Goal: Communication & Community: Answer question/provide support

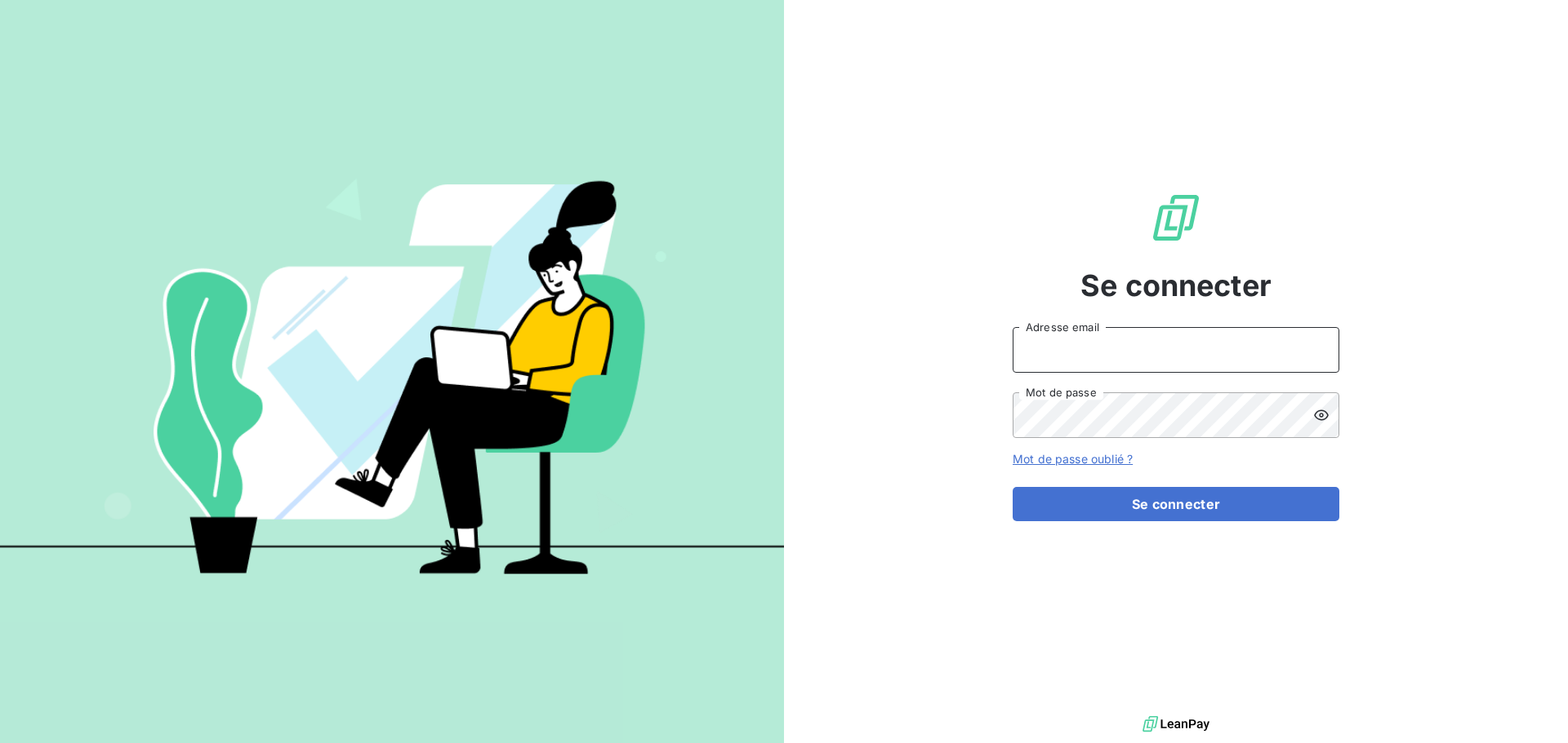
click at [1072, 356] on input "Adresse email" at bounding box center [1175, 350] width 326 height 46
type input "corinne.halipre@equilibre-france-ergonomie.fr"
click at [1317, 413] on icon at bounding box center [1320, 415] width 16 height 16
click at [1013, 487] on button "Se connecter" at bounding box center [1175, 504] width 326 height 35
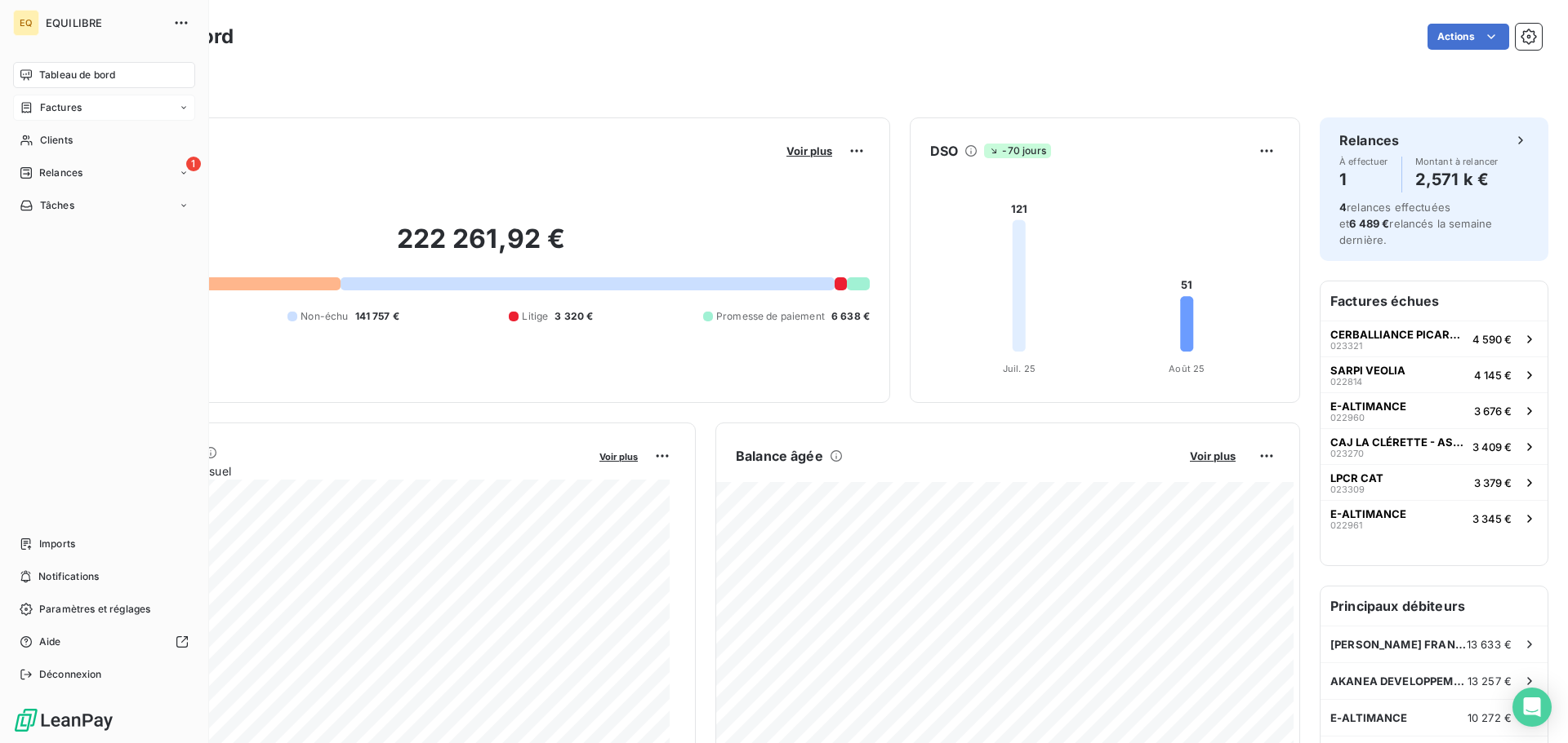
click at [76, 104] on span "Factures" at bounding box center [61, 107] width 42 height 15
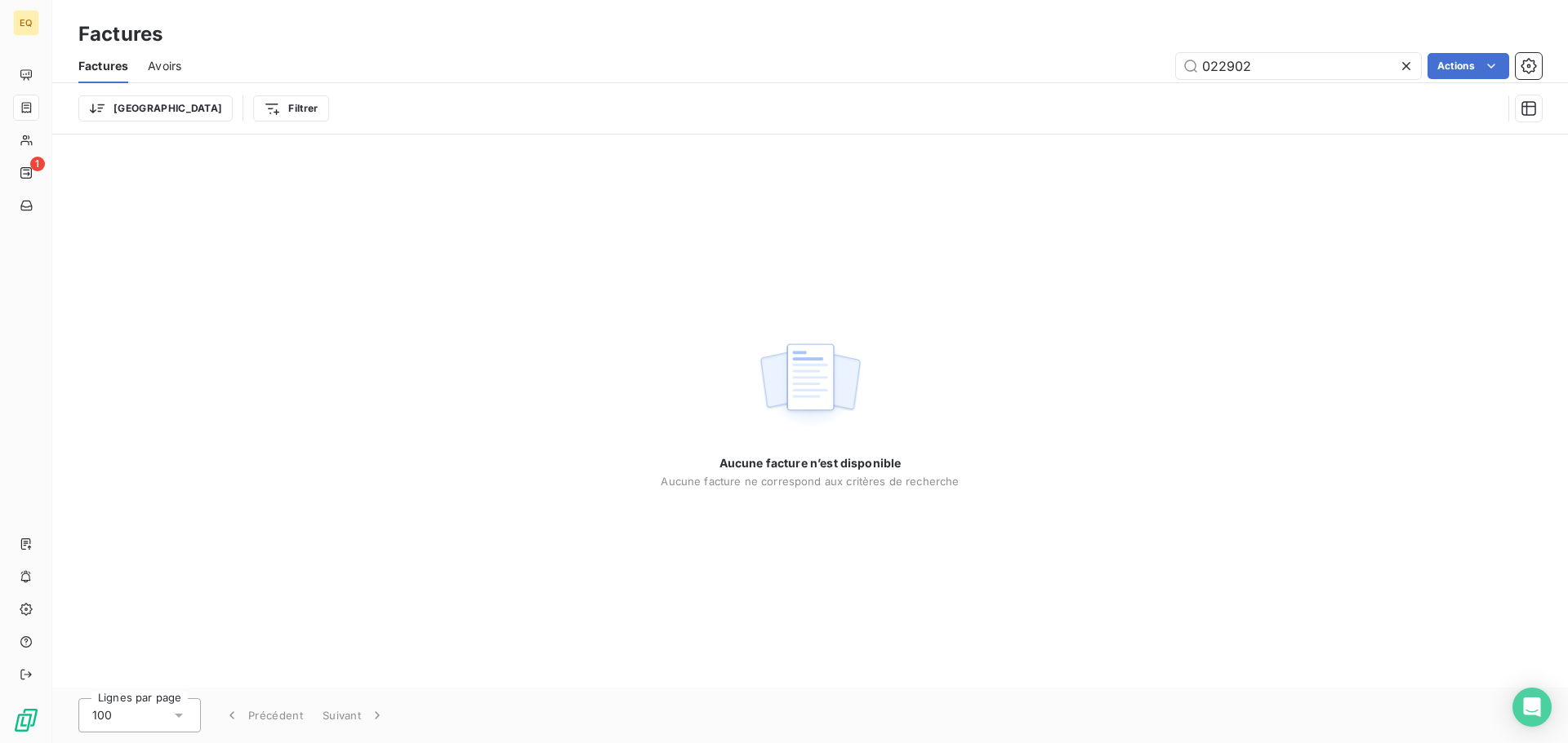
drag, startPoint x: 1273, startPoint y: 65, endPoint x: 1125, endPoint y: 71, distance: 148.1
click at [1125, 71] on div "022902 Actions" at bounding box center [871, 66] width 1341 height 26
drag, startPoint x: 1254, startPoint y: 65, endPoint x: 1195, endPoint y: 70, distance: 59.2
click at [1195, 70] on input "023841" at bounding box center [1298, 66] width 245 height 26
type input "023237"
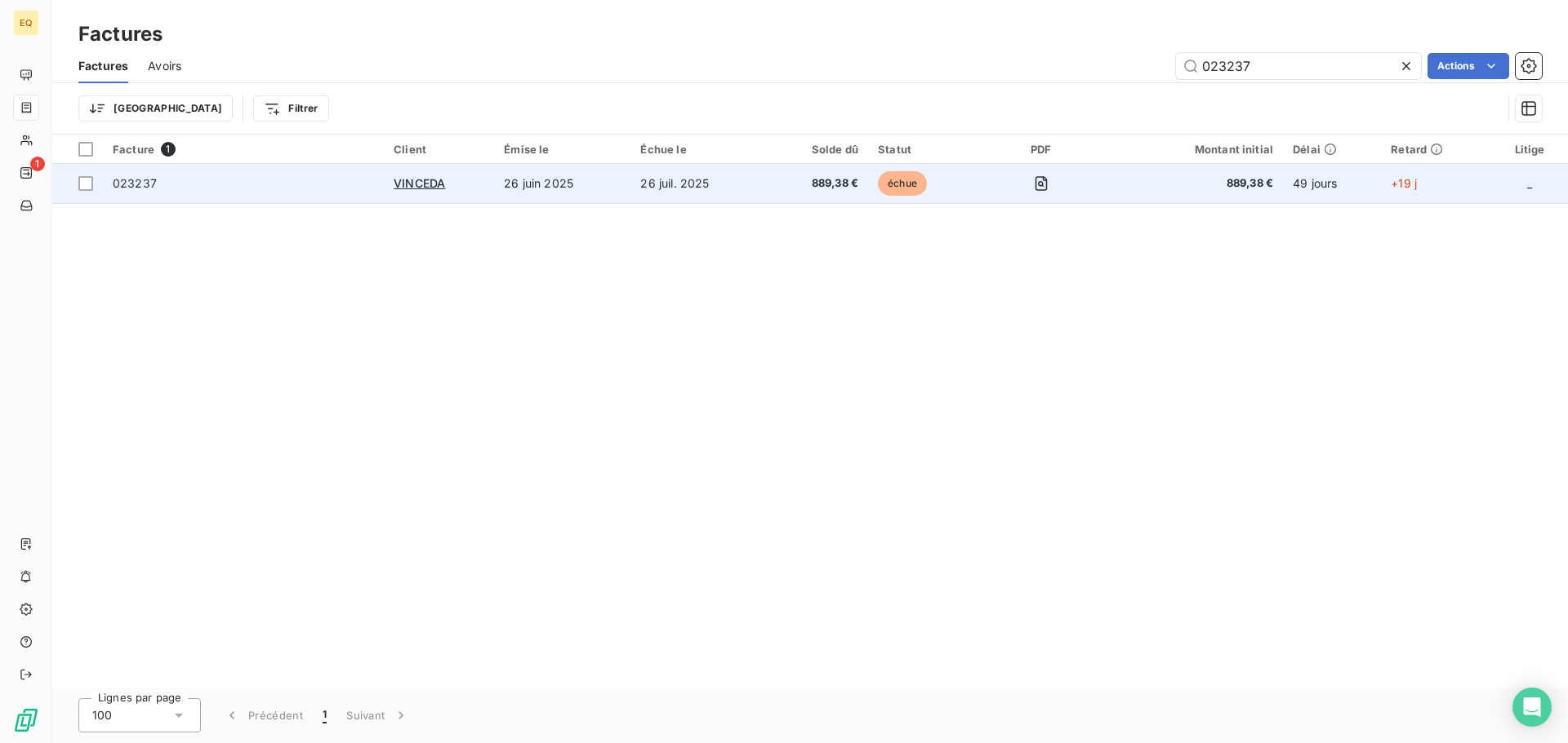
click at [527, 177] on td "26 juin 2025" at bounding box center [562, 184] width 137 height 39
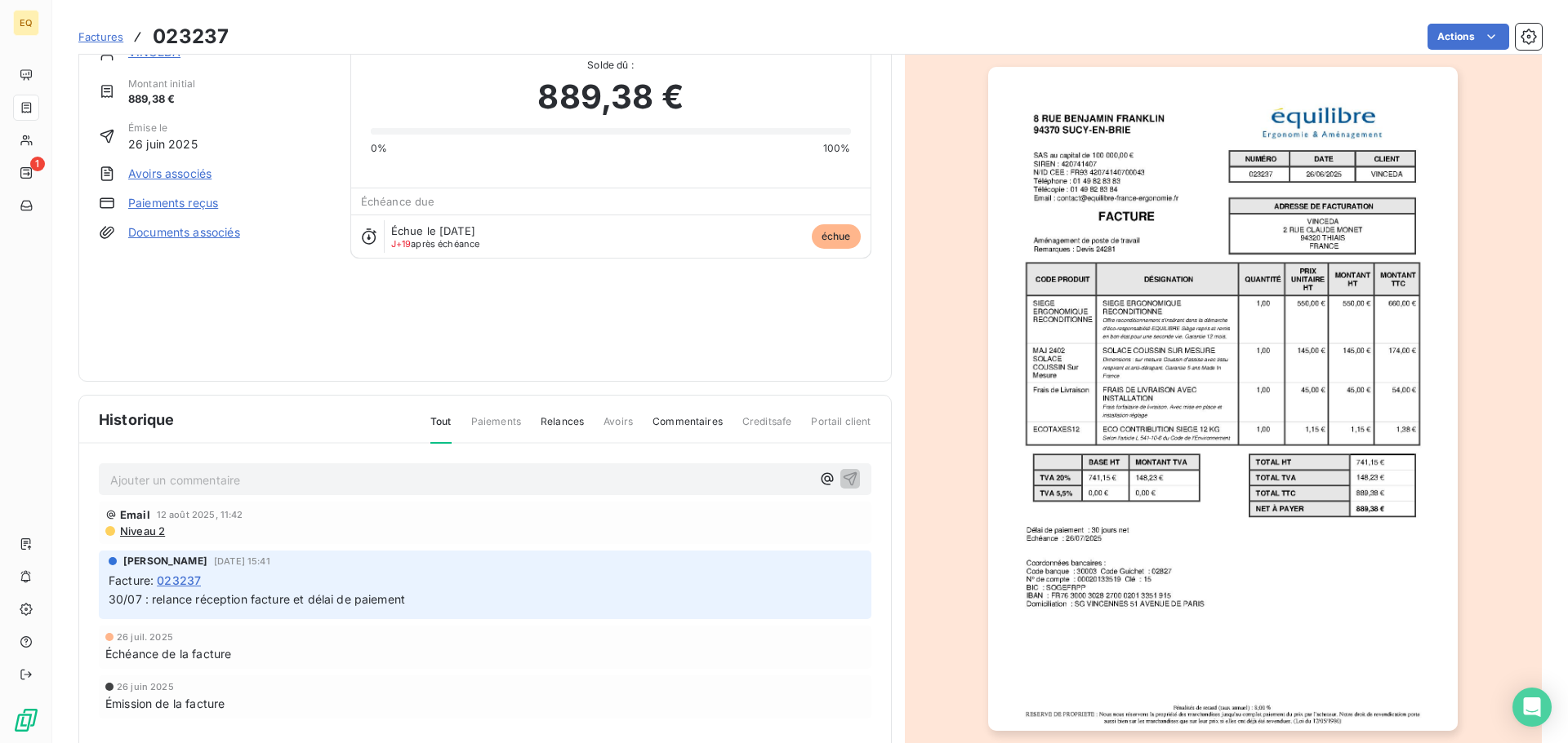
scroll to position [98, 0]
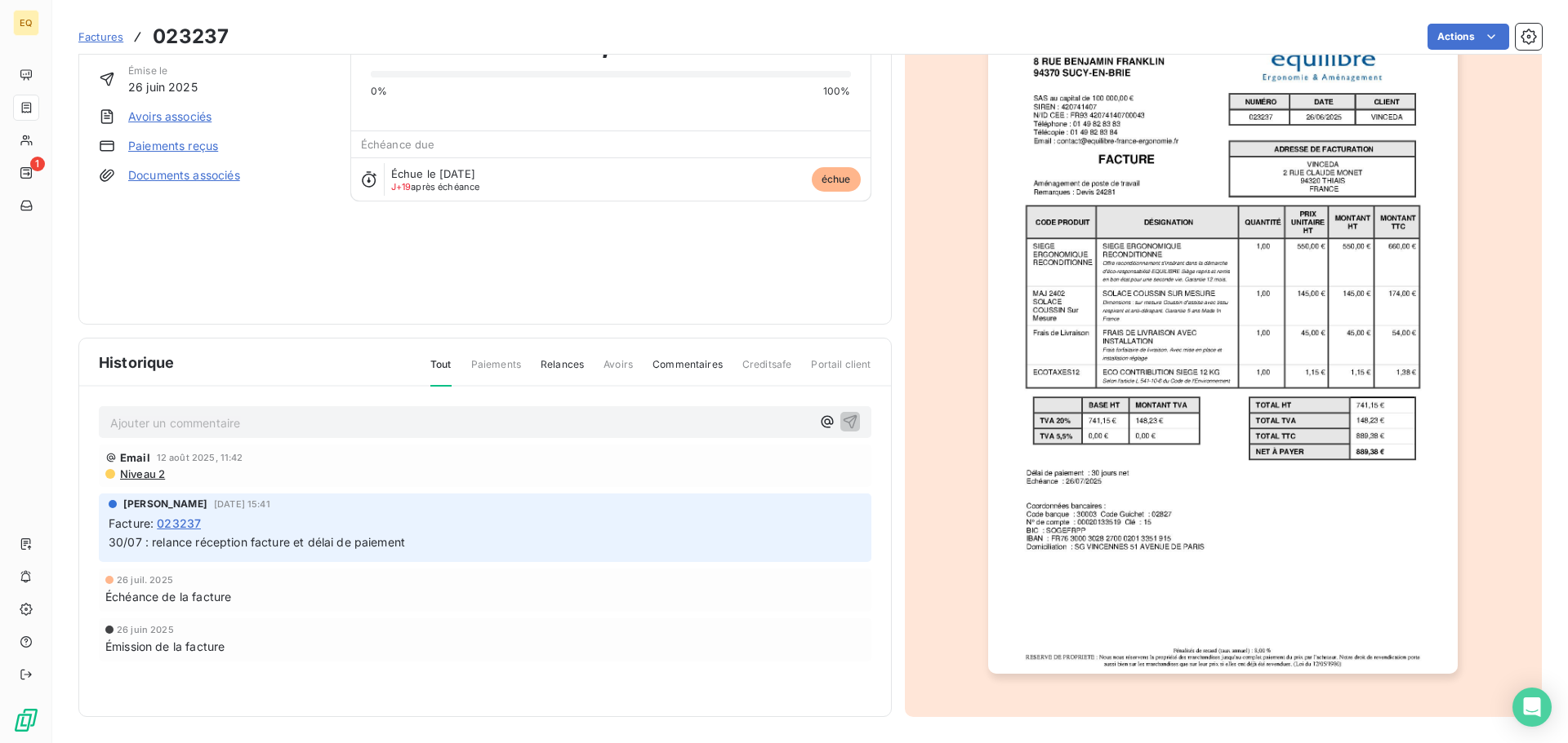
click at [177, 422] on p "Ajouter un commentaire ﻿" at bounding box center [460, 423] width 700 height 21
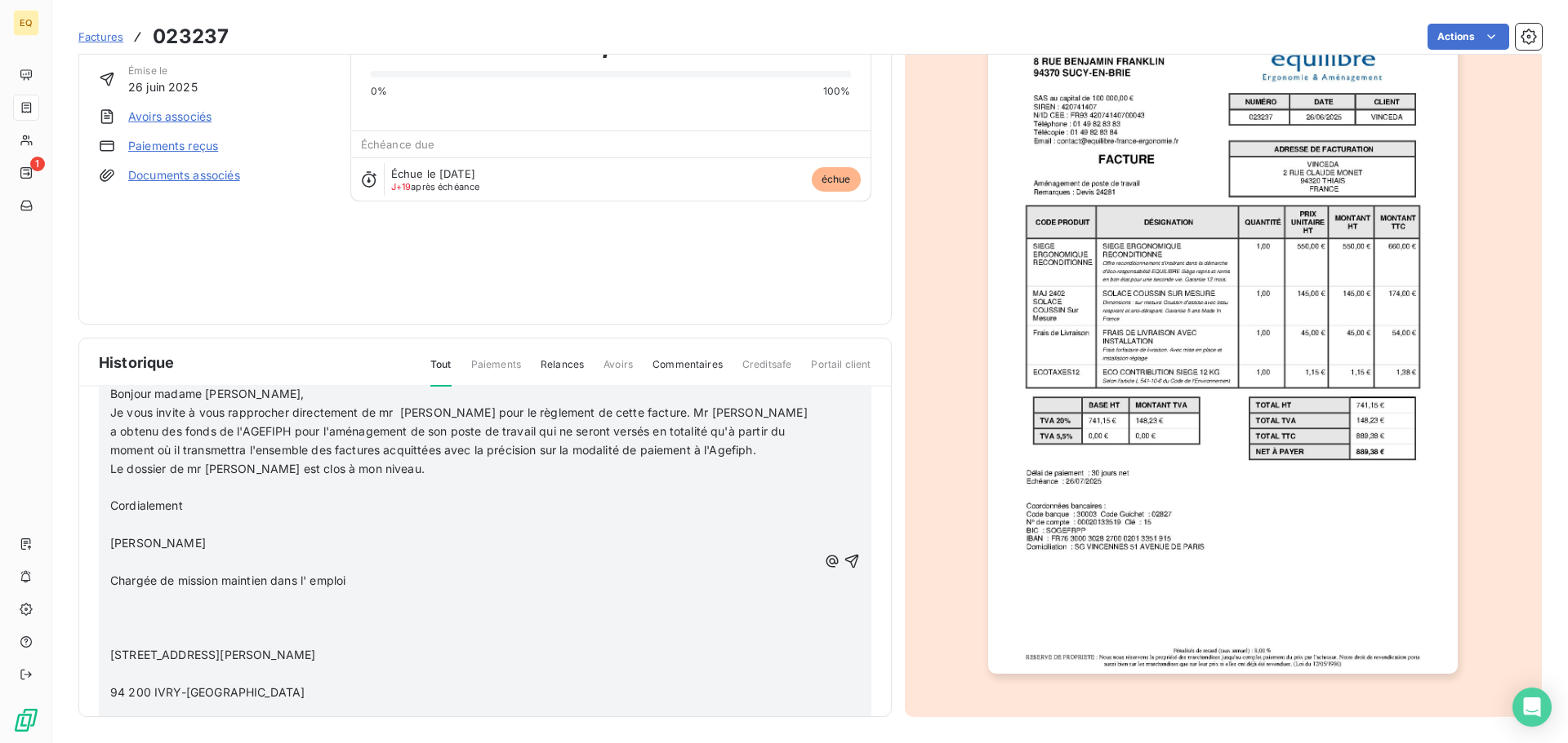
scroll to position [0, 0]
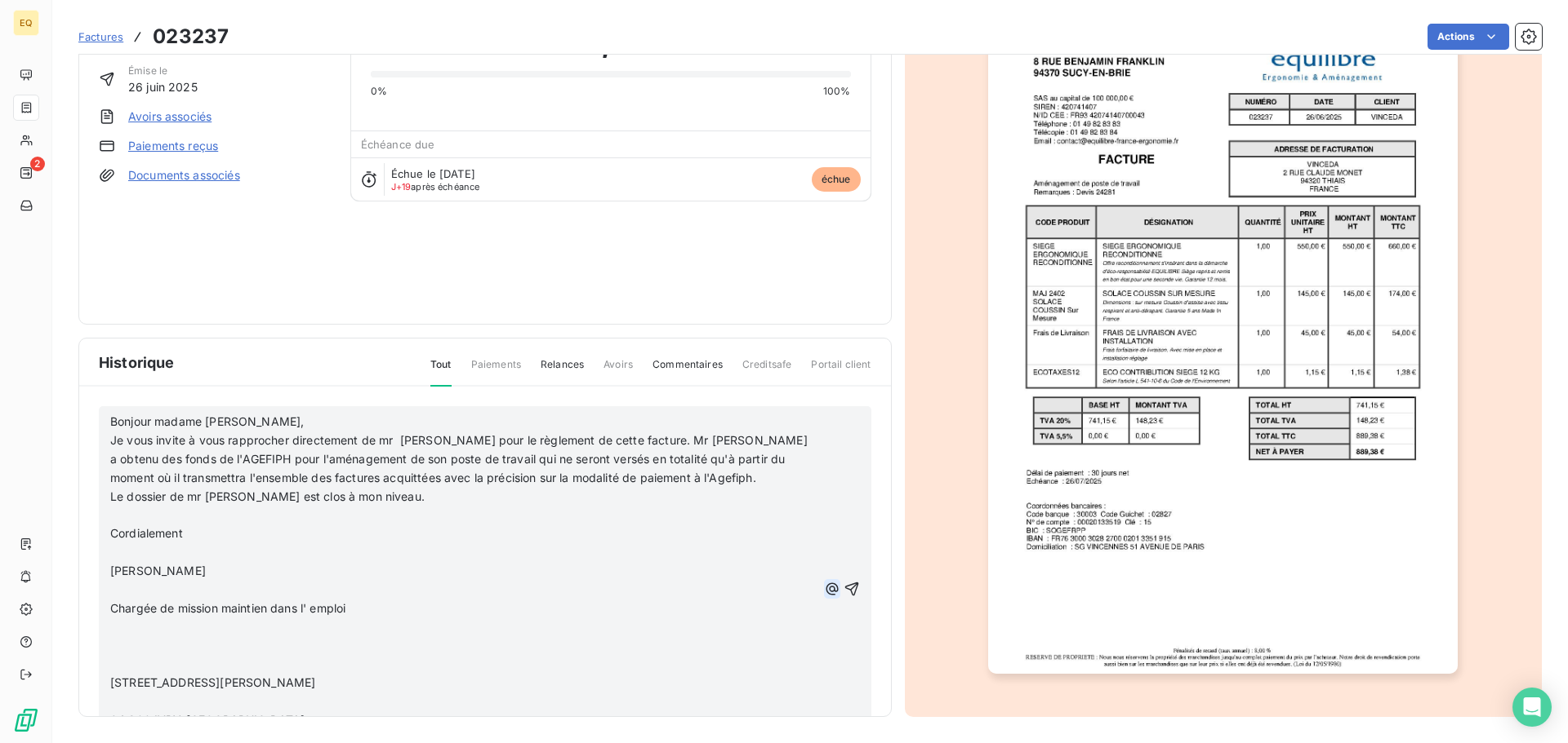
click at [826, 589] on icon "button" at bounding box center [831, 589] width 12 height 12
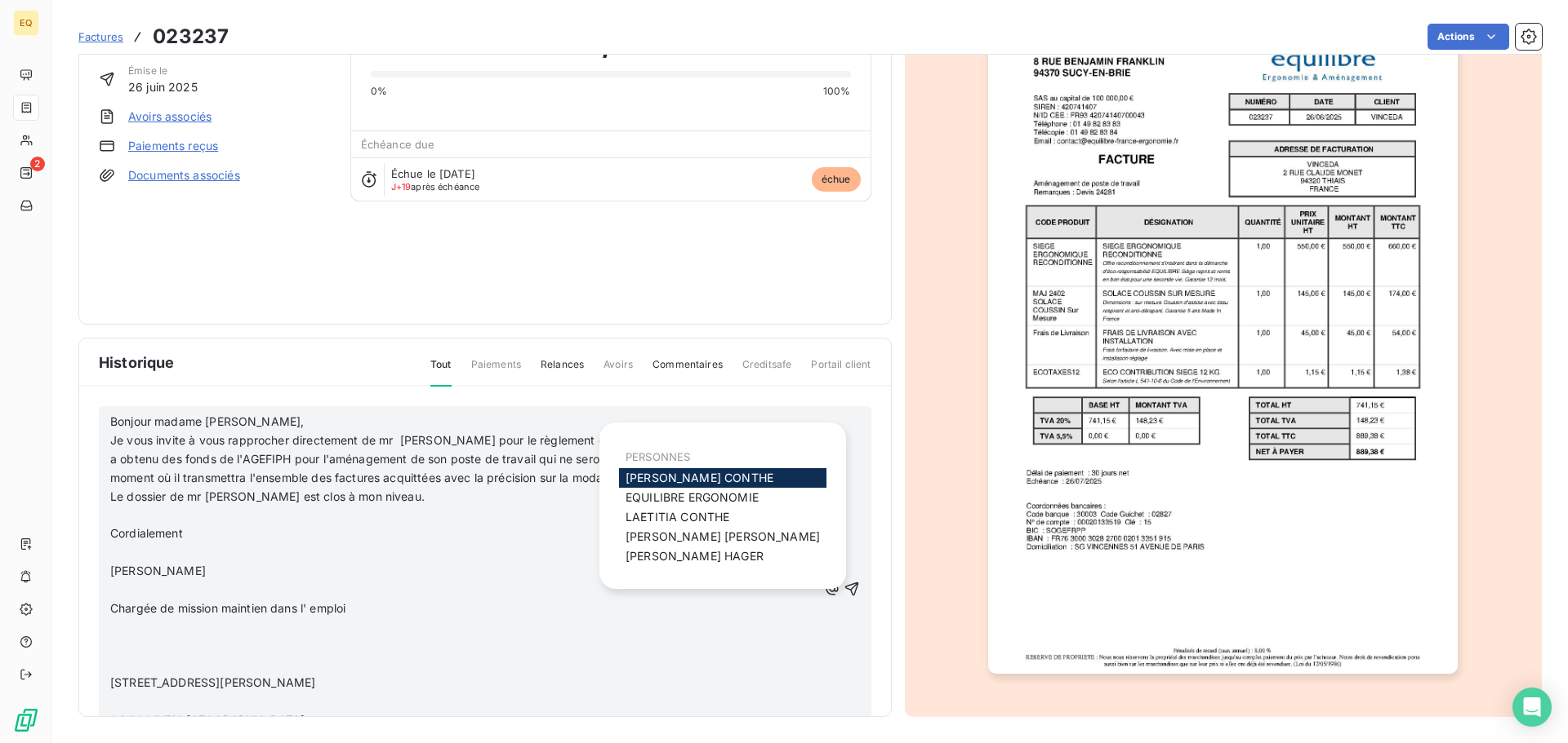
click at [389, 257] on div "[PERSON_NAME] initial 889,38 € Émise le [DATE] Avoirs associés Paiements reçus …" at bounding box center [485, 146] width 772 height 318
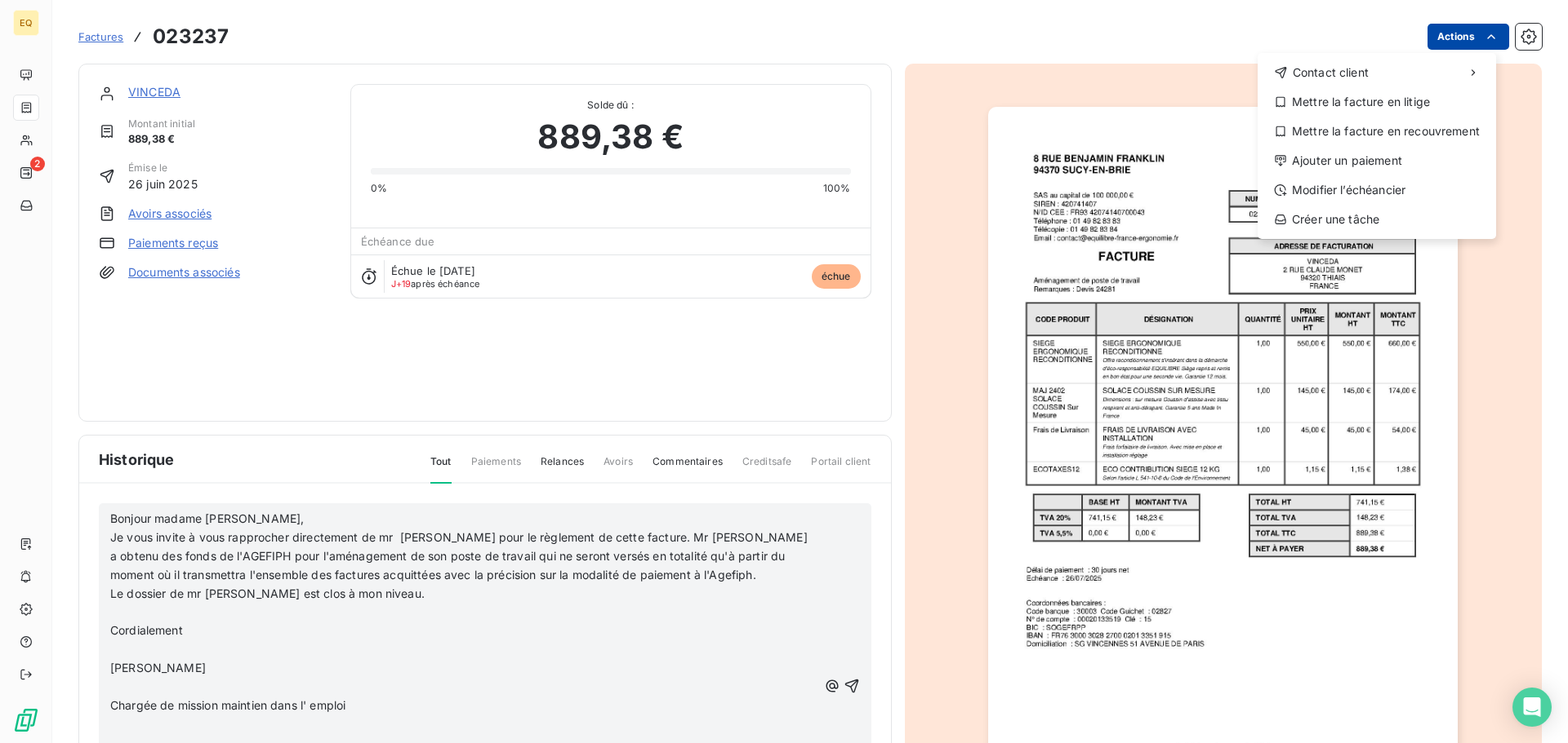
click at [1450, 29] on html "EQ 2 Factures 023237 Actions Contact client Mettre la facture en litige Mettre …" at bounding box center [784, 371] width 1568 height 743
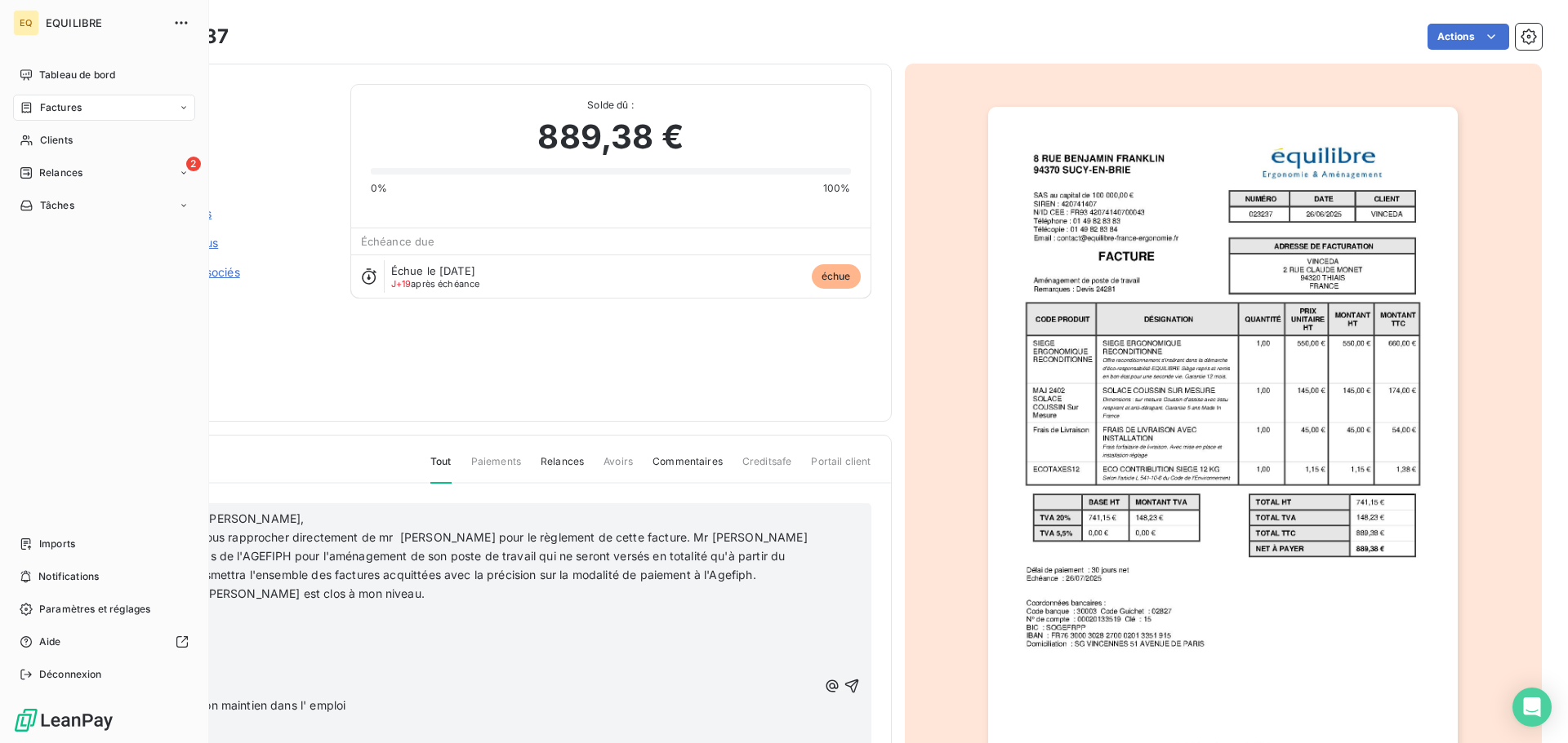
click at [28, 107] on html "EQ EQUILIBRE Tableau de bord Factures Clients 2 Relances Tâches Imports Notific…" at bounding box center [784, 371] width 1568 height 743
click at [71, 103] on span "Factures" at bounding box center [61, 107] width 42 height 15
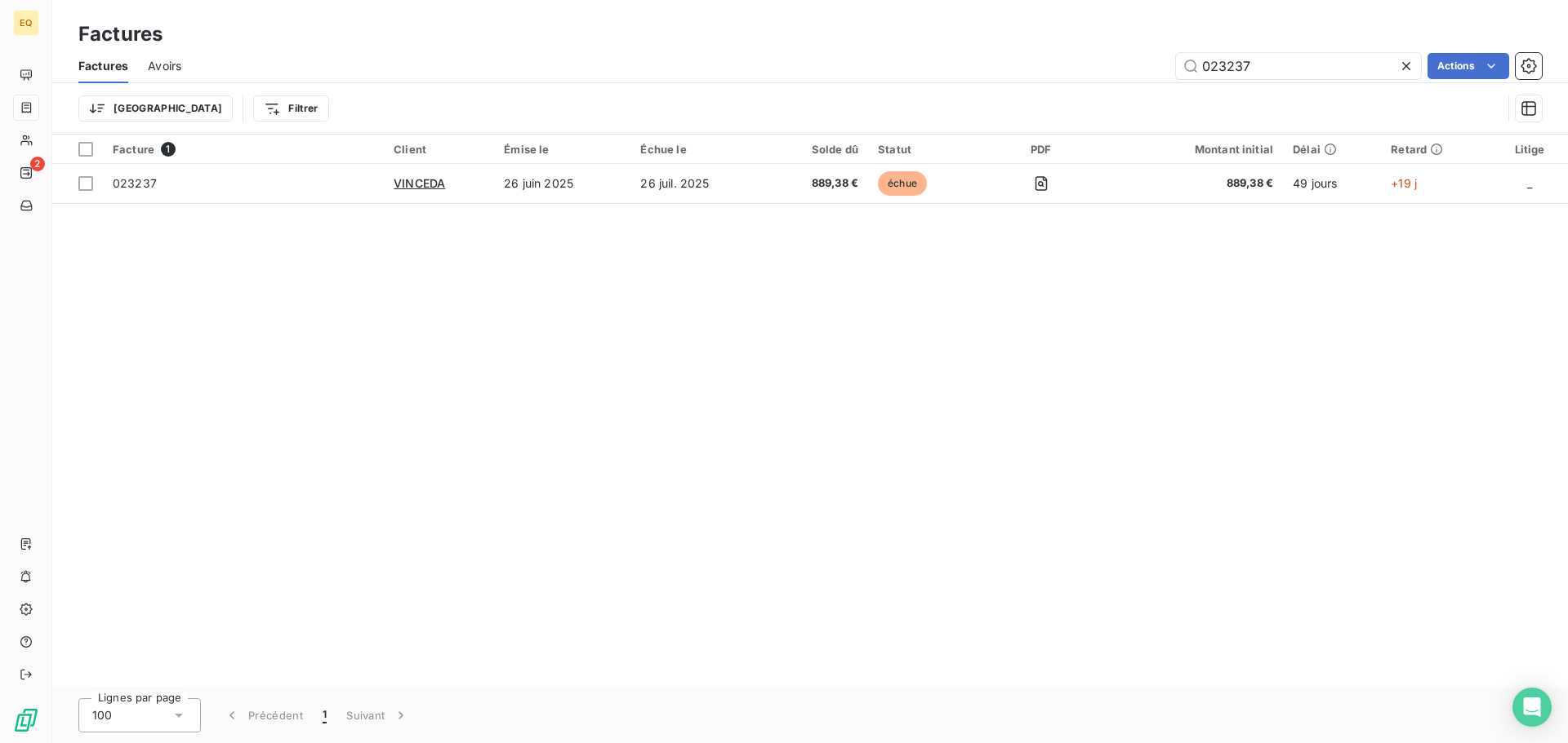
click at [1403, 61] on icon at bounding box center [1405, 65] width 16 height 16
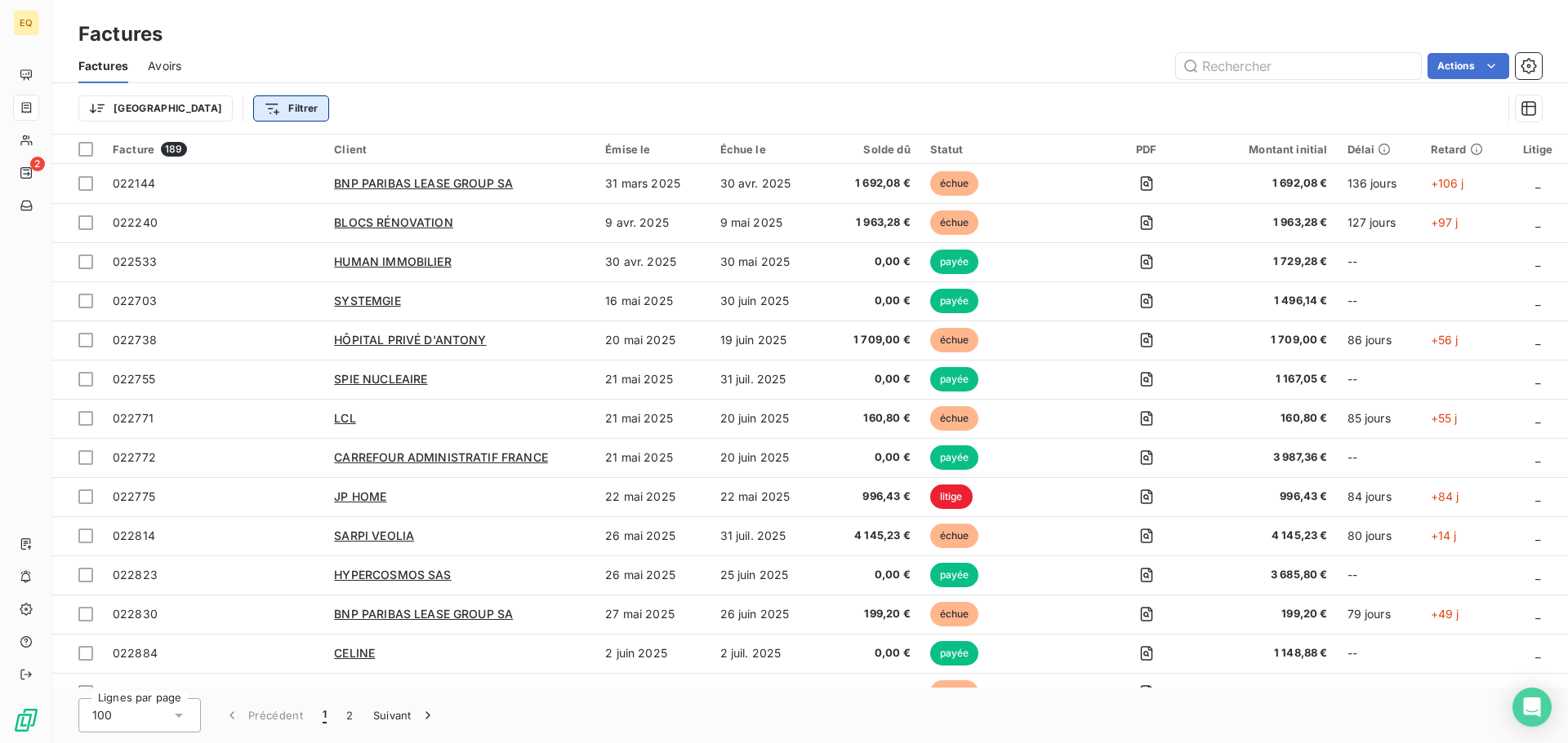
click at [213, 111] on html "EQ 2 Factures Factures Avoirs Actions Trier Filtrer Facture 189 Client Émise le…" at bounding box center [784, 371] width 1568 height 743
click at [267, 107] on html "EQ 2 Factures Factures Avoirs Actions Trier Filtrer Facture 189 Client Émise le…" at bounding box center [784, 371] width 1568 height 743
click at [126, 102] on html "EQ 2 Factures Factures Avoirs Actions Trier Filtrer Facture 189 Client Émise le…" at bounding box center [784, 371] width 1568 height 743
click at [321, 113] on html "EQ 2 Factures Factures Avoirs Actions Trier Filtrer Facture 189 Client Émise le…" at bounding box center [784, 371] width 1568 height 743
click at [1029, 191] on div at bounding box center [958, 193] width 235 height 35
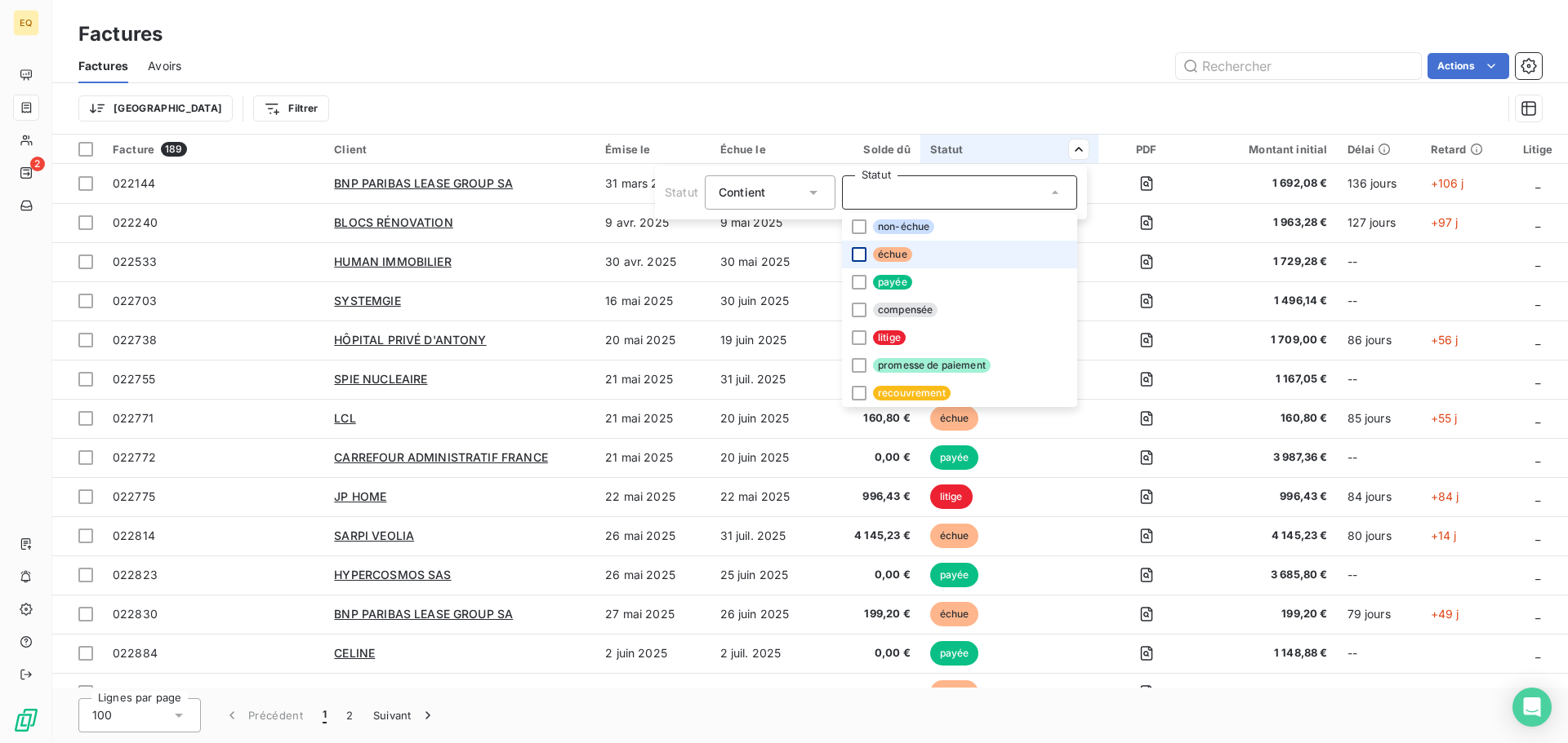
click at [853, 255] on div at bounding box center [859, 255] width 15 height 15
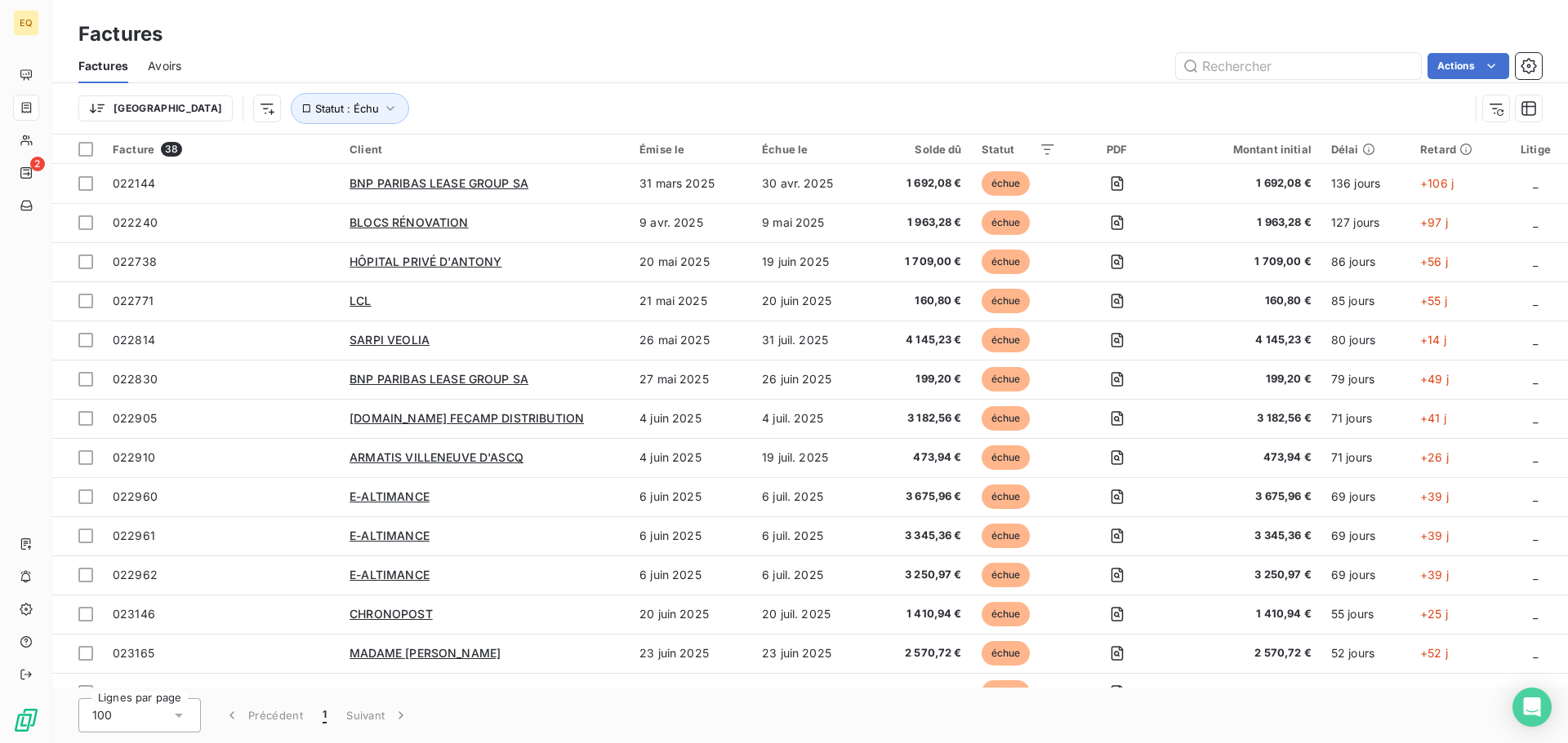
click at [859, 42] on html "EQ 2 Factures Factures Avoirs Actions Trier Statut : Échu Facture 38 Client Émi…" at bounding box center [784, 371] width 1568 height 743
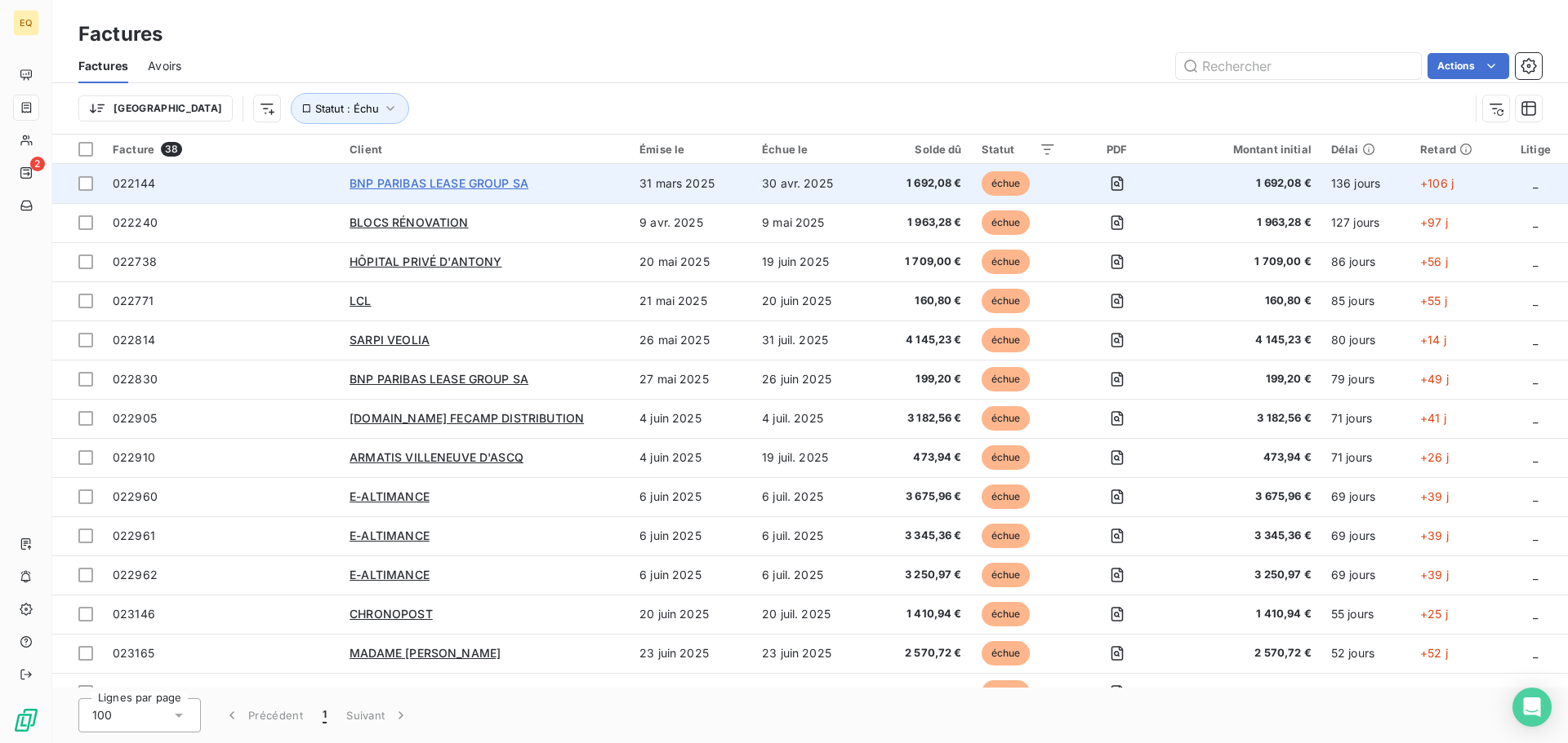
click at [397, 177] on span "BNP PARIBAS LEASE GROUP SA" at bounding box center [439, 183] width 179 height 14
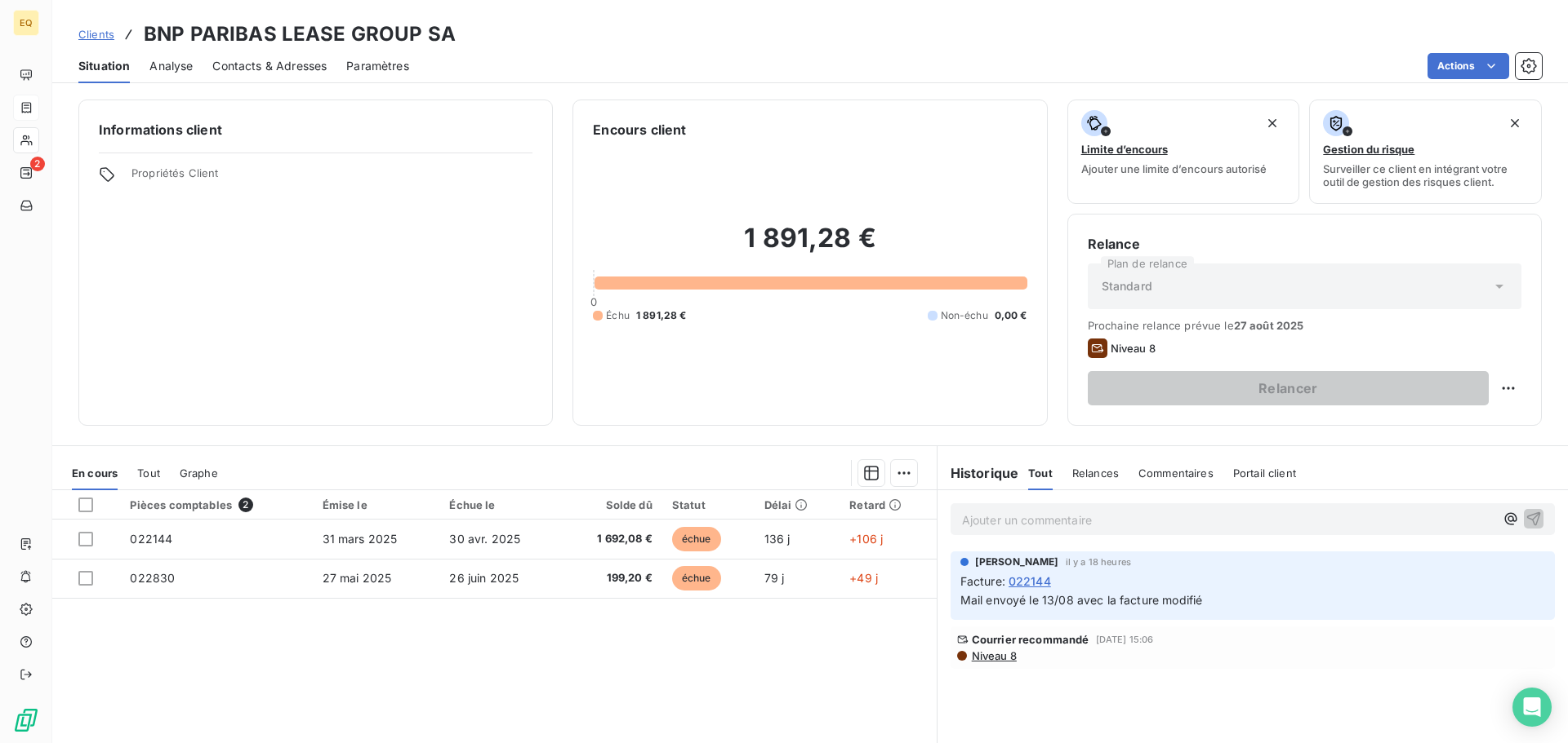
click at [246, 62] on span "Contacts & Adresses" at bounding box center [269, 65] width 114 height 16
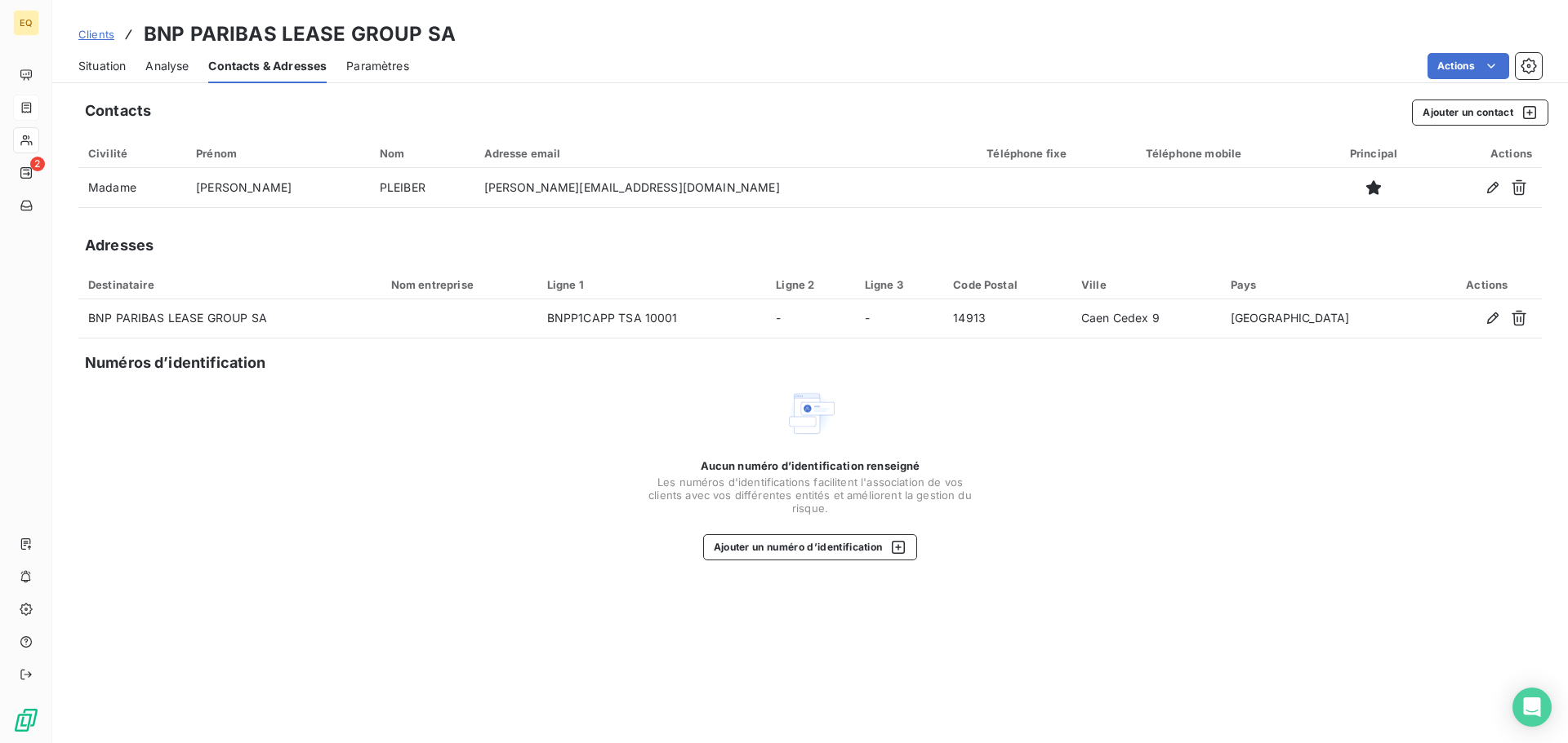
click at [107, 61] on span "Situation" at bounding box center [102, 65] width 48 height 16
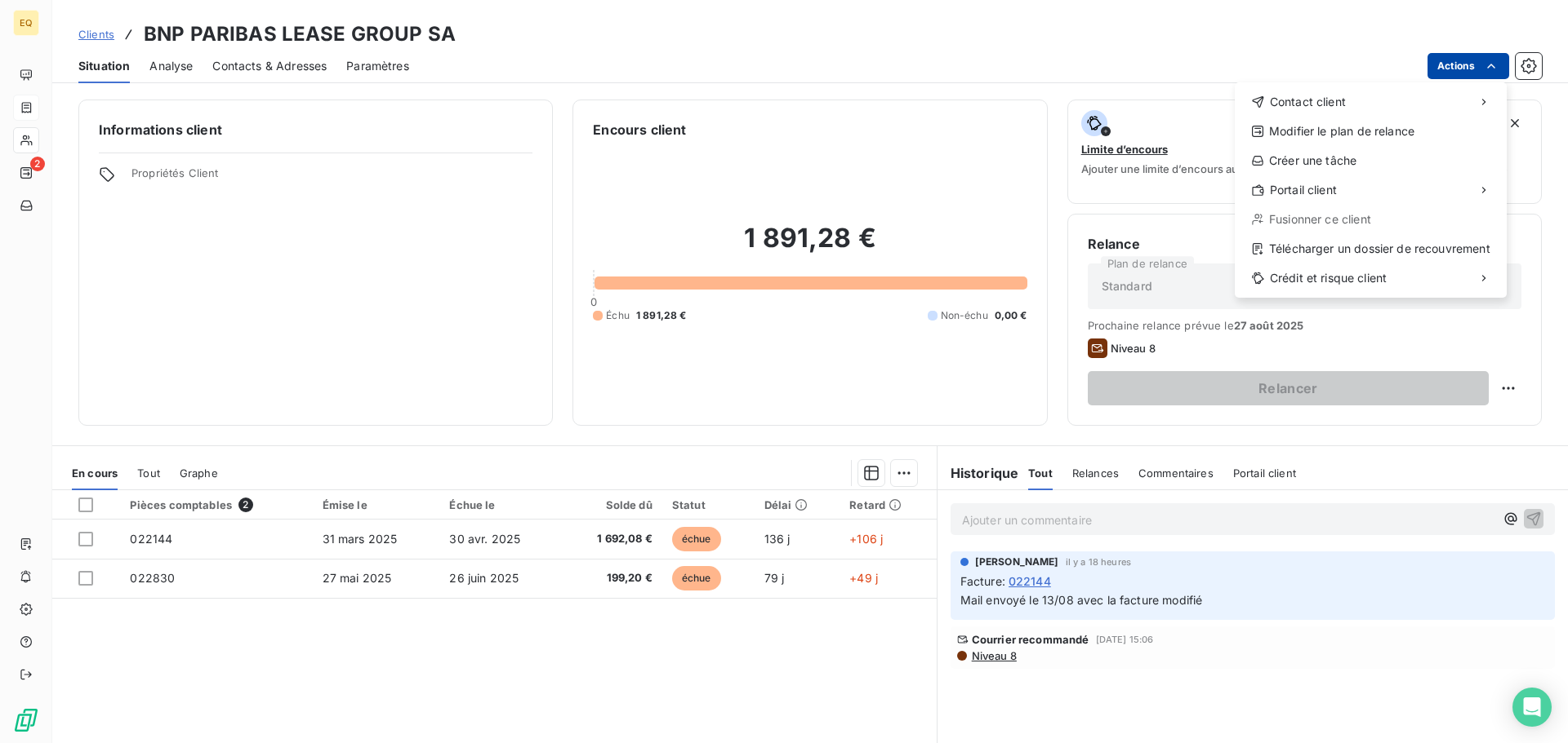
click at [1463, 63] on html "EQ 2 Clients BNP PARIBAS LEASE GROUP SA Situation Analyse Contacts & Adresses P…" at bounding box center [784, 371] width 1568 height 743
click at [1121, 107] on div "Envoyer un email" at bounding box center [1113, 108] width 219 height 26
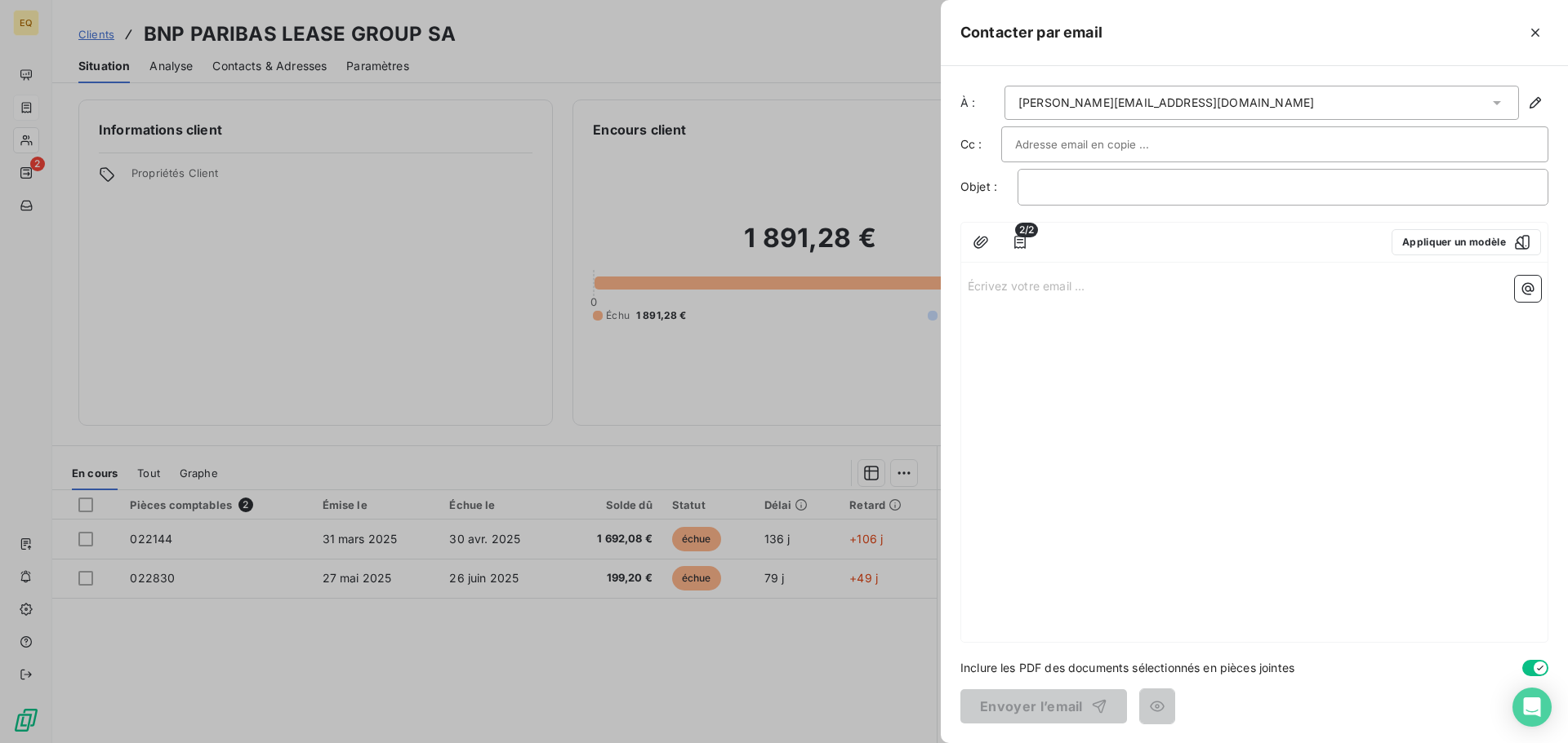
click at [1001, 288] on p "Écrivez votre email ... ﻿" at bounding box center [1254, 285] width 573 height 19
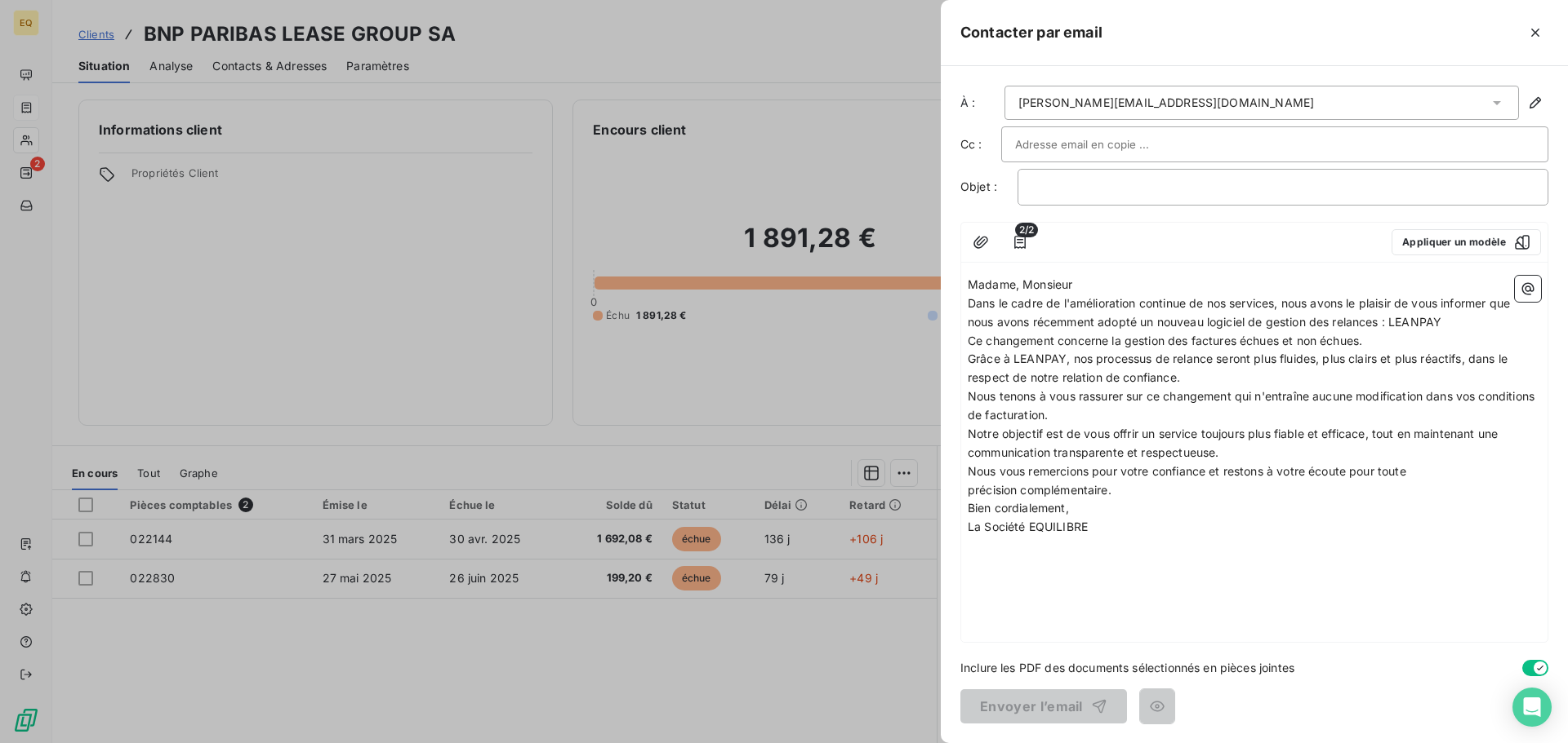
click at [1083, 282] on p "Madame, Monsieur" at bounding box center [1254, 285] width 573 height 19
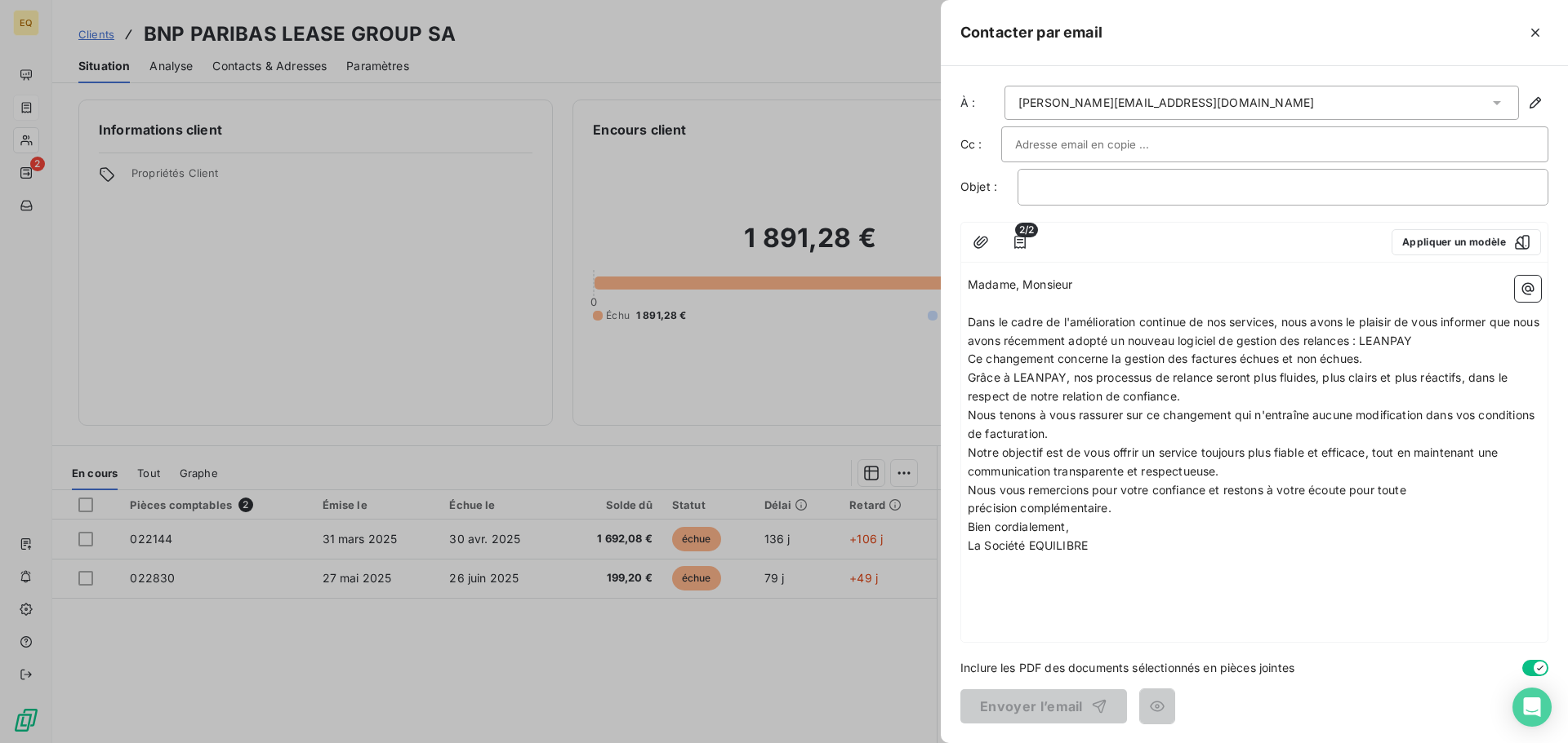
click at [1464, 341] on p "Dans le cadre de l'amélioration continue de nos services, nous avons le plaisir…" at bounding box center [1254, 332] width 573 height 37
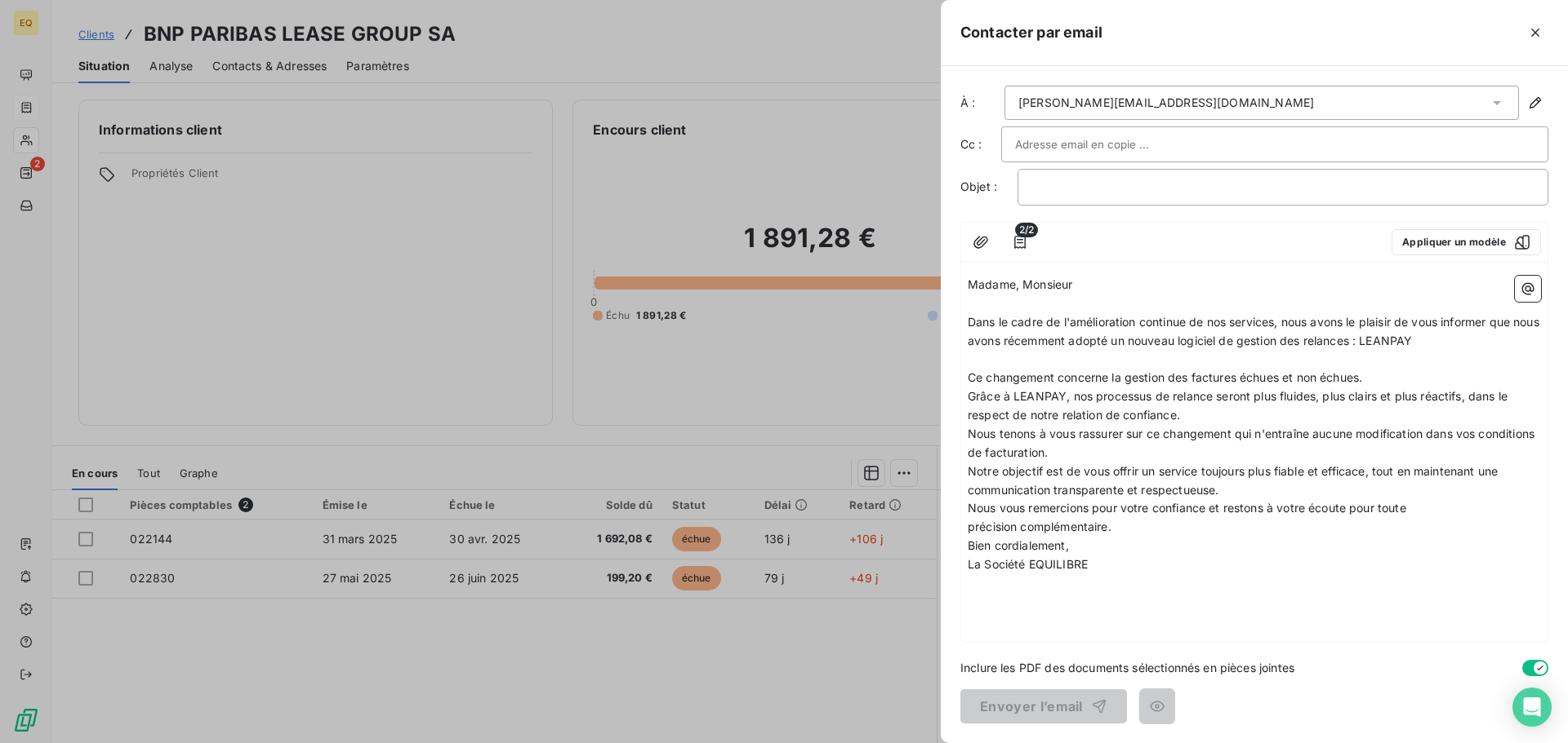
click at [1387, 377] on p "Ce changement concerne la gestion des factures échues et non échues." at bounding box center [1254, 379] width 573 height 19
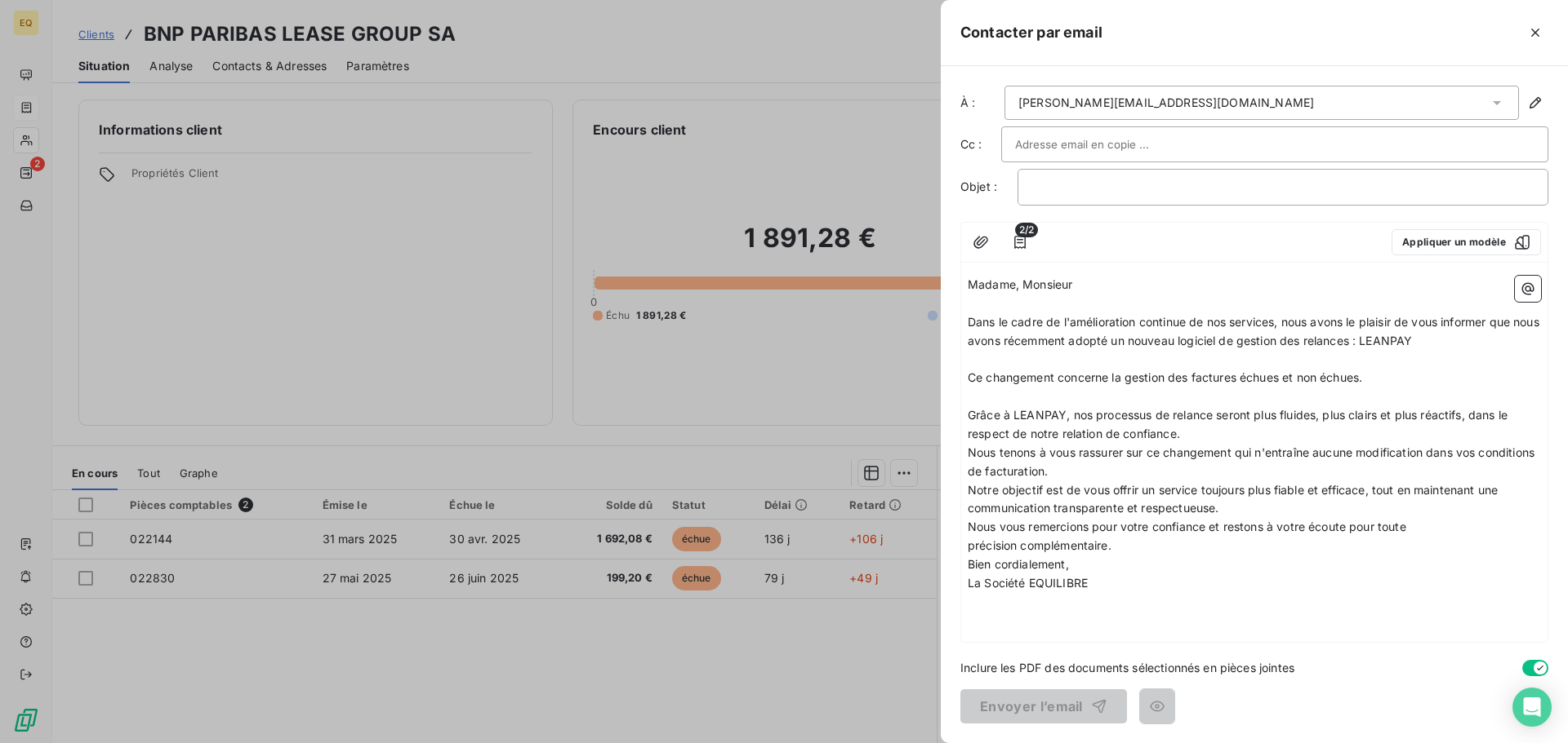
click at [1203, 435] on p "Grâce à LEANPAY, nos processus de relance seront plus fluides, plus clairs et p…" at bounding box center [1254, 425] width 573 height 37
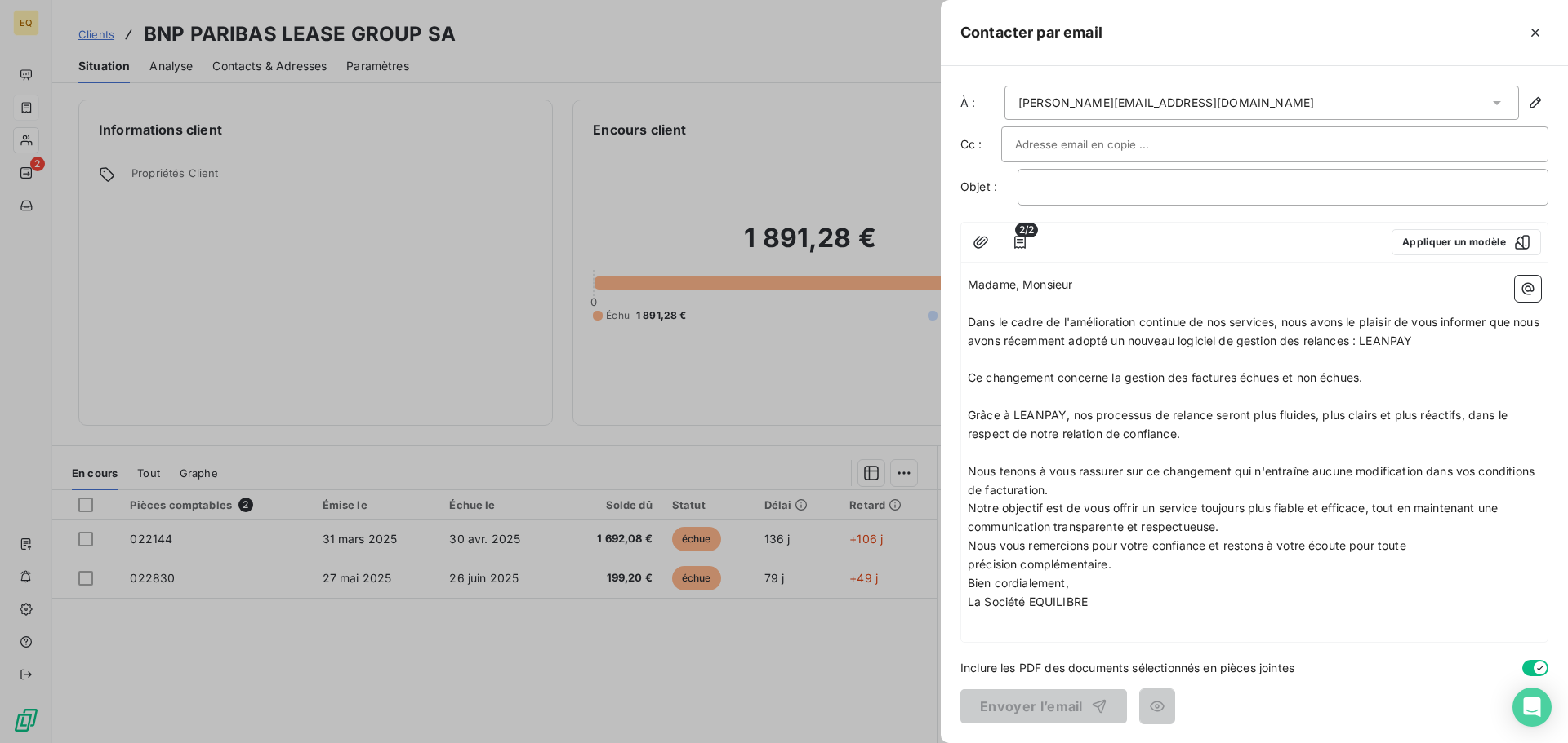
click at [1129, 489] on p "Nous tenons à vous rassurer sur ce changement qui n'entraîne aucune modificatio…" at bounding box center [1254, 481] width 573 height 37
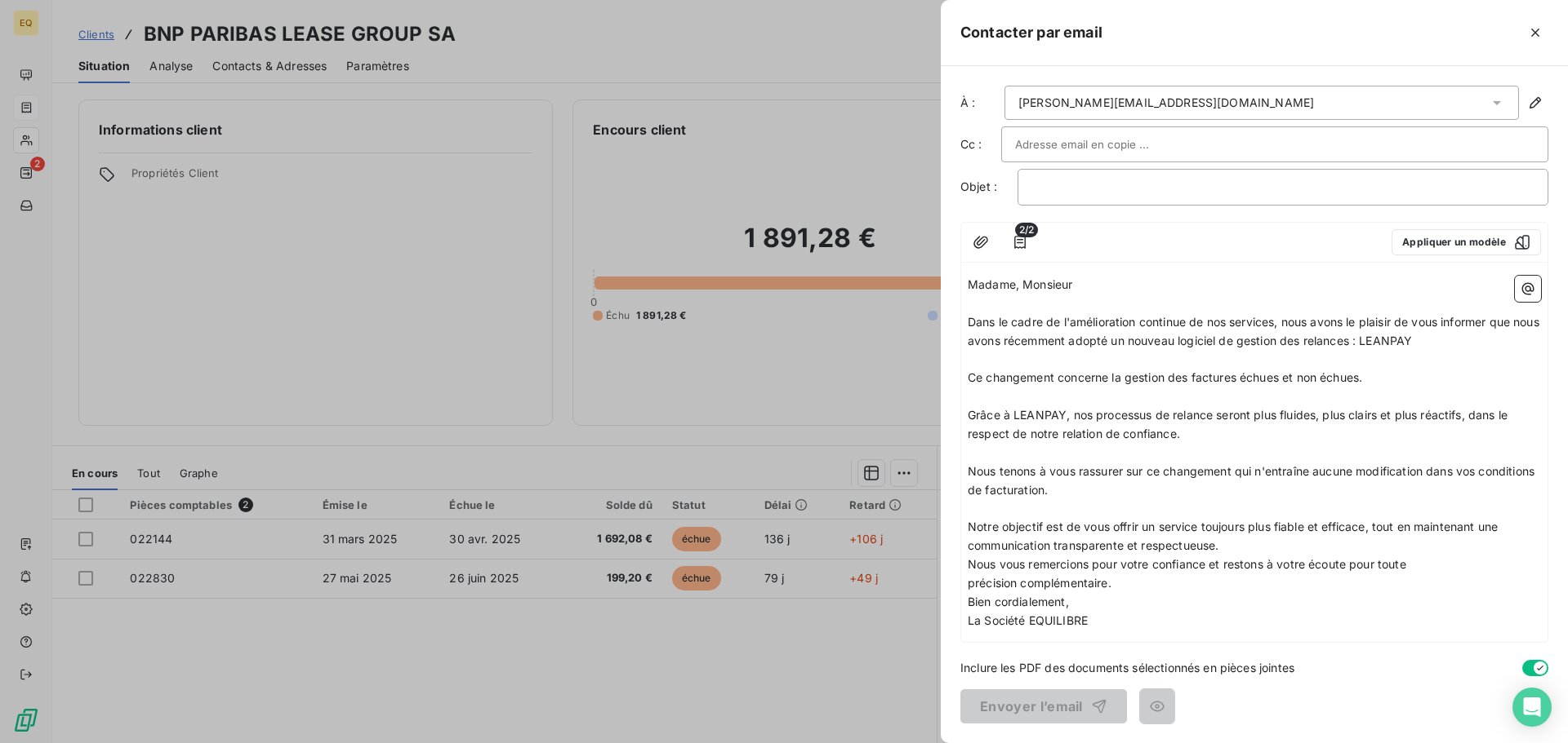
click at [1233, 545] on p "Notre objectif est de vous offrir un service toujours plus fiable et efficace, …" at bounding box center [1254, 536] width 573 height 37
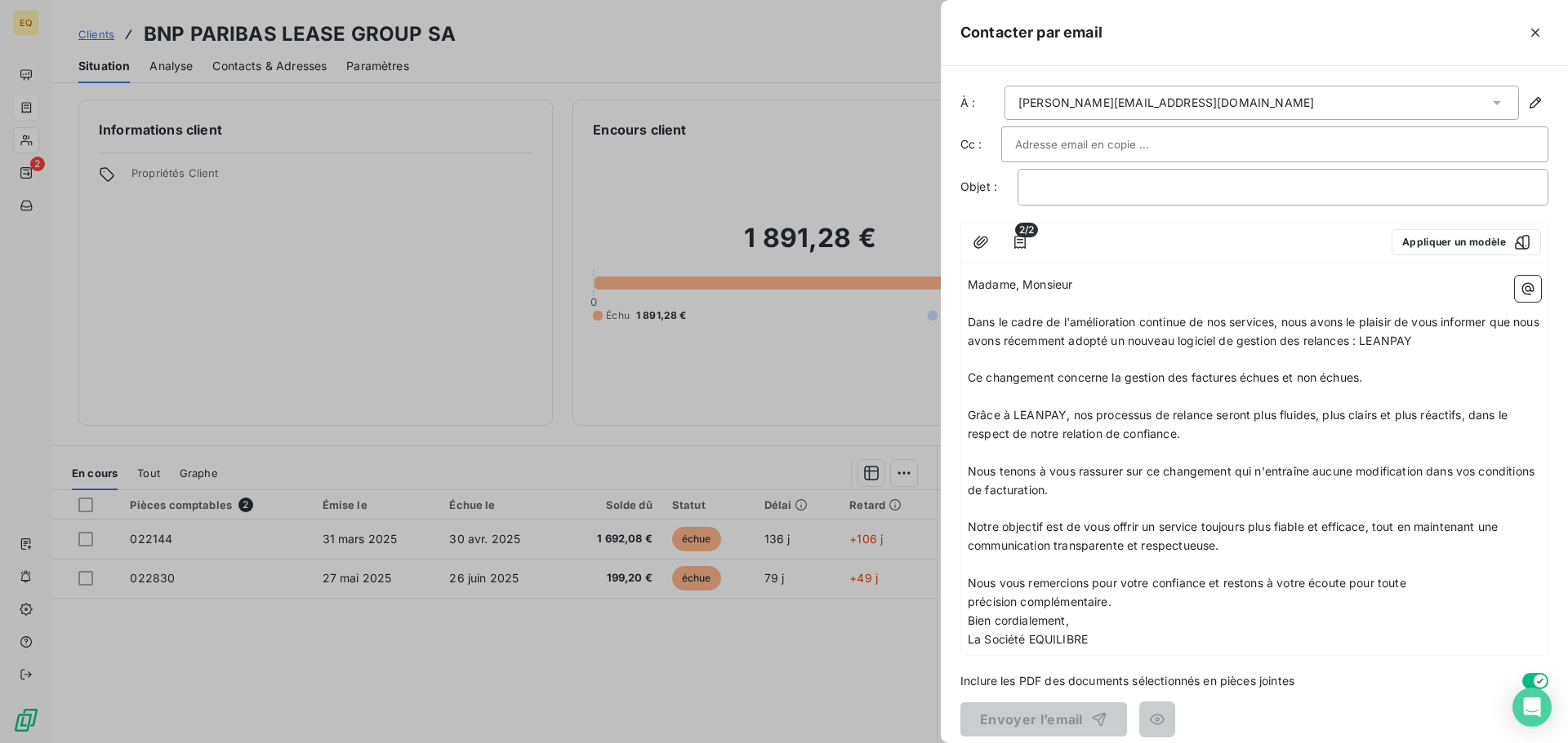
click at [1131, 604] on p "Nous vous remercions pour votre confiance et restons à votre écoute pour toute …" at bounding box center [1254, 593] width 573 height 37
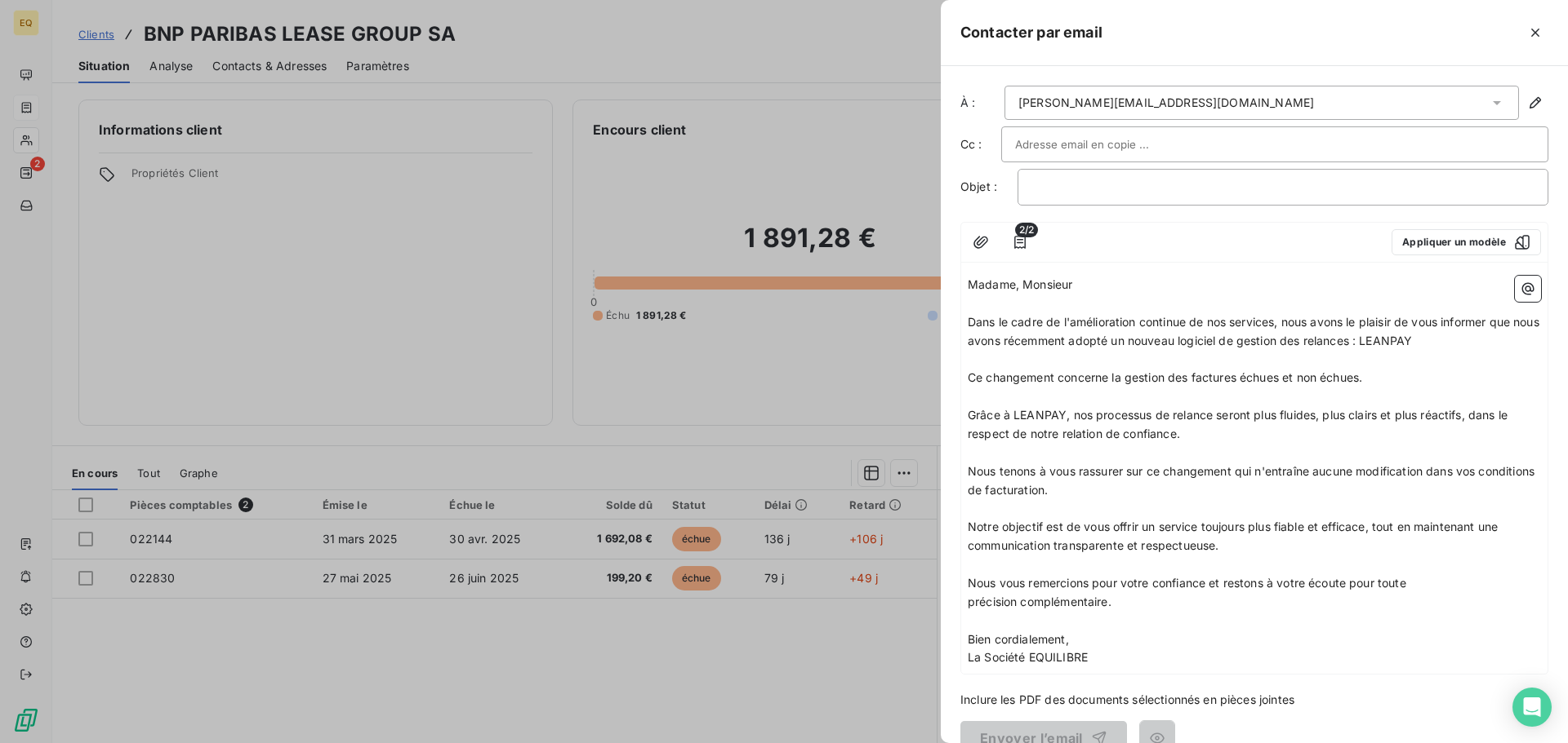
click at [1093, 284] on p "Madame, Monsieur" at bounding box center [1254, 285] width 573 height 19
click at [1043, 184] on p "﻿" at bounding box center [1283, 187] width 503 height 19
click at [1064, 142] on input "text" at bounding box center [1102, 144] width 176 height 24
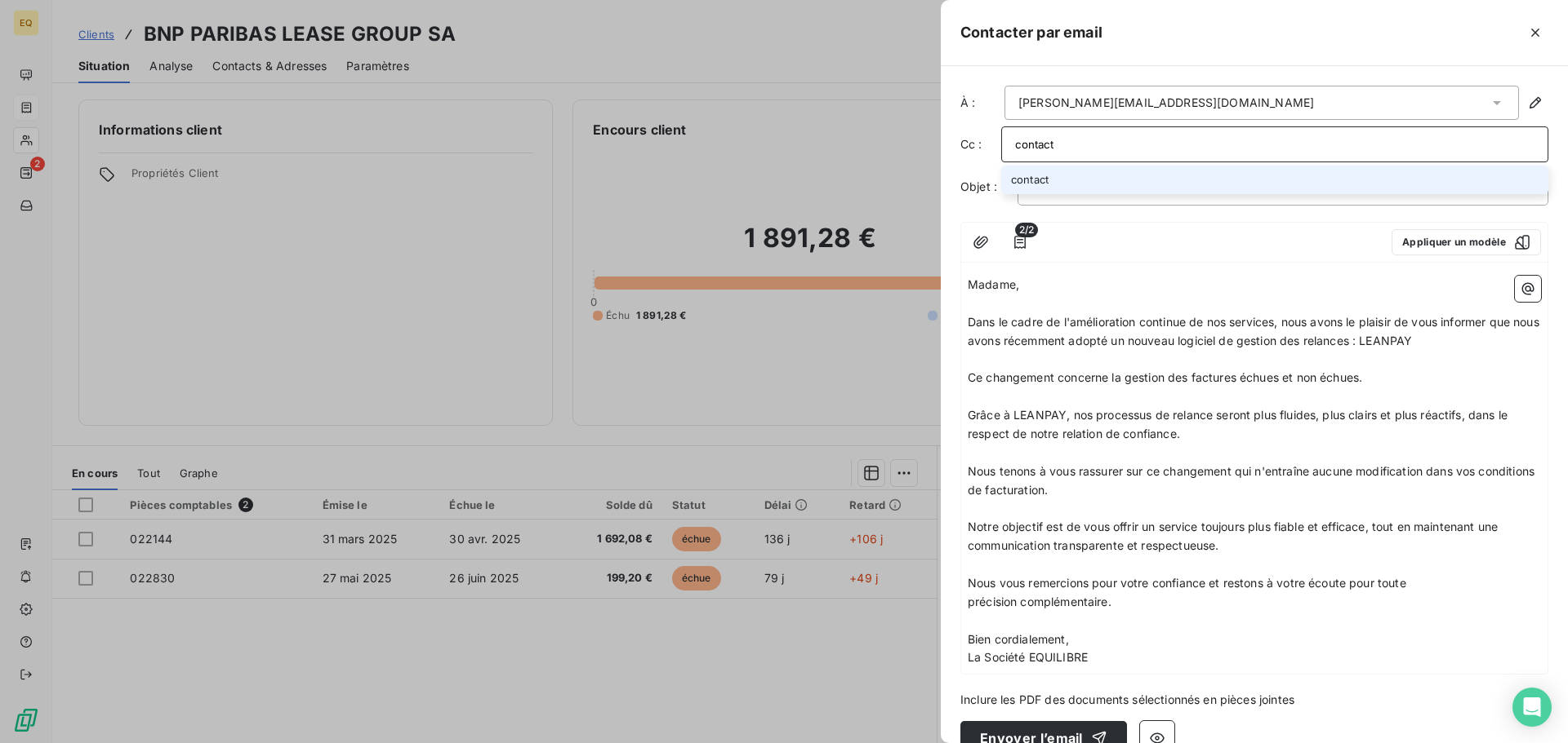
type input "contact"
click at [1038, 176] on li "contact" at bounding box center [1274, 179] width 547 height 29
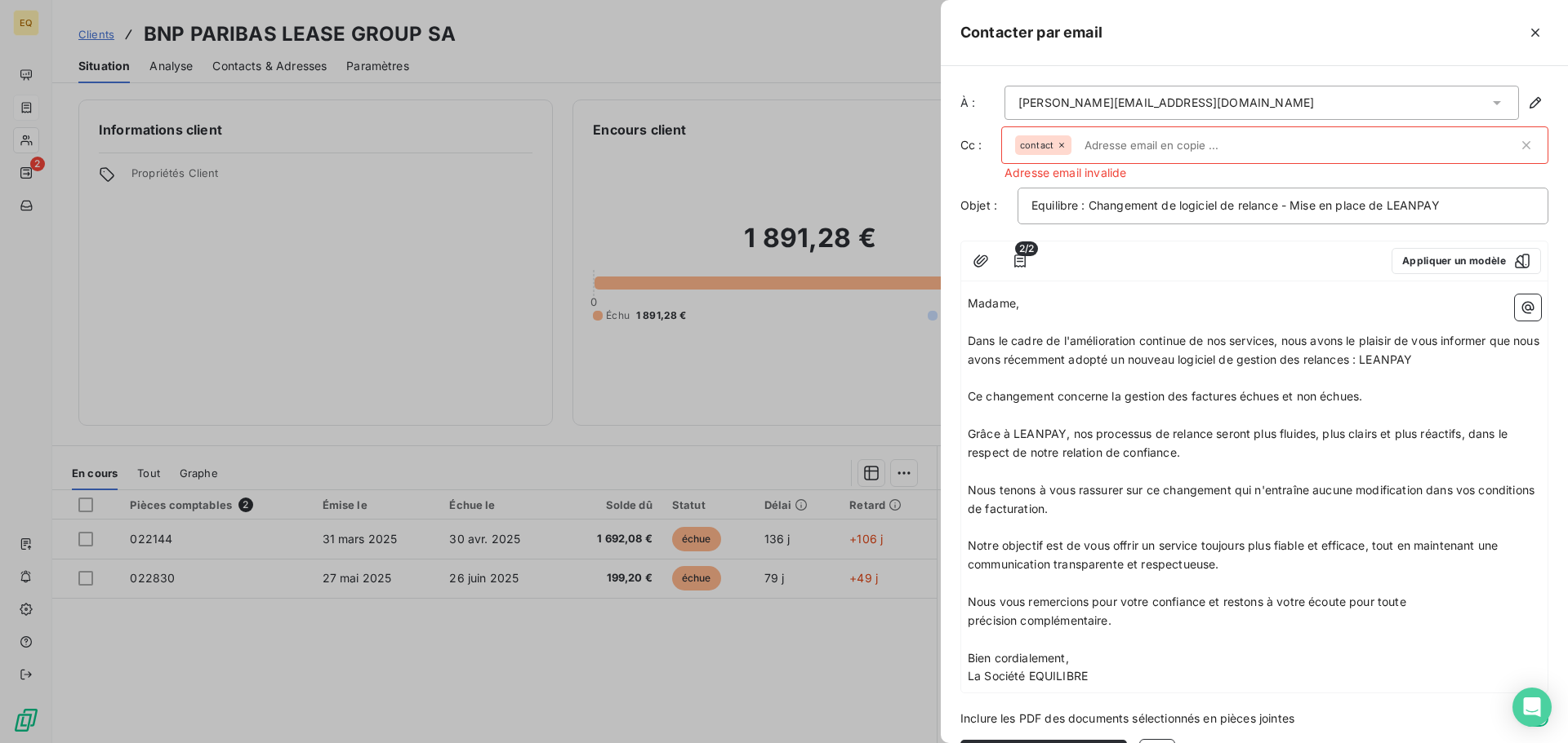
click at [1062, 142] on icon at bounding box center [1061, 145] width 9 height 9
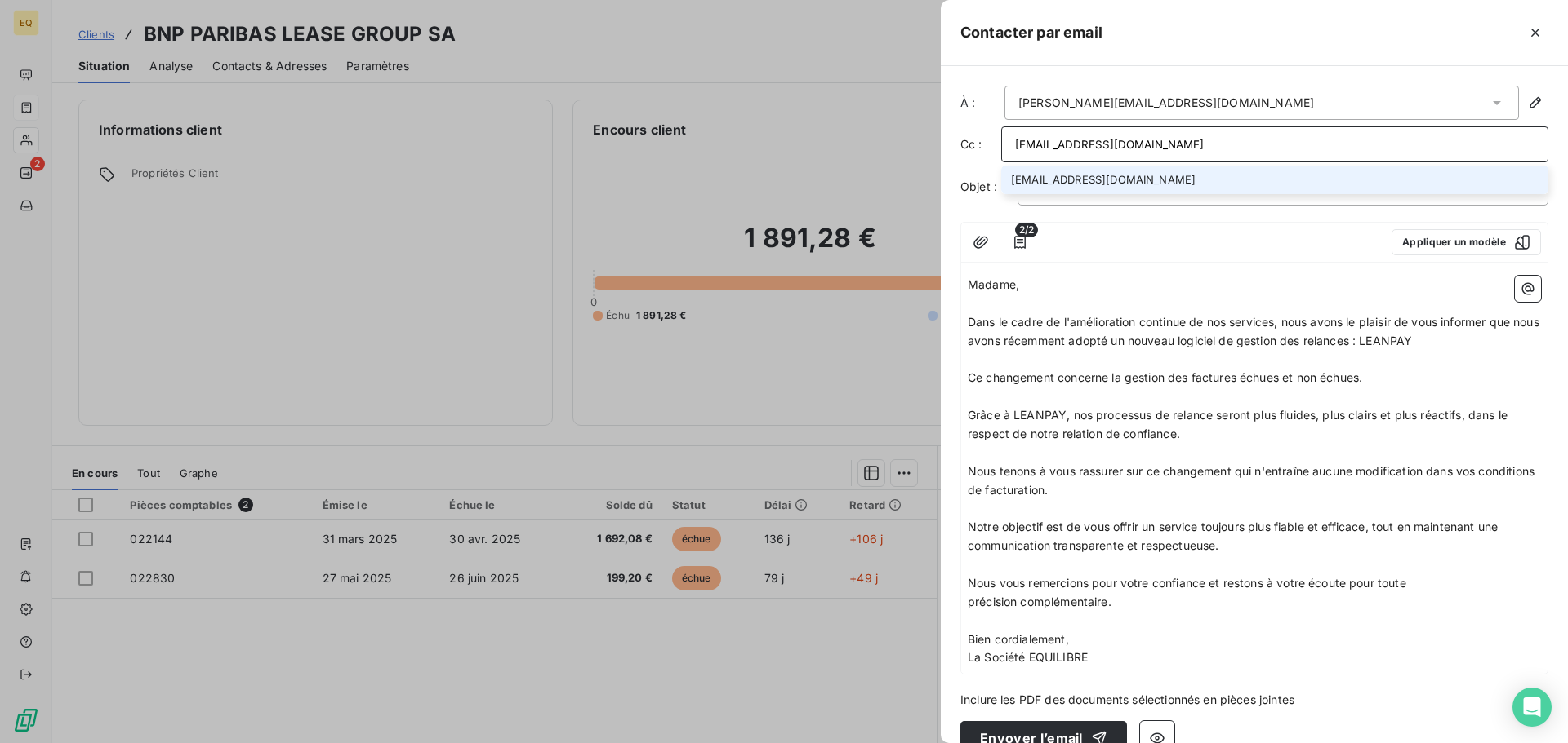
type input "[EMAIL_ADDRESS][DOMAIN_NAME]"
click at [1093, 175] on li "[EMAIL_ADDRESS][DOMAIN_NAME]" at bounding box center [1274, 179] width 547 height 29
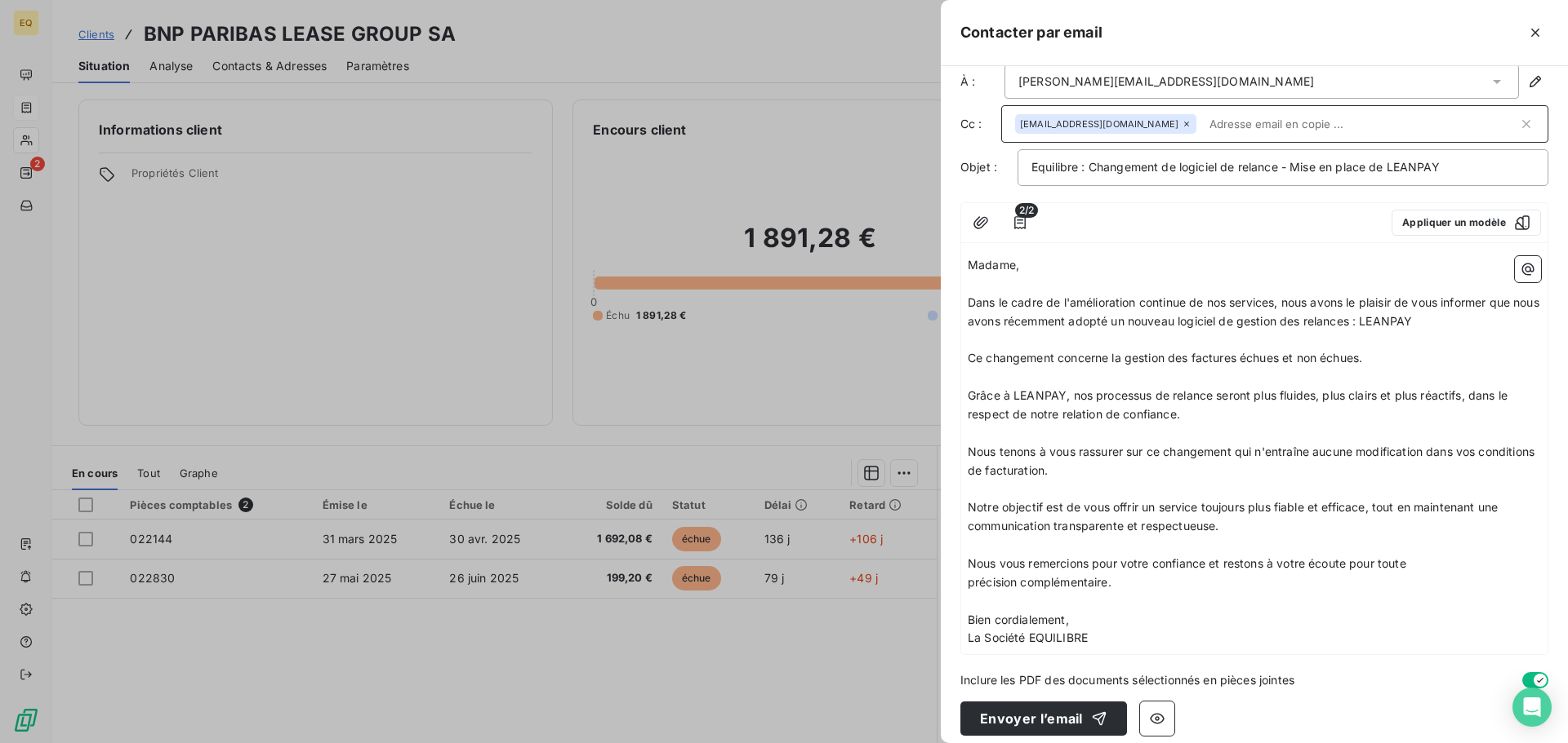
scroll to position [34, 0]
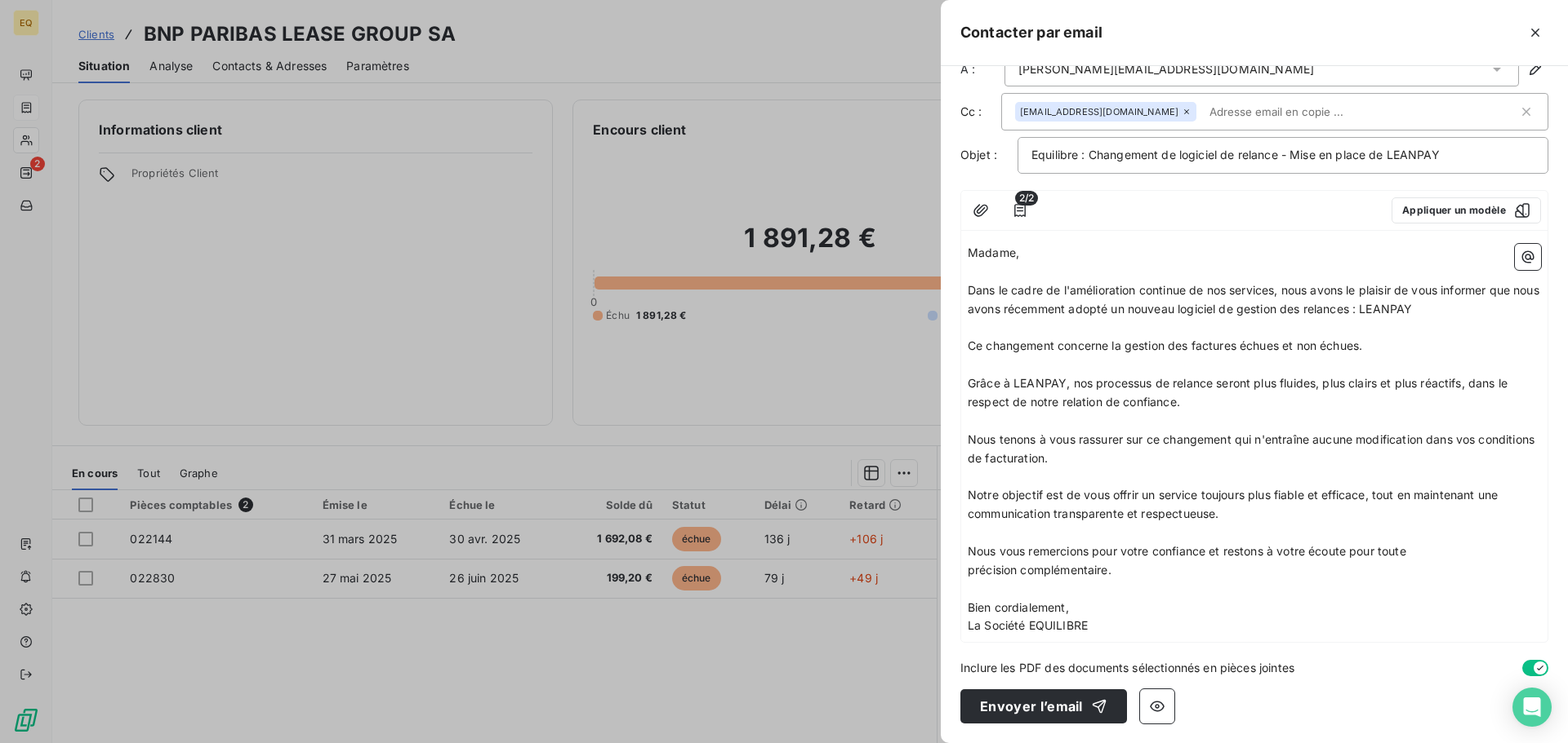
click at [1088, 607] on p "Bien cordialement," at bounding box center [1254, 608] width 573 height 19
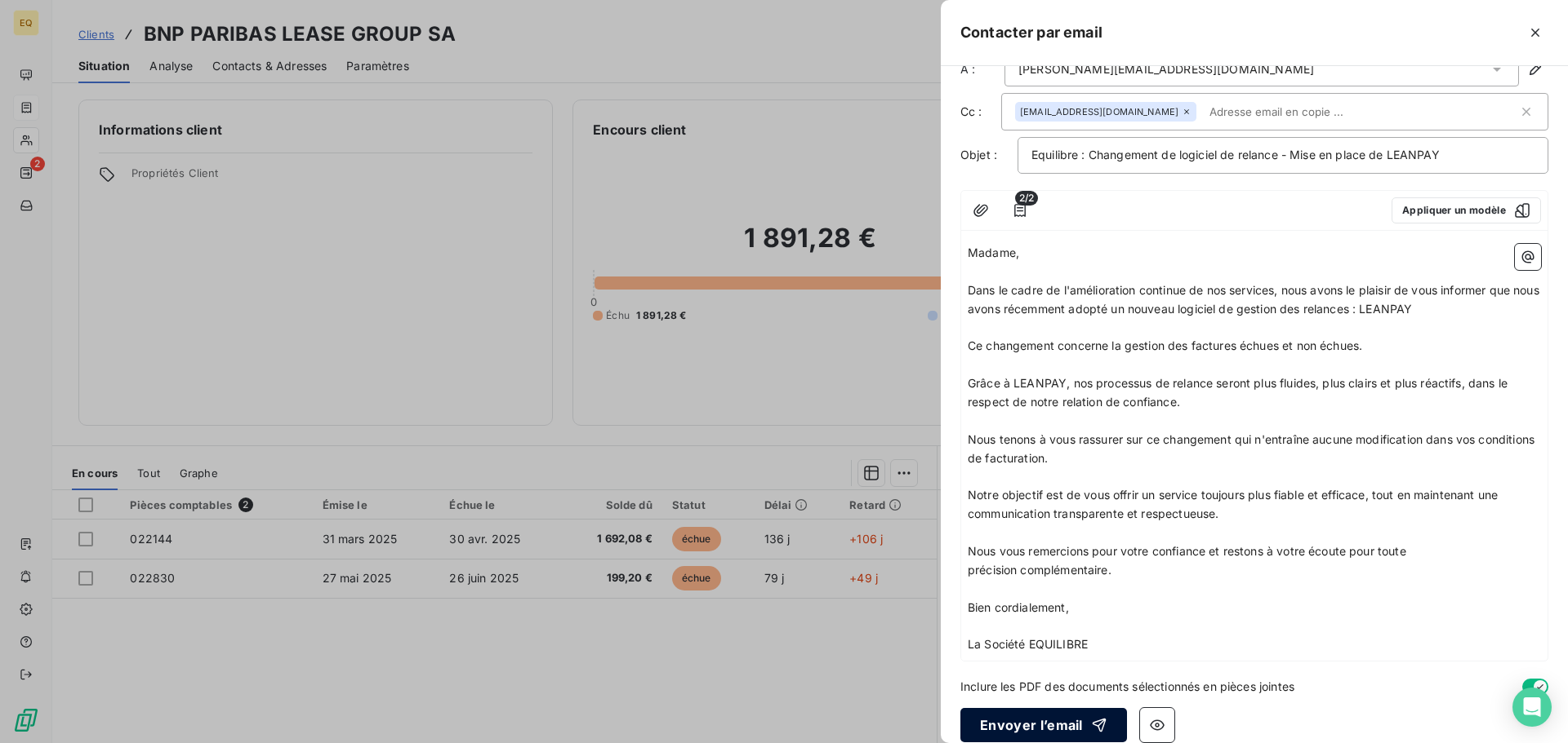
click at [1009, 721] on button "Envoyer l’email" at bounding box center [1043, 725] width 166 height 35
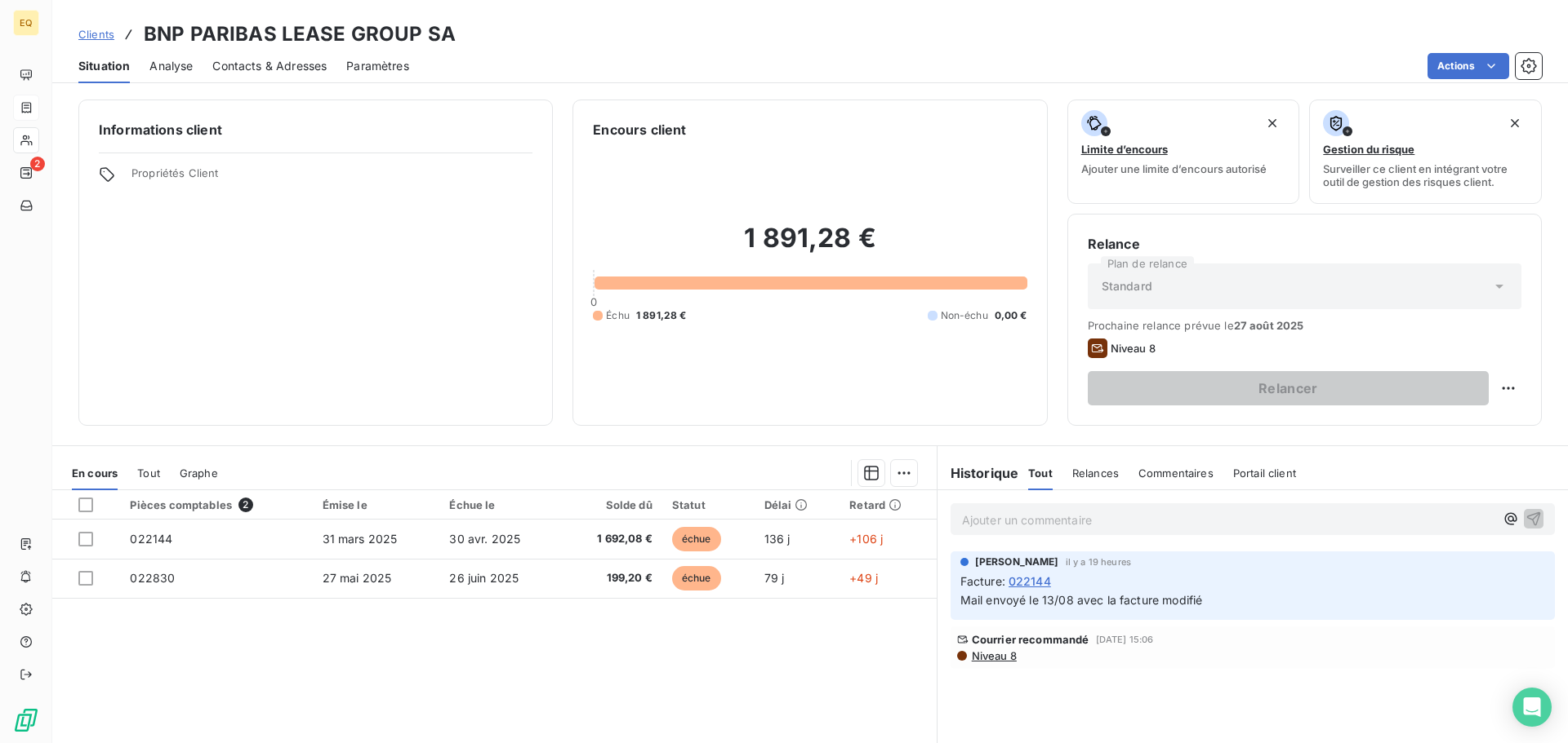
click at [1262, 471] on span "Portail client" at bounding box center [1264, 473] width 63 height 13
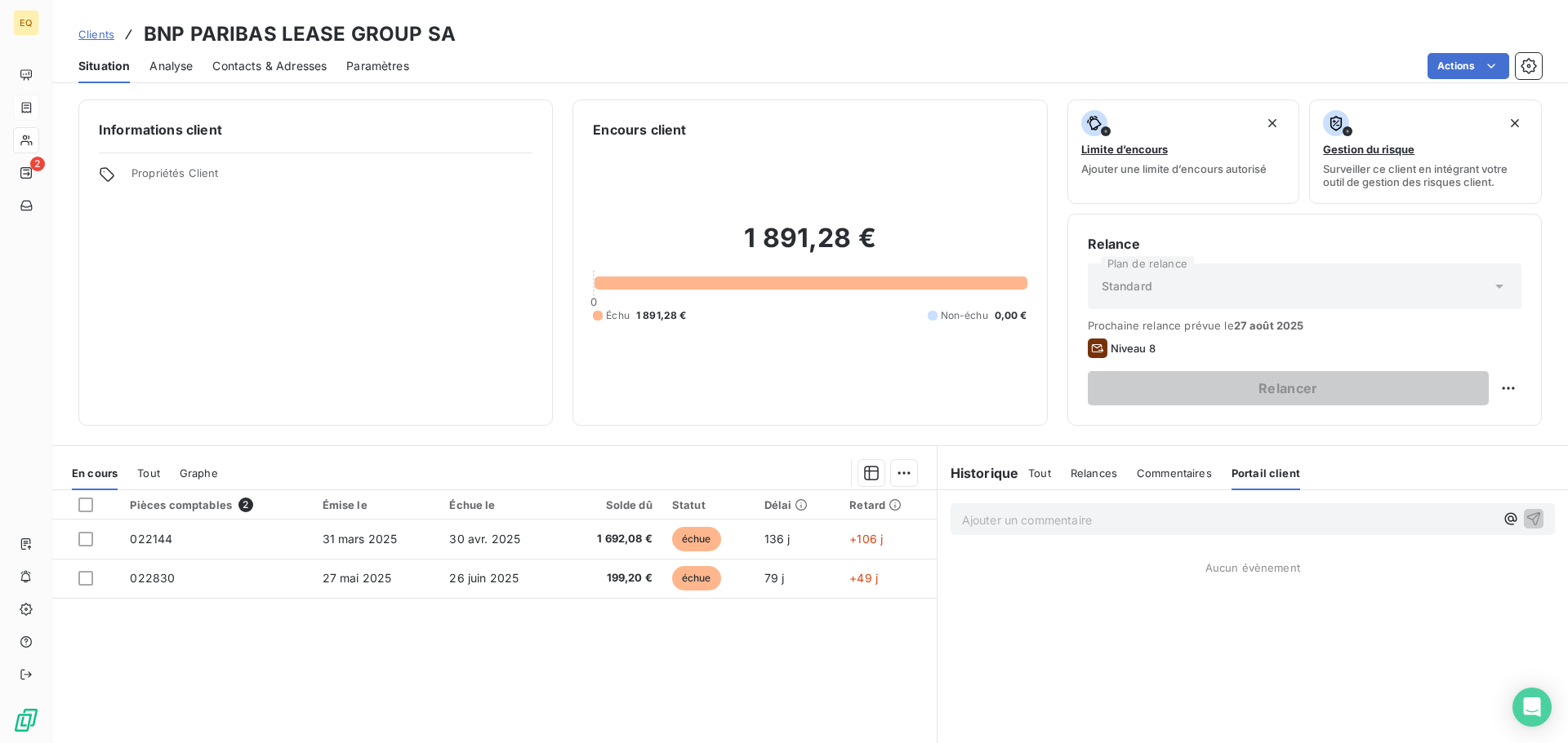
click at [1171, 468] on span "Commentaires" at bounding box center [1174, 473] width 75 height 13
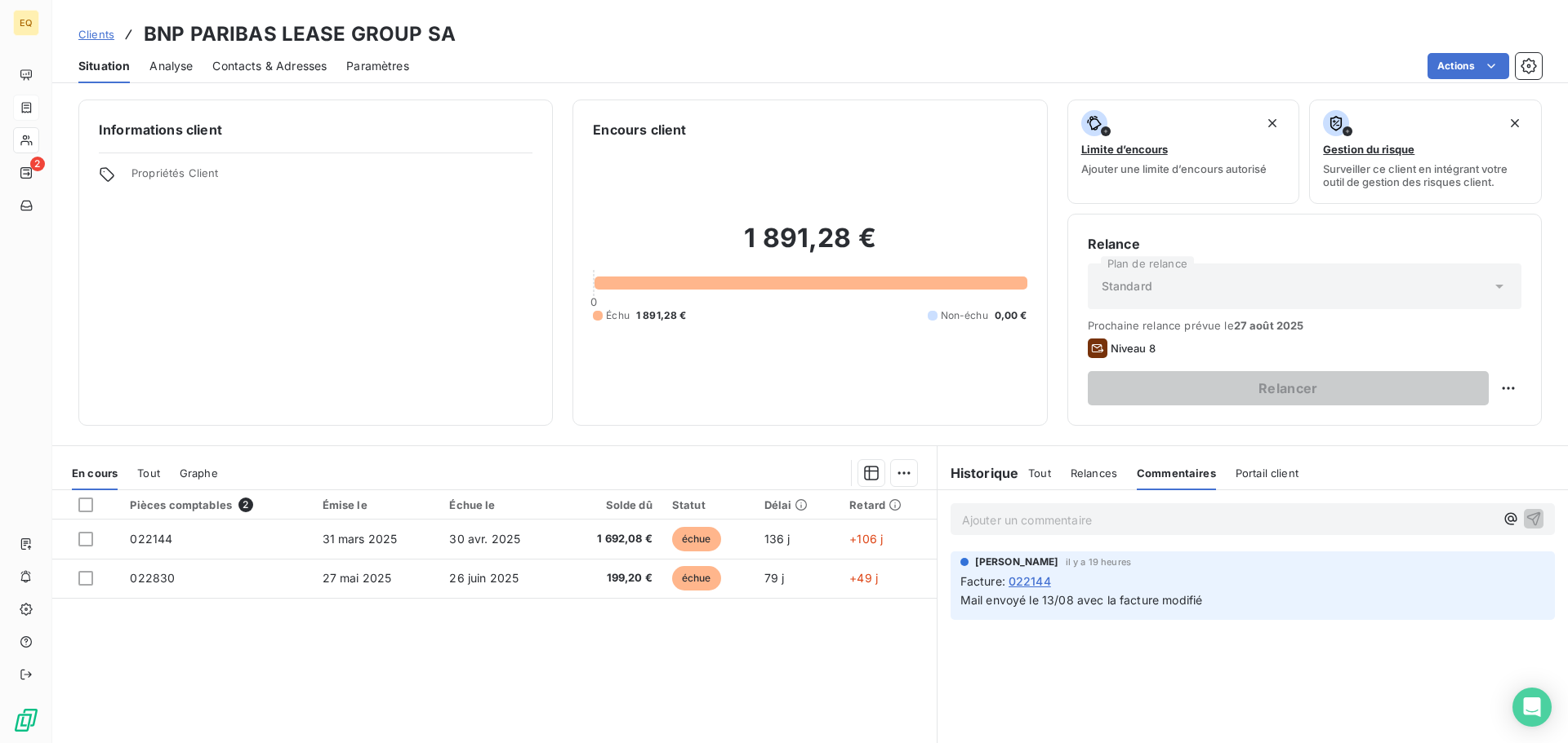
click at [1074, 465] on div "Relances" at bounding box center [1094, 473] width 47 height 35
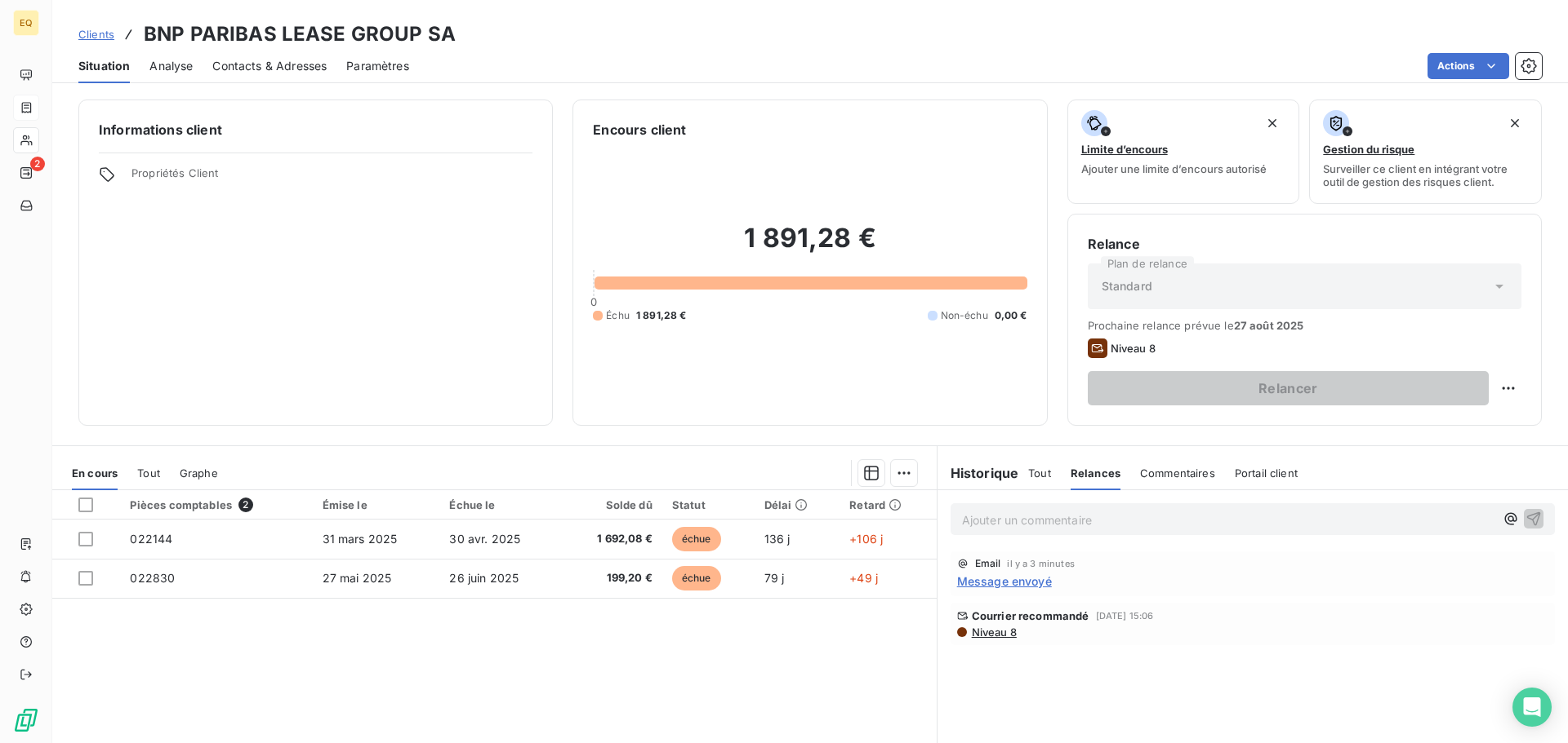
click at [1030, 470] on span "Tout" at bounding box center [1039, 473] width 22 height 13
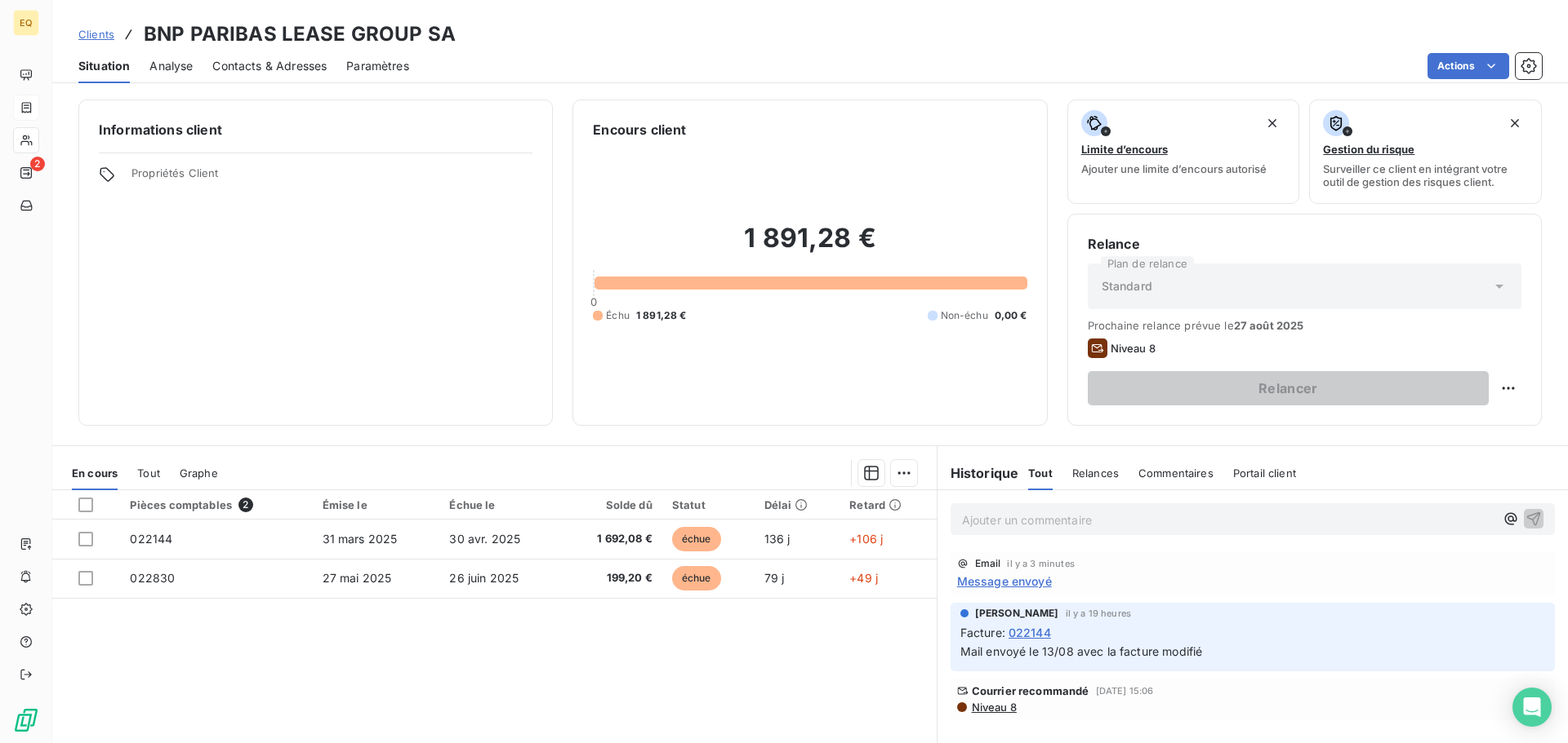
click at [995, 577] on span "Message envoyé" at bounding box center [1003, 581] width 94 height 17
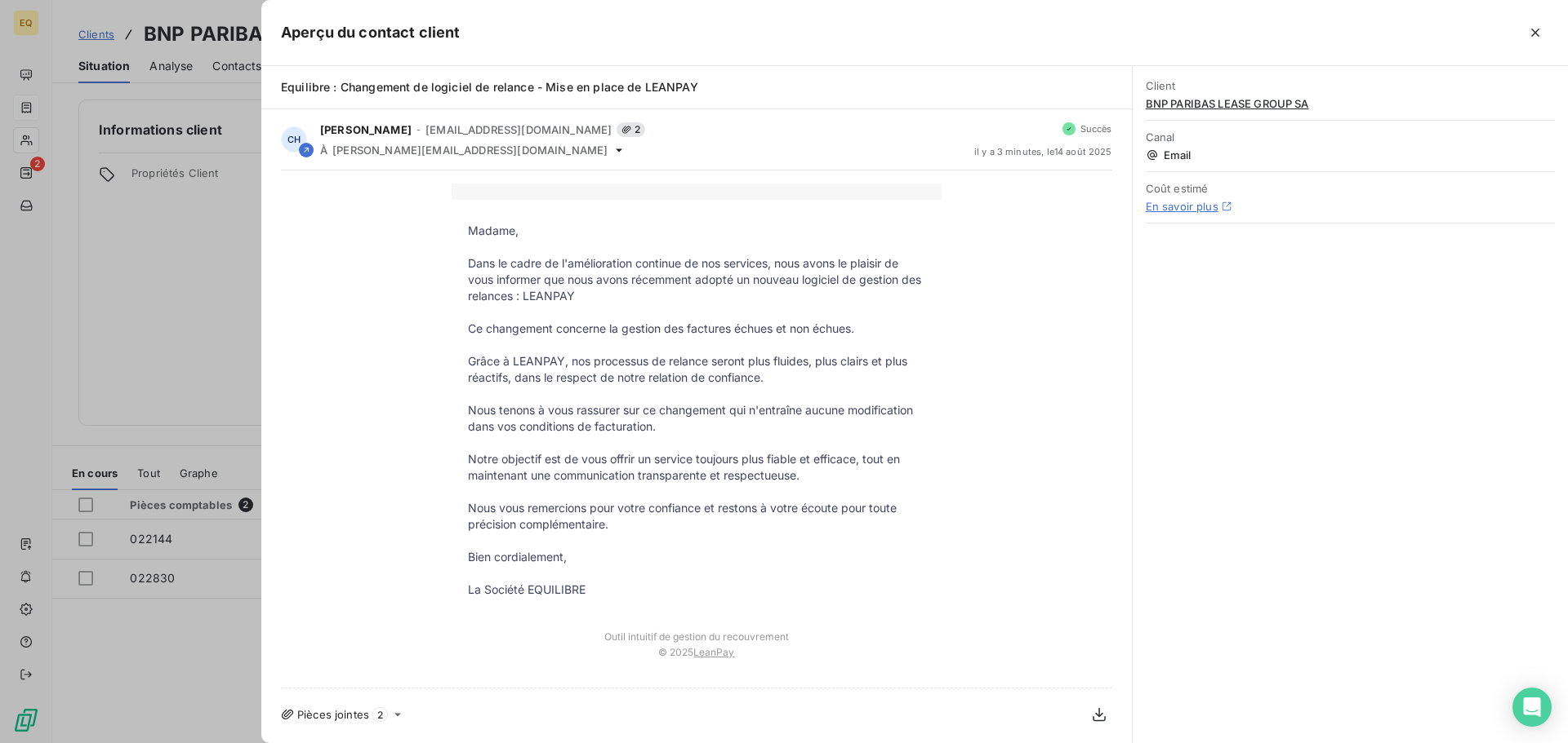
click at [396, 714] on icon at bounding box center [397, 714] width 7 height 3
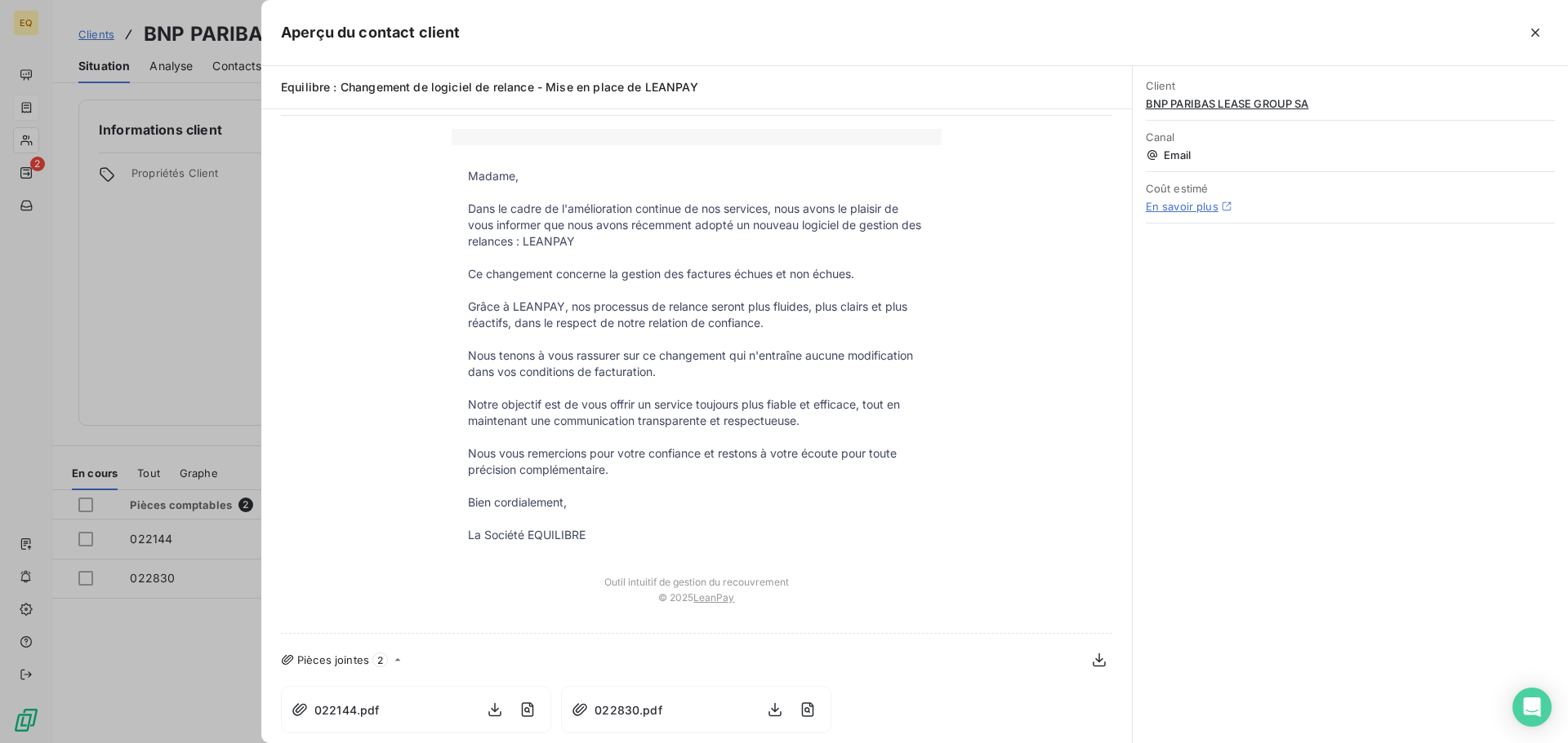
scroll to position [58, 0]
click at [171, 250] on div at bounding box center [784, 371] width 1568 height 743
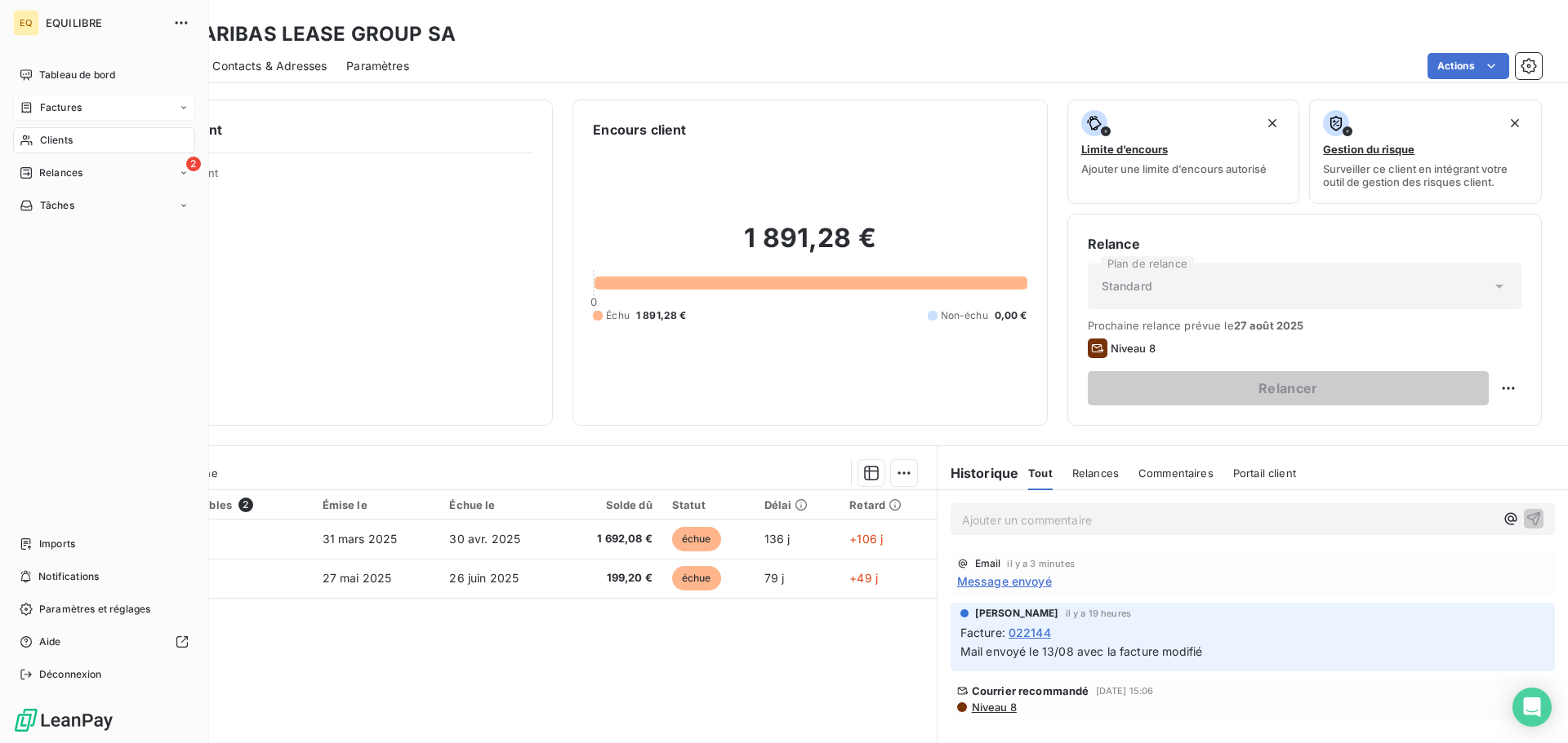
click at [53, 101] on span "Factures" at bounding box center [61, 107] width 42 height 15
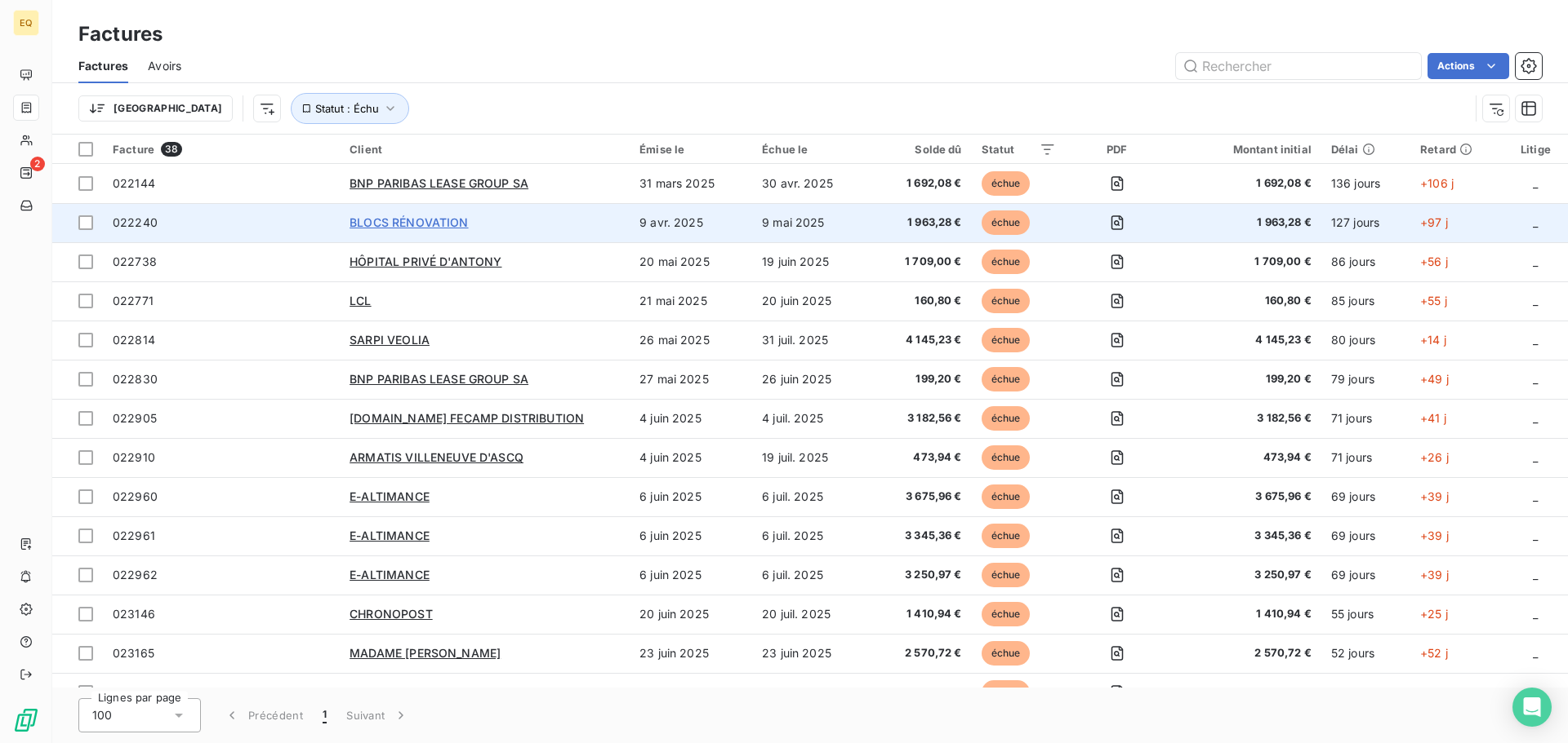
click at [396, 220] on span "BLOCS RÉNOVATION" at bounding box center [409, 222] width 119 height 14
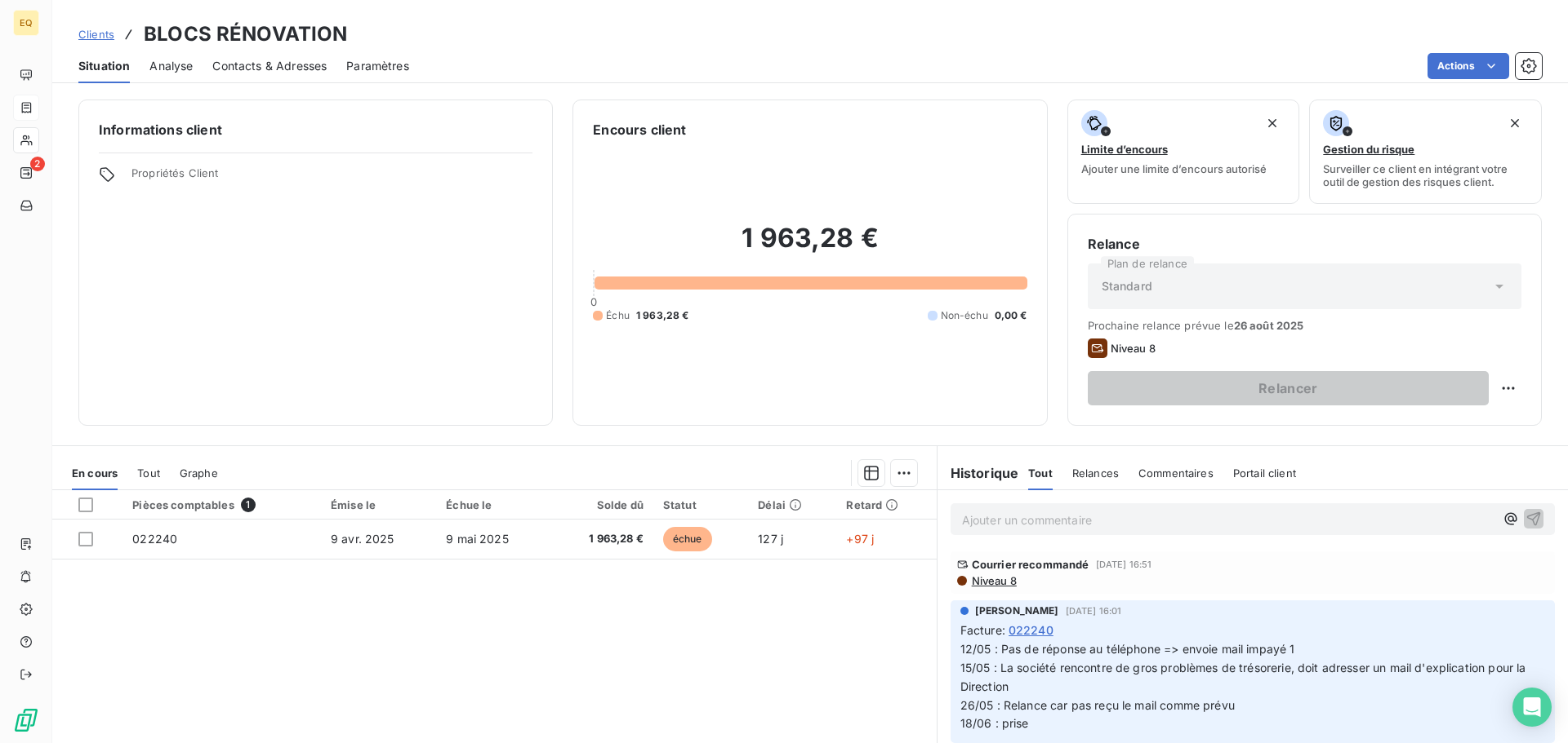
click at [244, 62] on span "Contacts & Adresses" at bounding box center [269, 65] width 114 height 16
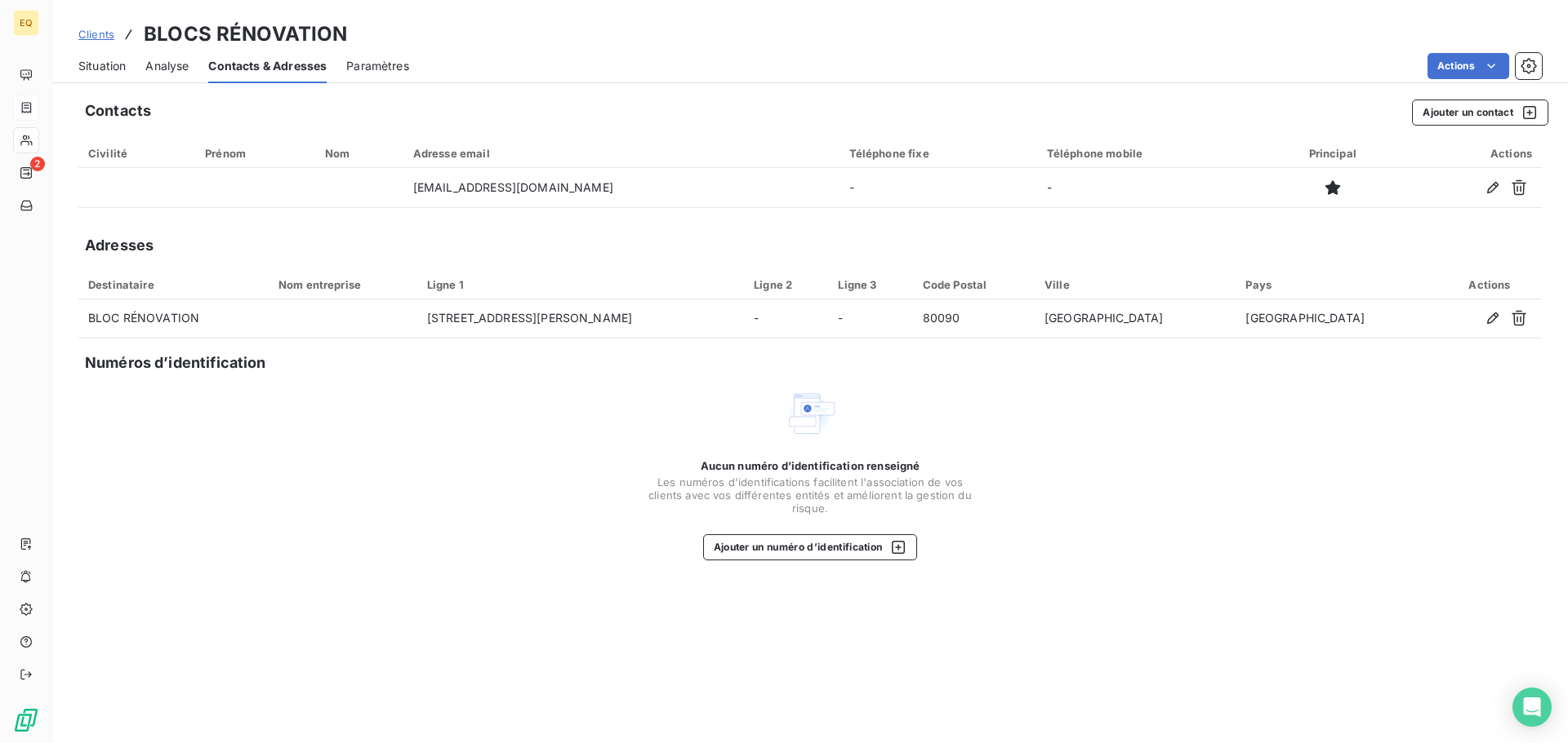
click at [103, 63] on span "Situation" at bounding box center [102, 65] width 48 height 16
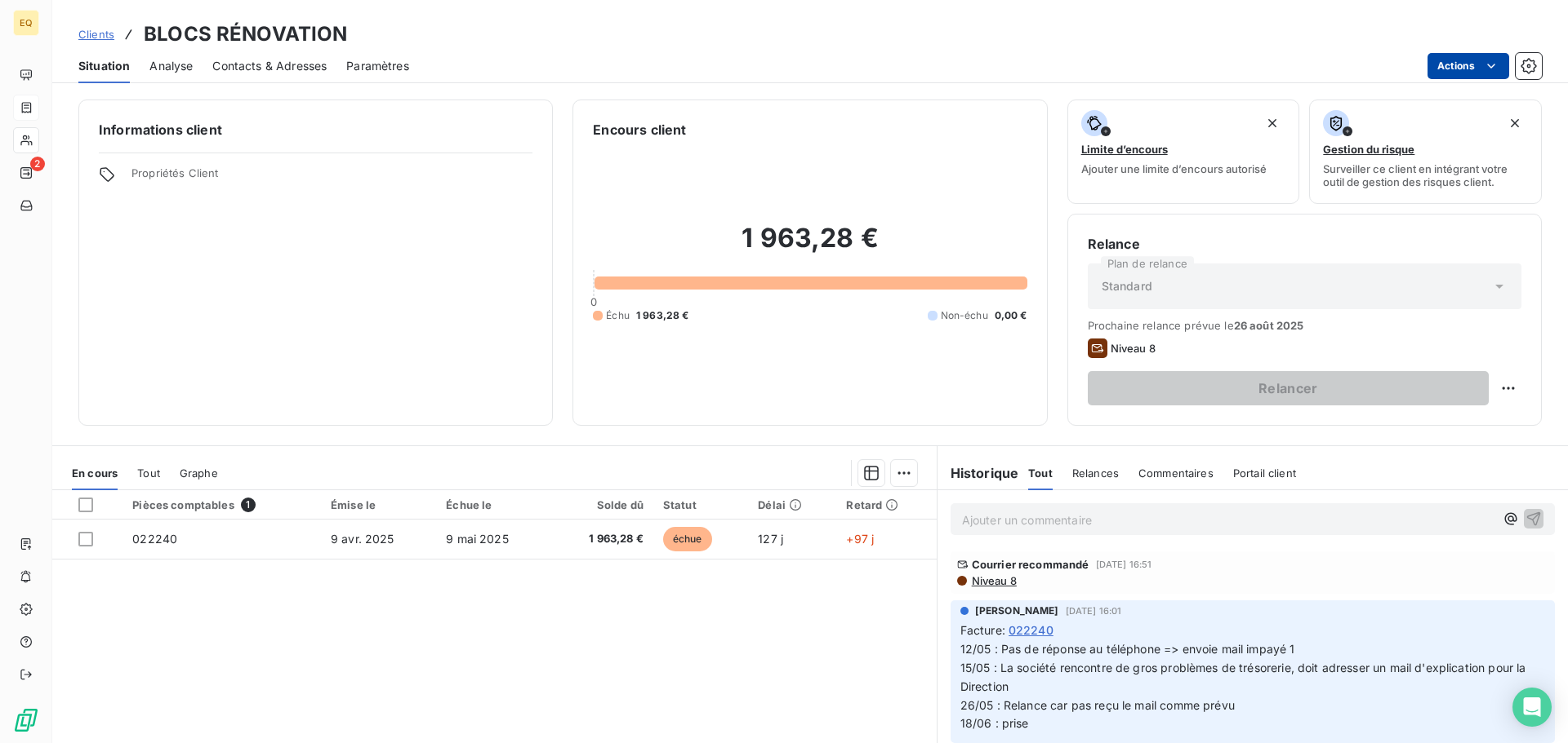
click at [1476, 64] on html "EQ 2 Clients BLOCS RÉNOVATION Situation Analyse Contacts & Adresses Paramètres …" at bounding box center [784, 371] width 1568 height 743
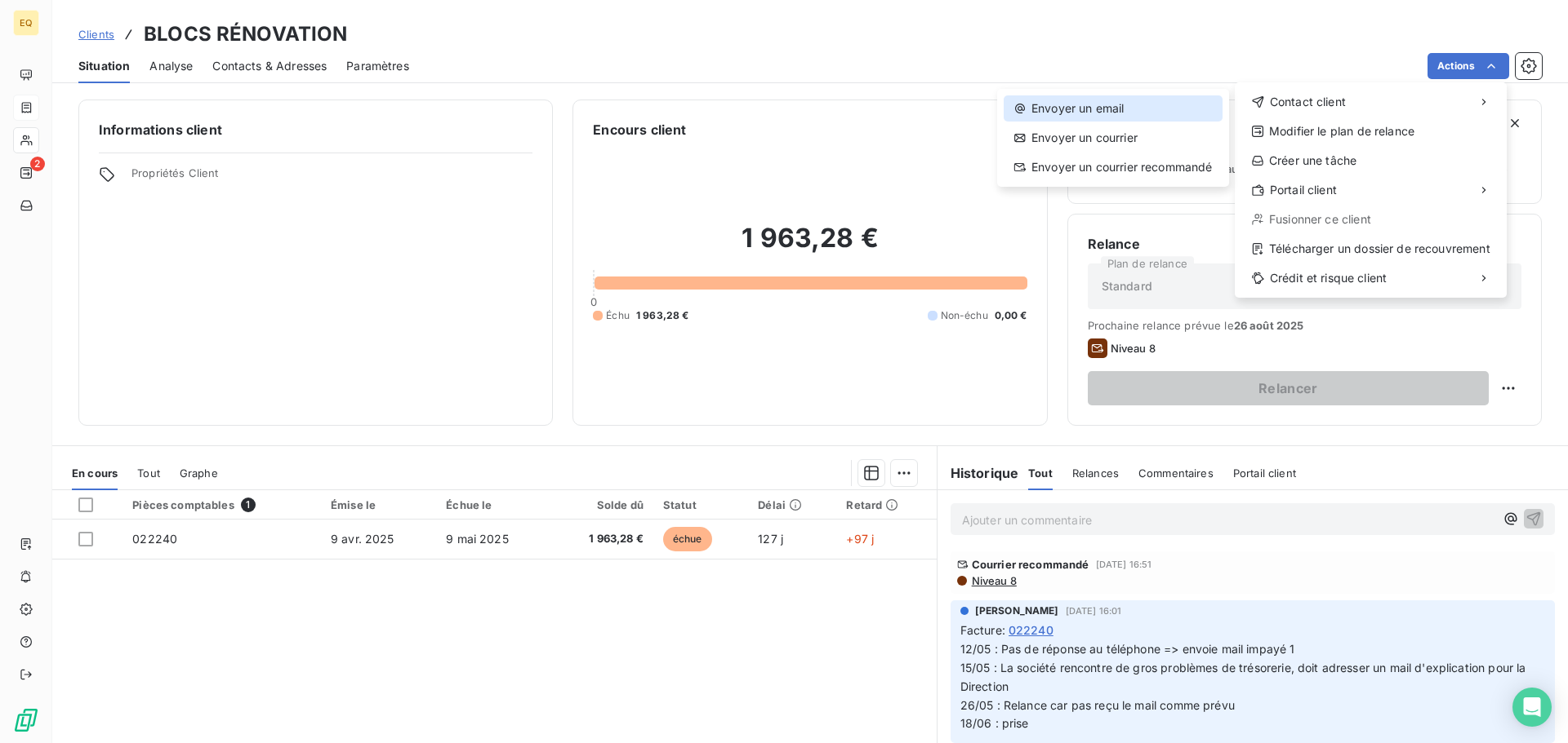
click at [1106, 104] on div "Envoyer un email" at bounding box center [1113, 108] width 219 height 26
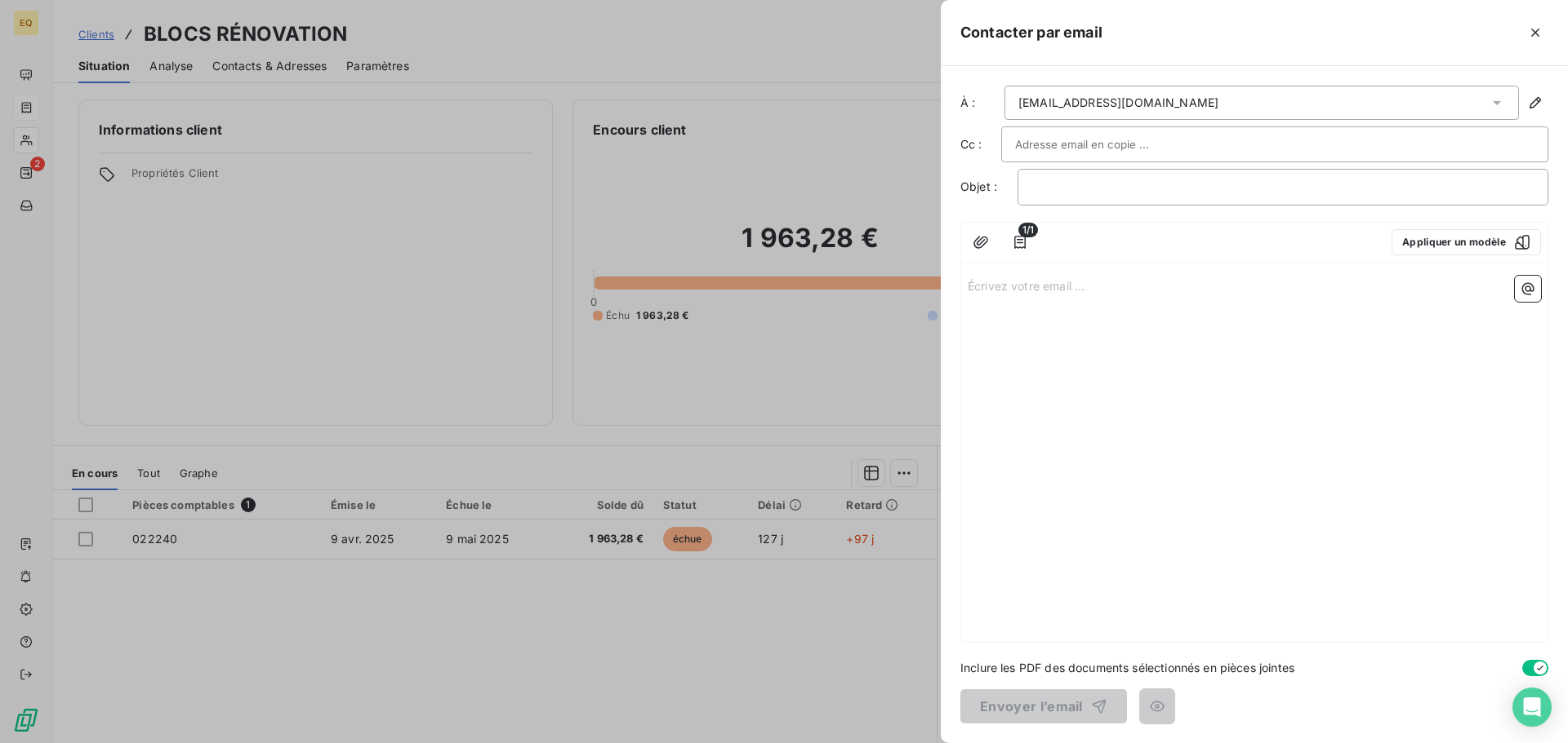
click at [1054, 144] on input "text" at bounding box center [1102, 144] width 176 height 24
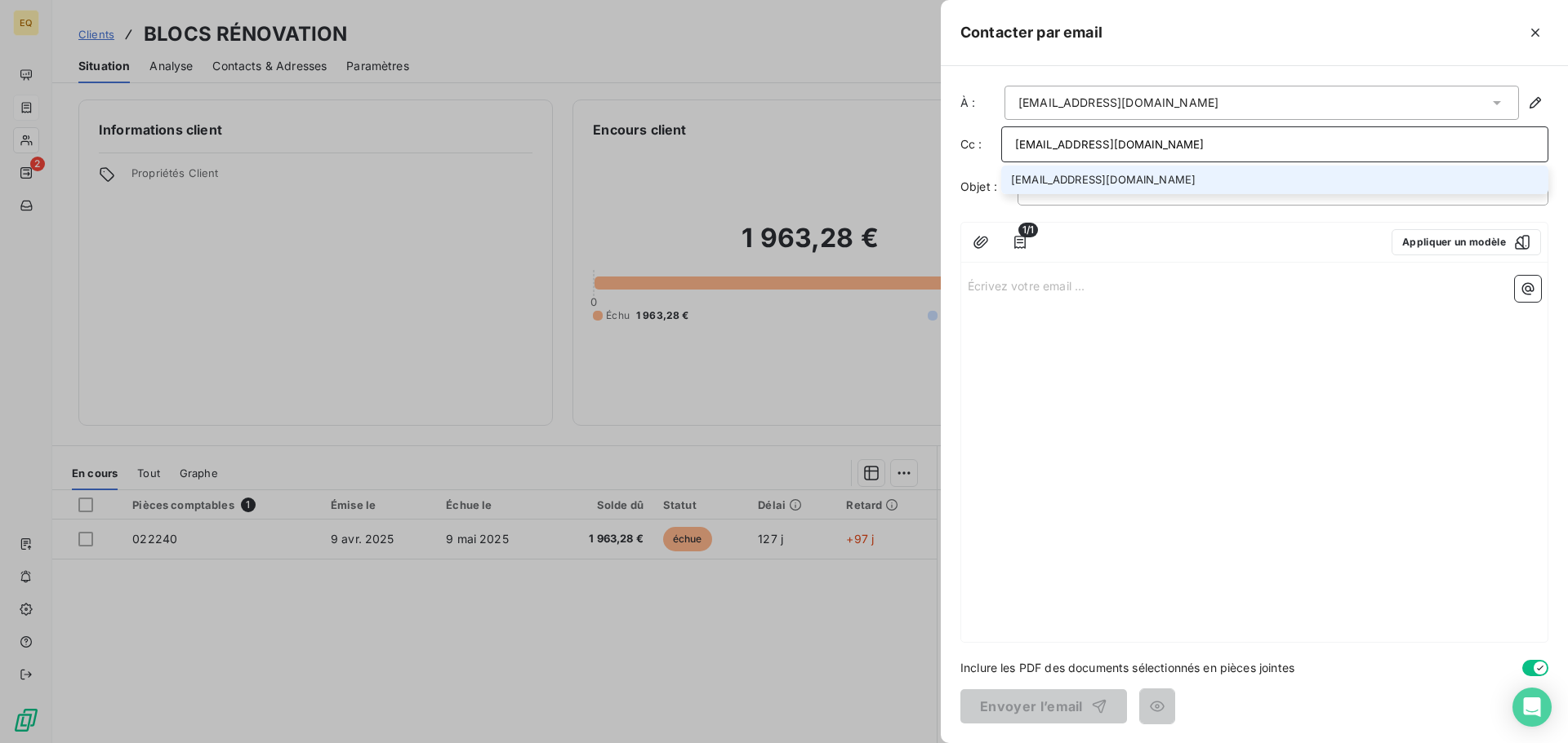
type input "[EMAIL_ADDRESS][DOMAIN_NAME]"
click at [1118, 179] on li "[EMAIL_ADDRESS][DOMAIN_NAME]" at bounding box center [1274, 179] width 547 height 29
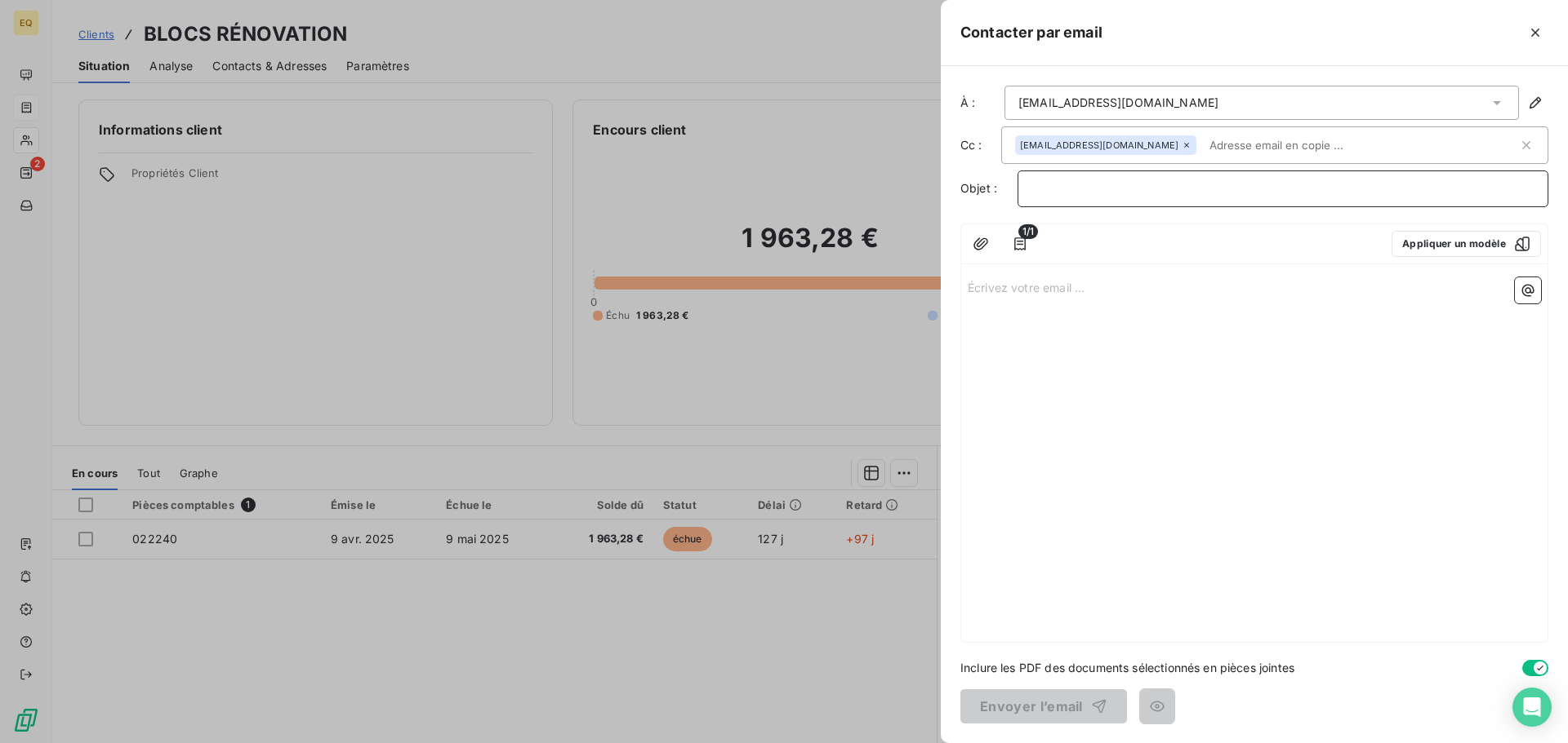
click at [1055, 193] on p "﻿" at bounding box center [1283, 189] width 503 height 19
click at [999, 286] on p "Écrivez votre email ... ﻿" at bounding box center [1254, 287] width 573 height 19
drag, startPoint x: 997, startPoint y: 290, endPoint x: 1298, endPoint y: 293, distance: 301.0
click at [1298, 293] on p "Écrivez votre email ... ﻿" at bounding box center [1254, 287] width 573 height 19
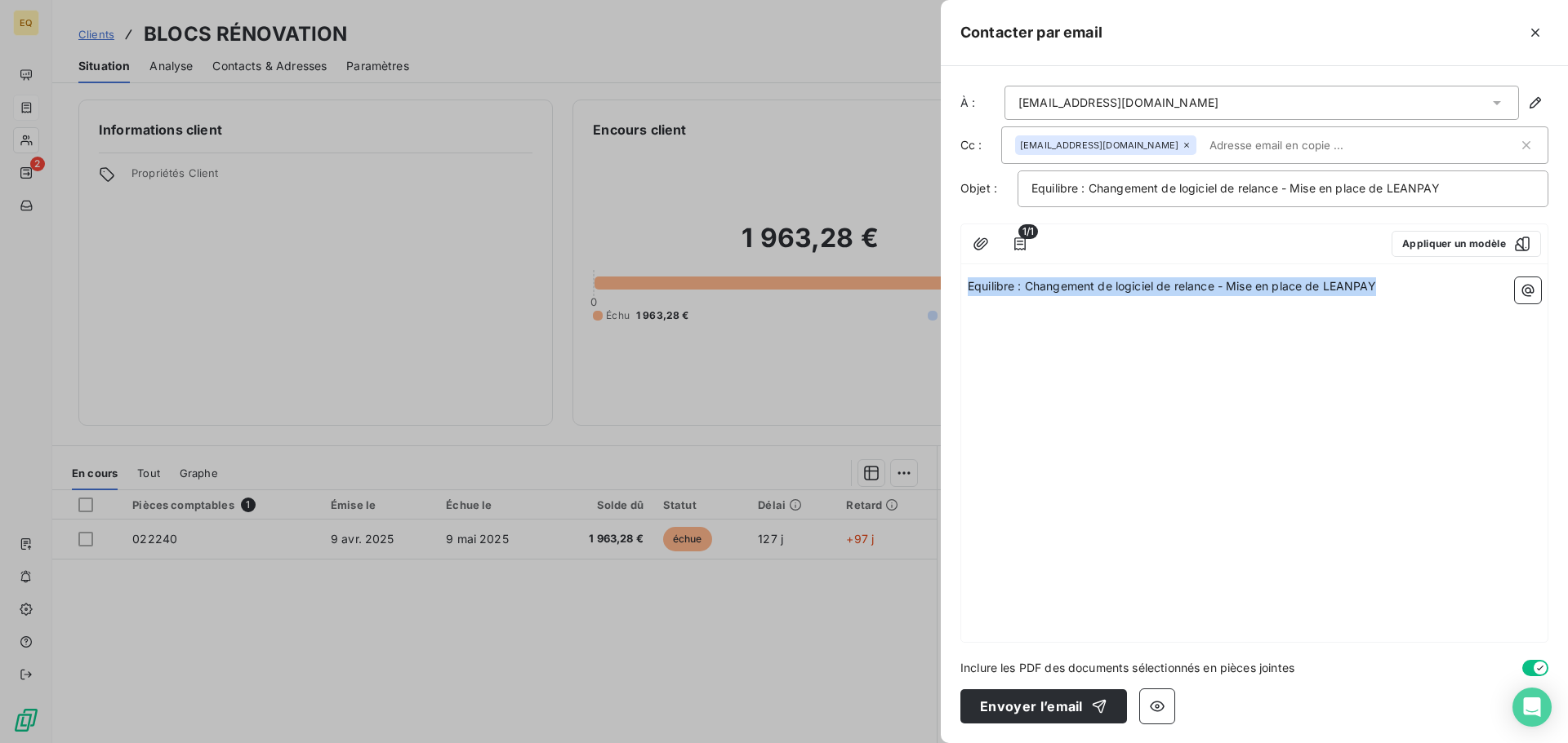
drag, startPoint x: 1341, startPoint y: 285, endPoint x: 948, endPoint y: 286, distance: 393.0
click at [948, 286] on div "À : [EMAIL_ADDRESS][DOMAIN_NAME] Cc : [EMAIL_ADDRESS][DOMAIN_NAME] Objet : Equi…" at bounding box center [1254, 405] width 627 height 678
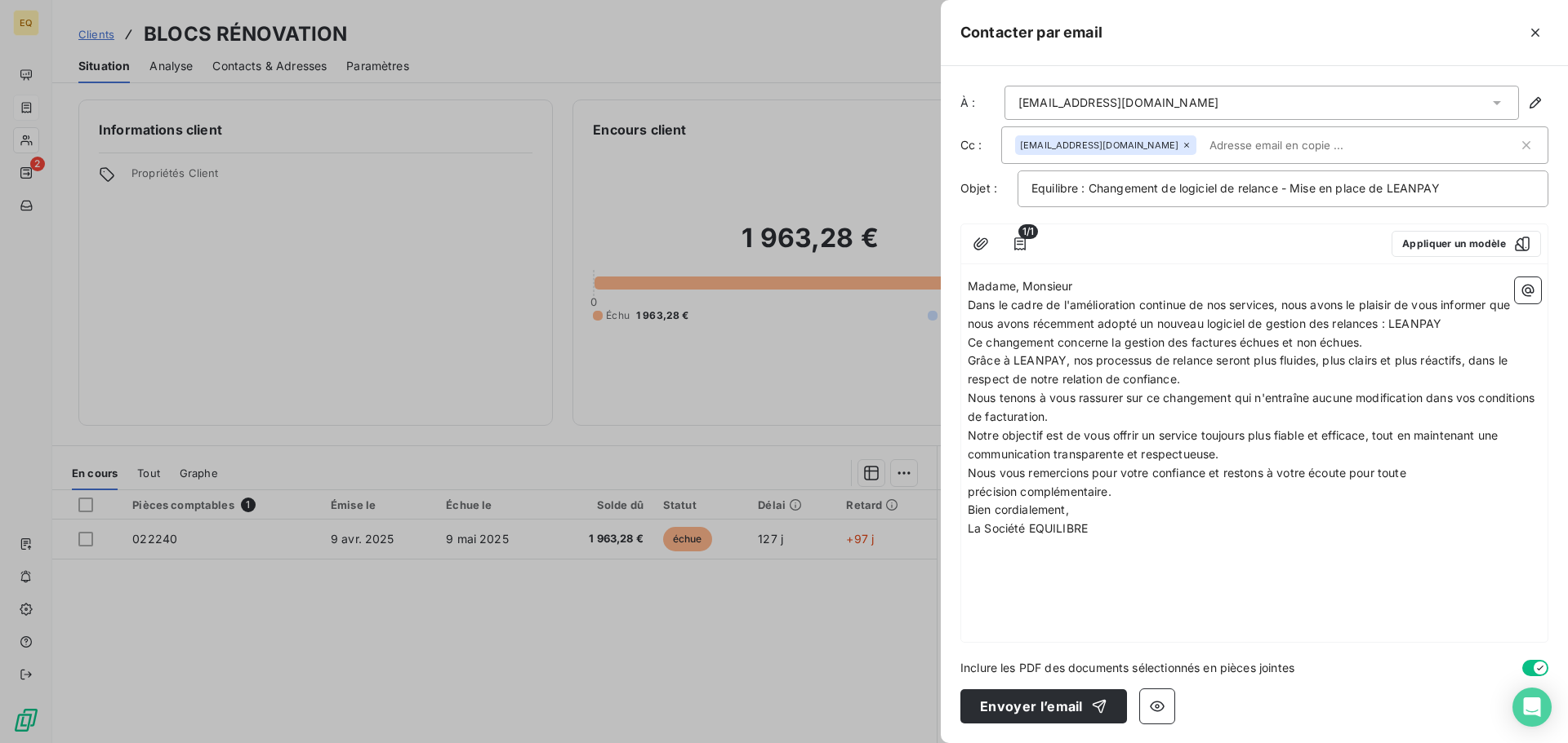
click at [1087, 287] on p "Madame, Monsieur" at bounding box center [1254, 287] width 573 height 19
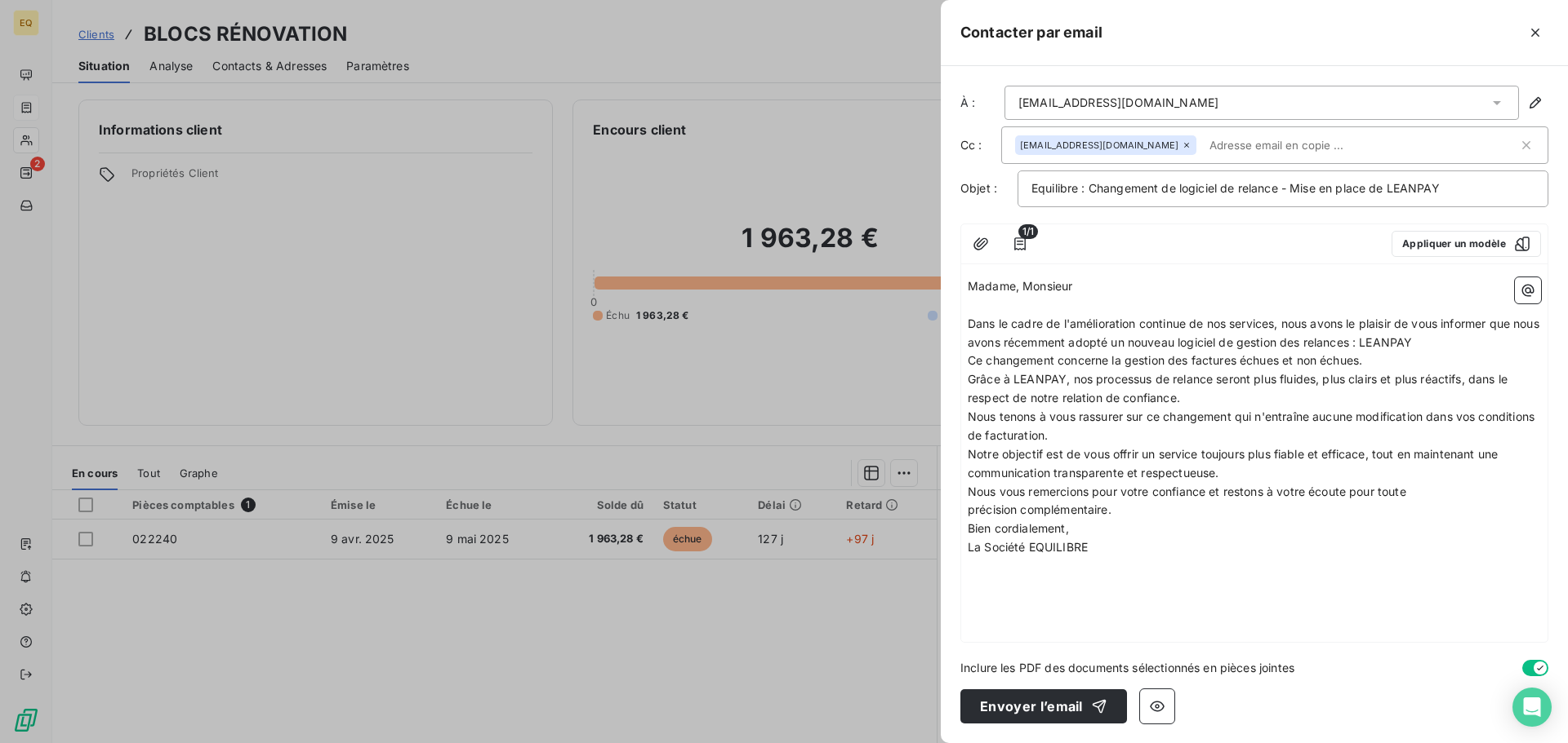
click at [1020, 285] on span "Madame, Monsieur" at bounding box center [1020, 286] width 105 height 14
click at [1056, 287] on p "Monsieur" at bounding box center [1254, 287] width 573 height 19
click at [1463, 344] on p "Dans le cadre de l'amélioration continue de nos services, nous avons le plaisir…" at bounding box center [1254, 334] width 573 height 37
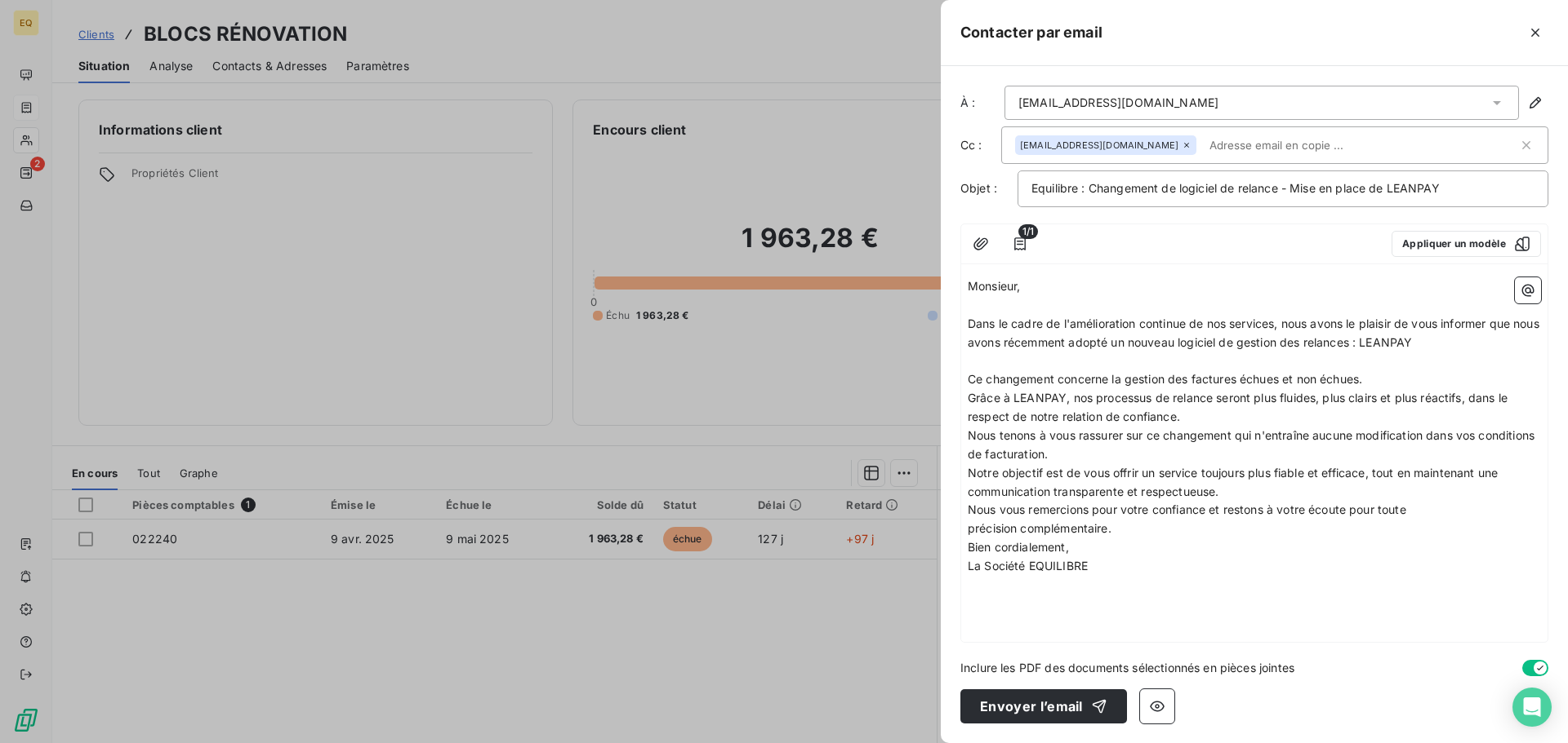
click at [1382, 381] on p "Ce changement concerne la gestion des factures échues et non échues." at bounding box center [1254, 379] width 573 height 19
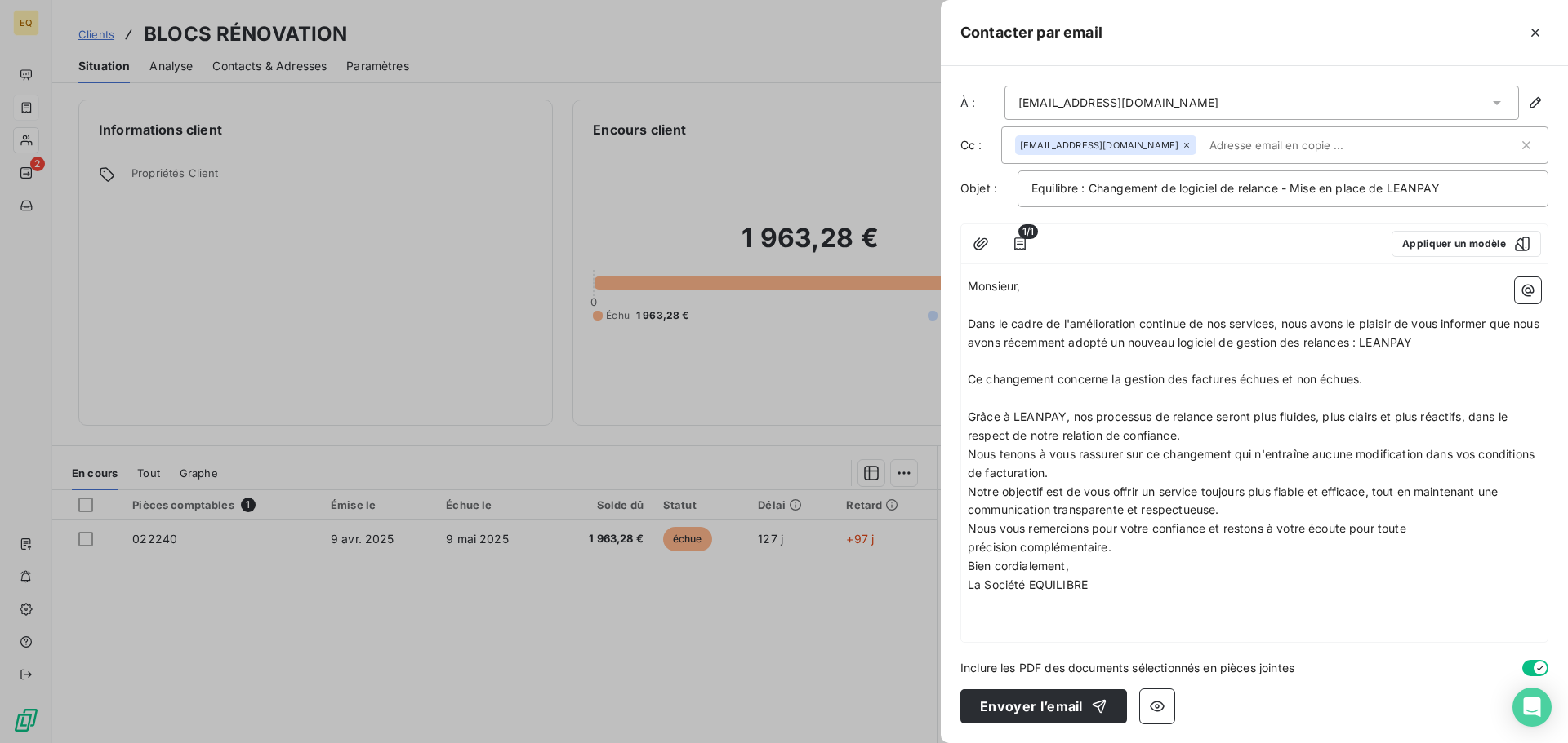
click at [1210, 441] on p "Grâce à LEANPAY, nos processus de relance seront plus fluides, plus clairs et p…" at bounding box center [1254, 427] width 573 height 37
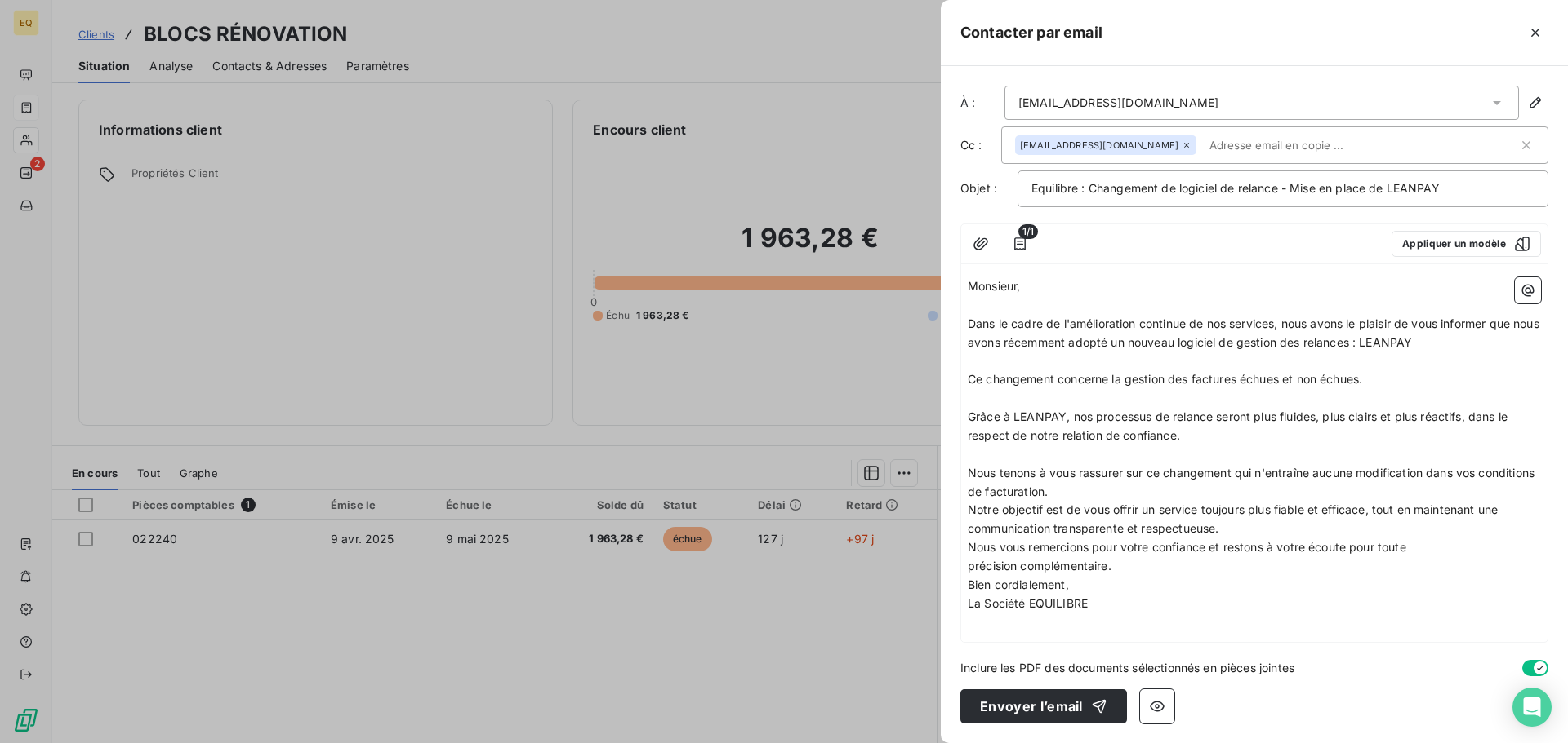
click at [1164, 493] on p "Nous tenons à vous rassurer sur ce changement qui n'entraîne aucune modificatio…" at bounding box center [1254, 483] width 573 height 37
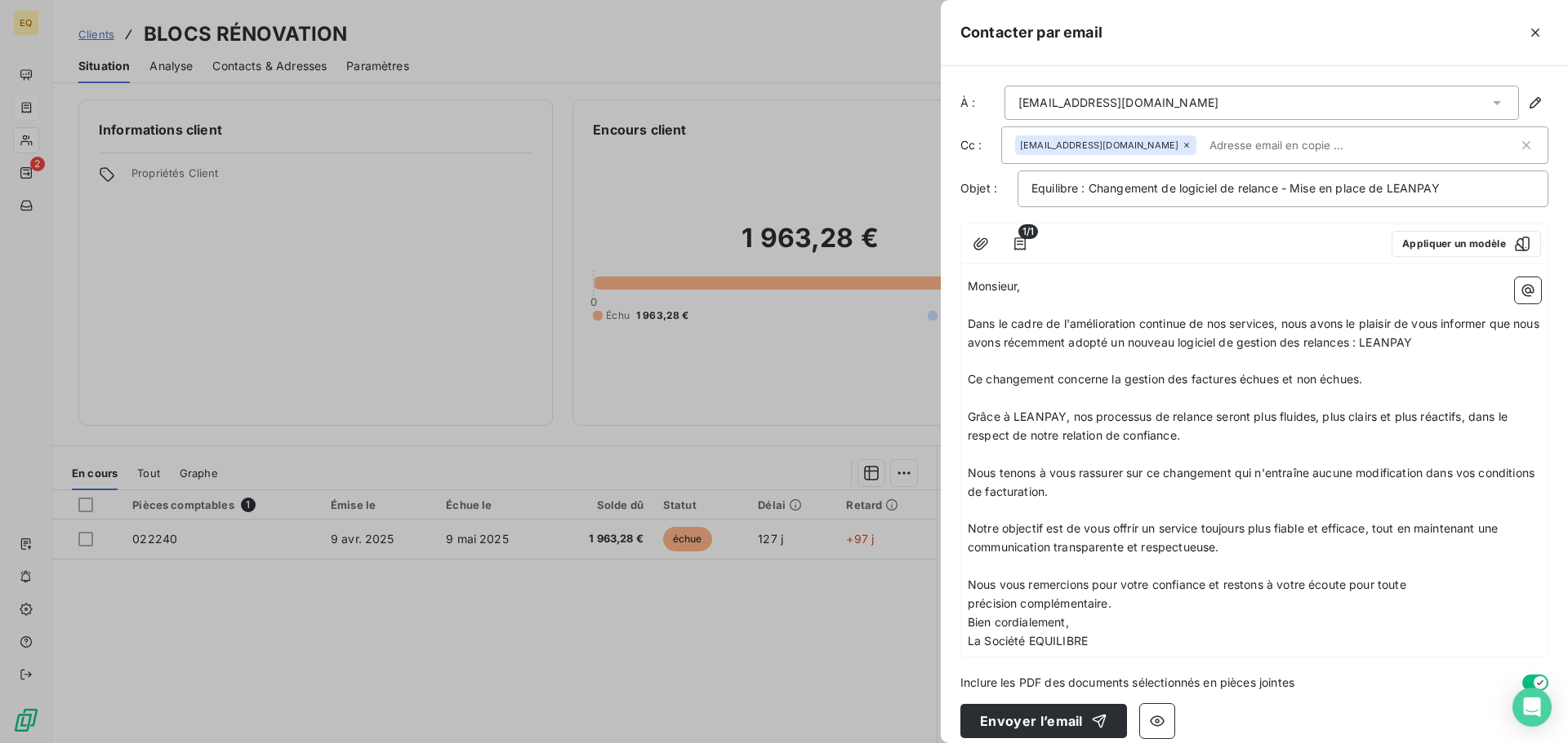
click at [1129, 607] on span "Nous vous remercions pour votre confiance et restons à votre écoute pour toute …" at bounding box center [1188, 593] width 441 height 33
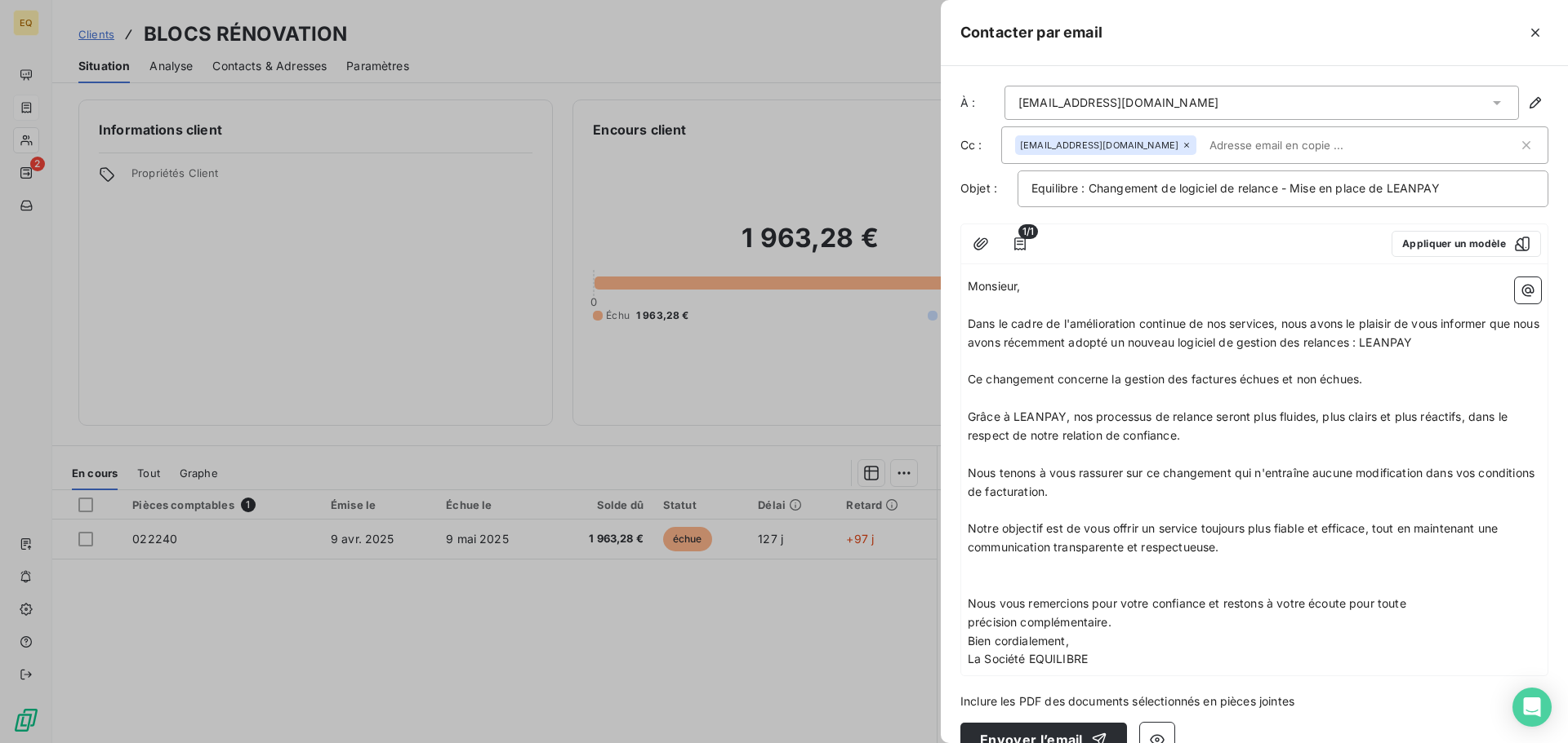
click at [972, 566] on p "﻿" at bounding box center [1254, 566] width 573 height 19
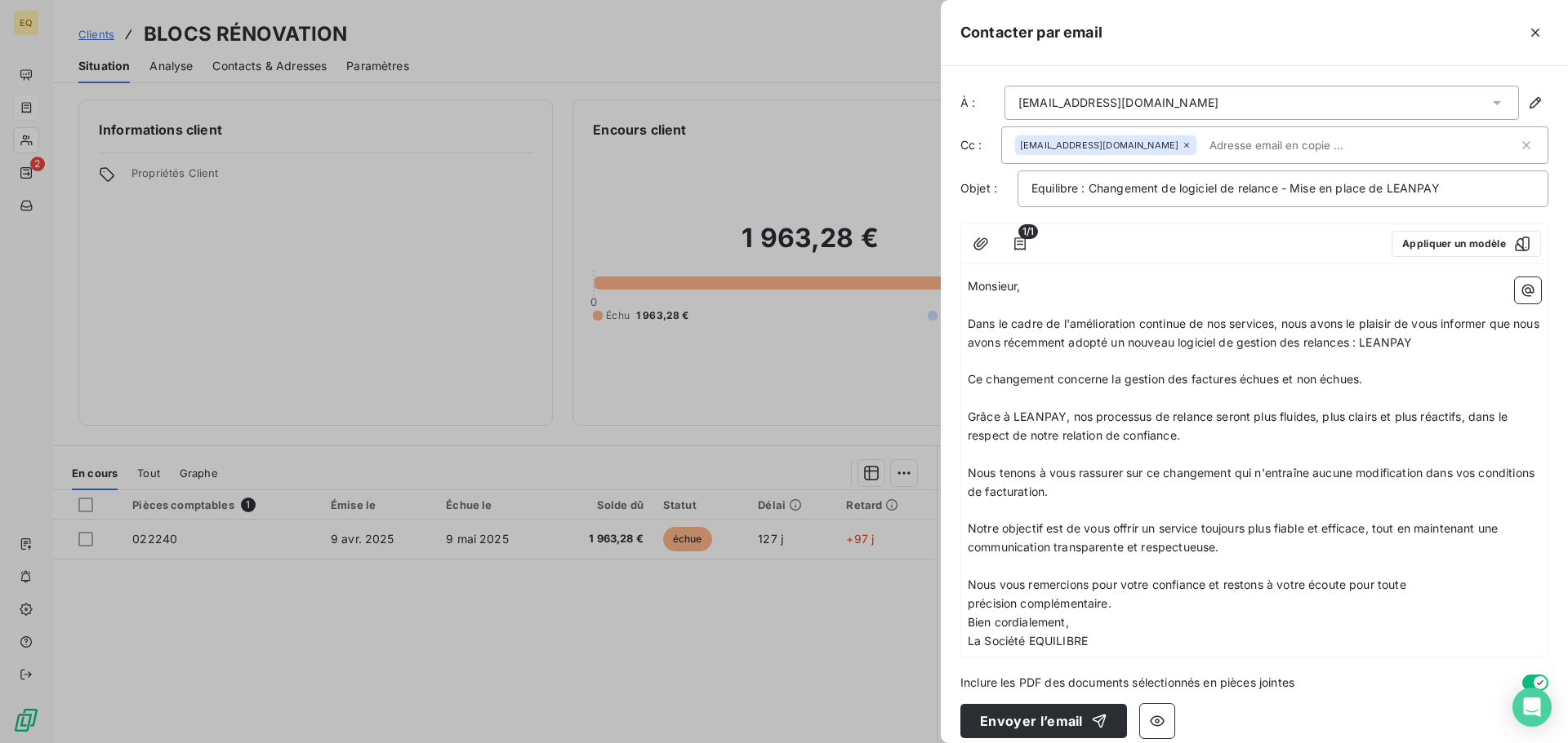
click at [1148, 606] on p "Nous vous remercions pour votre confiance et restons à votre écoute pour toute …" at bounding box center [1254, 594] width 573 height 37
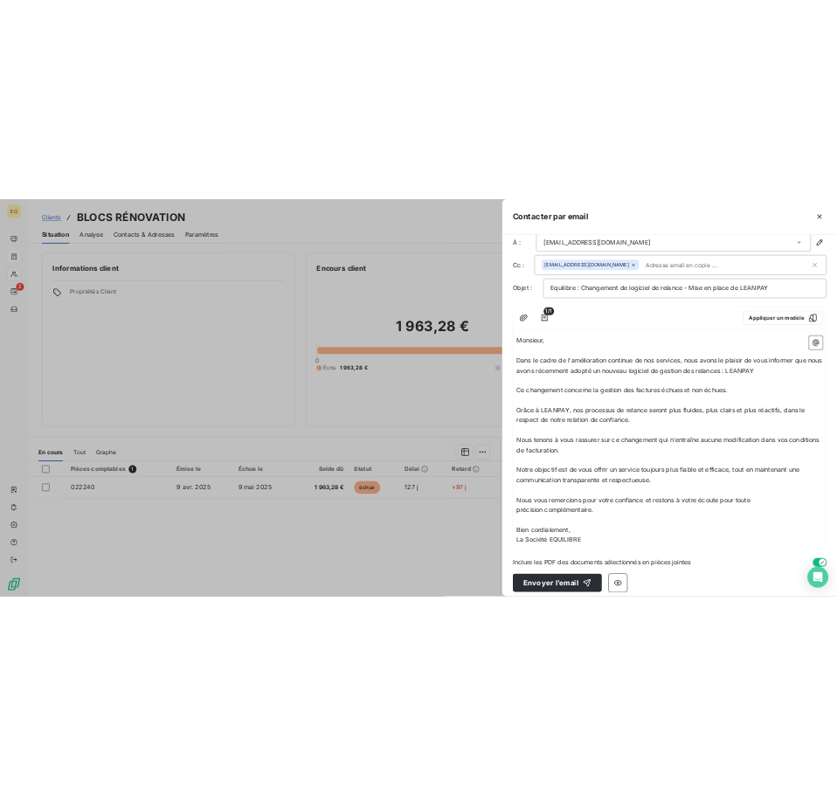
scroll to position [36, 0]
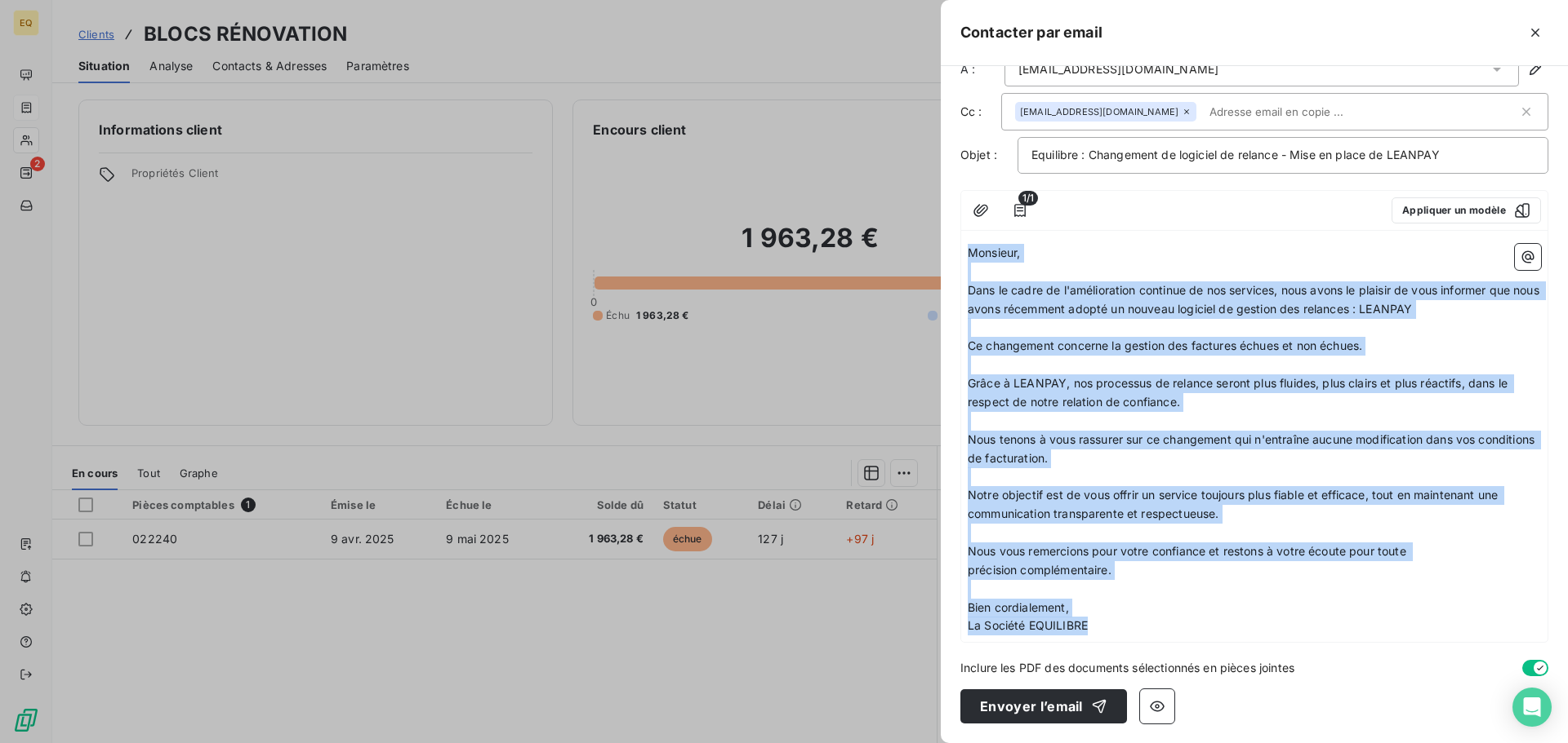
drag, startPoint x: 968, startPoint y: 253, endPoint x: 1092, endPoint y: 627, distance: 394.0
click at [1092, 627] on div "Monsieur, ﻿ Dans le cadre de l'amélioration continue de nos services, nous avon…" at bounding box center [1254, 439] width 573 height 392
copy div "Monsieur, ﻿ Dans le cadre de l'amélioration continue de nos services, nous avon…"
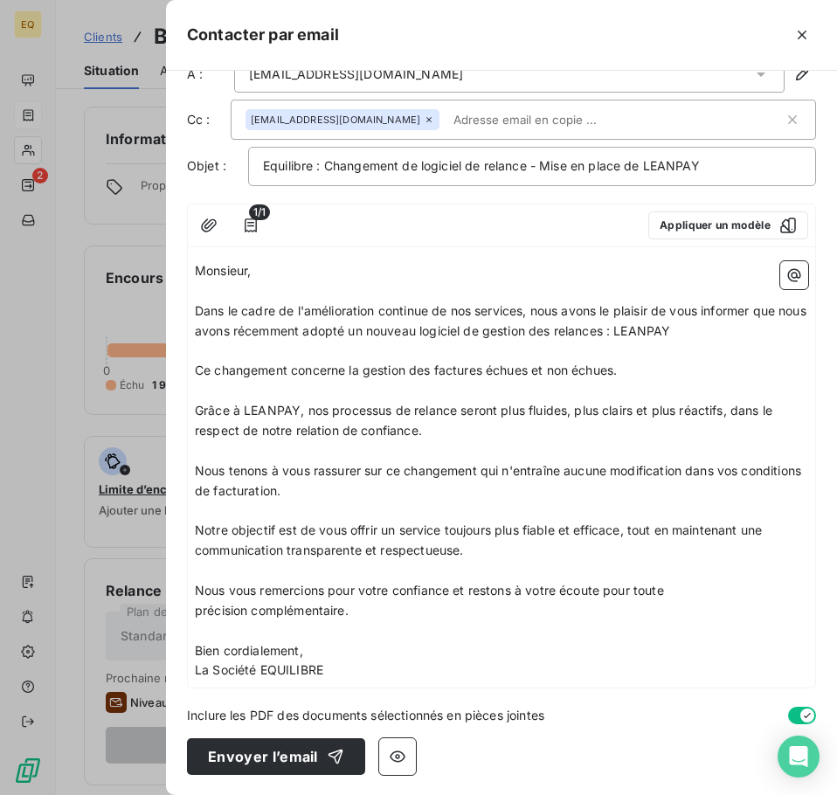
drag, startPoint x: 558, startPoint y: 18, endPoint x: 654, endPoint y: 43, distance: 99.1
click at [699, 48] on div "Contacter par email" at bounding box center [501, 35] width 671 height 71
click at [240, 752] on button "Envoyer l’email" at bounding box center [276, 756] width 178 height 37
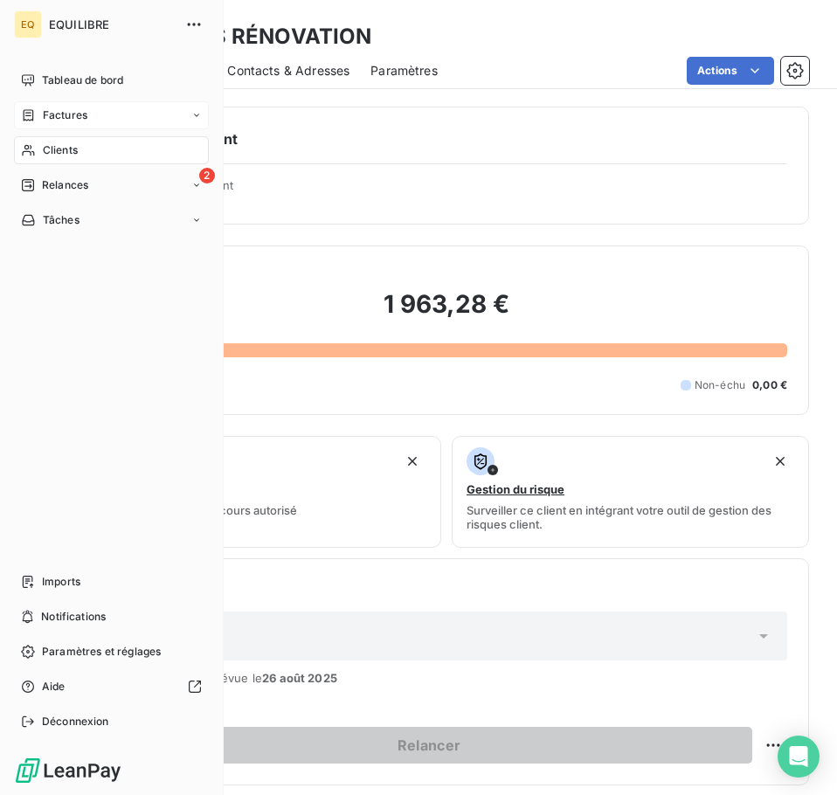
click at [66, 110] on span "Factures" at bounding box center [65, 115] width 45 height 16
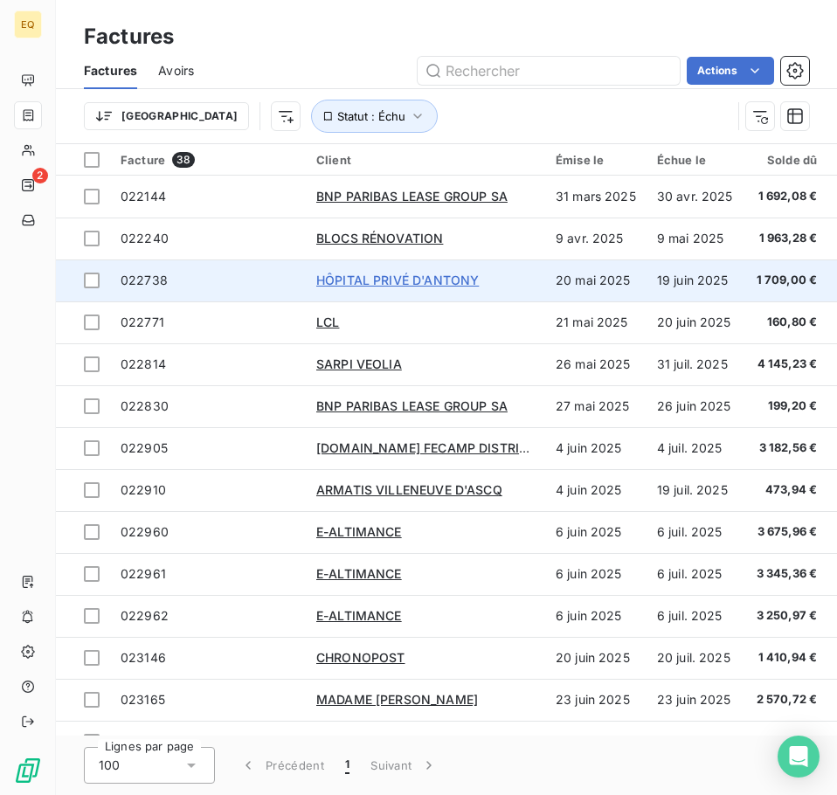
click at [355, 276] on span "HÔPITAL PRIVÉ D'ANTONY" at bounding box center [397, 279] width 162 height 15
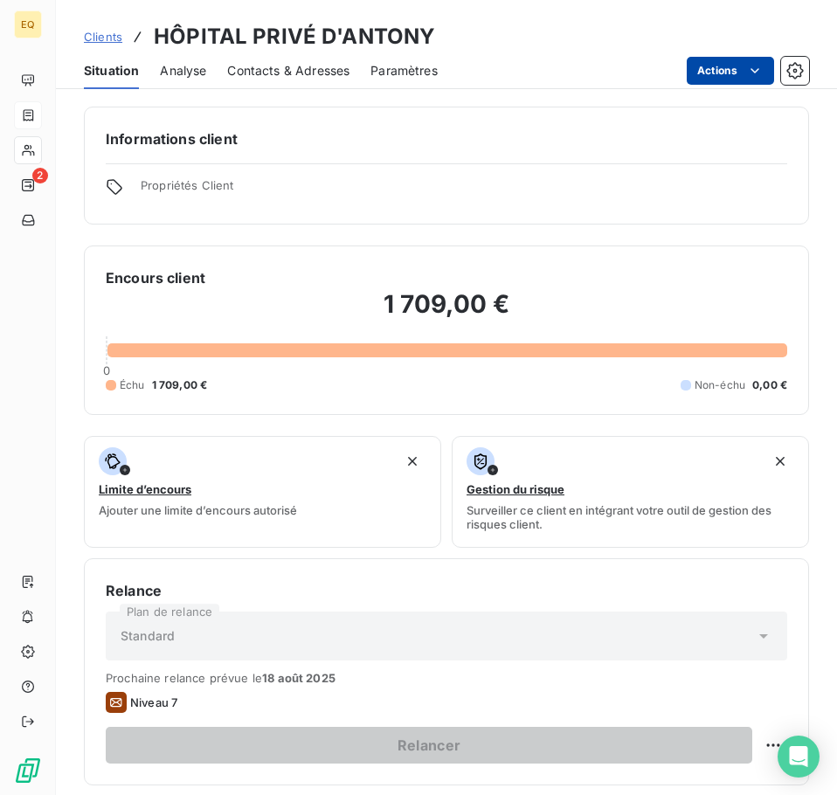
click at [733, 70] on html "EQ 2 Clients HÔPITAL PRIVÉ D'ANTONY Situation Analyse Contacts & Adresses Param…" at bounding box center [418, 397] width 837 height 795
click at [565, 48] on html "EQ 2 Clients HÔPITAL PRIVÉ D'ANTONY Situation Analyse Contacts & Adresses Param…" at bounding box center [418, 397] width 837 height 795
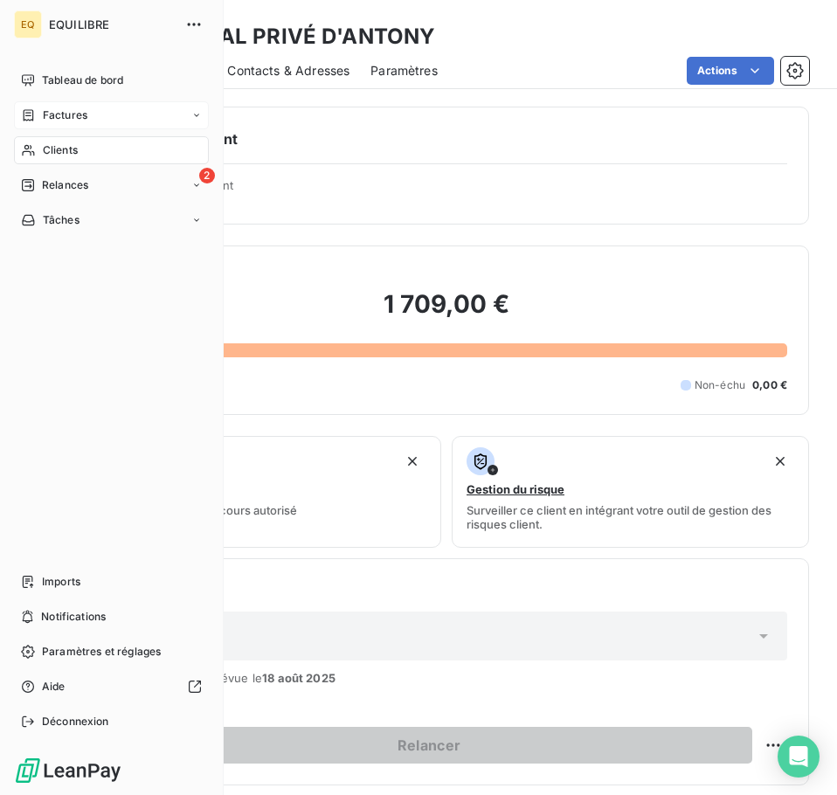
click at [59, 108] on span "Factures" at bounding box center [65, 115] width 45 height 16
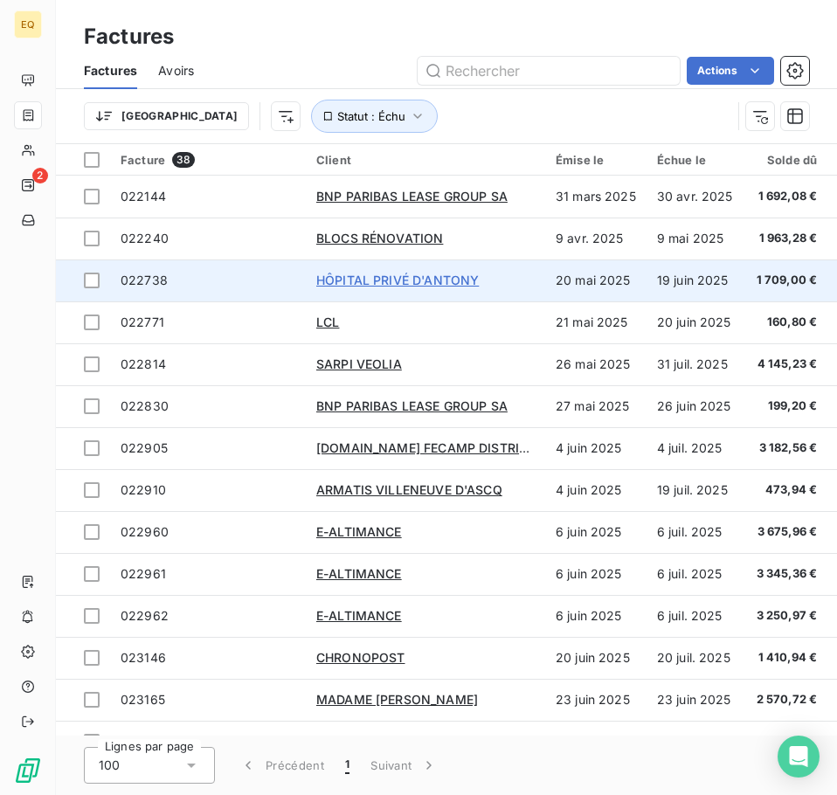
click at [357, 274] on span "HÔPITAL PRIVÉ D'ANTONY" at bounding box center [397, 279] width 162 height 15
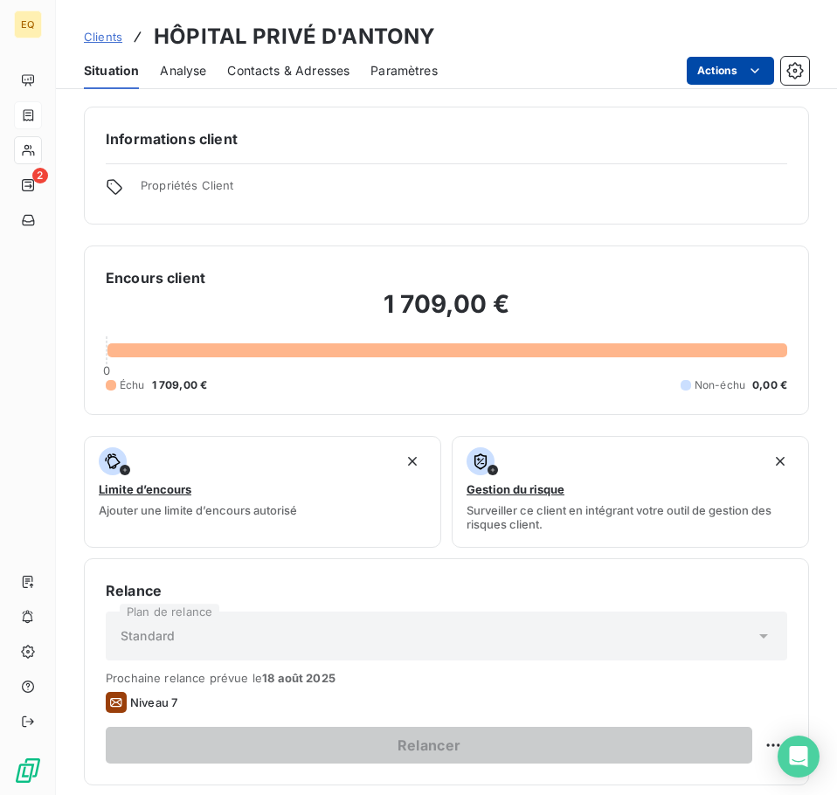
click at [720, 65] on html "EQ 2 Clients HÔPITAL PRIVÉ D'ANTONY Situation Analyse Contacts & Adresses Param…" at bounding box center [418, 397] width 837 height 795
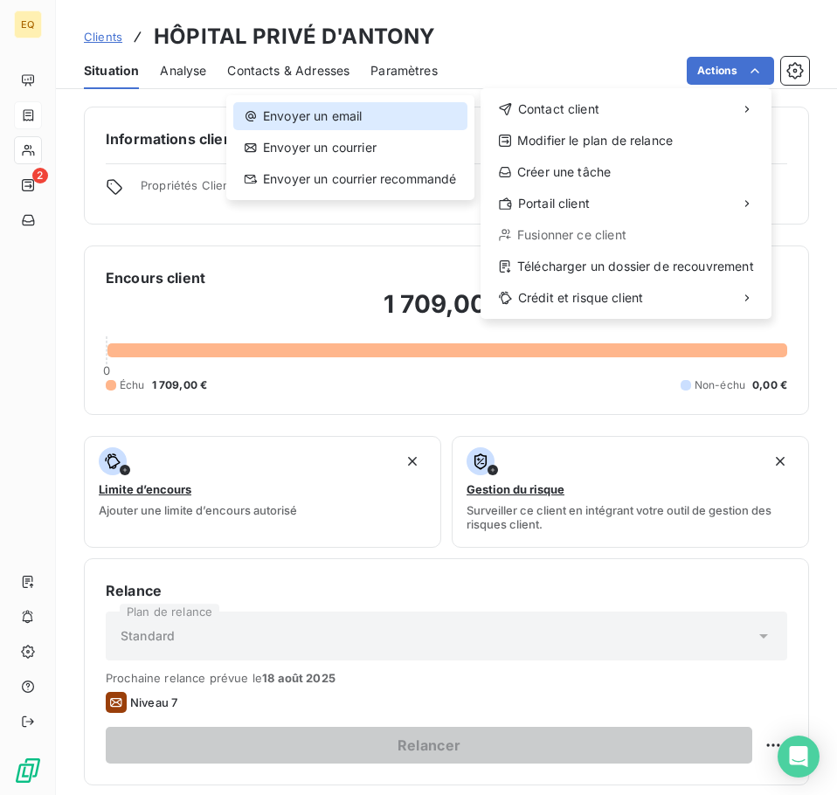
click at [340, 114] on div "Envoyer un email" at bounding box center [350, 116] width 234 height 28
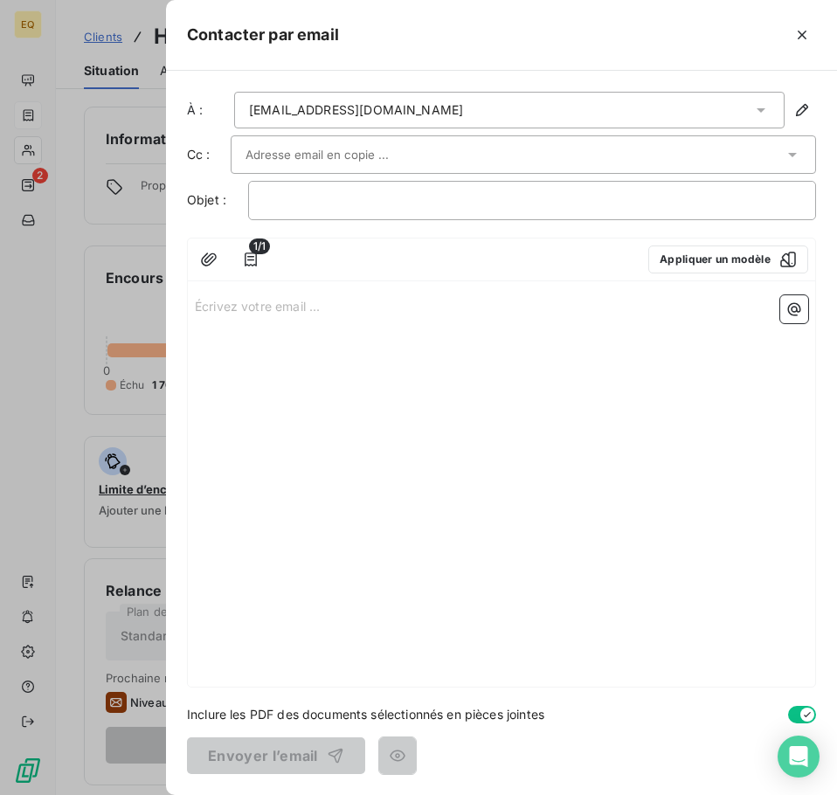
click at [202, 306] on p "Écrivez votre email ... ﻿" at bounding box center [501, 305] width 613 height 20
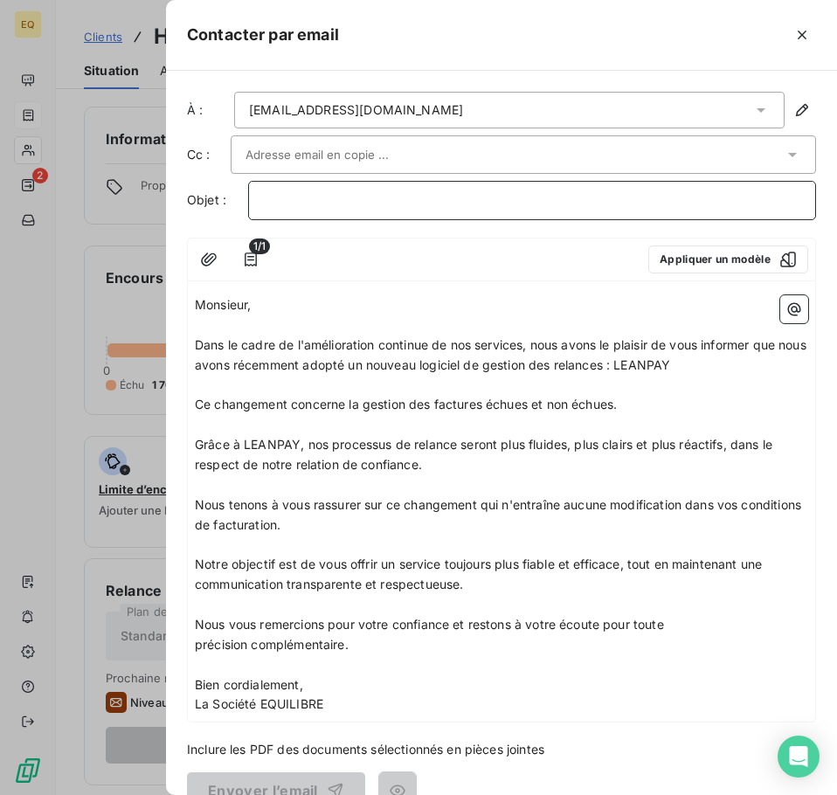
click at [277, 194] on p "﻿" at bounding box center [532, 200] width 538 height 20
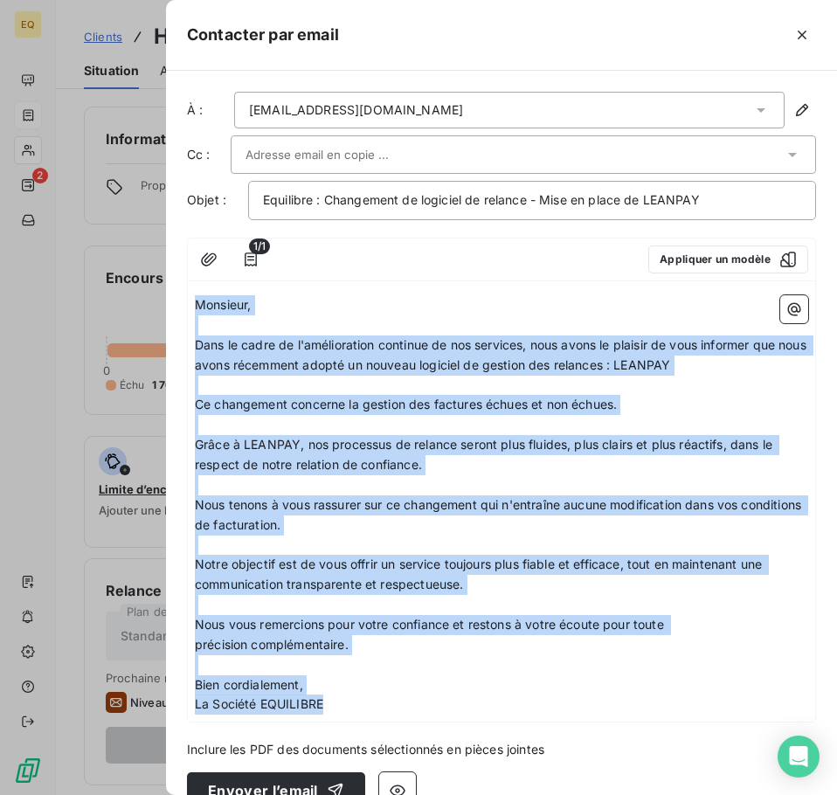
drag, startPoint x: 196, startPoint y: 303, endPoint x: 353, endPoint y: 710, distance: 436.2
click at [353, 710] on div "Monsieur, ﻿ Dans le cadre de l'amélioration continue de nos services, nous avon…" at bounding box center [501, 504] width 613 height 419
copy div "Monsieur, ﻿ Dans le cadre de l'amélioration continue de nos services, nous avon…"
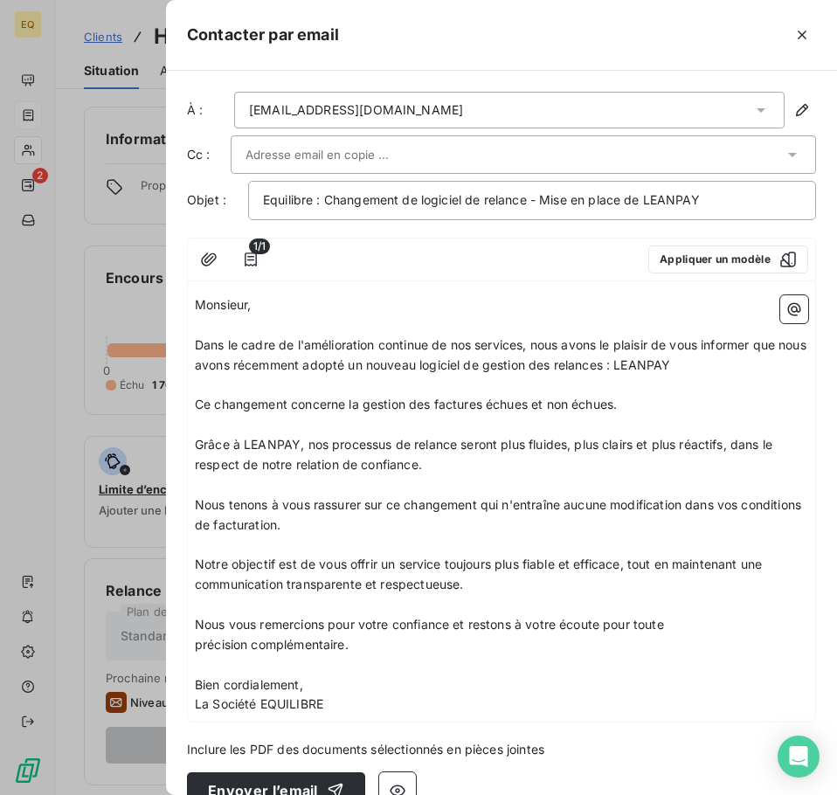
click at [279, 152] on input "text" at bounding box center [339, 154] width 188 height 26
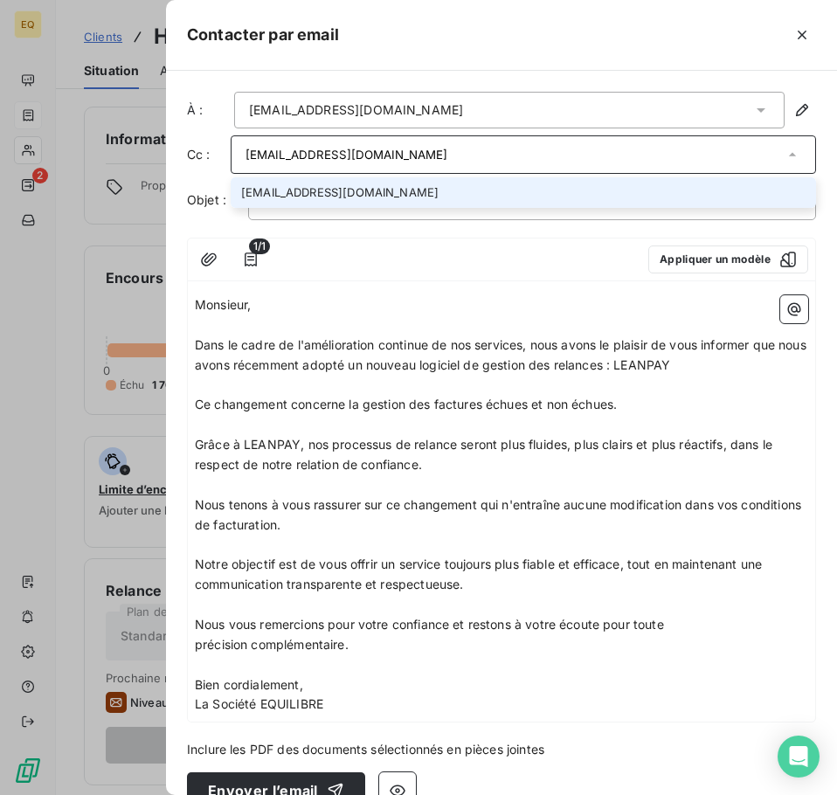
type input "[EMAIL_ADDRESS][DOMAIN_NAME]"
click at [306, 186] on li "[EMAIL_ADDRESS][DOMAIN_NAME]" at bounding box center [523, 192] width 585 height 31
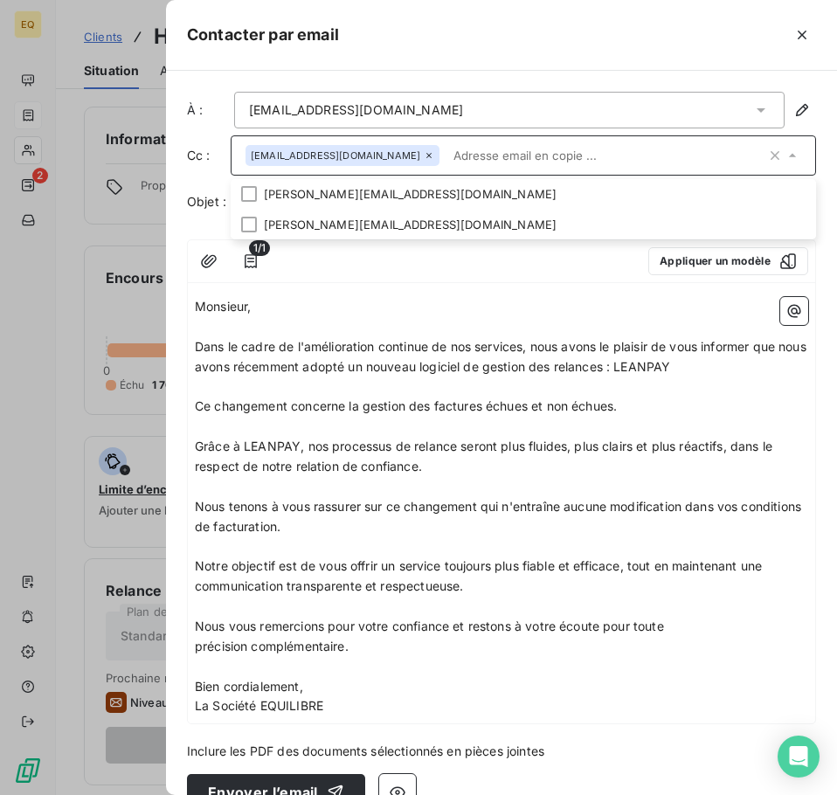
click at [293, 147] on div "[EMAIL_ADDRESS][DOMAIN_NAME]" at bounding box center [342, 155] width 194 height 21
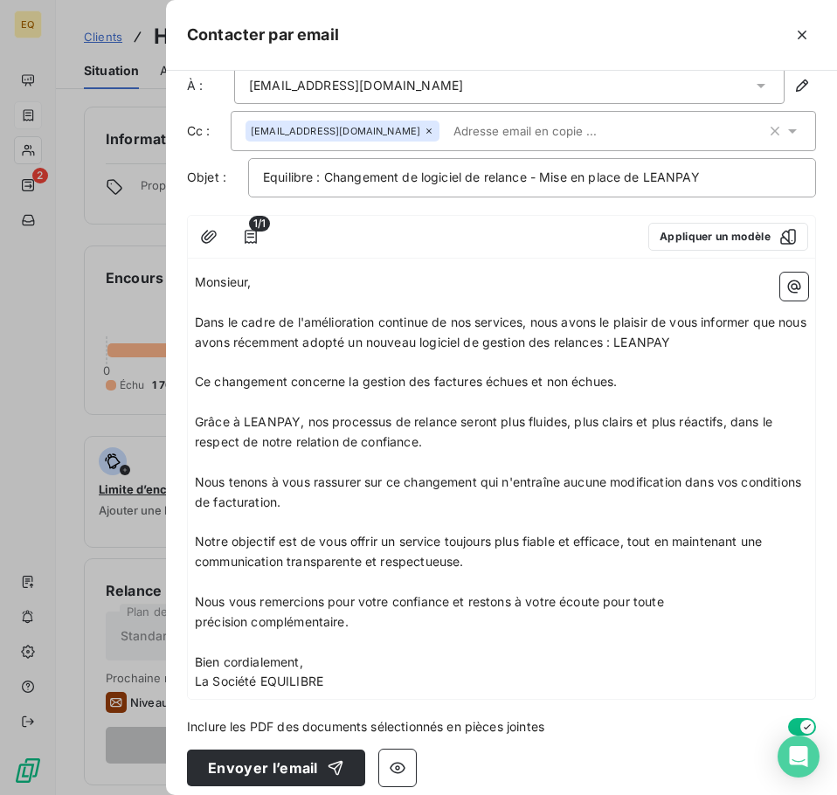
scroll to position [37, 0]
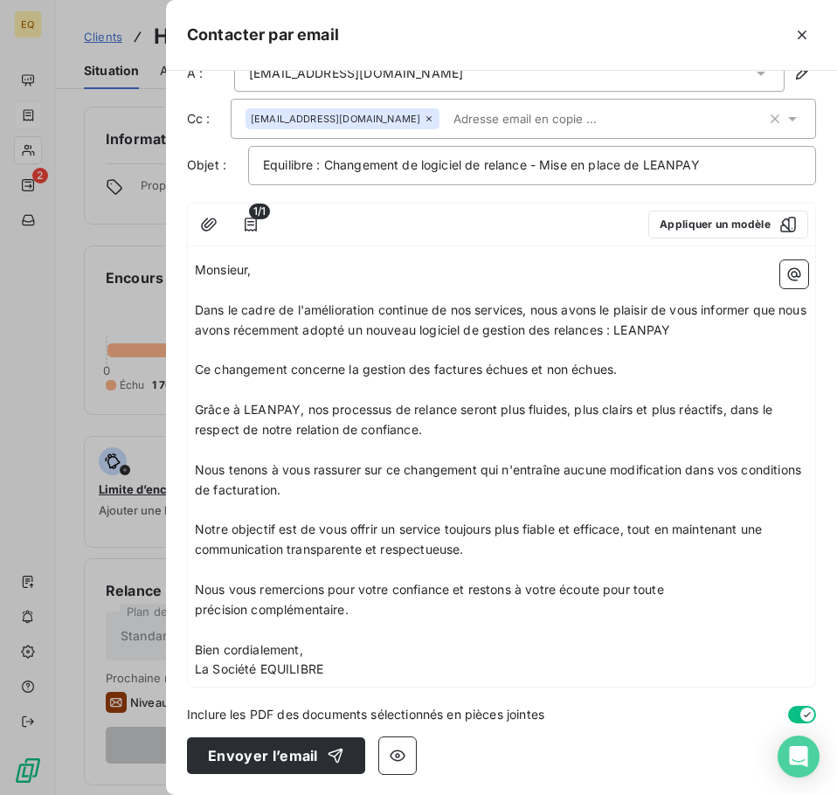
click at [196, 270] on span "Monsieur," at bounding box center [223, 269] width 56 height 15
click at [327, 270] on p "Madame, Monsieur," at bounding box center [501, 270] width 613 height 20
click at [261, 754] on button "Envoyer l’email" at bounding box center [276, 755] width 178 height 37
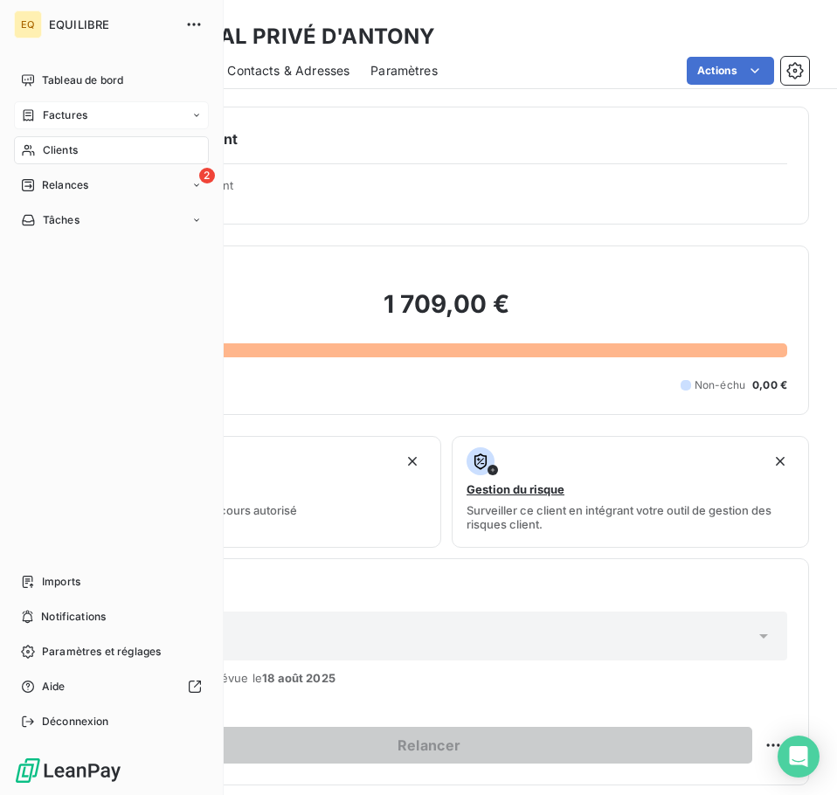
click at [52, 110] on span "Factures" at bounding box center [65, 115] width 45 height 16
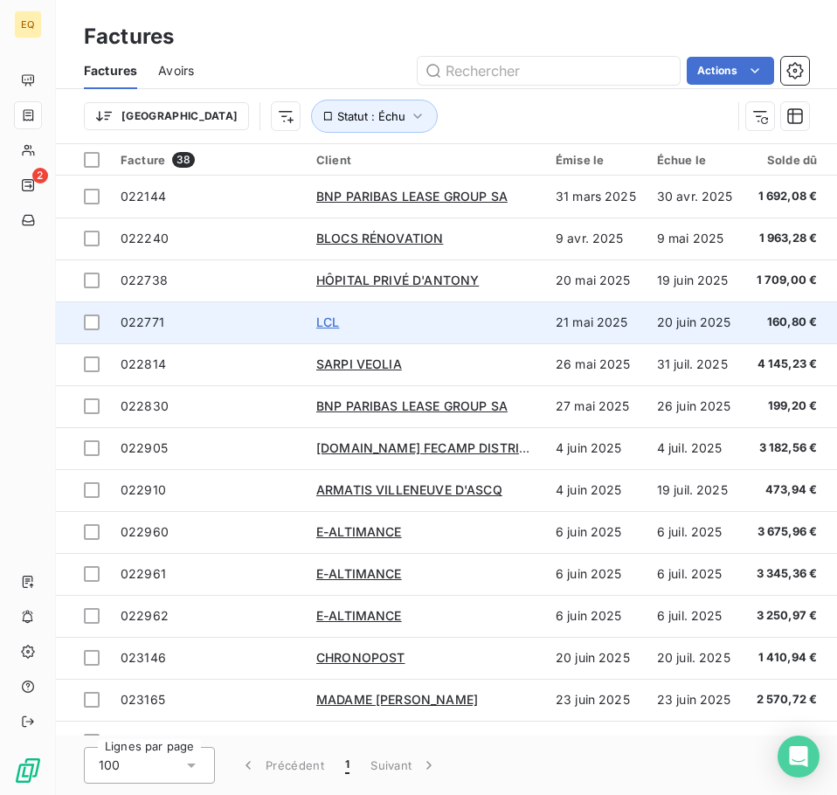
click at [327, 319] on span "LCL" at bounding box center [327, 321] width 23 height 15
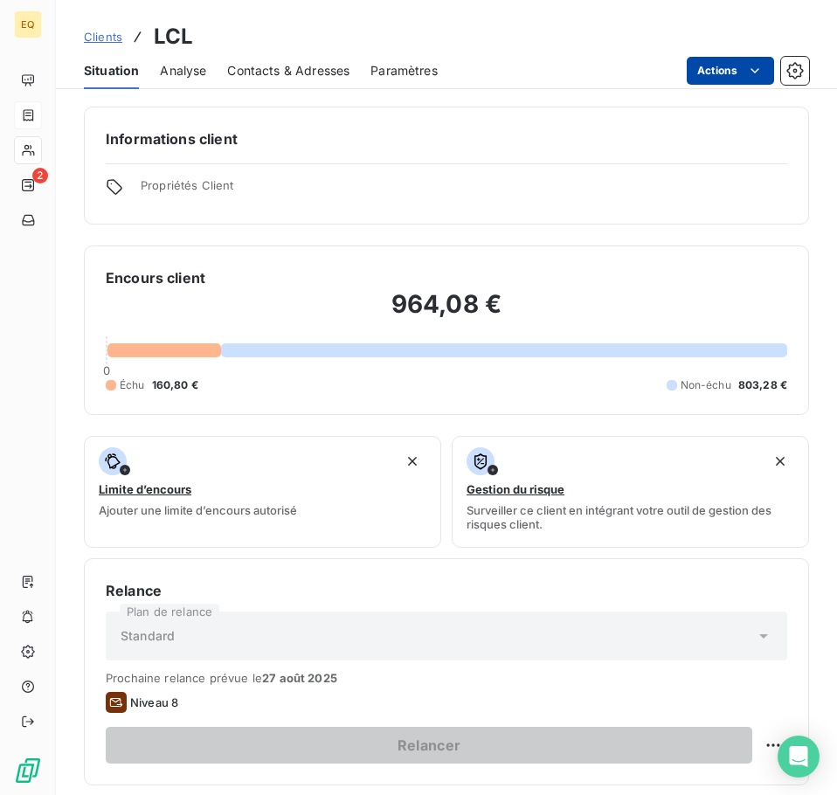
click at [727, 67] on html "EQ 2 Clients LCL Situation Analyse Contacts & Adresses Paramètres Actions Infor…" at bounding box center [418, 397] width 837 height 795
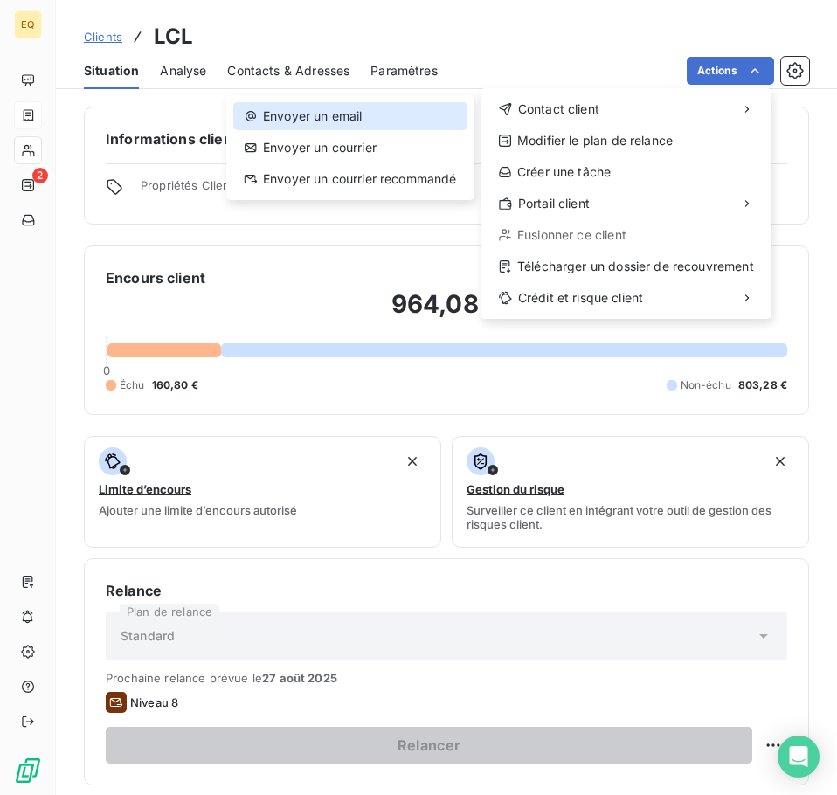
click at [328, 114] on div "Envoyer un email" at bounding box center [350, 116] width 234 height 28
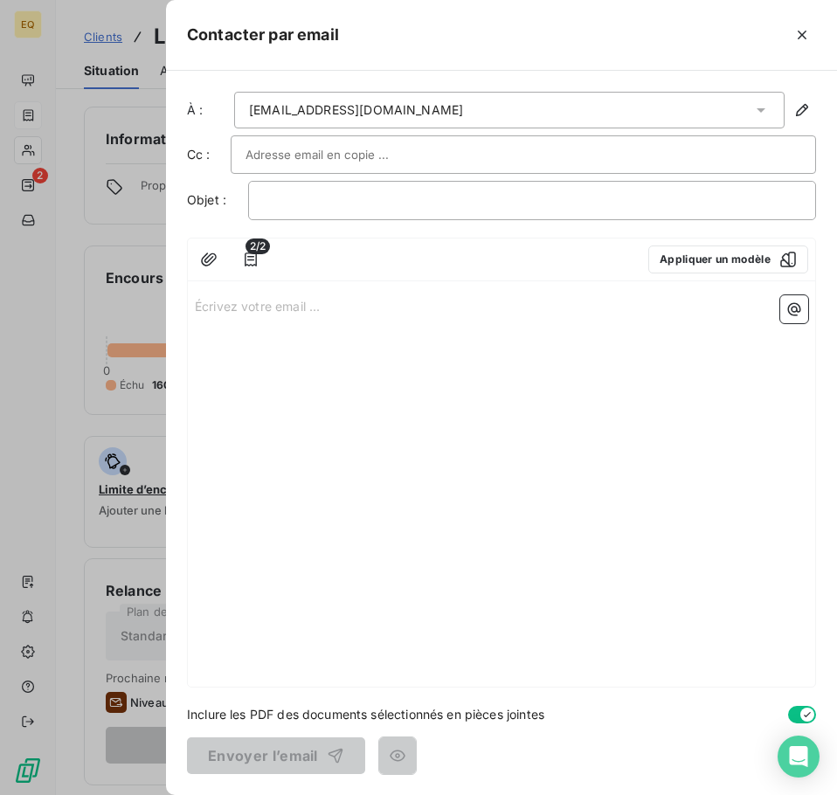
click at [196, 306] on p "Écrivez votre email ... ﻿" at bounding box center [501, 305] width 613 height 20
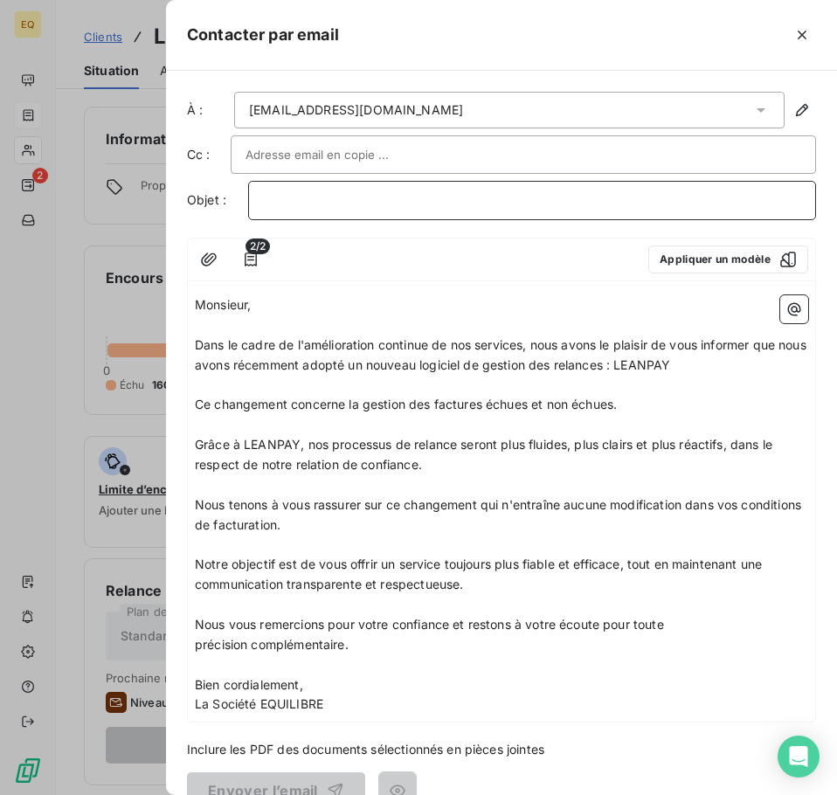
click at [280, 199] on p "﻿" at bounding box center [532, 200] width 538 height 20
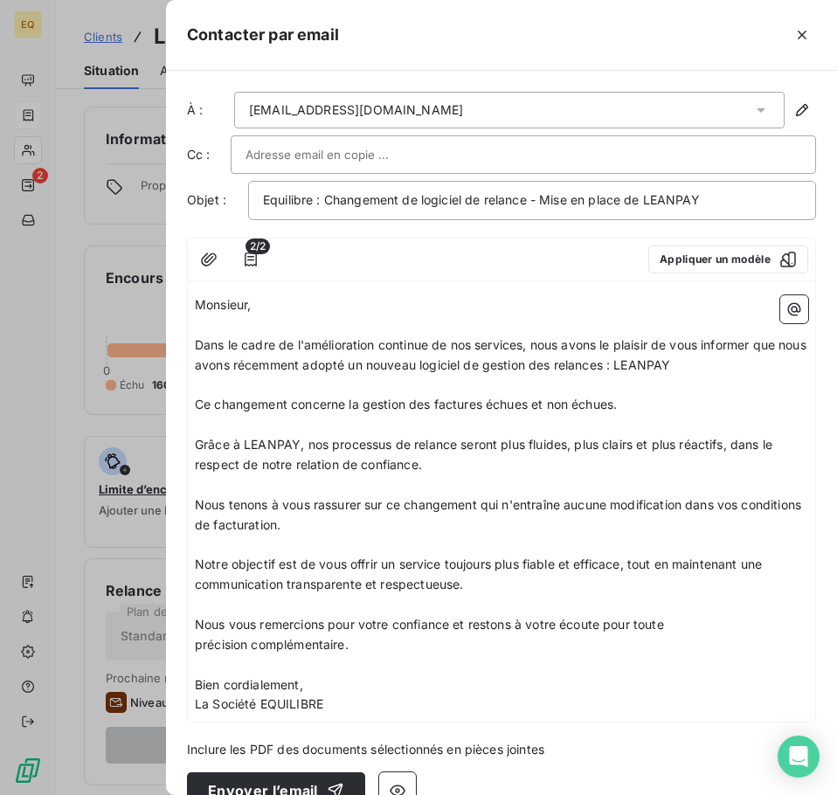
click at [299, 154] on input "text" at bounding box center [339, 154] width 188 height 26
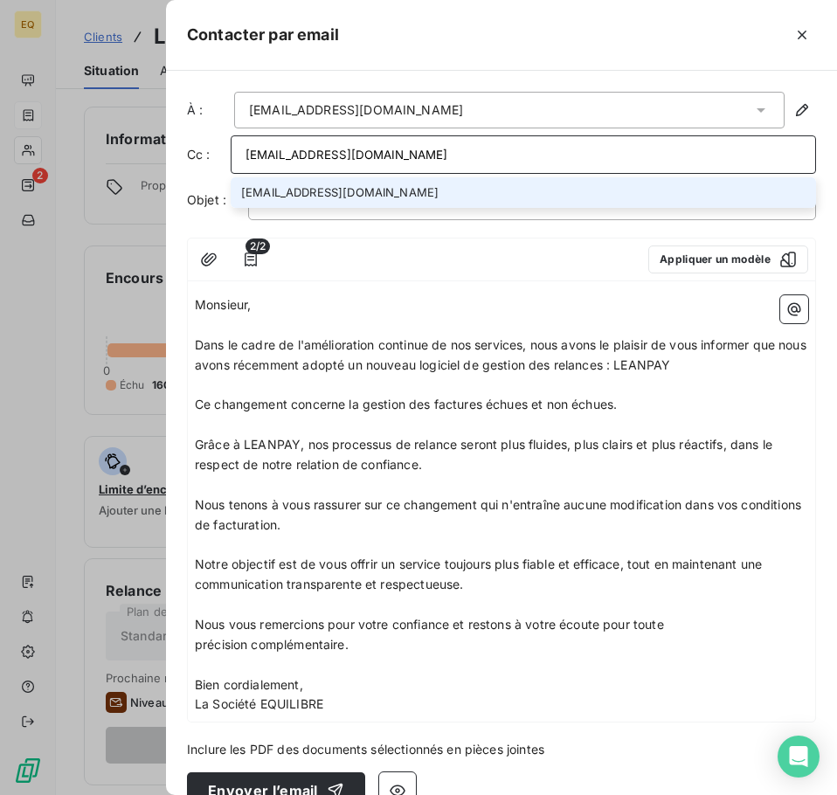
type input "[EMAIL_ADDRESS][DOMAIN_NAME]"
click at [382, 189] on li "[EMAIL_ADDRESS][DOMAIN_NAME]" at bounding box center [523, 192] width 585 height 31
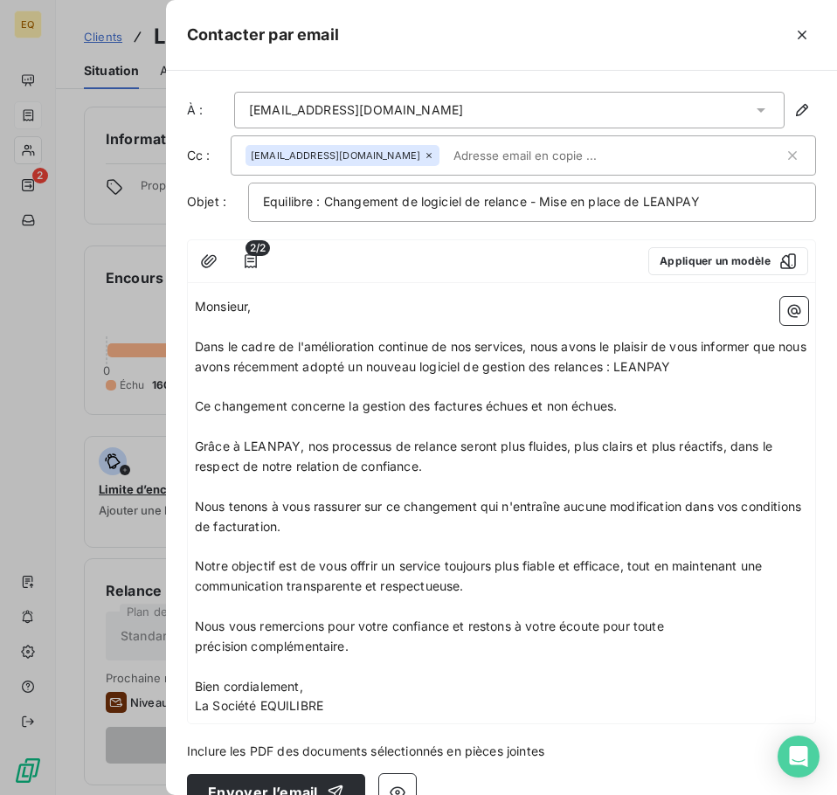
click at [250, 305] on span "Monsieur," at bounding box center [223, 306] width 56 height 15
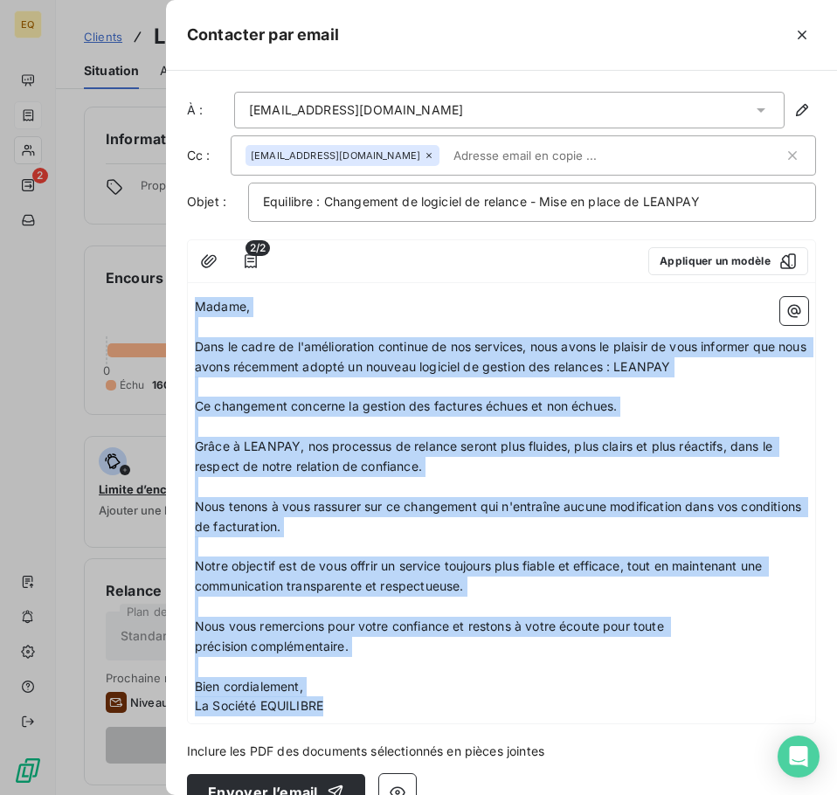
drag, startPoint x: 196, startPoint y: 306, endPoint x: 322, endPoint y: 700, distance: 414.5
click at [322, 700] on div "Madame, ﻿ Dans le cadre de l'amélioration continue de nos services, nous avons …" at bounding box center [501, 506] width 613 height 419
copy div "Madame, ﻿ Dans le cadre de l'amélioration continue de nos services, nous avons …"
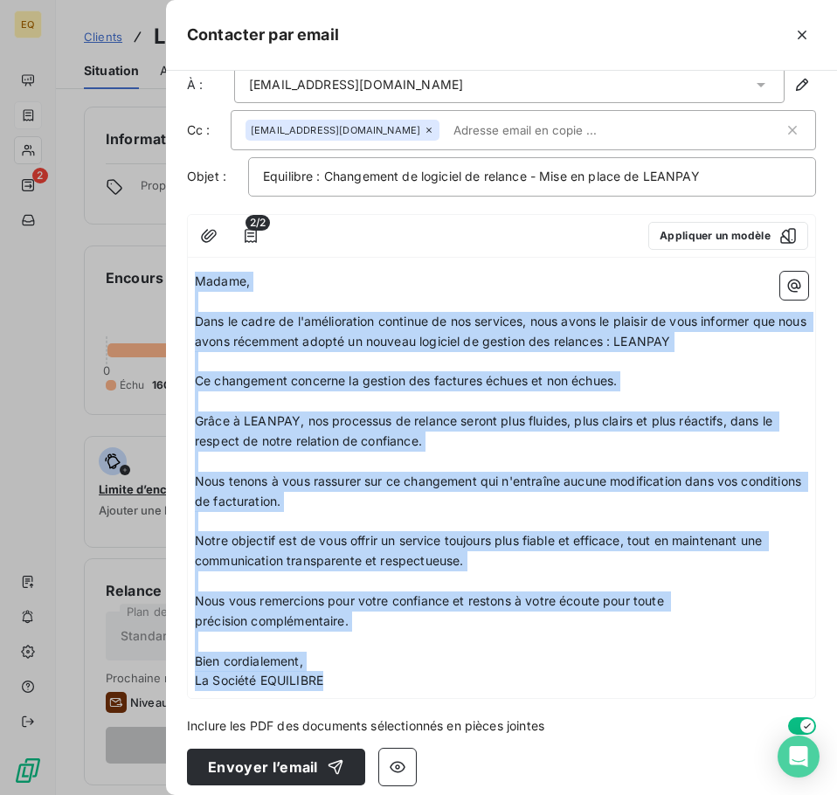
scroll to position [37, 0]
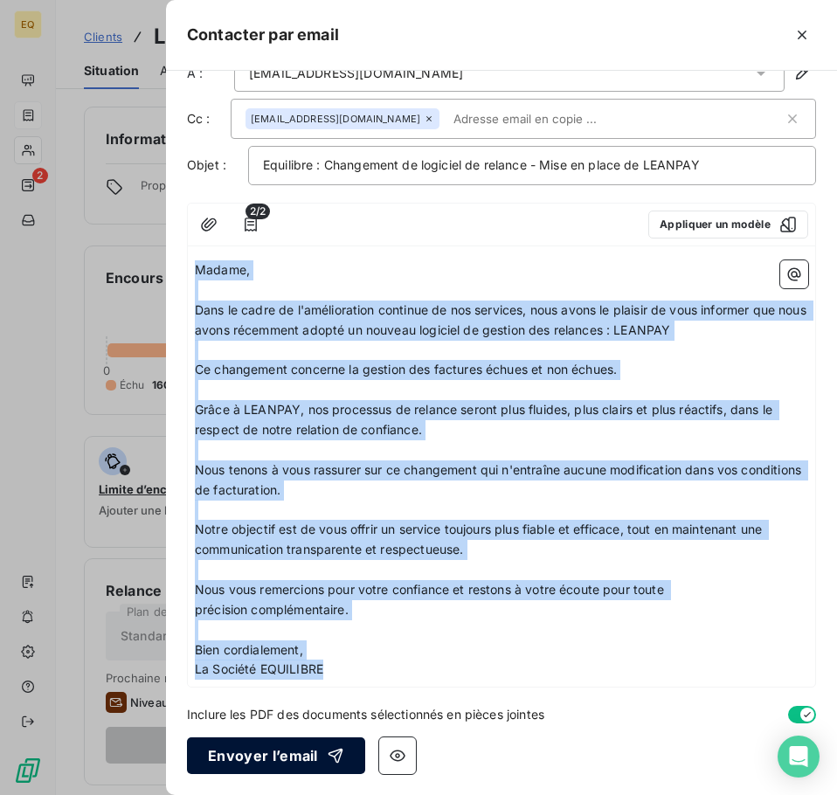
click at [256, 754] on button "Envoyer l’email" at bounding box center [276, 755] width 178 height 37
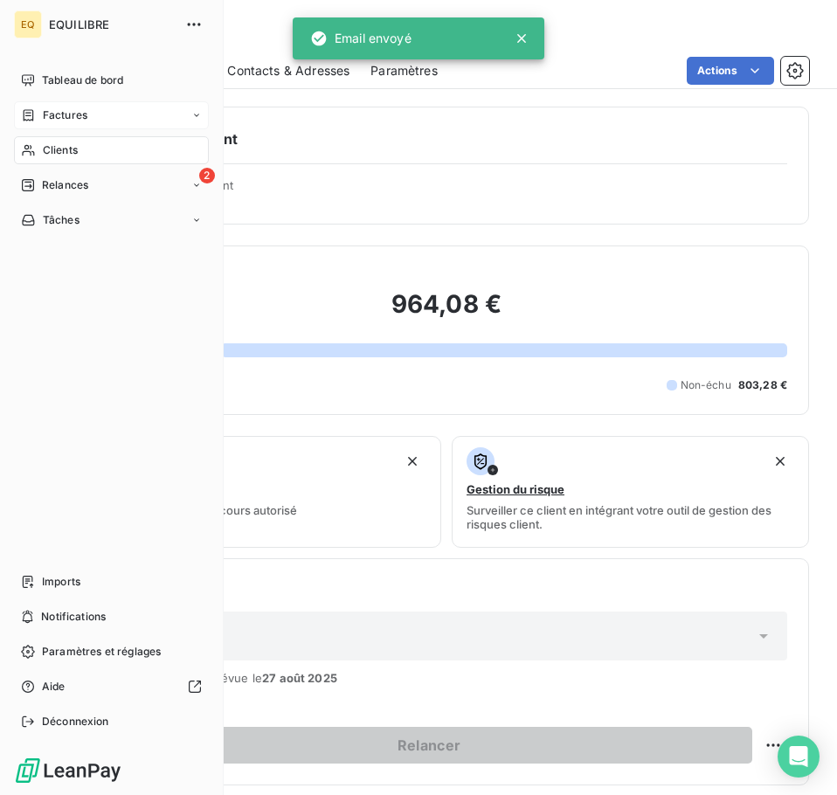
click at [52, 113] on span "Factures" at bounding box center [65, 115] width 45 height 16
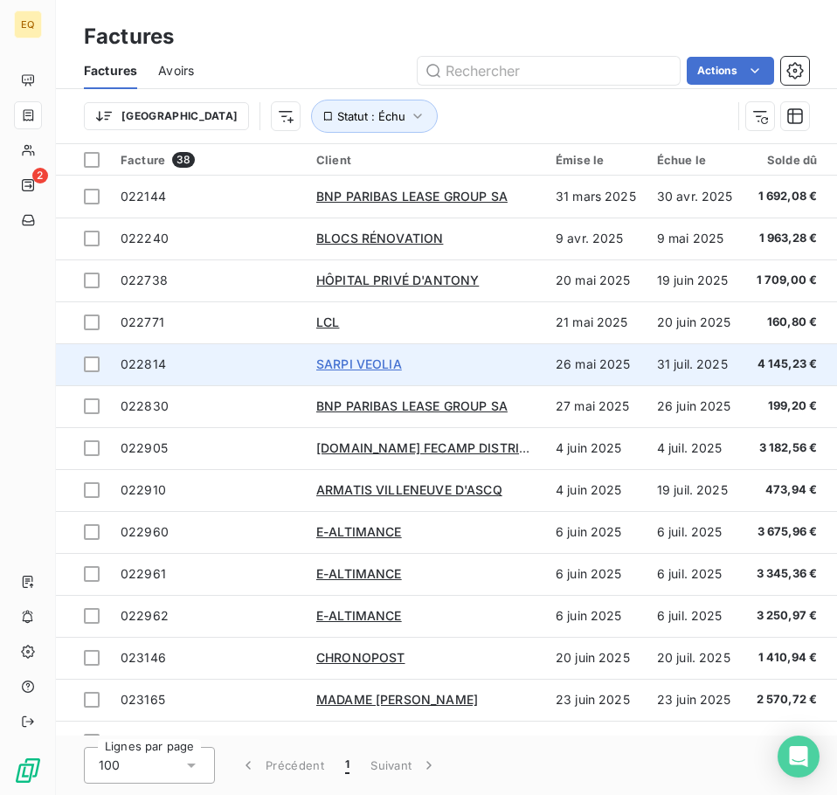
click at [366, 358] on span "SARPI VEOLIA" at bounding box center [359, 363] width 86 height 15
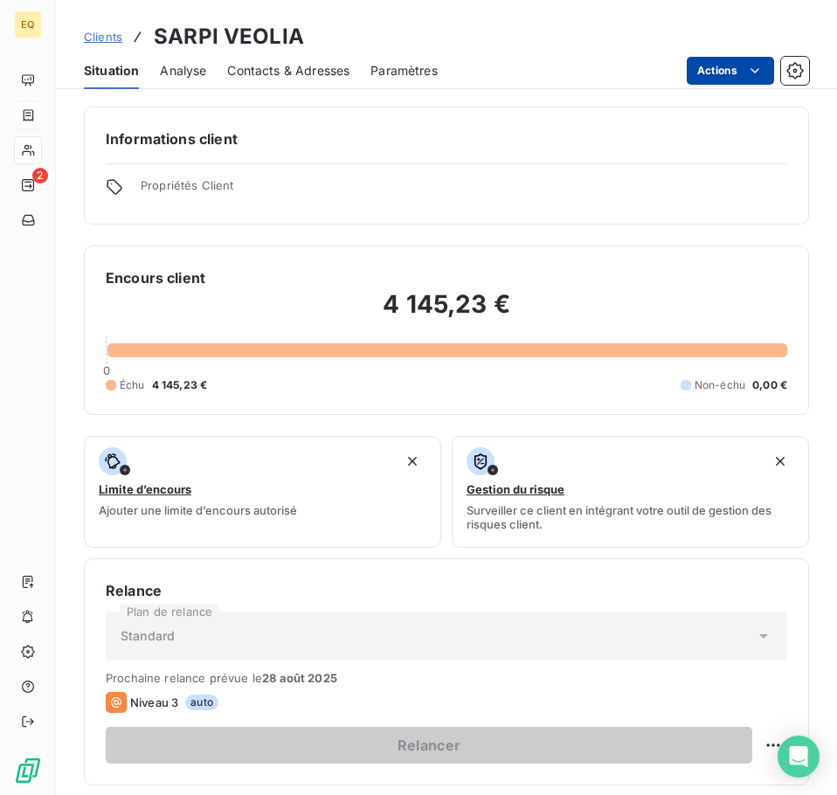
click at [725, 61] on html "EQ 2 Clients SARPI VEOLIA Situation Analyse Contacts & Adresses Paramètres Acti…" at bounding box center [418, 397] width 837 height 795
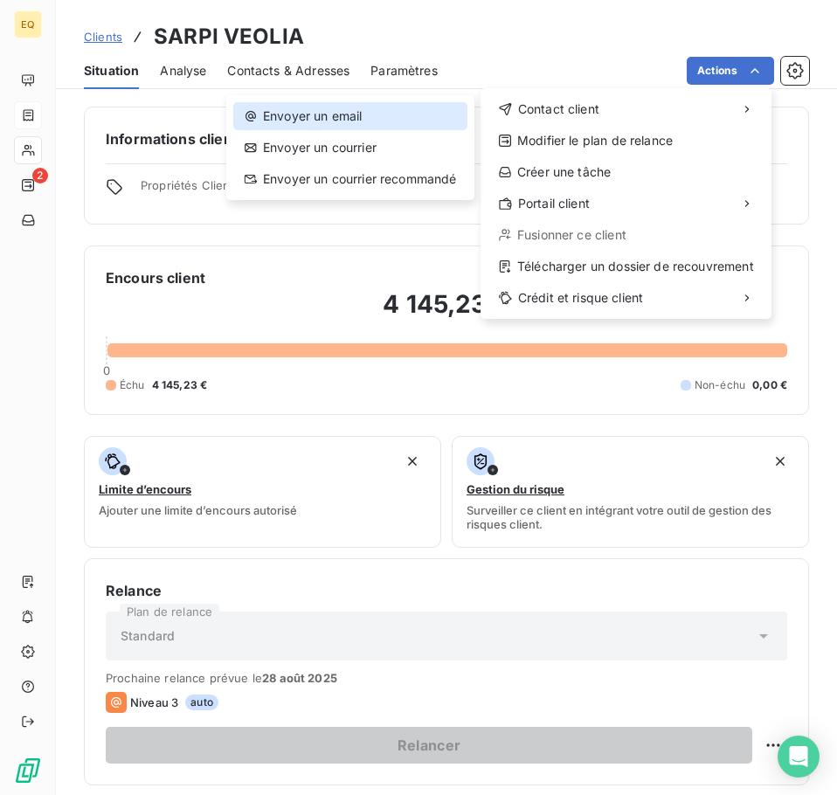
click at [355, 110] on div "Envoyer un email" at bounding box center [350, 116] width 234 height 28
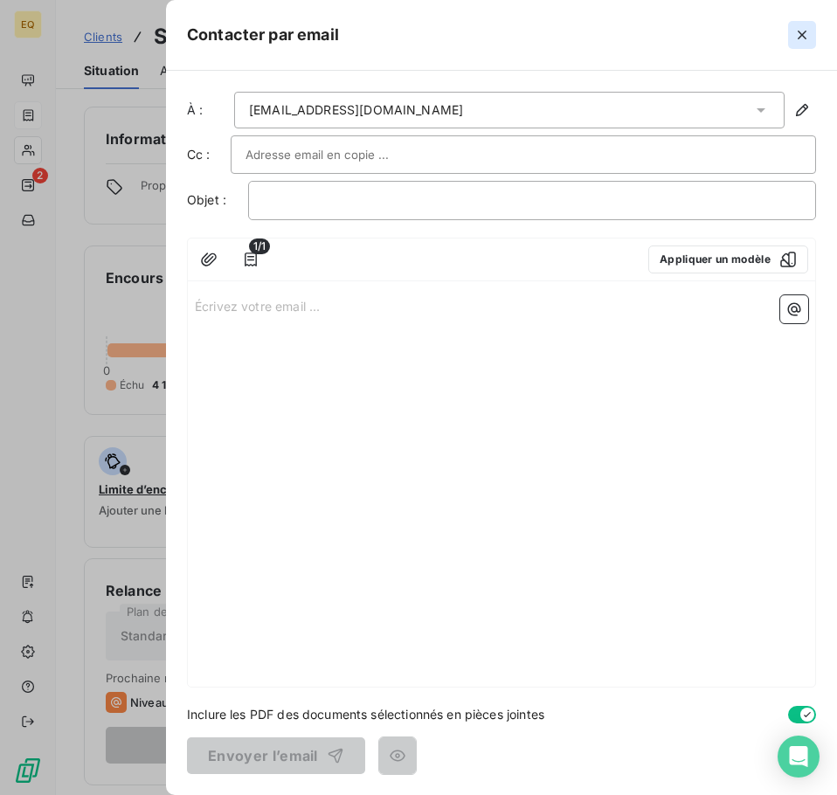
click at [810, 29] on button "button" at bounding box center [802, 35] width 28 height 28
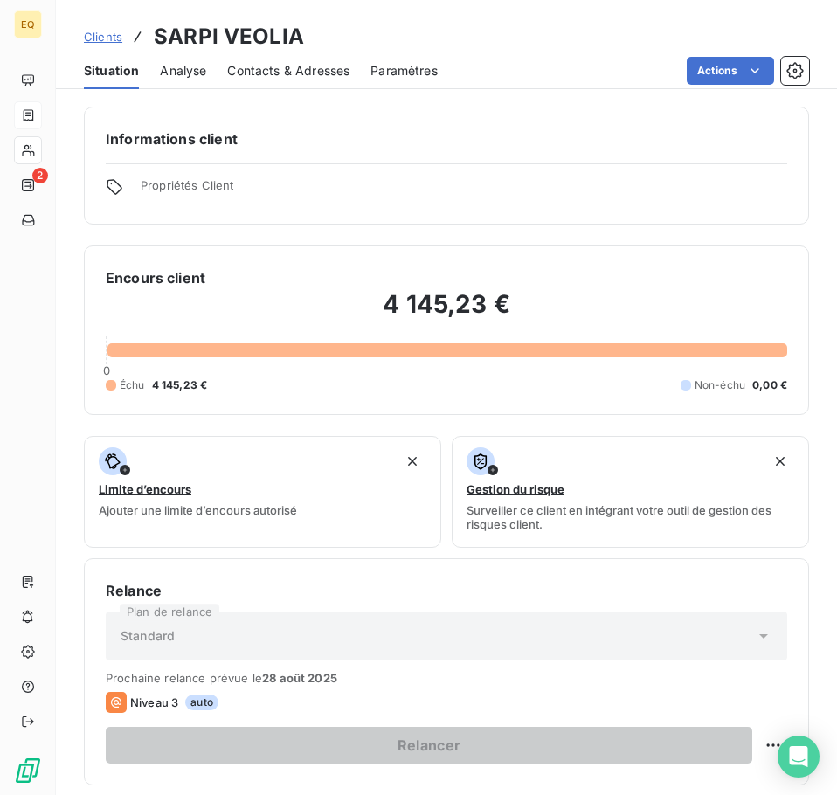
click at [283, 72] on span "Contacts & Adresses" at bounding box center [288, 70] width 122 height 17
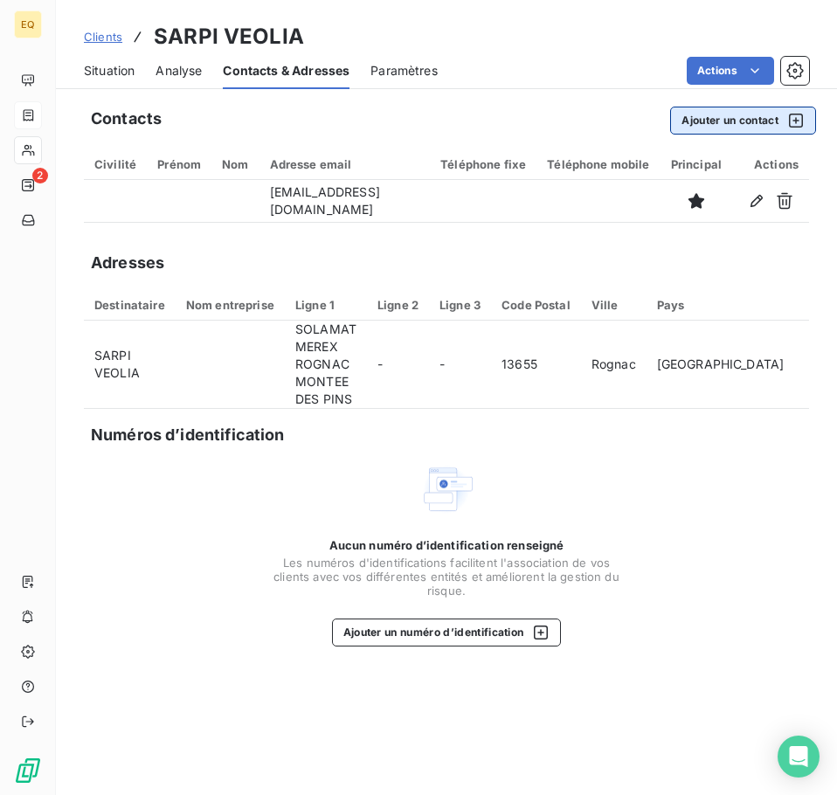
click at [706, 117] on button "Ajouter un contact" at bounding box center [743, 121] width 146 height 28
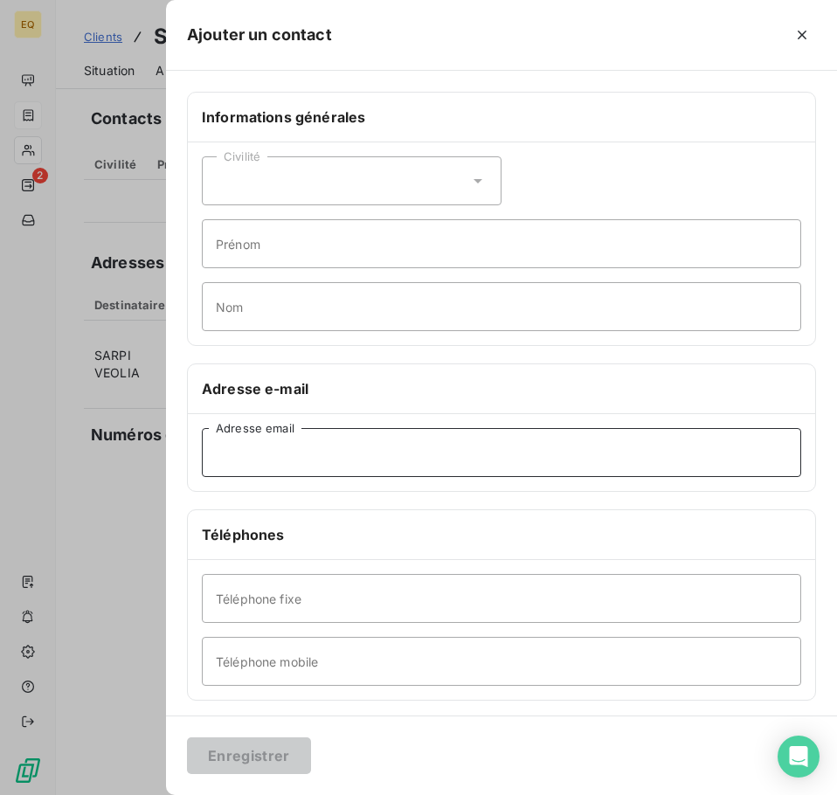
click at [257, 451] on input "Adresse email" at bounding box center [501, 452] width 599 height 49
type input "[EMAIL_ADDRESS][DOMAIN_NAME]"
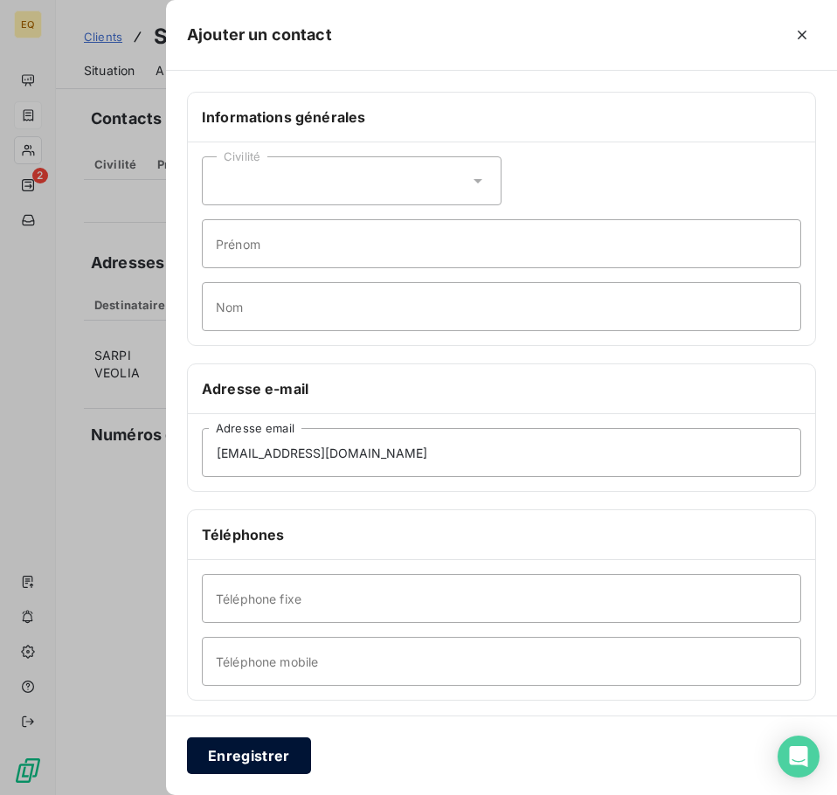
click at [225, 751] on button "Enregistrer" at bounding box center [249, 755] width 124 height 37
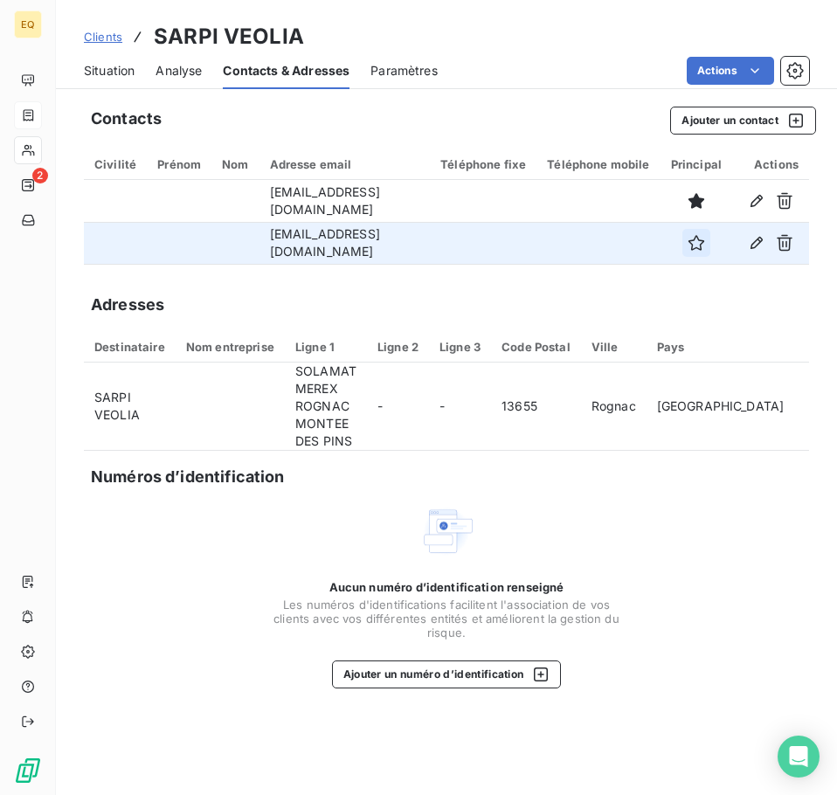
click at [704, 241] on icon "button" at bounding box center [696, 243] width 16 height 16
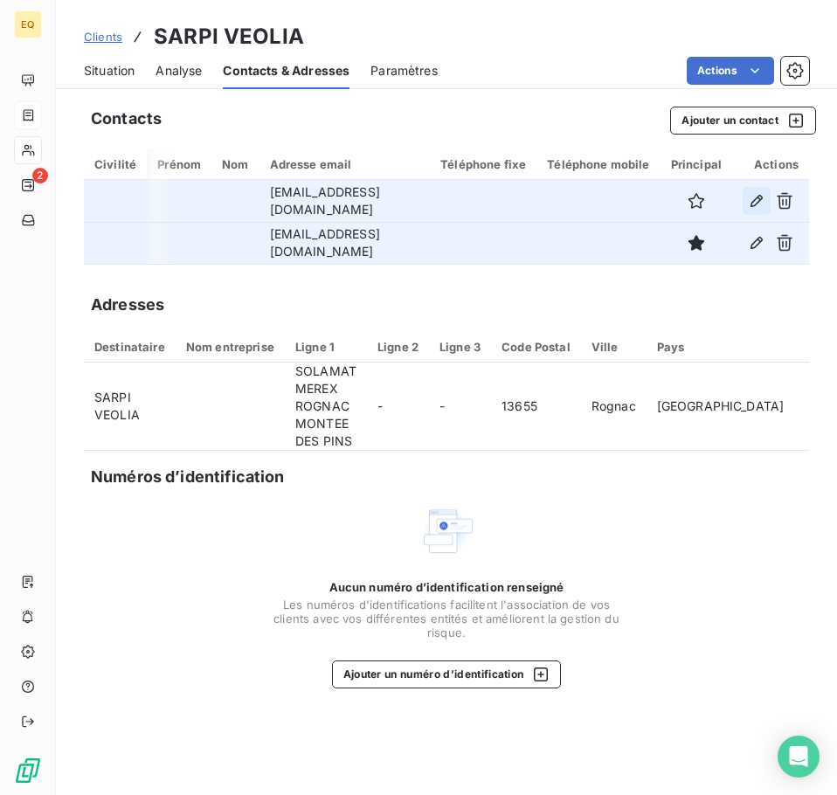
click at [752, 194] on icon "button" at bounding box center [755, 200] width 17 height 17
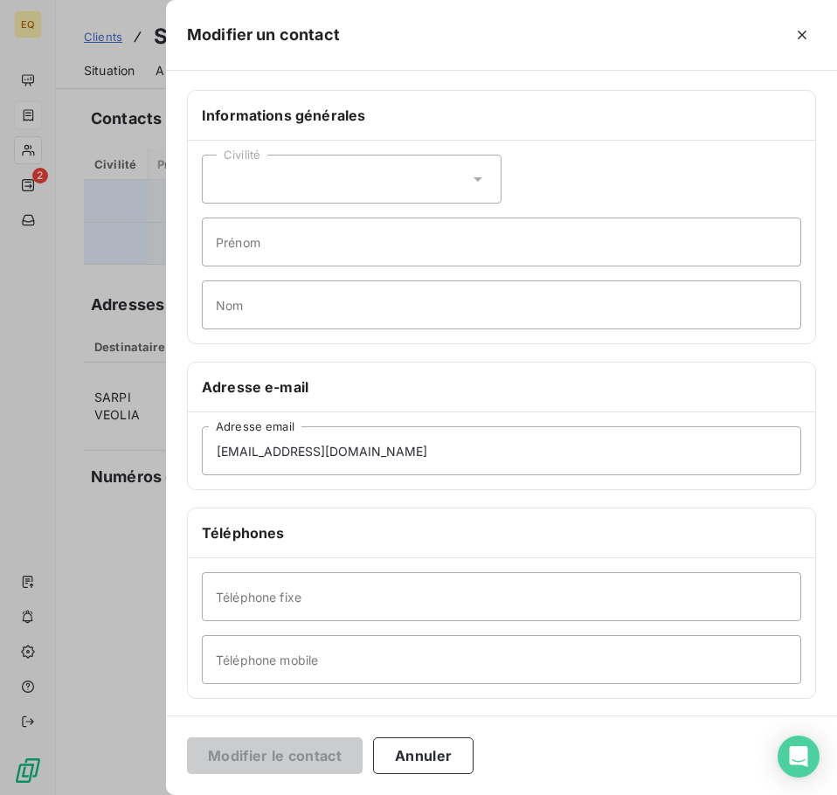
scroll to position [0, 0]
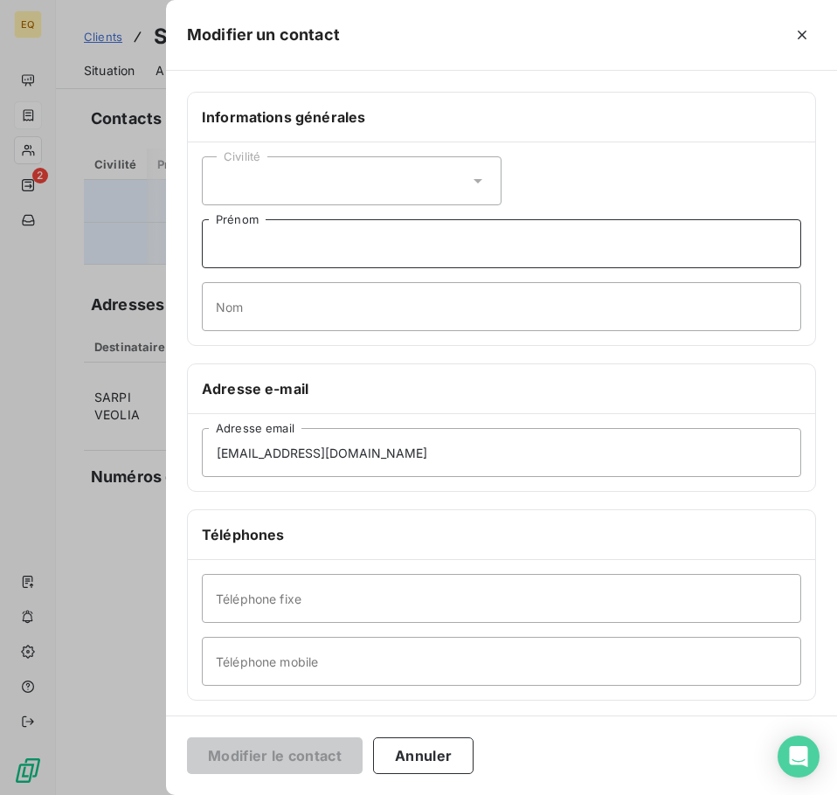
click at [266, 251] on input "Prénom" at bounding box center [501, 243] width 599 height 49
type input "relance impayé"
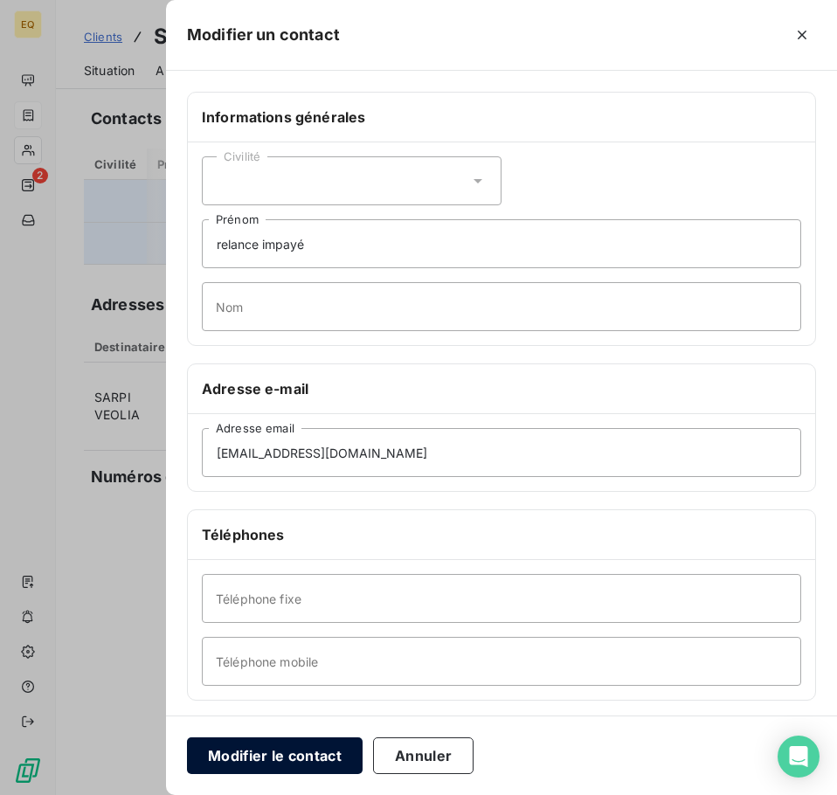
click at [242, 753] on button "Modifier le contact" at bounding box center [275, 755] width 176 height 37
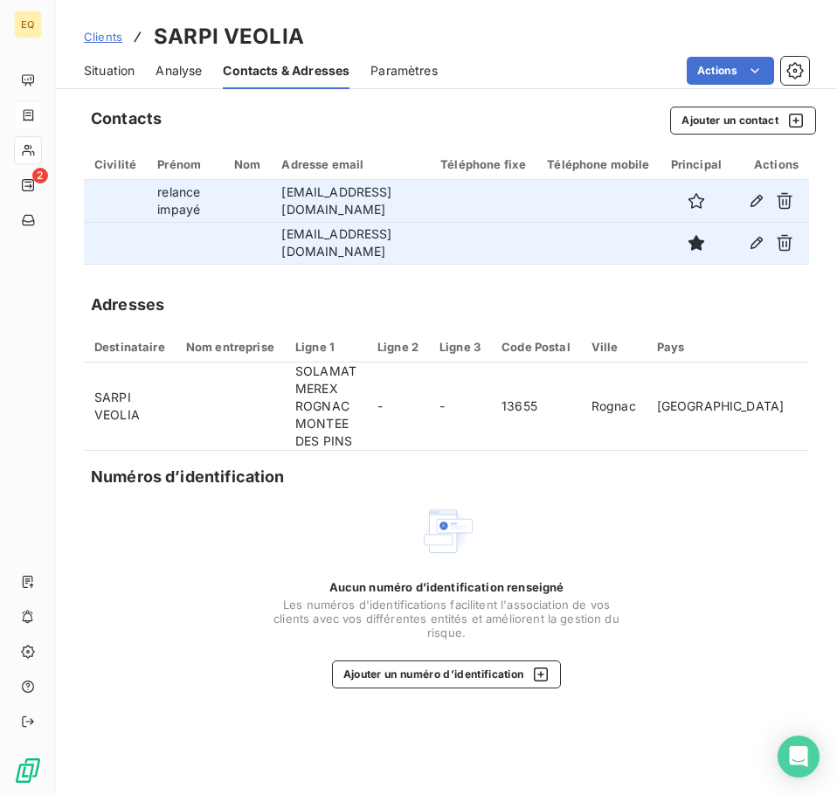
scroll to position [0, 71]
click at [759, 241] on icon "button" at bounding box center [756, 243] width 12 height 12
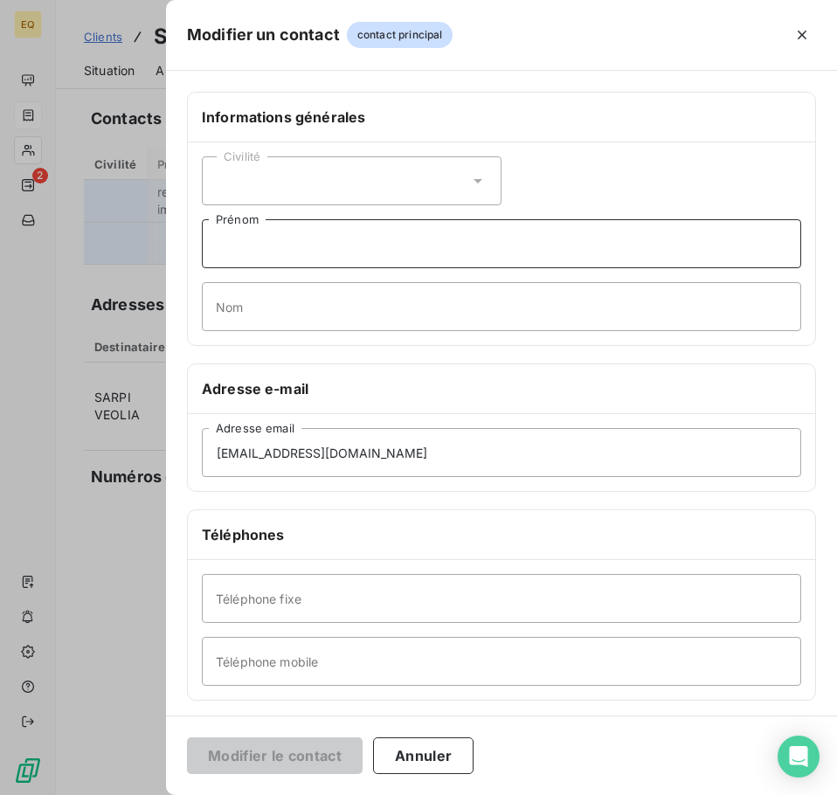
click at [285, 247] on input "Prénom" at bounding box center [501, 243] width 599 height 49
type input "envoi facture"
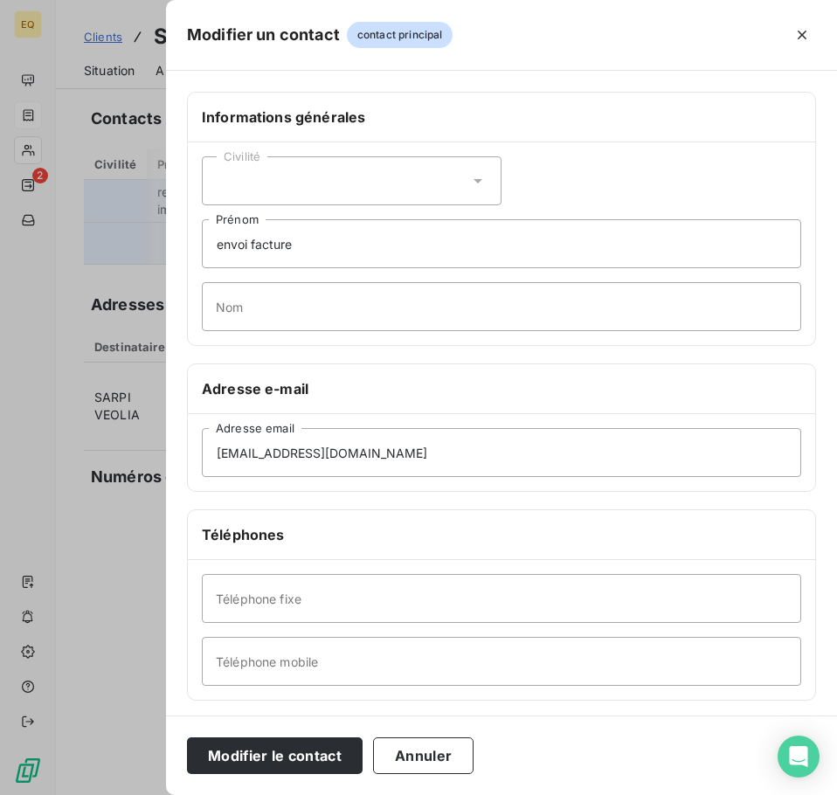
drag, startPoint x: 235, startPoint y: 756, endPoint x: 243, endPoint y: 736, distance: 21.6
click at [236, 755] on button "Modifier le contact" at bounding box center [275, 755] width 176 height 37
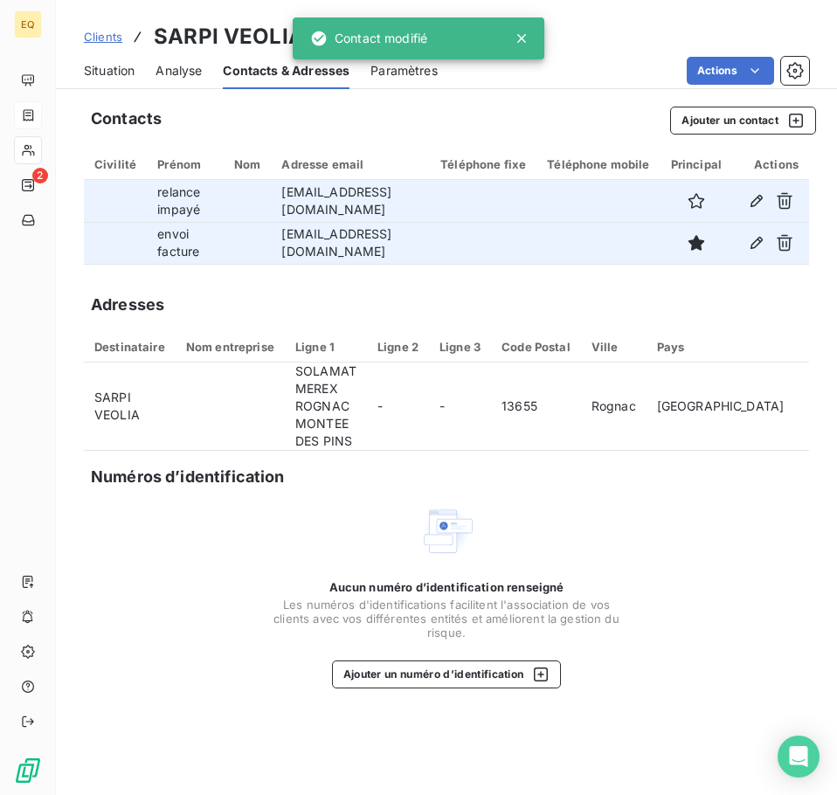
scroll to position [0, 0]
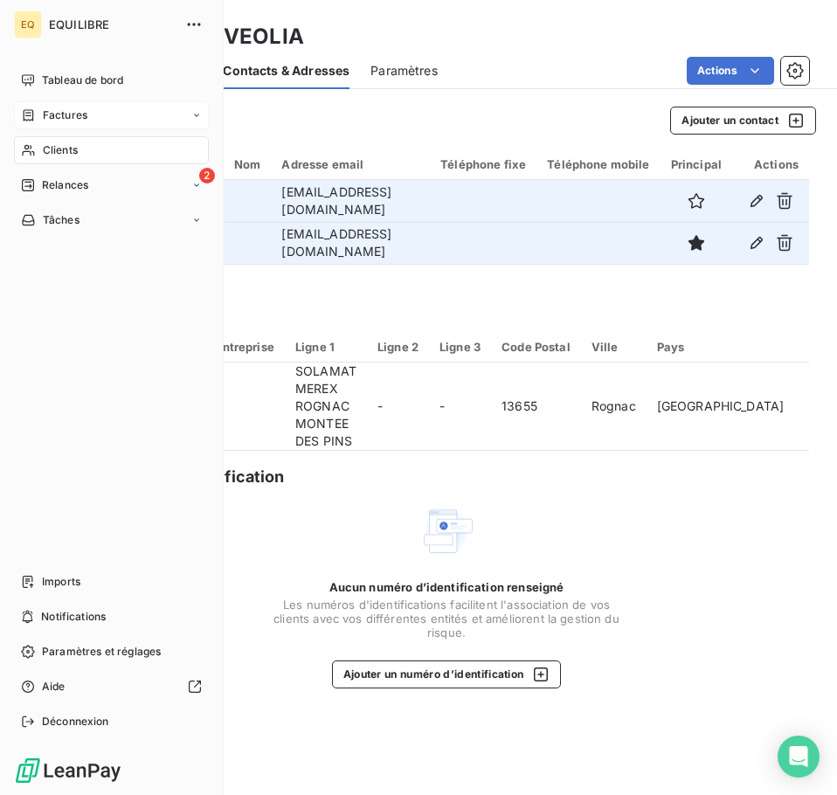
click at [59, 110] on span "Factures" at bounding box center [65, 115] width 45 height 16
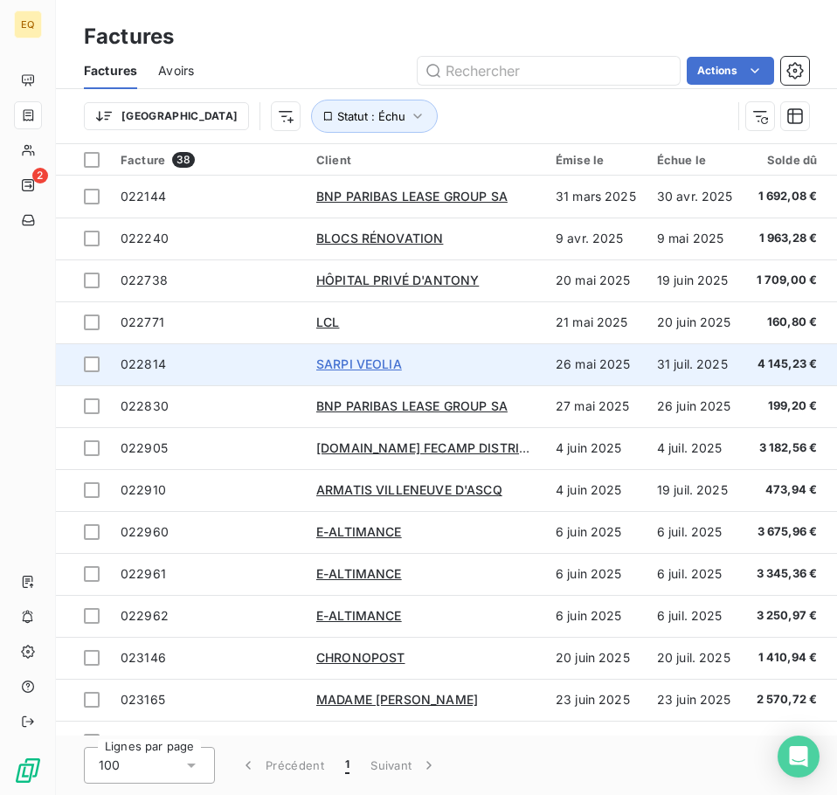
click at [343, 359] on span "SARPI VEOLIA" at bounding box center [359, 363] width 86 height 15
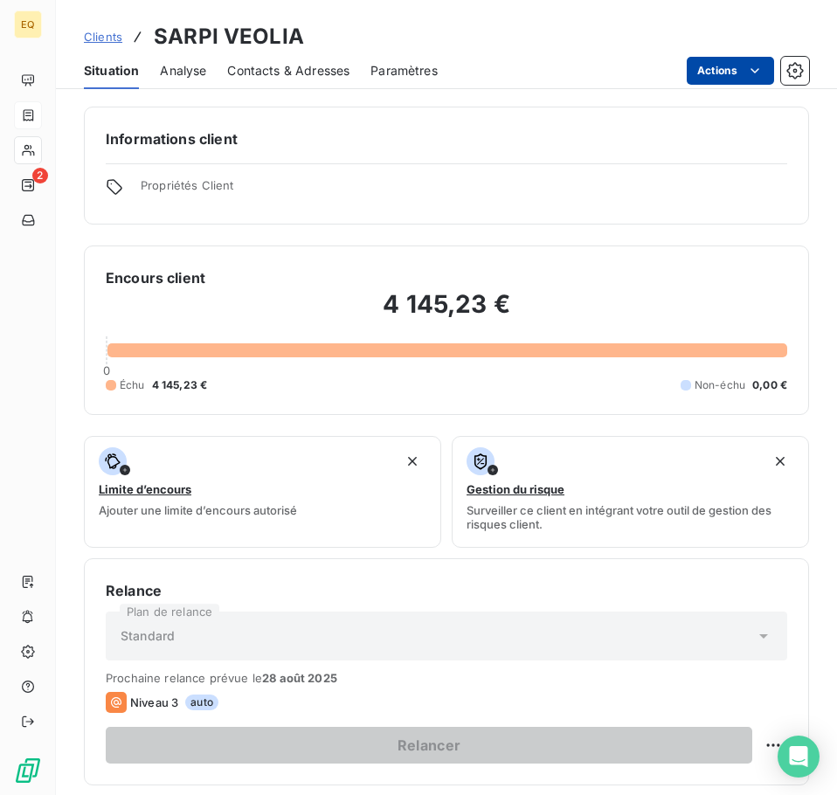
click at [711, 64] on html "EQ 2 Clients SARPI VEOLIA Situation Analyse Contacts & Adresses Paramètres Acti…" at bounding box center [418, 397] width 837 height 795
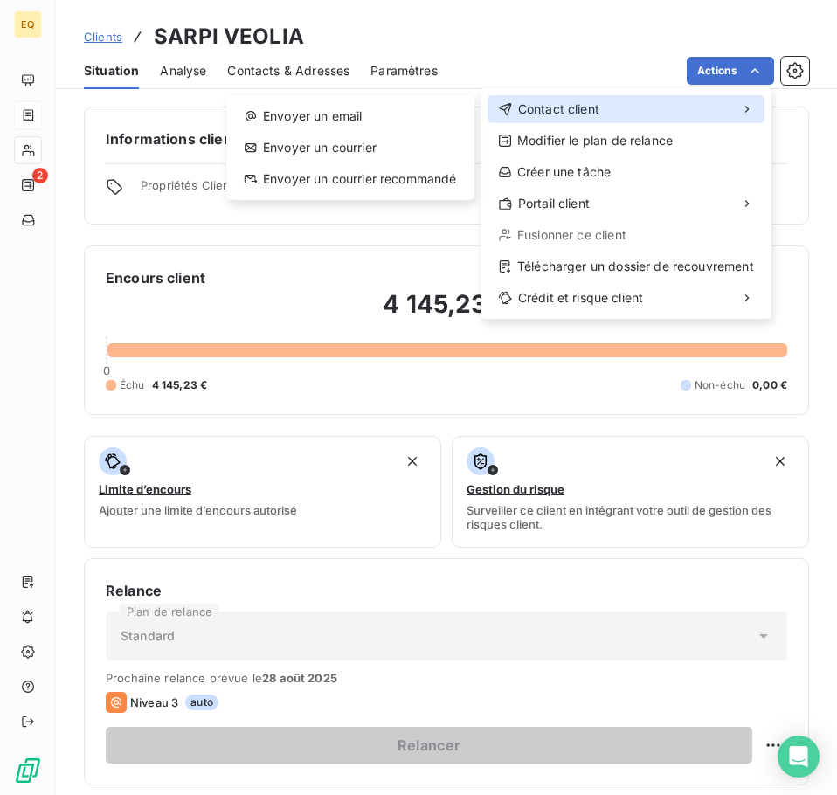
click at [576, 106] on span "Contact client" at bounding box center [558, 108] width 81 height 17
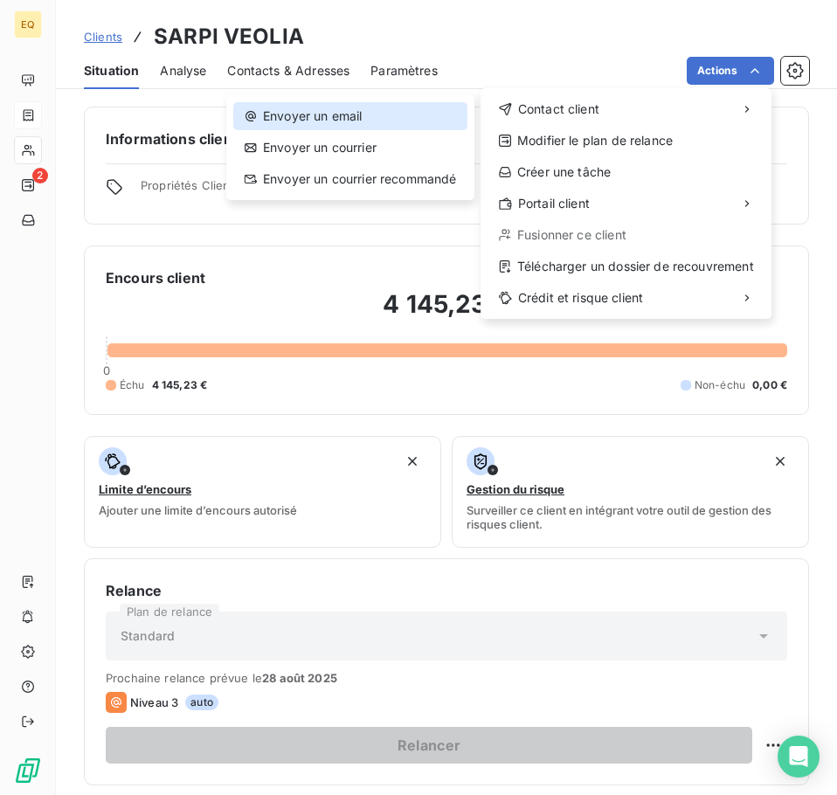
click at [365, 116] on div "Envoyer un email" at bounding box center [350, 116] width 234 height 28
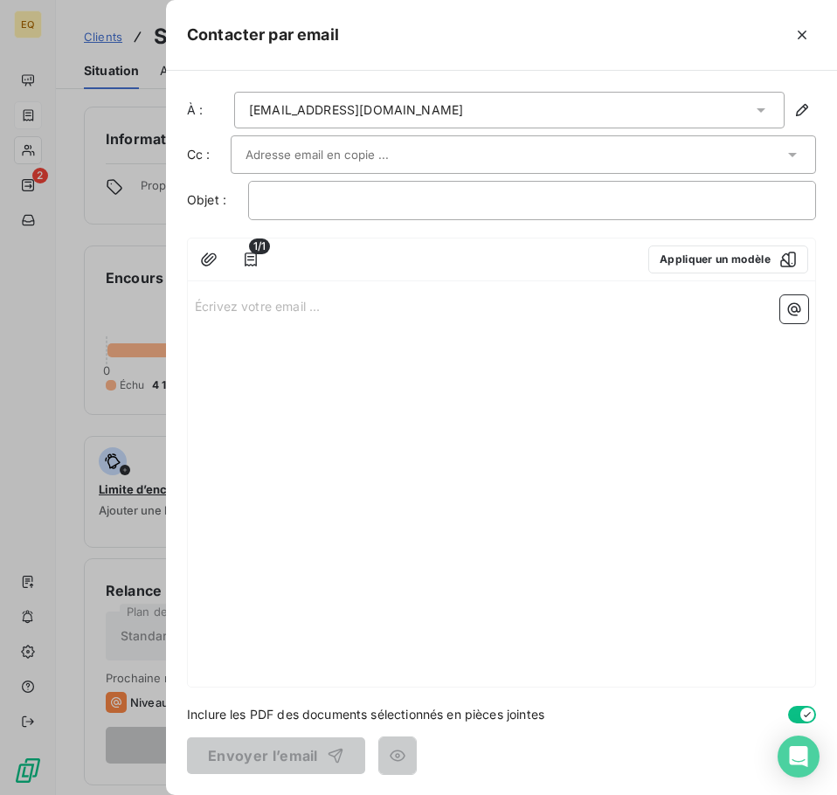
click at [198, 306] on p "Écrivez votre email ... ﻿" at bounding box center [501, 305] width 613 height 20
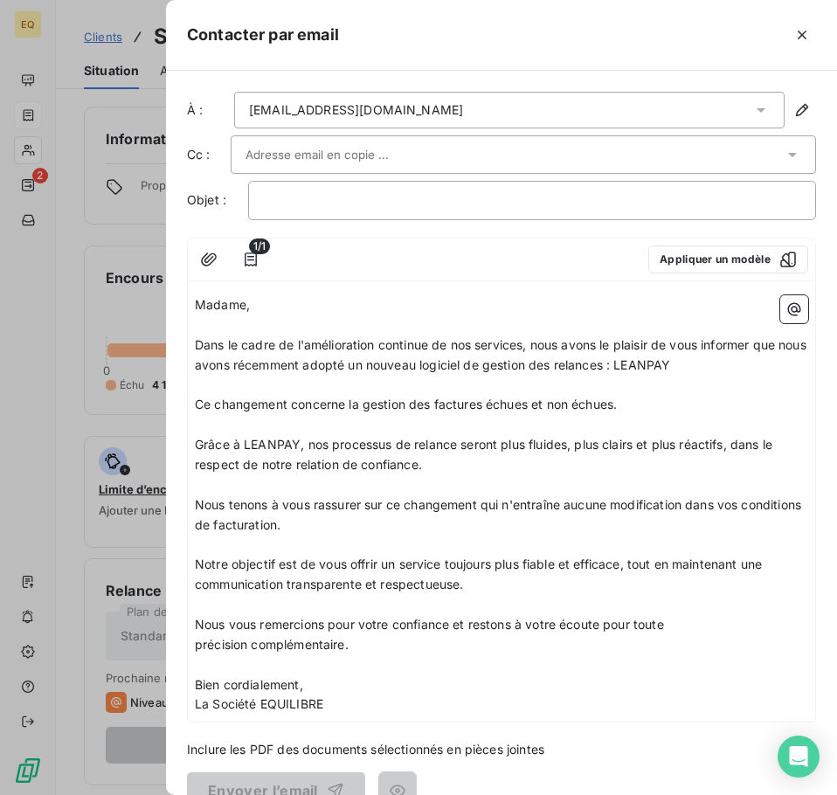
click at [195, 303] on span "Madame," at bounding box center [222, 304] width 55 height 15
click at [260, 306] on p "Madame," at bounding box center [501, 305] width 613 height 20
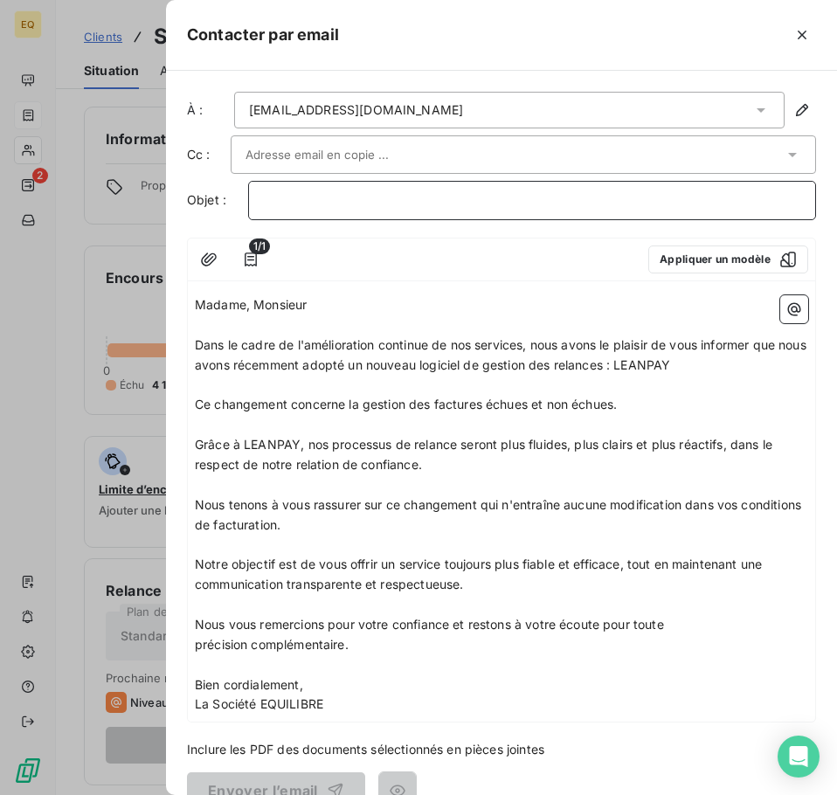
click at [291, 199] on p "﻿" at bounding box center [532, 200] width 538 height 20
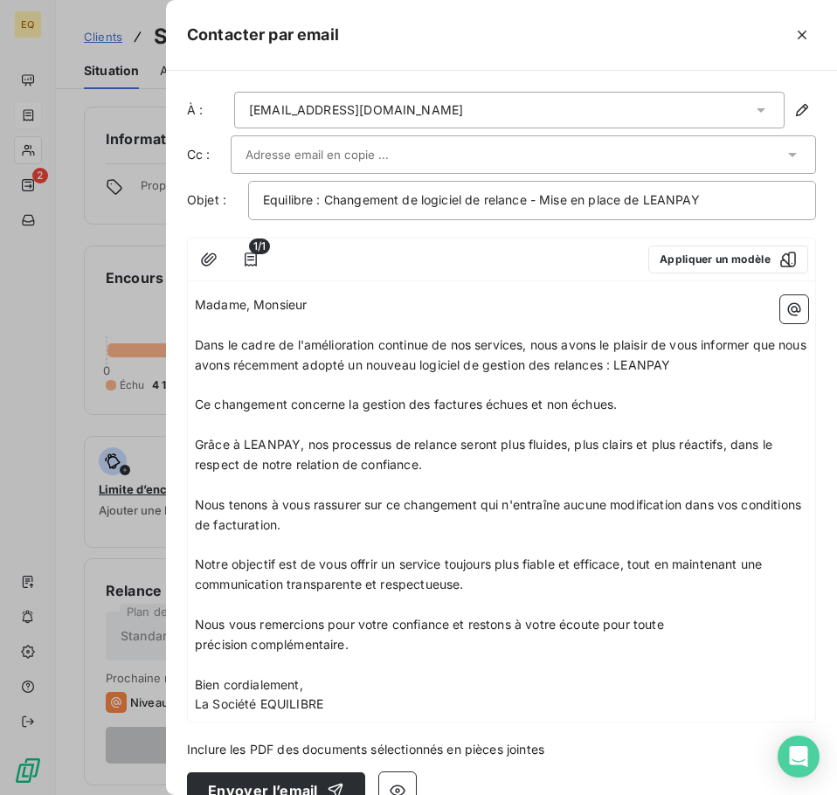
click at [355, 156] on input "text" at bounding box center [339, 154] width 188 height 26
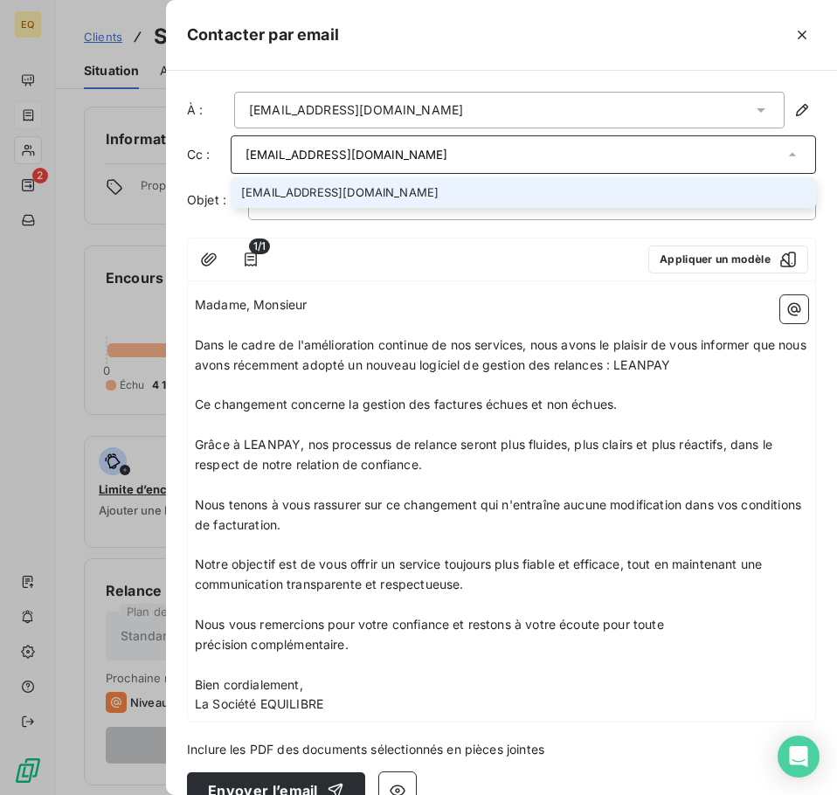
type input "[EMAIL_ADDRESS][DOMAIN_NAME]"
click at [362, 189] on li "[EMAIL_ADDRESS][DOMAIN_NAME]" at bounding box center [523, 192] width 585 height 31
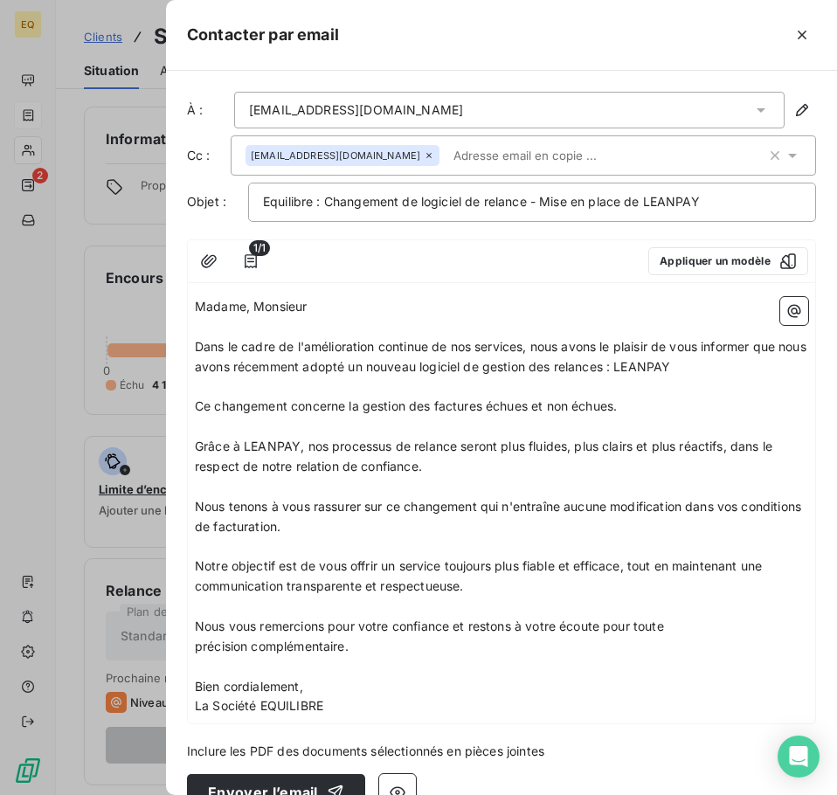
click at [203, 79] on div "À : [EMAIL_ADDRESS][DOMAIN_NAME] Cc : [EMAIL_ADDRESS][DOMAIN_NAME] Objet : Equi…" at bounding box center [501, 433] width 671 height 724
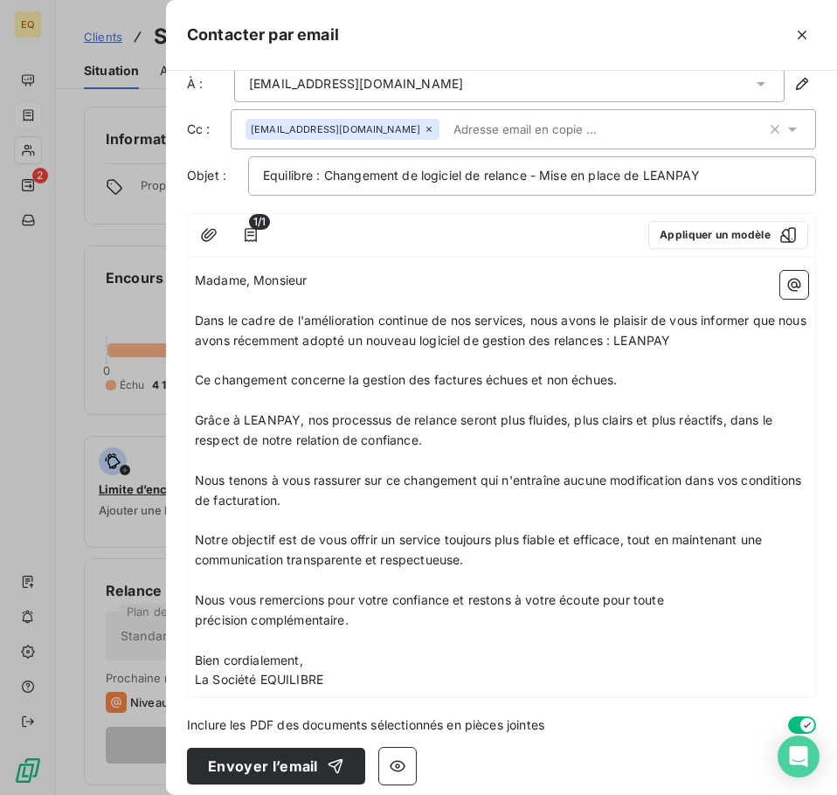
scroll to position [37, 0]
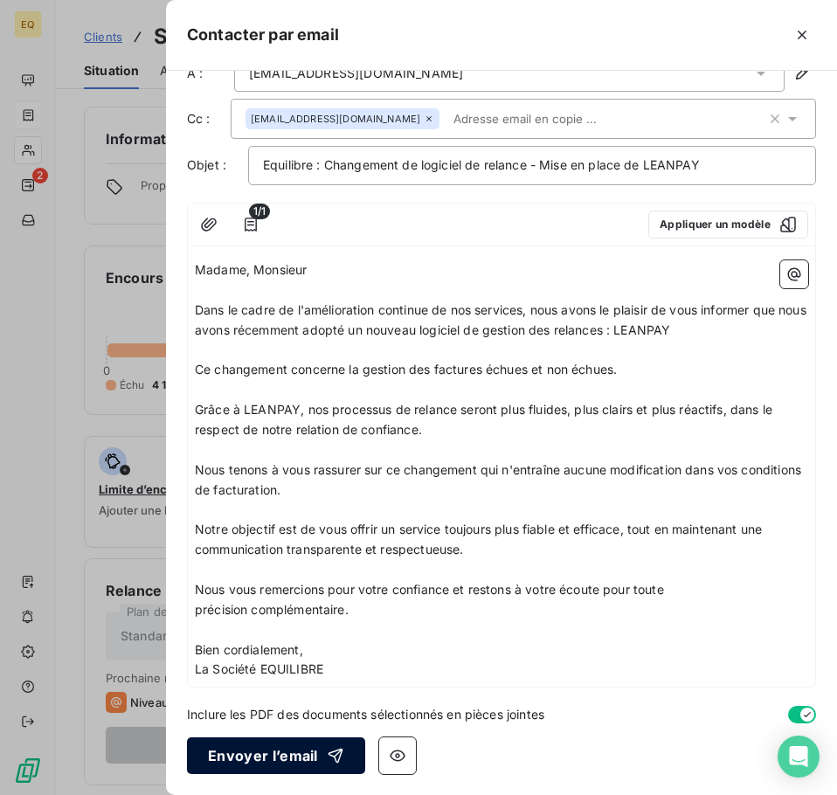
click at [249, 751] on button "Envoyer l’email" at bounding box center [276, 755] width 178 height 37
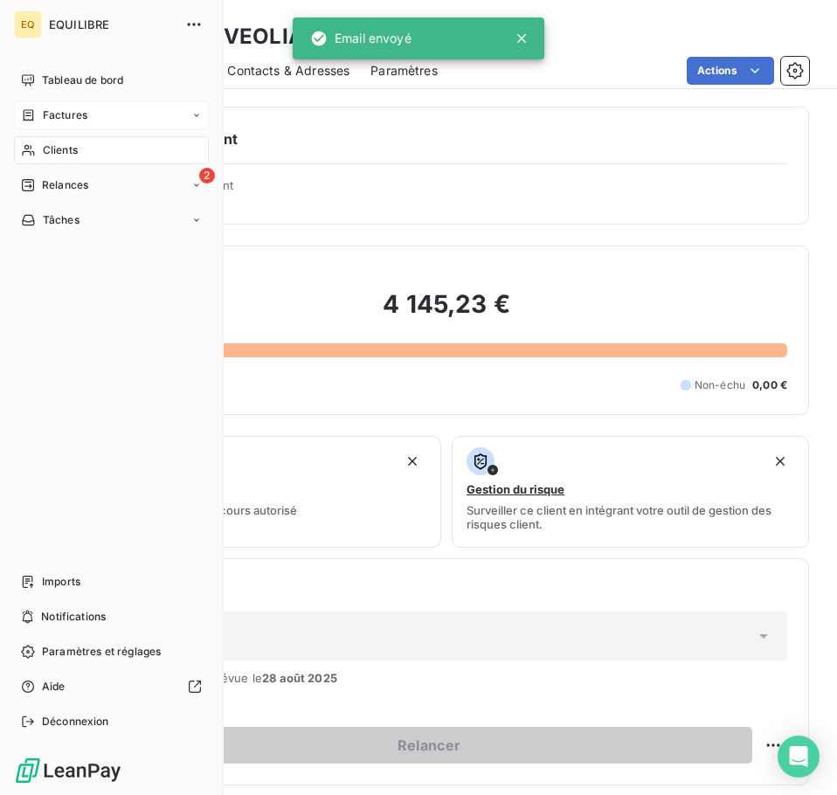
click at [59, 111] on span "Factures" at bounding box center [65, 115] width 45 height 16
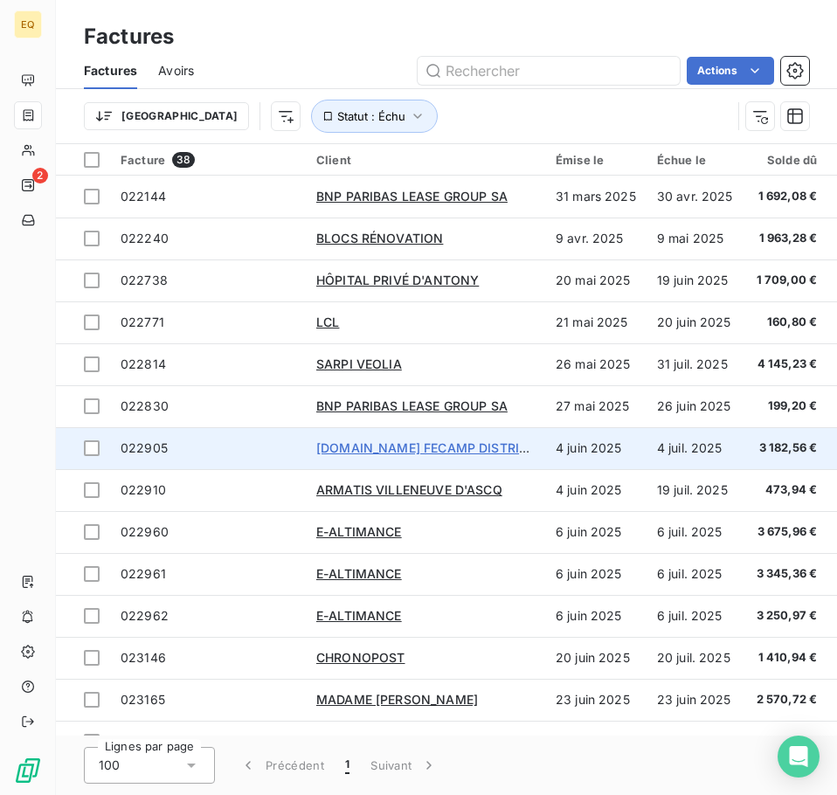
click at [348, 446] on span "[DOMAIN_NAME] FECAMP DISTRIBUTION" at bounding box center [441, 447] width 251 height 15
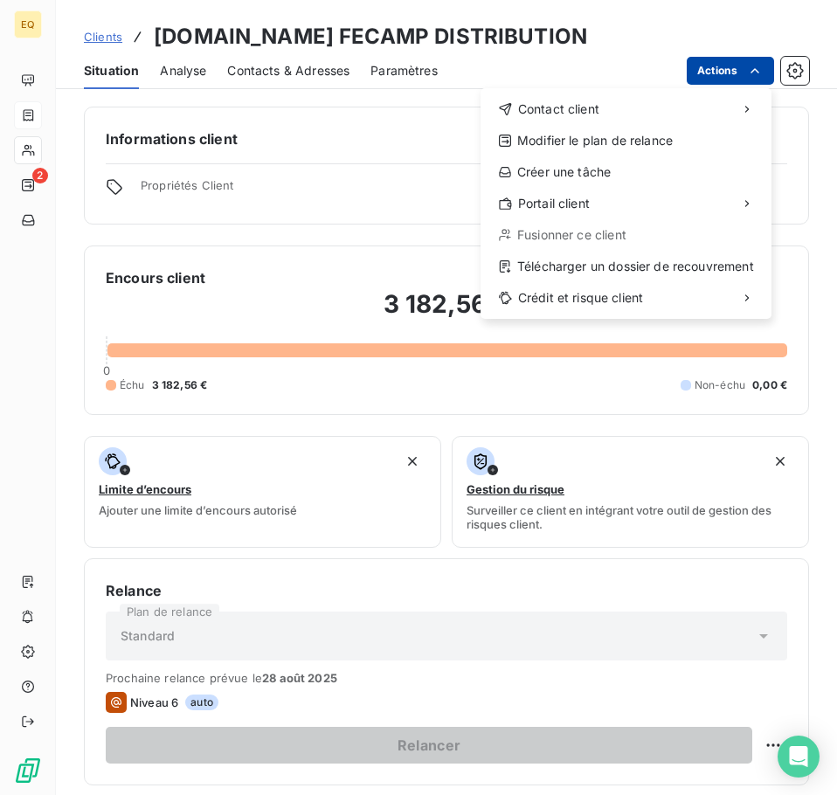
click at [722, 67] on html "EQ 2 Clients [DOMAIN_NAME] FECAMP DISTRIBUTION Situation Analyse Contacts & Adr…" at bounding box center [418, 397] width 837 height 795
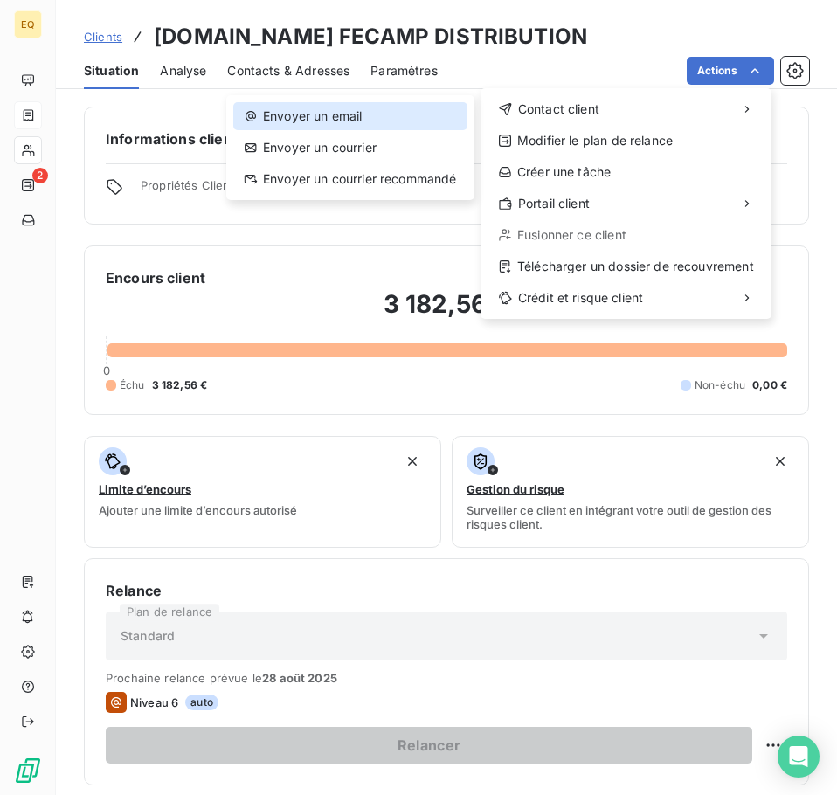
click at [382, 113] on div "Envoyer un email" at bounding box center [350, 116] width 234 height 28
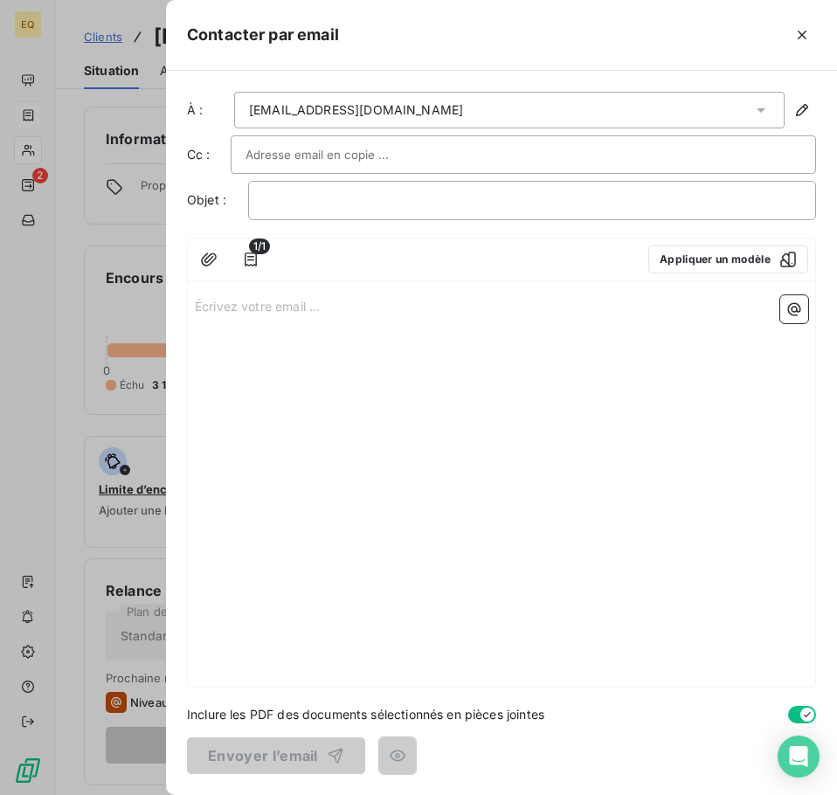
click at [194, 306] on div "Écrivez votre email ... ﻿" at bounding box center [501, 487] width 627 height 398
click at [197, 304] on p "Écrivez votre email ... ﻿" at bounding box center [501, 305] width 613 height 20
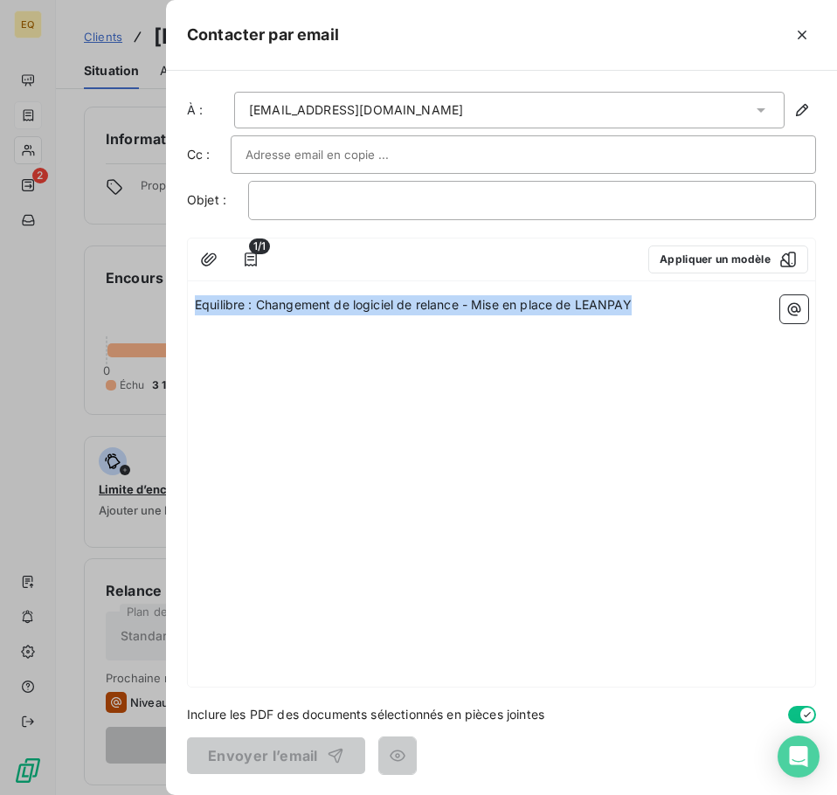
drag, startPoint x: 658, startPoint y: 303, endPoint x: 189, endPoint y: 309, distance: 468.1
click at [189, 309] on div "Equilibre : Changement de logiciel de relance - Mise en place de LEANPAY" at bounding box center [501, 487] width 627 height 398
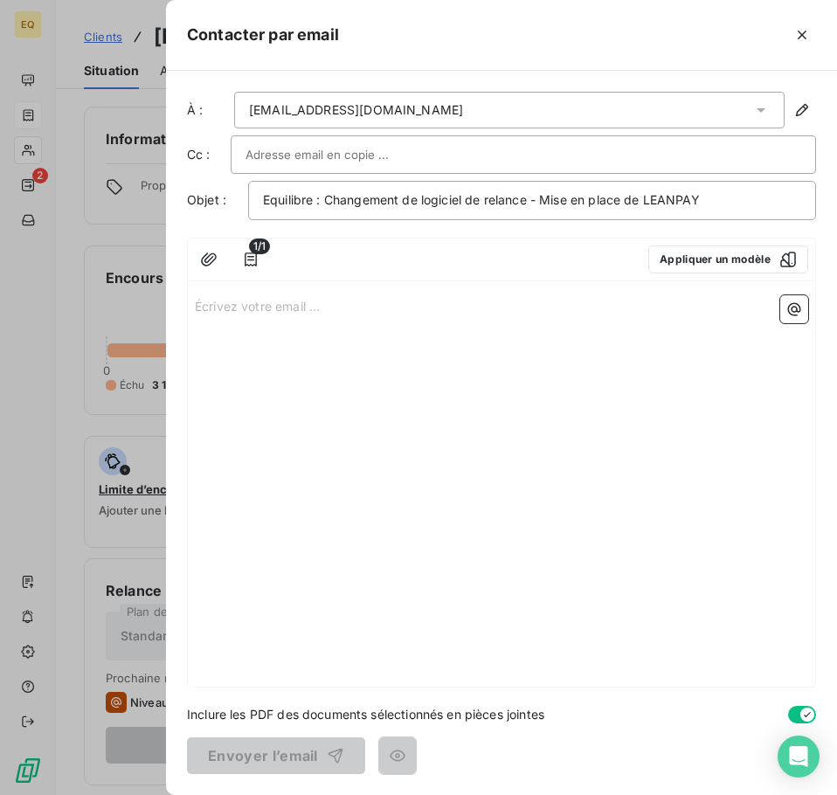
click at [224, 306] on p "Écrivez votre email ... ﻿" at bounding box center [501, 305] width 613 height 20
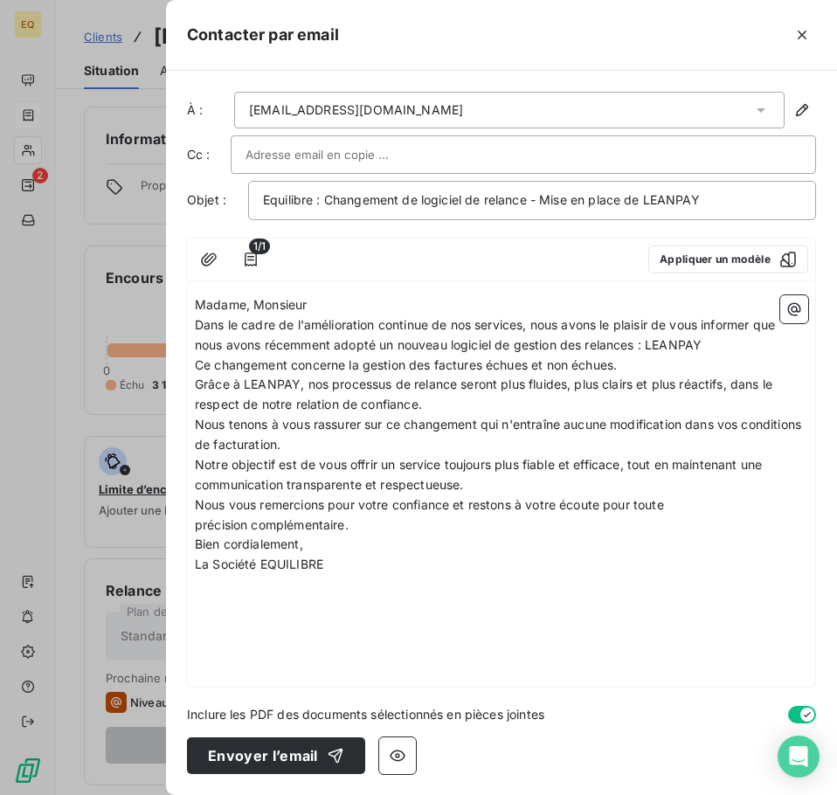
click at [333, 300] on p "Madame, Monsieur" at bounding box center [501, 305] width 613 height 20
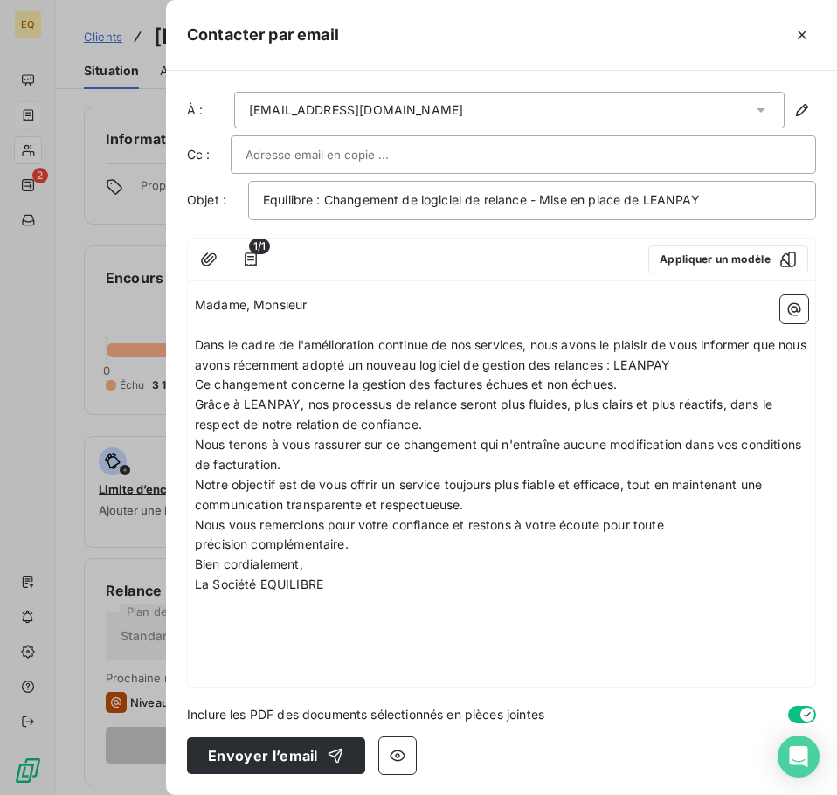
click at [729, 363] on p "Dans le cadre de l'amélioration continue de nos services, nous avons le plaisir…" at bounding box center [501, 355] width 613 height 40
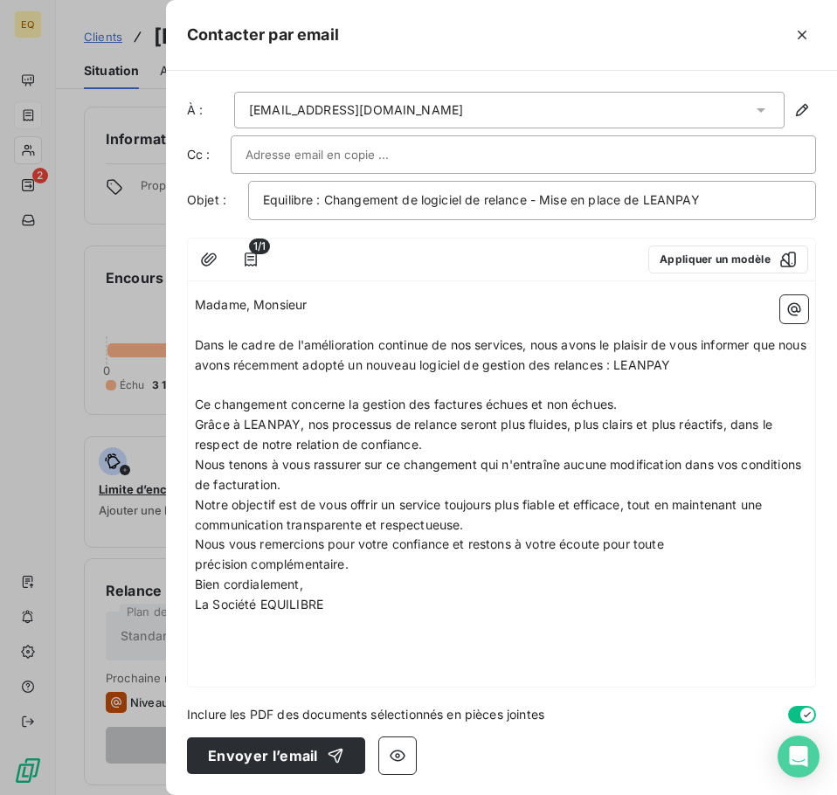
click at [671, 403] on p "Ce changement concerne la gestion des factures échues et non échues." at bounding box center [501, 405] width 613 height 20
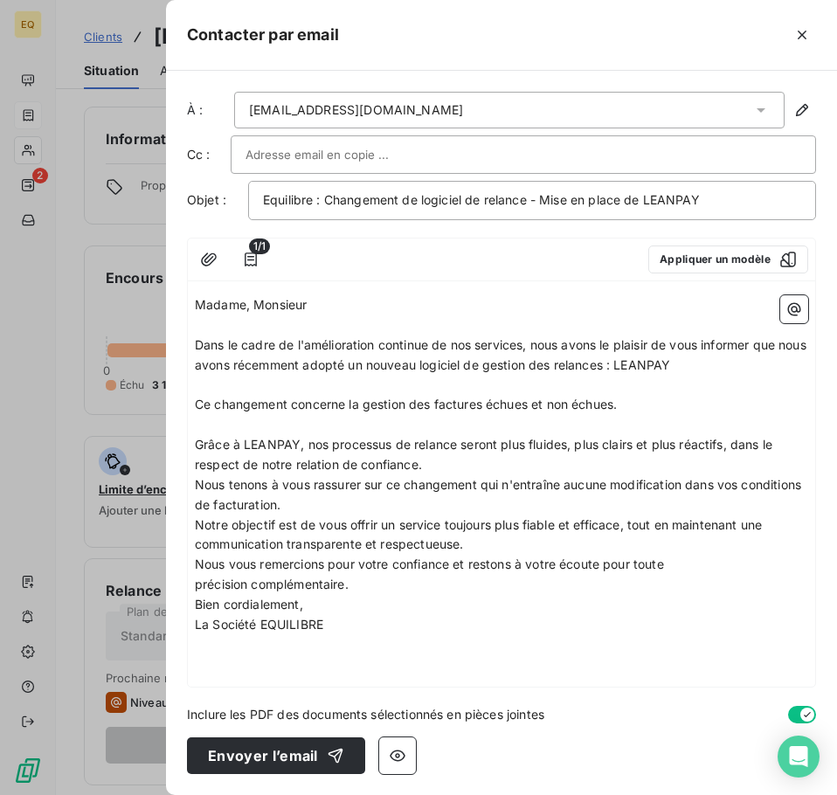
click at [451, 466] on p "Grâce à LEANPAY, nos processus de relance seront plus fluides, plus clairs et p…" at bounding box center [501, 455] width 613 height 40
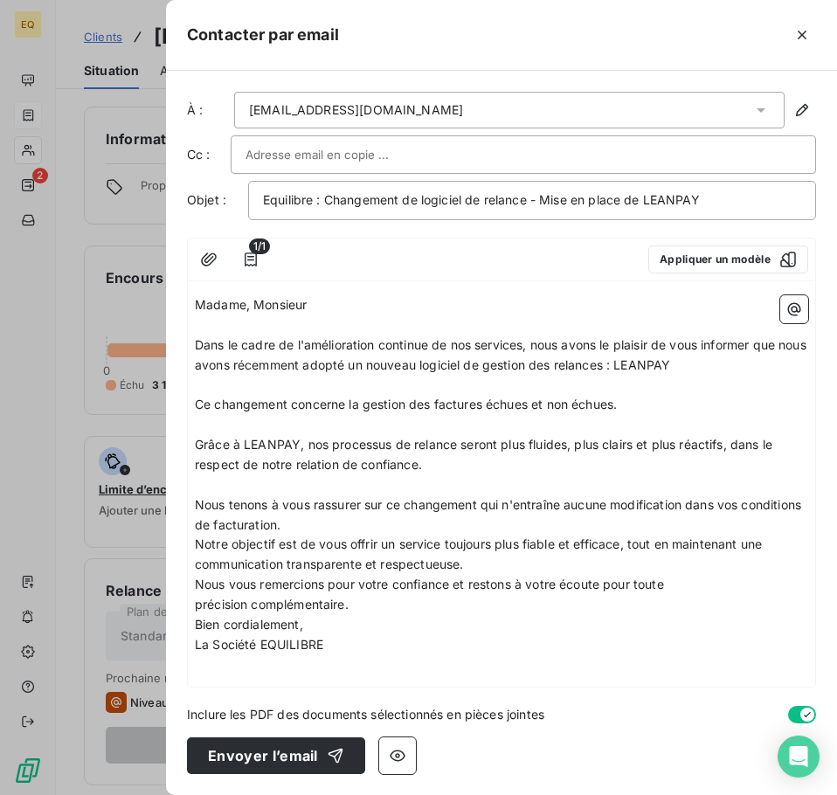
click at [384, 523] on p "Nous tenons à vous rassurer sur ce changement qui n'entraîne aucune modificatio…" at bounding box center [501, 515] width 613 height 40
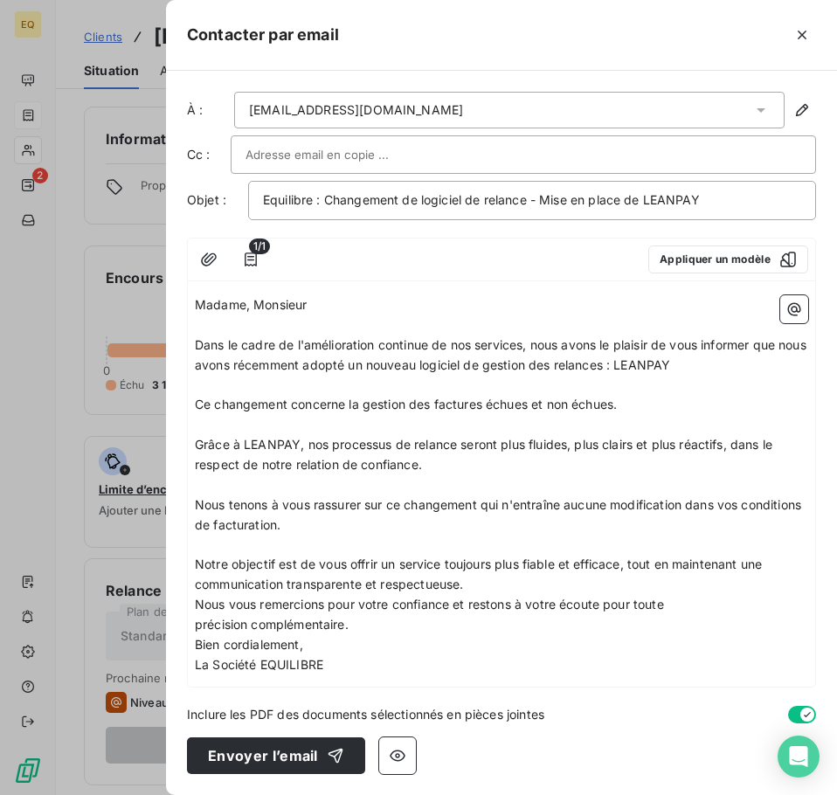
click at [486, 587] on p "Notre objectif est de vous offrir un service toujours plus fiable et efficace, …" at bounding box center [501, 574] width 613 height 40
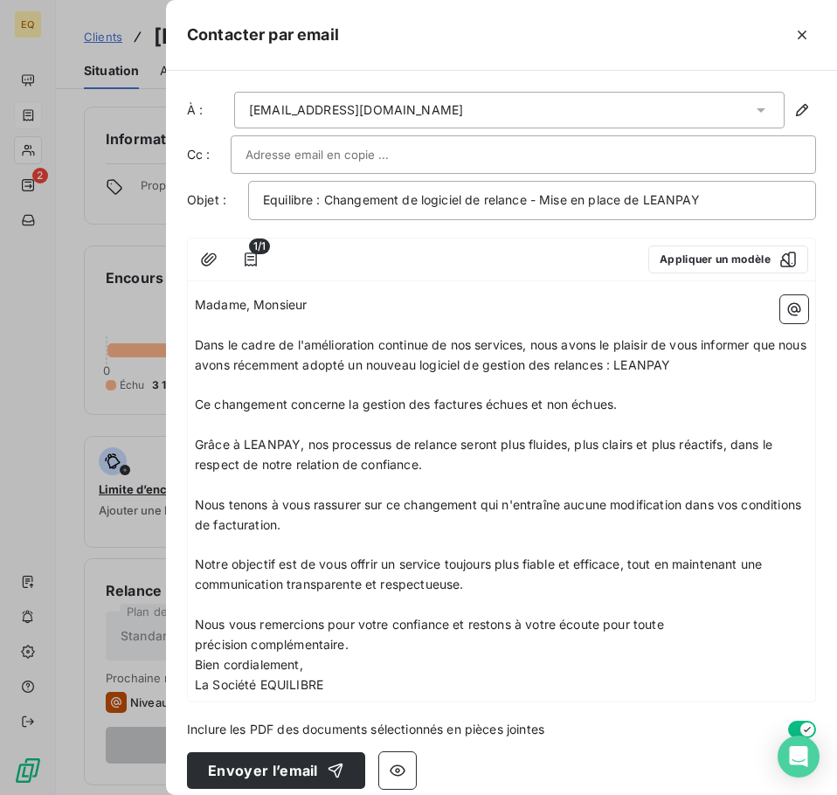
click at [369, 643] on p "Nous vous remercions pour votre confiance et restons à votre écoute pour toute …" at bounding box center [501, 635] width 613 height 40
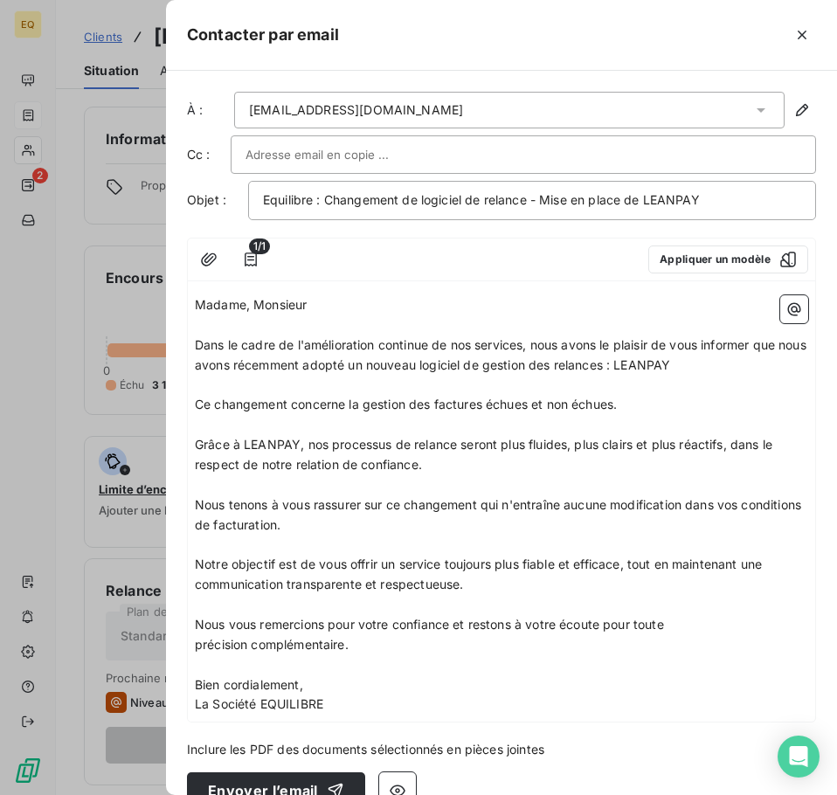
click at [328, 684] on p "Bien cordialement," at bounding box center [501, 685] width 613 height 20
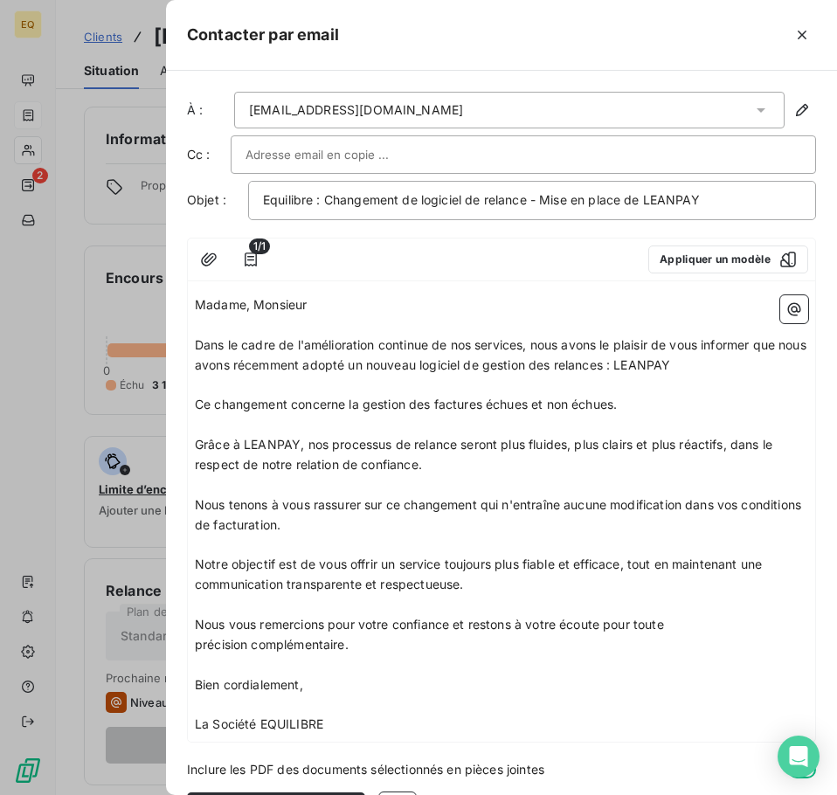
click at [282, 155] on input "text" at bounding box center [339, 154] width 188 height 26
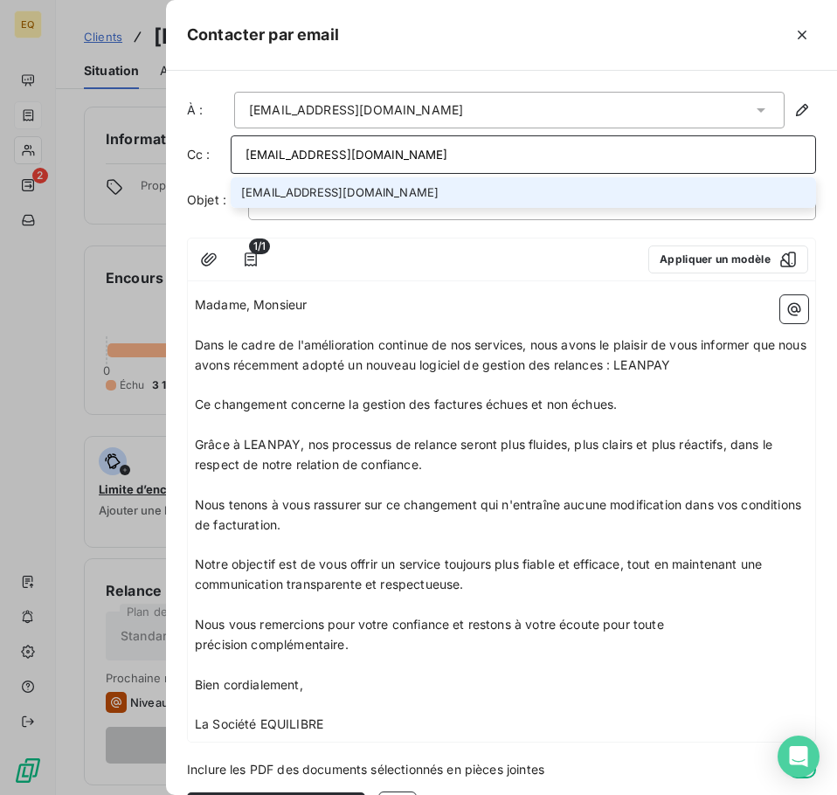
type input "[EMAIL_ADDRESS][DOMAIN_NAME]"
click at [342, 190] on li "[EMAIL_ADDRESS][DOMAIN_NAME]" at bounding box center [523, 192] width 585 height 31
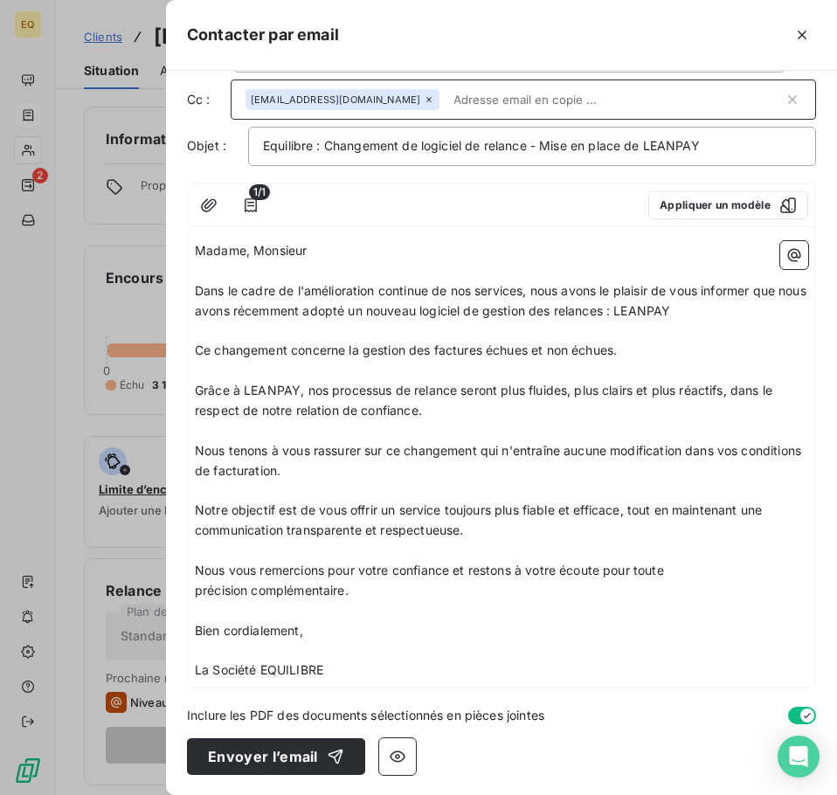
scroll to position [57, 0]
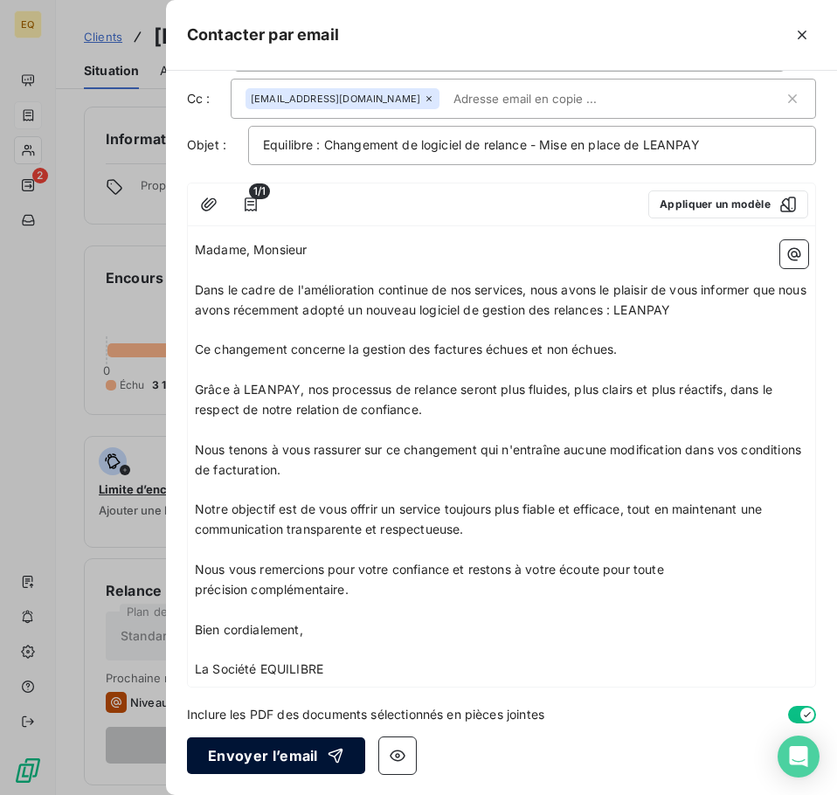
click at [260, 753] on button "Envoyer l’email" at bounding box center [276, 755] width 178 height 37
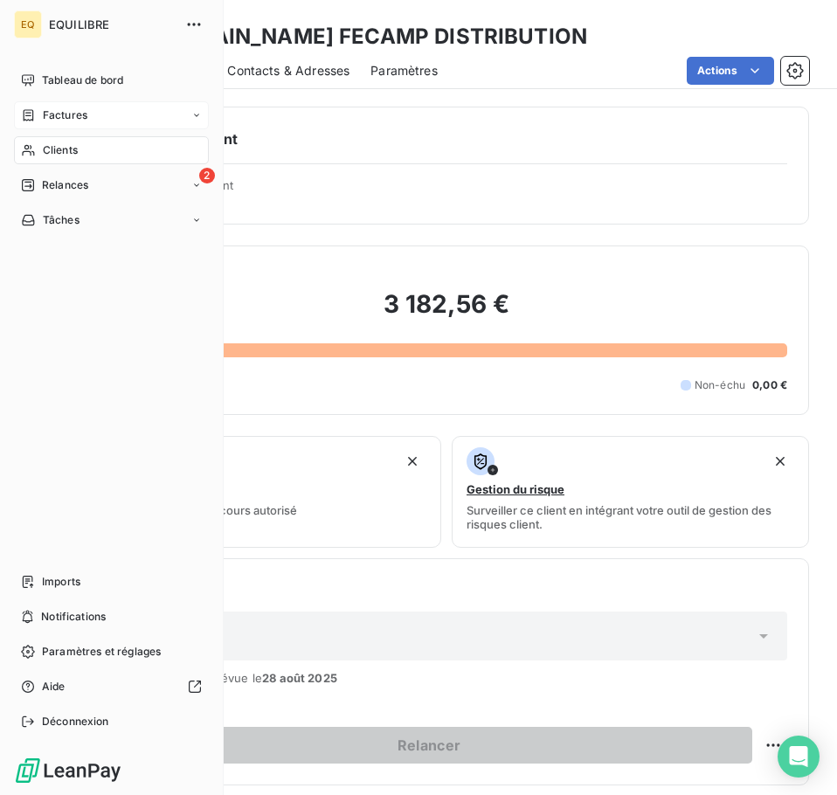
click at [61, 109] on span "Factures" at bounding box center [65, 115] width 45 height 16
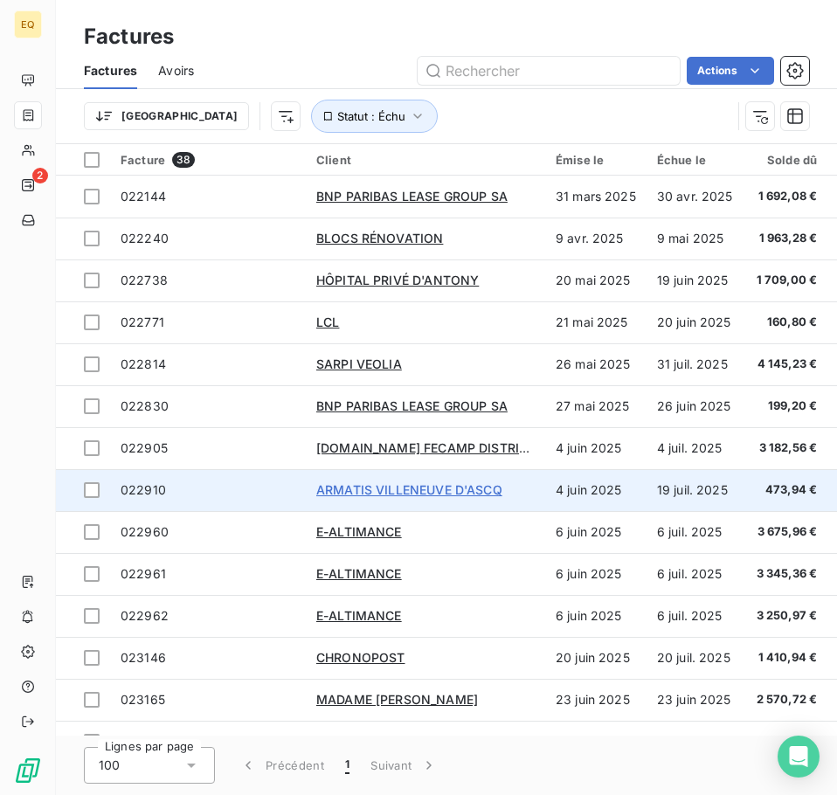
click at [344, 488] on span "ARMATIS VILLENEUVE D'ASCQ" at bounding box center [409, 489] width 186 height 15
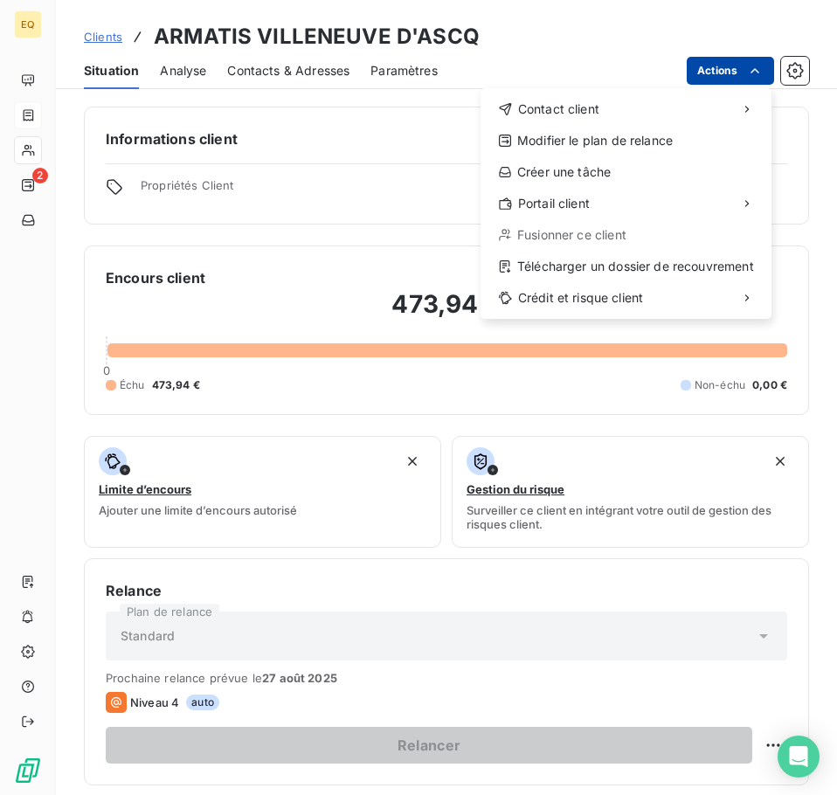
click at [717, 65] on html "EQ 2 Clients ARMATIS VILLENEUVE D'ASCQ Situation Analyse Contacts & Adresses Pa…" at bounding box center [418, 397] width 837 height 795
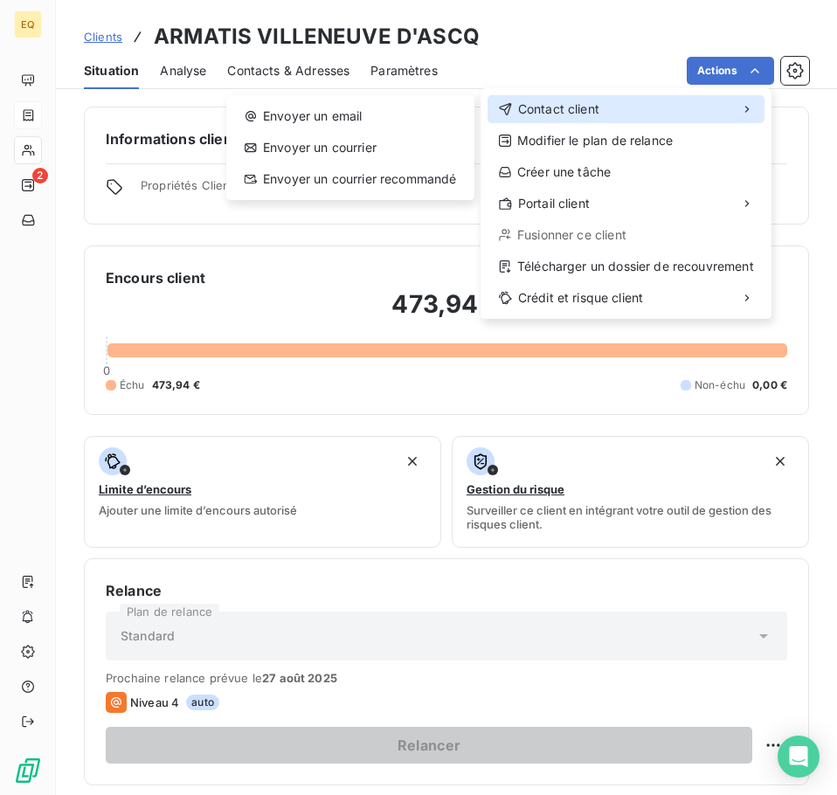
click at [559, 109] on span "Contact client" at bounding box center [558, 108] width 81 height 17
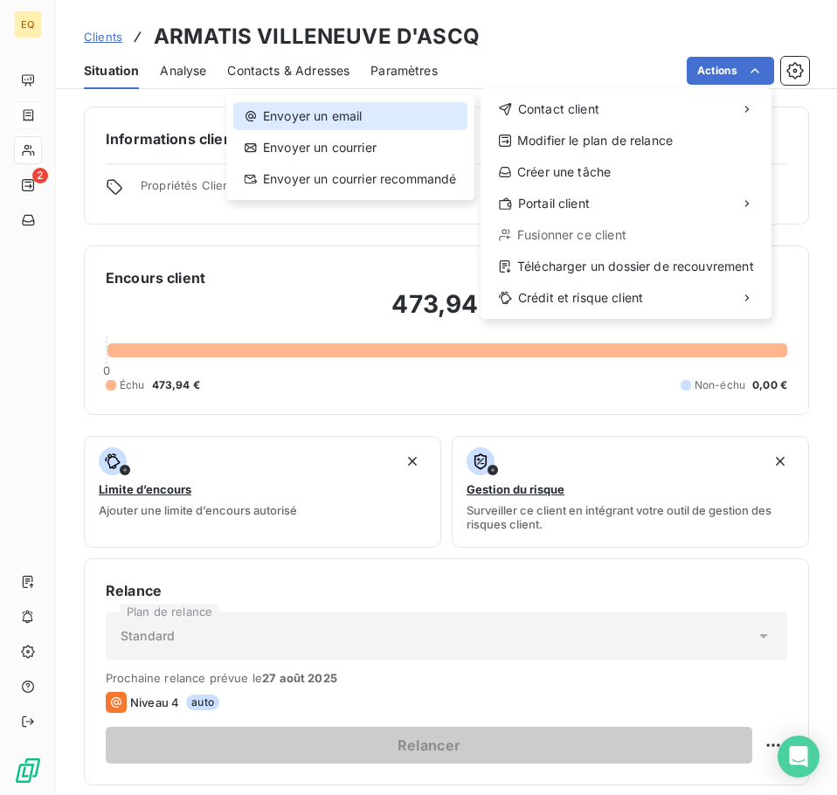
click at [353, 108] on div "Envoyer un email" at bounding box center [350, 116] width 234 height 28
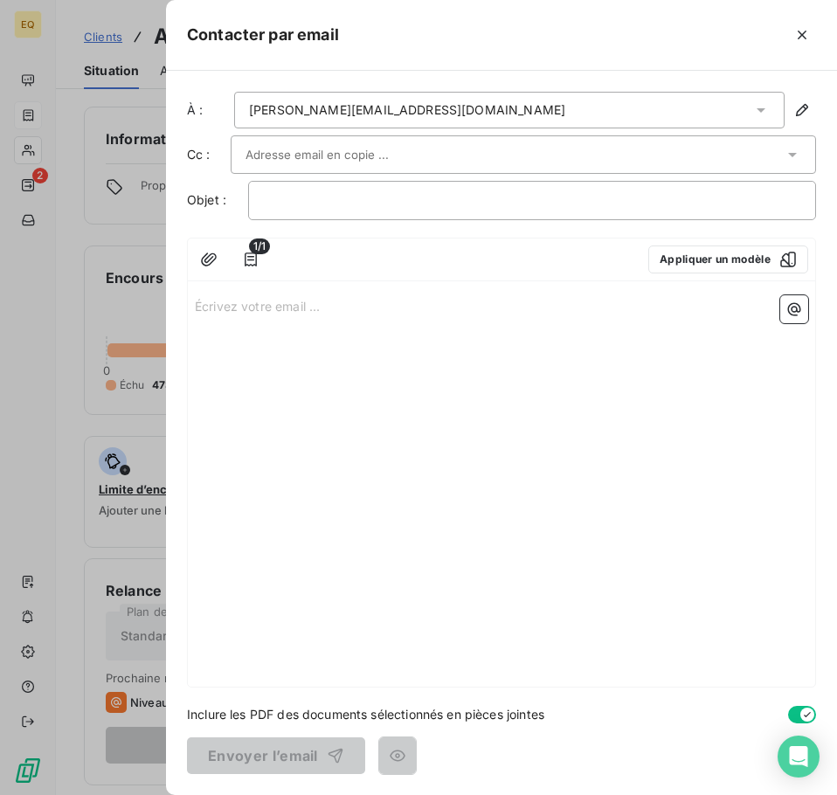
click at [199, 304] on p "Écrivez votre email ... ﻿" at bounding box center [501, 305] width 613 height 20
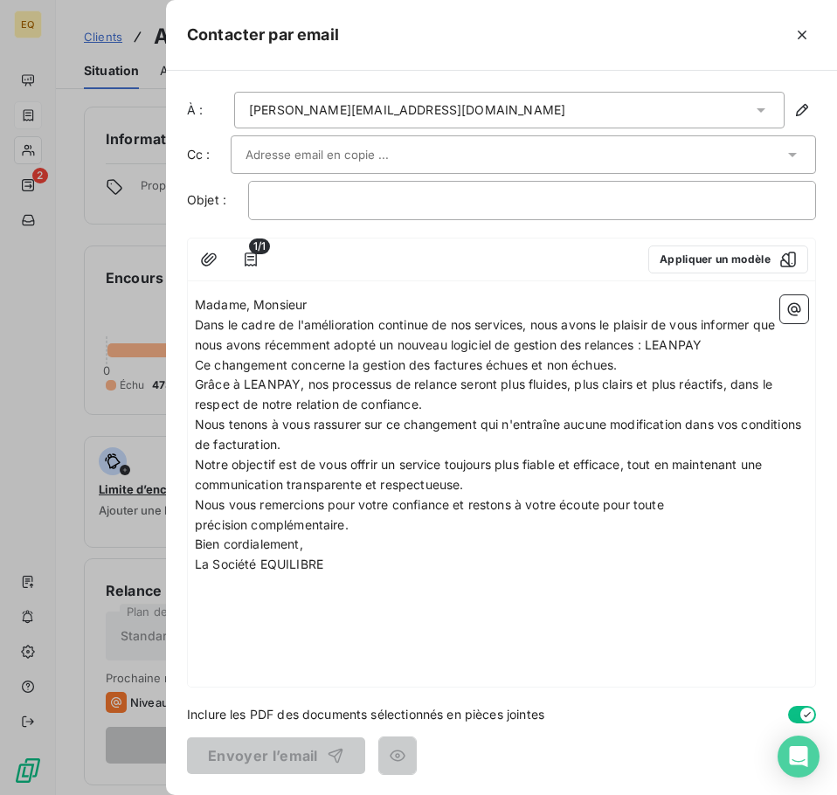
click at [362, 304] on p "Madame, Monsieur" at bounding box center [501, 305] width 613 height 20
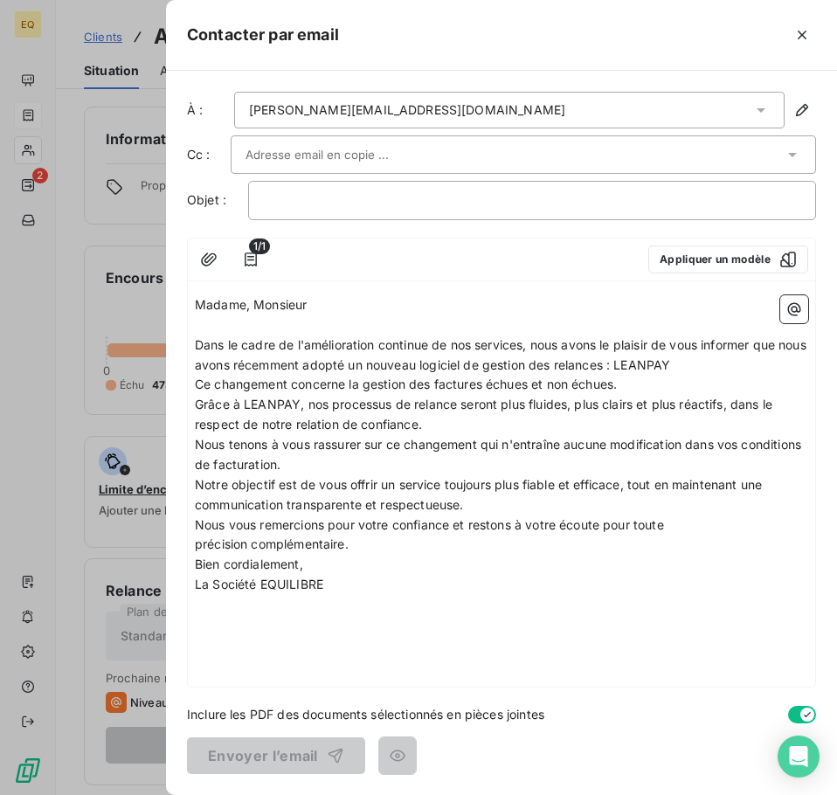
click at [731, 363] on p "Dans le cadre de l'amélioration continue de nos services, nous avons le plaisir…" at bounding box center [501, 355] width 613 height 40
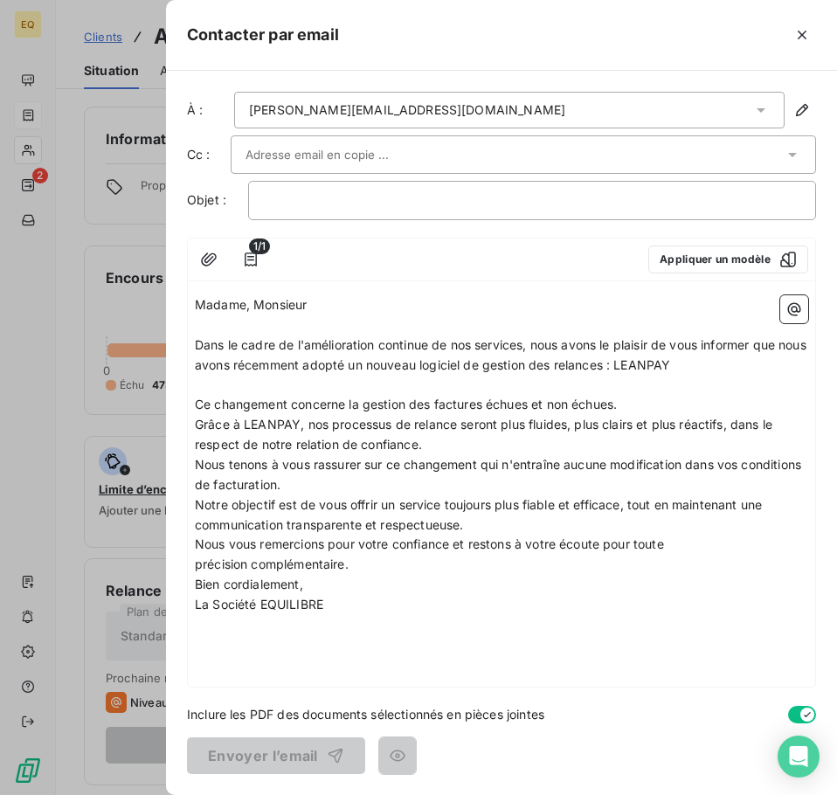
click at [651, 397] on p "Ce changement concerne la gestion des factures échues et non échues." at bounding box center [501, 405] width 613 height 20
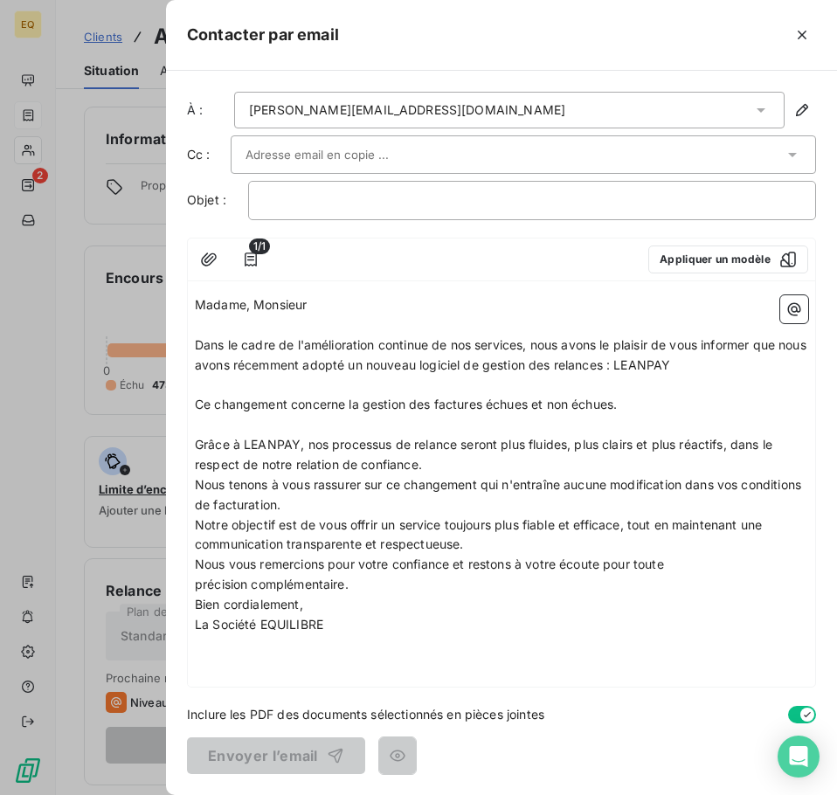
click at [472, 467] on p "Grâce à LEANPAY, nos processus de relance seront plus fluides, plus clairs et p…" at bounding box center [501, 455] width 613 height 40
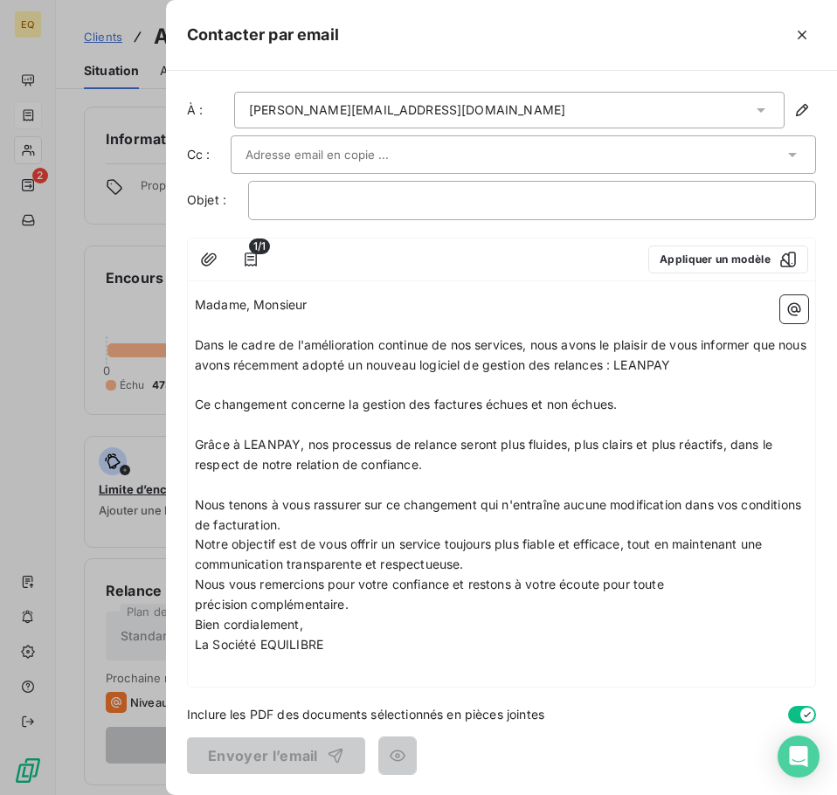
click at [365, 526] on p "Nous tenons à vous rassurer sur ce changement qui n'entraîne aucune modificatio…" at bounding box center [501, 515] width 613 height 40
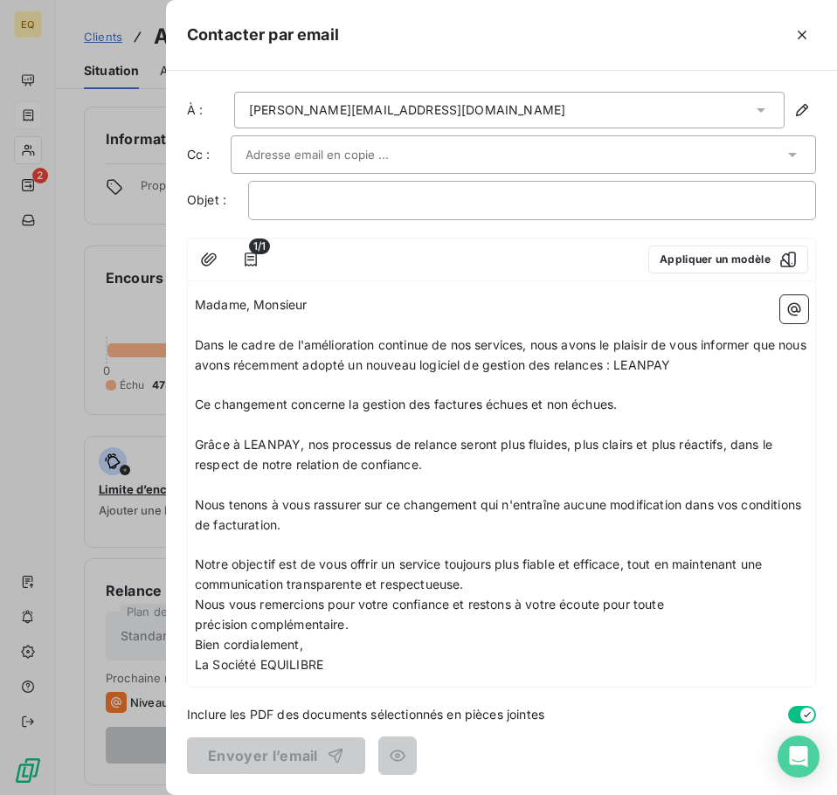
click at [483, 584] on p "Notre objectif est de vous offrir un service toujours plus fiable et efficace, …" at bounding box center [501, 574] width 613 height 40
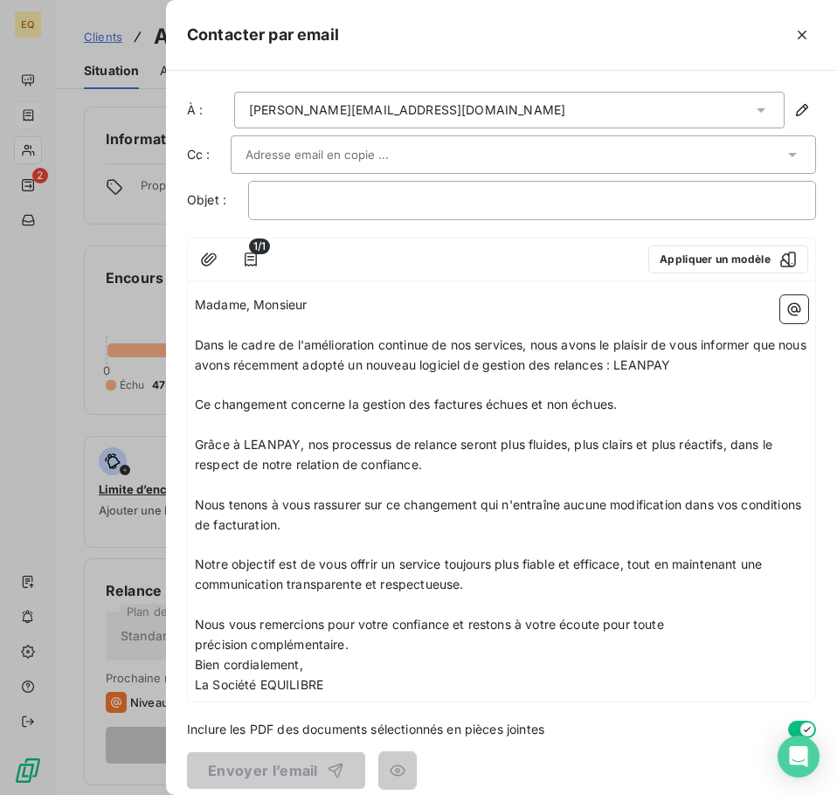
click at [367, 647] on p "Nous vous remercions pour votre confiance et restons à votre écoute pour toute …" at bounding box center [501, 635] width 613 height 40
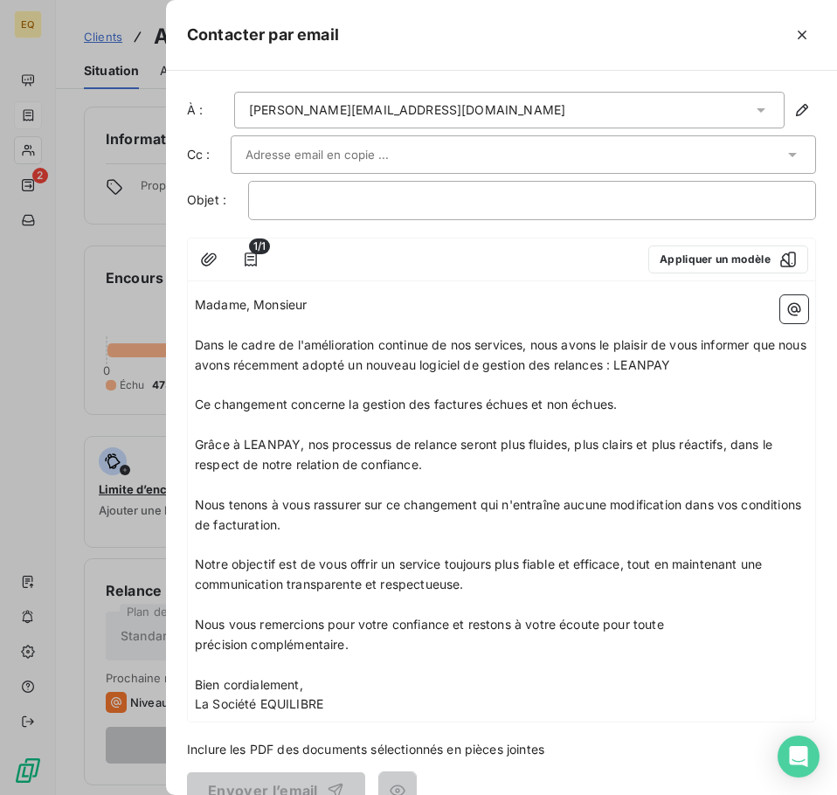
click at [326, 683] on p "Bien cordialement," at bounding box center [501, 685] width 613 height 20
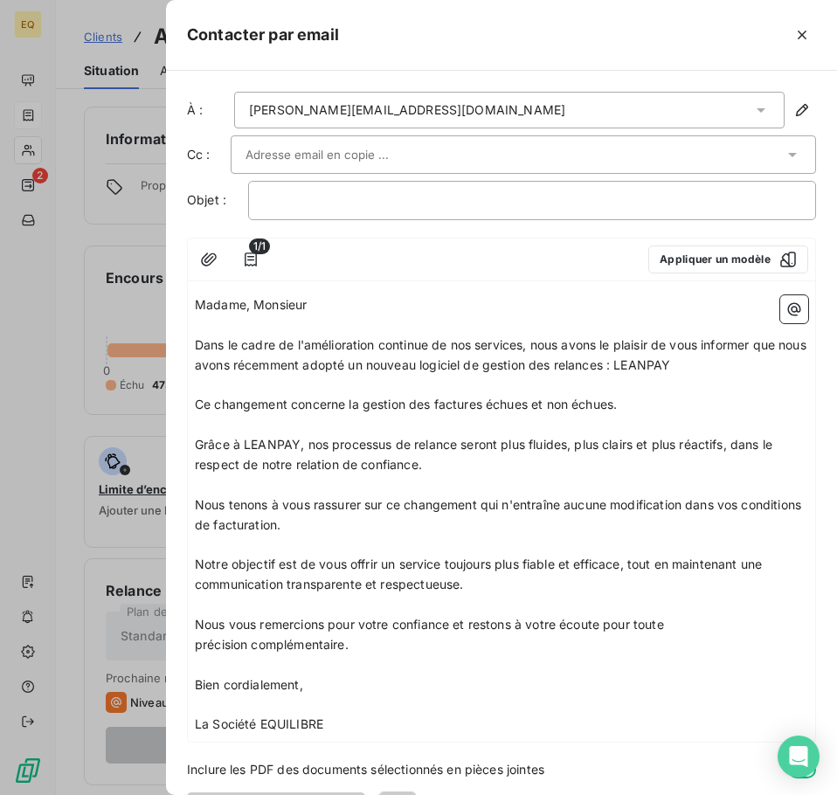
click at [752, 105] on icon at bounding box center [760, 109] width 17 height 17
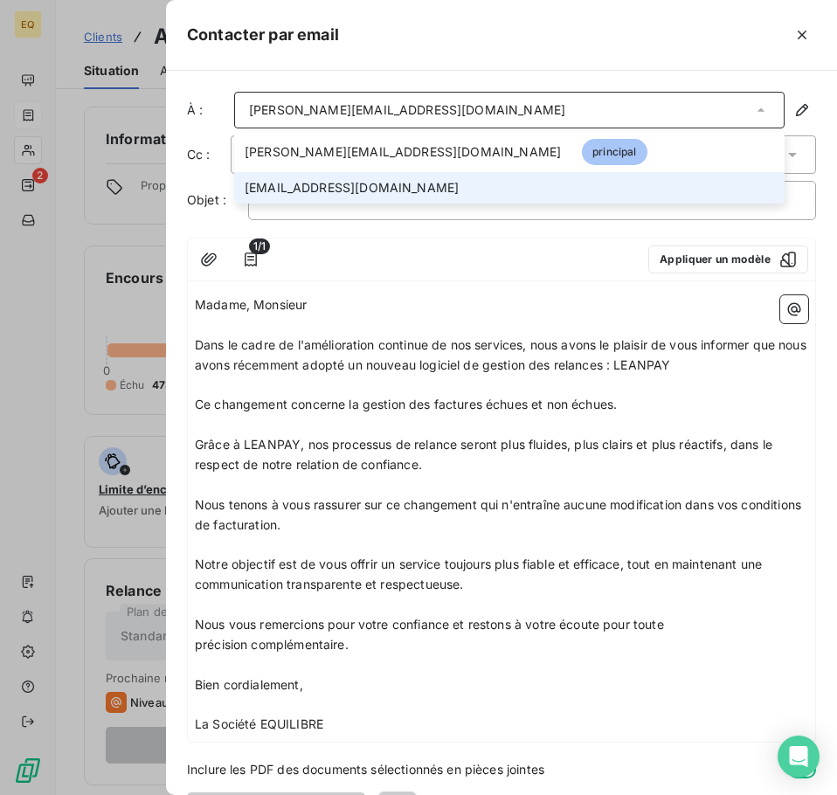
click at [343, 183] on span "[EMAIL_ADDRESS][DOMAIN_NAME]" at bounding box center [351, 187] width 214 height 17
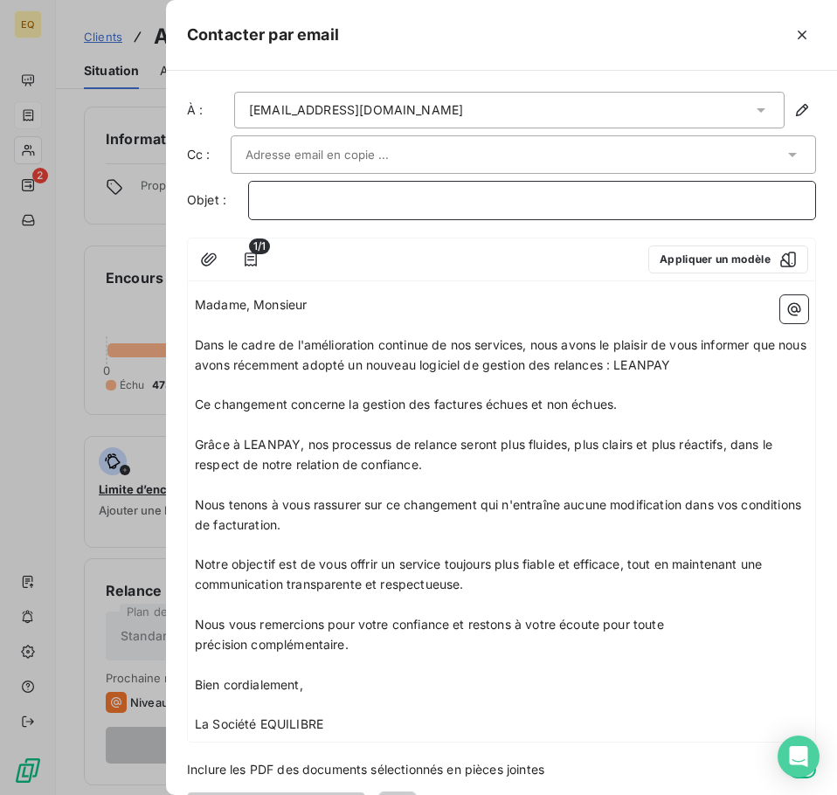
click at [266, 199] on p "﻿" at bounding box center [532, 200] width 538 height 20
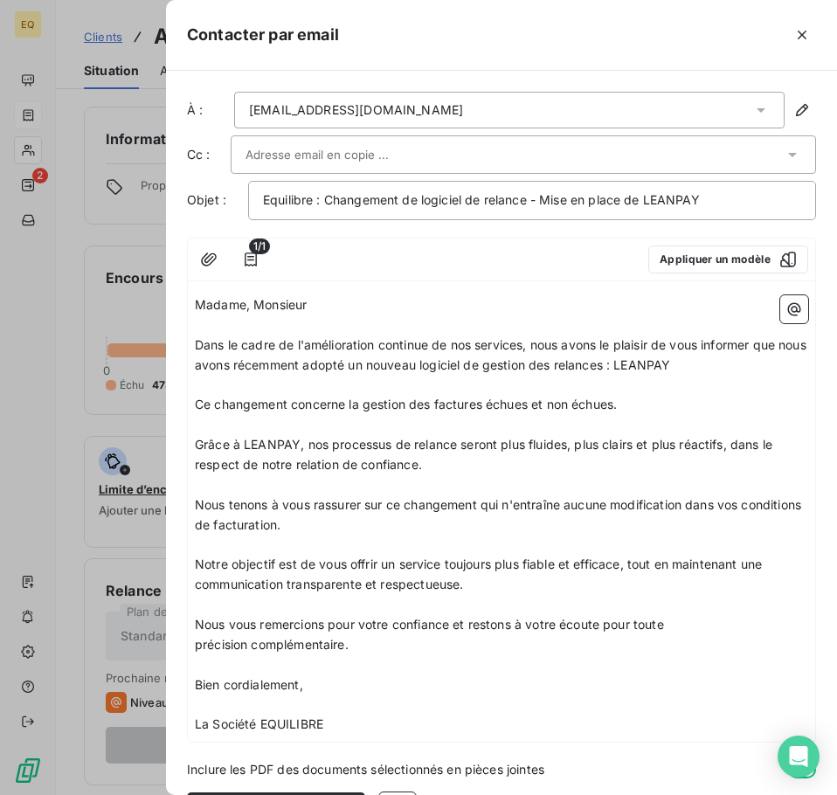
click at [289, 155] on input "text" at bounding box center [339, 154] width 188 height 26
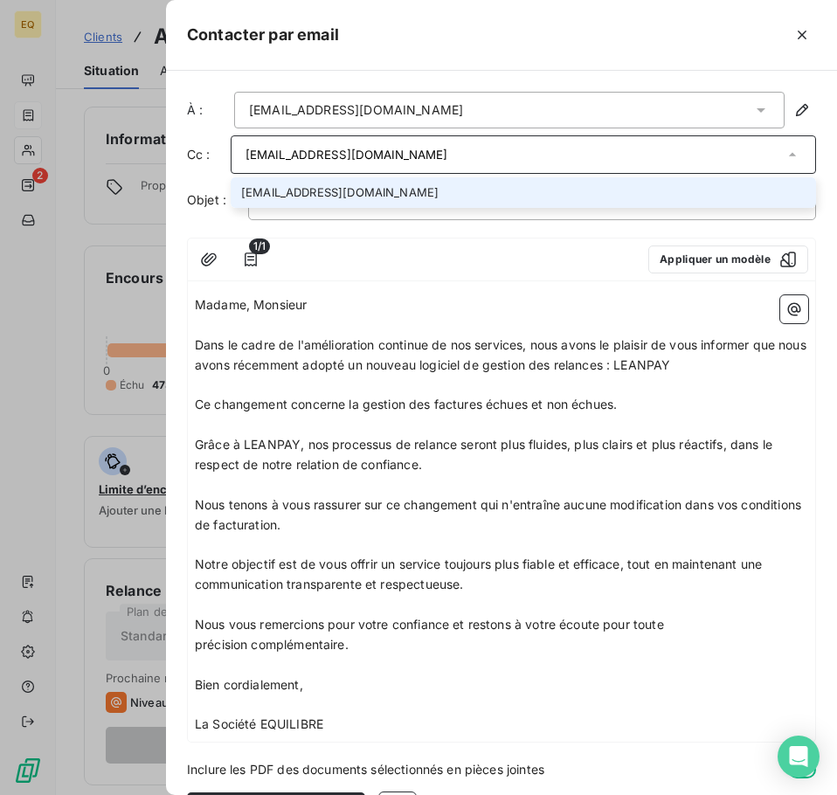
type input "[EMAIL_ADDRESS][DOMAIN_NAME]"
click at [366, 195] on li "[EMAIL_ADDRESS][DOMAIN_NAME]" at bounding box center [523, 192] width 585 height 31
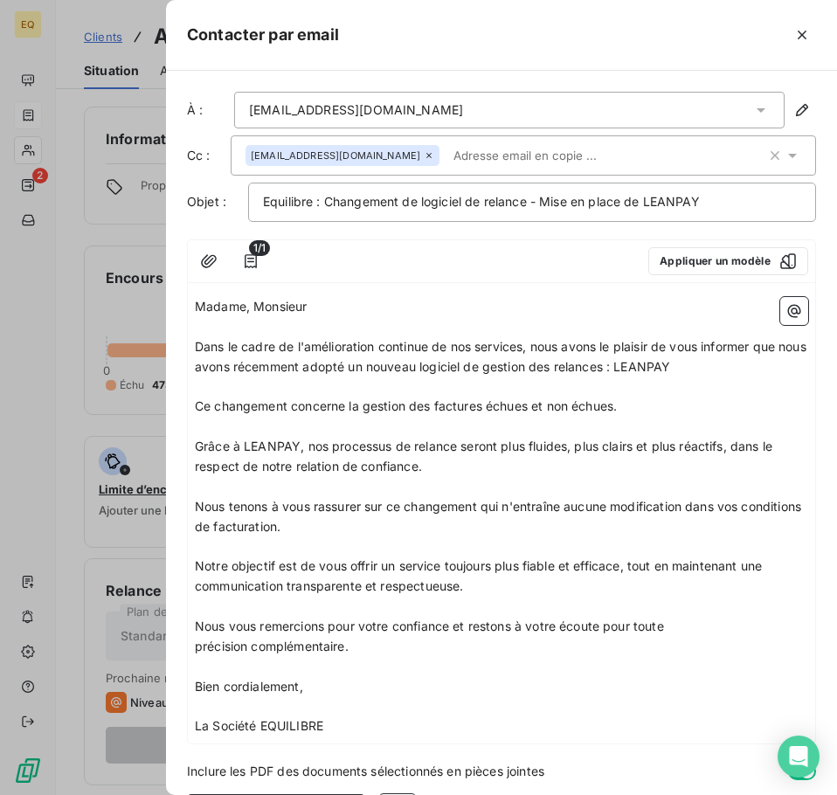
click at [435, 37] on div at bounding box center [577, 35] width 477 height 28
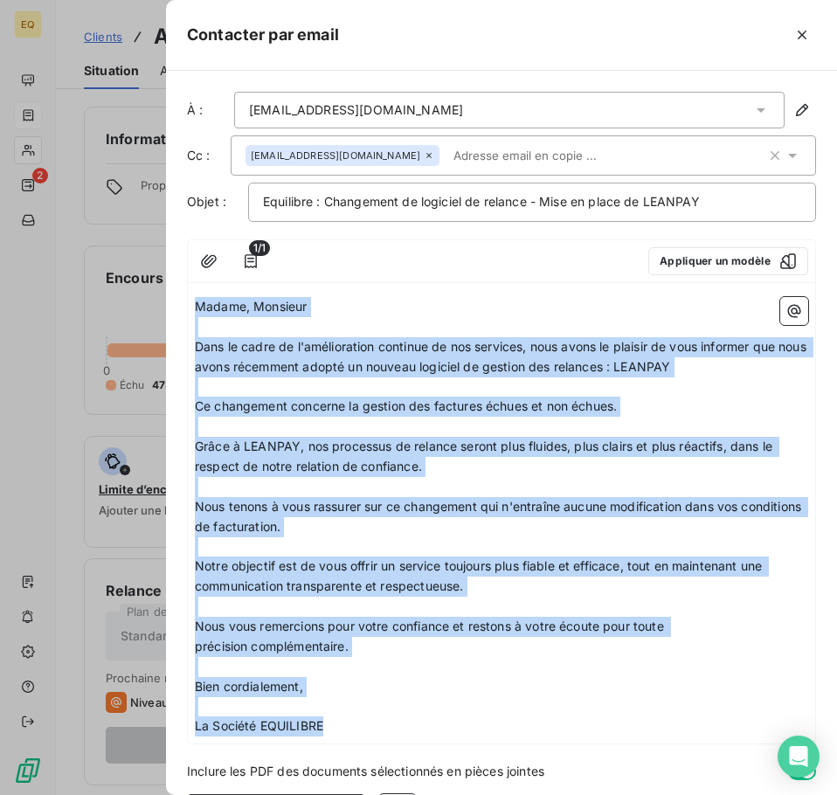
drag, startPoint x: 195, startPoint y: 305, endPoint x: 344, endPoint y: 635, distance: 362.3
click at [330, 723] on div "Madame, Monsieur ﻿ Dans le cadre de l'amélioration continue de nos services, no…" at bounding box center [501, 516] width 613 height 439
copy div "Madame, Monsieur ﻿ Dans le cadre de l'amélioration continue de nos services, no…"
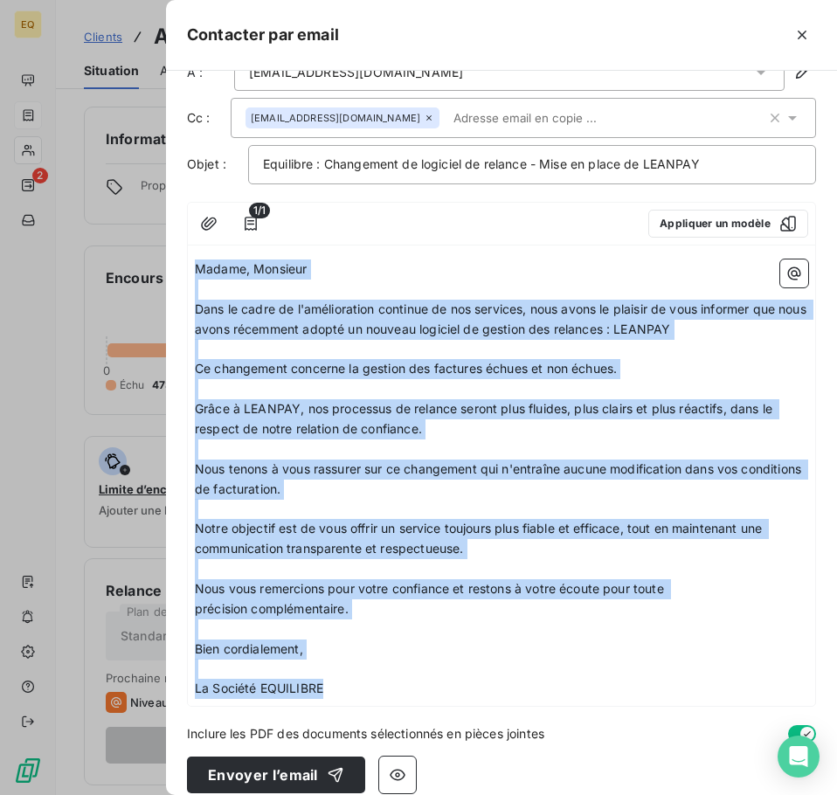
scroll to position [57, 0]
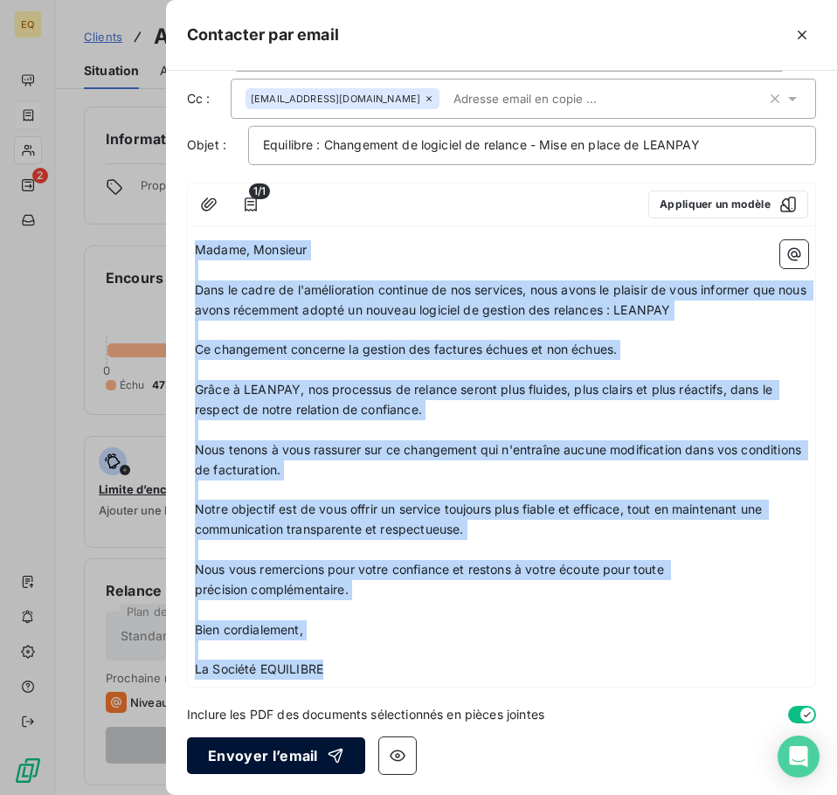
click at [240, 753] on button "Envoyer l’email" at bounding box center [276, 755] width 178 height 37
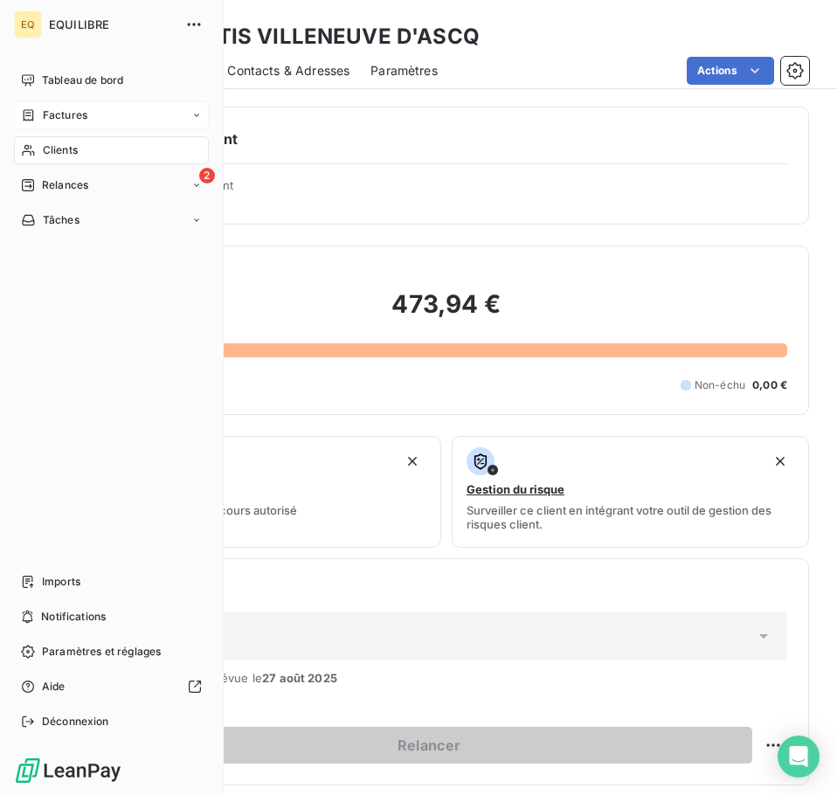
click at [68, 110] on span "Factures" at bounding box center [65, 115] width 45 height 16
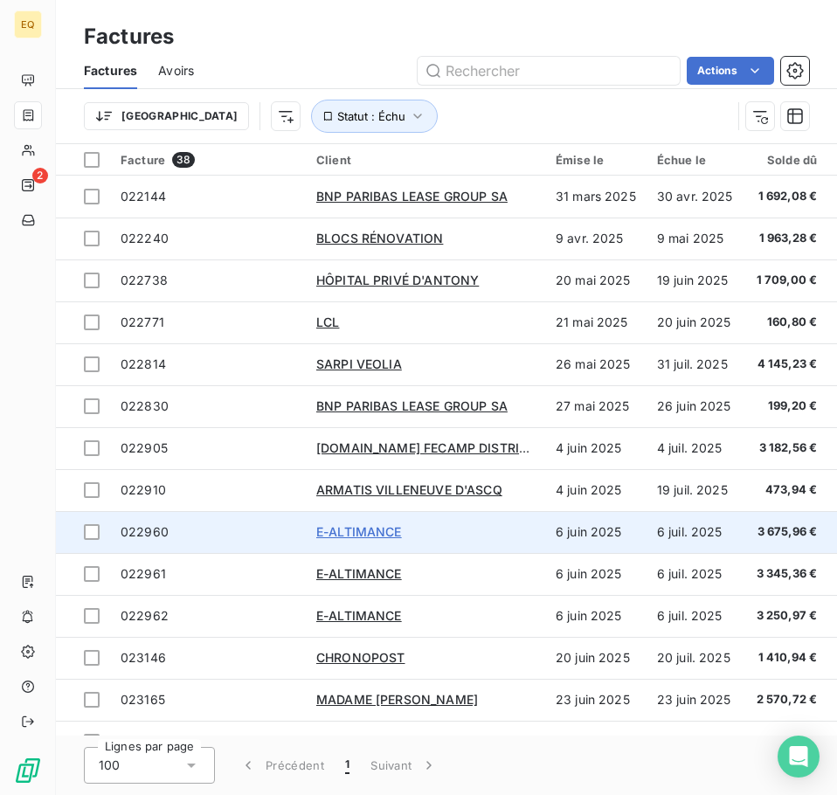
click at [353, 530] on span "E-ALTIMANCE" at bounding box center [359, 531] width 86 height 15
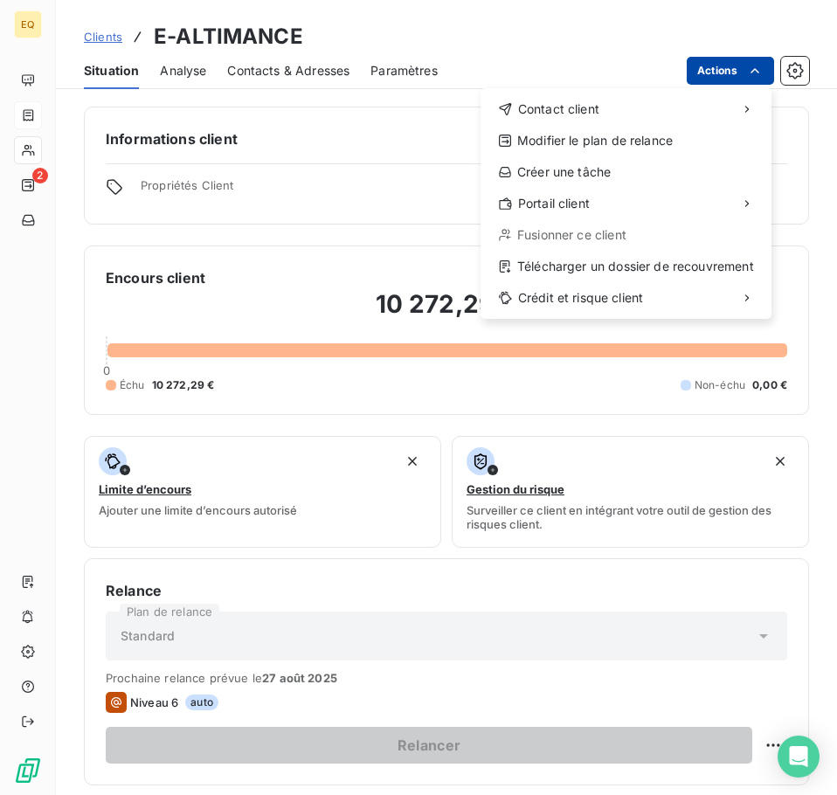
click at [721, 70] on html "EQ 2 Clients E-ALTIMANCE Situation Analyse Contacts & Adresses Paramètres Actio…" at bounding box center [418, 397] width 837 height 795
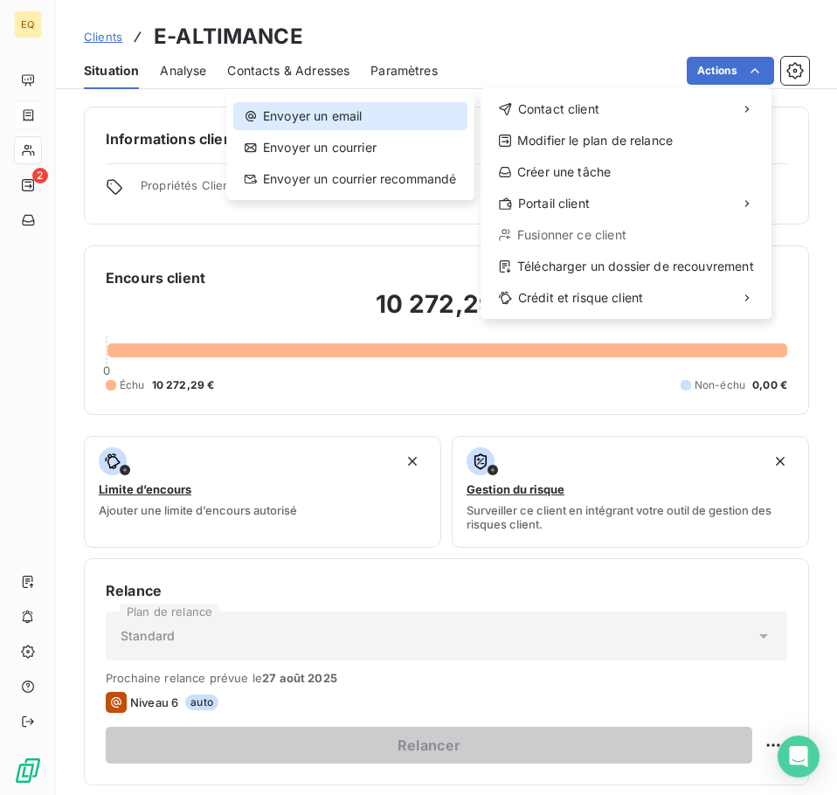
click at [354, 114] on div "Envoyer un email" at bounding box center [350, 116] width 234 height 28
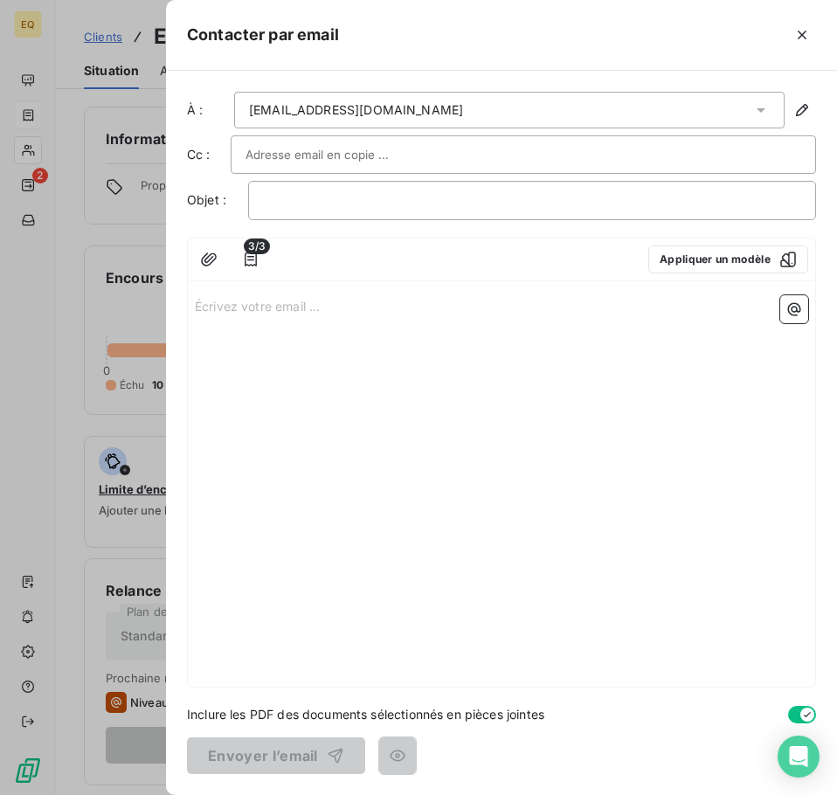
click at [193, 306] on div "Écrivez votre email ... ﻿" at bounding box center [501, 487] width 627 height 398
click at [196, 306] on p "Écrivez votre email ... ﻿" at bounding box center [501, 305] width 613 height 20
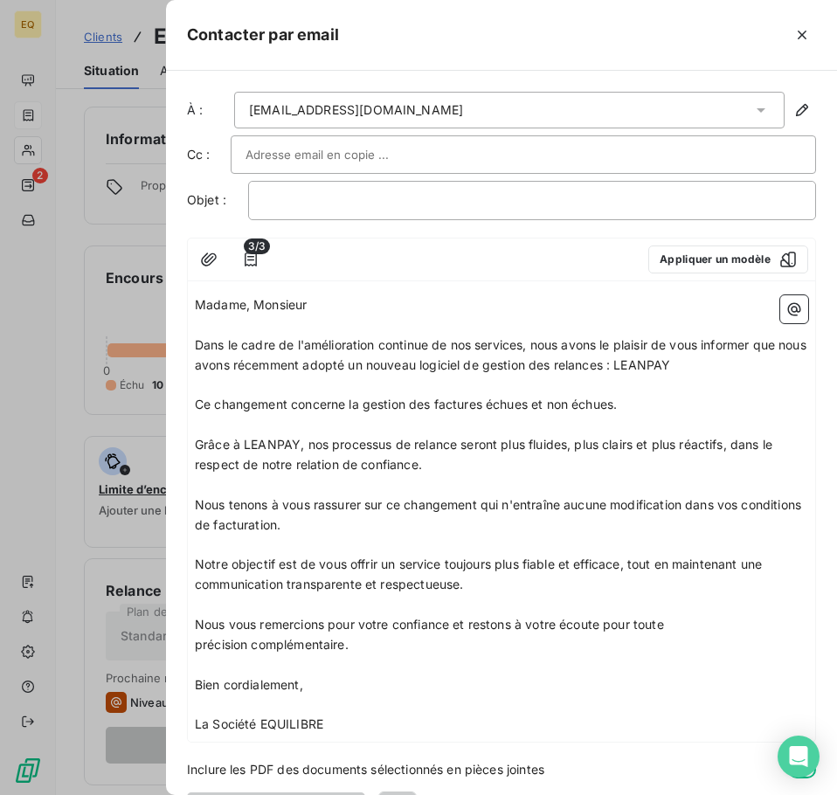
click at [327, 307] on p "Madame, Monsieur" at bounding box center [501, 305] width 613 height 20
click at [268, 155] on input "text" at bounding box center [339, 154] width 188 height 26
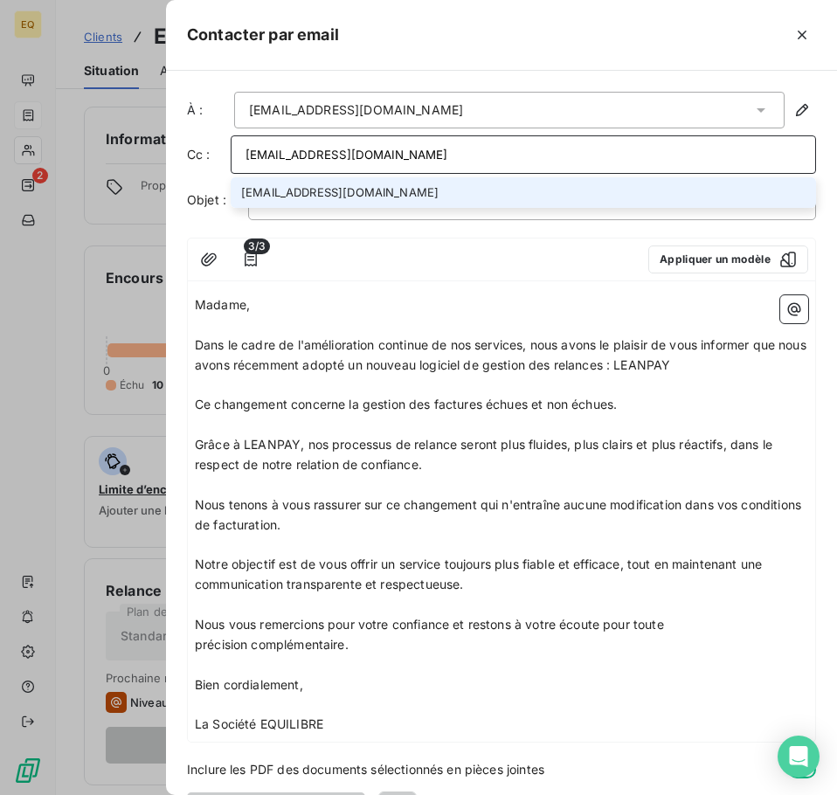
type input "[EMAIL_ADDRESS][DOMAIN_NAME]"
click at [319, 188] on li "[EMAIL_ADDRESS][DOMAIN_NAME]" at bounding box center [523, 192] width 585 height 31
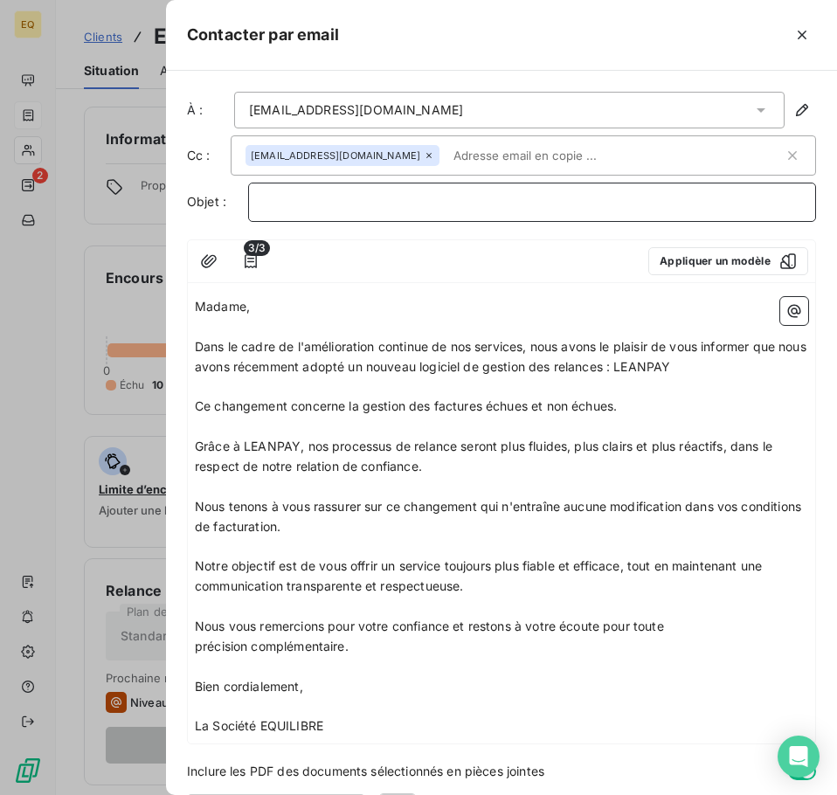
click at [283, 198] on p "﻿" at bounding box center [532, 202] width 538 height 20
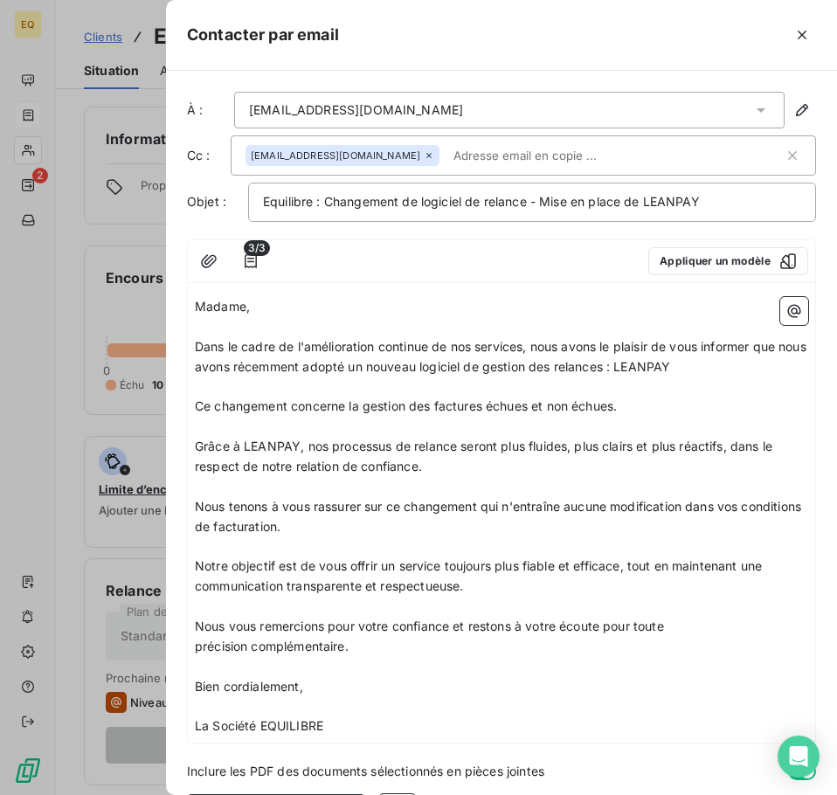
click at [752, 106] on icon at bounding box center [760, 109] width 17 height 17
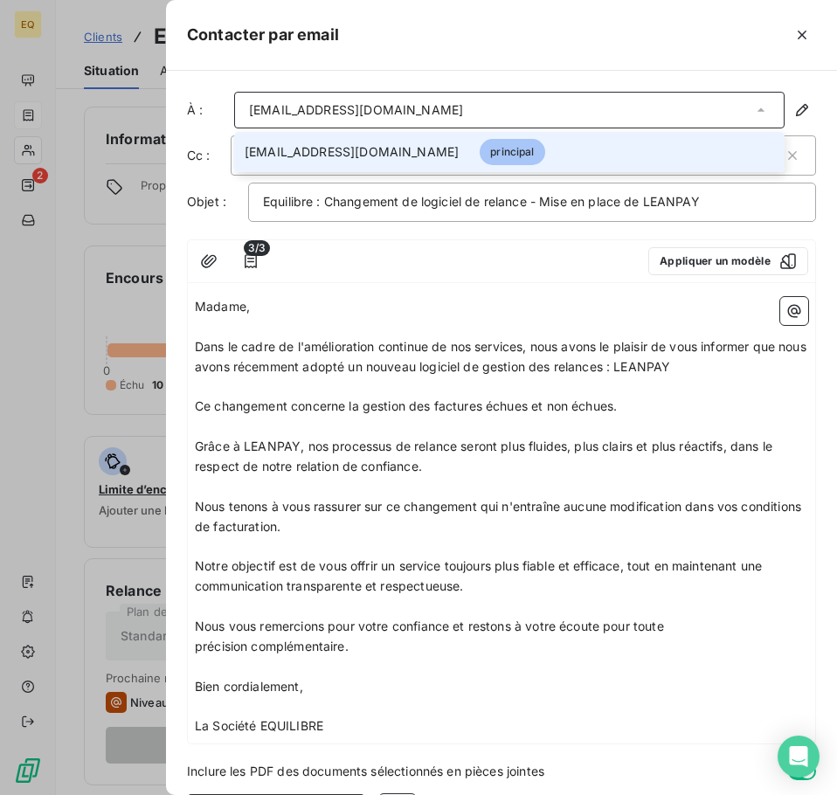
click at [400, 106] on div "[EMAIL_ADDRESS][DOMAIN_NAME]" at bounding box center [509, 110] width 550 height 37
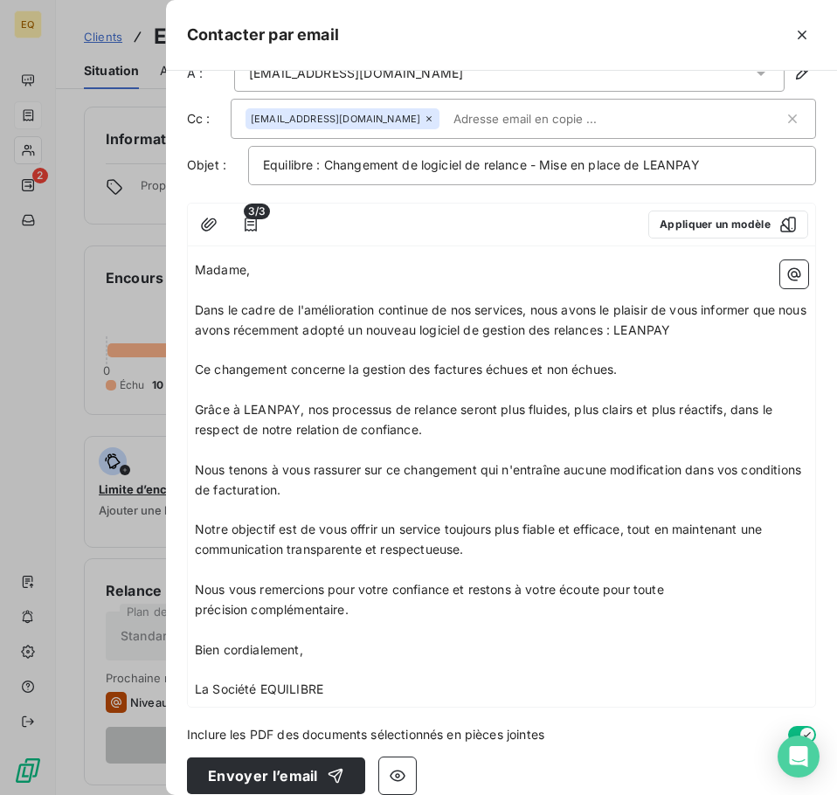
scroll to position [57, 0]
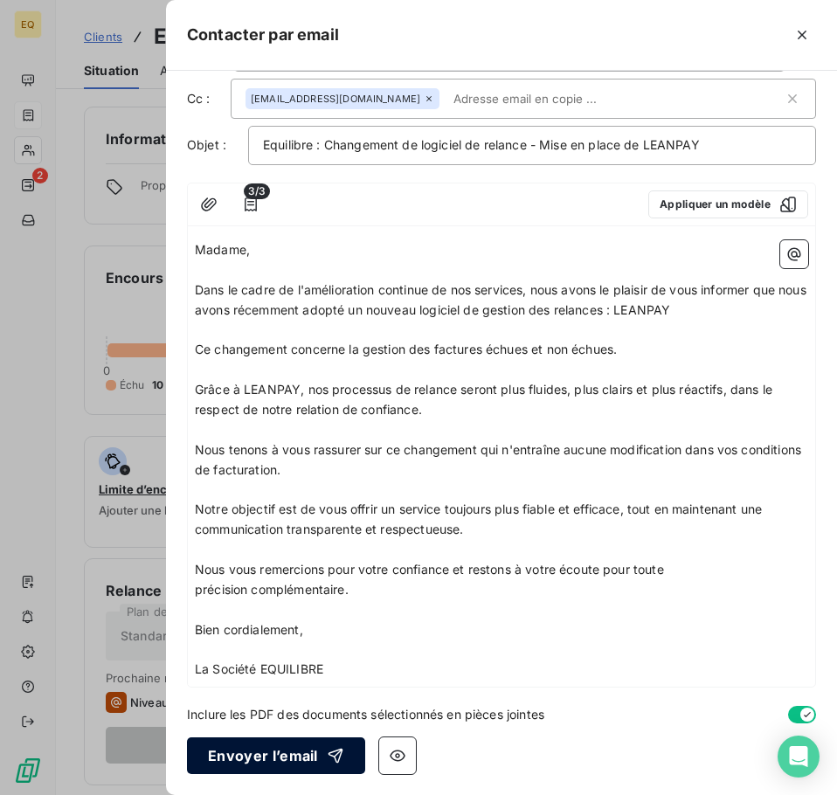
click at [240, 753] on button "Envoyer l’email" at bounding box center [276, 755] width 178 height 37
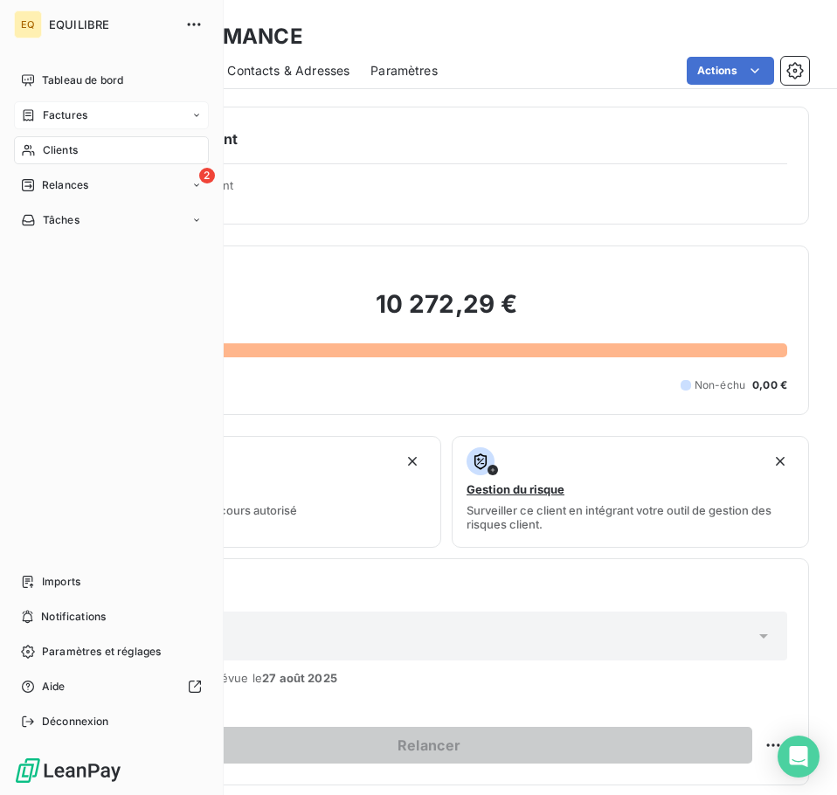
click at [76, 108] on span "Factures" at bounding box center [65, 115] width 45 height 16
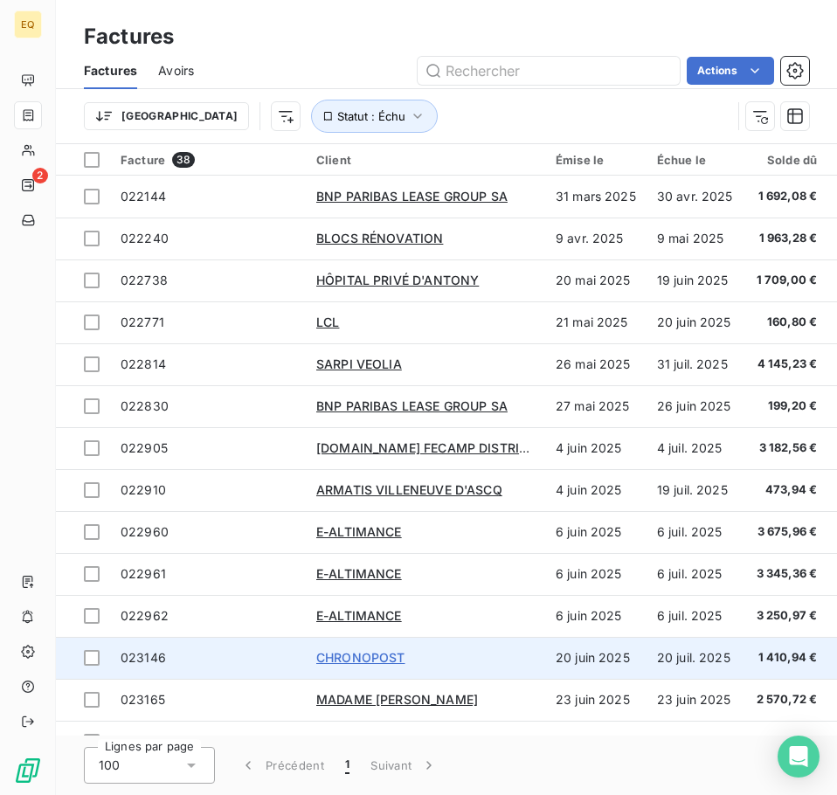
click at [344, 652] on span "CHRONOPOST" at bounding box center [360, 657] width 89 height 15
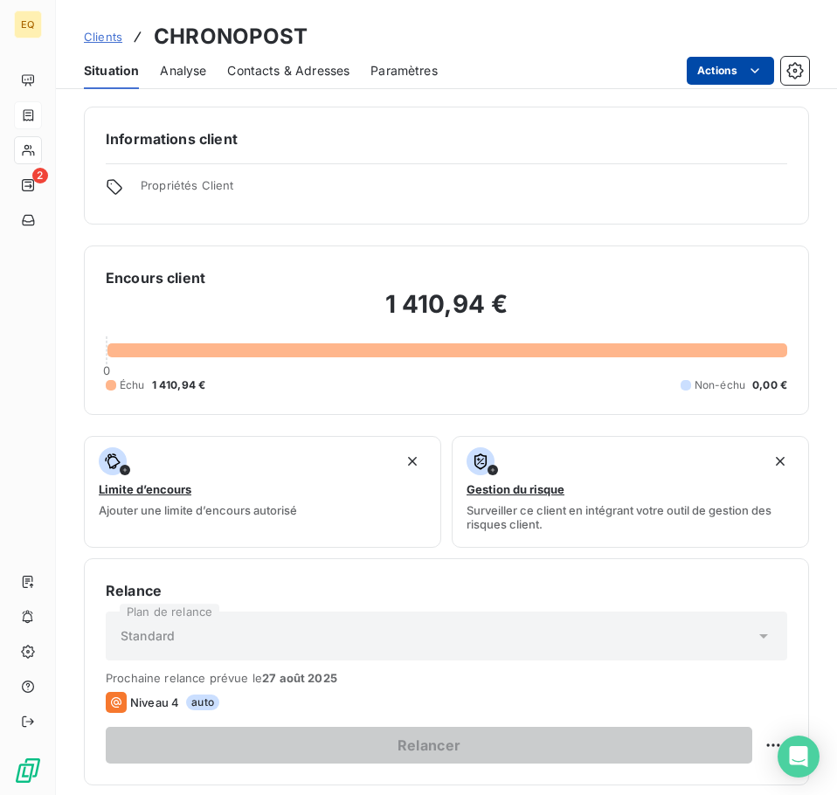
click at [724, 67] on html "EQ 2 Clients CHRONOPOST Situation Analyse Contacts & Adresses Paramètres Action…" at bounding box center [418, 397] width 837 height 795
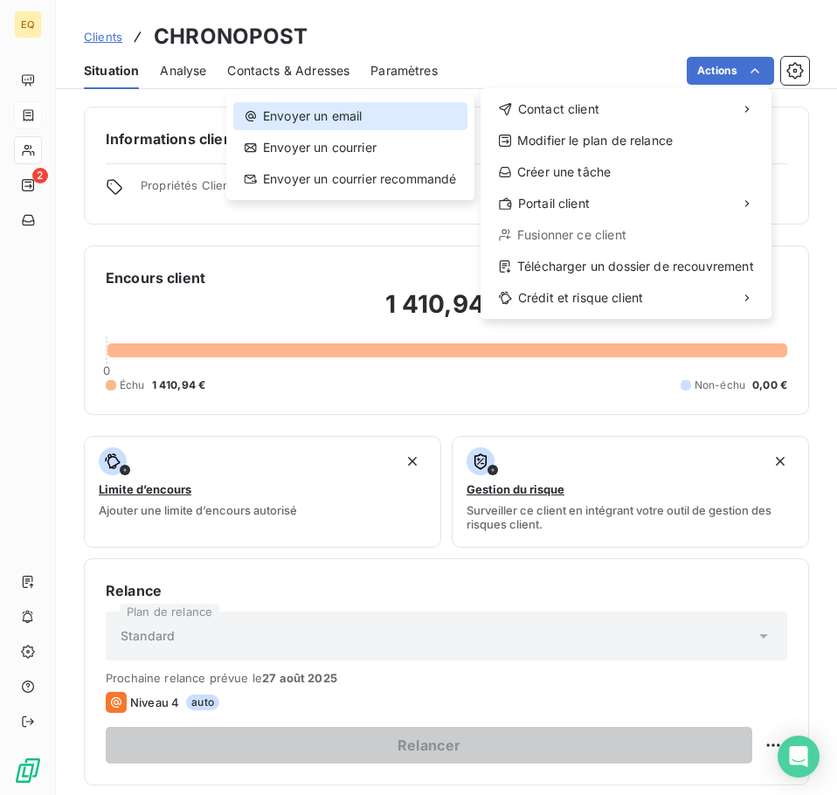
click at [364, 114] on div "Envoyer un email" at bounding box center [350, 116] width 234 height 28
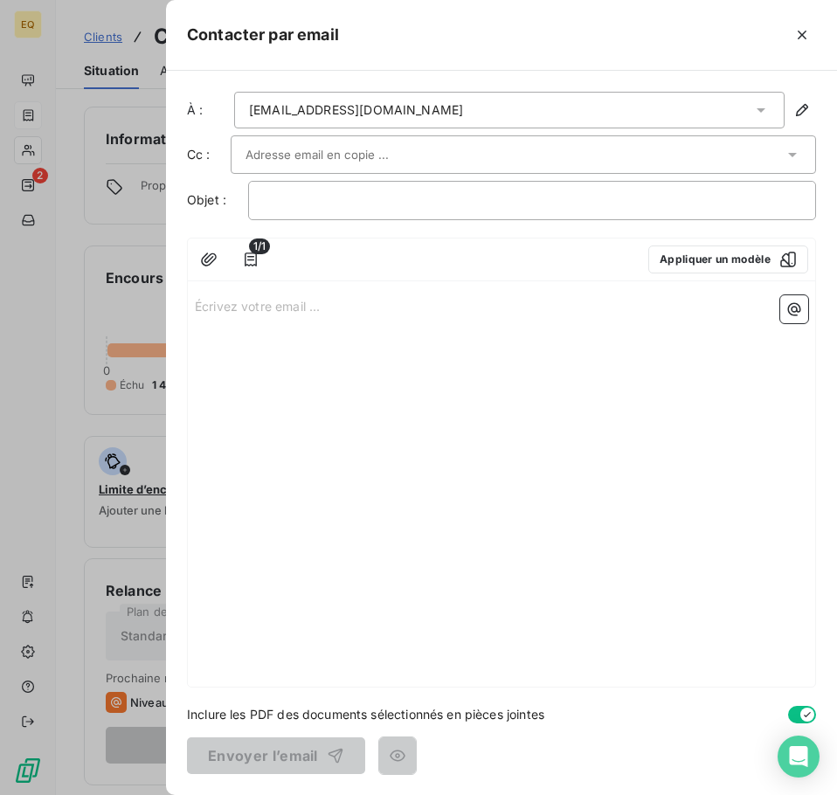
click at [196, 304] on p "Écrivez votre email ... ﻿" at bounding box center [501, 305] width 613 height 20
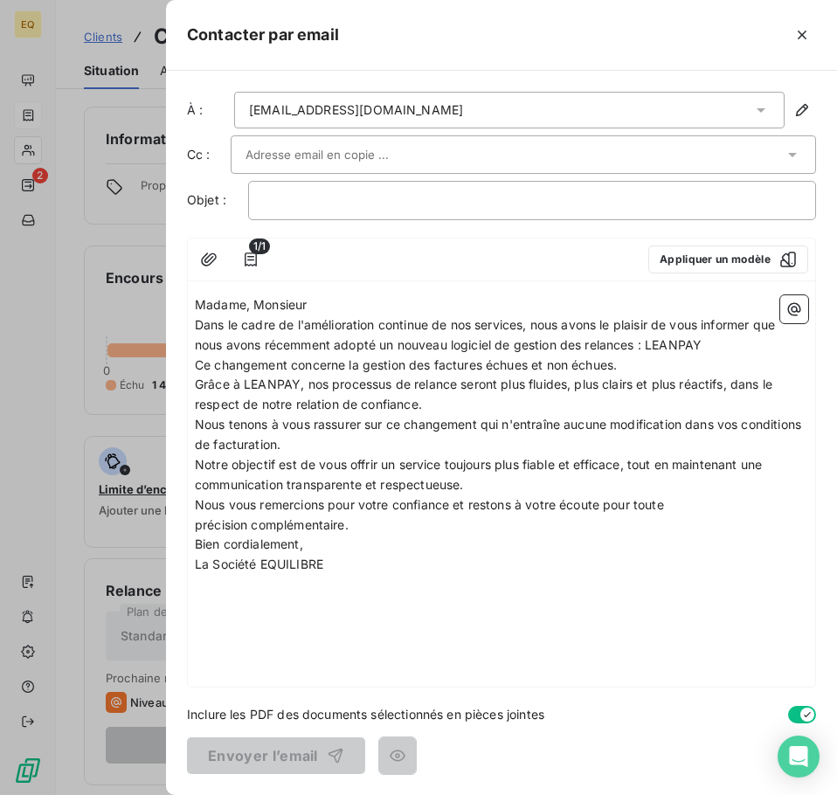
click at [328, 304] on p "Madame, Monsieur" at bounding box center [501, 305] width 613 height 20
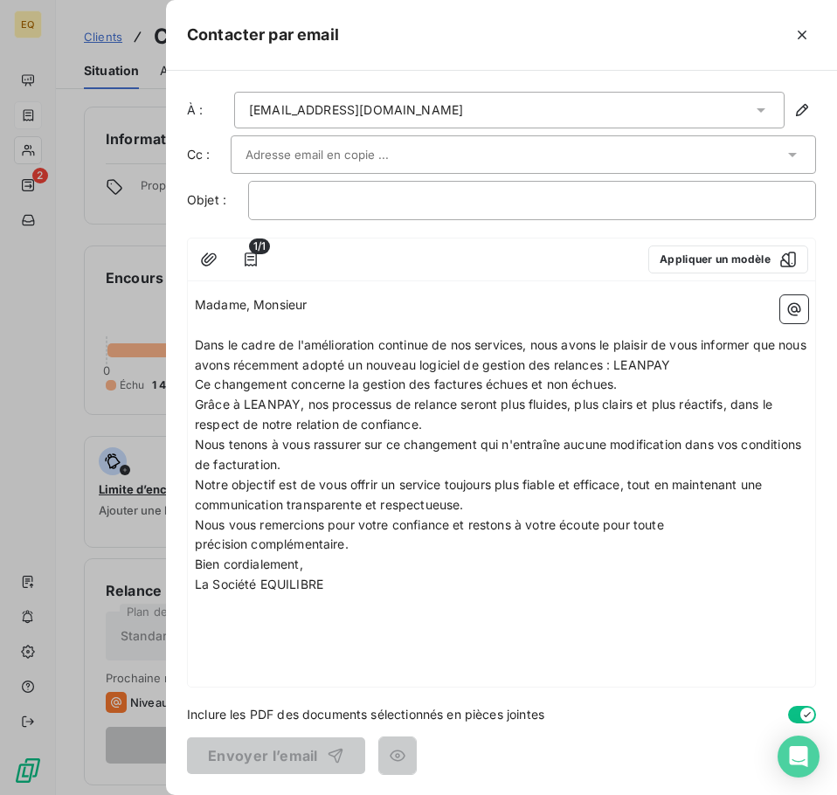
click at [724, 364] on p "Dans le cadre de l'amélioration continue de nos services, nous avons le plaisir…" at bounding box center [501, 355] width 613 height 40
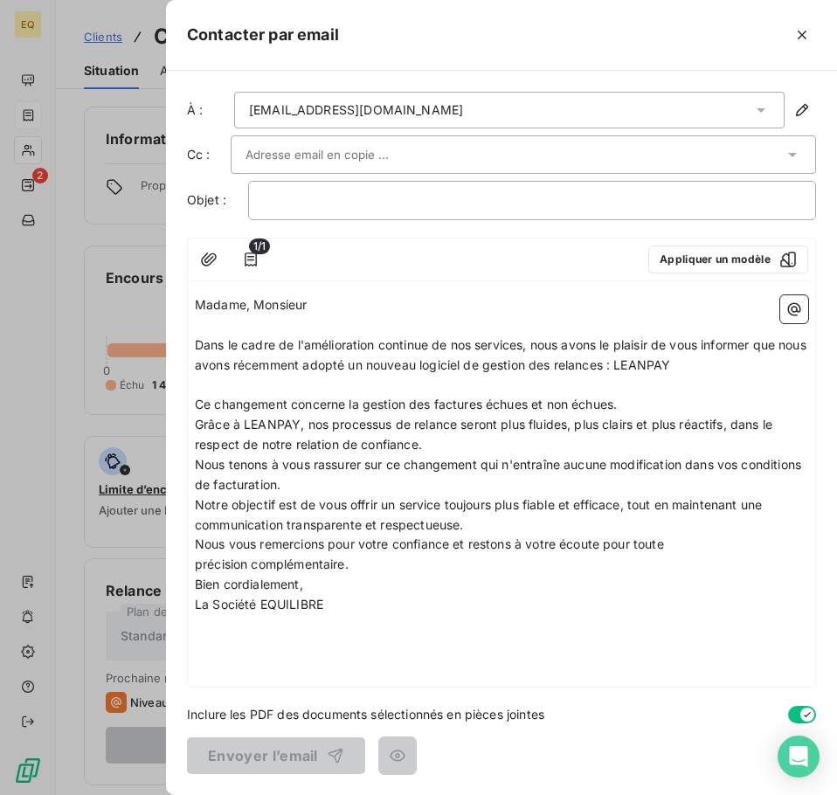
click at [638, 409] on p "Ce changement concerne la gestion des factures échues et non échues." at bounding box center [501, 405] width 613 height 20
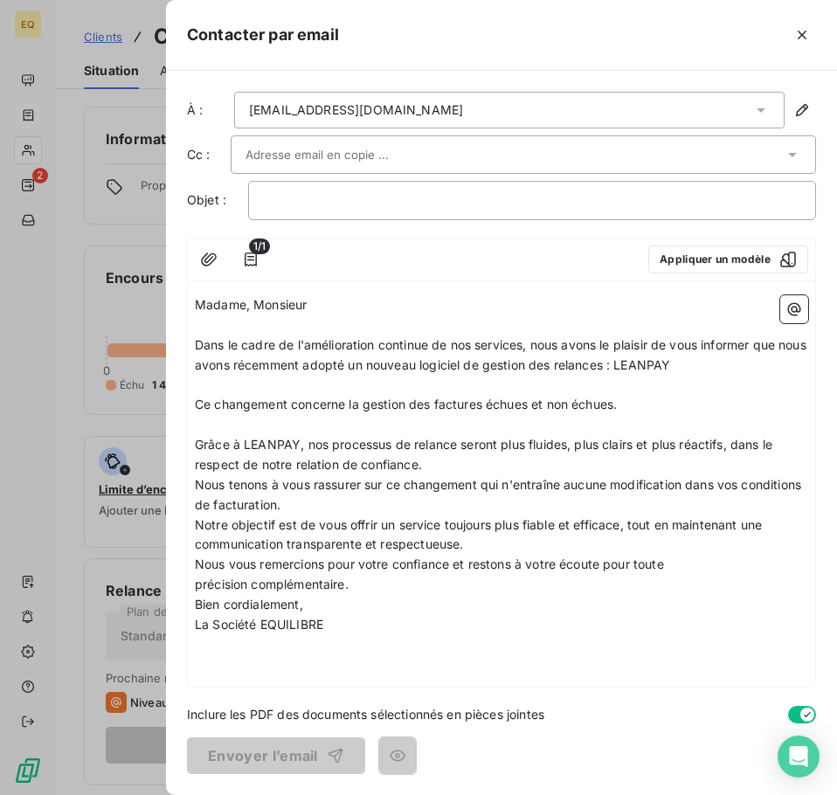
click at [441, 469] on p "Grâce à LEANPAY, nos processus de relance seront plus fluides, plus clairs et p…" at bounding box center [501, 455] width 613 height 40
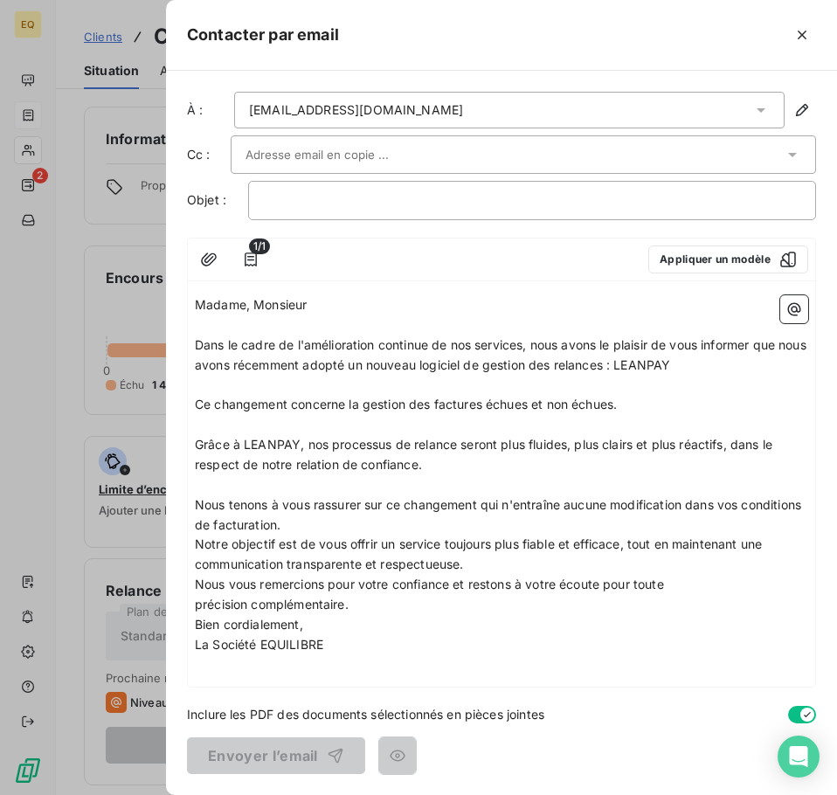
click at [366, 527] on p "Nous tenons à vous rassurer sur ce changement qui n'entraîne aucune modificatio…" at bounding box center [501, 515] width 613 height 40
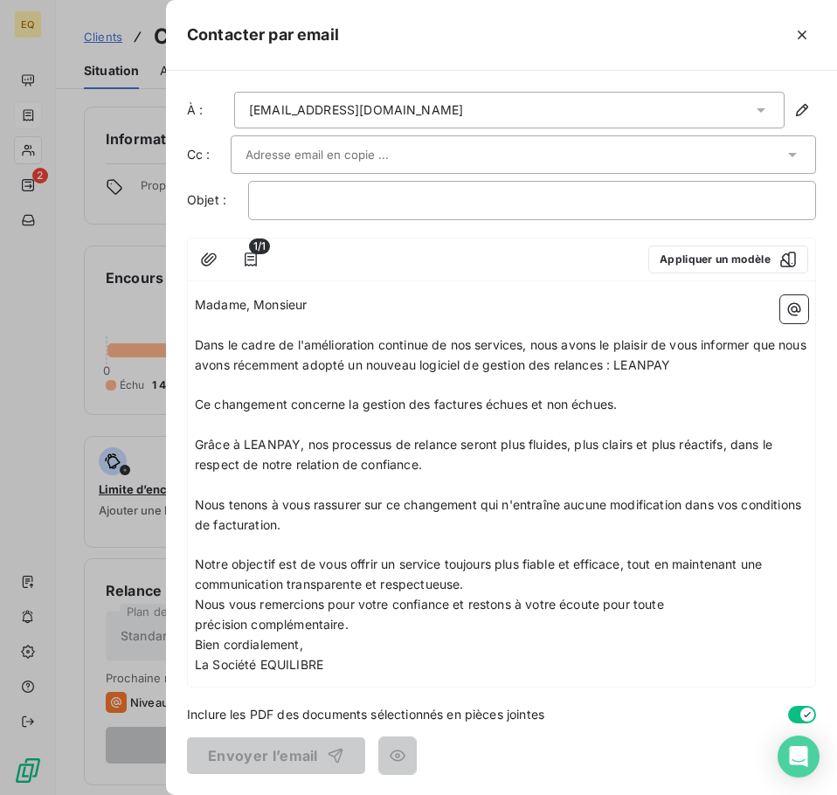
click at [483, 585] on p "Notre objectif est de vous offrir un service toujours plus fiable et efficace, …" at bounding box center [501, 574] width 613 height 40
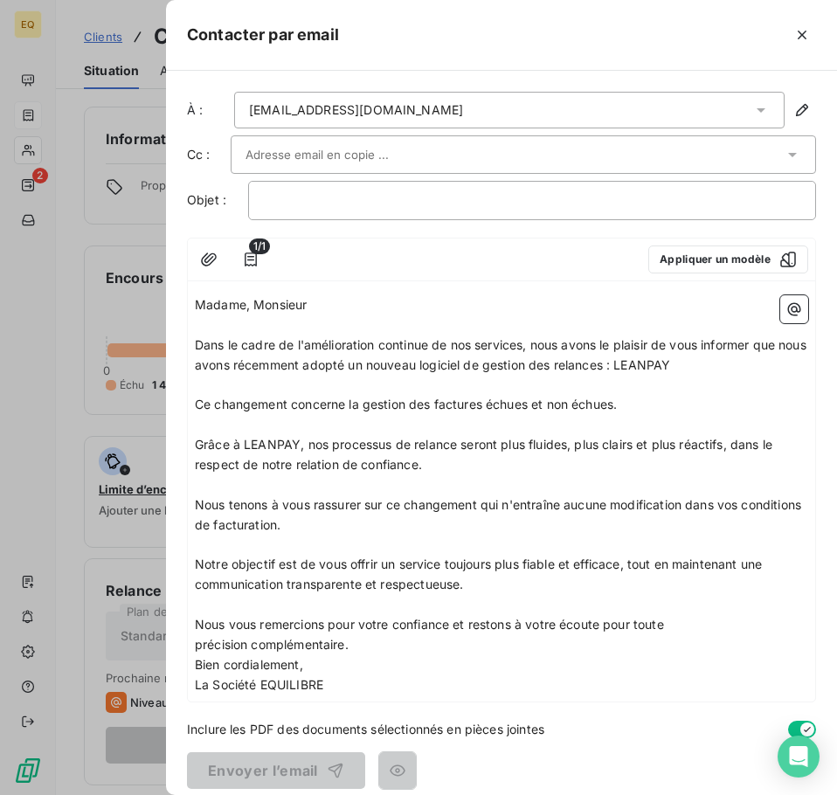
click at [368, 646] on p "Nous vous remercions pour votre confiance et restons à votre écoute pour toute …" at bounding box center [501, 635] width 613 height 40
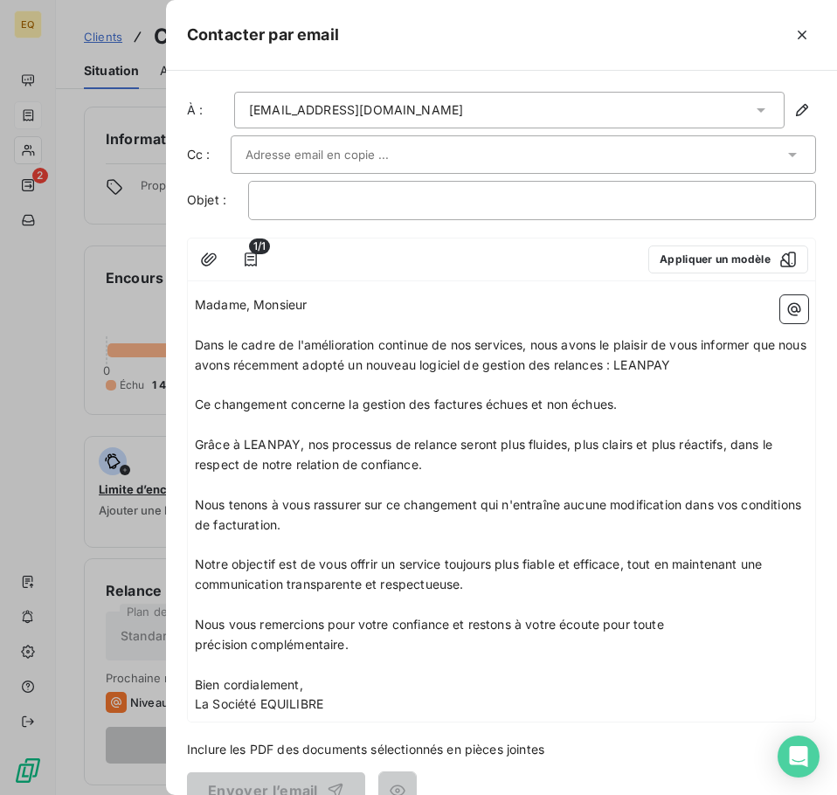
click at [325, 685] on p "Bien cordialement," at bounding box center [501, 685] width 613 height 20
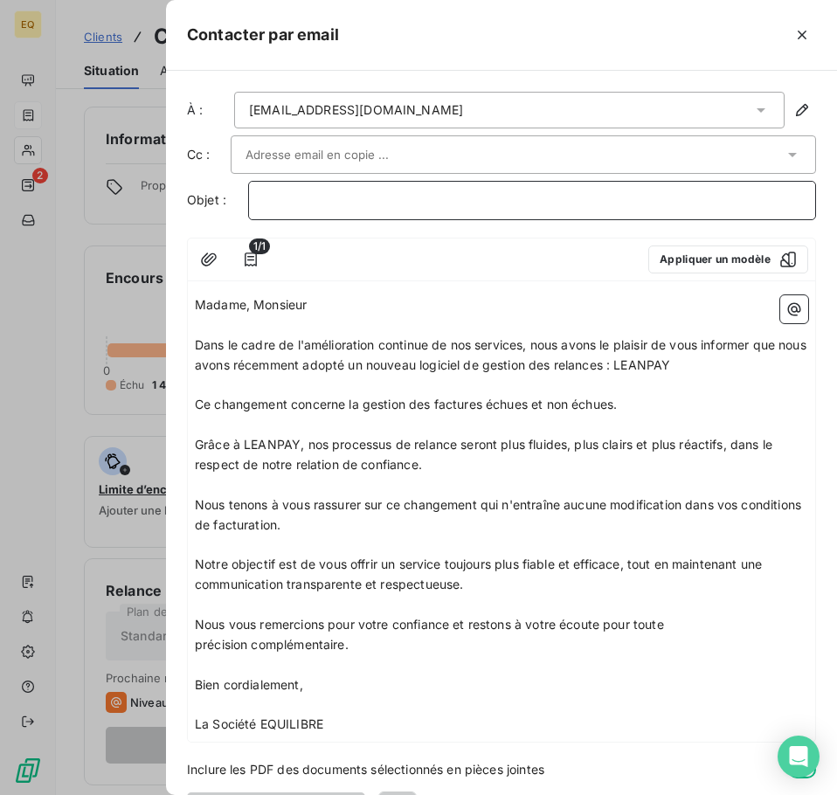
click at [280, 197] on p "﻿" at bounding box center [532, 200] width 538 height 20
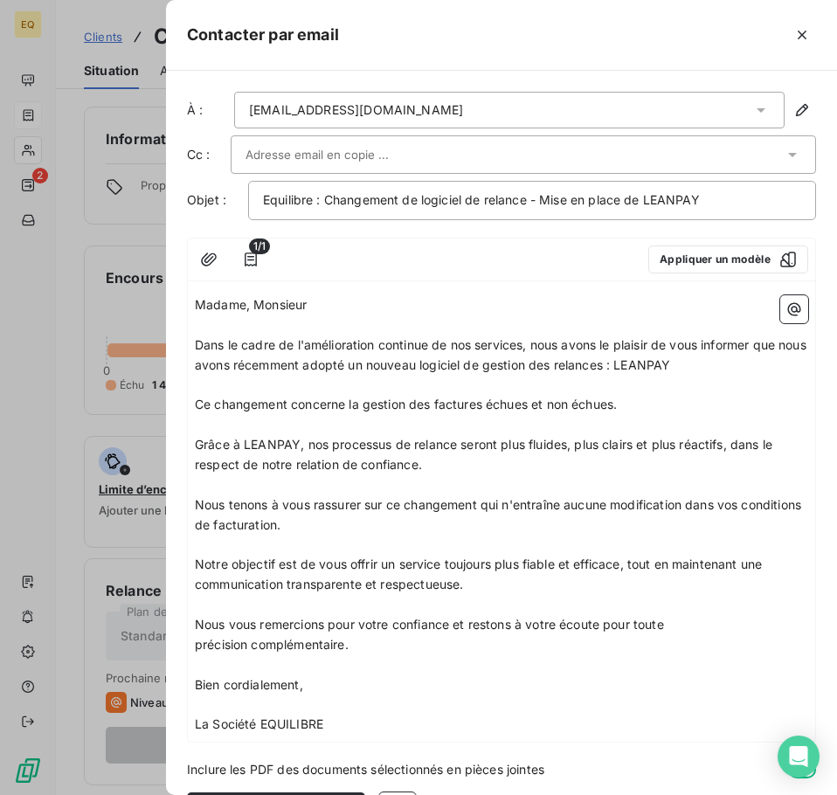
click at [265, 155] on input "text" at bounding box center [339, 154] width 188 height 26
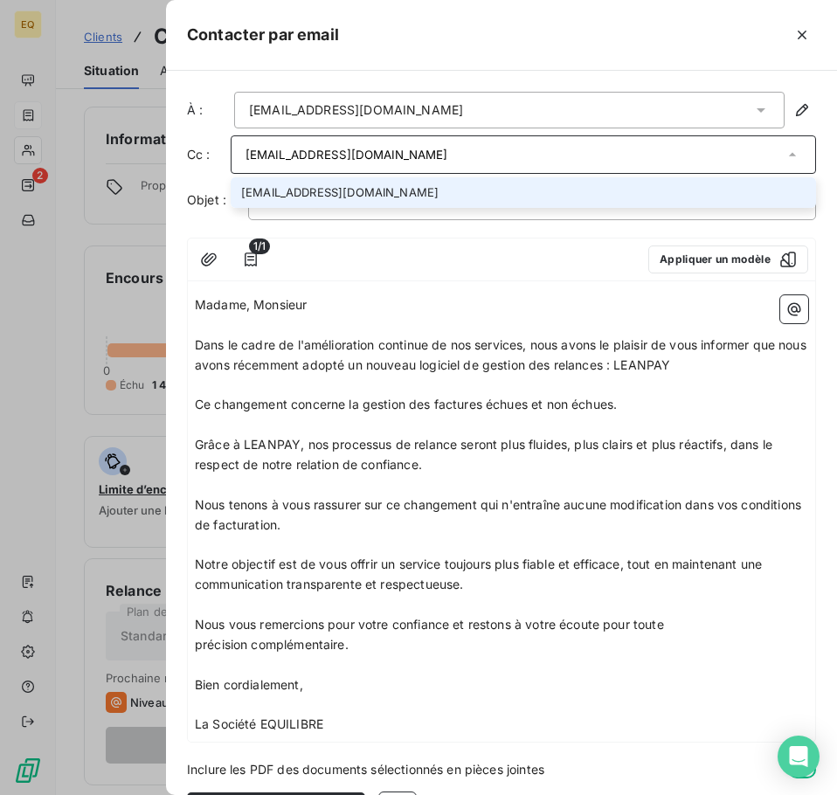
type input "[EMAIL_ADDRESS][DOMAIN_NAME]"
click at [293, 182] on li "[EMAIL_ADDRESS][DOMAIN_NAME]" at bounding box center [523, 192] width 585 height 31
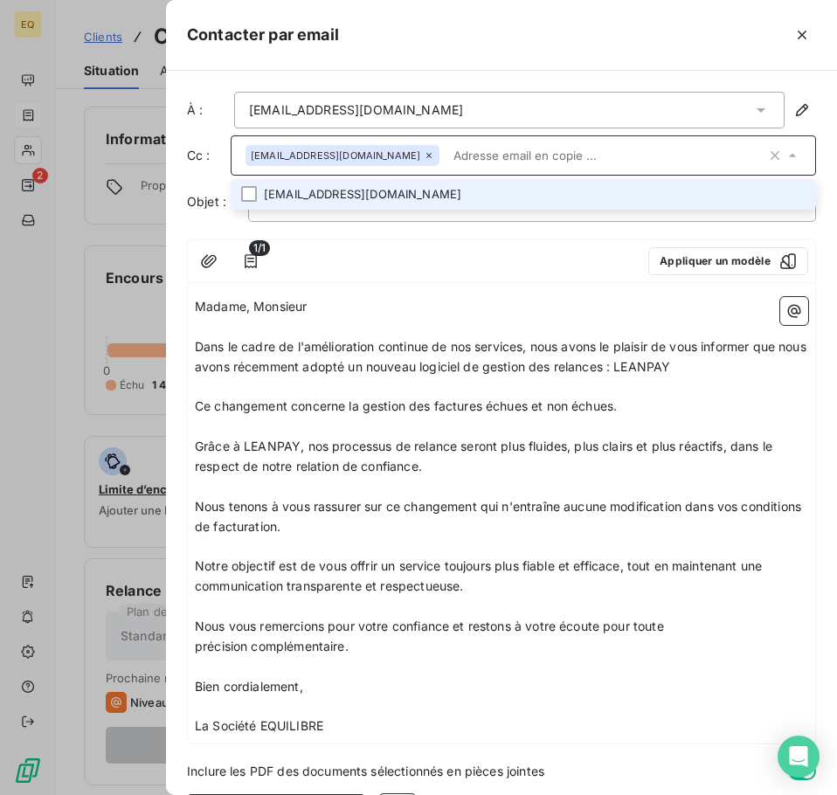
click at [421, 306] on p "Madame, Monsieur" at bounding box center [501, 307] width 613 height 20
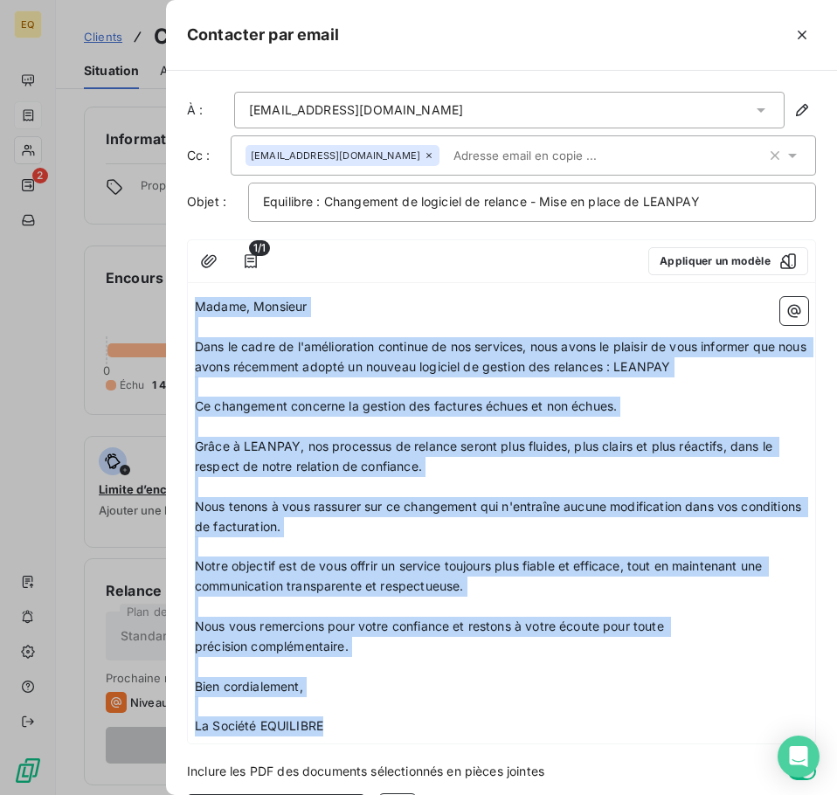
drag, startPoint x: 195, startPoint y: 306, endPoint x: 333, endPoint y: 731, distance: 447.1
click at [333, 731] on div "Madame, Monsieur ﻿ Dans le cadre de l'amélioration continue de nos services, no…" at bounding box center [501, 516] width 613 height 439
copy div "Madame, Monsieur ﻿ Dans le cadre de l'amélioration continue de nos services, no…"
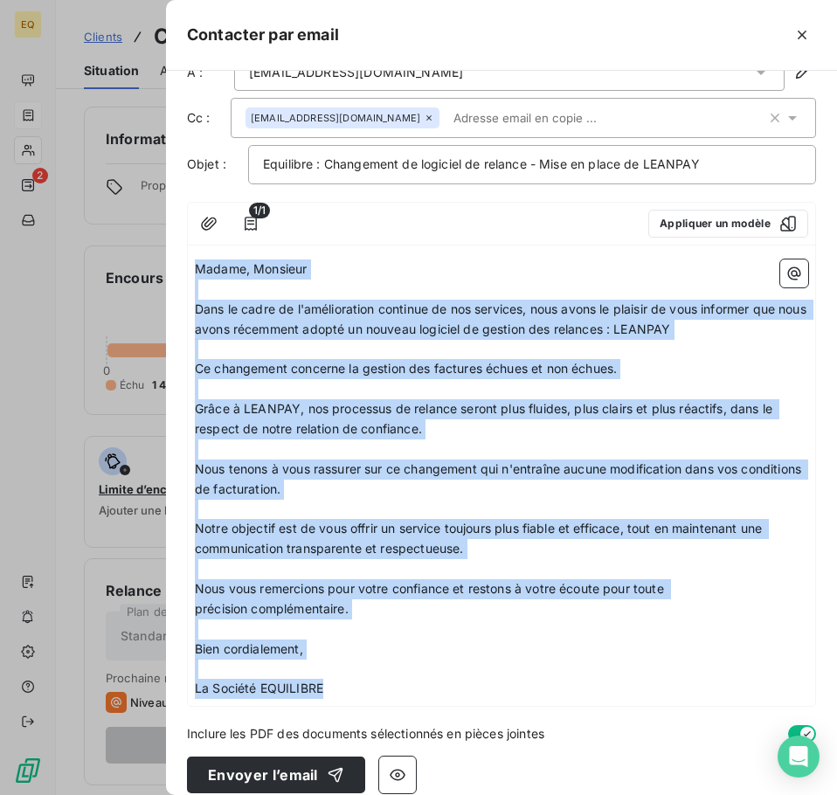
scroll to position [57, 0]
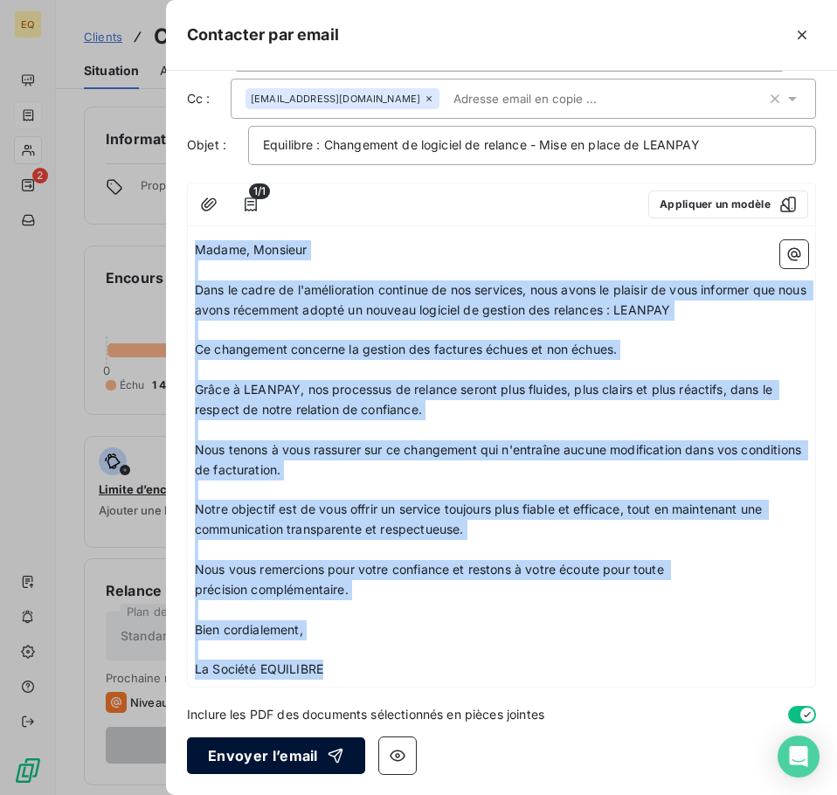
click at [245, 751] on button "Envoyer l’email" at bounding box center [276, 755] width 178 height 37
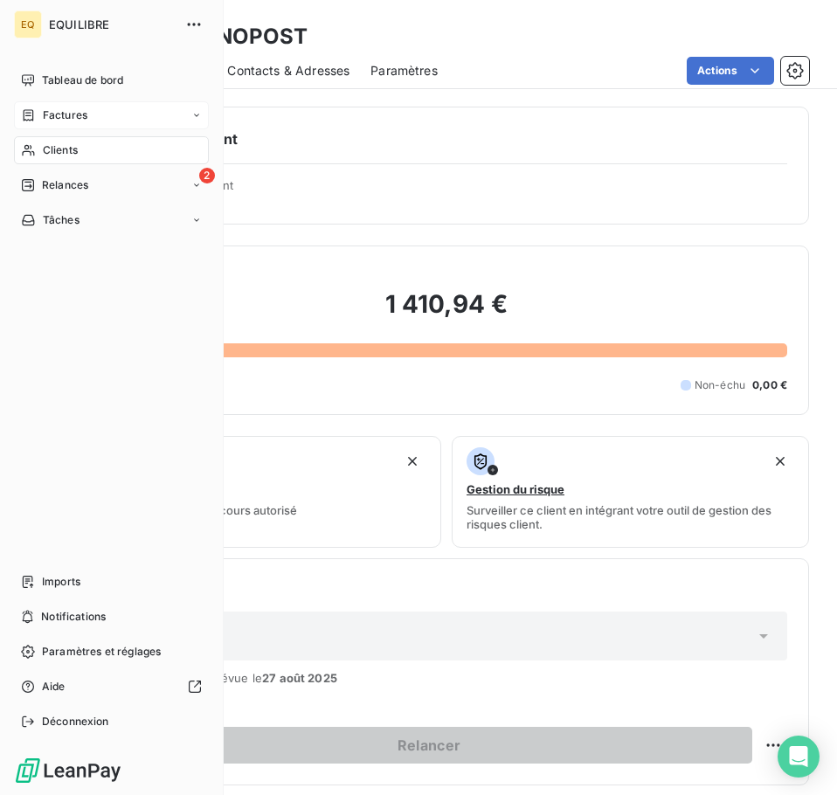
click at [60, 112] on span "Factures" at bounding box center [65, 115] width 45 height 16
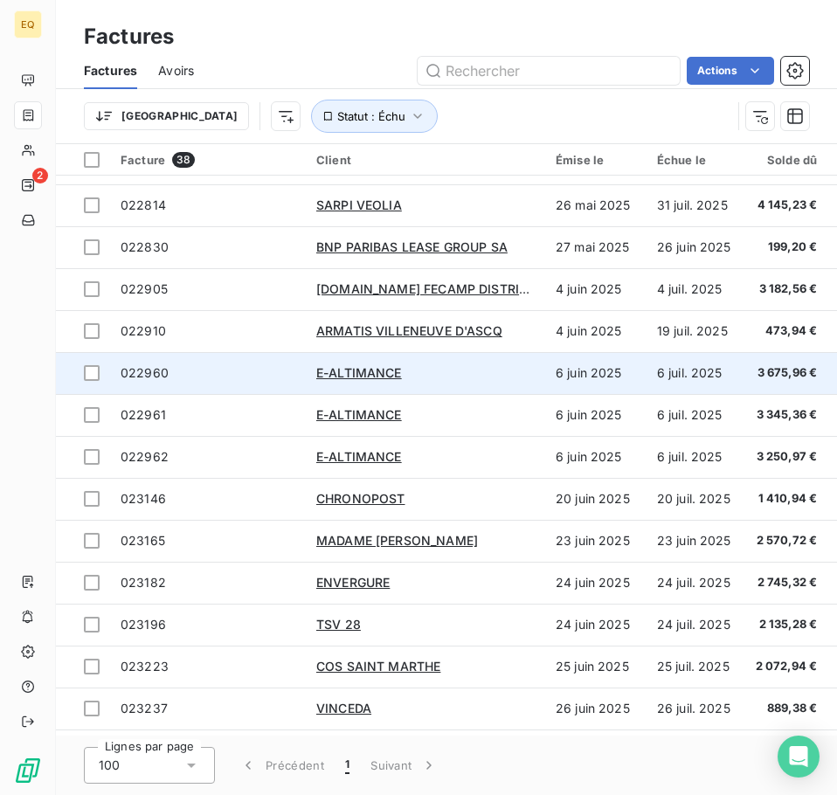
scroll to position [175, 0]
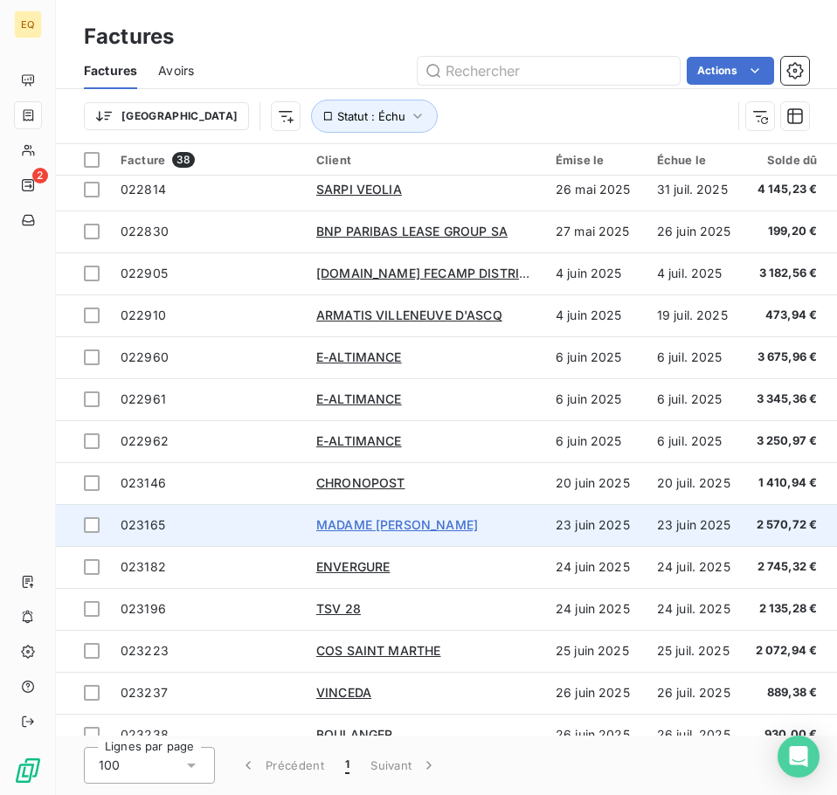
click at [382, 522] on span "MADAME [PERSON_NAME]" at bounding box center [397, 524] width 162 height 15
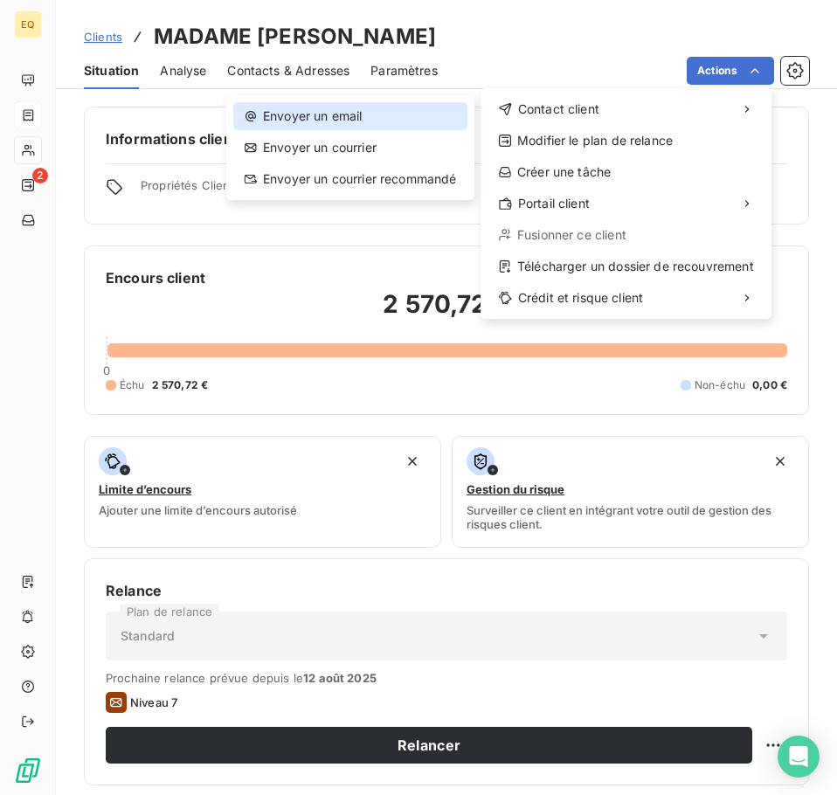
click at [313, 111] on div "Envoyer un email" at bounding box center [350, 116] width 234 height 28
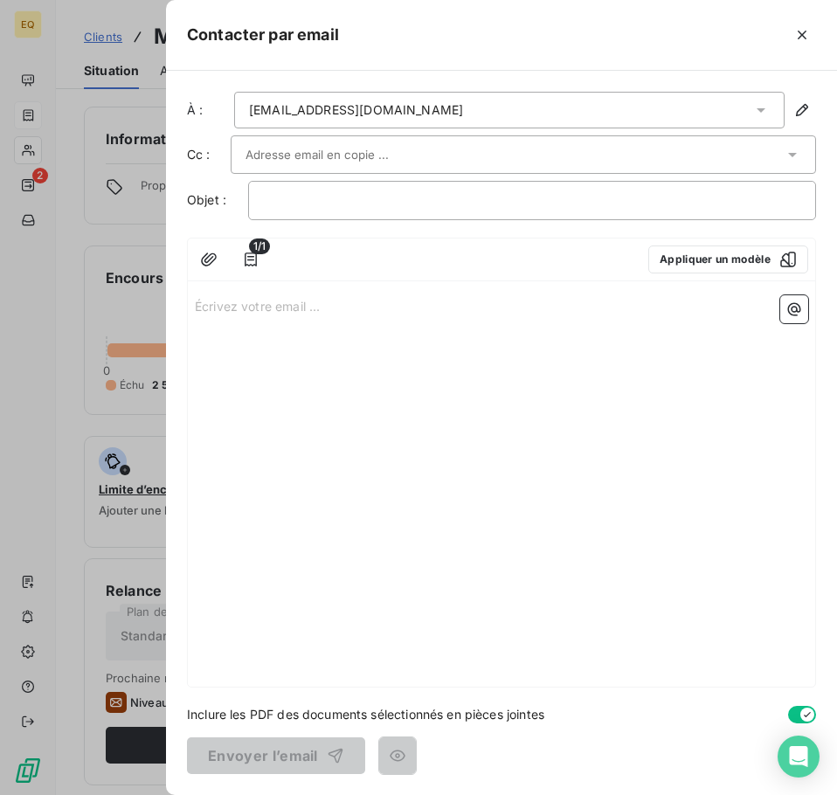
click at [196, 306] on p "Écrivez votre email ... ﻿" at bounding box center [501, 305] width 613 height 20
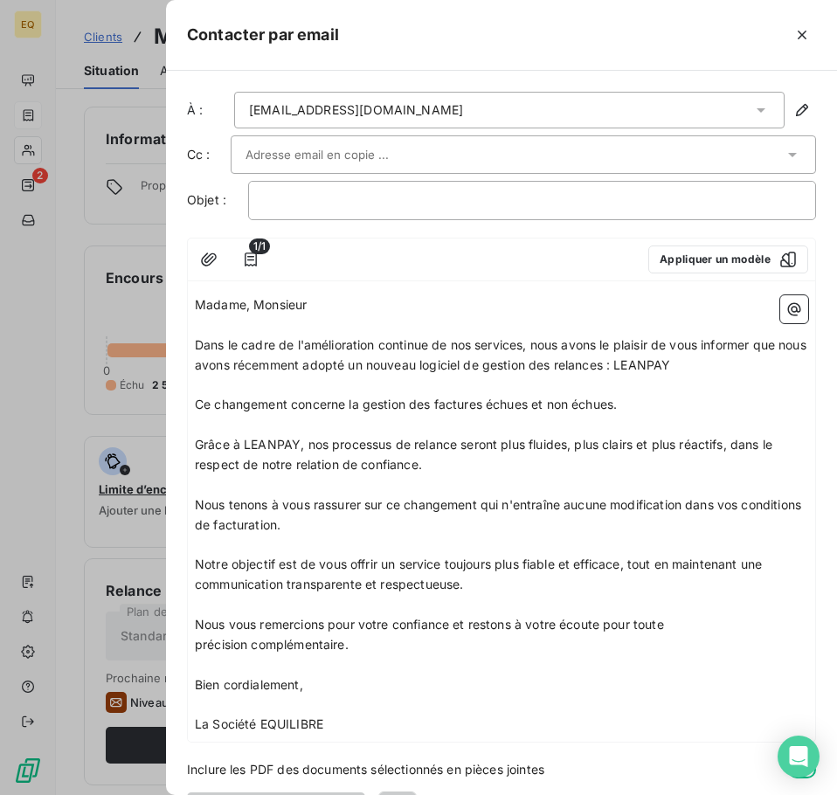
click at [318, 304] on p "Madame, Monsieur" at bounding box center [501, 305] width 613 height 20
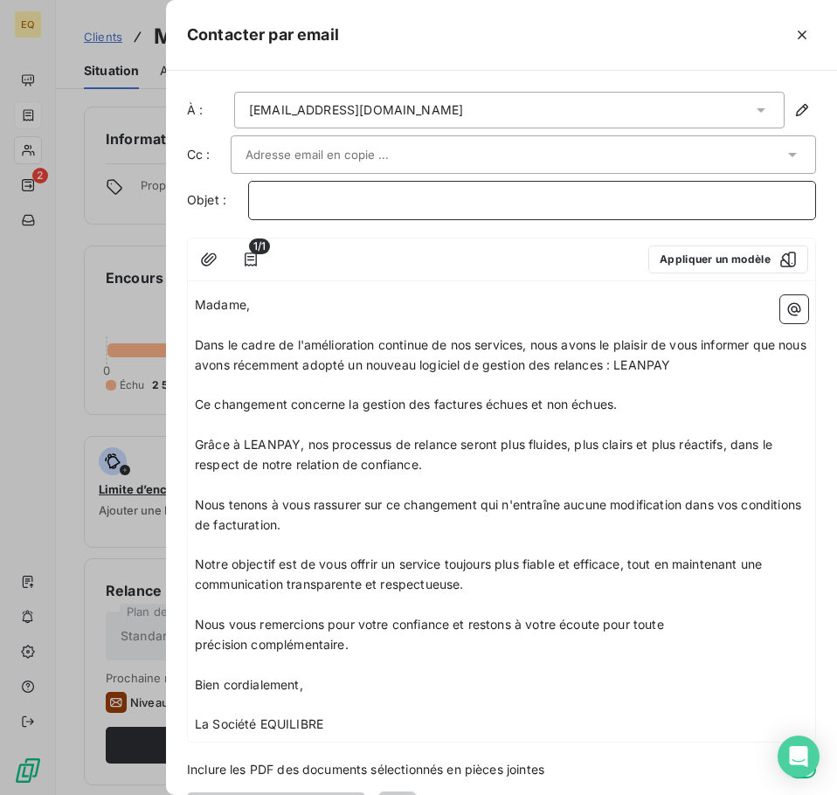
click at [286, 196] on p "﻿" at bounding box center [532, 200] width 538 height 20
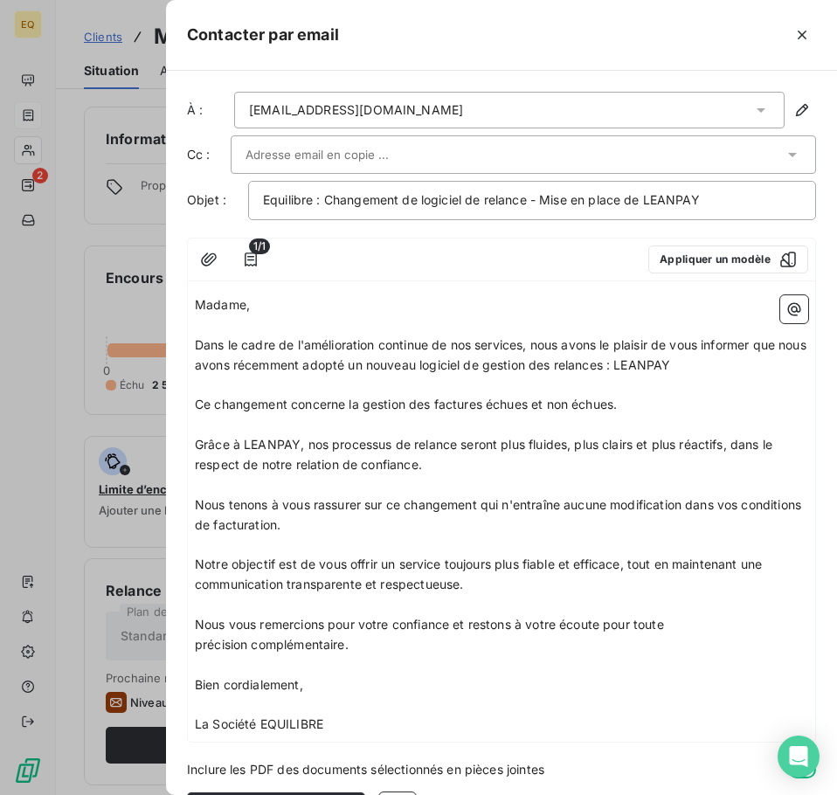
click at [325, 153] on input "text" at bounding box center [339, 154] width 188 height 26
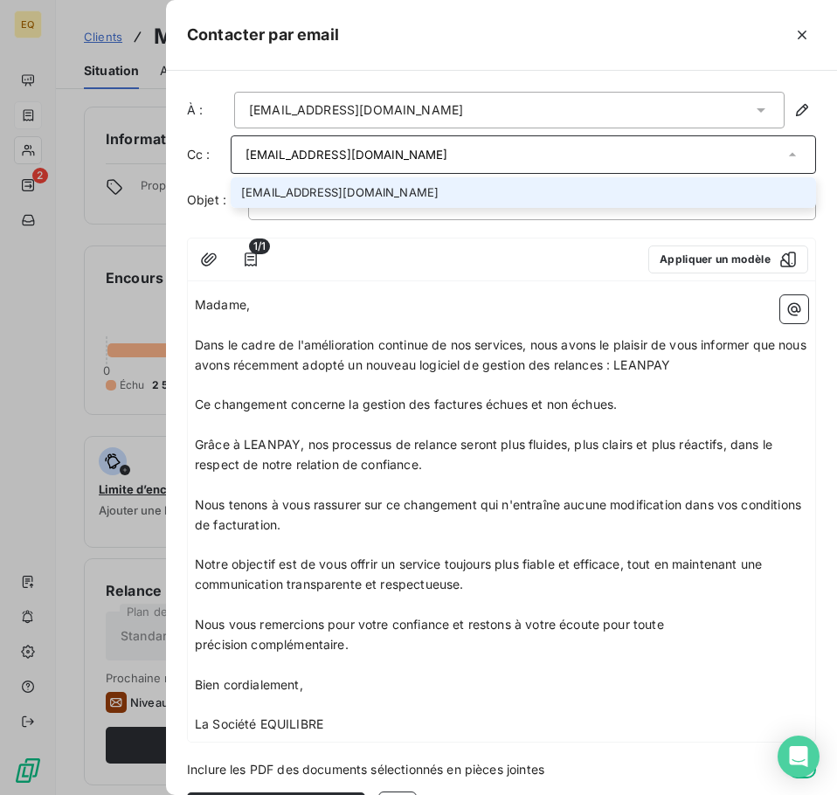
type input "[EMAIL_ADDRESS][DOMAIN_NAME]"
click at [334, 194] on li "[EMAIL_ADDRESS][DOMAIN_NAME]" at bounding box center [523, 192] width 585 height 31
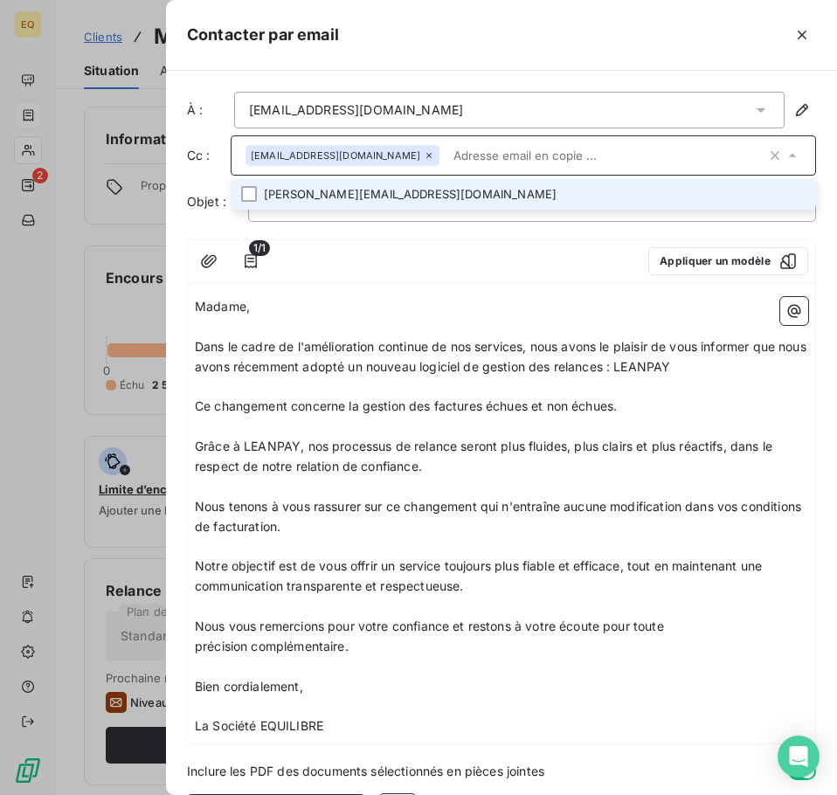
click at [420, 309] on p "Madame," at bounding box center [501, 307] width 613 height 20
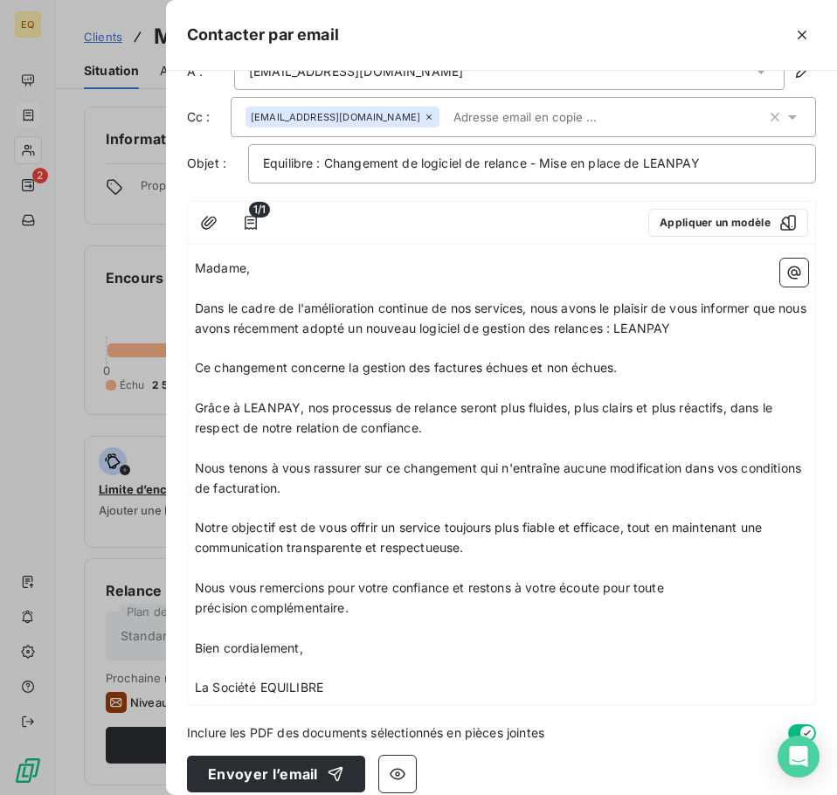
scroll to position [57, 0]
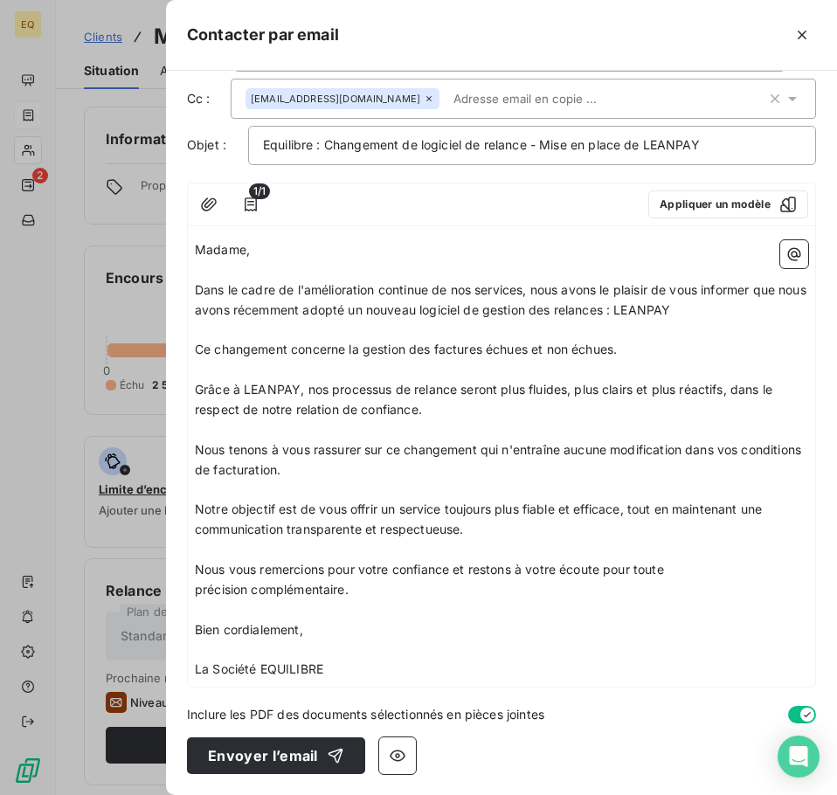
drag, startPoint x: 231, startPoint y: 754, endPoint x: 448, endPoint y: 634, distance: 247.4
click at [448, 634] on div "À : [EMAIL_ADDRESS][DOMAIN_NAME] Cc : [EMAIL_ADDRESS][DOMAIN_NAME] Objet : Equi…" at bounding box center [501, 433] width 671 height 724
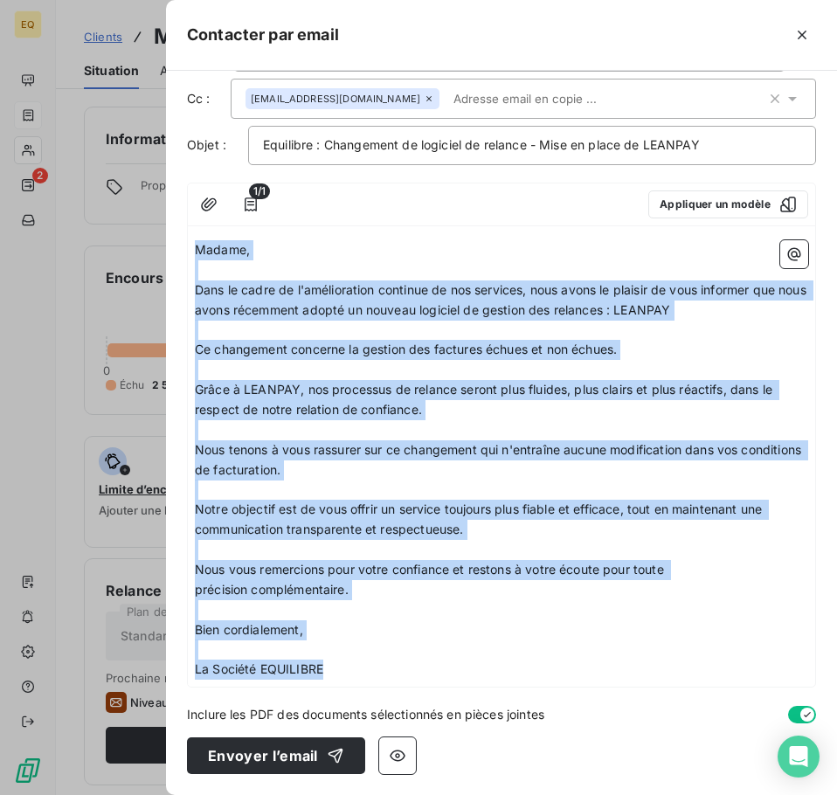
drag, startPoint x: 196, startPoint y: 246, endPoint x: 329, endPoint y: 660, distance: 434.7
click at [329, 661] on div "Madame, ﻿ Dans le cadre de l'amélioration continue de nos services, nous avons …" at bounding box center [501, 459] width 613 height 439
copy div "Madame, ﻿ Dans le cadre de l'amélioration continue de nos services, nous avons …"
click at [430, 628] on p "Bien cordialement," at bounding box center [501, 630] width 613 height 20
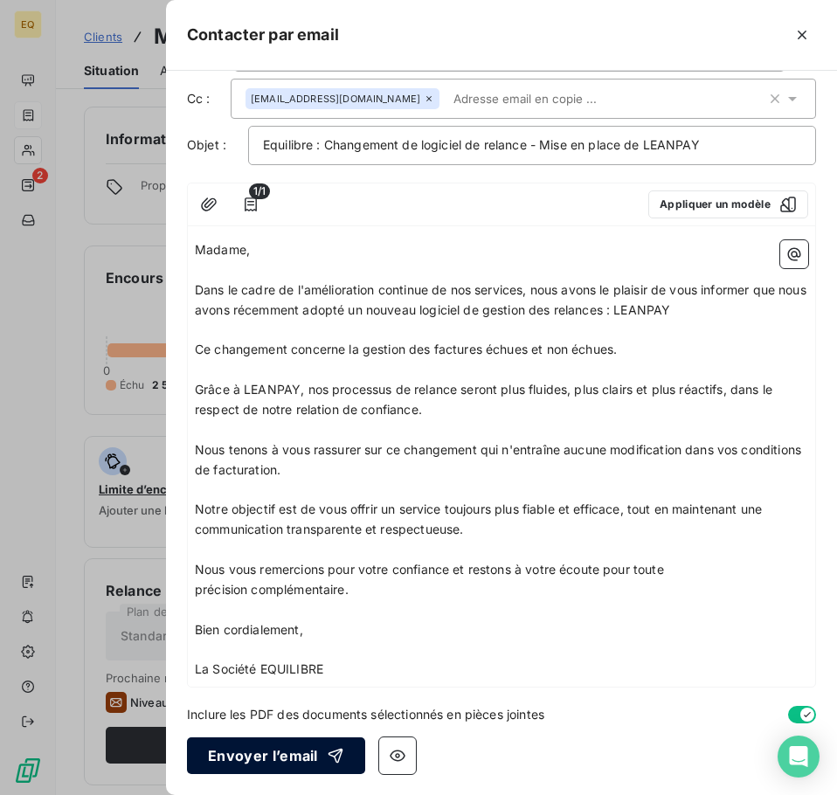
click at [251, 749] on button "Envoyer l’email" at bounding box center [276, 755] width 178 height 37
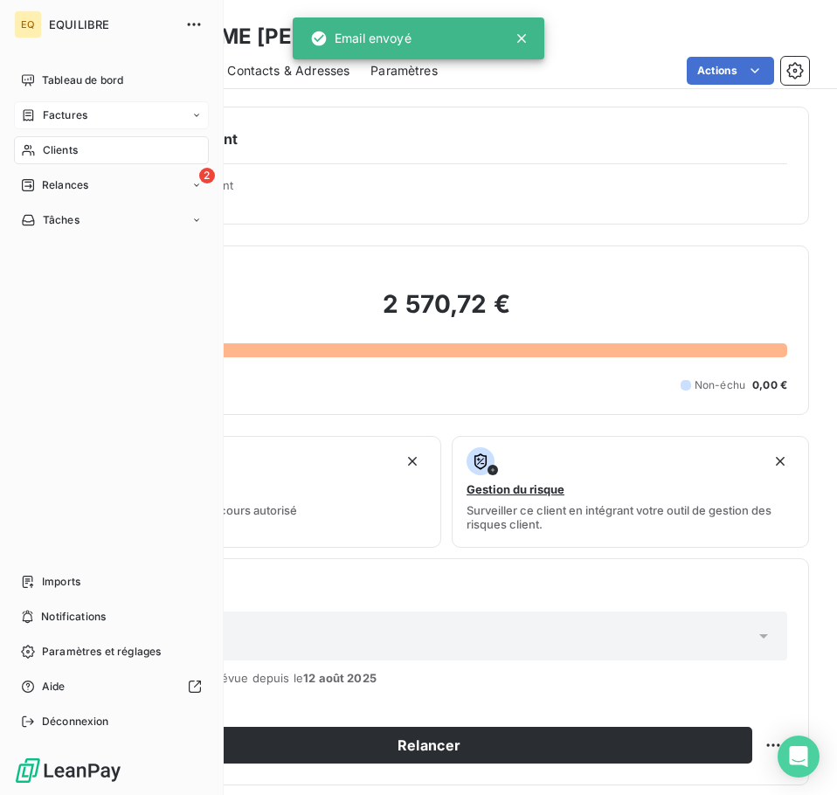
click at [55, 111] on span "Factures" at bounding box center [65, 115] width 45 height 16
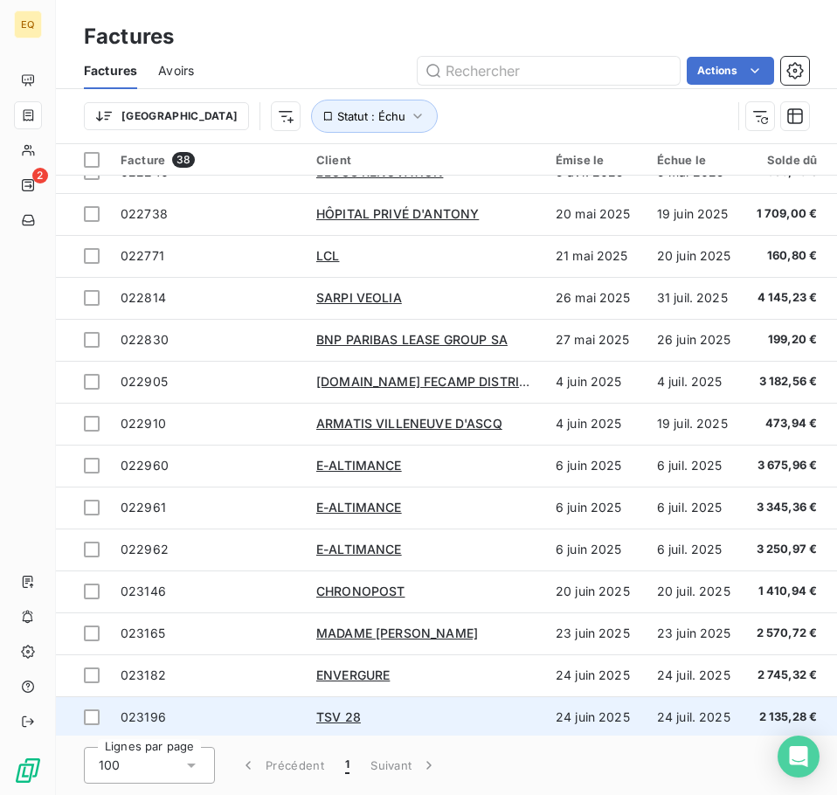
scroll to position [175, 0]
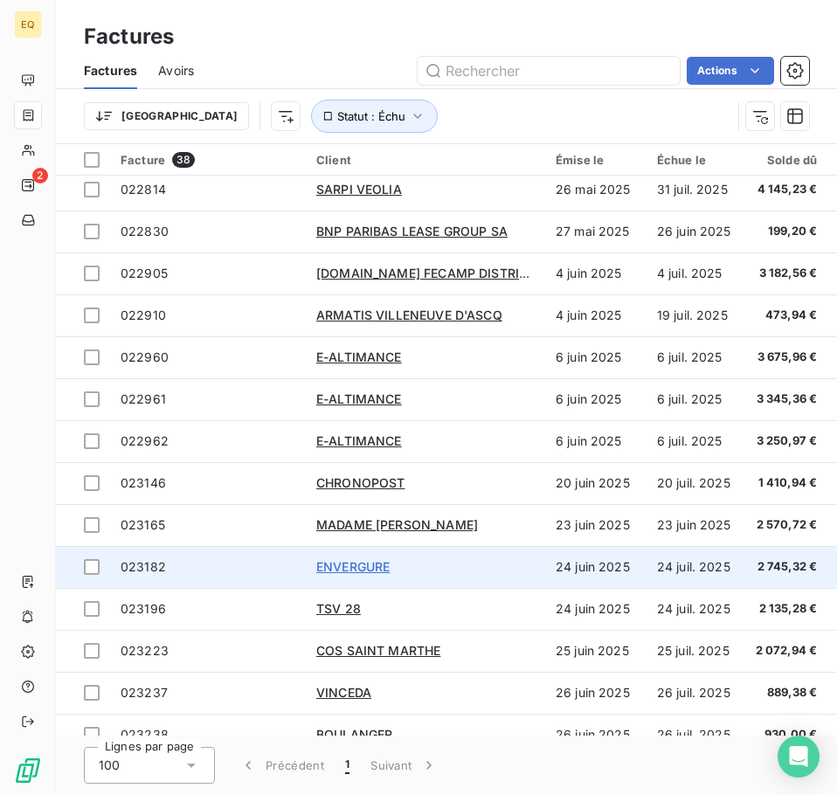
click at [361, 564] on span "ENVERGURE" at bounding box center [352, 566] width 73 height 15
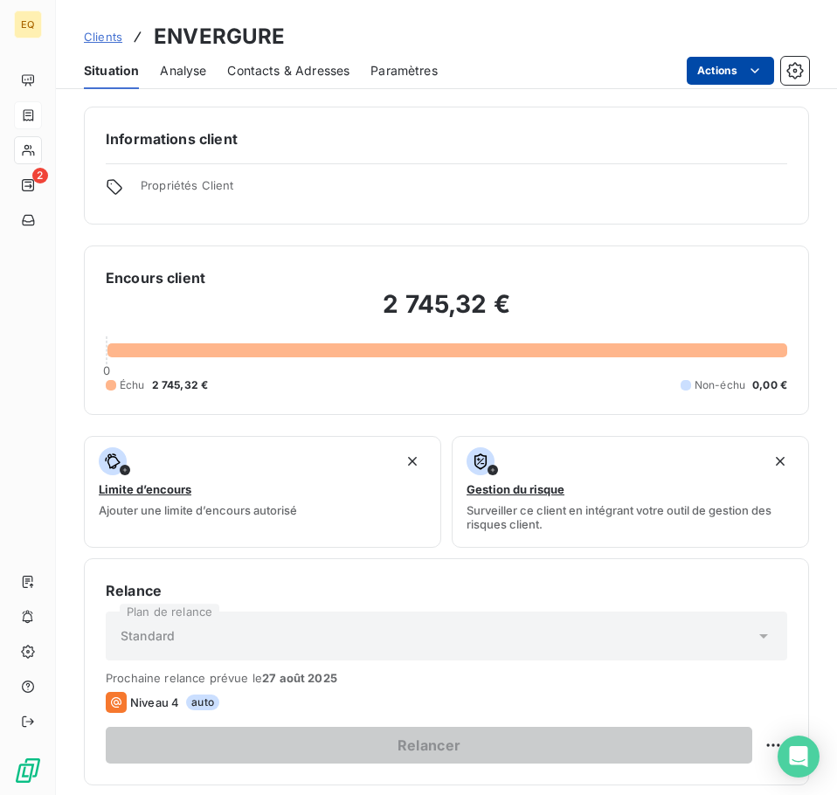
click at [738, 65] on html "EQ 2 Clients ENVERGURE Situation Analyse Contacts & Adresses Paramètres Actions…" at bounding box center [418, 397] width 837 height 795
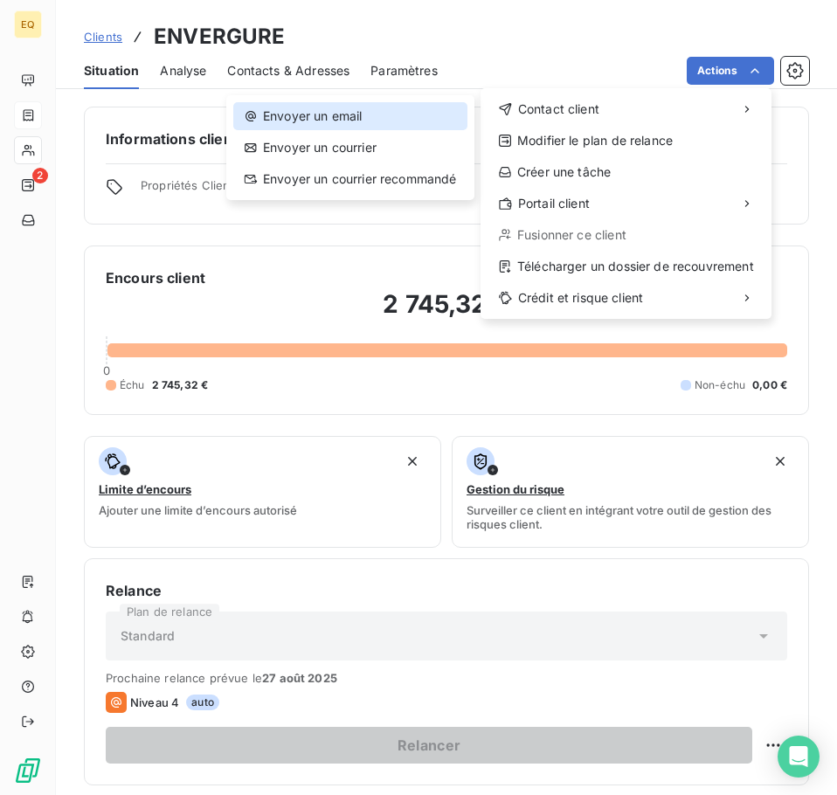
click at [375, 116] on div "Envoyer un email" at bounding box center [350, 116] width 234 height 28
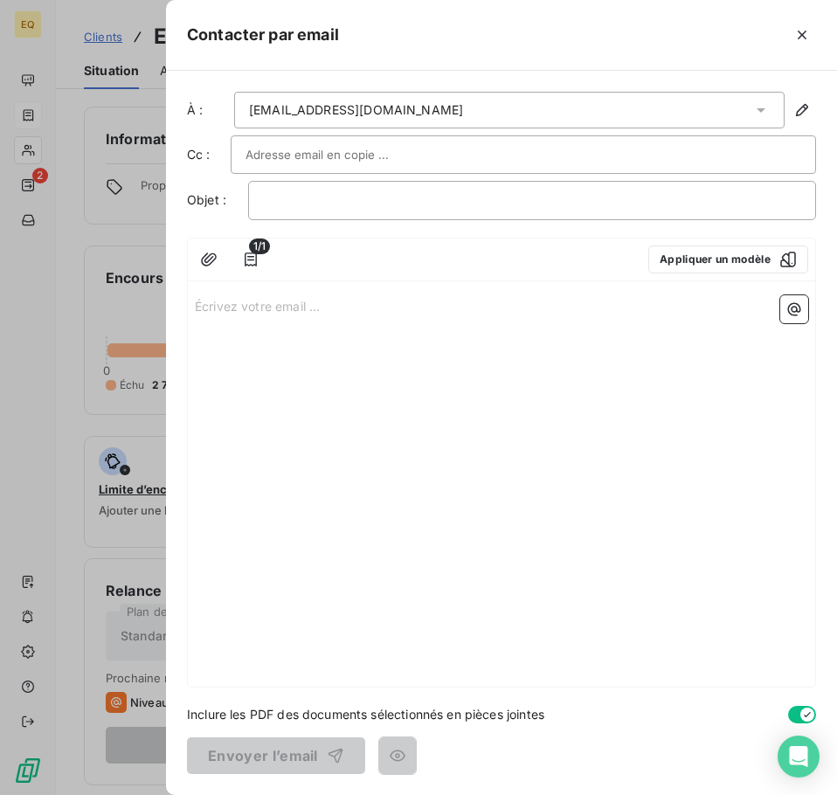
click at [195, 304] on p "Écrivez votre email ... ﻿" at bounding box center [501, 305] width 613 height 20
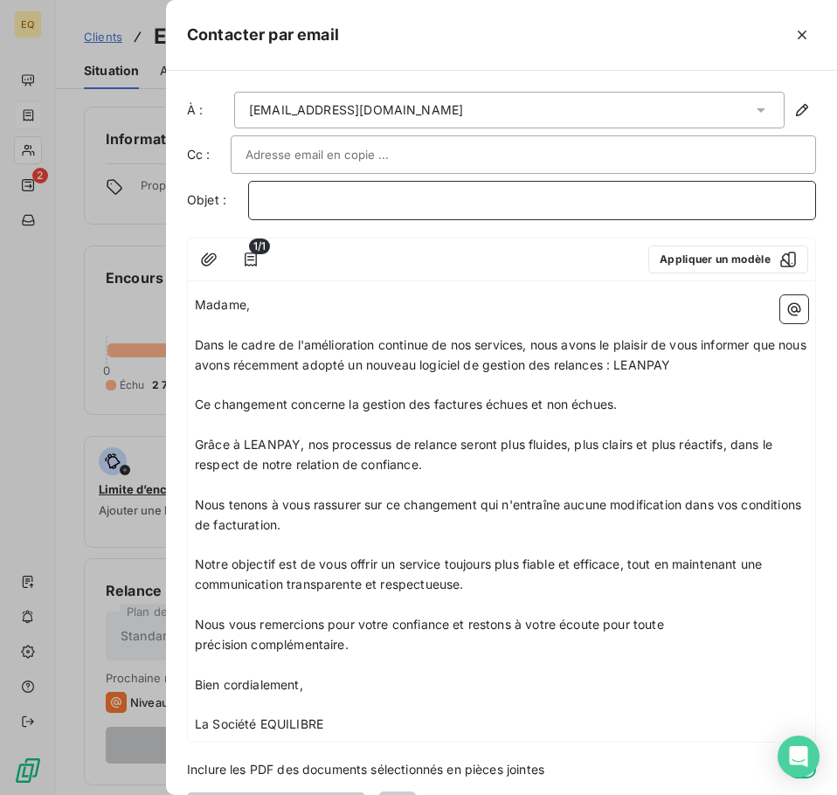
click at [291, 203] on p "﻿" at bounding box center [532, 200] width 538 height 20
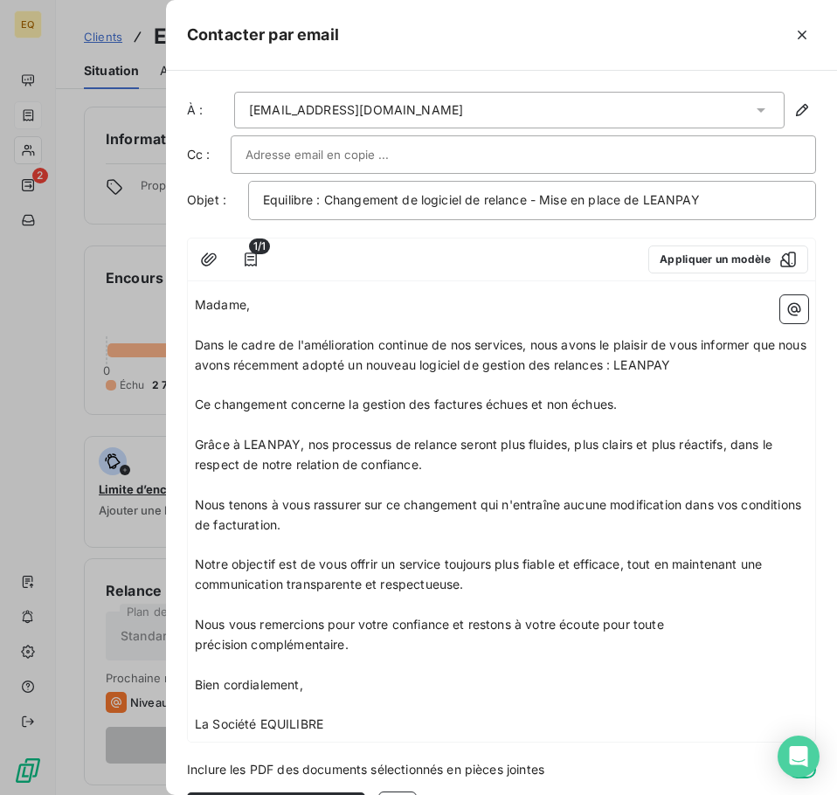
click at [309, 155] on input "text" at bounding box center [339, 154] width 188 height 26
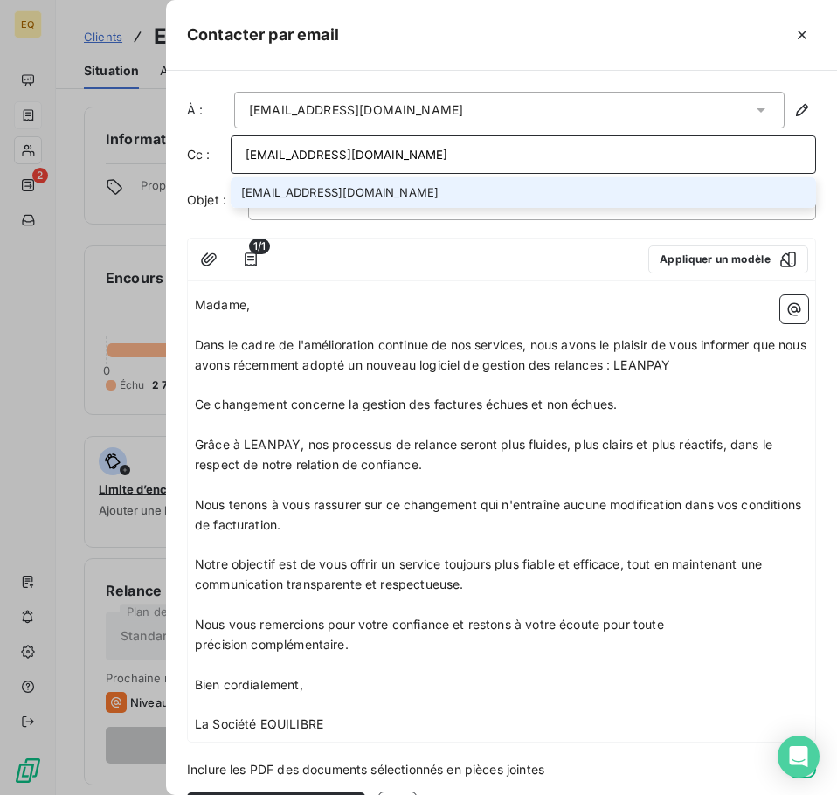
type input "[EMAIL_ADDRESS][DOMAIN_NAME]"
click at [324, 196] on li "[EMAIL_ADDRESS][DOMAIN_NAME]" at bounding box center [523, 192] width 585 height 31
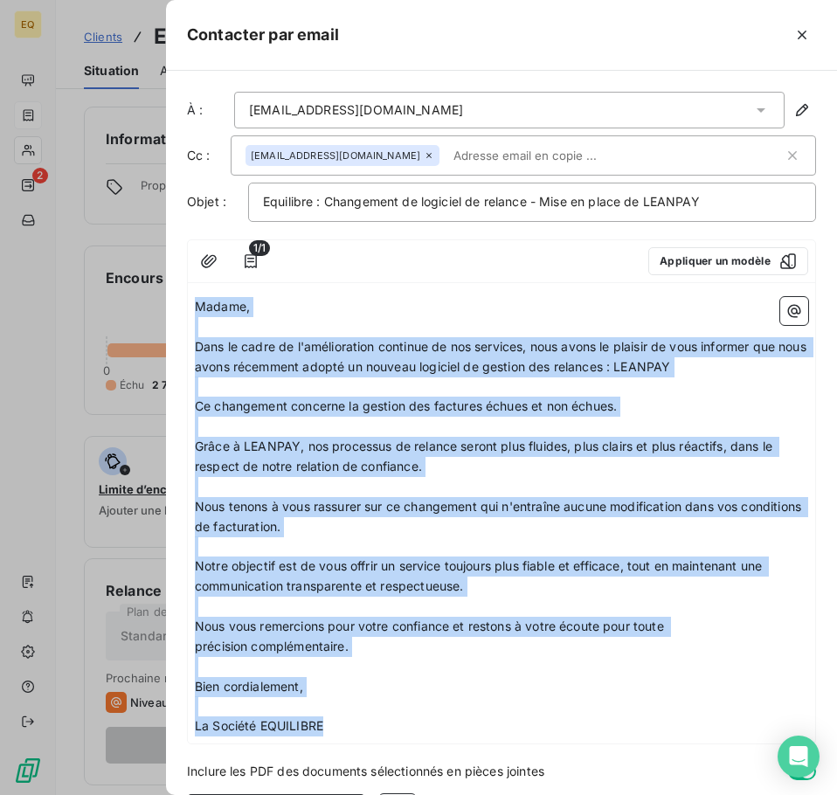
drag, startPoint x: 196, startPoint y: 306, endPoint x: 284, endPoint y: 535, distance: 245.7
click at [330, 728] on div "Madame, ﻿ Dans le cadre de l'amélioration continue de nos services, nous avons …" at bounding box center [501, 516] width 613 height 439
copy div "Madame, ﻿ Dans le cadre de l'amélioration continue de nos services, nous avons …"
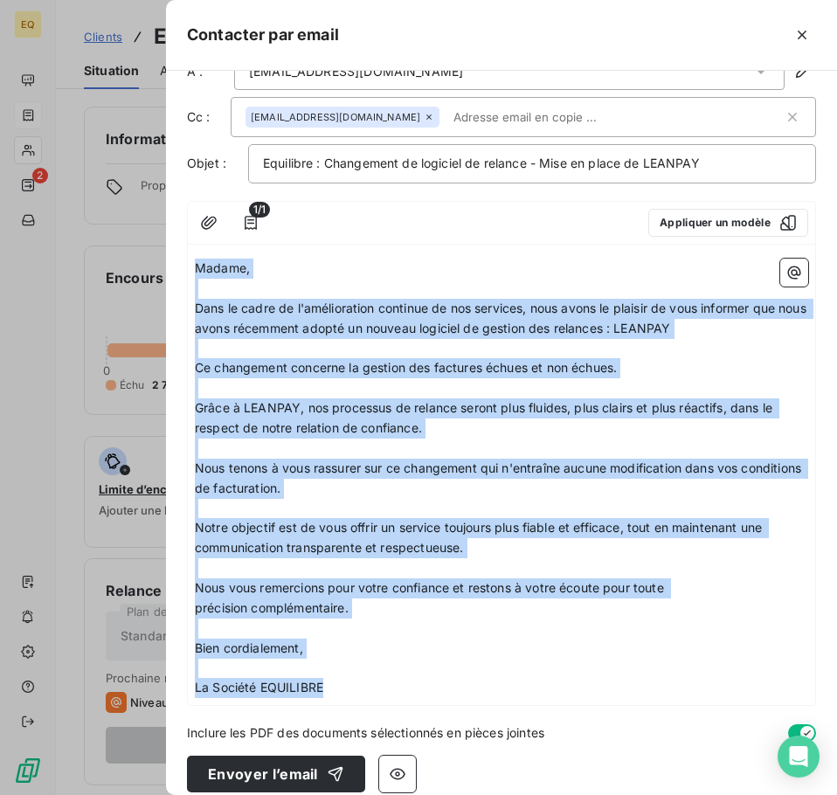
scroll to position [57, 0]
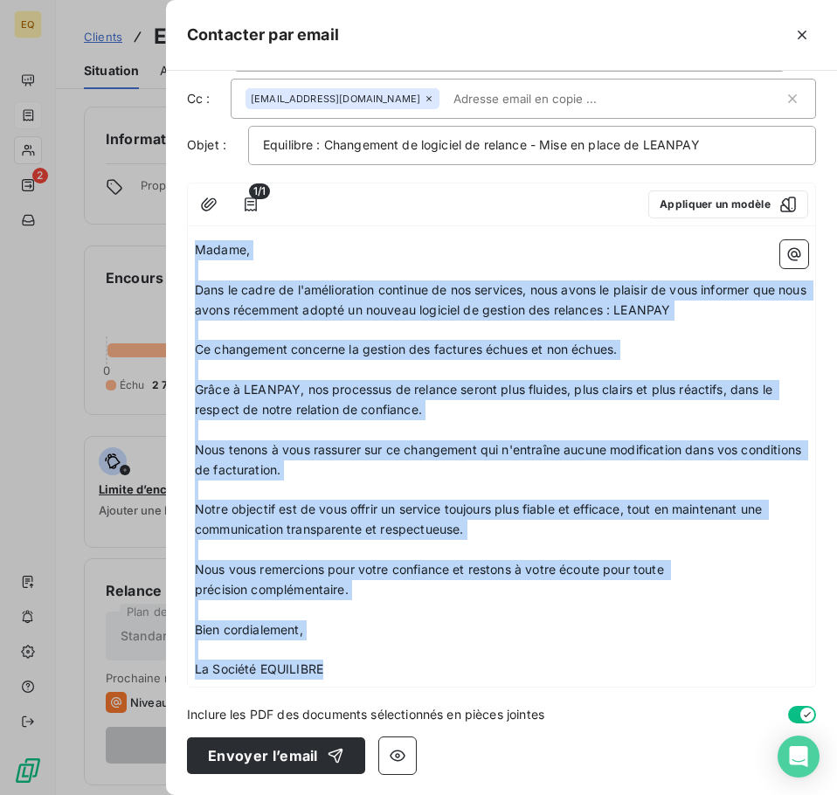
click at [416, 647] on p "﻿" at bounding box center [501, 649] width 613 height 20
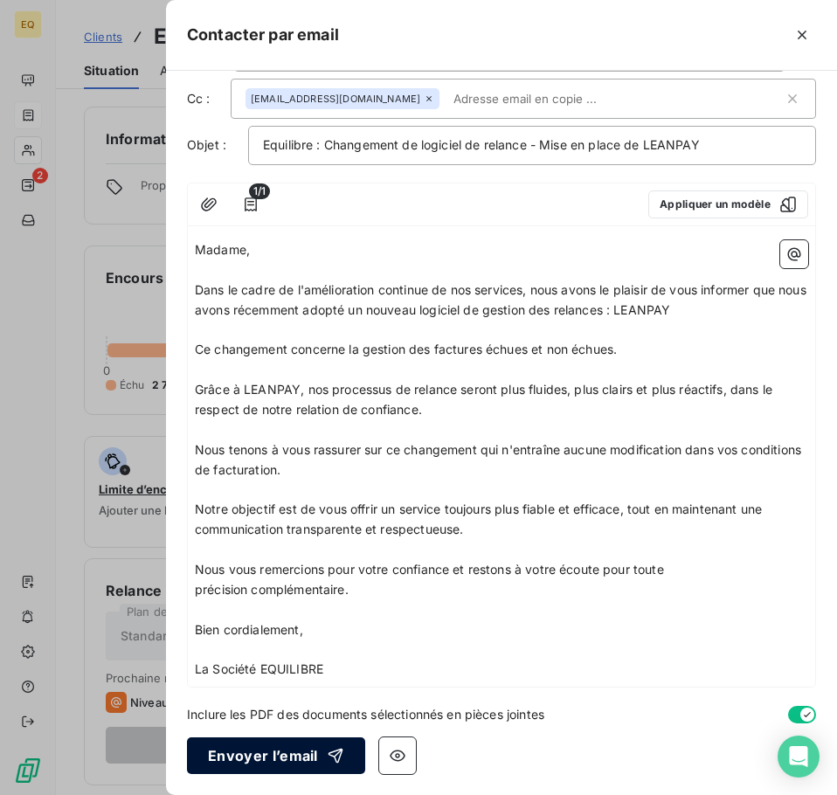
click at [257, 754] on button "Envoyer l’email" at bounding box center [276, 755] width 178 height 37
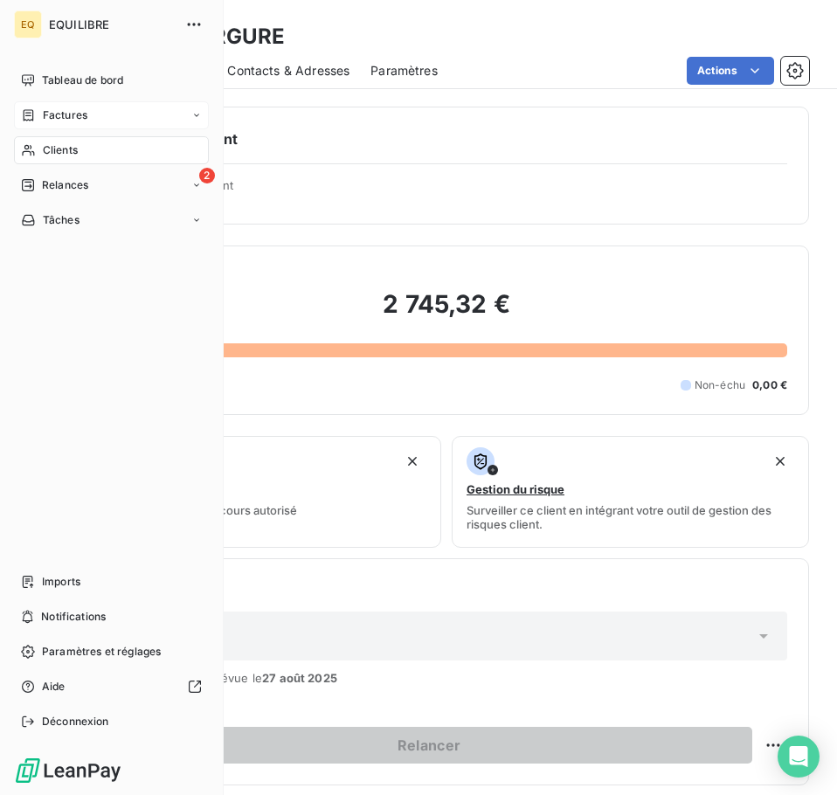
click at [80, 108] on span "Factures" at bounding box center [65, 115] width 45 height 16
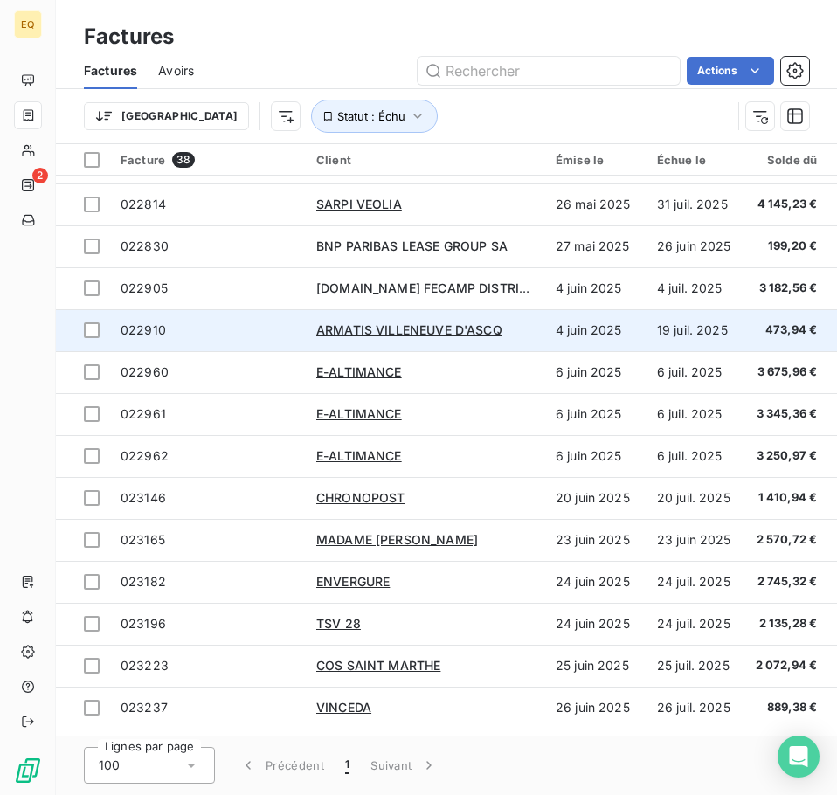
scroll to position [175, 0]
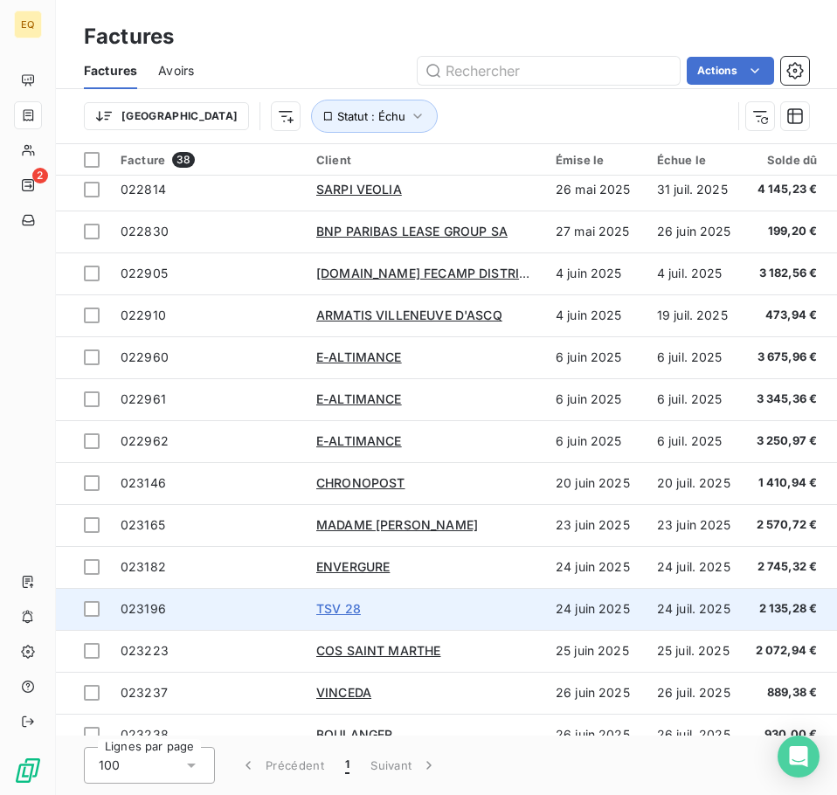
click at [339, 605] on span "TSV 28" at bounding box center [338, 608] width 45 height 15
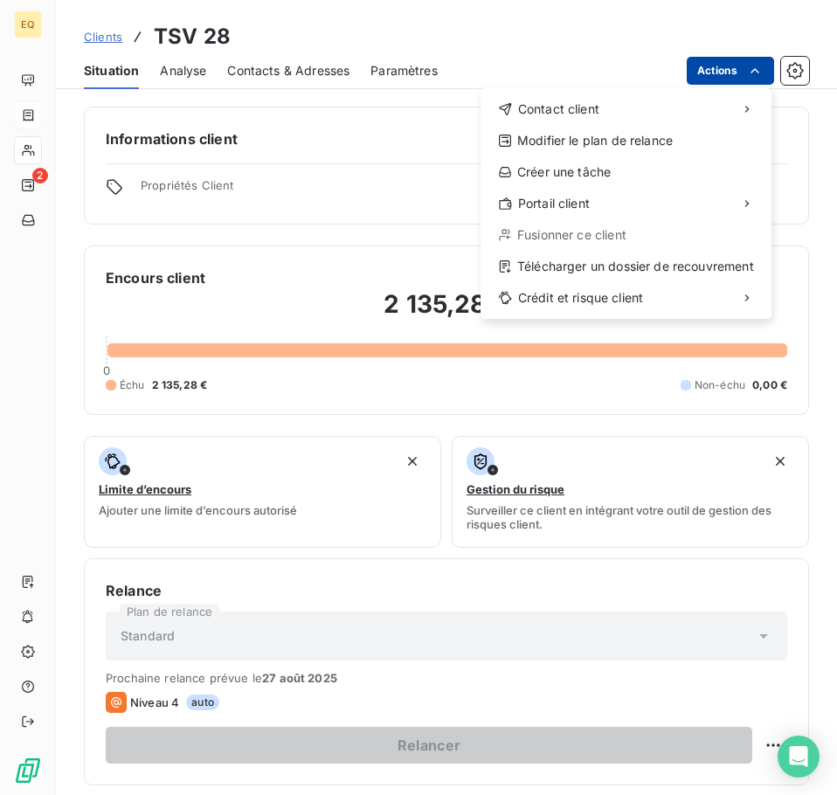
click at [719, 65] on html "EQ 2 Clients TSV 28 Situation Analyse Contacts & Adresses Paramètres Actions Co…" at bounding box center [418, 397] width 837 height 795
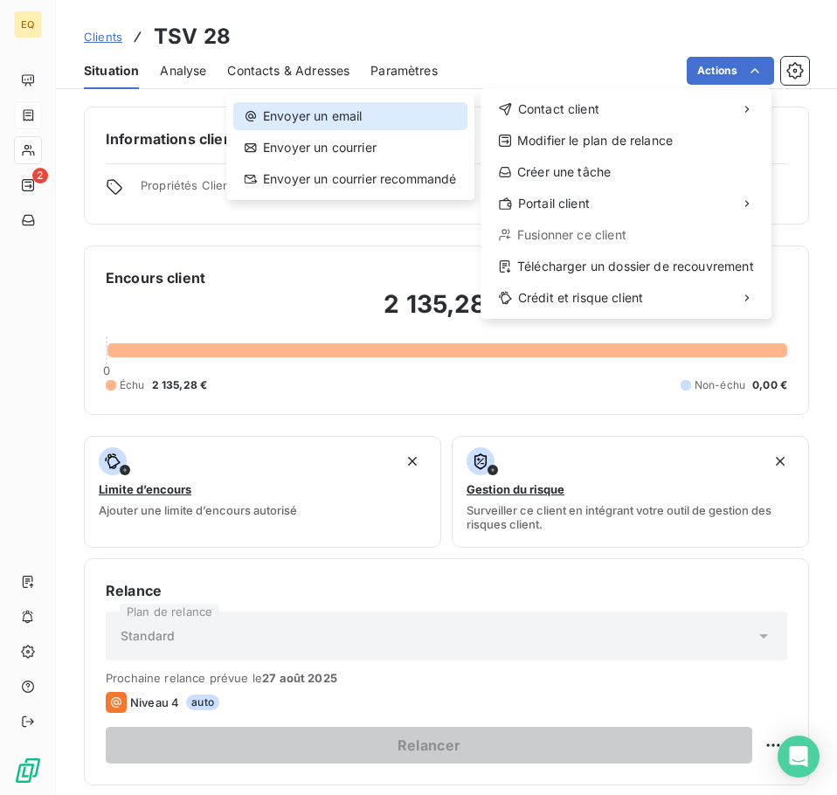
click at [353, 112] on div "Envoyer un email" at bounding box center [350, 116] width 234 height 28
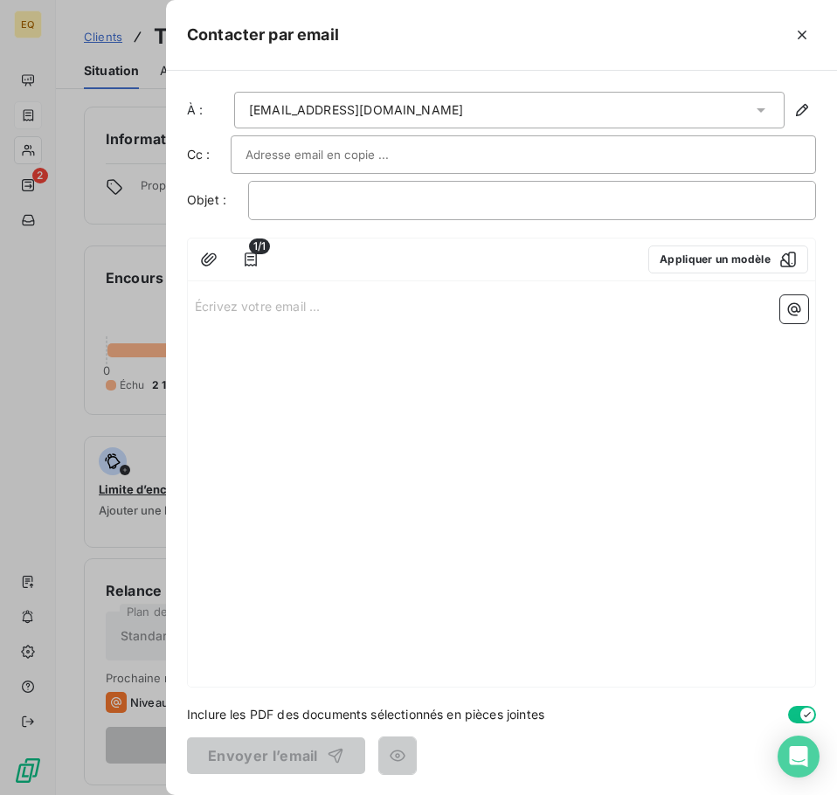
click at [196, 306] on p "Écrivez votre email ... ﻿" at bounding box center [501, 305] width 613 height 20
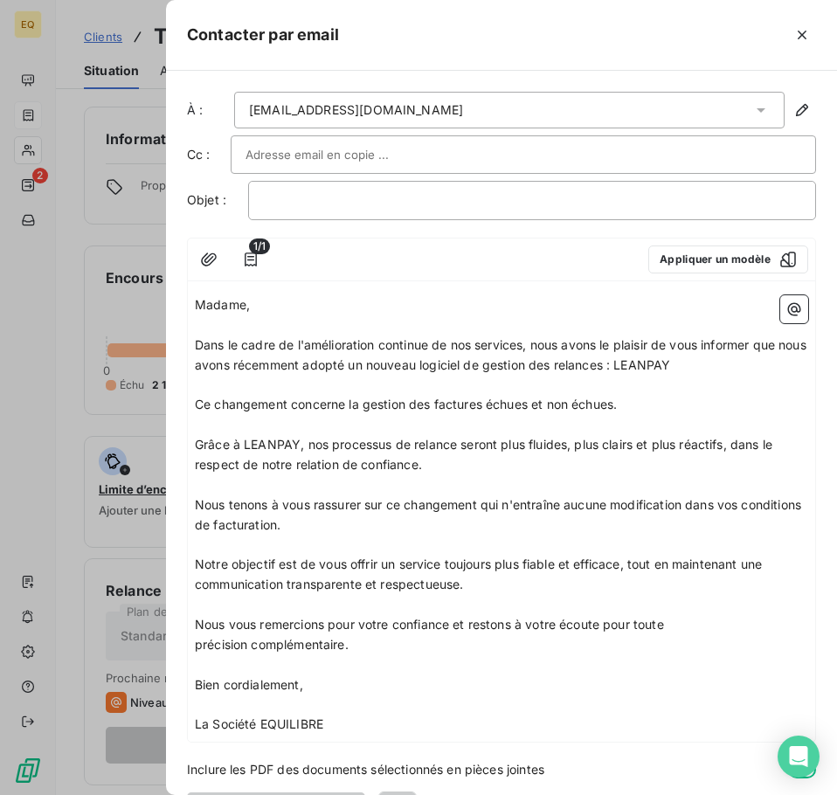
click at [248, 304] on span "Madame," at bounding box center [222, 304] width 55 height 15
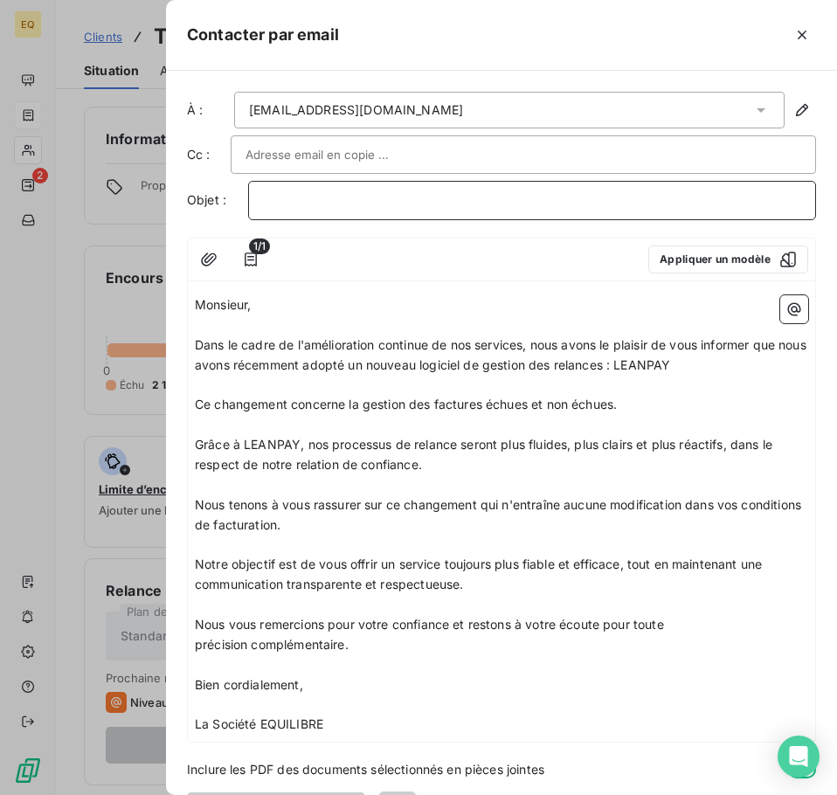
click at [279, 202] on p "﻿" at bounding box center [532, 200] width 538 height 20
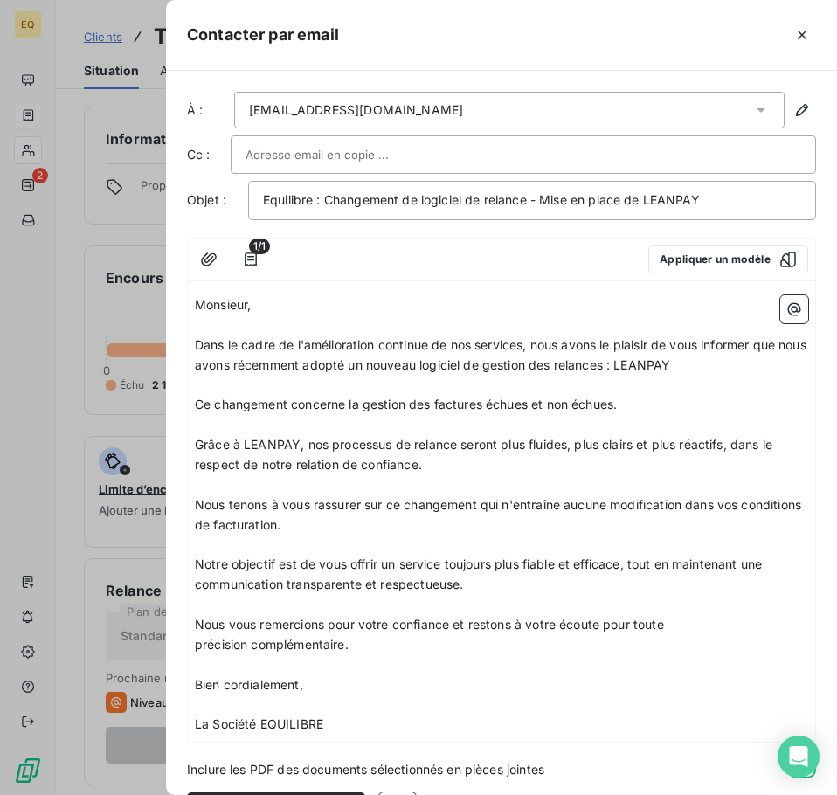
click at [278, 156] on input "text" at bounding box center [339, 154] width 188 height 26
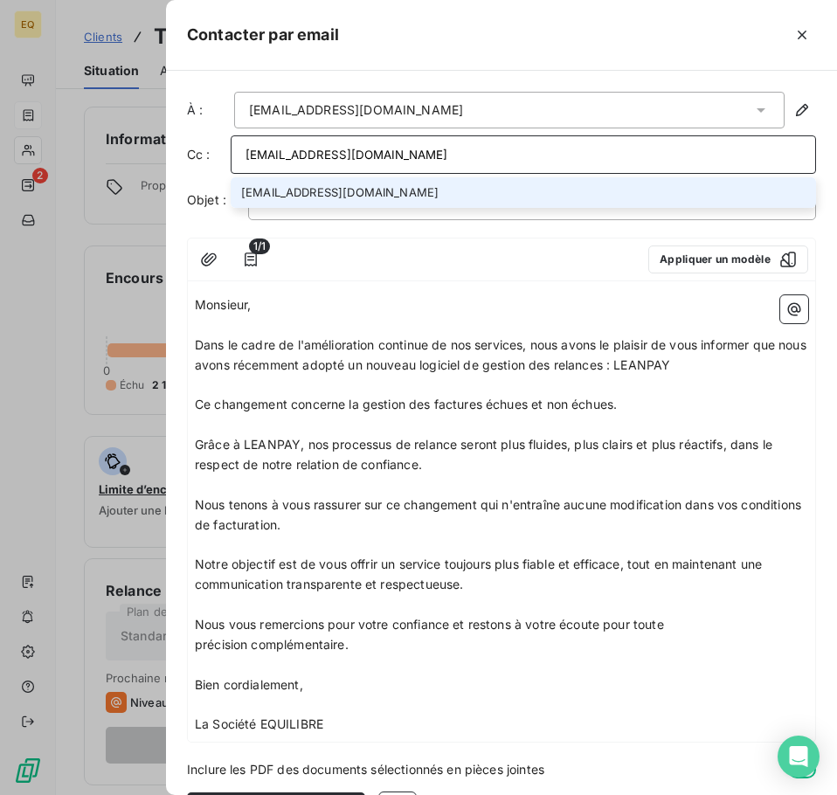
type input "[EMAIL_ADDRESS][DOMAIN_NAME]"
click at [368, 190] on li "[EMAIL_ADDRESS][DOMAIN_NAME]" at bounding box center [523, 192] width 585 height 31
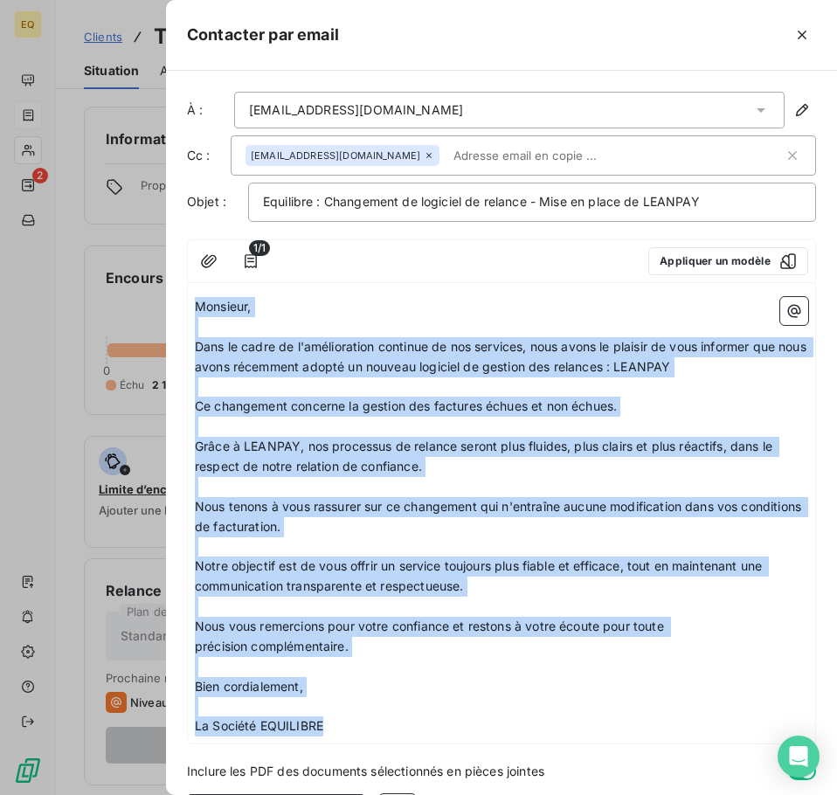
drag, startPoint x: 196, startPoint y: 304, endPoint x: 328, endPoint y: 730, distance: 446.3
click at [328, 730] on div "Monsieur, ﻿ Dans le cadre de l'amélioration continue de nos services, nous avon…" at bounding box center [501, 516] width 613 height 439
copy div "Monsieur, ﻿ Dans le cadre de l'amélioration continue de nos services, nous avon…"
click at [395, 320] on p "﻿" at bounding box center [501, 327] width 613 height 20
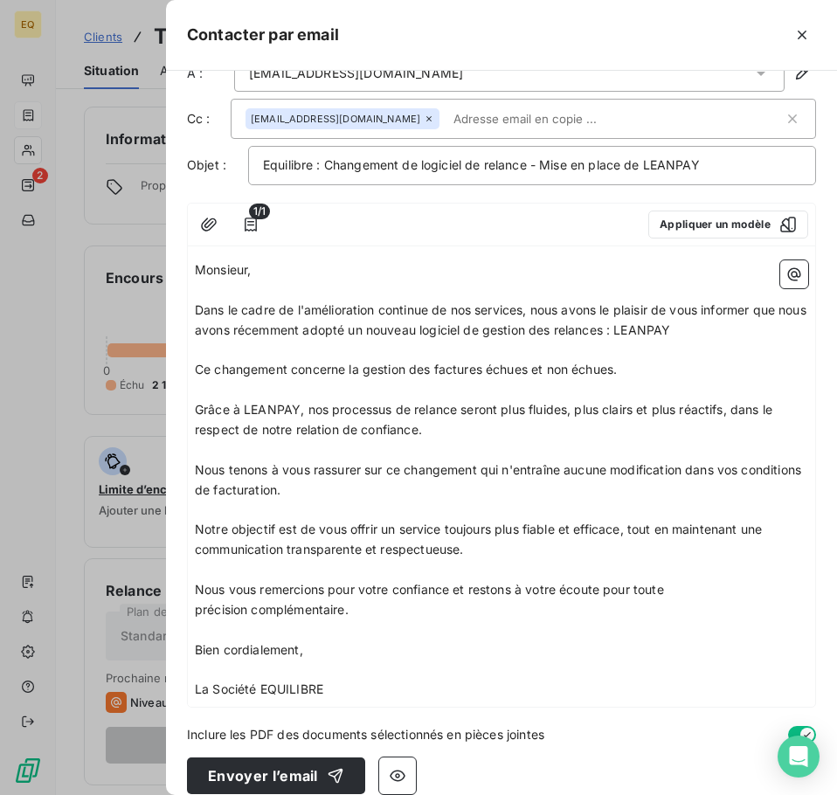
scroll to position [57, 0]
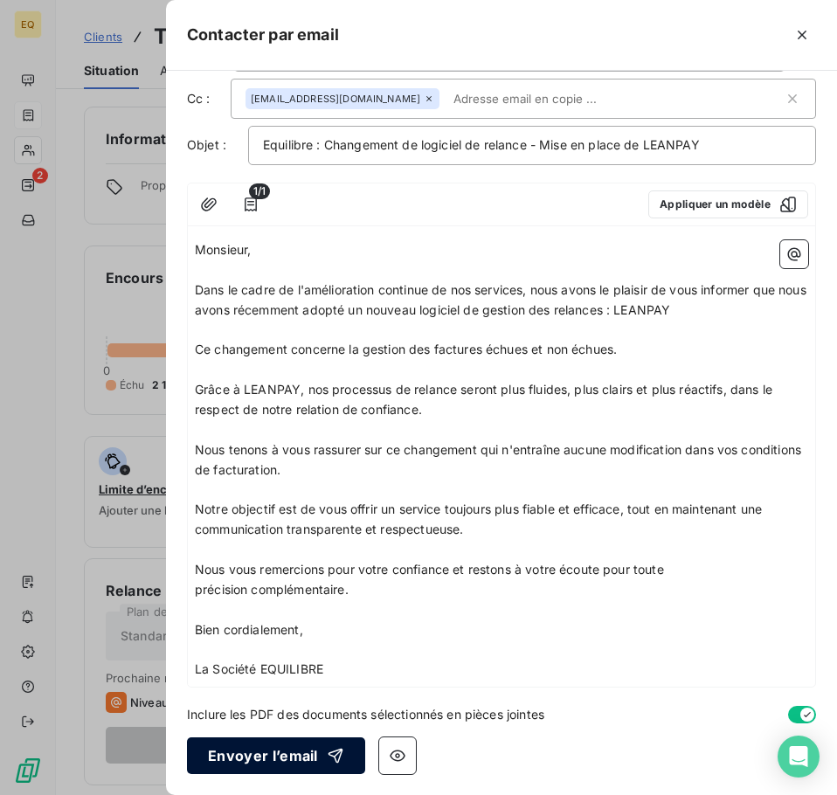
click at [242, 754] on button "Envoyer l’email" at bounding box center [276, 755] width 178 height 37
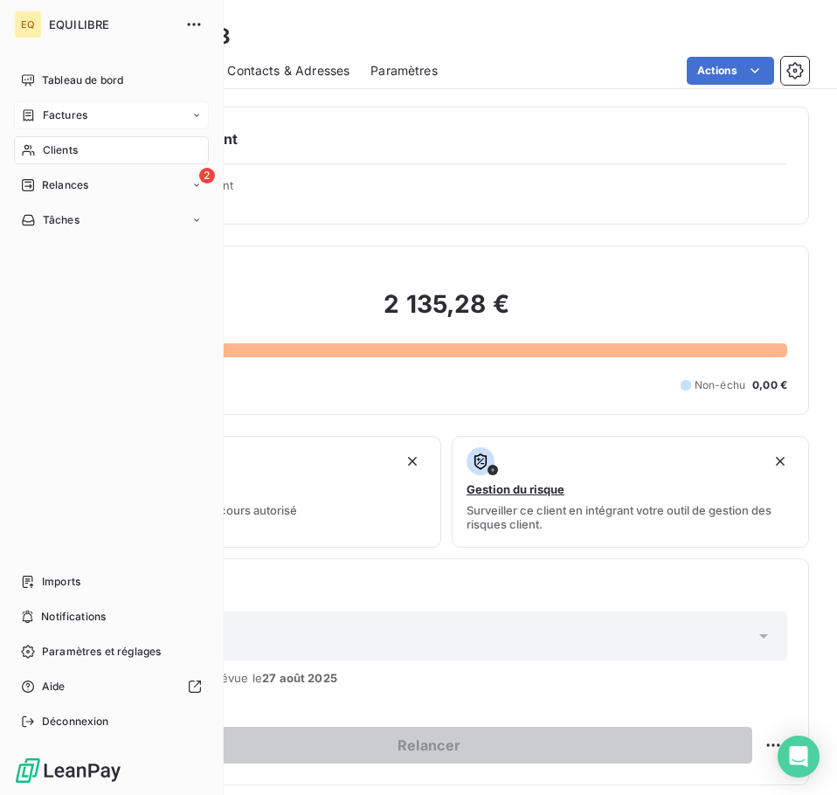
click at [65, 108] on span "Factures" at bounding box center [65, 115] width 45 height 16
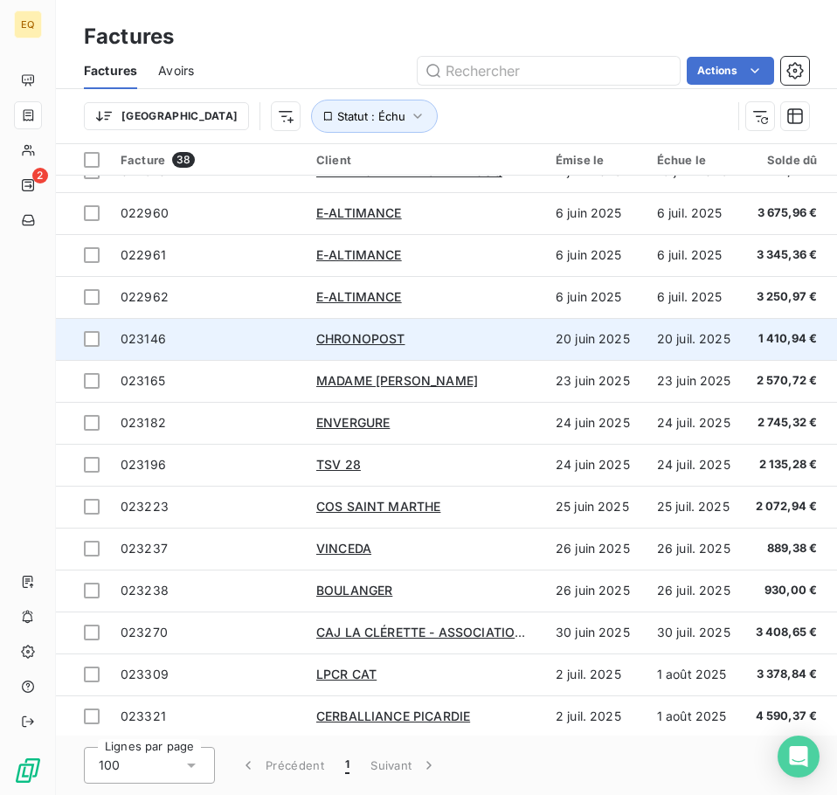
scroll to position [349, 0]
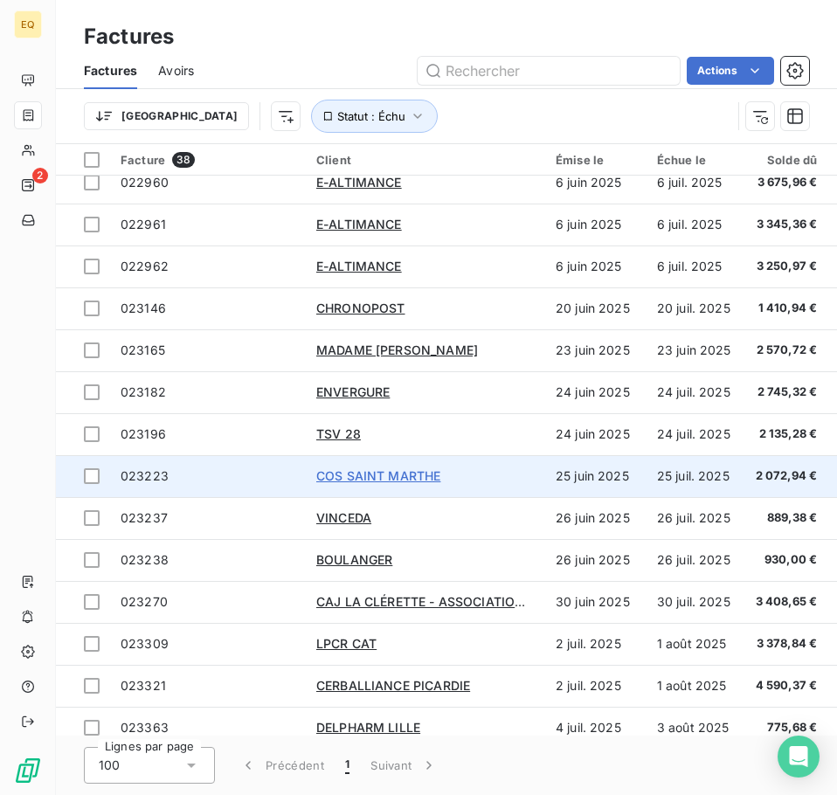
click at [341, 472] on span "COS SAINT MARTHE" at bounding box center [378, 475] width 124 height 15
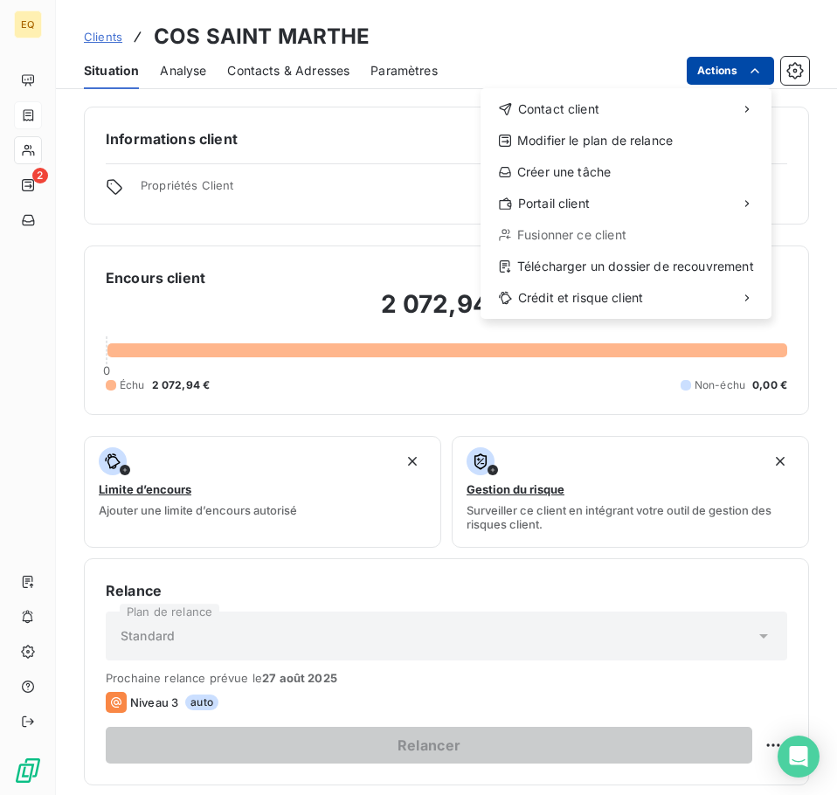
click at [719, 63] on html "EQ 2 Clients COS SAINT [PERSON_NAME] Situation Analyse Contacts & Adresses Para…" at bounding box center [418, 397] width 837 height 795
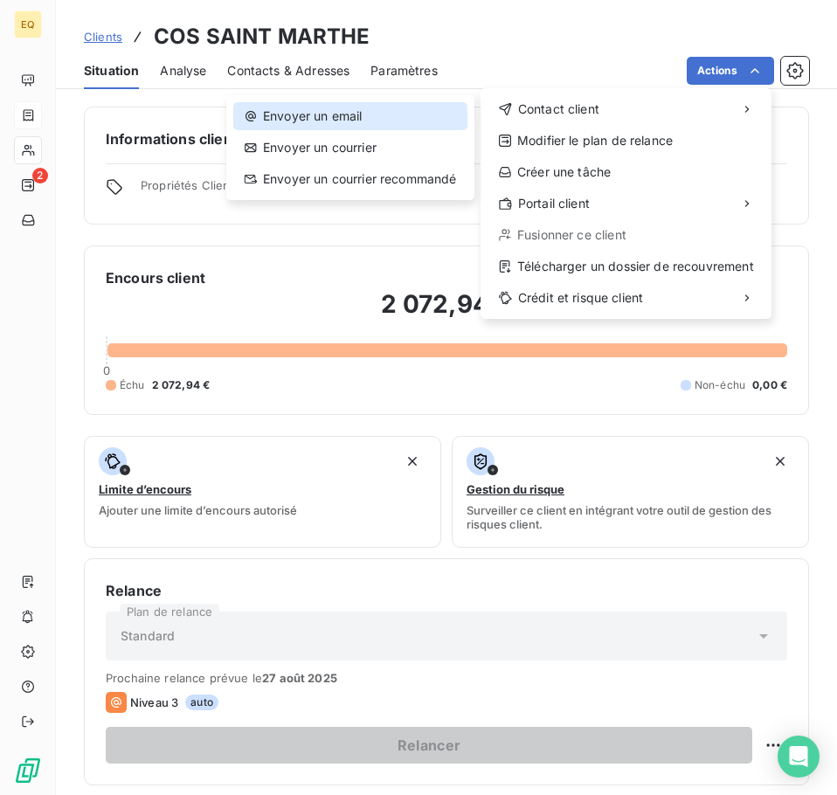
click at [343, 117] on div "Envoyer un email" at bounding box center [350, 116] width 234 height 28
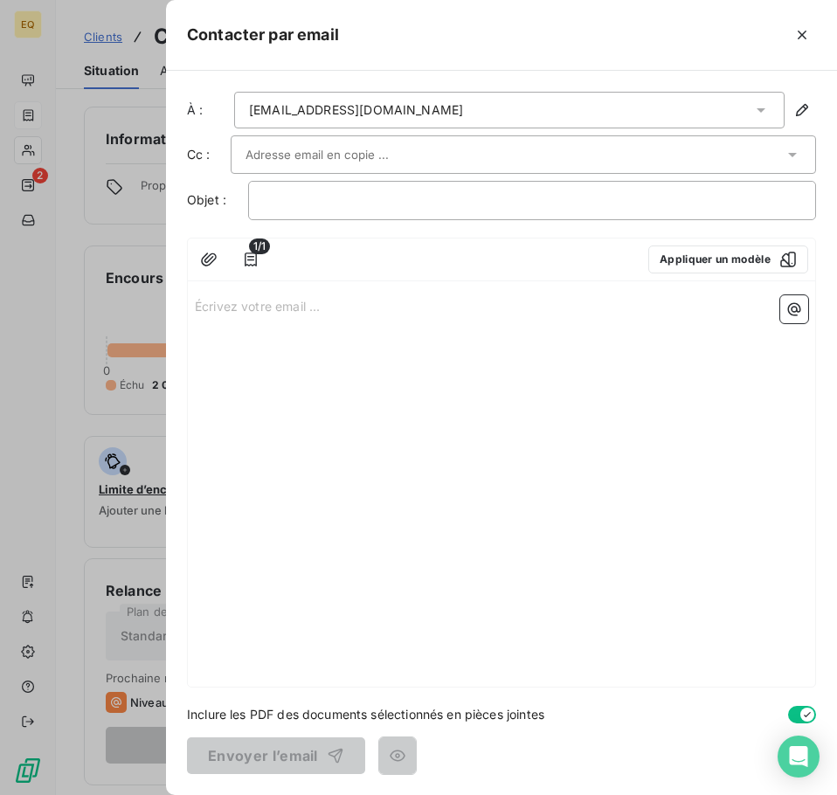
click at [196, 306] on p "Écrivez votre email ... ﻿" at bounding box center [501, 305] width 613 height 20
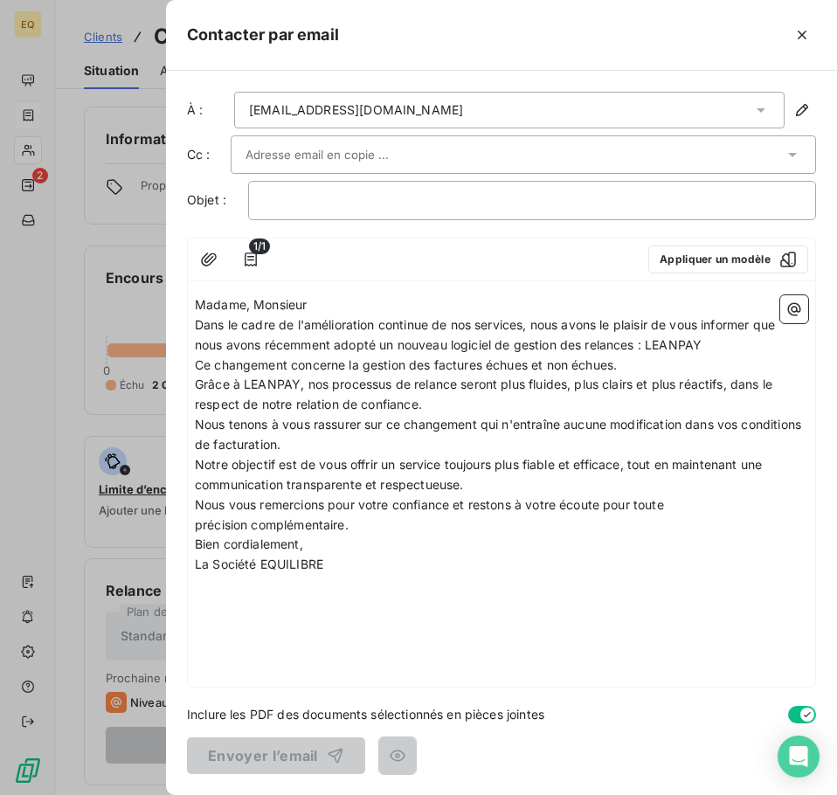
click at [761, 105] on icon at bounding box center [760, 109] width 17 height 17
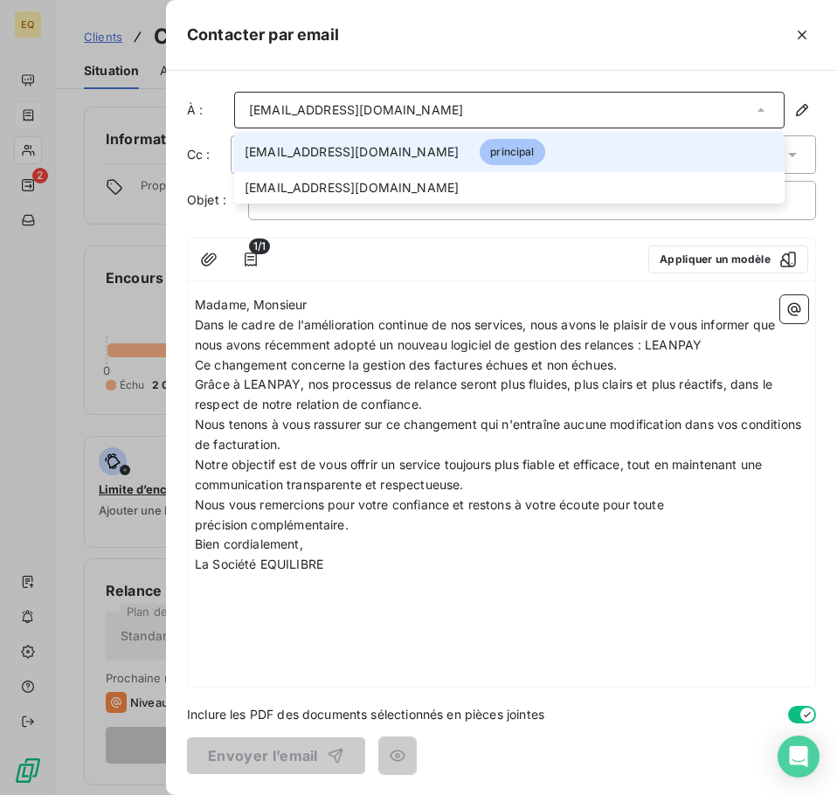
click at [300, 151] on span "[EMAIL_ADDRESS][DOMAIN_NAME]" at bounding box center [351, 151] width 214 height 17
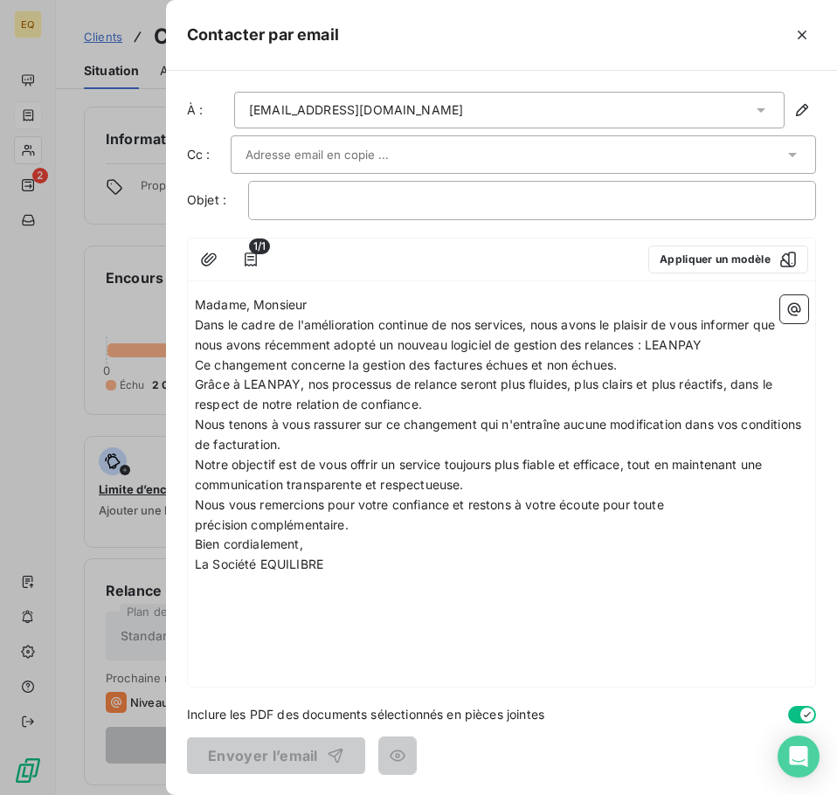
click at [332, 302] on p "Madame, Monsieur" at bounding box center [501, 305] width 613 height 20
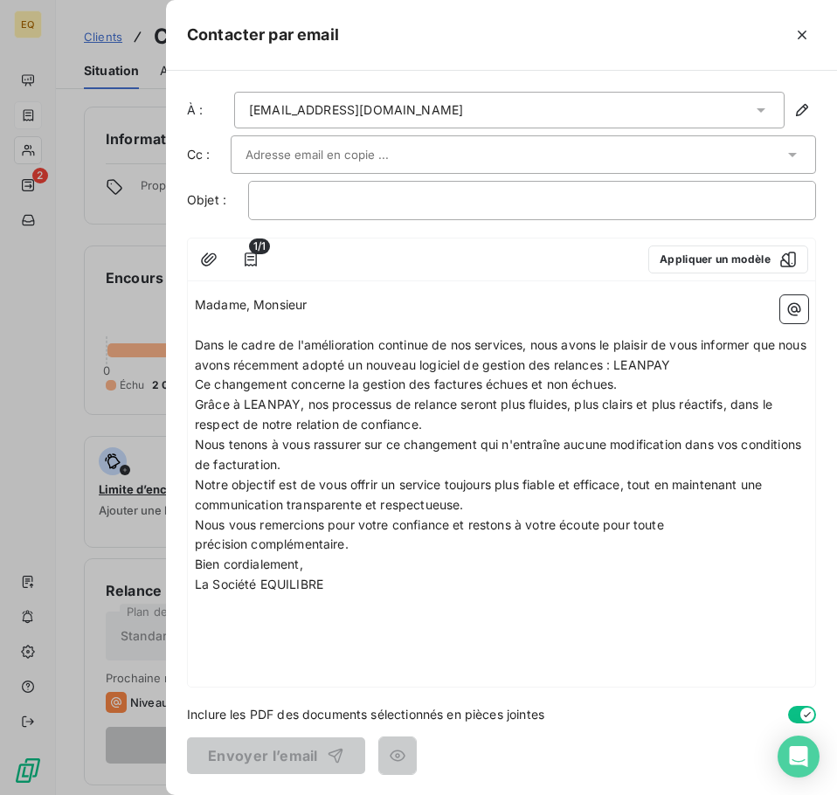
click at [725, 363] on p "Dans le cadre de l'amélioration continue de nos services, nous avons le plaisir…" at bounding box center [501, 355] width 613 height 40
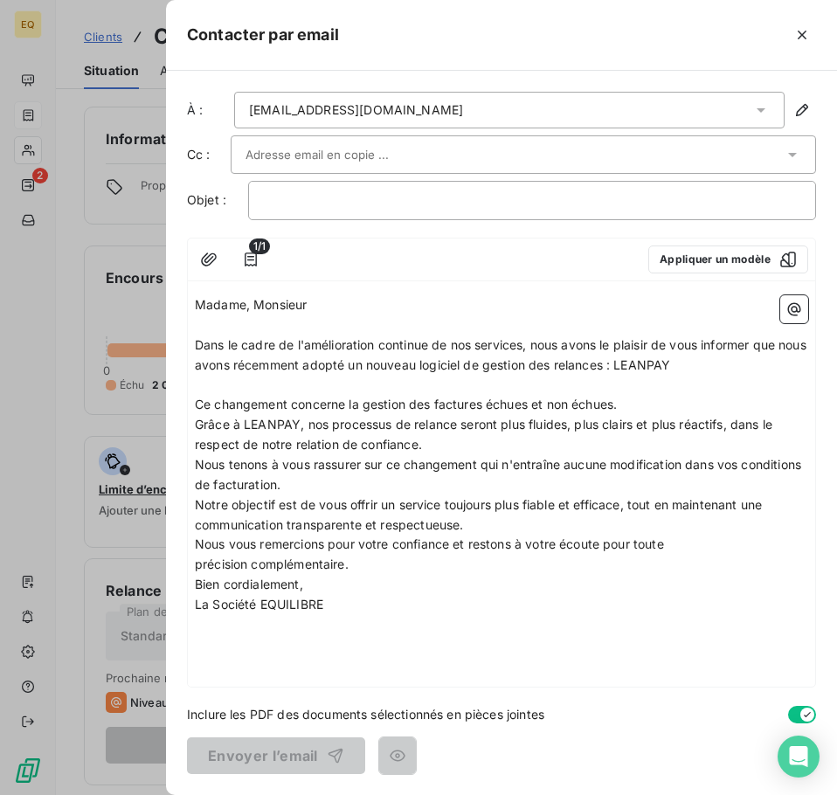
click at [639, 397] on p "Ce changement concerne la gestion des factures échues et non échues." at bounding box center [501, 405] width 613 height 20
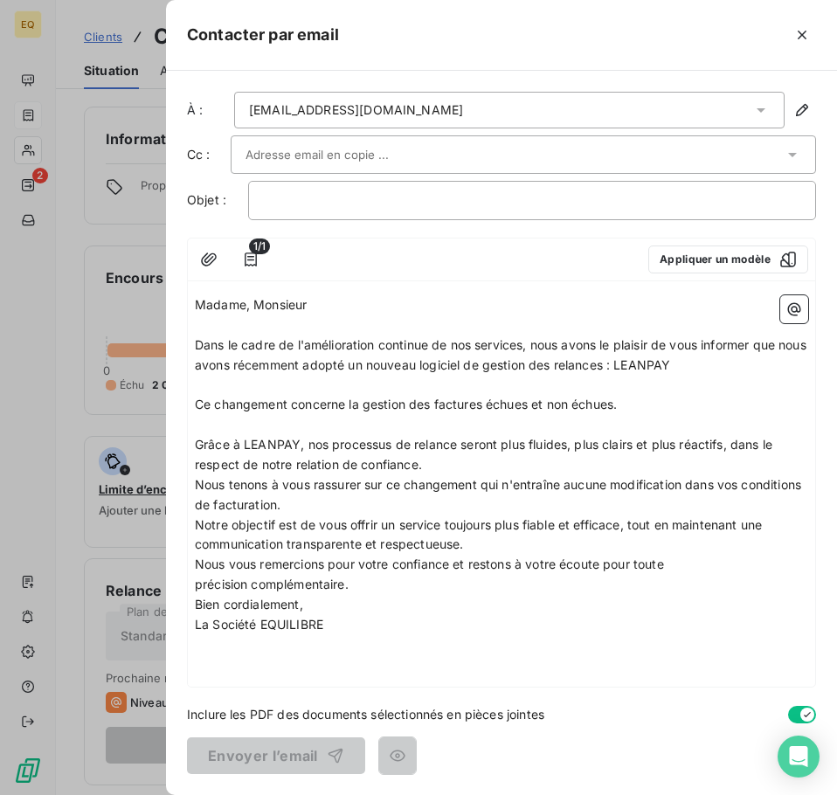
click at [470, 471] on p "Grâce à LEANPAY, nos processus de relance seront plus fluides, plus clairs et p…" at bounding box center [501, 455] width 613 height 40
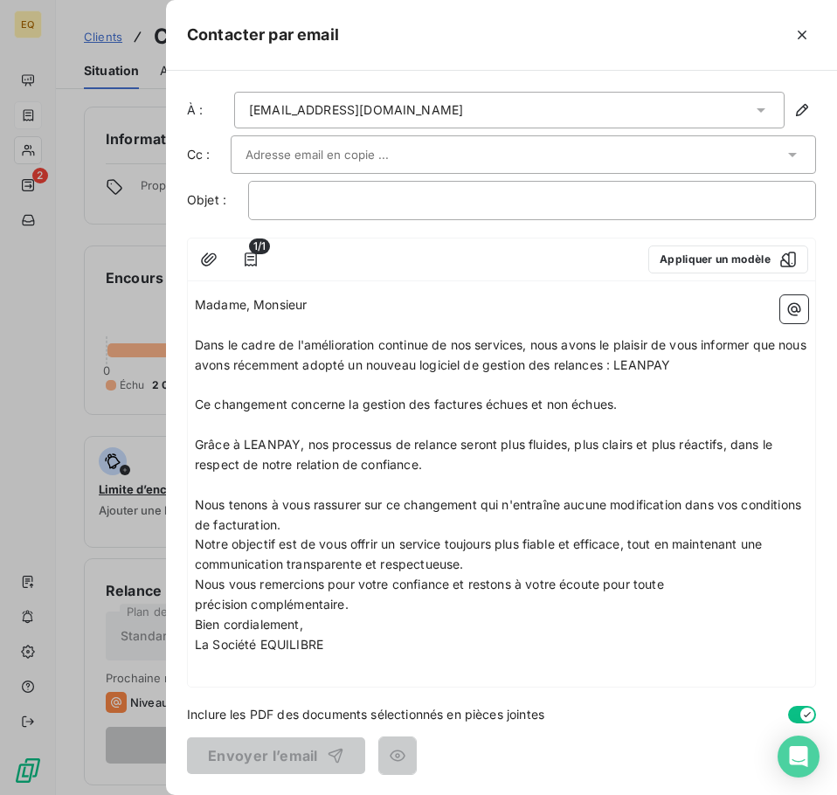
click at [390, 526] on p "Nous tenons à vous rassurer sur ce changement qui n'entraîne aucune modificatio…" at bounding box center [501, 515] width 613 height 40
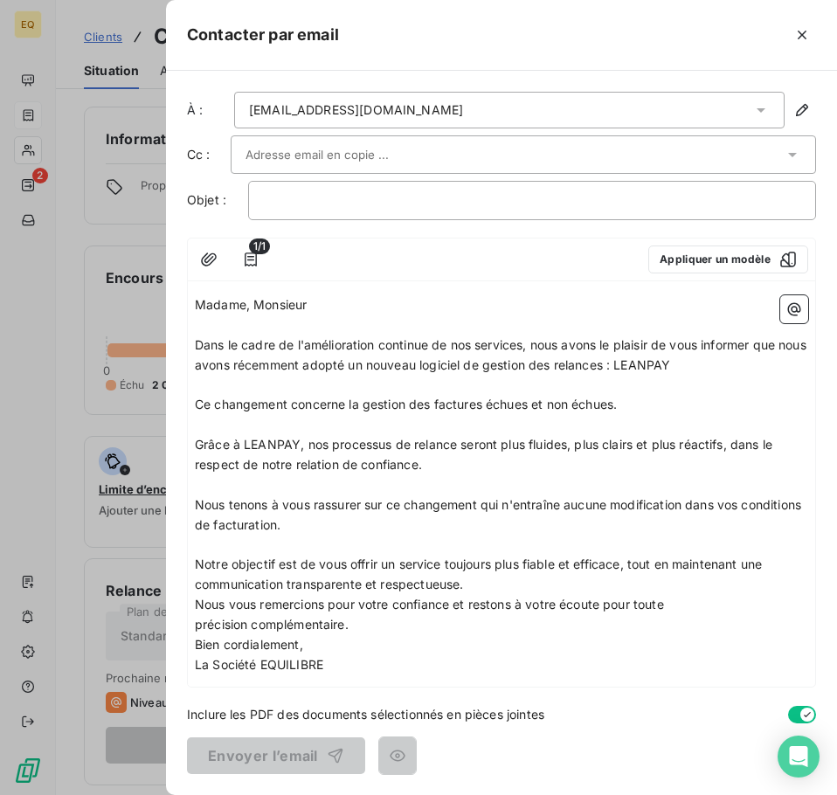
click at [492, 589] on p "Notre objectif est de vous offrir un service toujours plus fiable et efficace, …" at bounding box center [501, 574] width 613 height 40
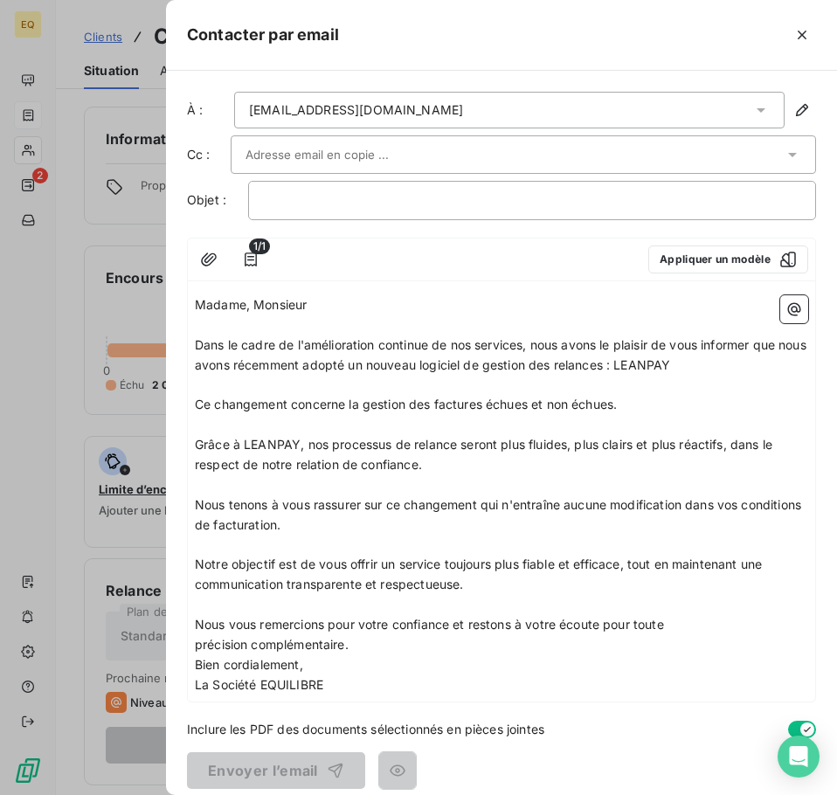
click at [373, 645] on p "Nous vous remercions pour votre confiance et restons à votre écoute pour toute …" at bounding box center [501, 635] width 613 height 40
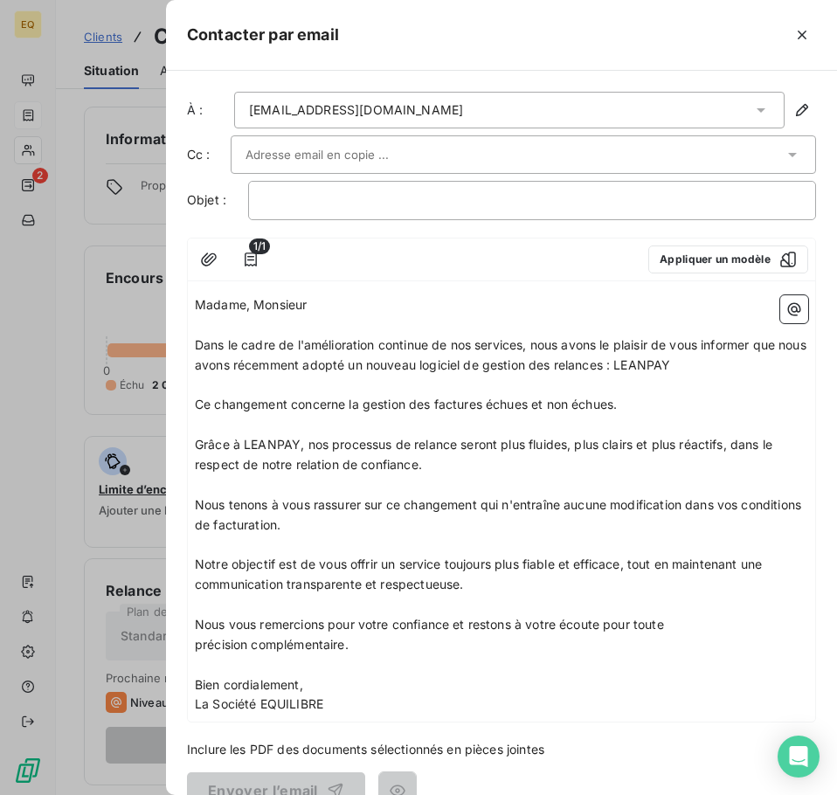
click at [321, 685] on p "Bien cordialement," at bounding box center [501, 685] width 613 height 20
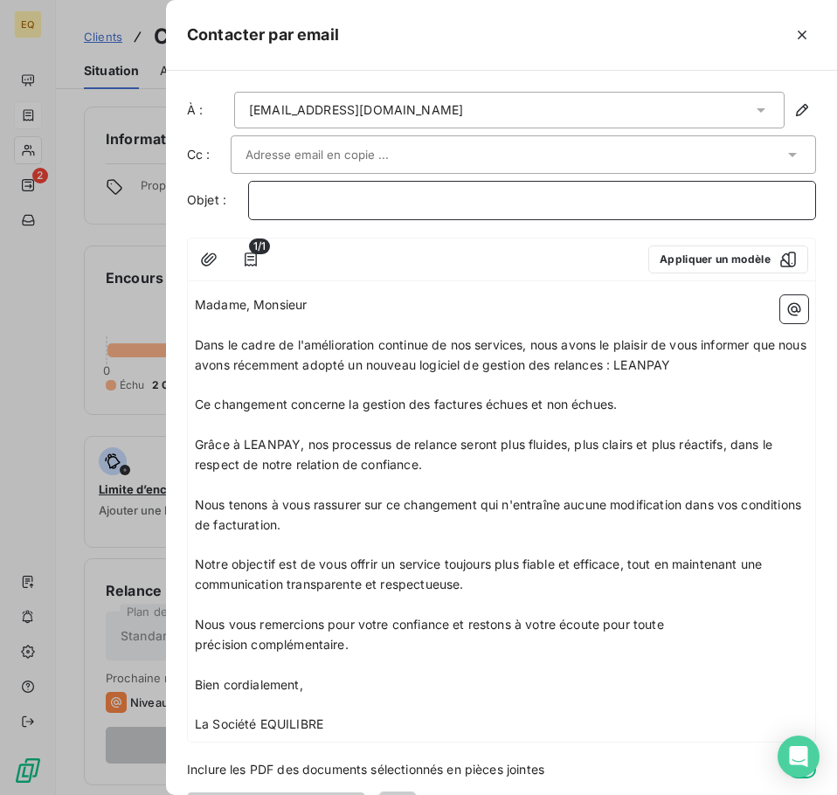
click at [283, 201] on p "﻿" at bounding box center [532, 200] width 538 height 20
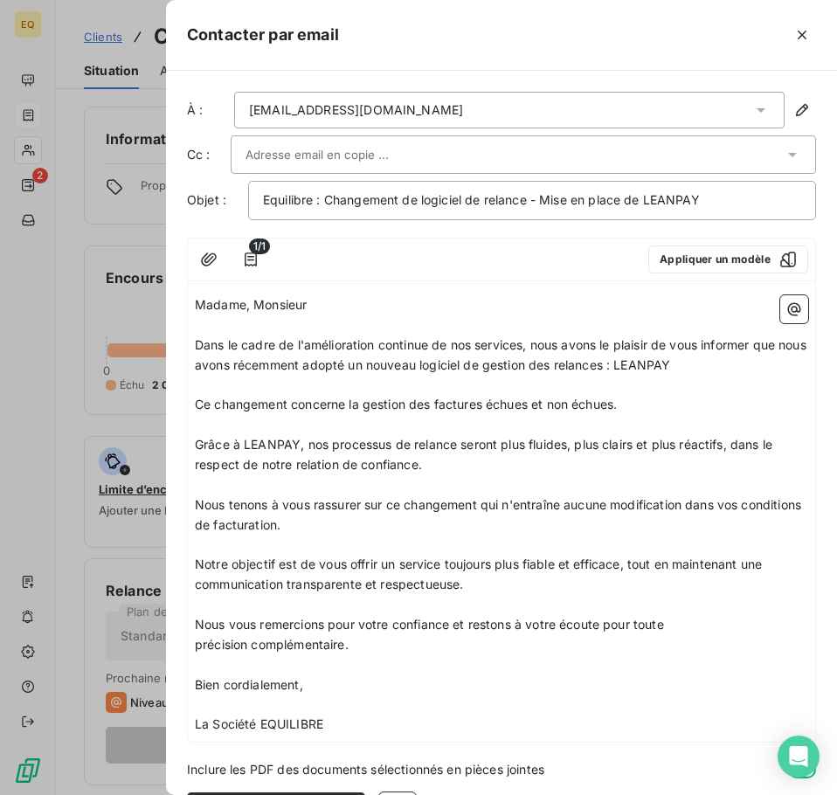
click at [282, 152] on input "text" at bounding box center [339, 154] width 188 height 26
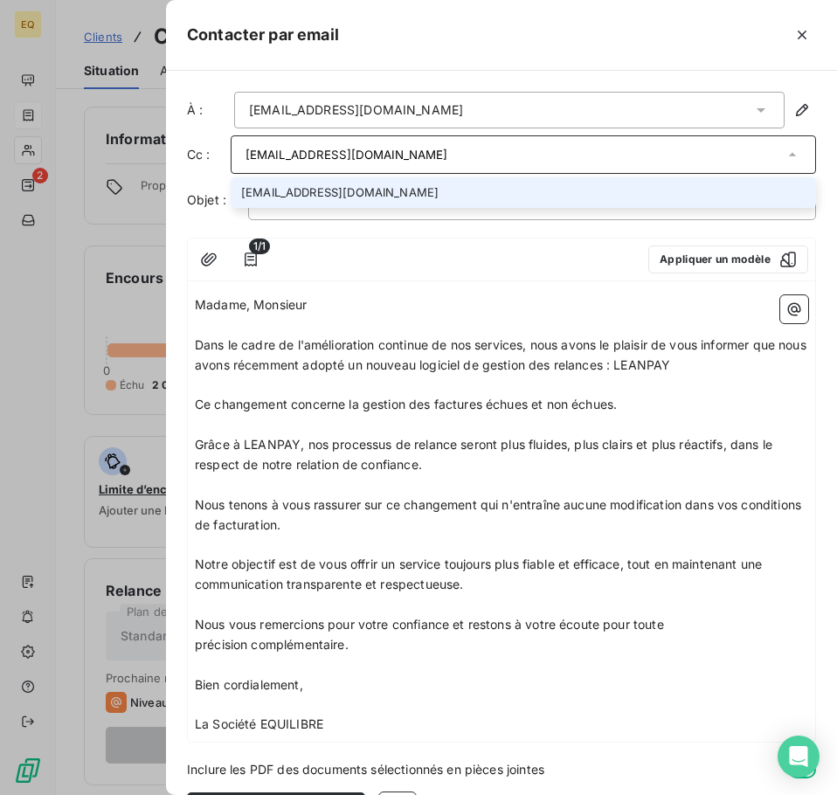
type input "[EMAIL_ADDRESS][DOMAIN_NAME]"
click at [309, 188] on li "[EMAIL_ADDRESS][DOMAIN_NAME]" at bounding box center [523, 192] width 585 height 31
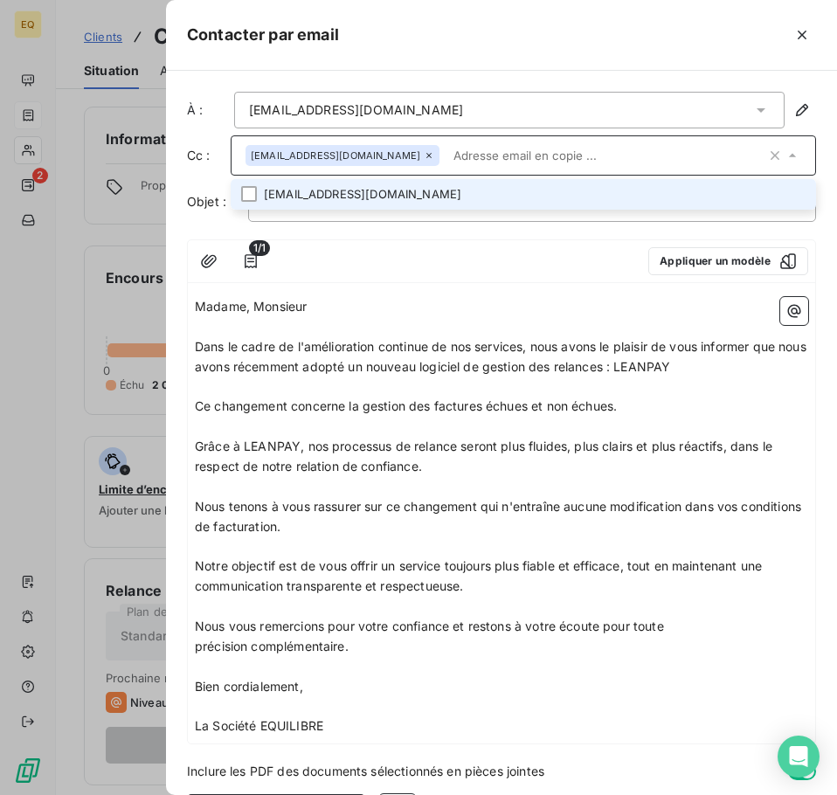
click at [398, 306] on p "Madame, Monsieur" at bounding box center [501, 307] width 613 height 20
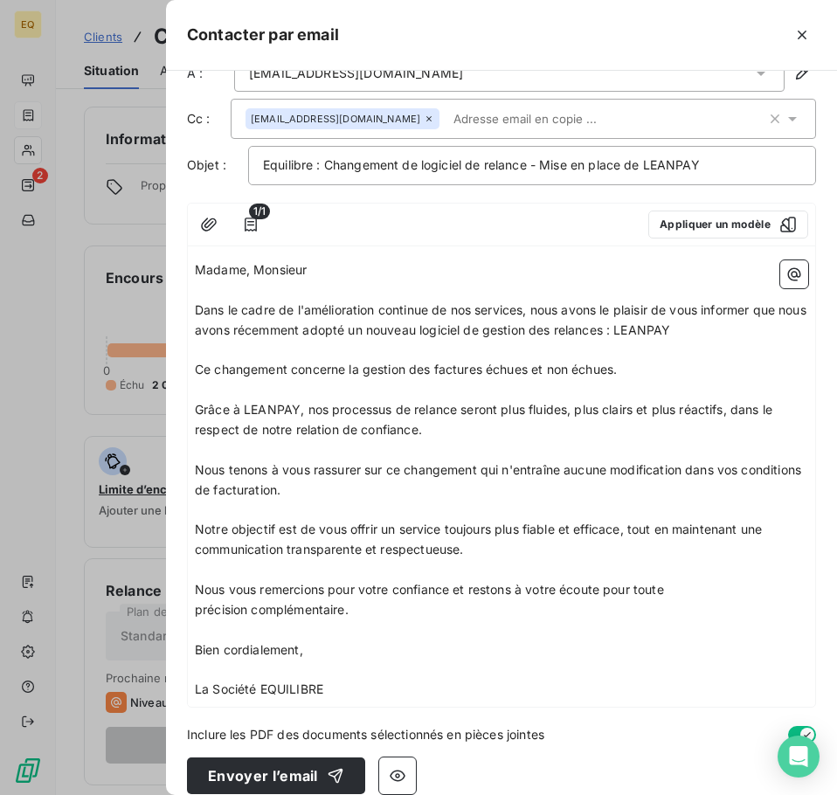
scroll to position [57, 0]
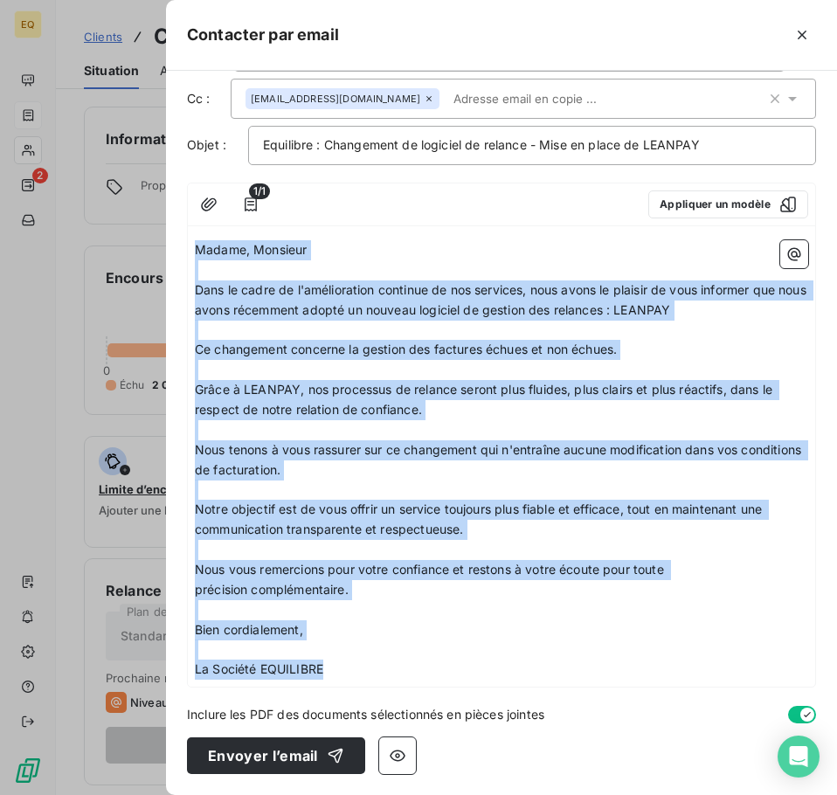
drag, startPoint x: 196, startPoint y: 248, endPoint x: 300, endPoint y: 487, distance: 260.8
click at [327, 662] on div "Madame, Monsieur ﻿ Dans le cadre de l'amélioration continue de nos services, no…" at bounding box center [501, 459] width 613 height 439
copy div "Madame, Monsieur ﻿ Dans le cadre de l'amélioration continue de nos services, no…"
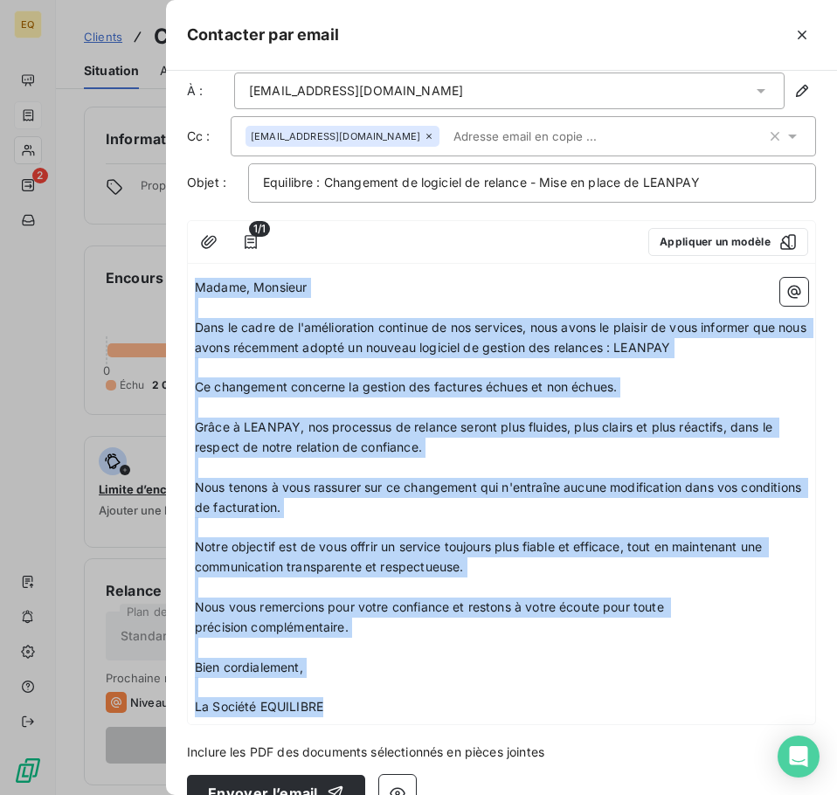
scroll to position [0, 0]
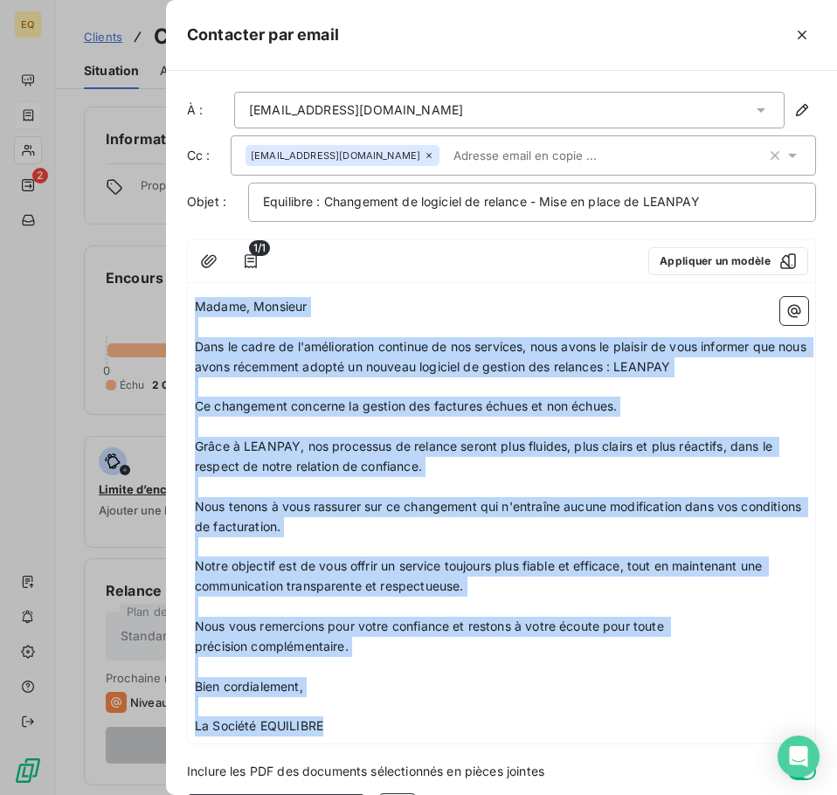
click at [368, 313] on p "Madame, Monsieur" at bounding box center [501, 307] width 613 height 20
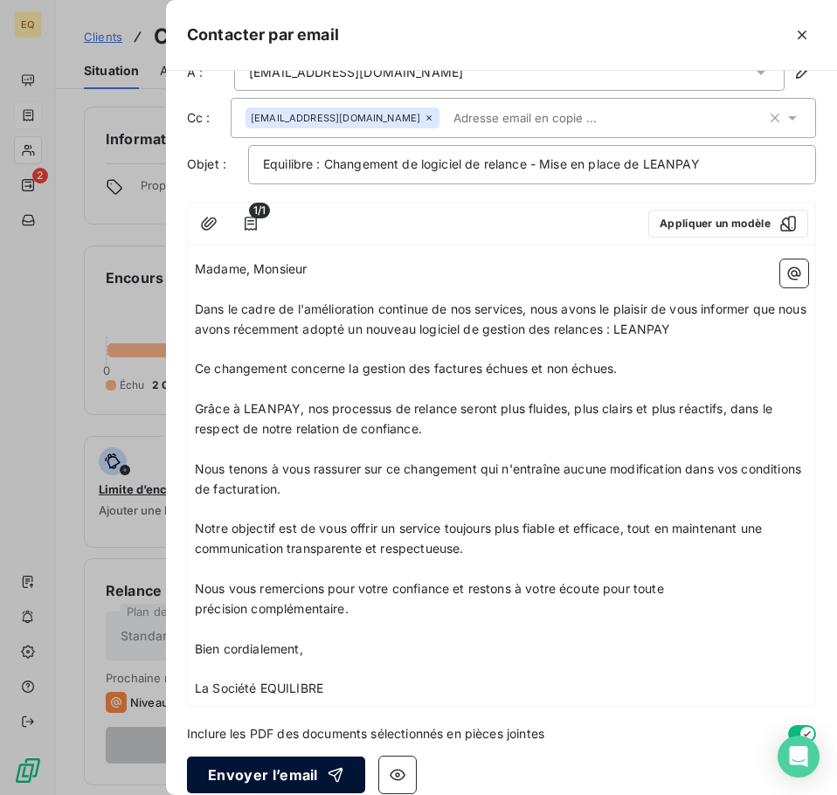
scroll to position [57, 0]
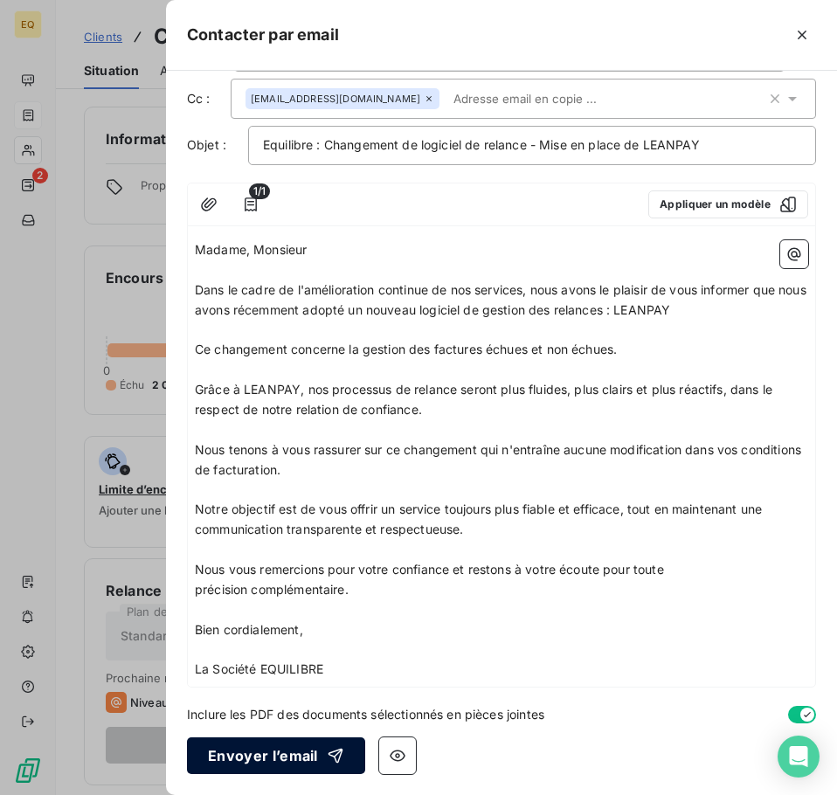
click at [233, 754] on button "Envoyer l’email" at bounding box center [276, 755] width 178 height 37
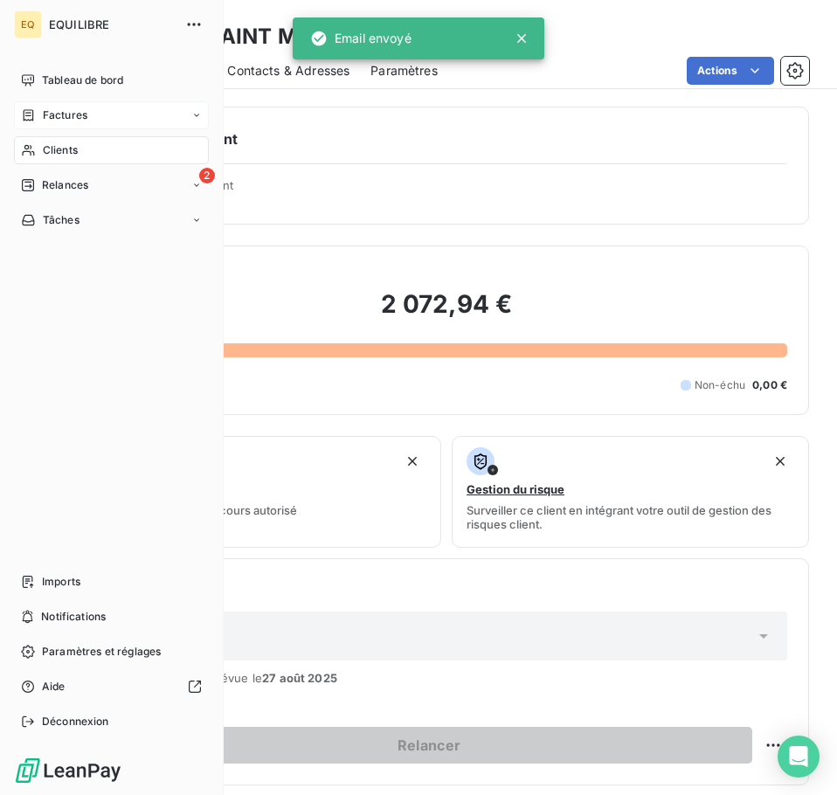
click at [59, 114] on span "Factures" at bounding box center [65, 115] width 45 height 16
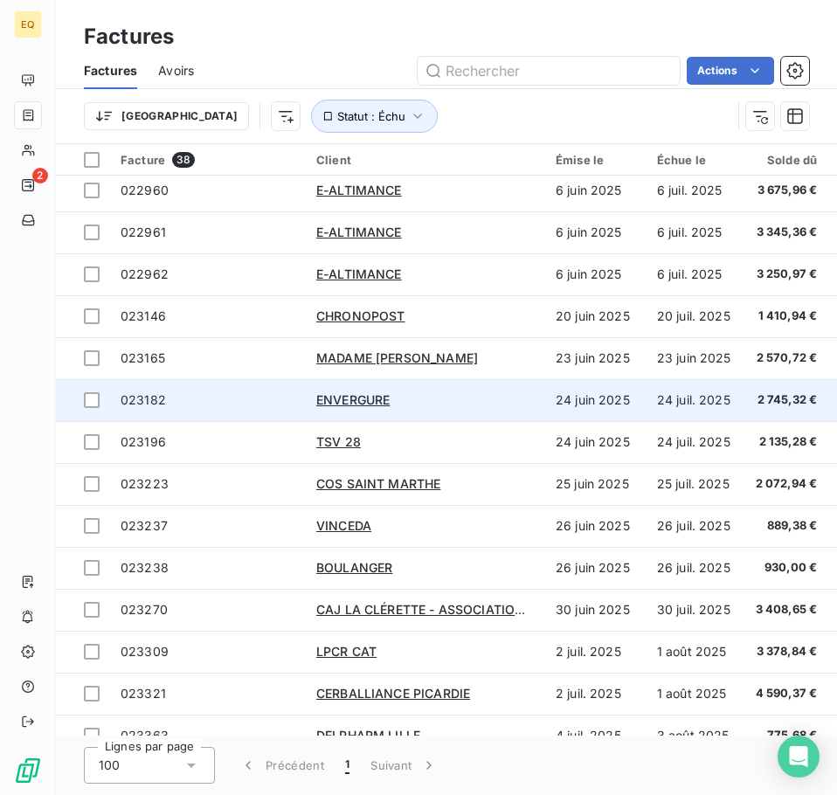
scroll to position [349, 0]
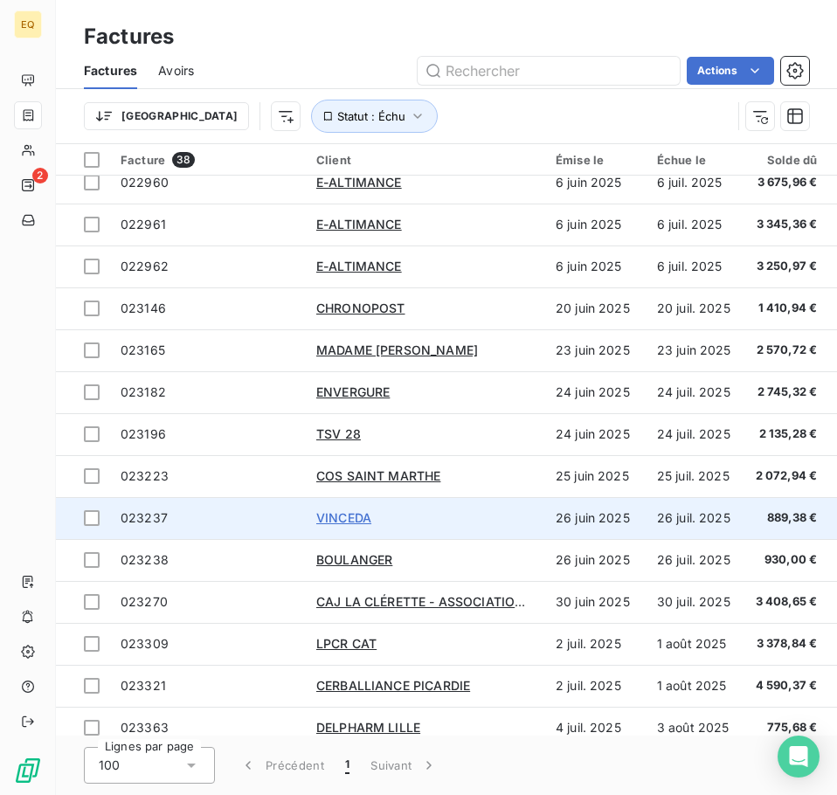
click at [348, 514] on span "VINCEDA" at bounding box center [343, 517] width 55 height 15
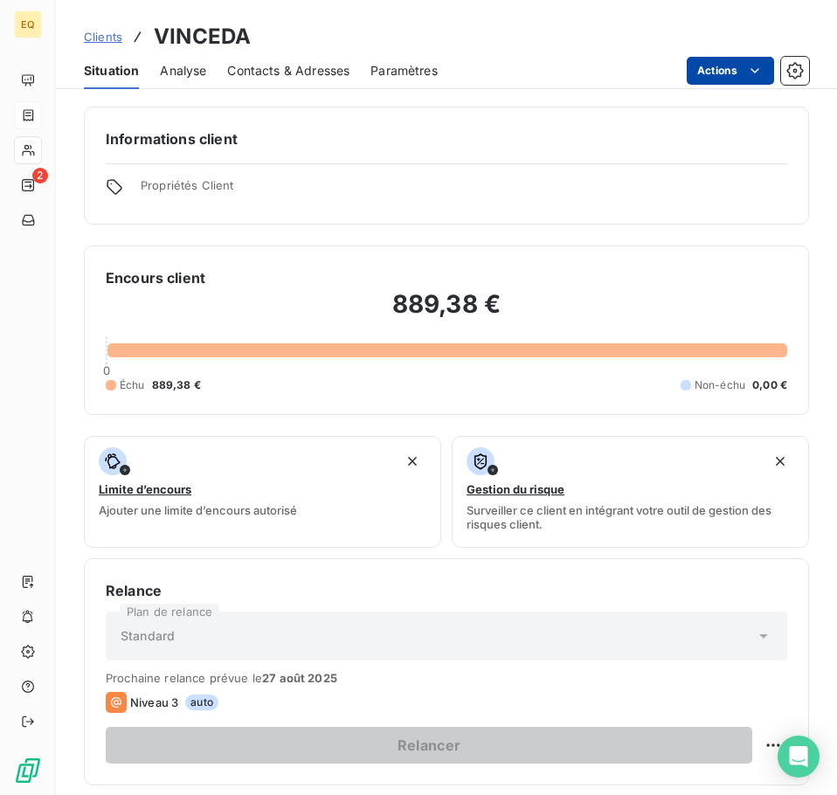
click at [733, 66] on html "EQ 2 Clients VINCEDA Situation Analyse Contacts & Adresses Paramètres Actions I…" at bounding box center [418, 397] width 837 height 795
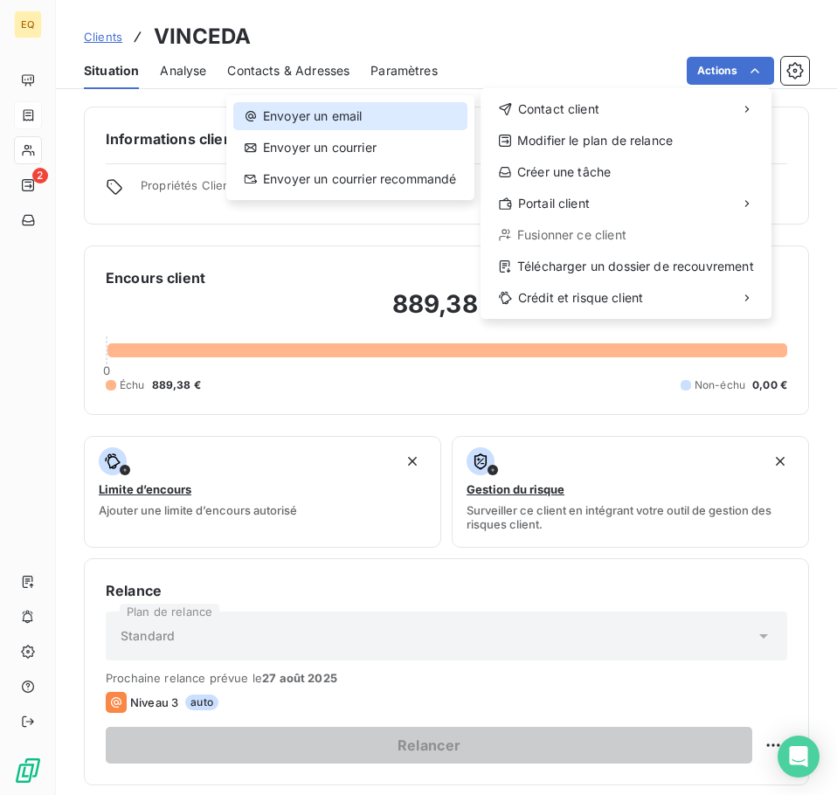
click at [346, 112] on div "Envoyer un email" at bounding box center [350, 116] width 234 height 28
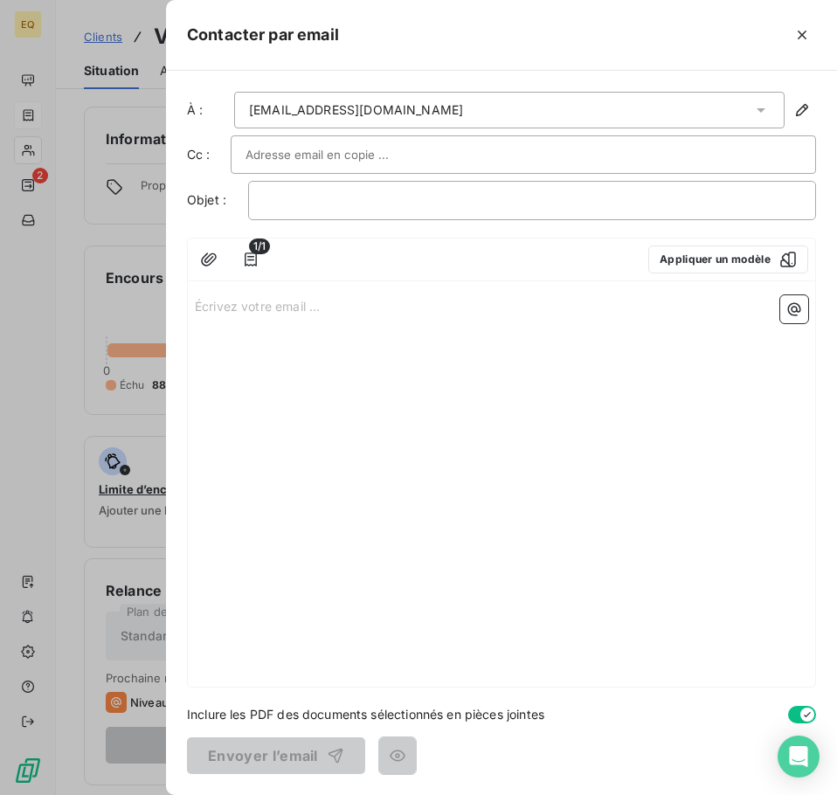
click at [762, 109] on icon at bounding box center [760, 110] width 9 height 4
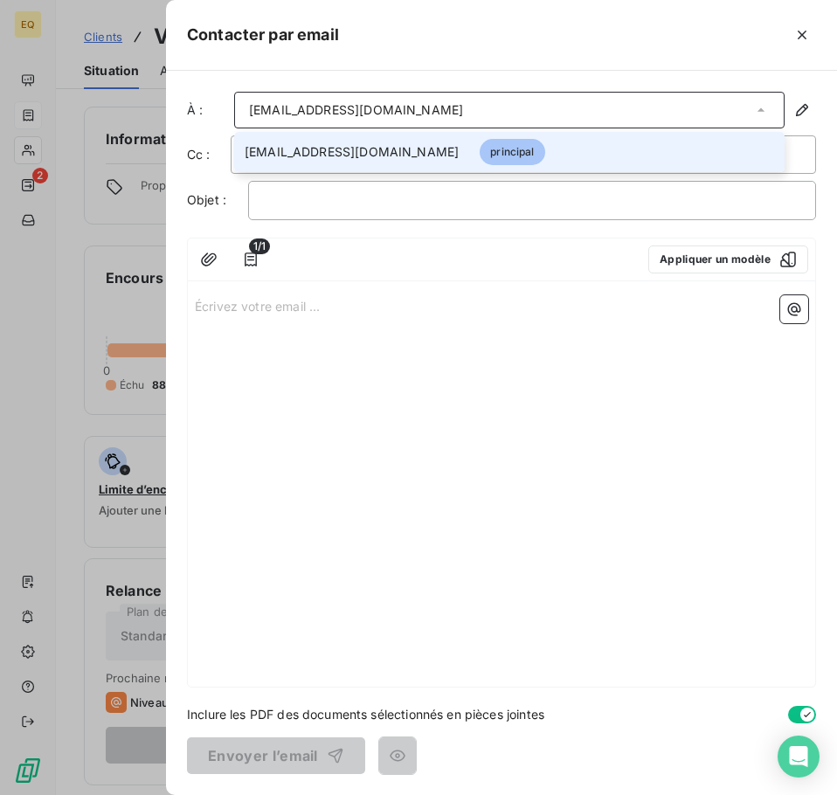
click at [396, 110] on div "[EMAIL_ADDRESS][DOMAIN_NAME]" at bounding box center [509, 110] width 550 height 37
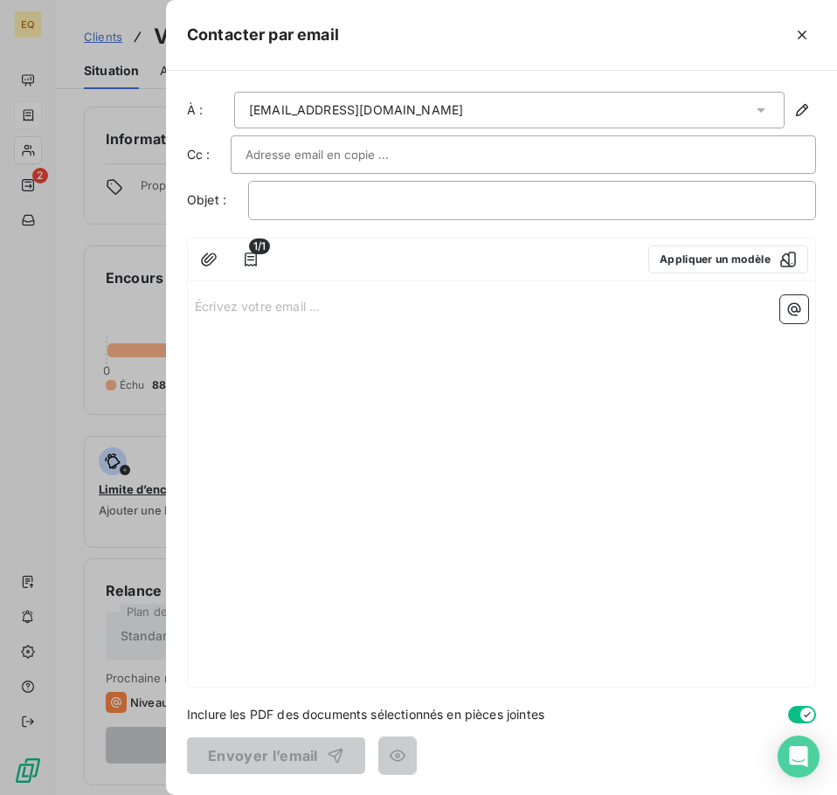
click at [196, 302] on p "Écrivez votre email ... ﻿" at bounding box center [501, 305] width 613 height 20
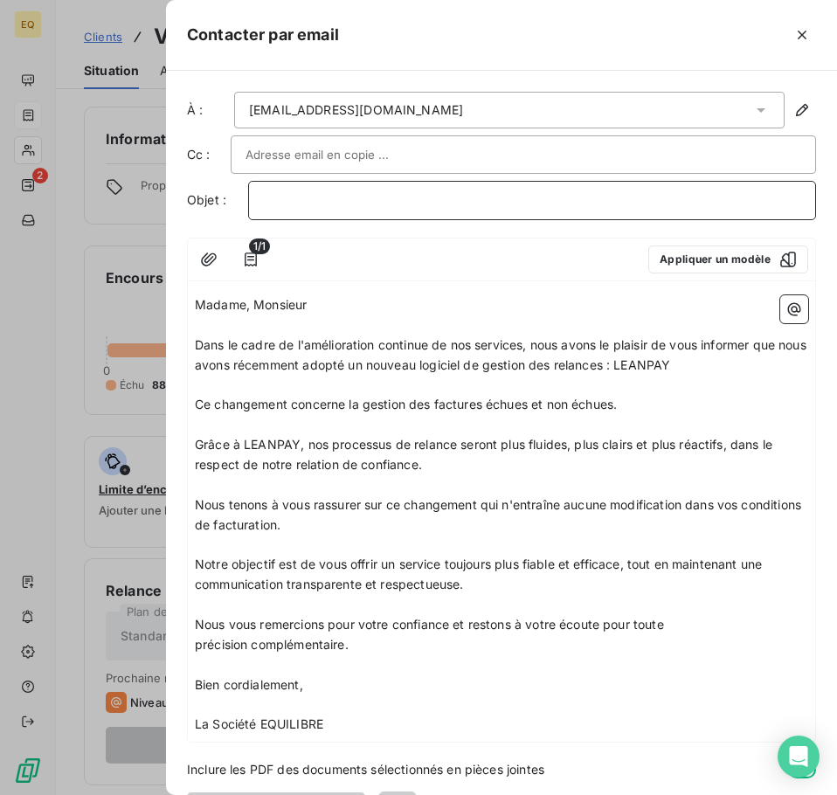
click at [279, 201] on p "﻿" at bounding box center [532, 200] width 538 height 20
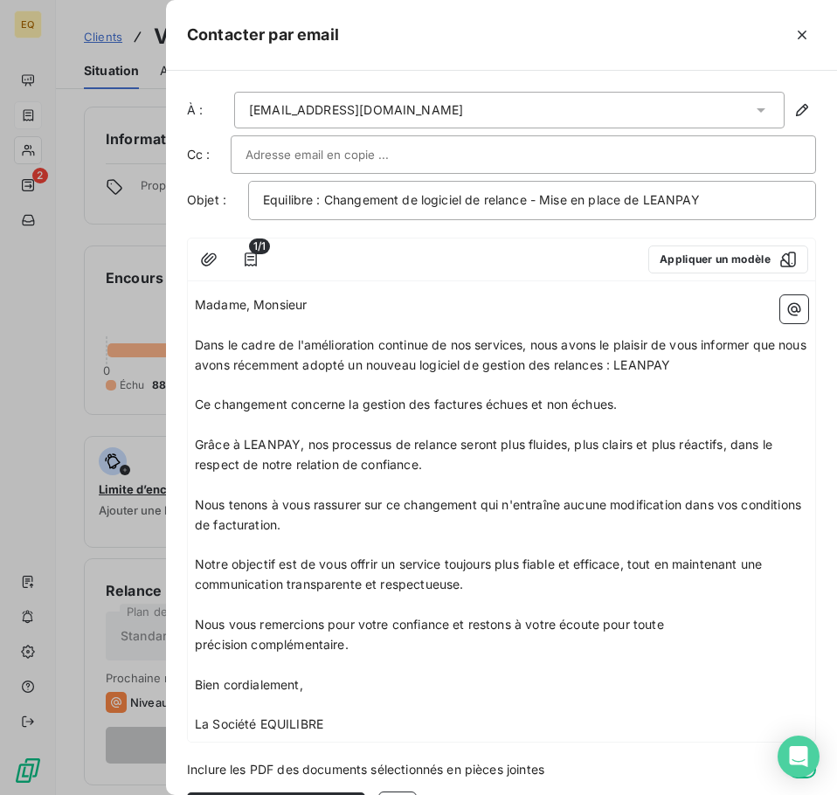
click at [301, 153] on input "text" at bounding box center [339, 154] width 188 height 26
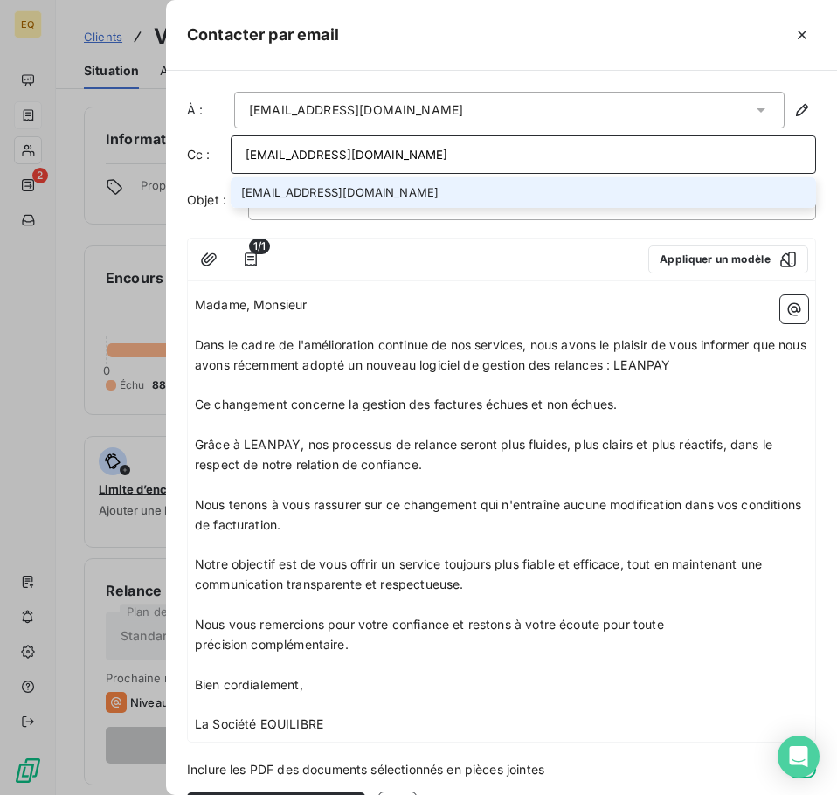
type input "[EMAIL_ADDRESS][DOMAIN_NAME]"
click at [315, 187] on li "[EMAIL_ADDRESS][DOMAIN_NAME]" at bounding box center [523, 192] width 585 height 31
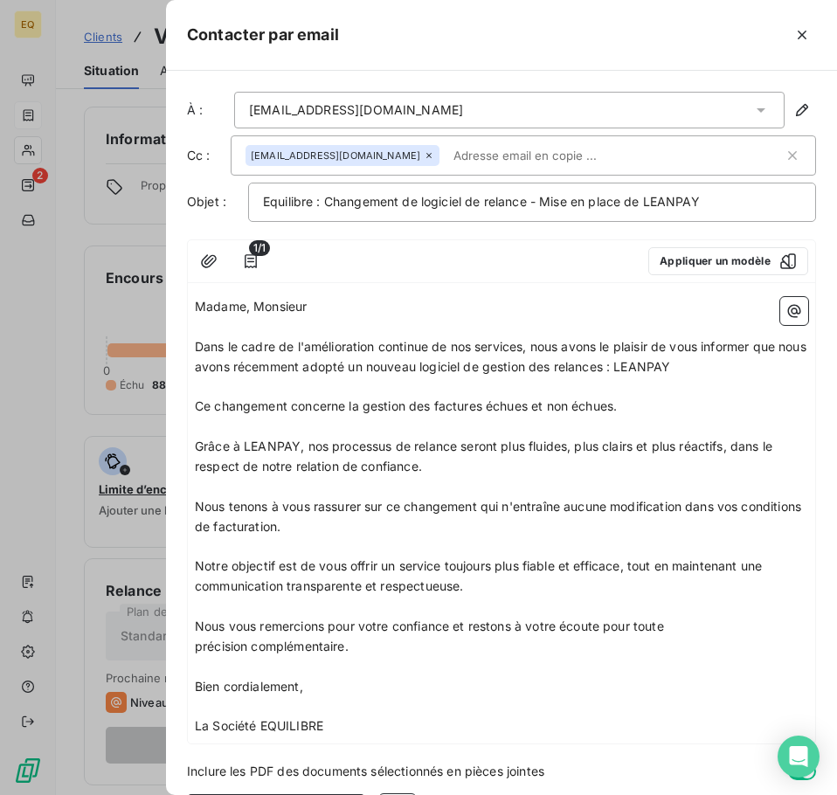
click at [254, 306] on span "Madame, Monsieur" at bounding box center [251, 306] width 112 height 15
click at [270, 299] on p "Monsieur" at bounding box center [501, 307] width 613 height 20
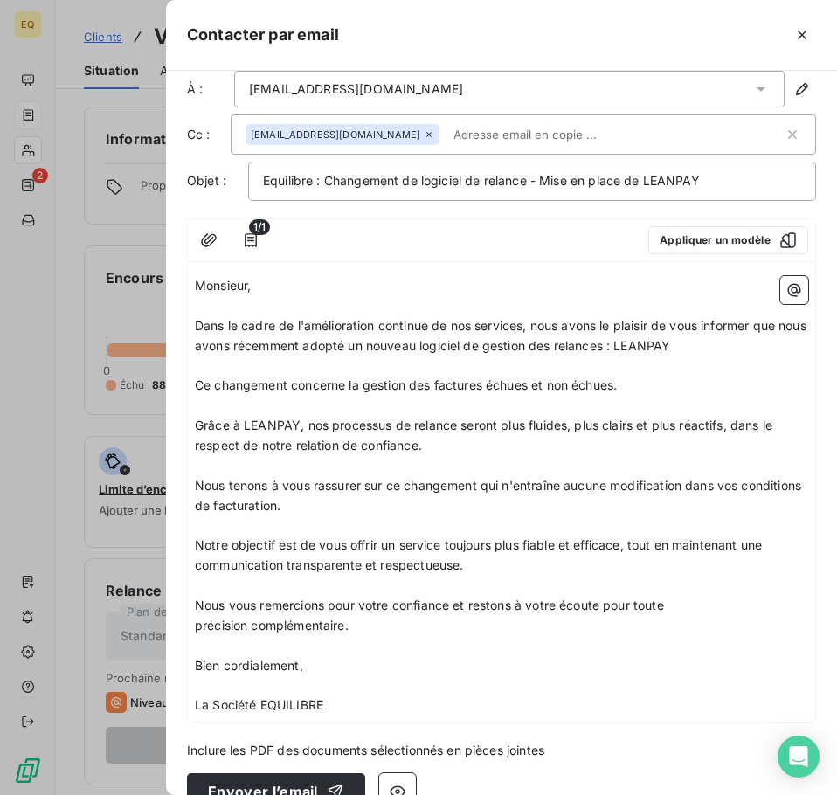
scroll to position [57, 0]
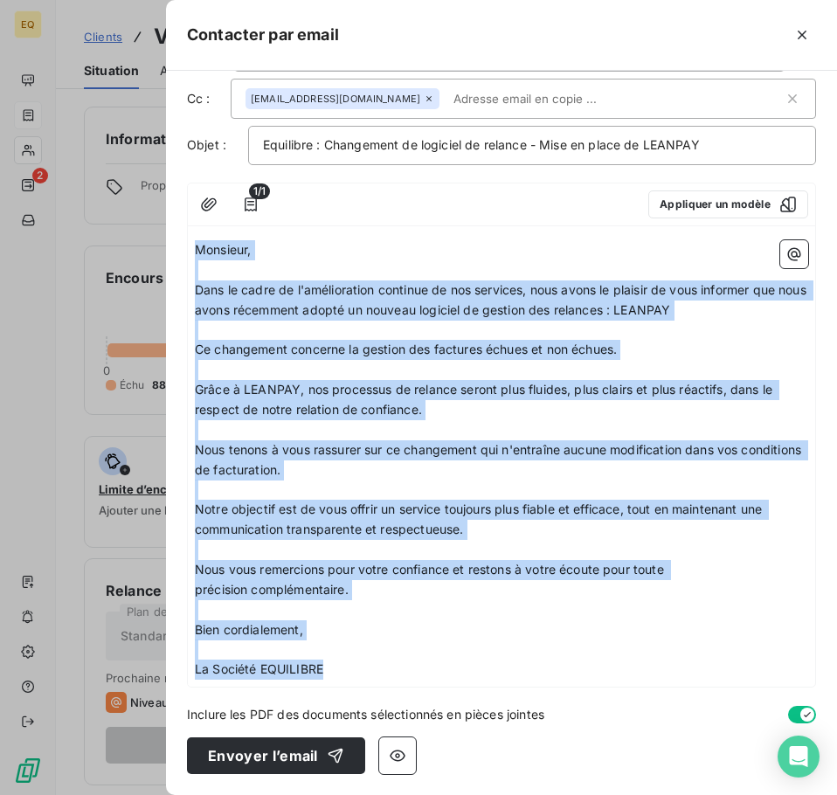
drag, startPoint x: 196, startPoint y: 245, endPoint x: 327, endPoint y: 670, distance: 443.9
click at [327, 670] on div "Monsieur, ﻿ Dans le cadre de l'amélioration continue de nos services, nous avon…" at bounding box center [501, 459] width 613 height 439
copy div "Monsieur, ﻿ Dans le cadre de l'amélioration continue de nos services, nous avon…"
click at [425, 621] on p "Bien cordialement," at bounding box center [501, 630] width 613 height 20
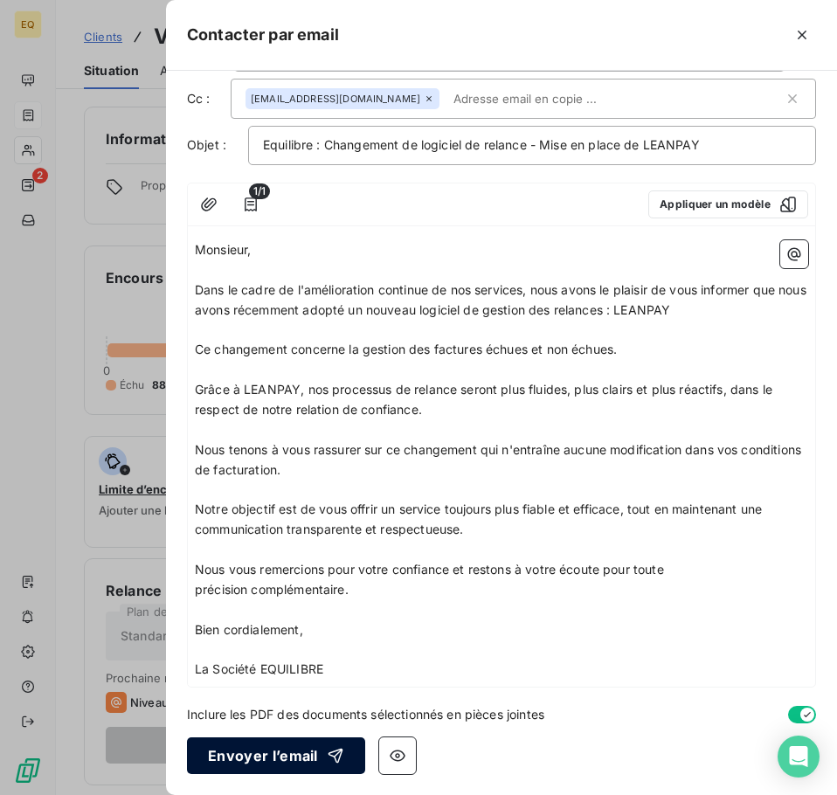
click at [244, 756] on button "Envoyer l’email" at bounding box center [276, 755] width 178 height 37
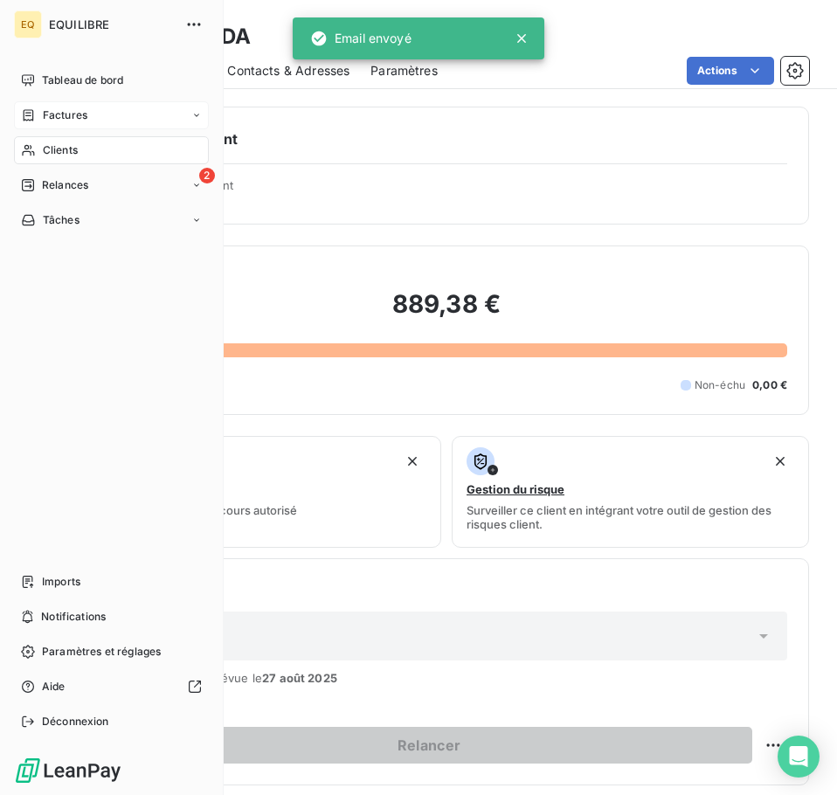
click at [54, 112] on span "Factures" at bounding box center [65, 115] width 45 height 16
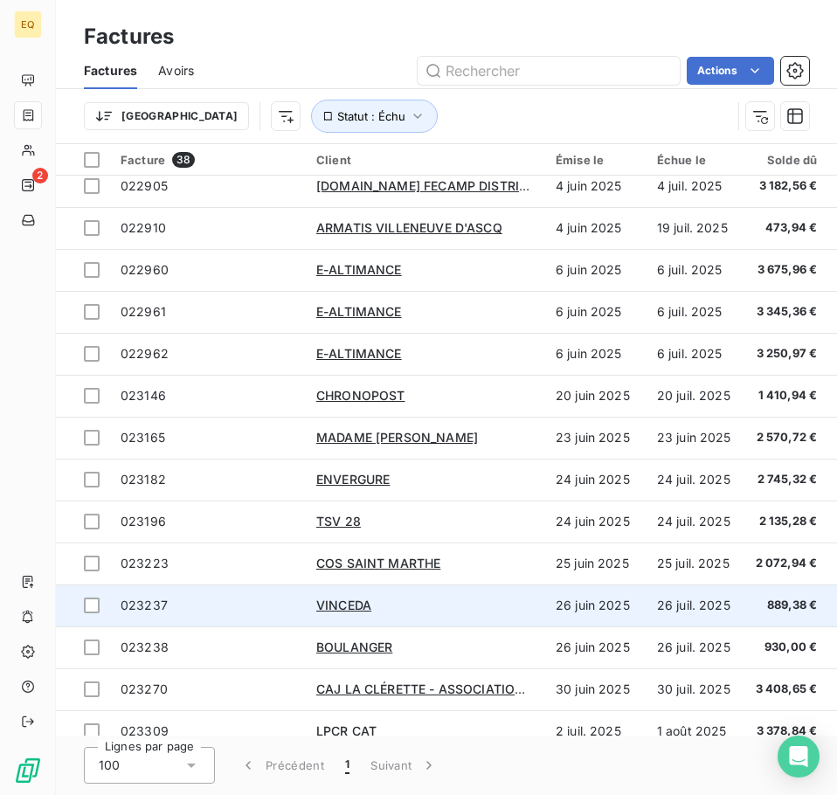
scroll to position [437, 0]
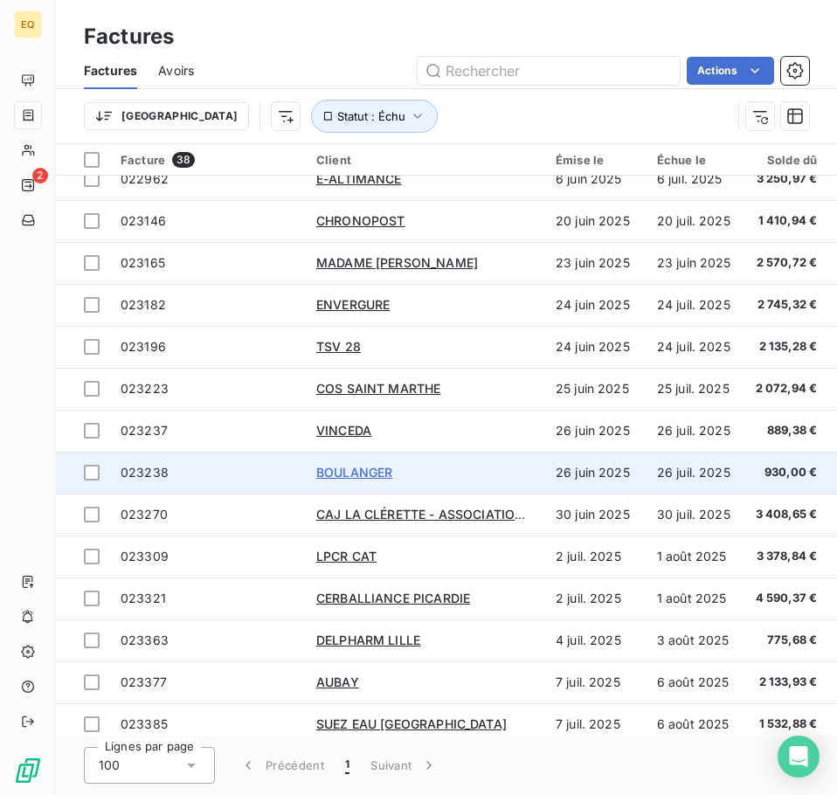
click at [362, 467] on span "BOULANGER" at bounding box center [354, 472] width 76 height 15
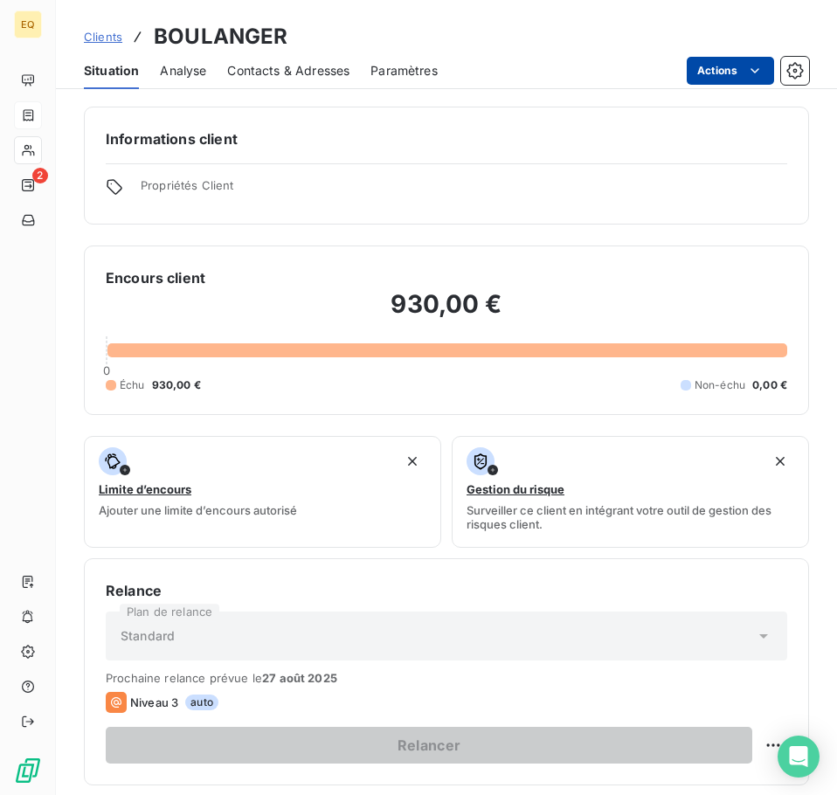
click at [710, 67] on html "EQ 2 Clients BOULANGER Situation Analyse Contacts & Adresses Paramètres Actions…" at bounding box center [418, 397] width 837 height 795
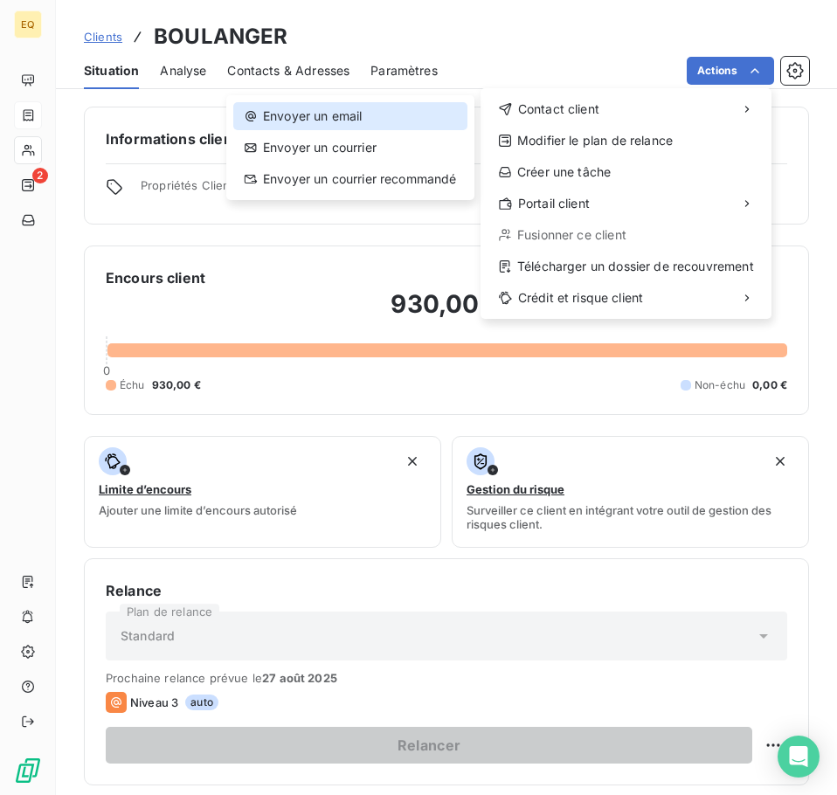
click at [355, 114] on div "Envoyer un email" at bounding box center [350, 116] width 234 height 28
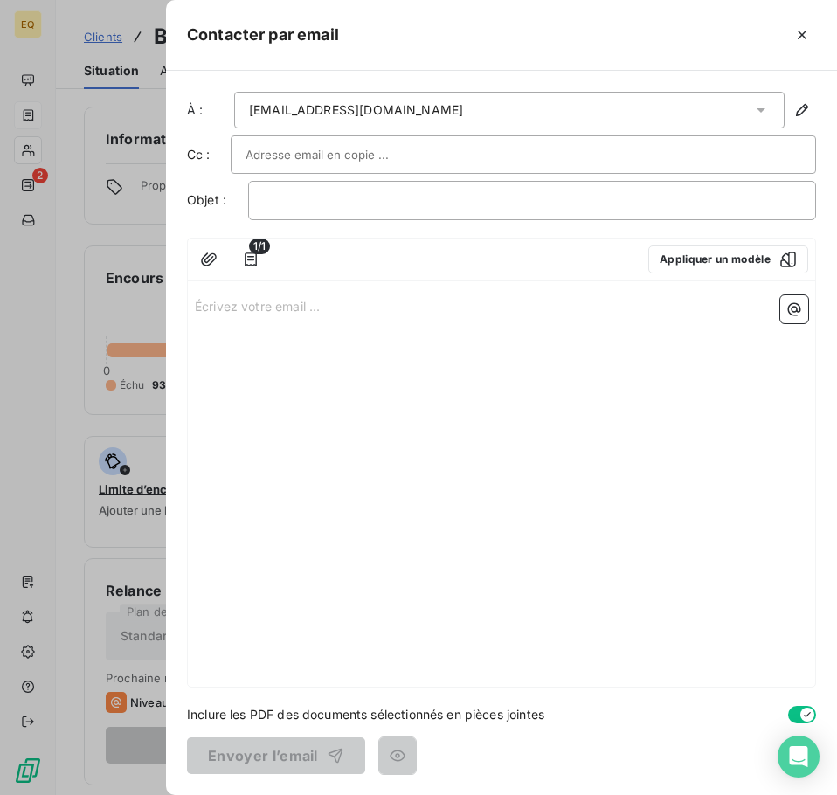
click at [196, 304] on p "Écrivez votre email ... ﻿" at bounding box center [501, 305] width 613 height 20
drag, startPoint x: 194, startPoint y: 306, endPoint x: 491, endPoint y: 354, distance: 300.8
click at [534, 367] on div "Écrivez votre email ... ﻿" at bounding box center [501, 487] width 627 height 398
click at [243, 310] on p "Écrivez votre email ... ﻿" at bounding box center [501, 305] width 613 height 20
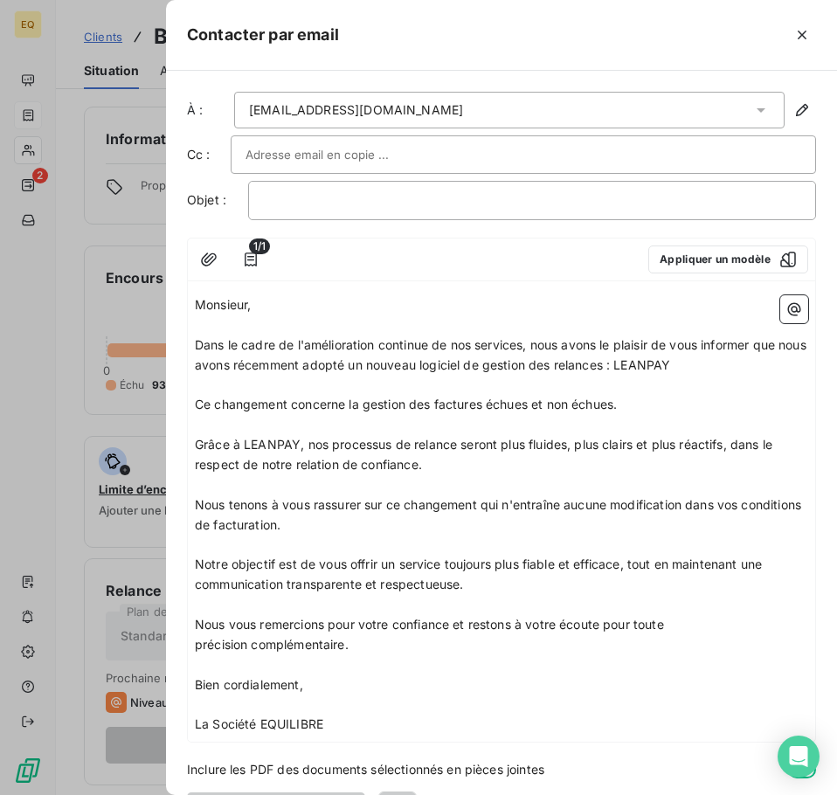
drag, startPoint x: 250, startPoint y: 309, endPoint x: 271, endPoint y: 300, distance: 23.1
click at [251, 307] on span "Monsieur," at bounding box center [223, 304] width 56 height 15
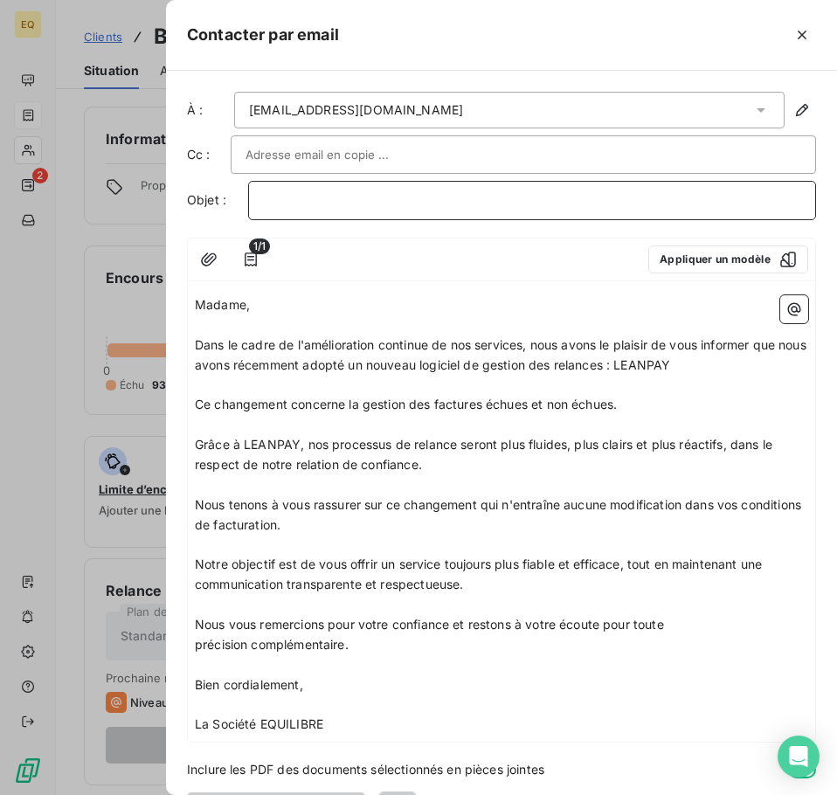
click at [300, 207] on p "﻿" at bounding box center [532, 200] width 538 height 20
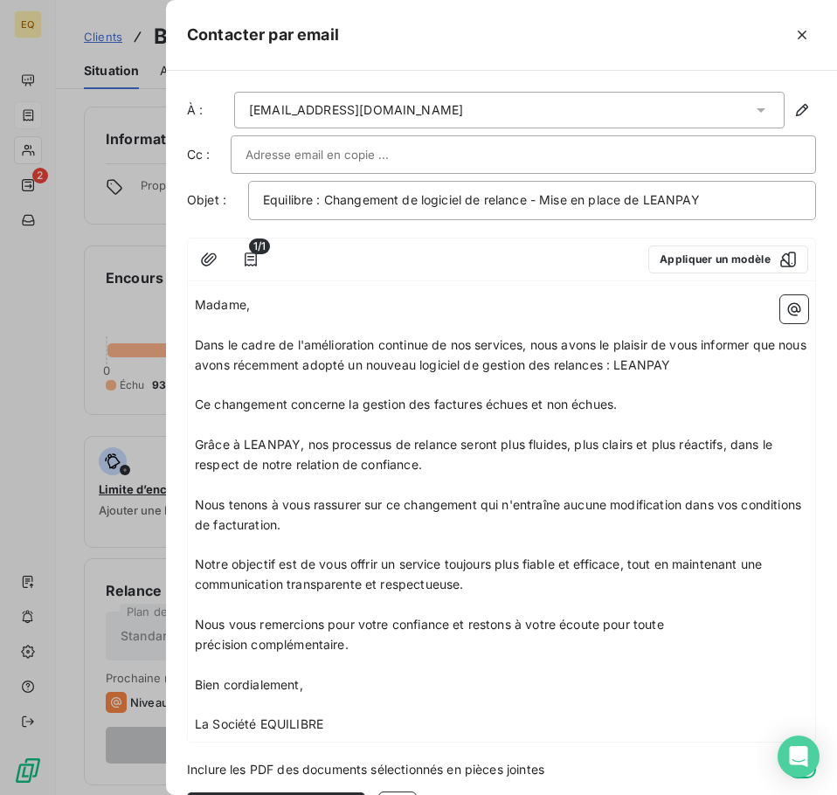
click at [303, 152] on input "text" at bounding box center [339, 154] width 188 height 26
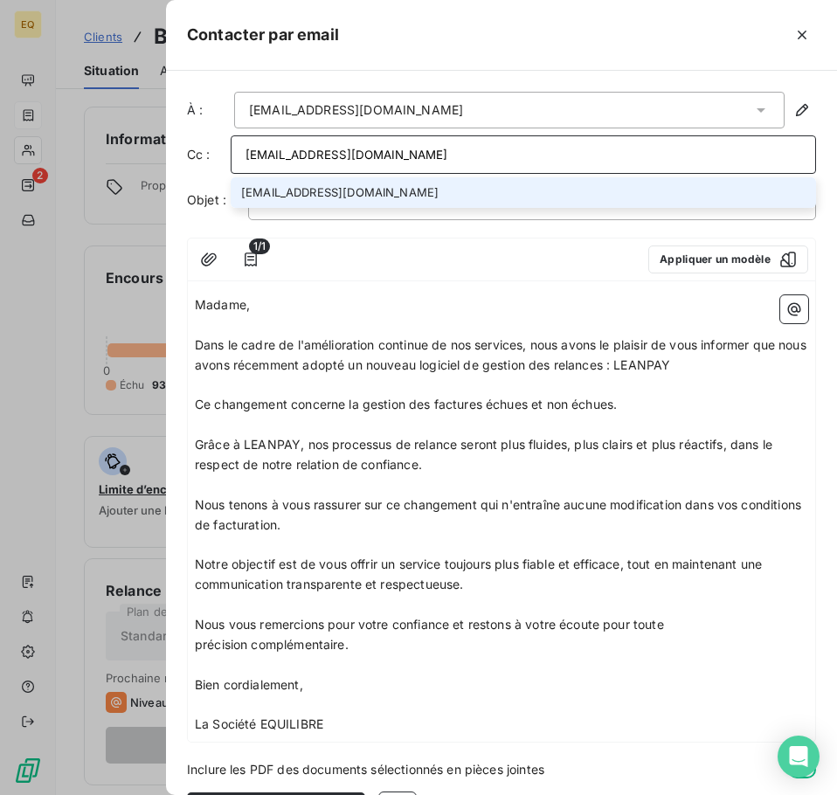
type input "[EMAIL_ADDRESS][DOMAIN_NAME]"
click at [387, 189] on li "[EMAIL_ADDRESS][DOMAIN_NAME]" at bounding box center [523, 192] width 585 height 31
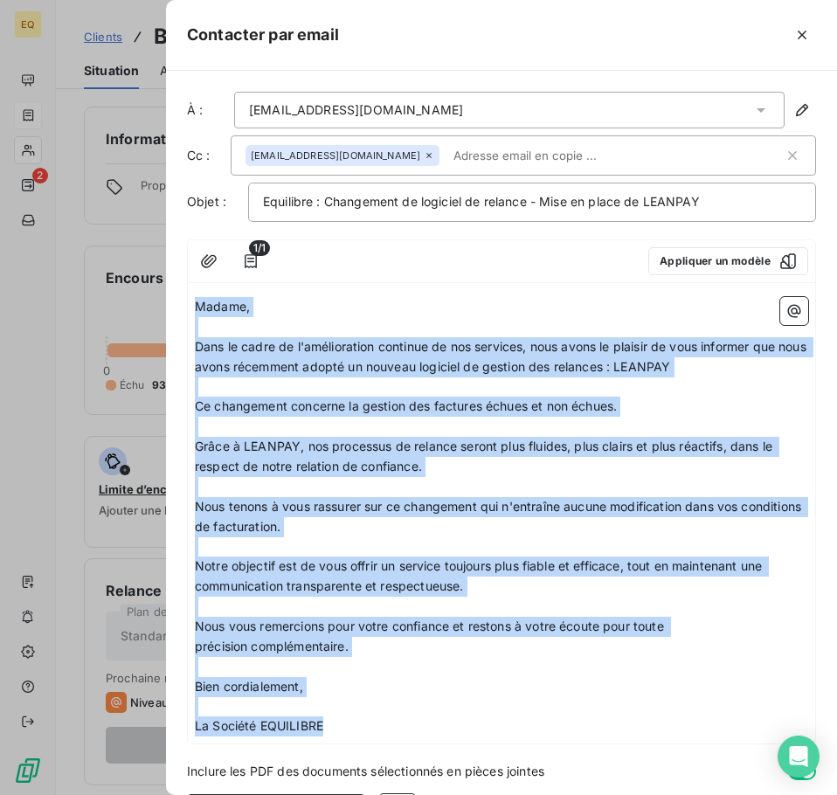
drag, startPoint x: 195, startPoint y: 302, endPoint x: 320, endPoint y: 544, distance: 272.6
click at [322, 722] on div "Madame, ﻿ Dans le cadre de l'amélioration continue de nos services, nous avons …" at bounding box center [501, 516] width 613 height 439
click at [322, 301] on p "Madame," at bounding box center [501, 307] width 613 height 20
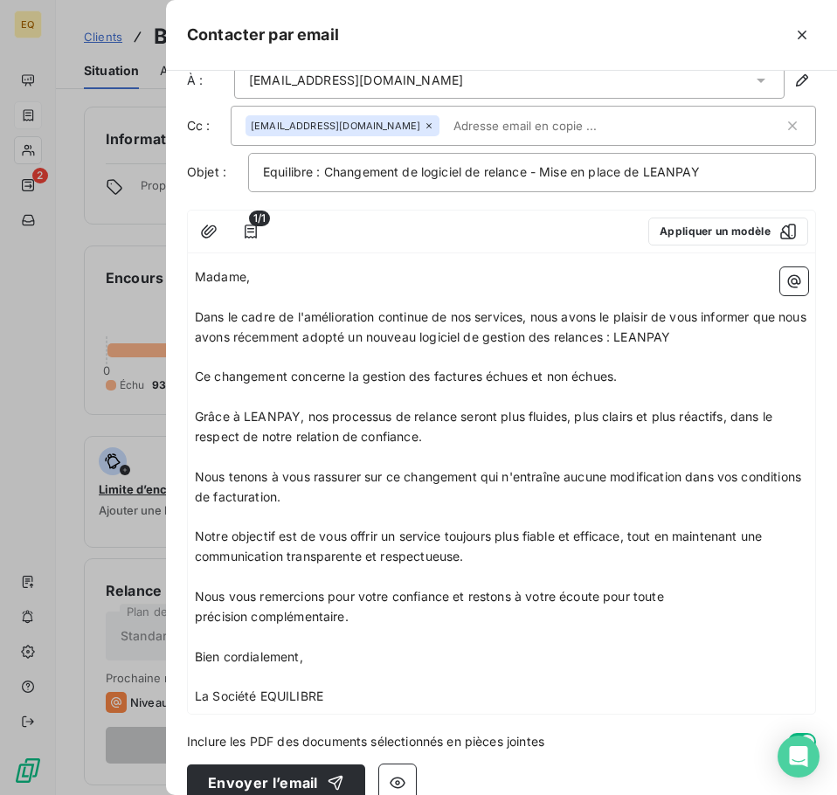
scroll to position [57, 0]
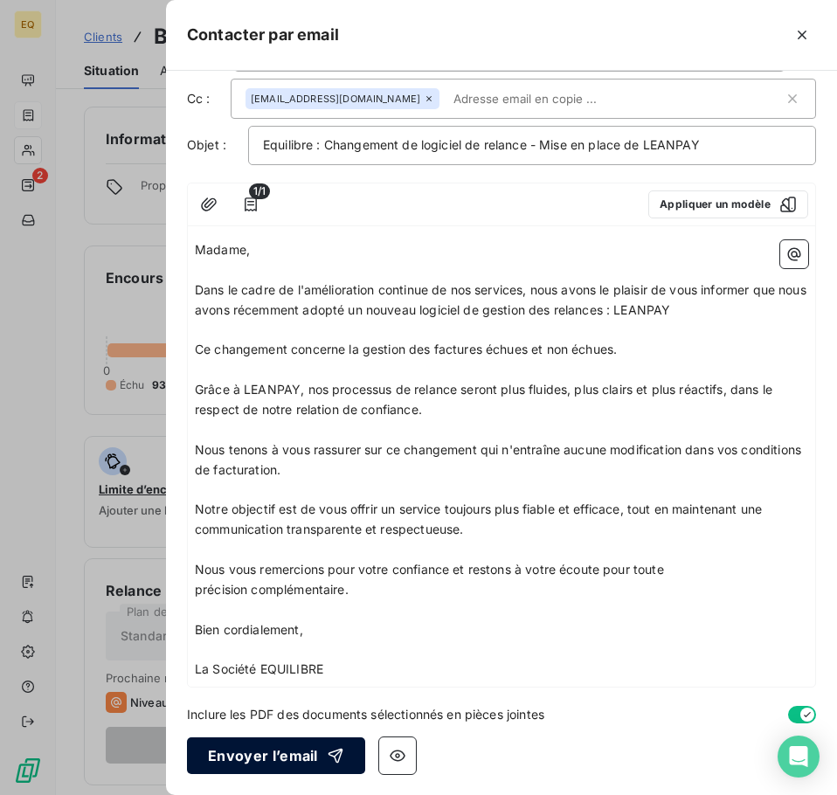
click at [246, 753] on button "Envoyer l’email" at bounding box center [276, 755] width 178 height 37
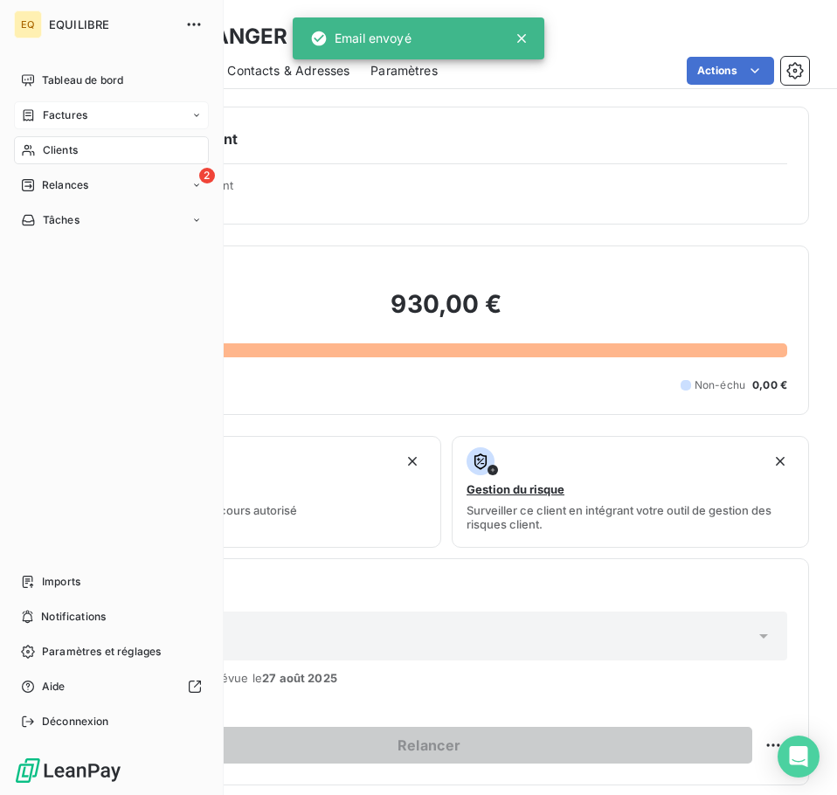
click at [83, 114] on span "Factures" at bounding box center [65, 115] width 45 height 16
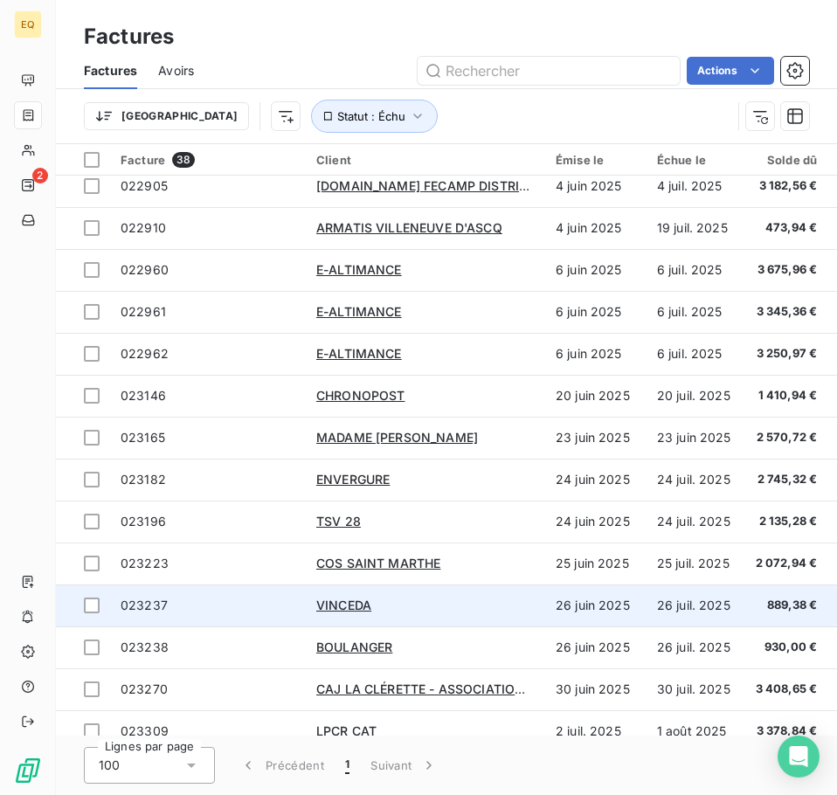
scroll to position [349, 0]
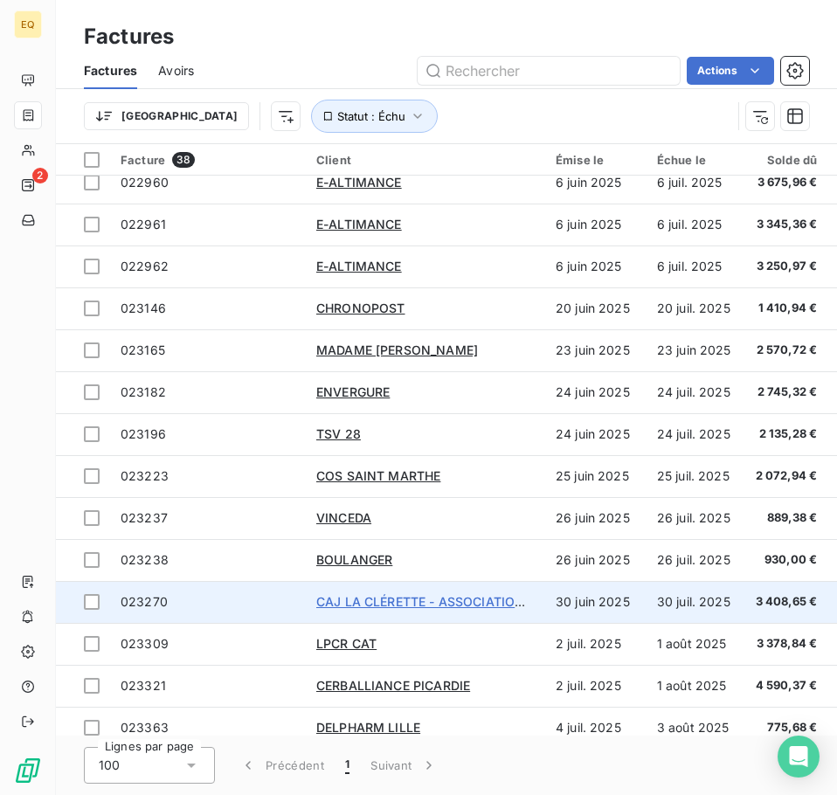
click at [341, 599] on span "CAJ LA CLÉRETTE - ASSOCIATION PAPILLONS" at bounding box center [456, 601] width 281 height 15
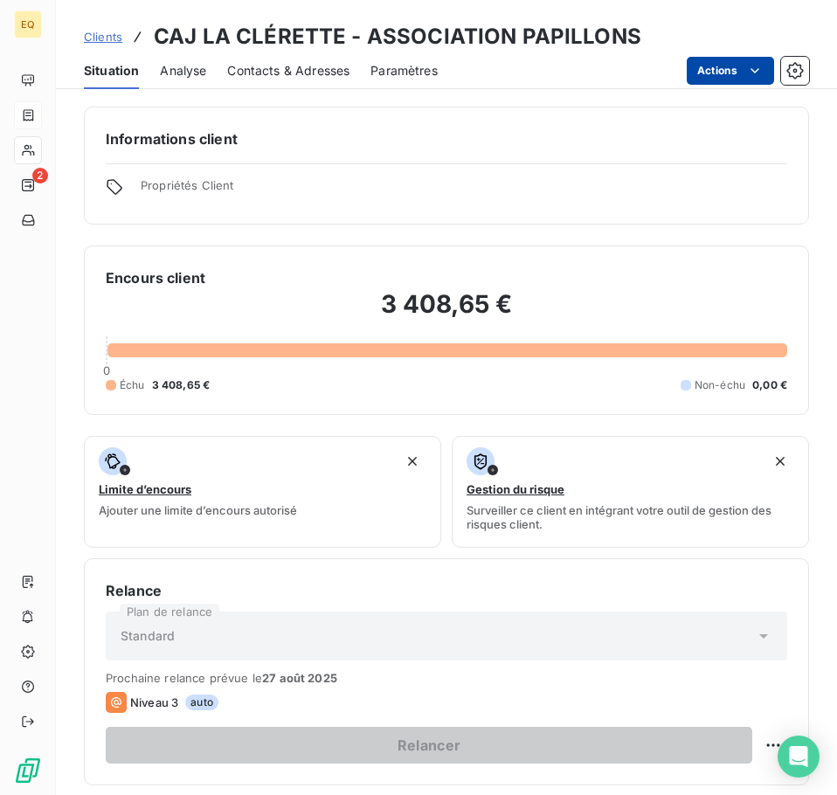
click at [725, 72] on html "EQ 2 Clients CAJ LA CLÉRETTE - ASSOCIATION PAPILLONS Situation Analyse Contacts…" at bounding box center [418, 397] width 837 height 795
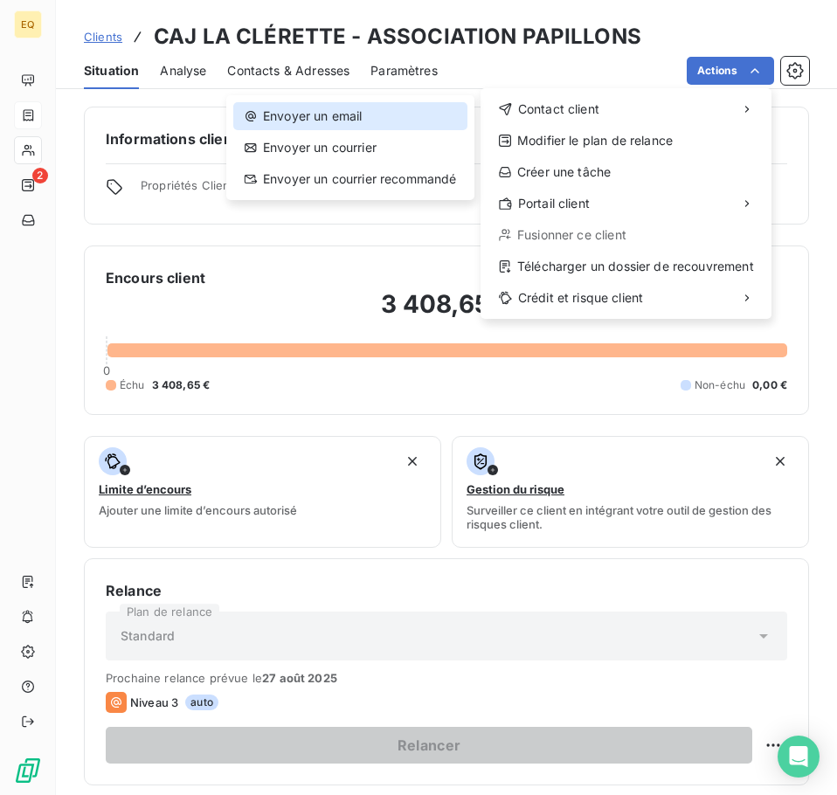
click at [341, 112] on div "Envoyer un email" at bounding box center [350, 116] width 234 height 28
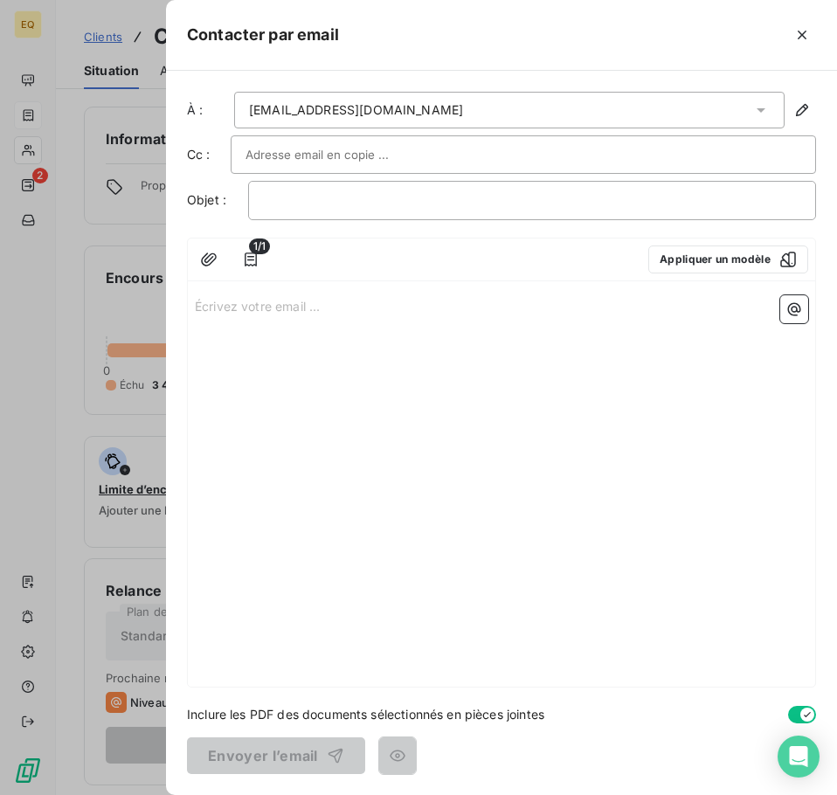
click at [196, 309] on p "Écrivez votre email ... ﻿" at bounding box center [501, 305] width 613 height 20
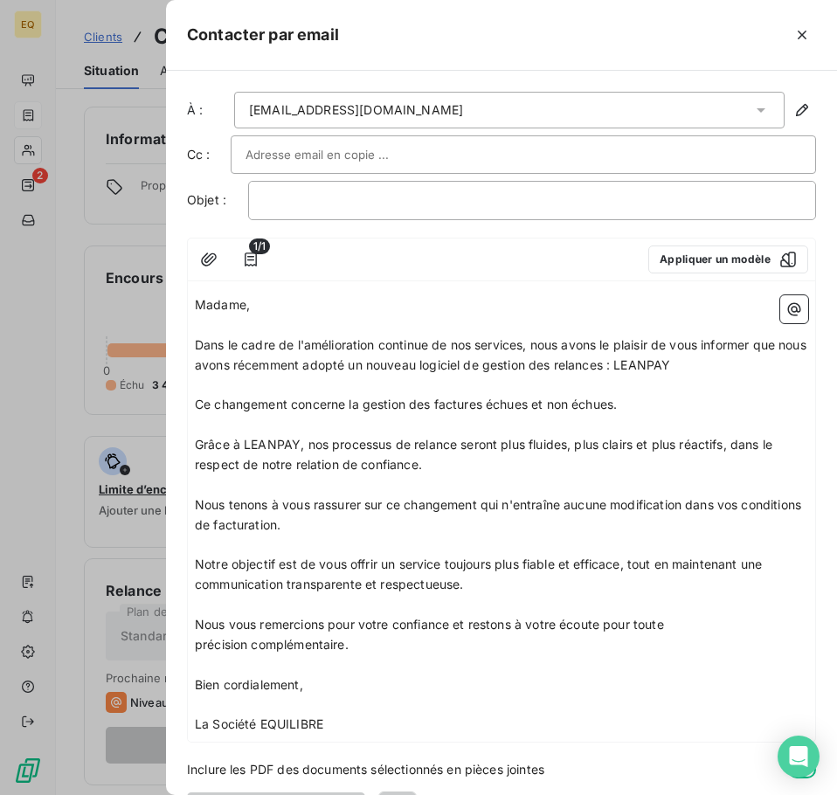
click at [265, 305] on p "Madame," at bounding box center [501, 305] width 613 height 20
click at [756, 108] on icon at bounding box center [760, 110] width 9 height 4
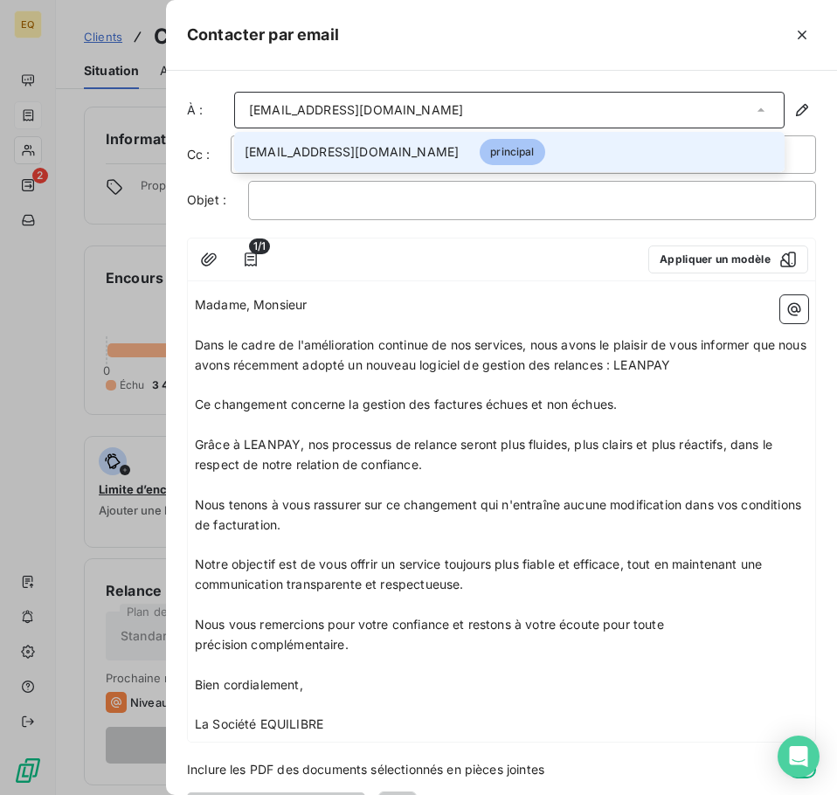
click at [333, 258] on div at bounding box center [456, 259] width 355 height 28
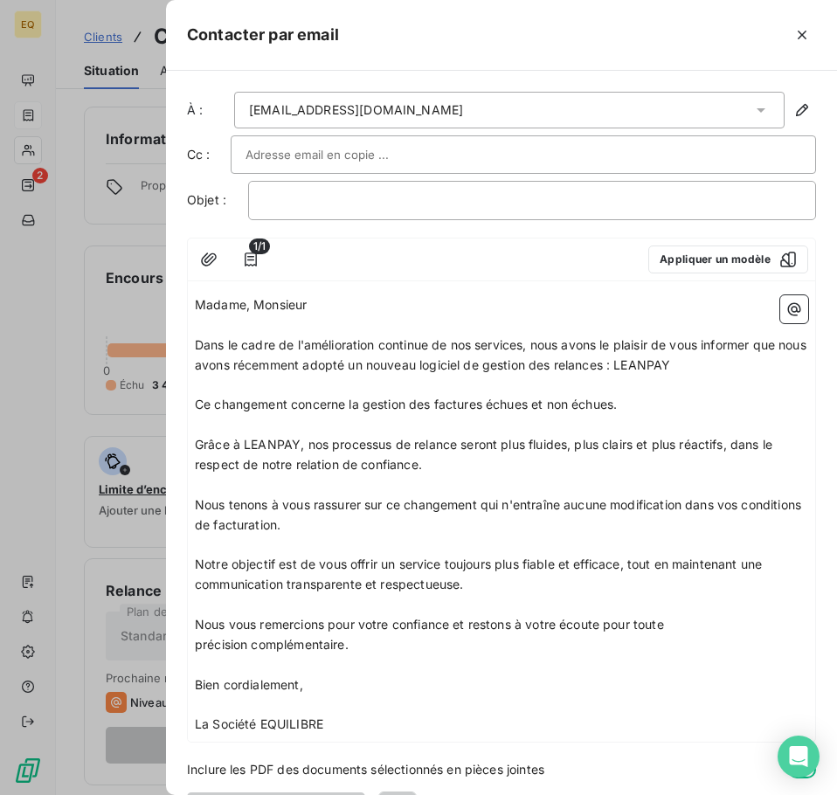
click at [316, 155] on input "text" at bounding box center [339, 154] width 188 height 26
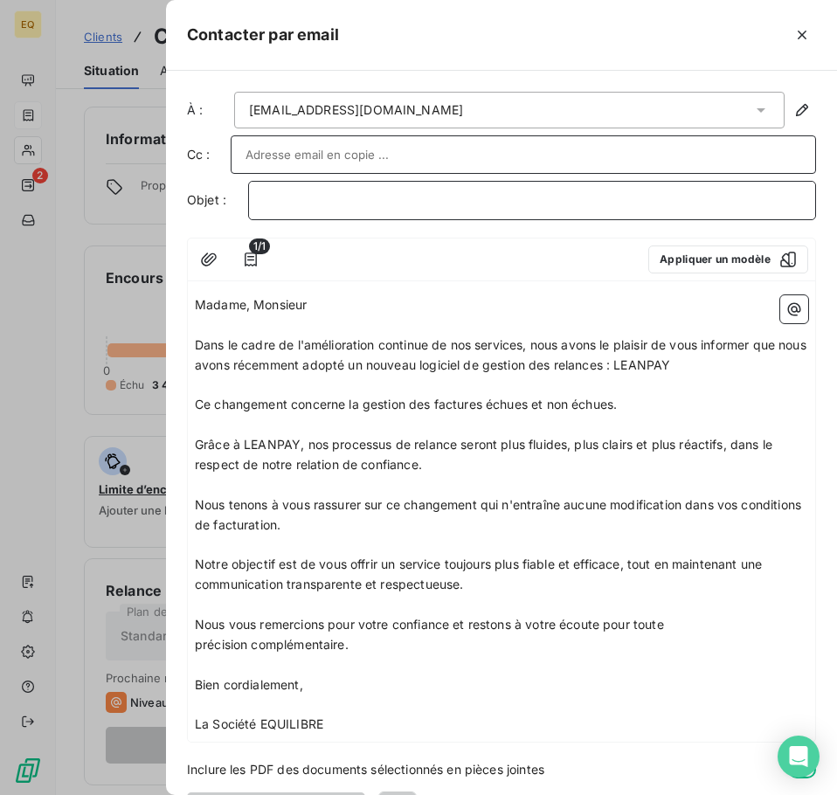
click at [300, 195] on p "﻿" at bounding box center [532, 200] width 538 height 20
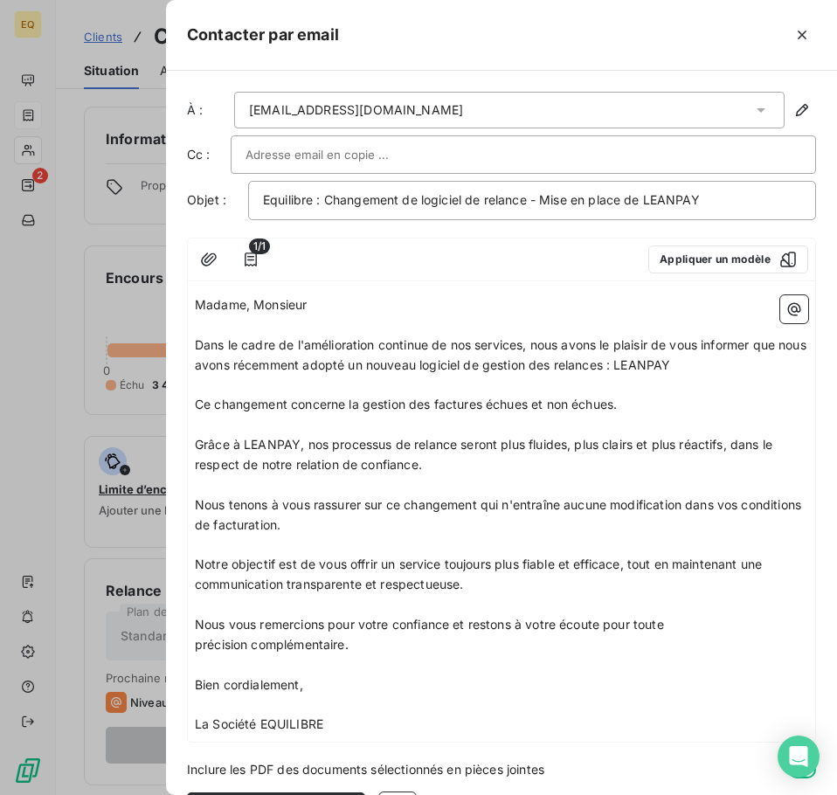
click at [310, 155] on input "text" at bounding box center [339, 154] width 188 height 26
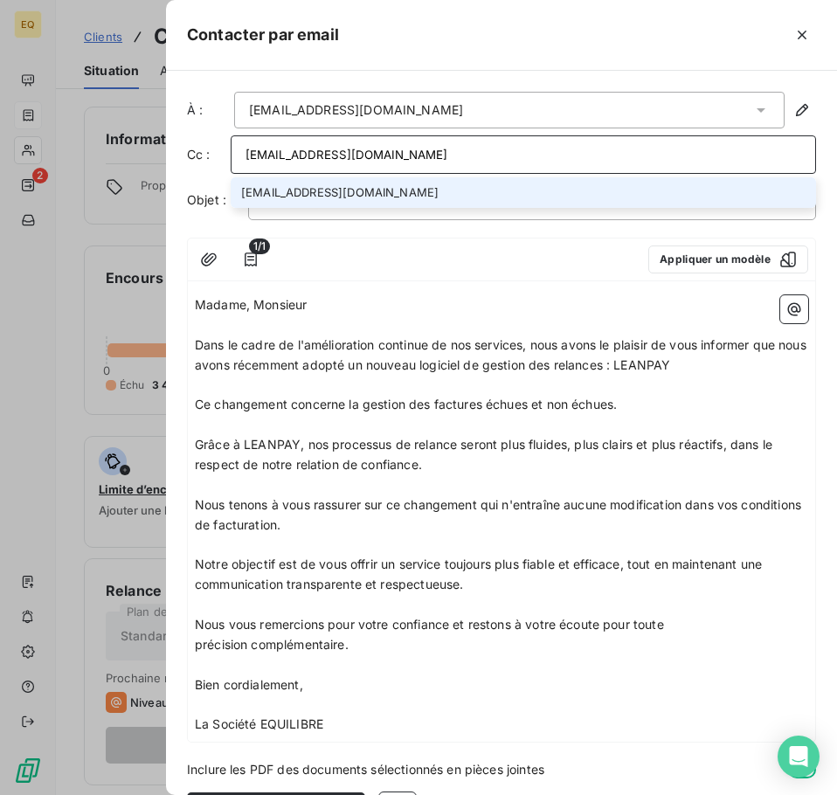
type input "[EMAIL_ADDRESS][DOMAIN_NAME]"
click at [342, 185] on li "[EMAIL_ADDRESS][DOMAIN_NAME]" at bounding box center [523, 192] width 585 height 31
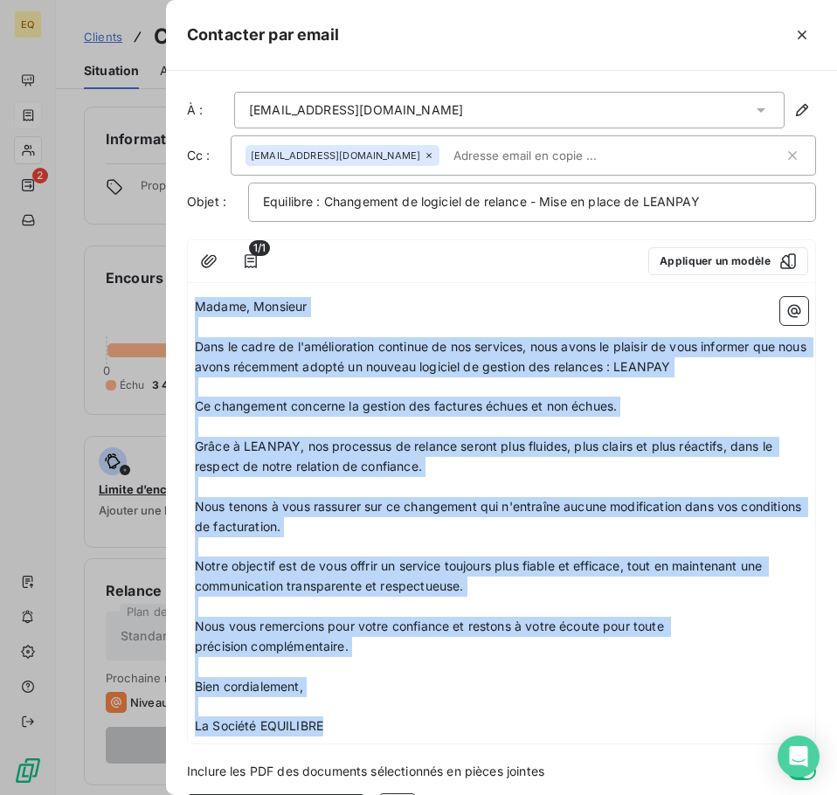
drag, startPoint x: 195, startPoint y: 307, endPoint x: 322, endPoint y: 647, distance: 362.8
click at [330, 721] on div "Madame, Monsieur ﻿ Dans le cadre de l'amélioration continue de nos services, no…" at bounding box center [501, 516] width 613 height 439
click at [457, 681] on p "Bien cordialement," at bounding box center [501, 687] width 613 height 20
click at [344, 696] on p "﻿" at bounding box center [501, 706] width 613 height 20
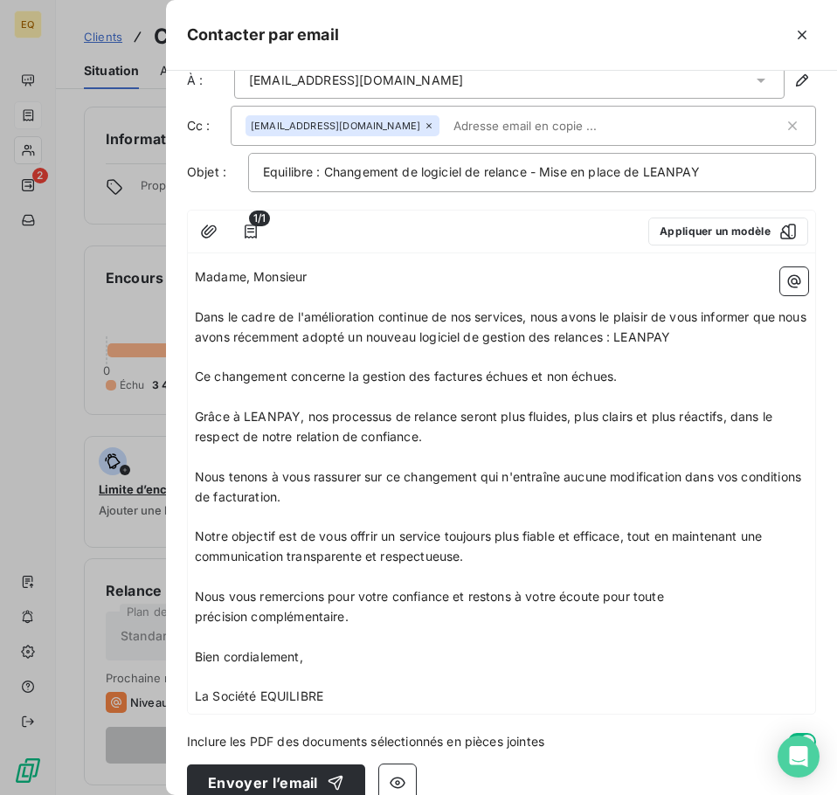
scroll to position [57, 0]
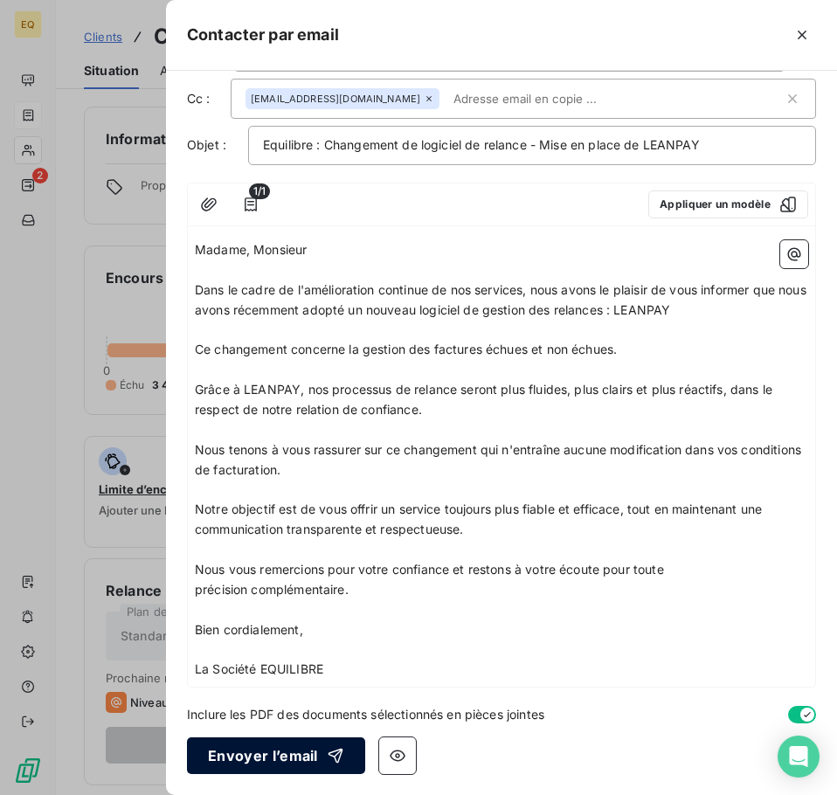
click at [258, 753] on button "Envoyer l’email" at bounding box center [276, 755] width 178 height 37
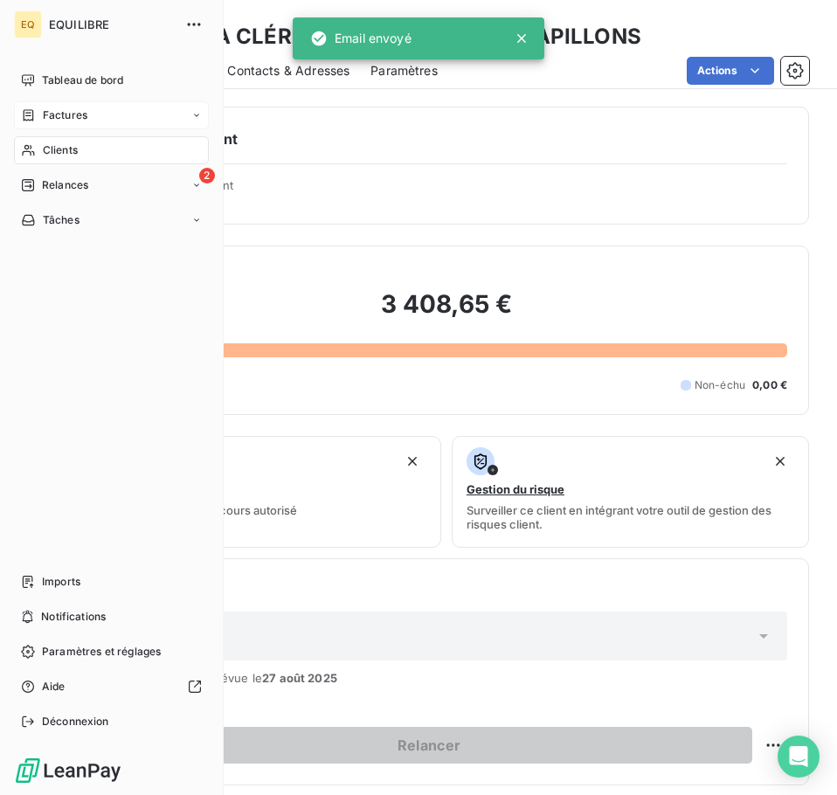
click at [101, 112] on div "Factures" at bounding box center [111, 115] width 195 height 28
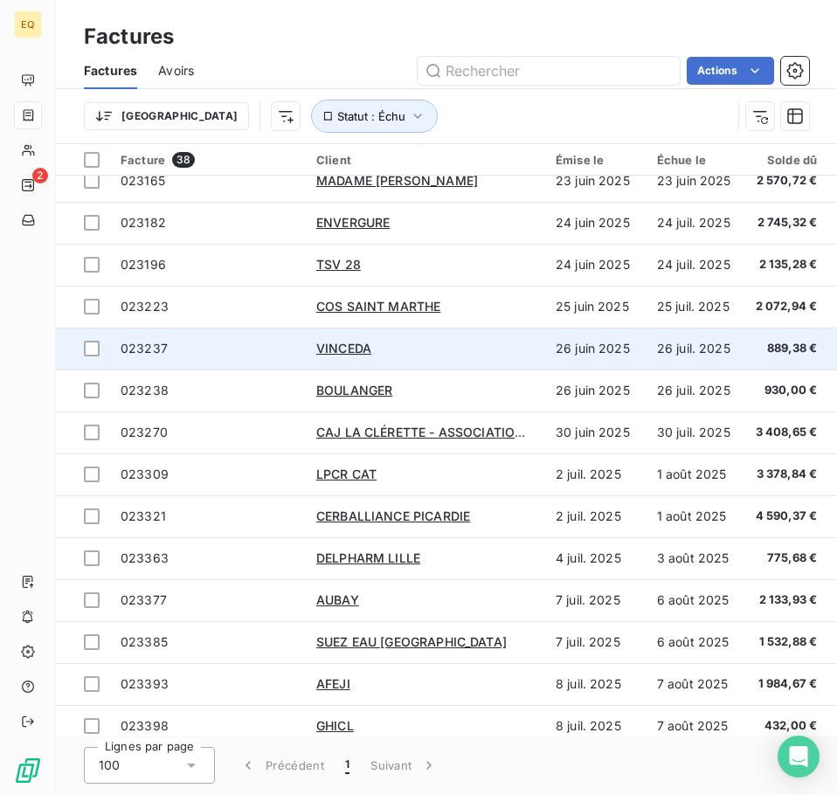
scroll to position [524, 0]
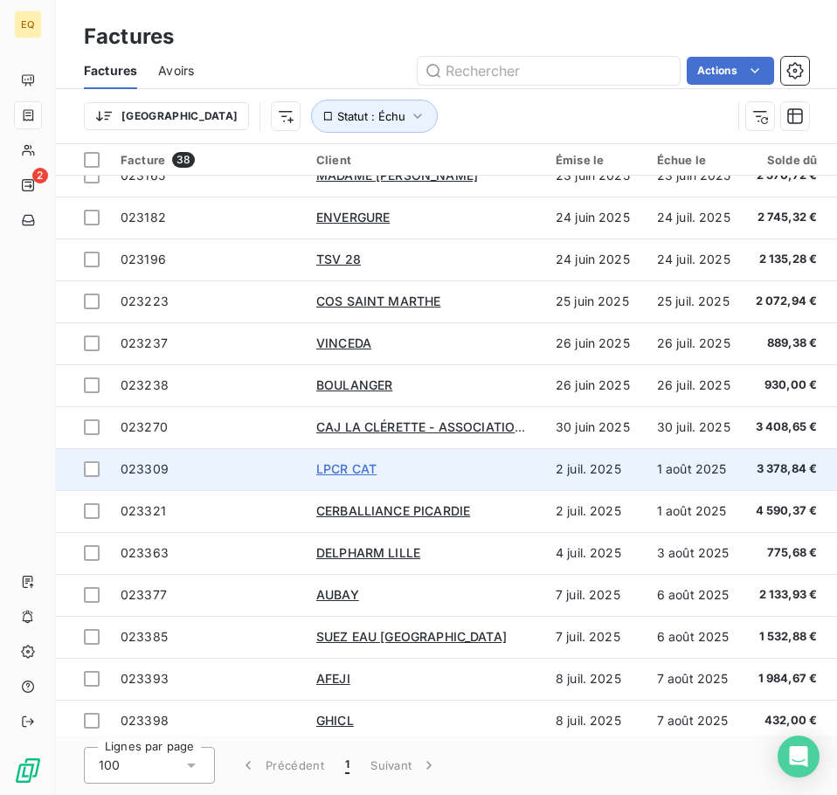
click at [361, 464] on span "LPCR CAT" at bounding box center [346, 468] width 60 height 15
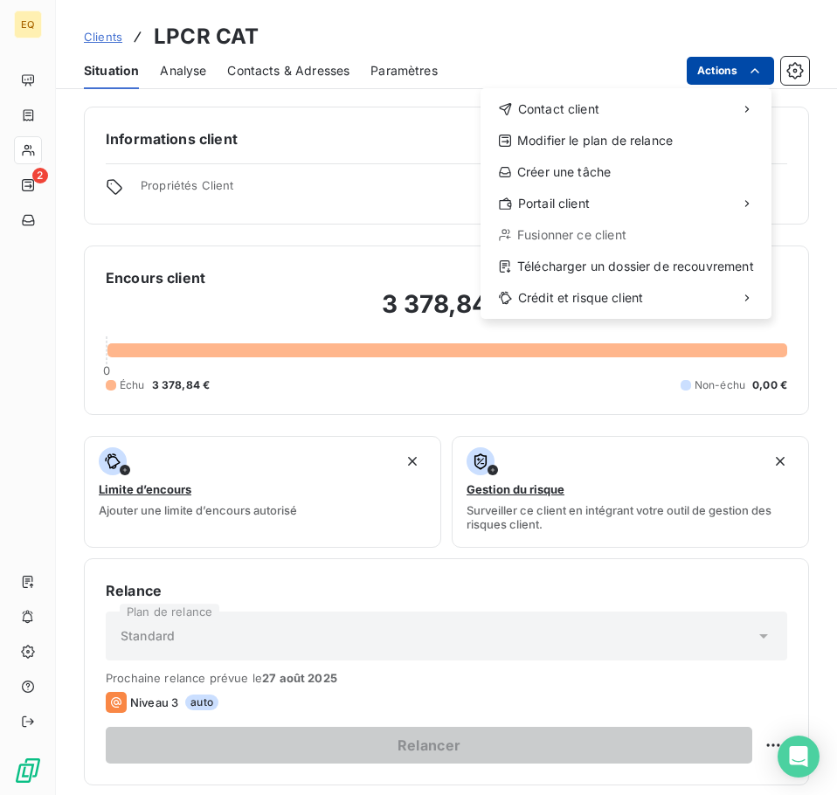
click at [713, 64] on html "EQ 2 Clients LPCR CAT Situation Analyse Contacts & Adresses Paramètres Actions …" at bounding box center [418, 397] width 837 height 795
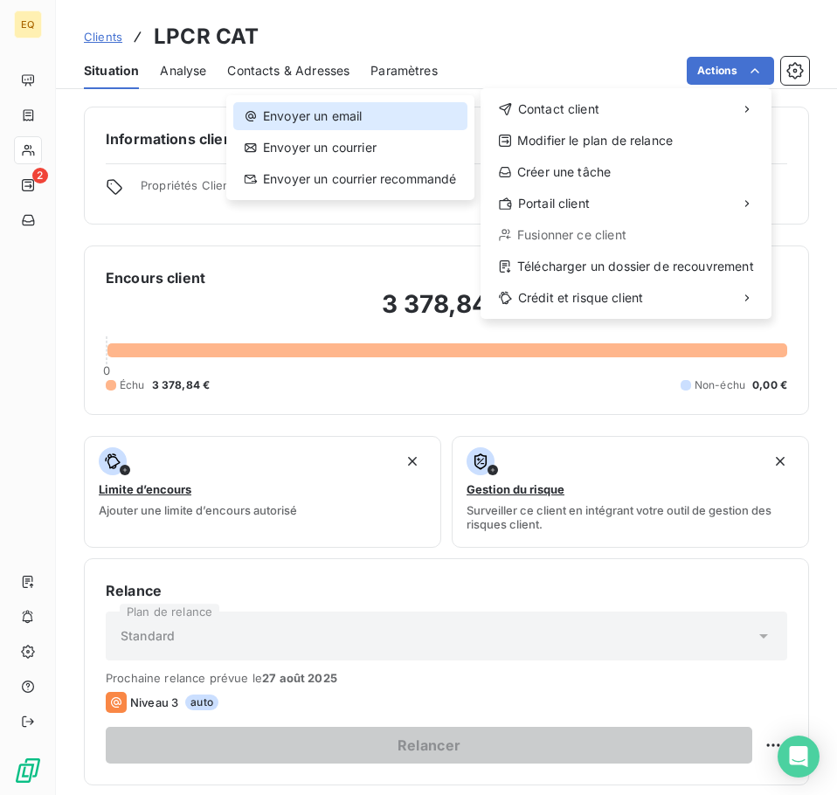
click at [354, 116] on div "Envoyer un email" at bounding box center [350, 116] width 234 height 28
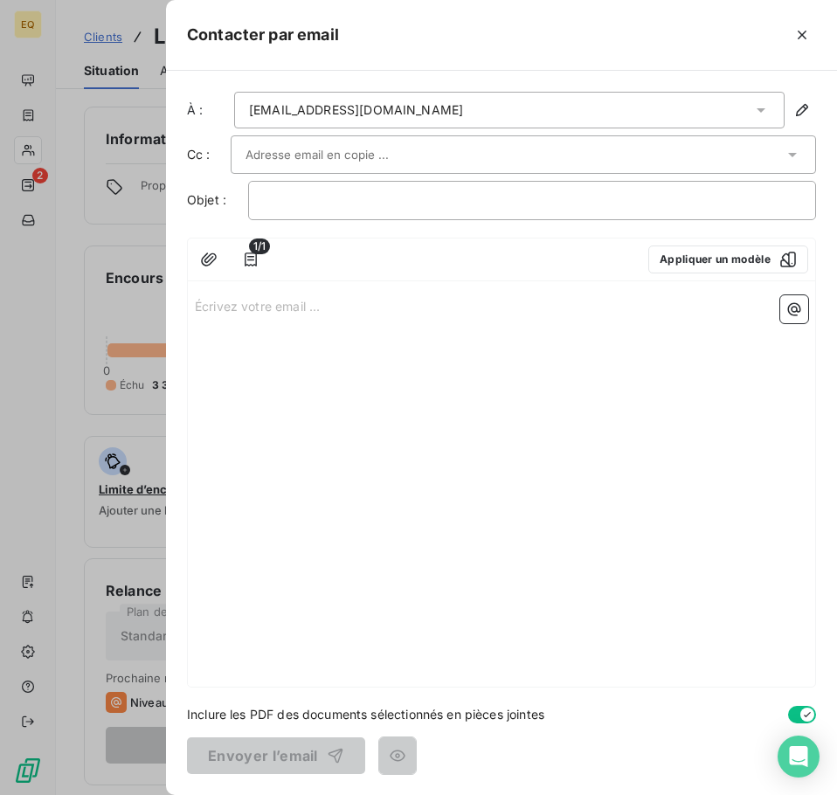
click at [195, 306] on p "Écrivez votre email ... ﻿" at bounding box center [501, 305] width 613 height 20
drag, startPoint x: 192, startPoint y: 306, endPoint x: 497, endPoint y: 437, distance: 331.4
click at [536, 448] on div "Écrivez votre email ... ﻿" at bounding box center [501, 487] width 627 height 398
click at [223, 302] on p "Écrivez votre email ... ﻿" at bounding box center [501, 305] width 613 height 20
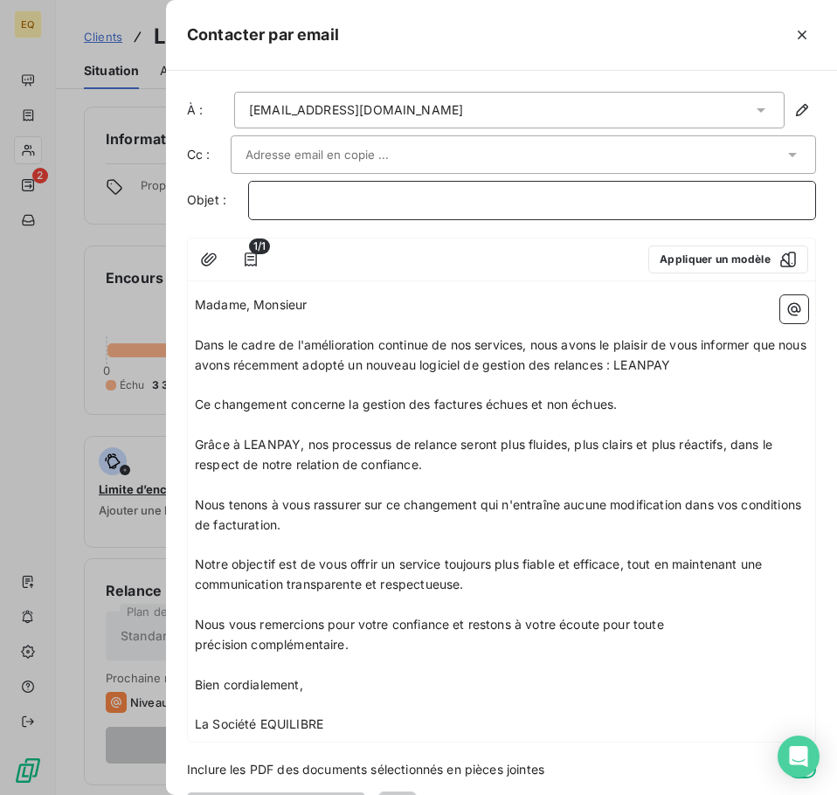
click at [336, 203] on p "﻿" at bounding box center [532, 200] width 538 height 20
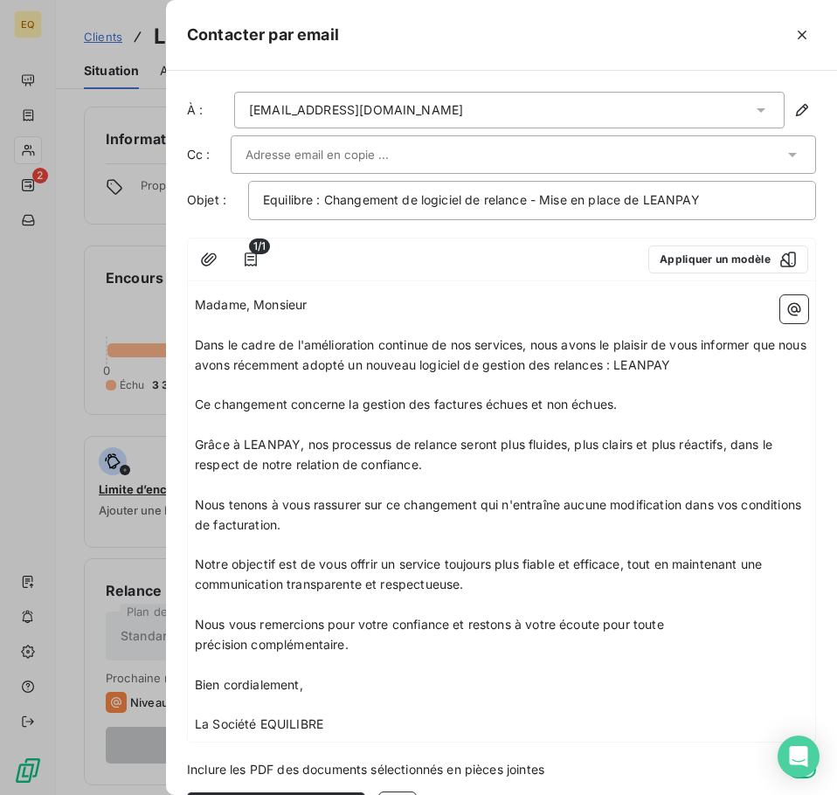
click at [251, 154] on input "text" at bounding box center [339, 154] width 188 height 26
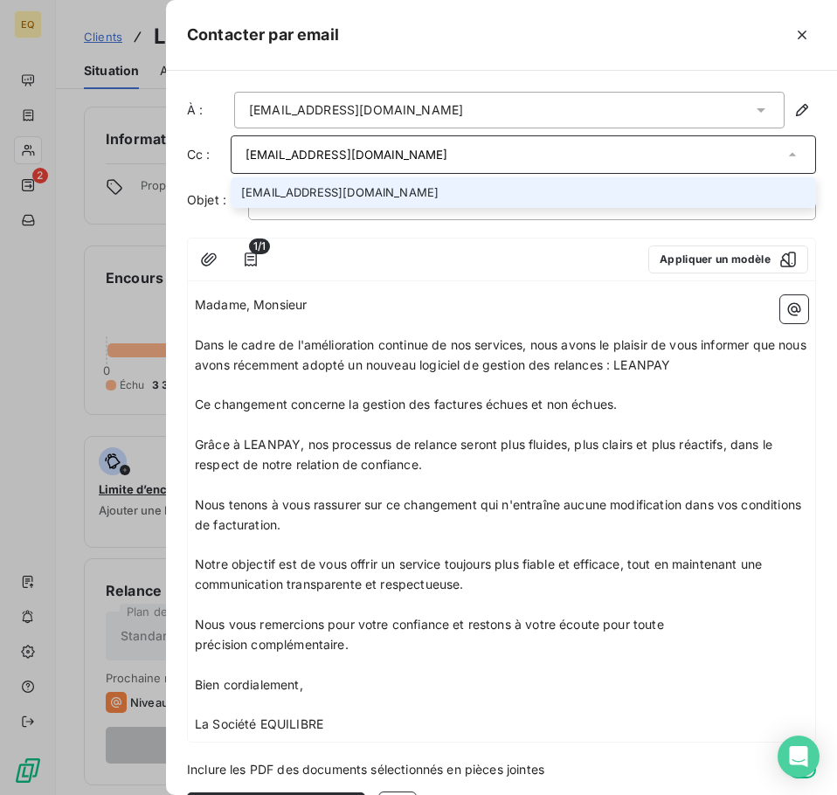
type input "[EMAIL_ADDRESS][DOMAIN_NAME]"
click at [302, 192] on li "[EMAIL_ADDRESS][DOMAIN_NAME]" at bounding box center [523, 192] width 585 height 31
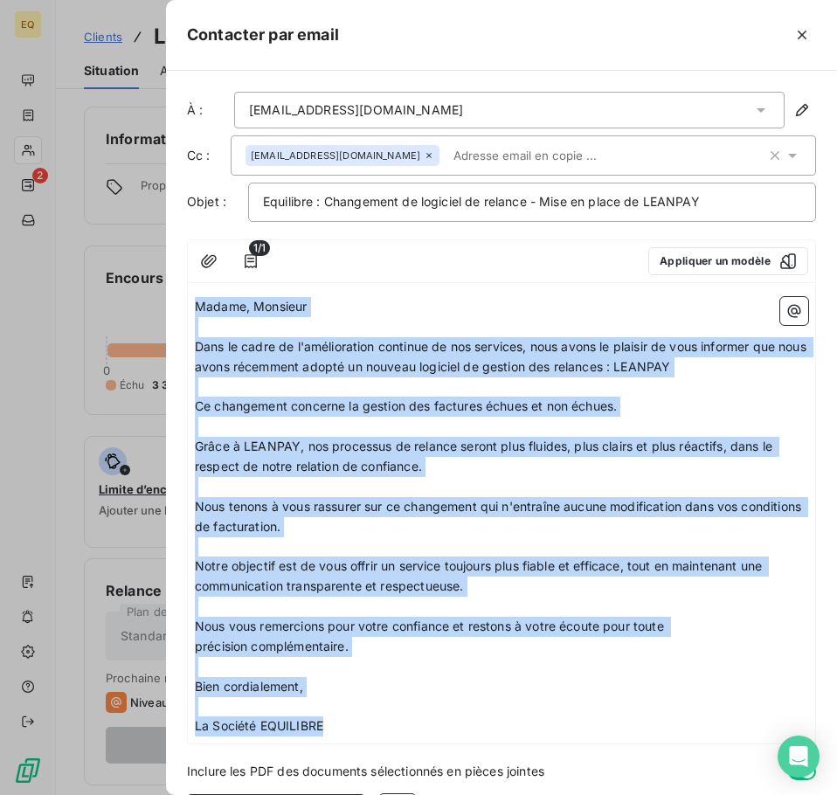
drag, startPoint x: 196, startPoint y: 304, endPoint x: 299, endPoint y: 568, distance: 282.8
click at [326, 720] on div "Madame, Monsieur ﻿ Dans le cadre de l'amélioration continue de nos services, no…" at bounding box center [501, 516] width 613 height 439
click at [432, 722] on p "La Société EQUILIBRE" at bounding box center [501, 726] width 613 height 20
click at [410, 710] on p "﻿" at bounding box center [501, 706] width 613 height 20
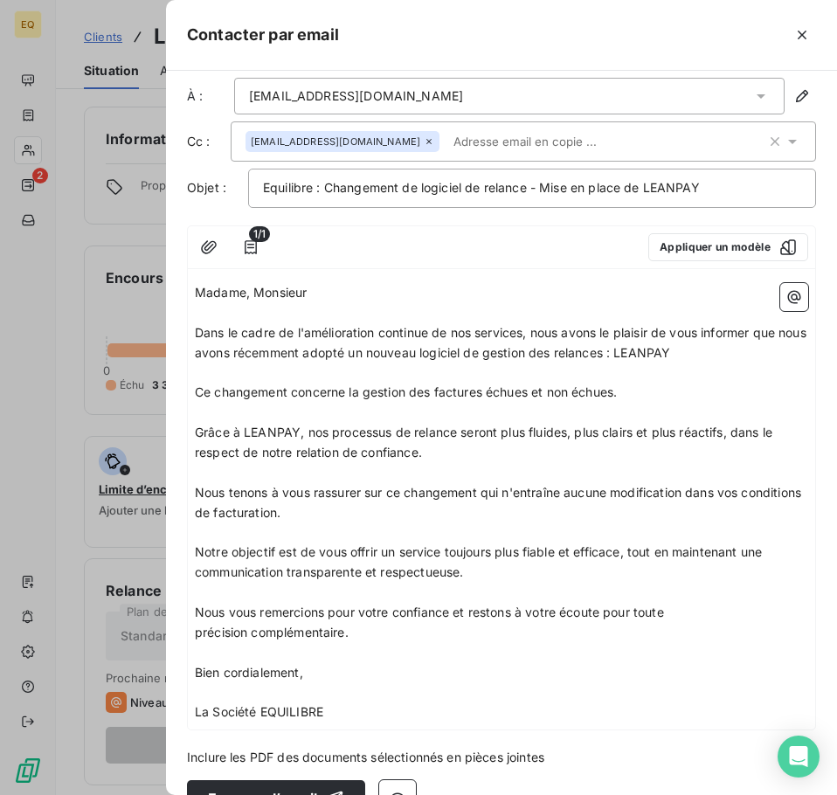
scroll to position [57, 0]
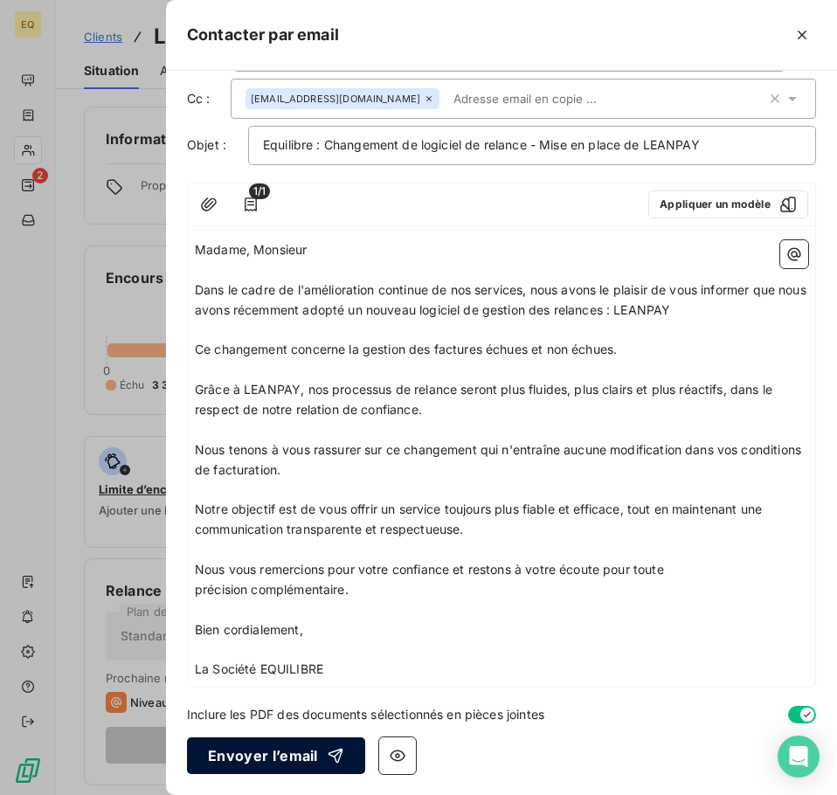
click at [284, 759] on button "Envoyer l’email" at bounding box center [276, 755] width 178 height 37
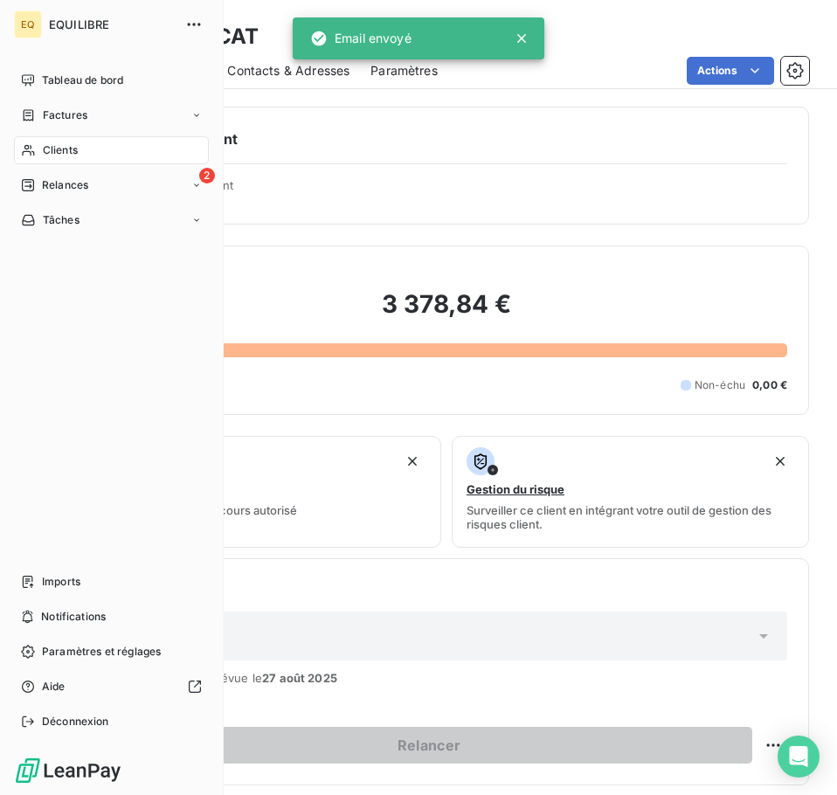
click at [52, 113] on span "Factures" at bounding box center [65, 115] width 45 height 16
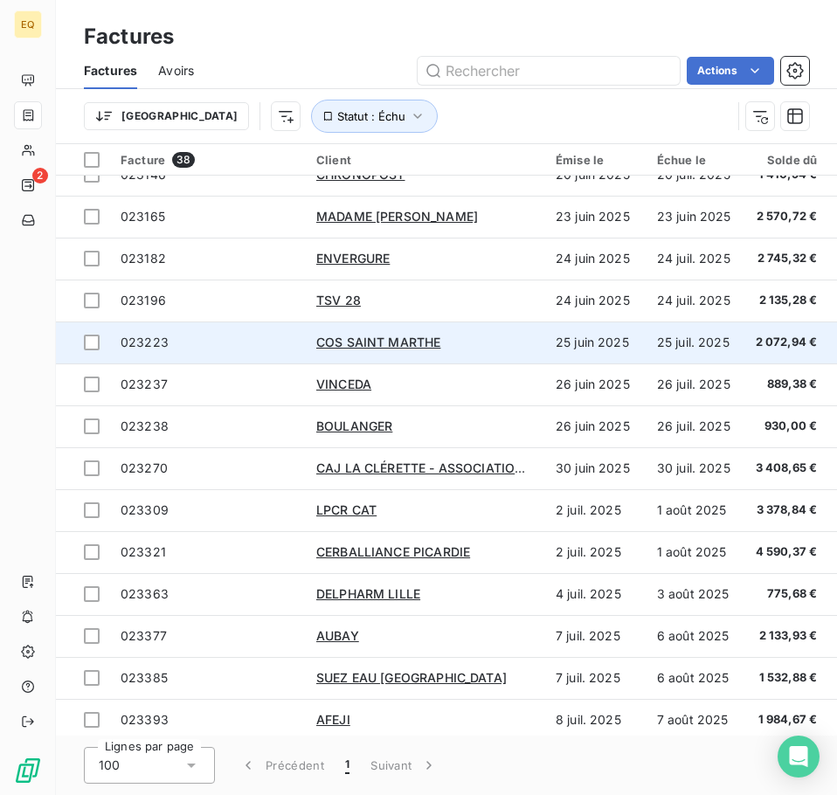
scroll to position [524, 0]
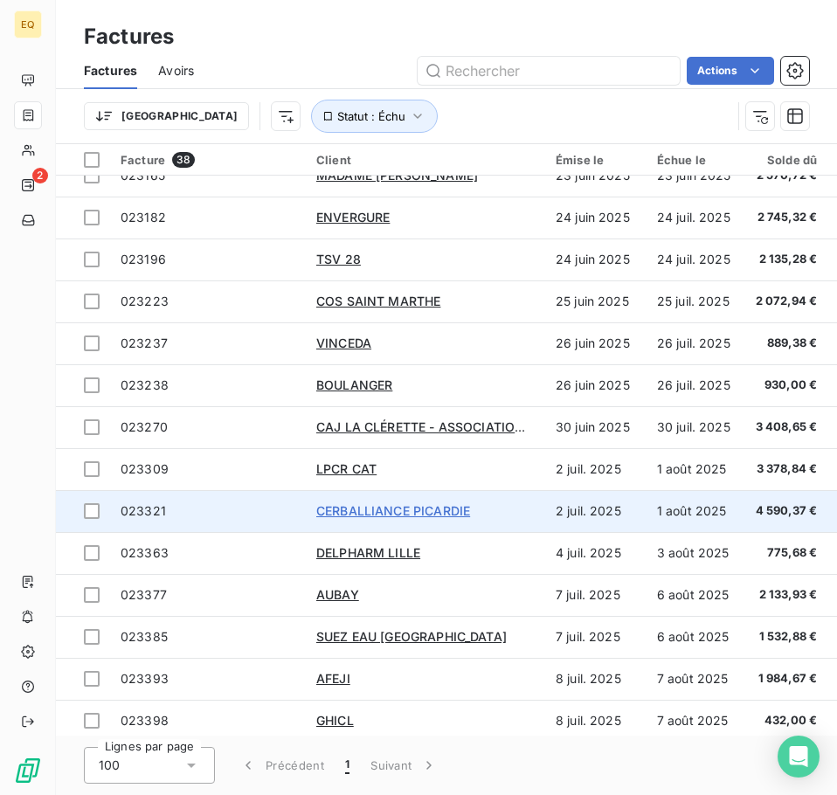
click at [362, 508] on span "CERBALLIANCE PICARDIE" at bounding box center [393, 510] width 154 height 15
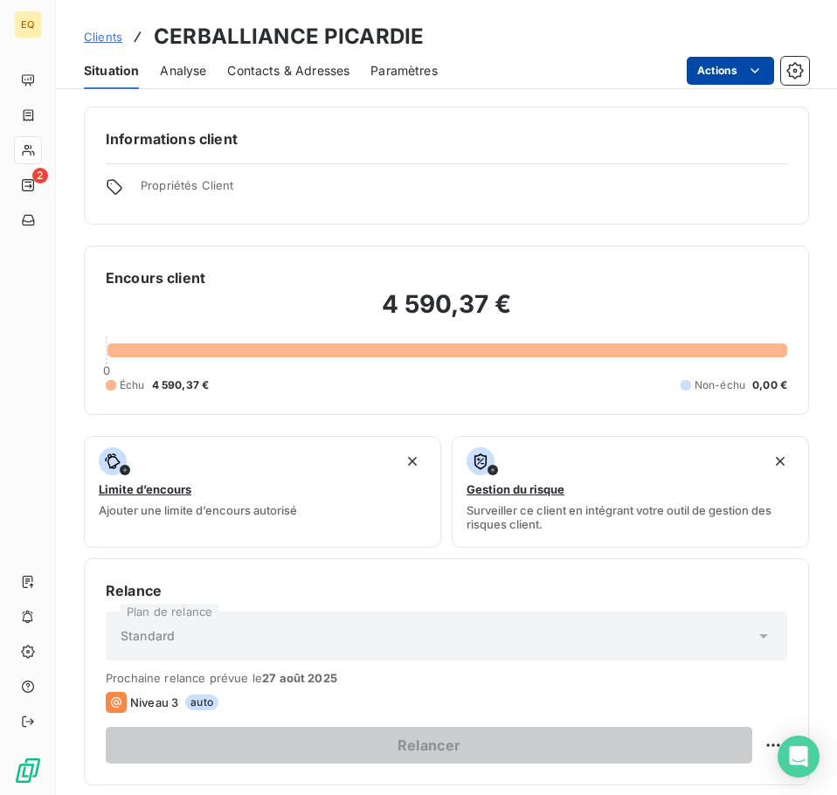
click at [731, 70] on html "EQ 2 Clients CERBALLIANCE PICARDIE Situation Analyse Contacts & Adresses Paramè…" at bounding box center [418, 397] width 837 height 795
click at [720, 68] on html "EQ 2 Clients CERBALLIANCE PICARDIE Situation Analyse Contacts & Adresses Paramè…" at bounding box center [418, 397] width 837 height 795
click at [718, 69] on html "EQ 2 Clients CERBALLIANCE PICARDIE Situation Analyse Contacts & Adresses Paramè…" at bounding box center [418, 397] width 837 height 795
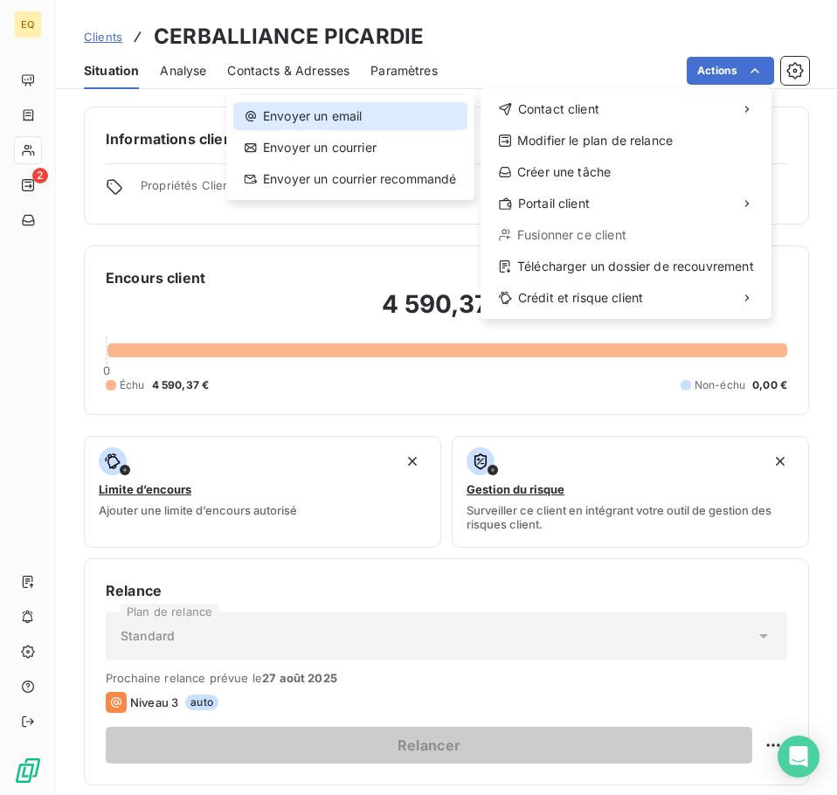
click at [333, 113] on div "Envoyer un email" at bounding box center [350, 116] width 234 height 28
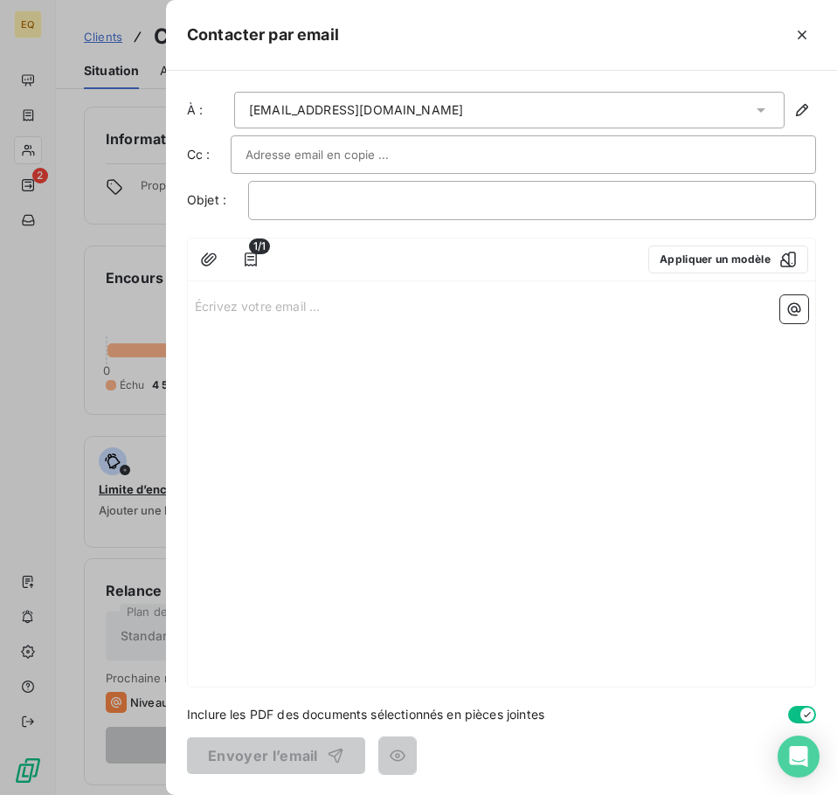
click at [195, 306] on p "Écrivez votre email ... ﻿" at bounding box center [501, 305] width 613 height 20
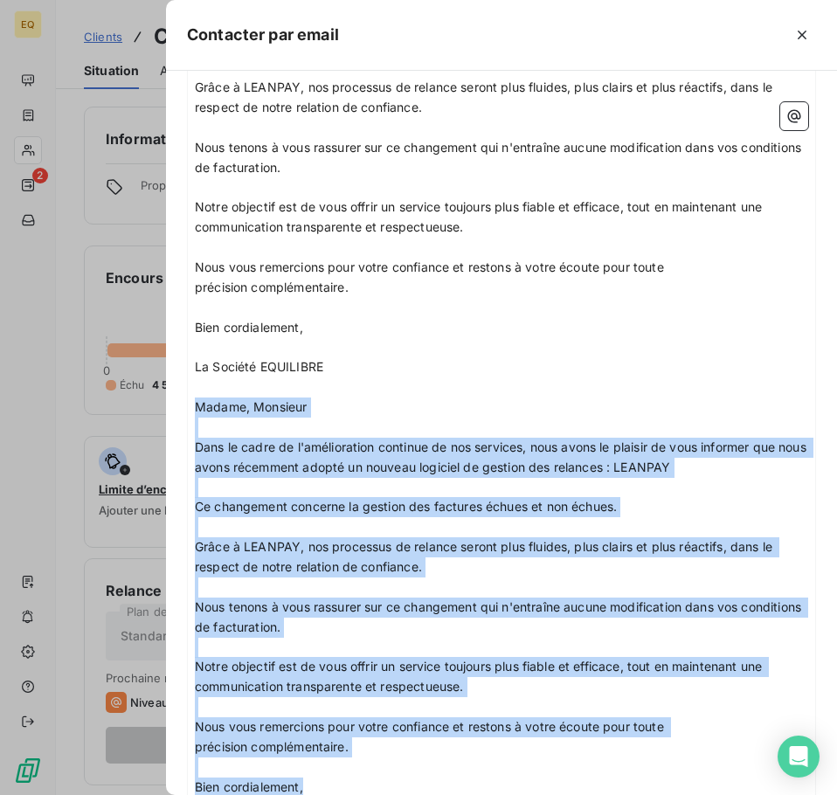
scroll to position [514, 0]
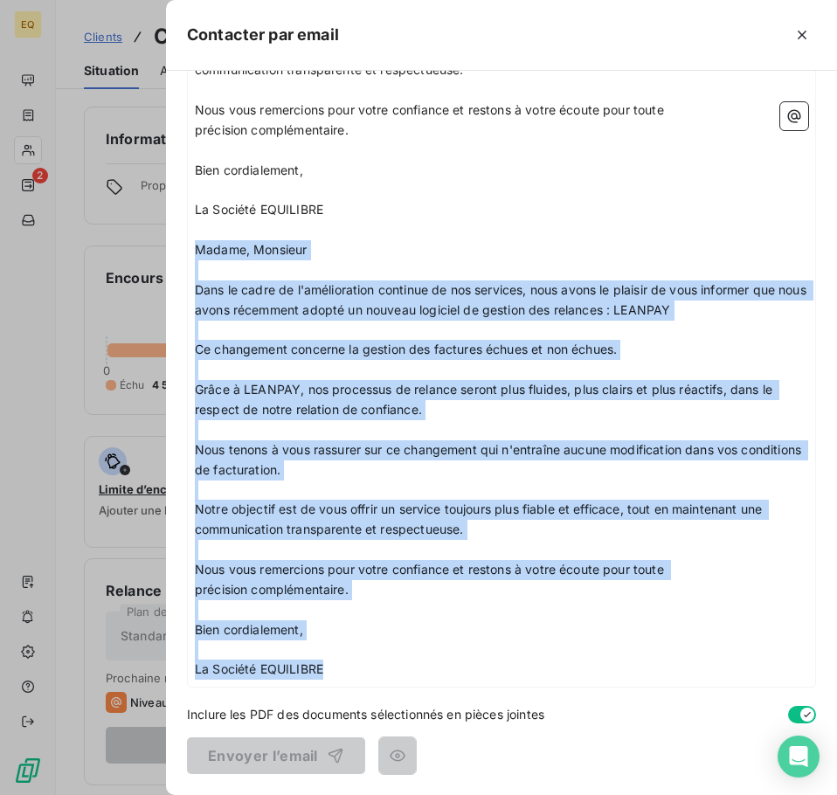
drag, startPoint x: 196, startPoint y: 403, endPoint x: 377, endPoint y: 671, distance: 324.5
click at [377, 671] on div "Madame, Monsieur ﻿ Dans le cadre de l'amélioration continue de nos services, no…" at bounding box center [501, 230] width 613 height 899
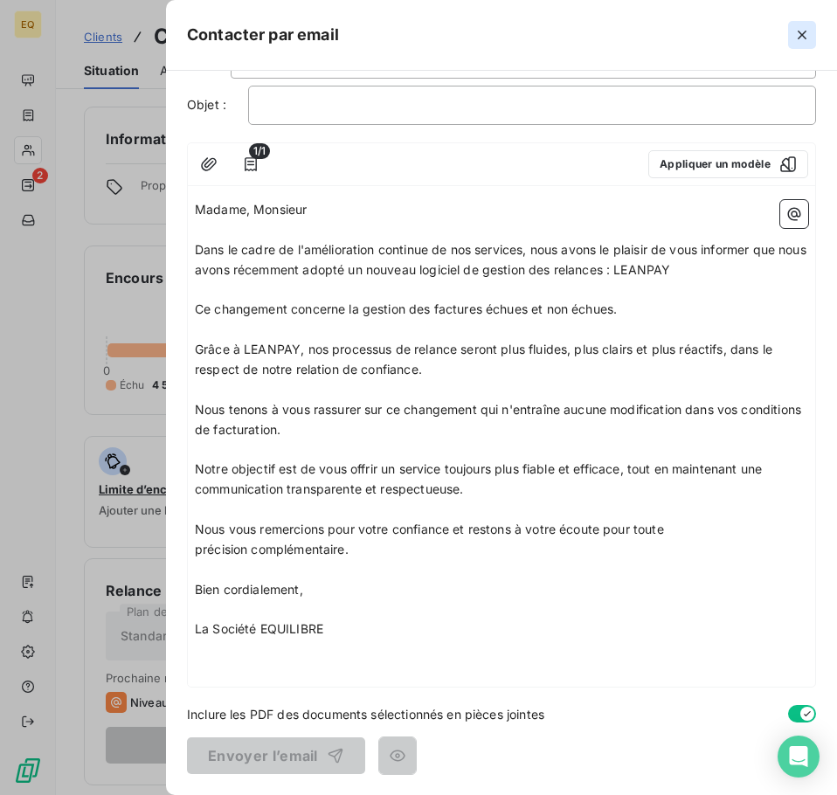
click at [797, 29] on icon "button" at bounding box center [801, 34] width 17 height 17
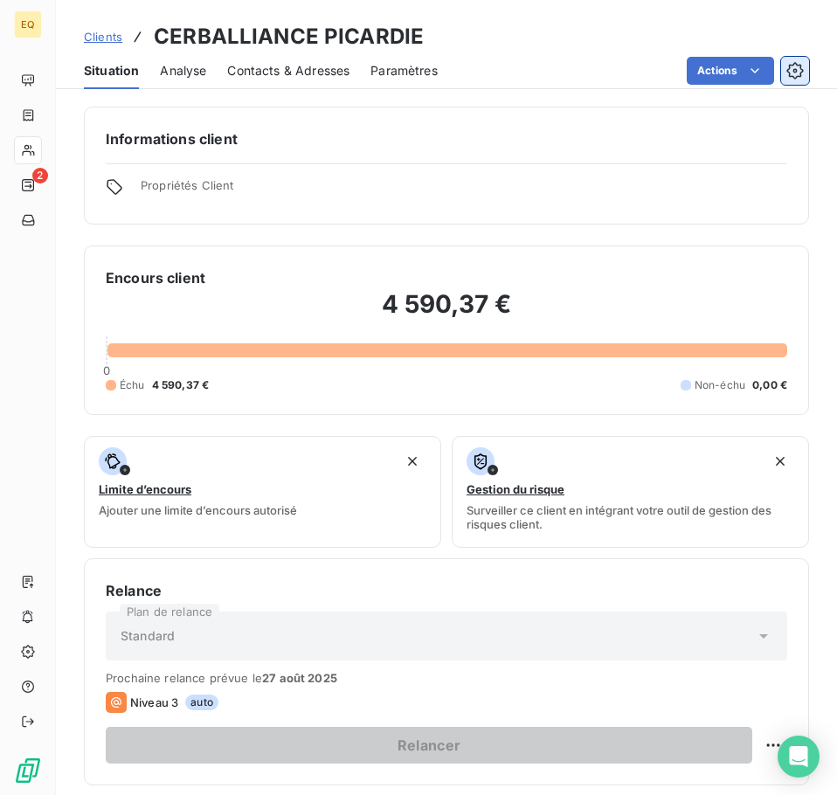
click at [789, 71] on icon "button" at bounding box center [794, 70] width 17 height 17
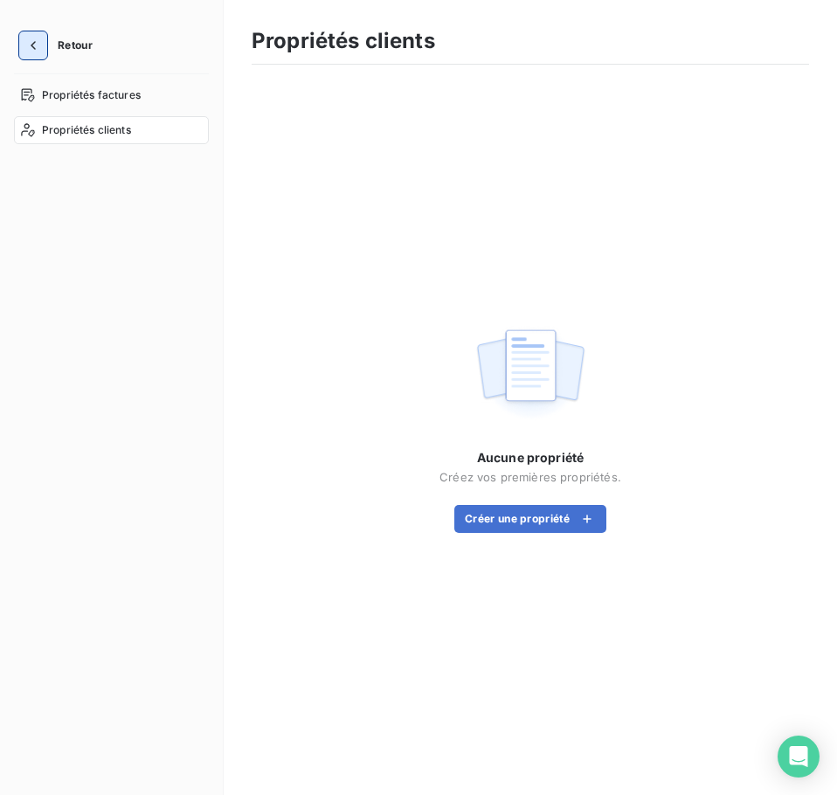
click at [29, 39] on icon "button" at bounding box center [32, 45] width 17 height 17
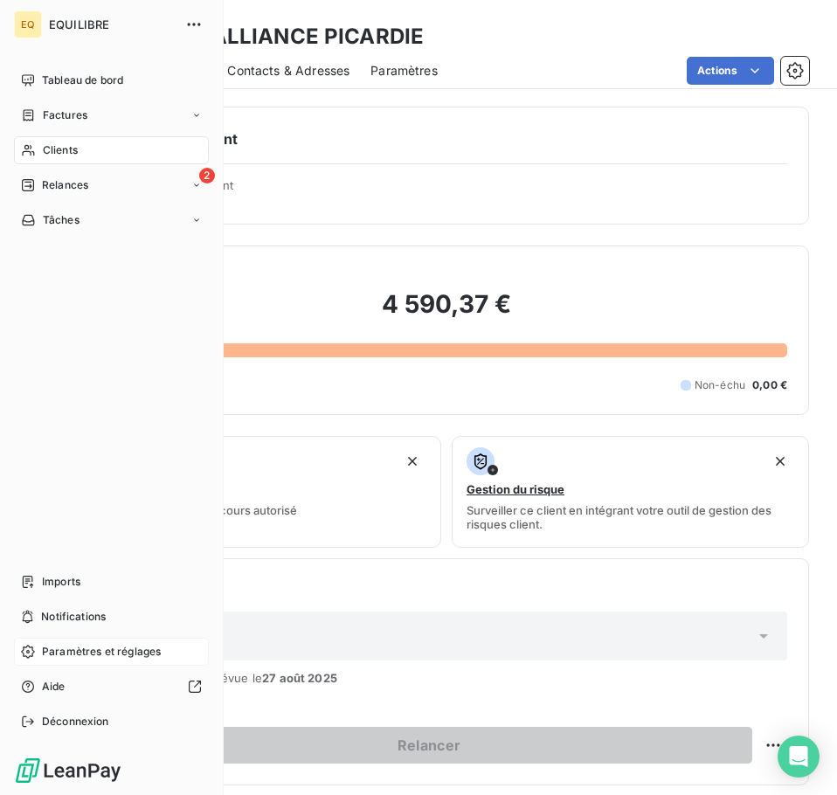
click at [26, 647] on icon at bounding box center [27, 650] width 13 height 13
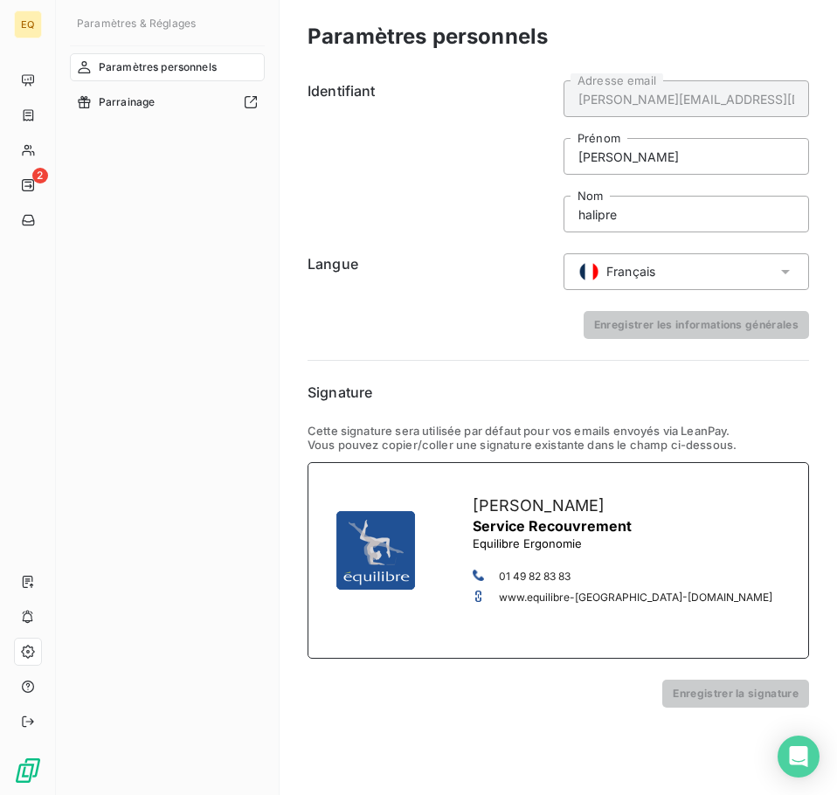
click at [367, 552] on img at bounding box center [376, 550] width 114 height 114
drag, startPoint x: 473, startPoint y: 502, endPoint x: 637, endPoint y: 520, distance: 164.3
click at [637, 520] on td "[PERSON_NAME] Service Recouvrement Equilibre Ergonomie 01 49 82 83 83 www.equil…" at bounding box center [622, 560] width 300 height 174
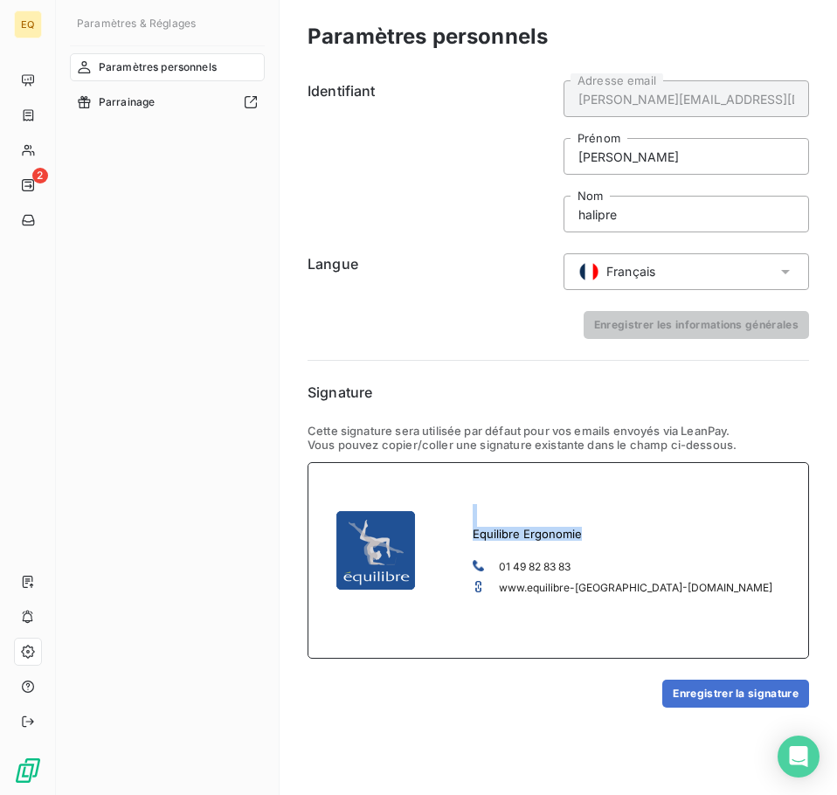
drag, startPoint x: 583, startPoint y: 533, endPoint x: 470, endPoint y: 534, distance: 113.5
click at [470, 534] on tr "Equilibre Ergonomie 01 49 82 83 83 www.equilibre-france- [DOMAIN_NAME]" at bounding box center [545, 560] width 453 height 174
click at [506, 520] on h3 at bounding box center [622, 529] width 300 height 23
click at [498, 533] on h3 at bounding box center [622, 529] width 300 height 23
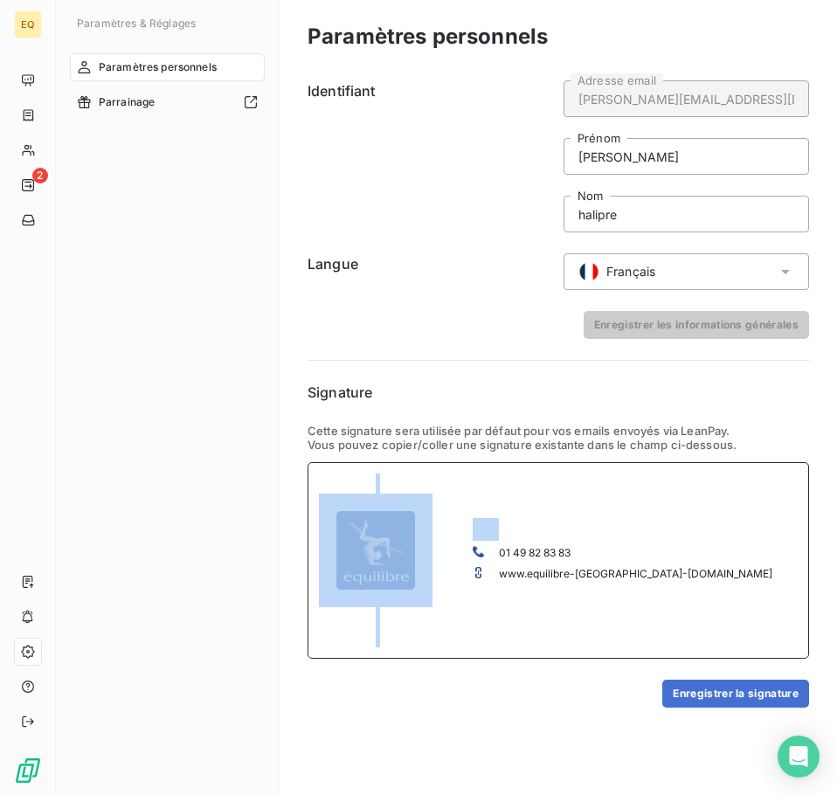
drag, startPoint x: 473, startPoint y: 544, endPoint x: 687, endPoint y: 577, distance: 216.5
click at [687, 577] on div "01 49 82 83 83 www.equilibre-[GEOGRAPHIC_DATA]- [DOMAIN_NAME]" at bounding box center [557, 560] width 501 height 196
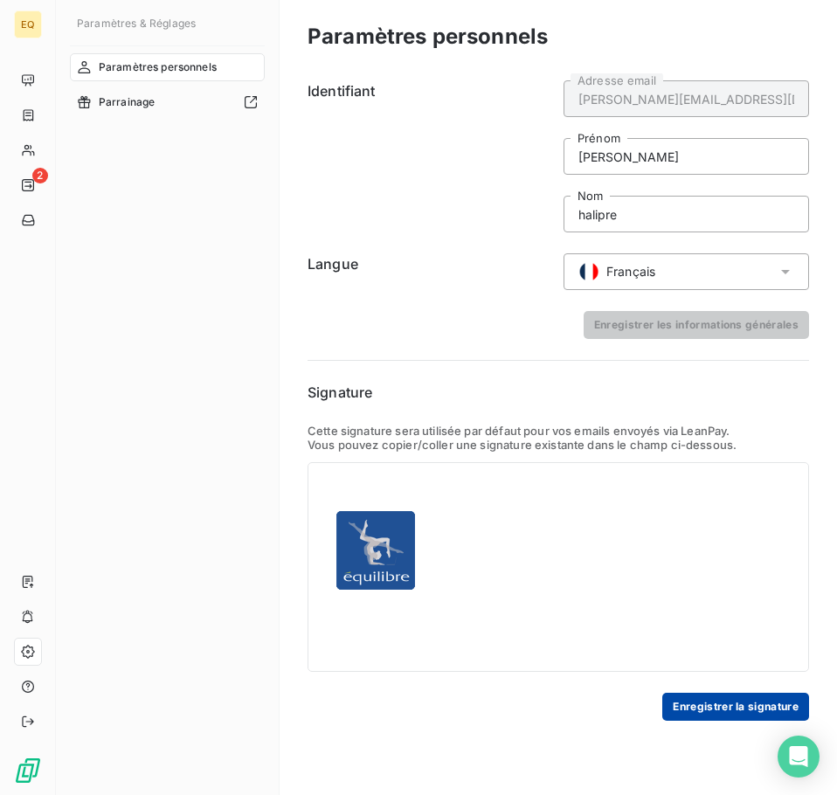
click at [733, 697] on button "Enregistrer la signature" at bounding box center [735, 706] width 147 height 28
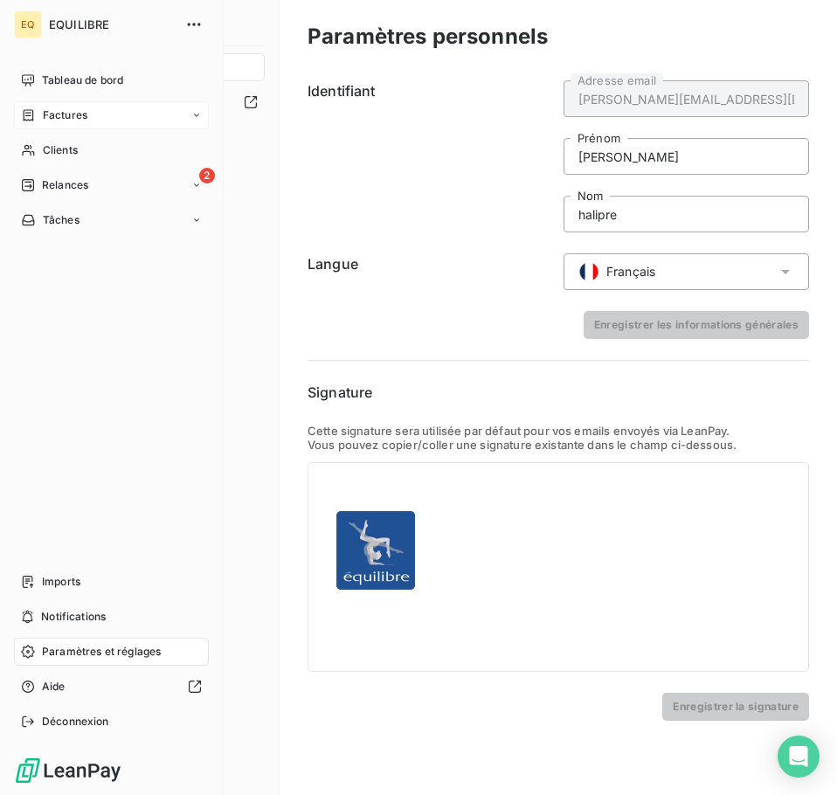
click at [98, 111] on div "Factures" at bounding box center [111, 115] width 195 height 28
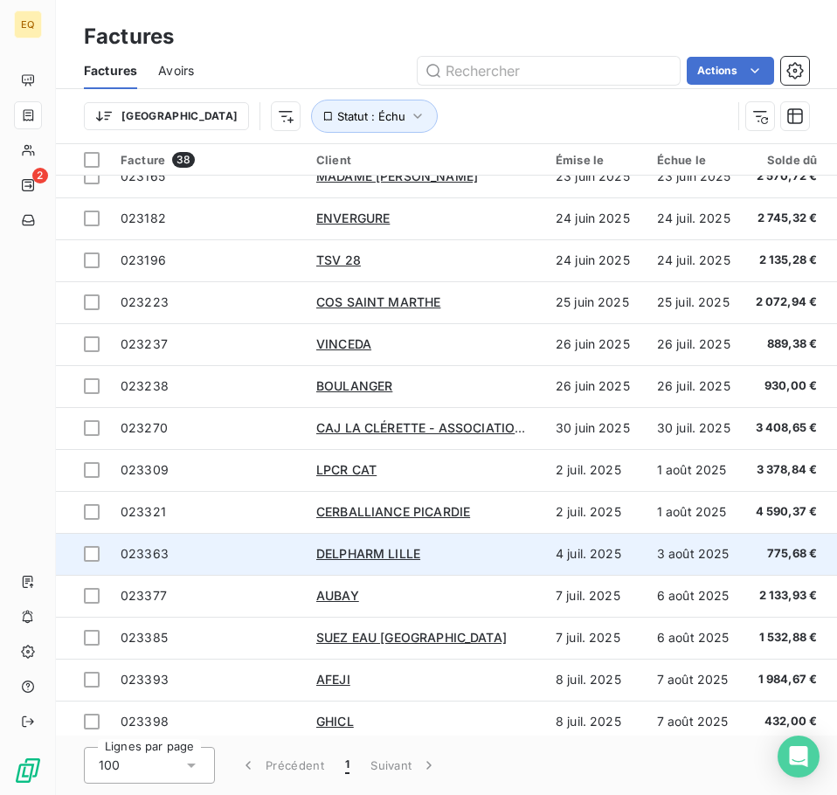
scroll to position [524, 0]
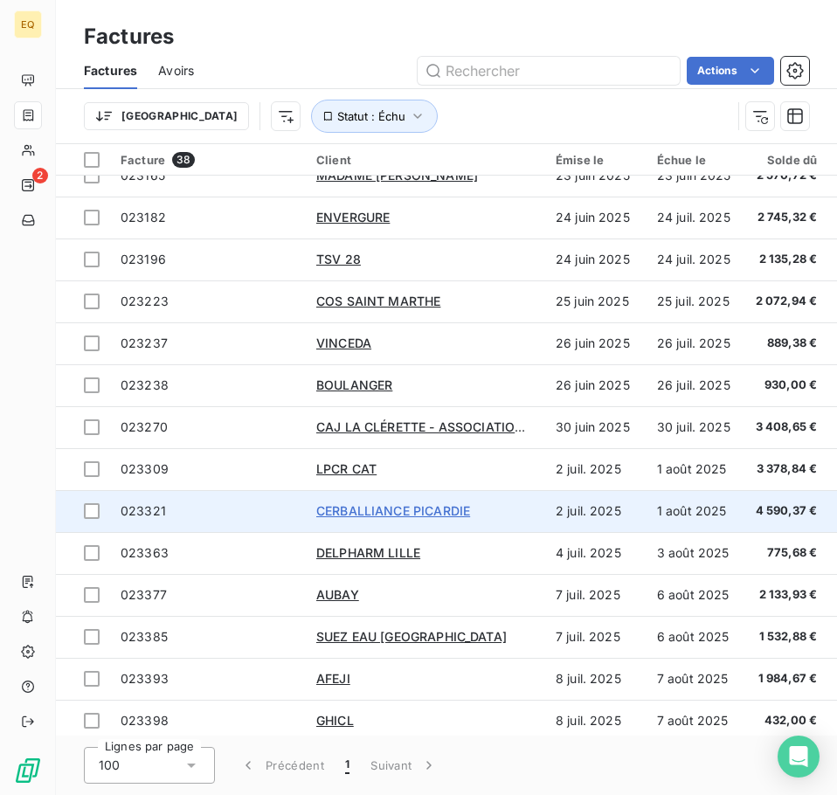
click at [373, 507] on span "CERBALLIANCE PICARDIE" at bounding box center [393, 510] width 154 height 15
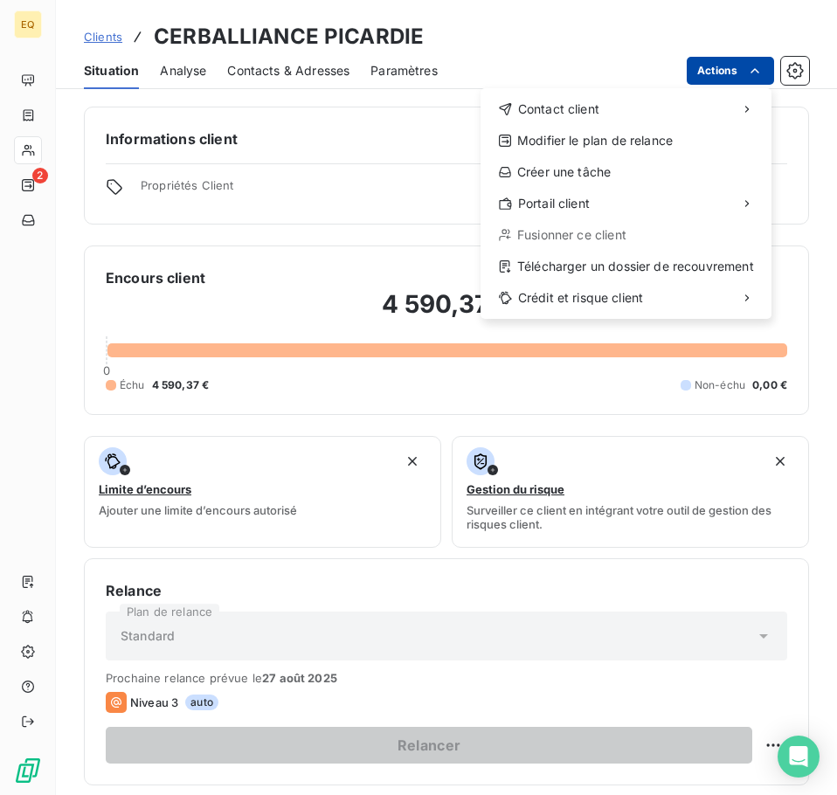
click at [730, 67] on html "EQ 2 Clients CERBALLIANCE PICARDIE Situation Analyse Contacts & Adresses Paramè…" at bounding box center [418, 397] width 837 height 795
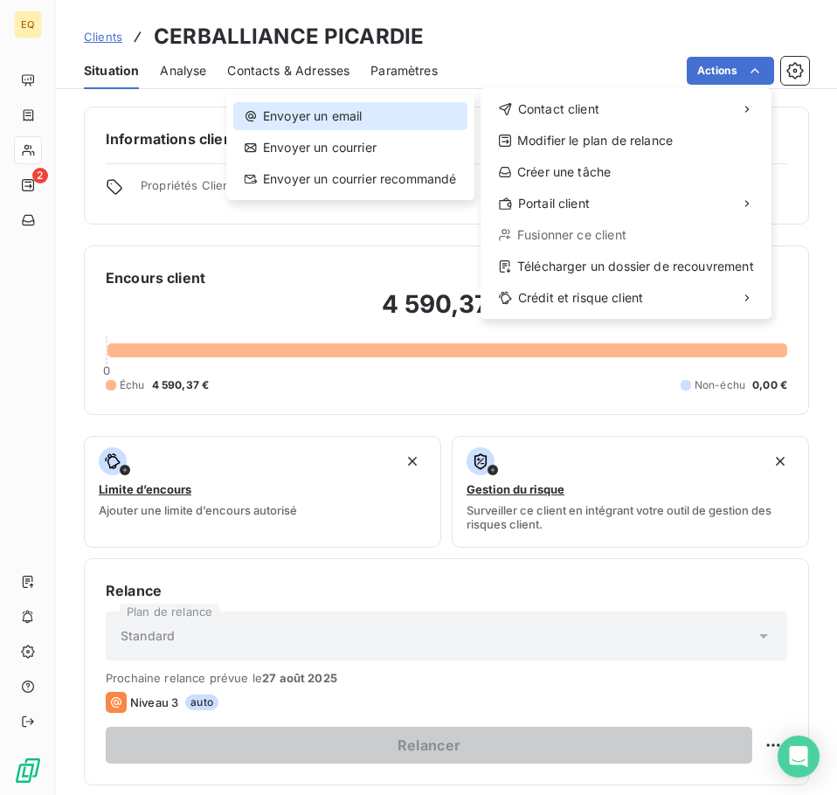
click at [355, 112] on div "Envoyer un email" at bounding box center [350, 116] width 234 height 28
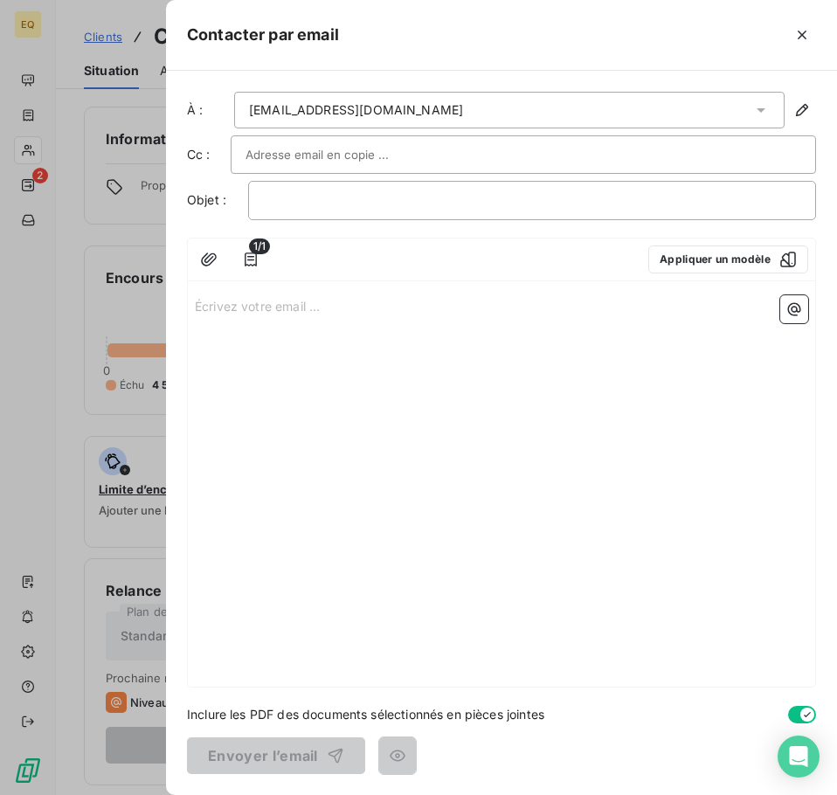
click at [196, 303] on p "Écrivez votre email ... ﻿" at bounding box center [501, 305] width 613 height 20
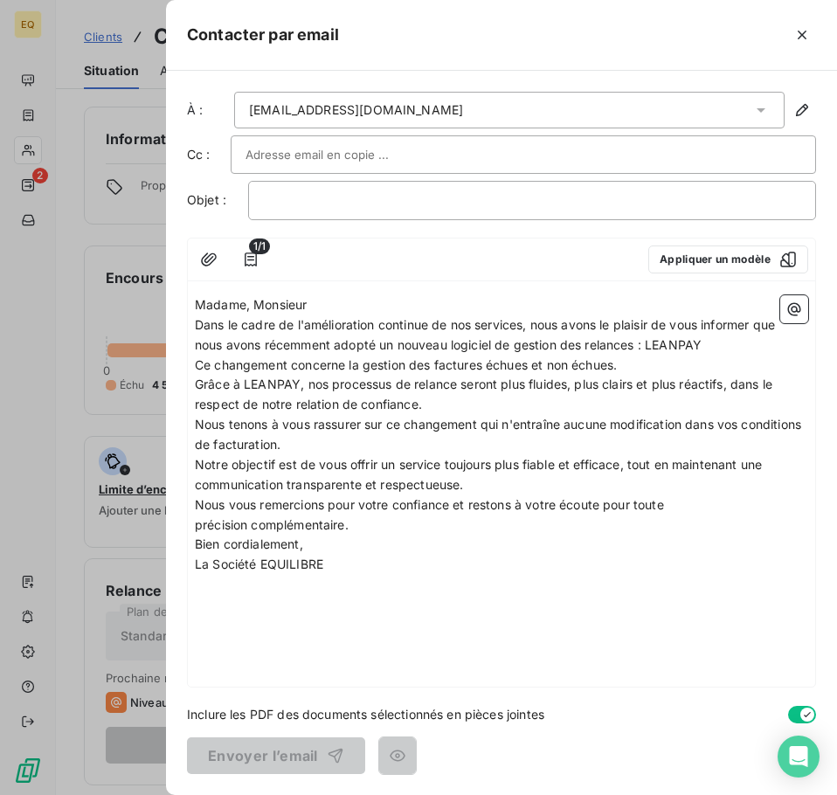
click at [341, 309] on p "Madame, Monsieur" at bounding box center [501, 305] width 613 height 20
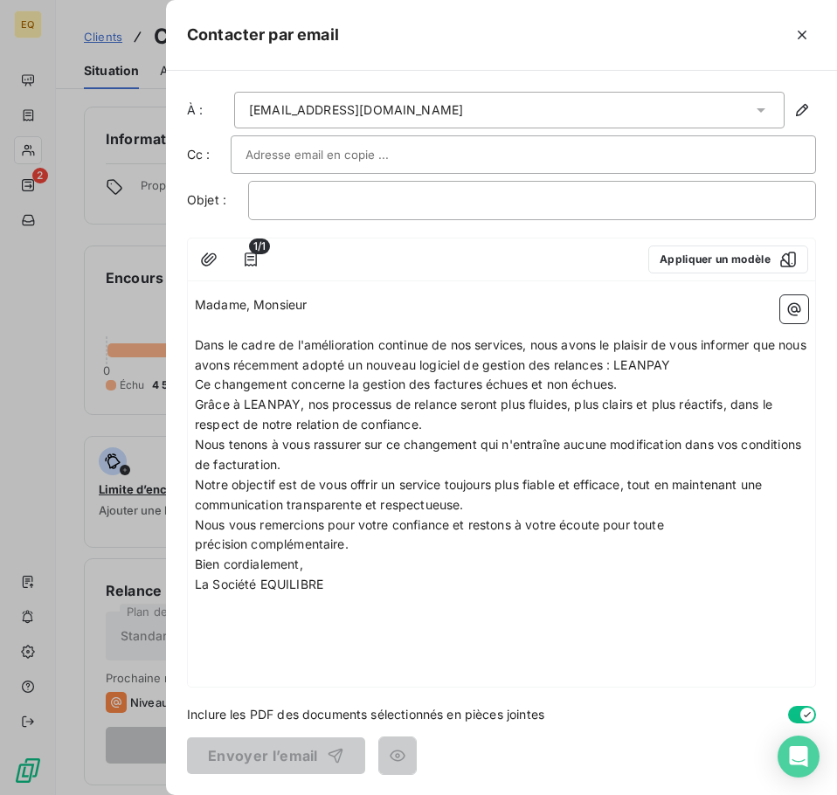
click at [720, 363] on p "Dans le cadre de l'amélioration continue de nos services, nous avons le plaisir…" at bounding box center [501, 355] width 613 height 40
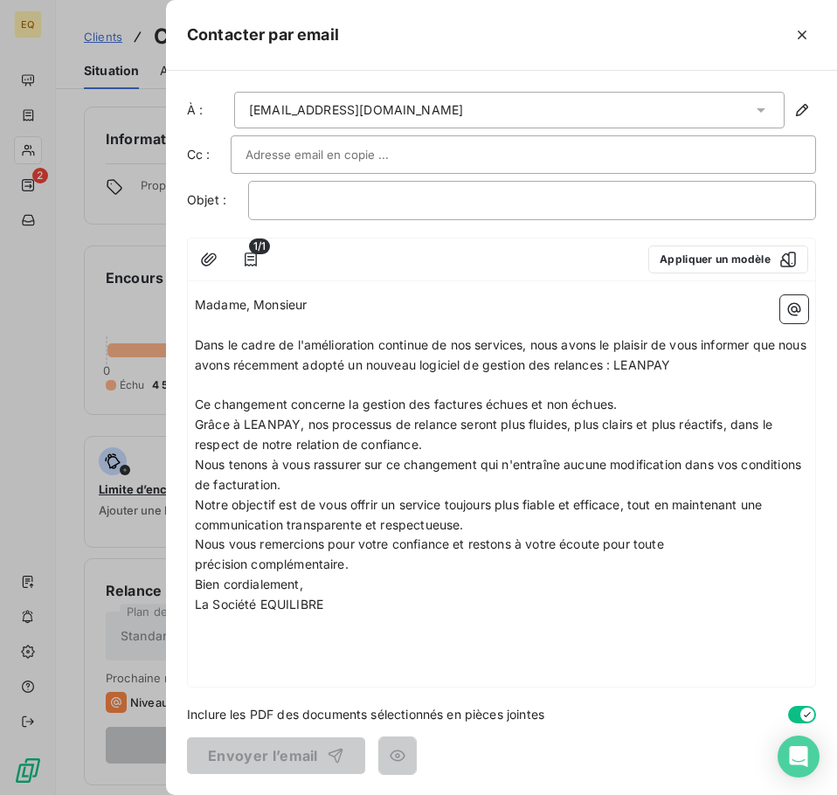
click at [645, 407] on p "Ce changement concerne la gestion des factures échues et non échues." at bounding box center [501, 405] width 613 height 20
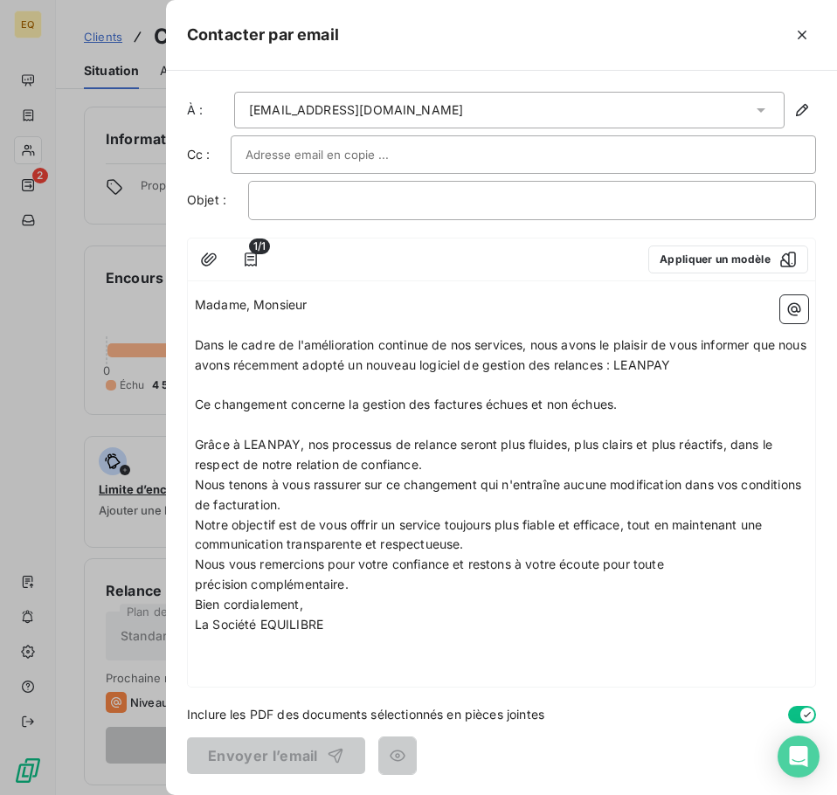
click at [463, 468] on p "Grâce à LEANPAY, nos processus de relance seront plus fluides, plus clairs et p…" at bounding box center [501, 455] width 613 height 40
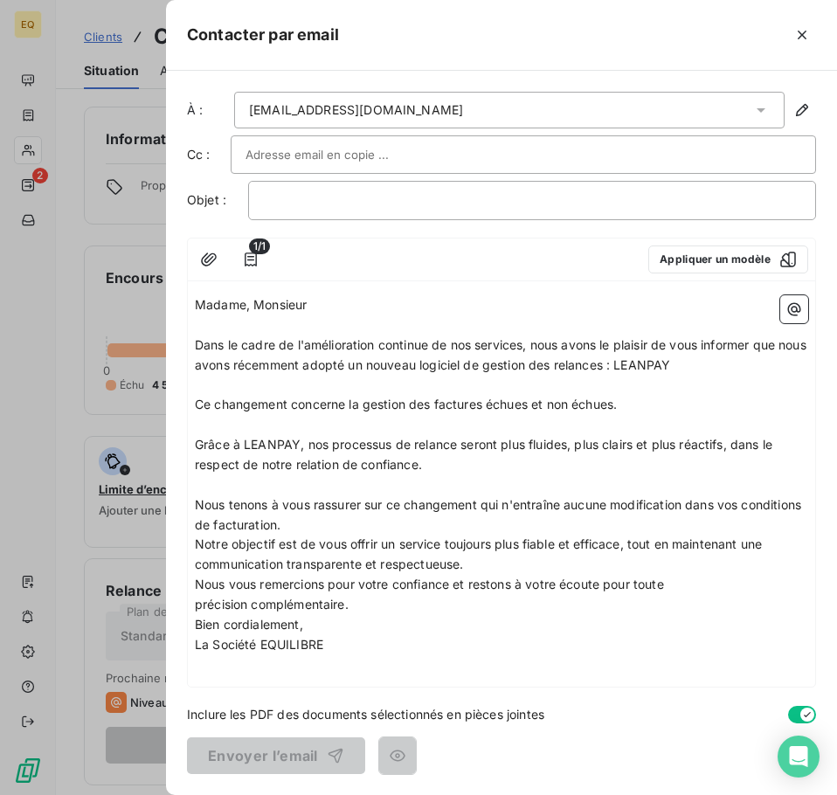
click at [374, 523] on p "Nous tenons à vous rassurer sur ce changement qui n'entraîne aucune modificatio…" at bounding box center [501, 515] width 613 height 40
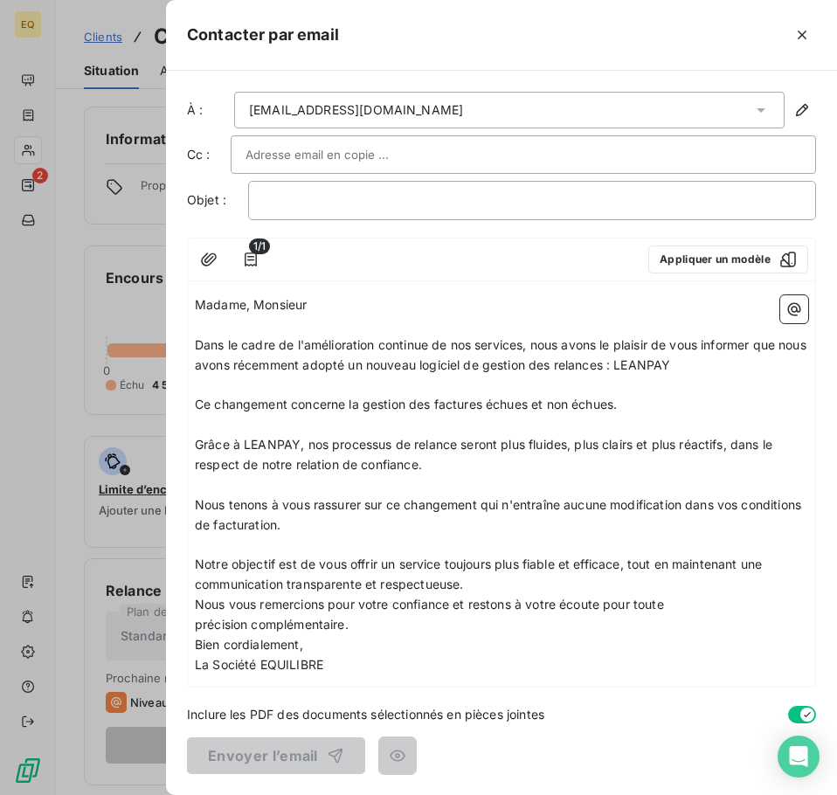
click at [486, 587] on p "Notre objectif est de vous offrir un service toujours plus fiable et efficace, …" at bounding box center [501, 574] width 613 height 40
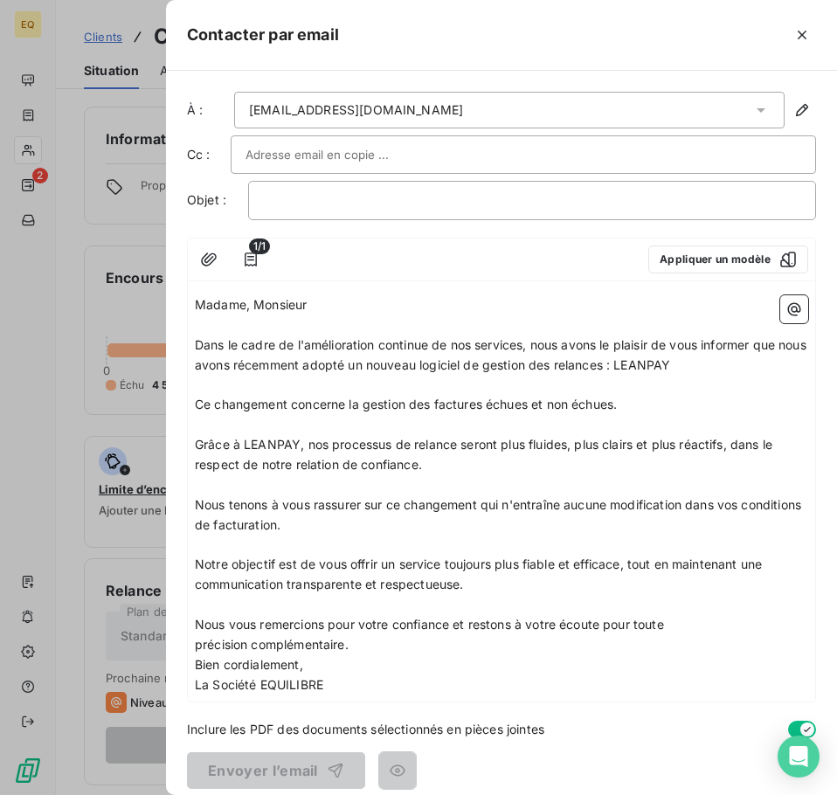
click at [368, 647] on p "Nous vous remercions pour votre confiance et restons à votre écoute pour toute …" at bounding box center [501, 635] width 613 height 40
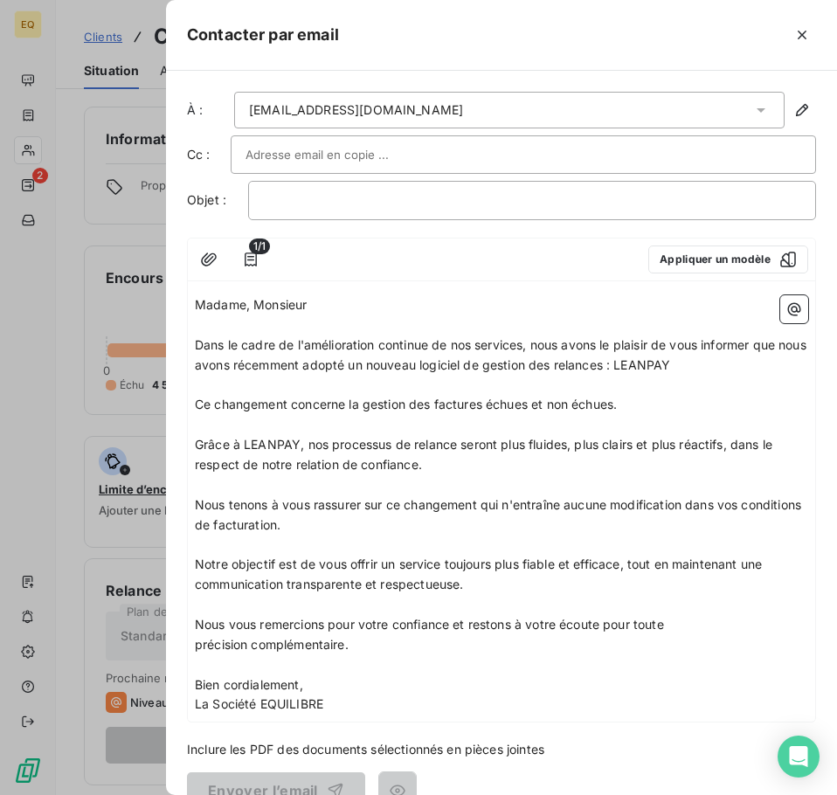
click at [323, 678] on p "Bien cordialement," at bounding box center [501, 685] width 613 height 20
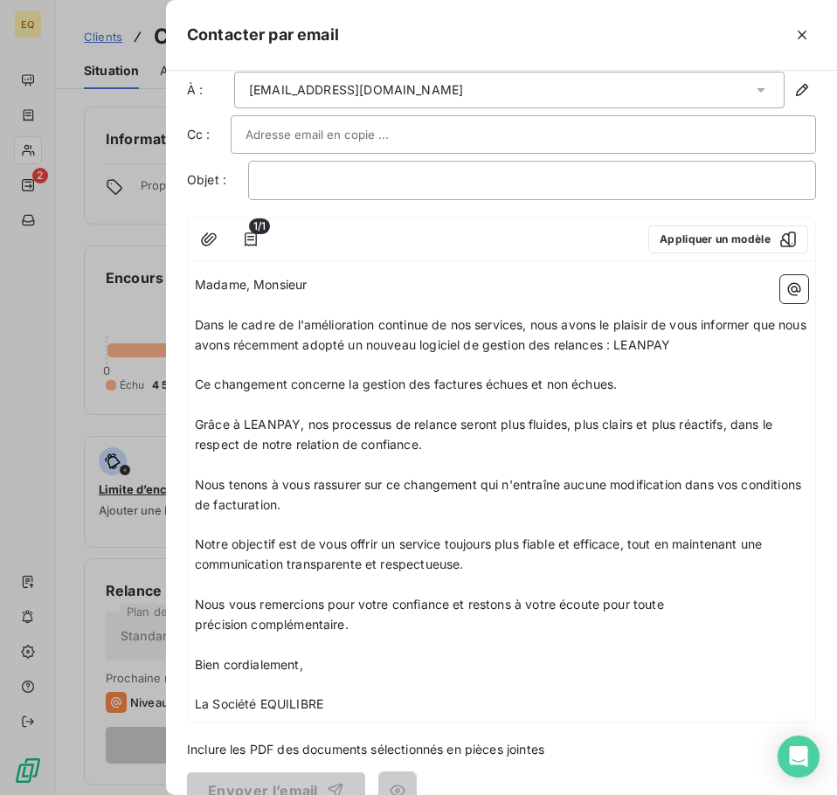
scroll to position [55, 0]
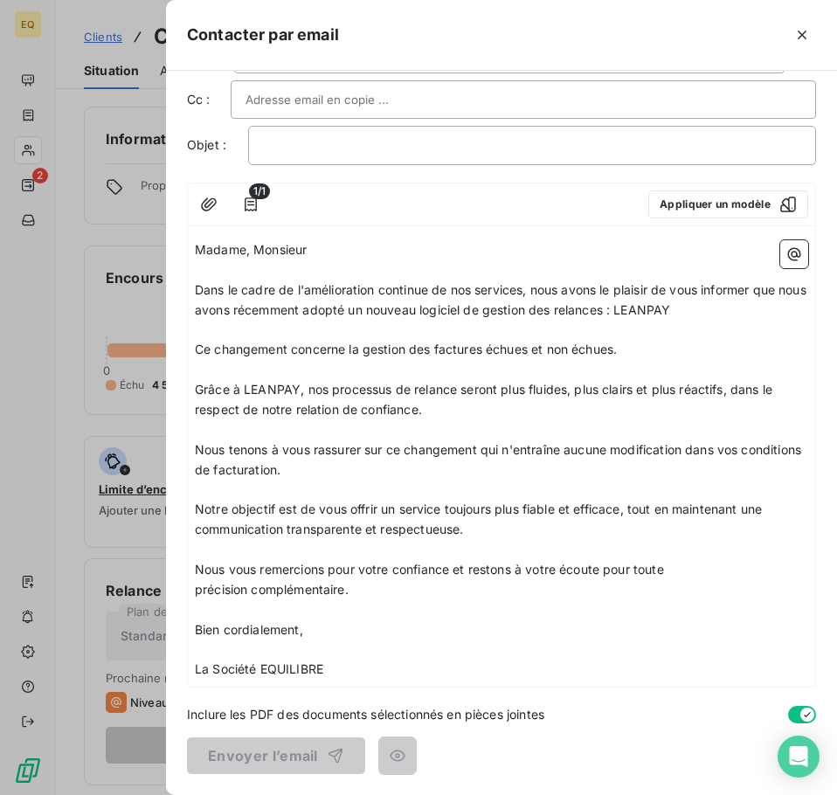
click at [341, 667] on p "La Société EQUILIBRE" at bounding box center [501, 669] width 613 height 20
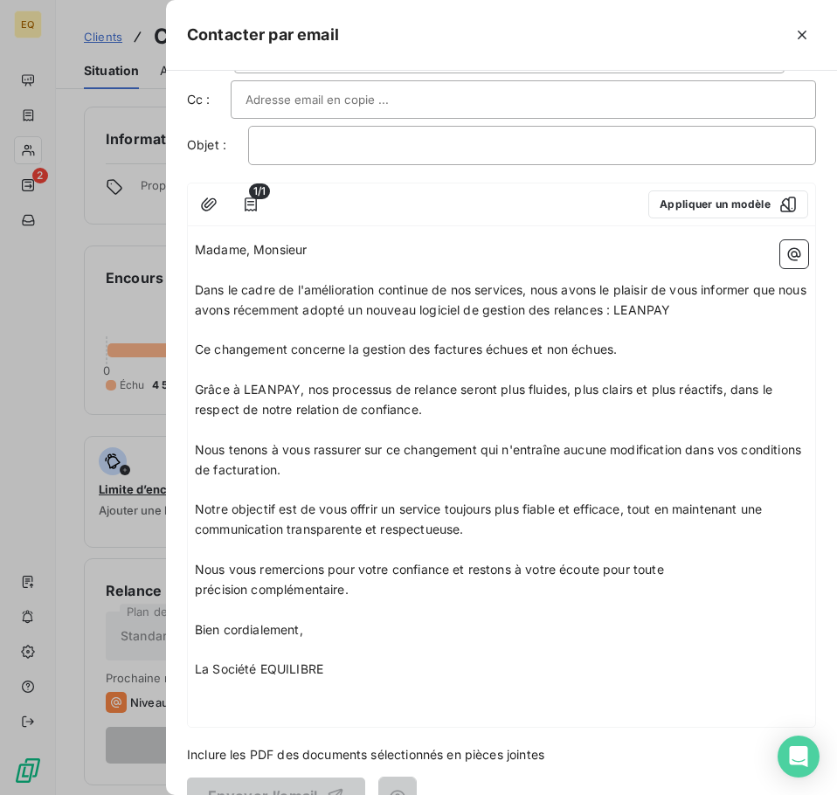
scroll to position [95, 0]
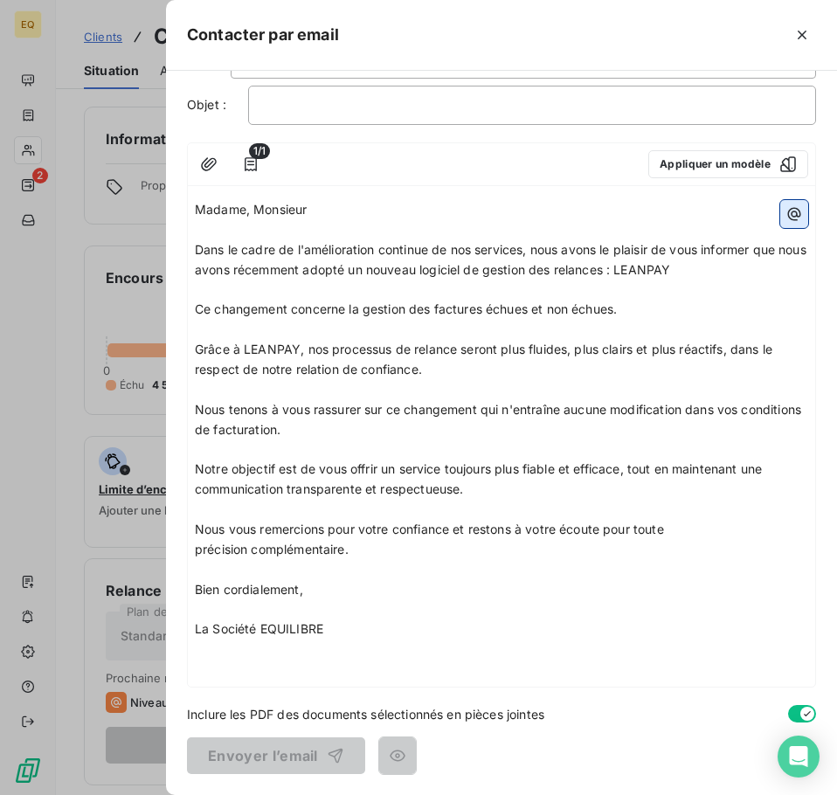
click at [785, 206] on icon "button" at bounding box center [793, 213] width 17 height 17
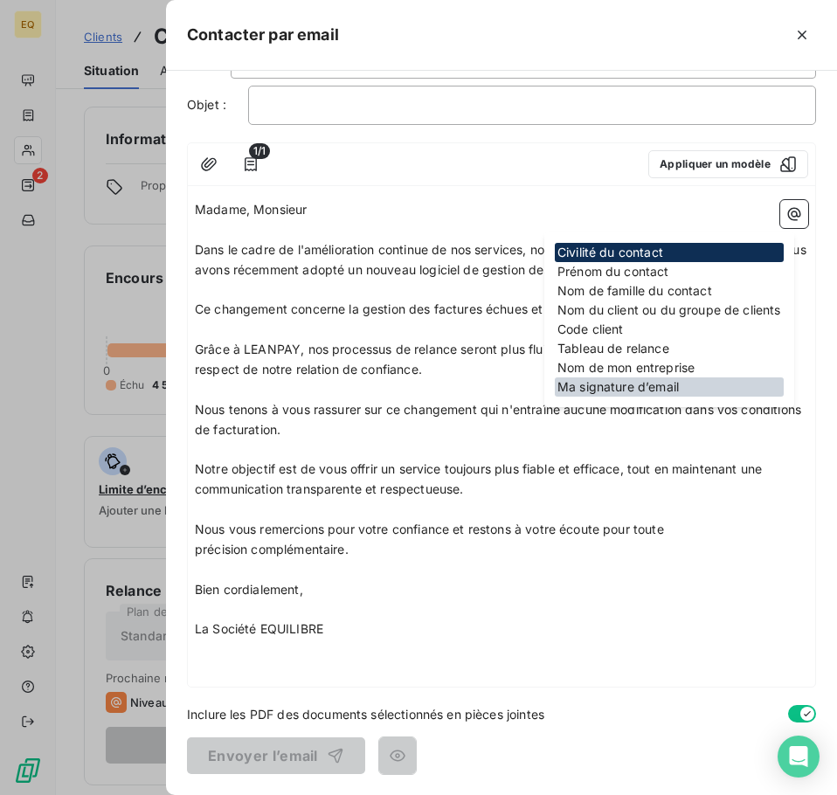
click at [648, 382] on div "Ma signature d’email" at bounding box center [668, 386] width 229 height 19
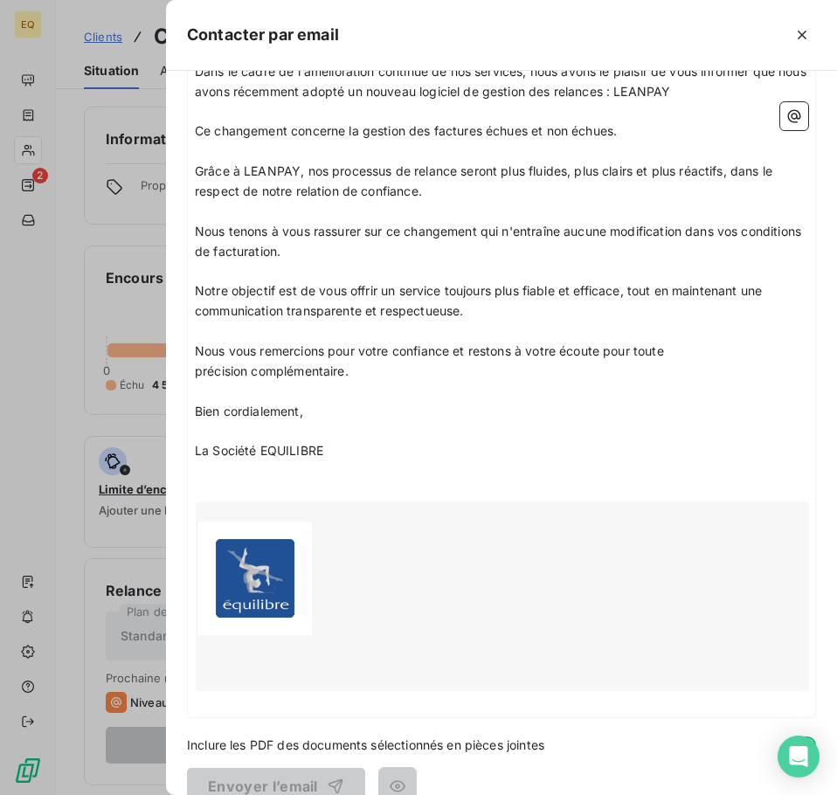
scroll to position [304, 0]
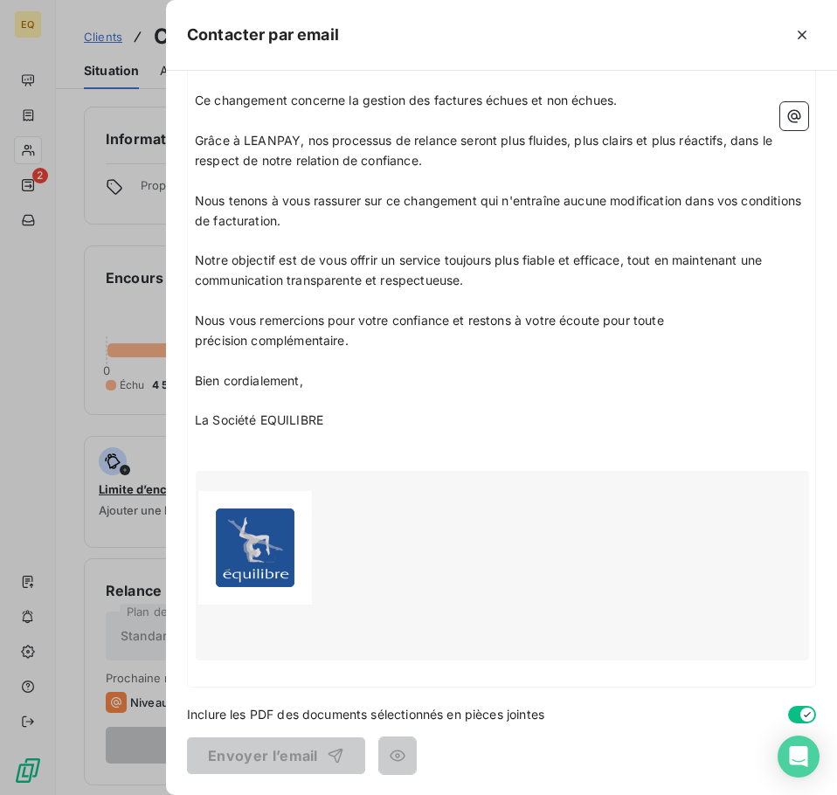
click at [206, 444] on p "﻿" at bounding box center [501, 440] width 613 height 20
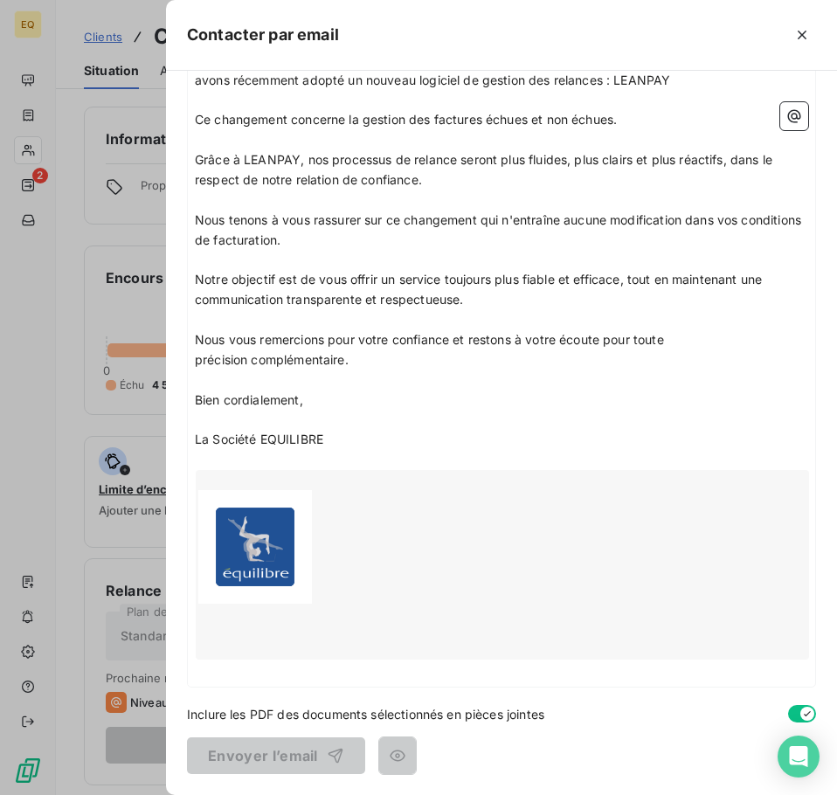
click at [403, 545] on div at bounding box center [502, 564] width 613 height 189
click at [414, 433] on p "La Société EQUILIBRE" at bounding box center [501, 440] width 613 height 20
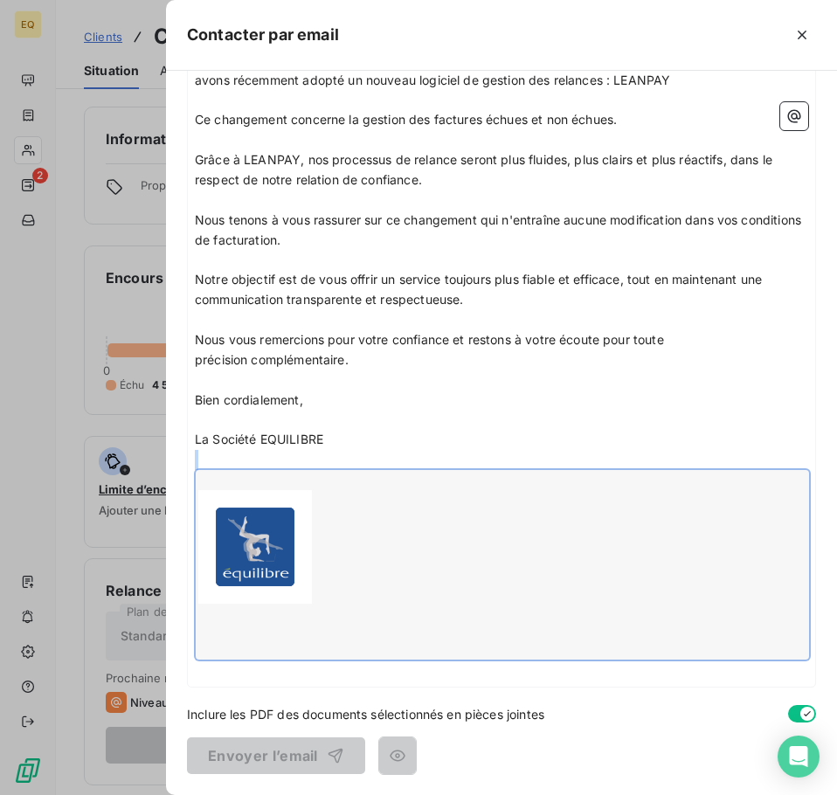
drag, startPoint x: 469, startPoint y: 465, endPoint x: 560, endPoint y: 489, distance: 94.0
click at [560, 489] on div "Madame, Monsieur ﻿ Dans le cadre de l'amélioration continue de nos services, no…" at bounding box center [501, 344] width 613 height 669
click at [455, 401] on p "Bien cordialement," at bounding box center [501, 400] width 613 height 20
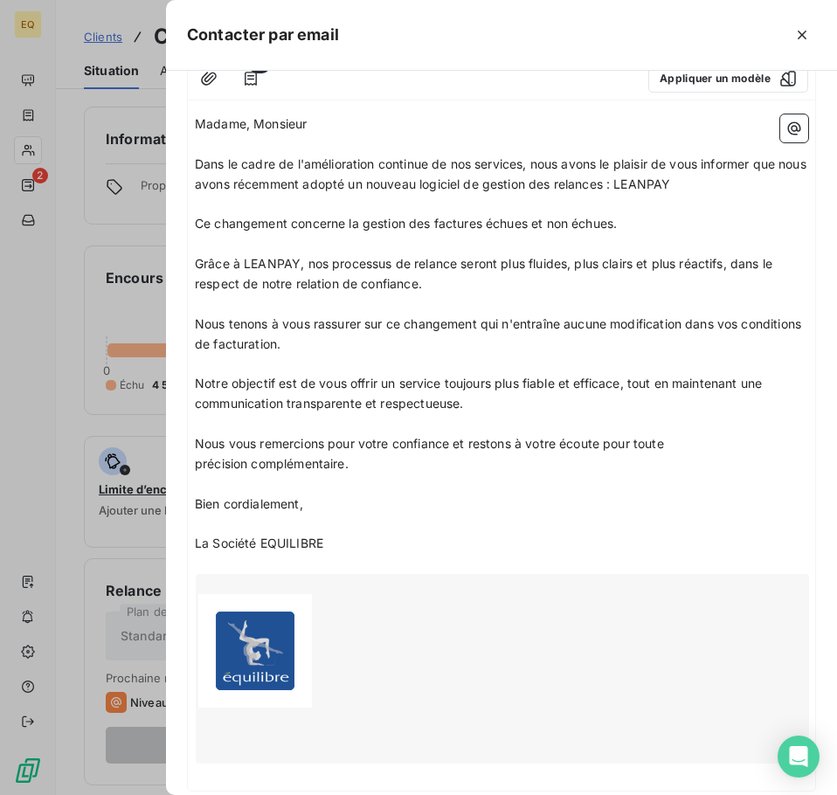
scroll to position [0, 0]
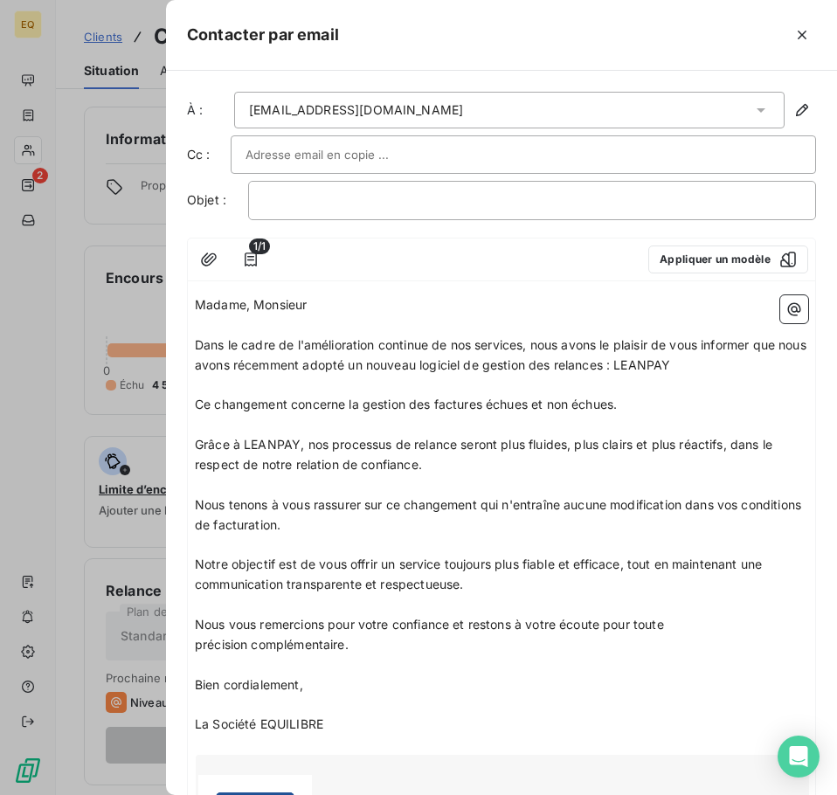
drag, startPoint x: 334, startPoint y: 437, endPoint x: 193, endPoint y: 286, distance: 207.0
click at [193, 286] on div "1/1 Appliquer un modèle Madame, Monsieur ﻿ Dans le cadre de l'amélioration cont…" at bounding box center [501, 605] width 629 height 734
click at [804, 31] on icon "button" at bounding box center [801, 35] width 9 height 9
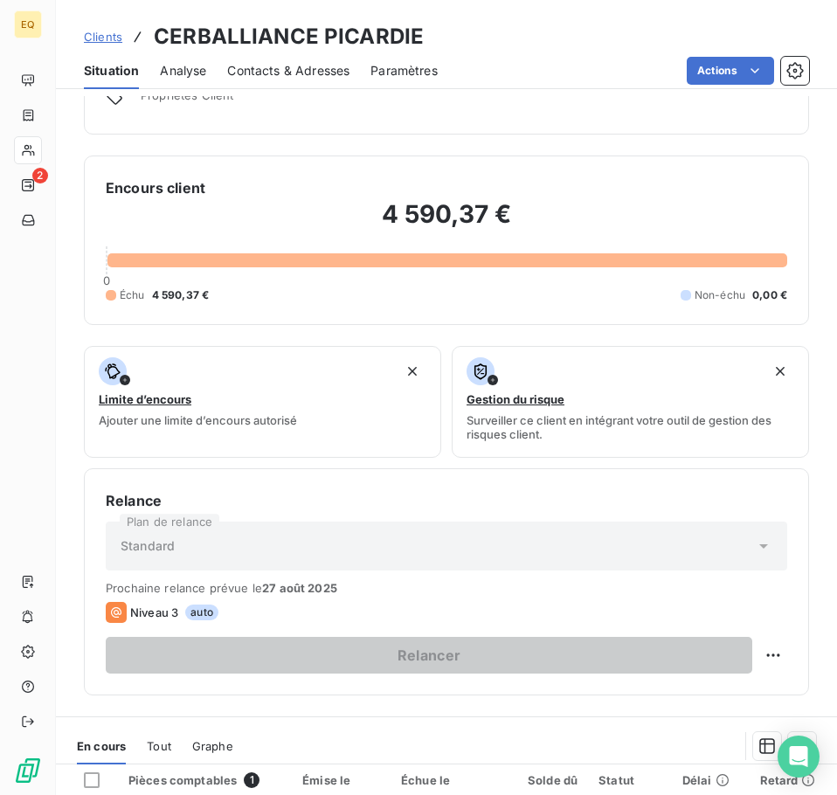
scroll to position [175, 0]
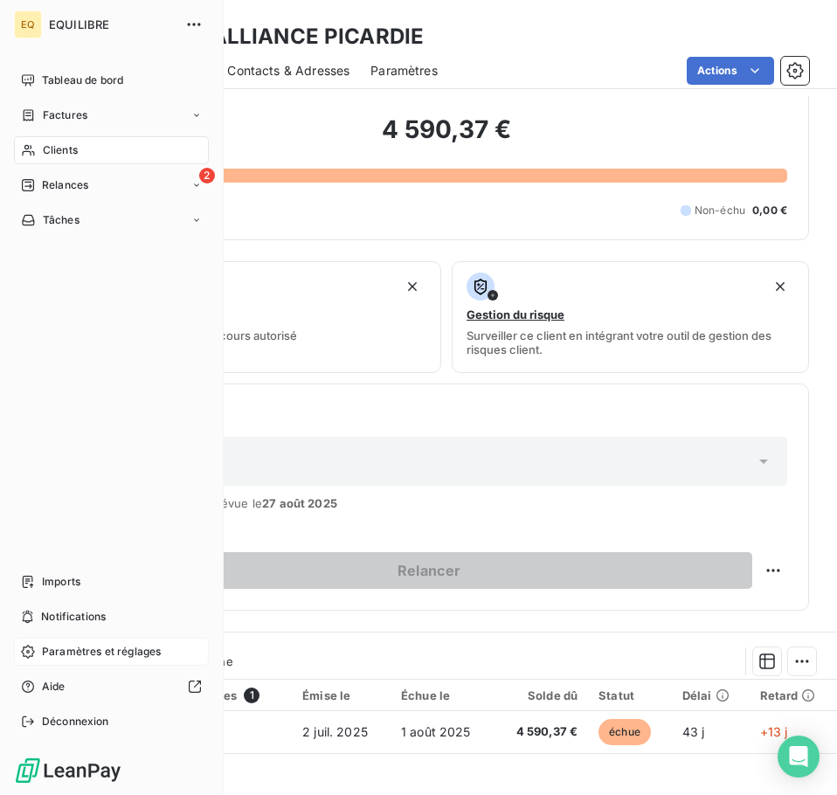
click at [25, 650] on icon at bounding box center [28, 651] width 14 height 14
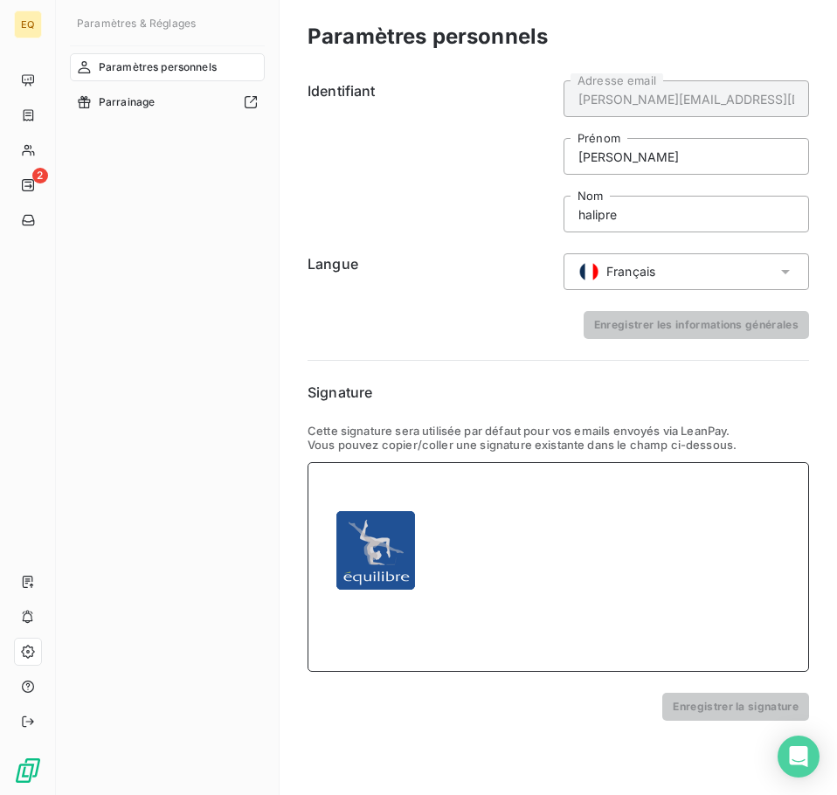
click at [474, 540] on td at bounding box center [485, 560] width 26 height 174
click at [446, 604] on td at bounding box center [452, 560] width 40 height 174
click at [462, 580] on td at bounding box center [452, 560] width 40 height 174
click at [380, 631] on td at bounding box center [376, 627] width 114 height 40
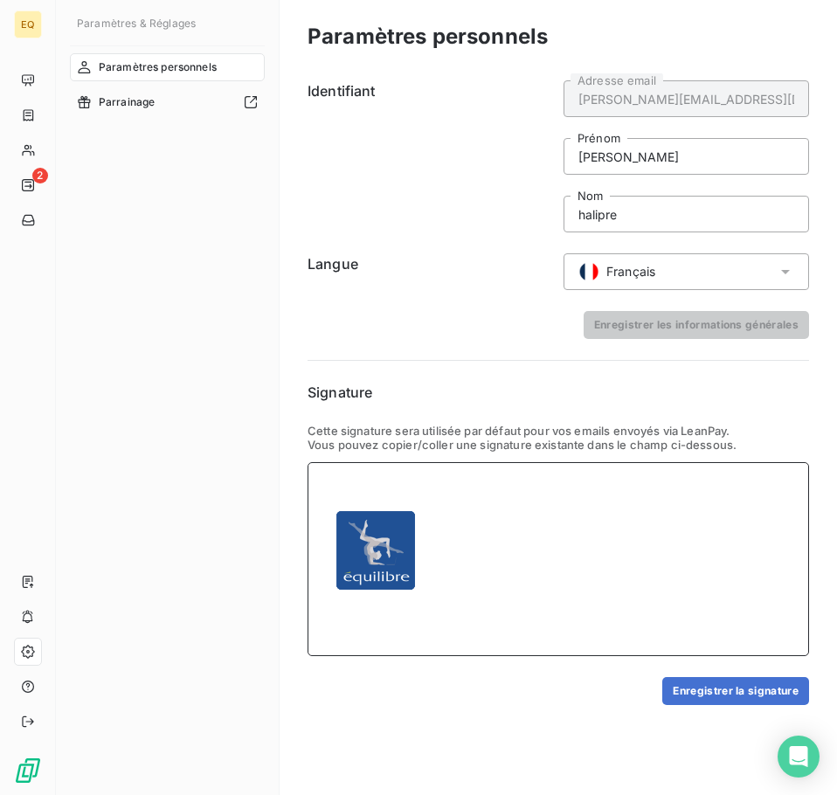
click at [342, 645] on div at bounding box center [557, 559] width 501 height 194
click at [348, 643] on div at bounding box center [557, 559] width 501 height 194
click at [349, 624] on td at bounding box center [376, 617] width 114 height 20
click at [343, 494] on img at bounding box center [376, 550] width 114 height 114
click at [343, 485] on td at bounding box center [376, 483] width 114 height 20
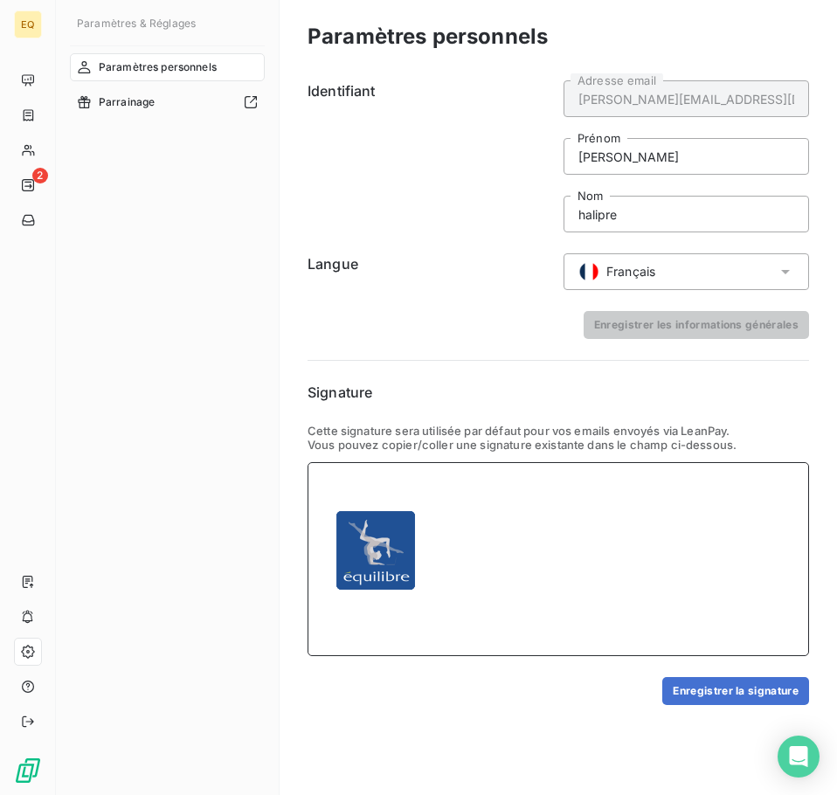
click at [481, 563] on div at bounding box center [557, 559] width 501 height 194
click at [472, 603] on td at bounding box center [452, 550] width 40 height 154
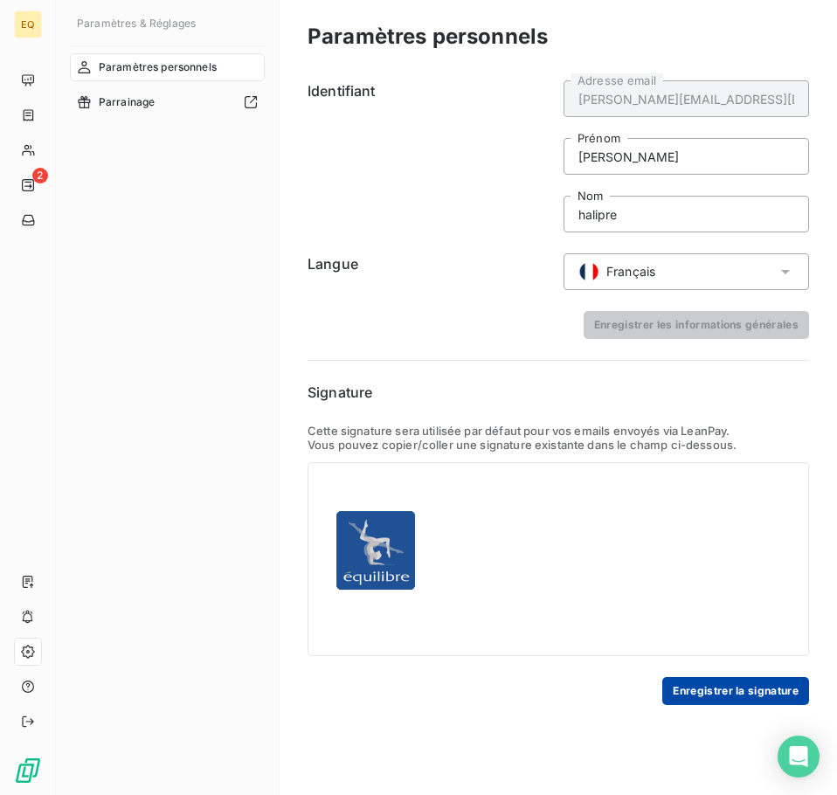
click at [698, 689] on button "Enregistrer la signature" at bounding box center [735, 691] width 147 height 28
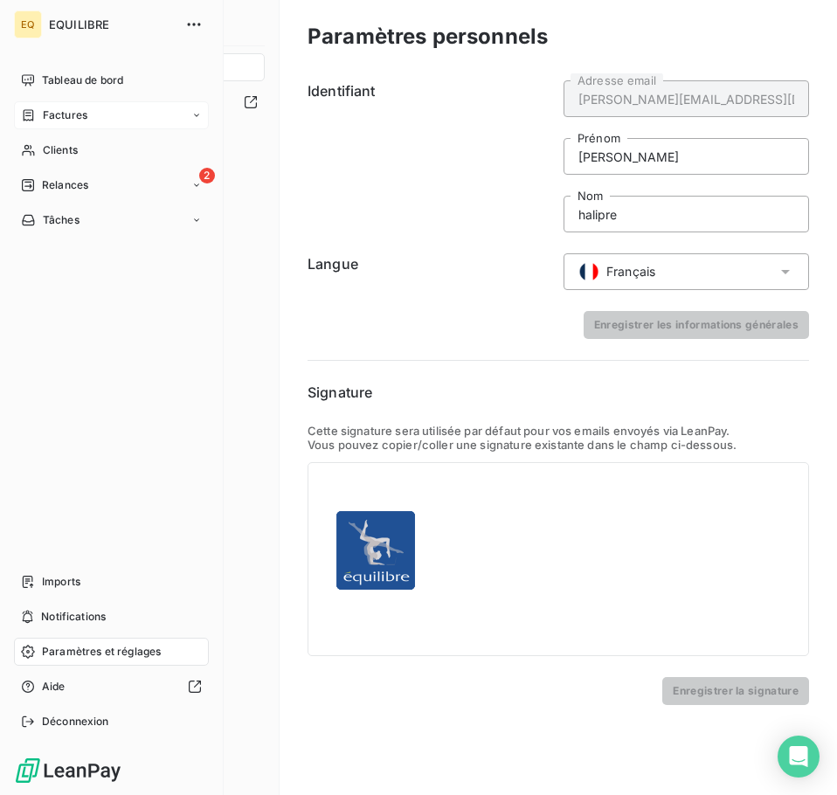
click at [80, 112] on span "Factures" at bounding box center [65, 115] width 45 height 16
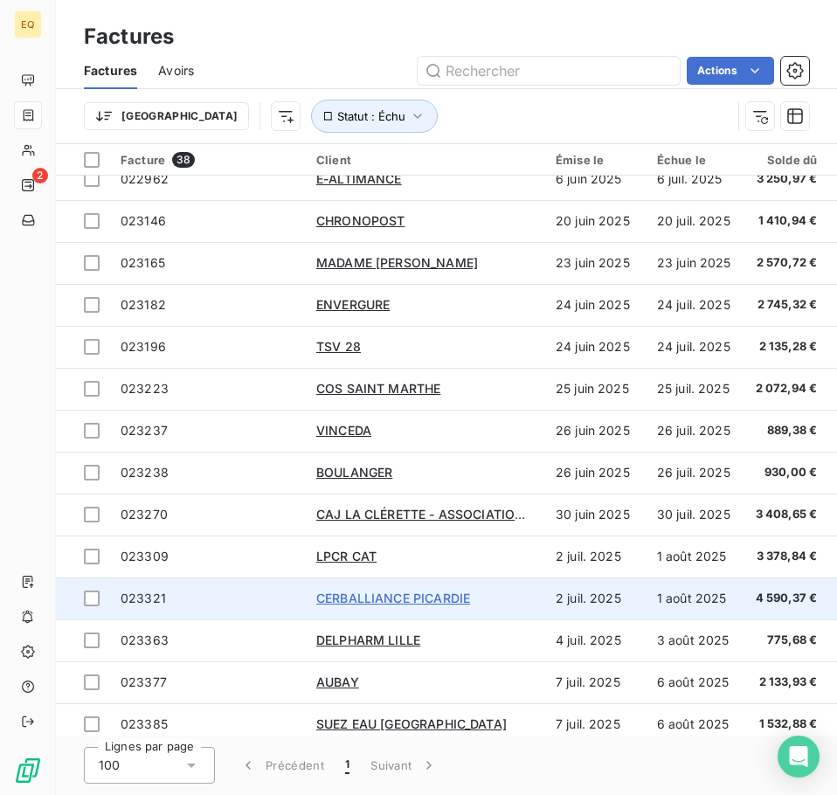
scroll to position [524, 0]
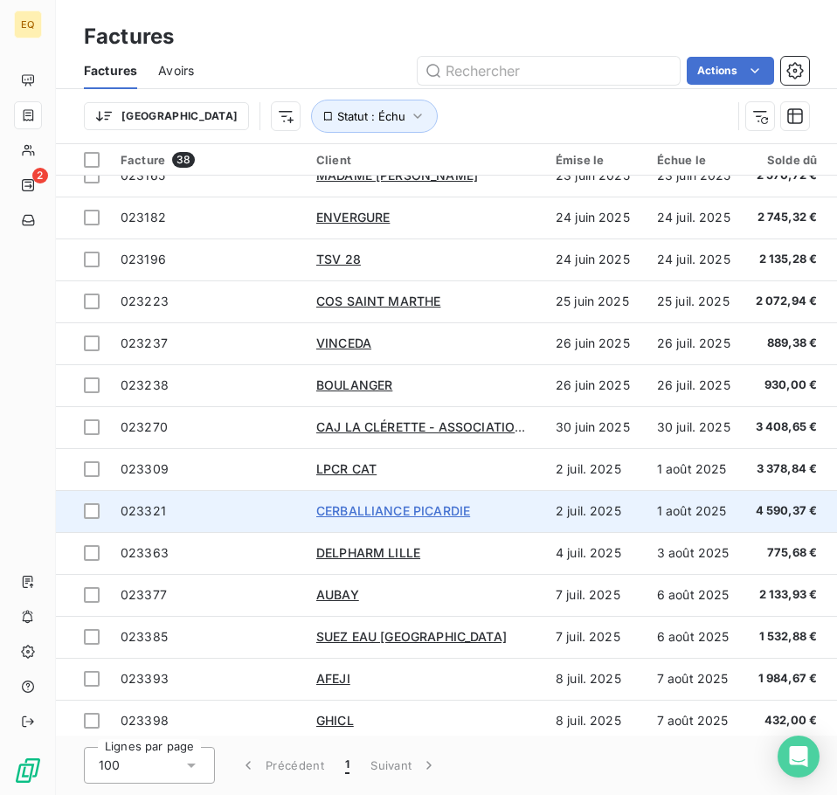
click at [383, 506] on span "CERBALLIANCE PICARDIE" at bounding box center [393, 510] width 154 height 15
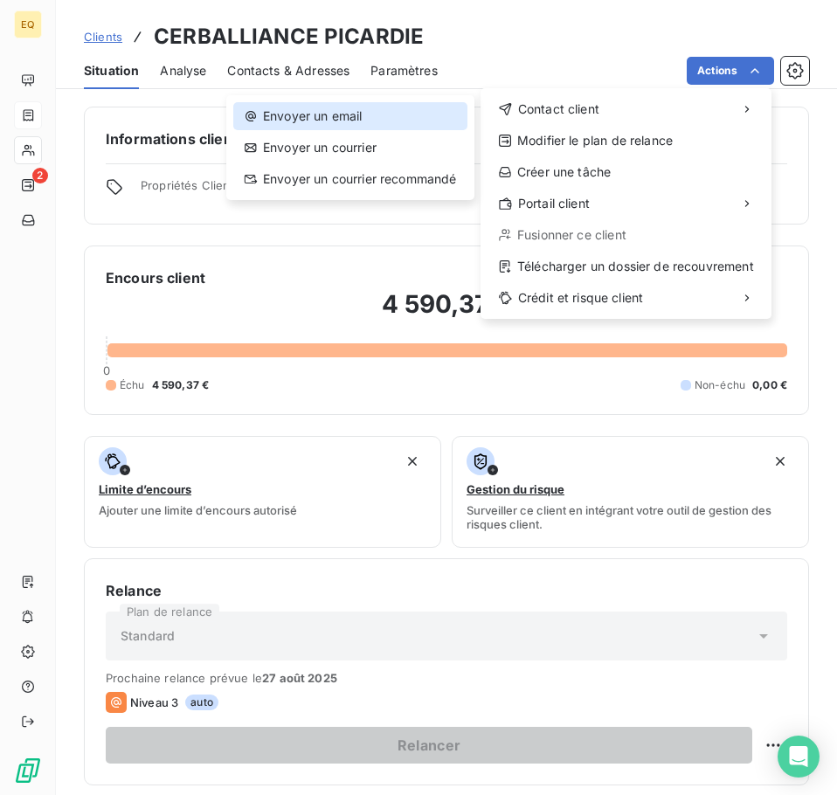
click at [334, 114] on div "Envoyer un email" at bounding box center [350, 116] width 234 height 28
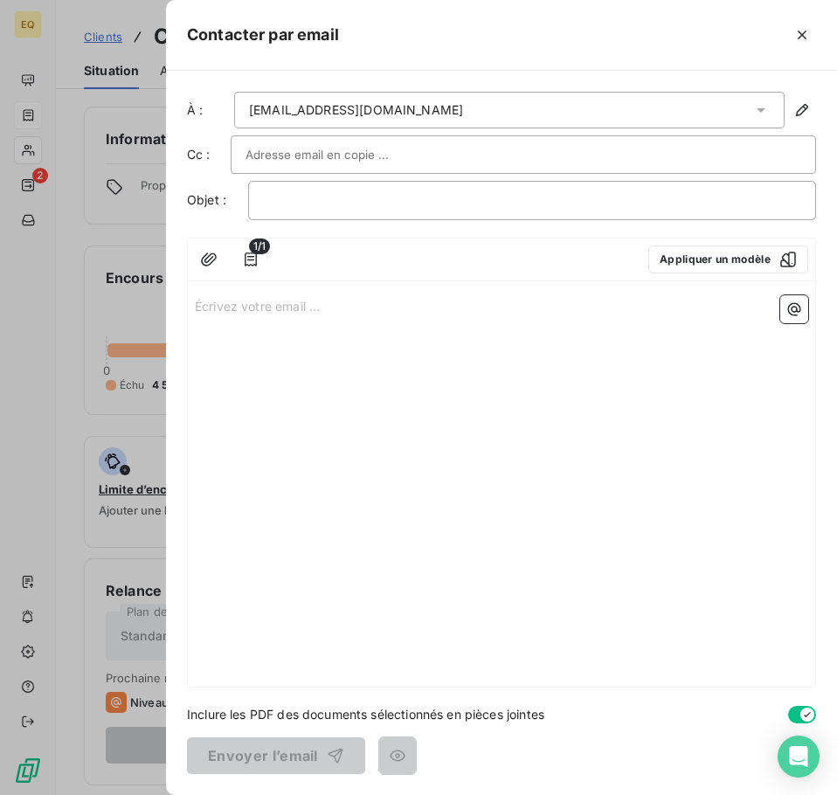
click at [198, 304] on p "Écrivez votre email ... ﻿" at bounding box center [501, 305] width 613 height 20
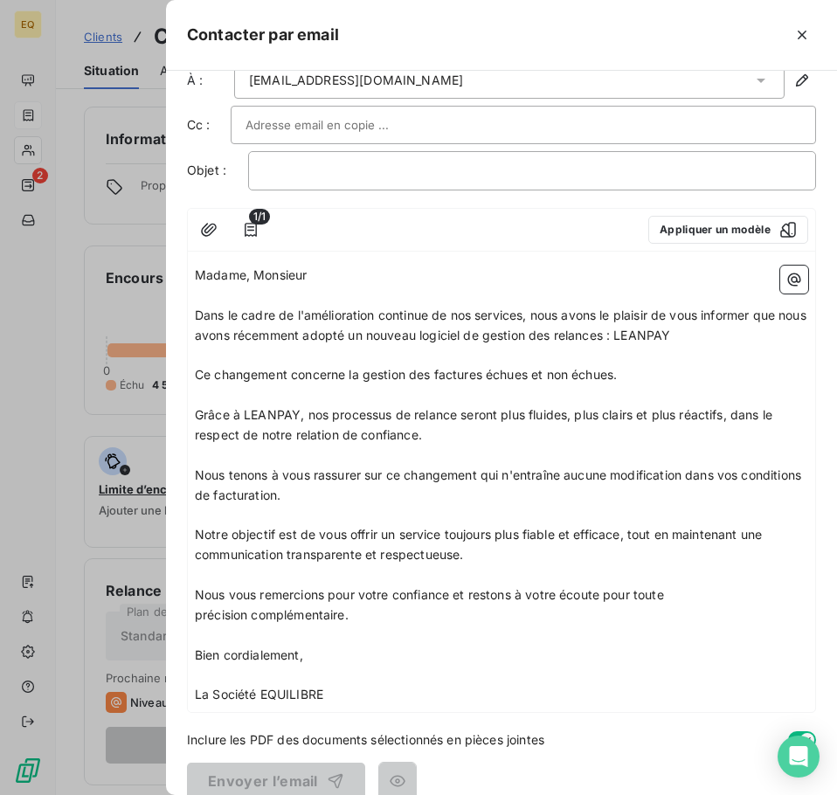
scroll to position [55, 0]
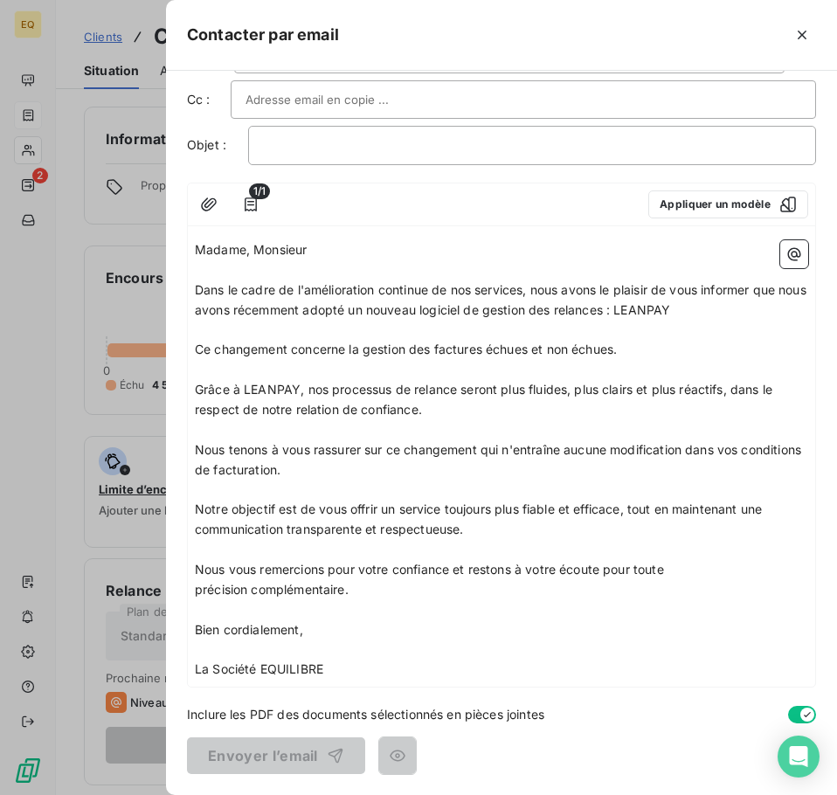
click at [344, 671] on p "La Société EQUILIBRE" at bounding box center [501, 669] width 613 height 20
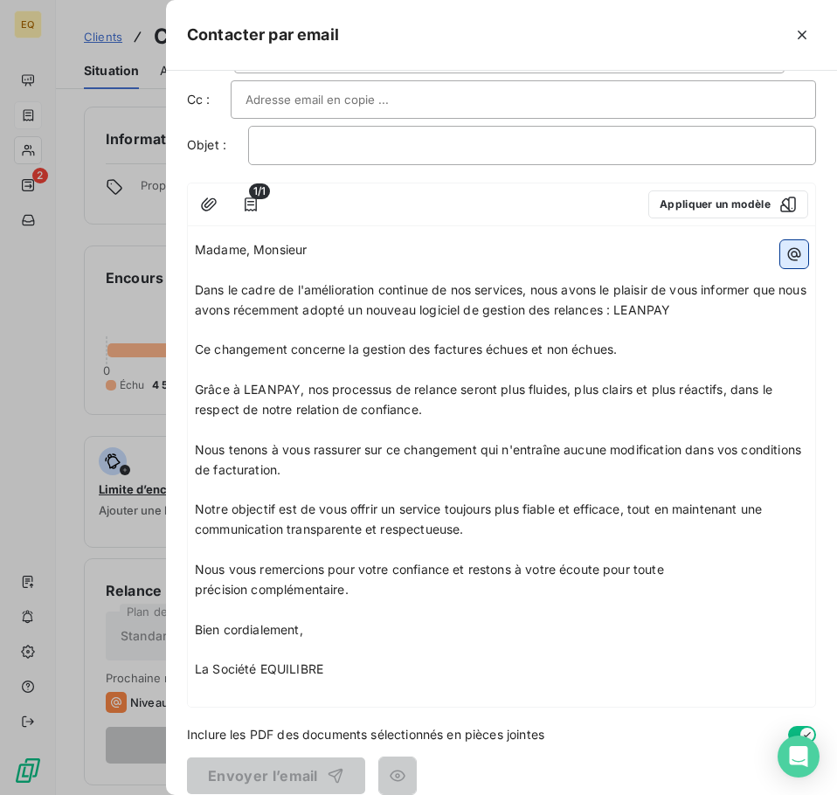
click at [788, 249] on icon "button" at bounding box center [794, 253] width 13 height 13
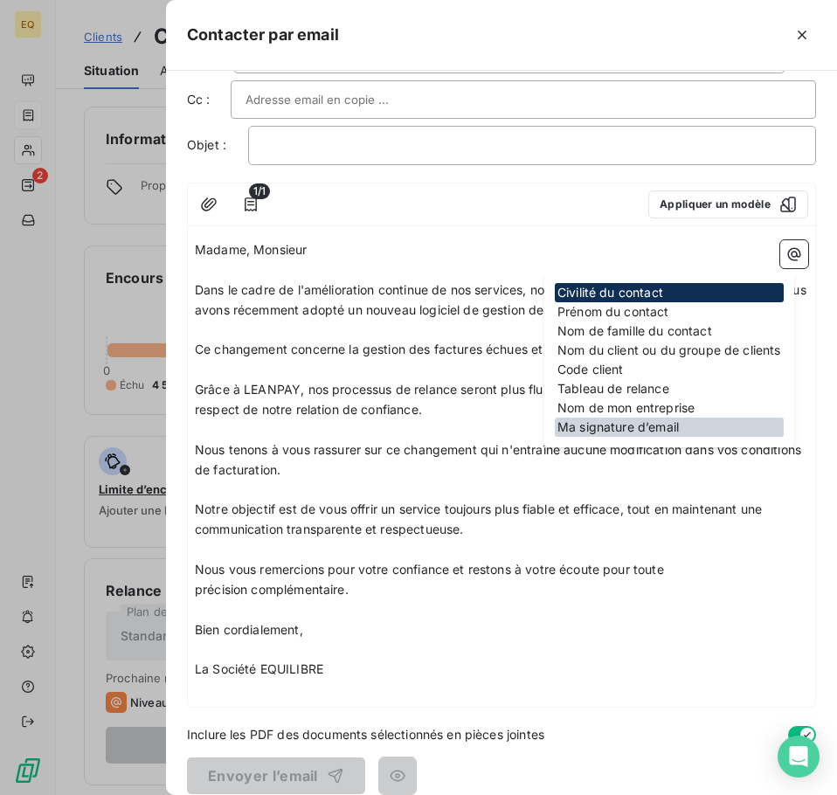
click at [649, 428] on div "Ma signature d’email" at bounding box center [668, 426] width 229 height 19
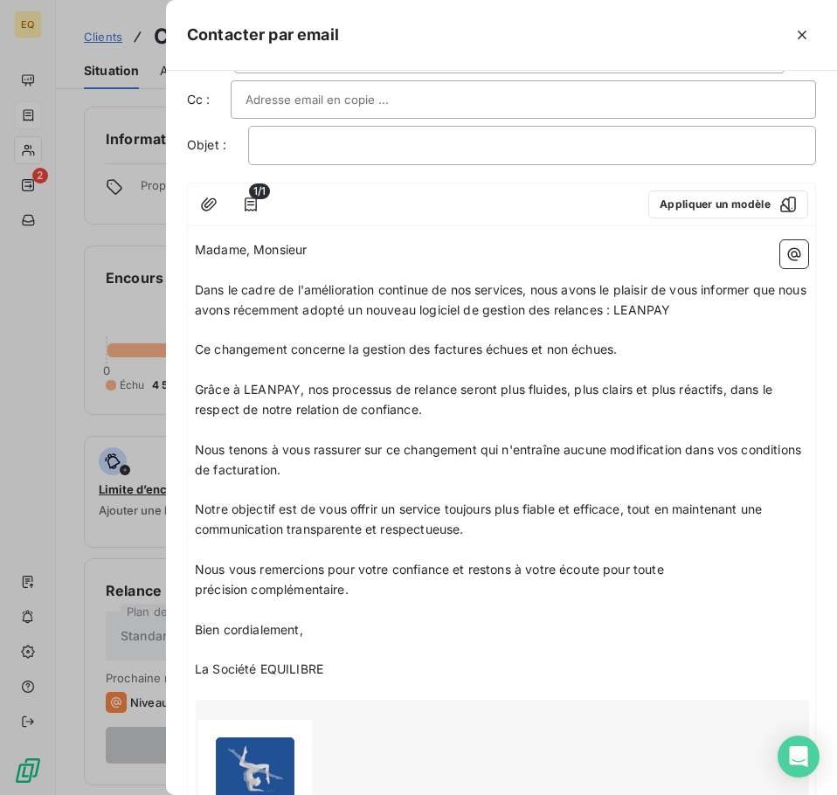
click at [419, 648] on p "﻿" at bounding box center [501, 649] width 613 height 20
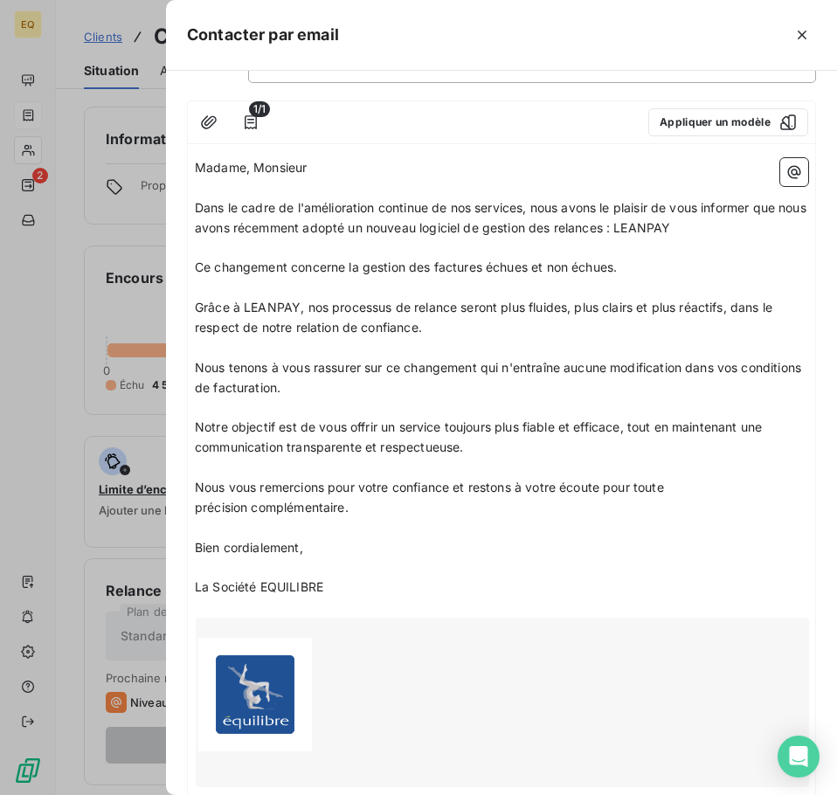
scroll to position [0, 0]
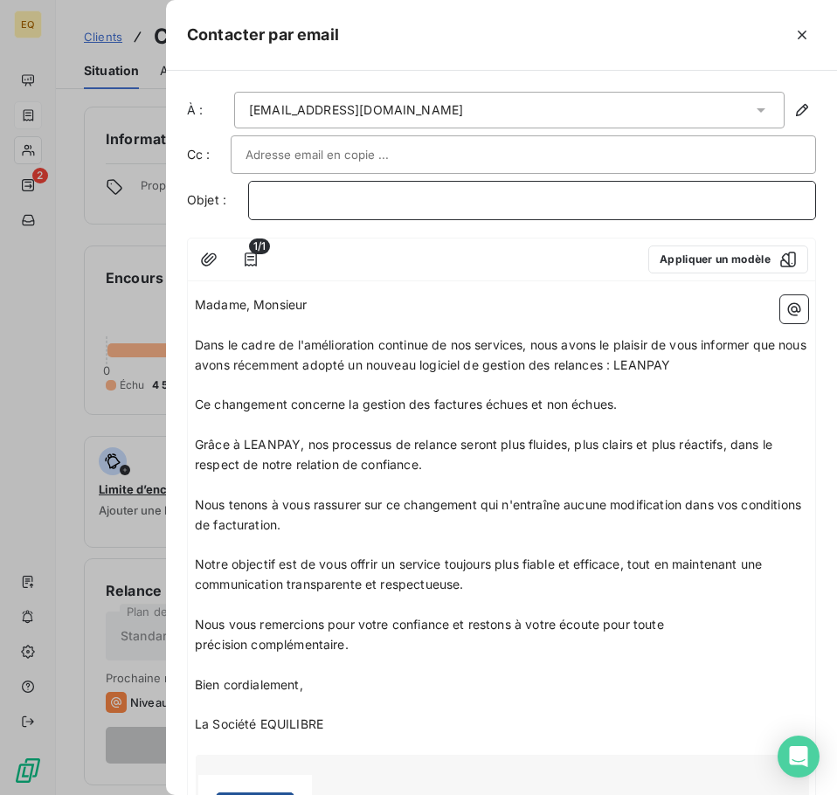
click at [285, 203] on p "﻿" at bounding box center [532, 200] width 538 height 20
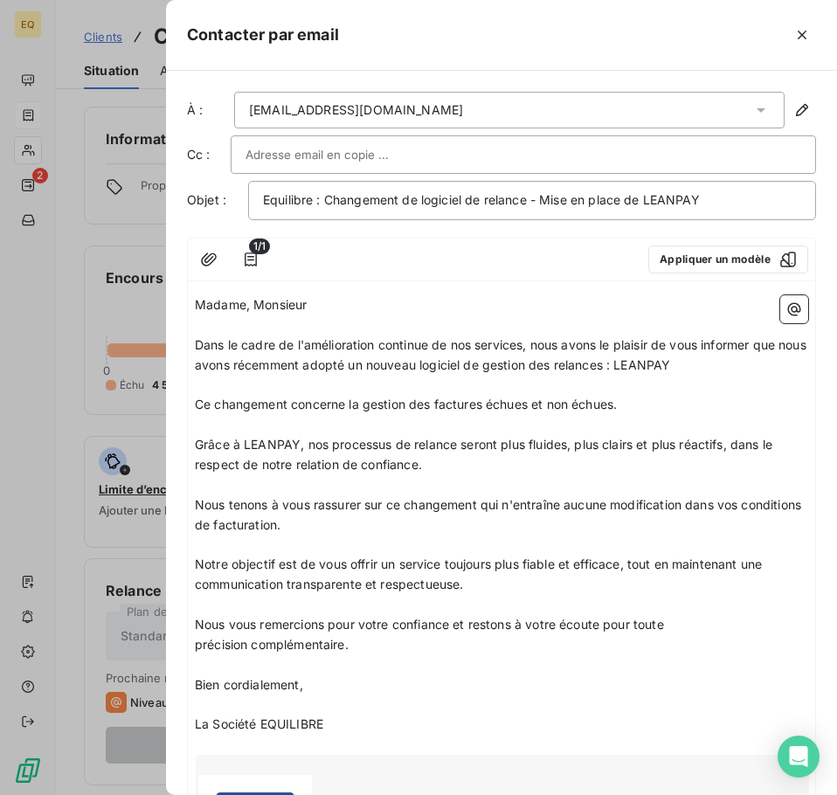
click at [272, 148] on input "text" at bounding box center [339, 154] width 188 height 26
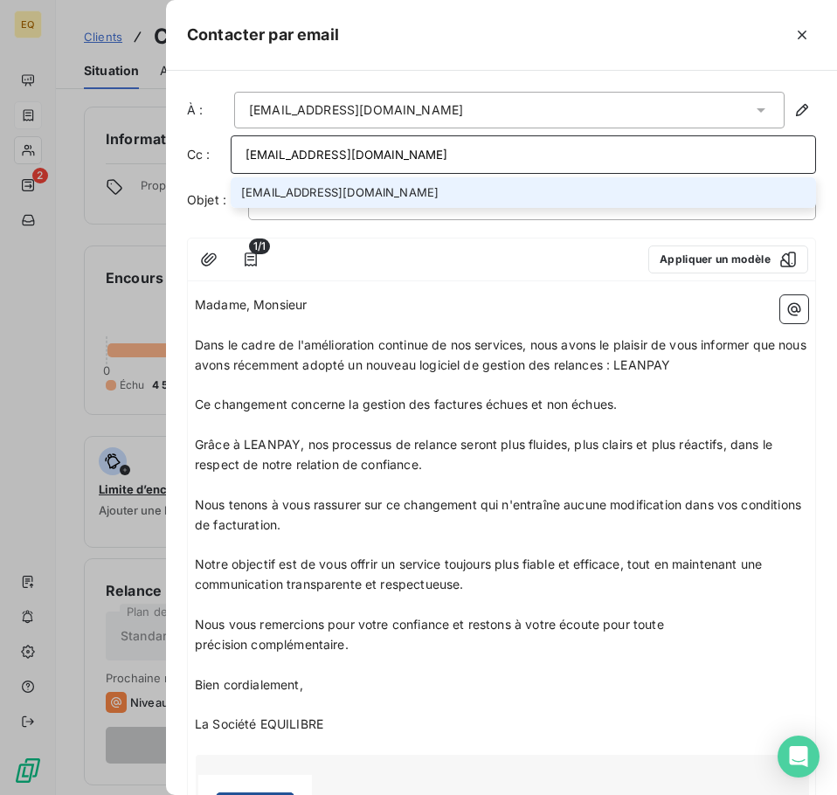
type input "[EMAIL_ADDRESS][DOMAIN_NAME]"
click at [333, 193] on li "[EMAIL_ADDRESS][DOMAIN_NAME]" at bounding box center [523, 192] width 585 height 31
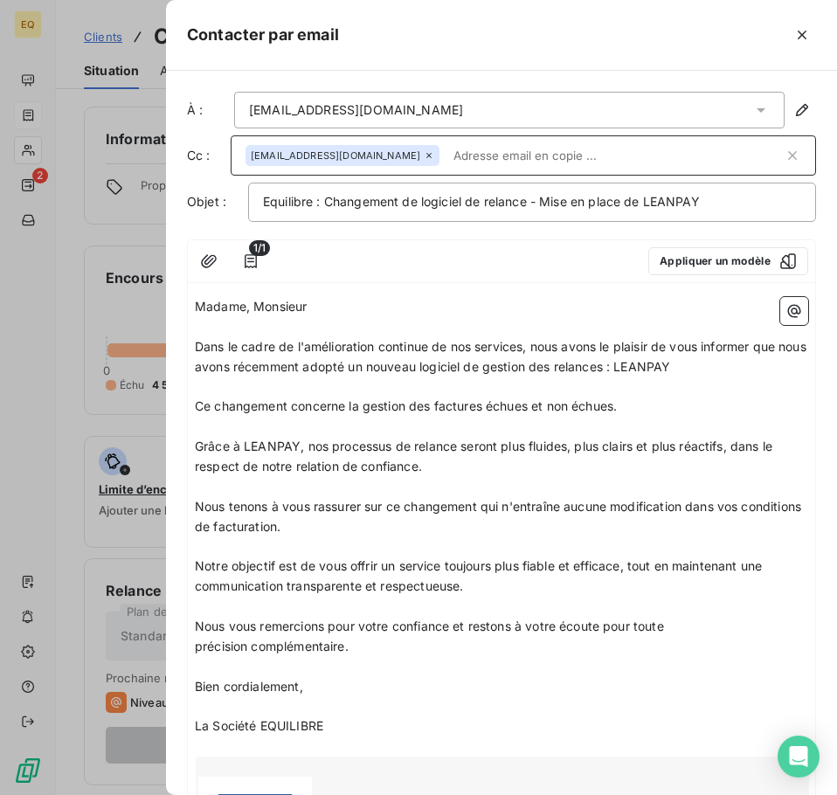
click at [400, 303] on p "Madame, Monsieur" at bounding box center [501, 307] width 613 height 20
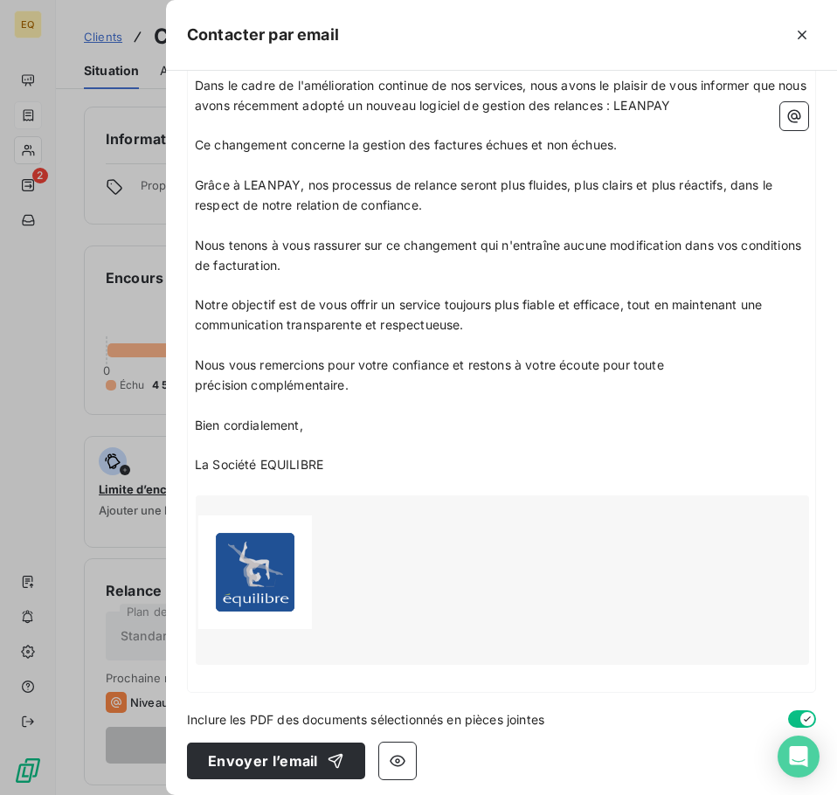
scroll to position [262, 0]
drag, startPoint x: 254, startPoint y: 758, endPoint x: 500, endPoint y: 424, distance: 414.6
click at [505, 422] on div "À : [EMAIL_ADDRESS][DOMAIN_NAME] Cc : [EMAIL_ADDRESS][DOMAIN_NAME] Objet : Equi…" at bounding box center [501, 433] width 671 height 724
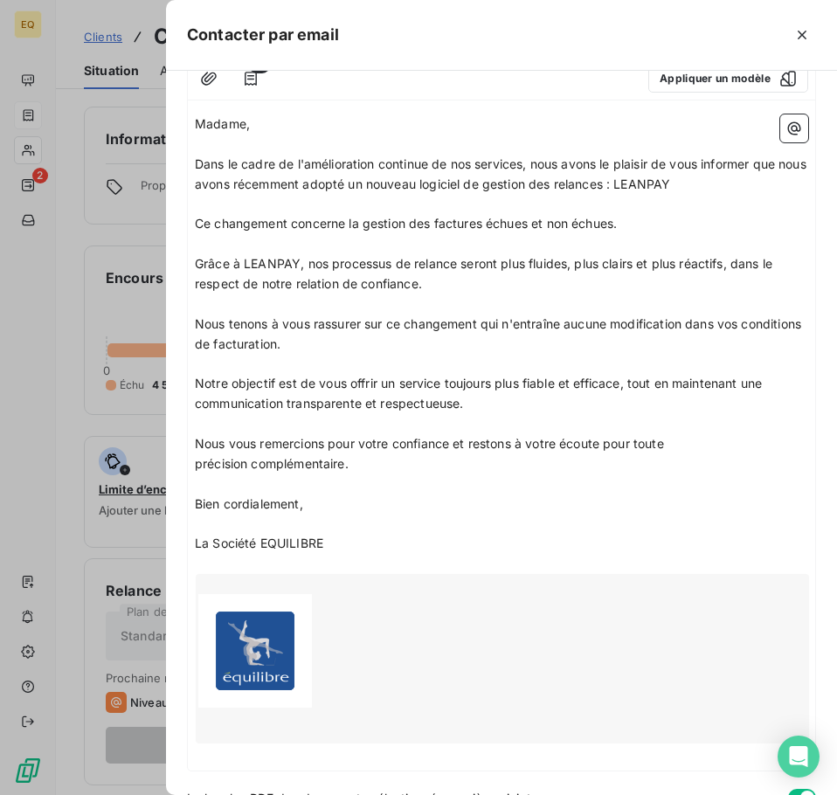
scroll to position [87, 0]
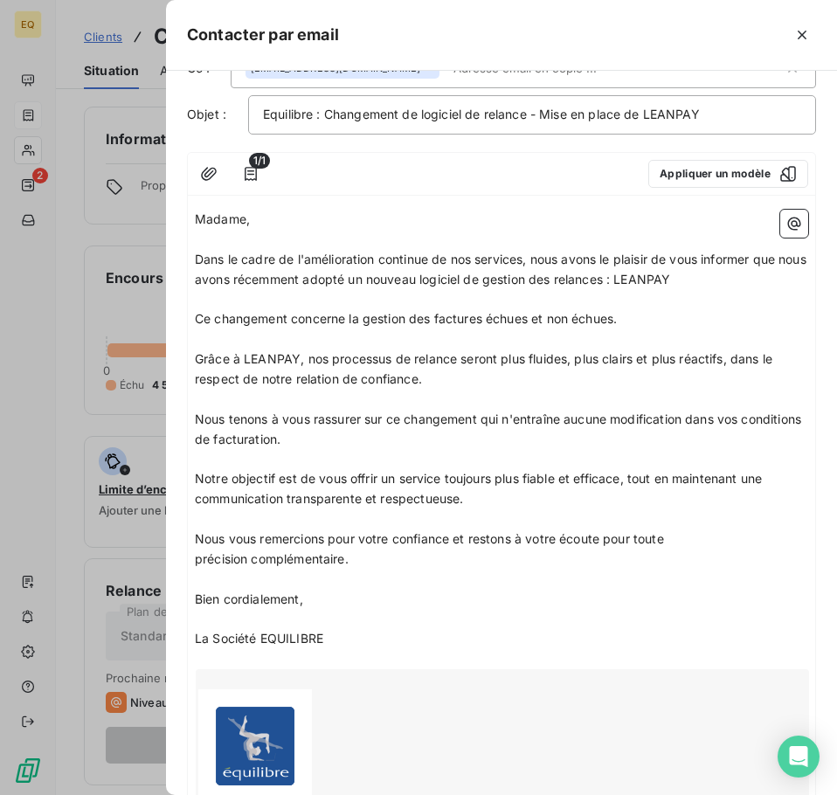
drag, startPoint x: 327, startPoint y: 639, endPoint x: 195, endPoint y: 219, distance: 440.5
click at [195, 219] on div "Madame, ﻿ Dans le cadre de l'amélioration continue de nos services, nous avons …" at bounding box center [501, 534] width 613 height 649
click at [462, 616] on p "﻿" at bounding box center [501, 619] width 613 height 20
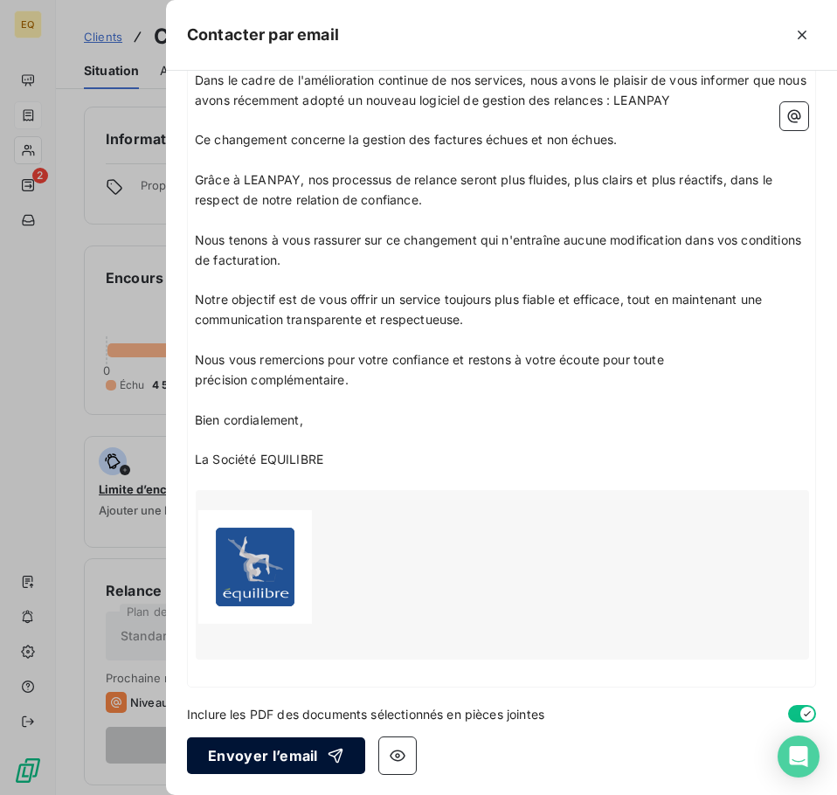
click at [242, 756] on button "Envoyer l’email" at bounding box center [276, 755] width 178 height 37
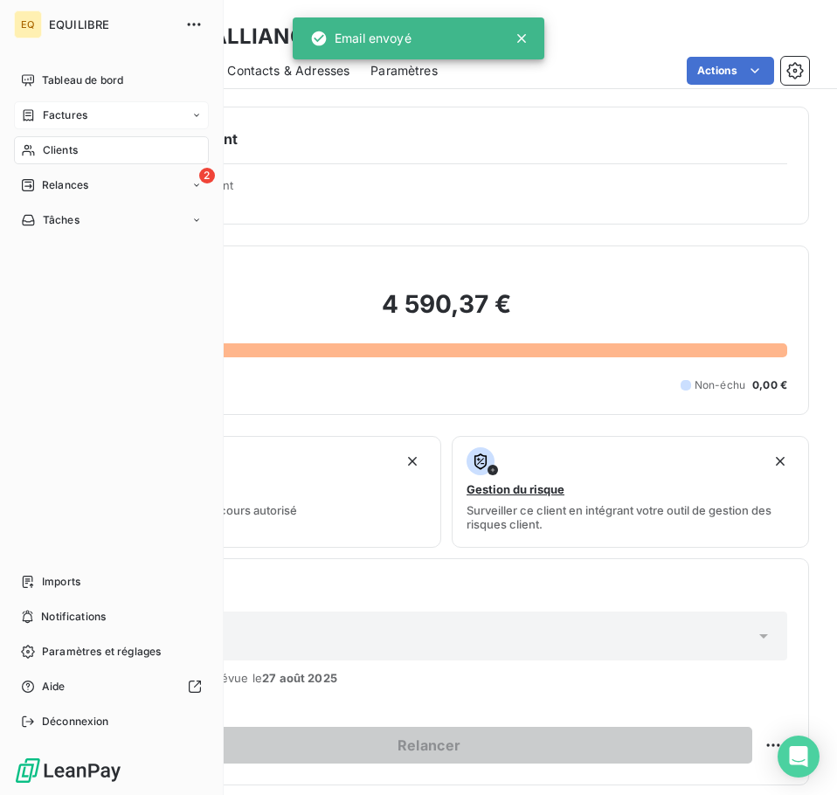
click at [63, 114] on span "Factures" at bounding box center [65, 115] width 45 height 16
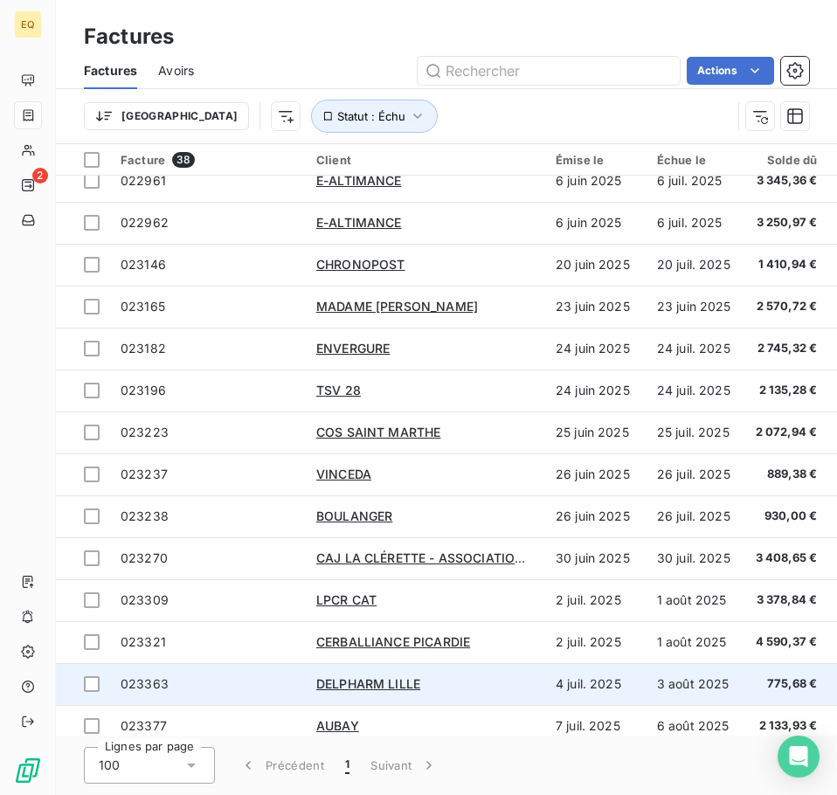
scroll to position [437, 0]
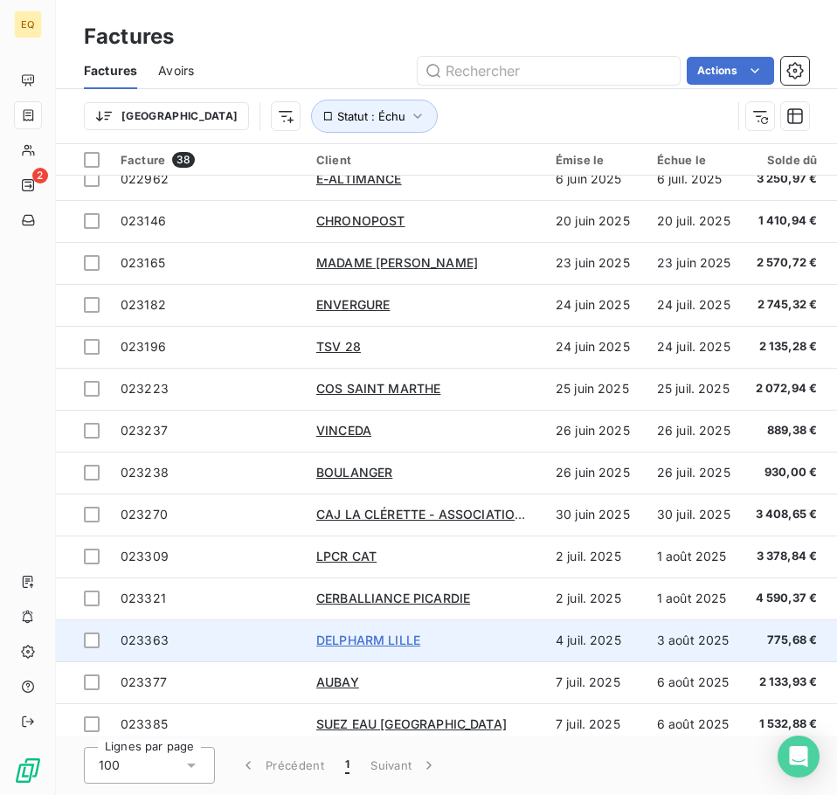
click at [354, 640] on span "DELPHARM LILLE" at bounding box center [368, 639] width 104 height 15
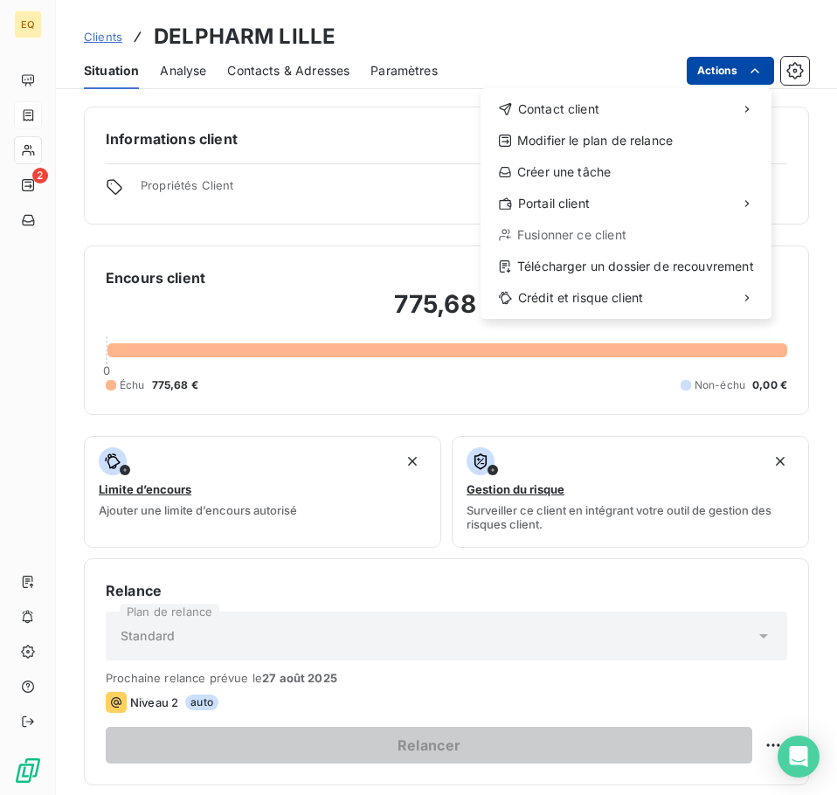
click at [740, 68] on html "EQ 2 Clients DELPHARM LILLE Situation Analyse Contacts & Adresses Paramètres Ac…" at bounding box center [418, 397] width 837 height 795
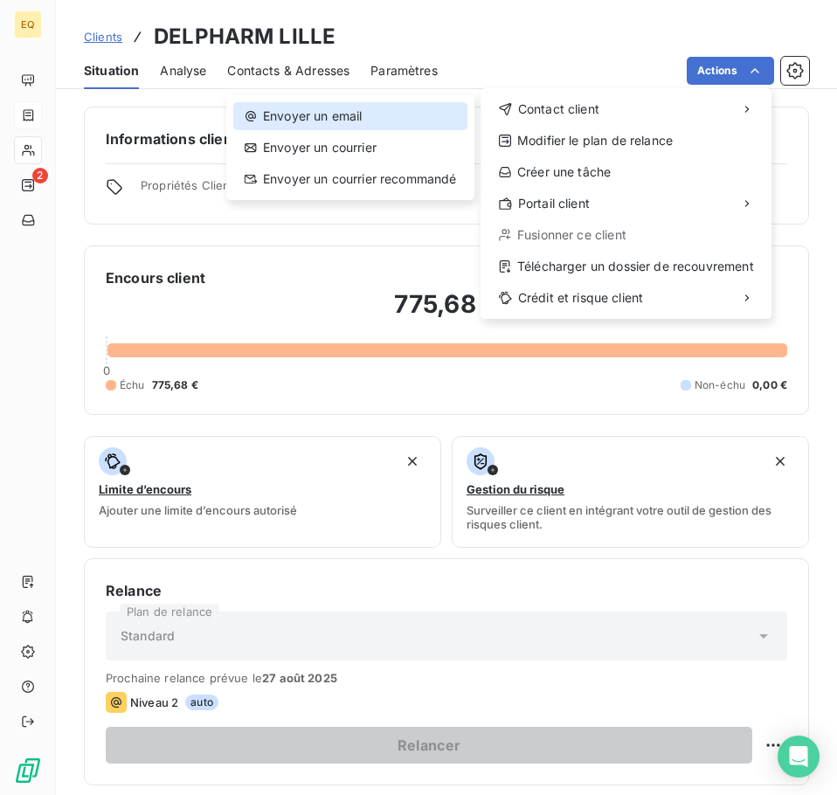
click at [357, 111] on div "Envoyer un email" at bounding box center [350, 116] width 234 height 28
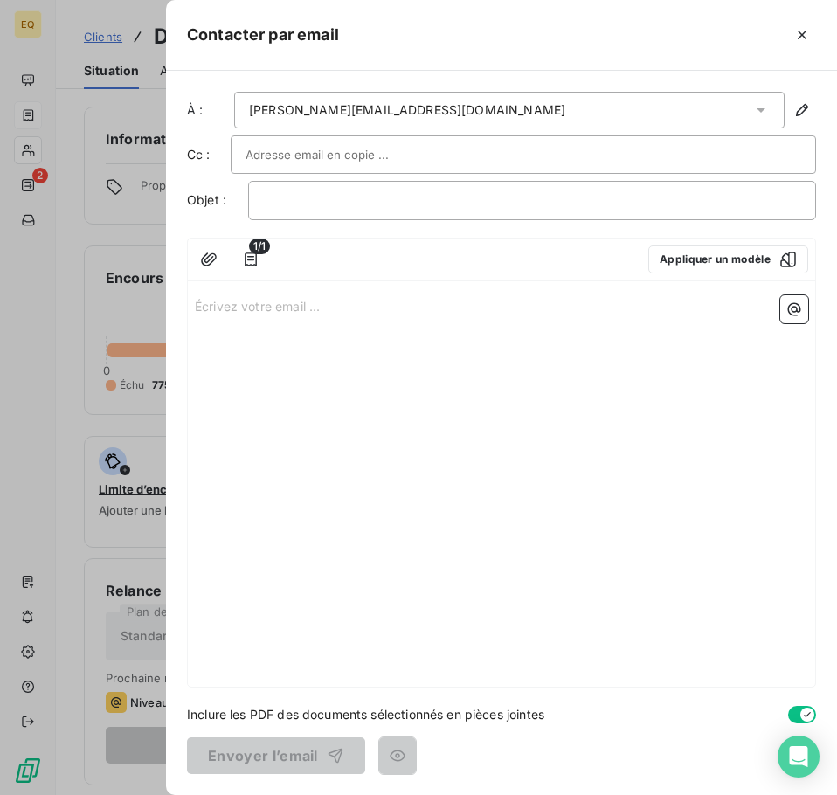
click at [196, 304] on p "Écrivez votre email ... ﻿" at bounding box center [501, 305] width 613 height 20
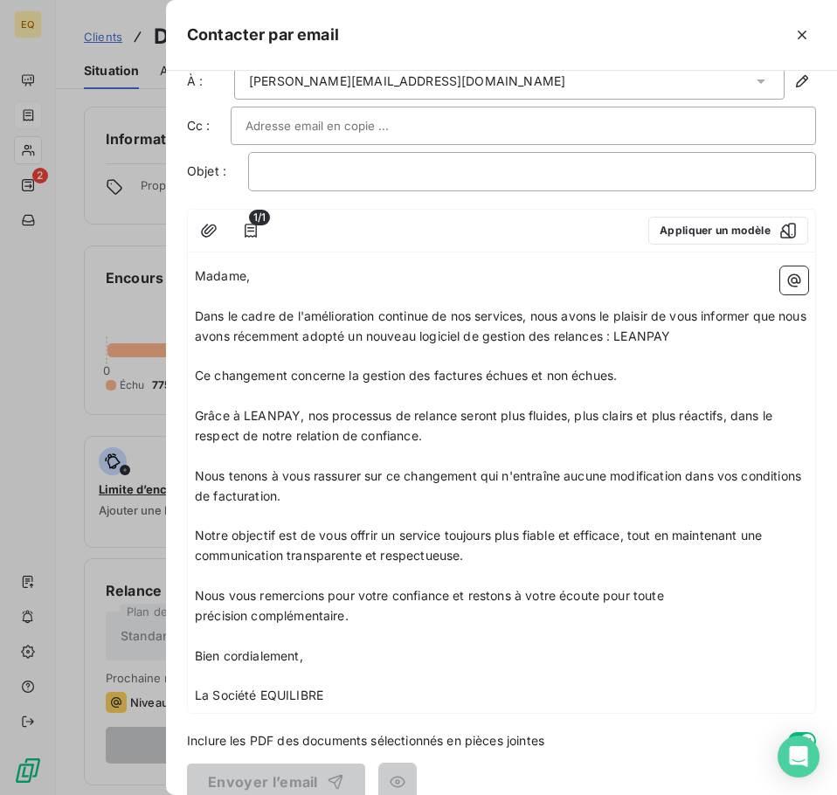
scroll to position [55, 0]
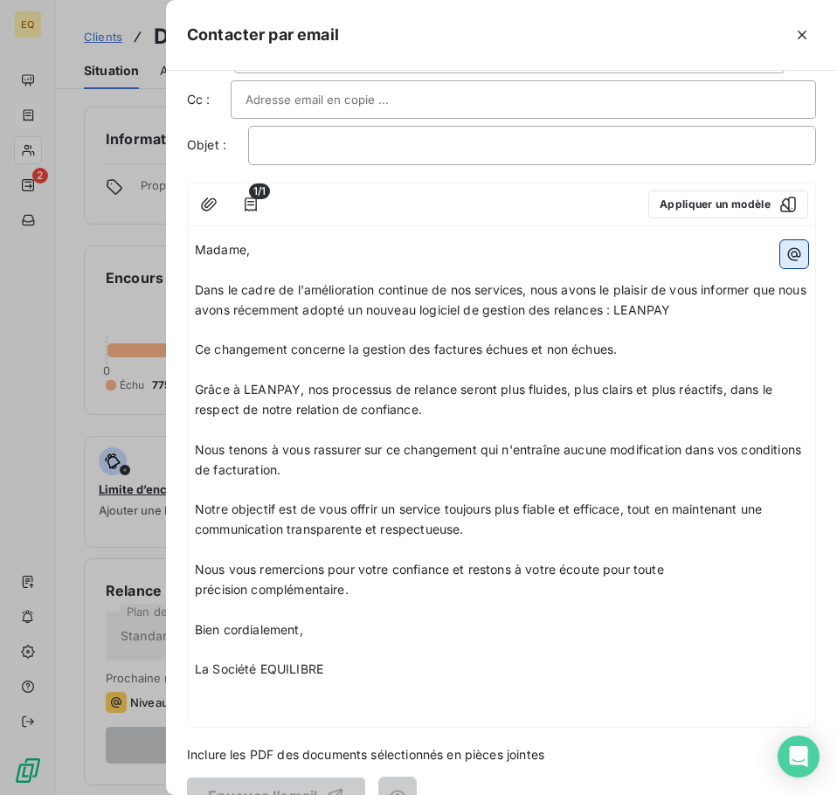
click at [785, 251] on icon "button" at bounding box center [793, 253] width 17 height 17
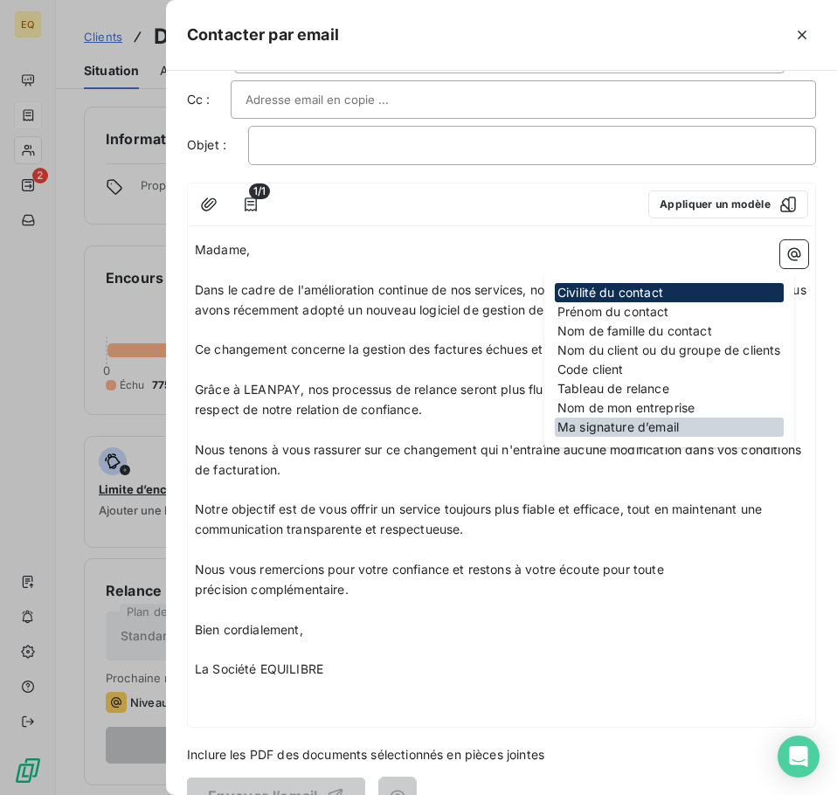
click at [596, 424] on div "Ma signature d’email" at bounding box center [668, 426] width 229 height 19
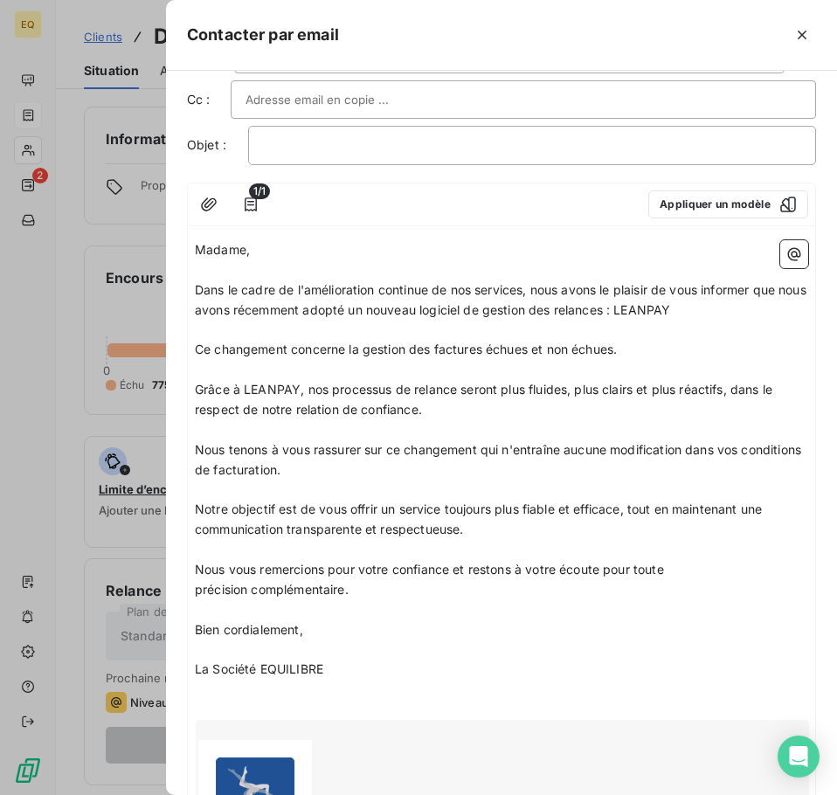
click at [384, 684] on p "﻿" at bounding box center [501, 689] width 613 height 20
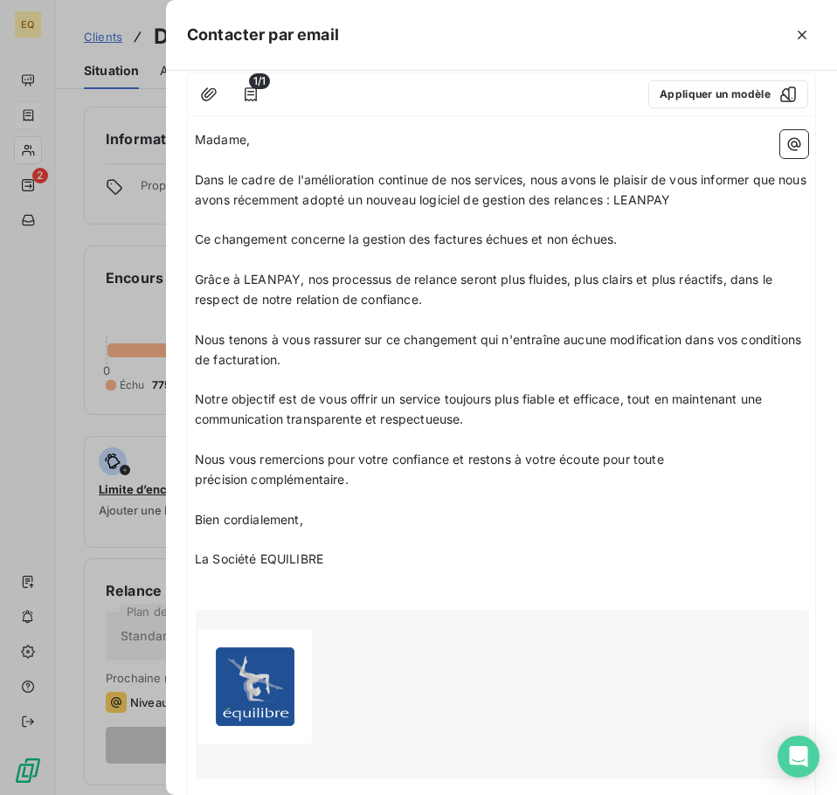
scroll to position [0, 0]
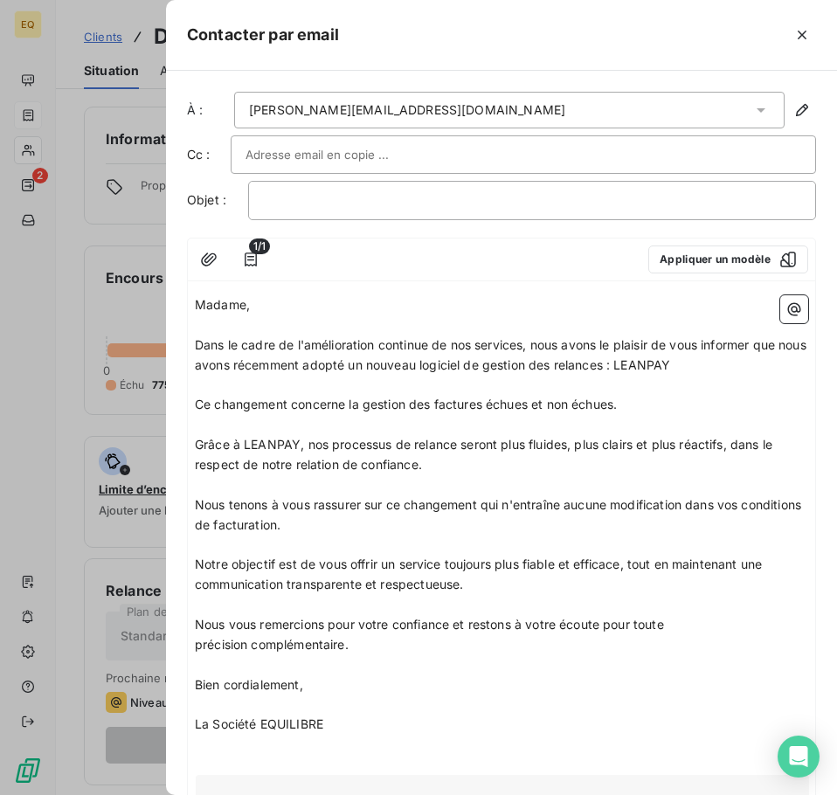
click at [243, 305] on span "Madame," at bounding box center [222, 304] width 55 height 15
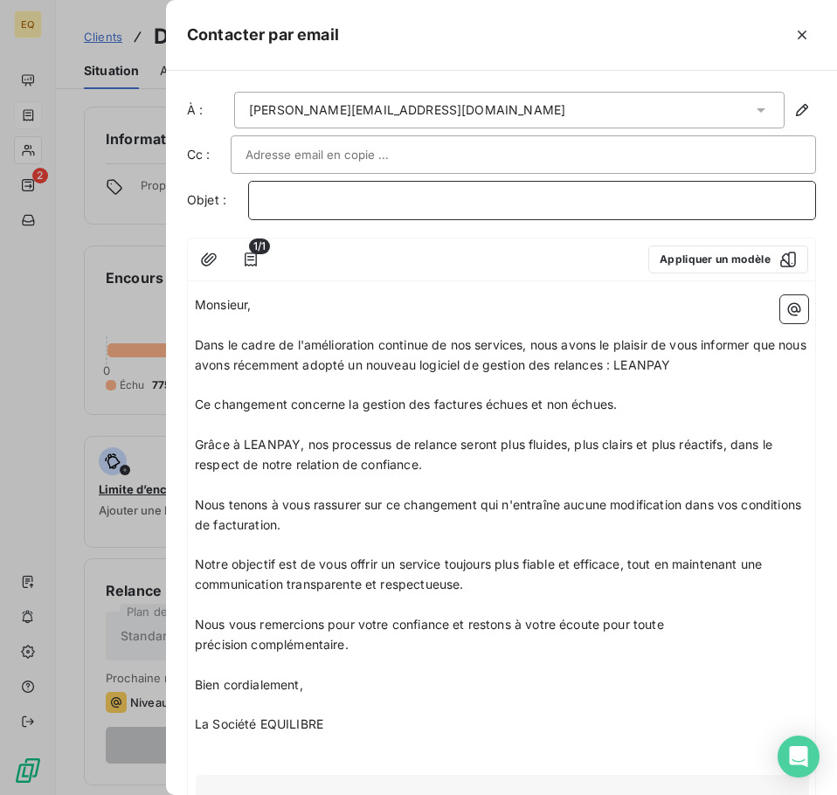
click at [275, 201] on p "﻿" at bounding box center [532, 200] width 538 height 20
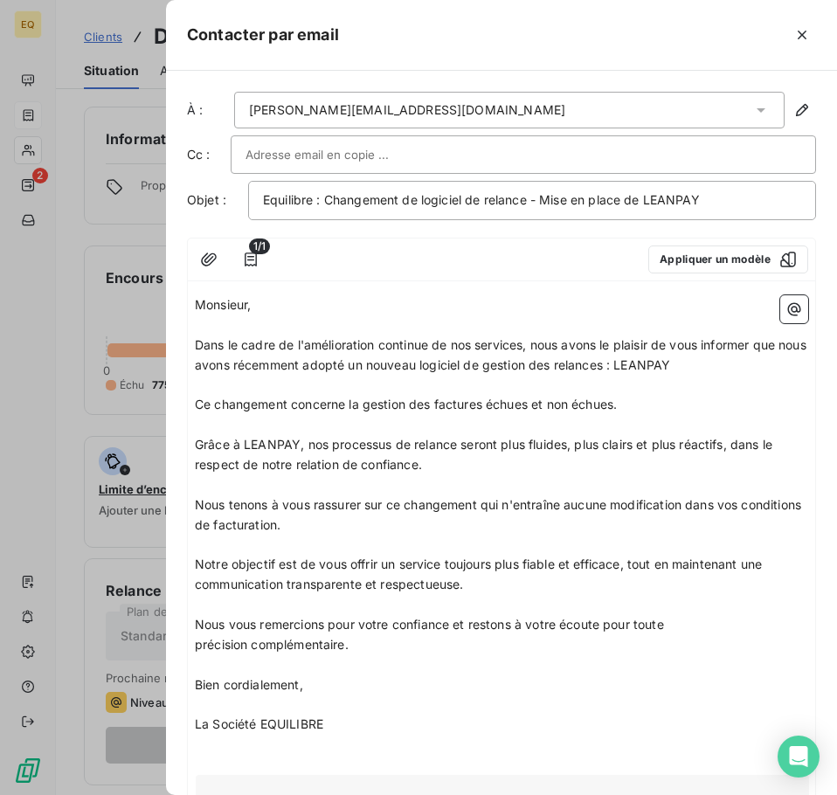
click at [278, 160] on input "text" at bounding box center [339, 154] width 188 height 26
click at [327, 307] on p "Monsieur," at bounding box center [501, 305] width 613 height 20
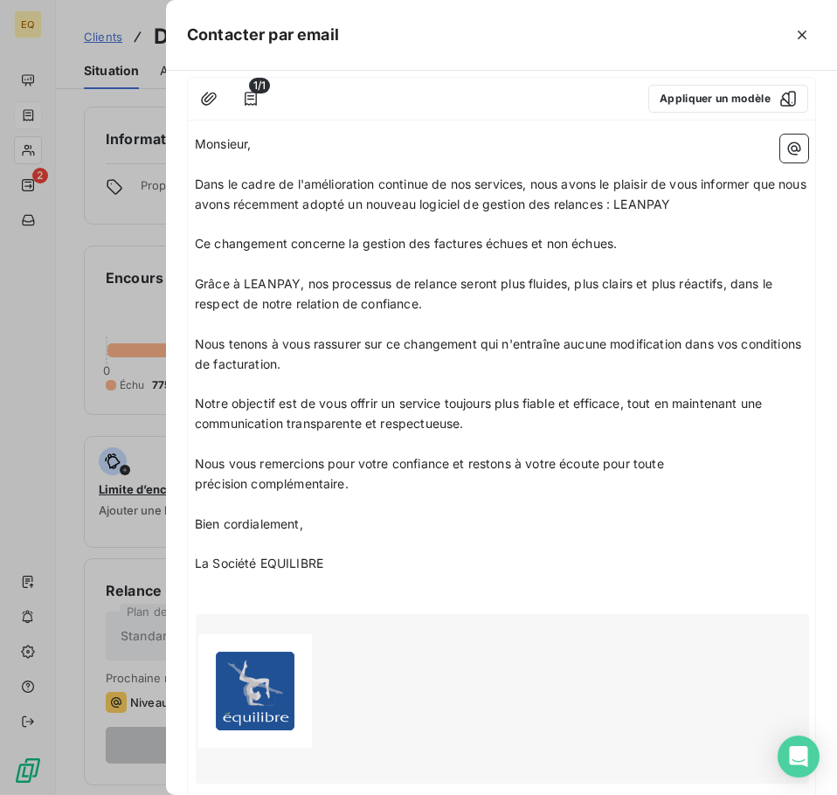
scroll to position [175, 0]
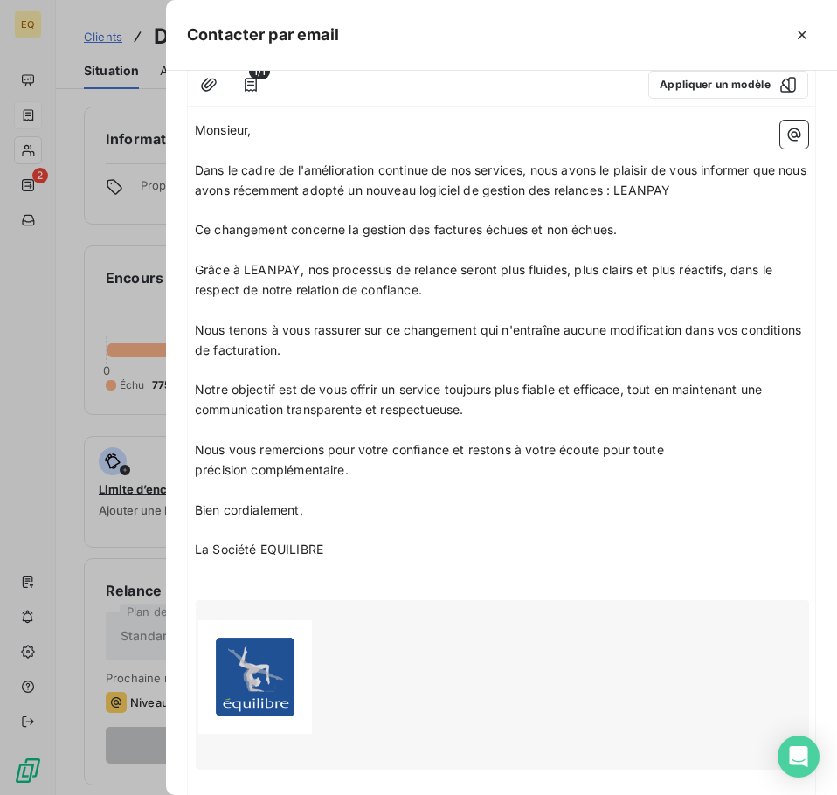
drag, startPoint x: 350, startPoint y: 729, endPoint x: 190, endPoint y: 519, distance: 264.2
click at [190, 519] on div "Monsieur, ﻿ Dans le cadre de l'amélioration continue de nos services, nous avon…" at bounding box center [501, 455] width 627 height 683
click at [351, 574] on p "﻿" at bounding box center [501, 570] width 613 height 20
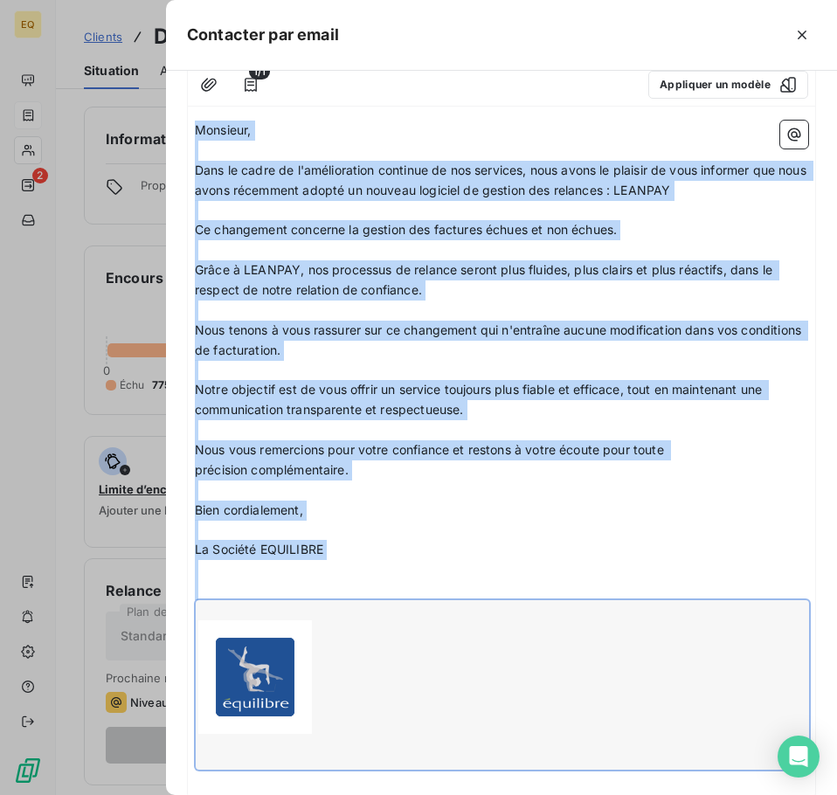
drag, startPoint x: 195, startPoint y: 130, endPoint x: 300, endPoint y: 678, distance: 557.6
click at [302, 678] on div "Monsieur, ﻿ Dans le cadre de l'amélioration continue de nos services, nous avon…" at bounding box center [501, 455] width 613 height 669
click at [385, 123] on p "Monsieur," at bounding box center [501, 131] width 613 height 20
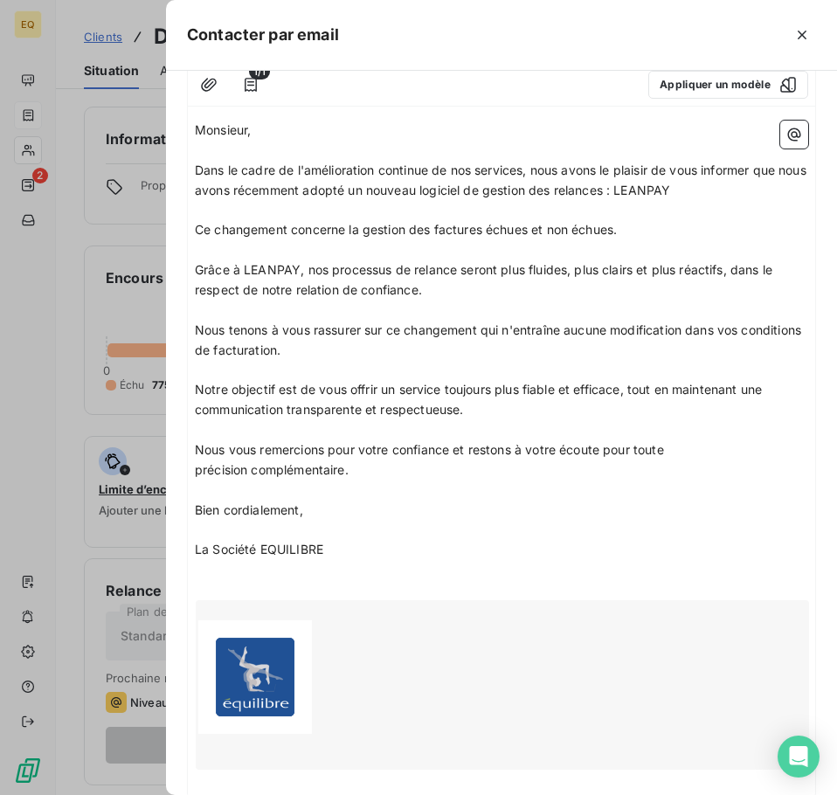
click at [210, 583] on p "﻿" at bounding box center [501, 590] width 613 height 20
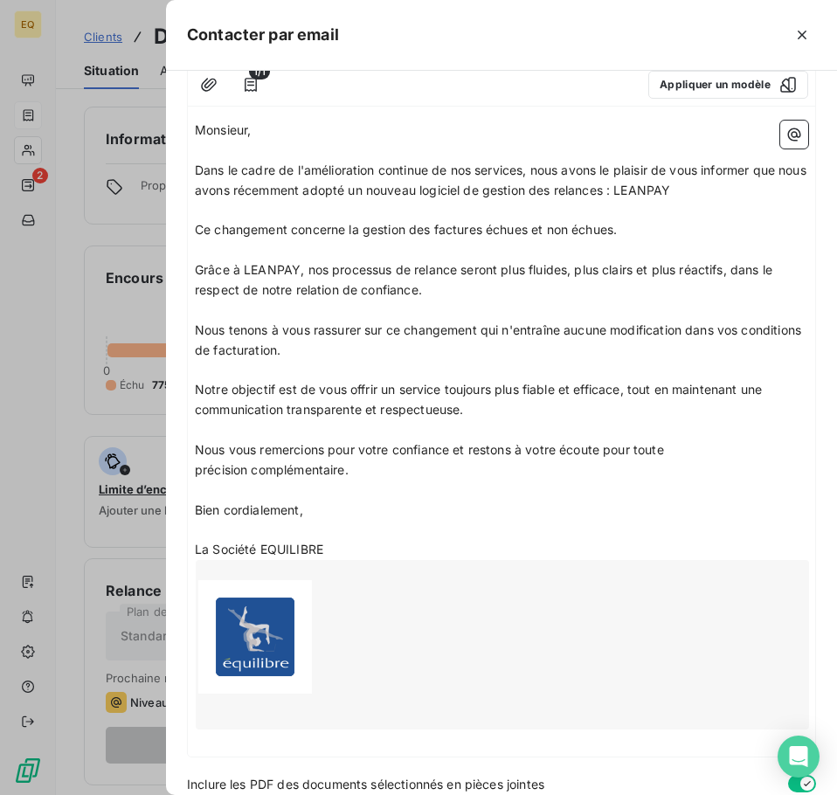
click at [390, 531] on p "﻿" at bounding box center [501, 530] width 613 height 20
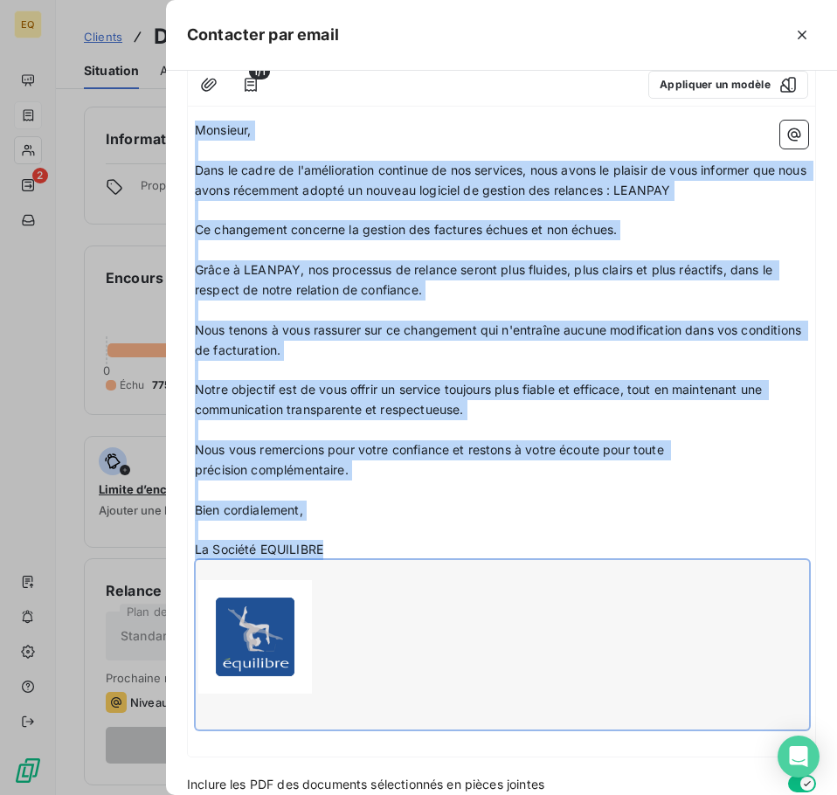
drag, startPoint x: 196, startPoint y: 129, endPoint x: 334, endPoint y: 683, distance: 570.3
click at [332, 692] on div "Monsieur, ﻿ Dans le cadre de l'amélioration continue de nos services, nous avon…" at bounding box center [501, 435] width 613 height 629
click at [484, 503] on p "Bien cordialement," at bounding box center [501, 510] width 613 height 20
click at [383, 146] on p "﻿" at bounding box center [501, 151] width 613 height 20
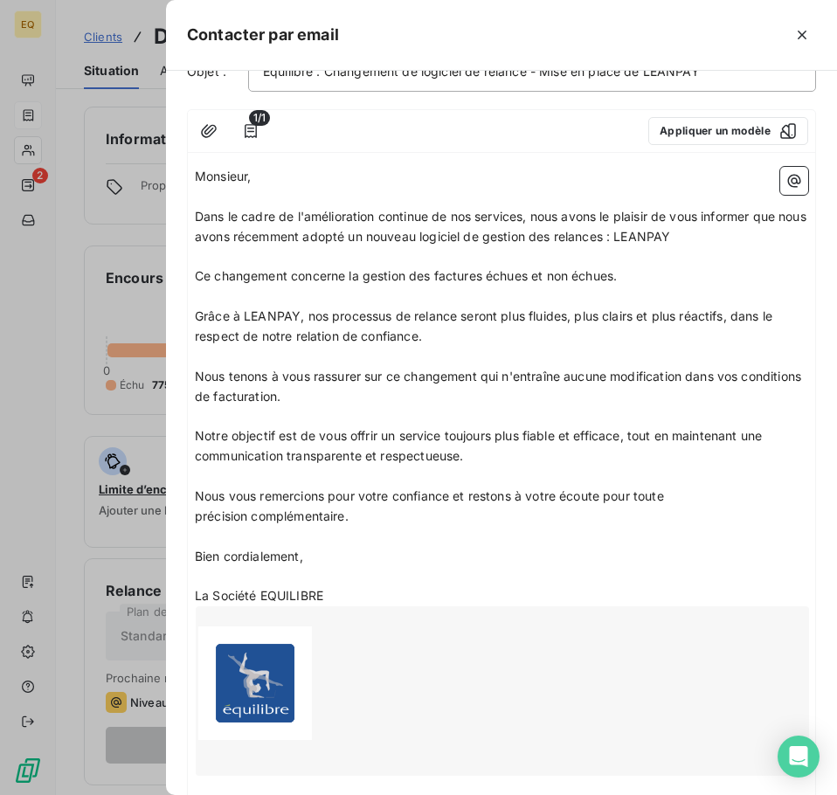
scroll to position [0, 0]
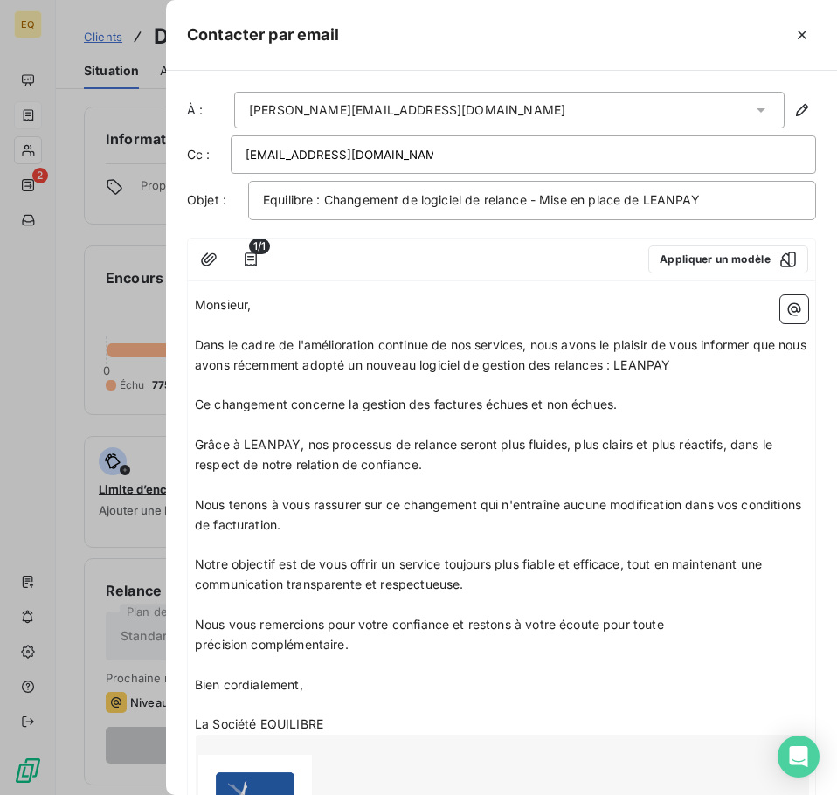
click at [429, 153] on div "[EMAIL_ADDRESS][DOMAIN_NAME]" at bounding box center [522, 154] width 555 height 26
type input "[EMAIL_ADDRESS][DOMAIN_NAME]"
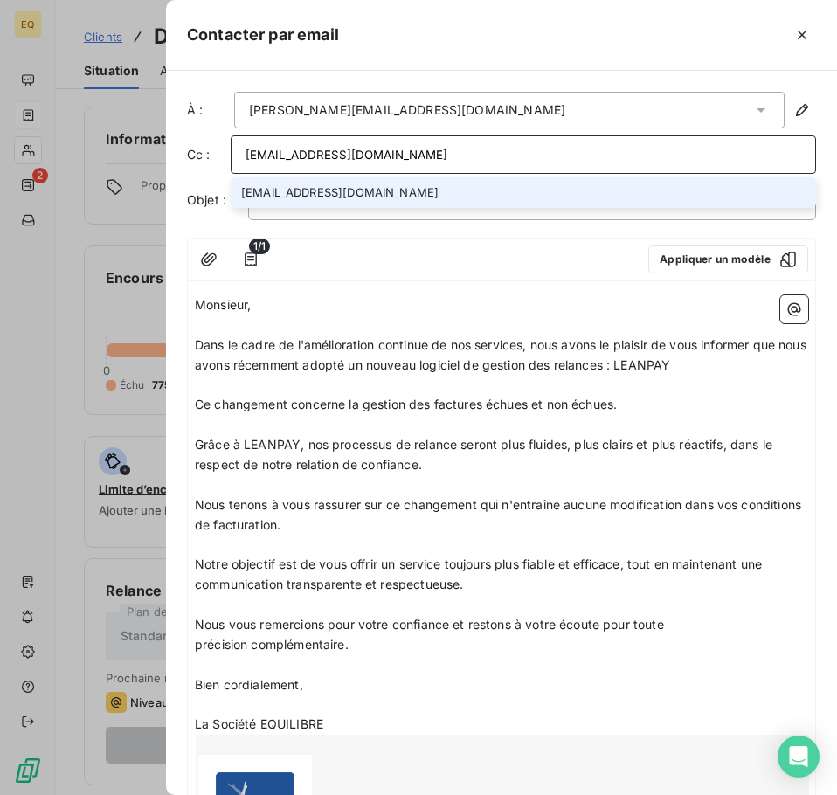
click at [387, 189] on li "[EMAIL_ADDRESS][DOMAIN_NAME]" at bounding box center [523, 192] width 585 height 31
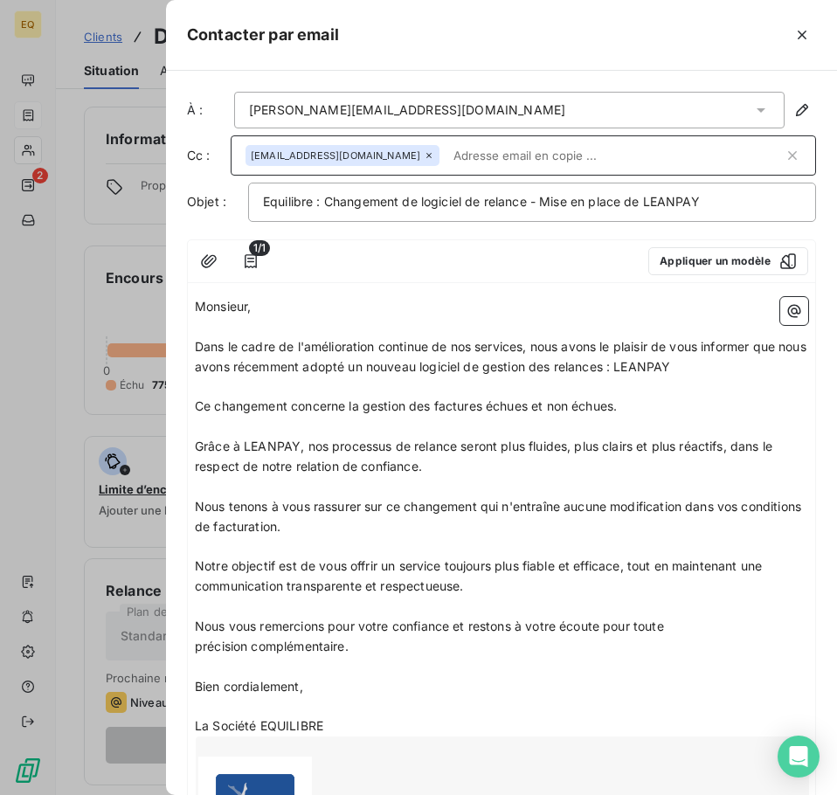
click at [362, 313] on p "Monsieur," at bounding box center [501, 307] width 613 height 20
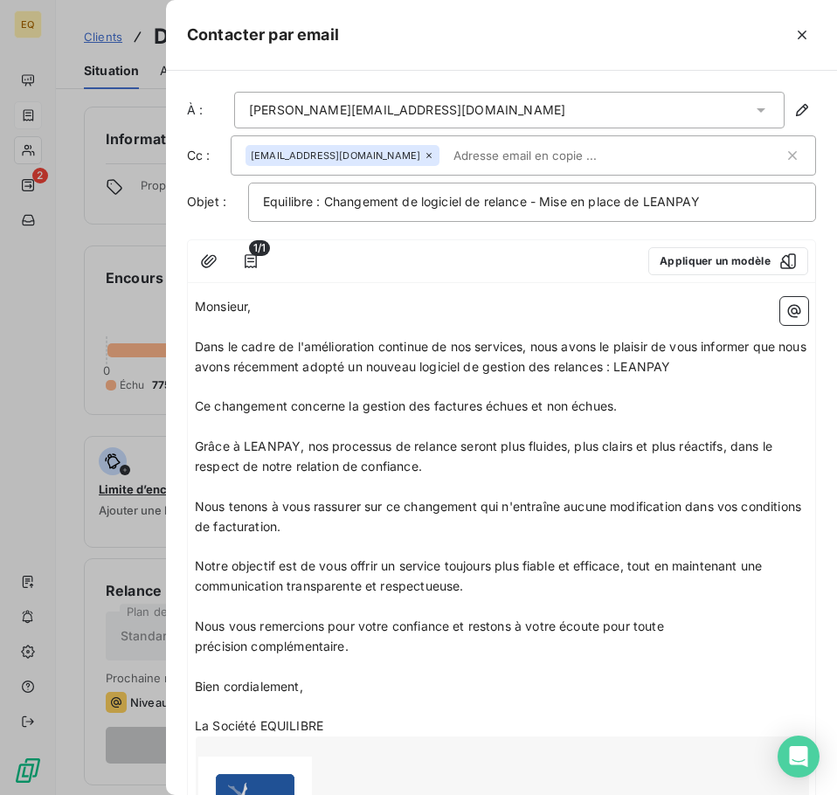
scroll to position [246, 0]
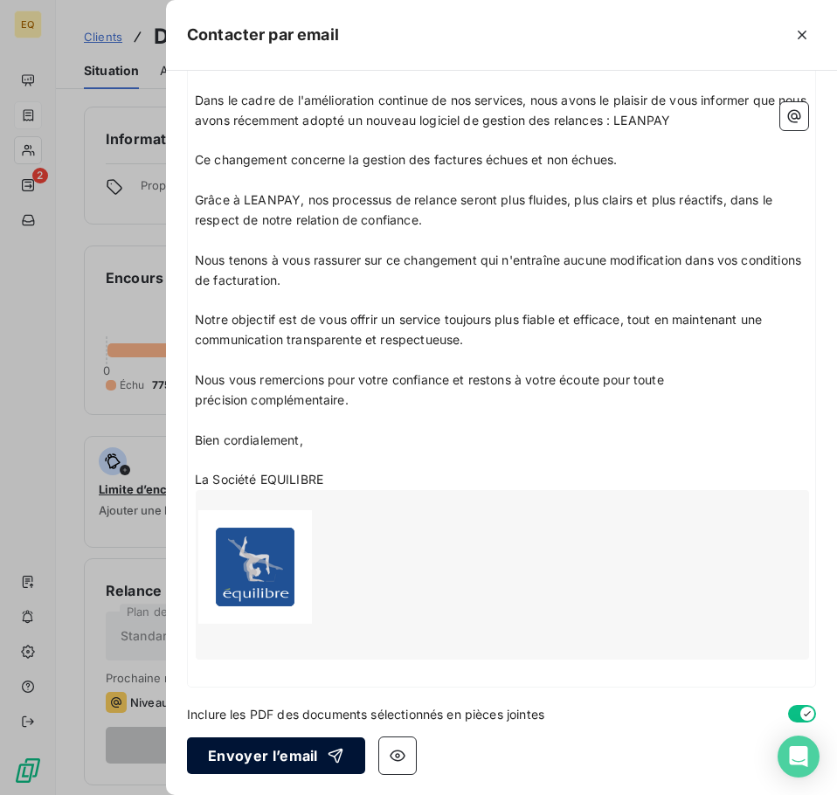
click at [247, 753] on button "Envoyer l’email" at bounding box center [276, 755] width 178 height 37
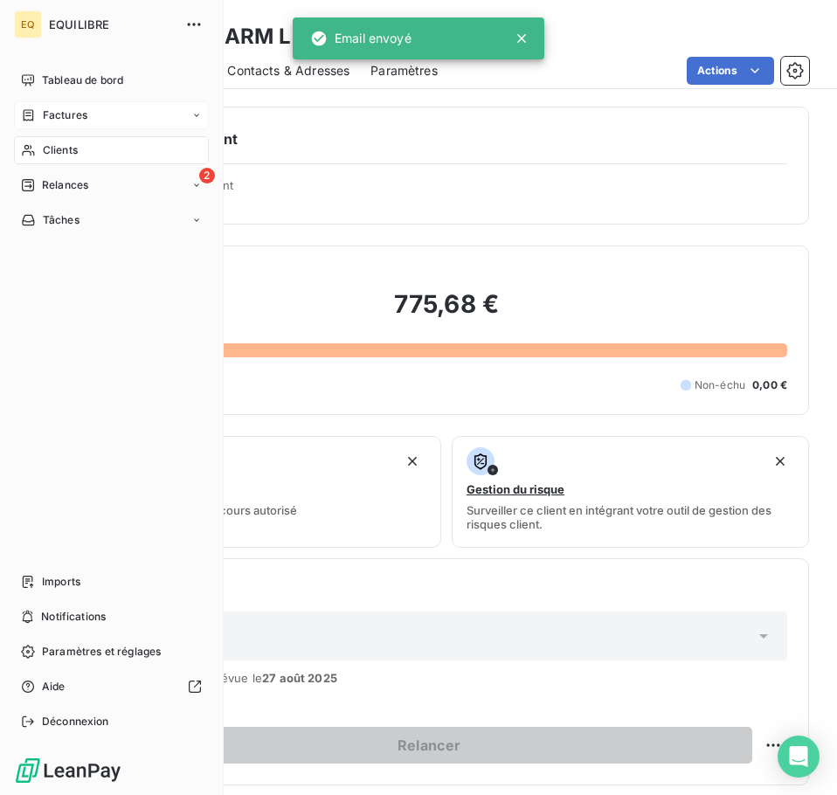
click at [47, 111] on span "Factures" at bounding box center [65, 115] width 45 height 16
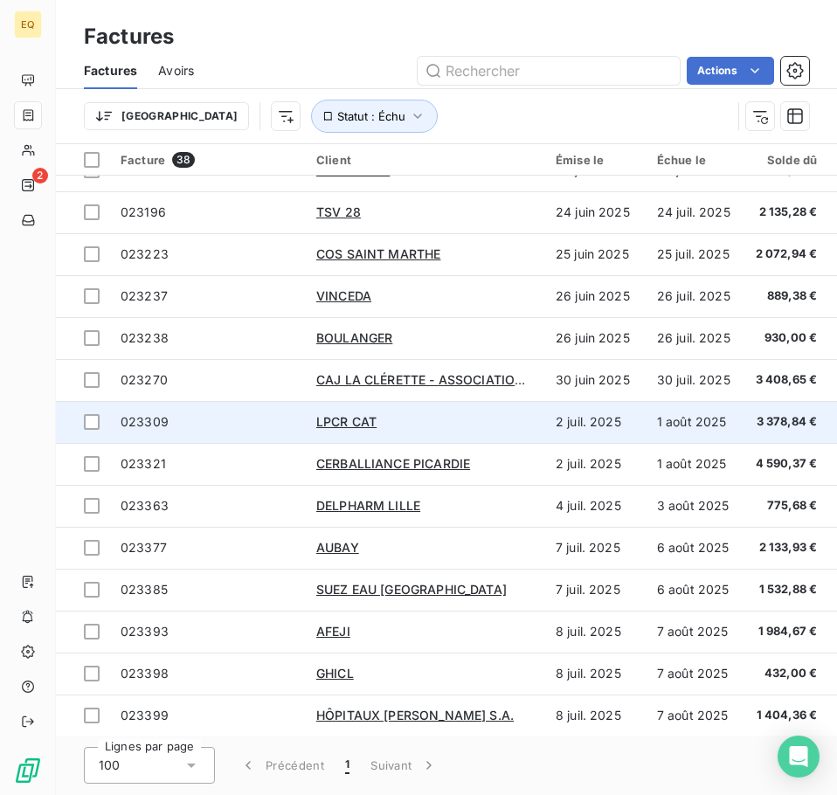
scroll to position [611, 0]
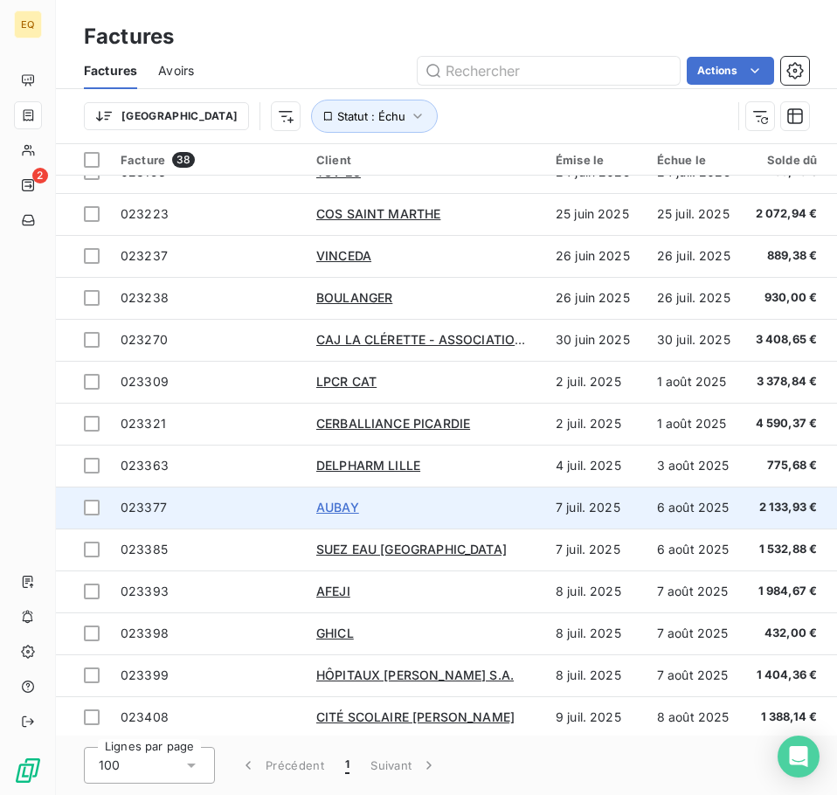
click at [339, 505] on span "AUBAY" at bounding box center [337, 506] width 43 height 15
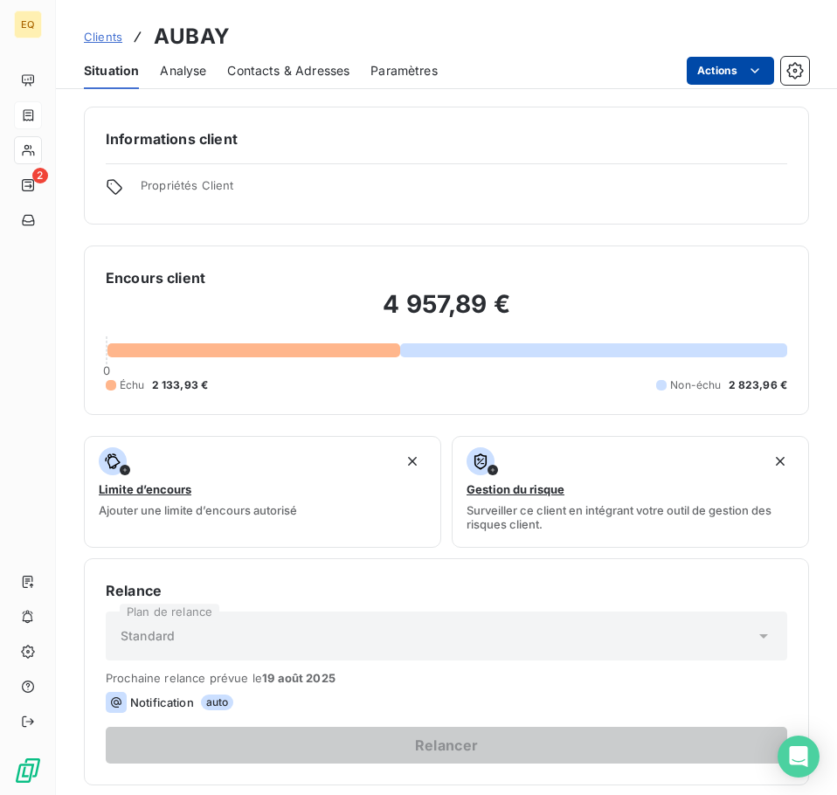
click at [734, 72] on html "EQ 2 Clients AUBAY Situation Analyse Contacts & Adresses Paramètres Actions Inf…" at bounding box center [418, 397] width 837 height 795
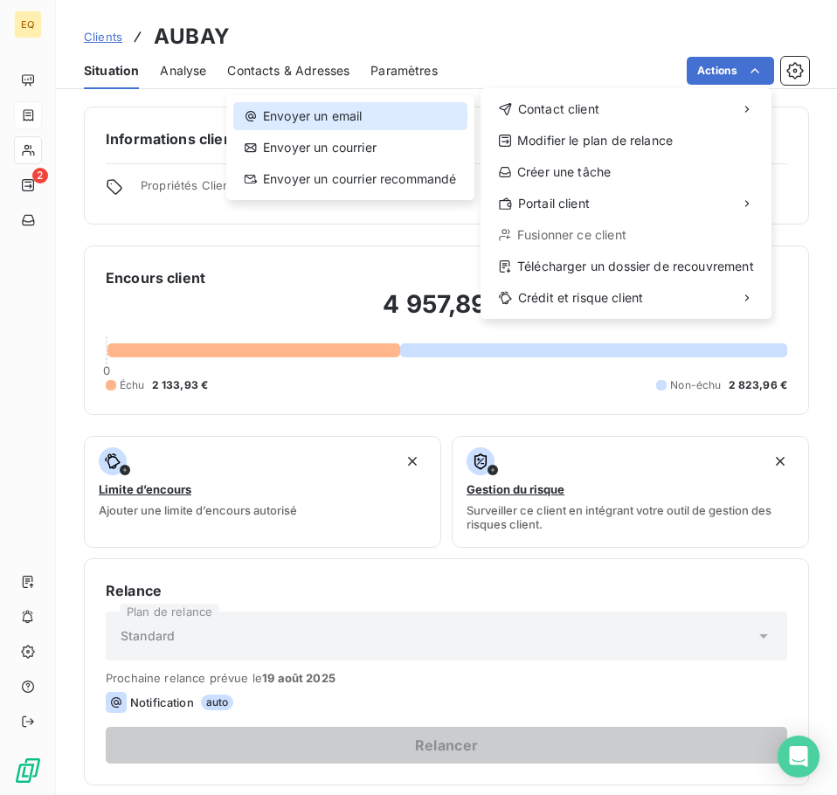
click at [355, 114] on div "Envoyer un email" at bounding box center [350, 116] width 234 height 28
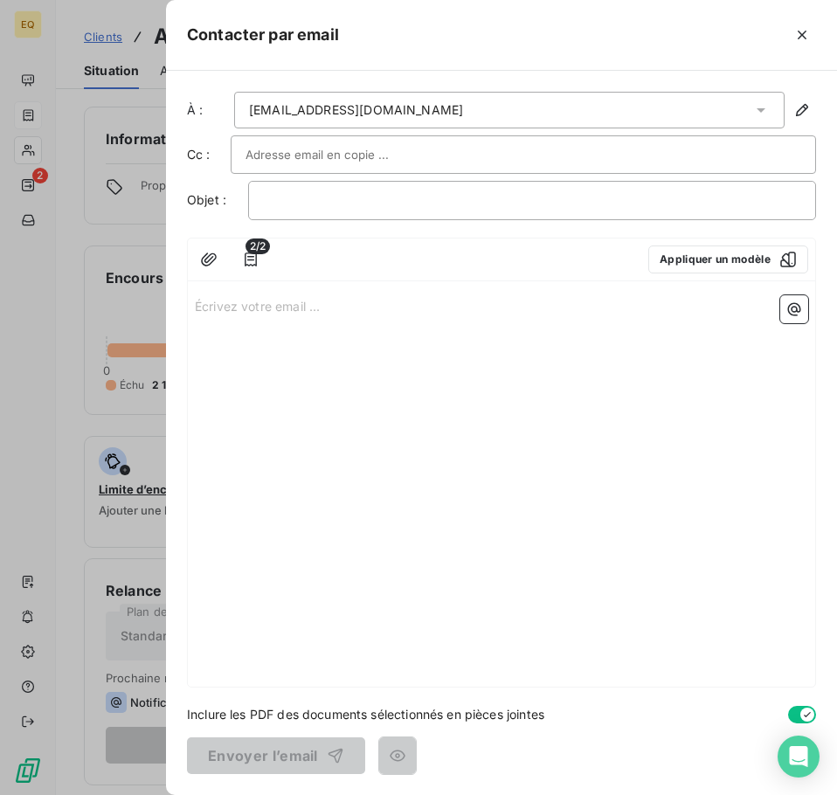
click at [199, 305] on p "Écrivez votre email ... ﻿" at bounding box center [501, 305] width 613 height 20
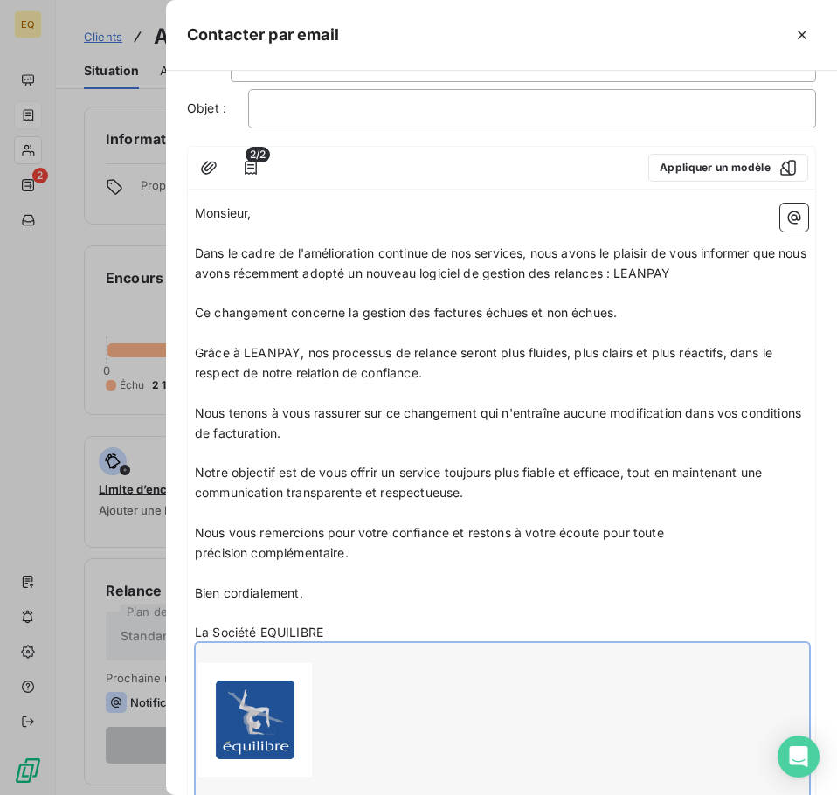
scroll to position [224, 0]
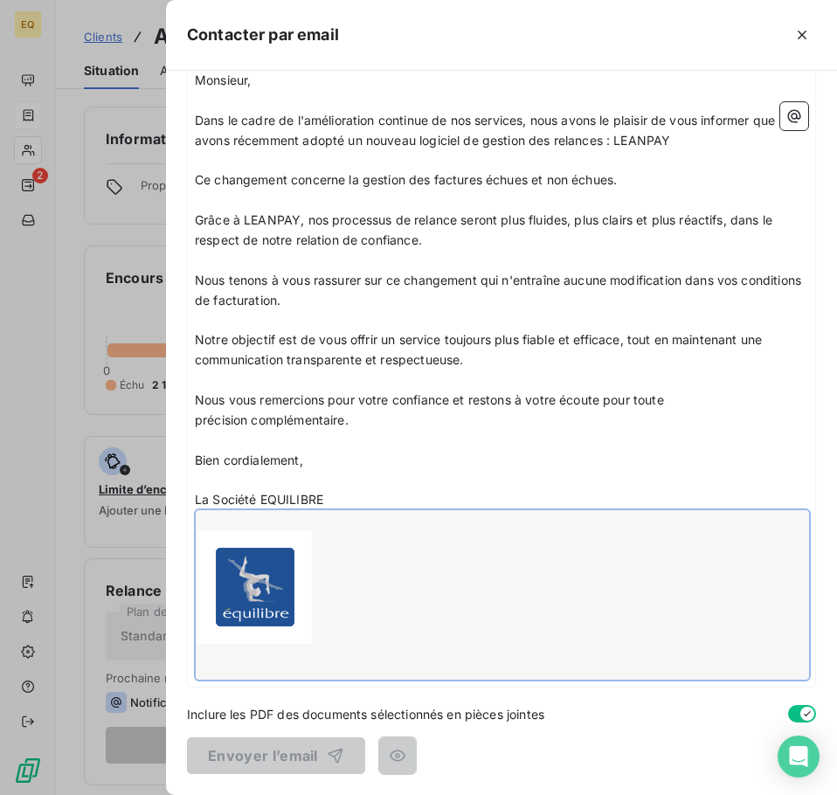
click at [495, 470] on p "﻿" at bounding box center [501, 480] width 613 height 20
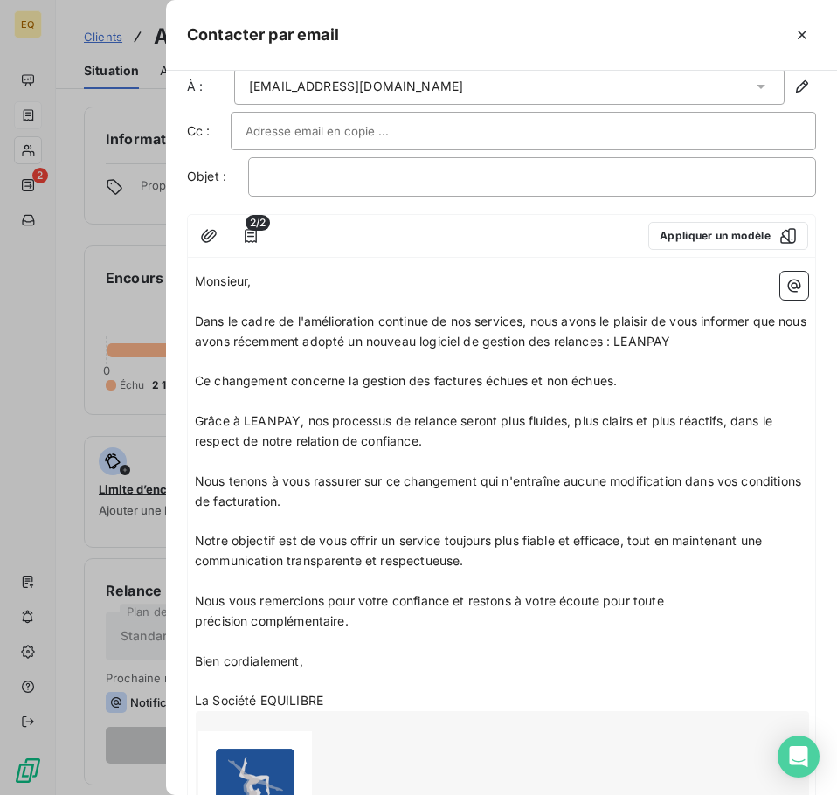
scroll to position [0, 0]
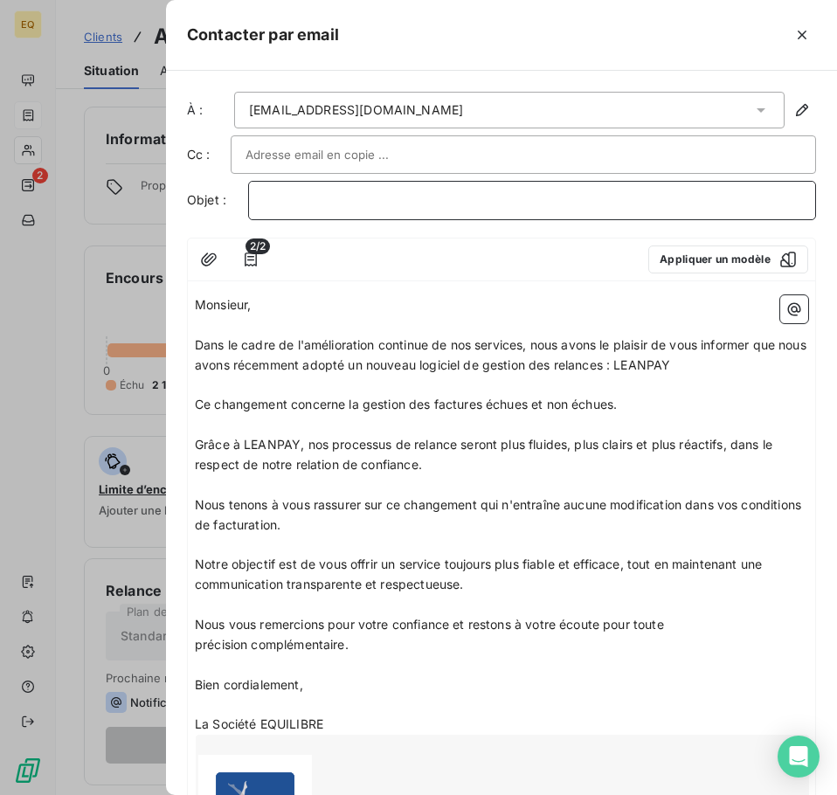
click at [310, 203] on p "﻿" at bounding box center [532, 200] width 538 height 20
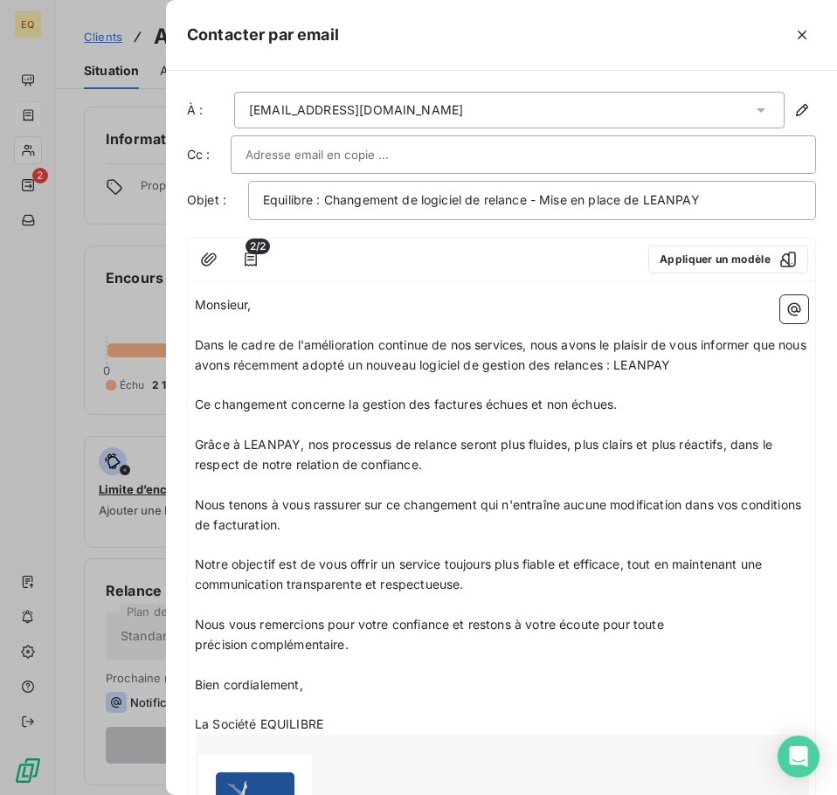
click at [283, 148] on input "text" at bounding box center [339, 154] width 188 height 26
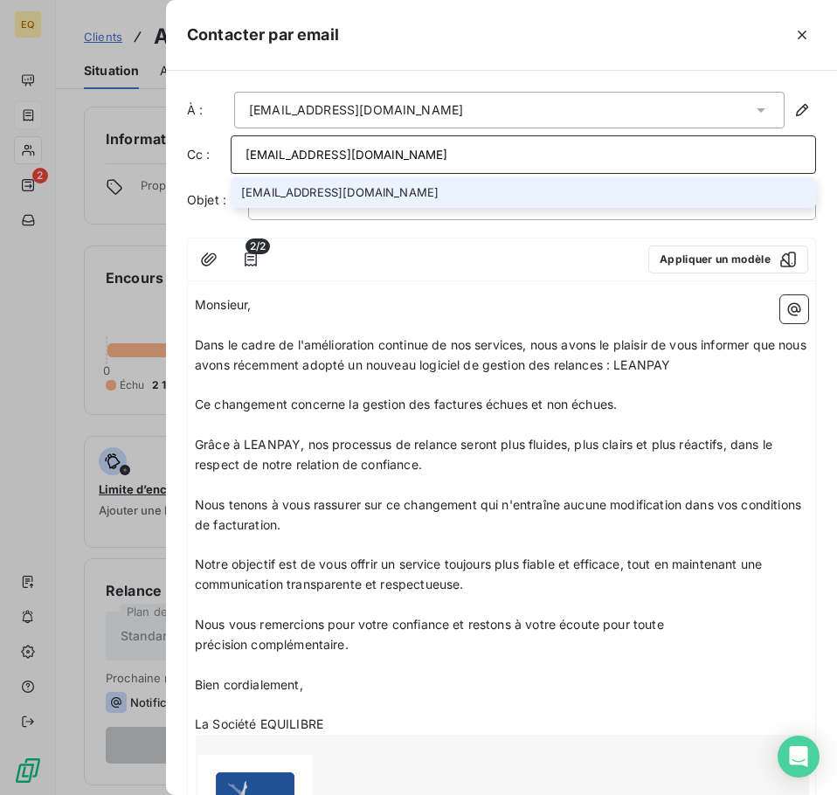
type input "[EMAIL_ADDRESS][DOMAIN_NAME]"
click at [313, 194] on li "[EMAIL_ADDRESS][DOMAIN_NAME]" at bounding box center [523, 192] width 585 height 31
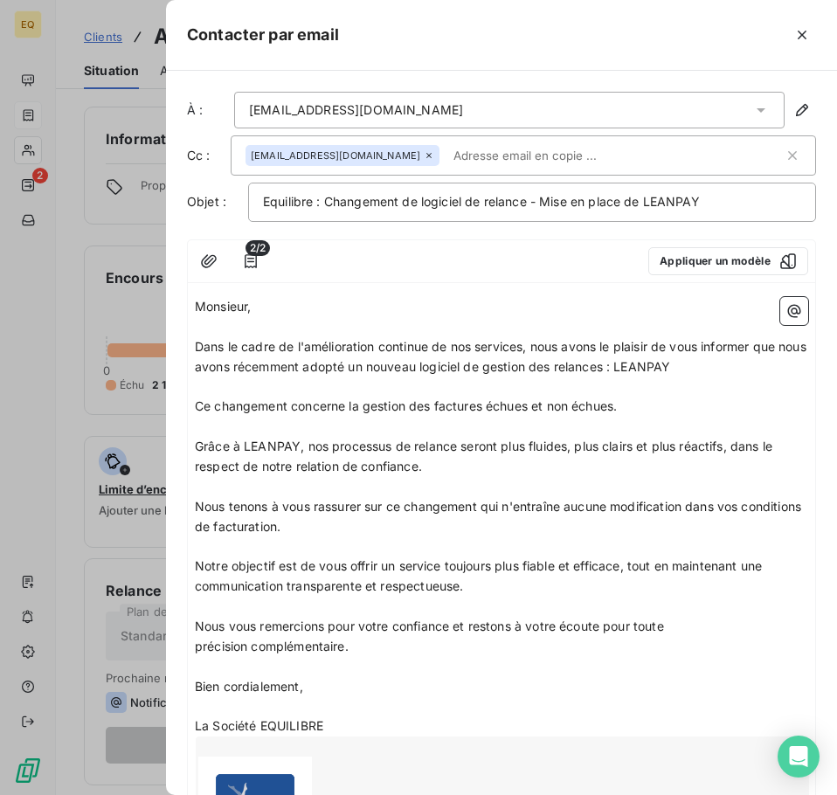
click at [327, 304] on p "Monsieur," at bounding box center [501, 307] width 613 height 20
click at [195, 306] on span "Monsieur," at bounding box center [223, 306] width 56 height 15
click at [342, 306] on p "Madame, Monsieur," at bounding box center [501, 307] width 613 height 20
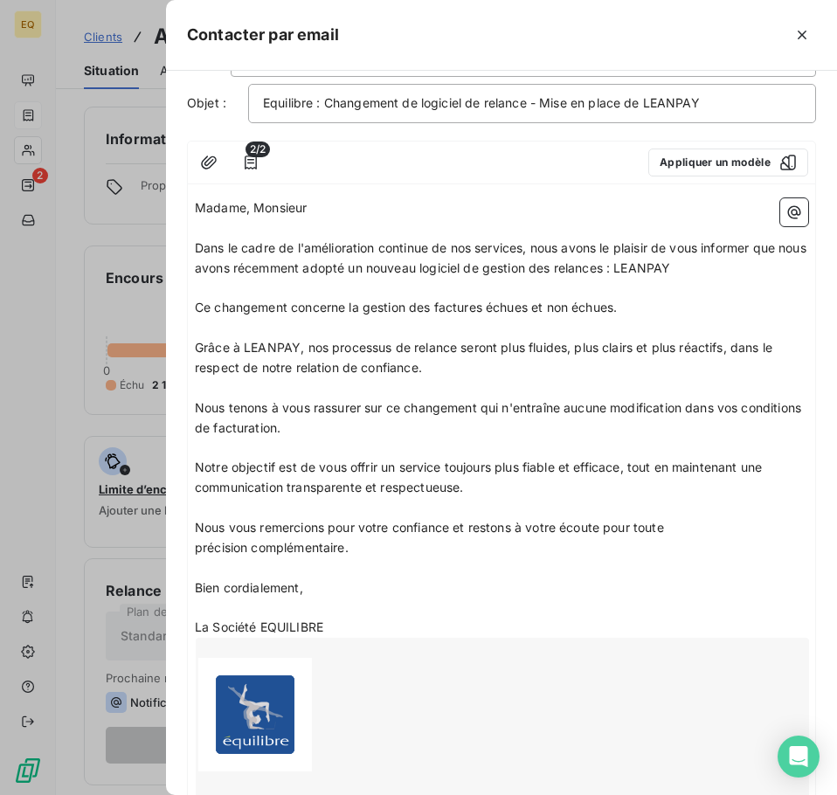
scroll to position [226, 0]
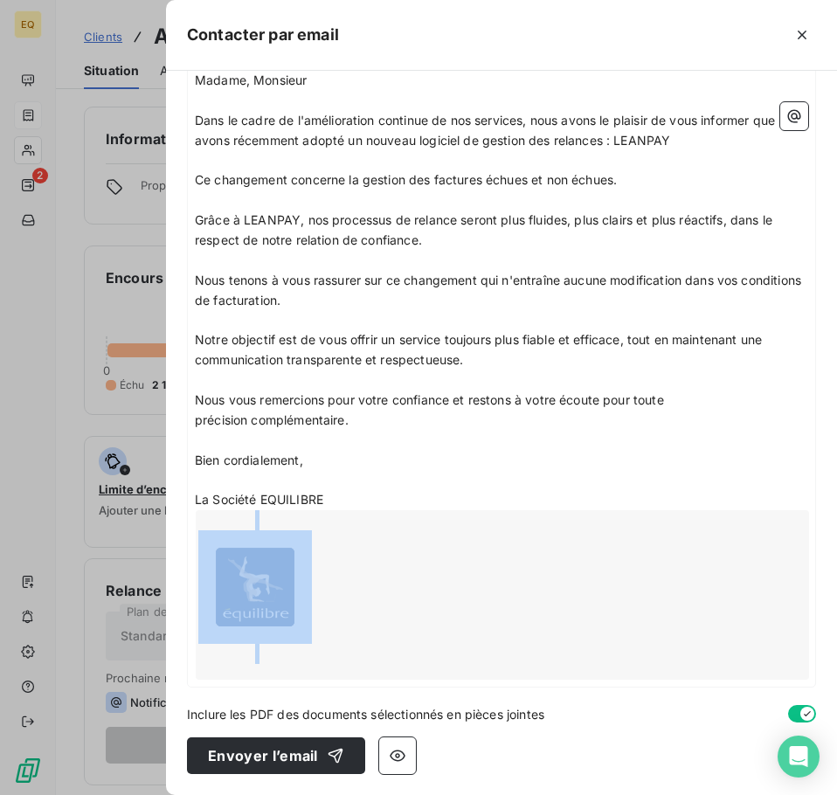
drag, startPoint x: 329, startPoint y: 643, endPoint x: 218, endPoint y: 196, distance: 459.8
click at [217, 186] on div "Madame, Monsieur ﻿ Dans le cadre de l'amélioration continue de nos services, no…" at bounding box center [501, 375] width 613 height 609
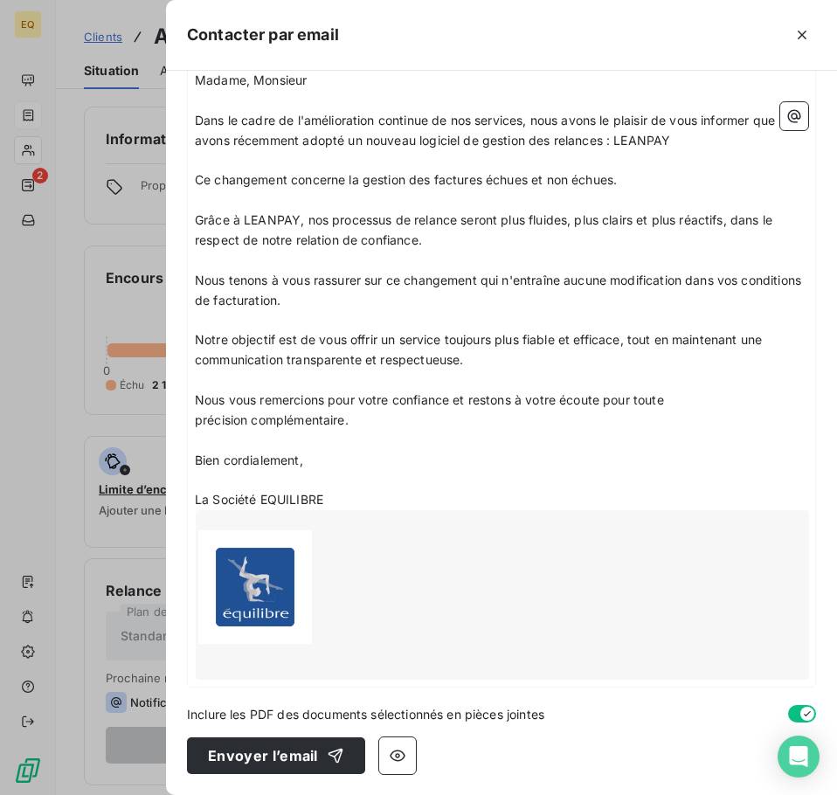
click at [482, 479] on p "﻿" at bounding box center [501, 480] width 613 height 20
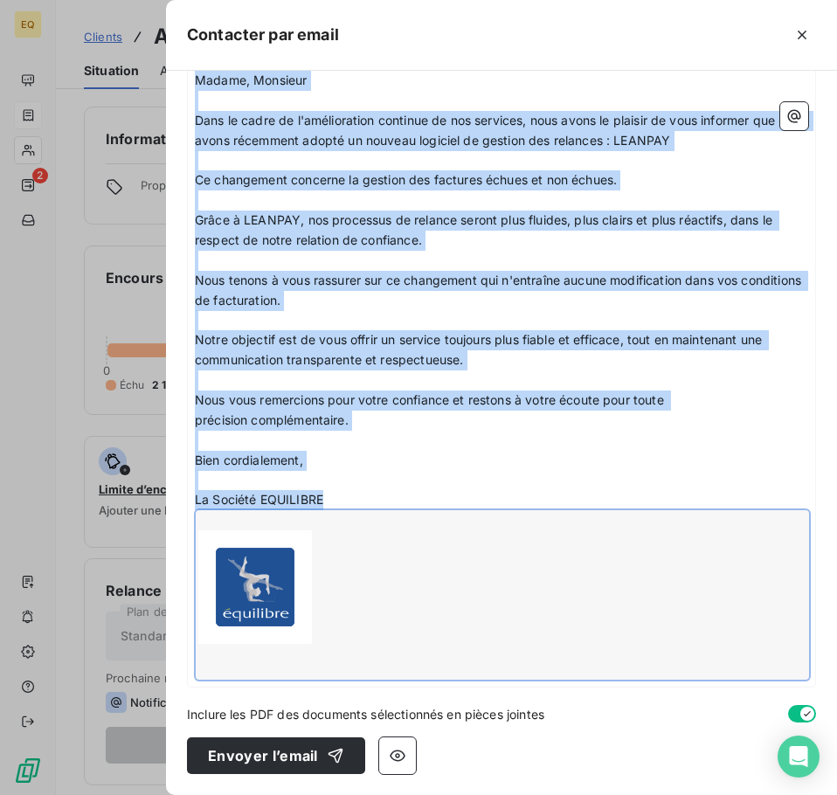
drag, startPoint x: 196, startPoint y: 253, endPoint x: 396, endPoint y: 634, distance: 430.0
click at [396, 634] on div "Madame, Monsieur ﻿ Dans le cadre de l'amélioration continue de nos services, no…" at bounding box center [501, 375] width 613 height 609
click at [470, 461] on p "Bien cordialement," at bounding box center [501, 461] width 613 height 20
click at [689, 176] on p "Ce changement concerne la gestion des factures échues et non échues." at bounding box center [501, 180] width 613 height 20
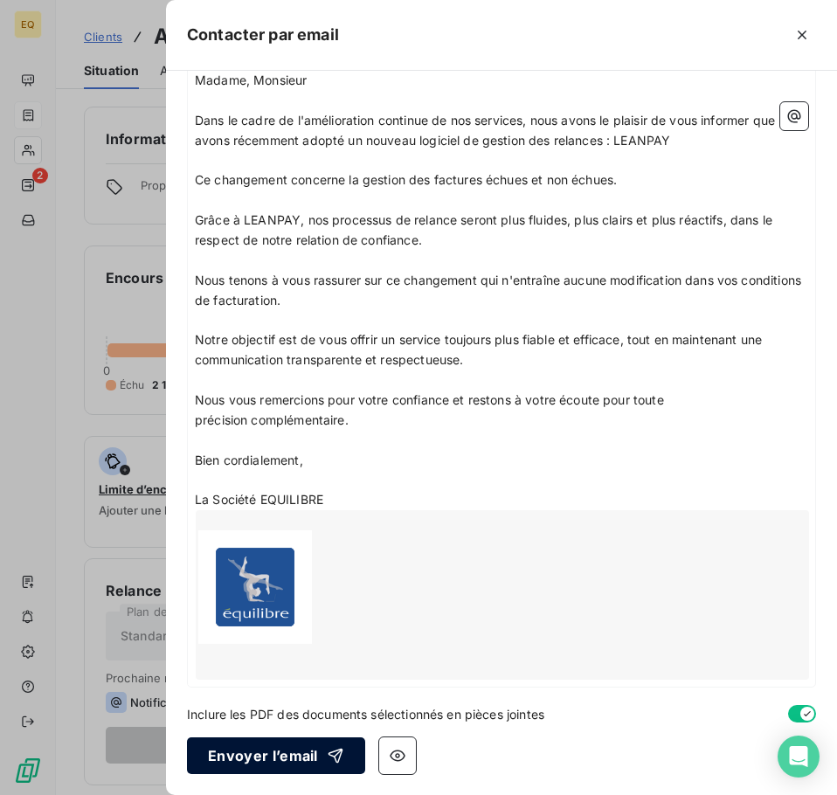
click at [240, 755] on button "Envoyer l’email" at bounding box center [276, 755] width 178 height 37
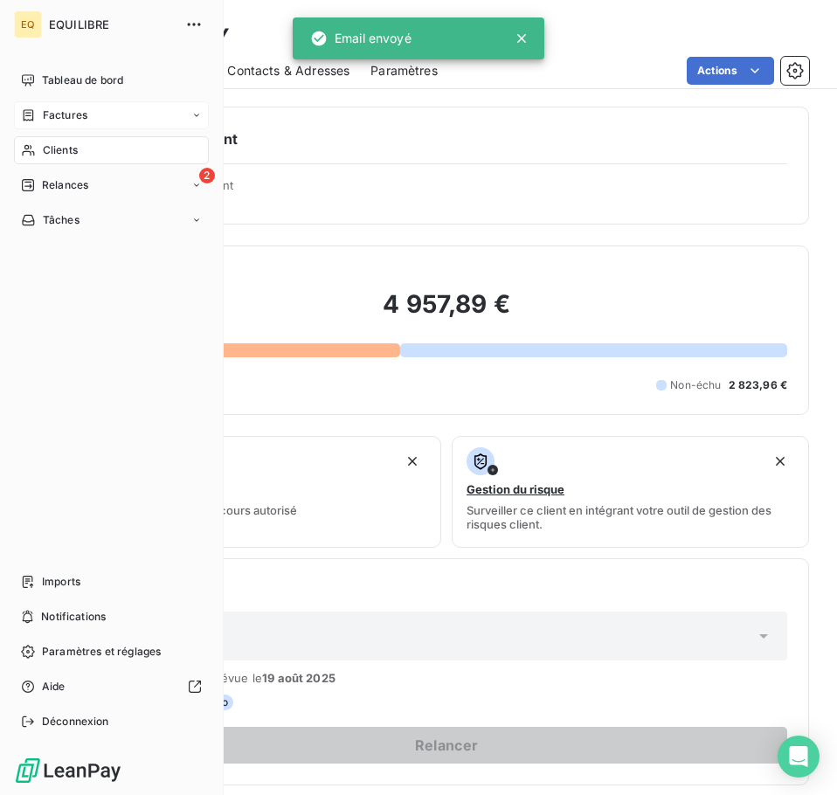
click at [94, 114] on div "Factures" at bounding box center [111, 115] width 195 height 28
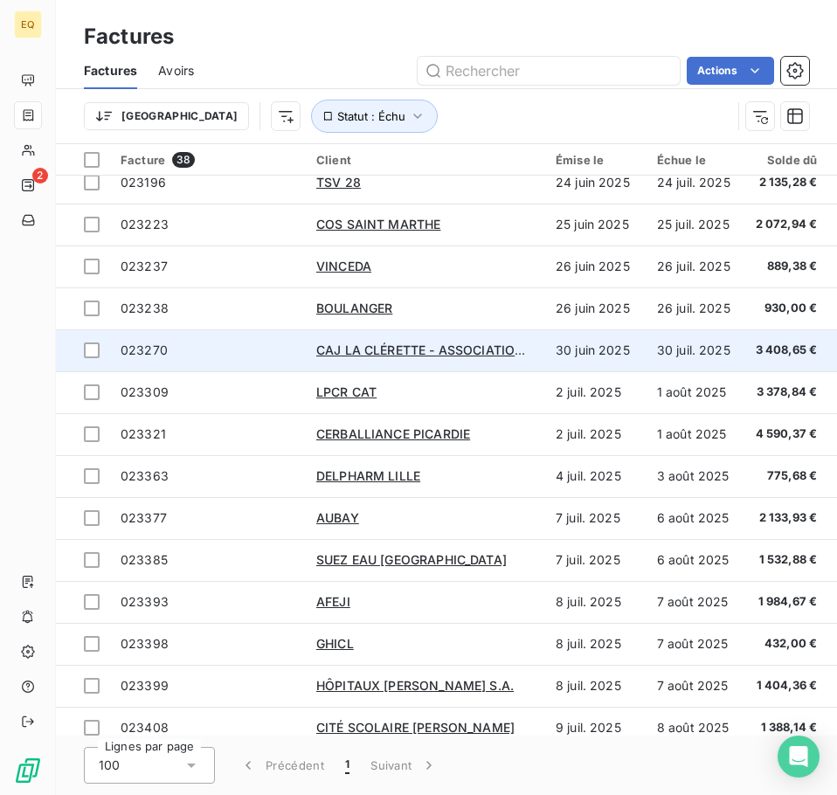
scroll to position [611, 0]
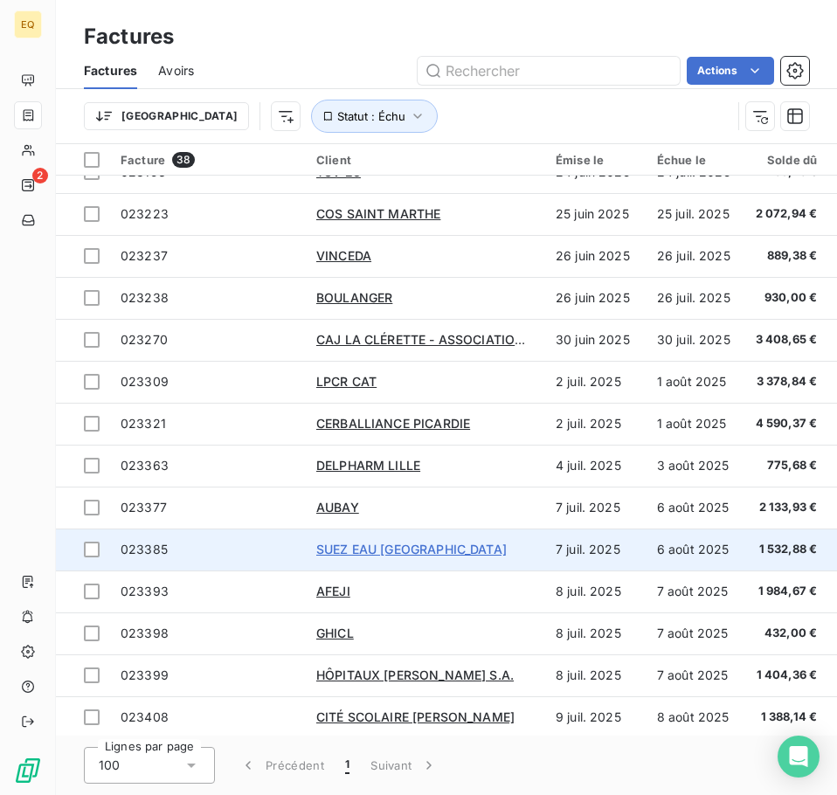
click at [366, 546] on span "SUEZ EAU [GEOGRAPHIC_DATA]" at bounding box center [411, 548] width 190 height 15
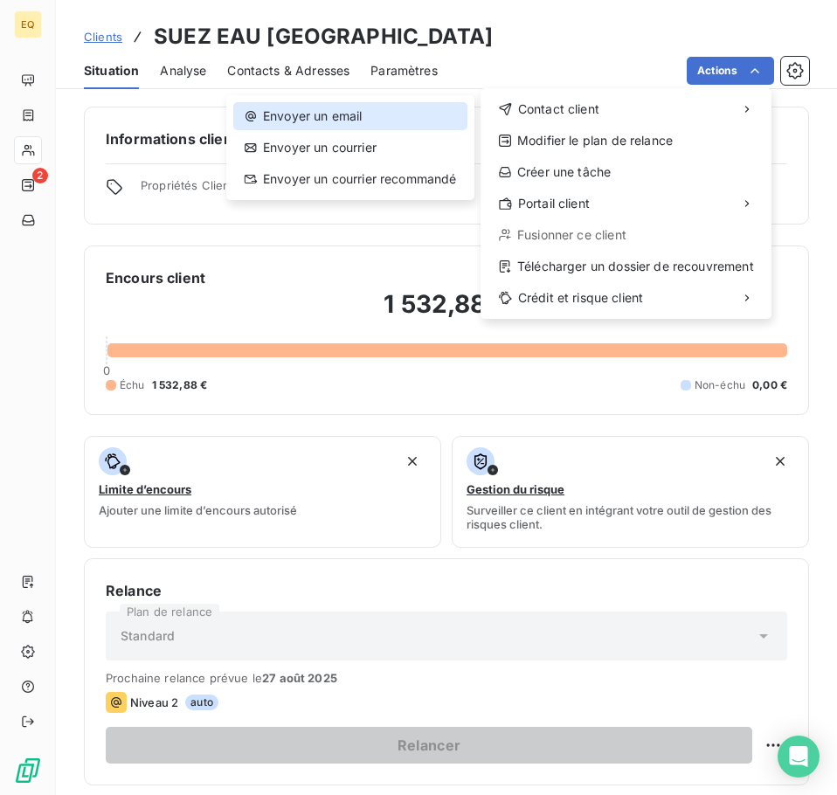
click at [370, 107] on div "Envoyer un email" at bounding box center [350, 116] width 234 height 28
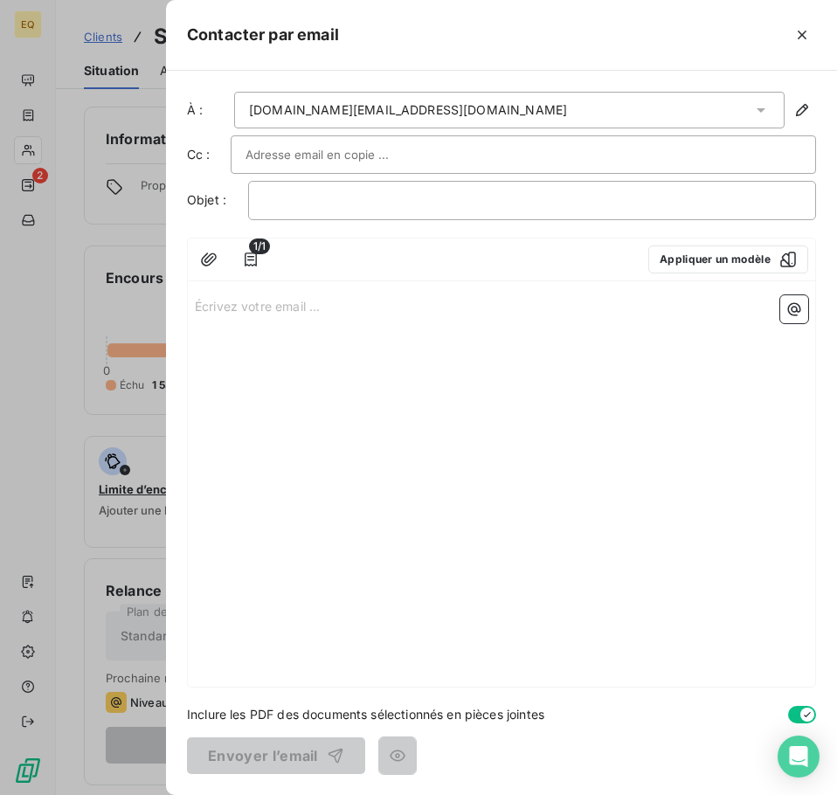
click at [195, 306] on p "Écrivez votre email ... ﻿" at bounding box center [501, 305] width 613 height 20
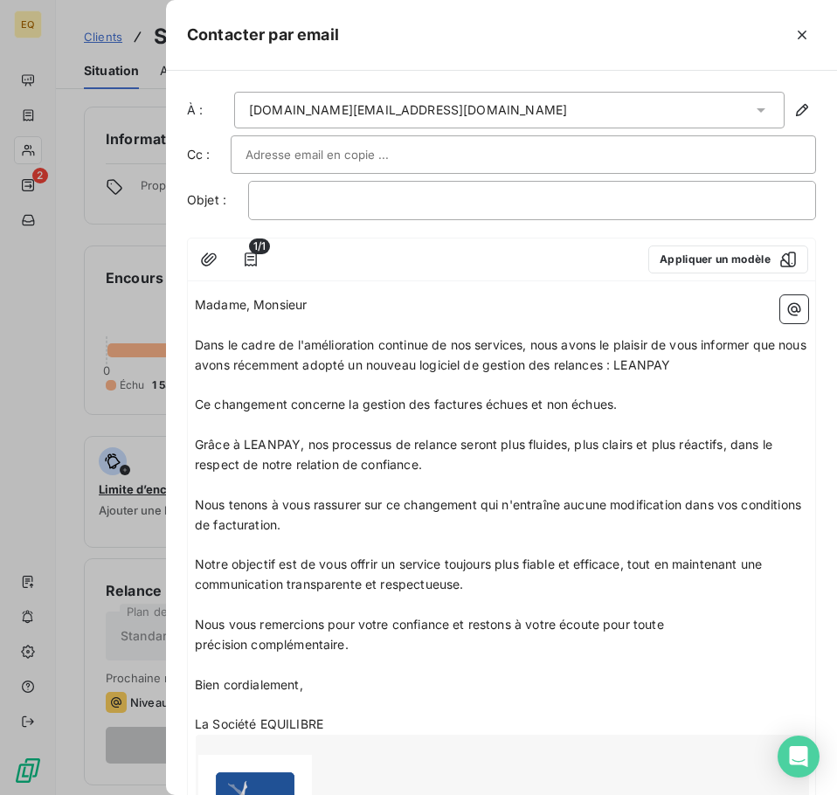
click at [373, 699] on p "﻿" at bounding box center [501, 704] width 613 height 20
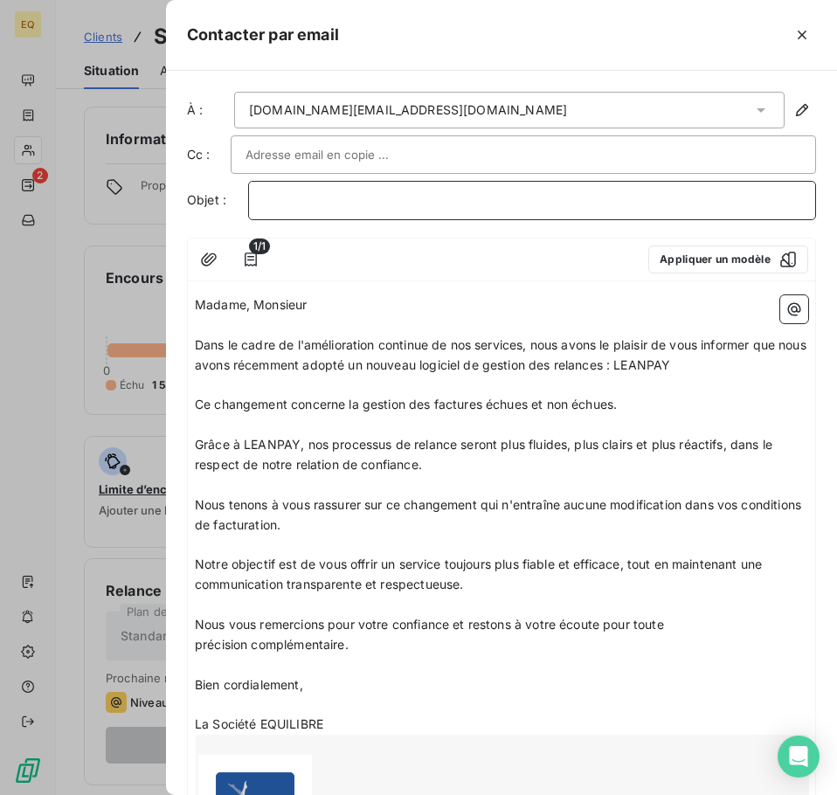
click at [307, 201] on p "﻿" at bounding box center [532, 200] width 538 height 20
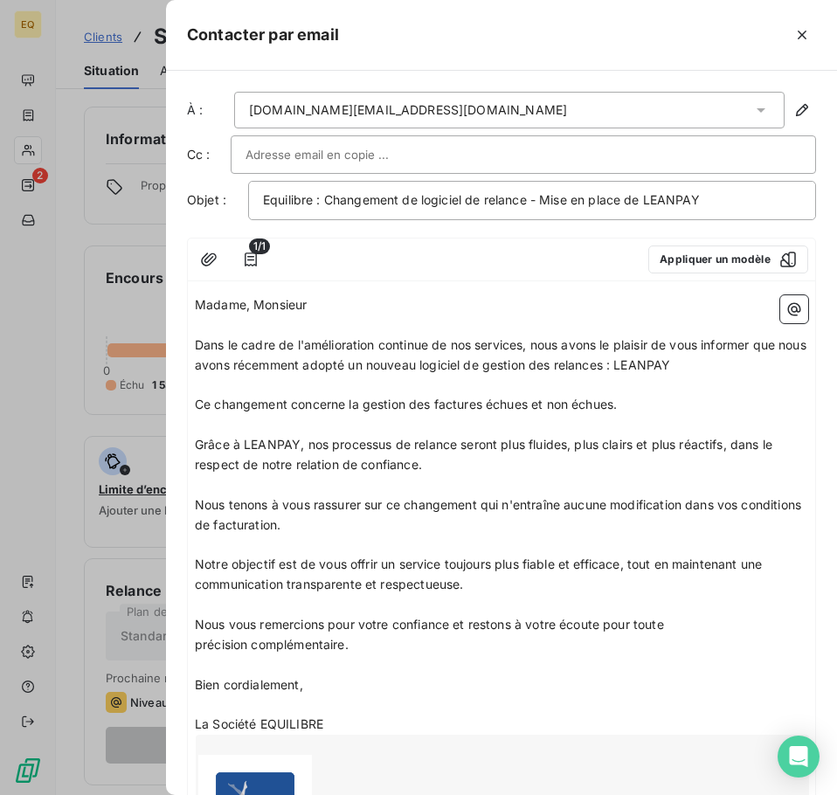
click at [268, 157] on input "text" at bounding box center [339, 154] width 188 height 26
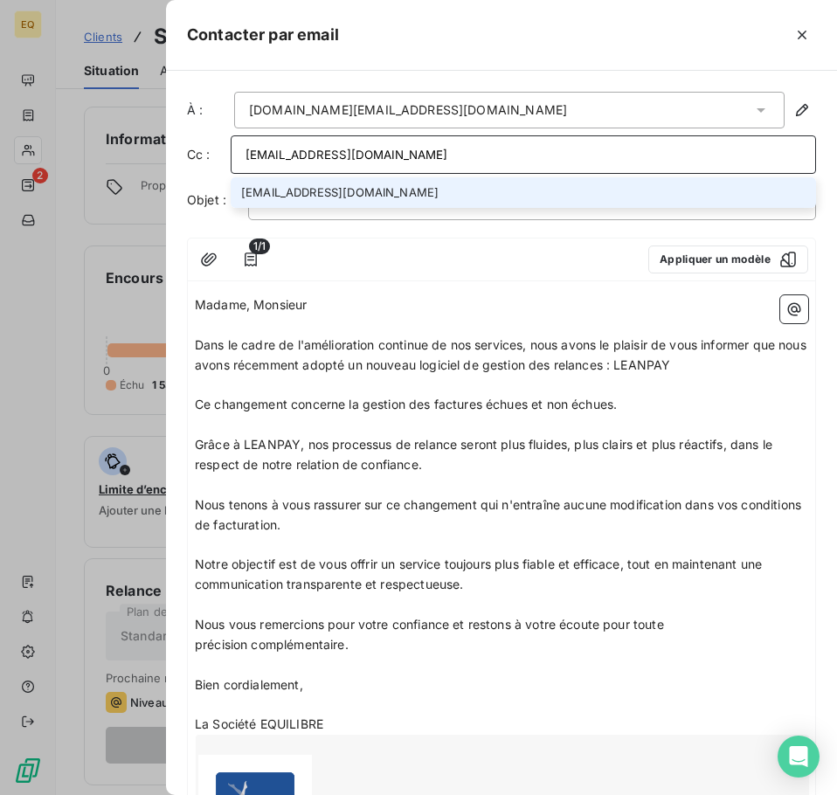
type input "[EMAIL_ADDRESS][DOMAIN_NAME]"
click at [336, 189] on li "[EMAIL_ADDRESS][DOMAIN_NAME]" at bounding box center [523, 192] width 585 height 31
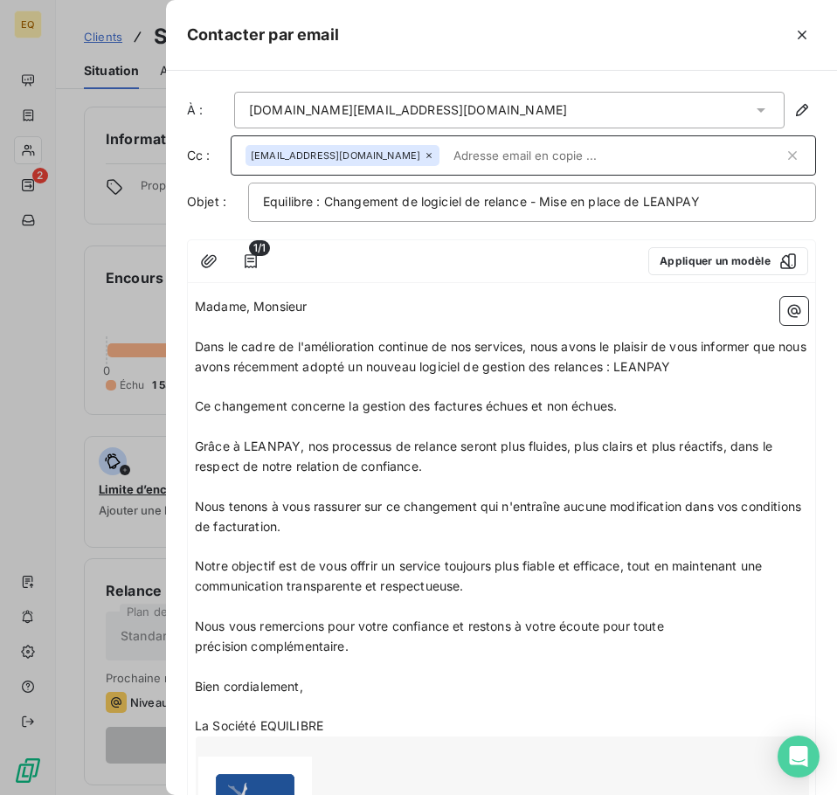
click at [343, 307] on p "Madame, Monsieur" at bounding box center [501, 307] width 613 height 20
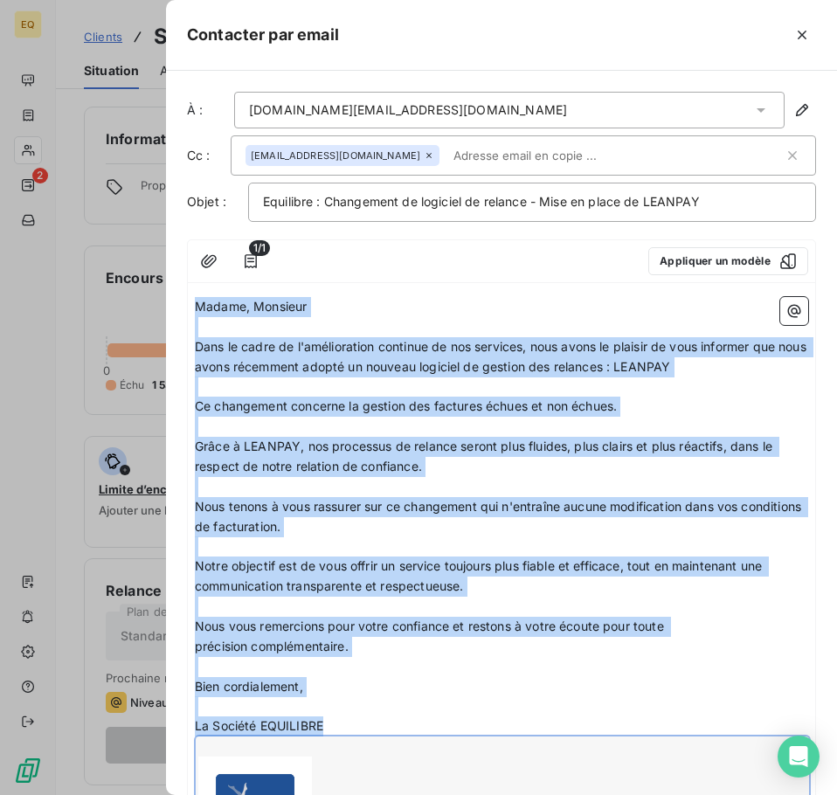
scroll to position [226, 0]
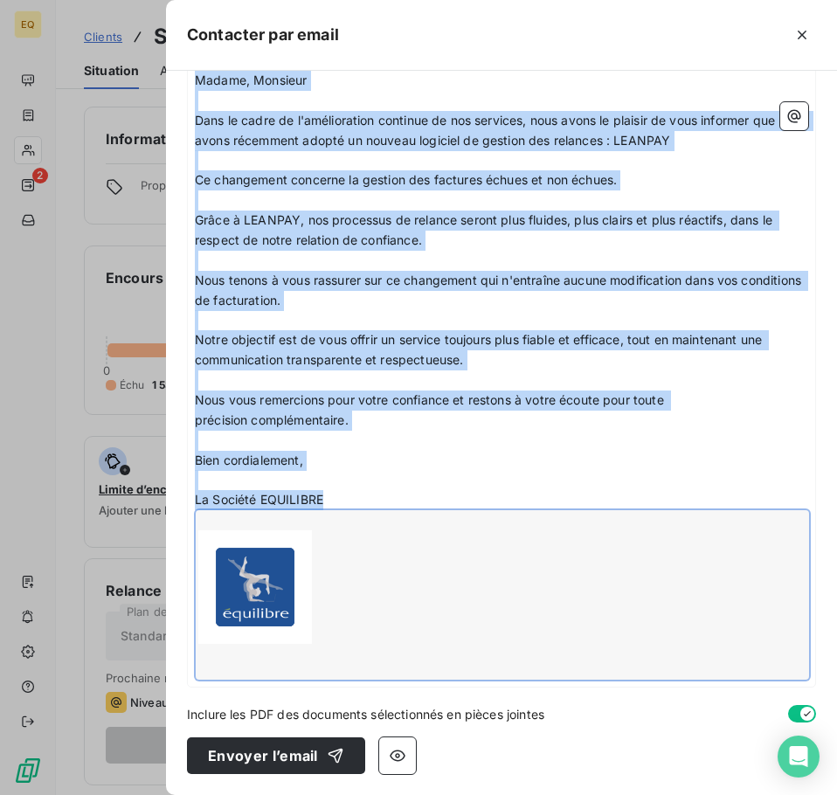
drag, startPoint x: 196, startPoint y: 306, endPoint x: 373, endPoint y: 653, distance: 390.1
click at [373, 653] on div "Madame, Monsieur ﻿ Dans le cadre de l'amélioration continue de nos services, no…" at bounding box center [501, 375] width 613 height 609
click at [444, 464] on p "Bien cordialement," at bounding box center [501, 461] width 613 height 20
click at [423, 415] on p "Nous vous remercions pour votre confiance et restons à votre écoute pour toute …" at bounding box center [501, 410] width 613 height 40
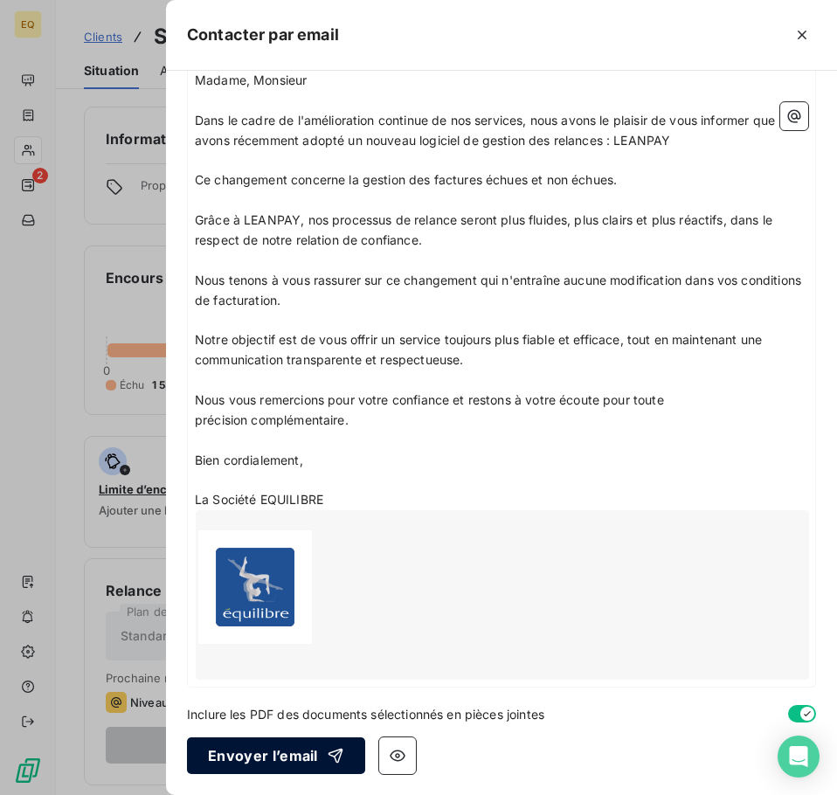
click at [250, 755] on button "Envoyer l’email" at bounding box center [276, 755] width 178 height 37
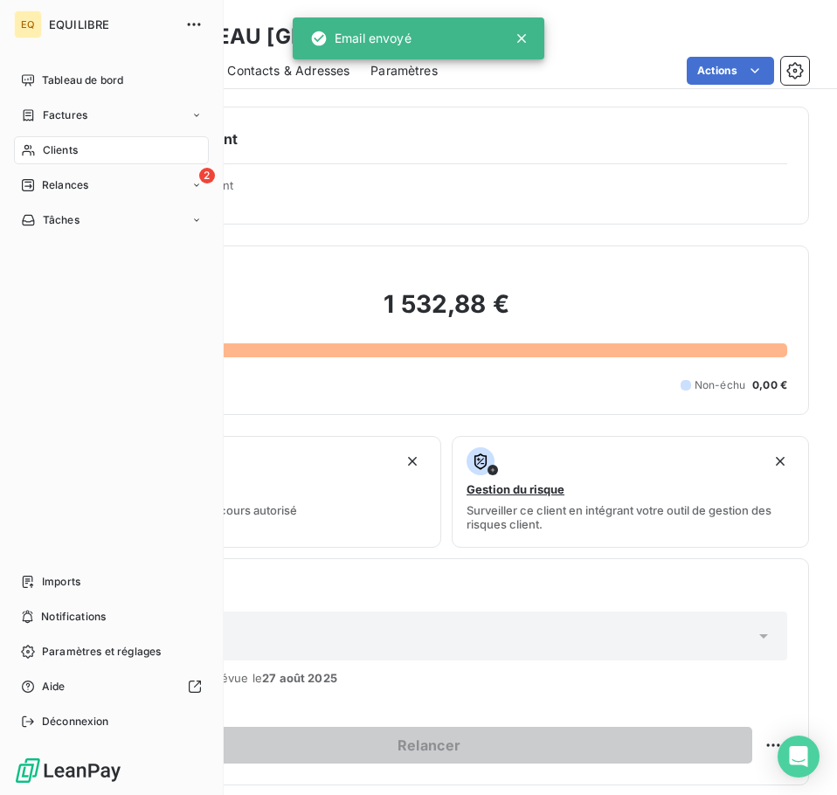
click at [63, 108] on span "Factures" at bounding box center [65, 115] width 45 height 16
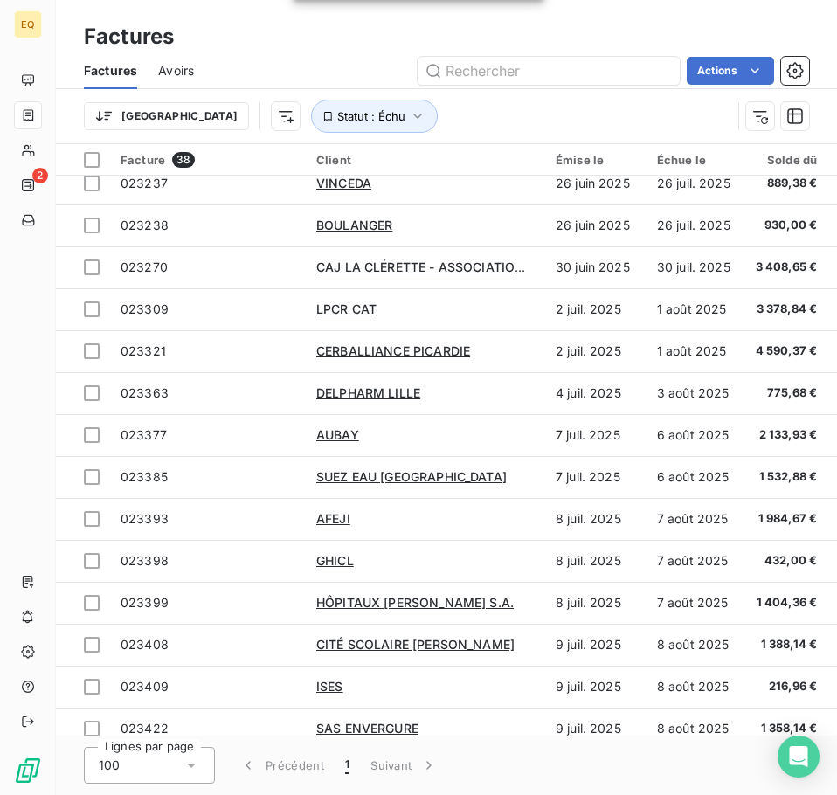
scroll to position [786, 0]
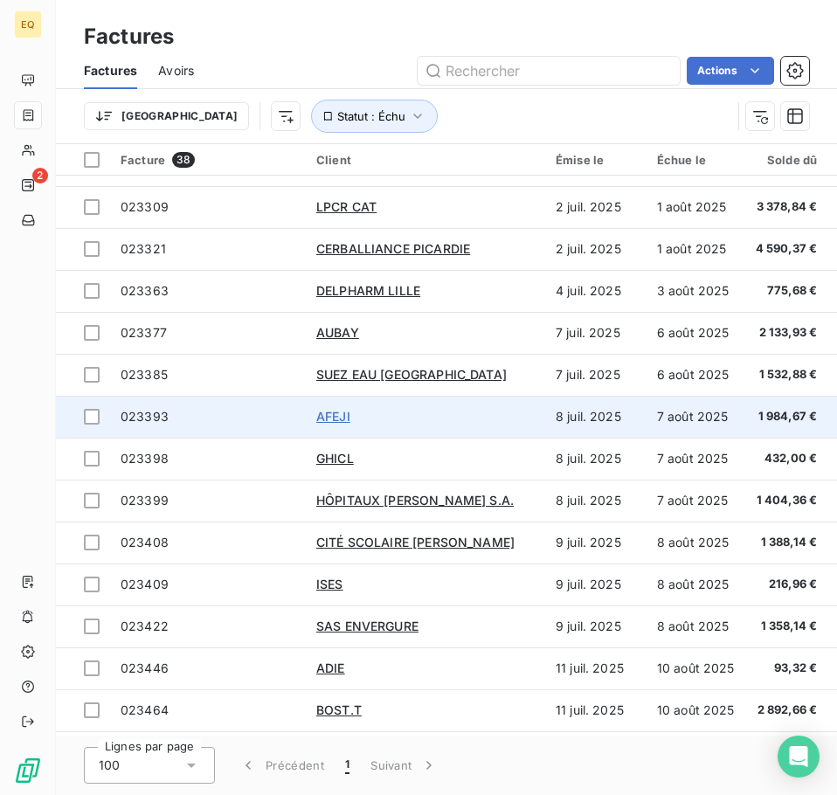
click at [334, 414] on span "AFEJI" at bounding box center [333, 416] width 34 height 15
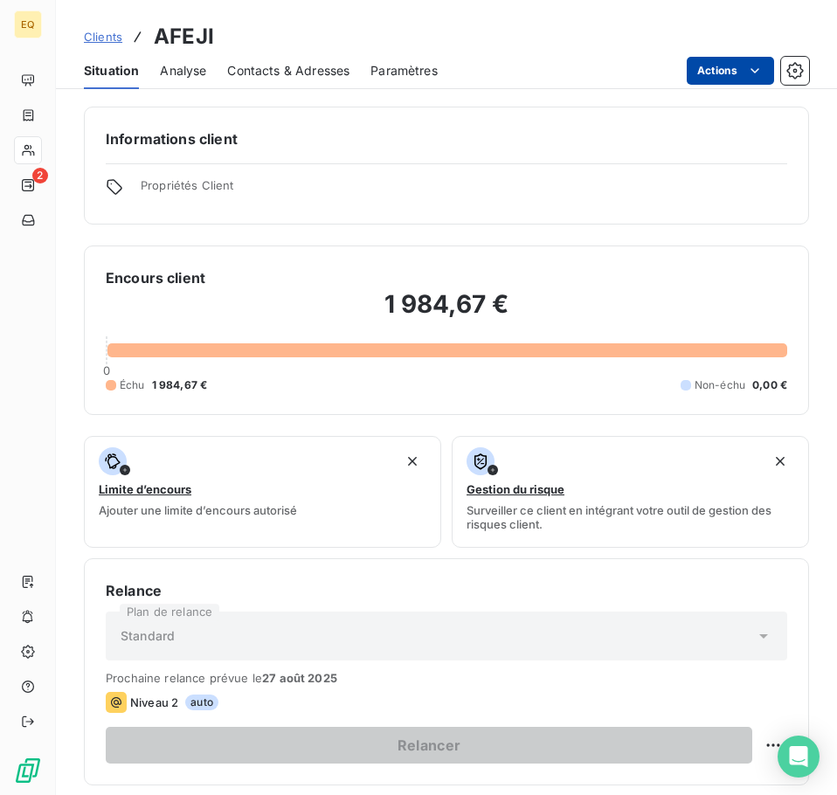
click at [726, 74] on html "EQ 2 Clients AFEJI Situation Analyse Contacts & Adresses Paramètres Actions Inf…" at bounding box center [418, 397] width 837 height 795
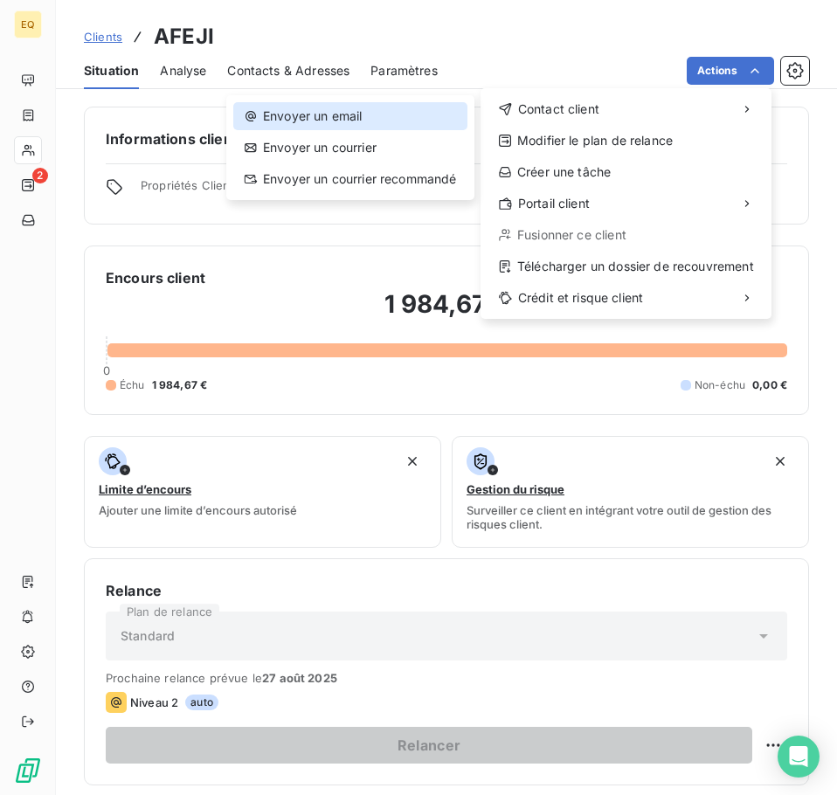
click at [372, 114] on div "Envoyer un email" at bounding box center [350, 116] width 234 height 28
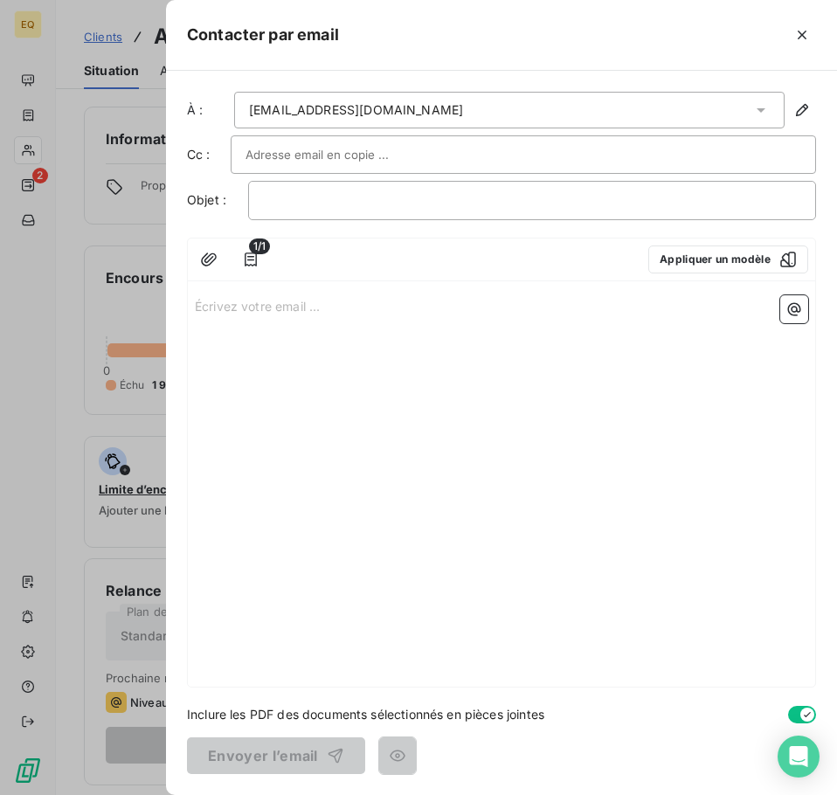
click at [196, 304] on p "Écrivez votre email ... ﻿" at bounding box center [501, 305] width 613 height 20
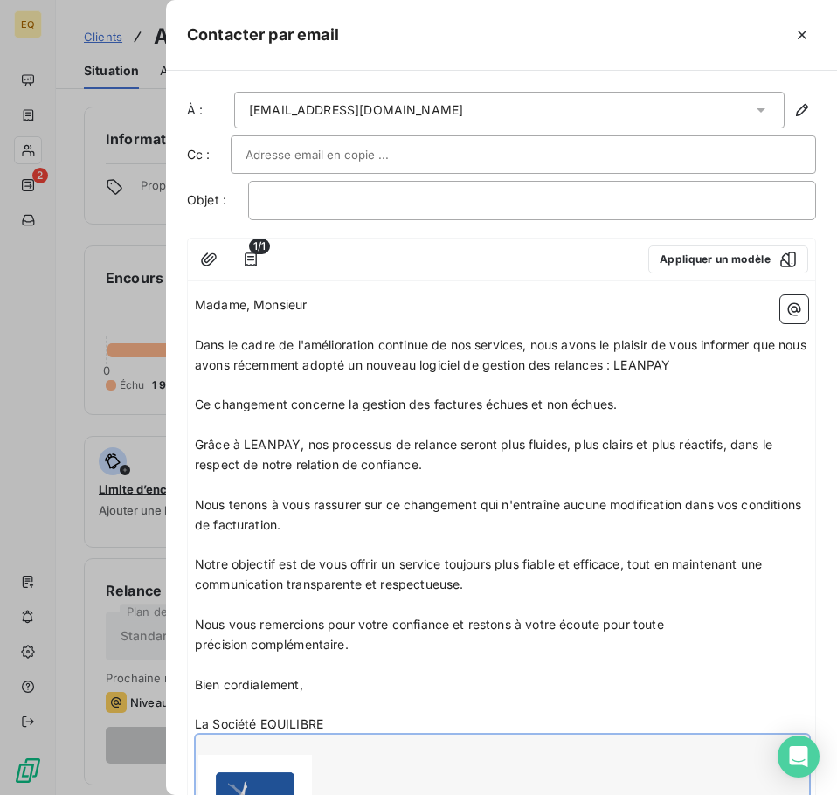
click at [317, 303] on p "Madame, Monsieur" at bounding box center [501, 305] width 613 height 20
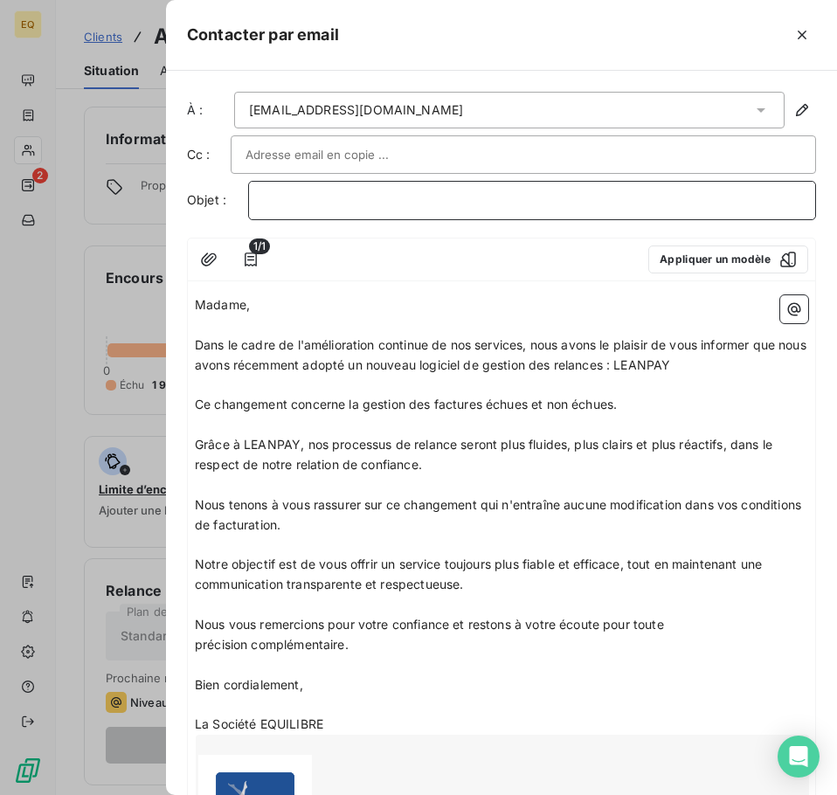
click at [297, 203] on p "﻿" at bounding box center [532, 200] width 538 height 20
click at [338, 206] on p "﻿" at bounding box center [532, 200] width 538 height 20
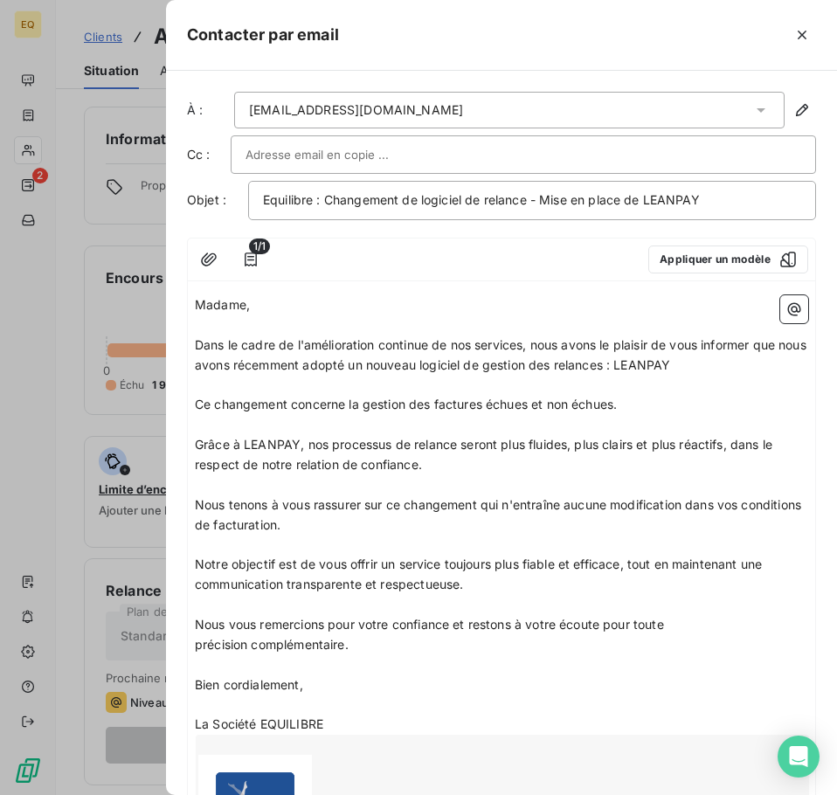
click at [285, 149] on input "text" at bounding box center [339, 154] width 188 height 26
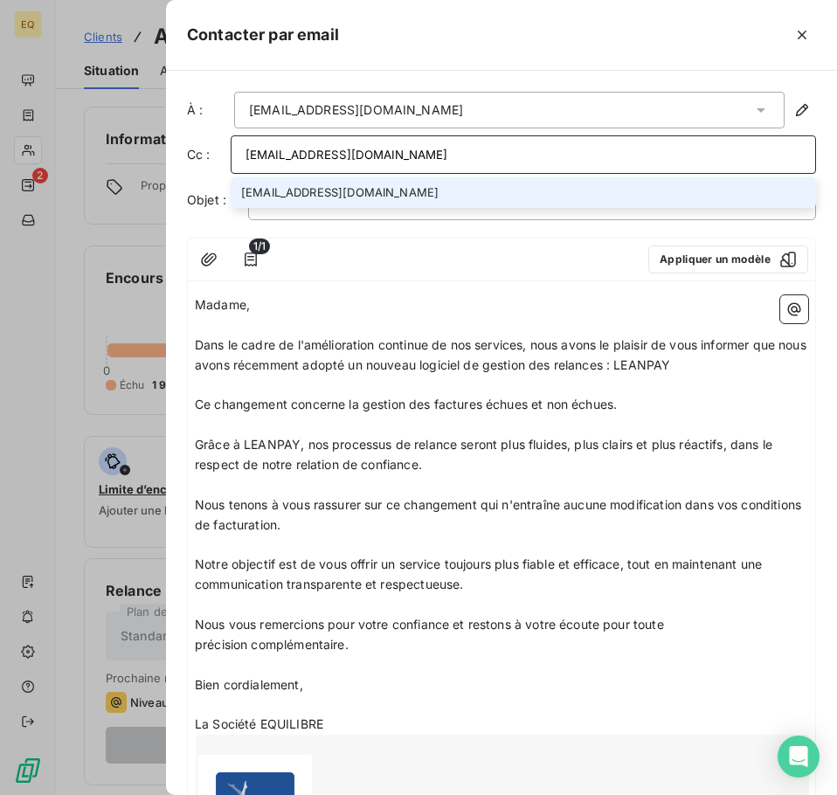
type input "[EMAIL_ADDRESS][DOMAIN_NAME]"
click at [282, 188] on li "[EMAIL_ADDRESS][DOMAIN_NAME]" at bounding box center [523, 192] width 585 height 31
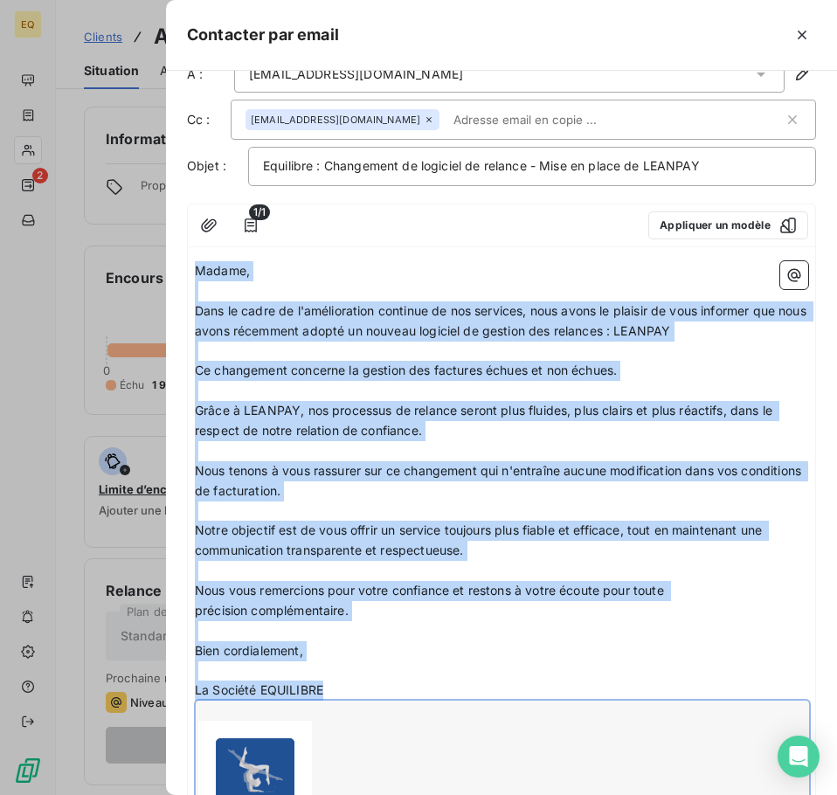
scroll to position [54, 0]
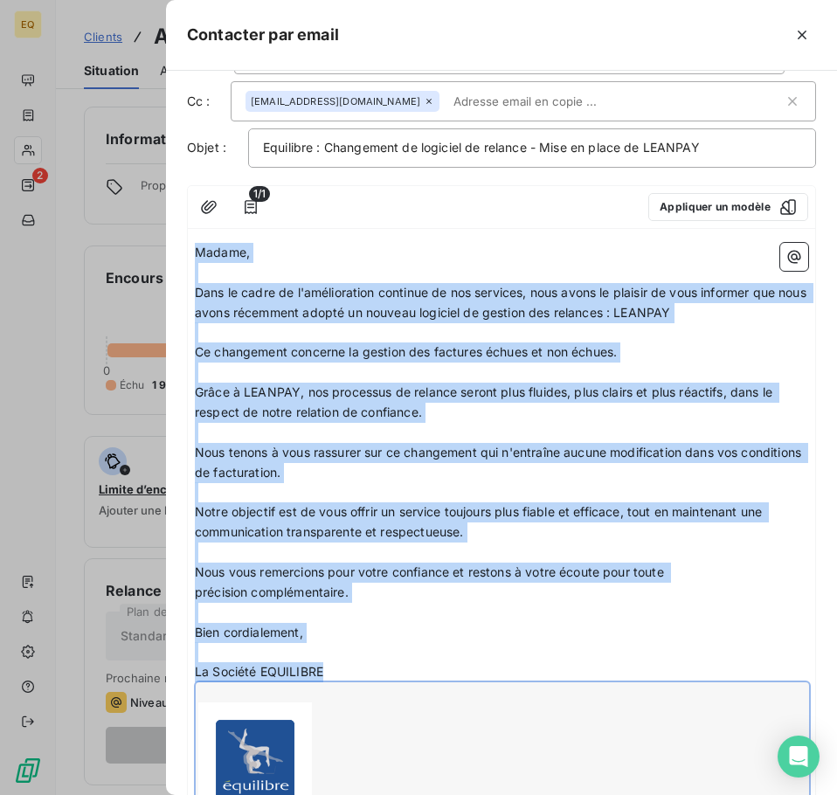
drag, startPoint x: 196, startPoint y: 301, endPoint x: 372, endPoint y: 776, distance: 506.4
click at [372, 776] on div "Madame, ﻿ Dans le cadre de l'amélioration continue de nos services, nous avons …" at bounding box center [501, 547] width 613 height 609
click at [441, 596] on p "Nous vous remercions pour votre confiance et restons à votre écoute pour toute …" at bounding box center [501, 582] width 613 height 40
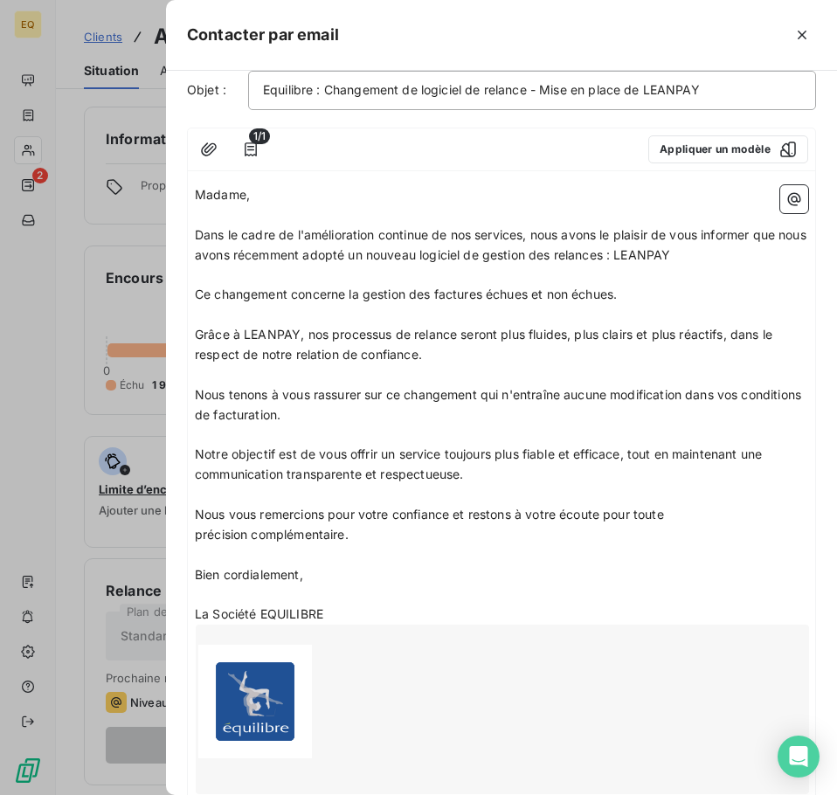
scroll to position [226, 0]
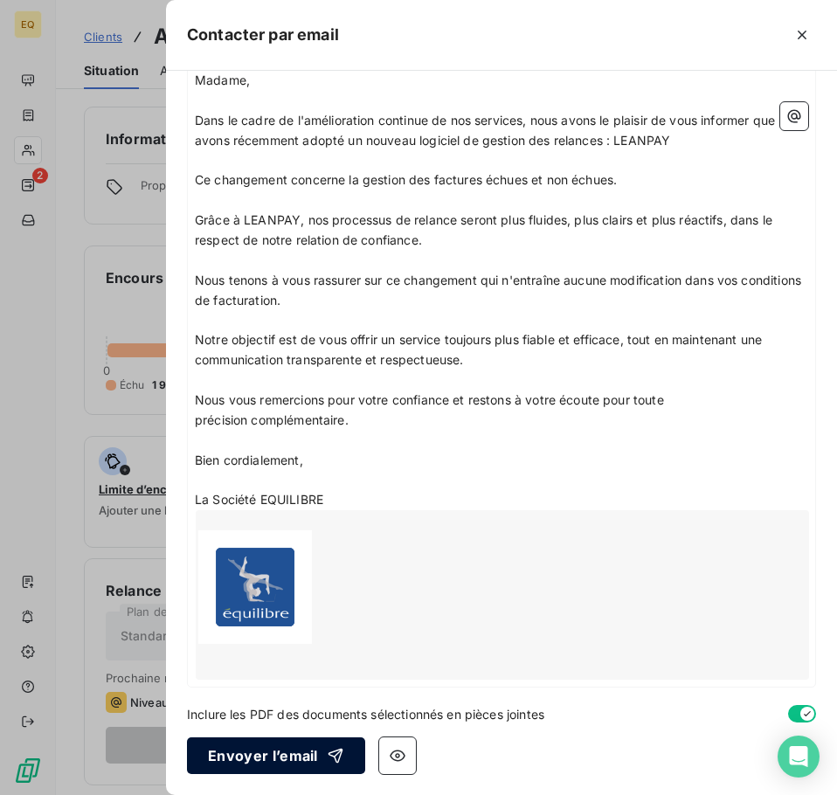
click at [244, 752] on button "Envoyer l’email" at bounding box center [276, 755] width 178 height 37
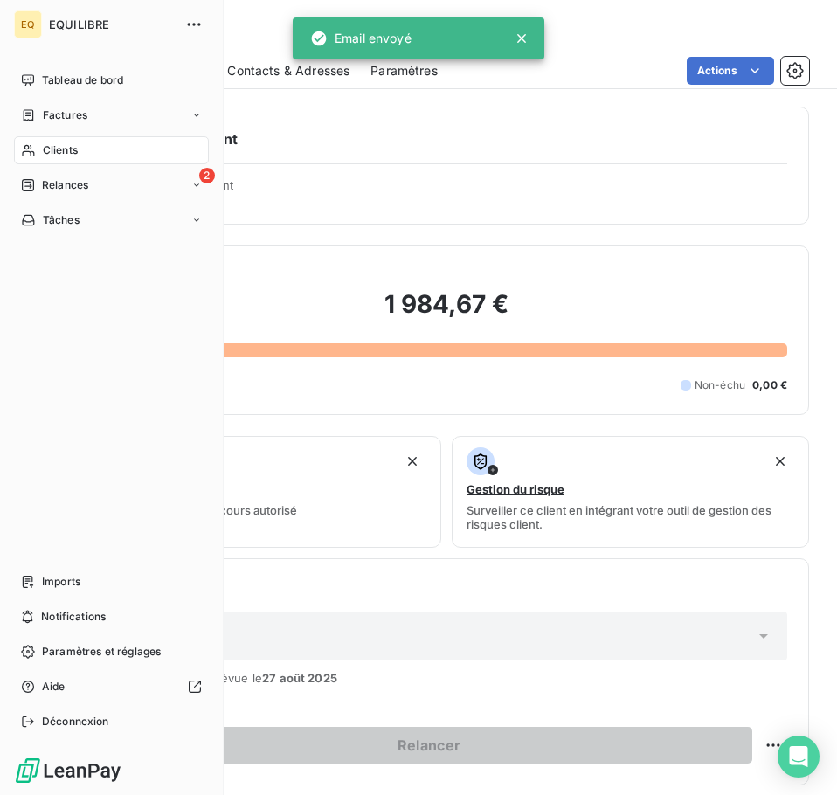
click at [65, 115] on span "Factures" at bounding box center [65, 115] width 45 height 16
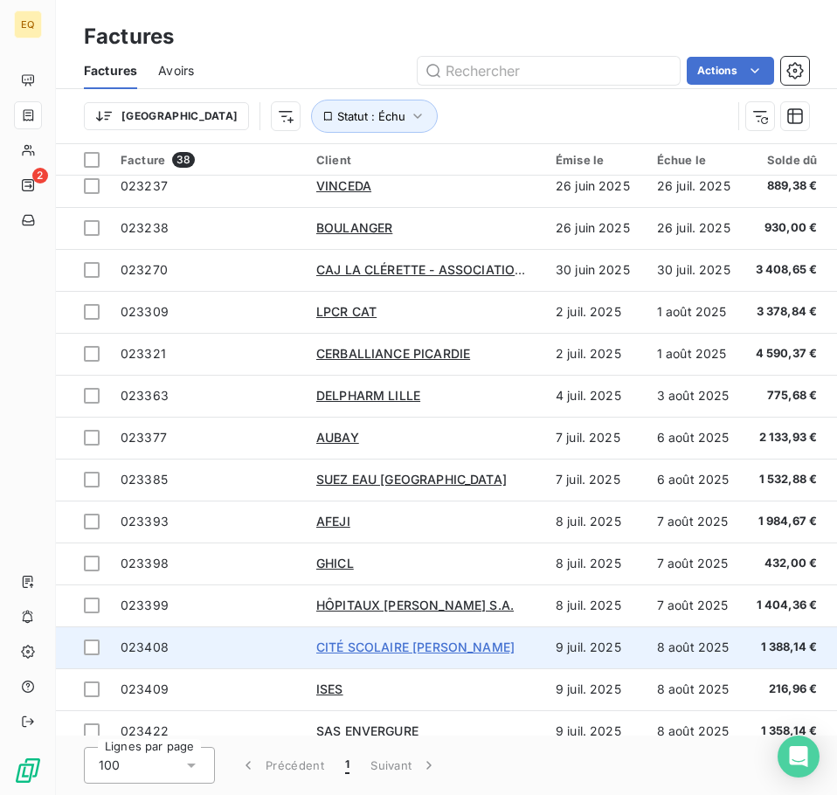
scroll to position [699, 0]
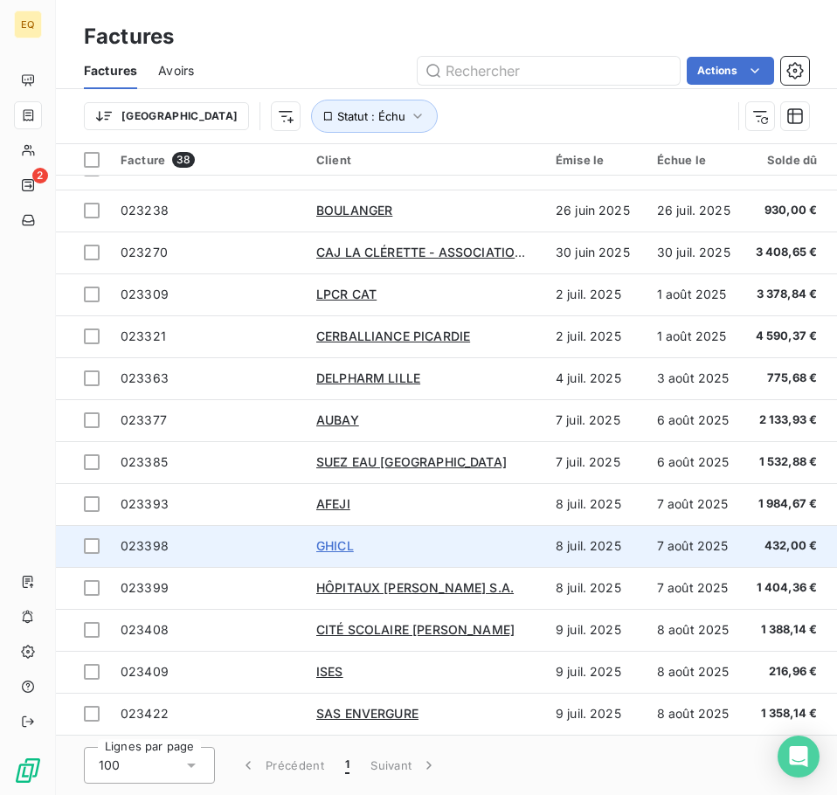
click at [339, 540] on span "GHICL" at bounding box center [335, 545] width 38 height 15
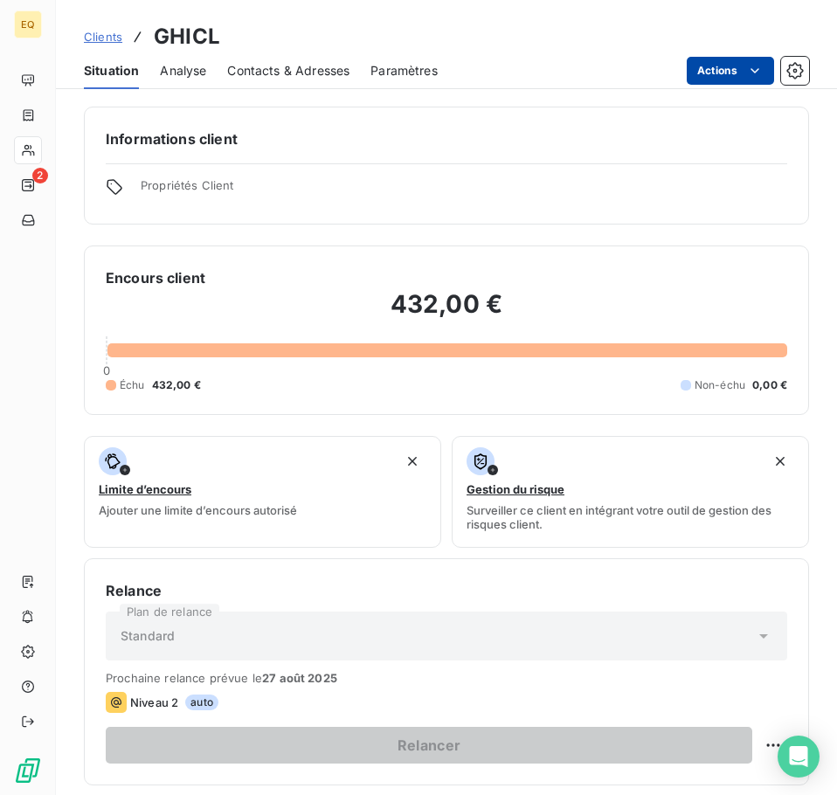
click at [732, 72] on html "EQ 2 Clients GHICL Situation Analyse Contacts & Adresses Paramètres Actions Inf…" at bounding box center [418, 397] width 837 height 795
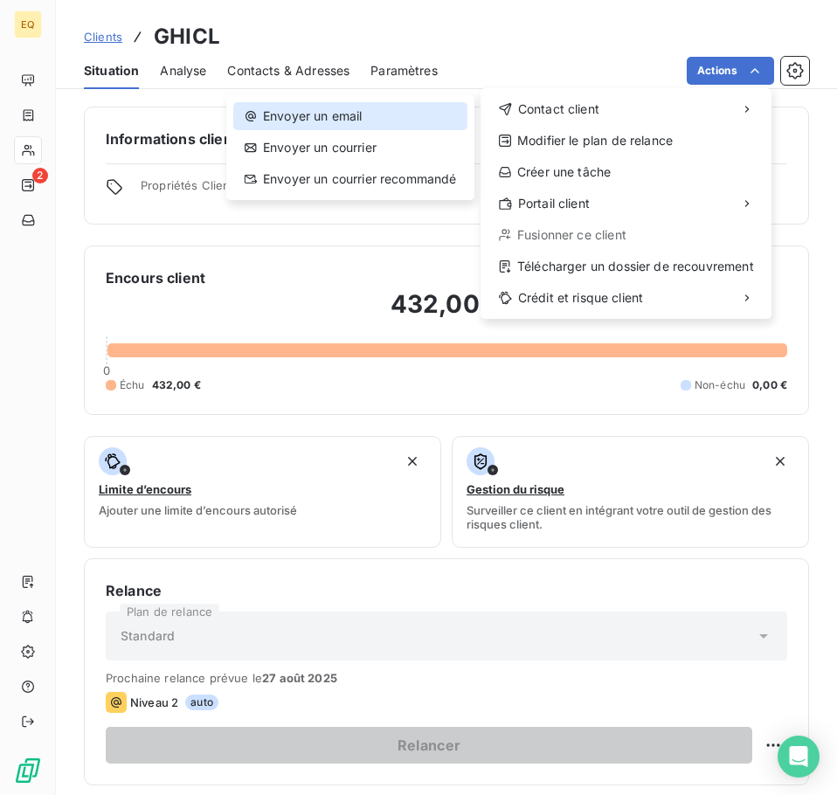
click at [386, 114] on div "Envoyer un email" at bounding box center [350, 116] width 234 height 28
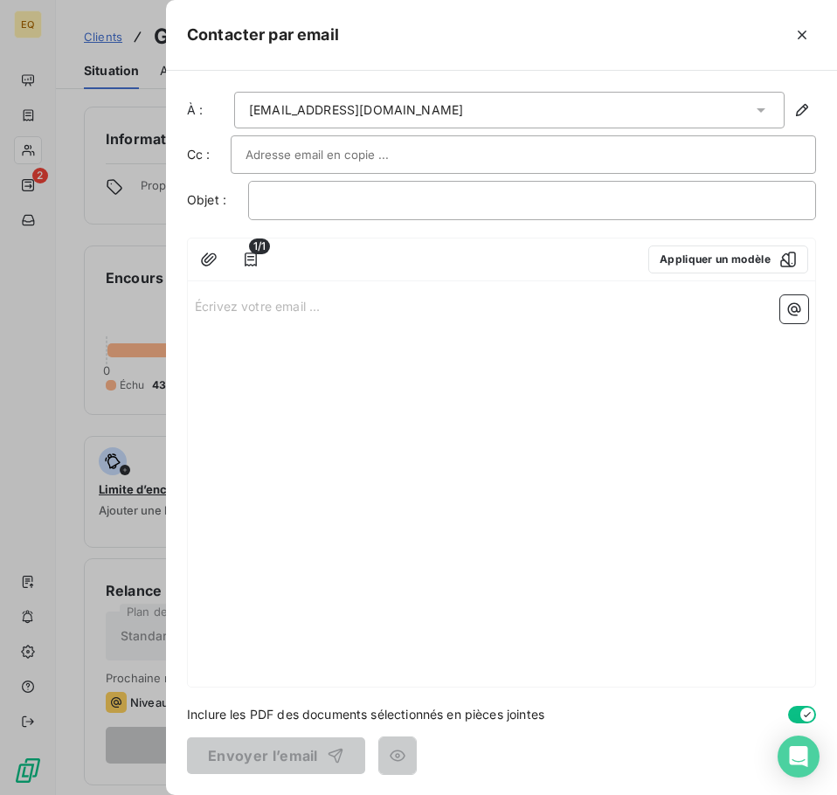
click at [196, 306] on p "Écrivez votre email ... ﻿" at bounding box center [501, 305] width 613 height 20
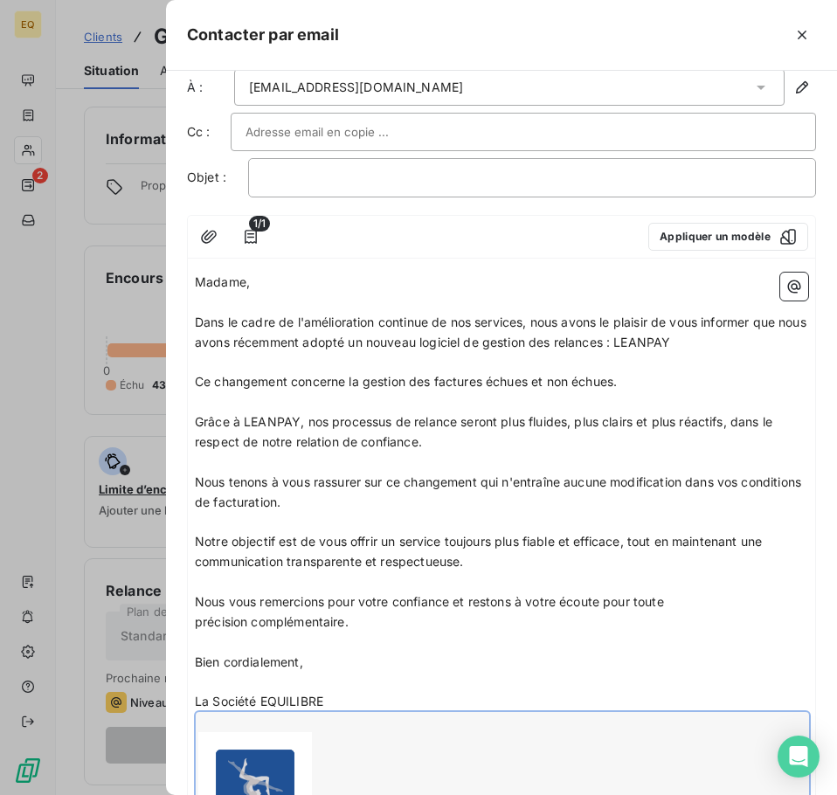
scroll to position [87, 0]
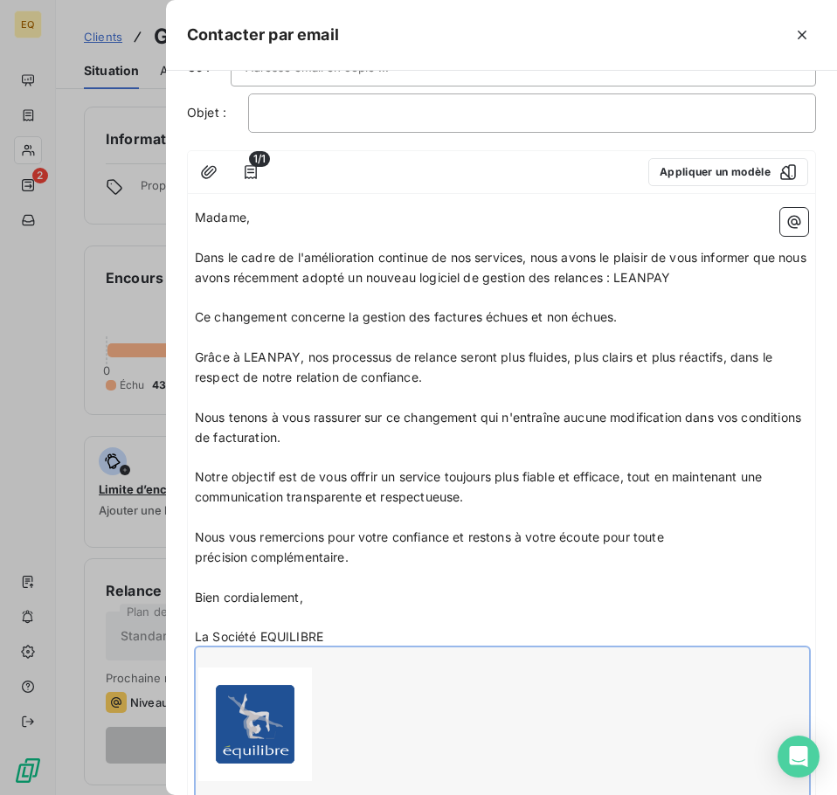
click at [413, 618] on p "﻿" at bounding box center [501, 617] width 613 height 20
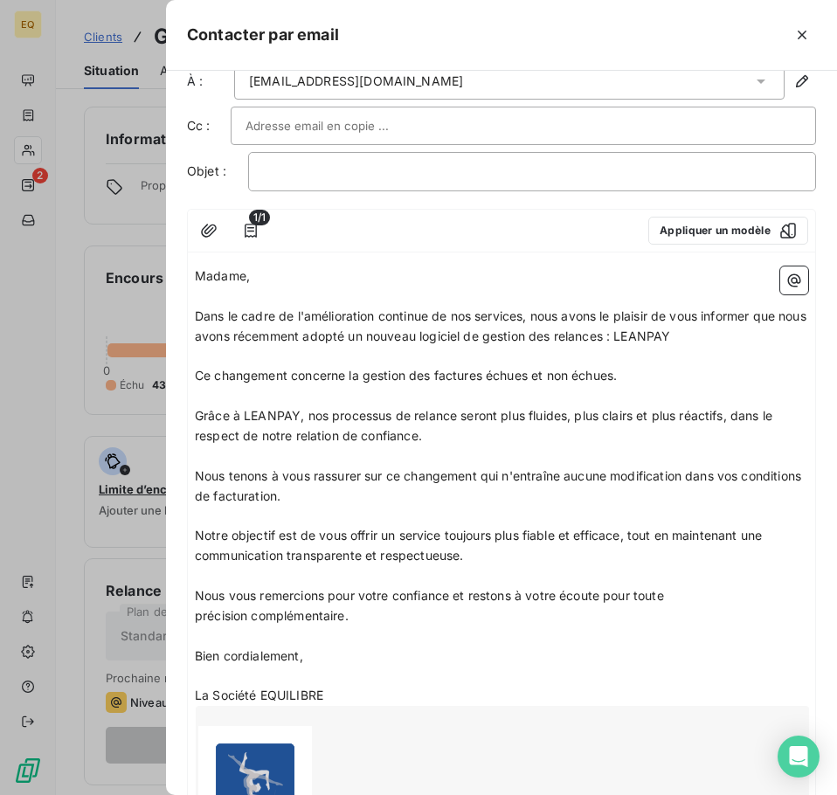
scroll to position [0, 0]
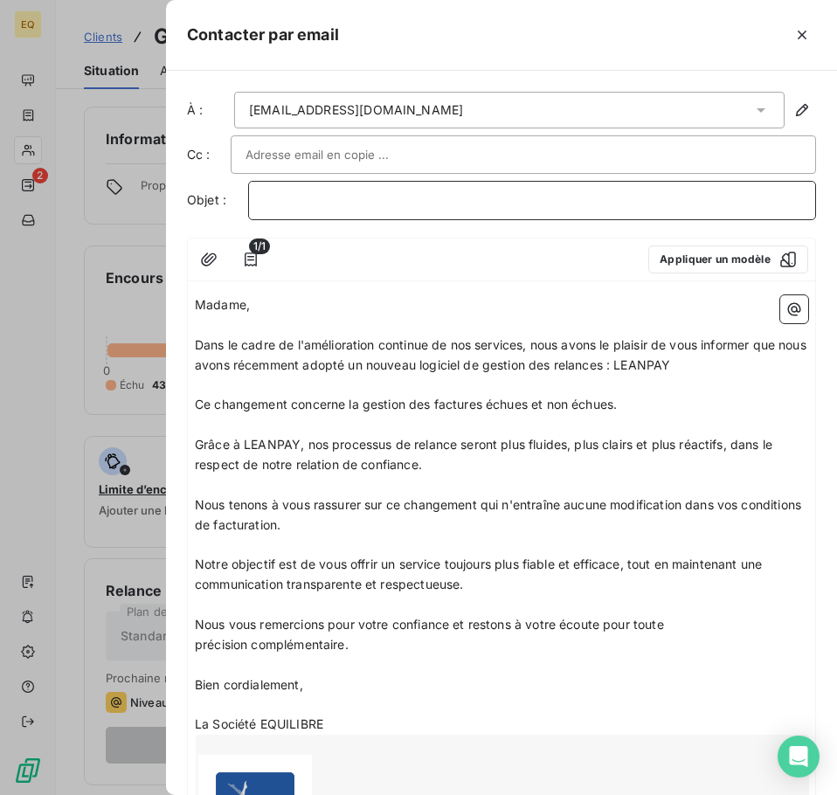
click at [286, 196] on p "﻿" at bounding box center [532, 200] width 538 height 20
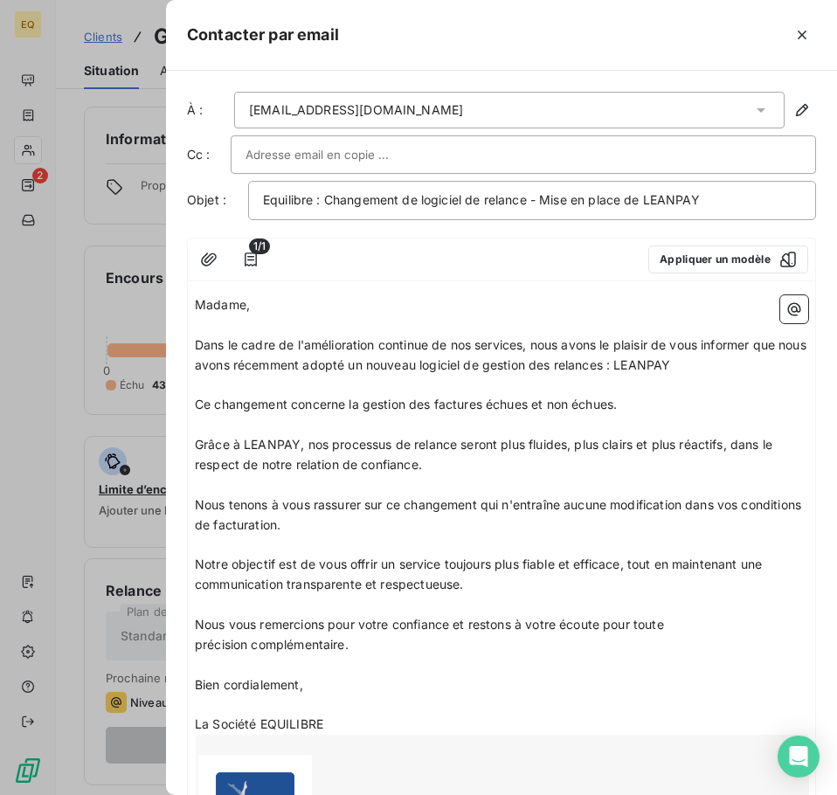
click at [283, 155] on input "text" at bounding box center [339, 154] width 188 height 26
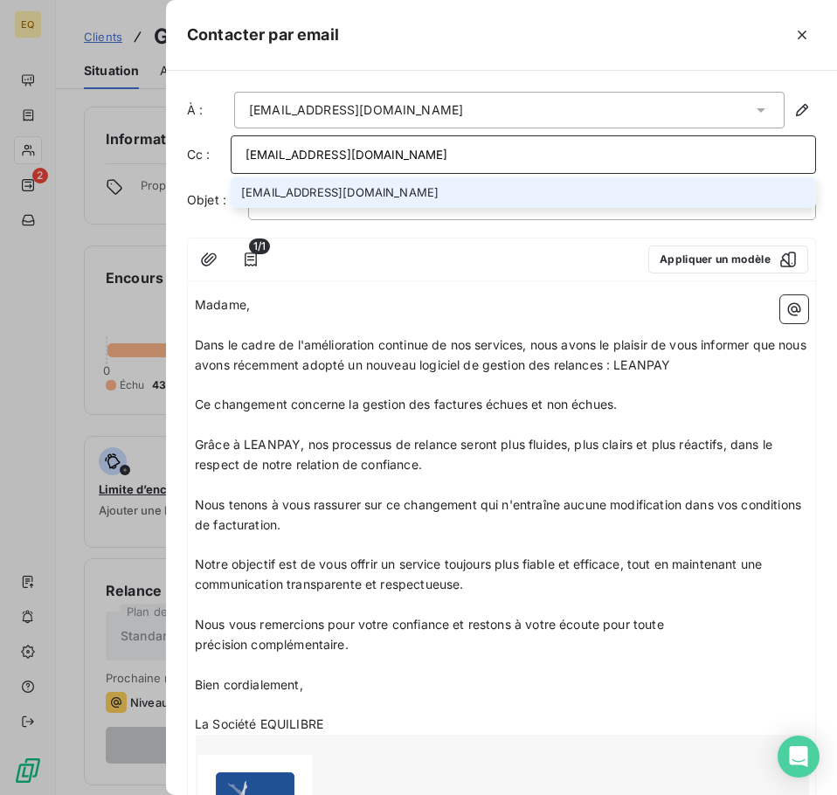
type input "[EMAIL_ADDRESS][DOMAIN_NAME]"
click at [319, 189] on li "[EMAIL_ADDRESS][DOMAIN_NAME]" at bounding box center [523, 192] width 585 height 31
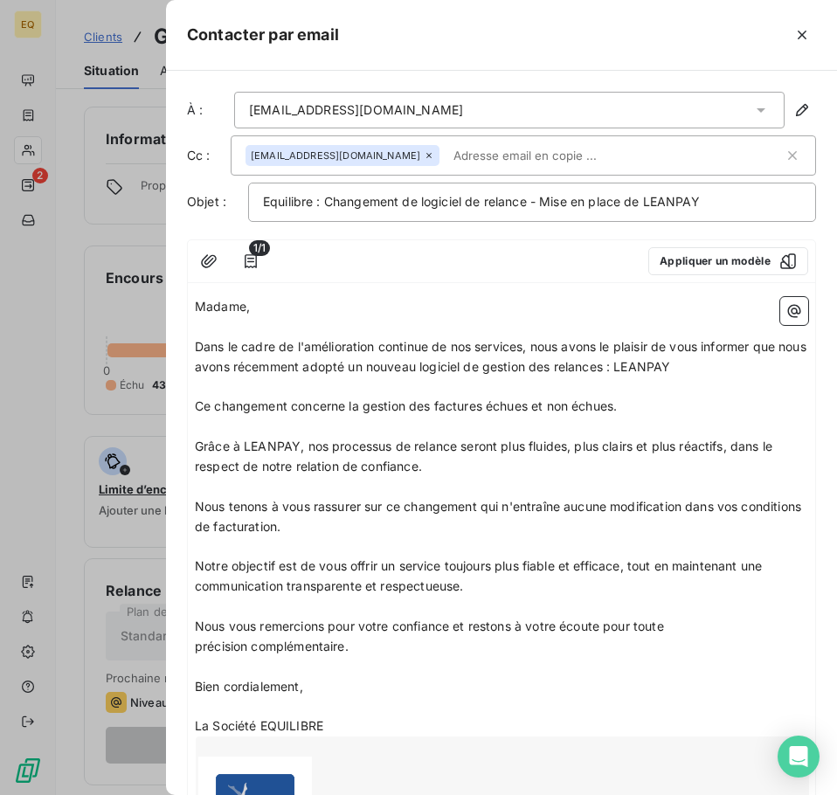
click at [343, 314] on p "Madame," at bounding box center [501, 307] width 613 height 20
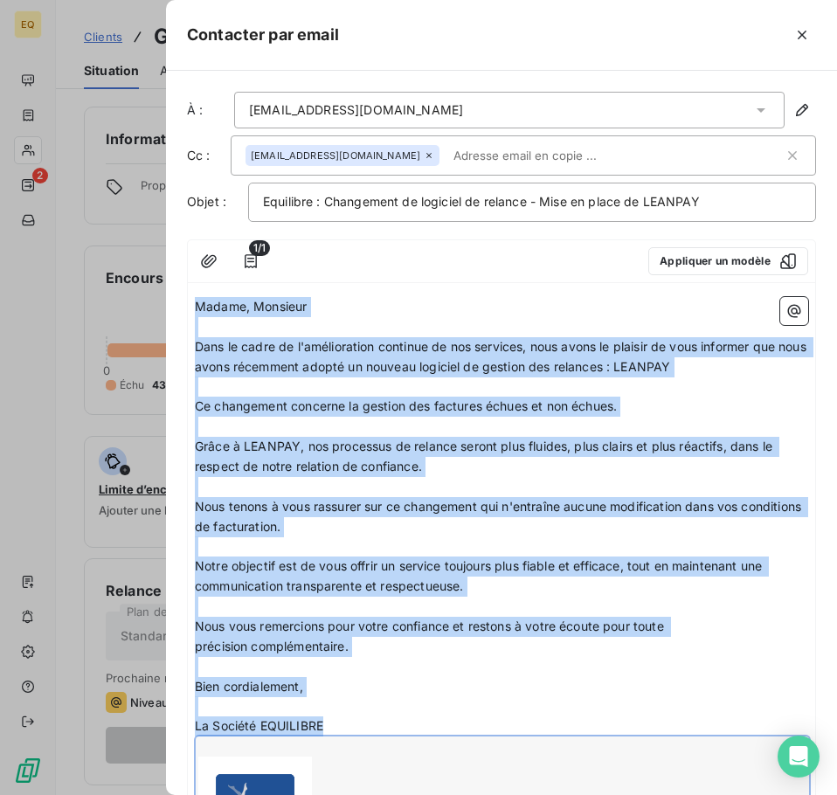
drag, startPoint x: 196, startPoint y: 306, endPoint x: 358, endPoint y: 697, distance: 422.8
click at [339, 765] on div "Madame, Monsieur ﻿ Dans le cadre de l'amélioration continue de nos services, no…" at bounding box center [501, 601] width 613 height 609
click at [388, 310] on p "Madame, Monsieur" at bounding box center [501, 307] width 613 height 20
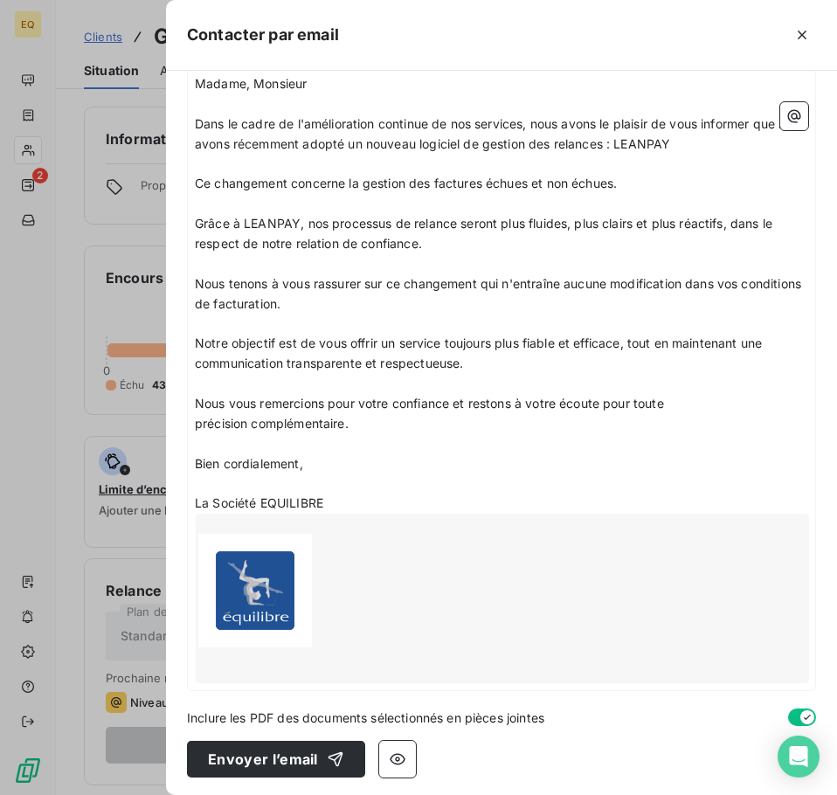
scroll to position [226, 0]
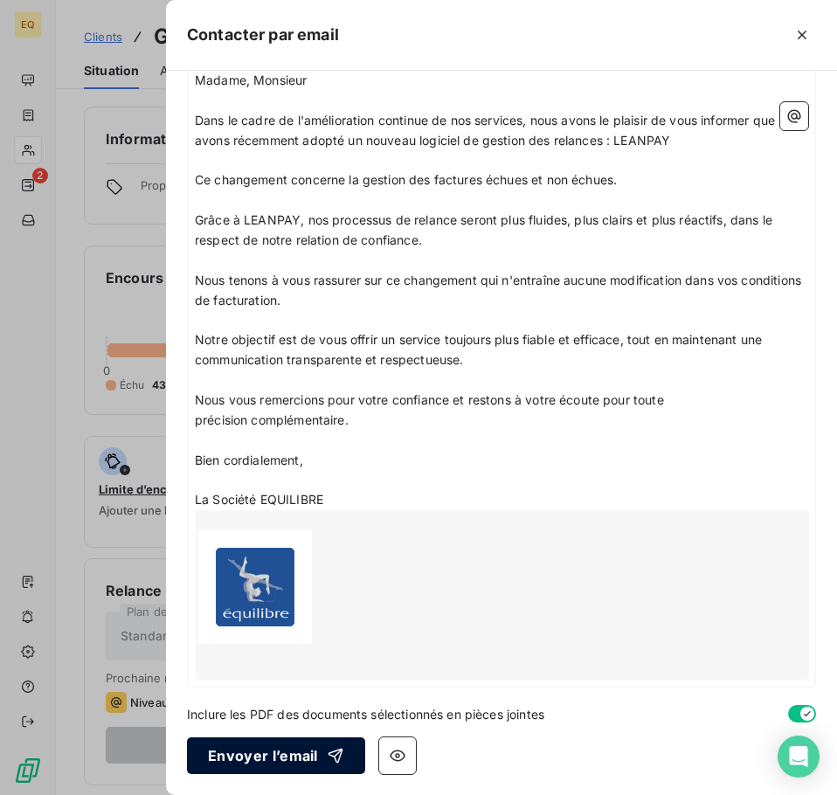
click at [256, 755] on button "Envoyer l’email" at bounding box center [276, 755] width 178 height 37
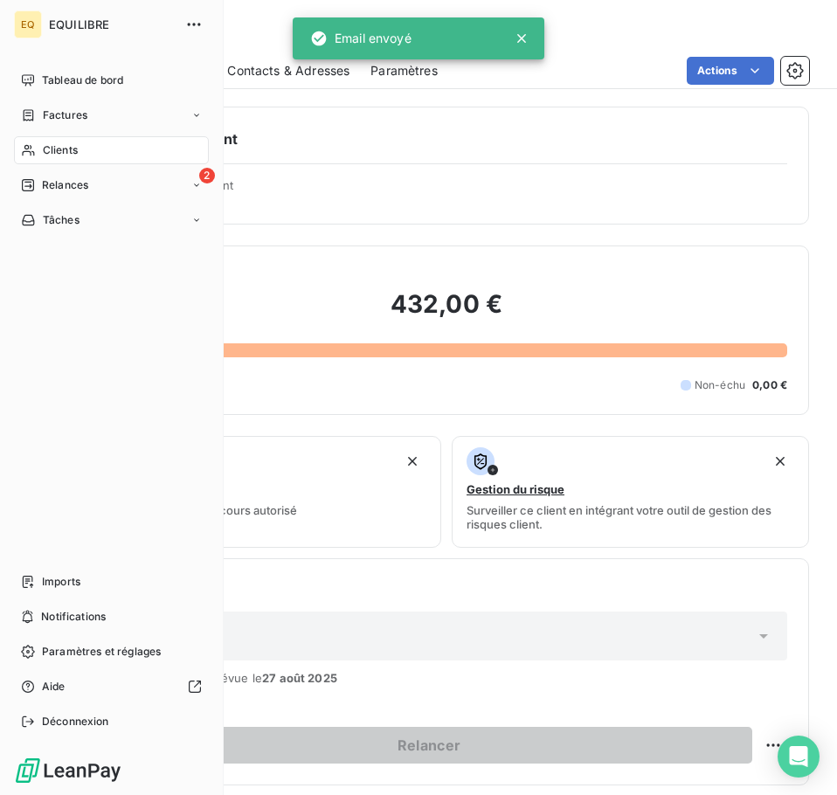
click at [49, 115] on span "Factures" at bounding box center [65, 115] width 45 height 16
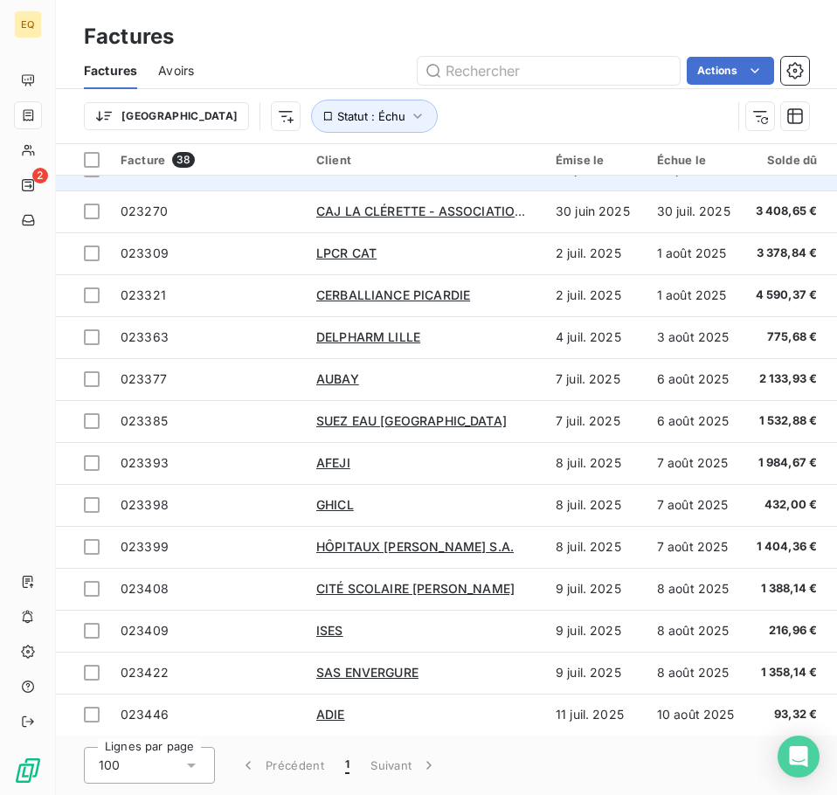
scroll to position [786, 0]
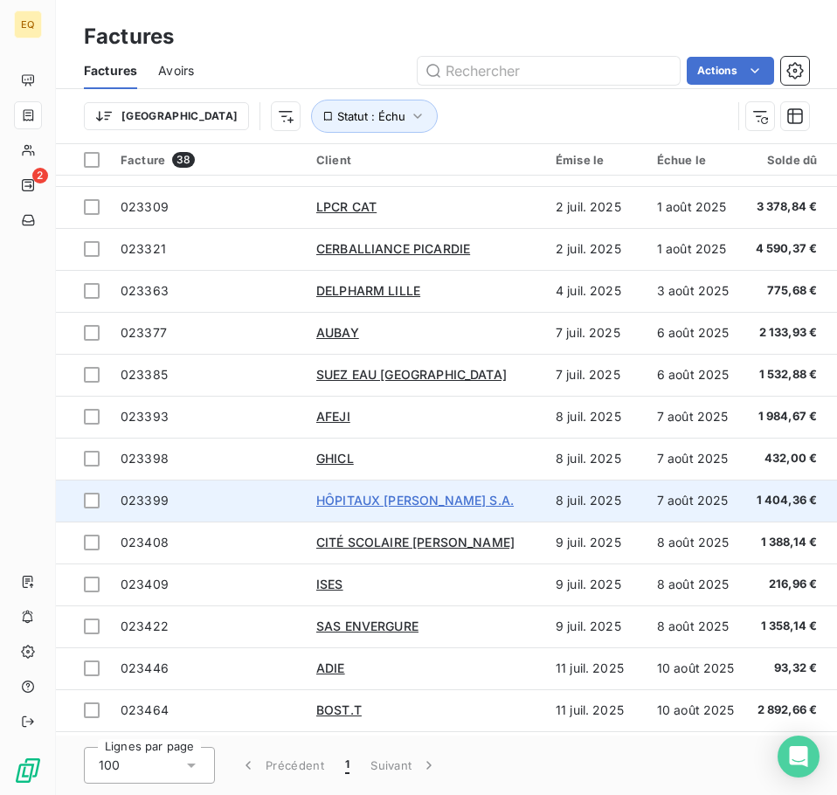
click at [377, 497] on span "HÔPITAUX [PERSON_NAME] S.A." at bounding box center [414, 499] width 197 height 15
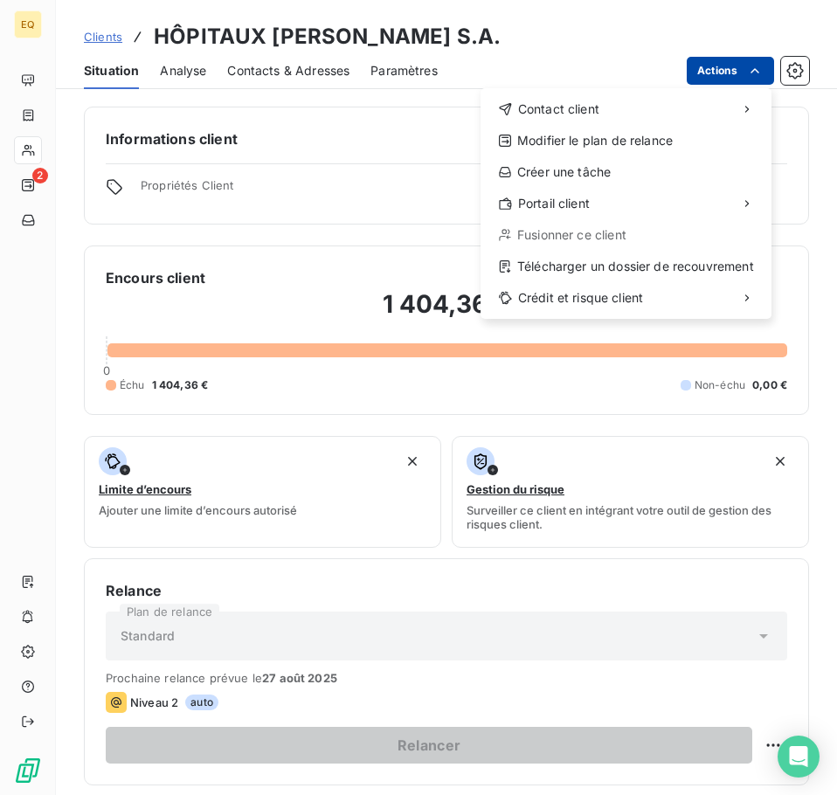
click at [724, 67] on html "EQ 2 Clients HÔPITAUX [PERSON_NAME] S.A. Situation Analyse Contacts & Adresses …" at bounding box center [418, 397] width 837 height 795
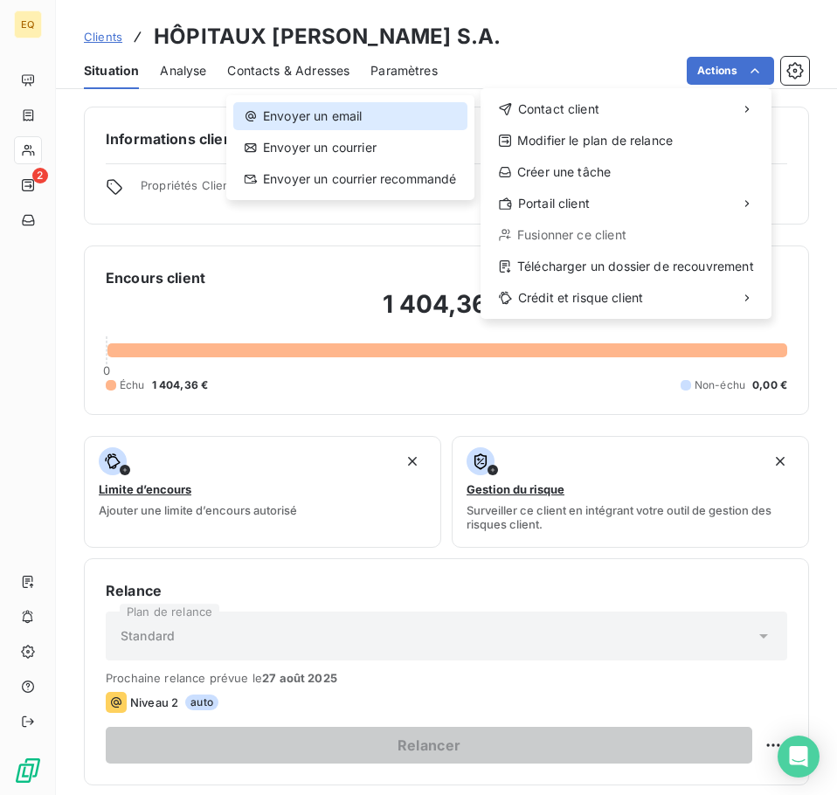
click at [396, 125] on div "Envoyer un email" at bounding box center [350, 116] width 234 height 28
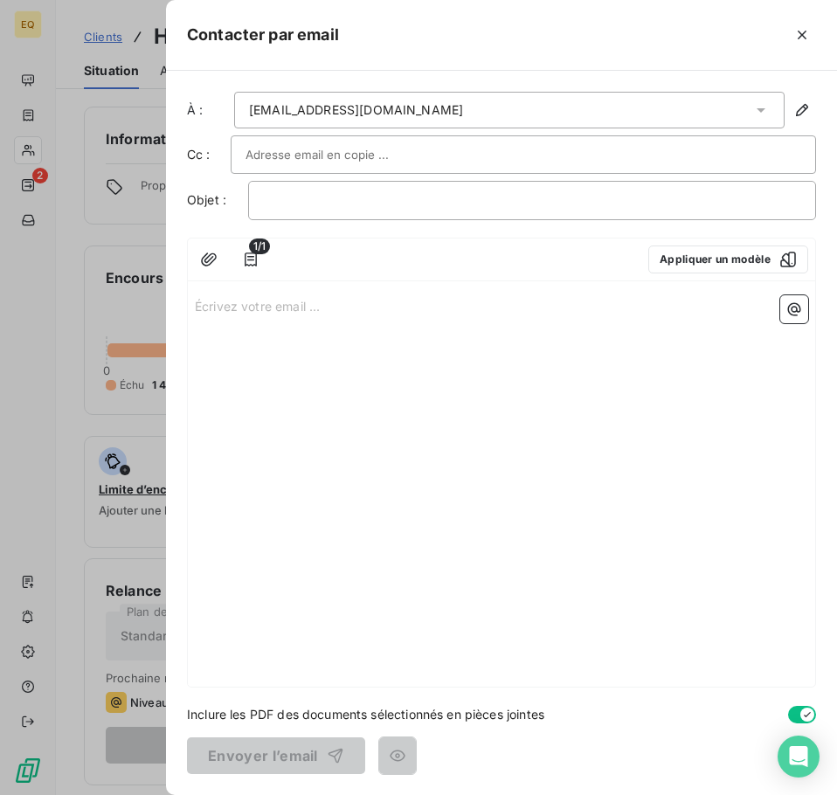
click at [196, 306] on p "Écrivez votre email ... ﻿" at bounding box center [501, 305] width 613 height 20
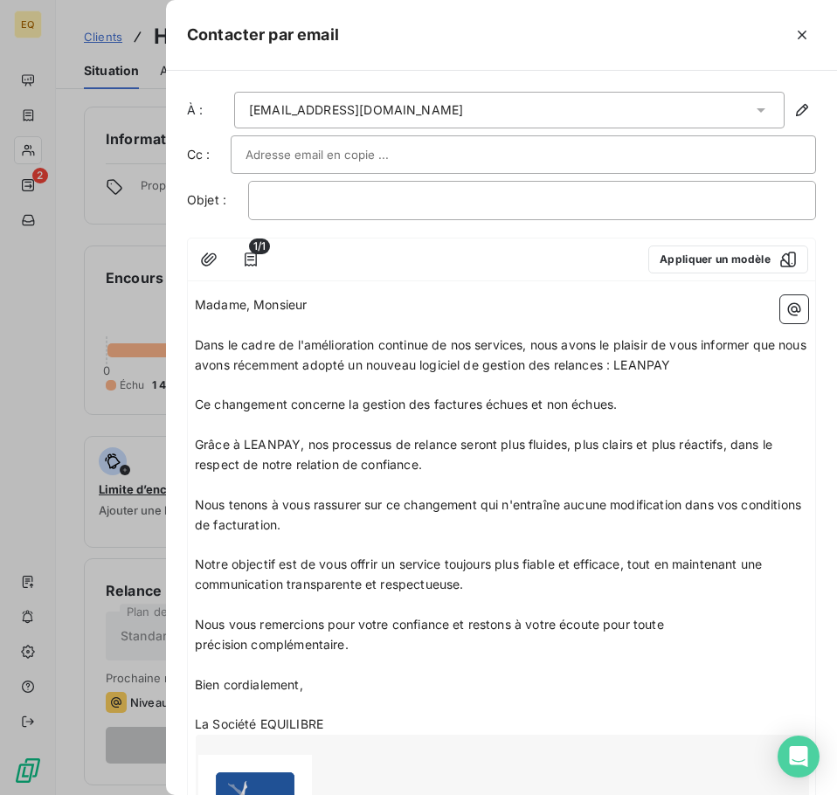
click at [384, 682] on p "Bien cordialement," at bounding box center [501, 685] width 613 height 20
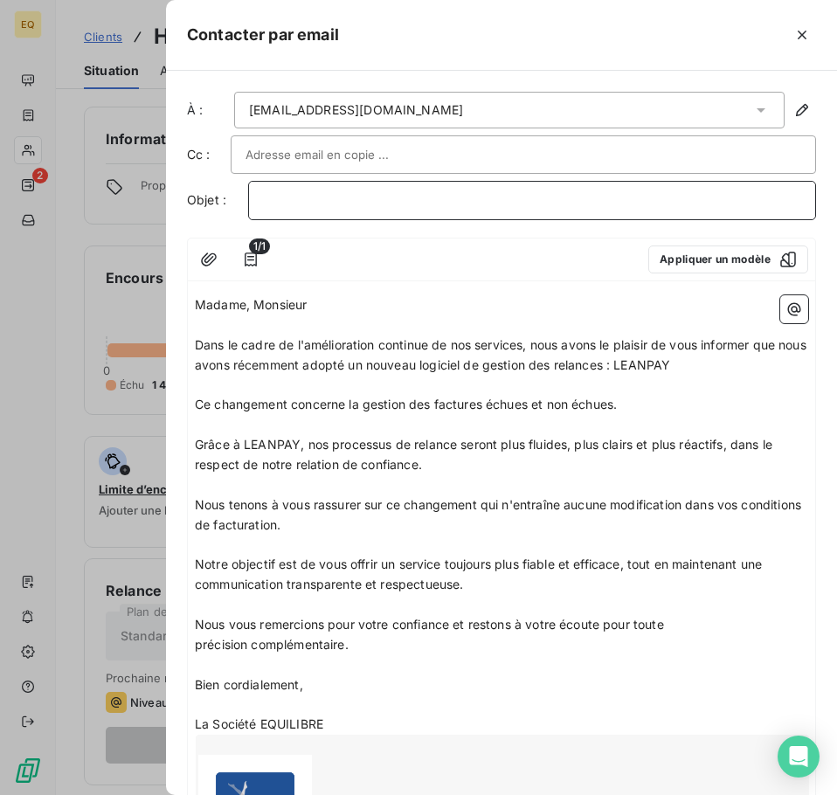
click at [282, 203] on p "﻿" at bounding box center [532, 200] width 538 height 20
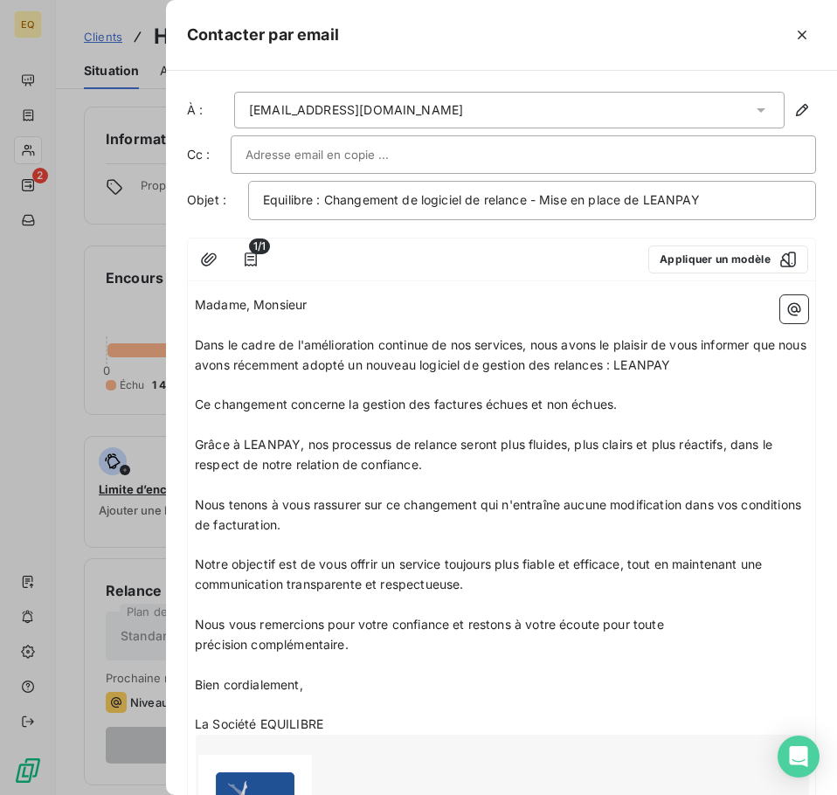
click at [278, 155] on input "text" at bounding box center [339, 154] width 188 height 26
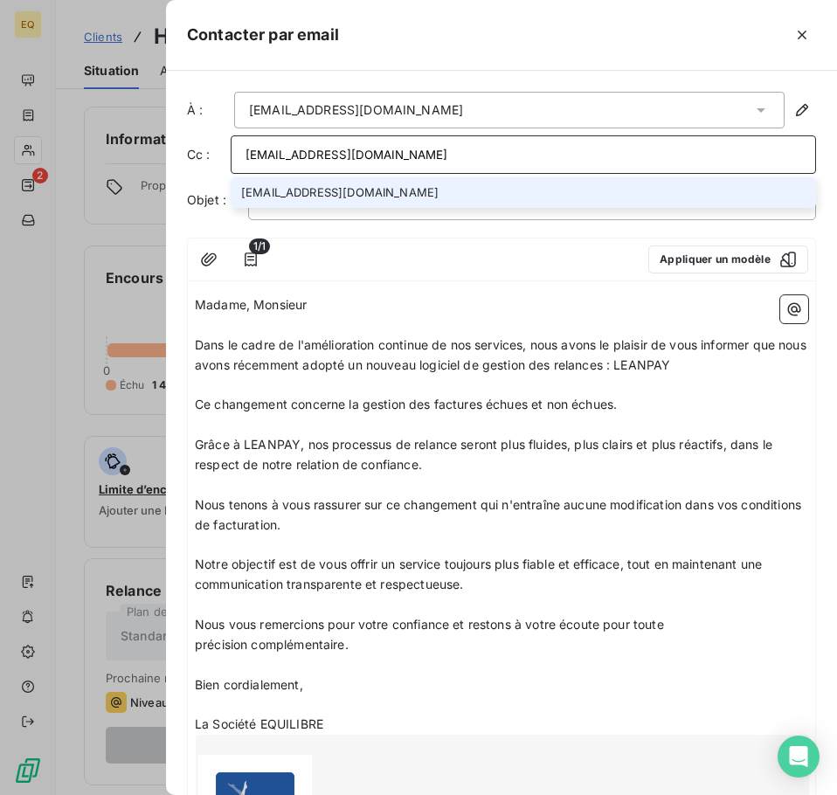
type input "[EMAIL_ADDRESS][DOMAIN_NAME]"
click at [291, 185] on li "[EMAIL_ADDRESS][DOMAIN_NAME]" at bounding box center [523, 192] width 585 height 31
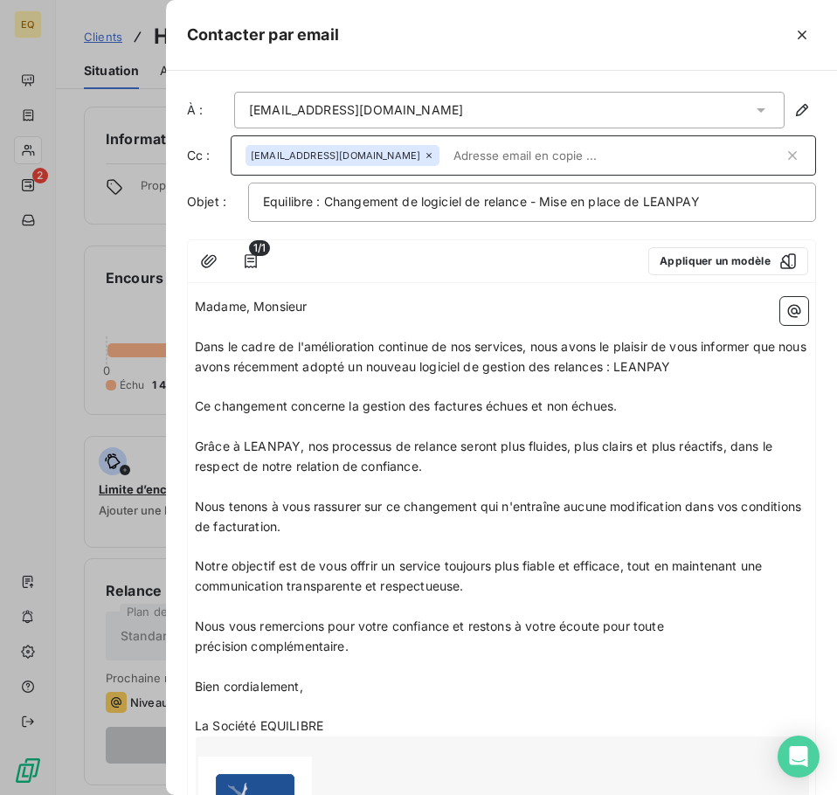
click at [374, 308] on p "Madame, Monsieur" at bounding box center [501, 307] width 613 height 20
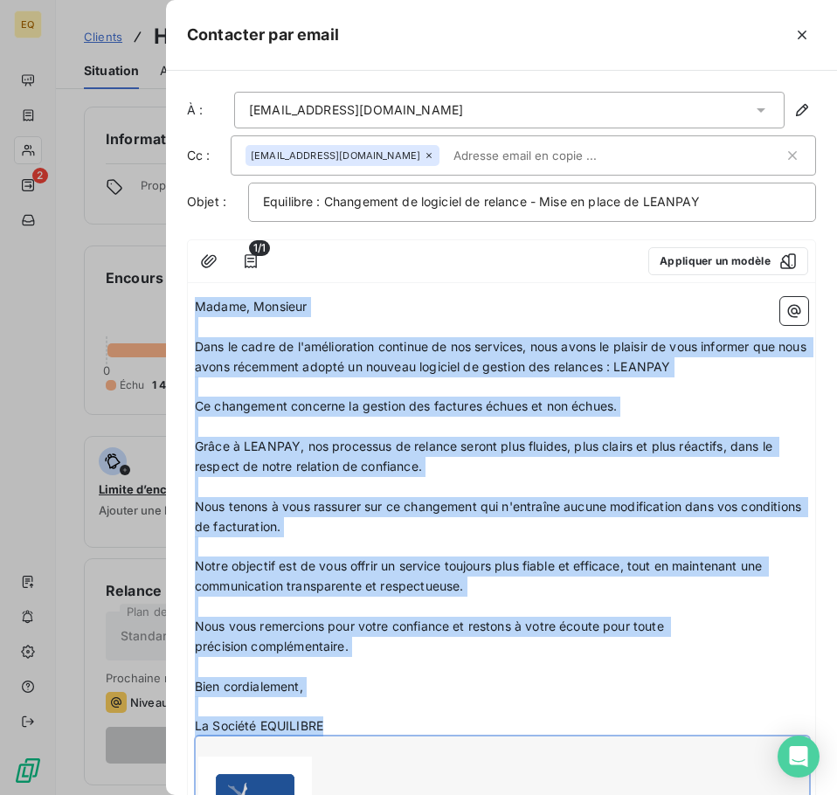
drag, startPoint x: 196, startPoint y: 306, endPoint x: 327, endPoint y: 747, distance: 460.0
click at [321, 749] on div "Madame, Monsieur ﻿ Dans le cadre de l'amélioration continue de nos services, no…" at bounding box center [501, 601] width 613 height 609
click at [398, 308] on p "Madame, Monsieur" at bounding box center [501, 307] width 613 height 20
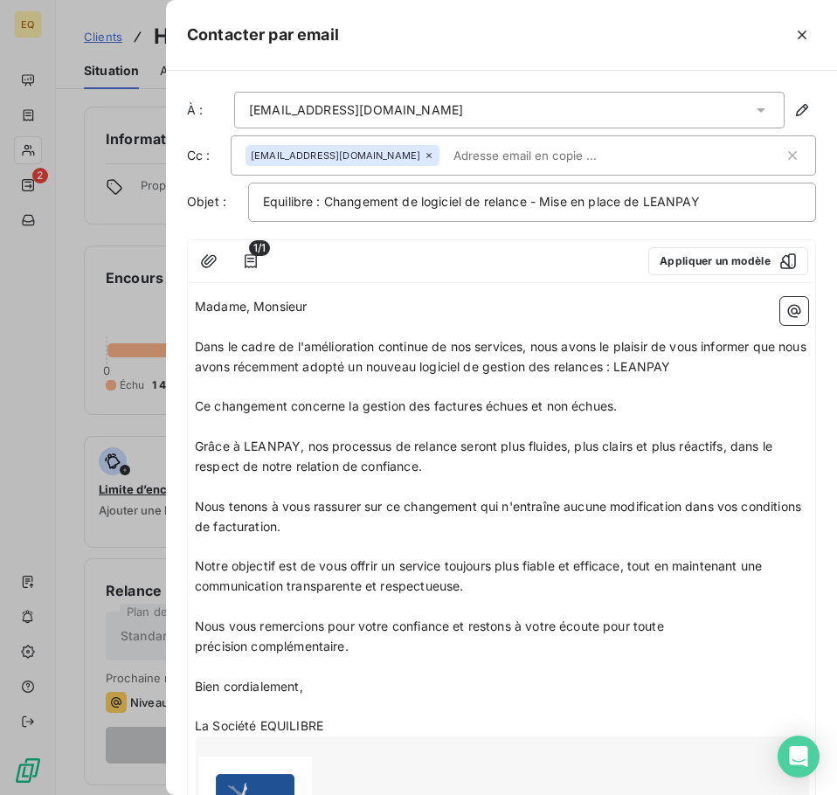
scroll to position [226, 0]
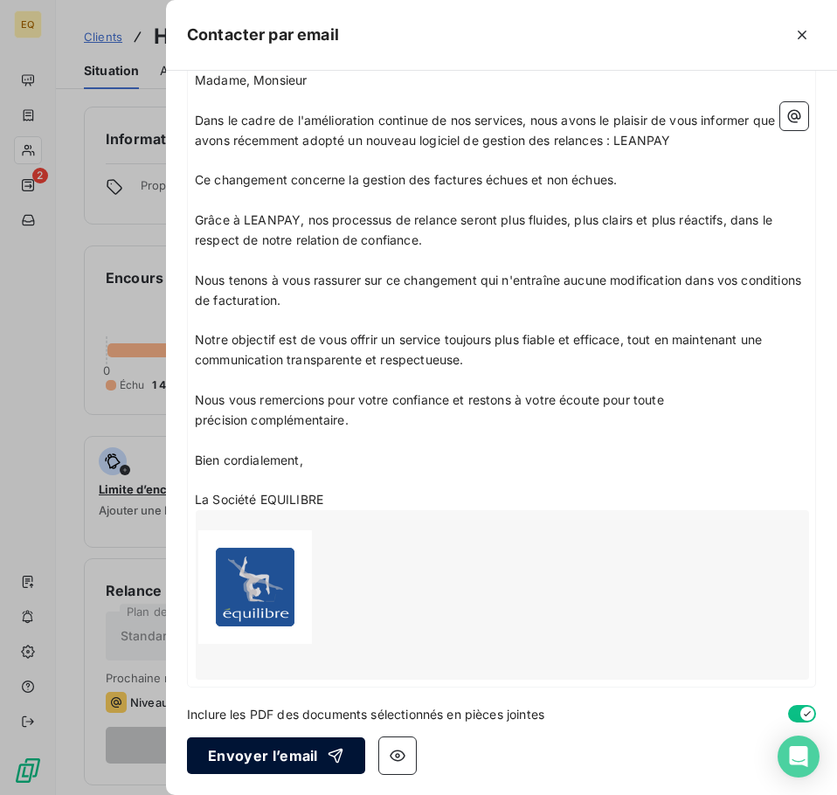
click at [247, 752] on button "Envoyer l’email" at bounding box center [276, 755] width 178 height 37
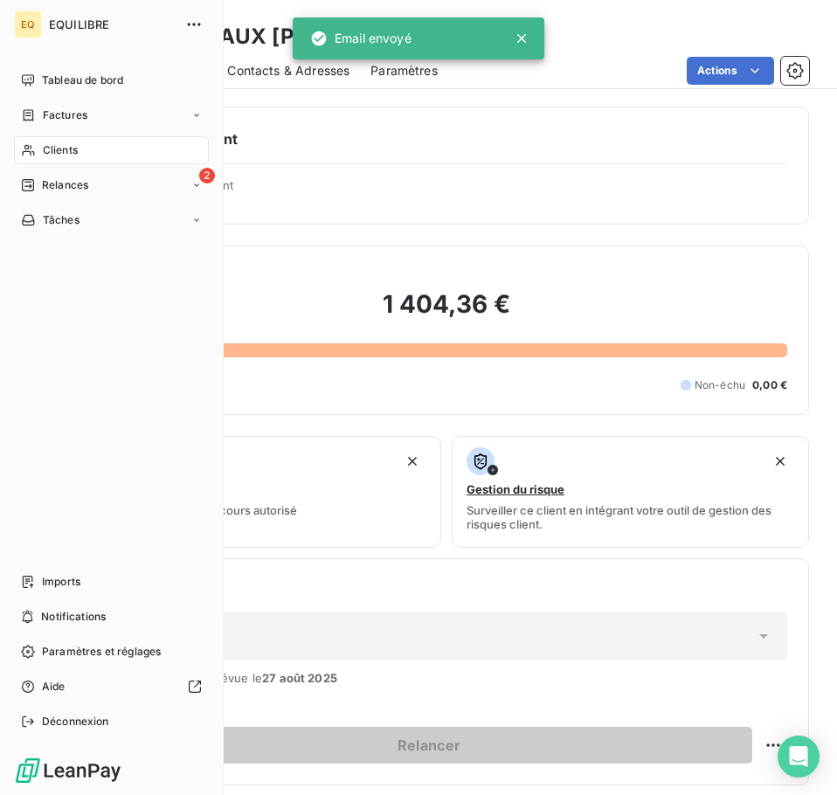
click at [61, 115] on span "Factures" at bounding box center [65, 115] width 45 height 16
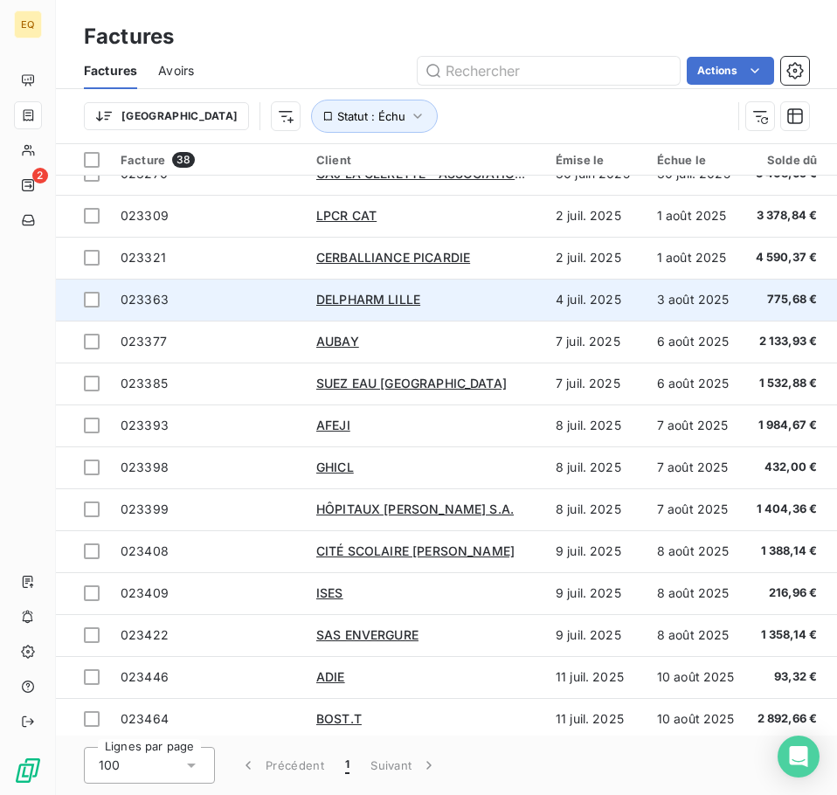
scroll to position [786, 0]
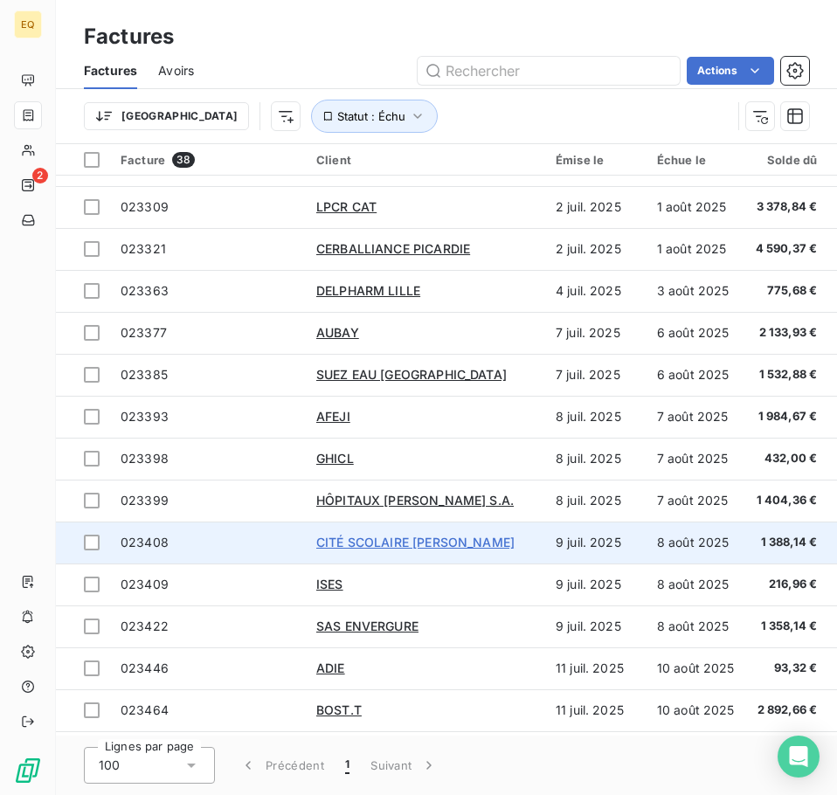
click at [354, 541] on span "CITÉ SCOLAIRE [PERSON_NAME]" at bounding box center [415, 541] width 198 height 15
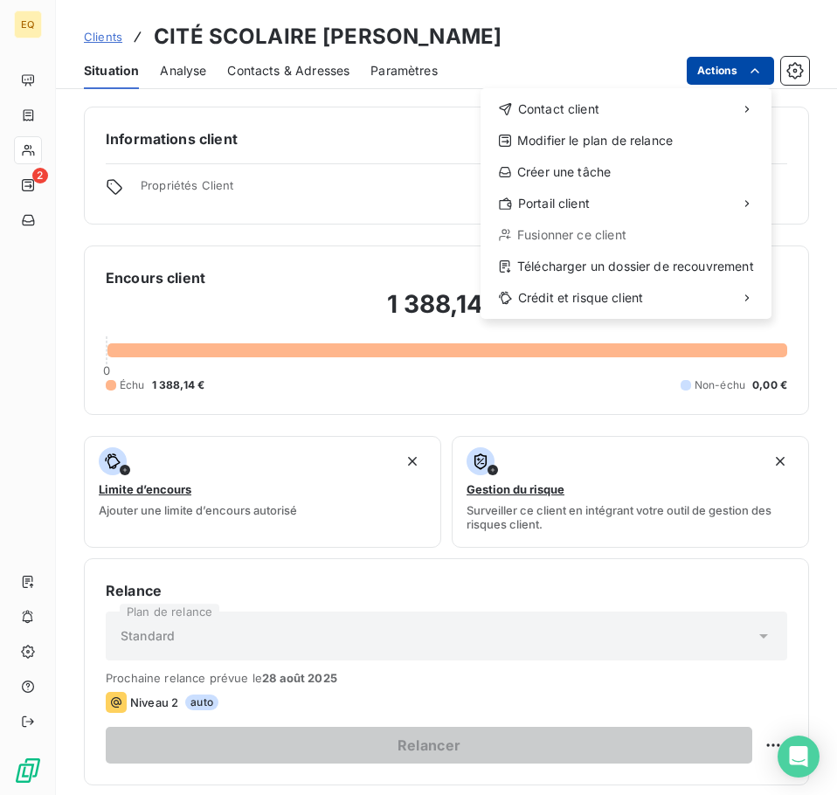
click at [717, 71] on html "EQ 2 Clients CITÉ SCOLAIRE [PERSON_NAME] Situation Analyse Contacts & Adresses …" at bounding box center [418, 397] width 837 height 795
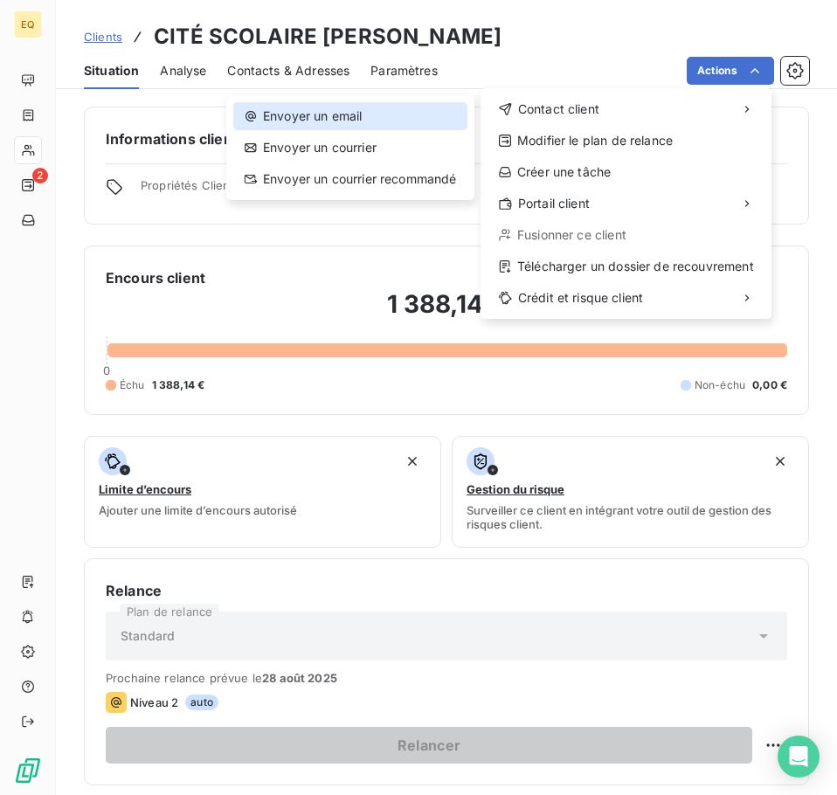
click at [400, 114] on div "Envoyer un email" at bounding box center [350, 116] width 234 height 28
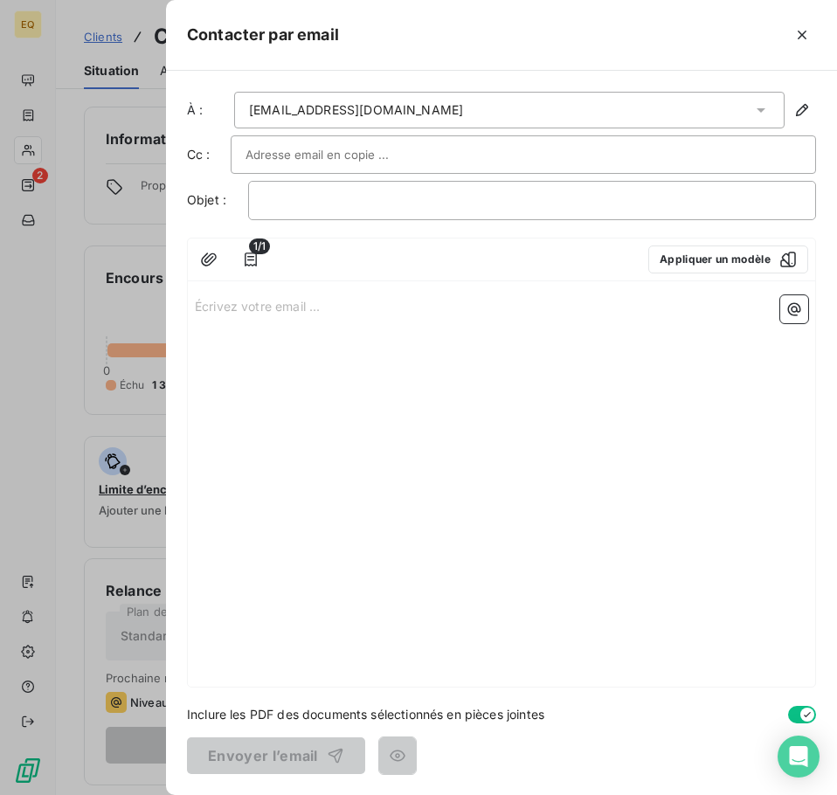
click at [198, 306] on p "Écrivez votre email ... ﻿" at bounding box center [501, 305] width 613 height 20
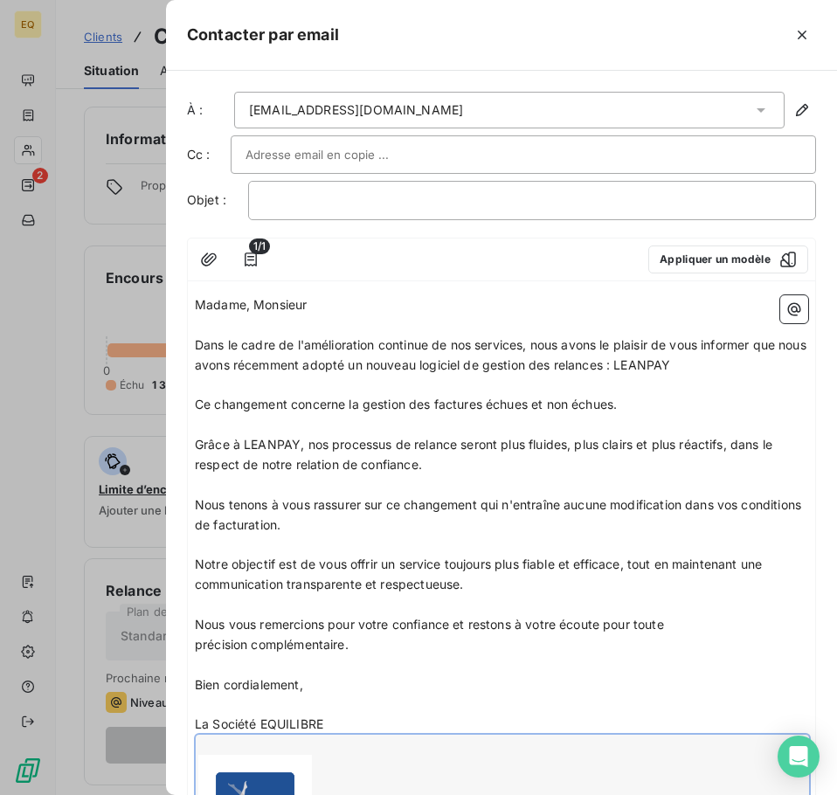
click at [390, 684] on p "Bien cordialement," at bounding box center [501, 685] width 613 height 20
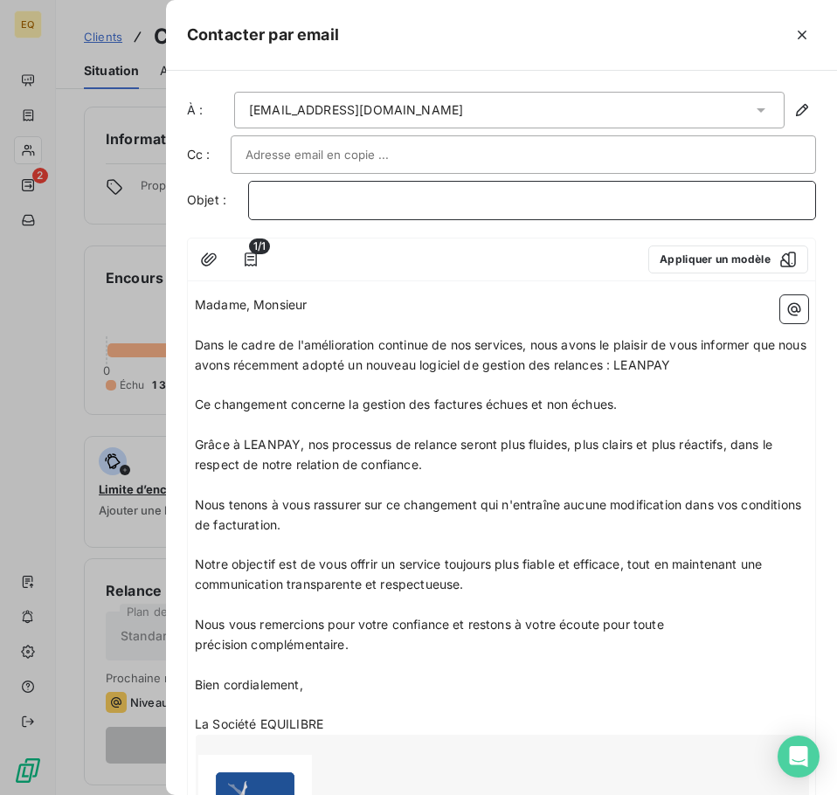
click at [287, 200] on p "﻿" at bounding box center [532, 200] width 538 height 20
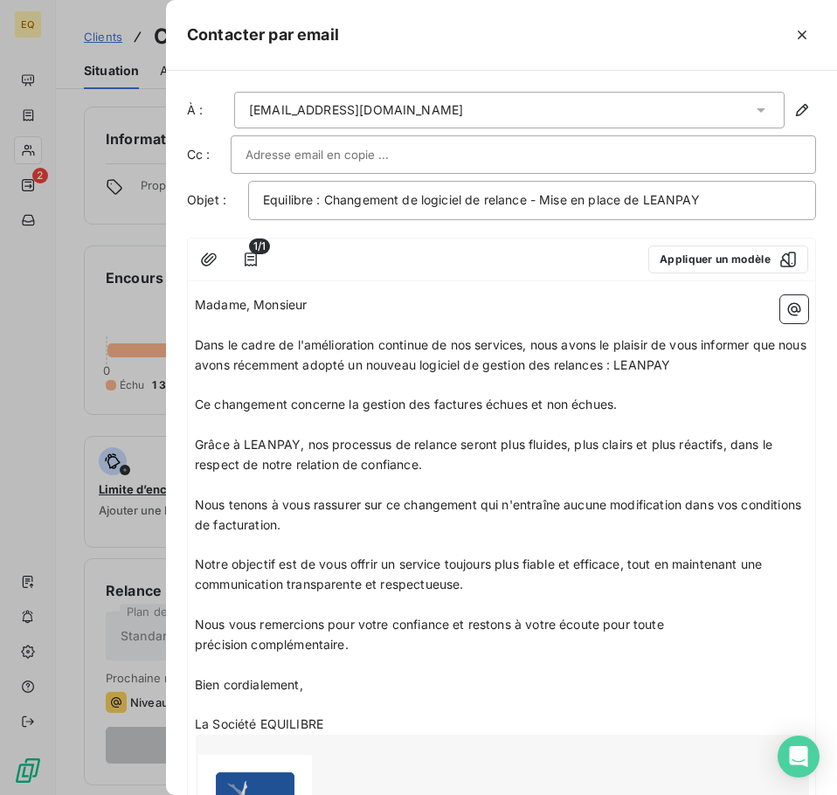
click at [303, 148] on input "text" at bounding box center [339, 154] width 188 height 26
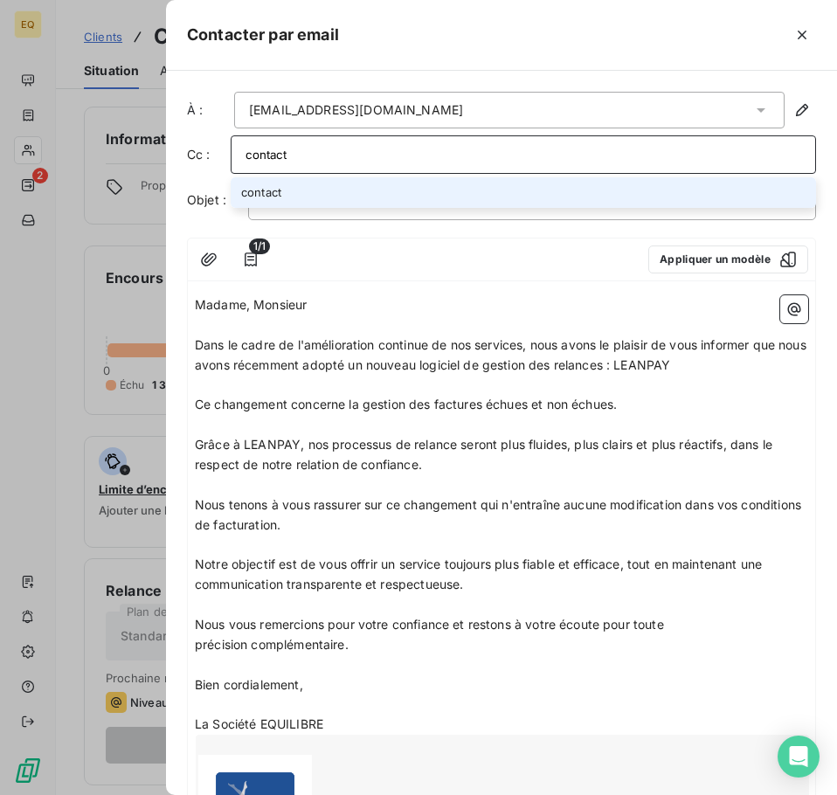
click at [321, 154] on input "contact" at bounding box center [522, 154] width 555 height 26
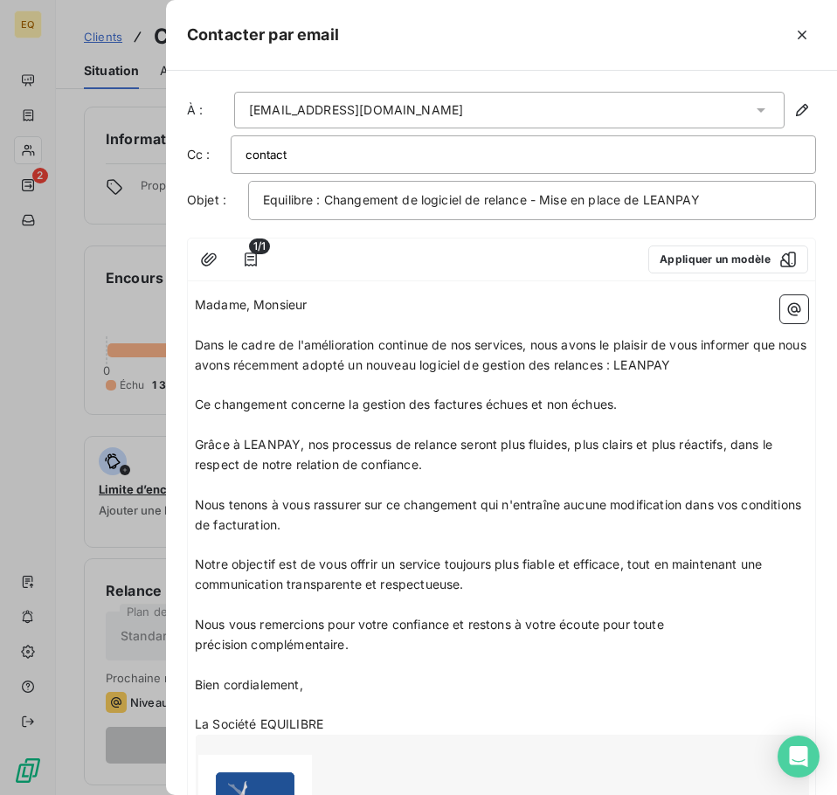
click at [333, 155] on input "contact" at bounding box center [339, 154] width 188 height 26
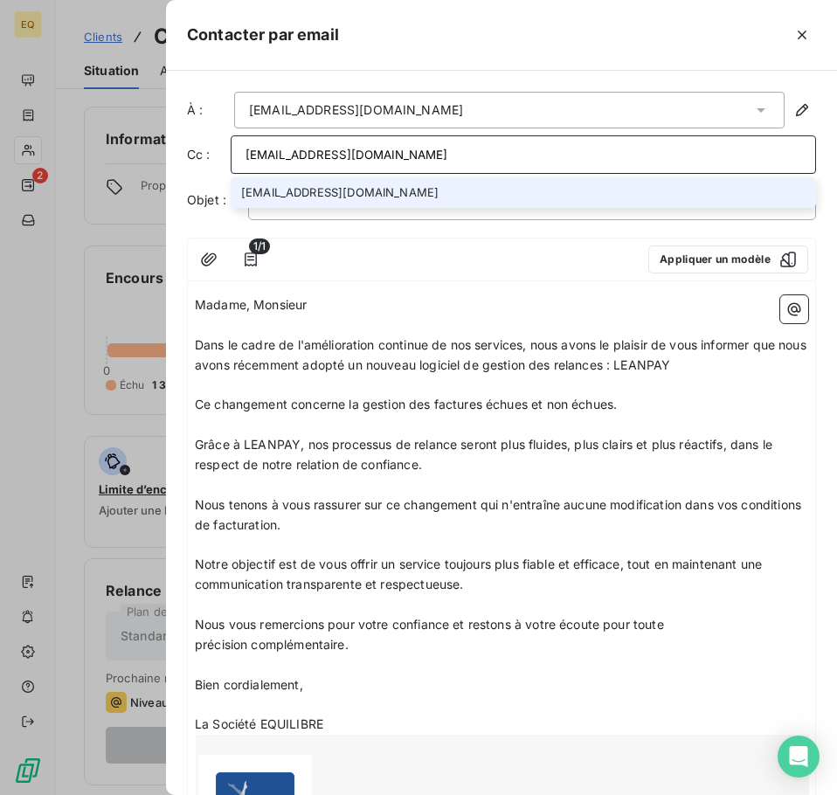
type input "[EMAIL_ADDRESS][DOMAIN_NAME]"
click at [326, 189] on li "[EMAIL_ADDRESS][DOMAIN_NAME]" at bounding box center [523, 192] width 585 height 31
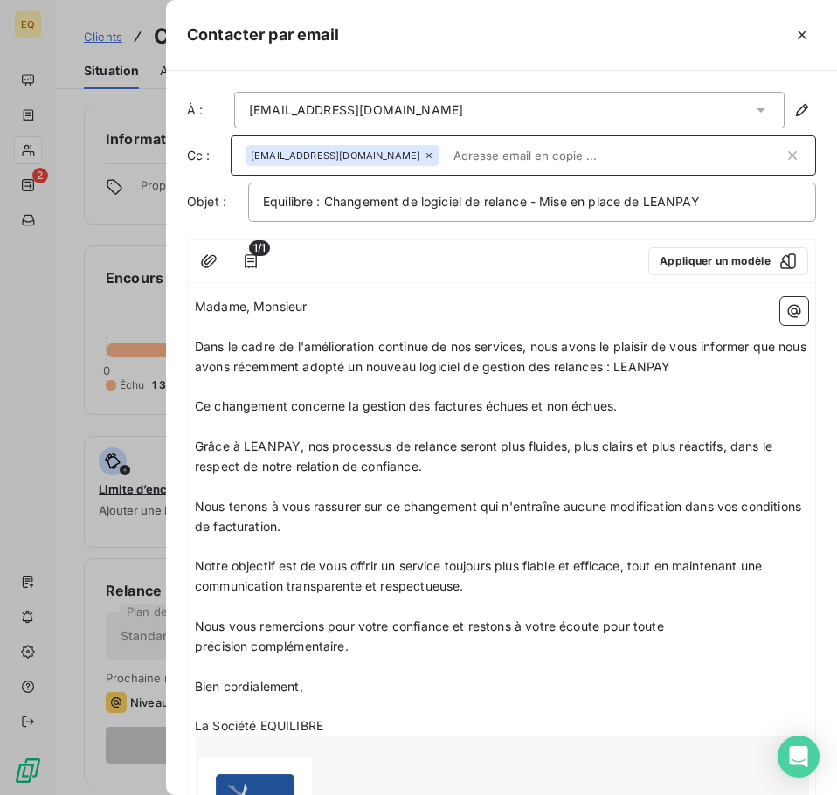
click at [334, 310] on p "Madame, Monsieur" at bounding box center [501, 307] width 613 height 20
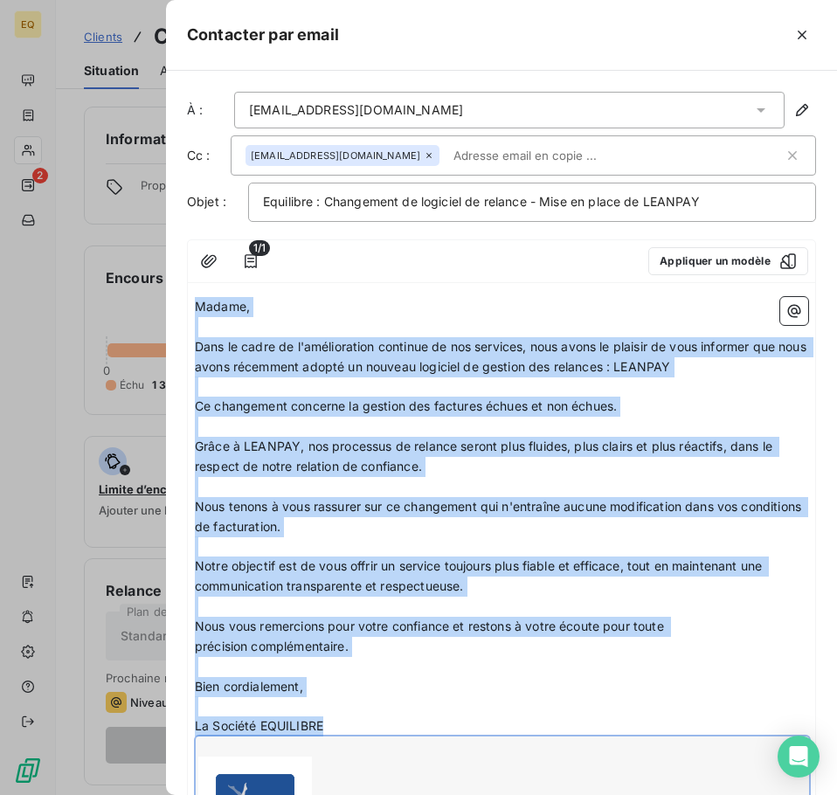
drag, startPoint x: 199, startPoint y: 308, endPoint x: 304, endPoint y: 776, distance: 479.6
click at [304, 776] on div "Madame, ﻿ Dans le cadre de l'amélioration continue de nos services, nous avons …" at bounding box center [501, 601] width 613 height 609
click at [429, 312] on p "Madame," at bounding box center [501, 307] width 613 height 20
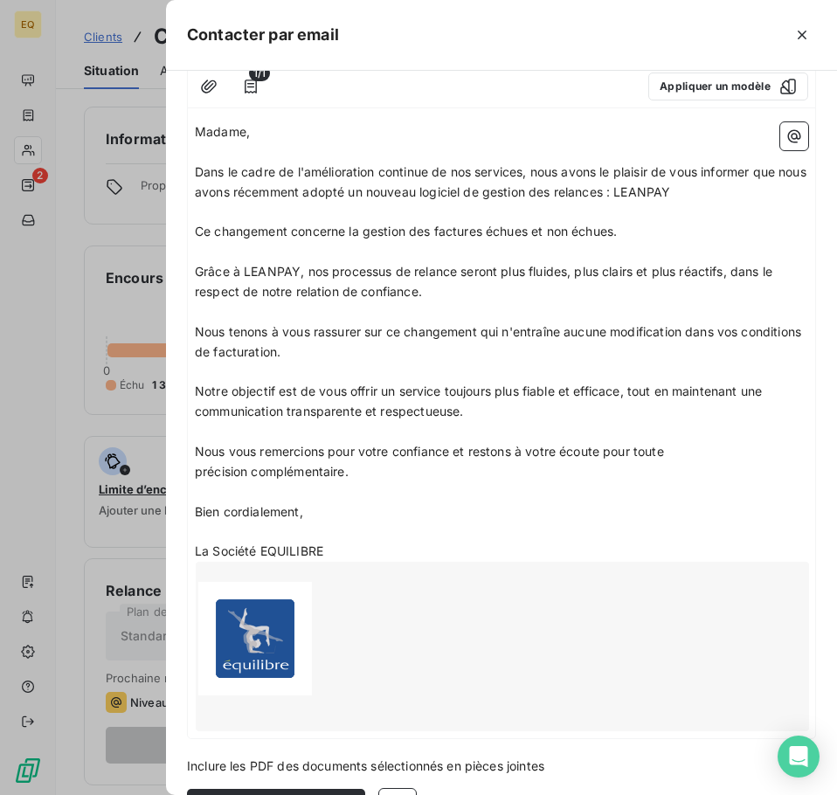
scroll to position [226, 0]
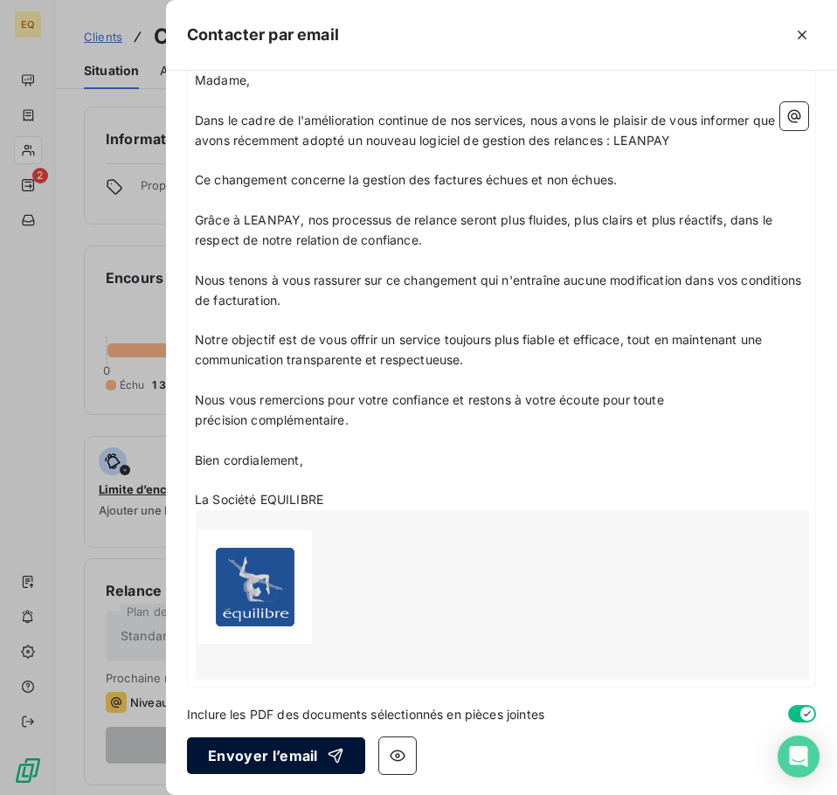
click at [244, 754] on button "Envoyer l’email" at bounding box center [276, 755] width 178 height 37
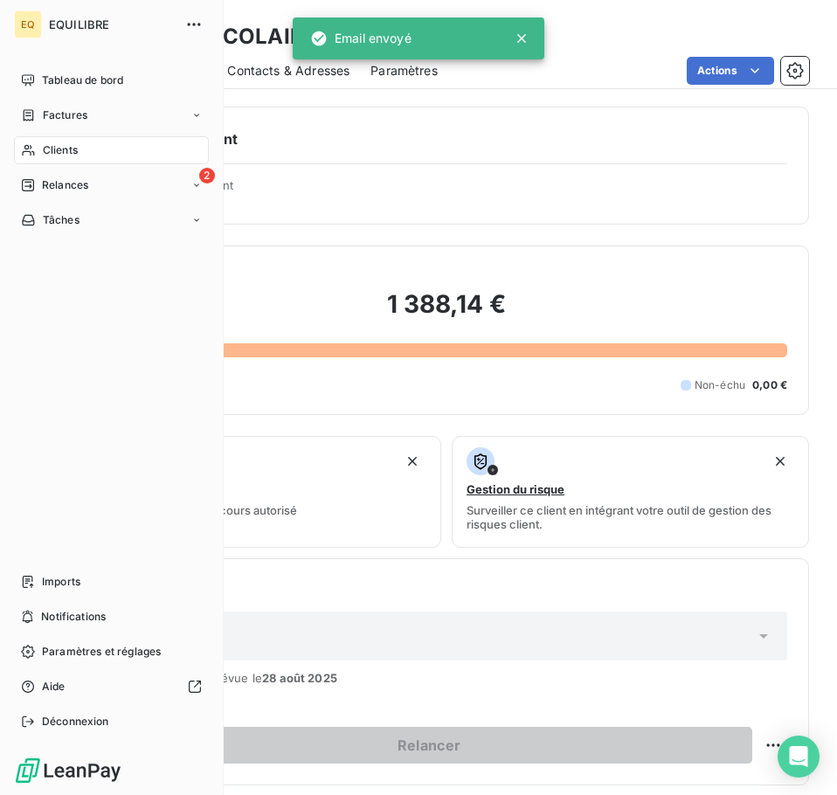
click at [86, 117] on span "Factures" at bounding box center [65, 115] width 45 height 16
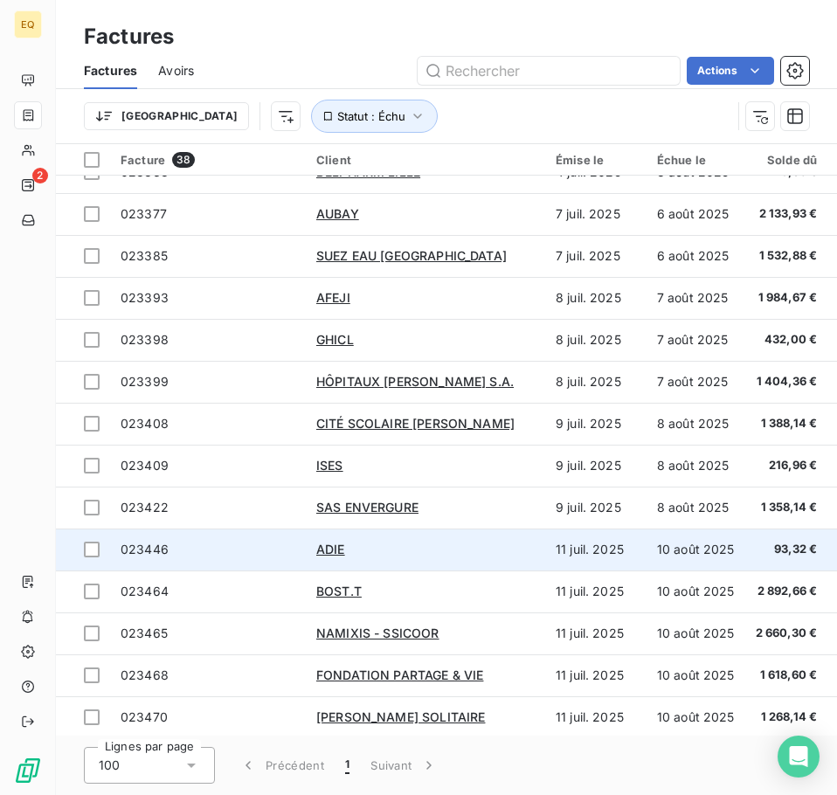
scroll to position [1041, 0]
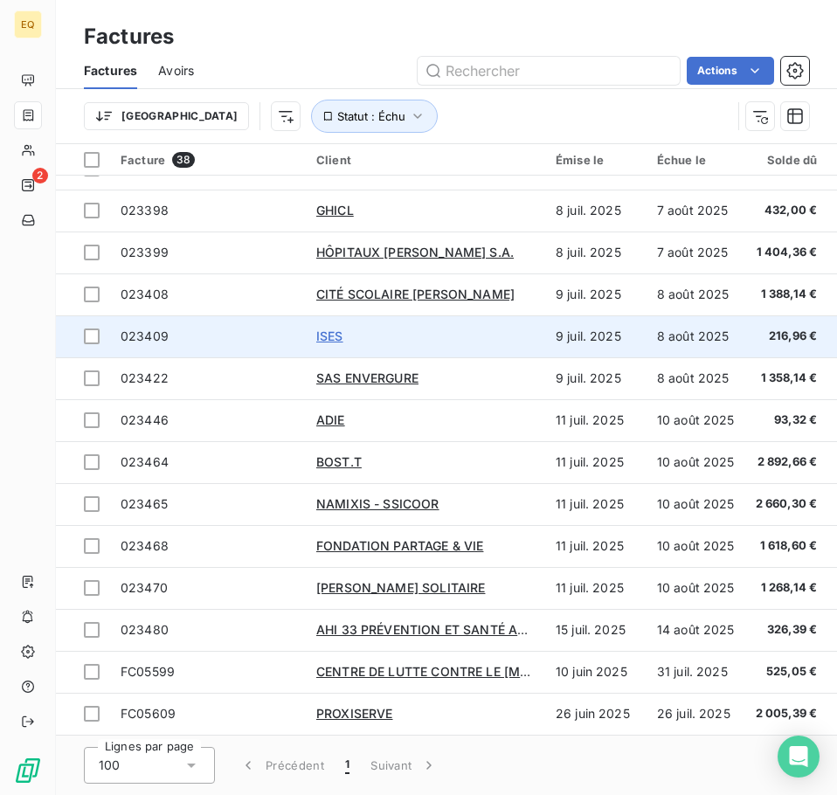
click at [335, 328] on span "ISES" at bounding box center [329, 335] width 27 height 15
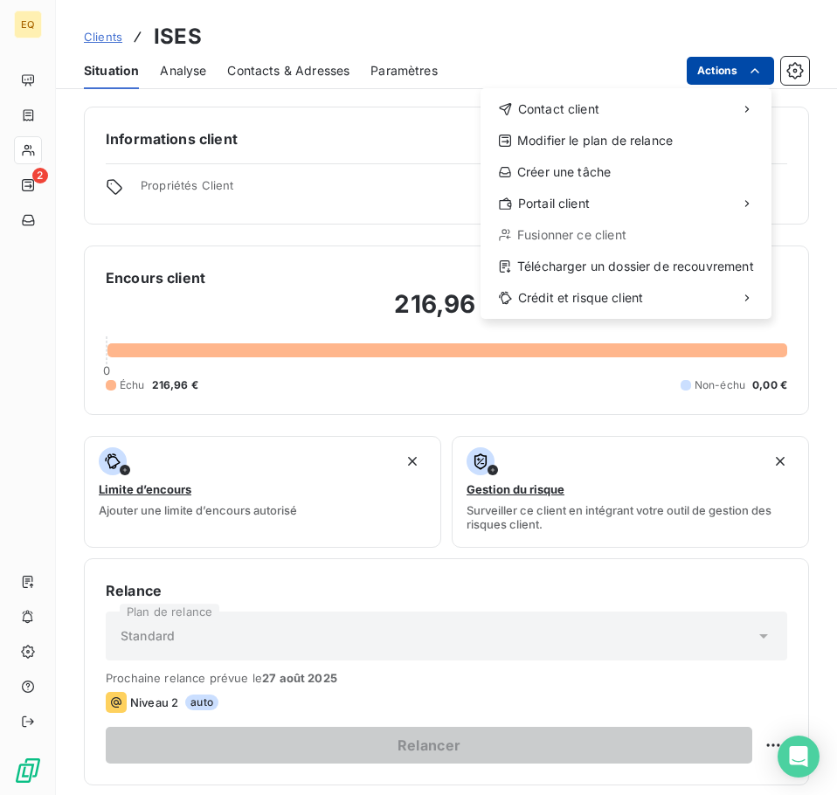
click at [699, 76] on html "EQ 2 Clients ISES Situation Analyse Contacts & Adresses Paramètres Actions Cont…" at bounding box center [418, 397] width 837 height 795
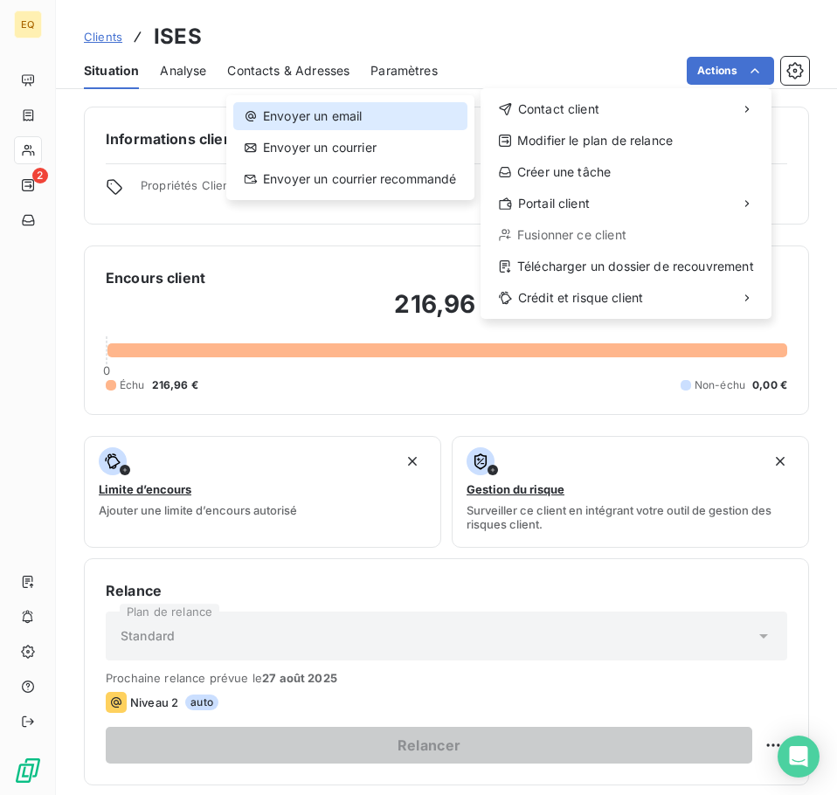
click at [362, 111] on div "Envoyer un email" at bounding box center [350, 116] width 234 height 28
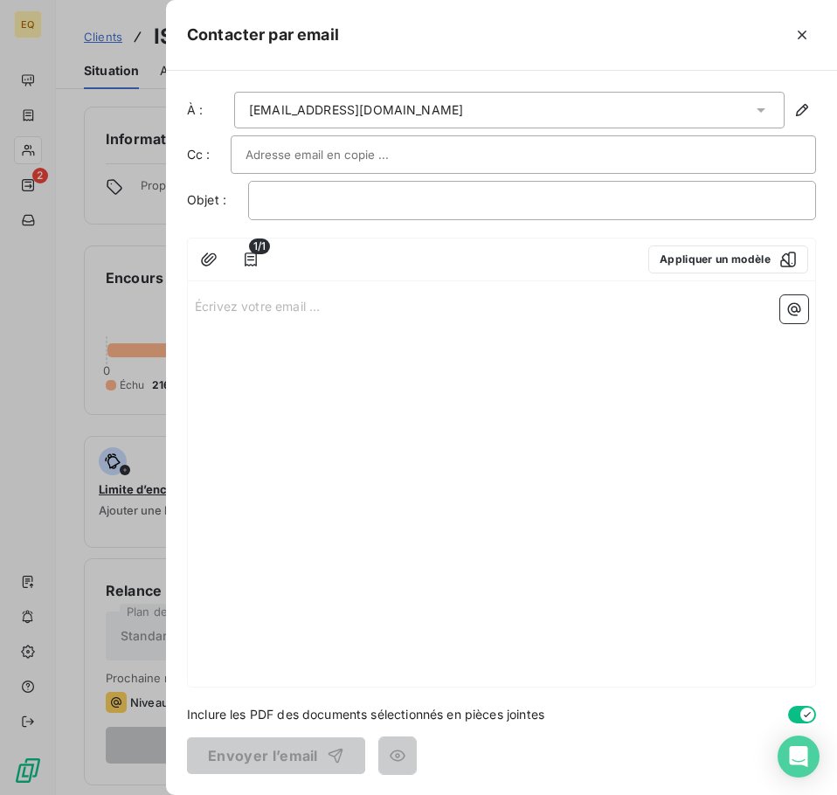
click at [217, 307] on p "Écrivez votre email ... ﻿" at bounding box center [501, 305] width 613 height 20
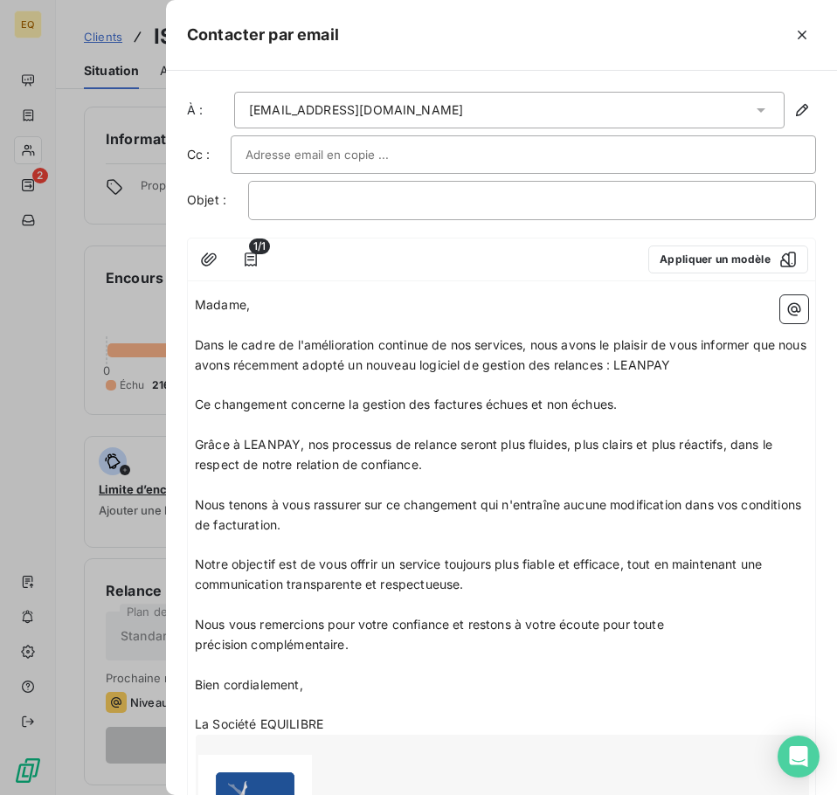
click at [270, 309] on p "Madame," at bounding box center [501, 305] width 613 height 20
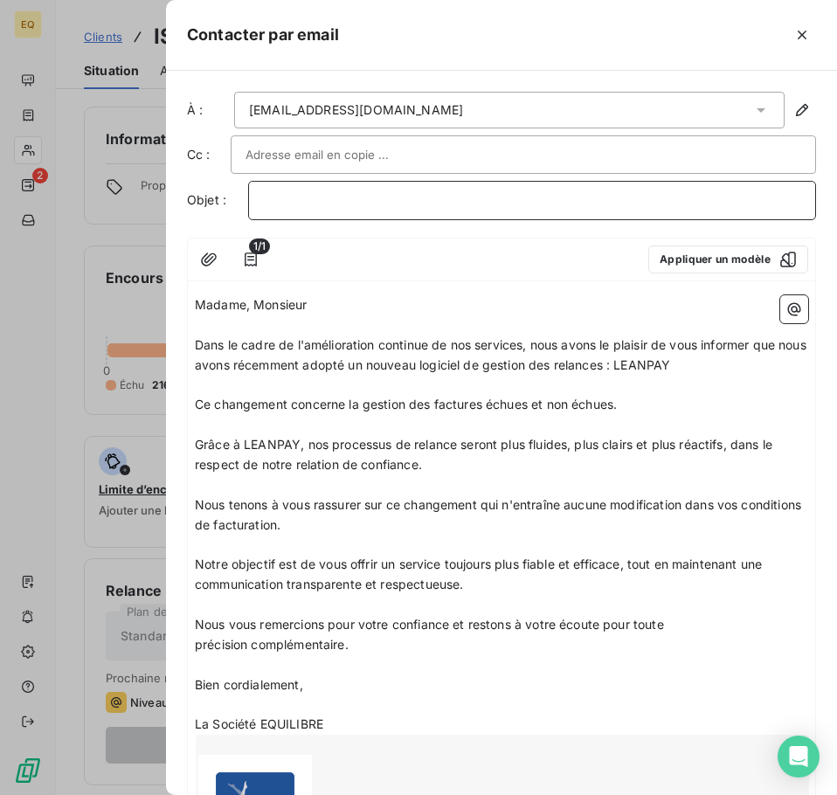
click at [307, 210] on p "﻿" at bounding box center [532, 200] width 538 height 20
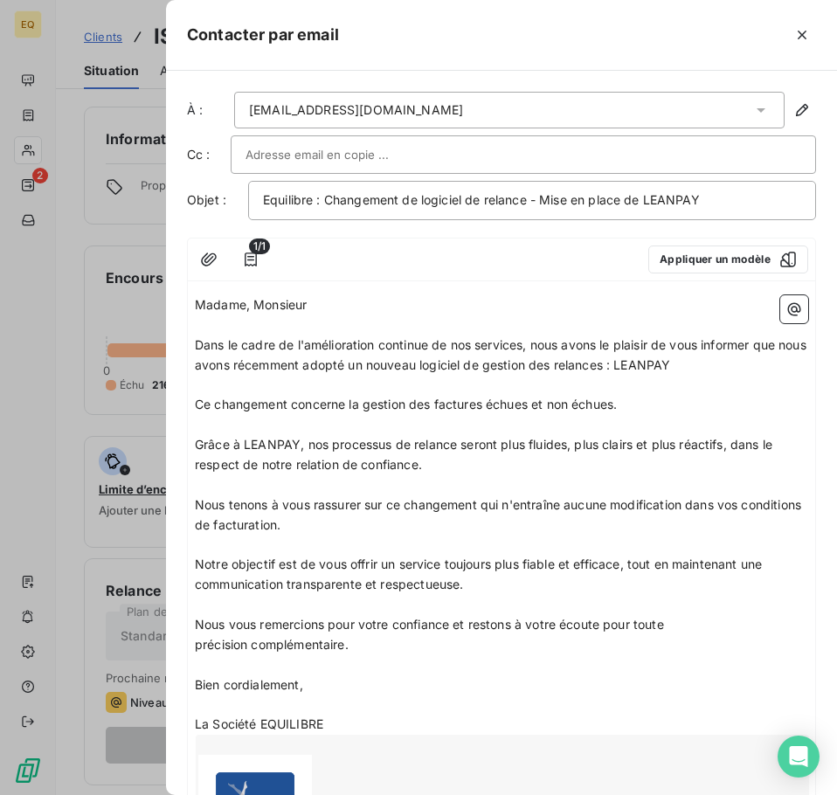
click at [296, 150] on input "text" at bounding box center [339, 154] width 188 height 26
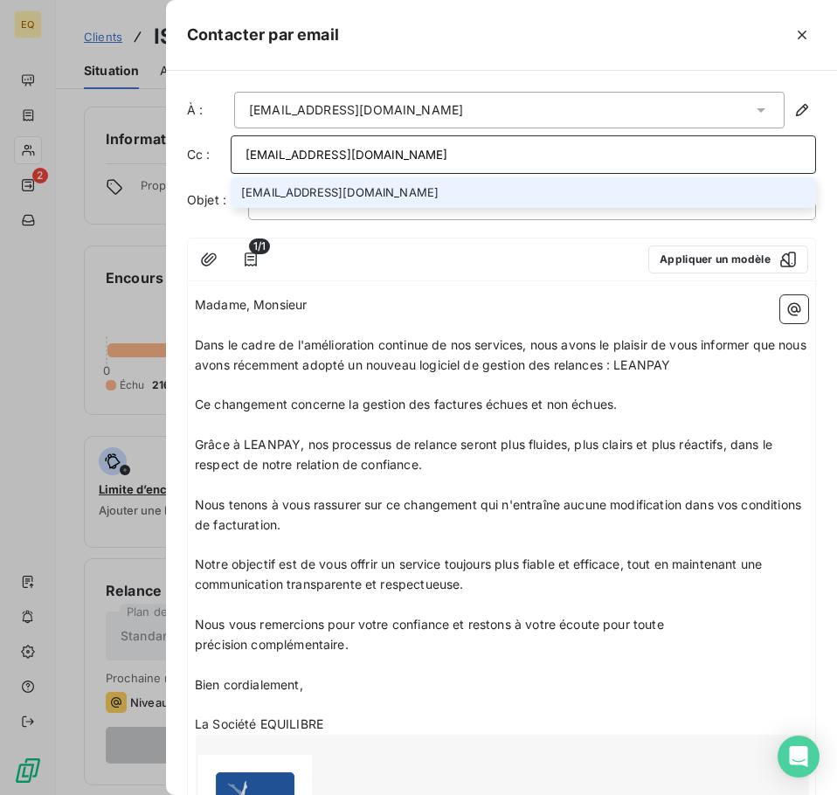
type input "[EMAIL_ADDRESS][DOMAIN_NAME]"
click at [308, 187] on li "[EMAIL_ADDRESS][DOMAIN_NAME]" at bounding box center [523, 192] width 585 height 31
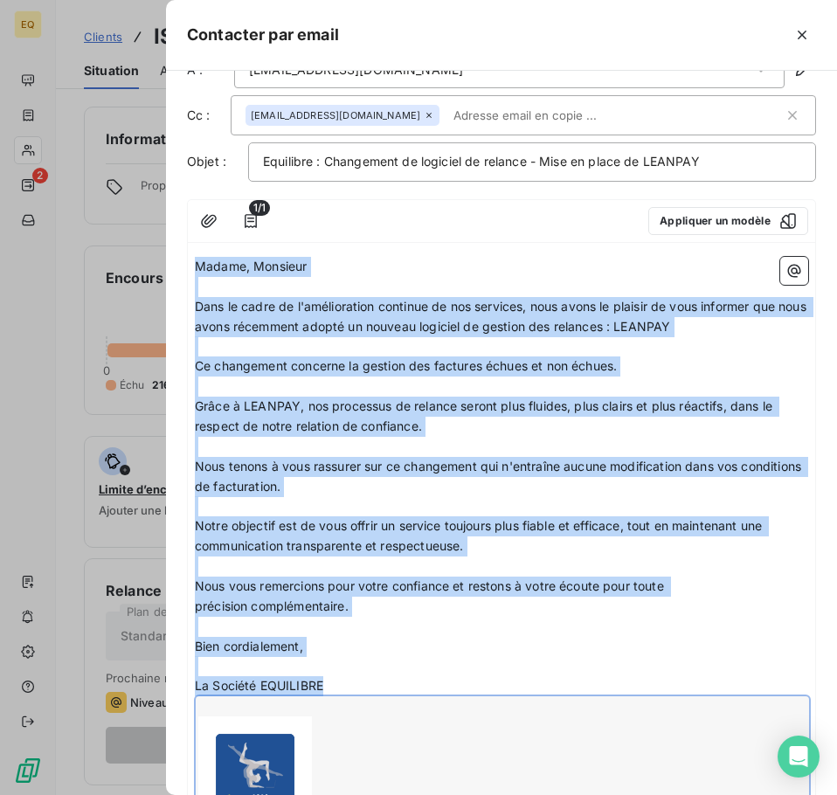
drag, startPoint x: 196, startPoint y: 302, endPoint x: 341, endPoint y: 780, distance: 499.2
click at [341, 780] on div "Madame, Monsieur ﻿ Dans le cadre de l'amélioration continue de nos services, no…" at bounding box center [501, 561] width 613 height 609
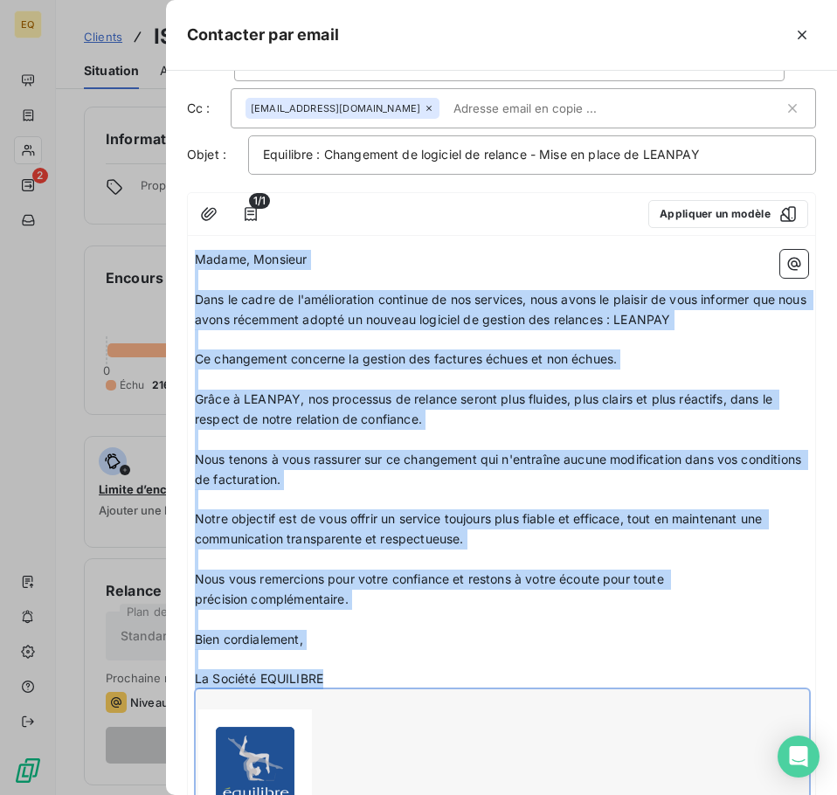
click at [437, 265] on p "Madame, Monsieur" at bounding box center [501, 260] width 613 height 20
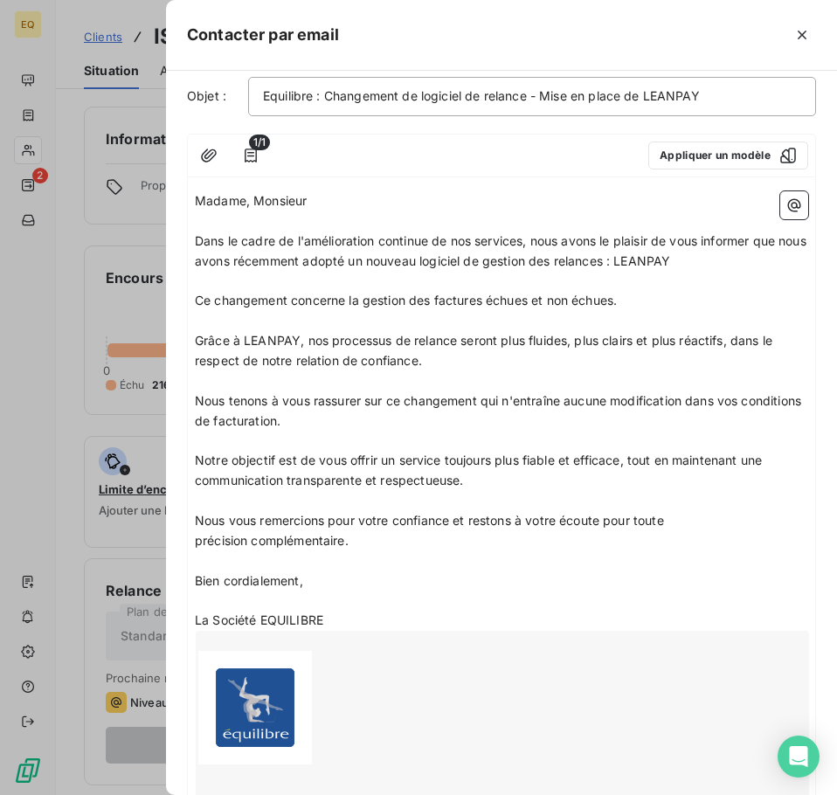
scroll to position [226, 0]
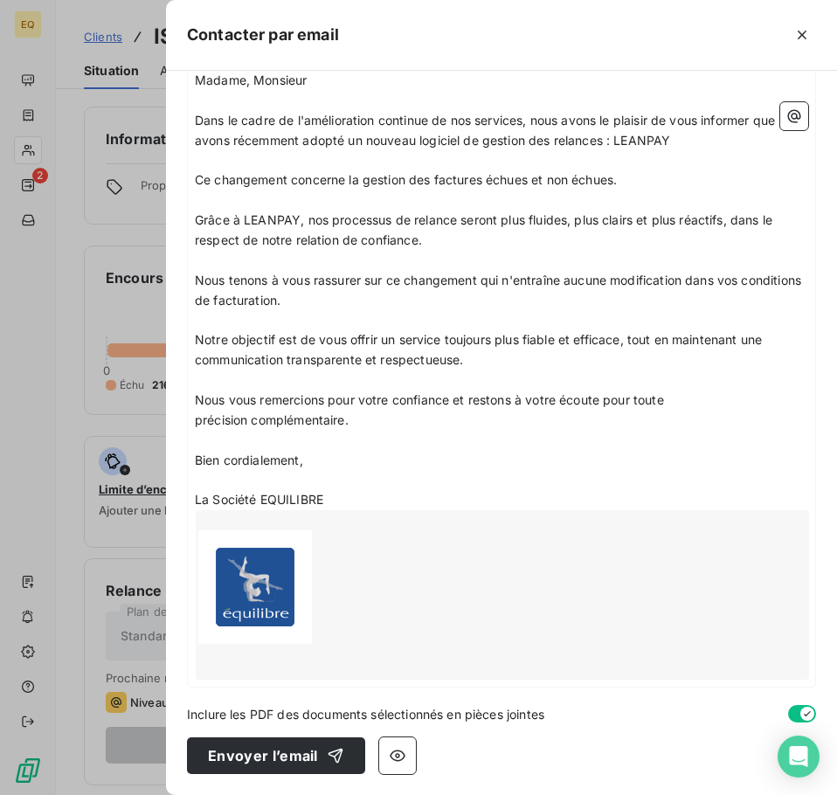
drag, startPoint x: 249, startPoint y: 754, endPoint x: 420, endPoint y: 511, distance: 297.7
click at [420, 511] on div "À : [EMAIL_ADDRESS][DOMAIN_NAME] Cc : [EMAIL_ADDRESS][DOMAIN_NAME] Objet : Equi…" at bounding box center [501, 433] width 671 height 724
click at [245, 750] on button "Envoyer l’email" at bounding box center [276, 755] width 178 height 37
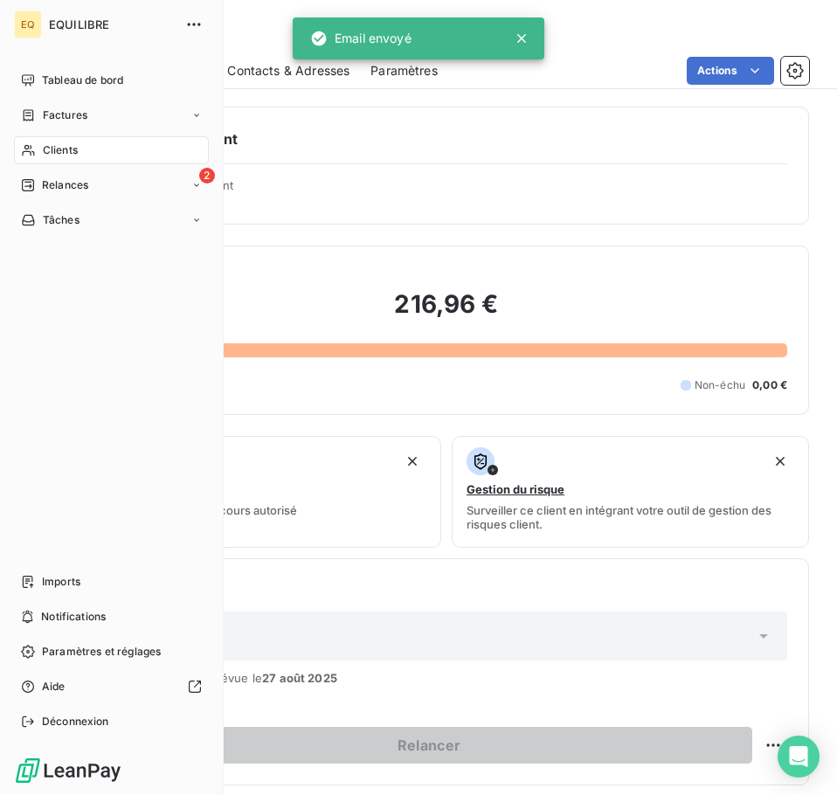
click at [80, 113] on span "Factures" at bounding box center [65, 115] width 45 height 16
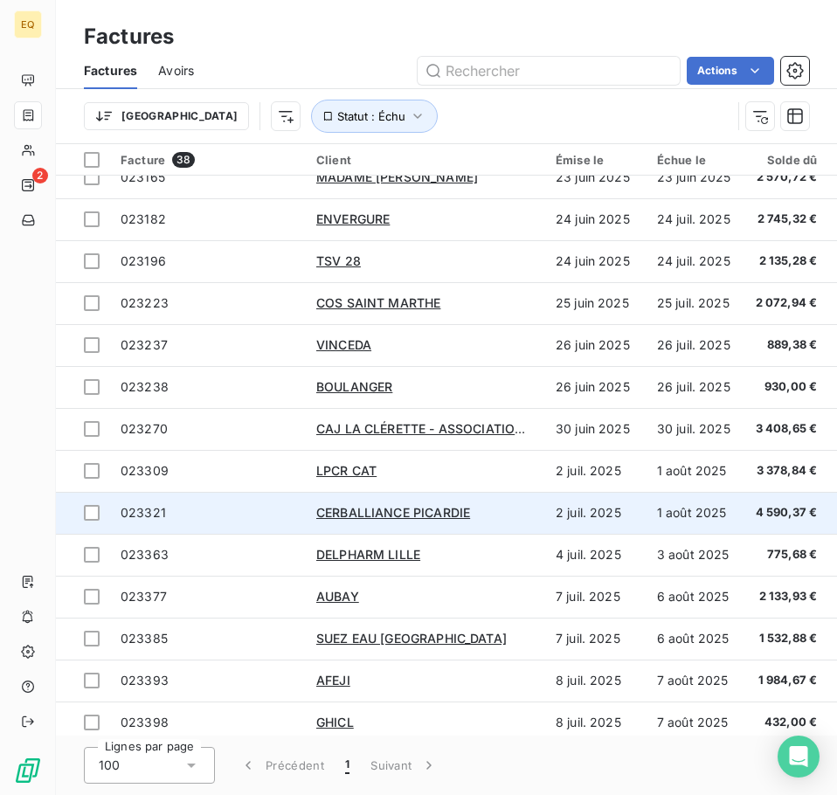
scroll to position [786, 0]
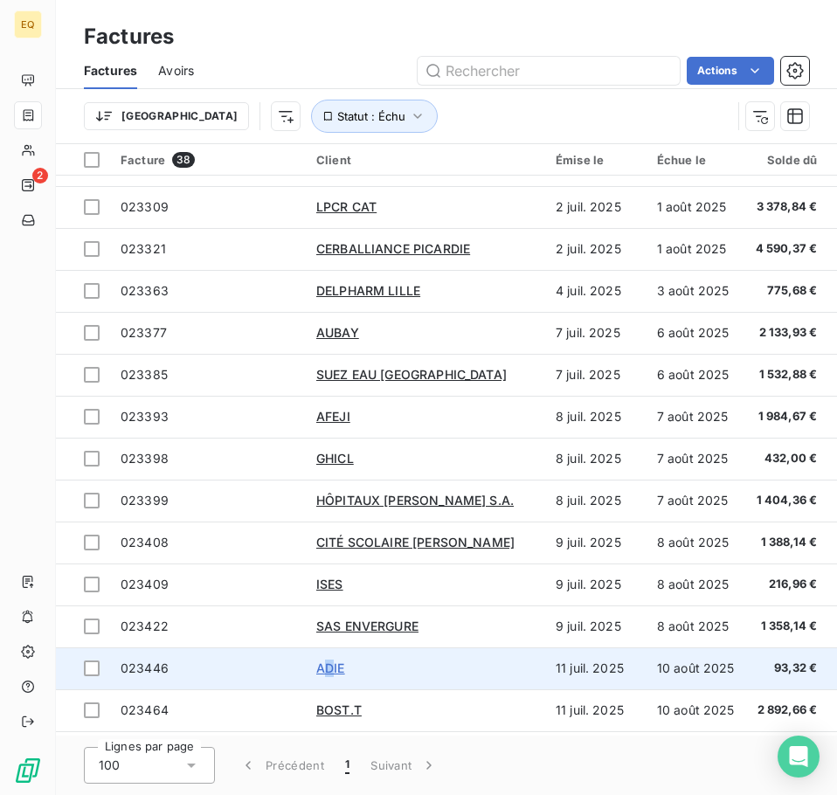
click at [330, 664] on span "ADIE" at bounding box center [330, 667] width 29 height 15
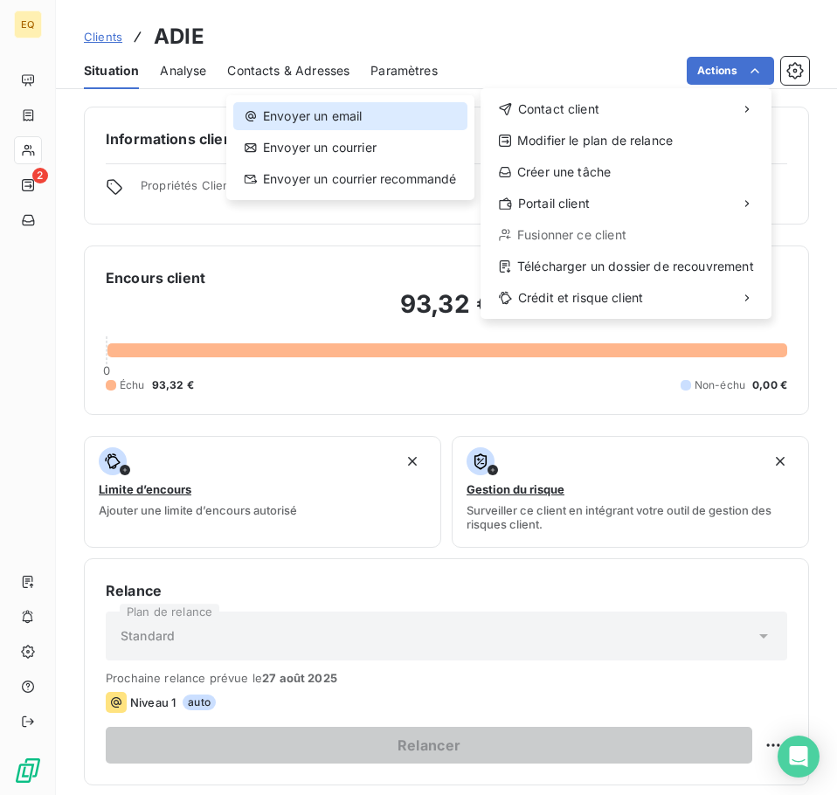
click at [355, 110] on div "Envoyer un email" at bounding box center [350, 116] width 234 height 28
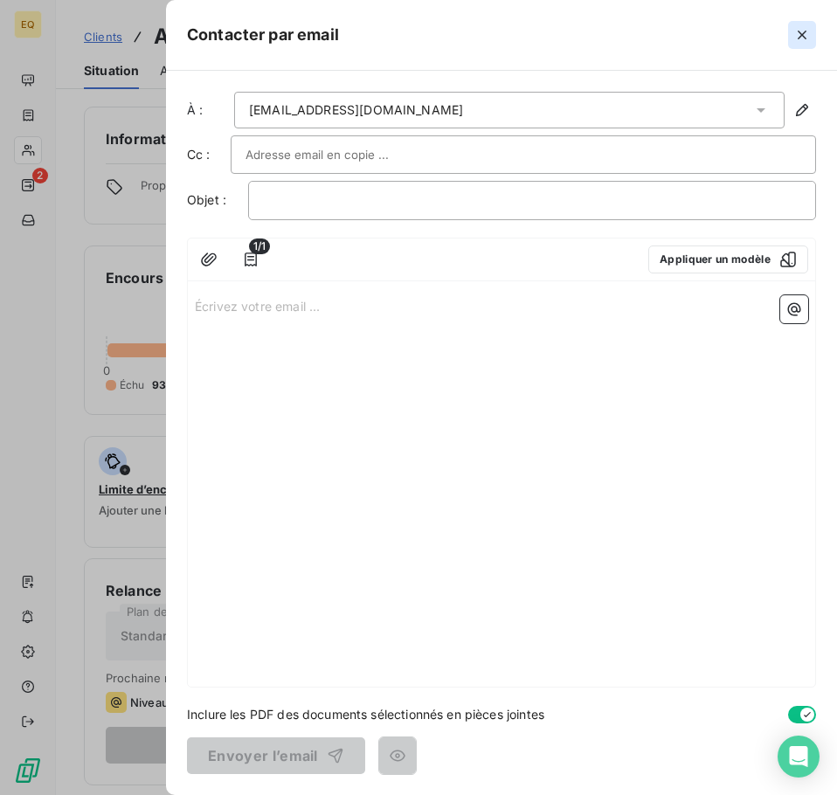
click at [802, 31] on icon "button" at bounding box center [801, 34] width 17 height 17
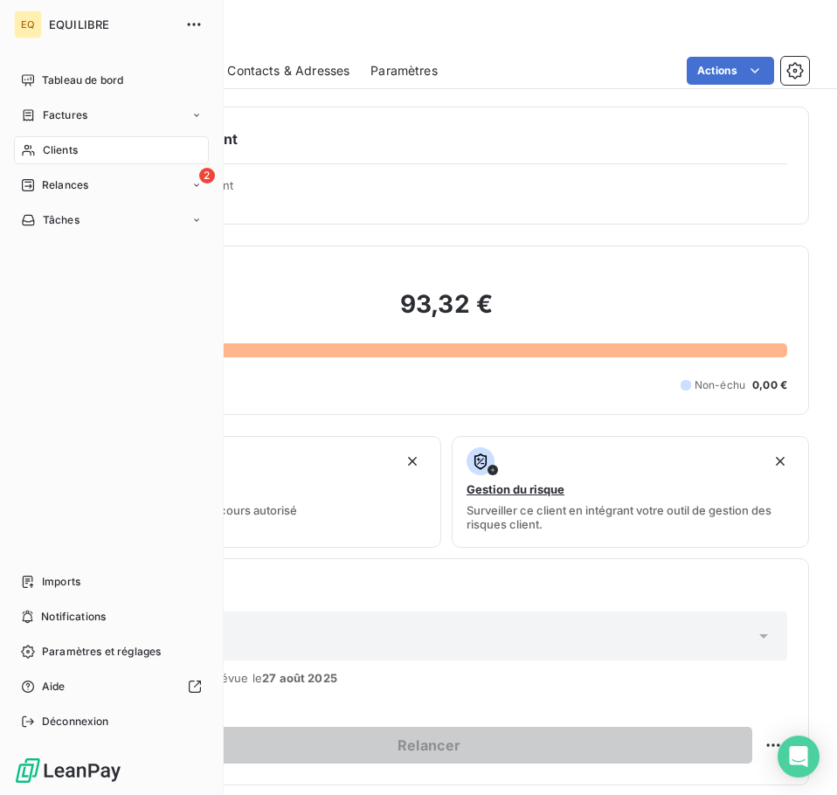
click at [69, 111] on span "Factures" at bounding box center [65, 115] width 45 height 16
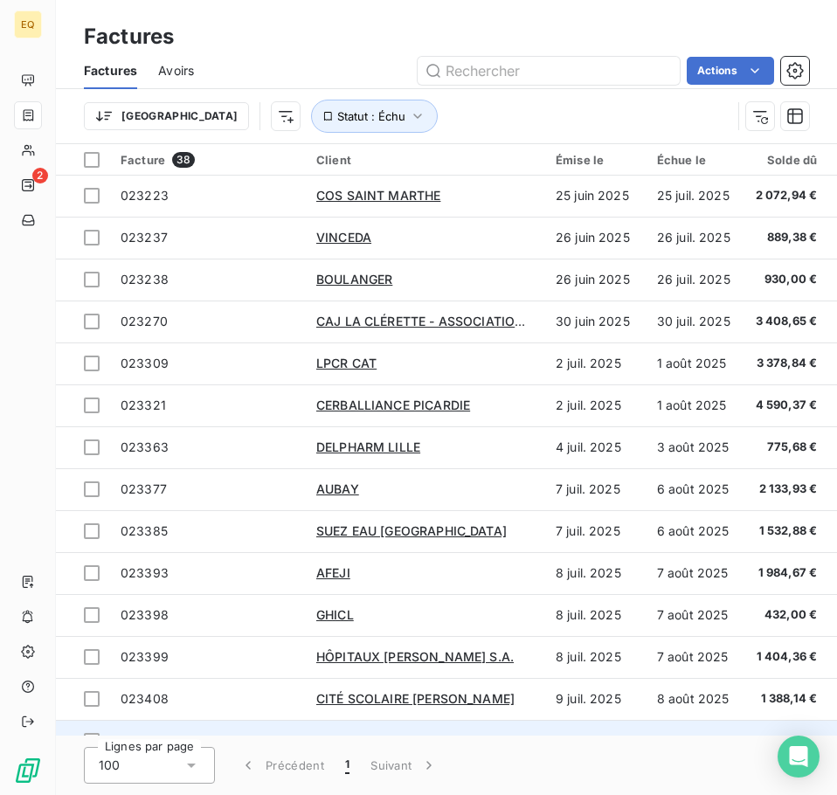
scroll to position [786, 0]
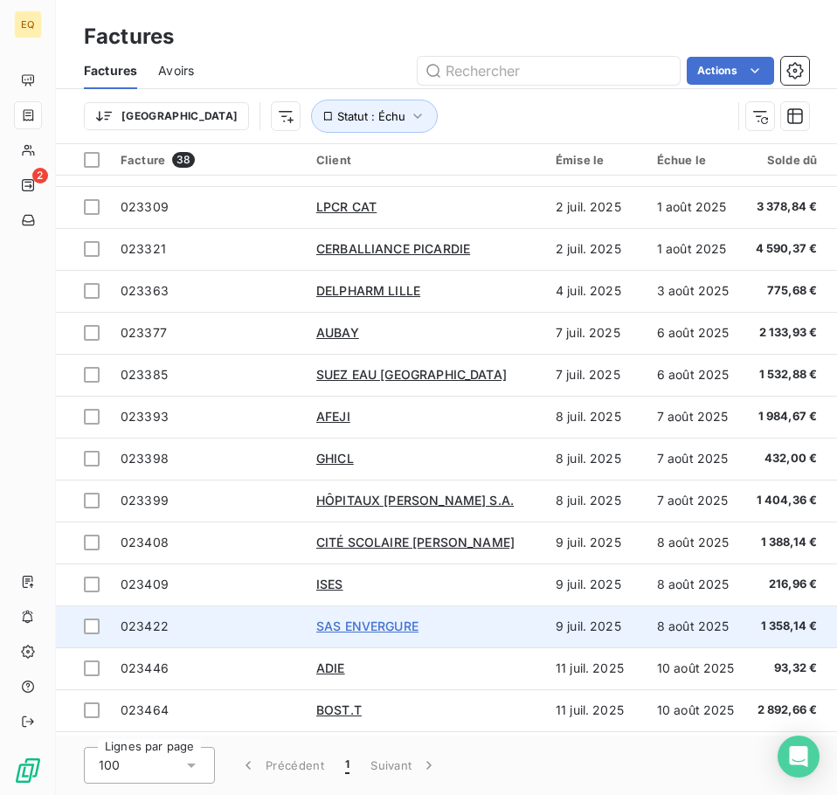
click at [362, 623] on span "SAS ENVERGURE" at bounding box center [367, 625] width 102 height 15
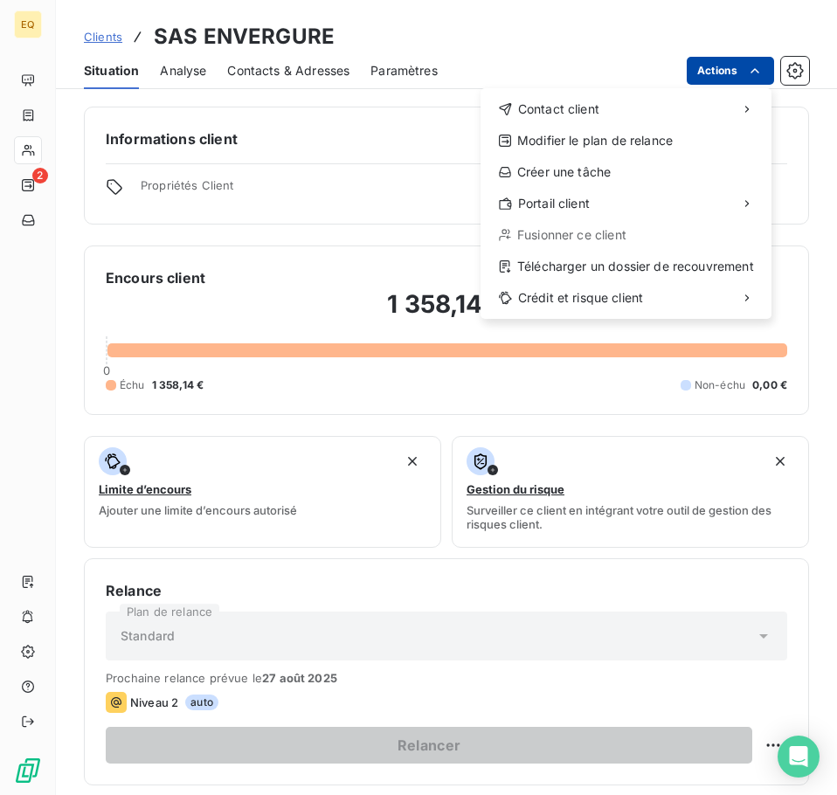
click at [728, 71] on html "EQ 2 Clients SAS ENVERGURE Situation Analyse Contacts & Adresses Paramètres Act…" at bounding box center [418, 397] width 837 height 795
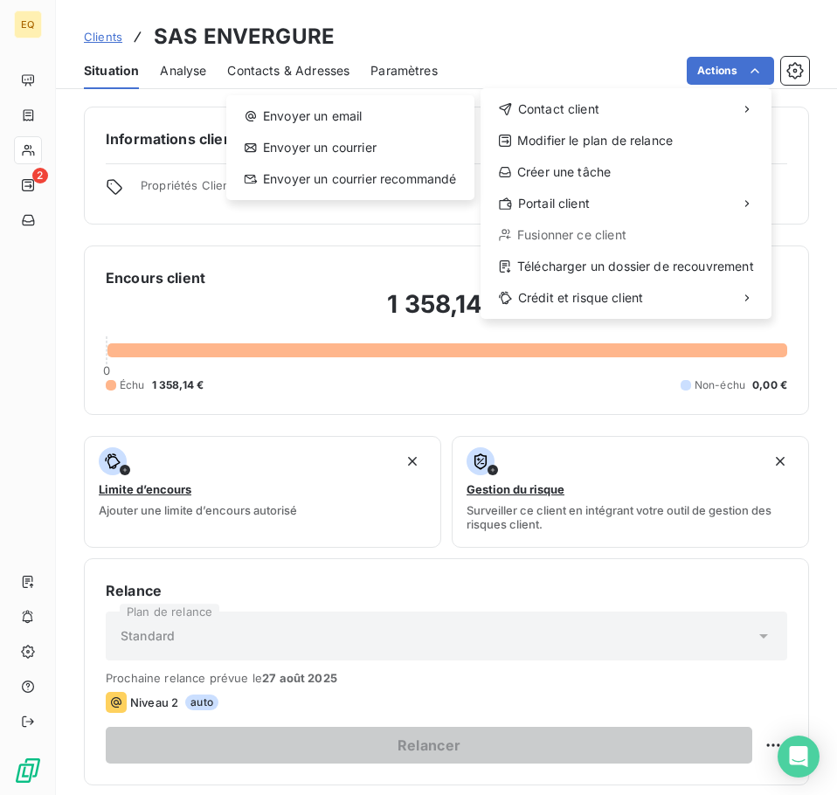
click at [527, 17] on html "EQ 2 Clients SAS ENVERGURE Situation Analyse Contacts & Adresses Paramètres Act…" at bounding box center [418, 397] width 837 height 795
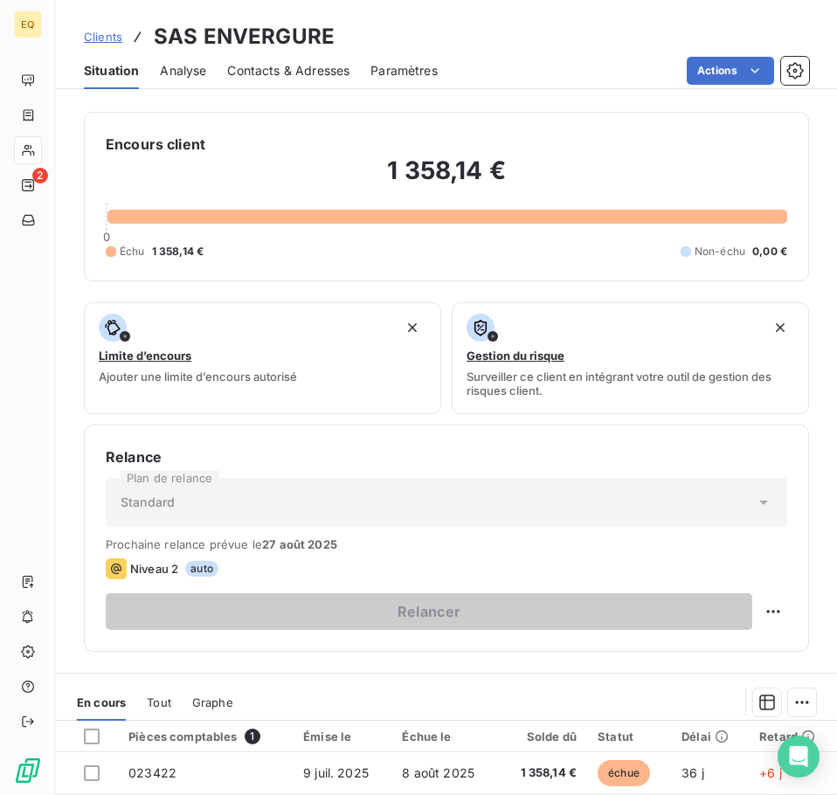
scroll to position [131, 0]
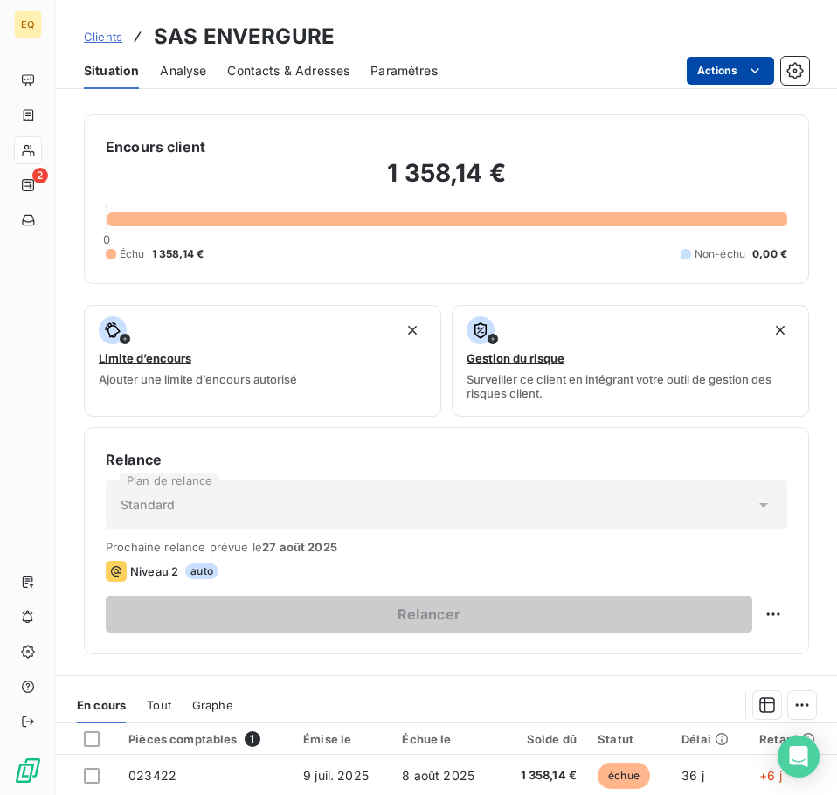
click at [737, 69] on html "EQ 2 Clients SAS ENVERGURE Situation Analyse Contacts & Adresses Paramètres Act…" at bounding box center [418, 397] width 837 height 795
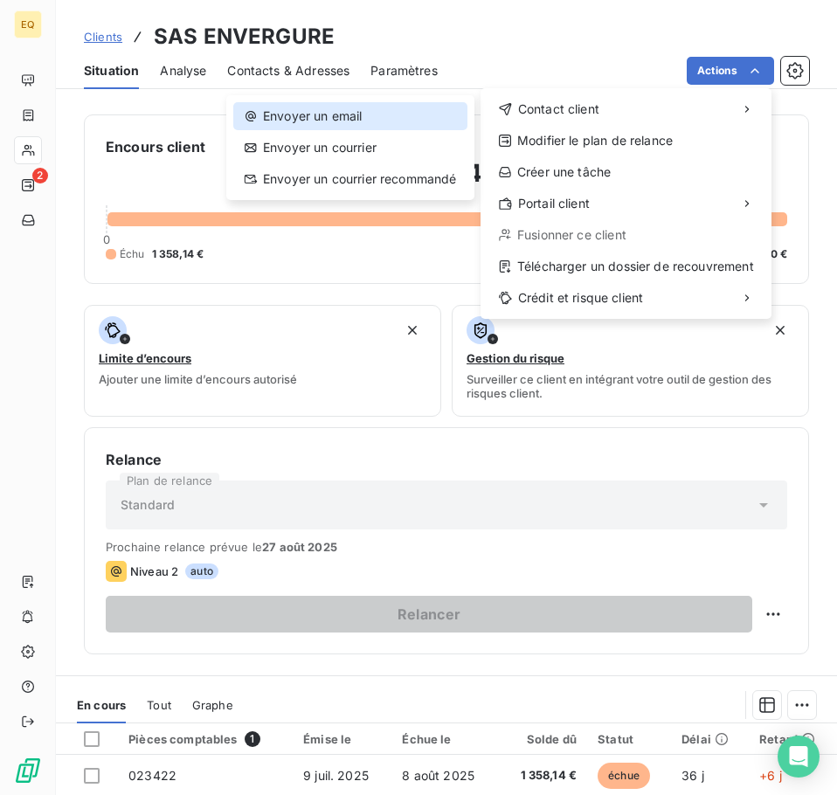
click at [338, 114] on div "Envoyer un email" at bounding box center [350, 116] width 234 height 28
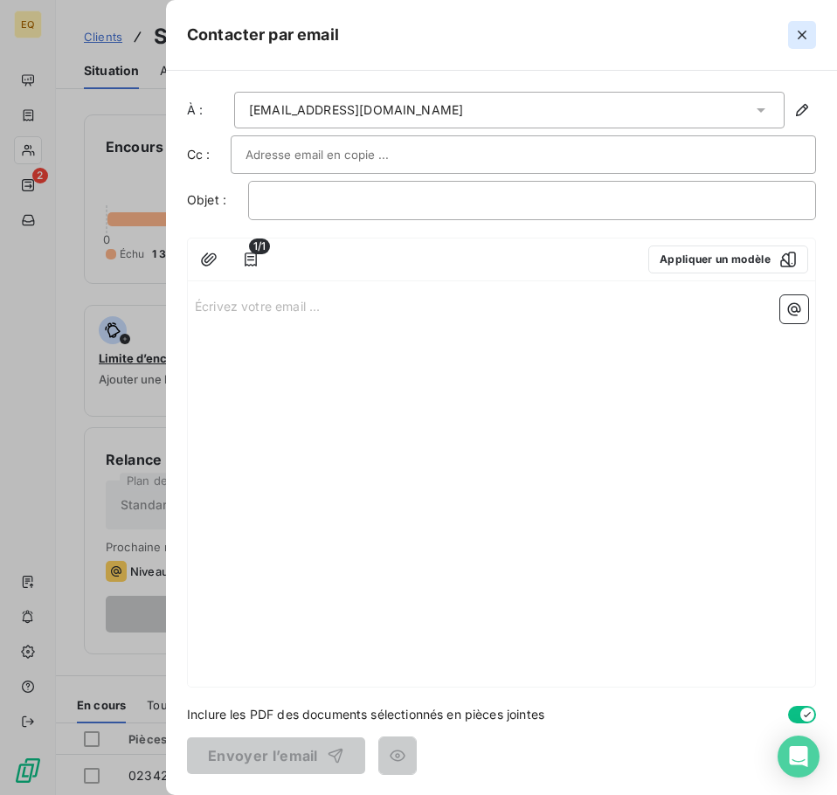
click at [807, 31] on icon "button" at bounding box center [801, 34] width 17 height 17
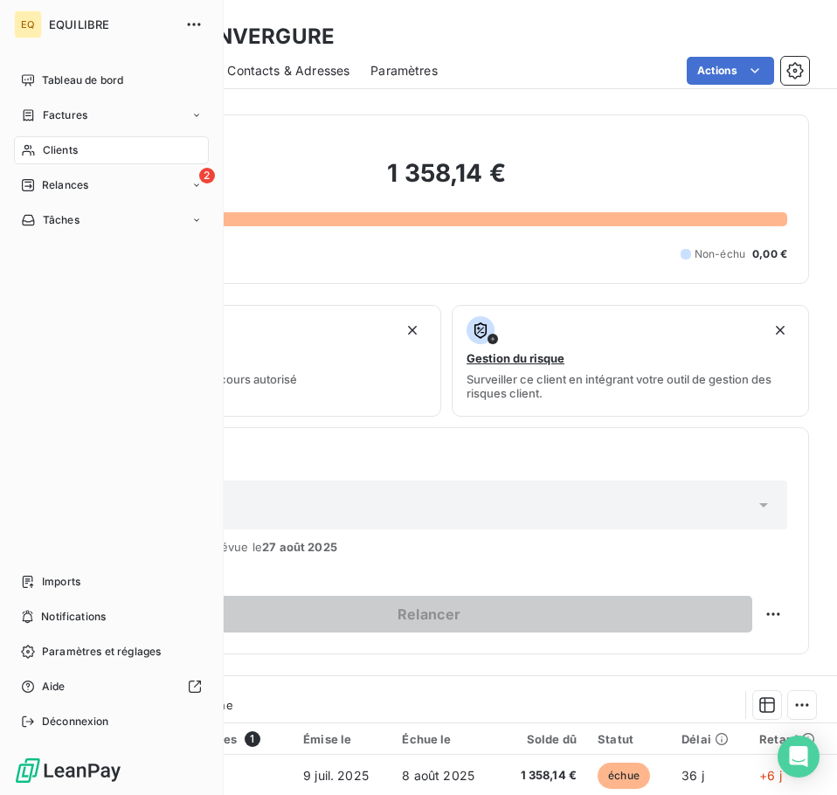
click at [67, 112] on span "Factures" at bounding box center [65, 115] width 45 height 16
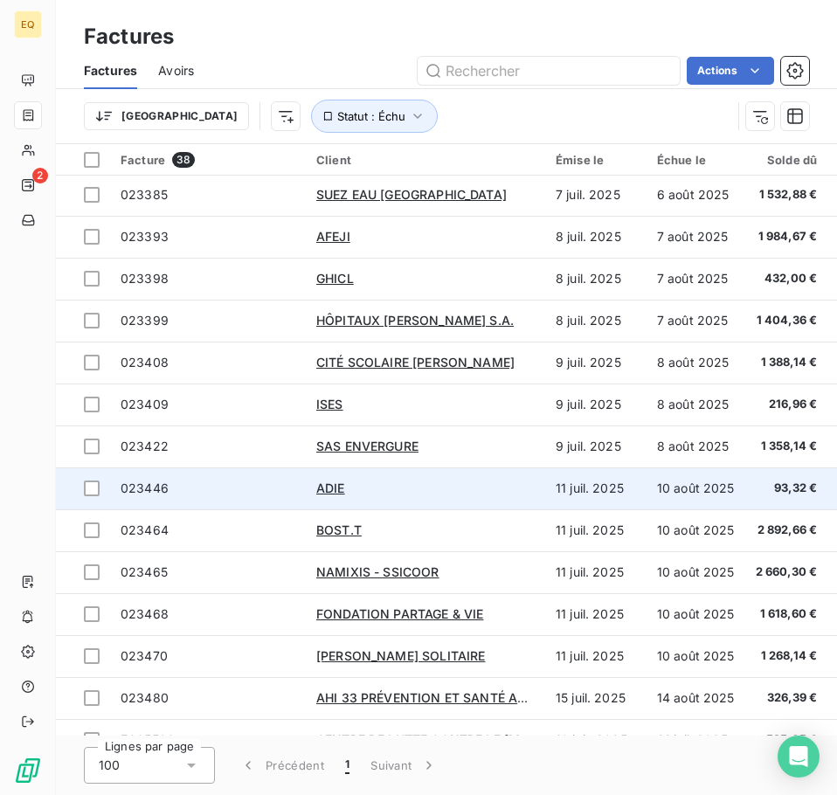
scroll to position [1041, 0]
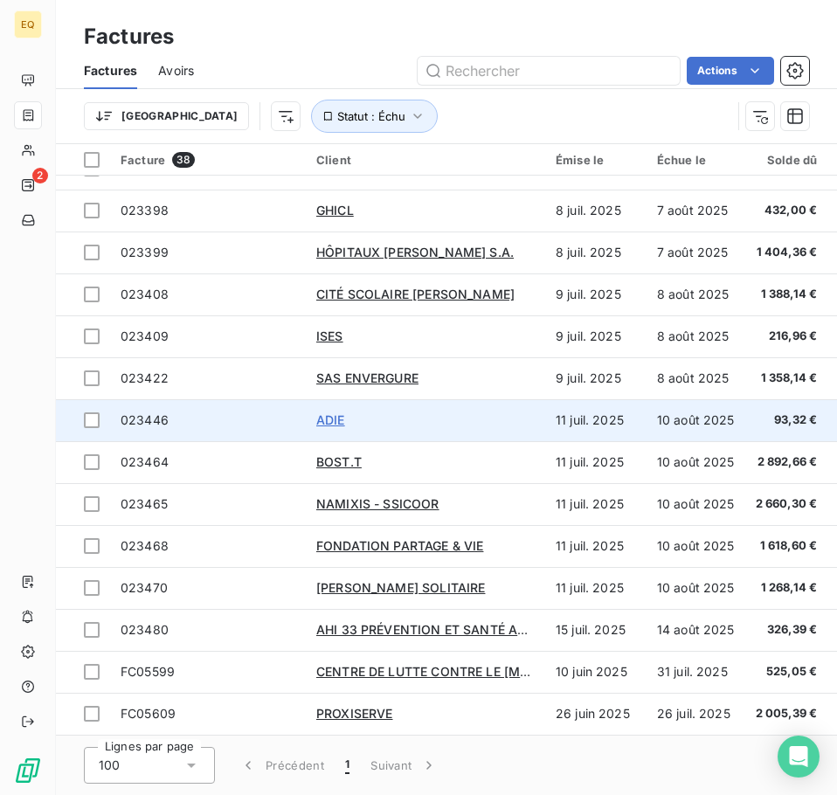
click at [333, 412] on span "ADIE" at bounding box center [330, 419] width 29 height 15
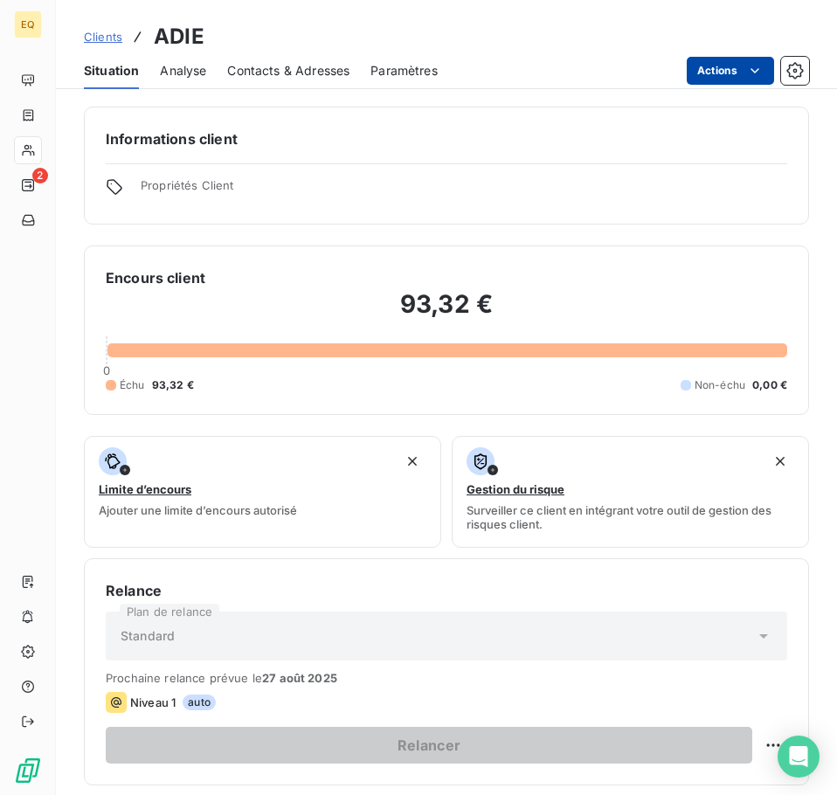
click at [724, 70] on html "EQ 2 Clients ADIE Situation Analyse Contacts & Adresses Paramètres Actions Info…" at bounding box center [418, 397] width 837 height 795
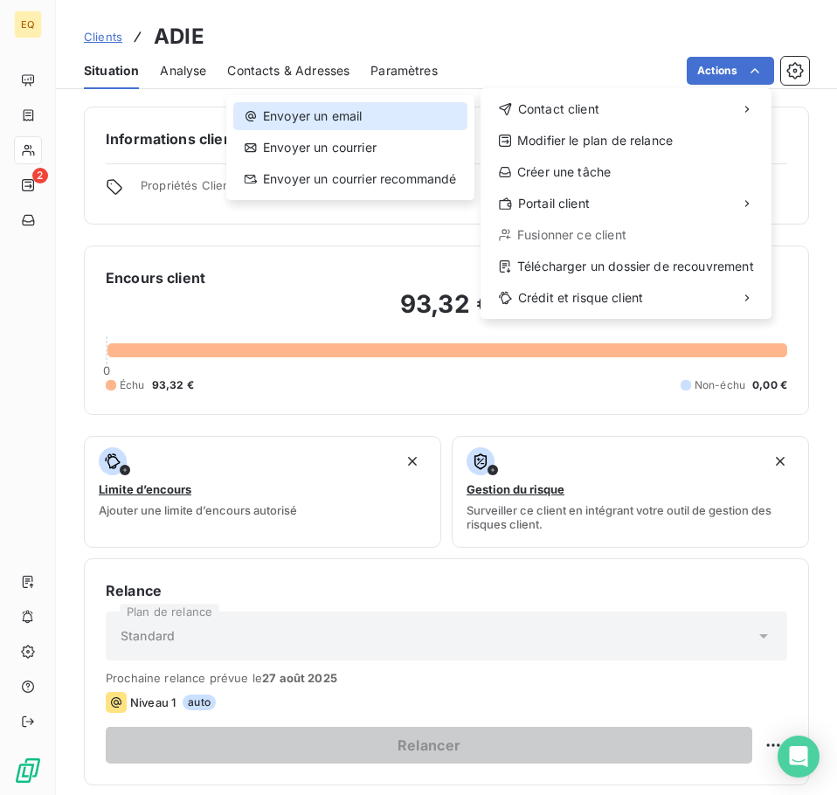
click at [373, 107] on div "Envoyer un email" at bounding box center [350, 116] width 234 height 28
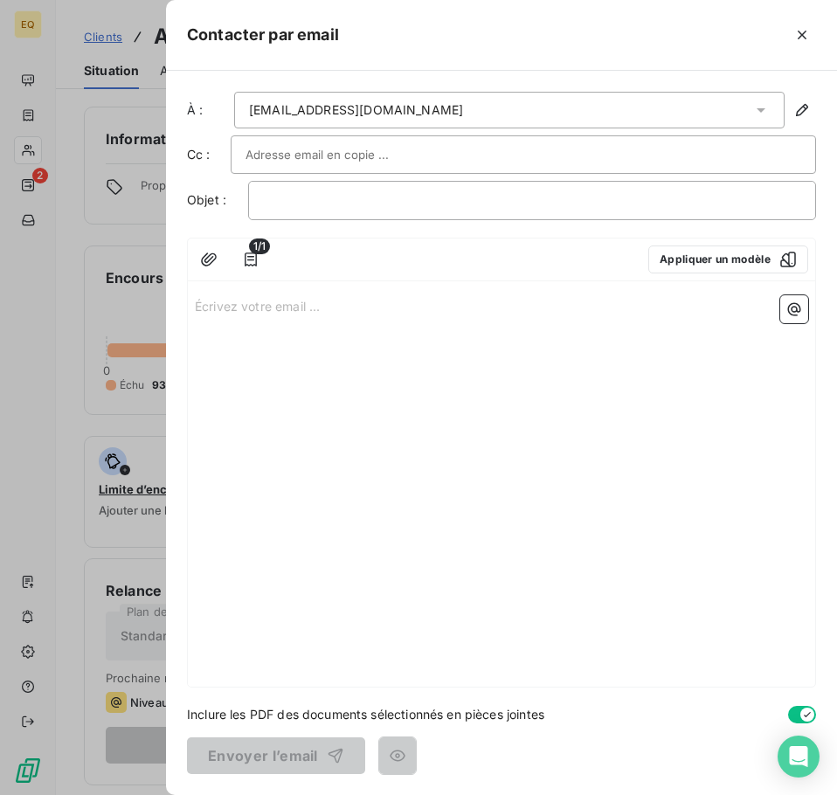
click at [197, 302] on p "Écrivez votre email ... ﻿" at bounding box center [501, 305] width 613 height 20
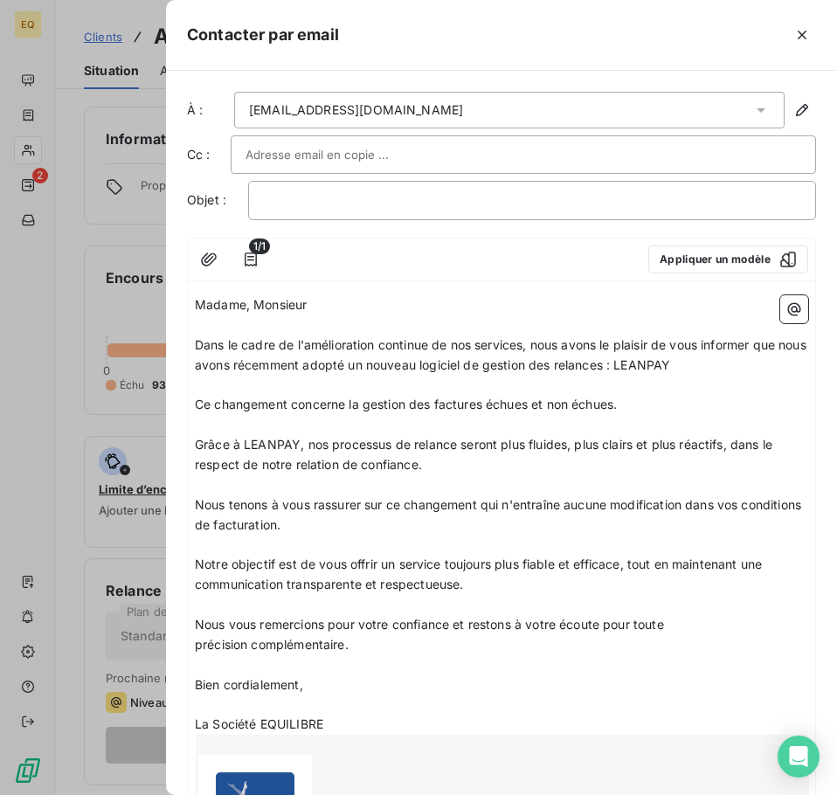
drag, startPoint x: 352, startPoint y: 703, endPoint x: 242, endPoint y: 654, distance: 120.4
click at [352, 701] on p "﻿" at bounding box center [501, 704] width 613 height 20
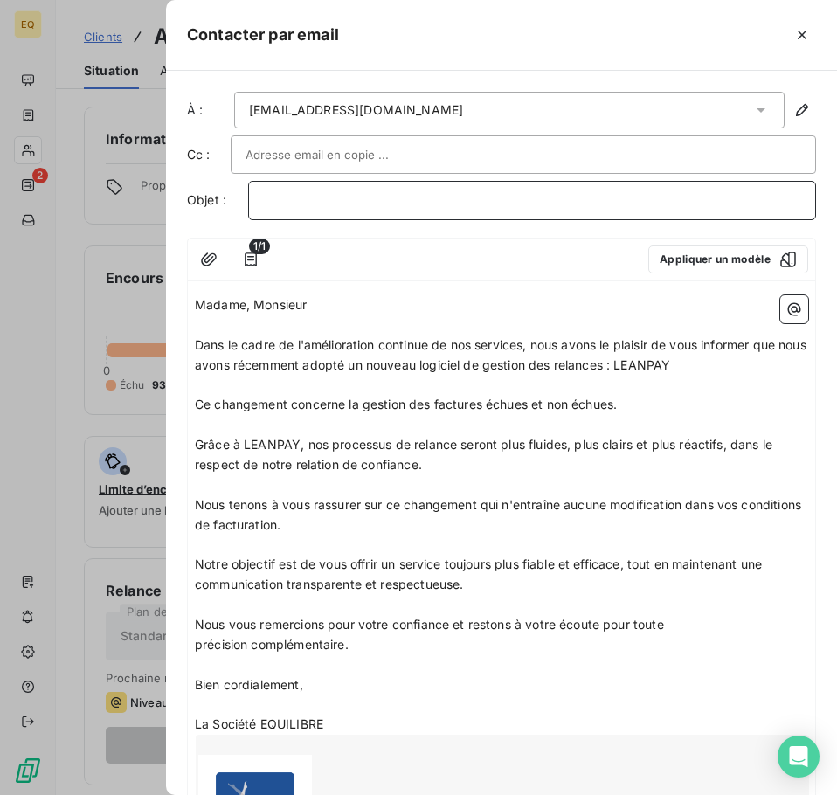
click at [308, 196] on p "﻿" at bounding box center [532, 200] width 538 height 20
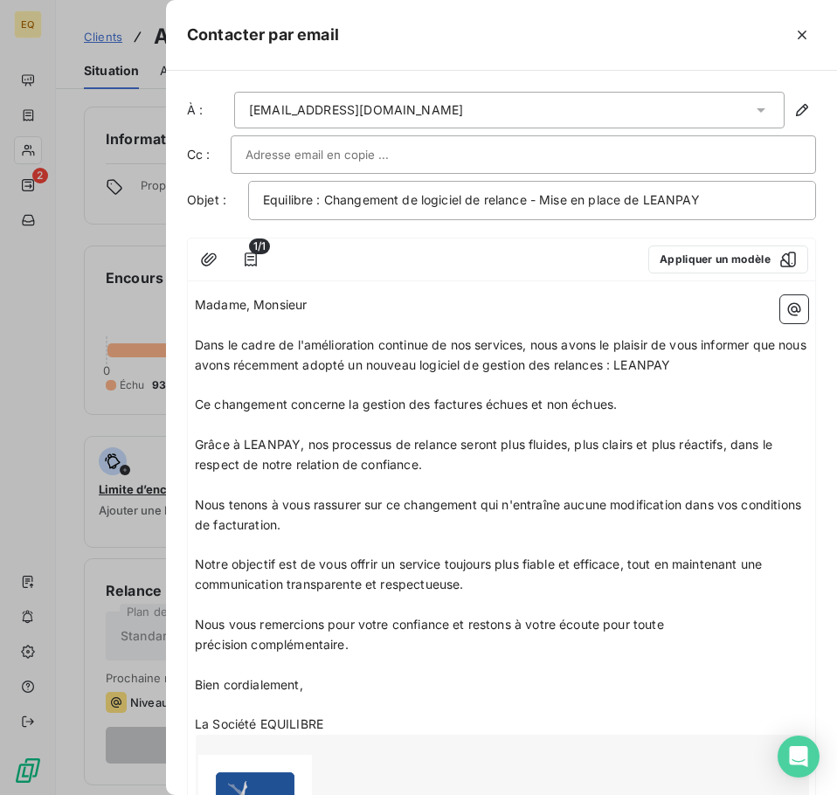
click at [303, 154] on input "text" at bounding box center [339, 154] width 188 height 26
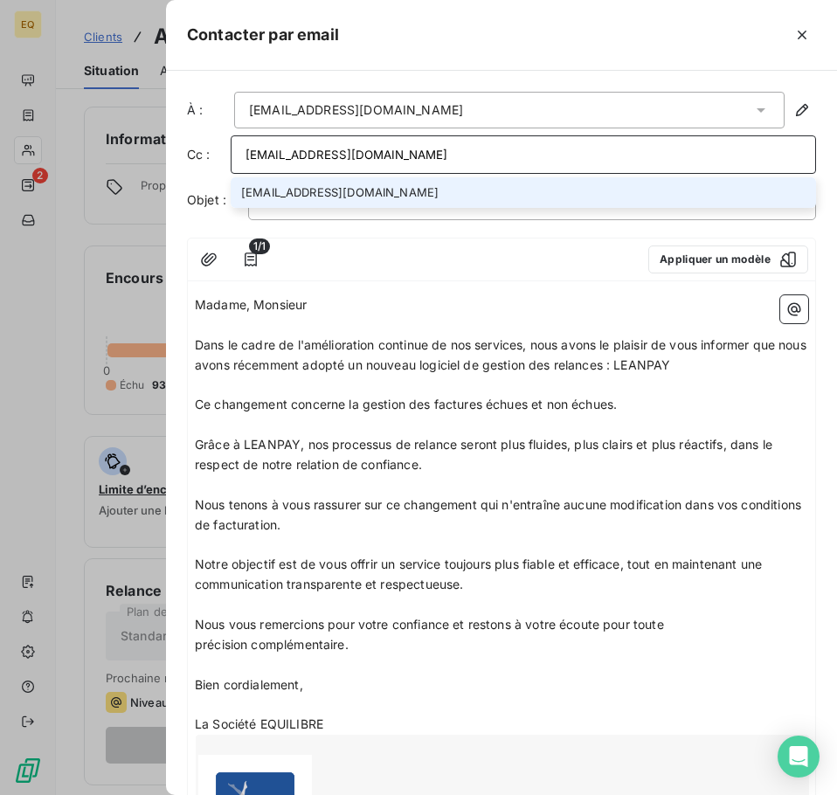
type input "[EMAIL_ADDRESS][DOMAIN_NAME]"
click at [314, 186] on li "[EMAIL_ADDRESS][DOMAIN_NAME]" at bounding box center [523, 192] width 585 height 31
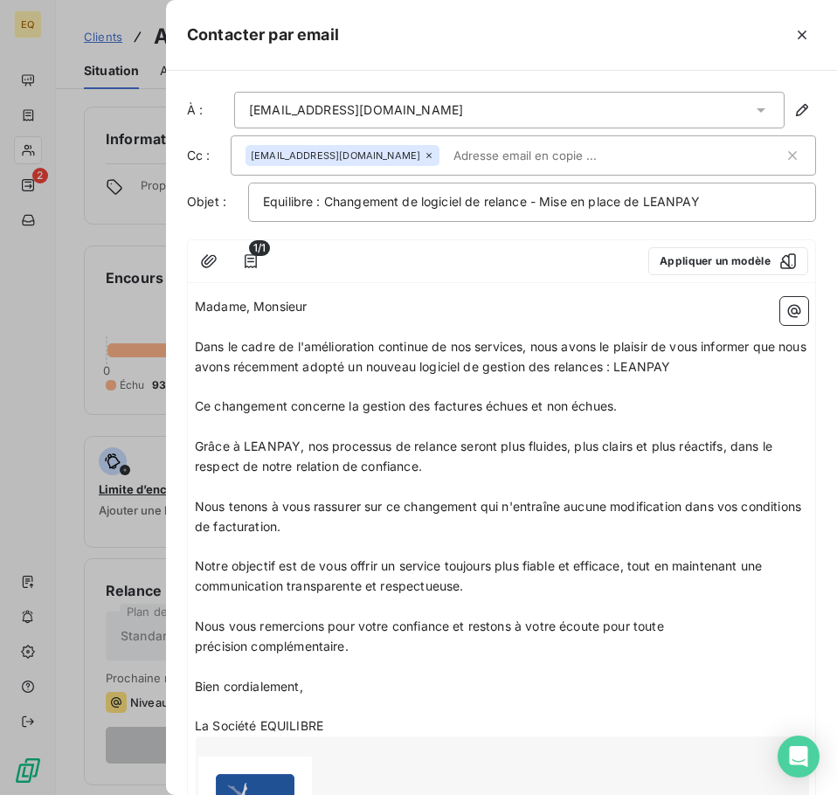
click at [352, 300] on p "Madame, Monsieur" at bounding box center [501, 307] width 613 height 20
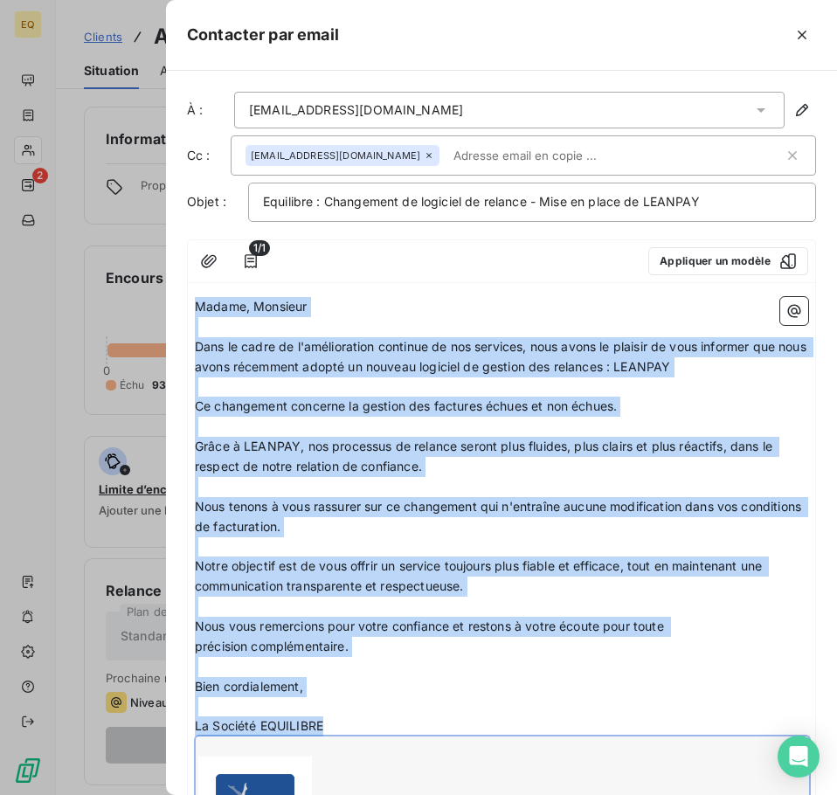
drag, startPoint x: 196, startPoint y: 304, endPoint x: 331, endPoint y: 659, distance: 380.3
click at [331, 751] on div "Madame, Monsieur ﻿ Dans le cadre de l'amélioration continue de nos services, no…" at bounding box center [501, 601] width 613 height 609
drag, startPoint x: 341, startPoint y: 414, endPoint x: 340, endPoint y: 405, distance: 8.9
click at [437, 306] on p "Madame, Monsieur" at bounding box center [501, 307] width 613 height 20
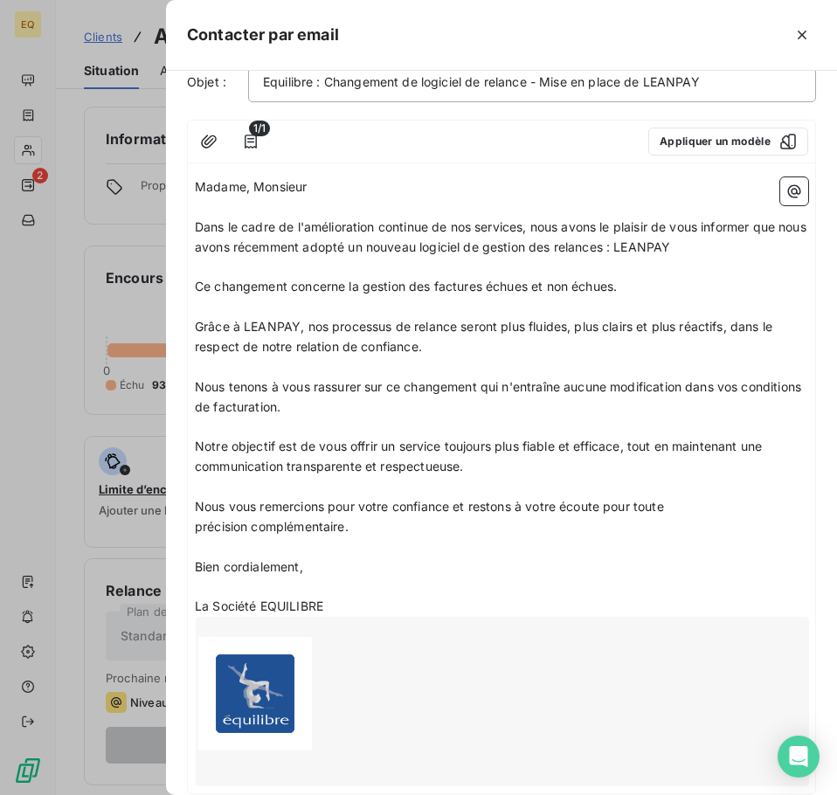
scroll to position [226, 0]
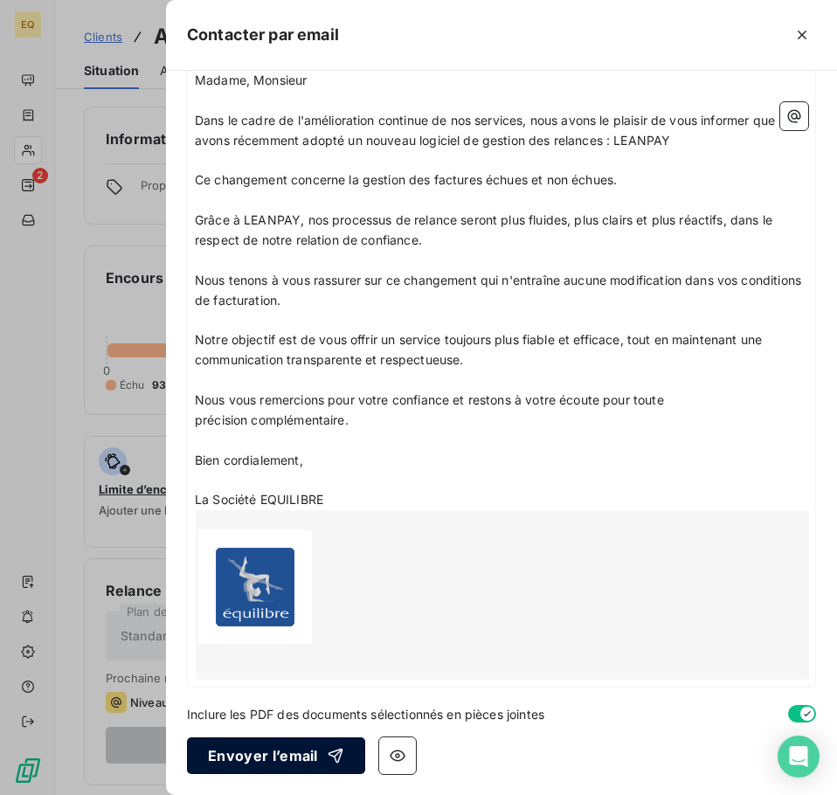
click at [273, 751] on button "Envoyer l’email" at bounding box center [276, 755] width 178 height 37
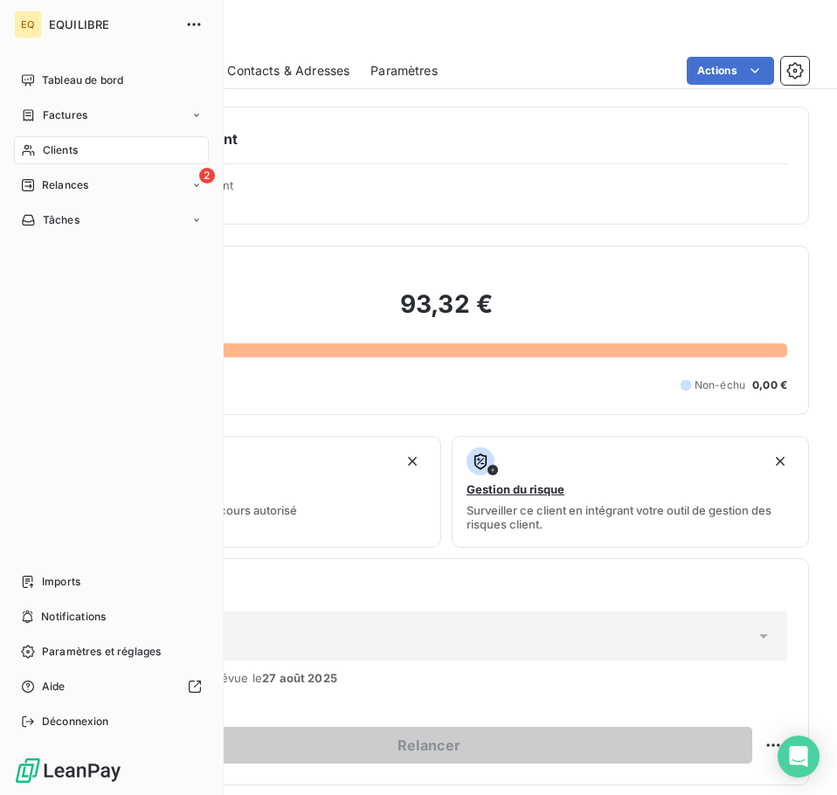
click at [84, 111] on span "Factures" at bounding box center [65, 115] width 45 height 16
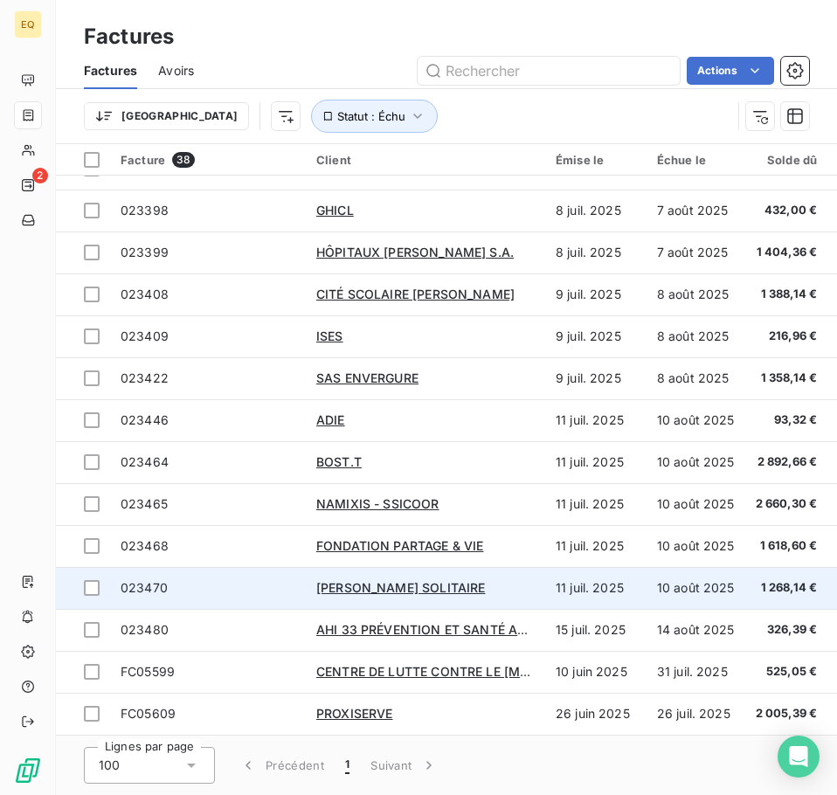
scroll to position [1041, 0]
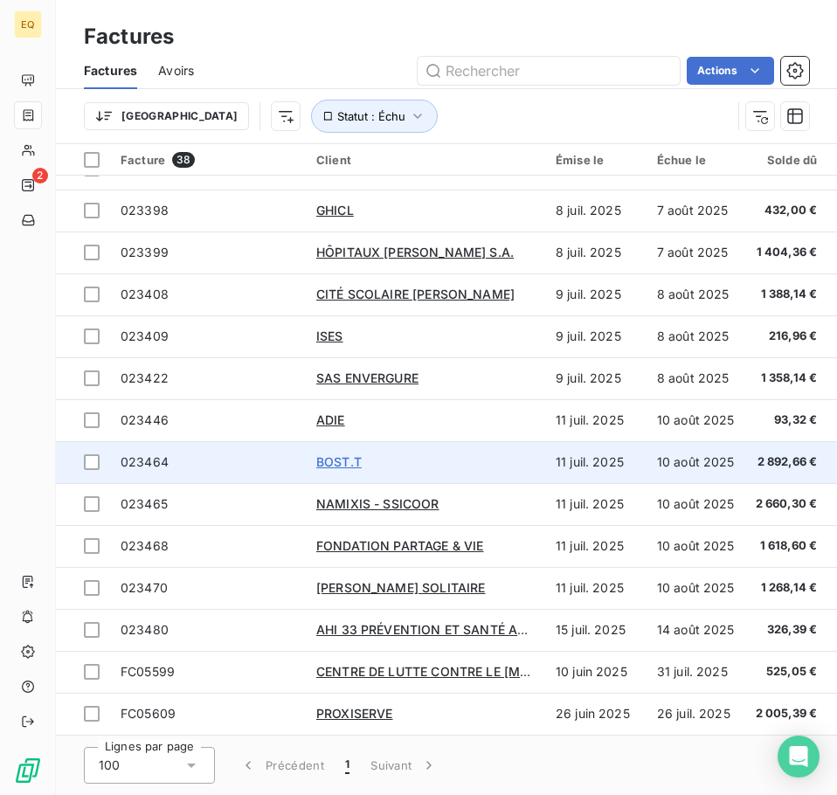
click at [343, 454] on span "BOST.T" at bounding box center [338, 461] width 45 height 15
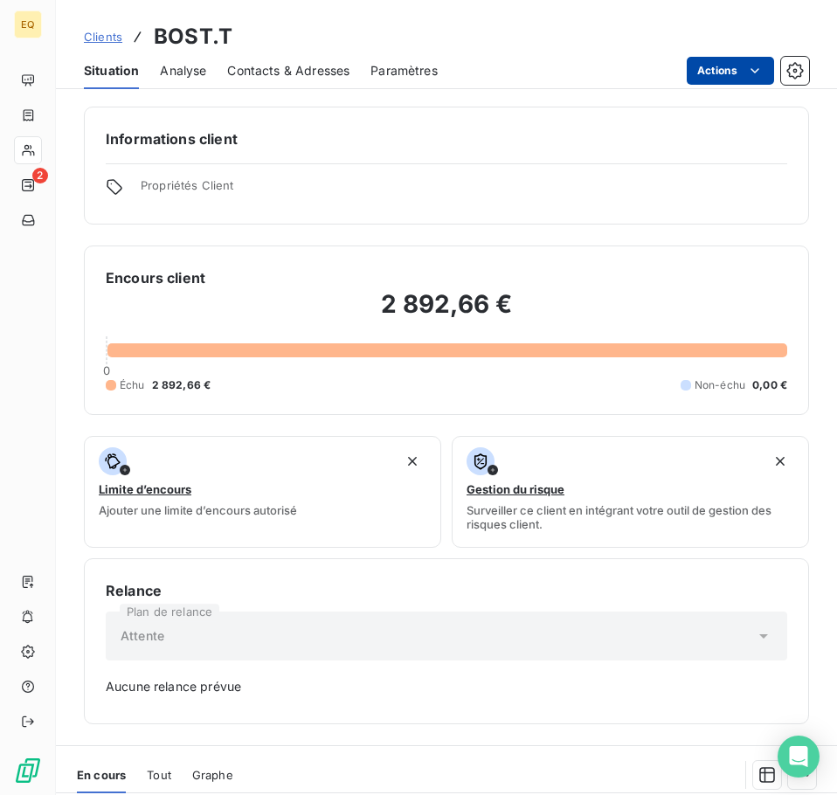
click at [724, 67] on html "EQ 2 Clients BOST.T Situation Analyse Contacts & Adresses Paramètres Actions In…" at bounding box center [418, 397] width 837 height 795
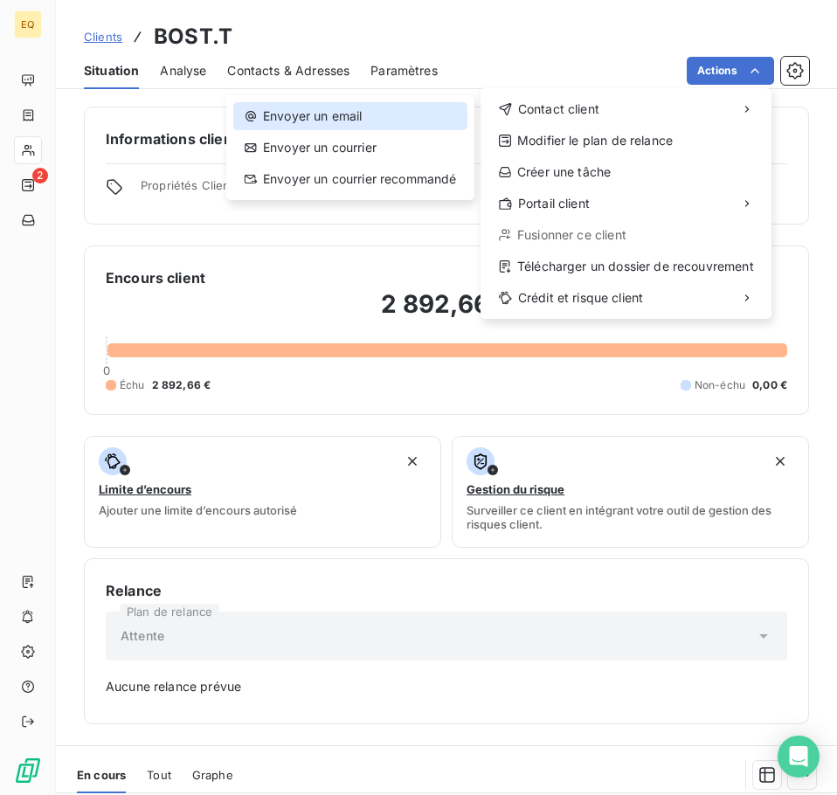
click at [382, 116] on div "Envoyer un email" at bounding box center [350, 116] width 234 height 28
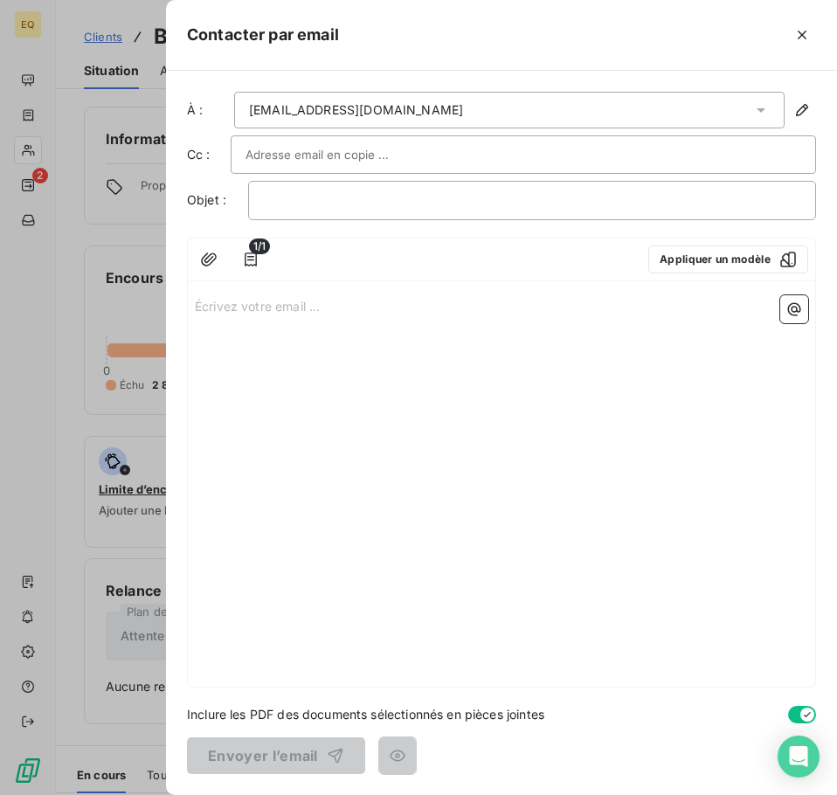
click at [196, 305] on p "Écrivez votre email ... ﻿" at bounding box center [501, 305] width 613 height 20
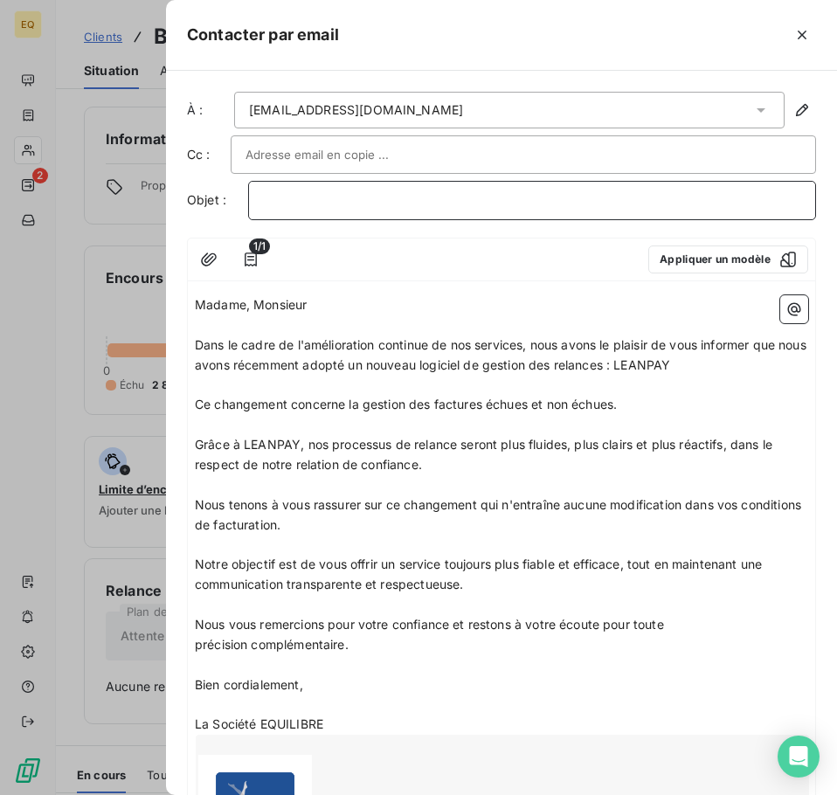
click at [303, 199] on p "﻿" at bounding box center [532, 200] width 538 height 20
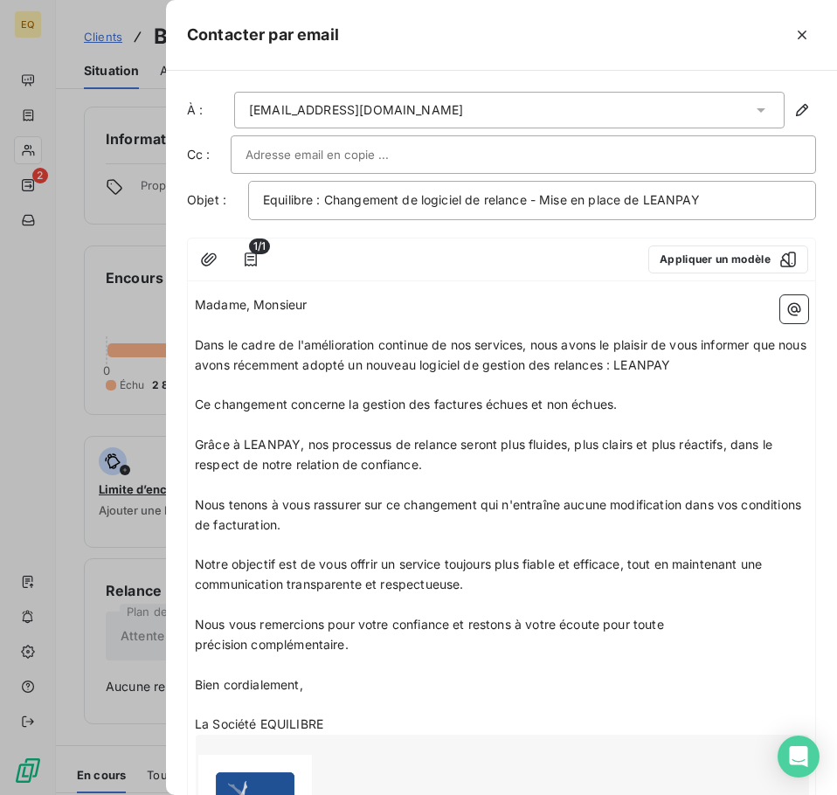
click at [265, 153] on input "text" at bounding box center [339, 154] width 188 height 26
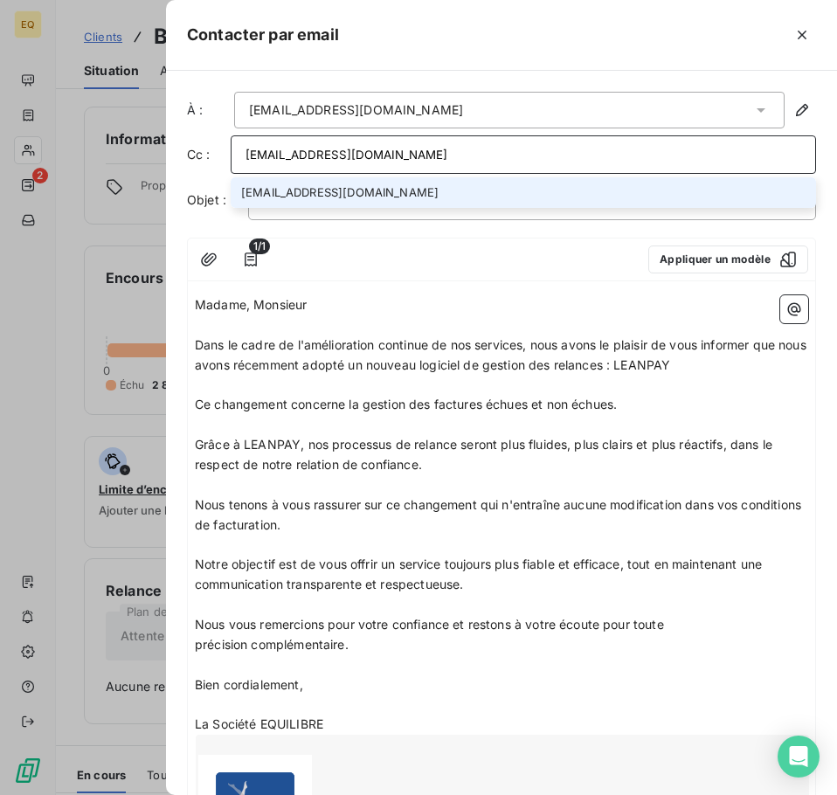
click at [402, 155] on input "[EMAIL_ADDRESS][DOMAIN_NAME]" at bounding box center [522, 154] width 555 height 26
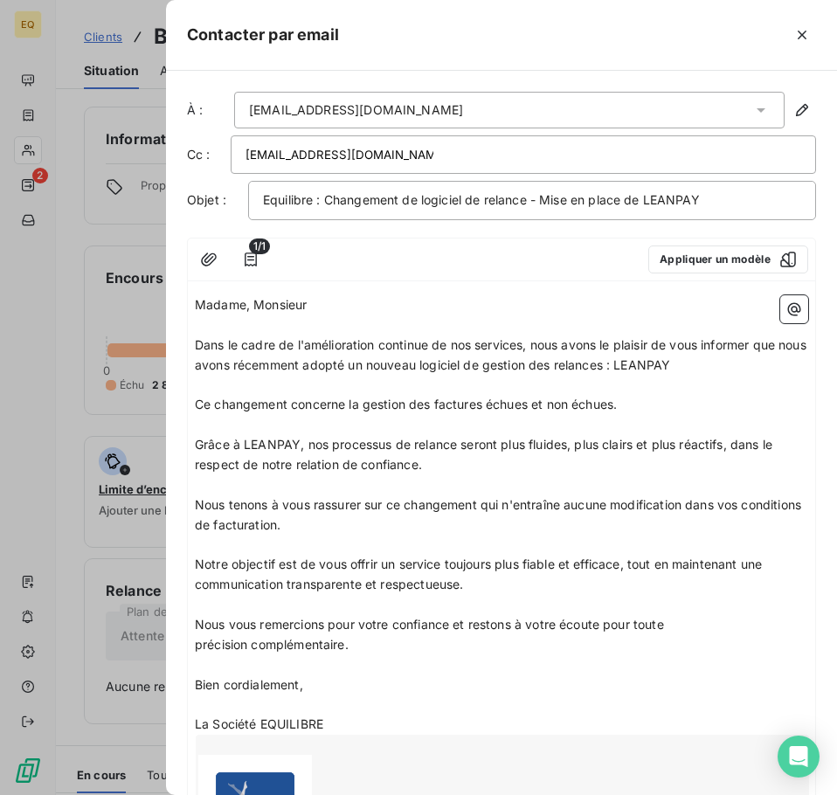
click at [428, 149] on div "[EMAIL_ADDRESS][DOMAIN_NAME]" at bounding box center [522, 154] width 555 height 26
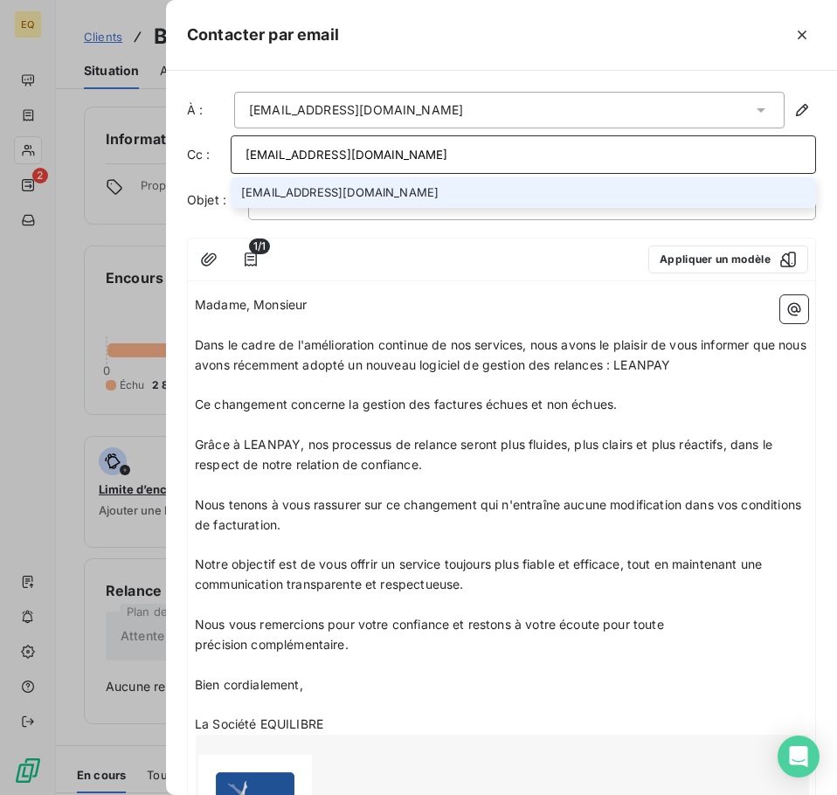
drag, startPoint x: 476, startPoint y: 155, endPoint x: 237, endPoint y: 141, distance: 239.6
click at [237, 141] on div "[EMAIL_ADDRESS][DOMAIN_NAME]" at bounding box center [523, 154] width 585 height 38
type input "[EMAIL_ADDRESS][DOMAIN_NAME]"
click at [367, 191] on li "[EMAIL_ADDRESS][DOMAIN_NAME]" at bounding box center [523, 192] width 585 height 31
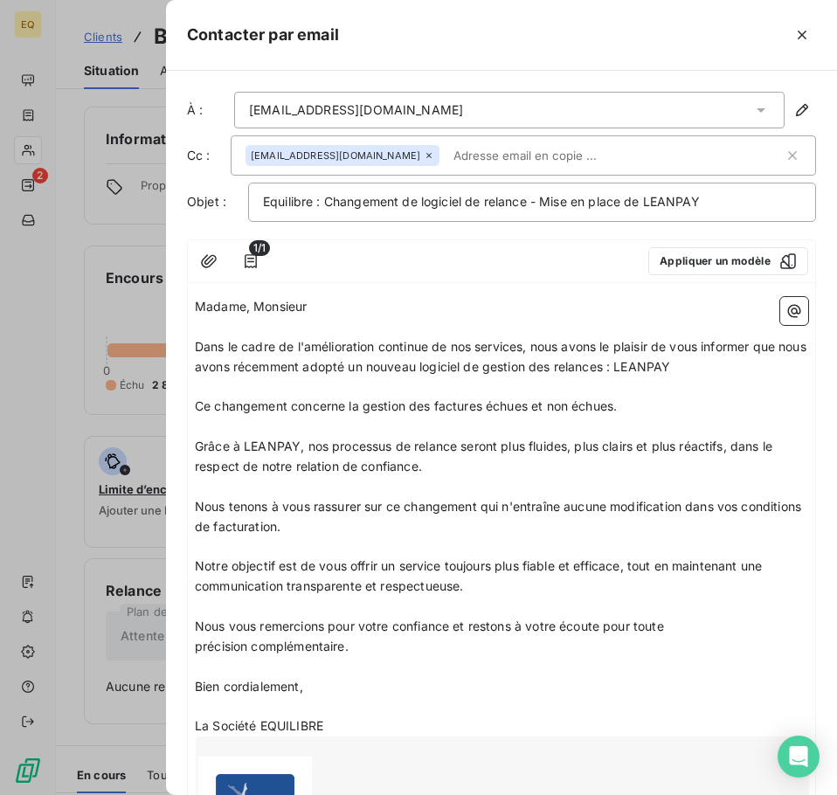
click at [366, 306] on p "Madame, Monsieur" at bounding box center [501, 307] width 613 height 20
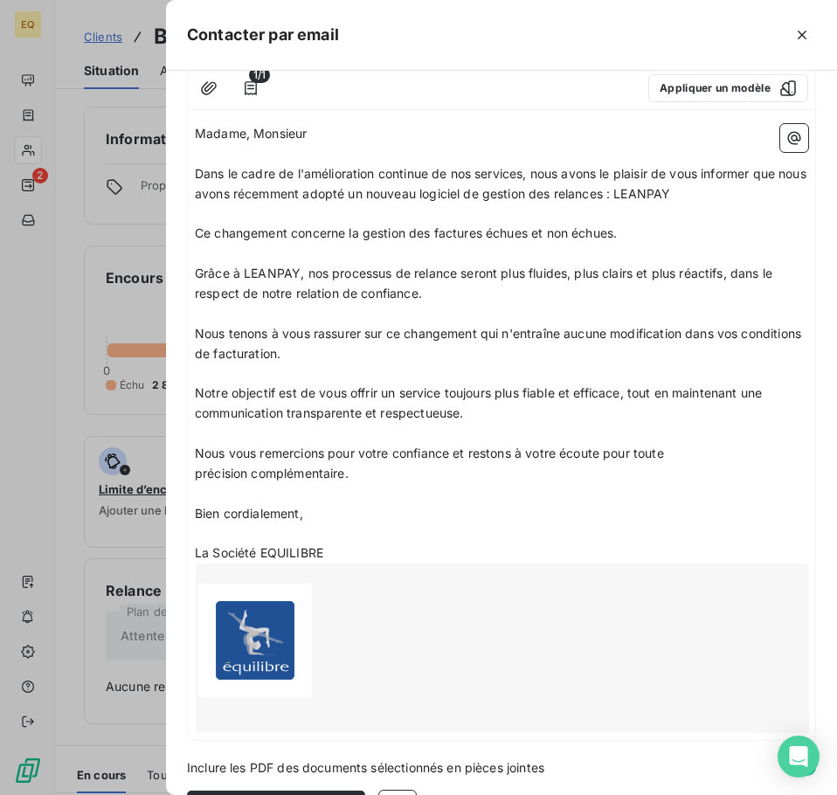
scroll to position [175, 0]
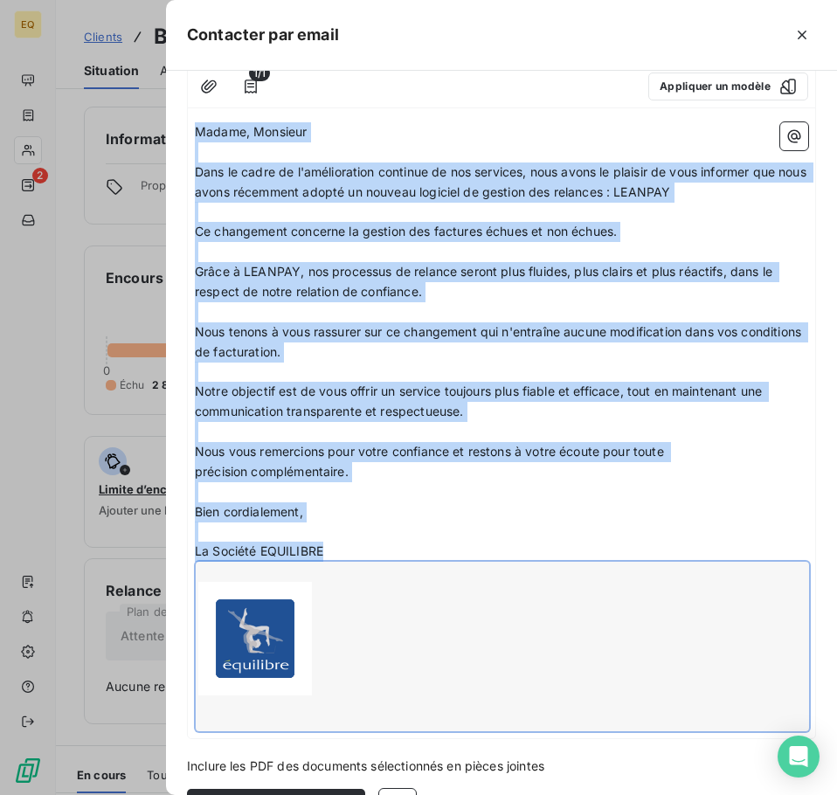
drag, startPoint x: 195, startPoint y: 130, endPoint x: 261, endPoint y: 631, distance: 505.6
click at [261, 631] on div "Madame, Monsieur ﻿ Dans le cadre de l'amélioration continue de nos services, no…" at bounding box center [501, 426] width 613 height 609
click at [344, 127] on p "Madame, Monsieur" at bounding box center [501, 132] width 613 height 20
click at [401, 534] on p "﻿" at bounding box center [501, 531] width 613 height 20
drag, startPoint x: 427, startPoint y: 525, endPoint x: 423, endPoint y: 508, distance: 17.2
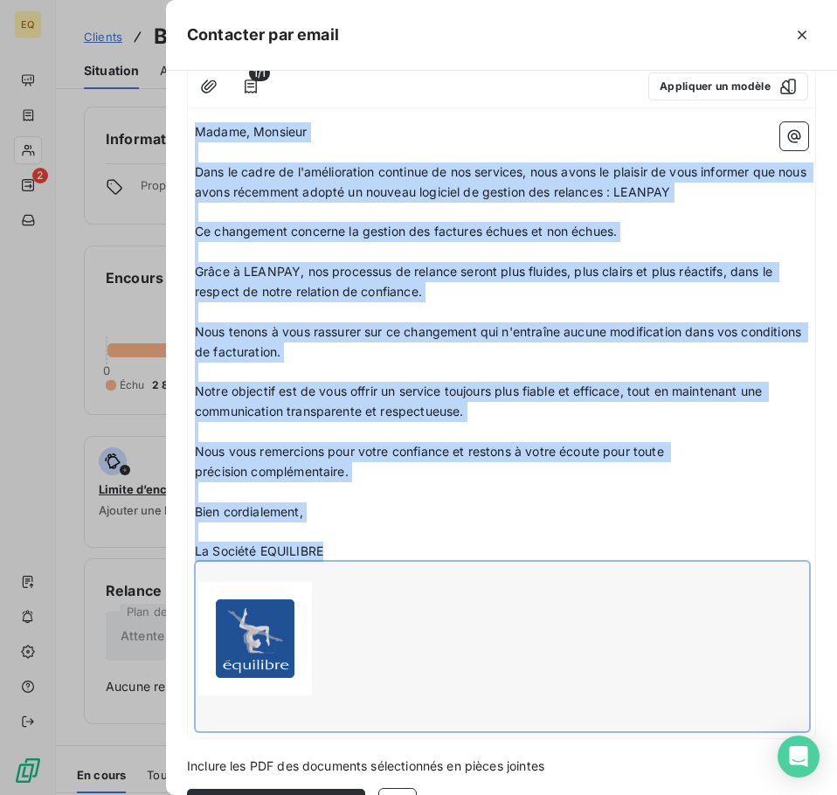
click at [427, 523] on p "﻿" at bounding box center [501, 531] width 613 height 20
click at [382, 343] on p "Nous tenons à vous rassurer sur ce changement qui n'entraîne aucune modificatio…" at bounding box center [501, 342] width 613 height 40
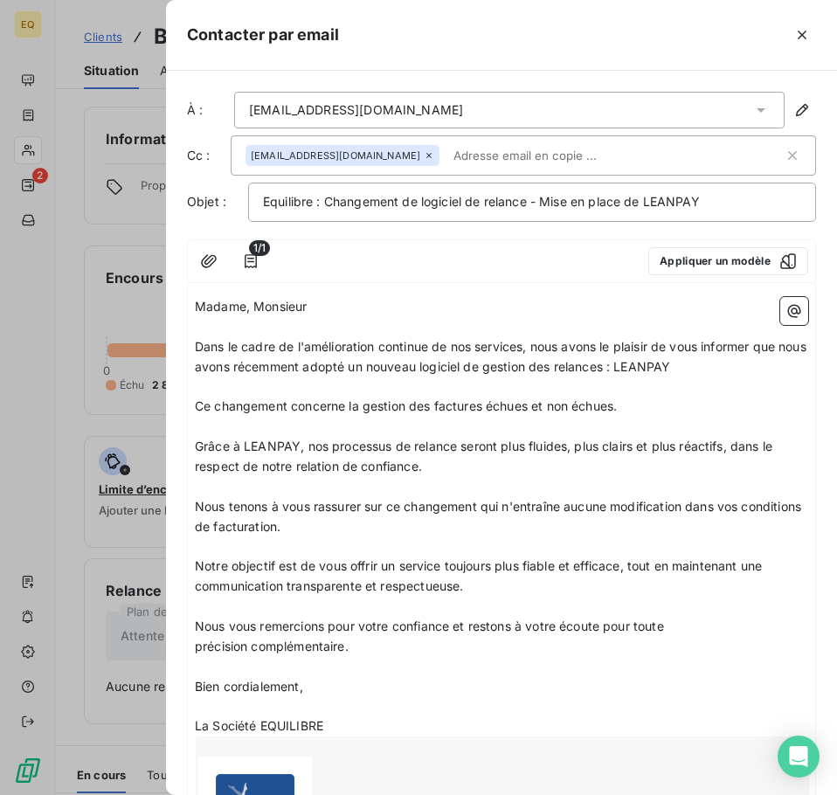
scroll to position [226, 0]
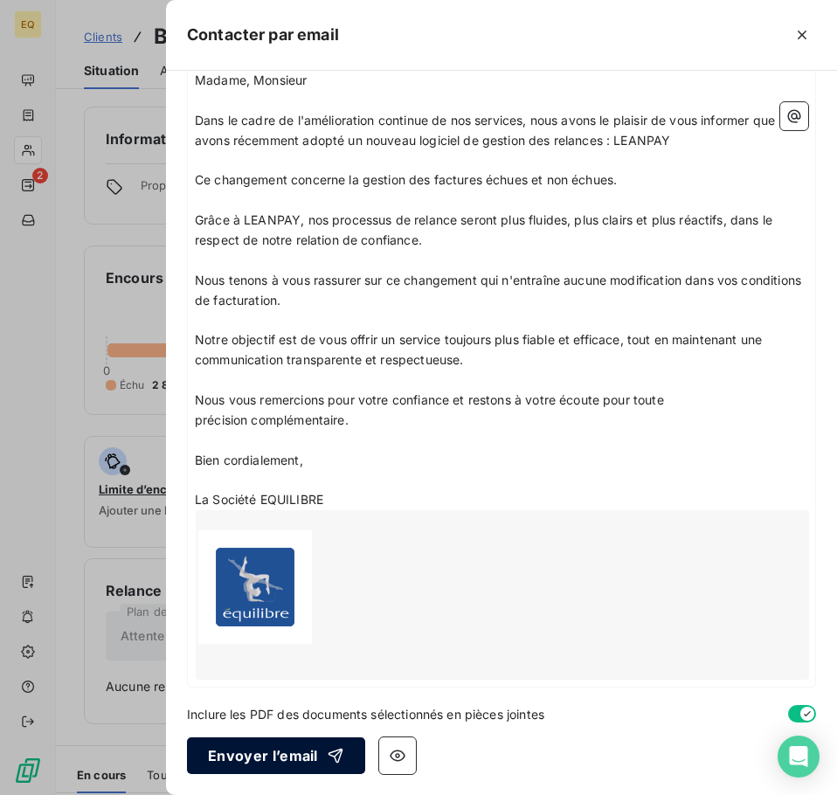
click at [251, 754] on button "Envoyer l’email" at bounding box center [276, 755] width 178 height 37
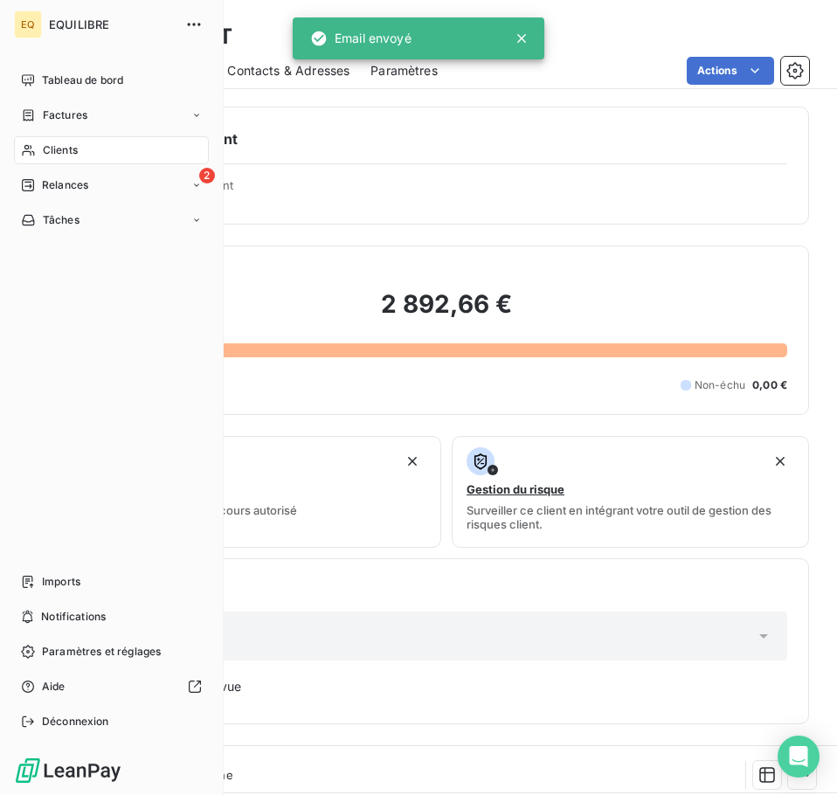
click at [60, 114] on span "Factures" at bounding box center [65, 115] width 45 height 16
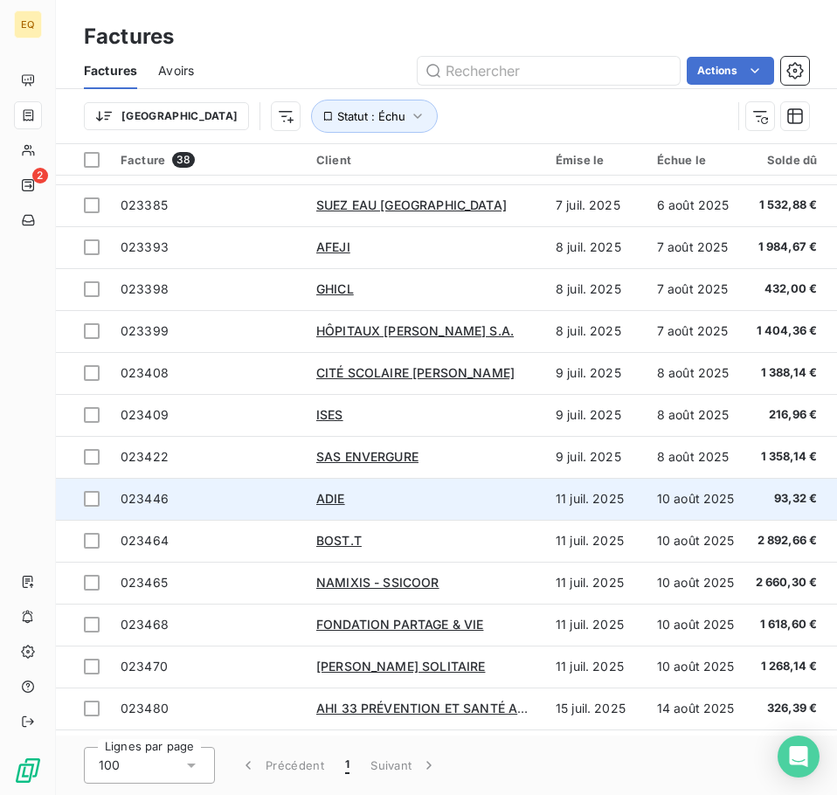
scroll to position [961, 0]
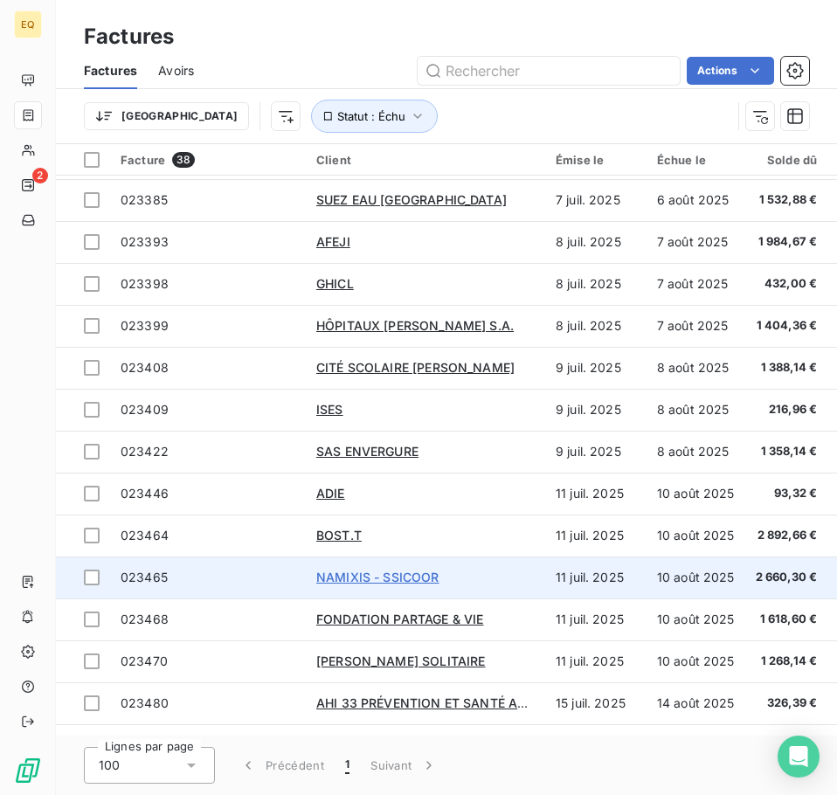
click at [347, 575] on span "NAMIXIS - SSICOOR" at bounding box center [377, 576] width 123 height 15
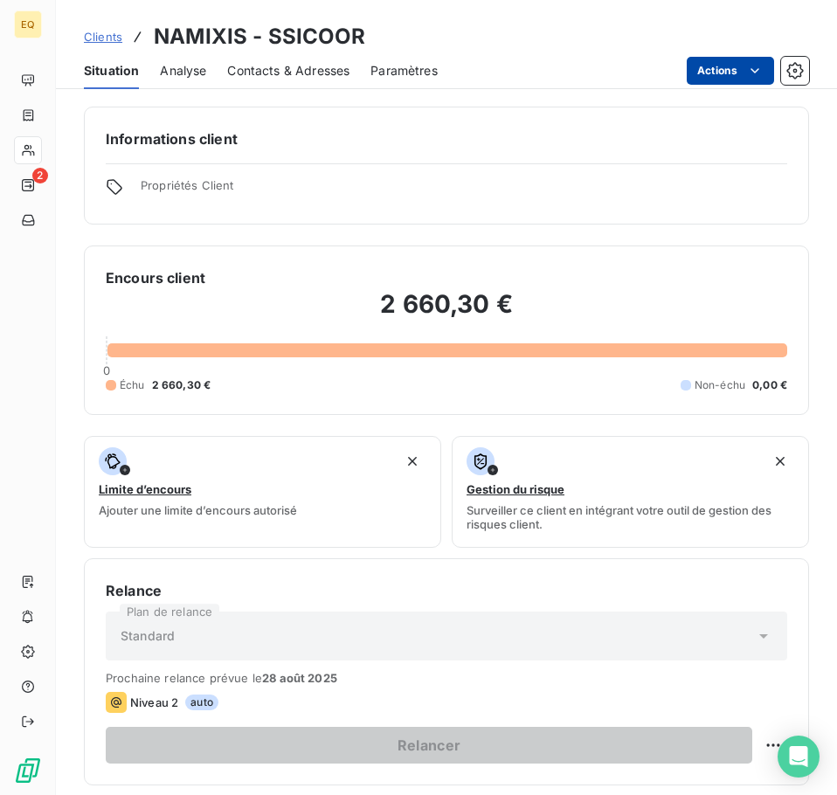
click at [719, 72] on html "EQ 2 Clients NAMIXIS - SSICOOR Situation Analyse Contacts & Adresses Paramètres…" at bounding box center [418, 397] width 837 height 795
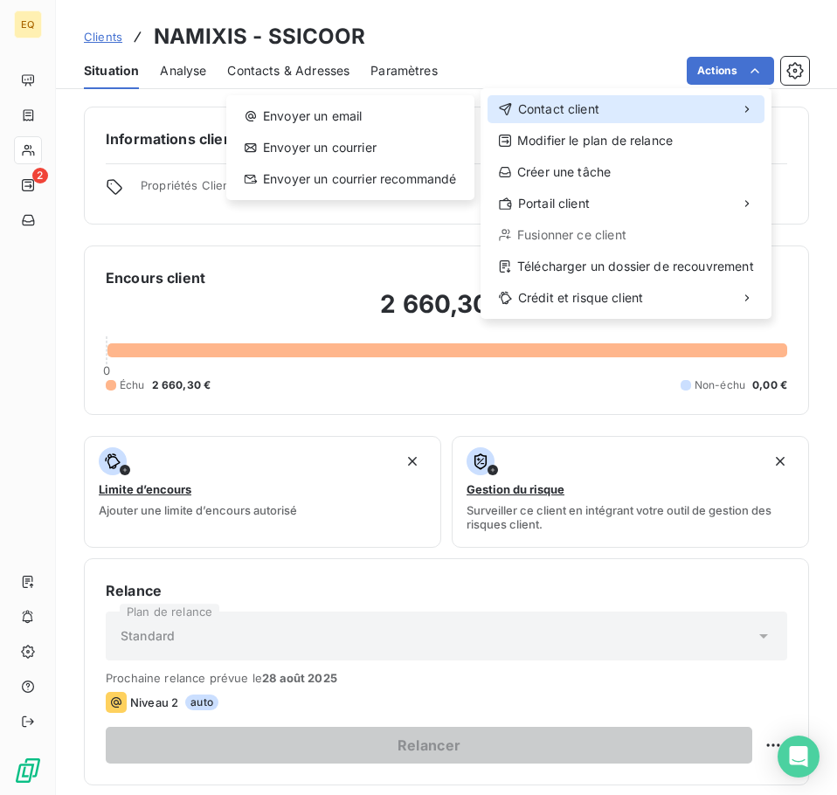
click at [527, 107] on span "Contact client" at bounding box center [558, 108] width 81 height 17
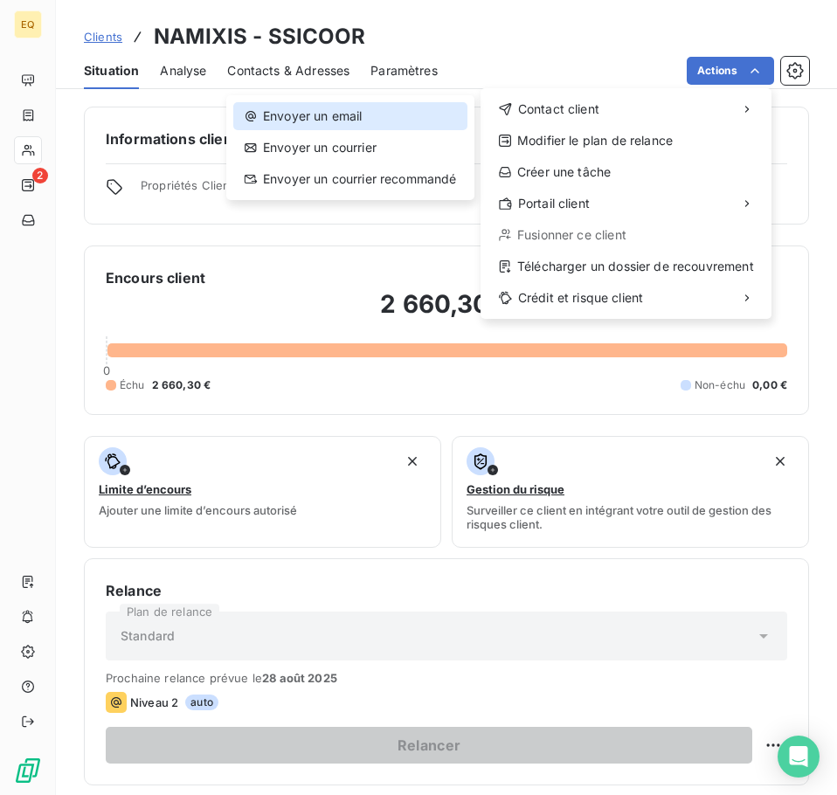
click at [324, 113] on div "Envoyer un email" at bounding box center [350, 116] width 234 height 28
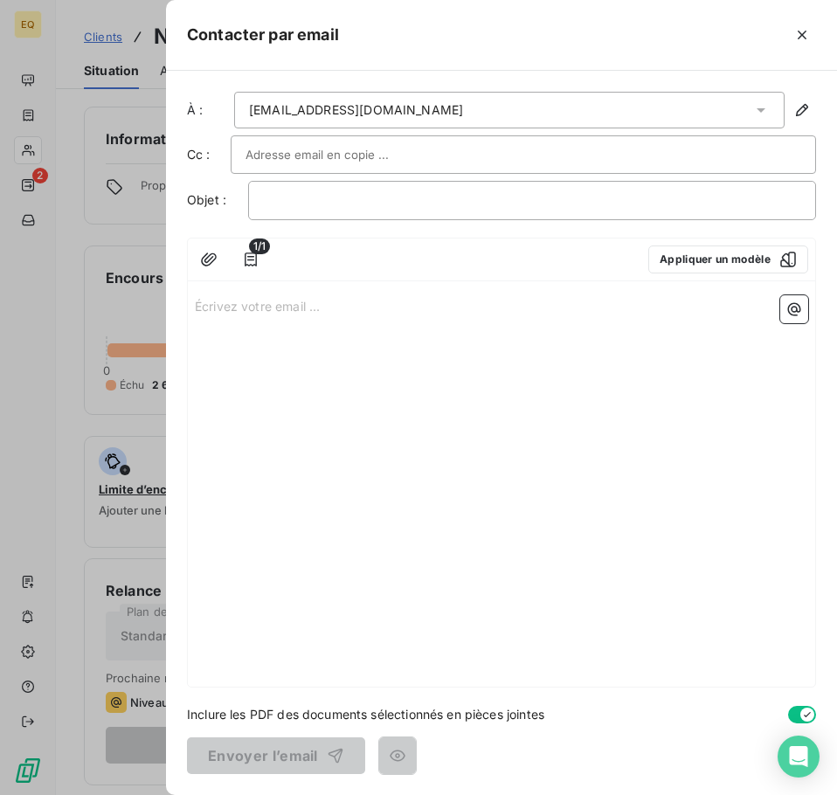
click at [195, 306] on p "Écrivez votre email ... ﻿" at bounding box center [501, 305] width 613 height 20
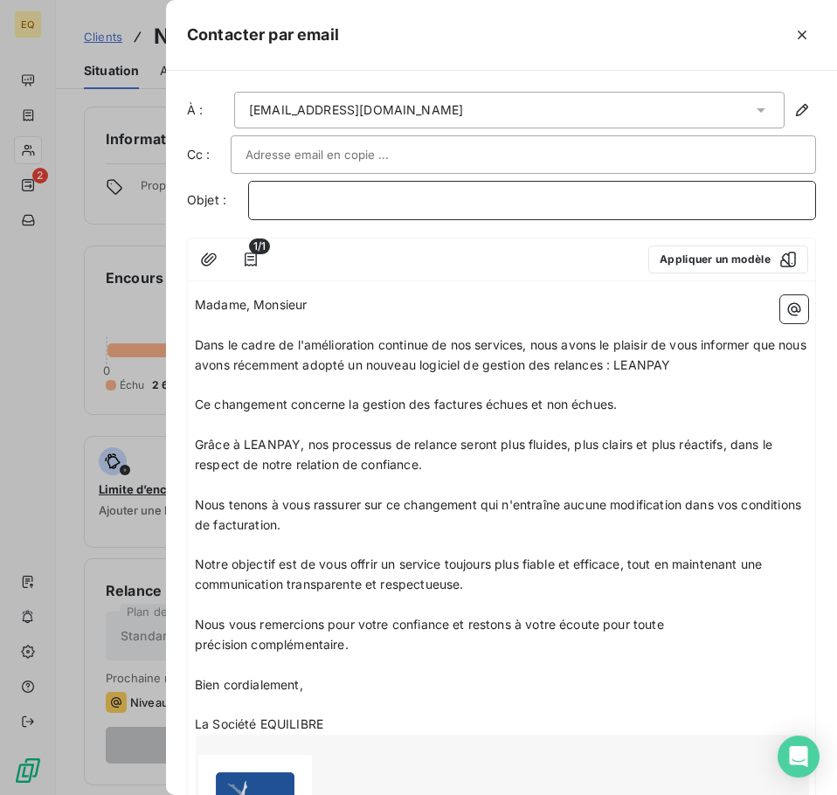
click at [289, 206] on p "﻿" at bounding box center [532, 200] width 538 height 20
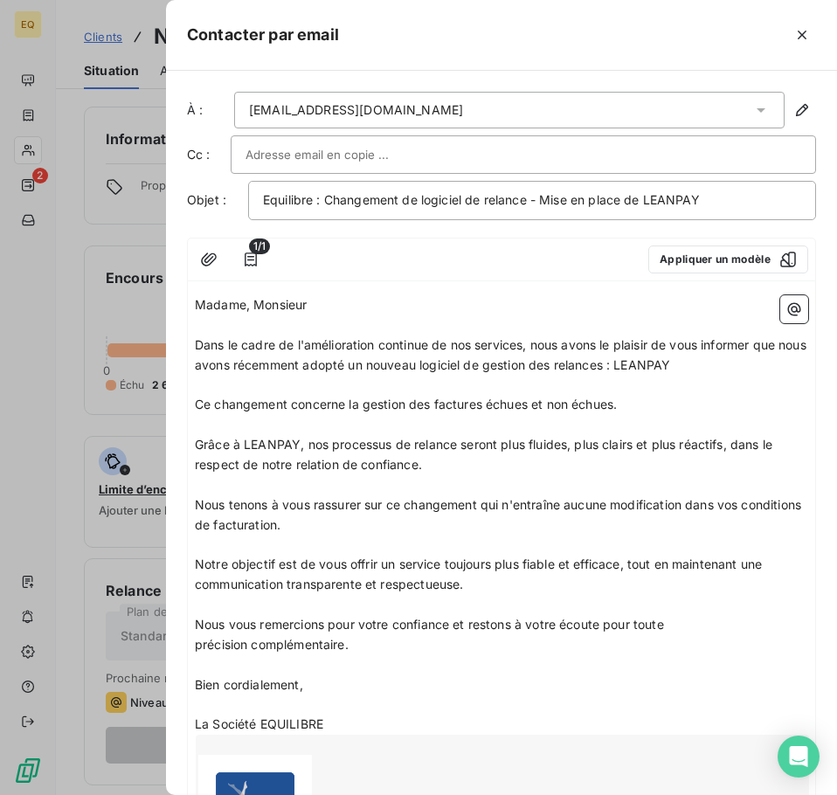
click at [258, 148] on input "text" at bounding box center [339, 154] width 188 height 26
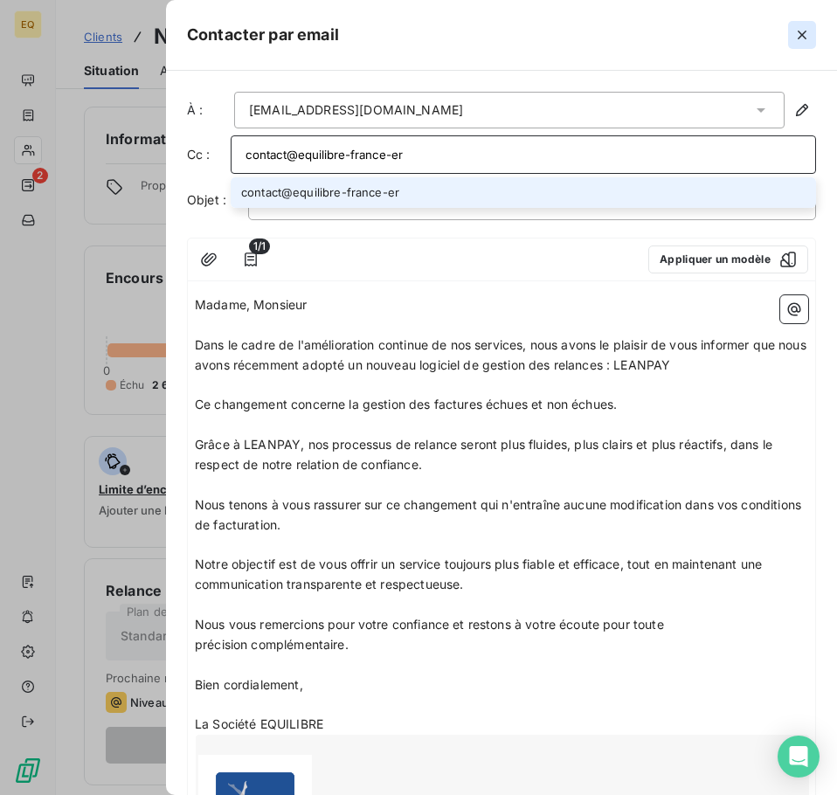
type input "contact@equilibre-france-er"
click at [801, 35] on icon "button" at bounding box center [801, 35] width 9 height 9
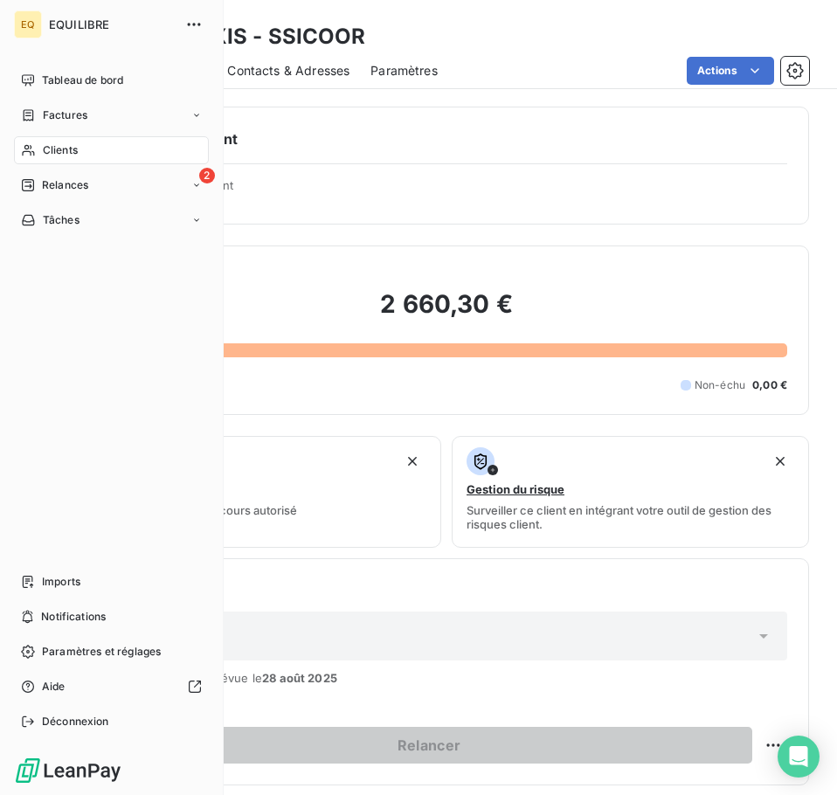
click at [48, 108] on span "Factures" at bounding box center [65, 115] width 45 height 16
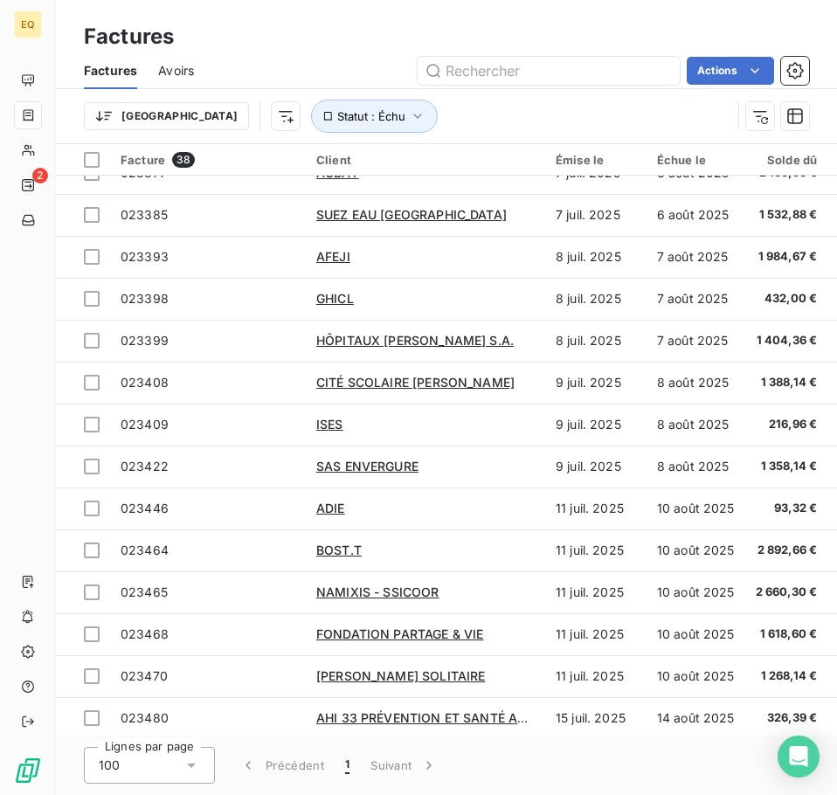
scroll to position [1041, 0]
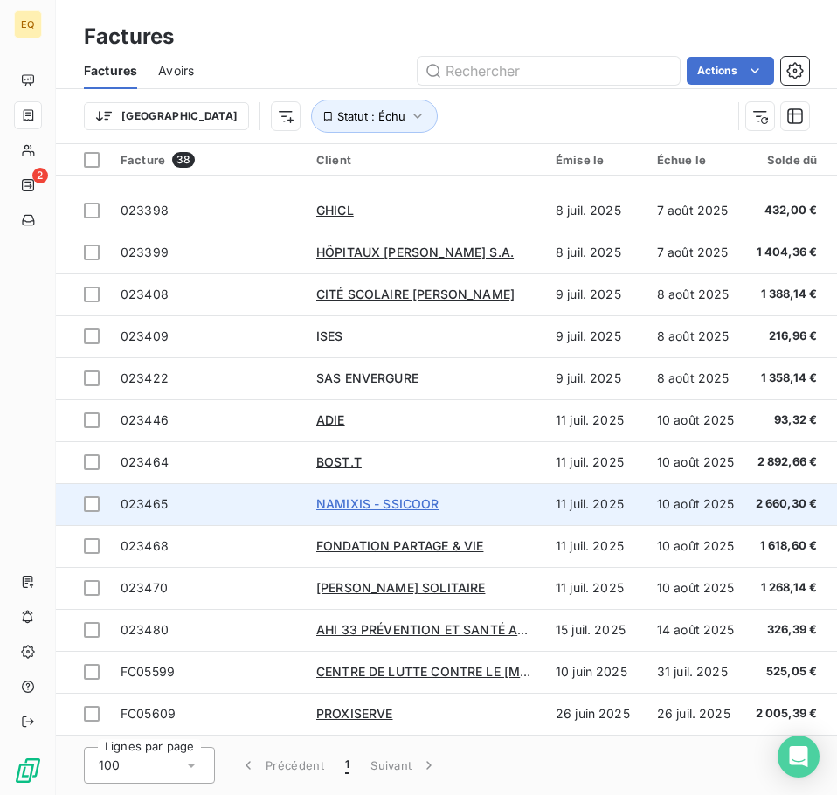
click at [371, 496] on span "NAMIXIS - SSICOOR" at bounding box center [377, 503] width 123 height 15
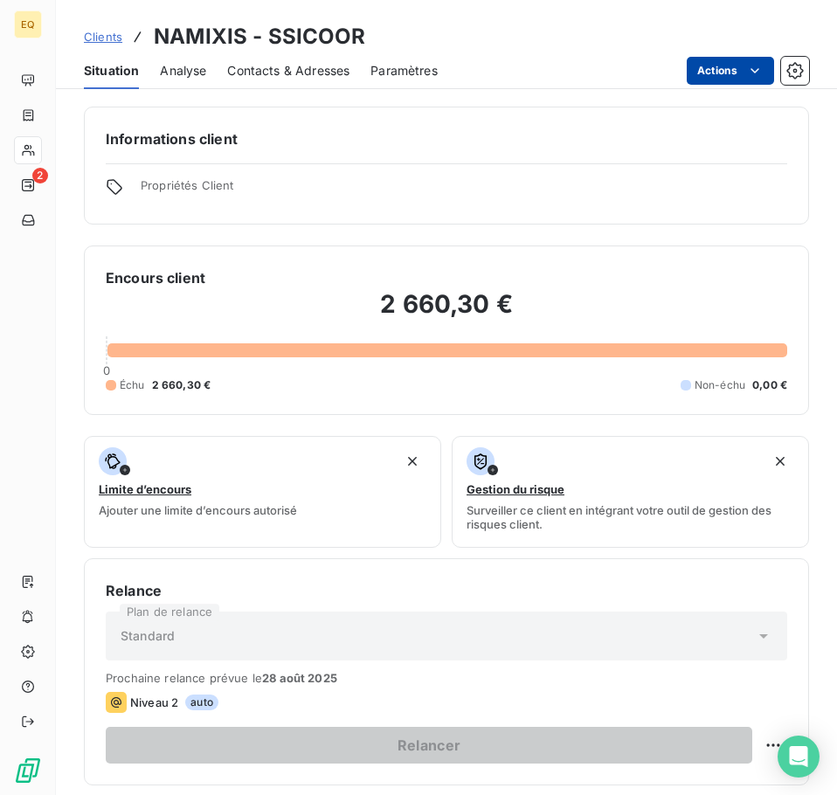
click at [727, 72] on html "EQ 2 Clients NAMIXIS - SSICOOR Situation Analyse Contacts & Adresses Paramètres…" at bounding box center [418, 397] width 837 height 795
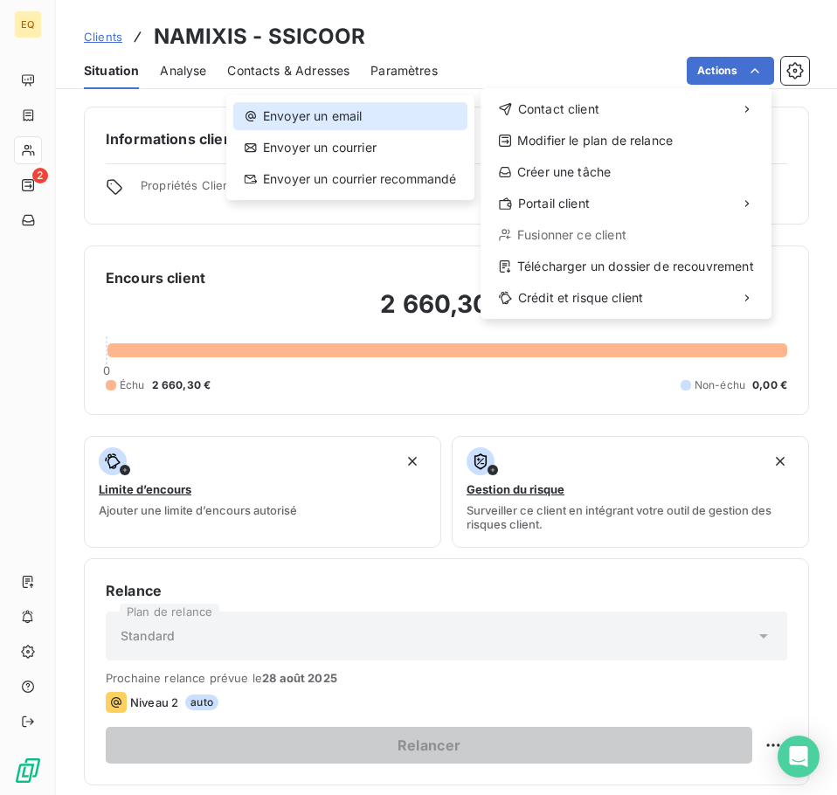
click at [360, 107] on div "Envoyer un email" at bounding box center [350, 116] width 234 height 28
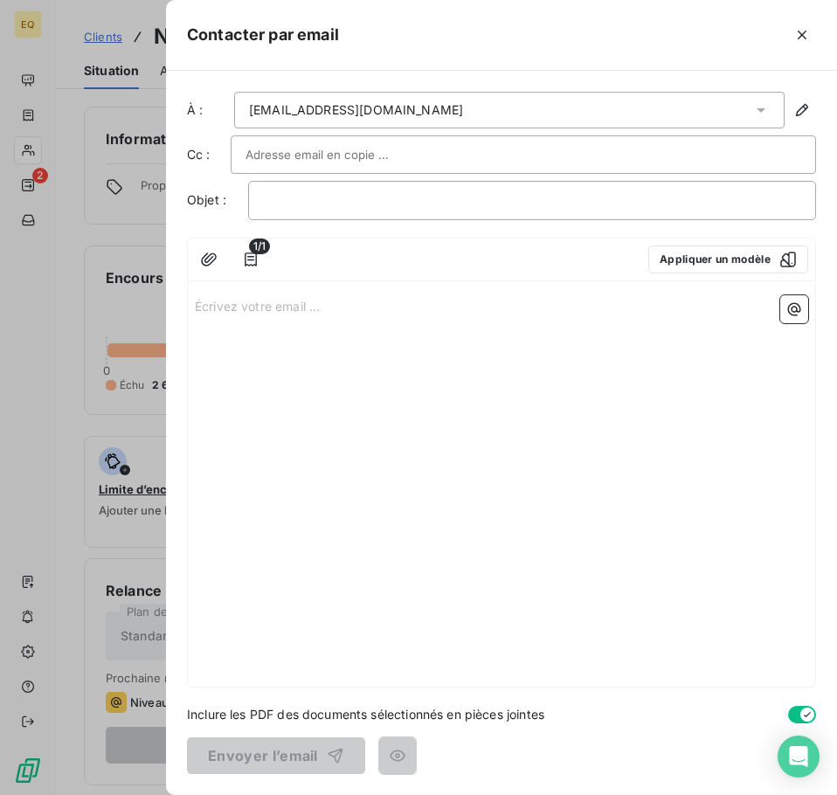
click at [195, 304] on p "Écrivez votre email ... ﻿" at bounding box center [501, 305] width 613 height 20
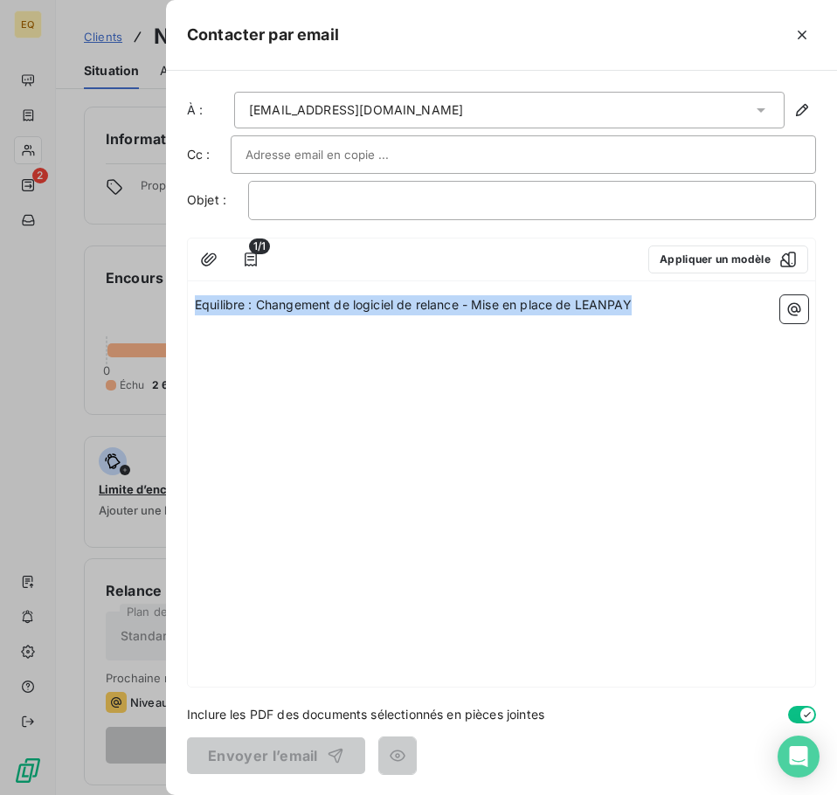
drag, startPoint x: 648, startPoint y: 296, endPoint x: 172, endPoint y: 322, distance: 476.6
click at [172, 322] on div "À : [EMAIL_ADDRESS][DOMAIN_NAME] Cc : Objet : ﻿ 1/1 Appliquer un modèle Equilib…" at bounding box center [501, 433] width 671 height 724
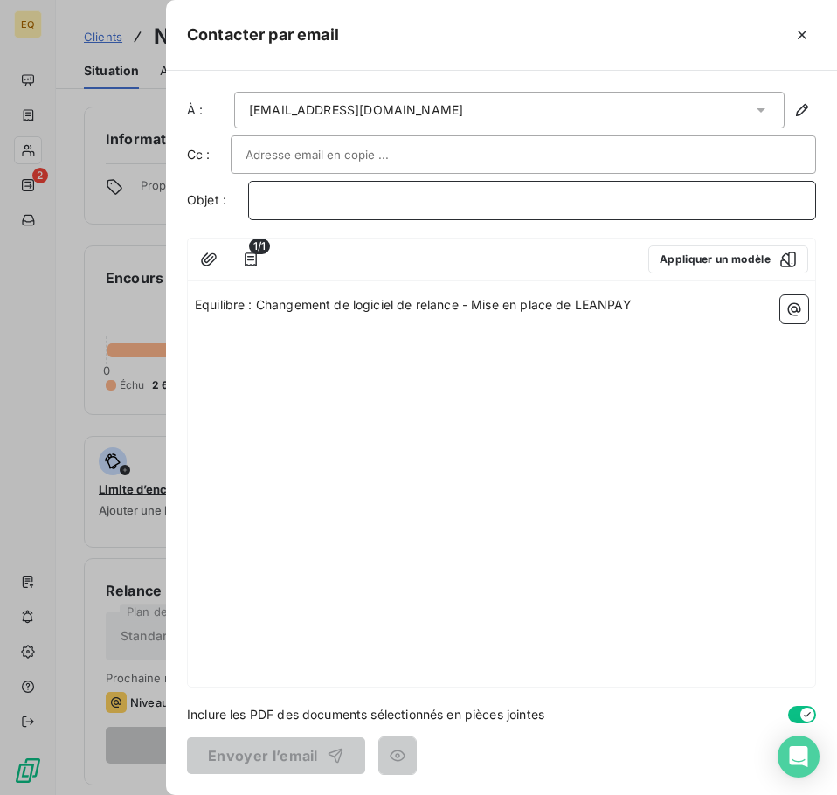
drag, startPoint x: 289, startPoint y: 194, endPoint x: 289, endPoint y: 205, distance: 11.4
click at [289, 196] on p "﻿" at bounding box center [532, 200] width 538 height 20
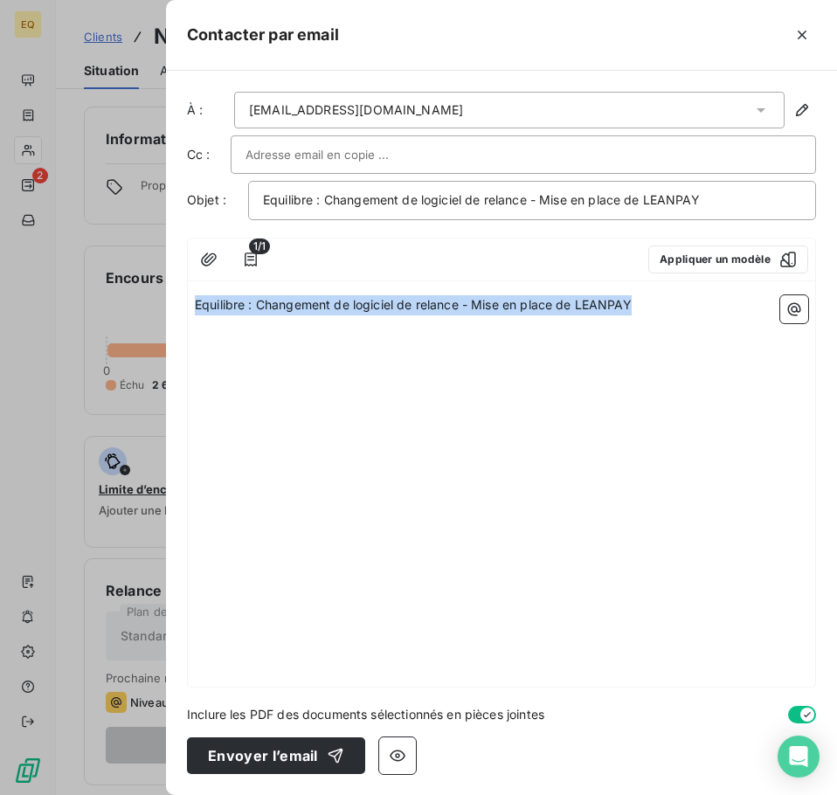
drag, startPoint x: 645, startPoint y: 299, endPoint x: 163, endPoint y: 304, distance: 482.0
click at [163, 795] on div "Contacter par email À : [EMAIL_ADDRESS][DOMAIN_NAME] Cc : Objet : Equilibre : C…" at bounding box center [418, 795] width 837 height 0
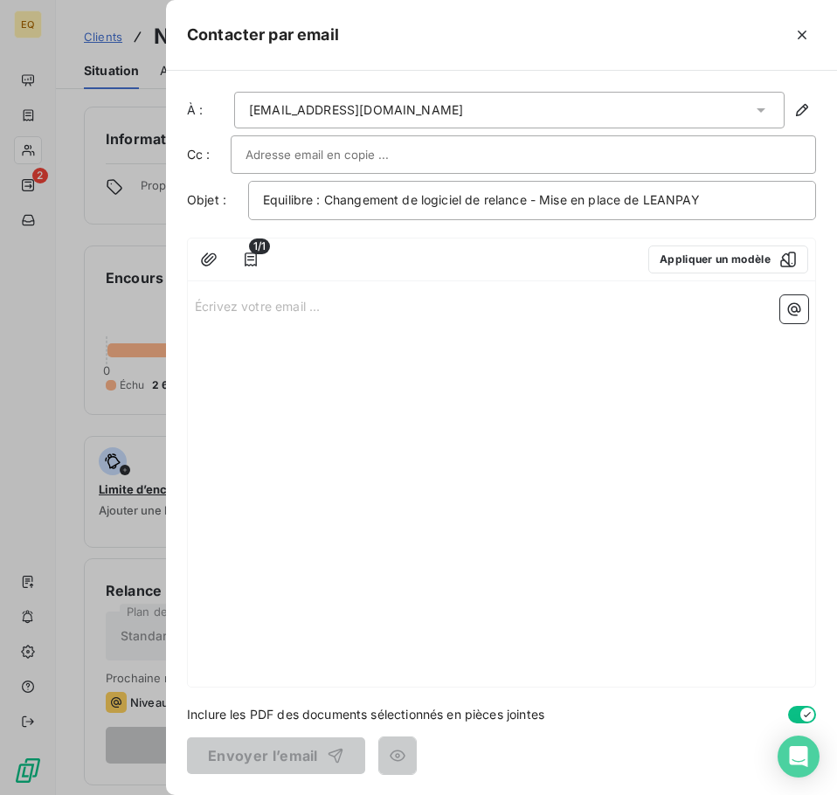
click at [196, 306] on p "Écrivez votre email ... ﻿" at bounding box center [501, 305] width 613 height 20
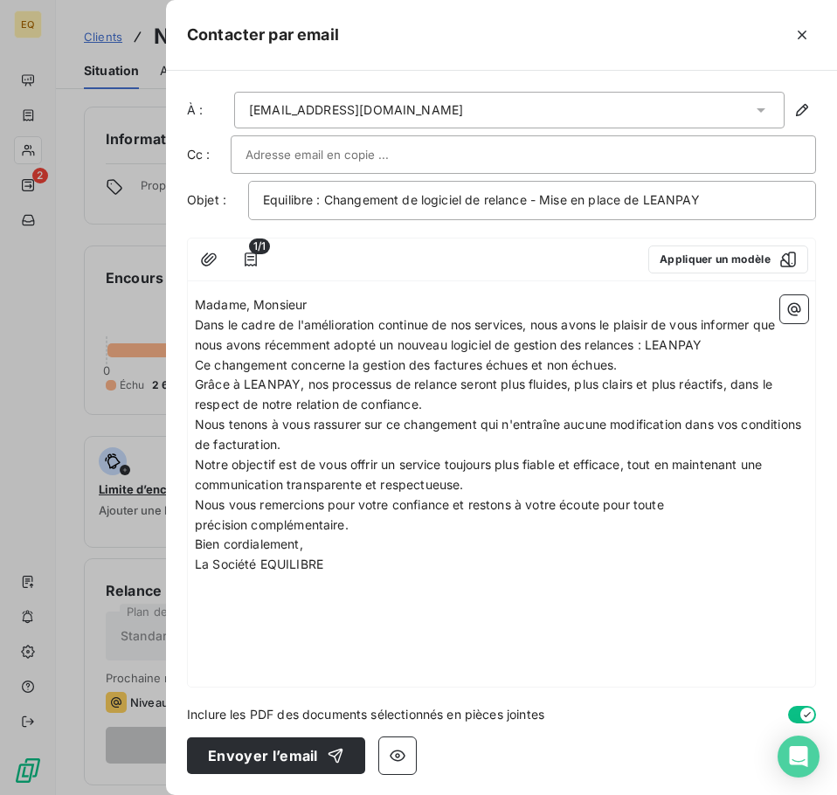
click at [335, 306] on p "Madame, Monsieur" at bounding box center [501, 305] width 613 height 20
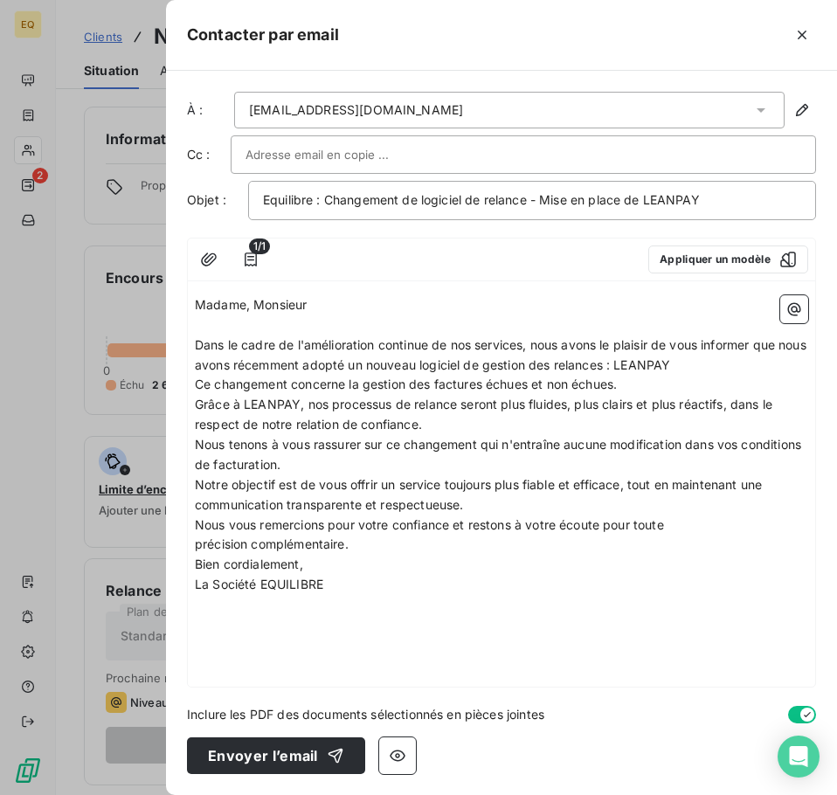
click at [727, 364] on p "Dans le cadre de l'amélioration continue de nos services, nous avons le plaisir…" at bounding box center [501, 355] width 613 height 40
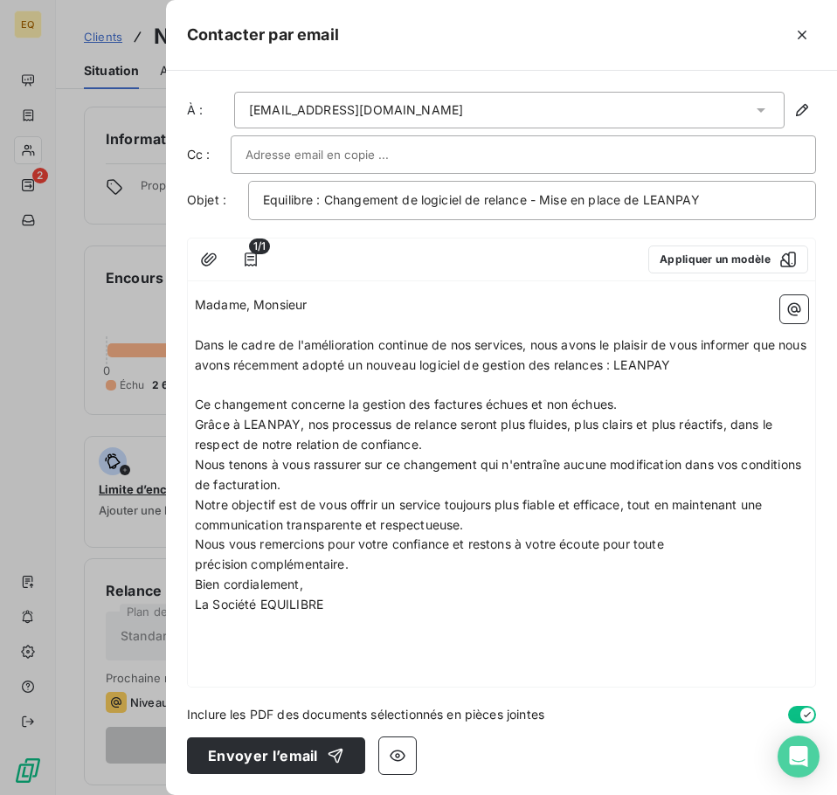
click at [649, 403] on p "Ce changement concerne la gestion des factures échues et non échues." at bounding box center [501, 405] width 613 height 20
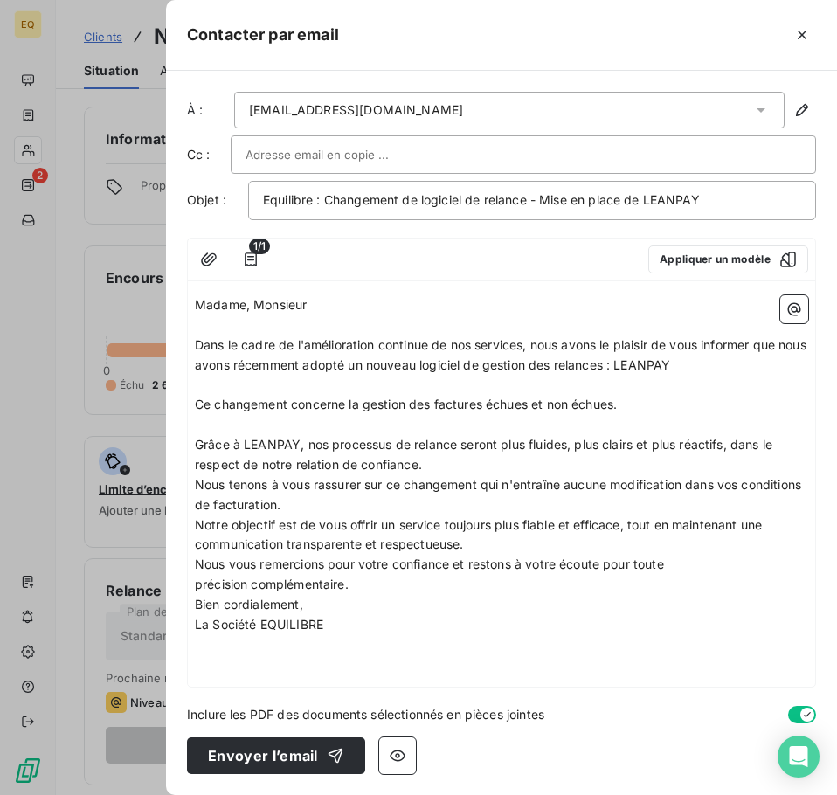
click at [452, 464] on p "Grâce à LEANPAY, nos processus de relance seront plus fluides, plus clairs et p…" at bounding box center [501, 455] width 613 height 40
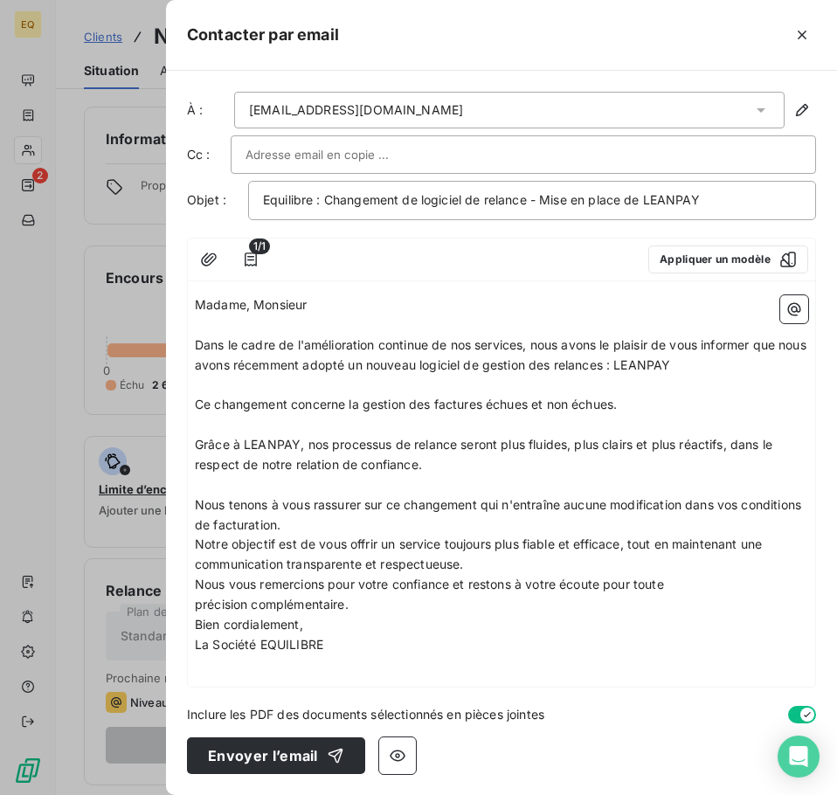
click at [364, 527] on p "Nous tenons à vous rassurer sur ce changement qui n'entraîne aucune modificatio…" at bounding box center [501, 515] width 613 height 40
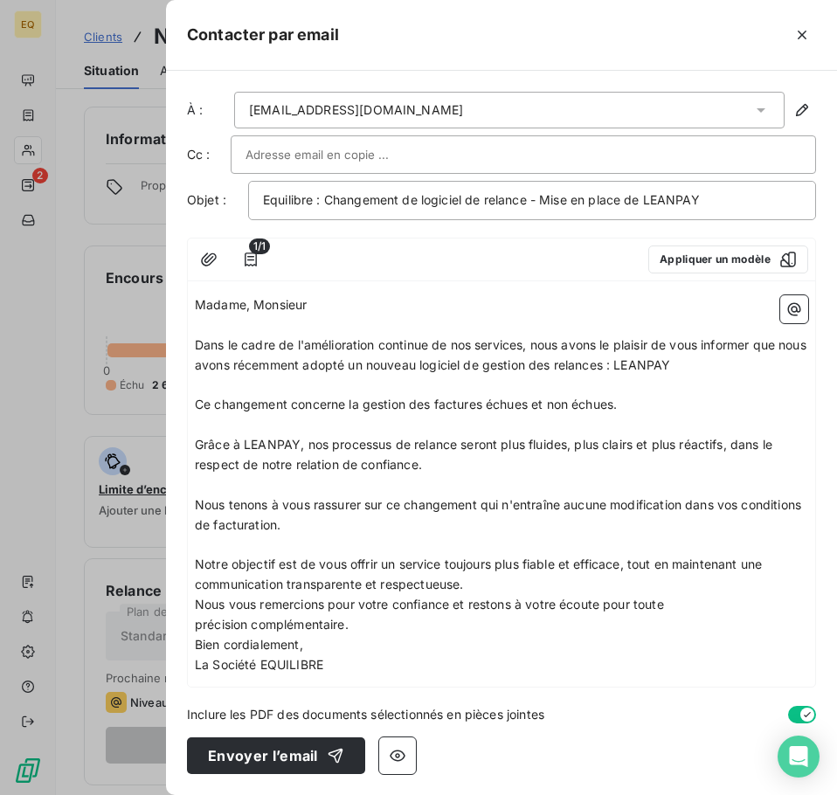
click at [478, 586] on p "Notre objectif est de vous offrir un service toujours plus fiable et efficace, …" at bounding box center [501, 574] width 613 height 40
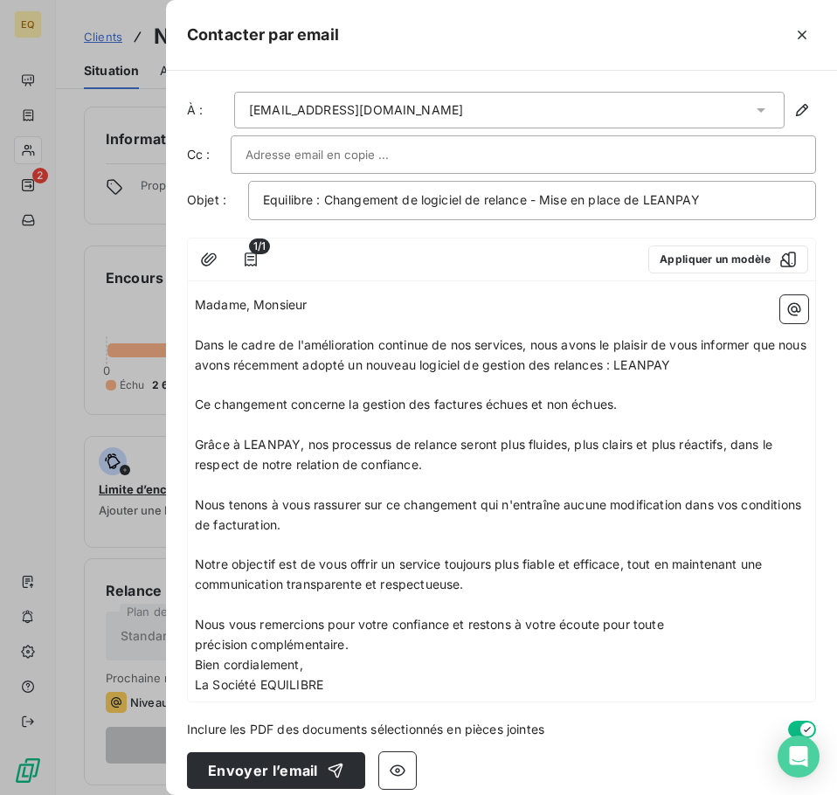
click at [368, 643] on p "Nous vous remercions pour votre confiance et restons à votre écoute pour toute …" at bounding box center [501, 635] width 613 height 40
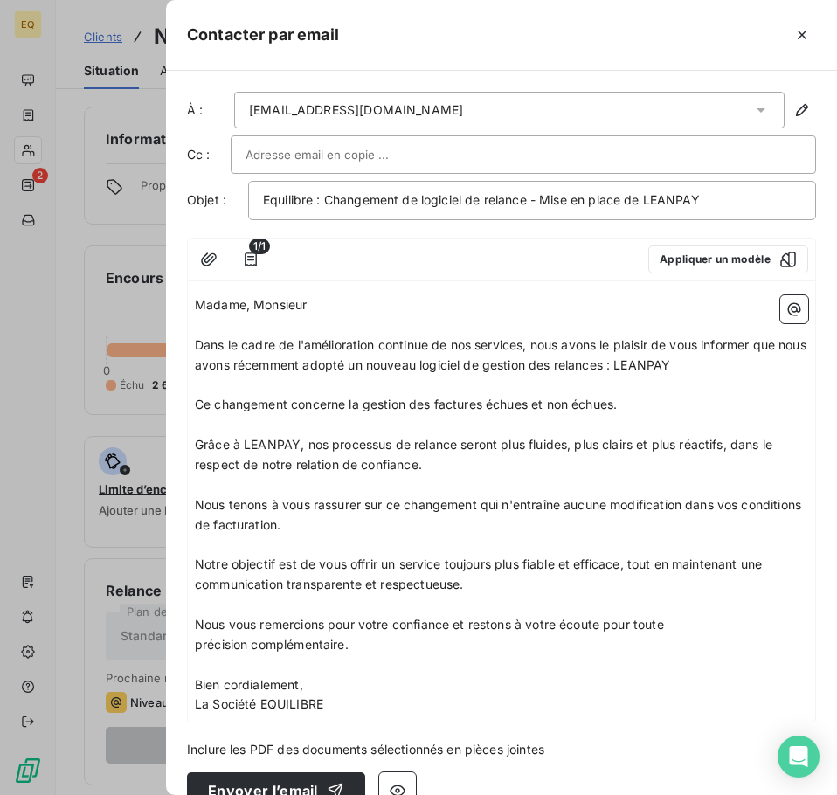
click at [322, 687] on p "Bien cordialement," at bounding box center [501, 685] width 613 height 20
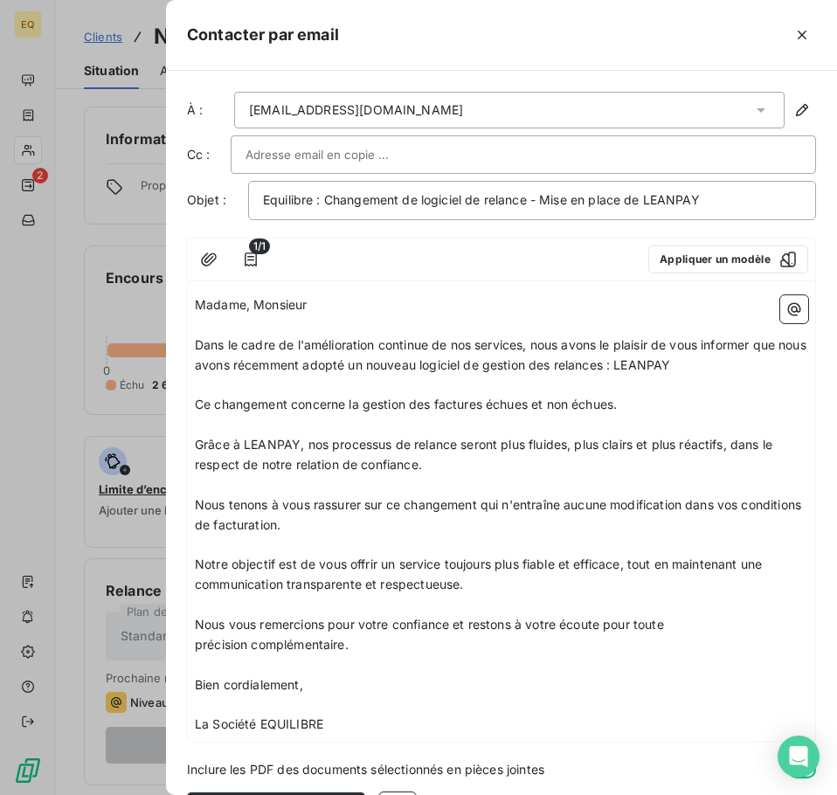
click at [358, 720] on p "La Société EQUILIBRE" at bounding box center [501, 724] width 613 height 20
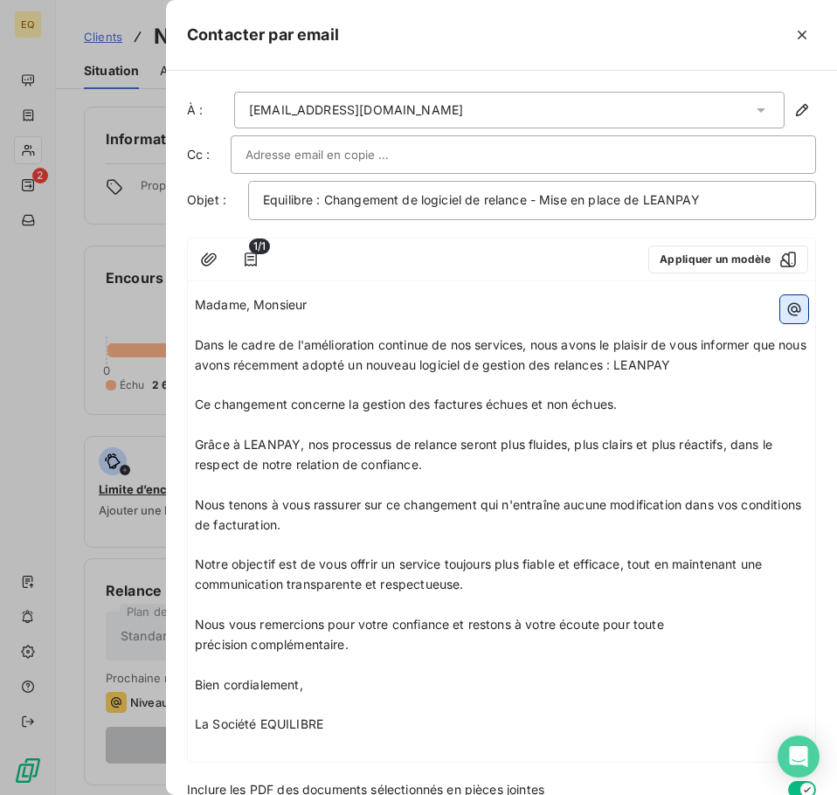
drag, startPoint x: 785, startPoint y: 309, endPoint x: 775, endPoint y: 317, distance: 13.1
click at [785, 308] on icon "button" at bounding box center [793, 308] width 17 height 17
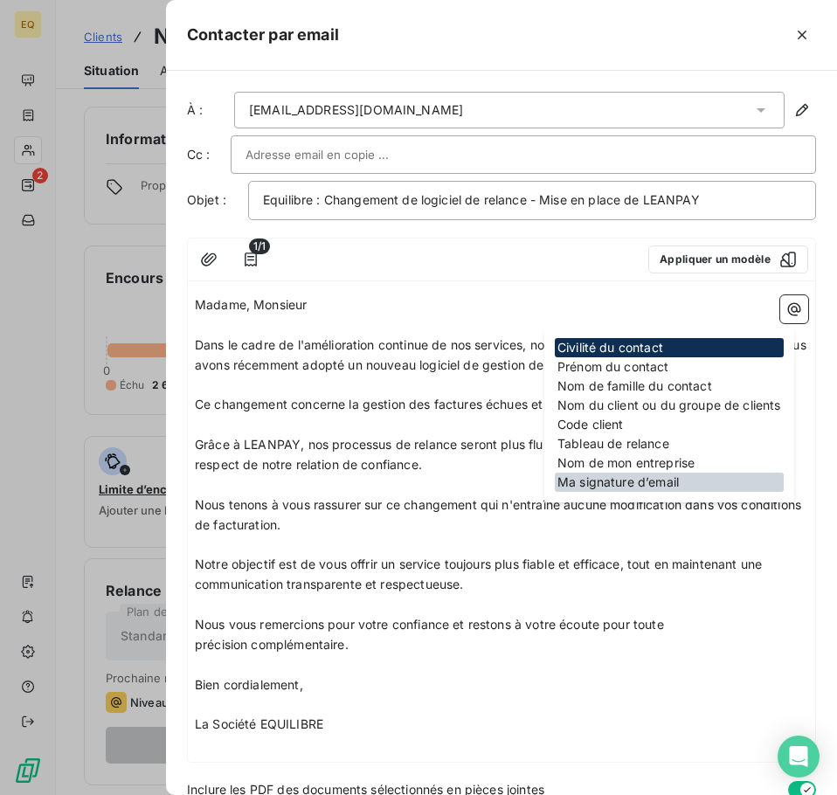
click at [647, 476] on div "Ma signature d’email" at bounding box center [668, 481] width 229 height 19
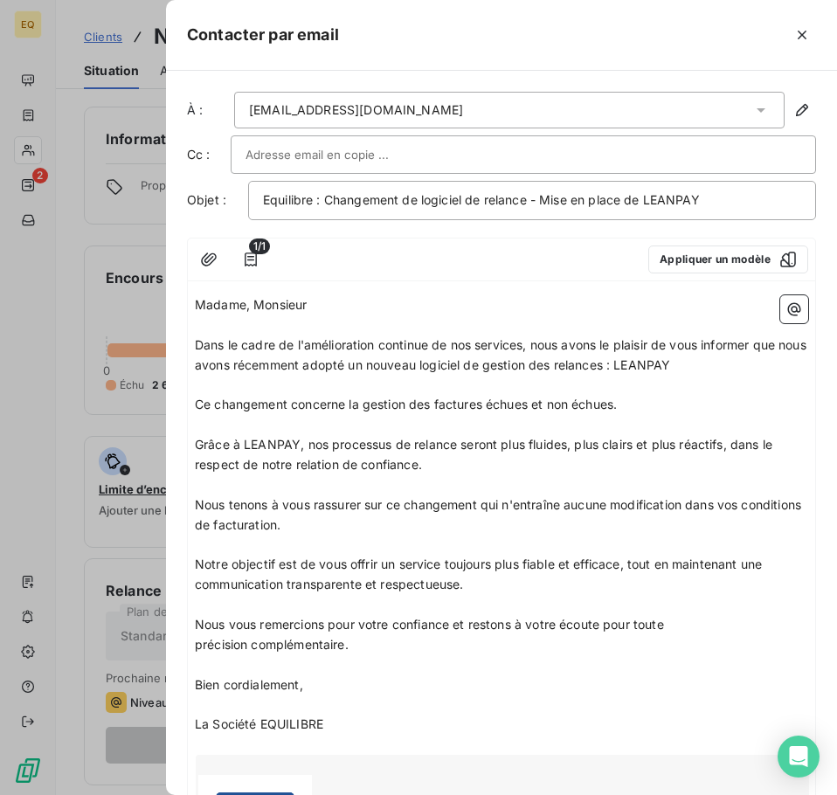
click at [437, 711] on p "﻿" at bounding box center [501, 704] width 613 height 20
click at [320, 154] on input "text" at bounding box center [339, 154] width 188 height 26
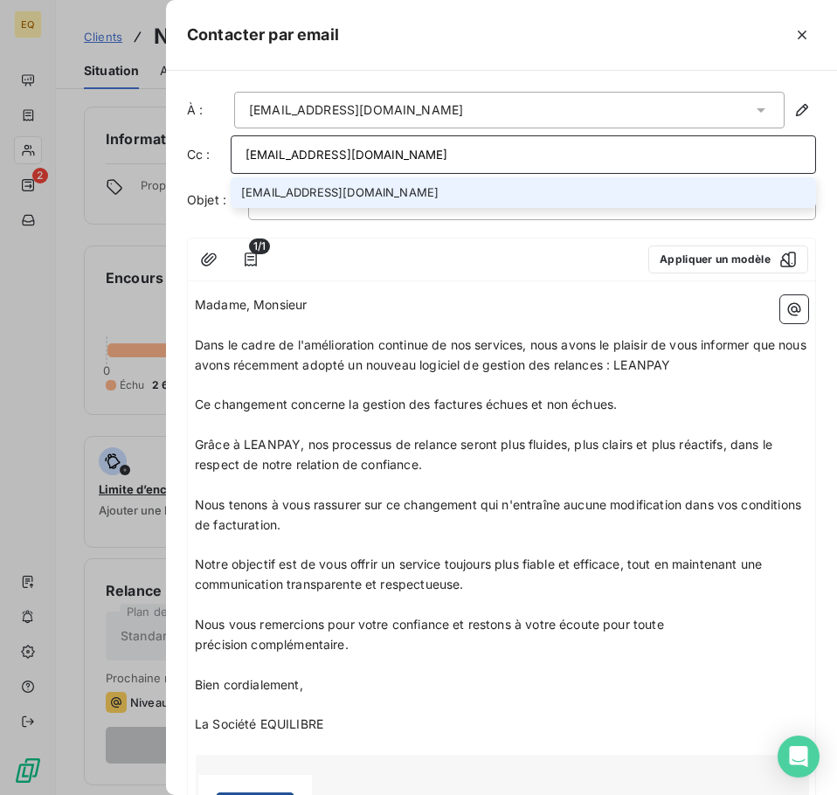
type input "[EMAIL_ADDRESS][DOMAIN_NAME]"
click at [348, 188] on li "[EMAIL_ADDRESS][DOMAIN_NAME]" at bounding box center [523, 192] width 585 height 31
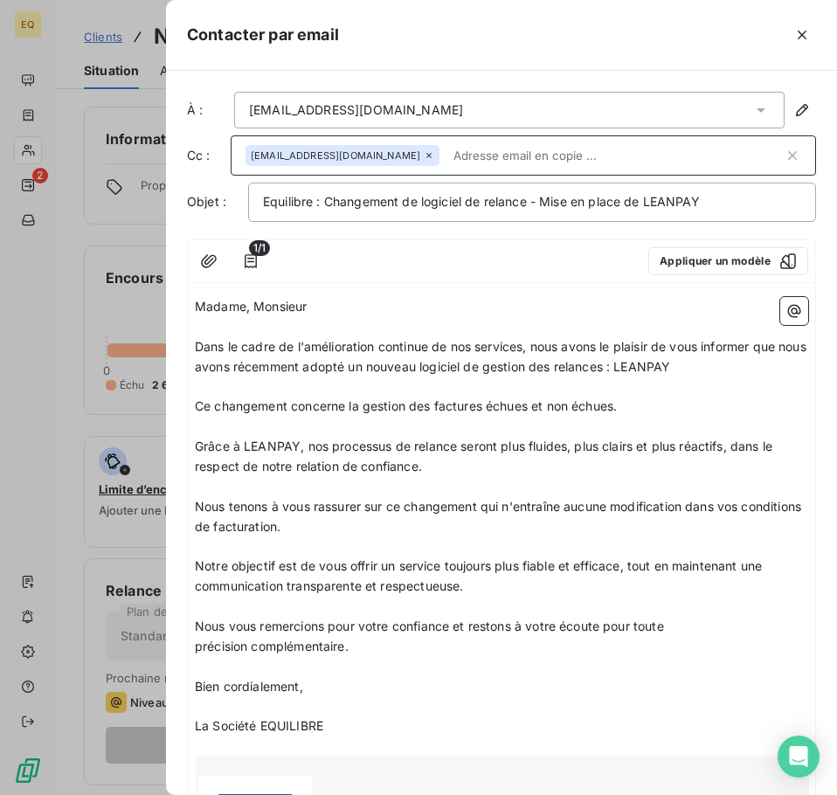
click at [381, 307] on p "Madame, Monsieur" at bounding box center [501, 307] width 613 height 20
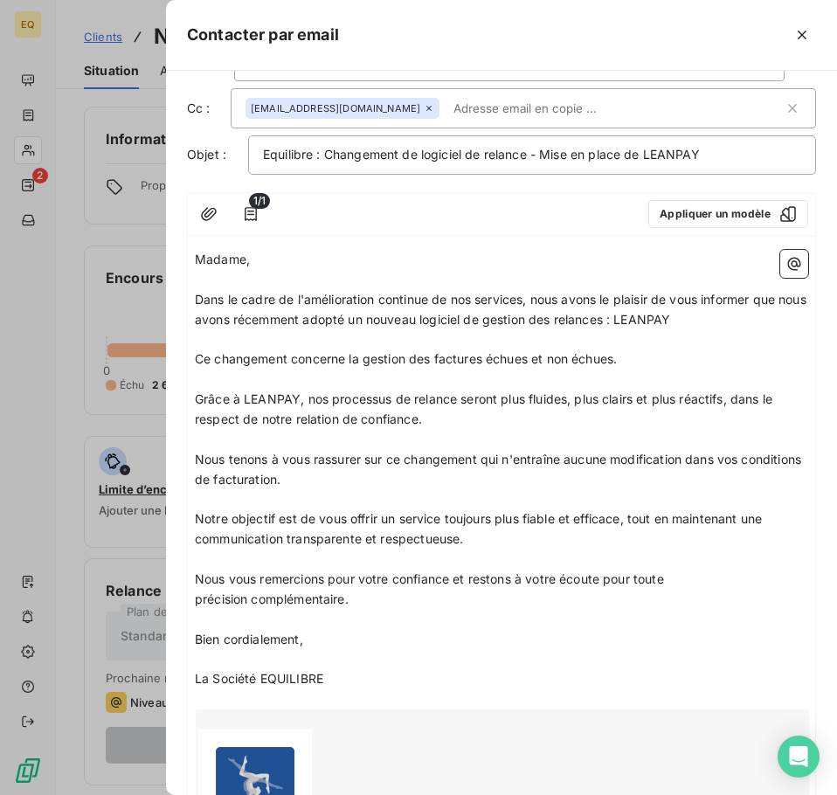
scroll to position [87, 0]
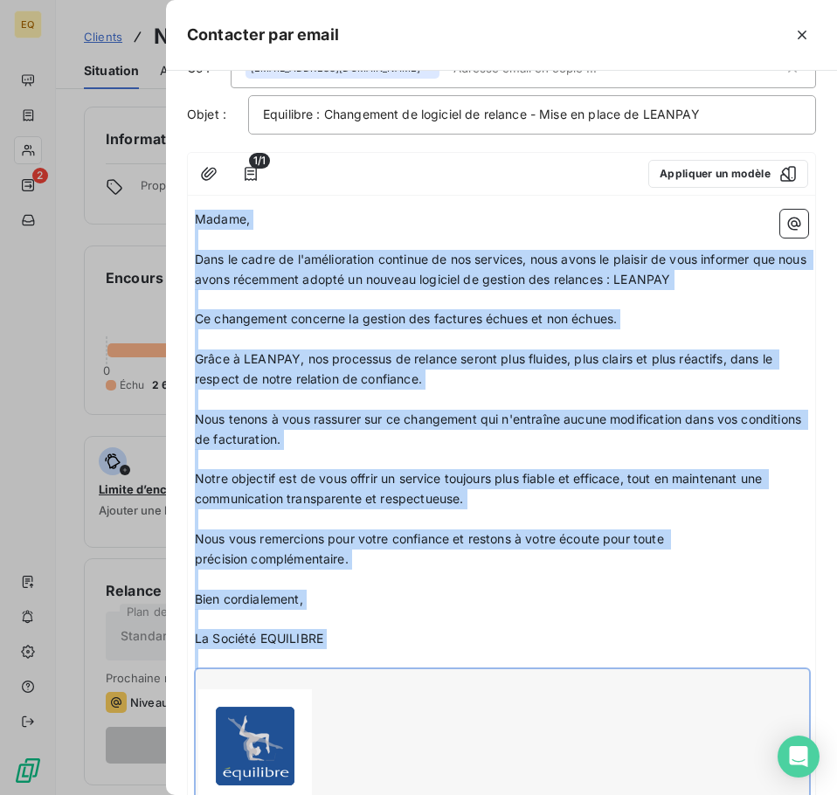
drag, startPoint x: 196, startPoint y: 217, endPoint x: 306, endPoint y: 755, distance: 549.9
click at [306, 756] on div "Madame, ﻿ Dans le cadre de l'amélioration continue de nos services, nous avons …" at bounding box center [501, 534] width 613 height 649
click at [369, 221] on p "Madame," at bounding box center [501, 220] width 613 height 20
click at [413, 607] on p "Bien cordialement," at bounding box center [501, 599] width 613 height 20
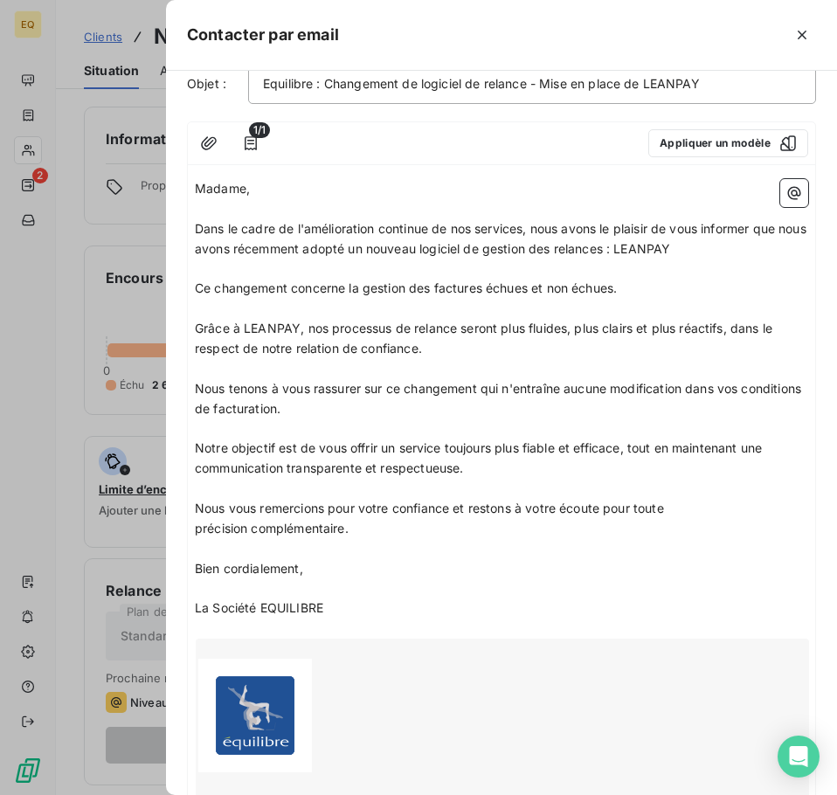
scroll to position [266, 0]
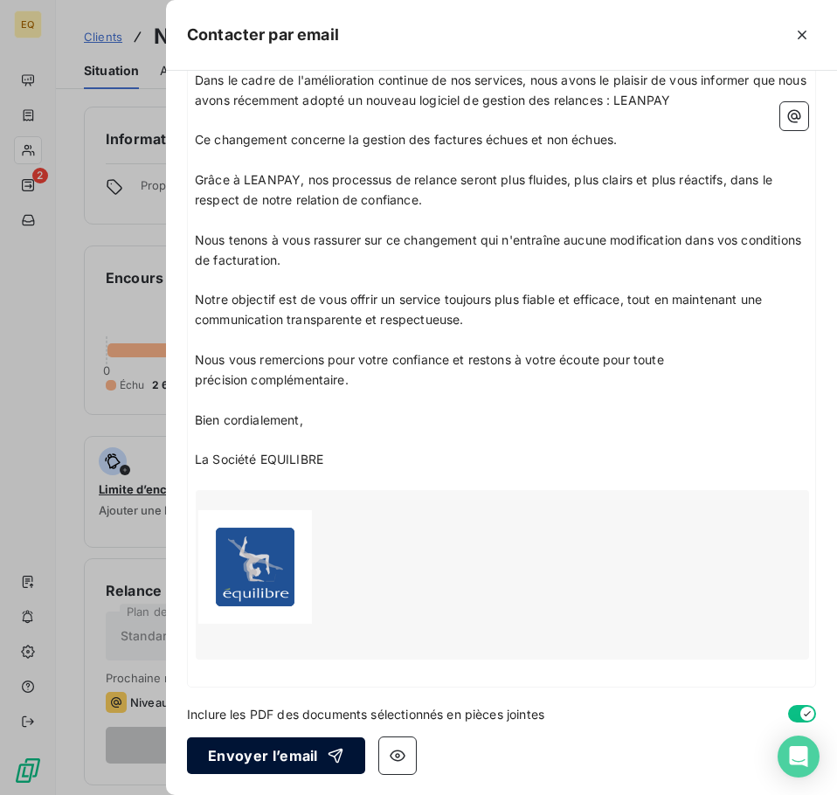
click at [233, 753] on button "Envoyer l’email" at bounding box center [276, 755] width 178 height 37
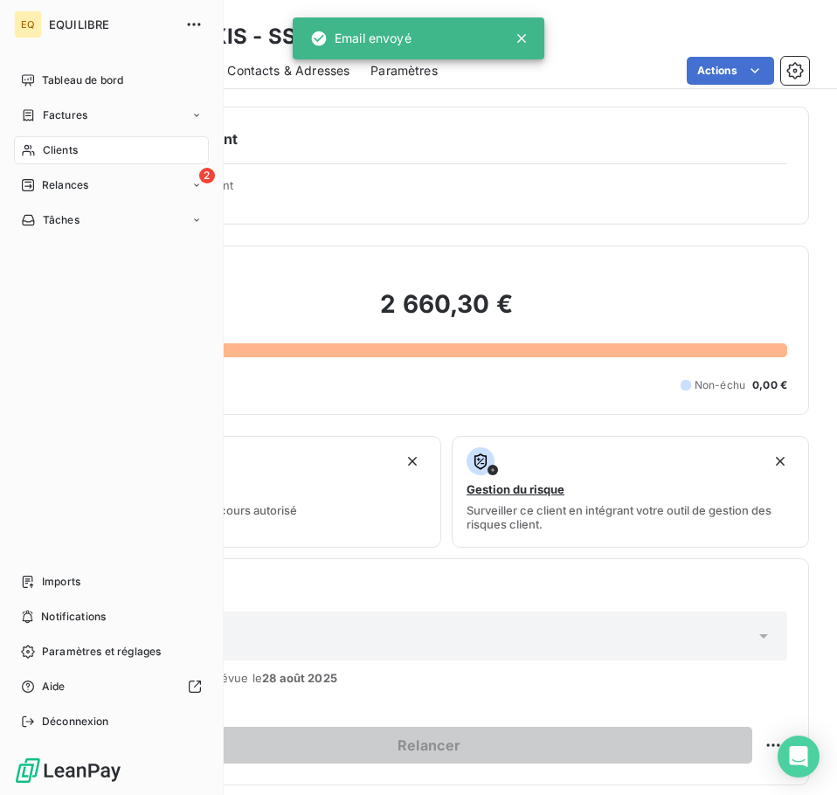
click at [62, 108] on span "Factures" at bounding box center [65, 115] width 45 height 16
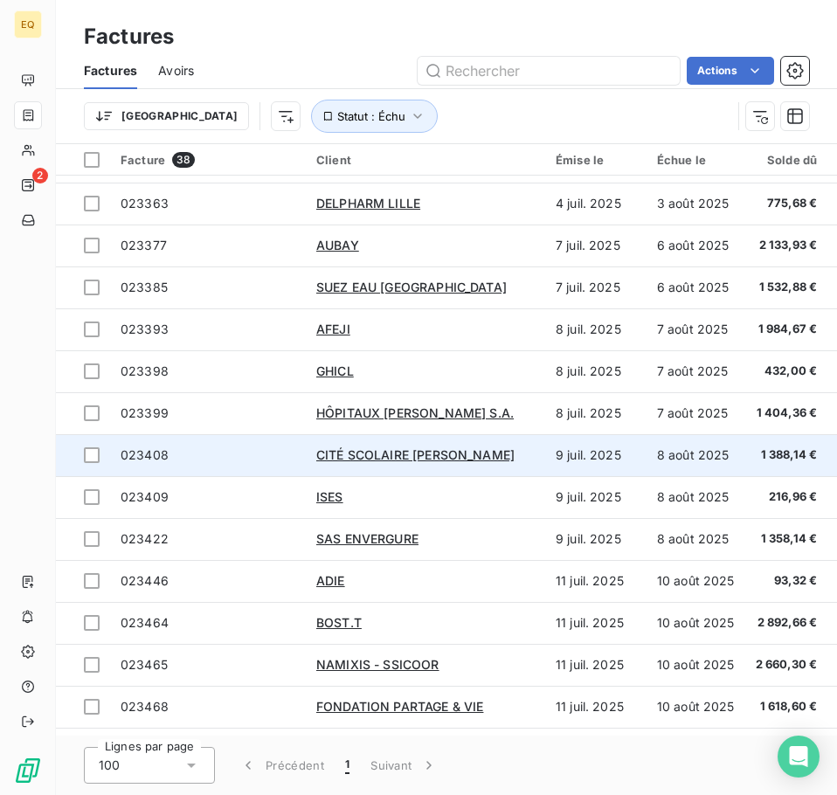
scroll to position [1041, 0]
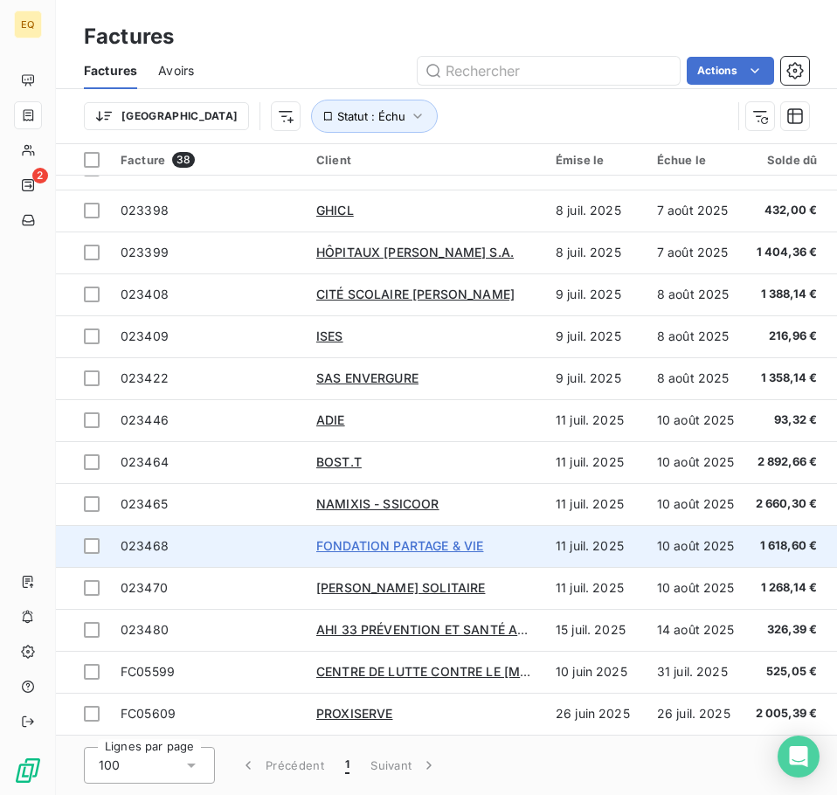
click at [346, 538] on span "FONDATION PARTAGE & VIE" at bounding box center [399, 545] width 167 height 15
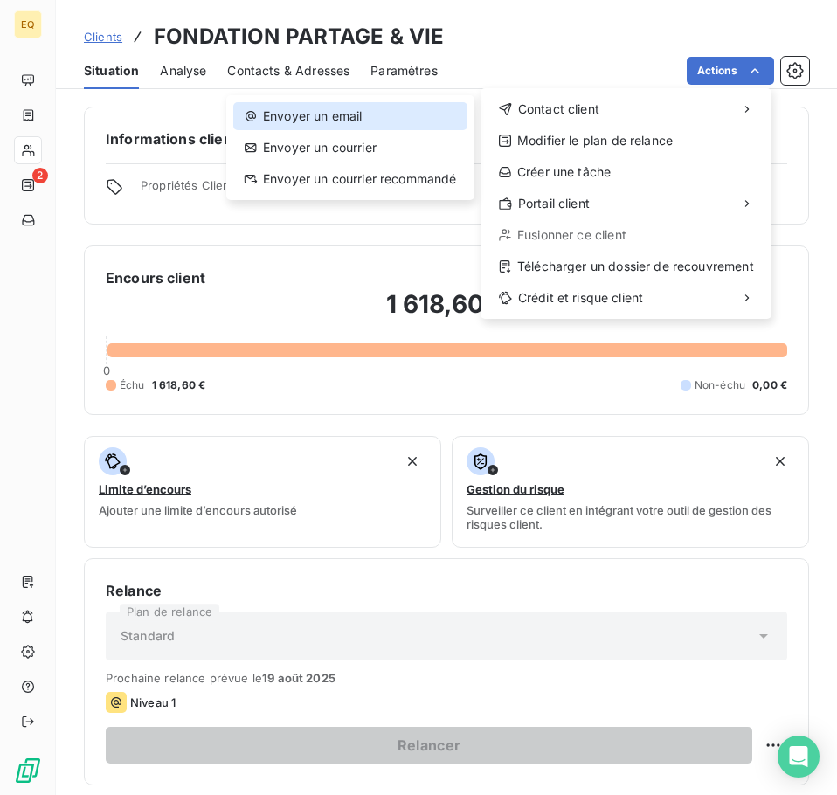
click at [366, 117] on div "Envoyer un email" at bounding box center [350, 116] width 234 height 28
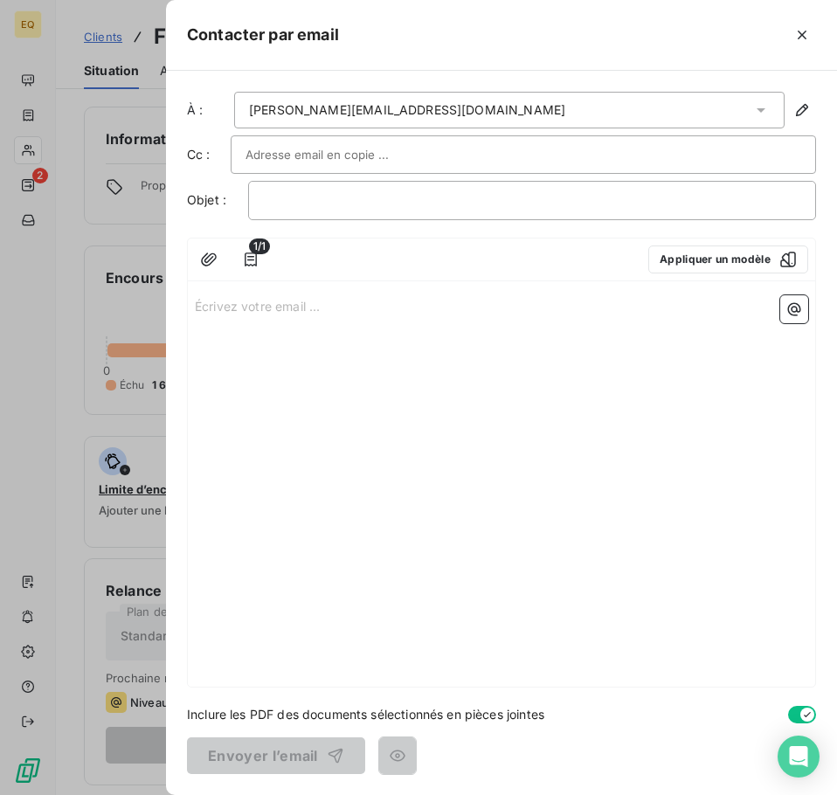
click at [205, 307] on p "Écrivez votre email ... ﻿" at bounding box center [501, 305] width 613 height 20
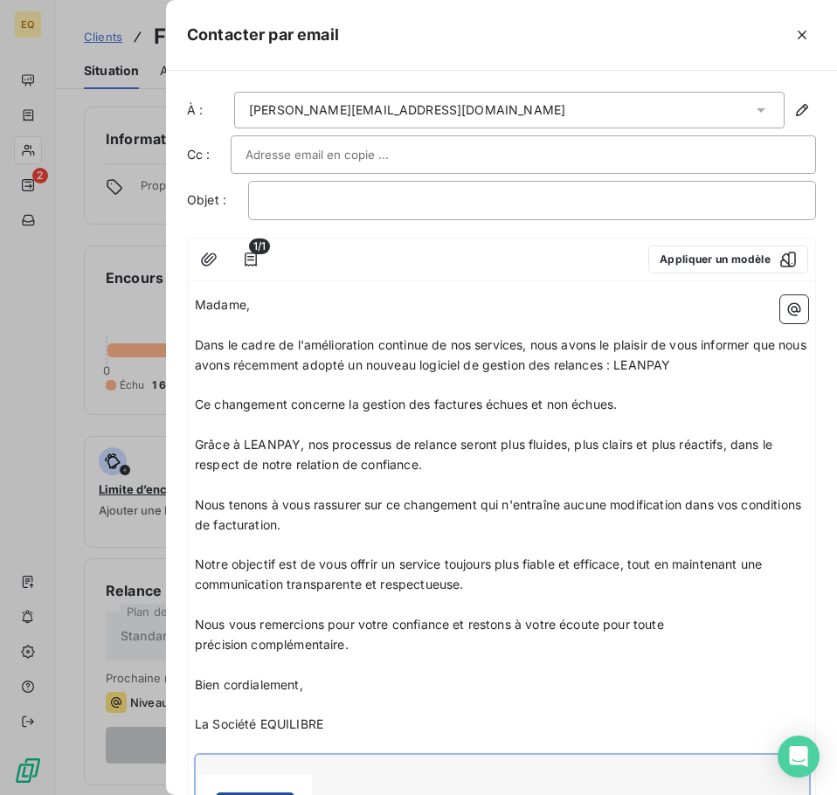
click at [243, 305] on span "Madame," at bounding box center [222, 304] width 55 height 15
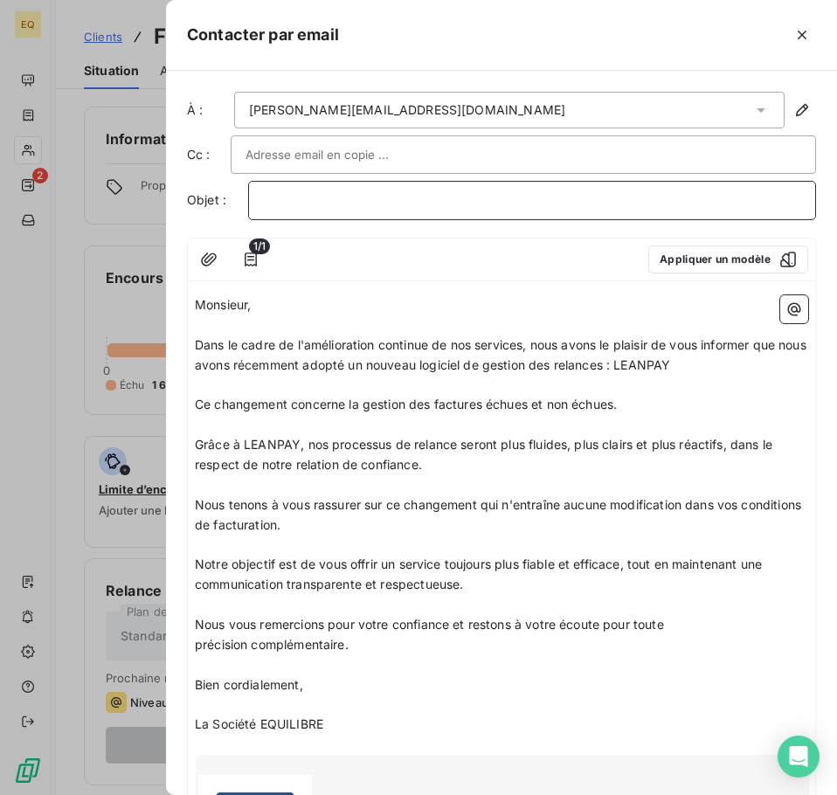
click at [286, 203] on p "﻿" at bounding box center [532, 200] width 538 height 20
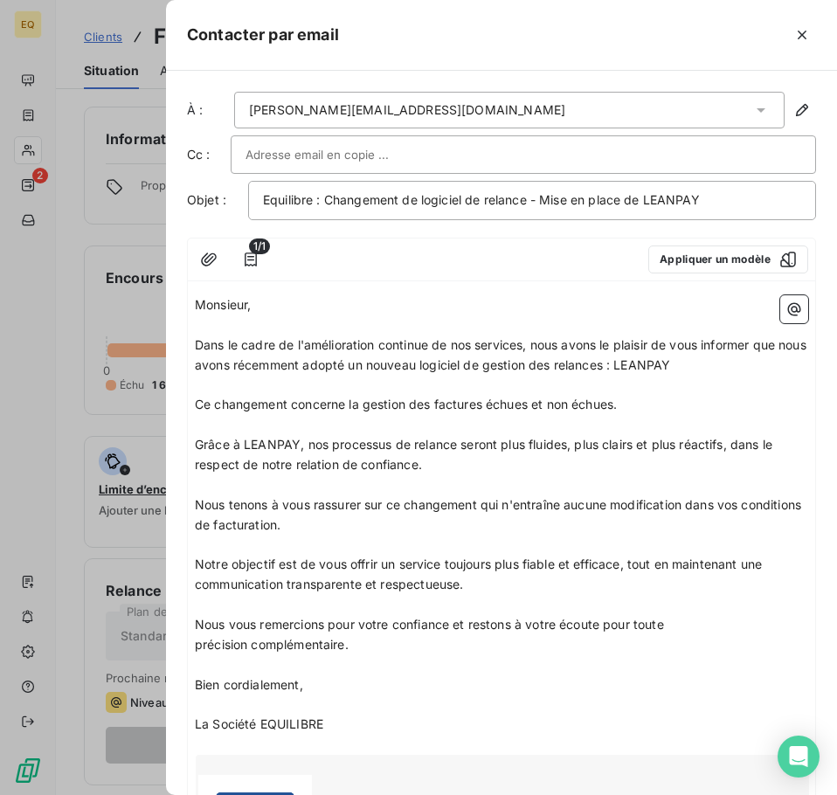
click at [278, 157] on input "text" at bounding box center [339, 154] width 188 height 26
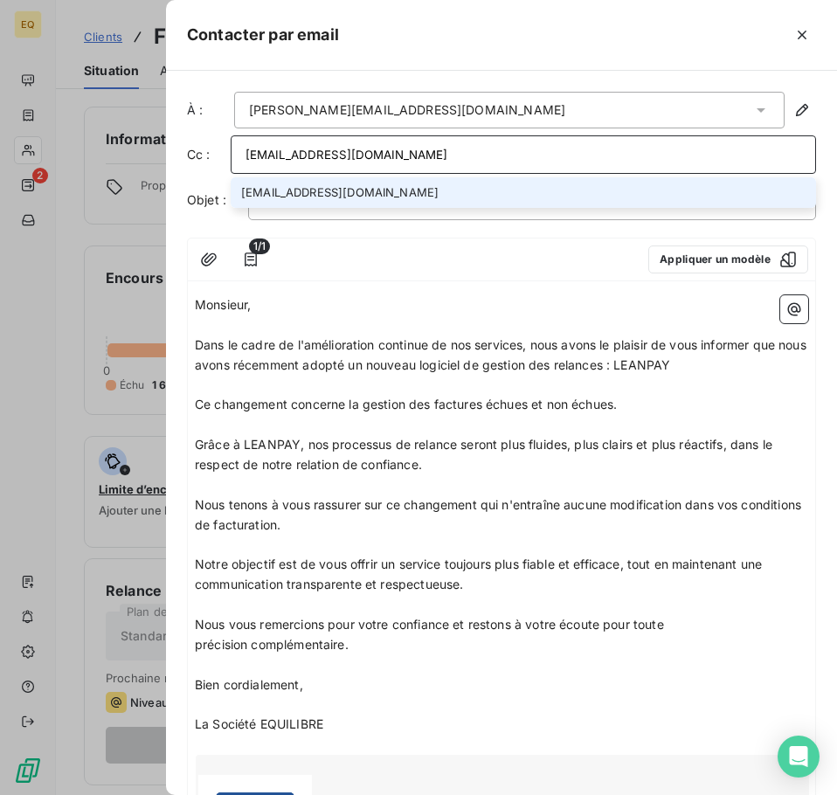
type input "[EMAIL_ADDRESS][DOMAIN_NAME]"
click at [359, 183] on li "[EMAIL_ADDRESS][DOMAIN_NAME]" at bounding box center [523, 192] width 585 height 31
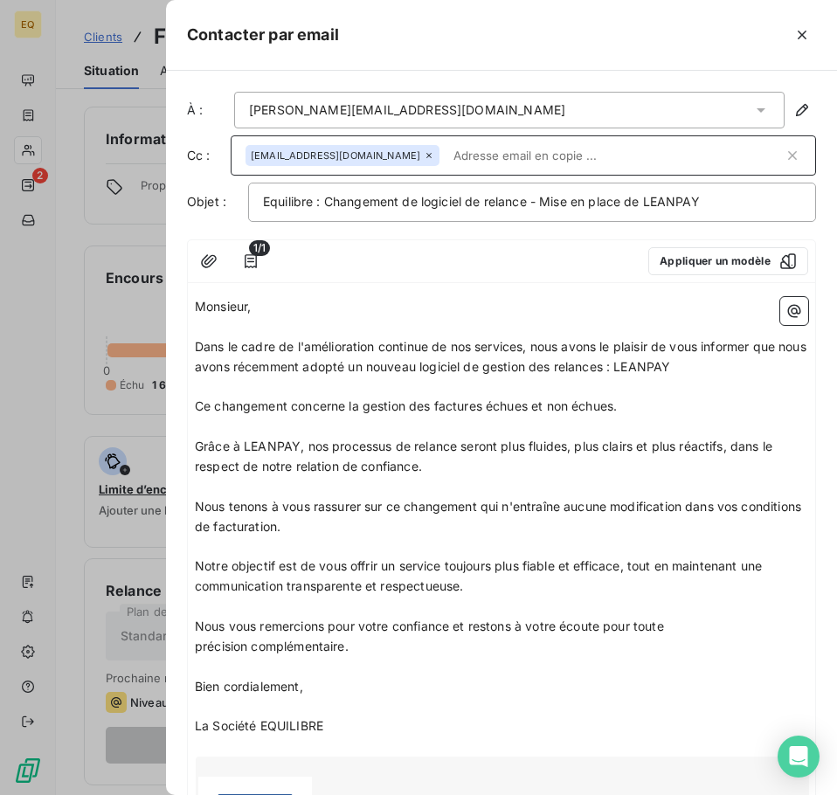
click at [335, 302] on p "Monsieur," at bounding box center [501, 307] width 613 height 20
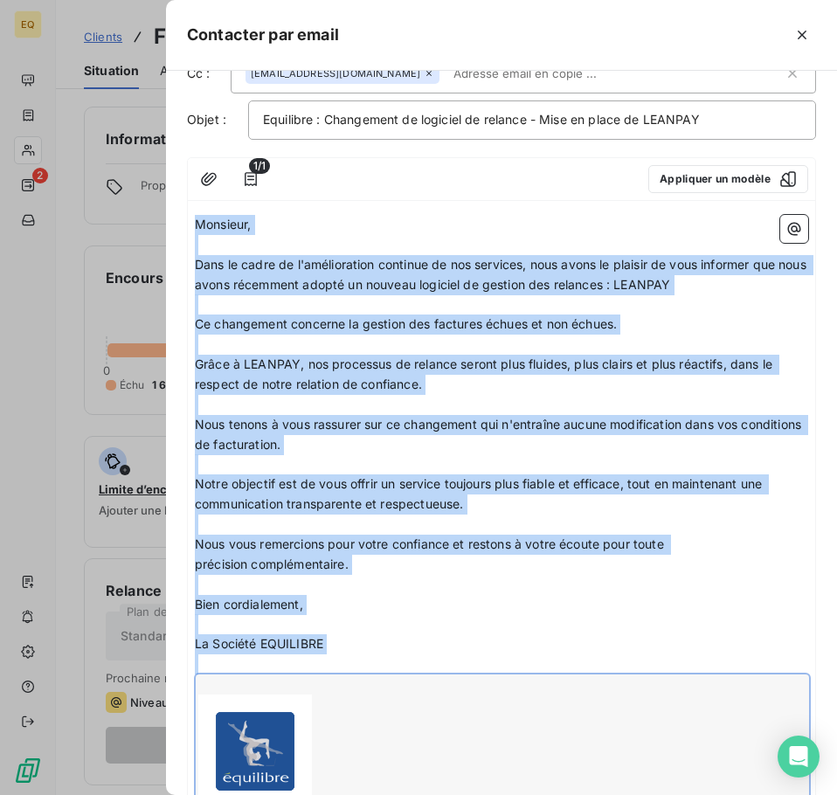
drag, startPoint x: 198, startPoint y: 306, endPoint x: 308, endPoint y: 783, distance: 490.2
click at [308, 783] on div "Monsieur, ﻿ Dans le cadre de l'amélioration continue de nos services, nous avon…" at bounding box center [501, 529] width 613 height 629
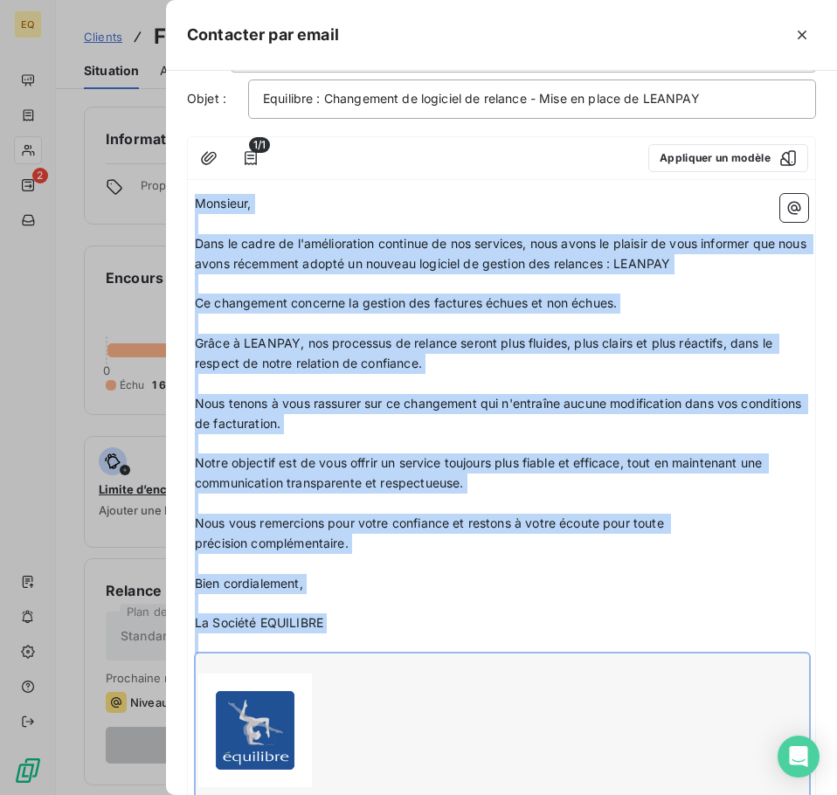
drag, startPoint x: 318, startPoint y: 212, endPoint x: 340, endPoint y: 219, distance: 22.9
click at [319, 212] on p "Monsieur," at bounding box center [501, 204] width 613 height 20
click at [436, 594] on p "﻿" at bounding box center [501, 603] width 613 height 20
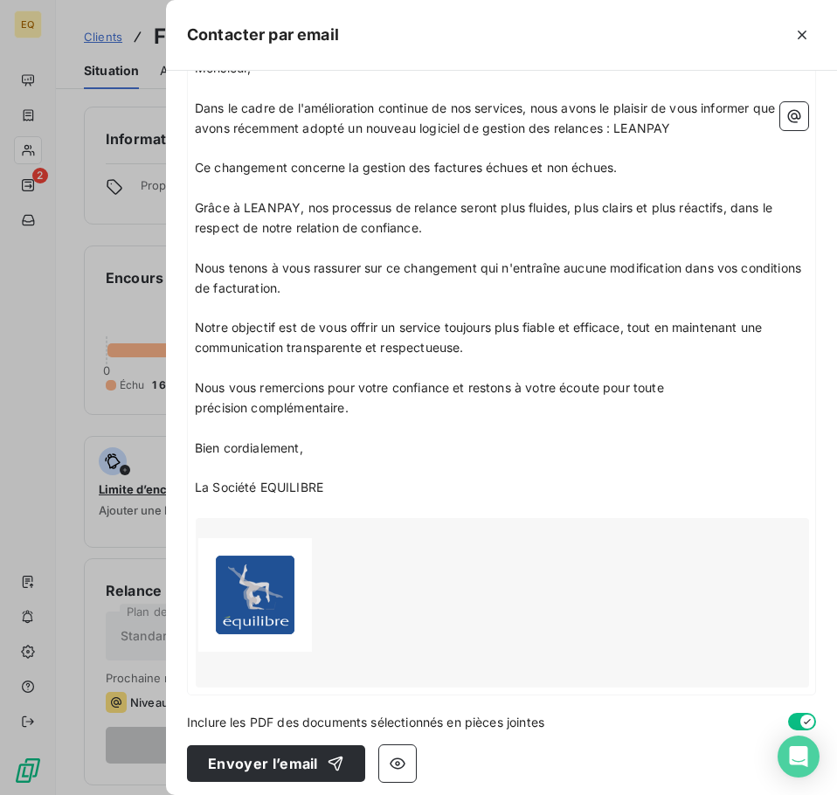
scroll to position [246, 0]
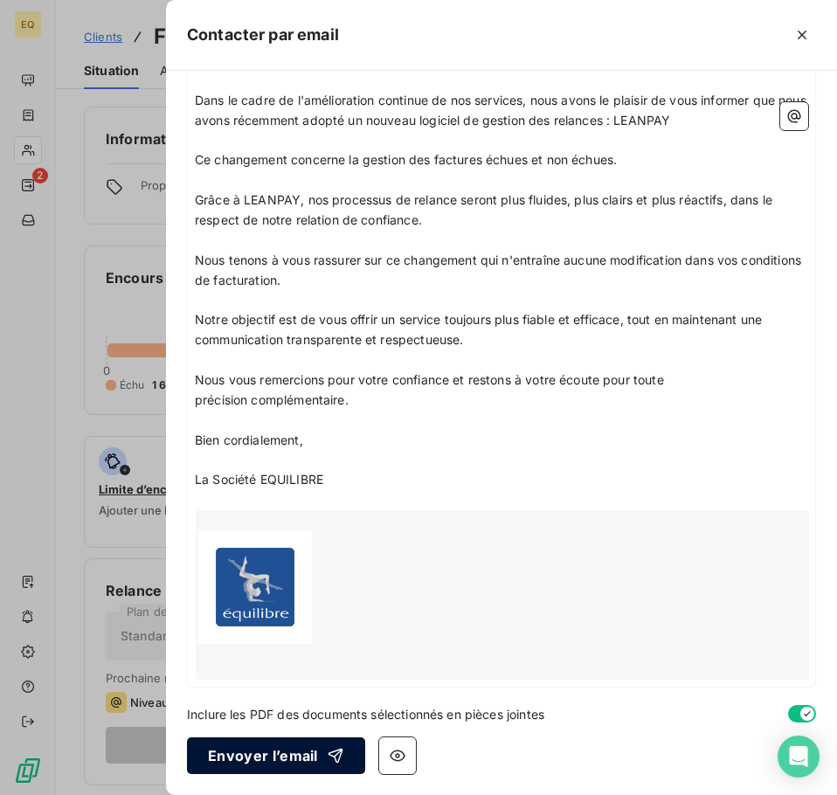
click at [250, 752] on button "Envoyer l’email" at bounding box center [276, 755] width 178 height 37
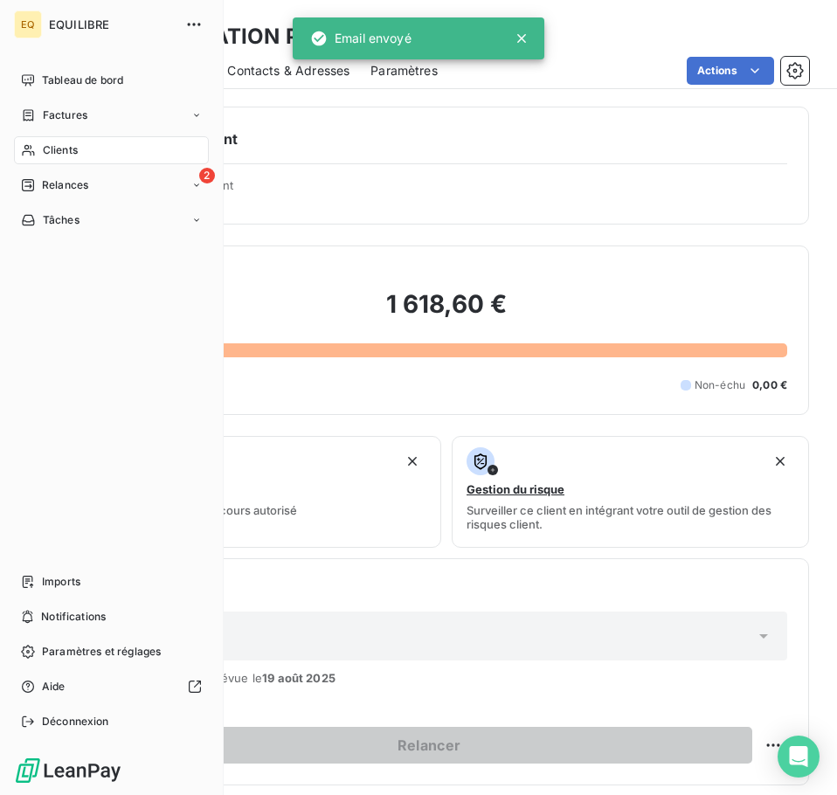
click at [72, 108] on span "Factures" at bounding box center [65, 115] width 45 height 16
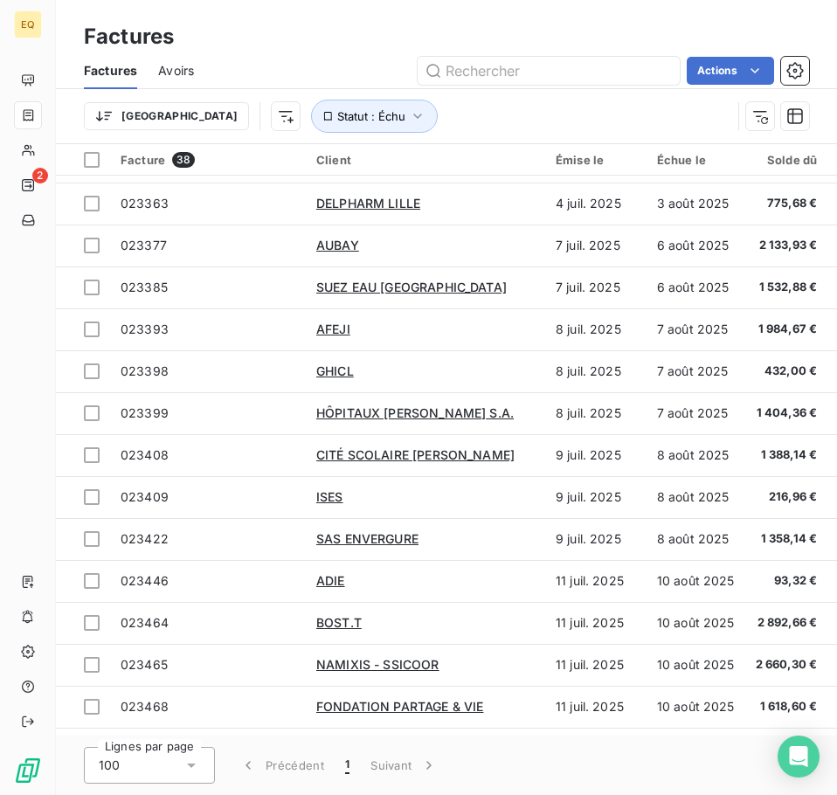
scroll to position [1041, 0]
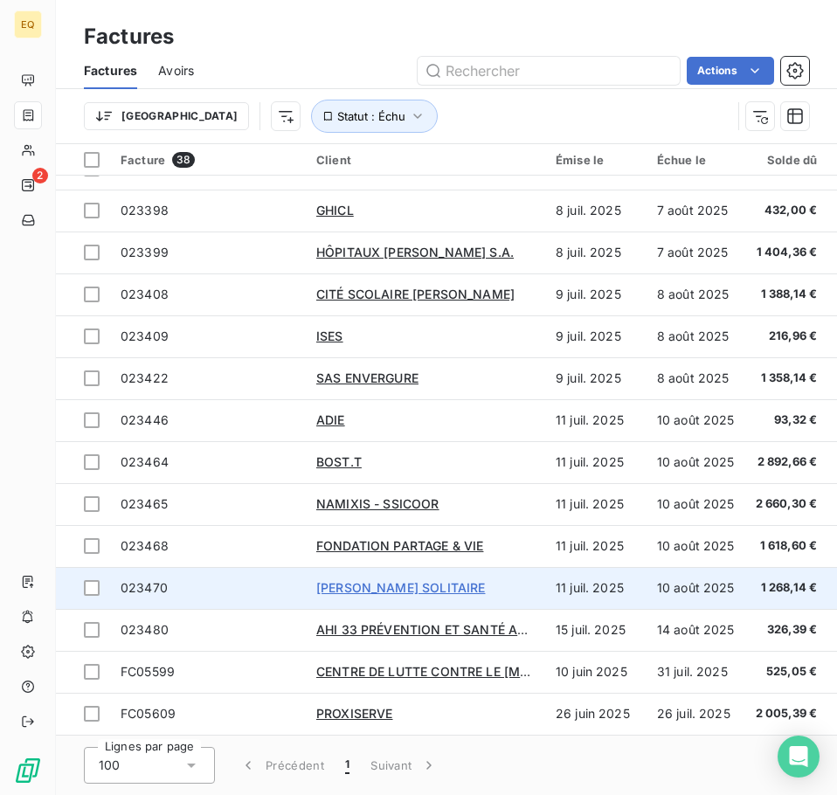
click at [355, 581] on span "[PERSON_NAME] SOLITAIRE" at bounding box center [400, 587] width 169 height 15
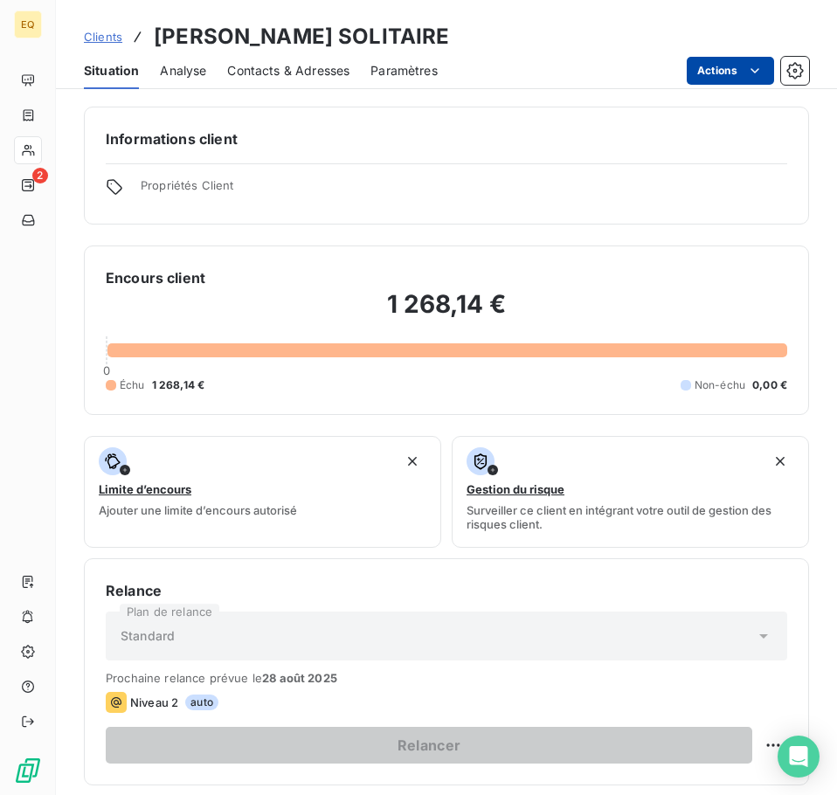
click at [726, 65] on html "EQ 2 Clients [PERSON_NAME] SOLITAIRE Situation Analyse Contacts & Adresses Para…" at bounding box center [418, 397] width 837 height 795
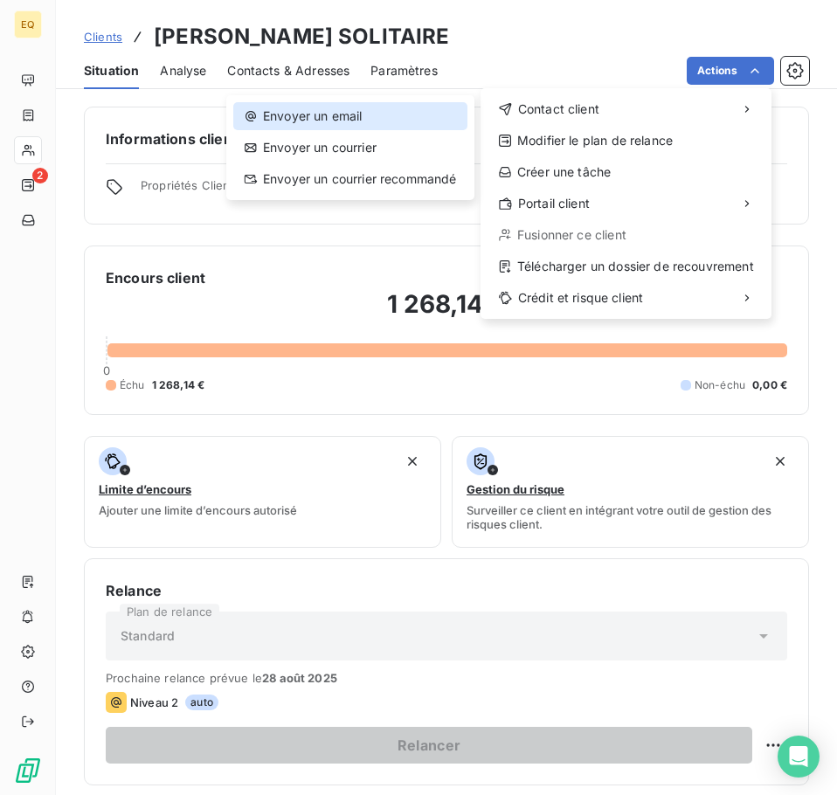
click at [368, 121] on div "Envoyer un email" at bounding box center [350, 116] width 234 height 28
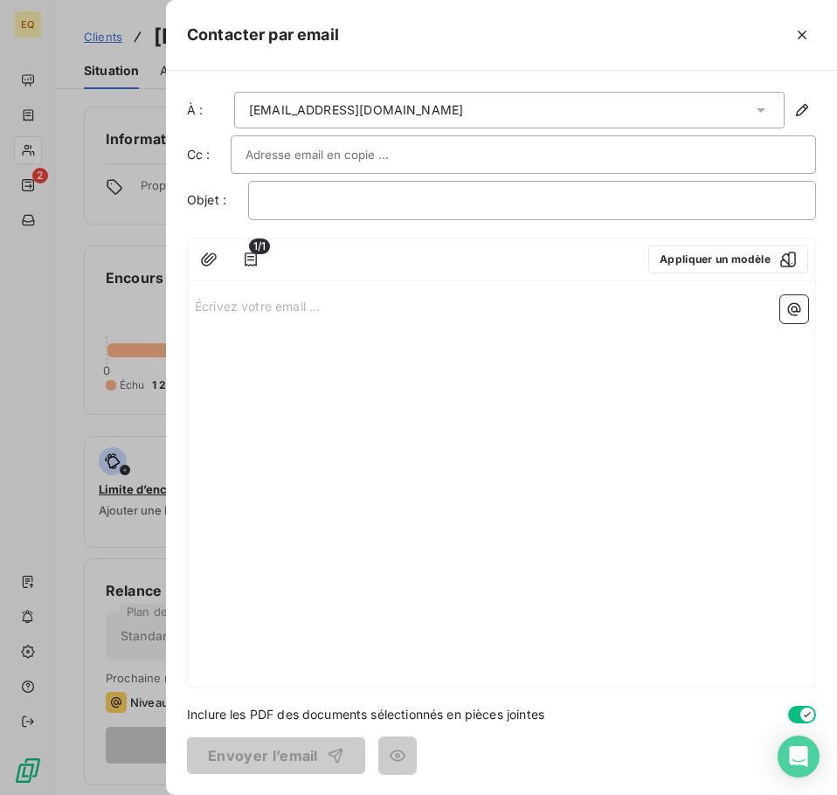
click at [196, 307] on p "Écrivez votre email ... ﻿" at bounding box center [501, 305] width 613 height 20
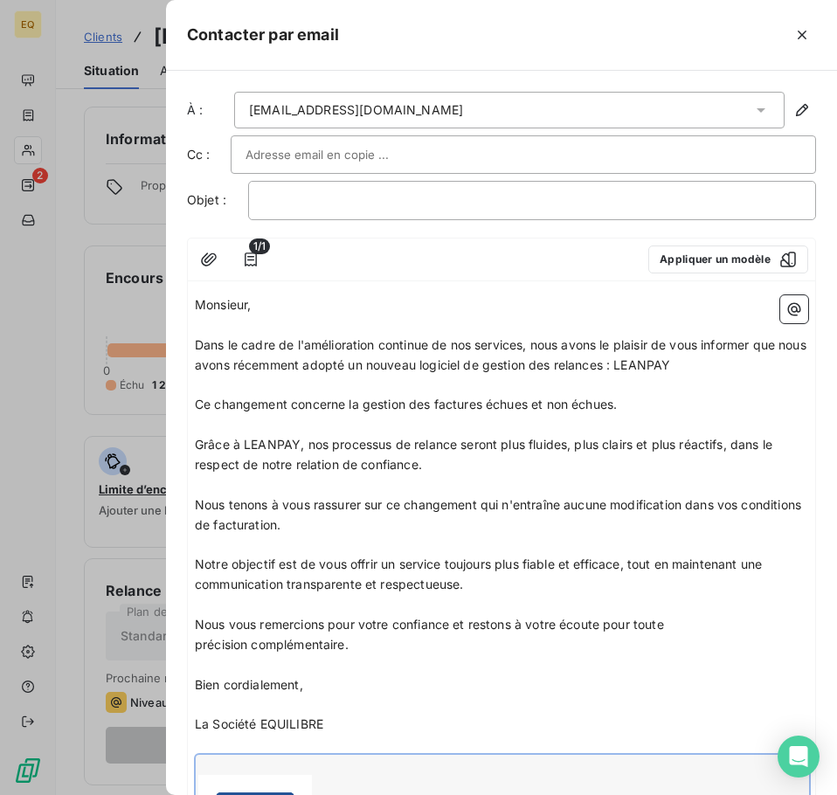
click at [365, 694] on p "﻿" at bounding box center [501, 704] width 613 height 20
click at [249, 300] on span "Monsieur," at bounding box center [223, 304] width 56 height 15
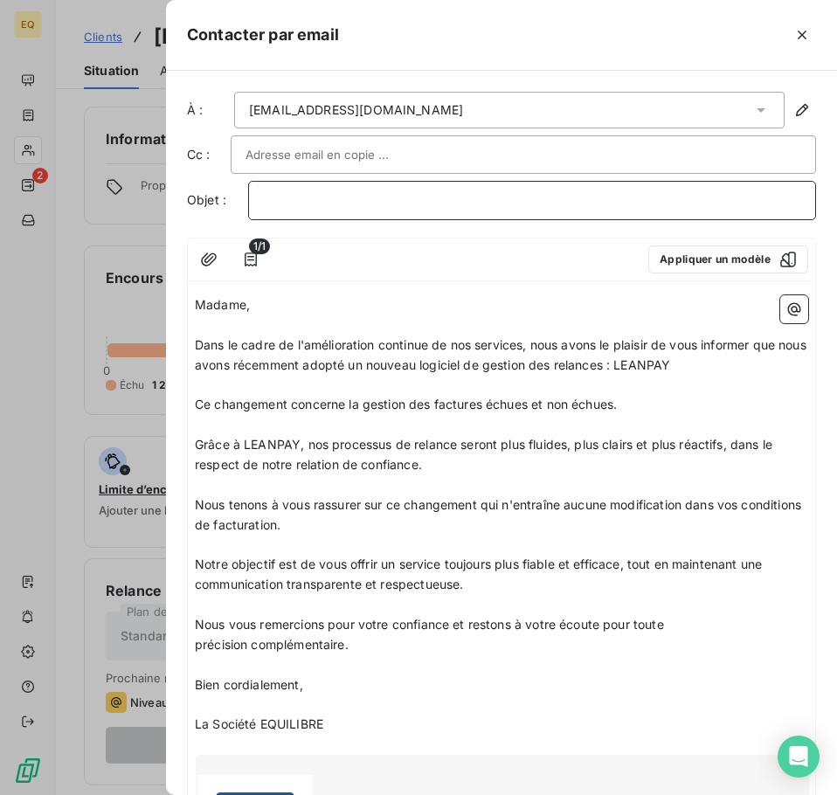
click at [266, 199] on p "﻿" at bounding box center [532, 200] width 538 height 20
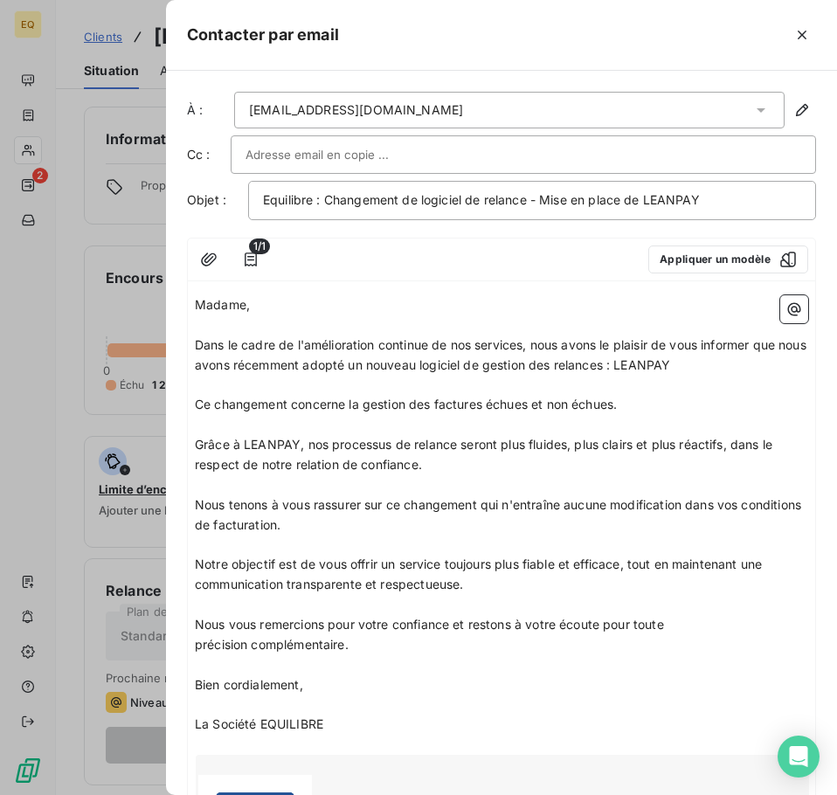
click at [289, 155] on input "text" at bounding box center [339, 154] width 188 height 26
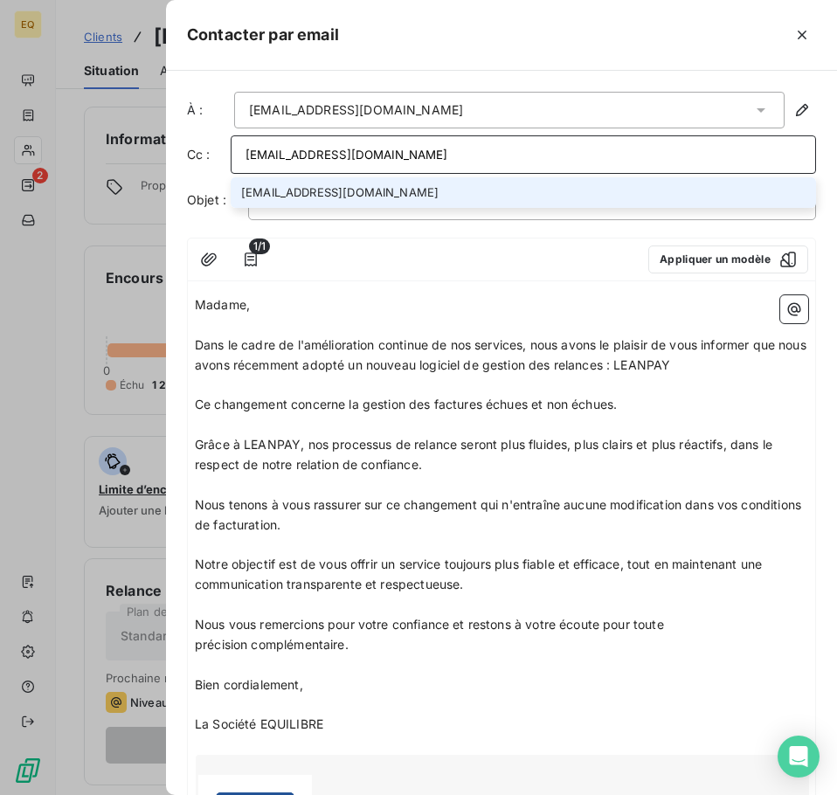
type input "[EMAIL_ADDRESS][DOMAIN_NAME]"
click at [344, 190] on li "[EMAIL_ADDRESS][DOMAIN_NAME]" at bounding box center [523, 192] width 585 height 31
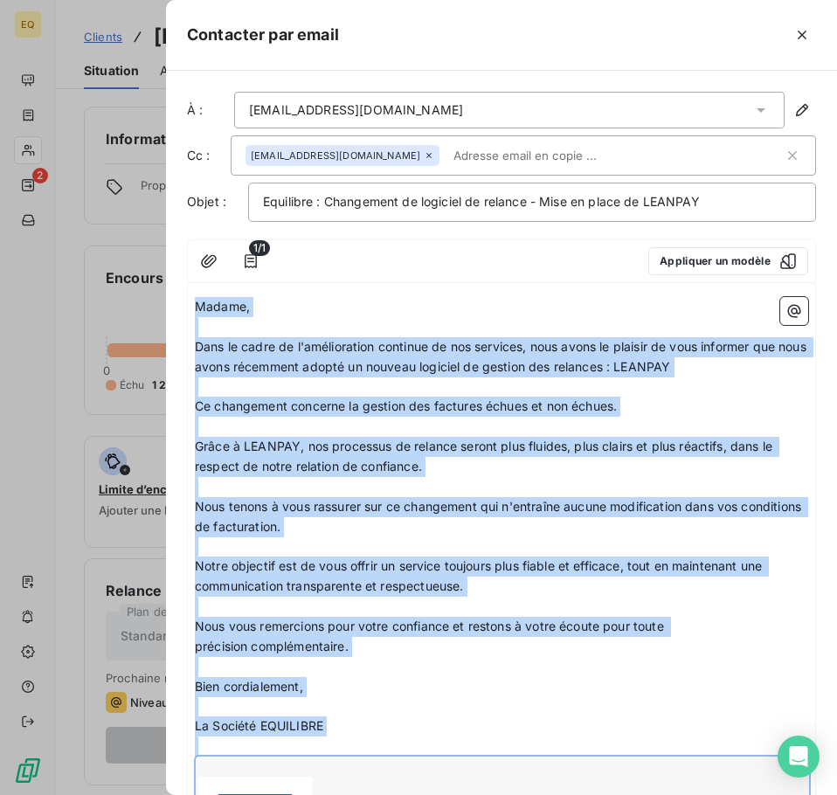
drag, startPoint x: 197, startPoint y: 304, endPoint x: 382, endPoint y: 613, distance: 359.9
click at [313, 773] on div "Madame, ﻿ Dans le cadre de l'amélioration continue de nos services, nous avons …" at bounding box center [501, 611] width 613 height 629
click at [412, 315] on p "Madame," at bounding box center [501, 307] width 613 height 20
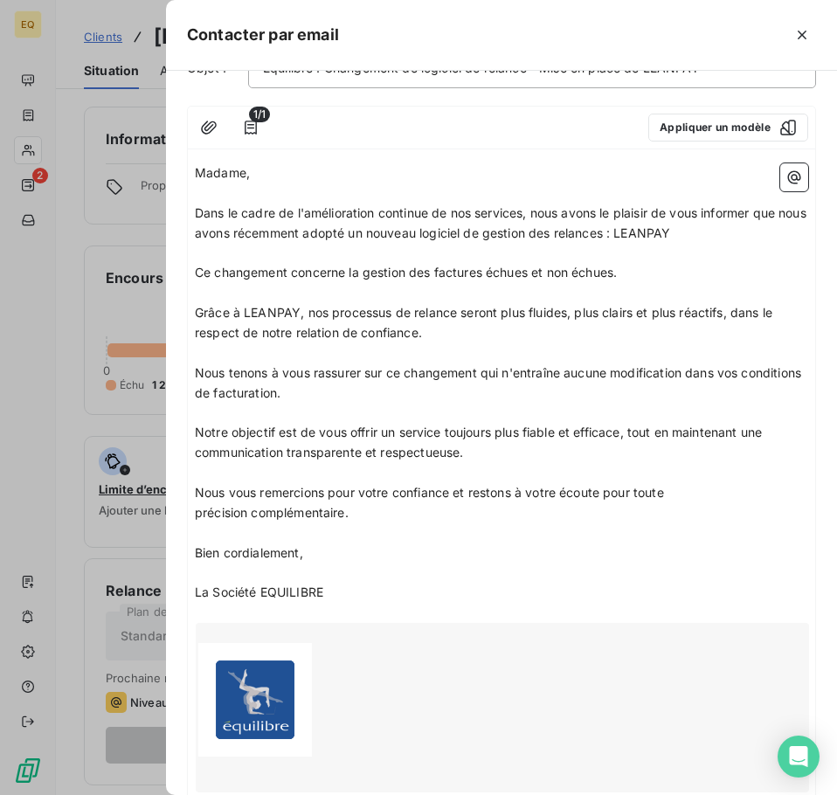
scroll to position [246, 0]
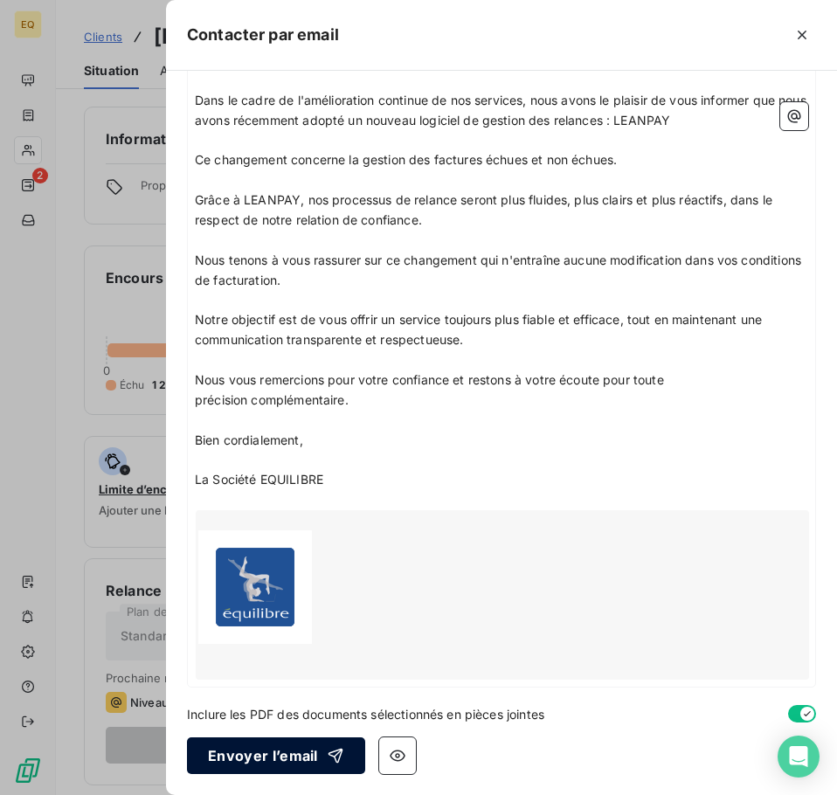
click at [261, 758] on button "Envoyer l’email" at bounding box center [276, 755] width 178 height 37
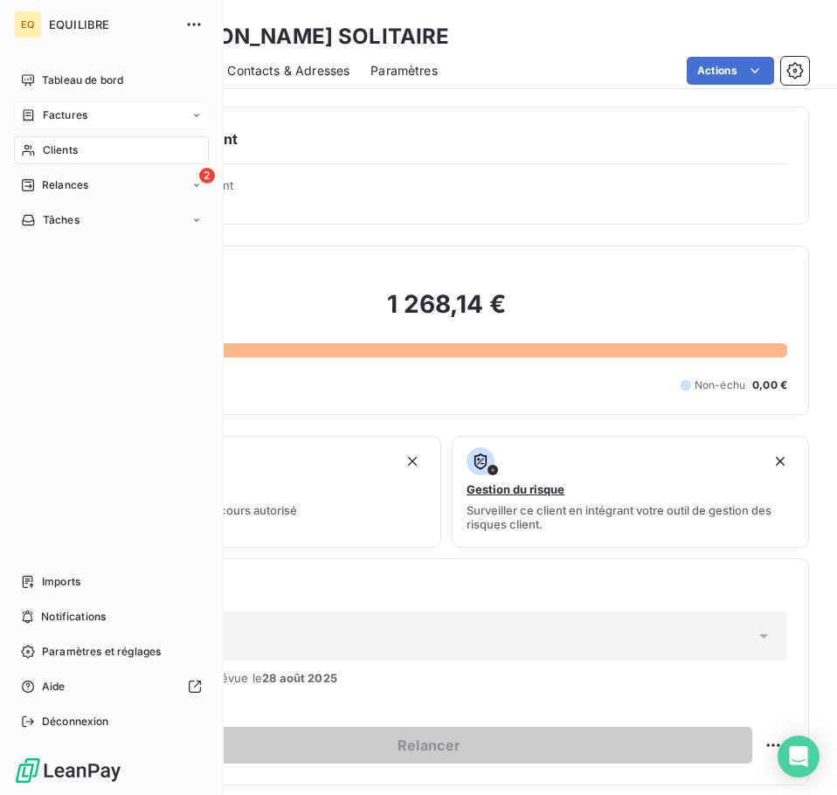
click at [92, 113] on div "Factures" at bounding box center [111, 115] width 195 height 28
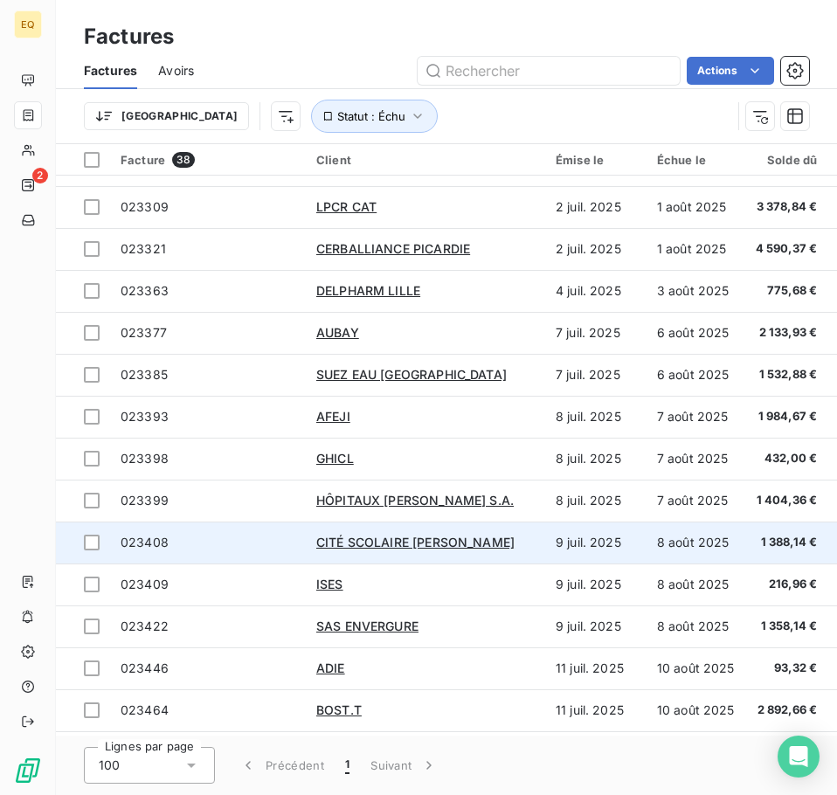
scroll to position [1041, 0]
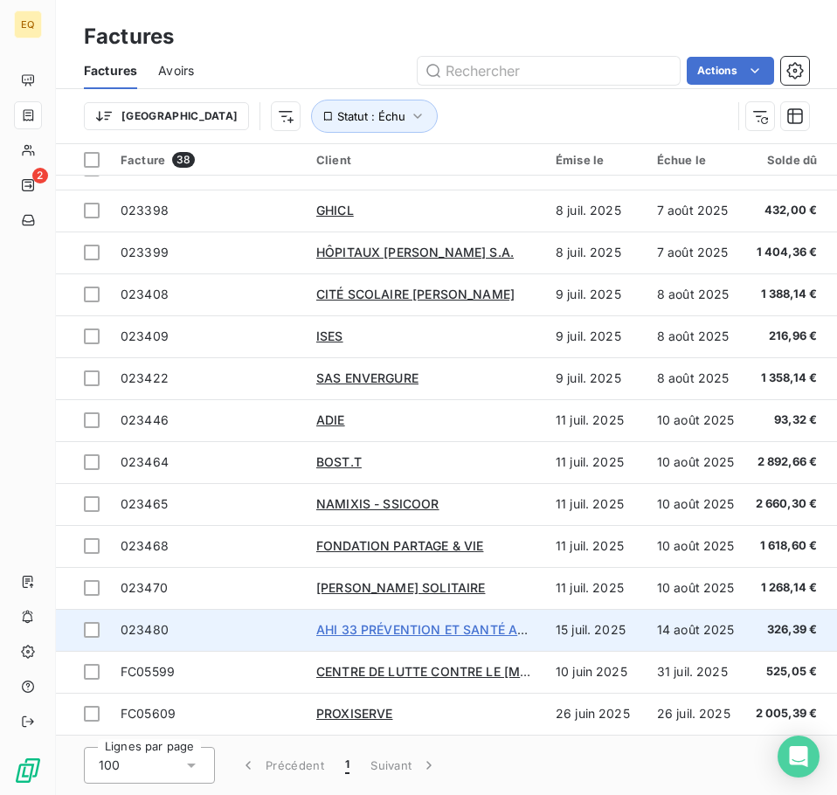
click at [355, 622] on span "AHI 33 PRÉVENTION ET SANTÉ AU TRAVAIL" at bounding box center [448, 629] width 265 height 15
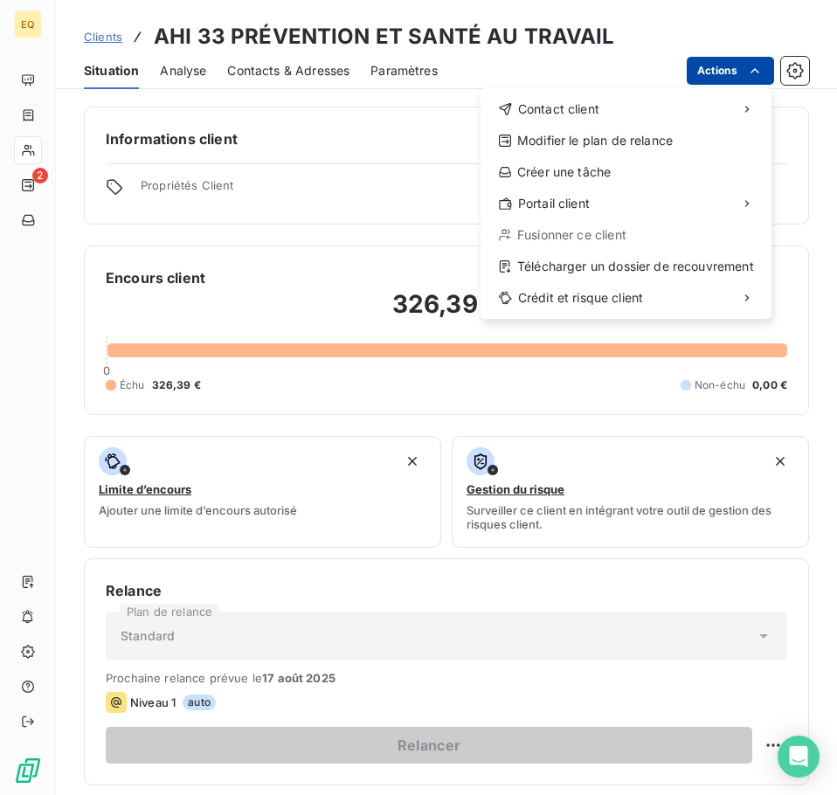
click at [738, 67] on html "EQ 2 Clients AHI 33 PRÉVENTION ET SANTÉ AU TRAVAIL Situation Analyse Contacts &…" at bounding box center [418, 397] width 837 height 795
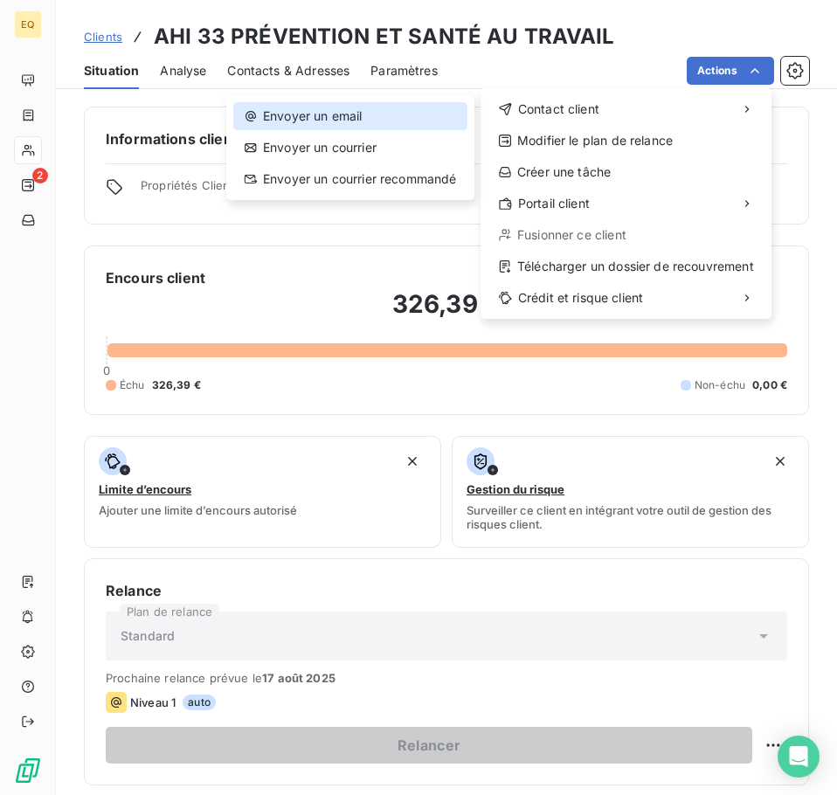
click at [367, 114] on div "Envoyer un email" at bounding box center [350, 116] width 234 height 28
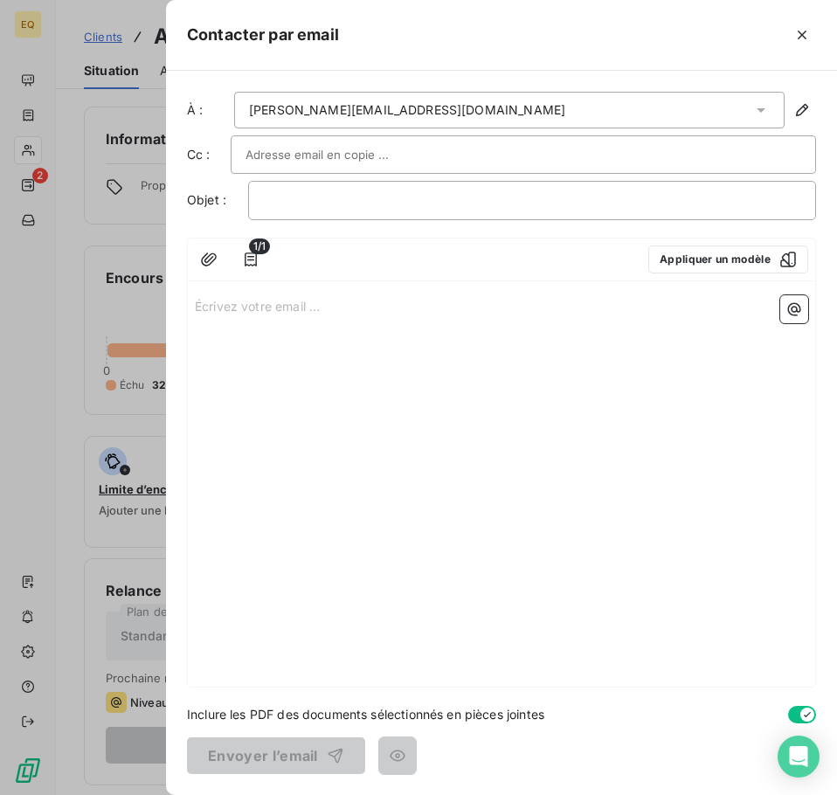
click at [207, 304] on p "Écrivez votre email ... ﻿" at bounding box center [501, 305] width 613 height 20
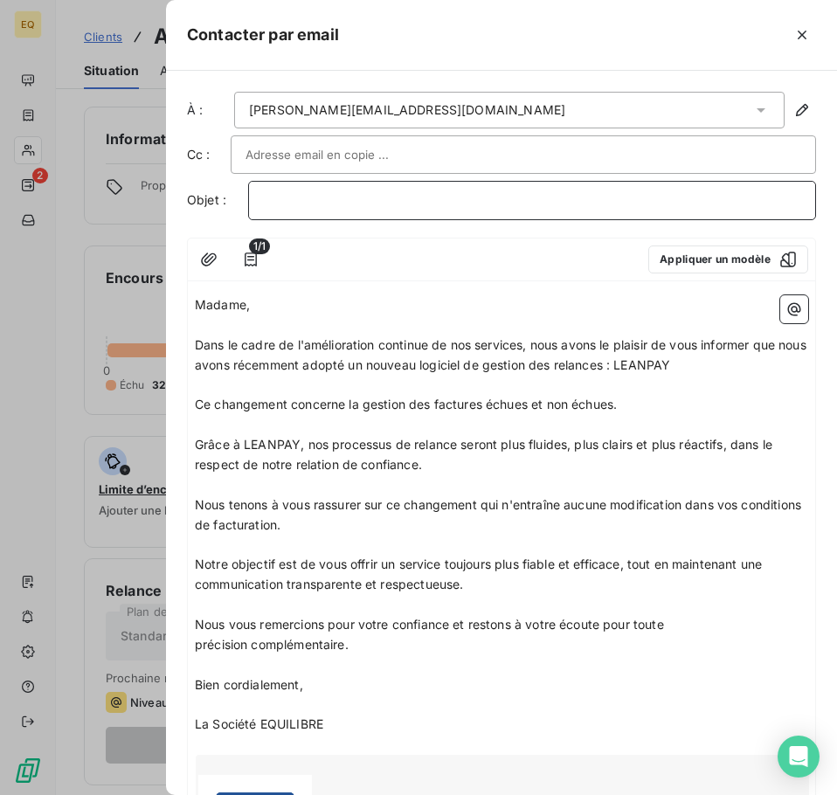
click at [293, 201] on p "﻿" at bounding box center [532, 200] width 538 height 20
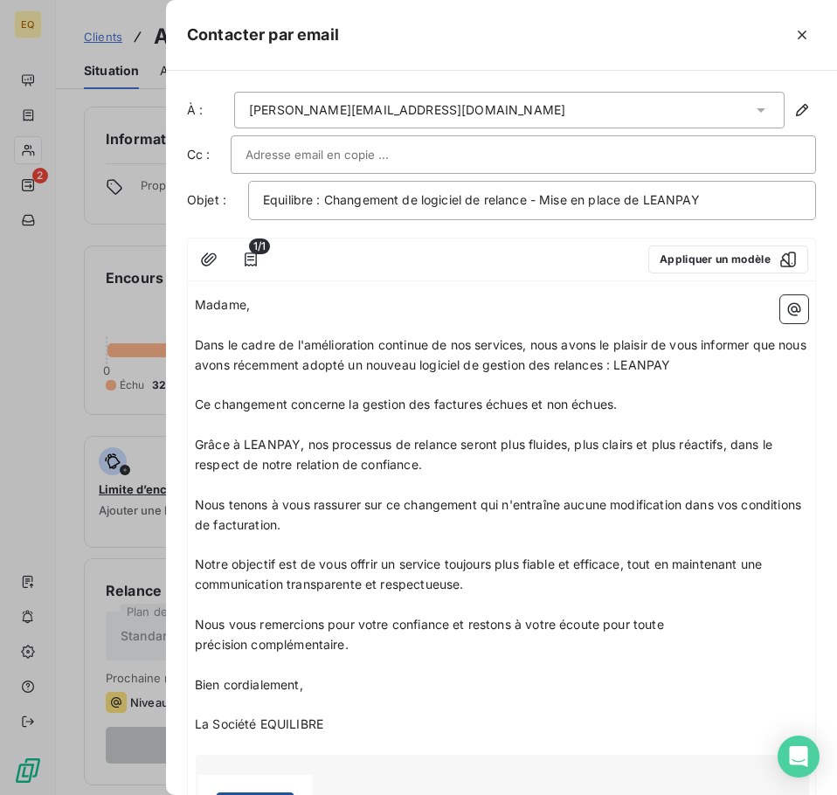
click at [333, 154] on input "text" at bounding box center [339, 154] width 188 height 26
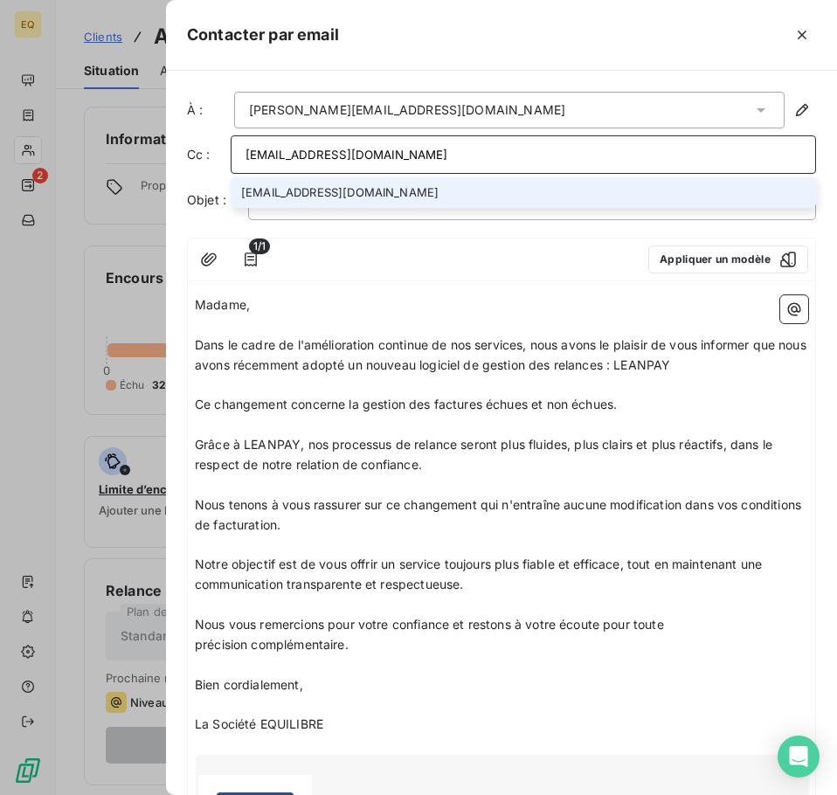
type input "[EMAIL_ADDRESS][DOMAIN_NAME]"
click at [335, 192] on li "[EMAIL_ADDRESS][DOMAIN_NAME]" at bounding box center [523, 192] width 585 height 31
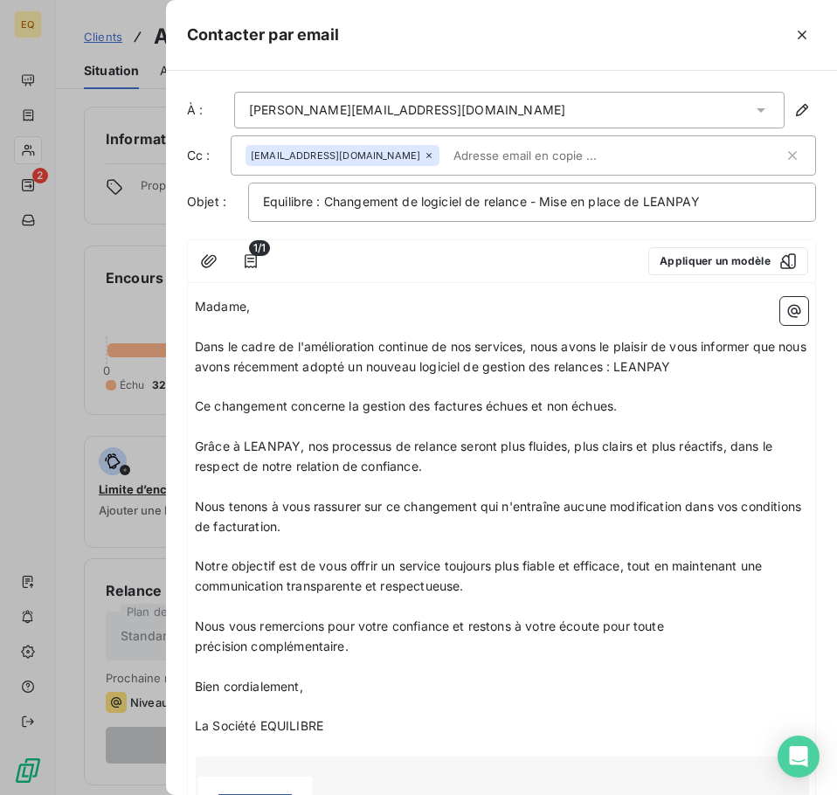
click at [342, 306] on p "Madame," at bounding box center [501, 307] width 613 height 20
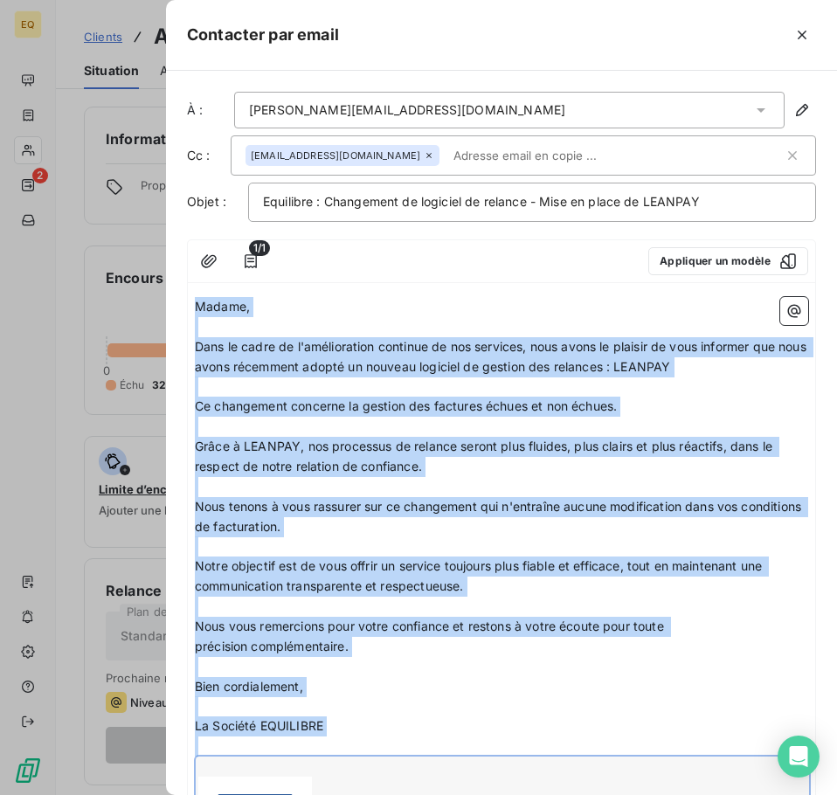
drag, startPoint x: 196, startPoint y: 306, endPoint x: 270, endPoint y: 768, distance: 467.7
click at [270, 768] on div "Madame, ﻿ Dans le cadre de l'amélioration continue de nos services, nous avons …" at bounding box center [501, 611] width 613 height 629
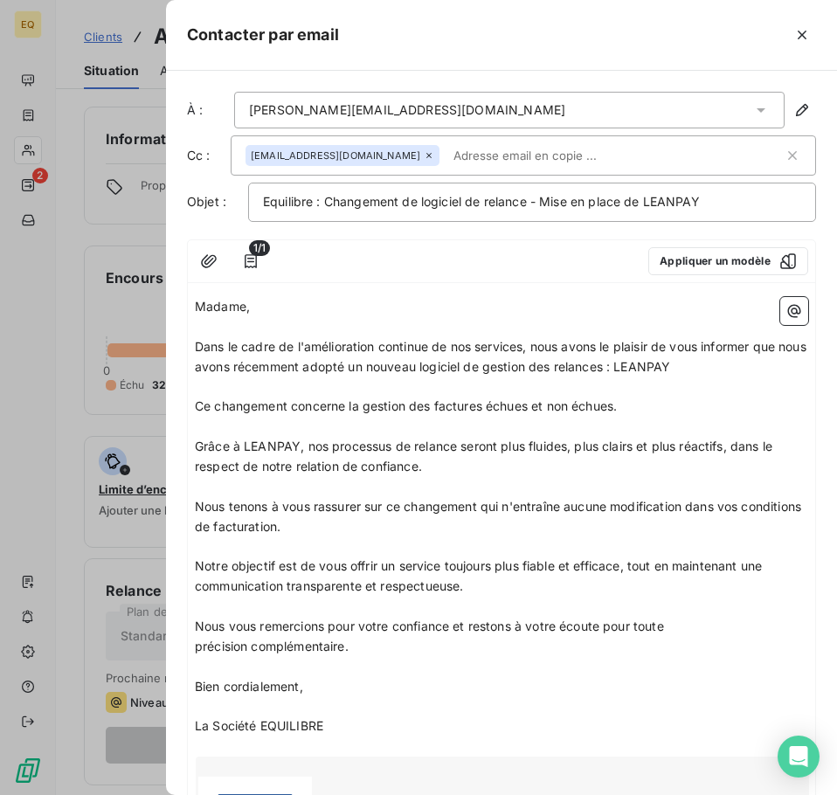
click at [396, 288] on div "1/1 Appliquer un modèle Madame, ﻿ Dans le cadre de l'amélioration continue de n…" at bounding box center [501, 586] width 629 height 694
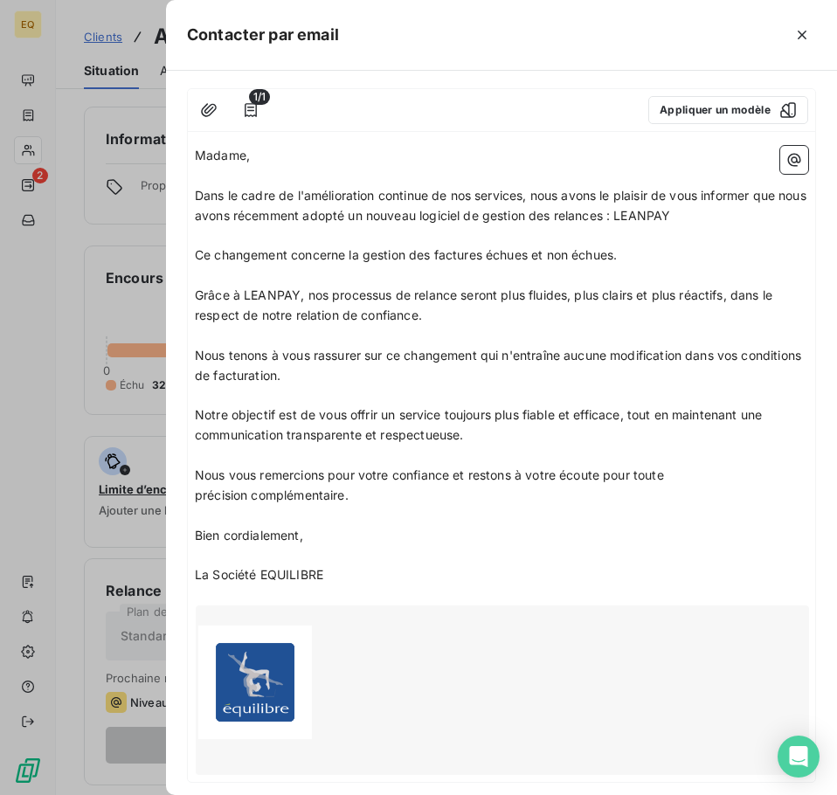
scroll to position [246, 0]
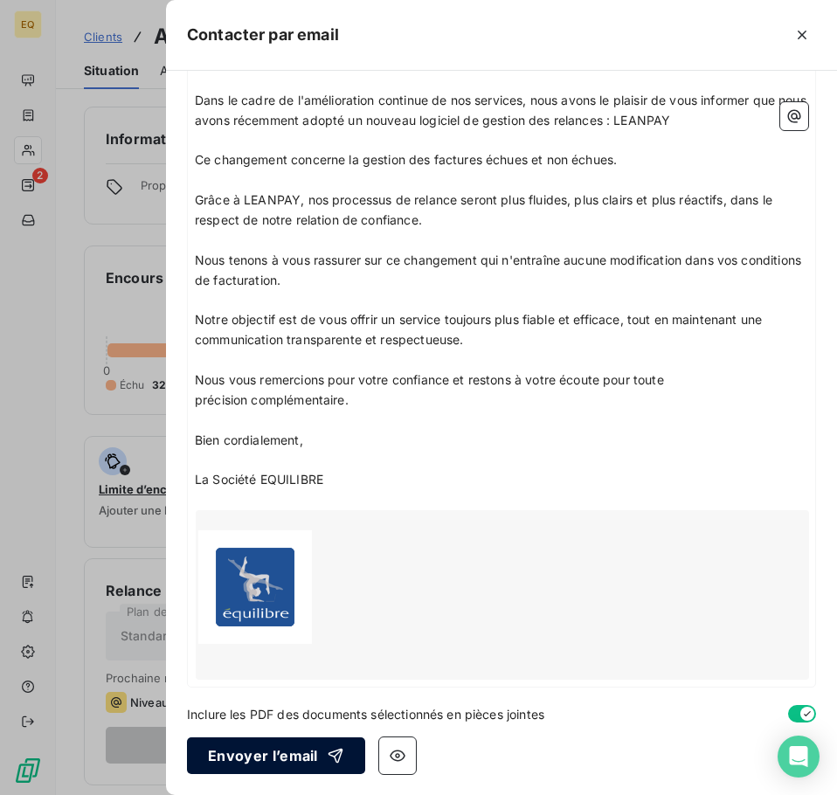
click at [255, 752] on button "Envoyer l’email" at bounding box center [276, 755] width 178 height 37
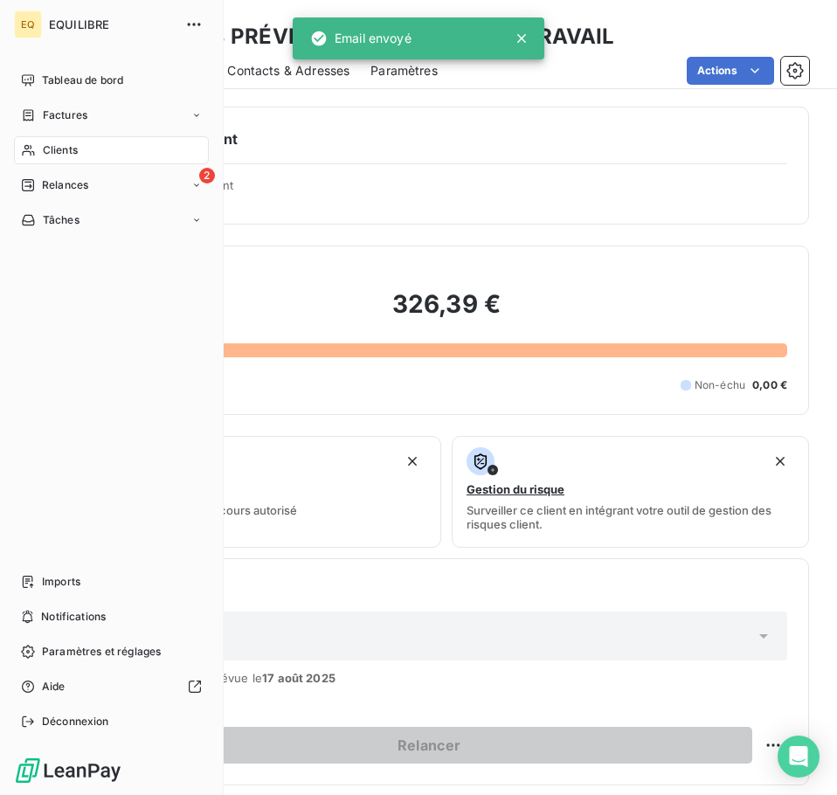
click at [76, 112] on span "Factures" at bounding box center [65, 115] width 45 height 16
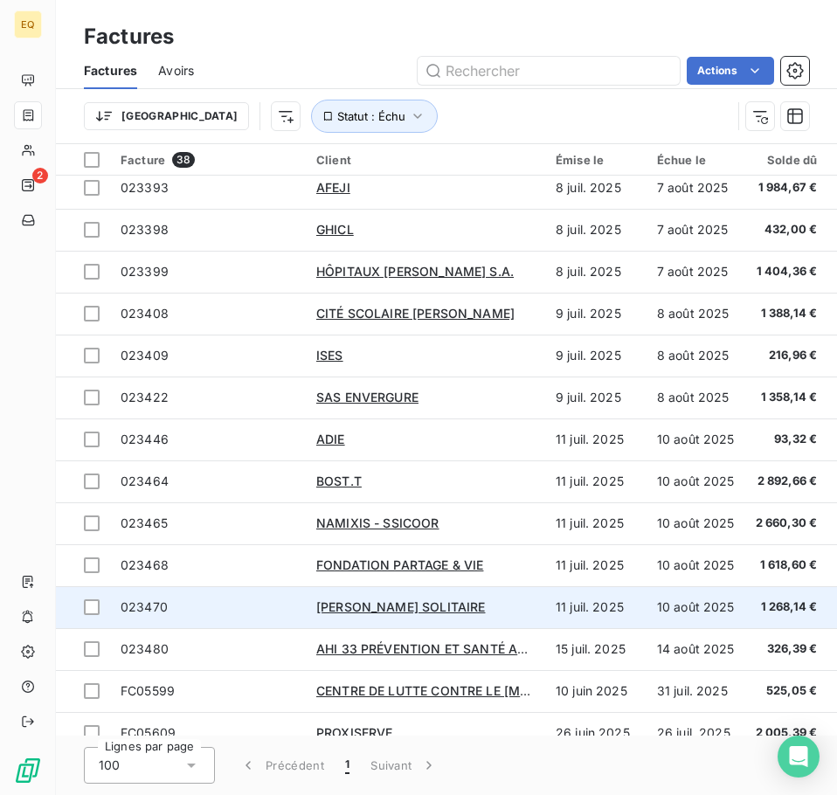
scroll to position [1041, 0]
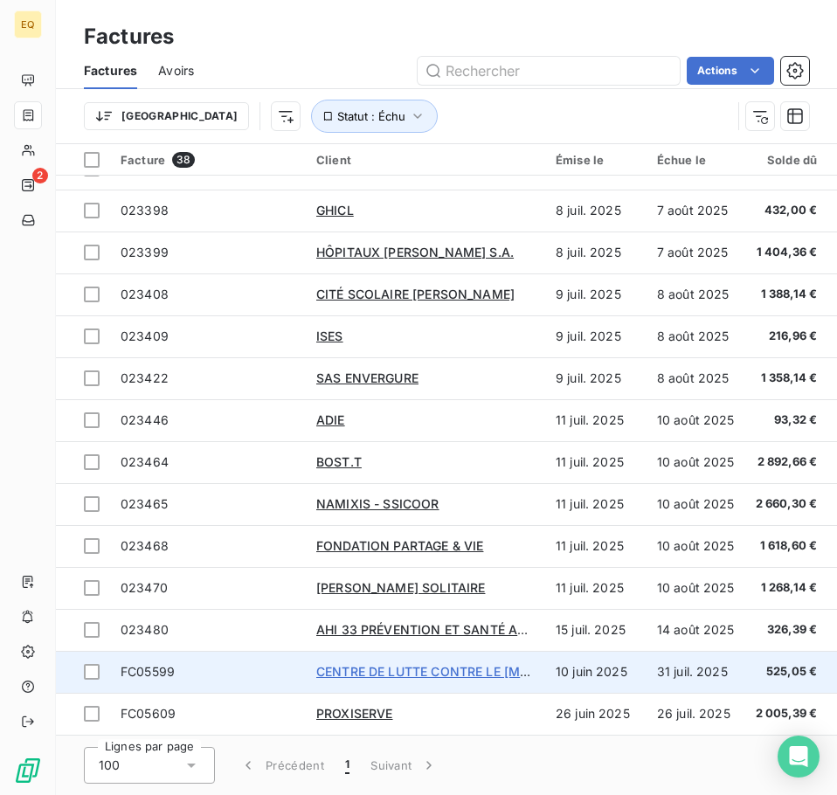
click at [402, 664] on span "CENTRE DE LUTTE CONTRE LE [MEDICAL_DATA] JEAN" at bounding box center [479, 671] width 327 height 15
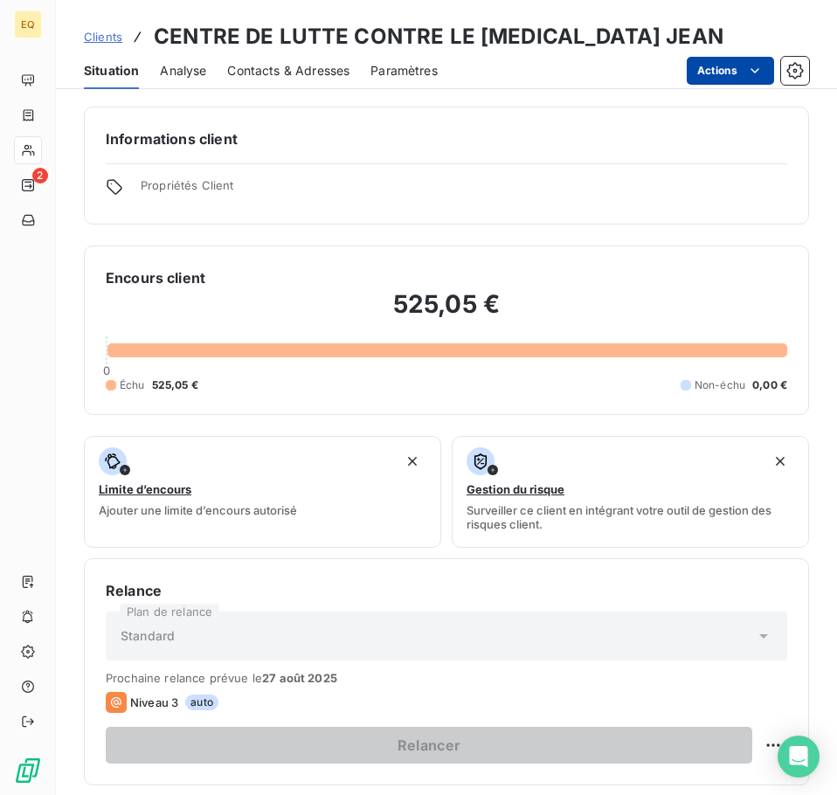
click at [707, 66] on html "EQ 2 Clients CENTRE DE LUTTE CONTRE LE [MEDICAL_DATA] JEAN Situation Analyse Co…" at bounding box center [418, 397] width 837 height 795
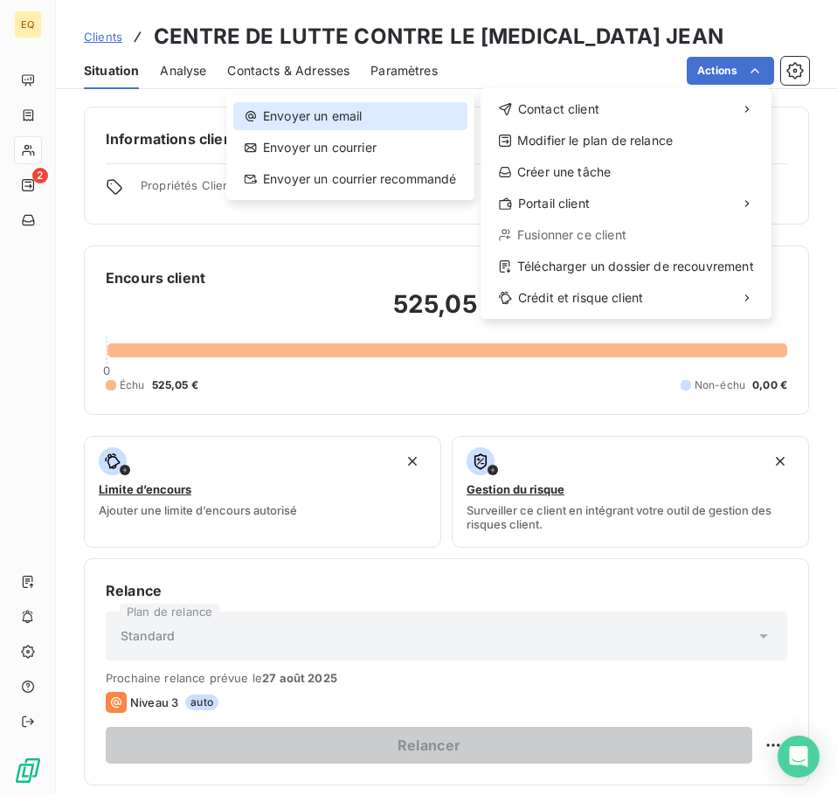
click at [348, 114] on div "Envoyer un email" at bounding box center [350, 116] width 234 height 28
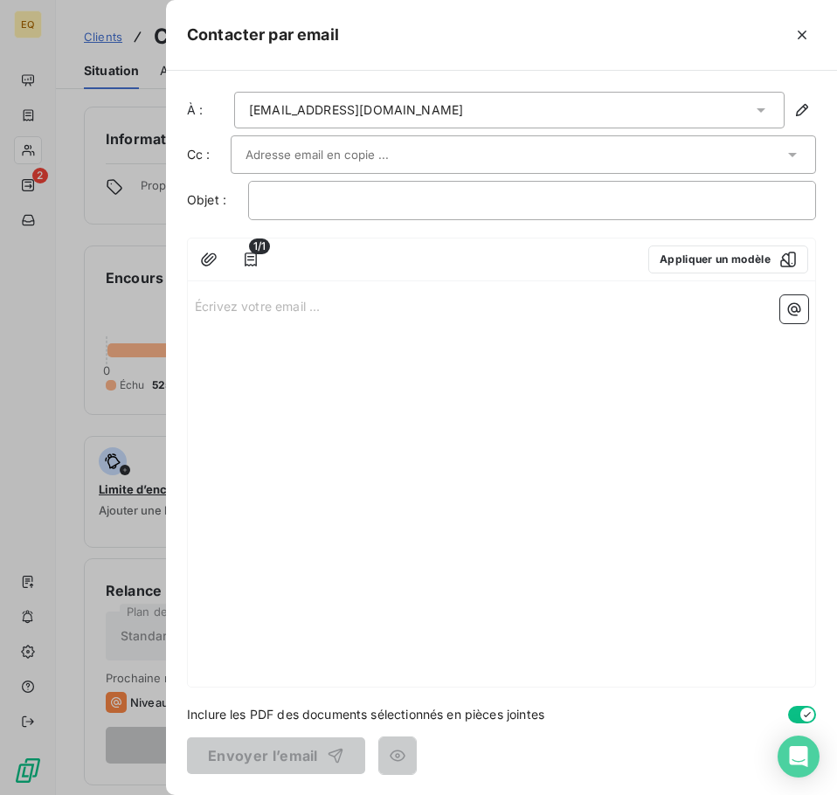
click at [194, 306] on div "Écrivez votre email ... ﻿" at bounding box center [501, 487] width 627 height 398
click at [200, 305] on p "Écrivez votre email ... ﻿" at bounding box center [501, 305] width 613 height 20
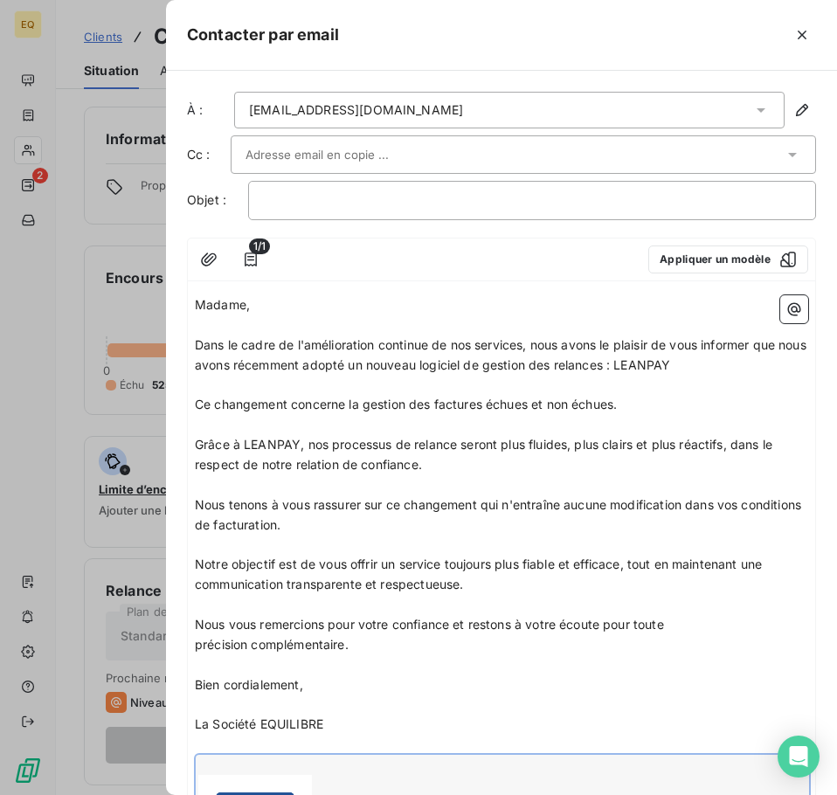
click at [258, 303] on p "Madame," at bounding box center [501, 305] width 613 height 20
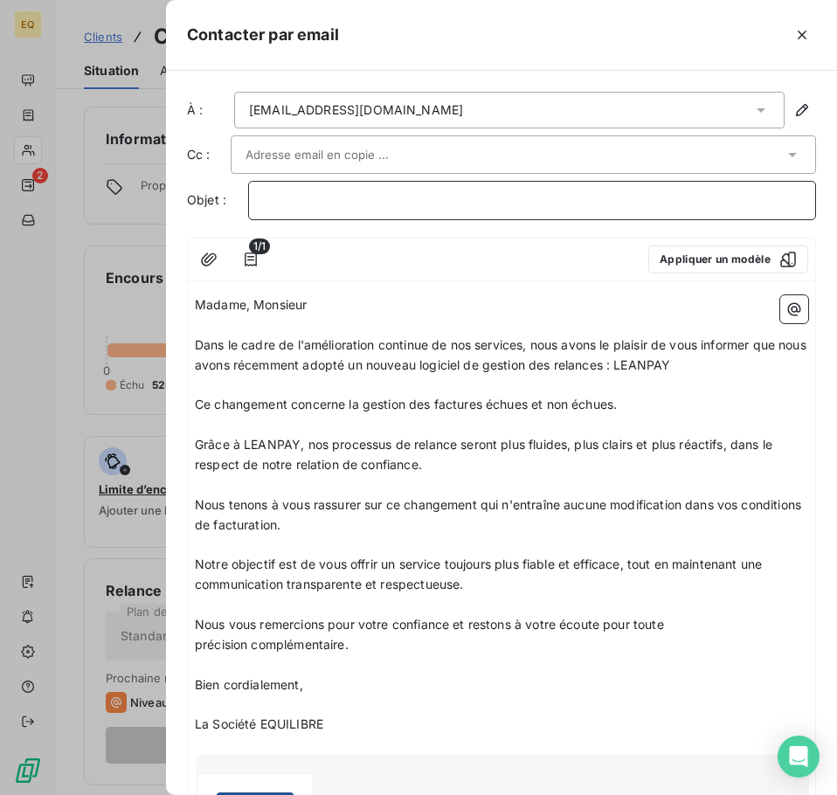
click at [285, 200] on p "﻿" at bounding box center [532, 200] width 538 height 20
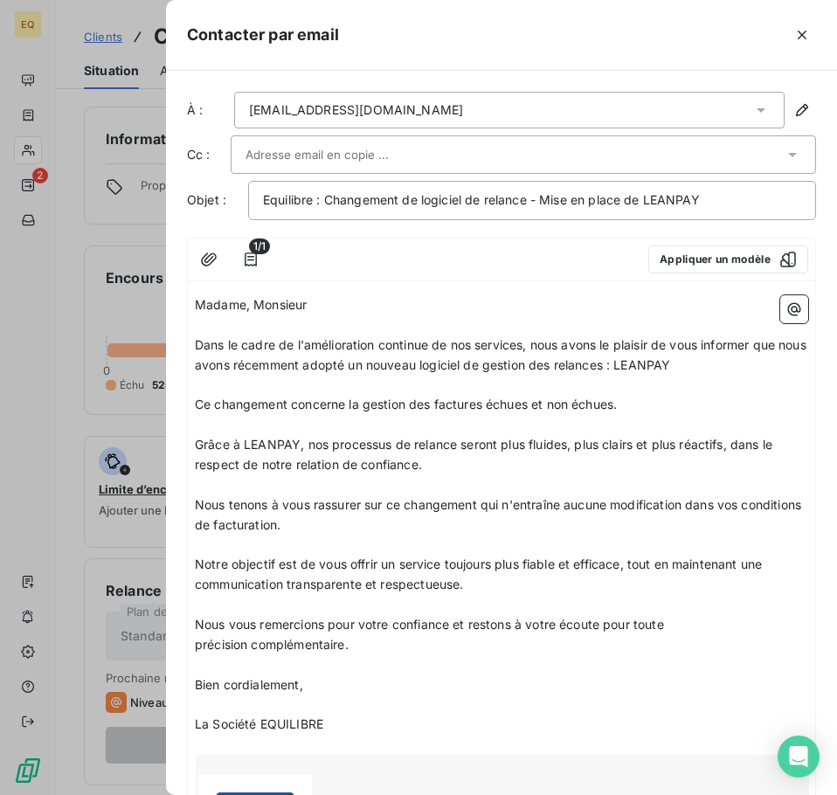
click at [260, 152] on input "text" at bounding box center [339, 154] width 188 height 26
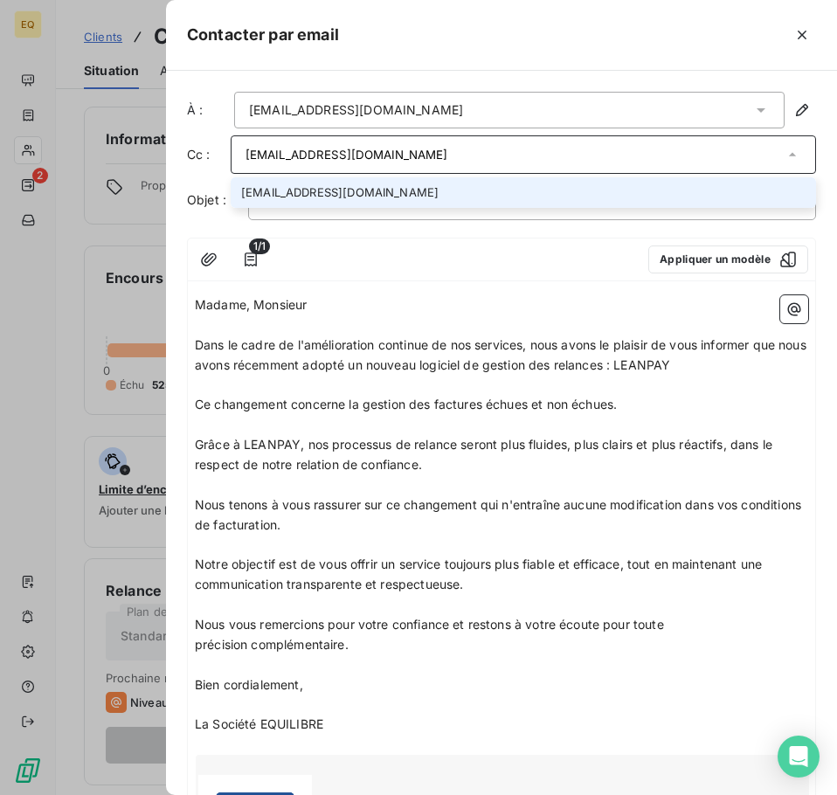
type input "[EMAIL_ADDRESS][DOMAIN_NAME]"
click at [308, 192] on li "[EMAIL_ADDRESS][DOMAIN_NAME]" at bounding box center [523, 192] width 585 height 31
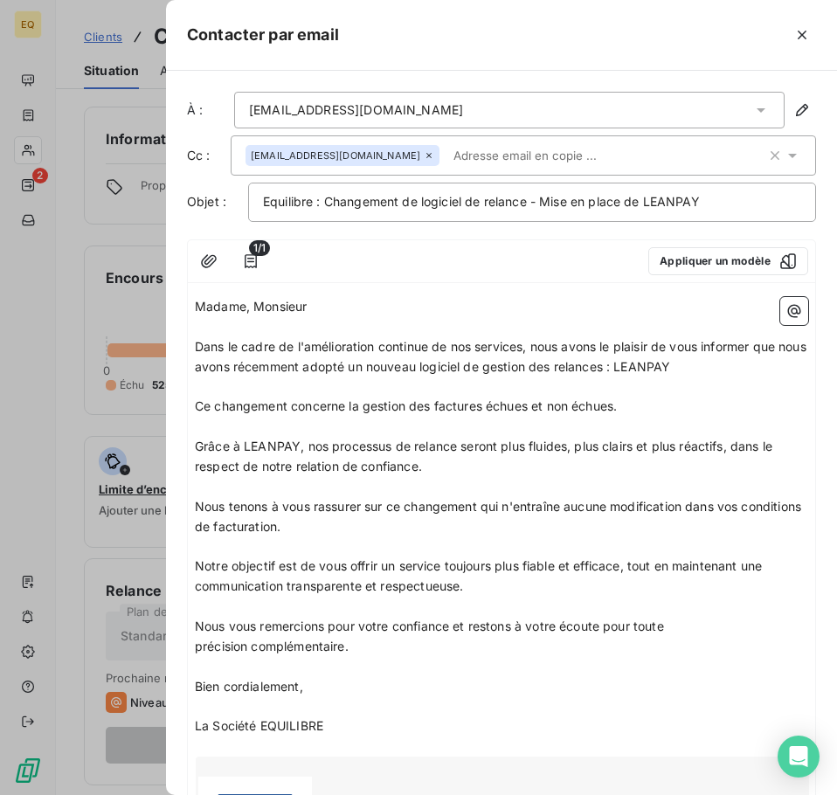
click at [344, 313] on p "Madame, Monsieur" at bounding box center [501, 307] width 613 height 20
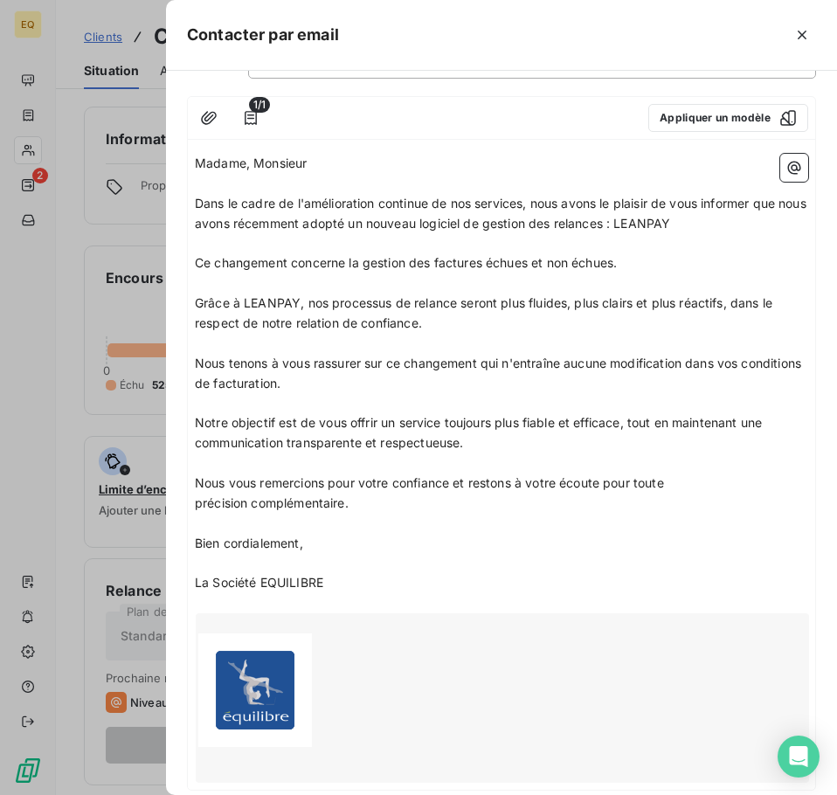
scroll to position [175, 0]
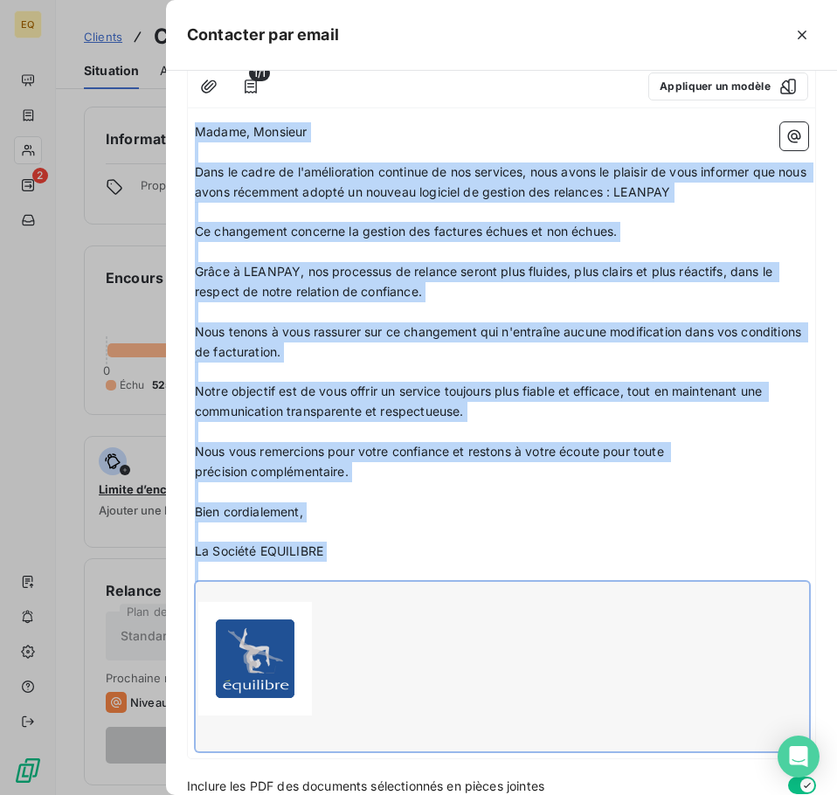
drag, startPoint x: 196, startPoint y: 132, endPoint x: 345, endPoint y: 716, distance: 603.0
click at [345, 716] on div "Madame, Monsieur ﻿ Dans le cadre de l'amélioration continue de nos services, no…" at bounding box center [501, 436] width 613 height 629
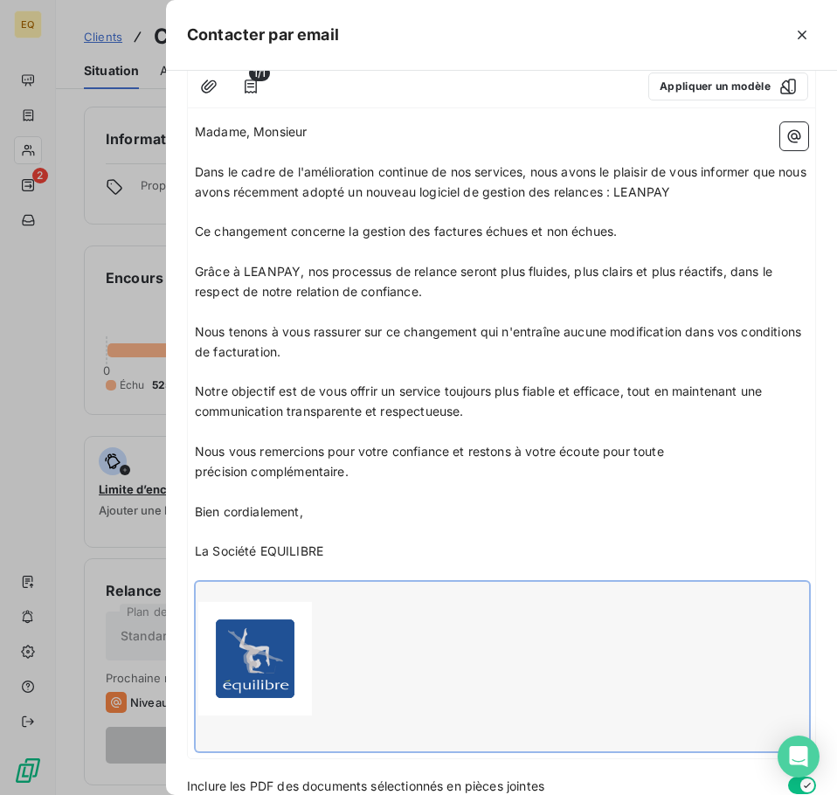
click at [384, 109] on div "1/1 Appliquer un modèle Madame, Monsieur ﻿ Dans le cadre de l'amélioration cont…" at bounding box center [501, 412] width 629 height 694
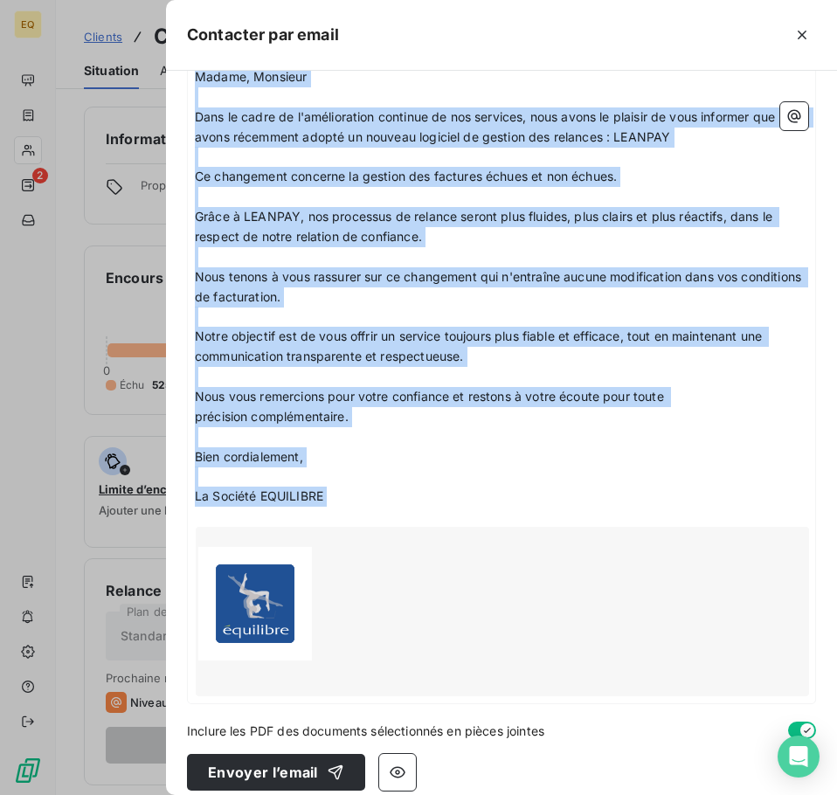
scroll to position [246, 0]
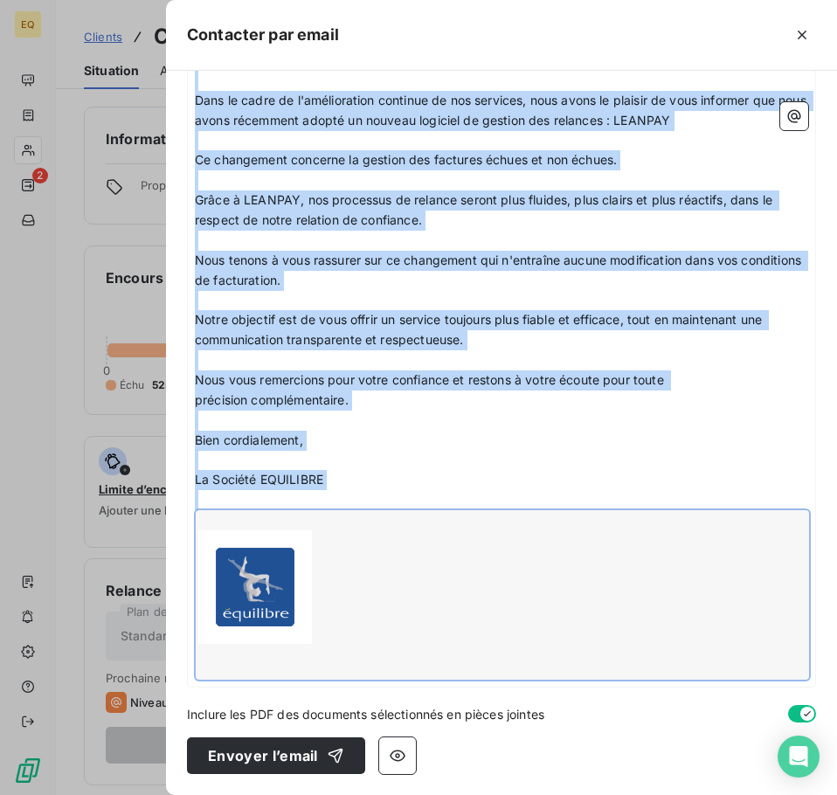
drag, startPoint x: 196, startPoint y: 305, endPoint x: 361, endPoint y: 644, distance: 377.6
click at [361, 644] on div "Madame, Monsieur ﻿ Dans le cadre de l'amélioration continue de nos services, no…" at bounding box center [501, 365] width 613 height 629
click at [521, 356] on p "﻿" at bounding box center [501, 360] width 613 height 20
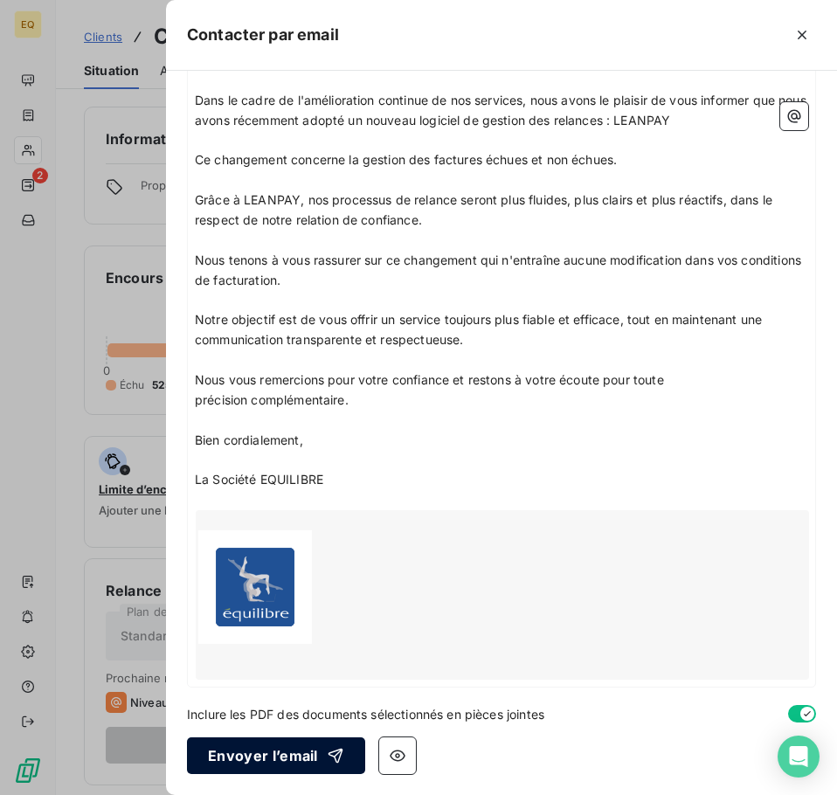
click at [255, 757] on button "Envoyer l’email" at bounding box center [276, 755] width 178 height 37
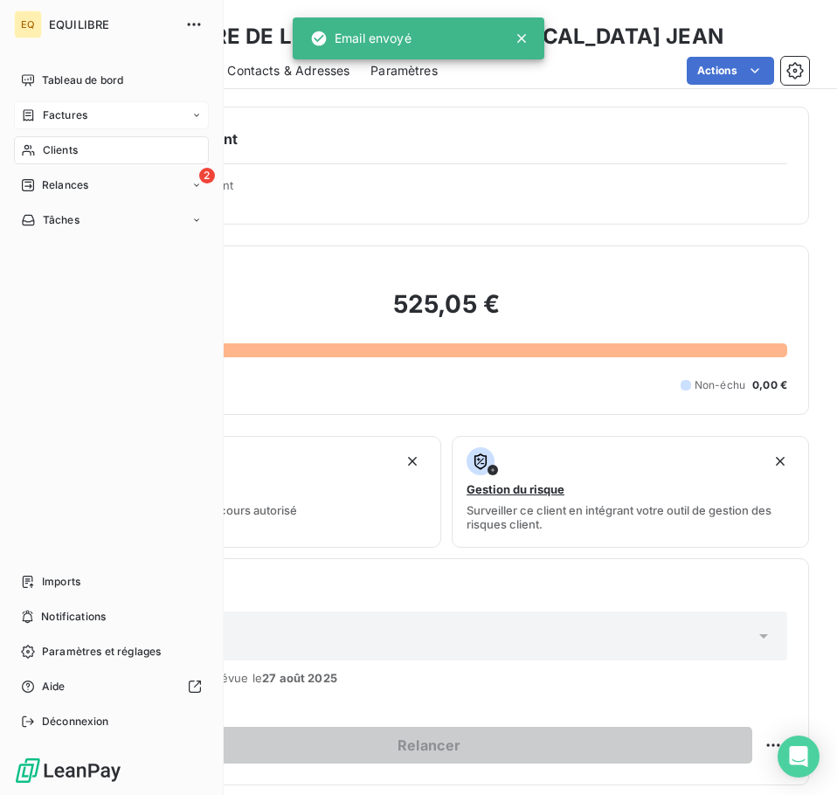
click at [103, 114] on div "Factures" at bounding box center [111, 115] width 195 height 28
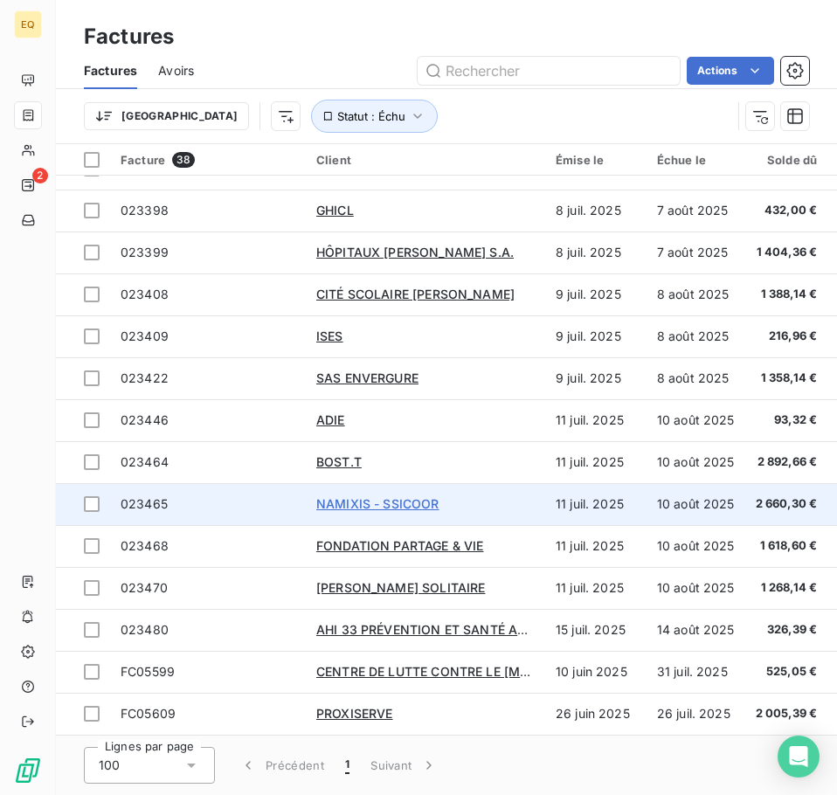
scroll to position [1041, 0]
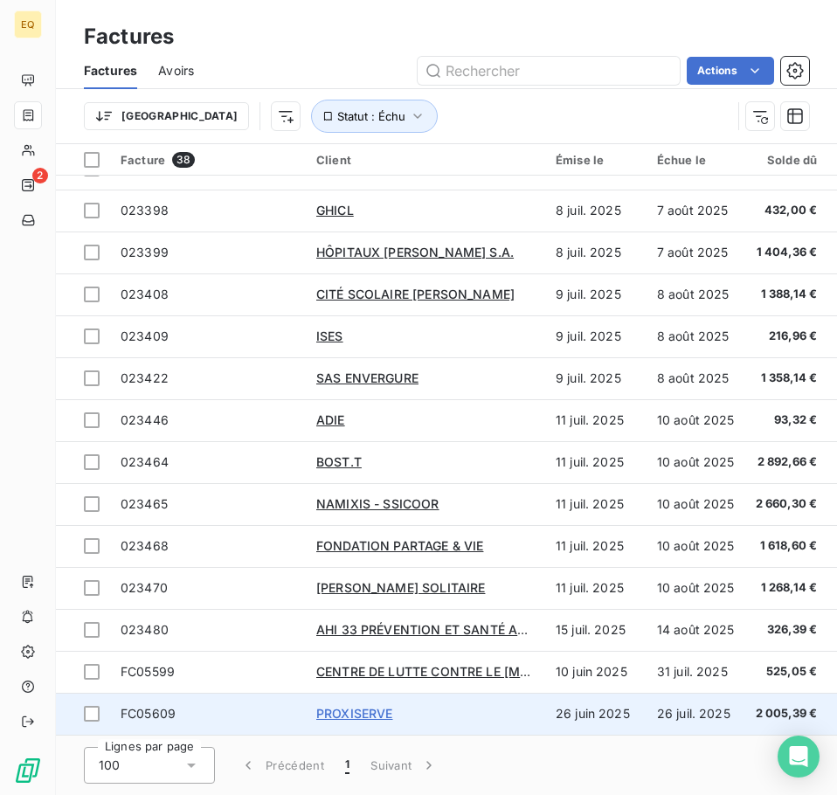
click at [356, 706] on span "PROXISERVE" at bounding box center [354, 713] width 77 height 15
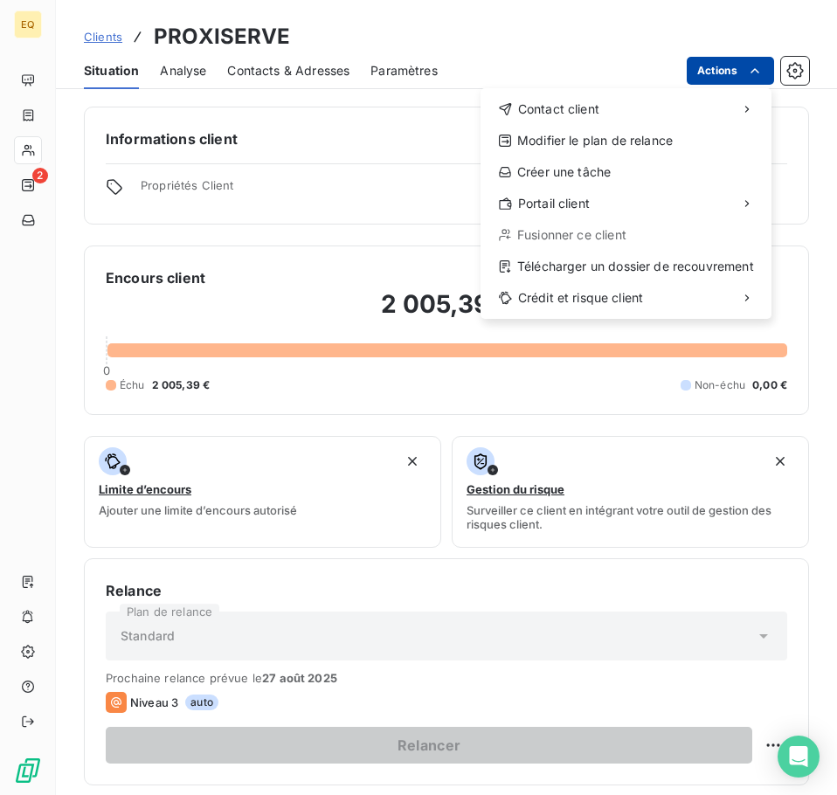
click at [716, 69] on html "EQ 2 Clients PROXISERVE Situation Analyse Contacts & Adresses Paramètres Action…" at bounding box center [418, 397] width 837 height 795
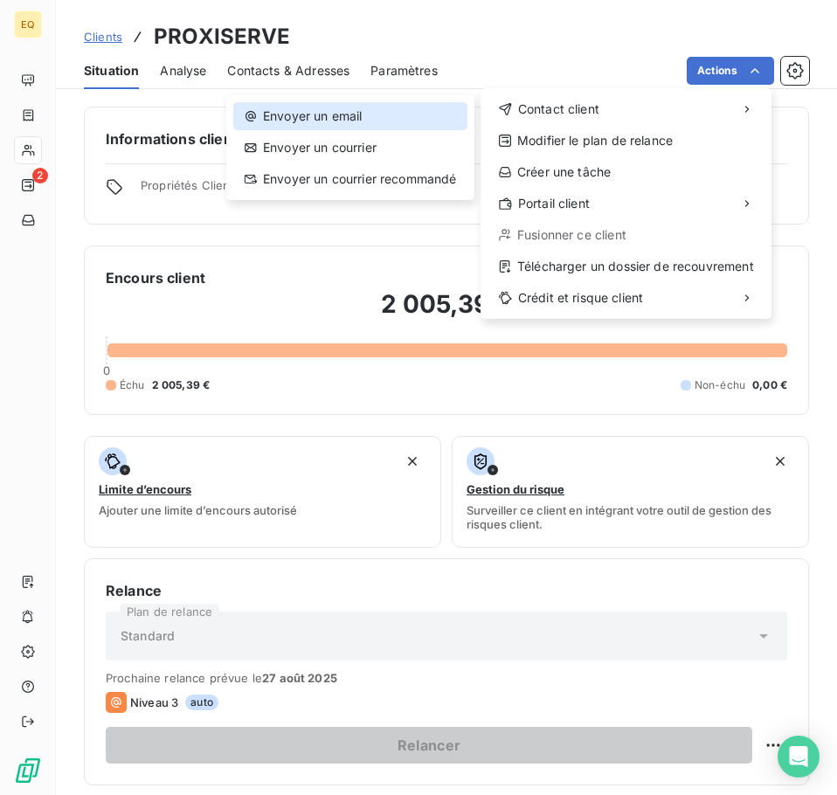
click at [356, 113] on div "Envoyer un email" at bounding box center [350, 116] width 234 height 28
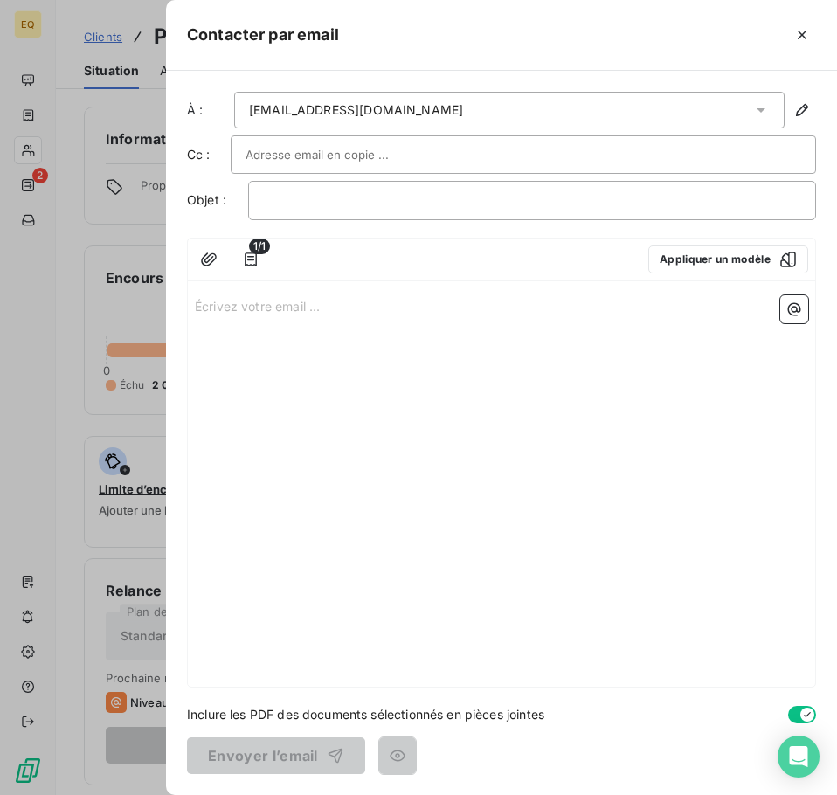
click at [195, 306] on div "Écrivez votre email ... ﻿" at bounding box center [501, 487] width 627 height 398
drag, startPoint x: 194, startPoint y: 306, endPoint x: 503, endPoint y: 373, distance: 316.3
click at [503, 373] on div "Écrivez votre email ... ﻿" at bounding box center [501, 487] width 627 height 398
click at [197, 307] on p "Écrivez votre email ... ﻿" at bounding box center [501, 305] width 613 height 20
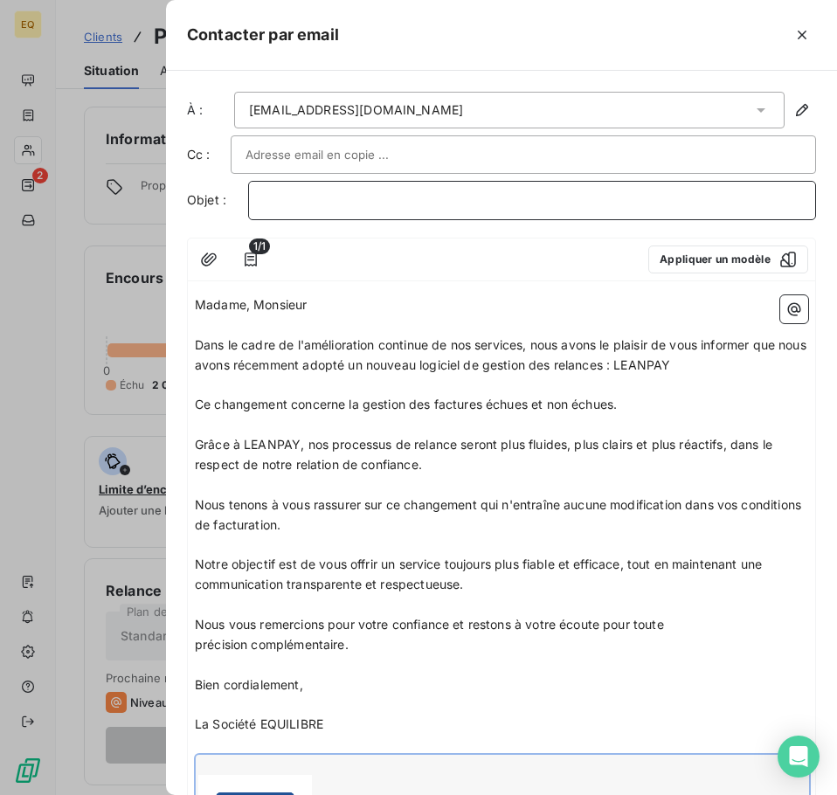
click at [266, 203] on p "﻿" at bounding box center [532, 200] width 538 height 20
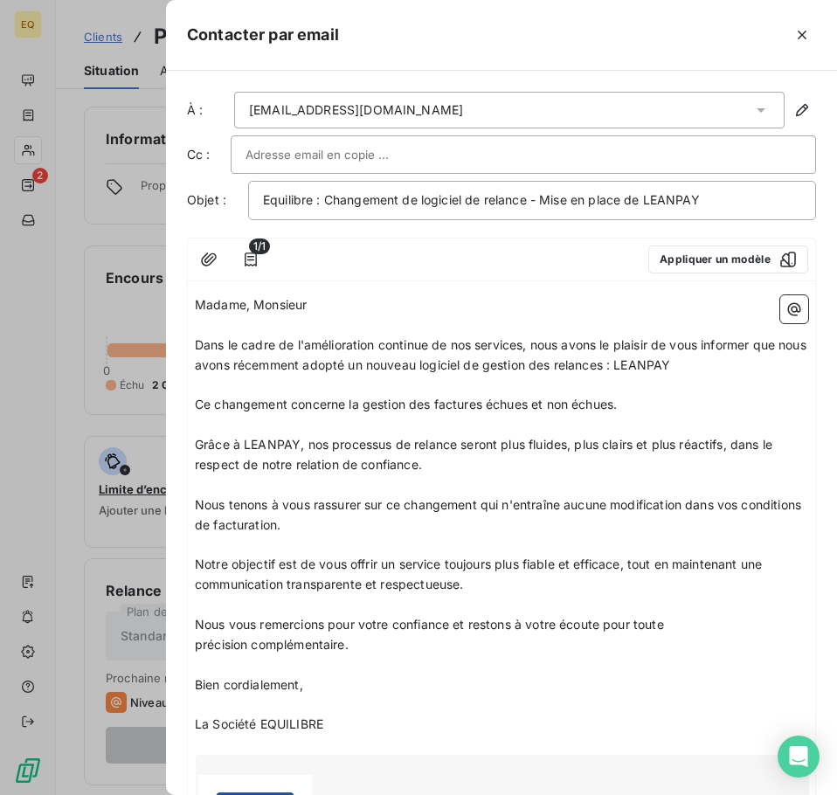
click at [286, 152] on input "text" at bounding box center [339, 154] width 188 height 26
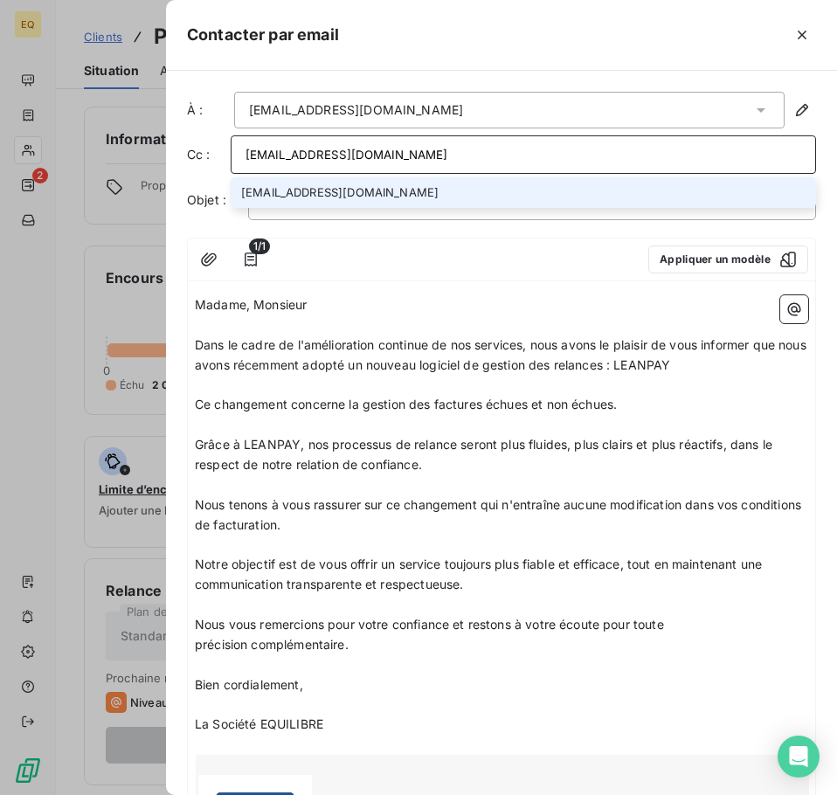
type input "[EMAIL_ADDRESS][DOMAIN_NAME]"
click at [355, 188] on li "[EMAIL_ADDRESS][DOMAIN_NAME]" at bounding box center [523, 192] width 585 height 31
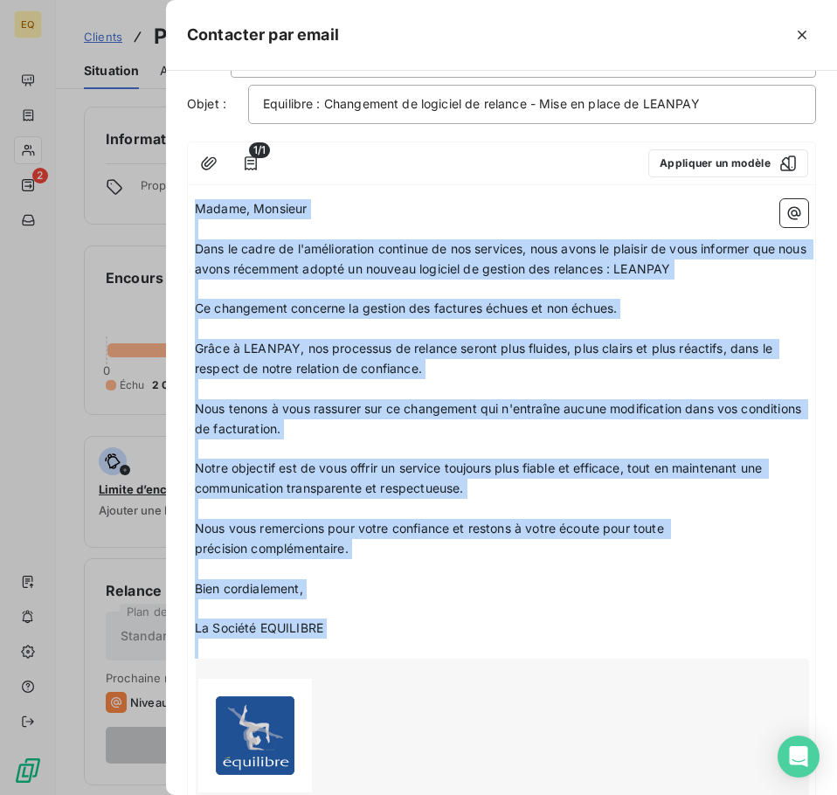
scroll to position [246, 0]
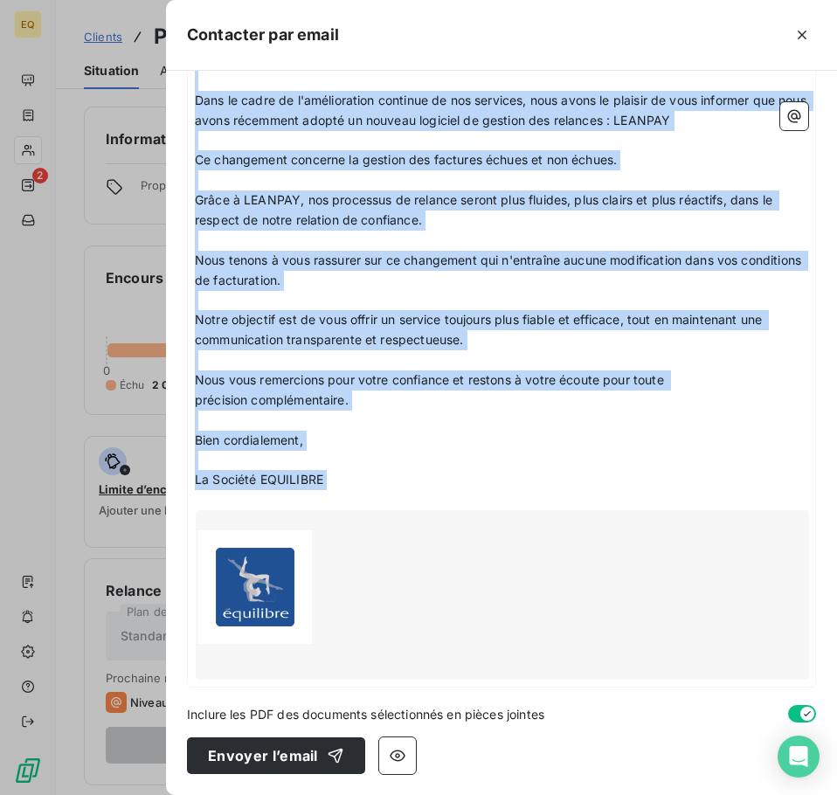
drag, startPoint x: 196, startPoint y: 304, endPoint x: 313, endPoint y: 780, distance: 490.1
click at [313, 782] on div "À : [EMAIL_ADDRESS][DOMAIN_NAME] Cc : [EMAIL_ADDRESS][DOMAIN_NAME] Objet : Equi…" at bounding box center [501, 433] width 671 height 724
click at [431, 430] on p "Bien cordialement," at bounding box center [501, 440] width 613 height 20
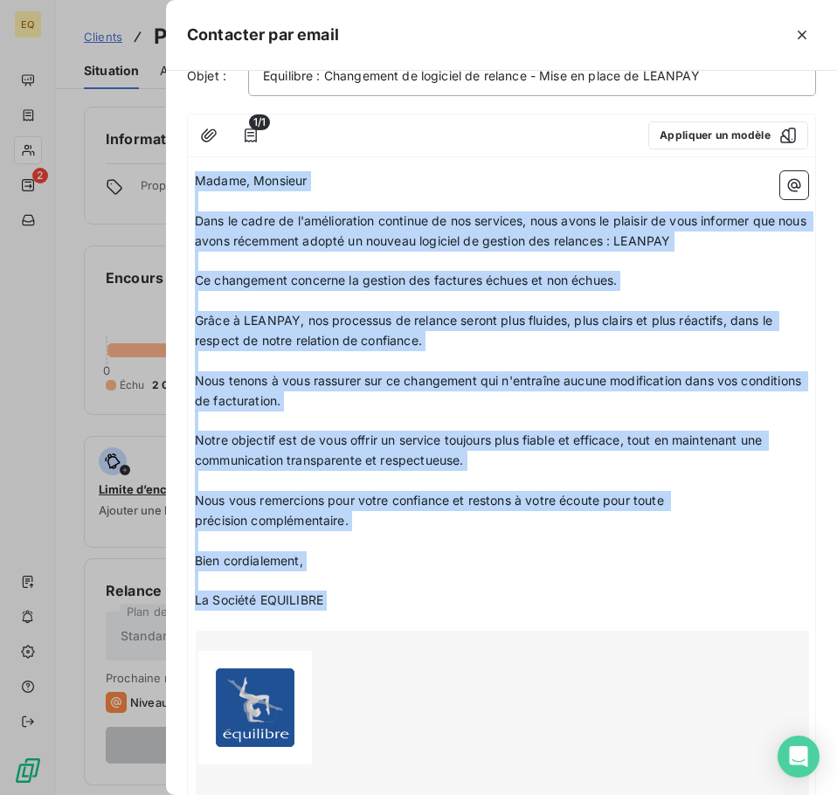
scroll to position [0, 0]
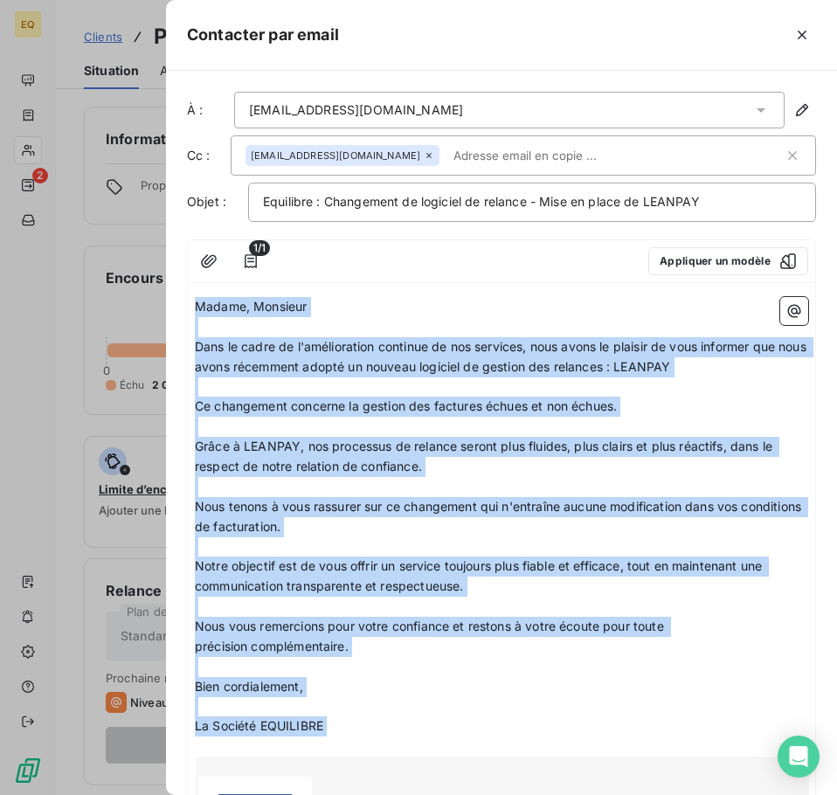
click at [341, 306] on p "Madame, Monsieur" at bounding box center [501, 307] width 613 height 20
click at [258, 353] on span "Dans le cadre de l'amélioration continue de nos services, nous avons le plaisir…" at bounding box center [502, 356] width 615 height 35
drag, startPoint x: 196, startPoint y: 305, endPoint x: 327, endPoint y: 757, distance: 470.9
click at [327, 757] on div "Madame, Monsieur ﻿ Dans le cadre de l'amélioration continue de nos services, no…" at bounding box center [501, 611] width 613 height 629
click at [379, 302] on p "Madame, Monsieur" at bounding box center [501, 307] width 613 height 20
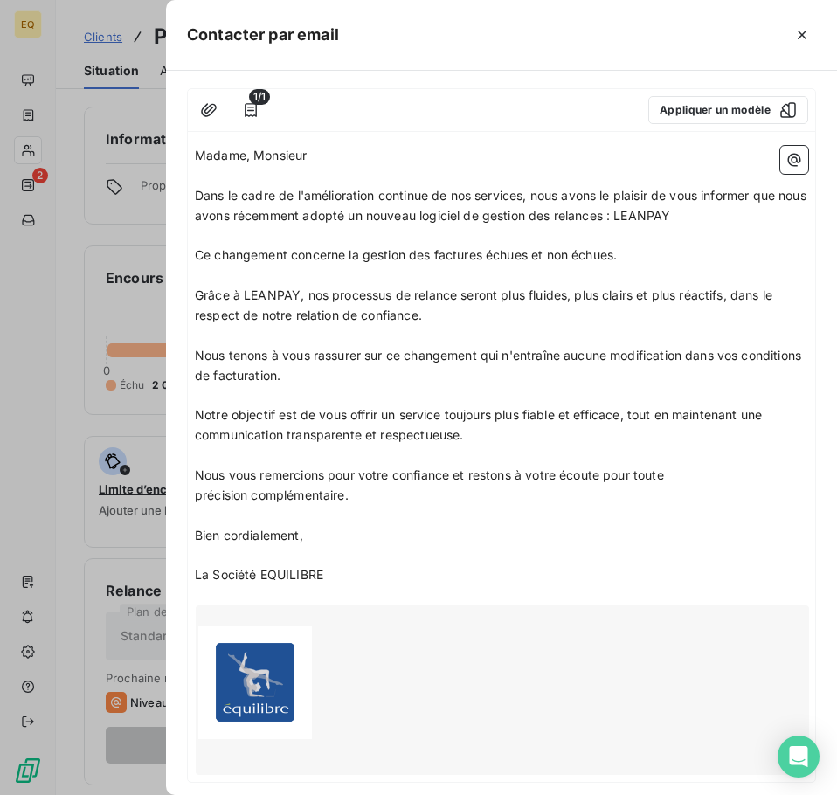
scroll to position [246, 0]
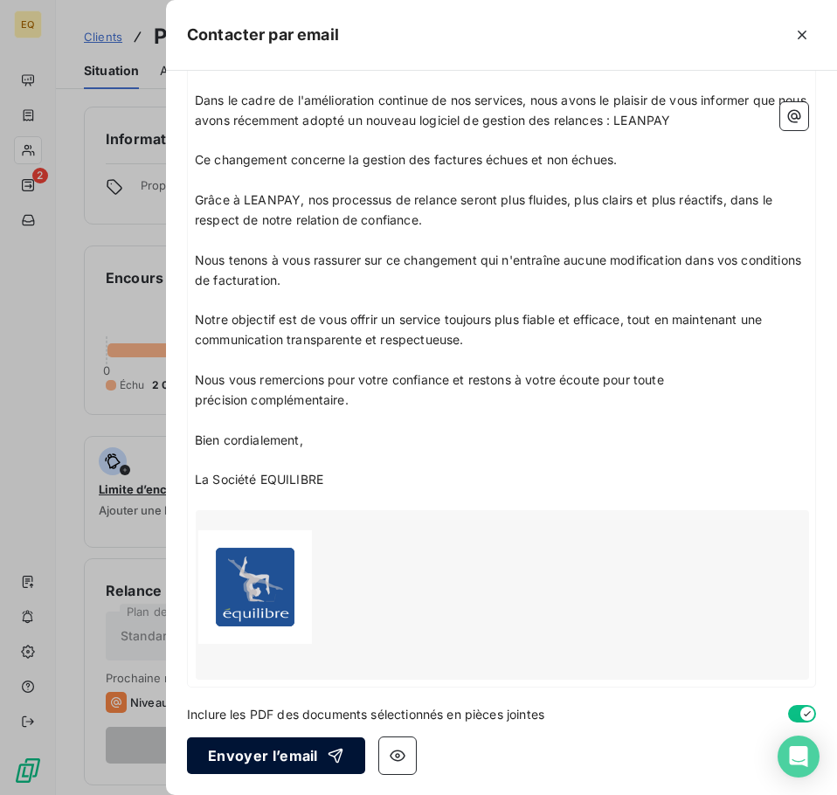
click at [269, 754] on button "Envoyer l’email" at bounding box center [276, 755] width 178 height 37
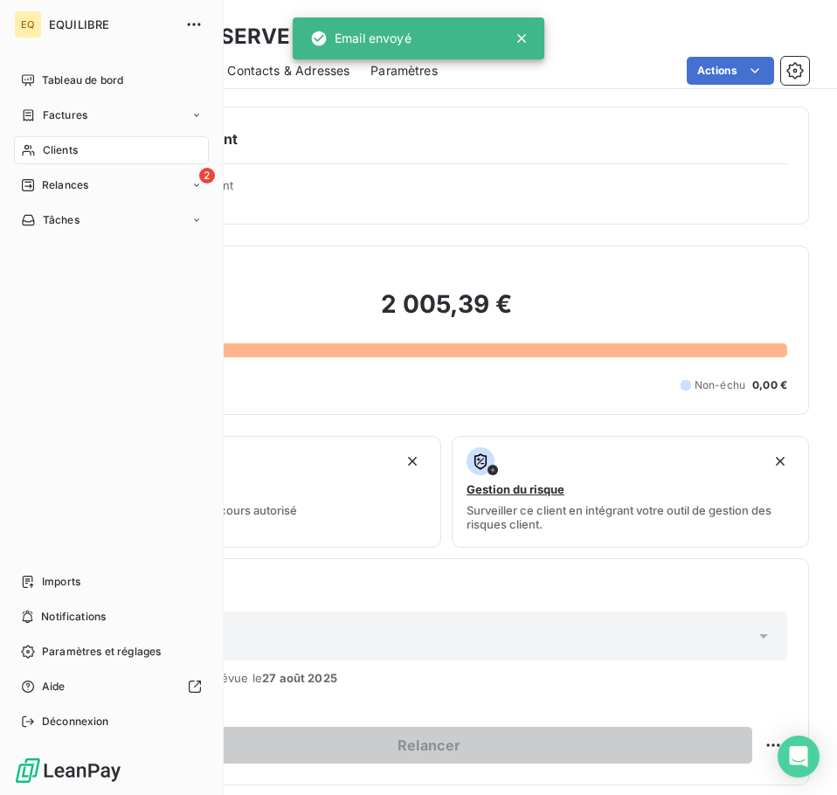
click at [65, 112] on span "Factures" at bounding box center [65, 115] width 45 height 16
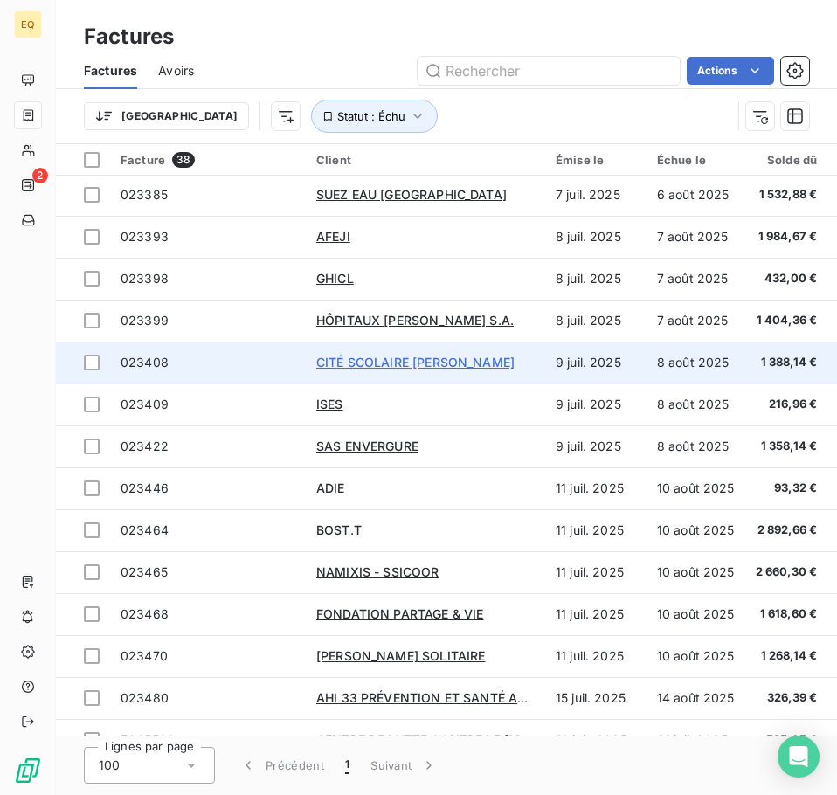
scroll to position [1041, 0]
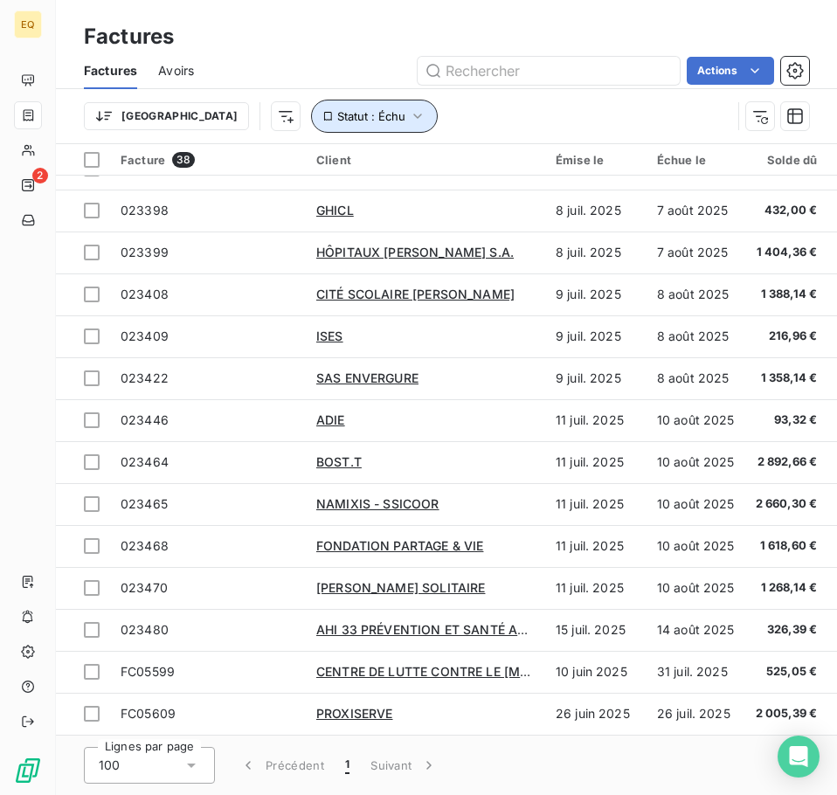
click at [413, 115] on icon "button" at bounding box center [417, 116] width 9 height 5
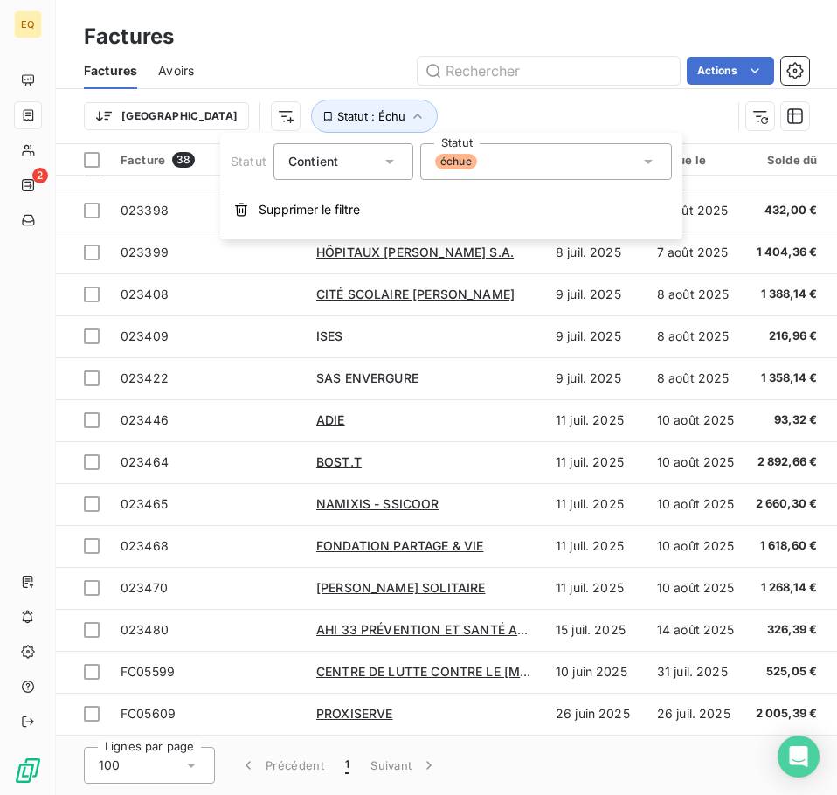
click at [650, 158] on icon at bounding box center [647, 161] width 17 height 17
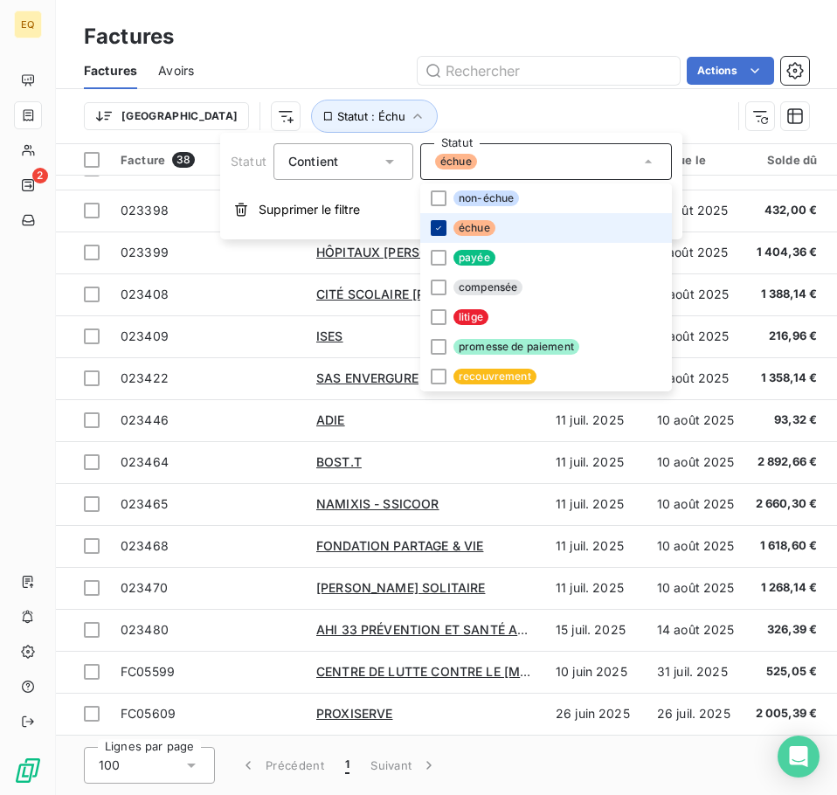
click at [434, 229] on icon at bounding box center [438, 228] width 10 height 10
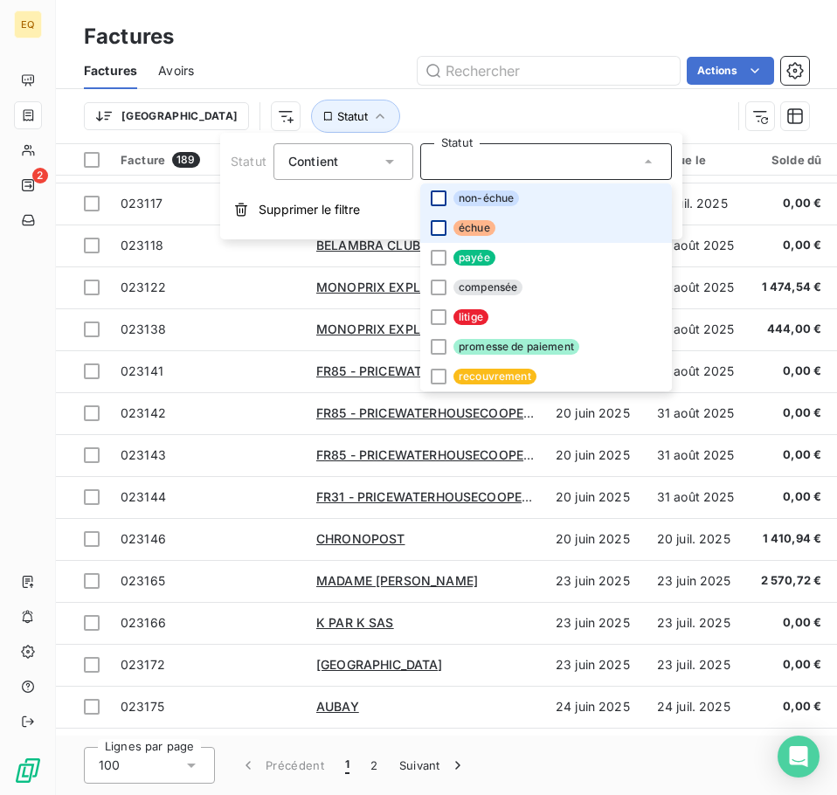
click at [438, 196] on div at bounding box center [438, 198] width 16 height 16
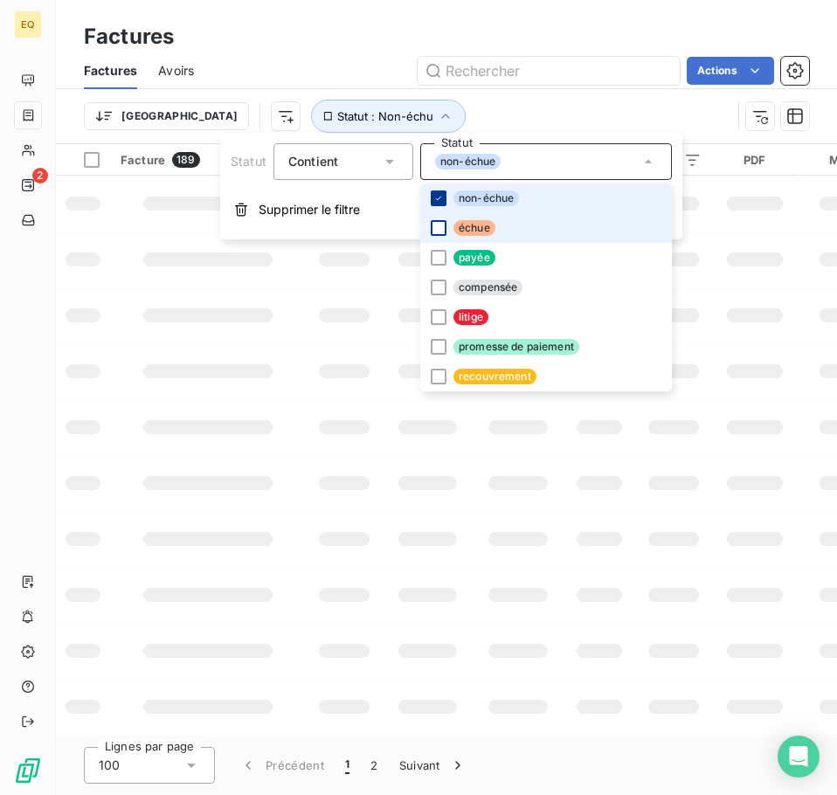
scroll to position [286, 0]
drag, startPoint x: 535, startPoint y: 105, endPoint x: 494, endPoint y: 169, distance: 76.5
click at [535, 106] on div "Trier Statut : Non-échu" at bounding box center [407, 116] width 647 height 33
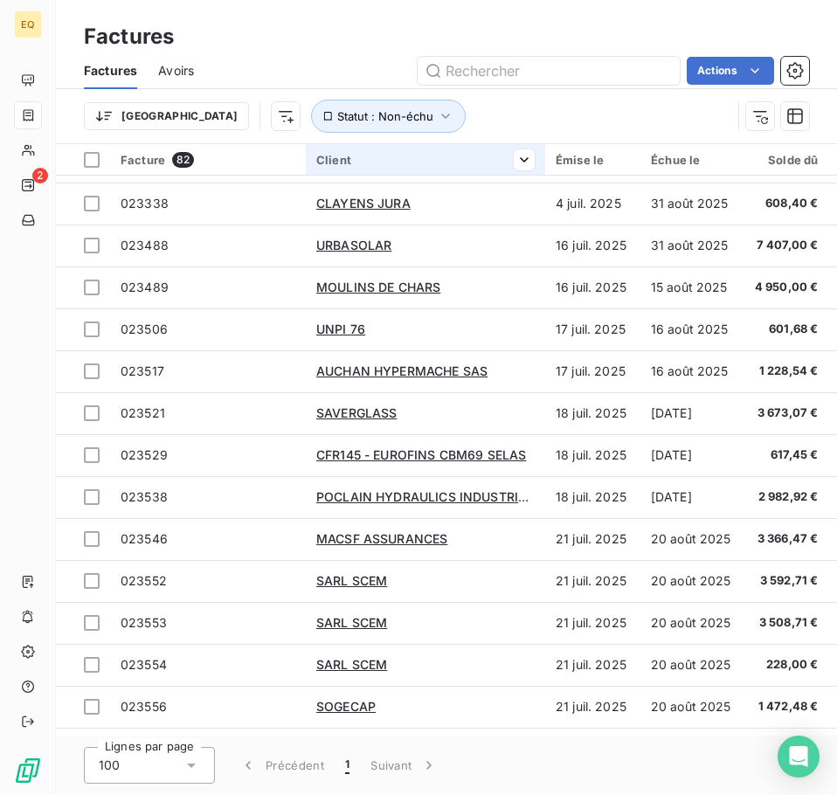
scroll to position [1041, 0]
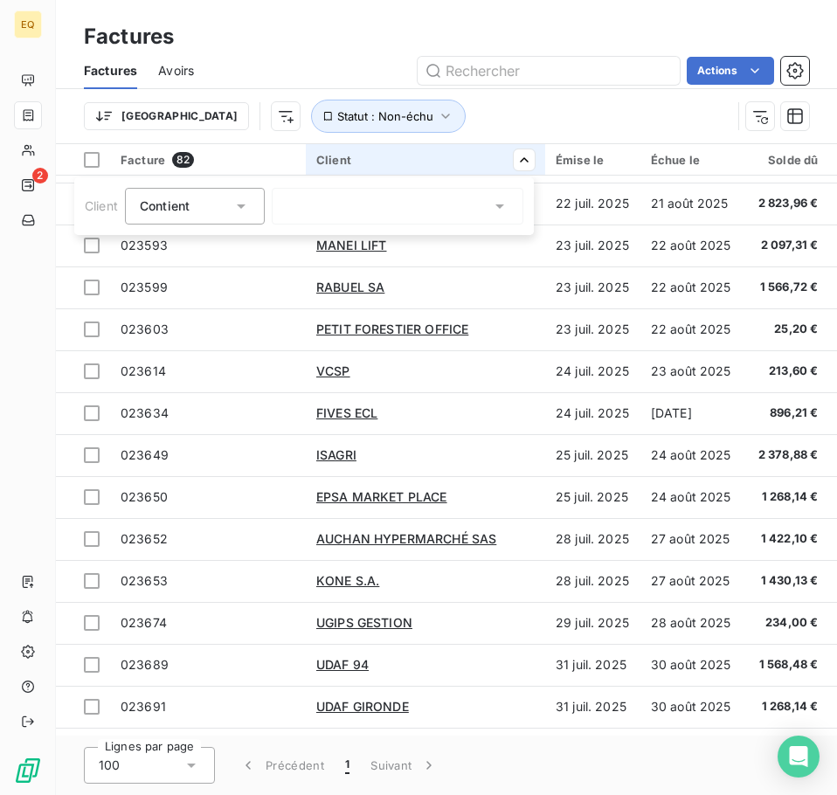
click at [499, 210] on icon at bounding box center [499, 205] width 17 height 17
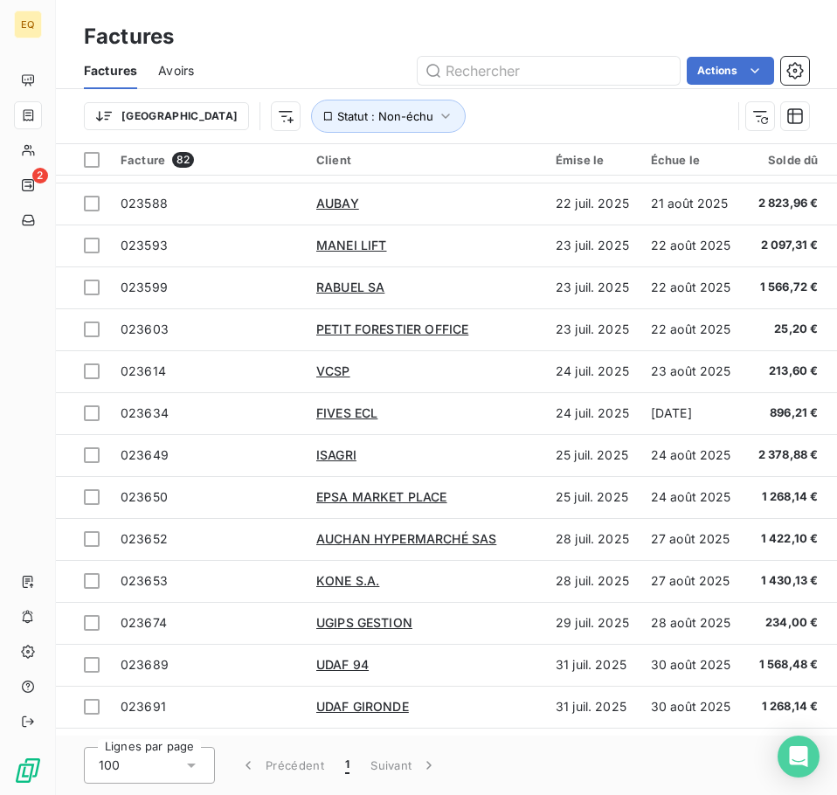
click at [437, 110] on html "EQ 2 Factures Factures Avoirs Actions Trier Statut : Non-échu Facture 82 Client…" at bounding box center [418, 397] width 837 height 795
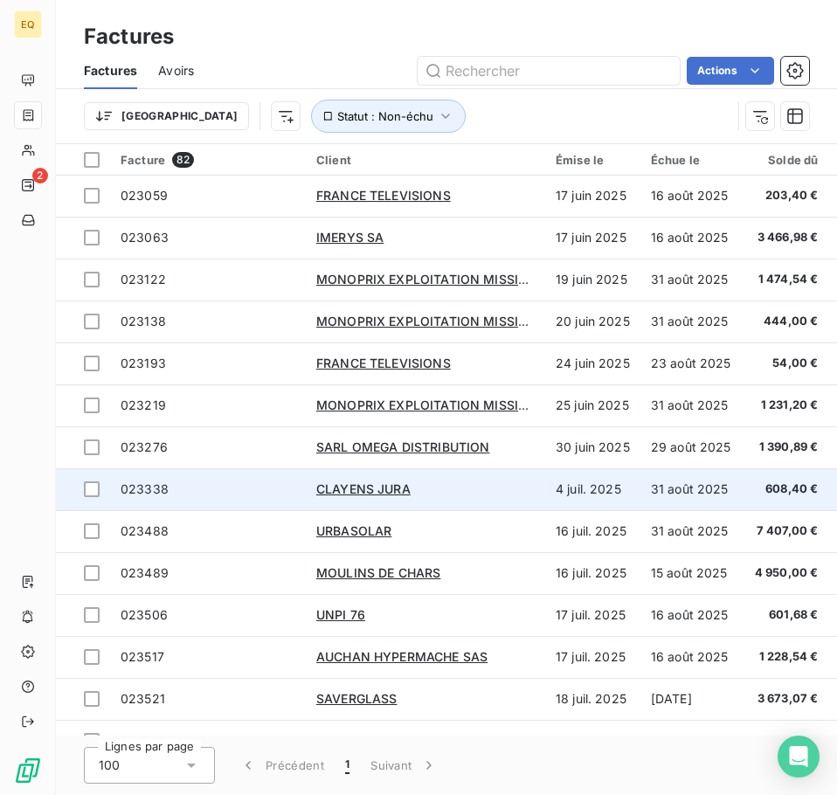
scroll to position [0, 0]
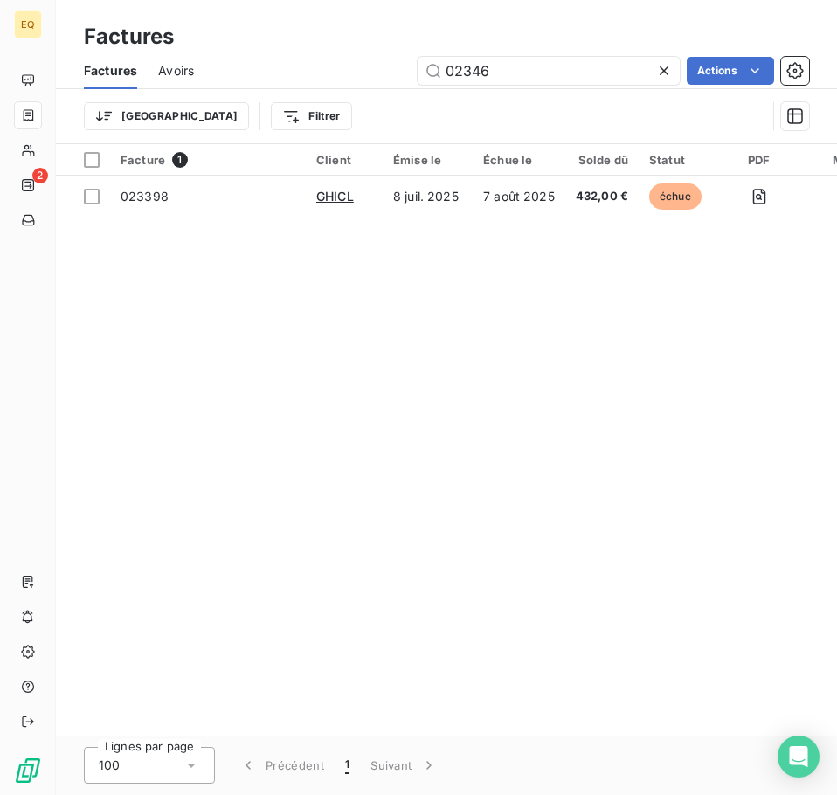
type input "023468"
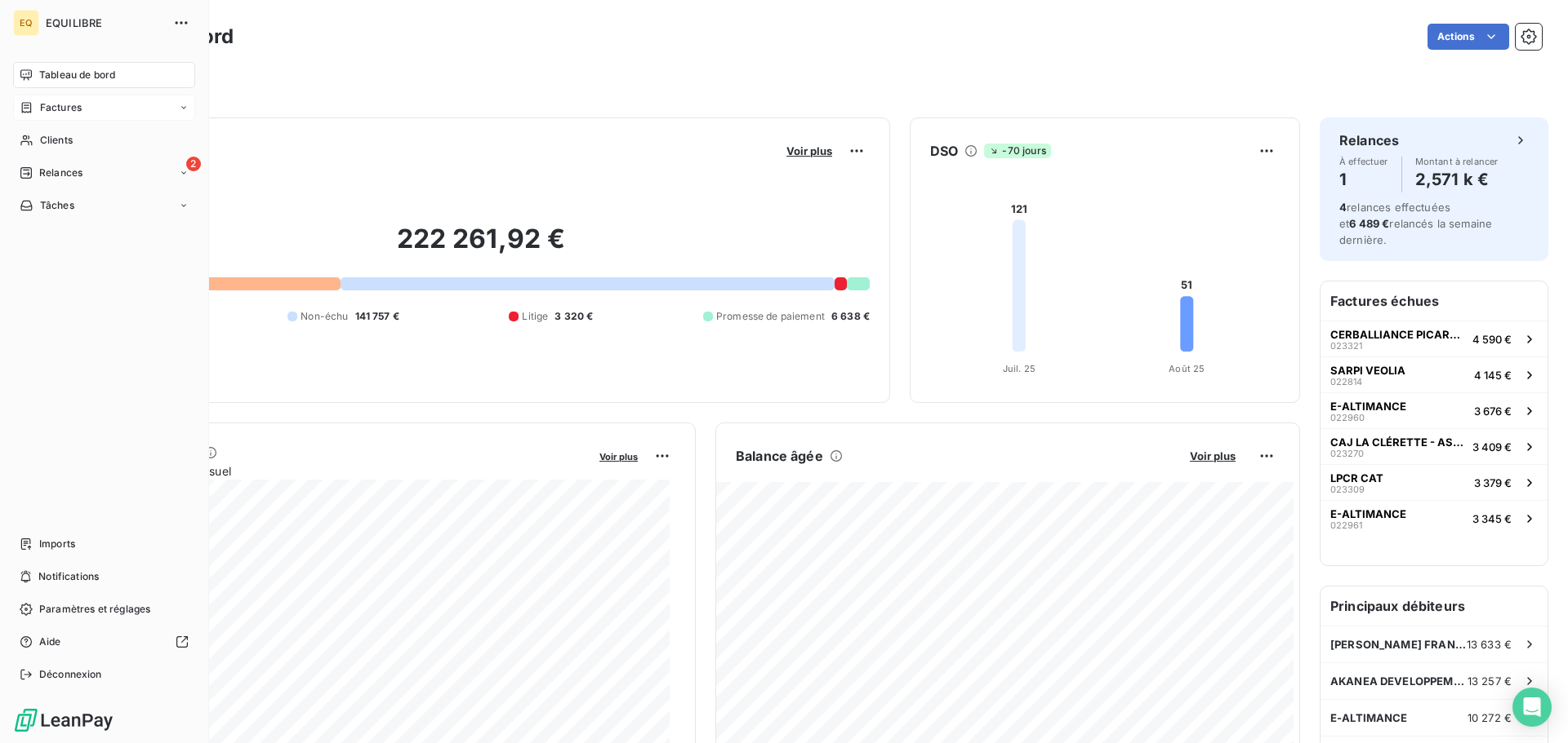
click at [80, 99] on div "Factures" at bounding box center [104, 107] width 182 height 26
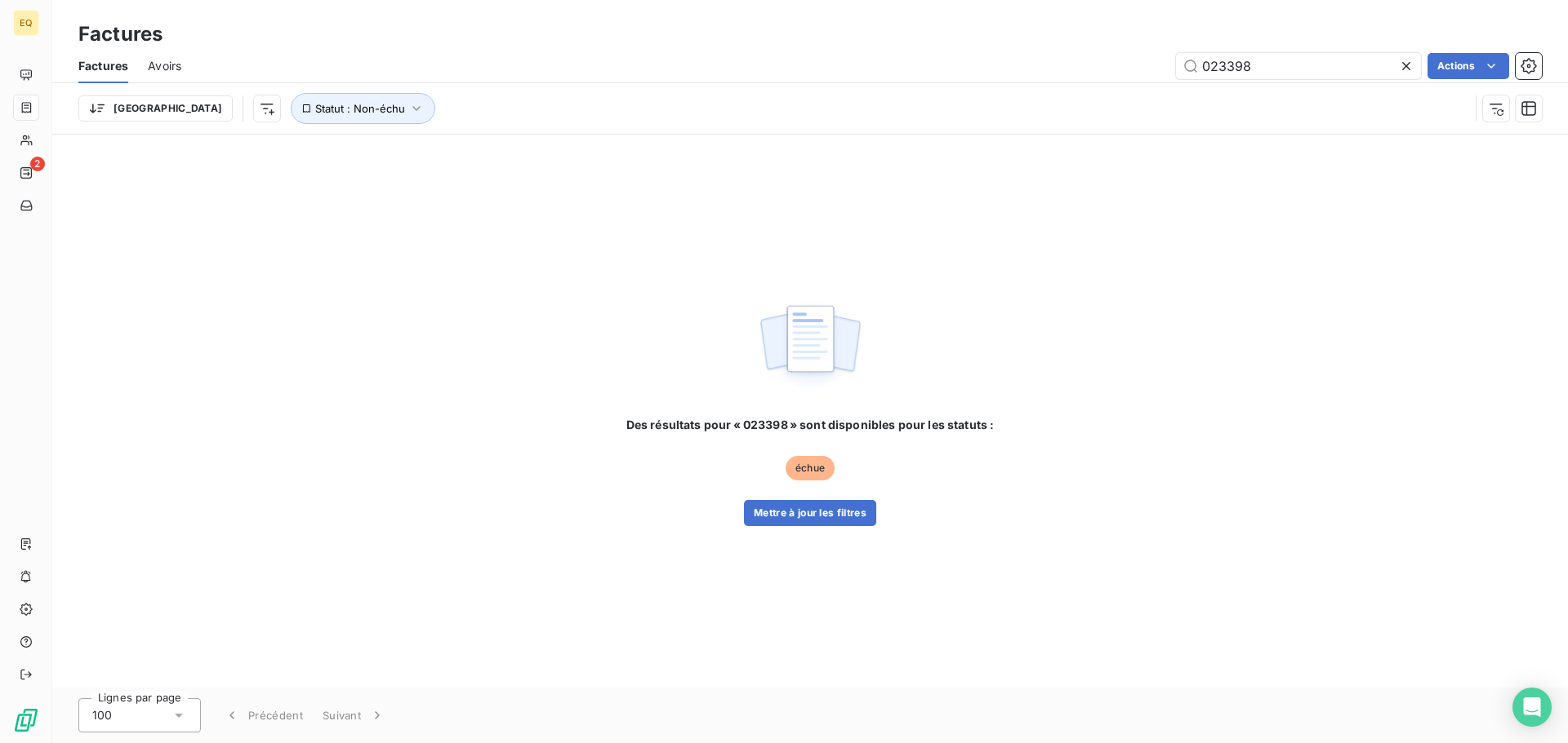
type input "023398"
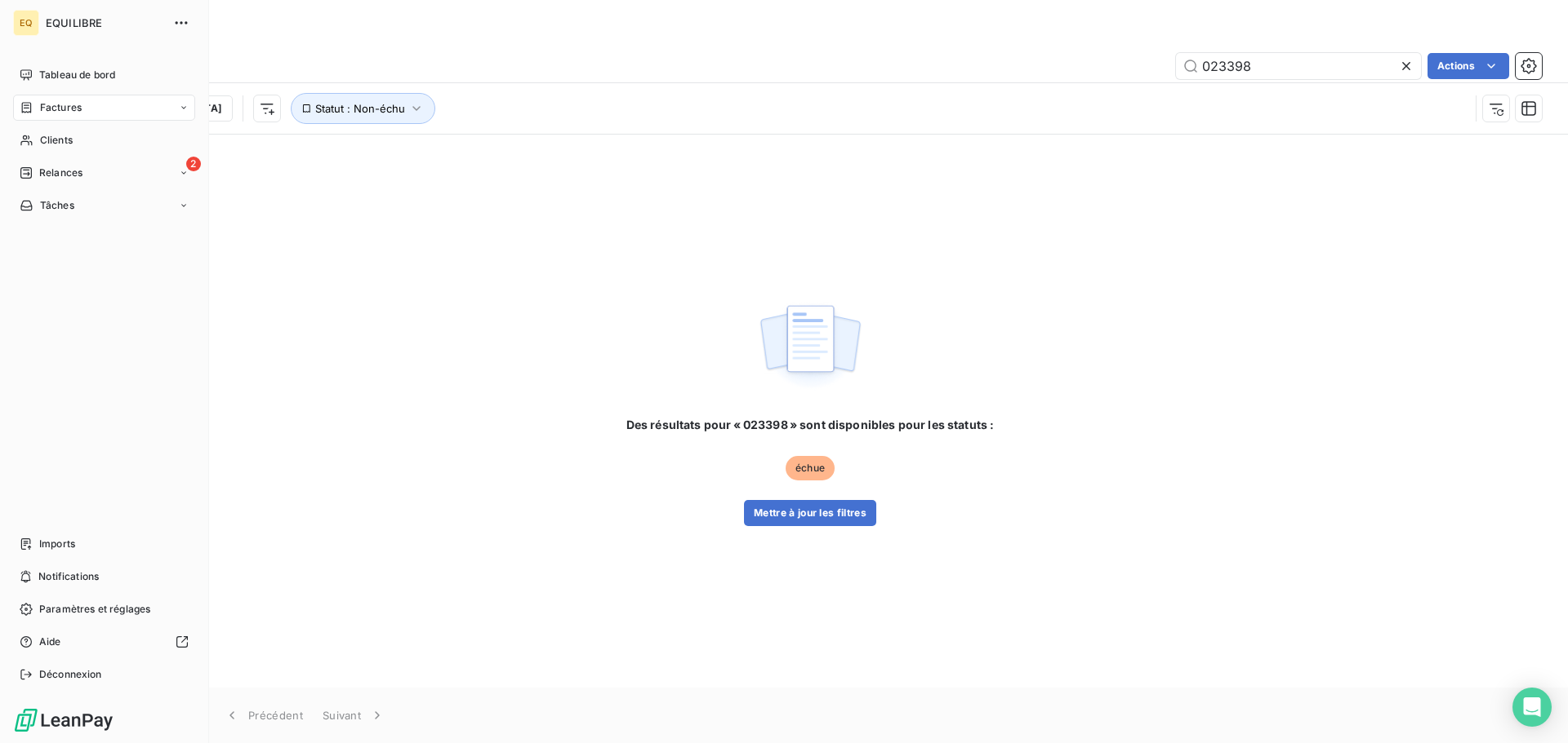
click at [94, 108] on div "Factures" at bounding box center [104, 107] width 182 height 26
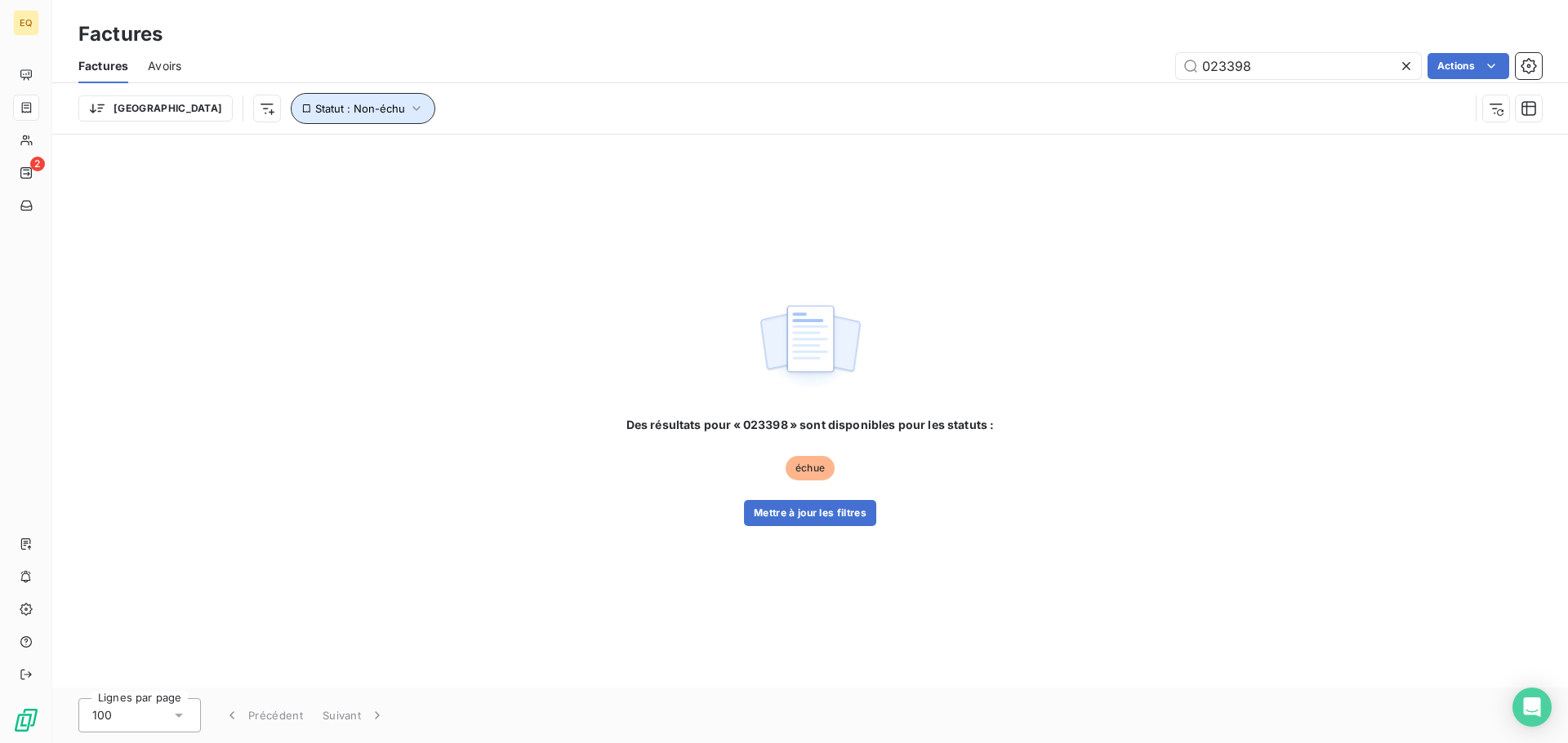
click at [315, 107] on span "Statut : Non-échu" at bounding box center [360, 108] width 90 height 13
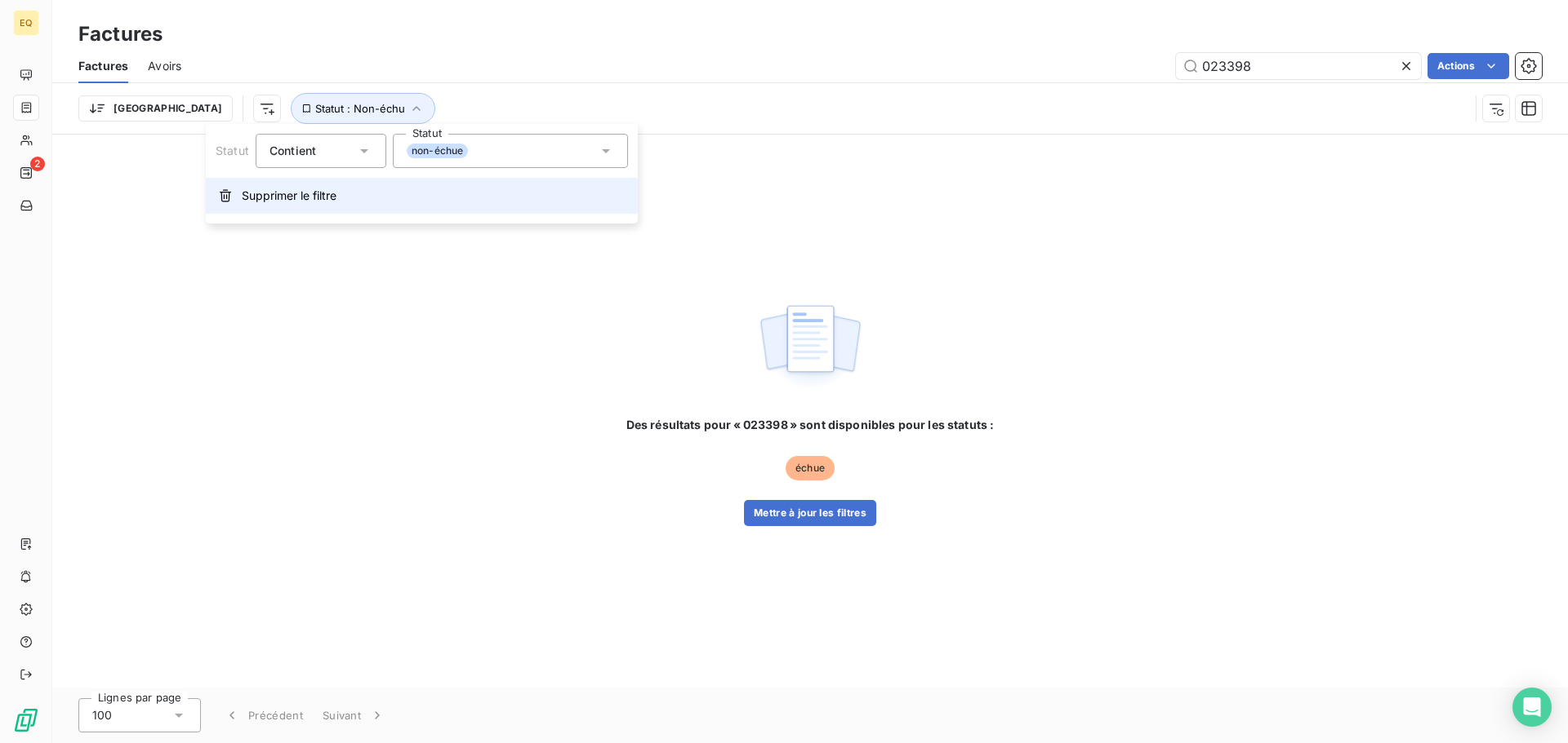
click at [330, 196] on span "Supprimer le filtre" at bounding box center [288, 195] width 94 height 16
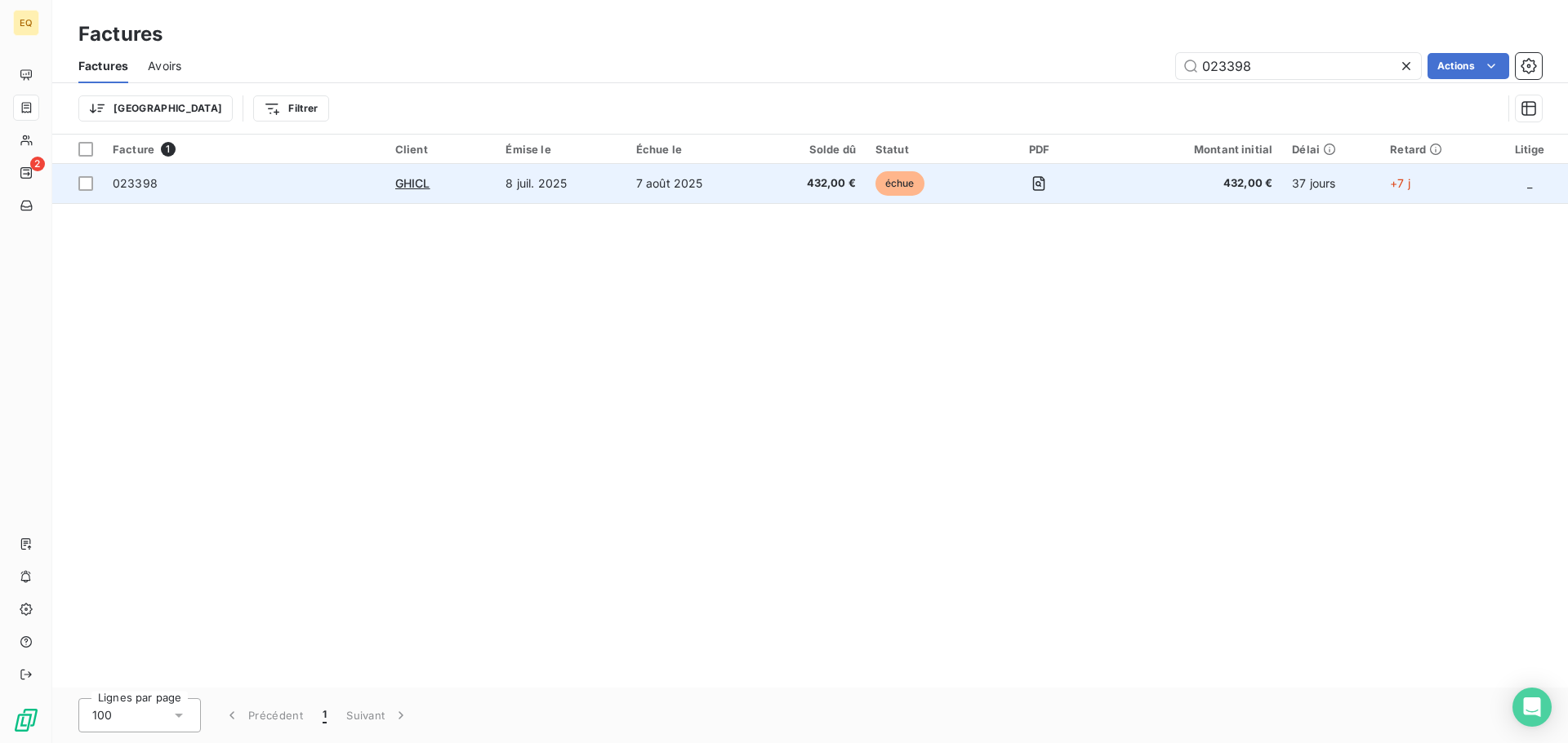
click at [513, 188] on td "8 juil. 2025" at bounding box center [560, 184] width 130 height 39
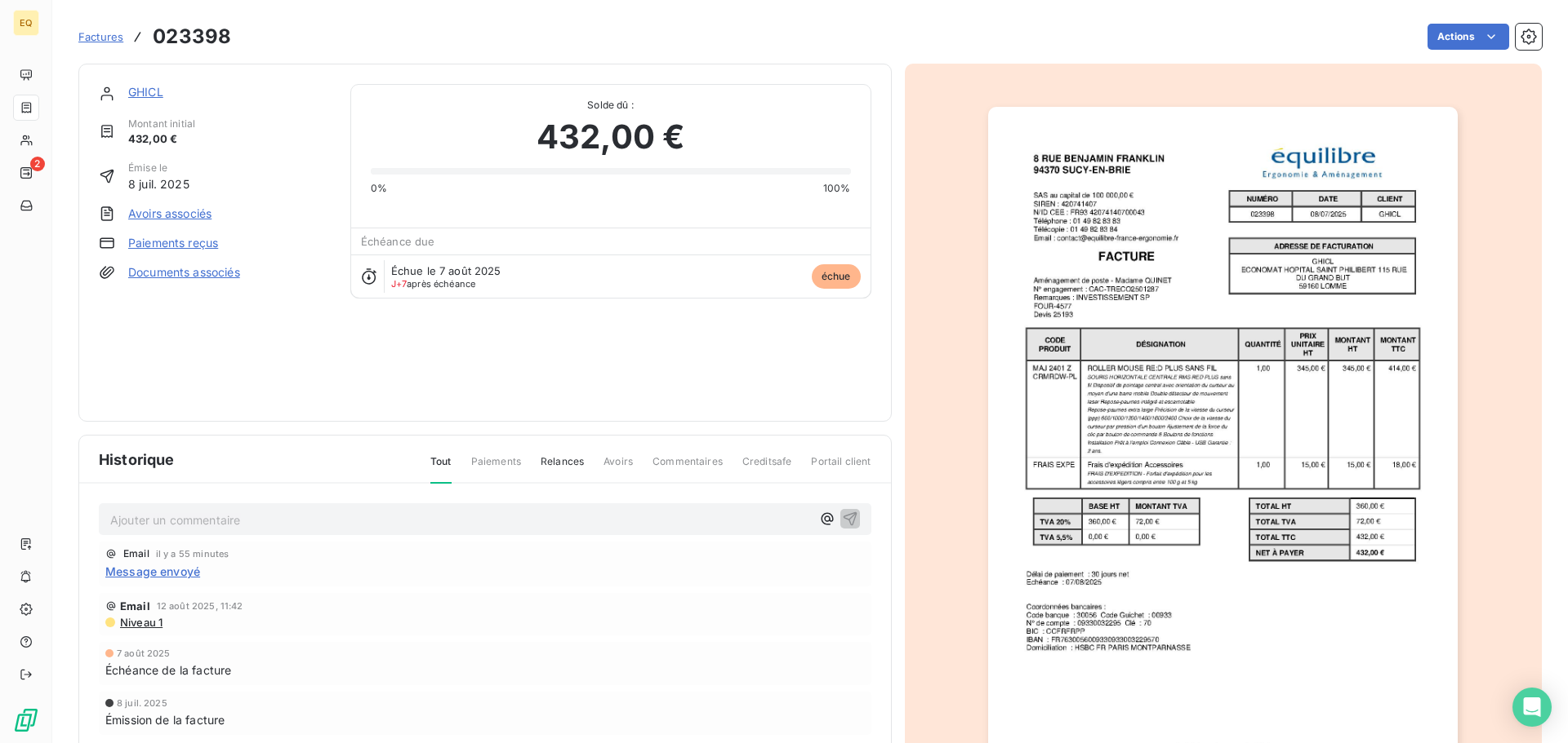
click at [171, 274] on link "Documents associés" at bounding box center [184, 272] width 112 height 16
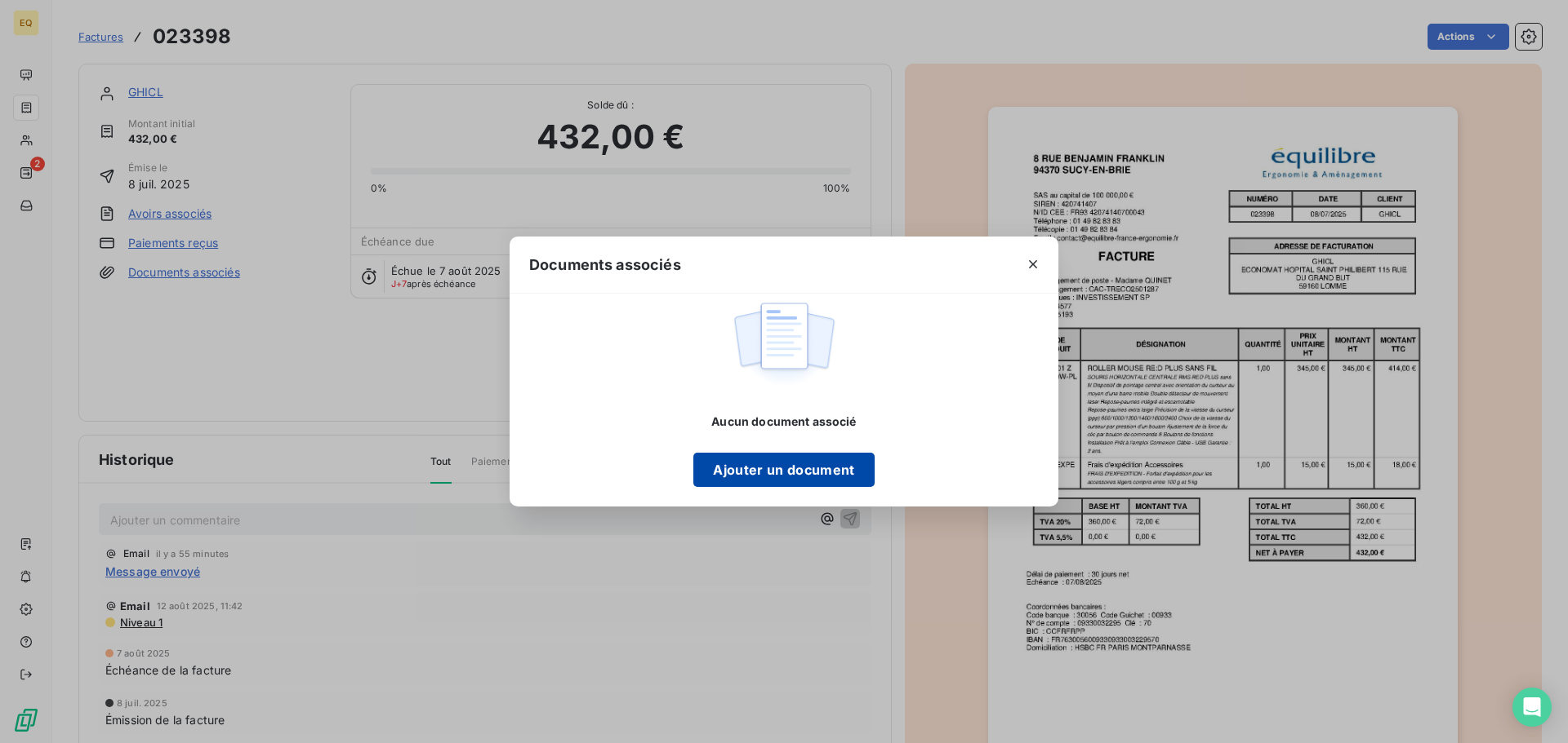
click at [789, 475] on button "Ajouter un document" at bounding box center [783, 470] width 180 height 35
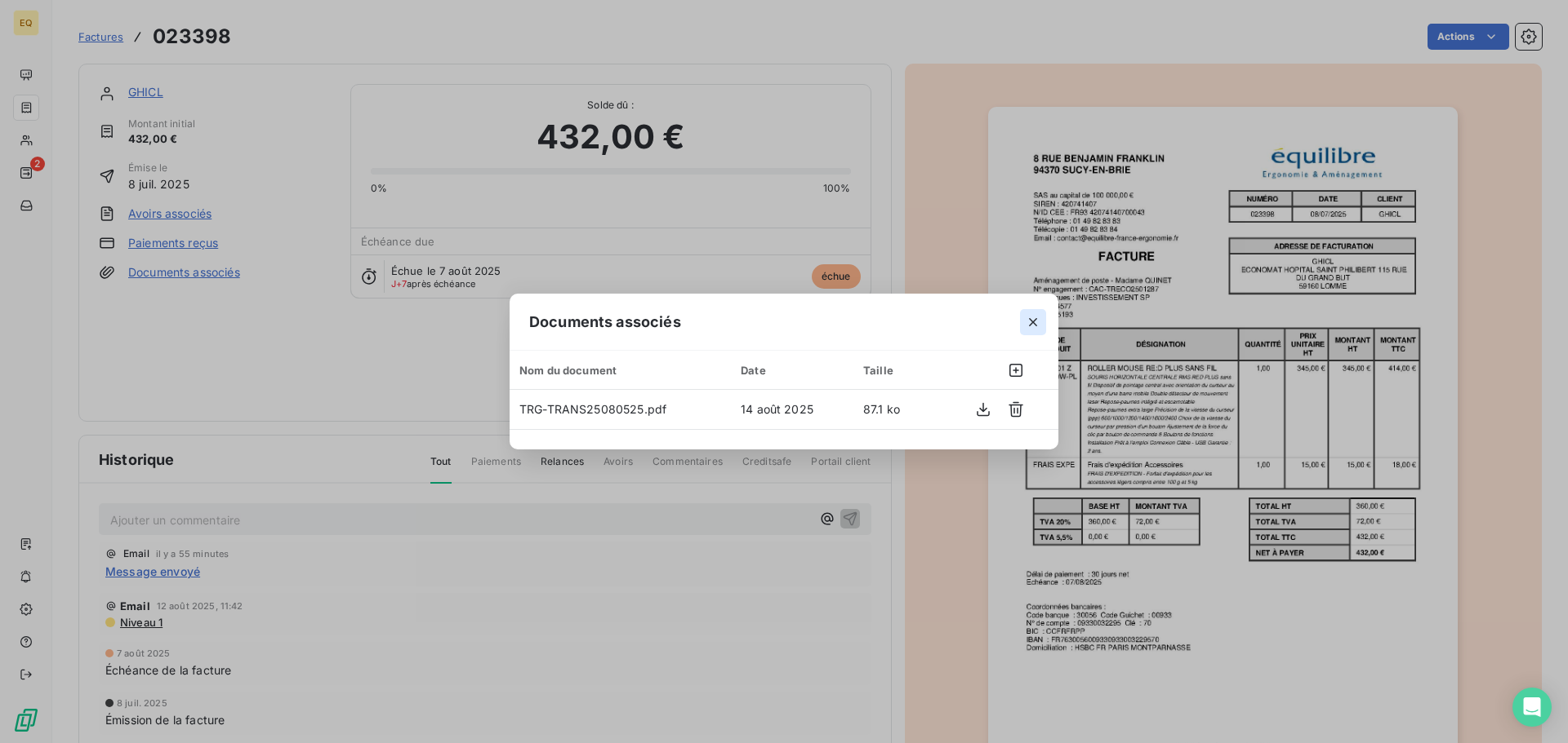
click at [1034, 319] on icon "button" at bounding box center [1032, 321] width 16 height 16
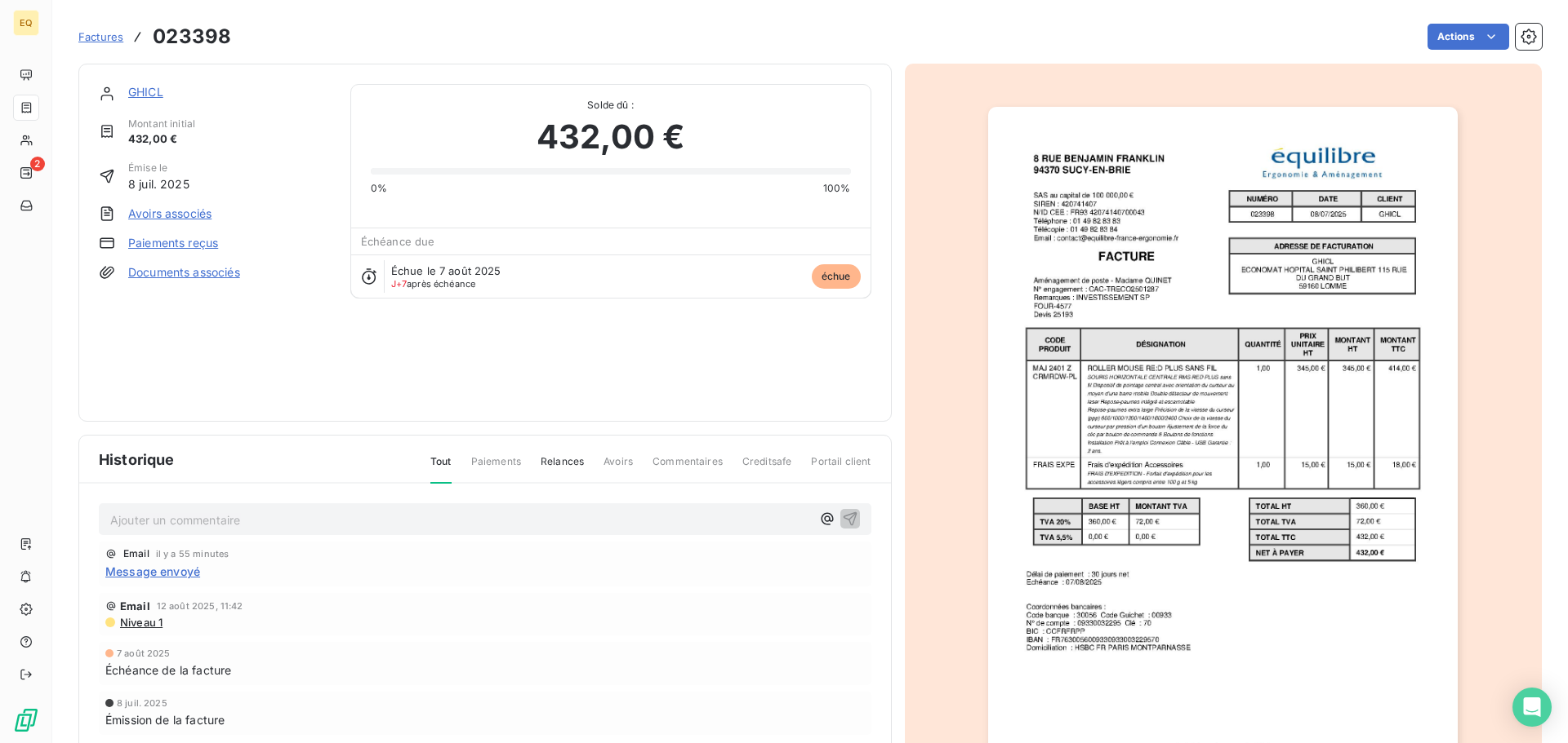
click at [146, 89] on link "GHICL" at bounding box center [146, 92] width 36 height 14
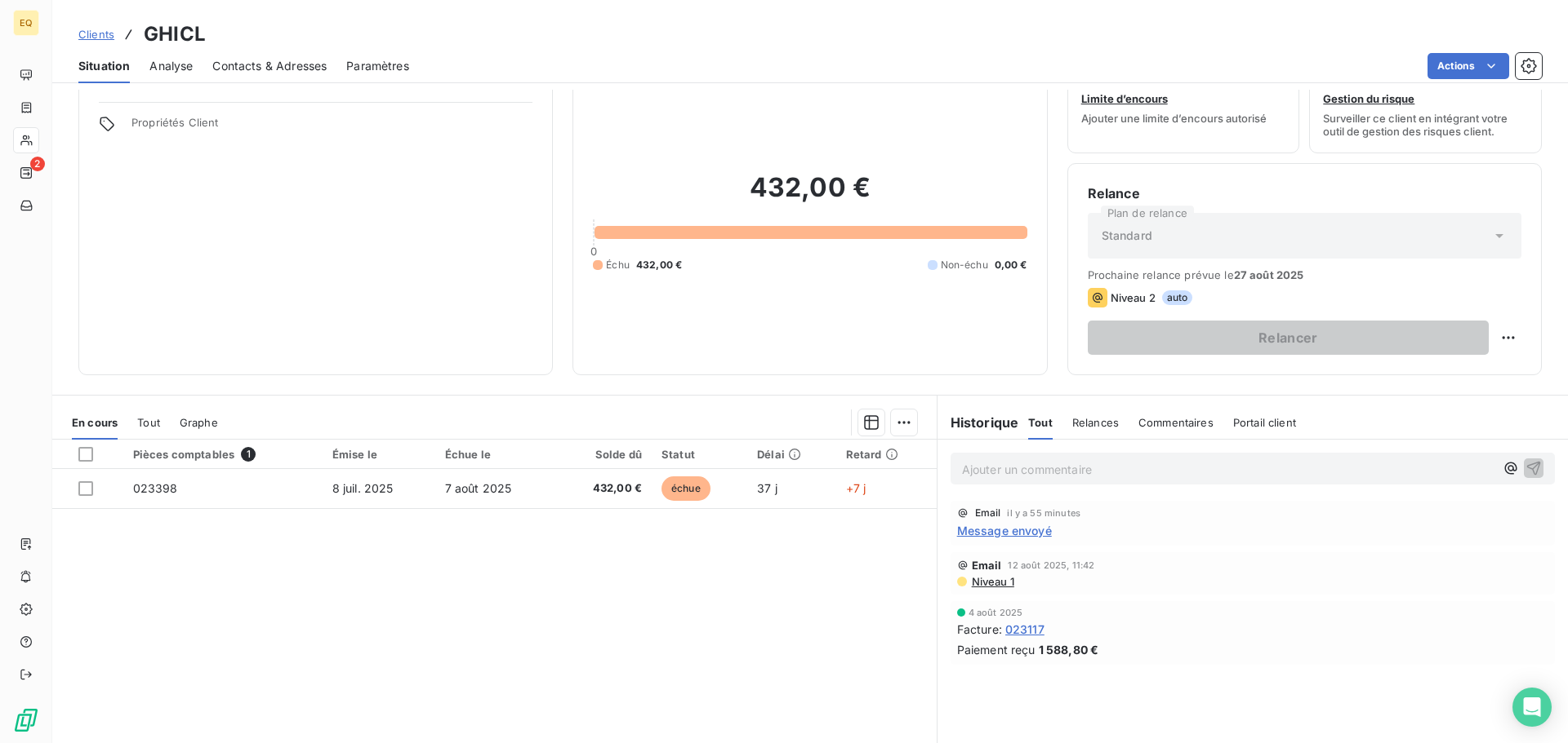
scroll to position [110, 0]
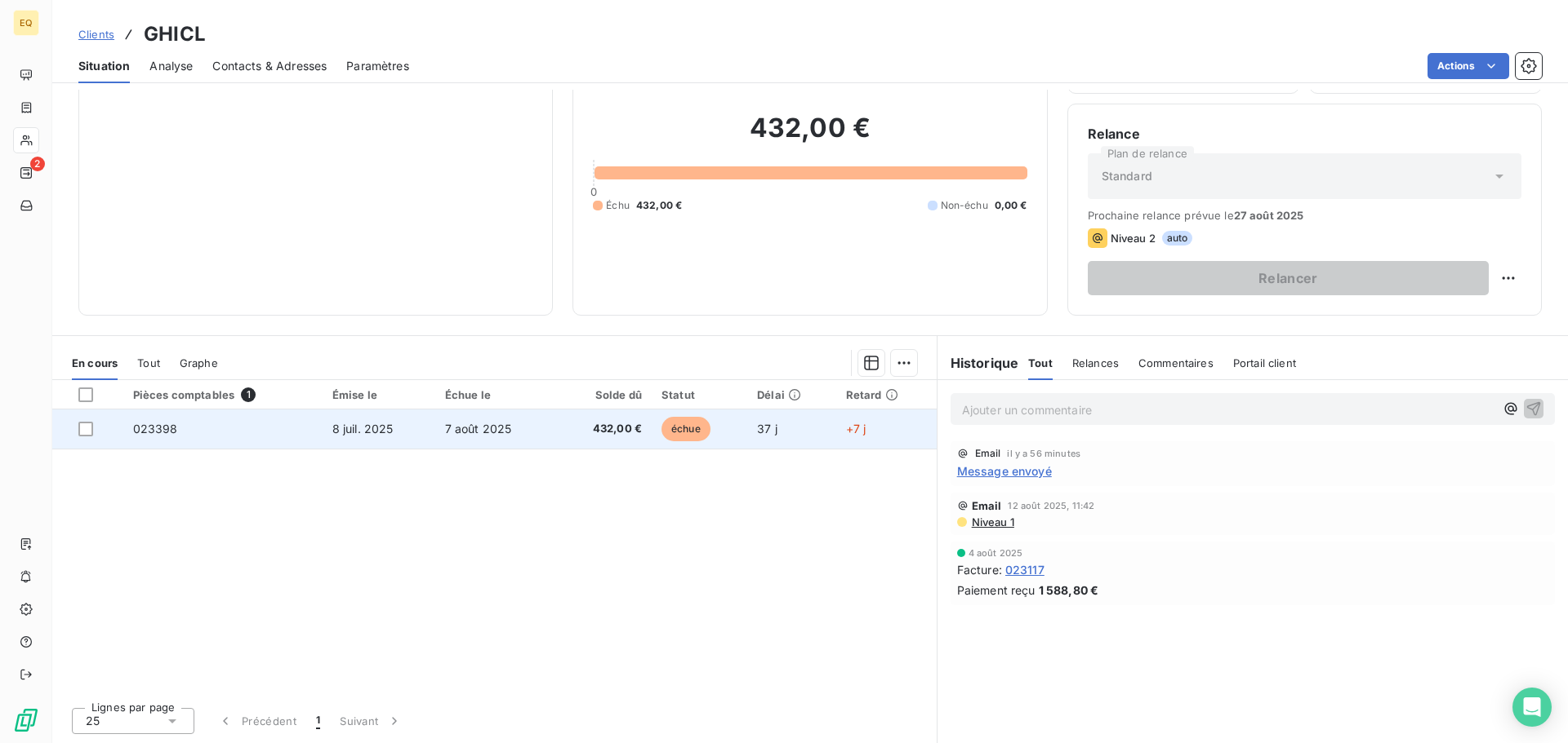
click at [490, 432] on span "7 août 2025" at bounding box center [479, 428] width 67 height 14
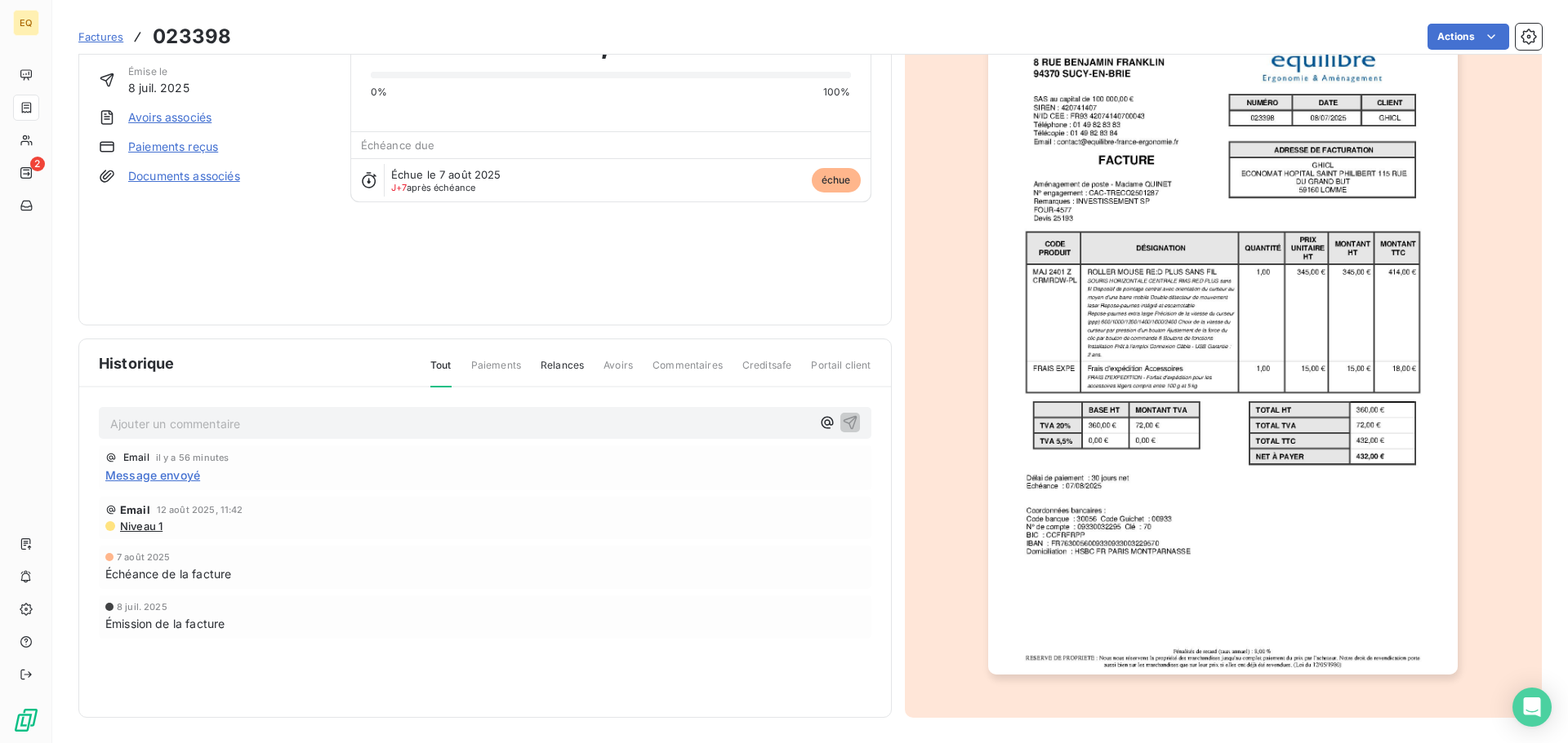
scroll to position [98, 0]
click at [182, 424] on p "Ajouter un commentaire ﻿" at bounding box center [460, 423] width 700 height 21
click at [844, 415] on icon "button" at bounding box center [849, 421] width 16 height 16
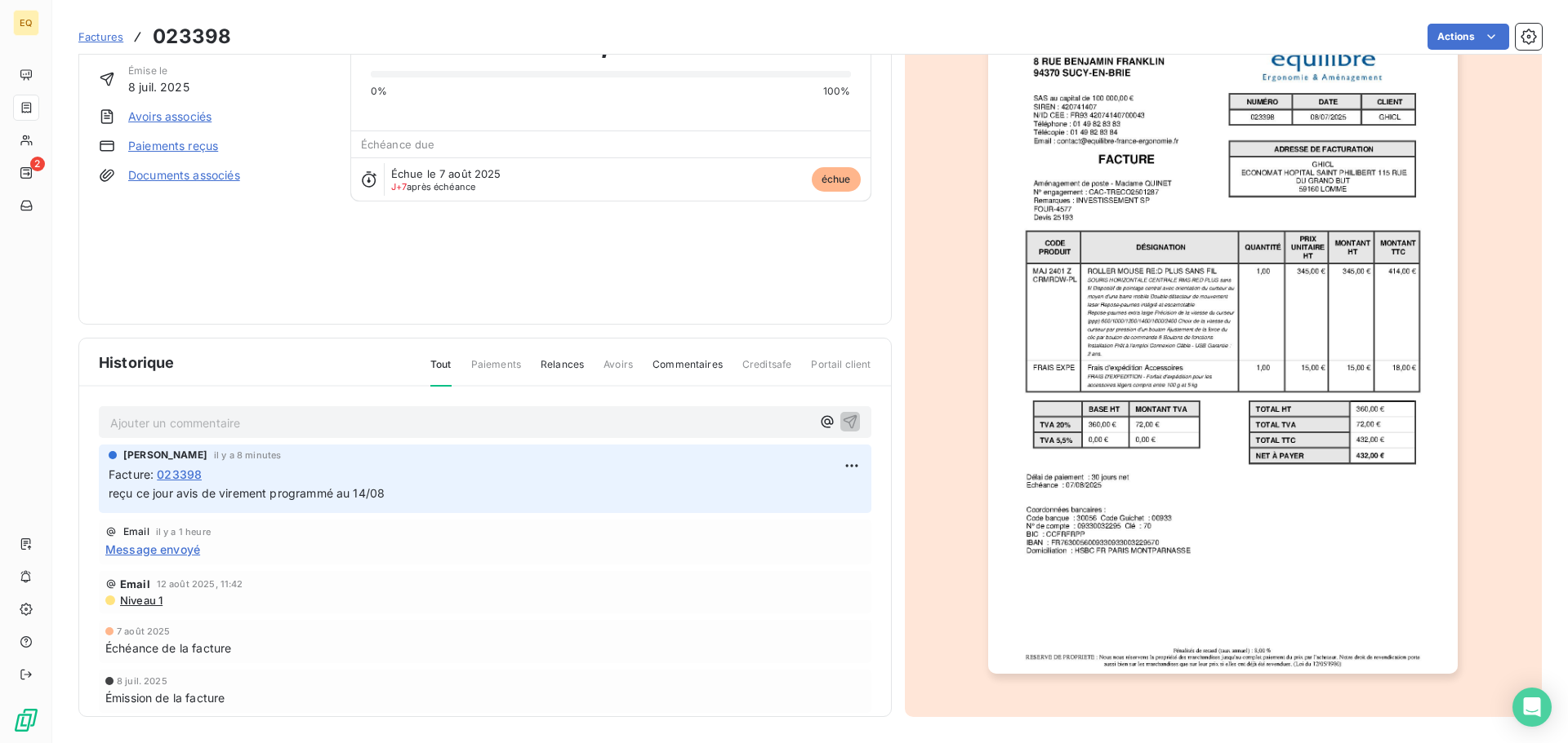
scroll to position [0, 0]
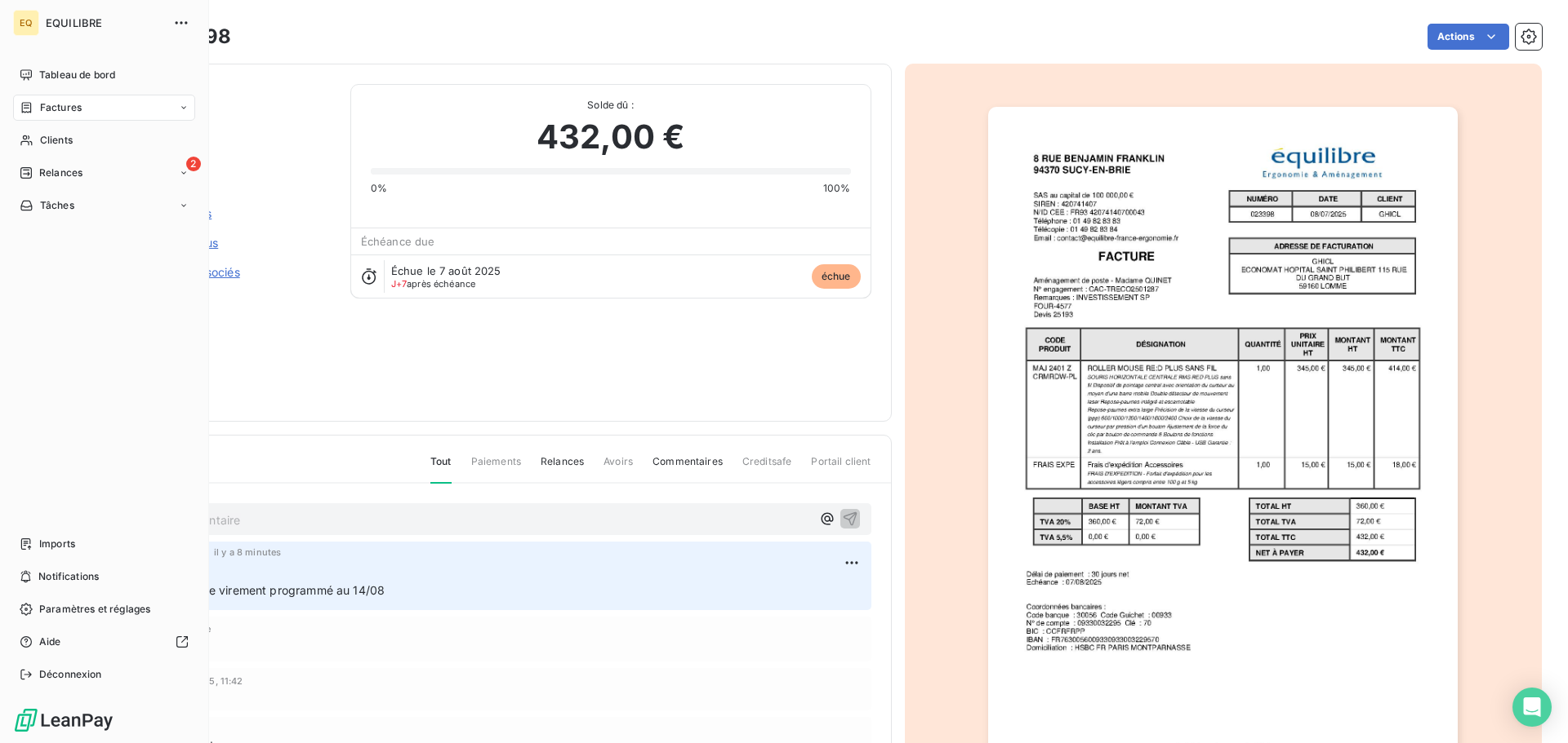
click at [66, 108] on span "Factures" at bounding box center [61, 107] width 42 height 15
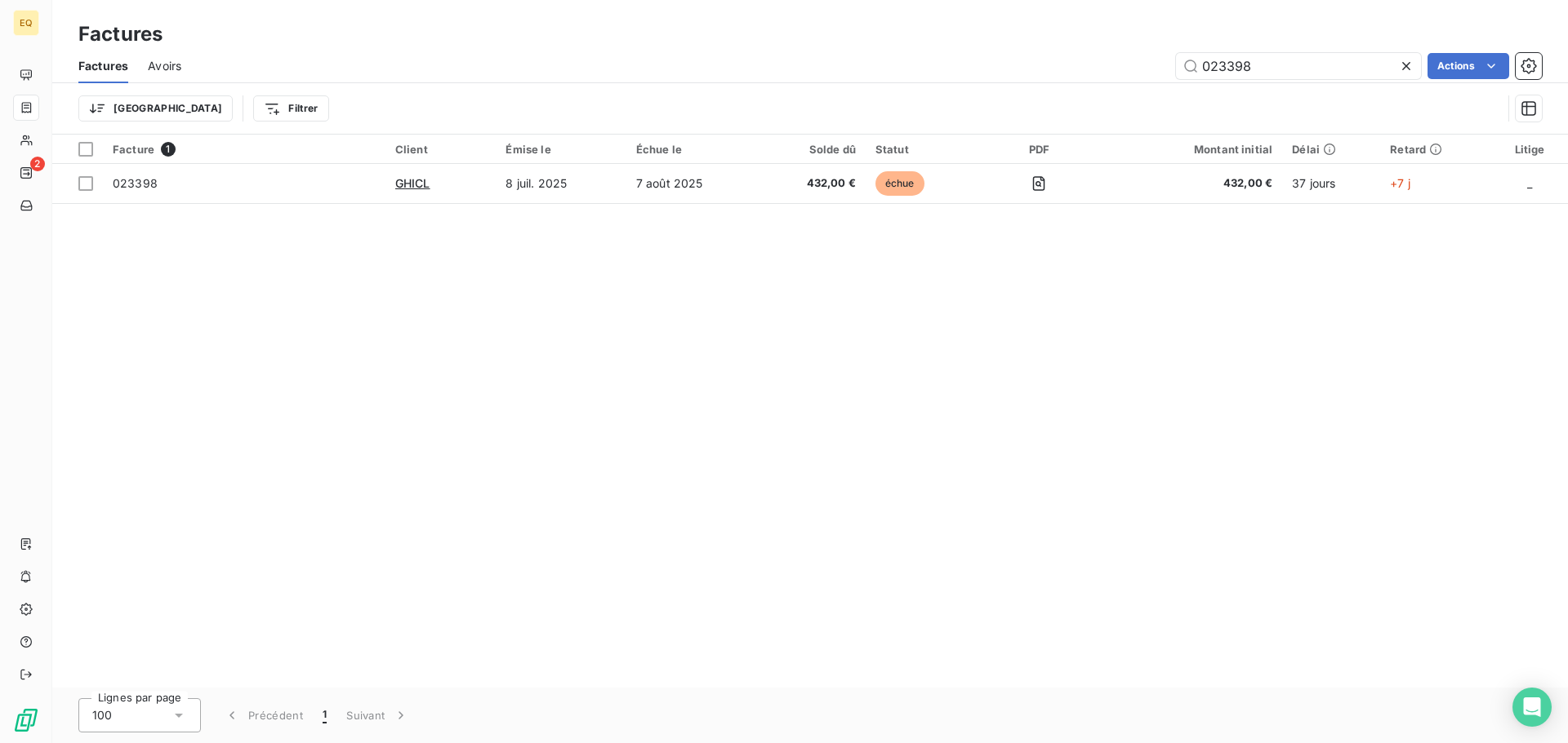
drag, startPoint x: 1248, startPoint y: 64, endPoint x: 1160, endPoint y: 61, distance: 88.1
click at [1160, 61] on div "023398 Actions" at bounding box center [871, 66] width 1341 height 26
type input "023468"
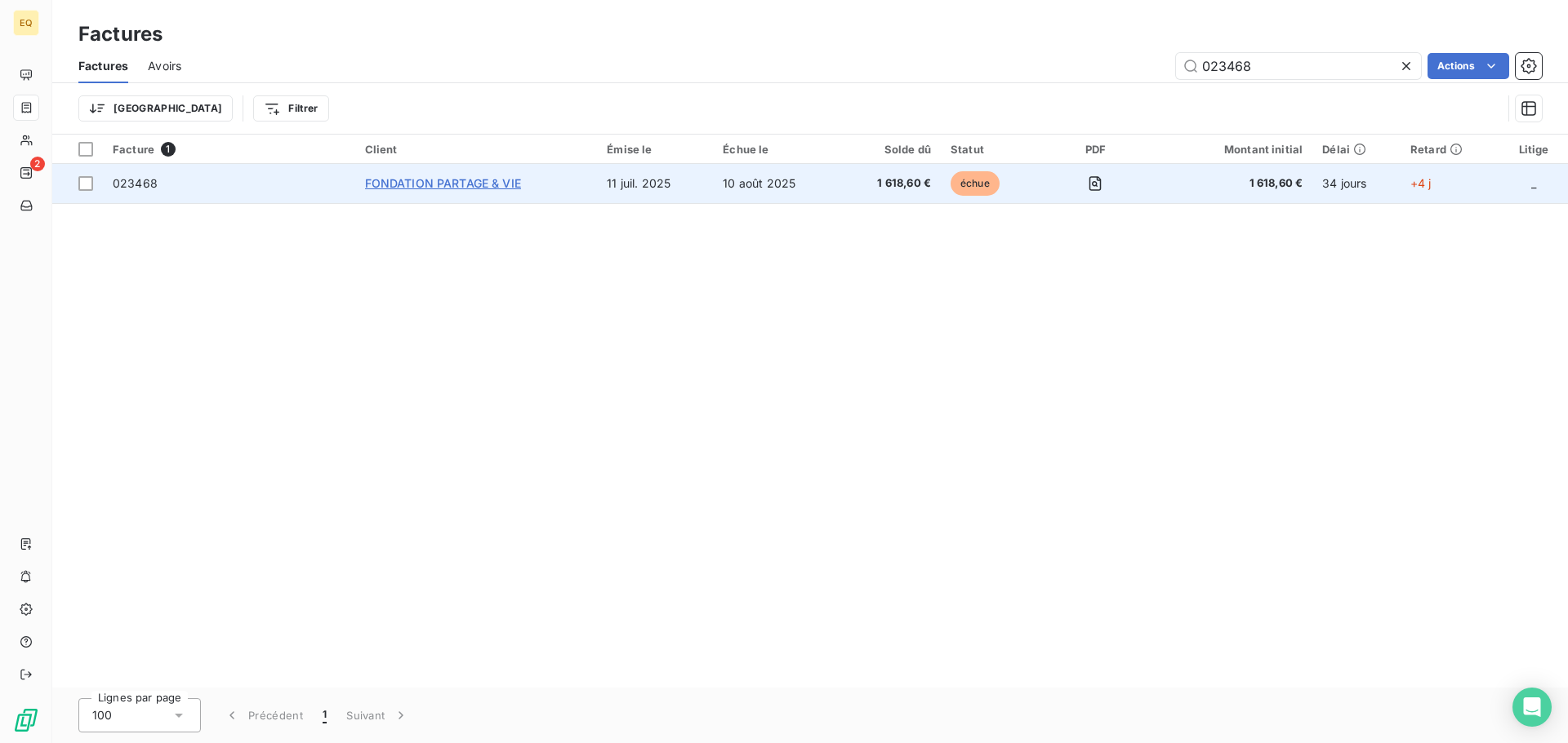
click at [441, 177] on span "FONDATION PARTAGE & VIE" at bounding box center [442, 183] width 156 height 14
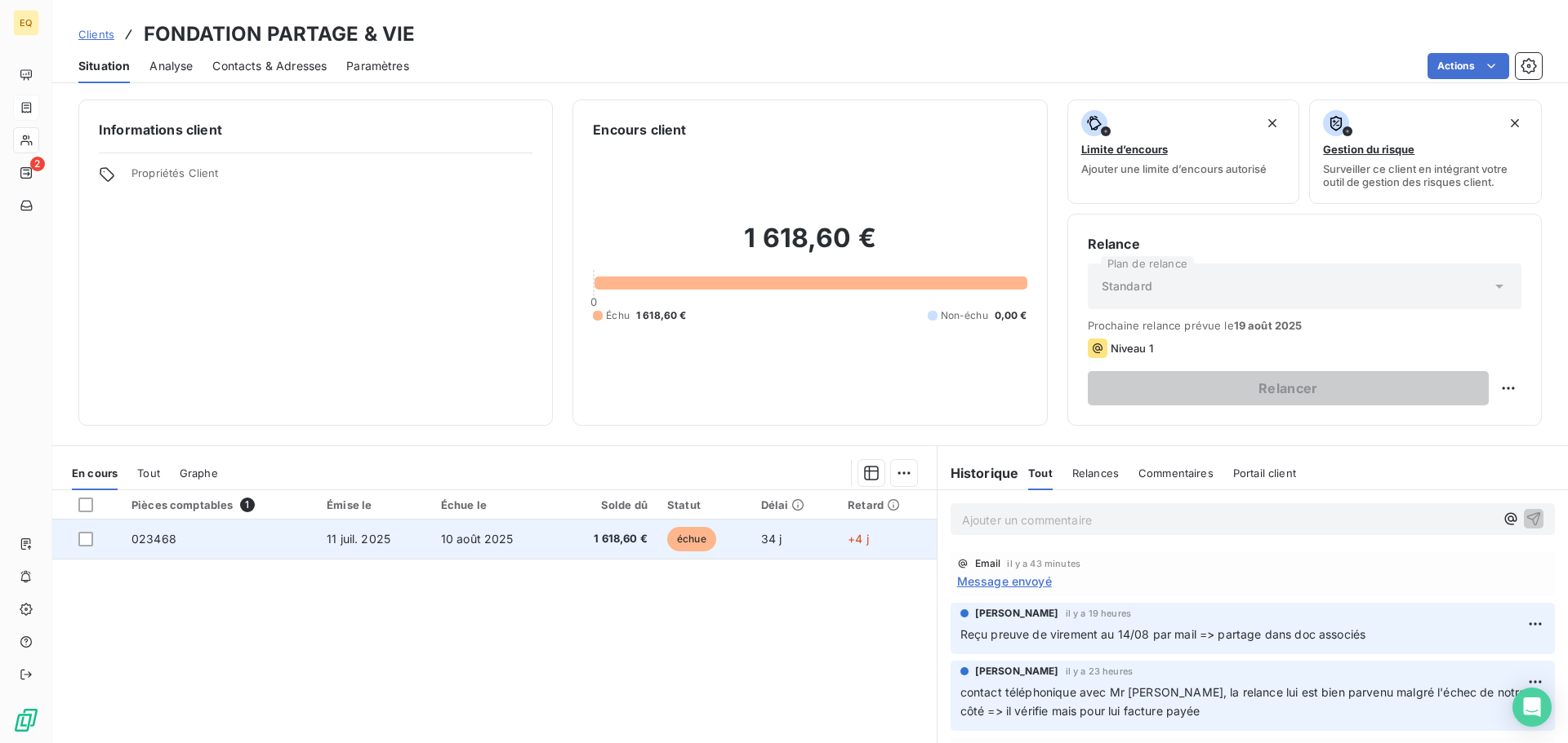
click at [369, 539] on span "11 juil. 2025" at bounding box center [358, 538] width 64 height 14
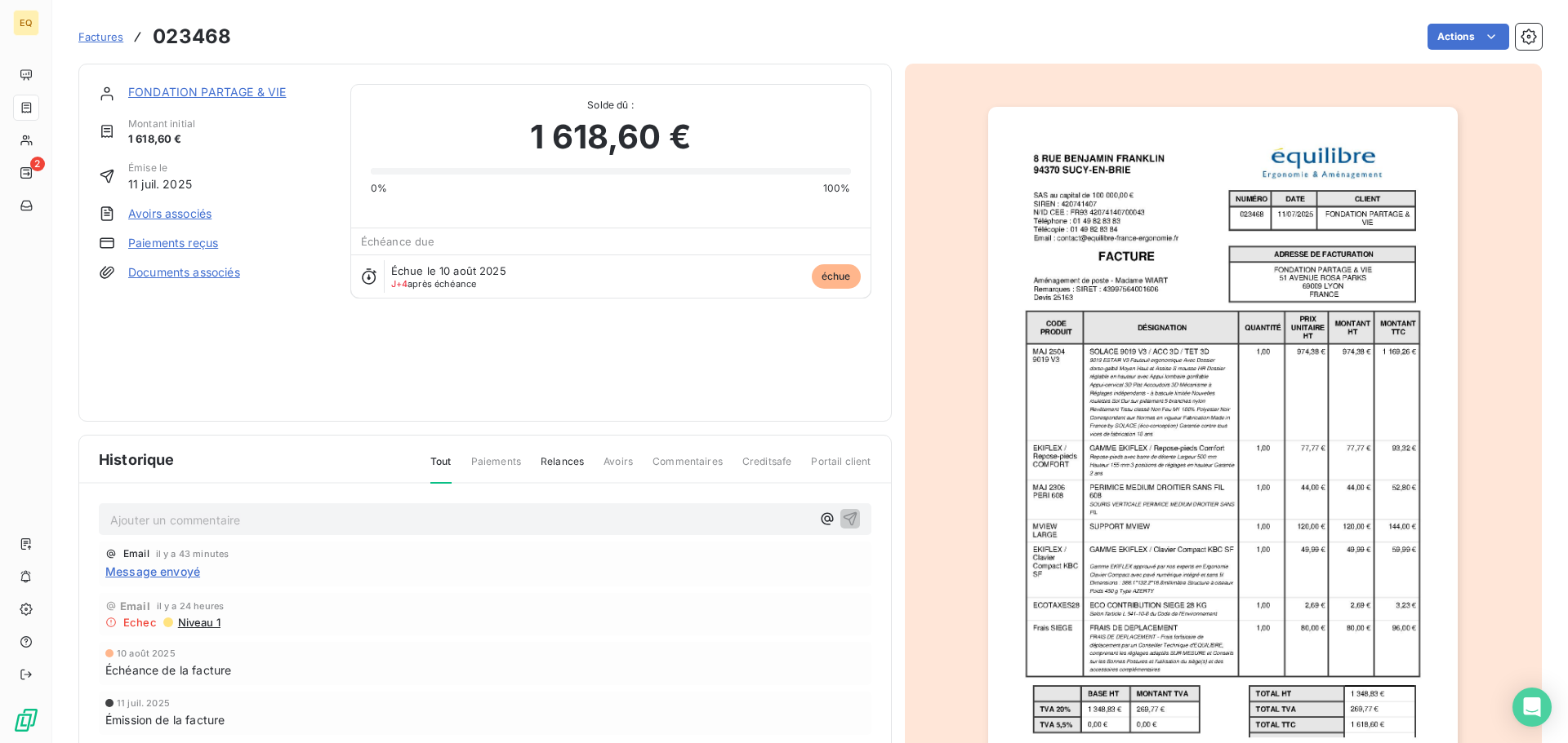
click at [202, 274] on link "Documents associés" at bounding box center [184, 272] width 112 height 16
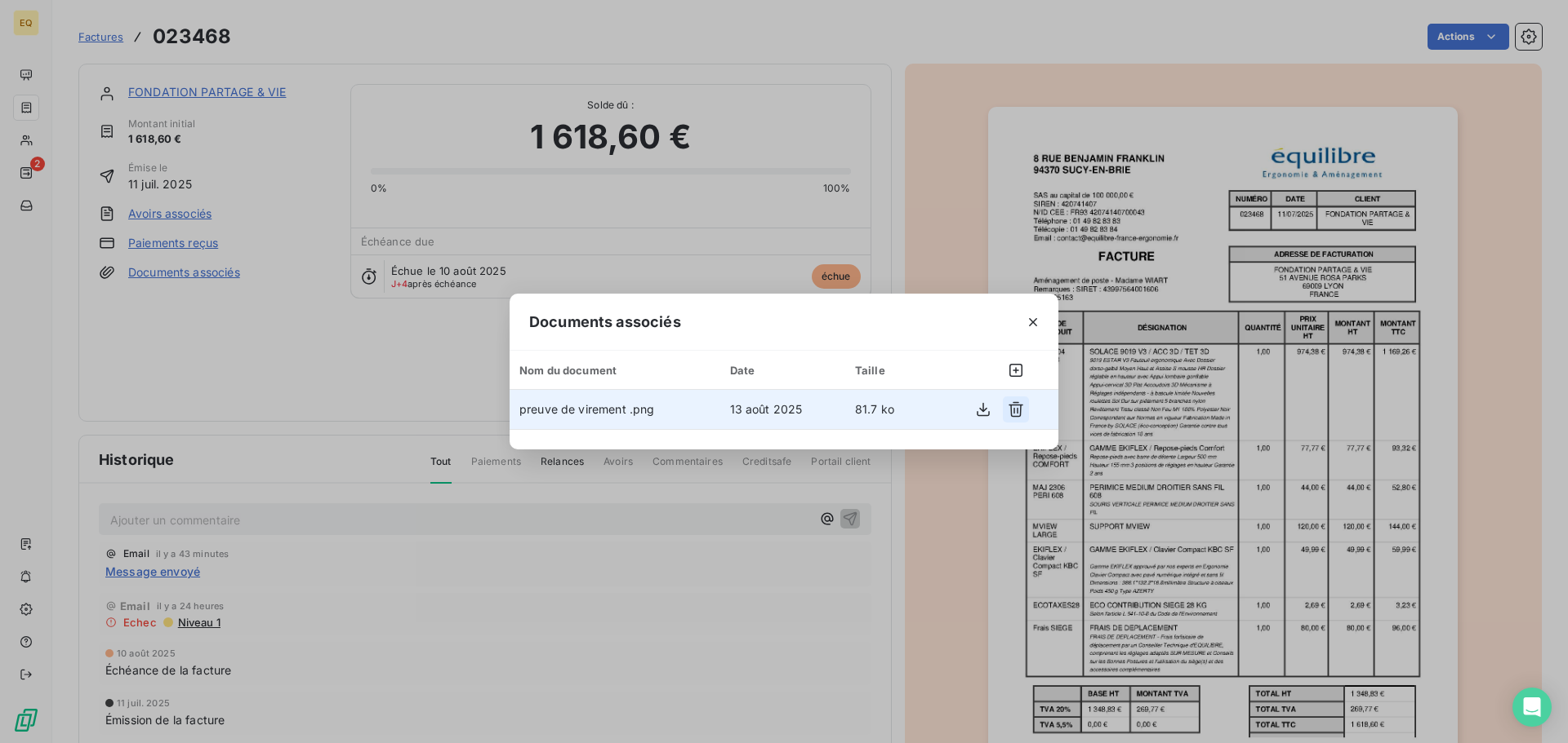
click at [1014, 406] on icon "button" at bounding box center [1015, 409] width 15 height 16
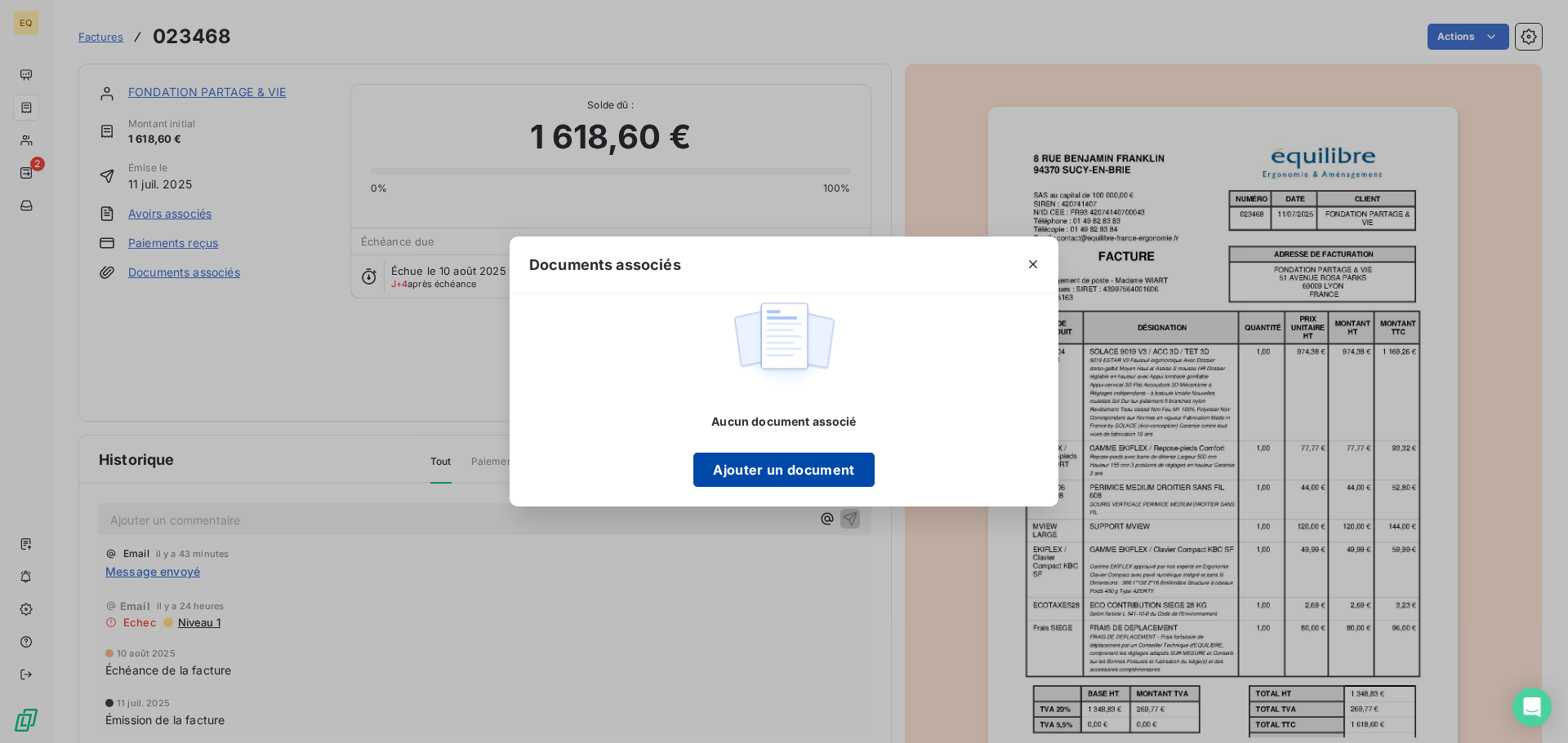
click at [727, 465] on button "Ajouter un document" at bounding box center [783, 470] width 180 height 35
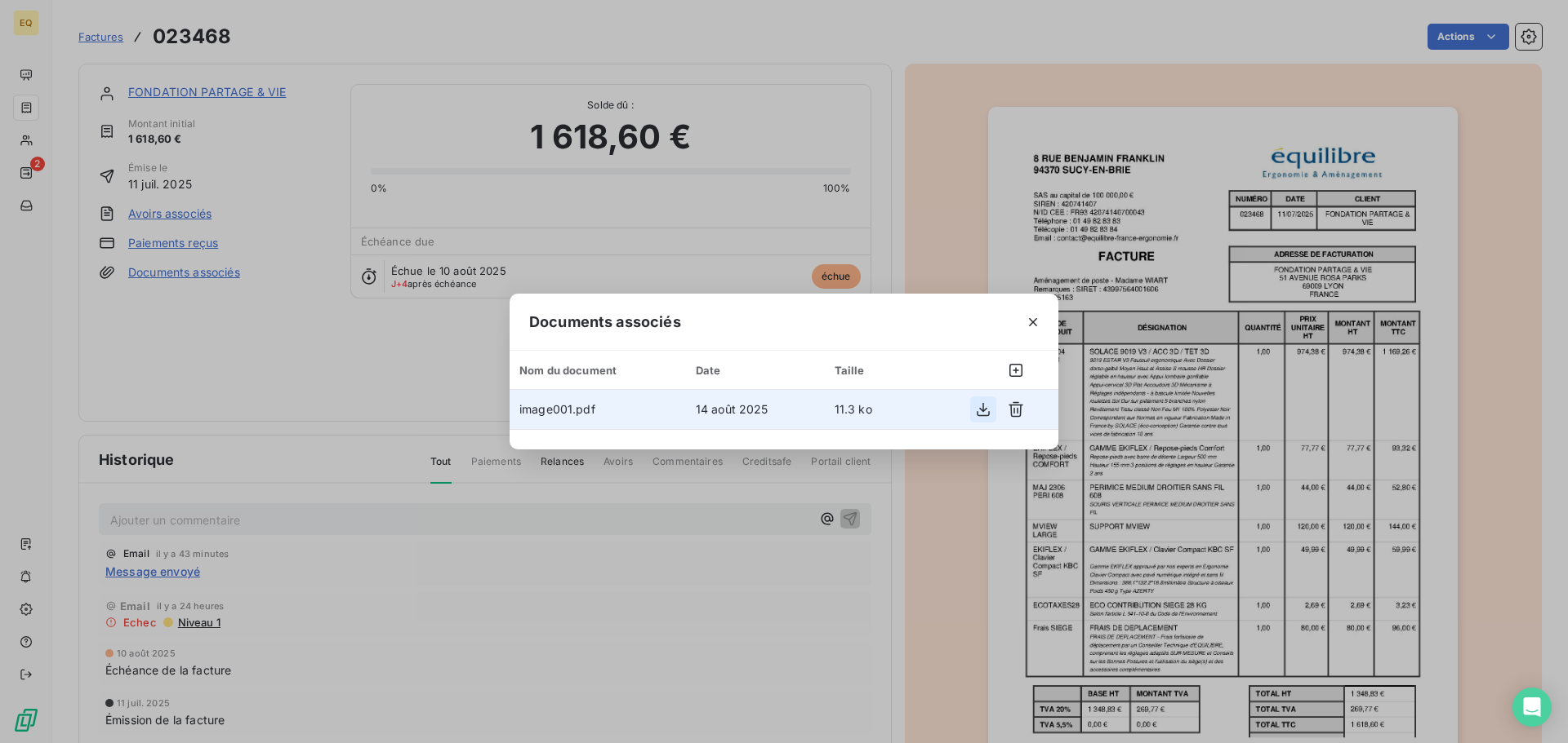
click at [974, 409] on button "button" at bounding box center [983, 409] width 26 height 26
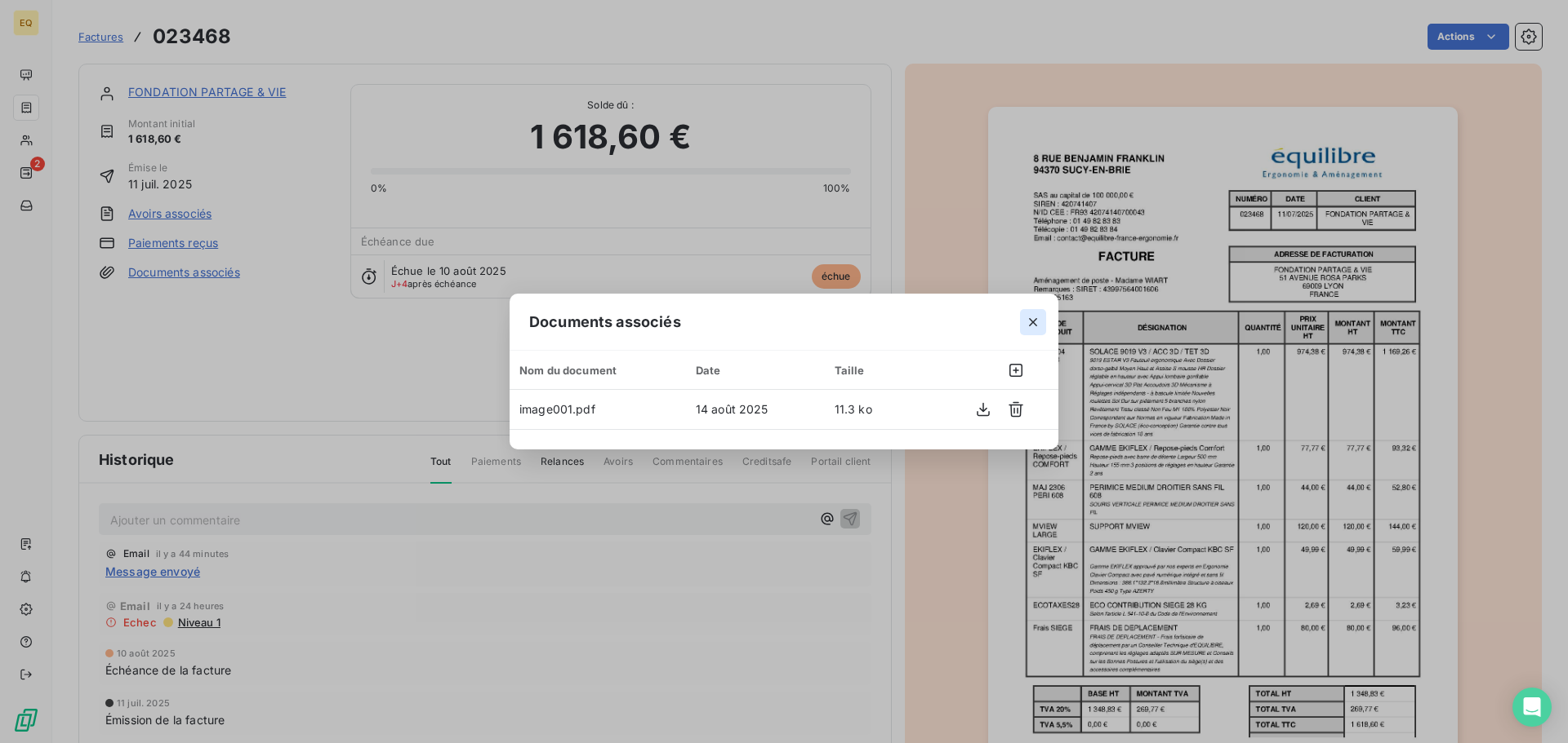
click at [1030, 316] on icon "button" at bounding box center [1032, 321] width 16 height 16
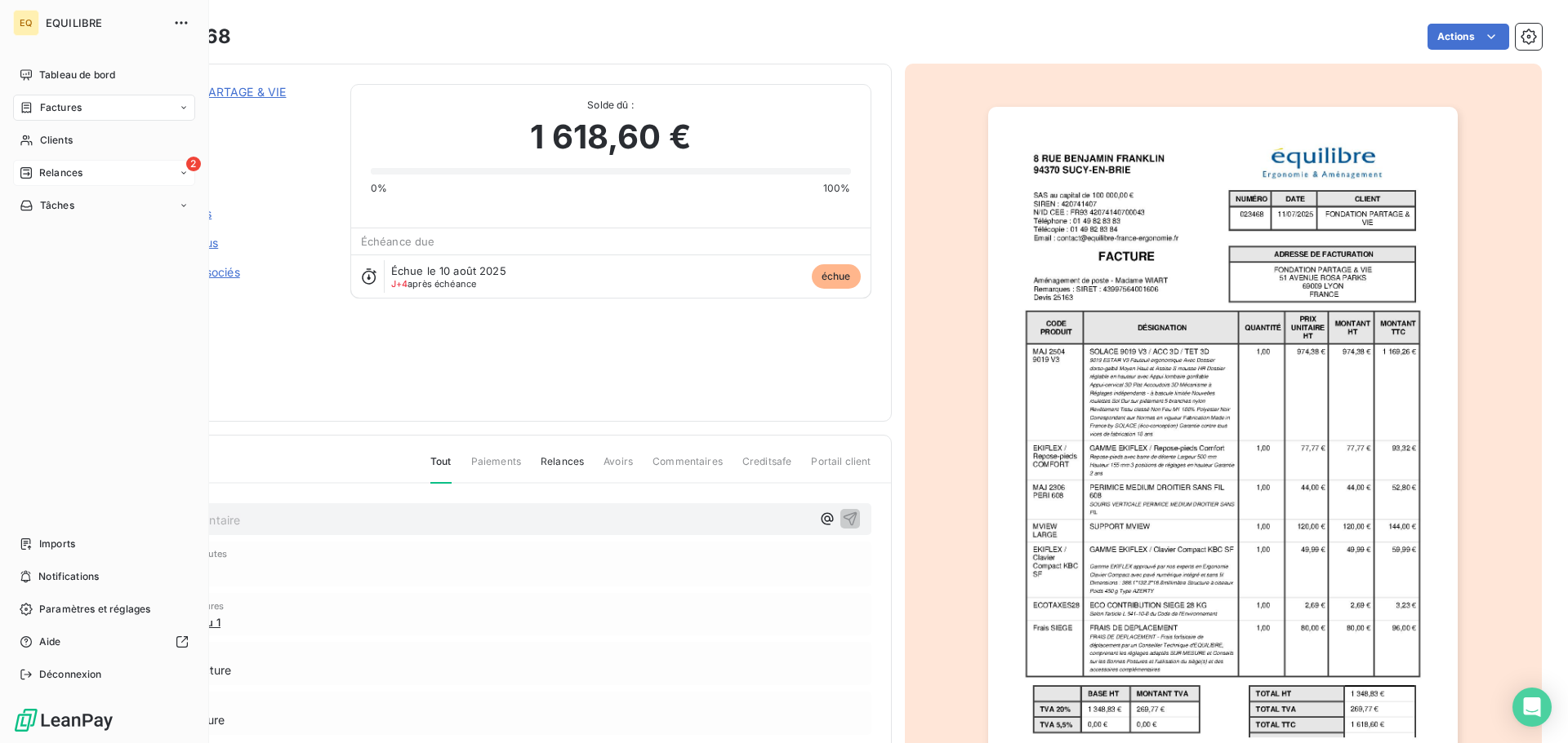
click at [69, 170] on span "Relances" at bounding box center [61, 173] width 43 height 15
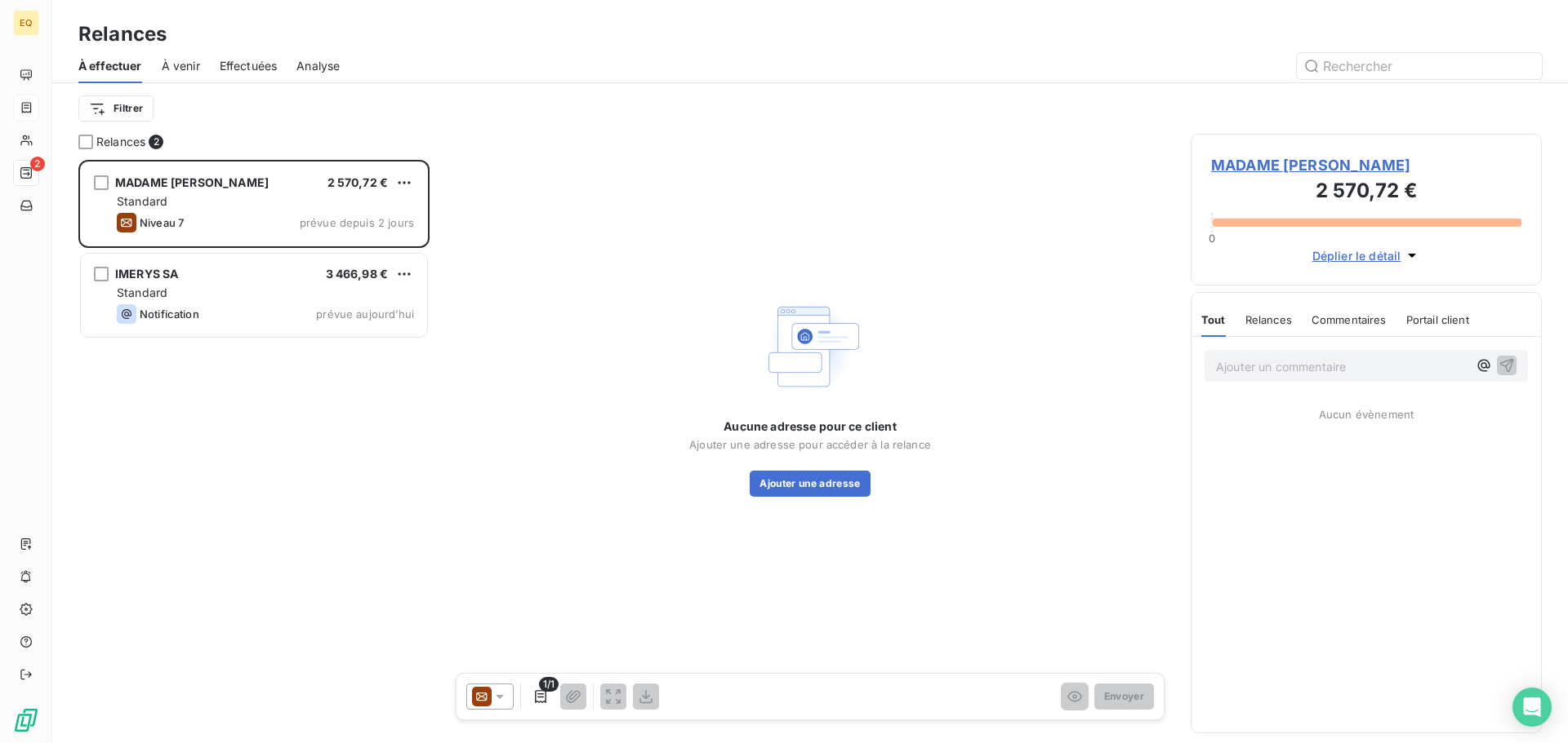
scroll to position [571, 338]
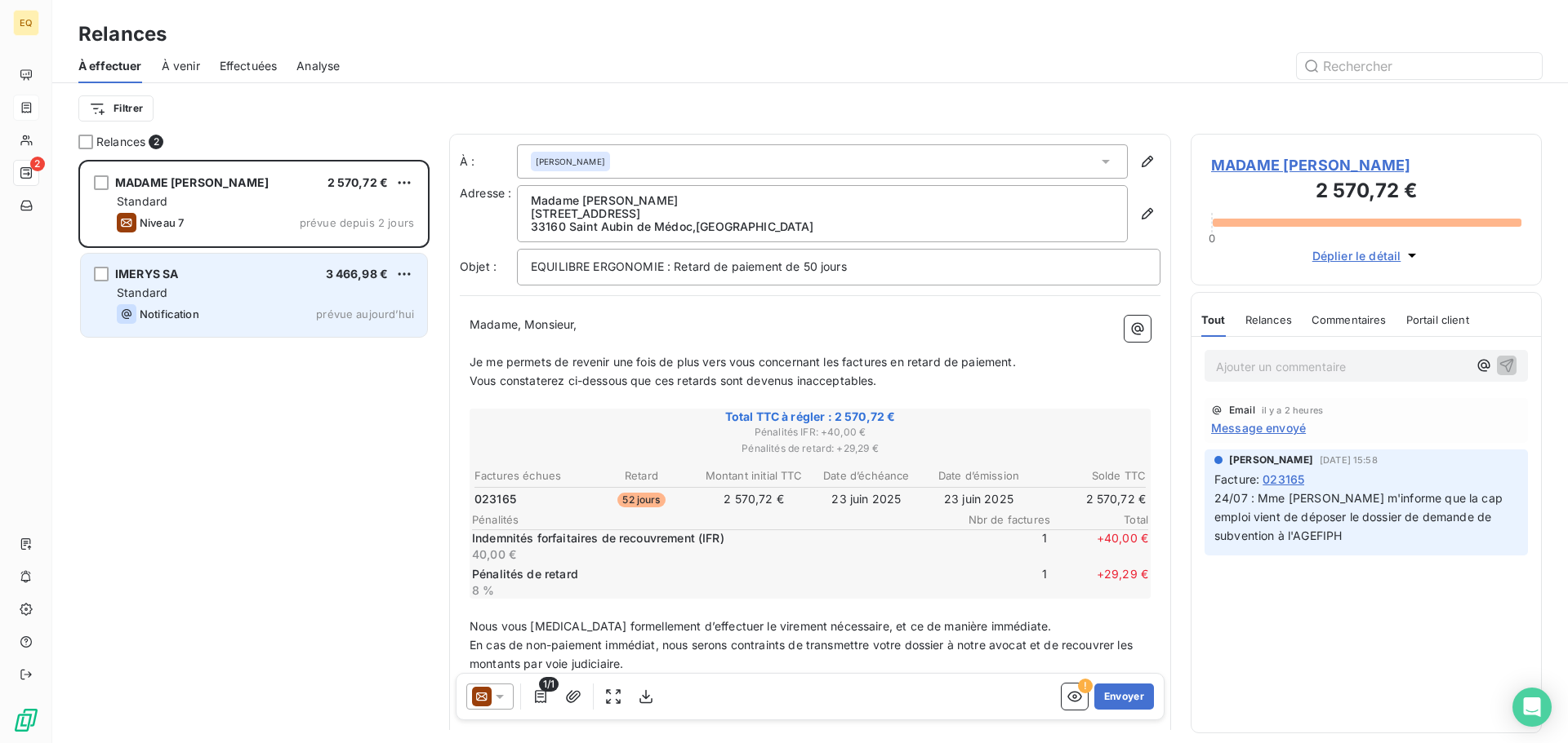
click at [247, 297] on div "Standard" at bounding box center [266, 293] width 297 height 16
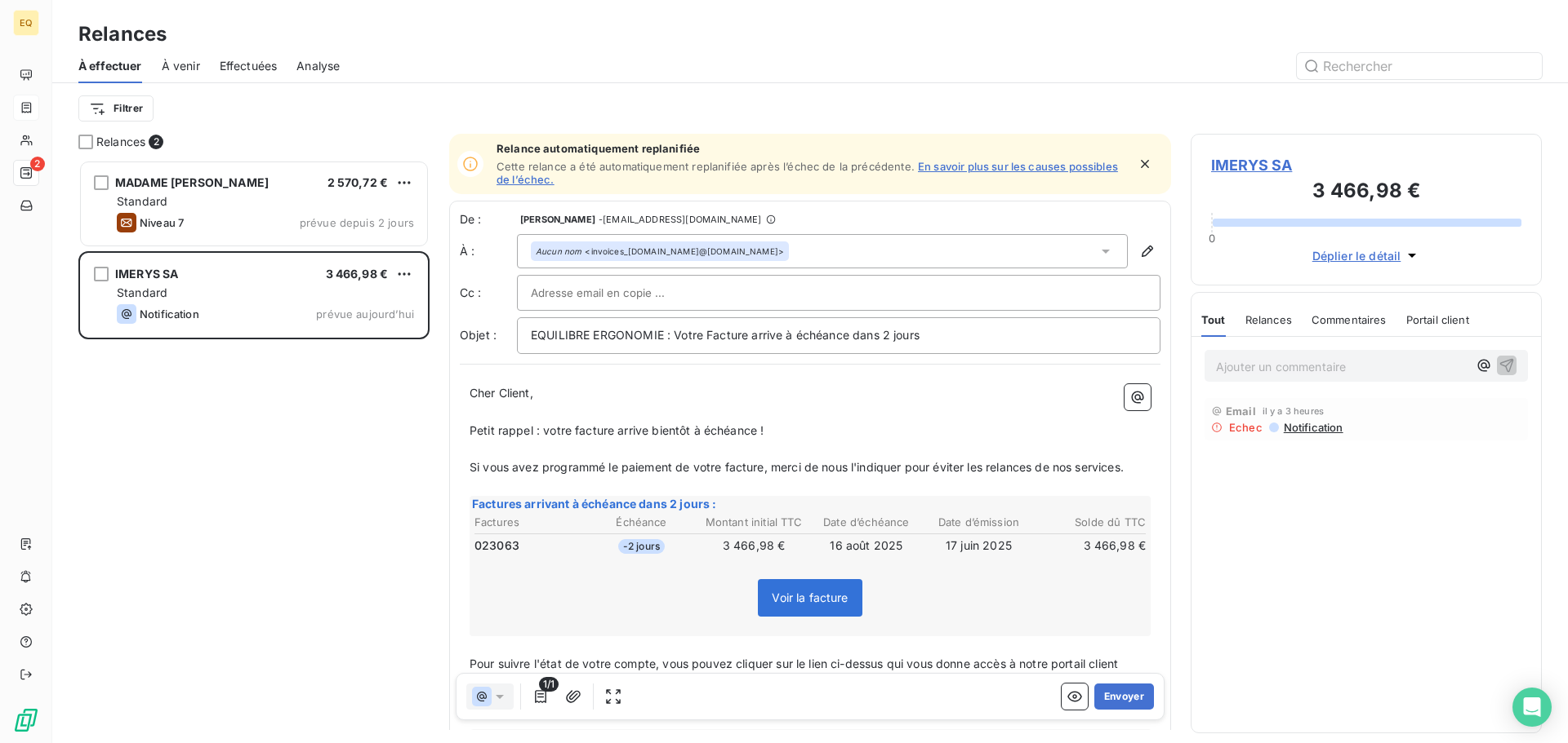
click at [1306, 428] on span "Notification" at bounding box center [1312, 428] width 61 height 13
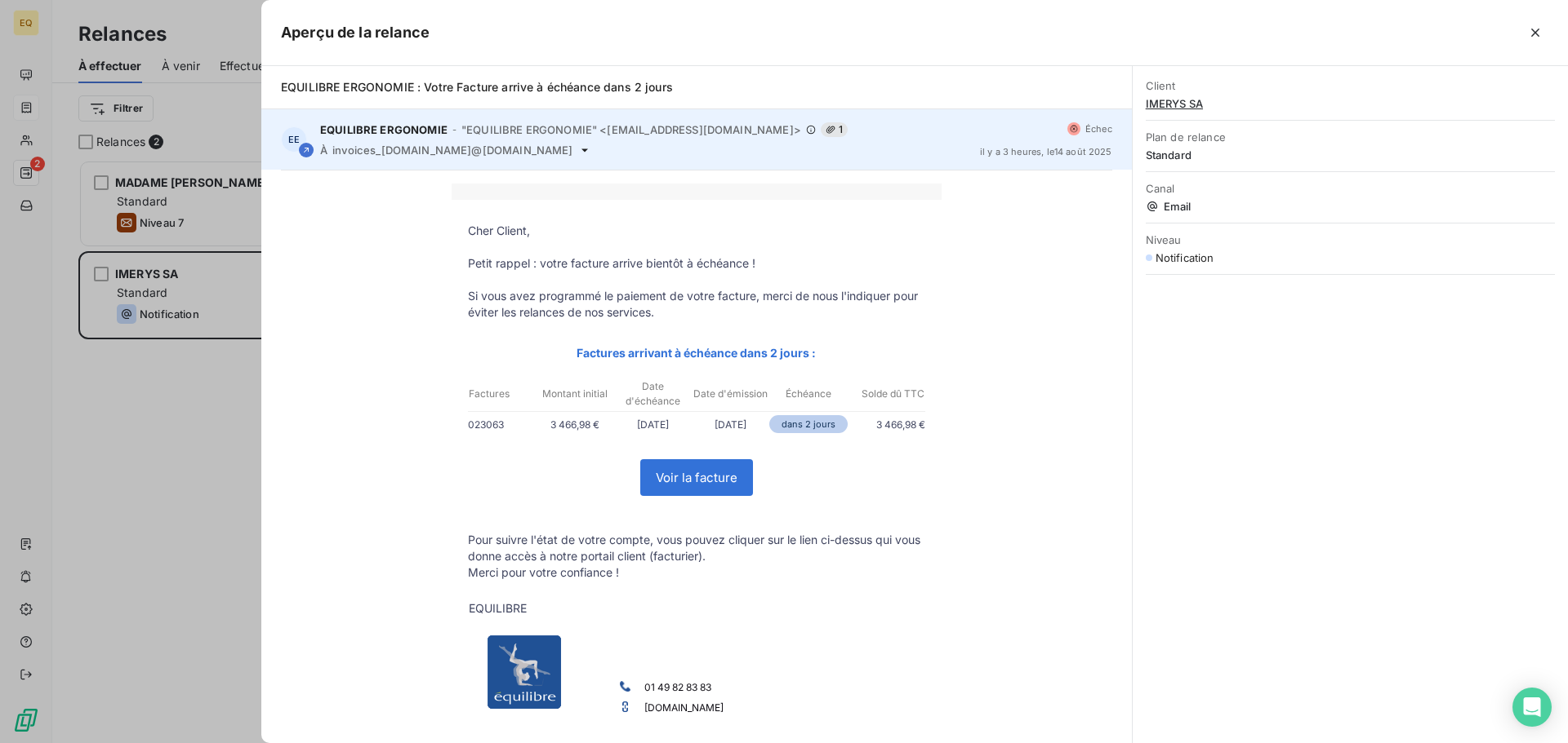
click at [578, 151] on icon at bounding box center [584, 150] width 13 height 13
click at [578, 148] on icon at bounding box center [584, 150] width 13 height 13
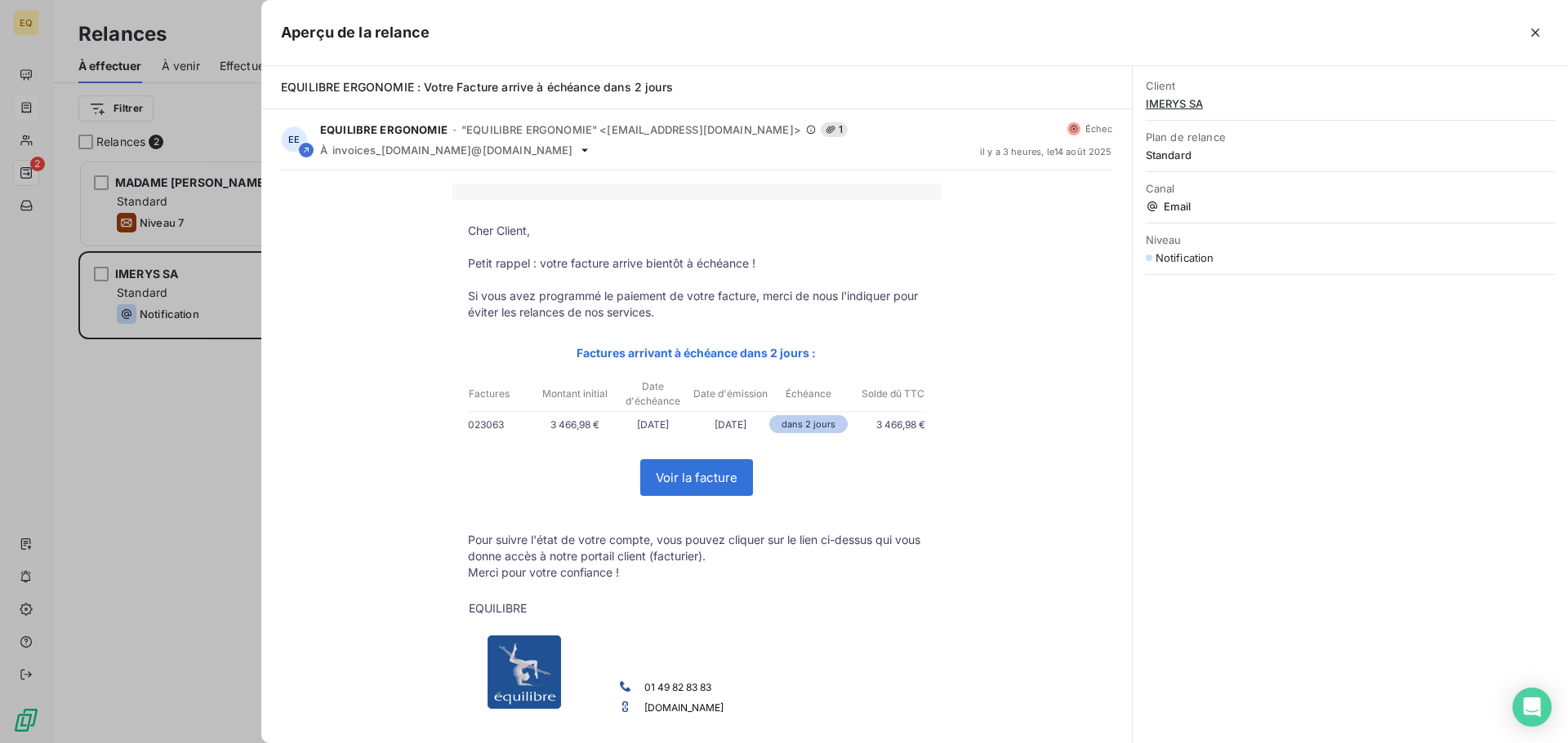
click at [158, 412] on div at bounding box center [784, 371] width 1568 height 743
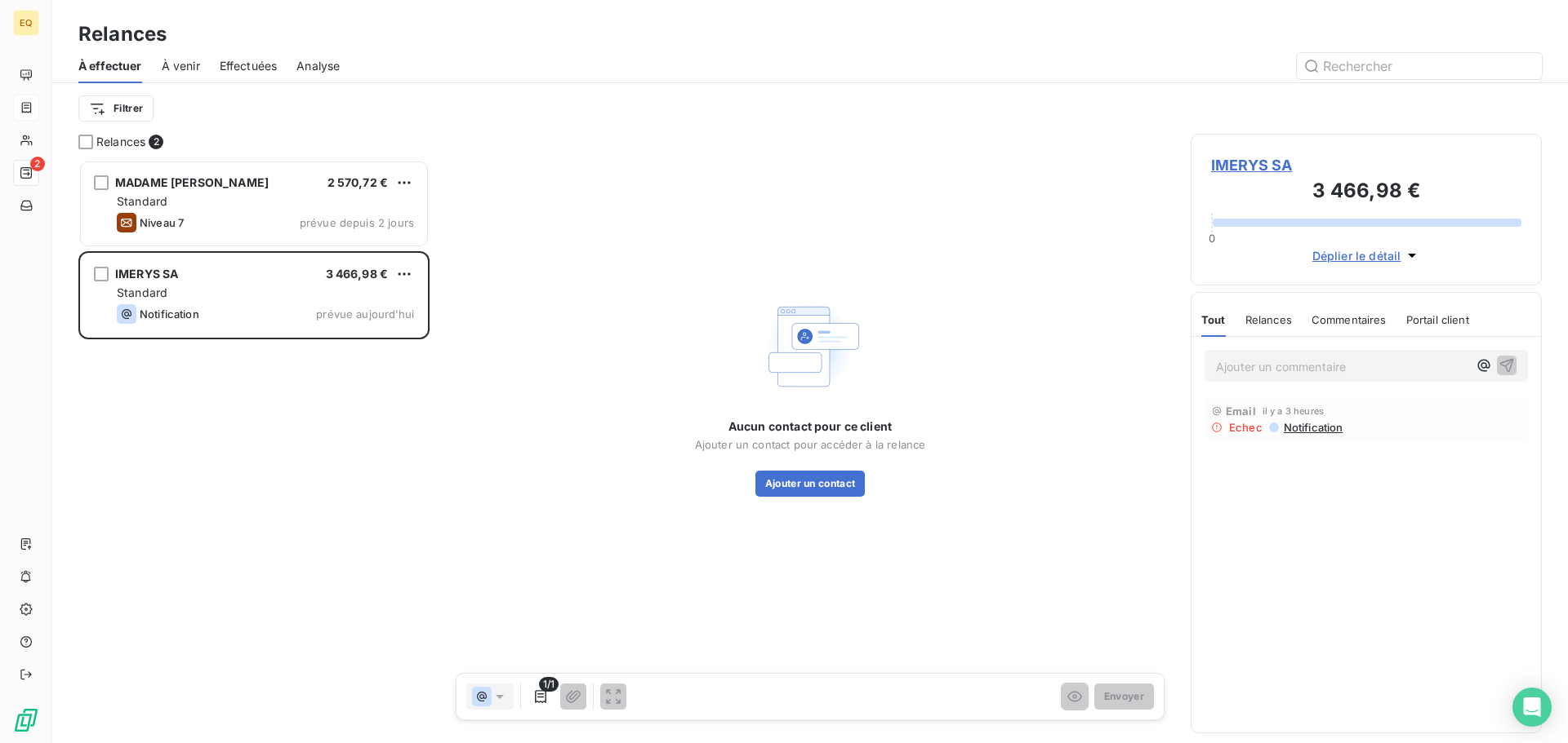
click at [1276, 319] on span "Relances" at bounding box center [1269, 320] width 47 height 13
click at [1311, 427] on span "Notification" at bounding box center [1312, 428] width 61 height 13
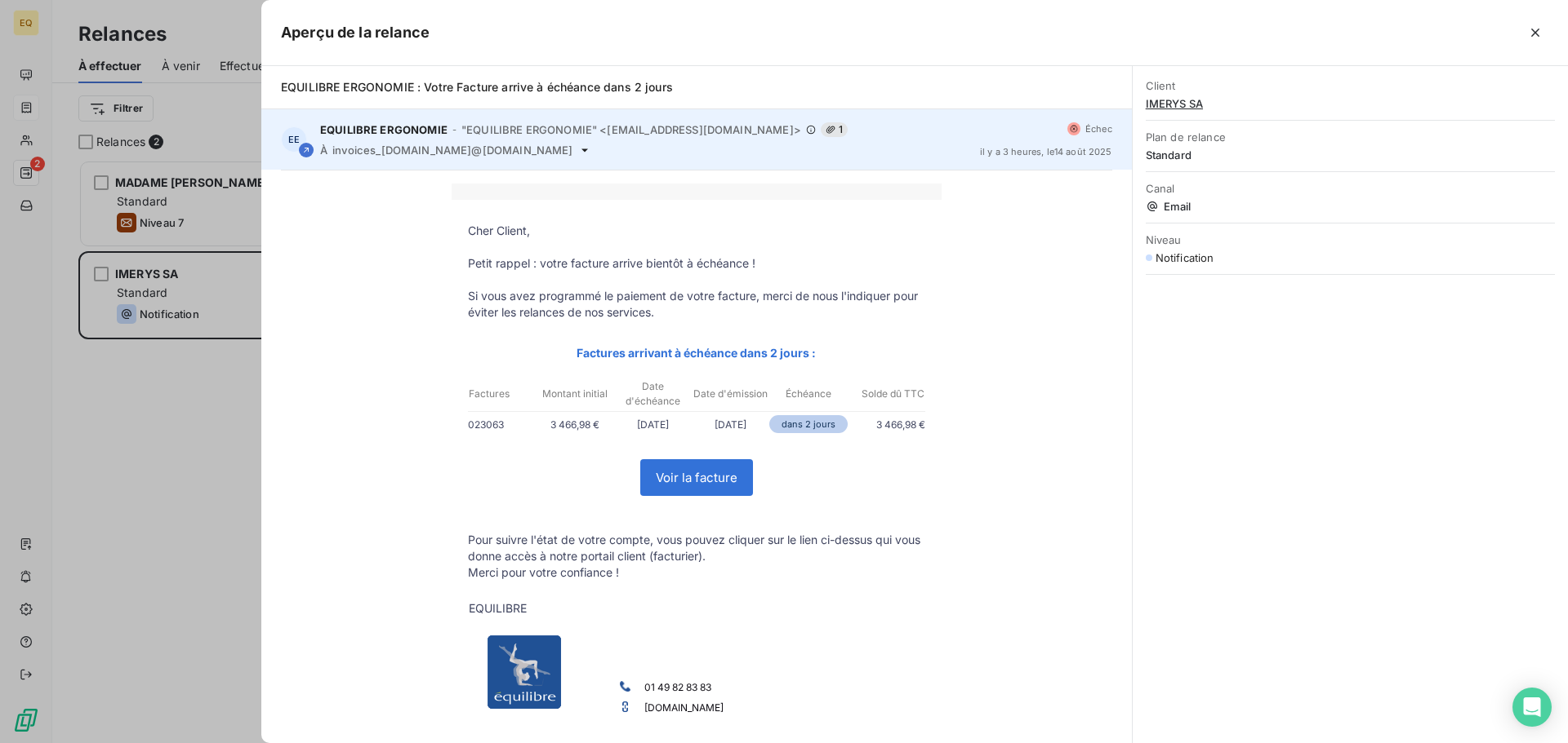
click at [582, 150] on icon at bounding box center [584, 150] width 7 height 3
click at [578, 146] on icon at bounding box center [584, 150] width 13 height 13
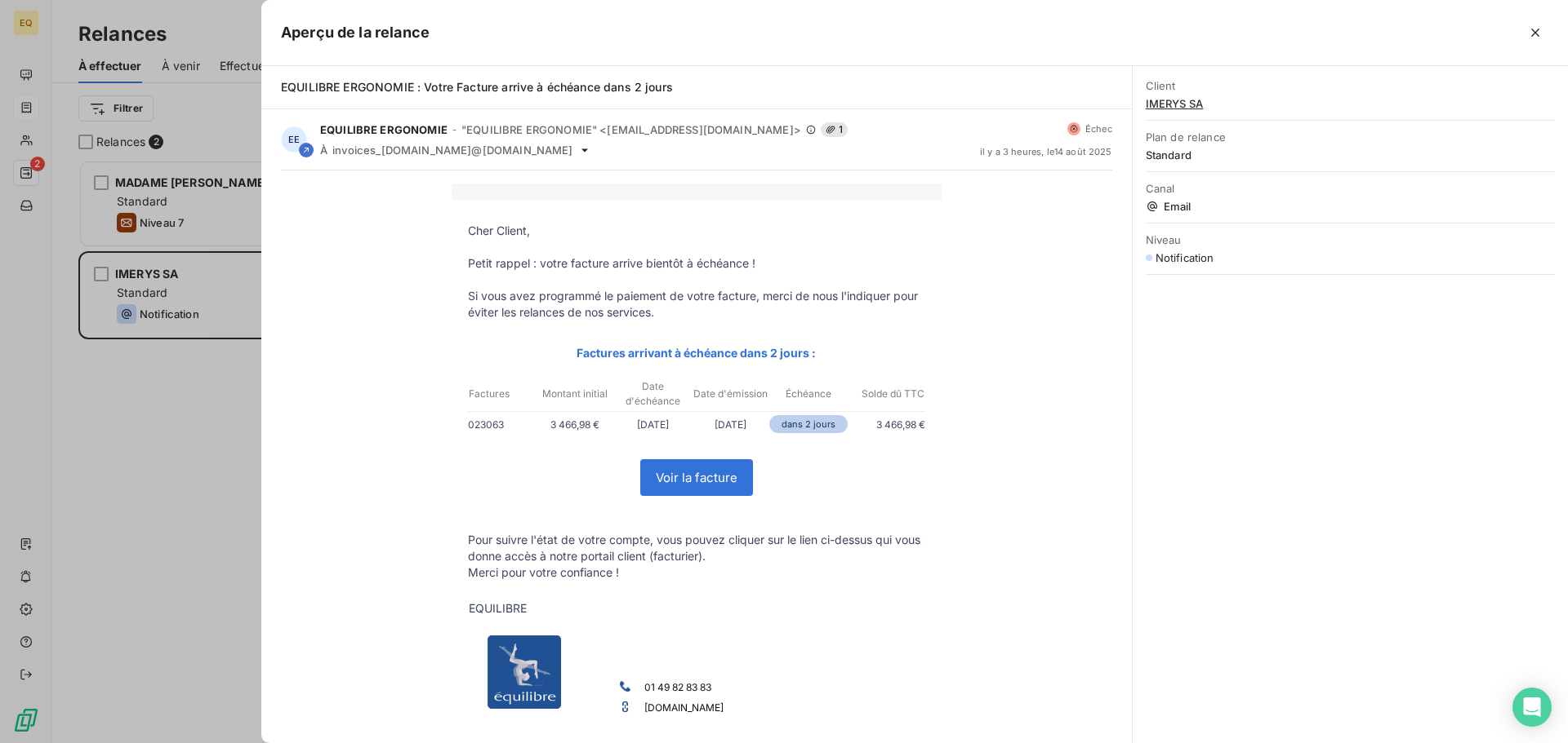
click at [130, 375] on div at bounding box center [784, 371] width 1568 height 743
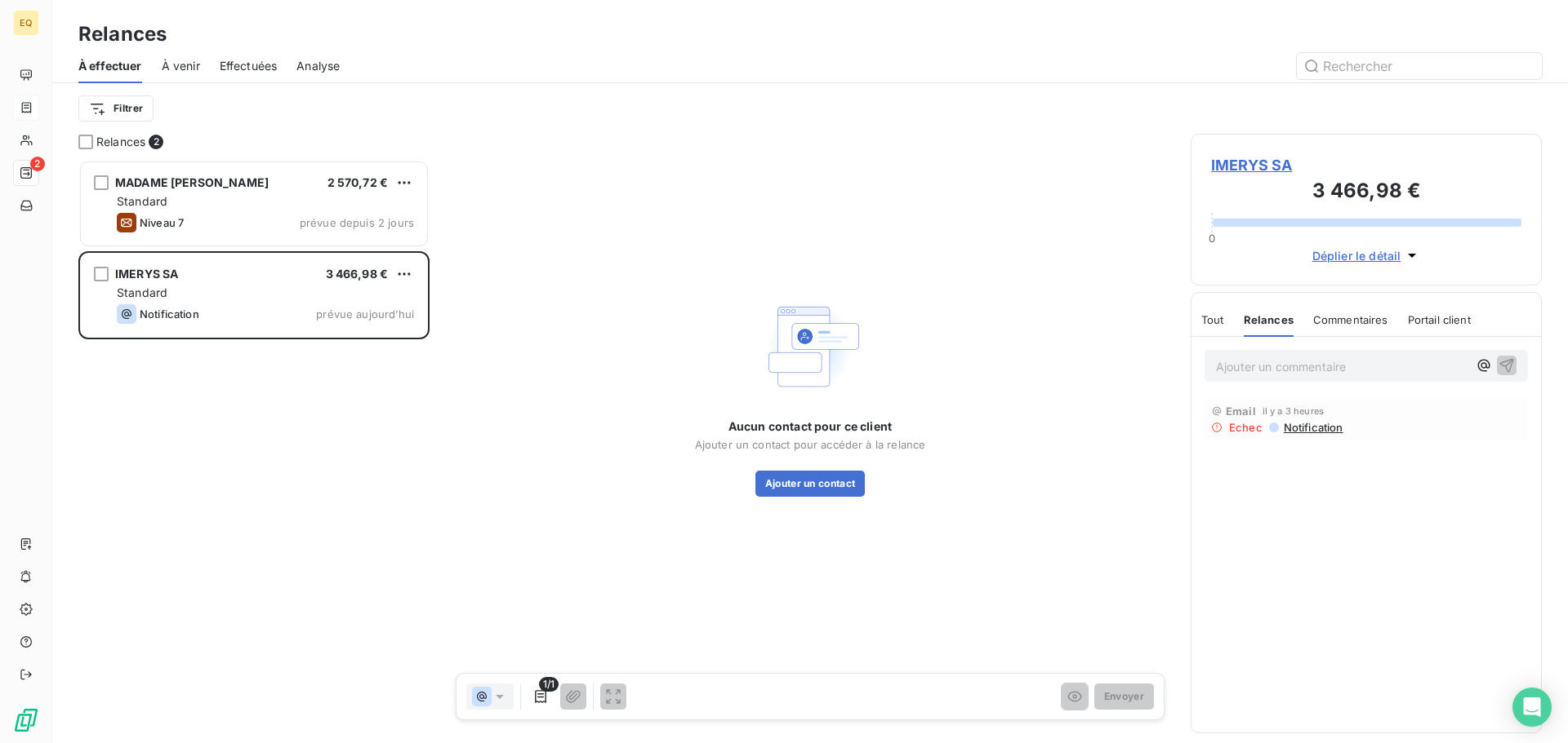
click at [1425, 317] on span "Portail client" at bounding box center [1438, 320] width 63 height 13
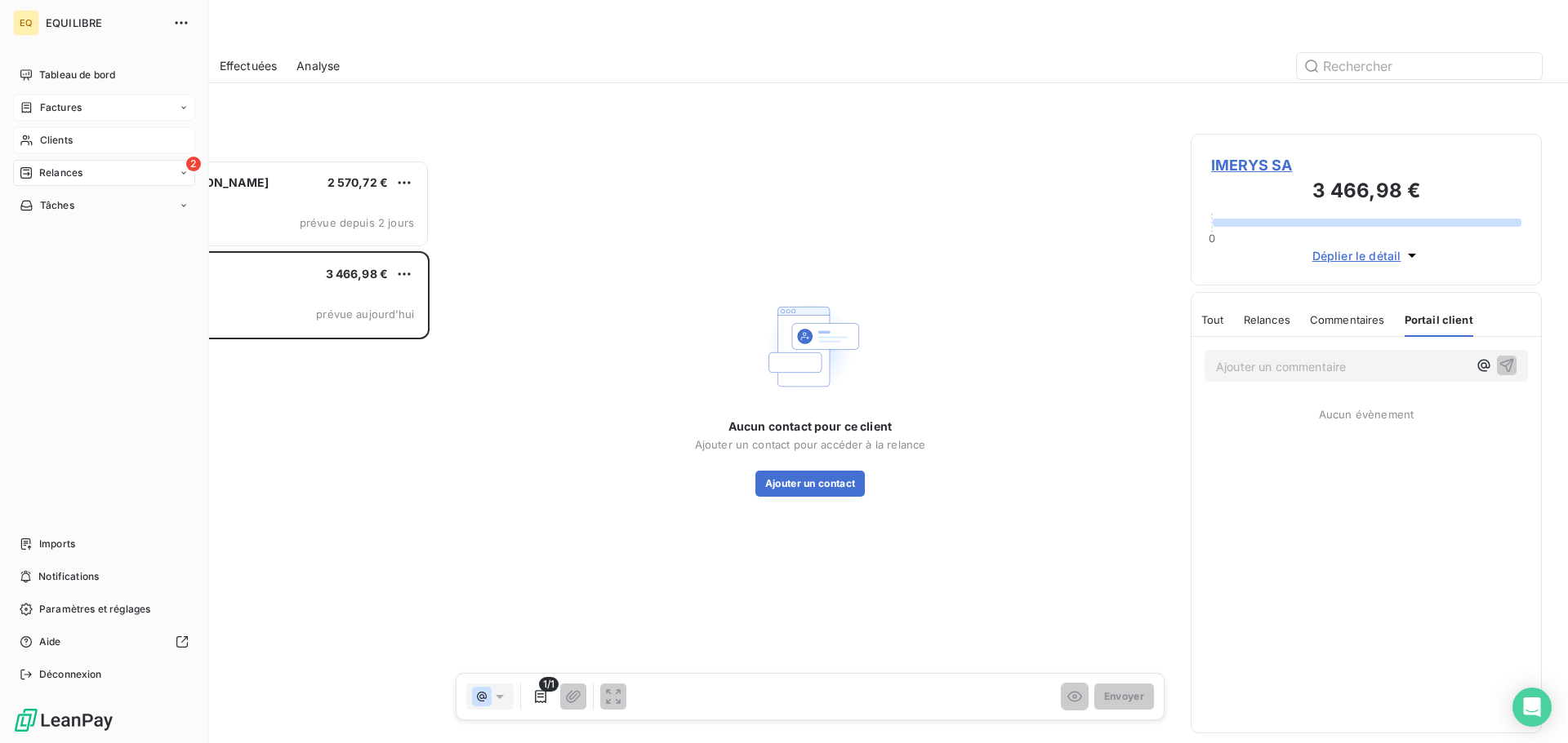
click at [40, 140] on span "Clients" at bounding box center [56, 140] width 33 height 15
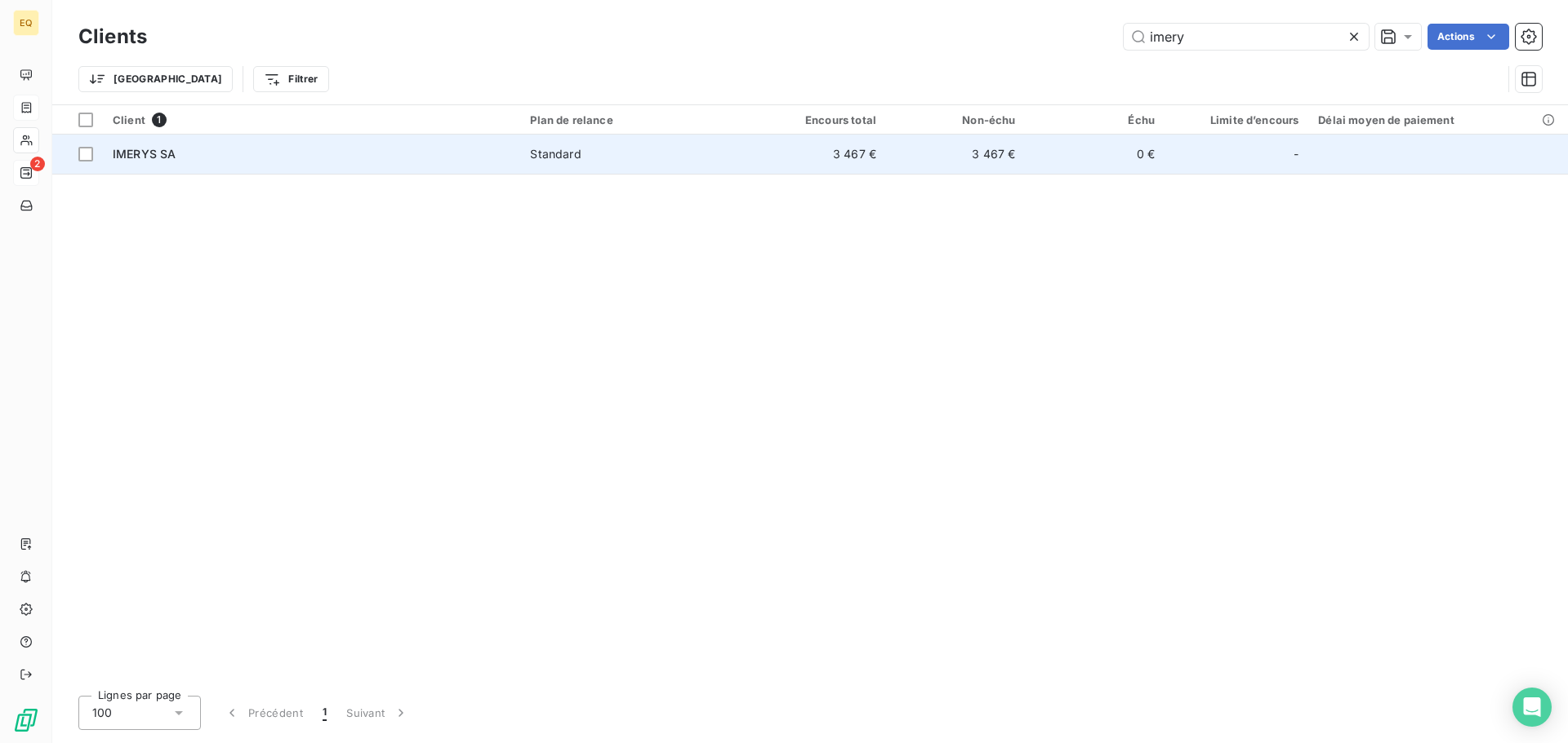
type input "imery"
click at [560, 154] on div "Standard" at bounding box center [555, 153] width 50 height 16
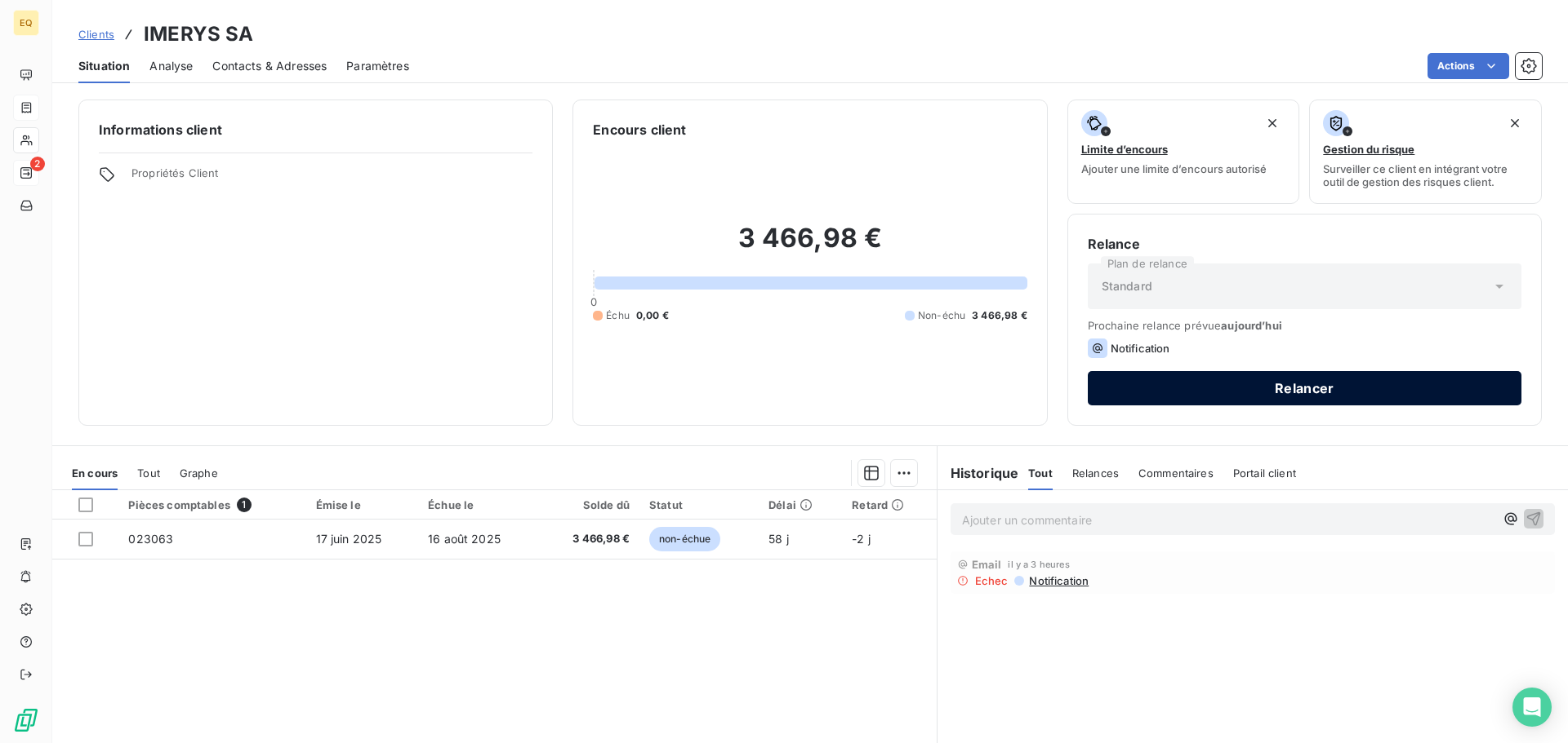
click at [1285, 386] on button "Relancer" at bounding box center [1304, 388] width 434 height 35
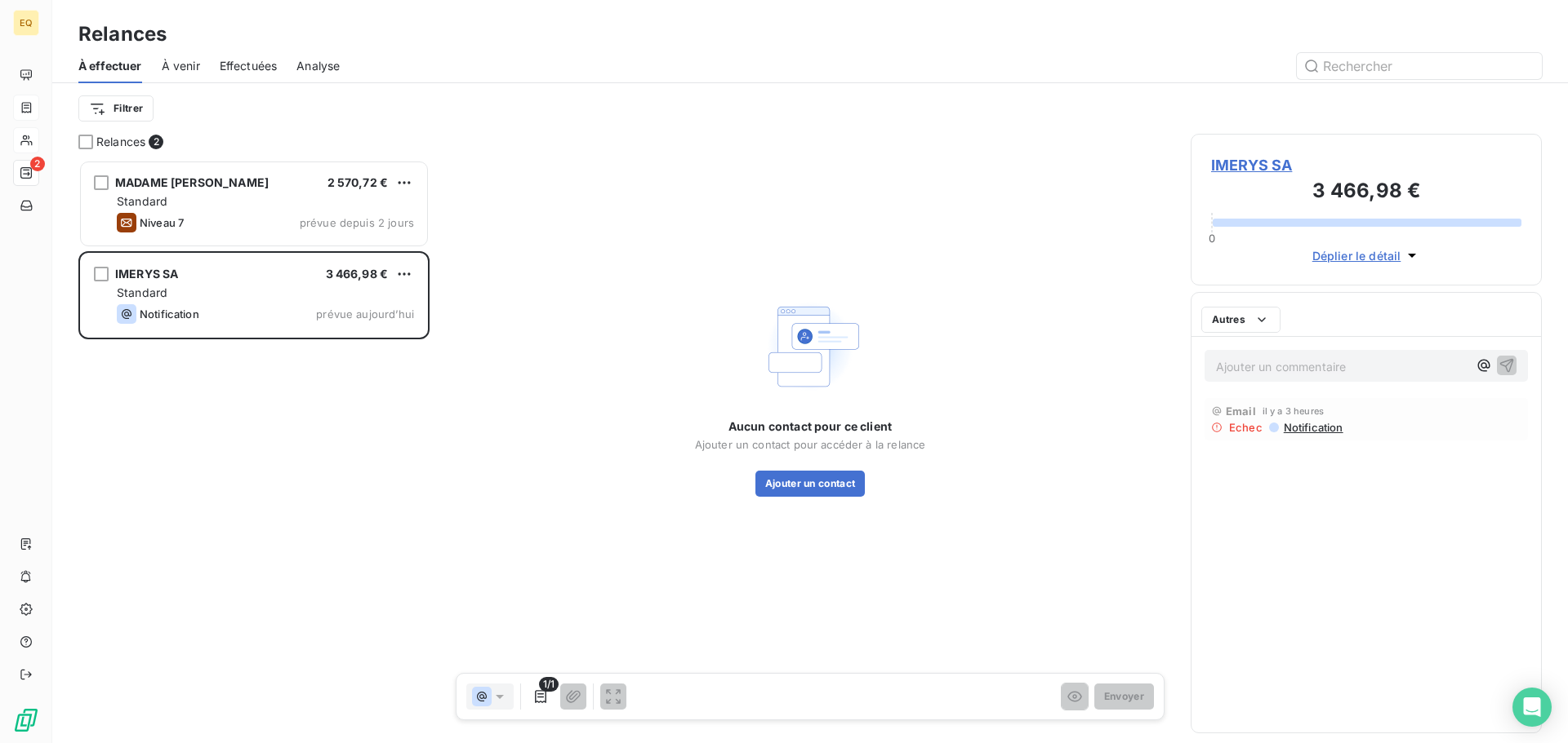
scroll to position [571, 338]
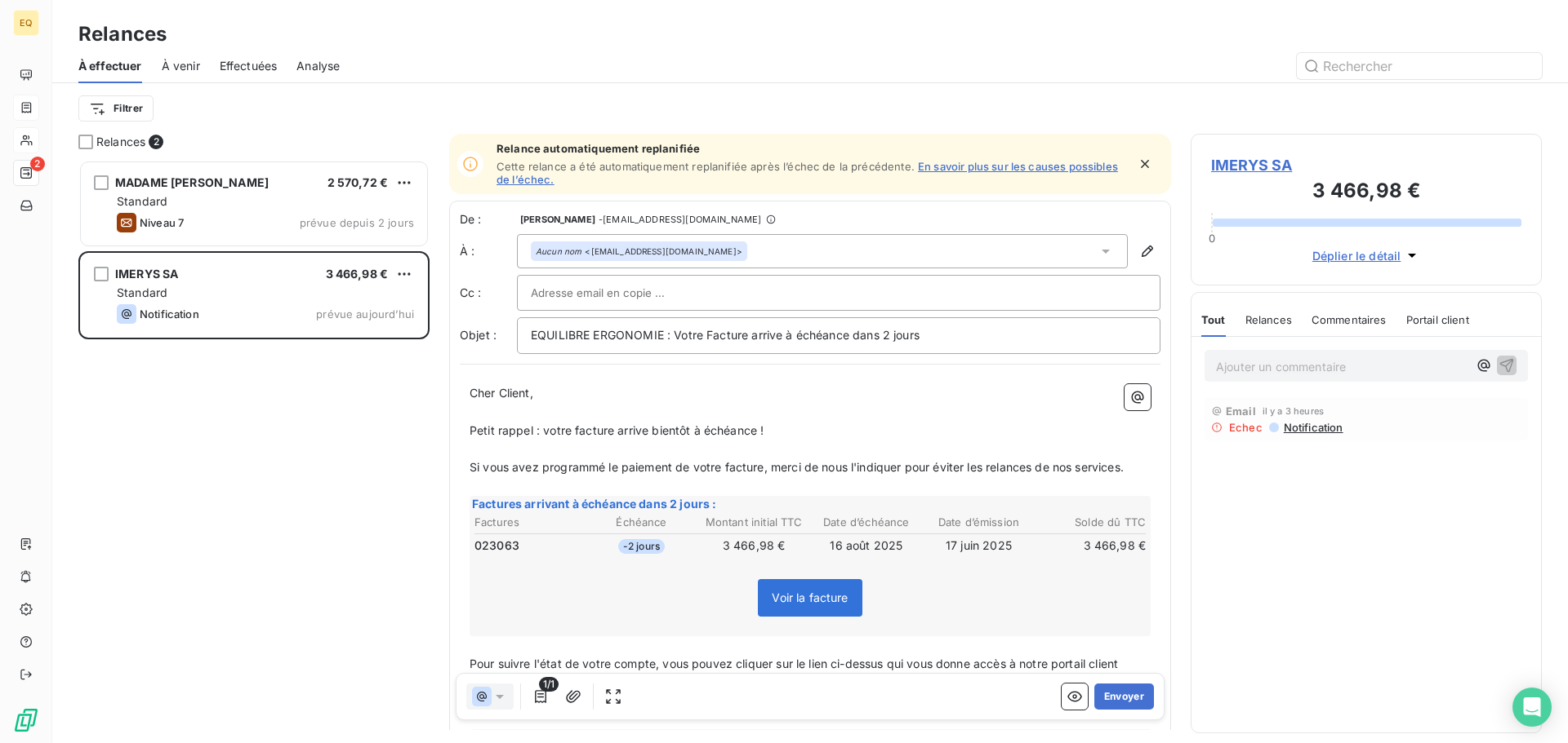
click at [1098, 246] on icon at bounding box center [1105, 250] width 16 height 16
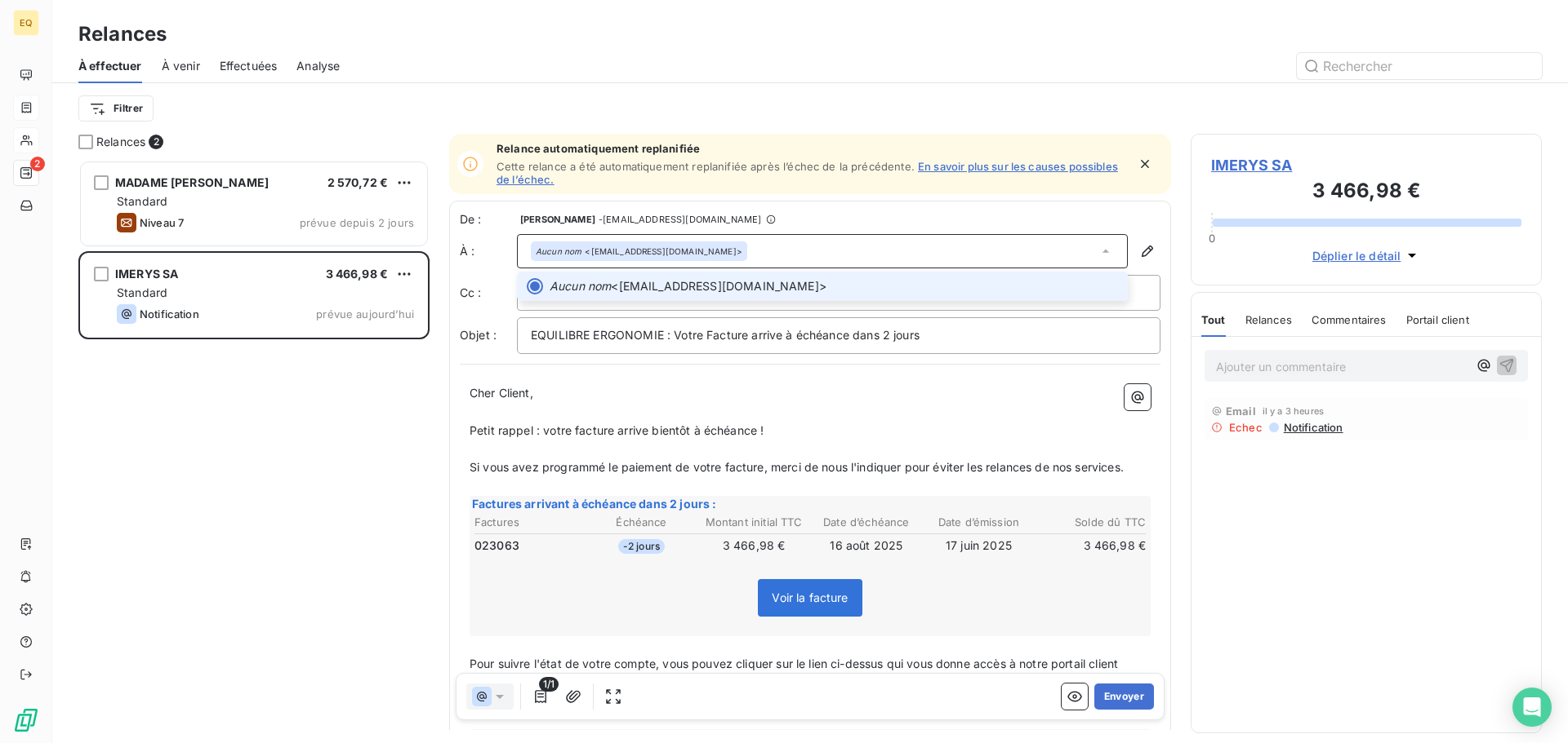
click at [712, 282] on span "Aucun nom <compta@quevillyhabitat.fr>" at bounding box center [834, 286] width 568 height 16
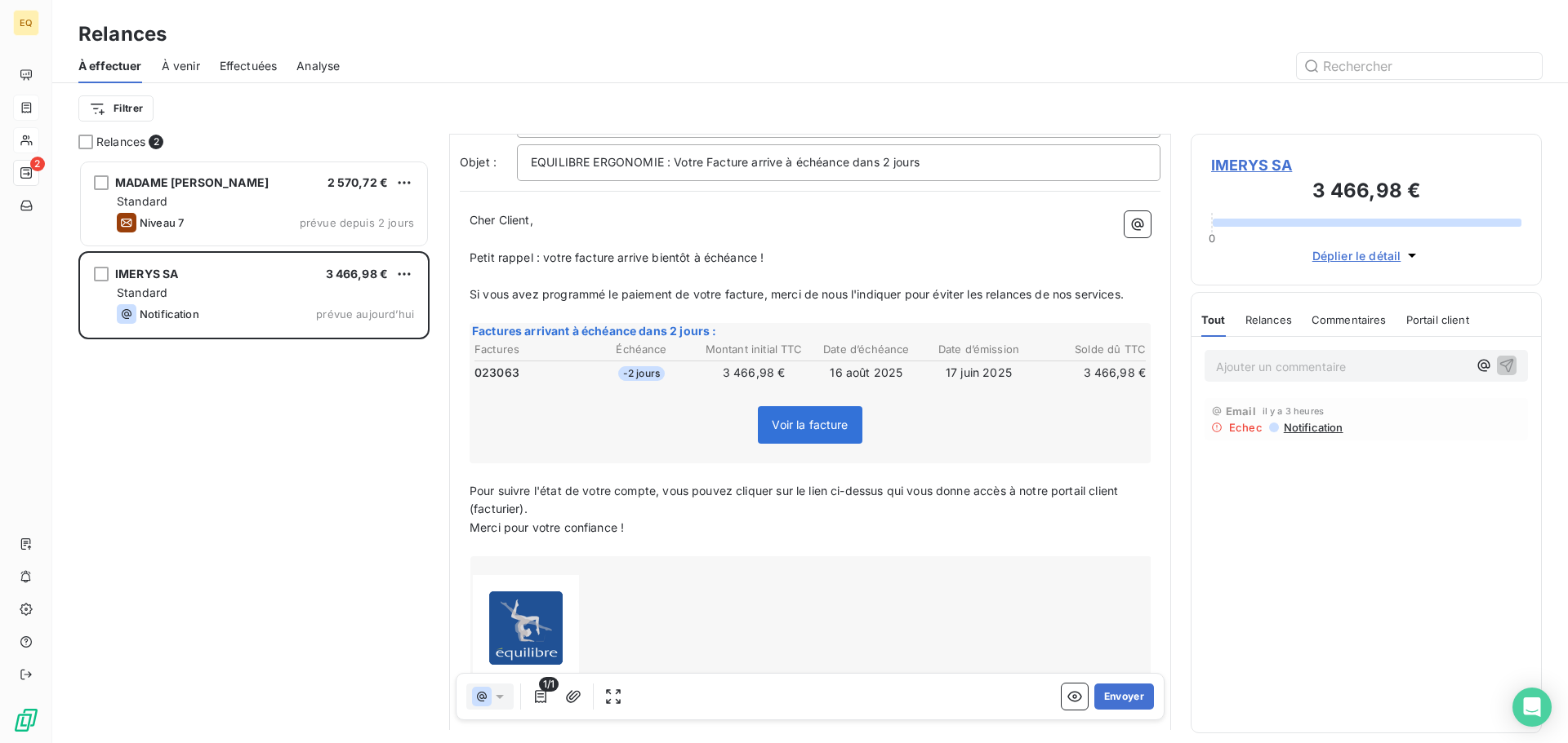
scroll to position [246, 0]
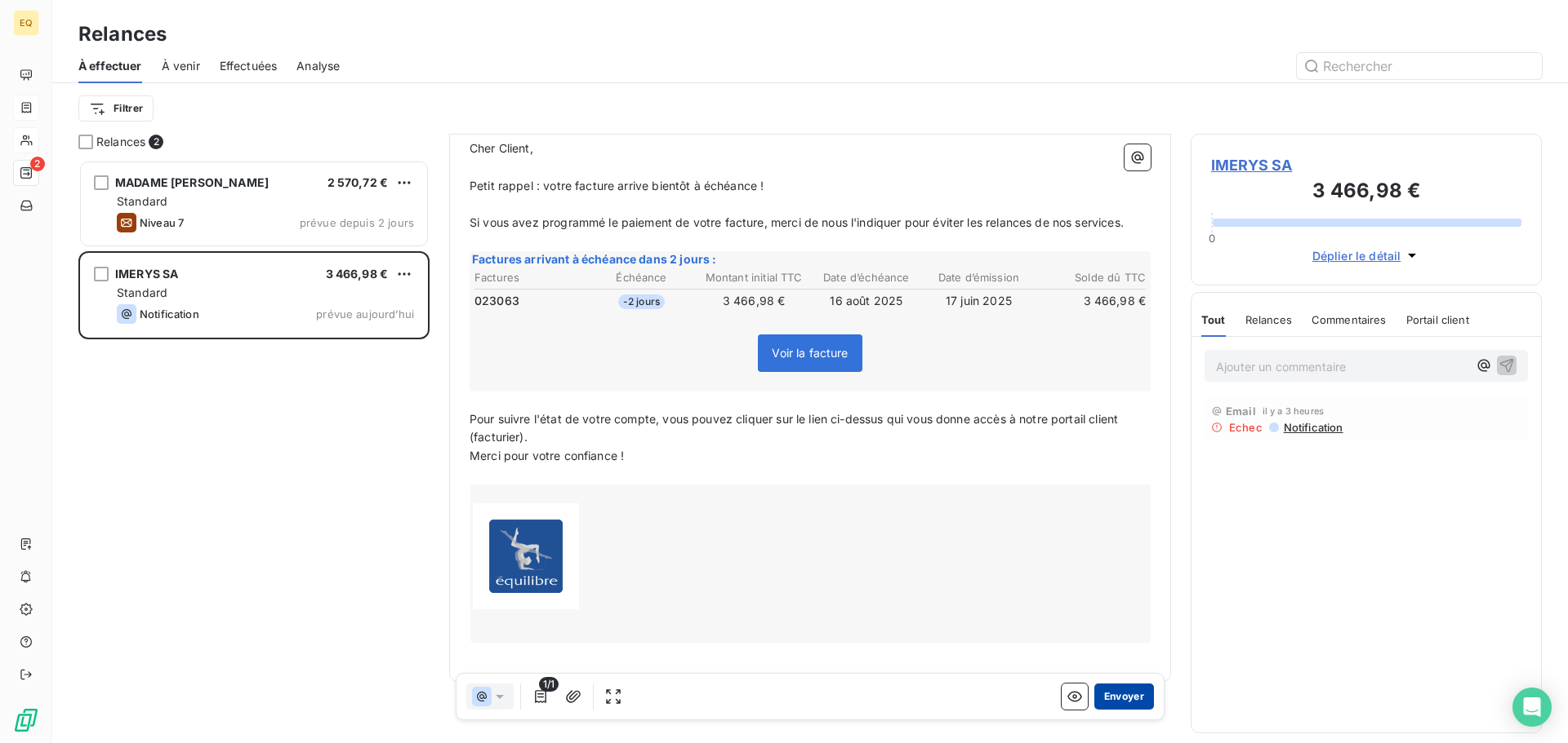
click at [1111, 695] on button "Envoyer" at bounding box center [1124, 697] width 60 height 26
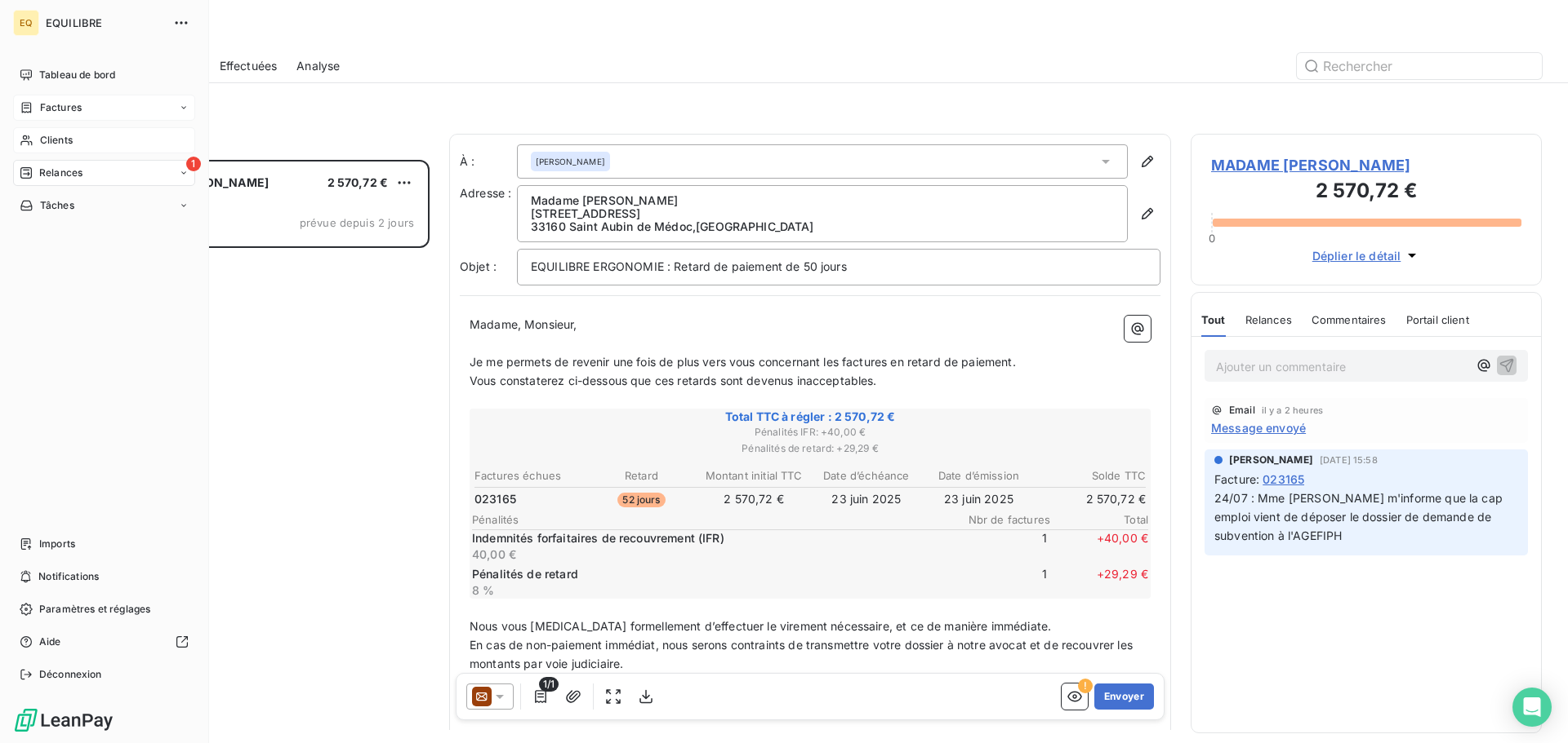
click at [66, 137] on span "Clients" at bounding box center [56, 140] width 33 height 15
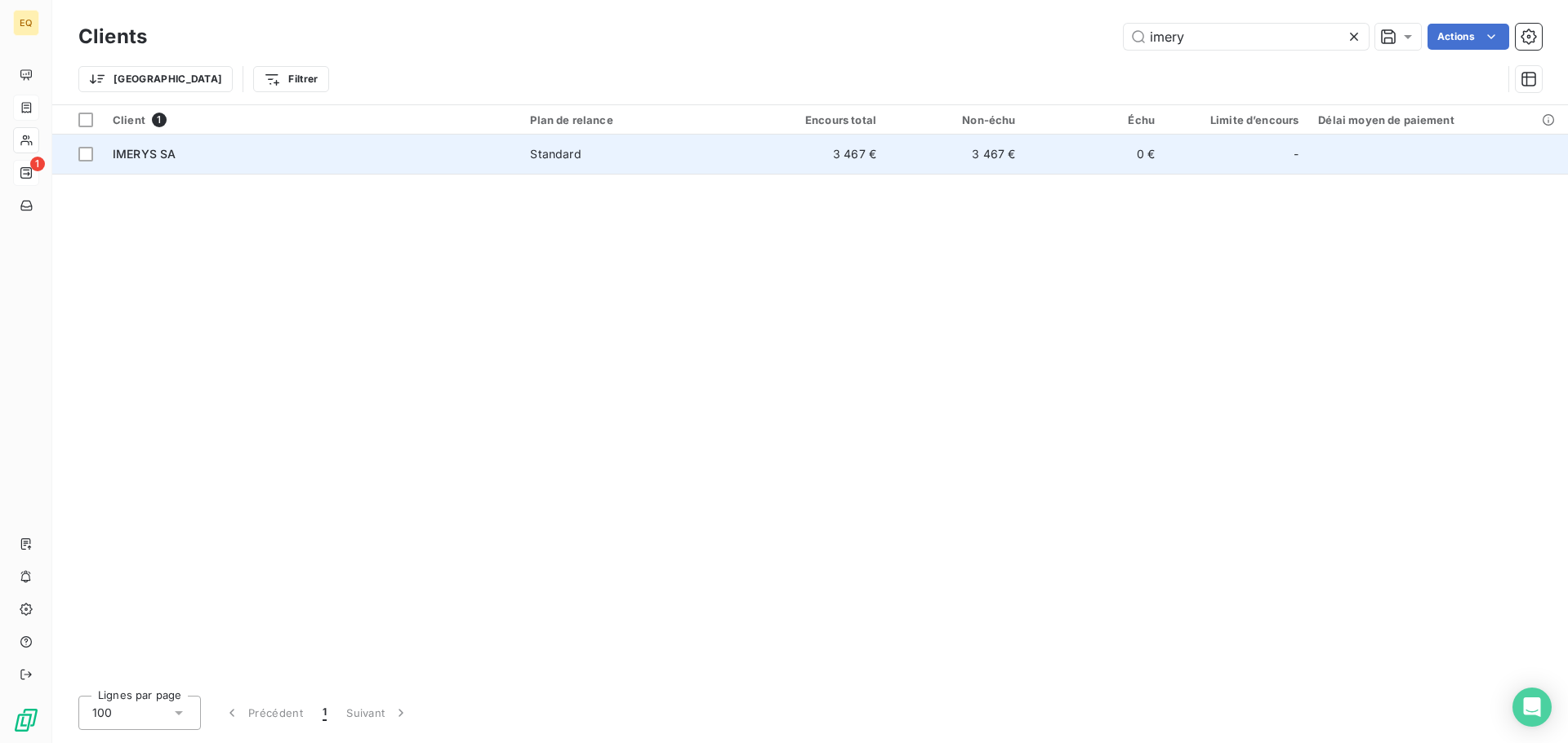
click at [627, 146] on span "Standard" at bounding box center [633, 153] width 207 height 16
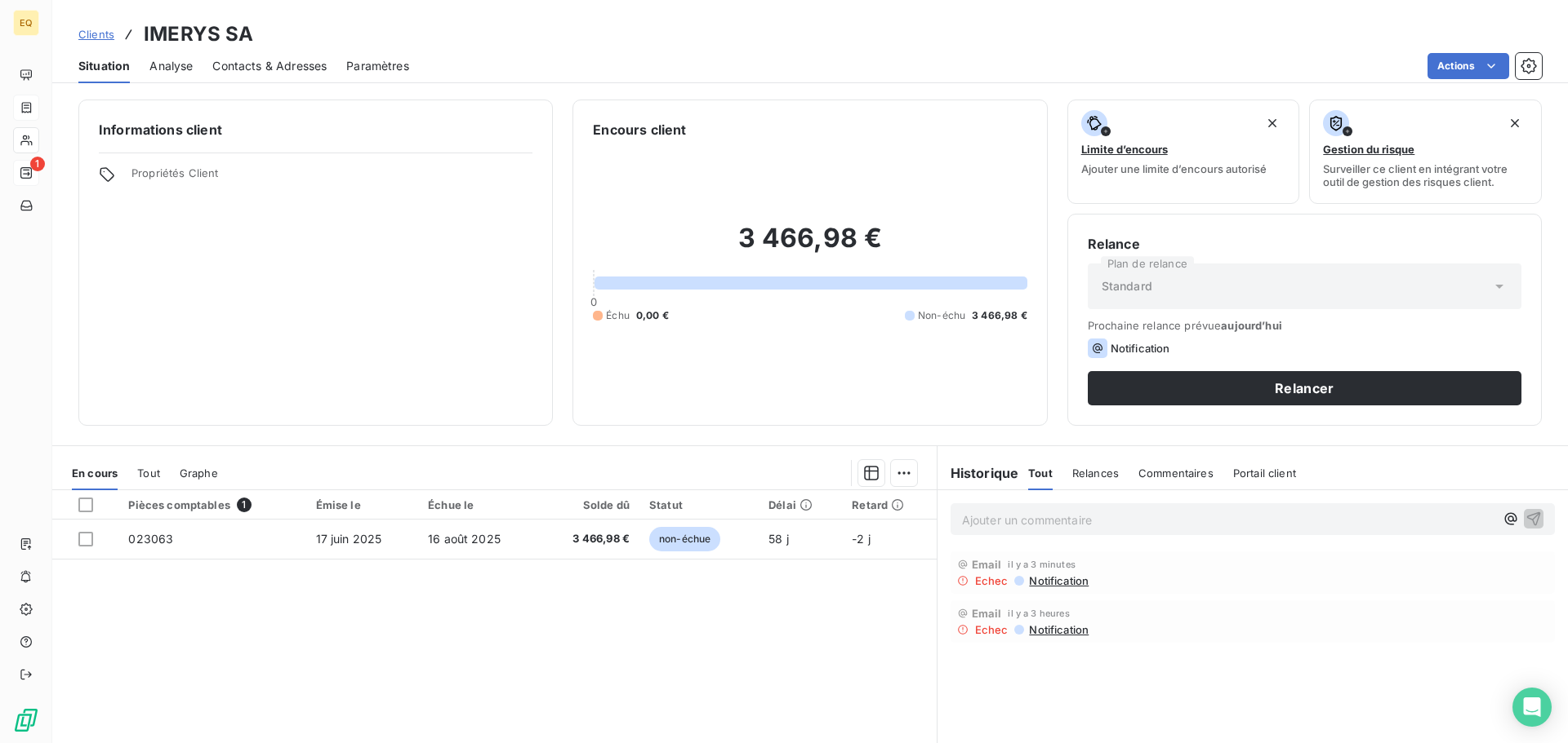
click at [1048, 579] on span "Notification" at bounding box center [1057, 581] width 61 height 13
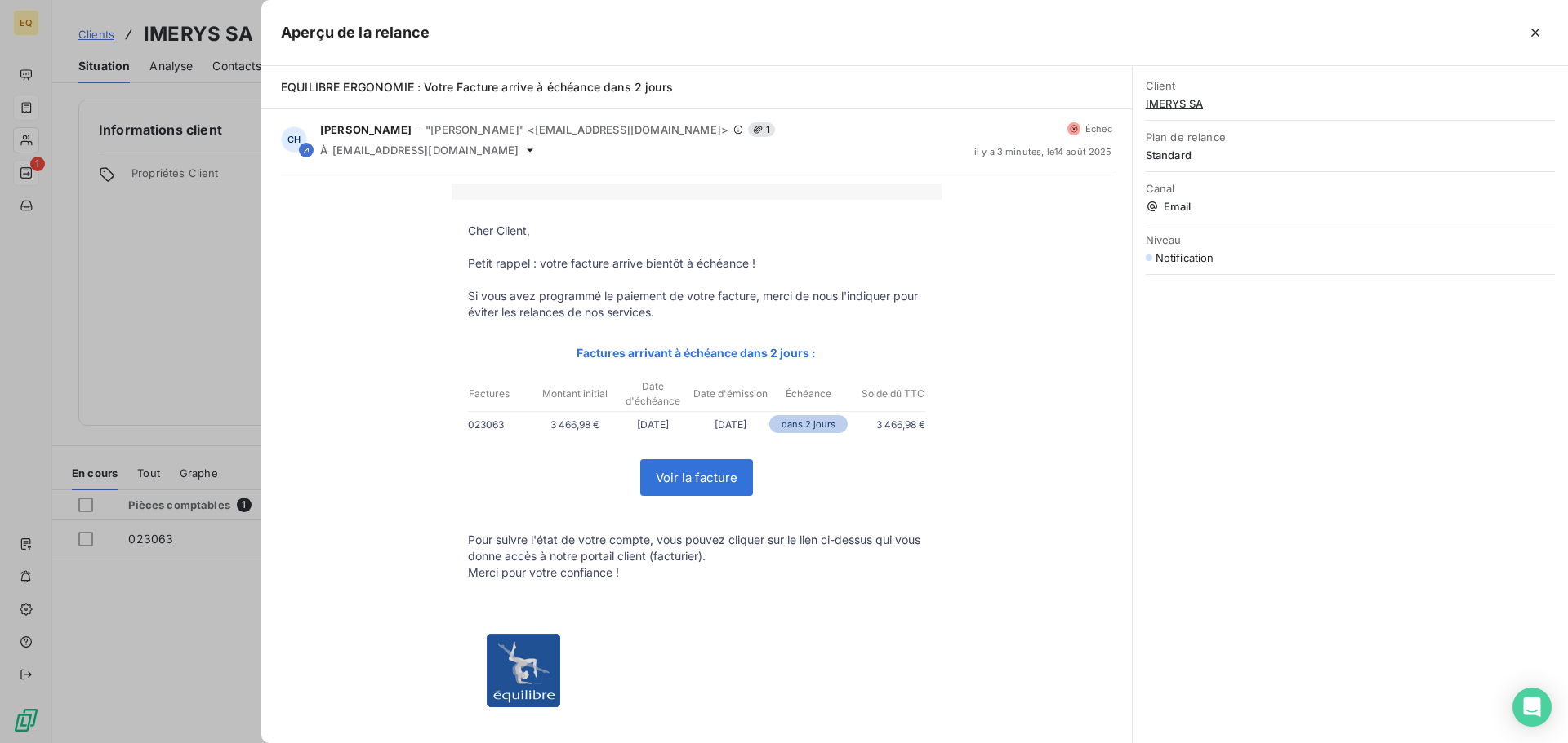
click at [172, 217] on div at bounding box center [784, 371] width 1568 height 743
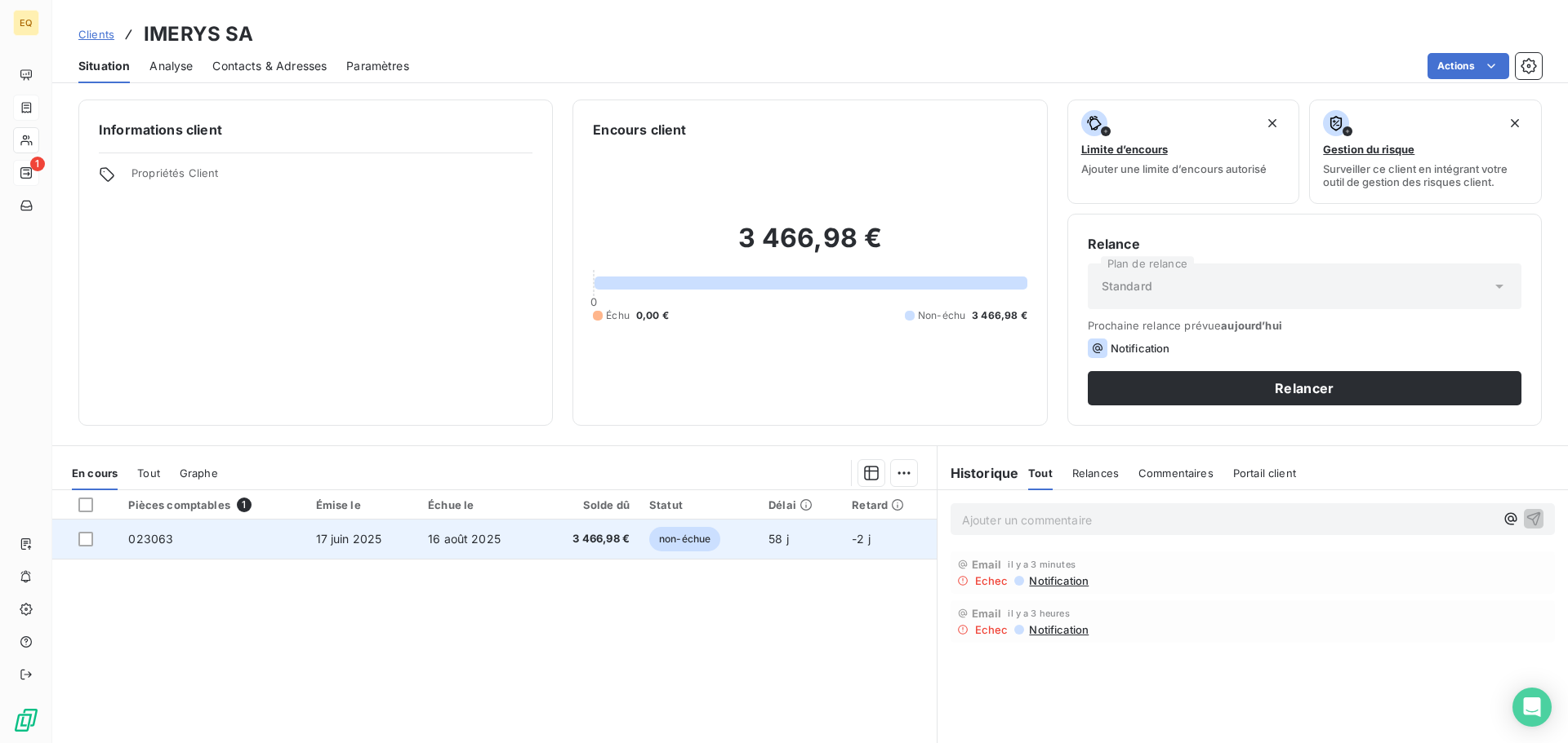
click at [355, 535] on span "17 juin 2025" at bounding box center [349, 538] width 66 height 14
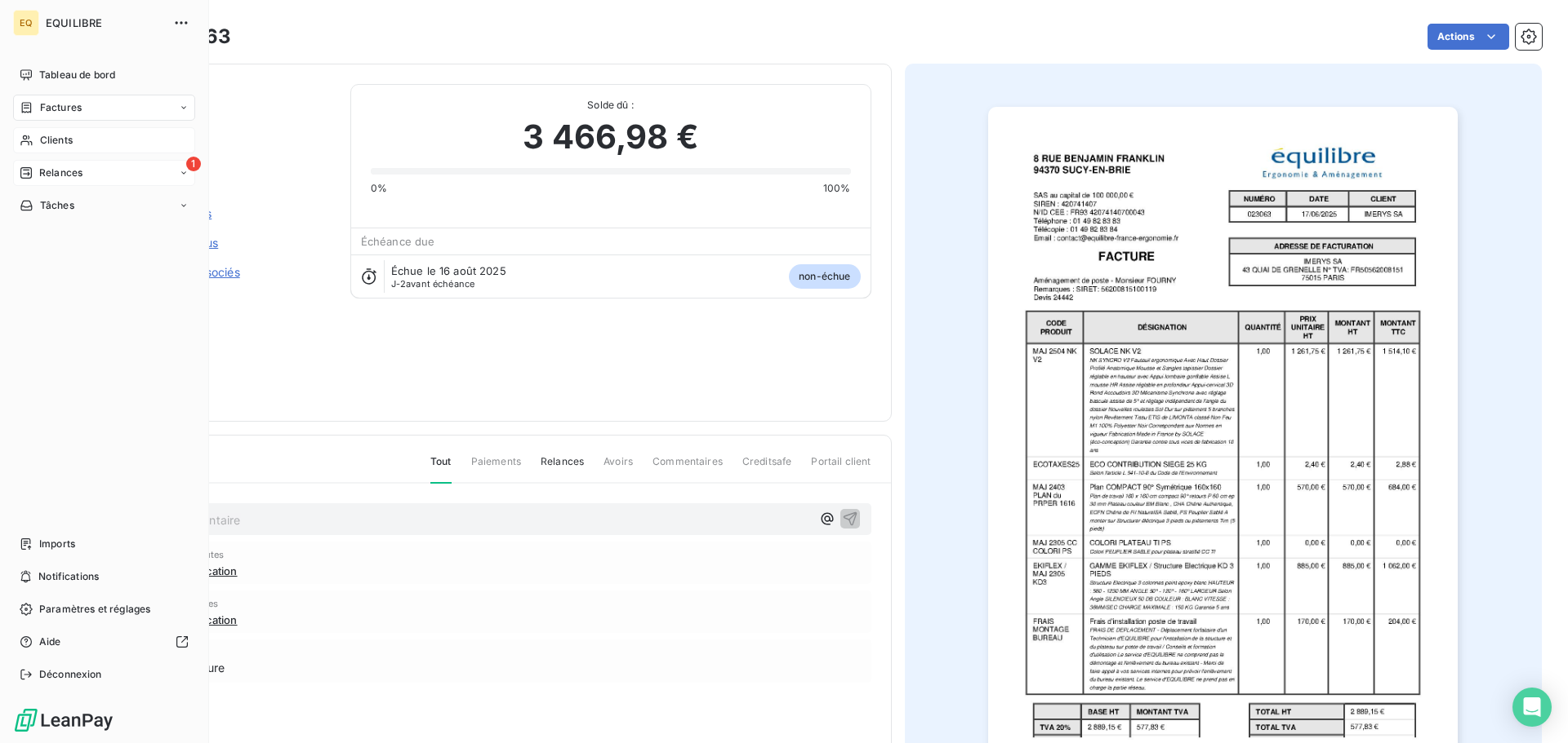
drag, startPoint x: 56, startPoint y: 139, endPoint x: 178, endPoint y: 150, distance: 122.5
click at [57, 139] on span "Clients" at bounding box center [56, 140] width 33 height 15
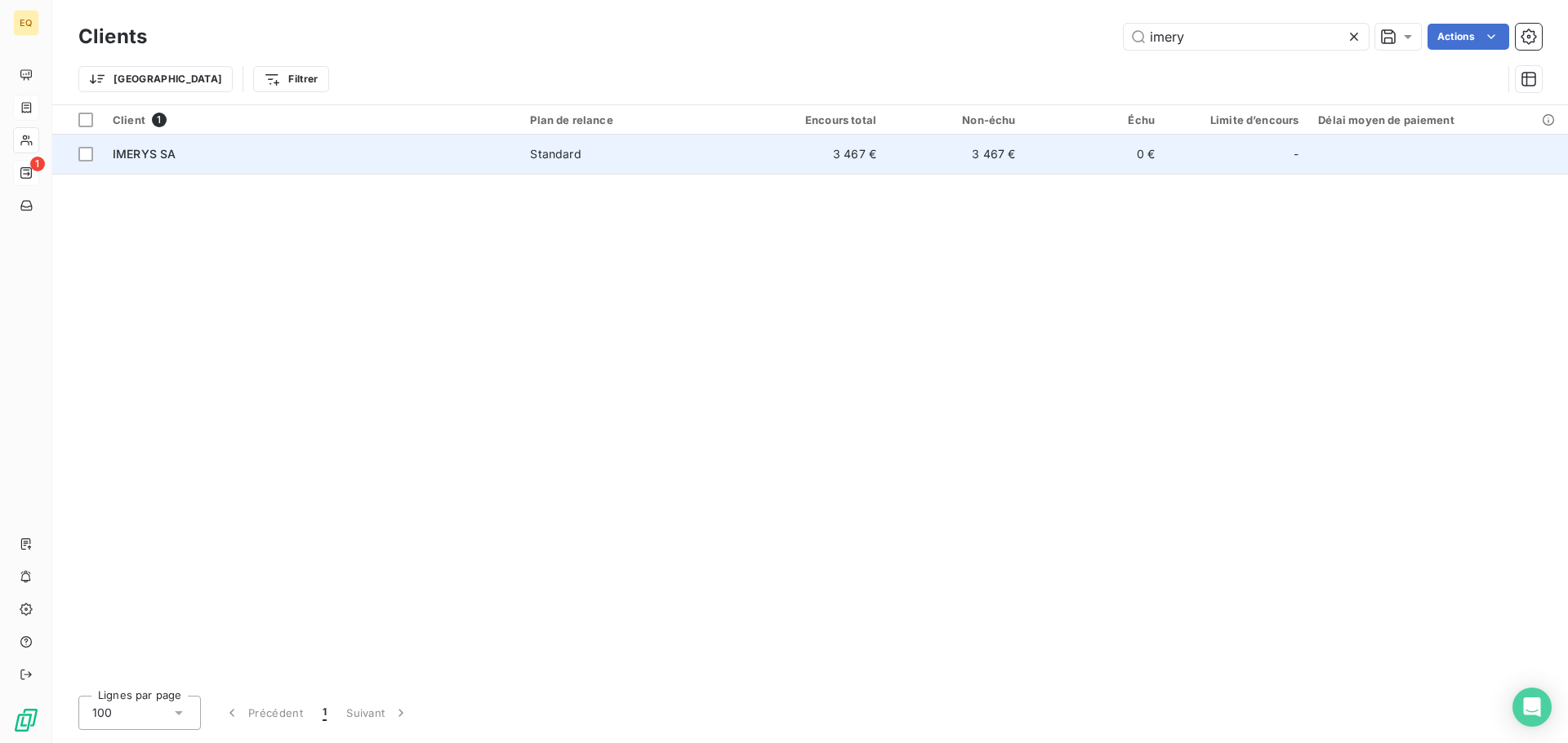
click at [665, 152] on span "Standard" at bounding box center [633, 153] width 207 height 16
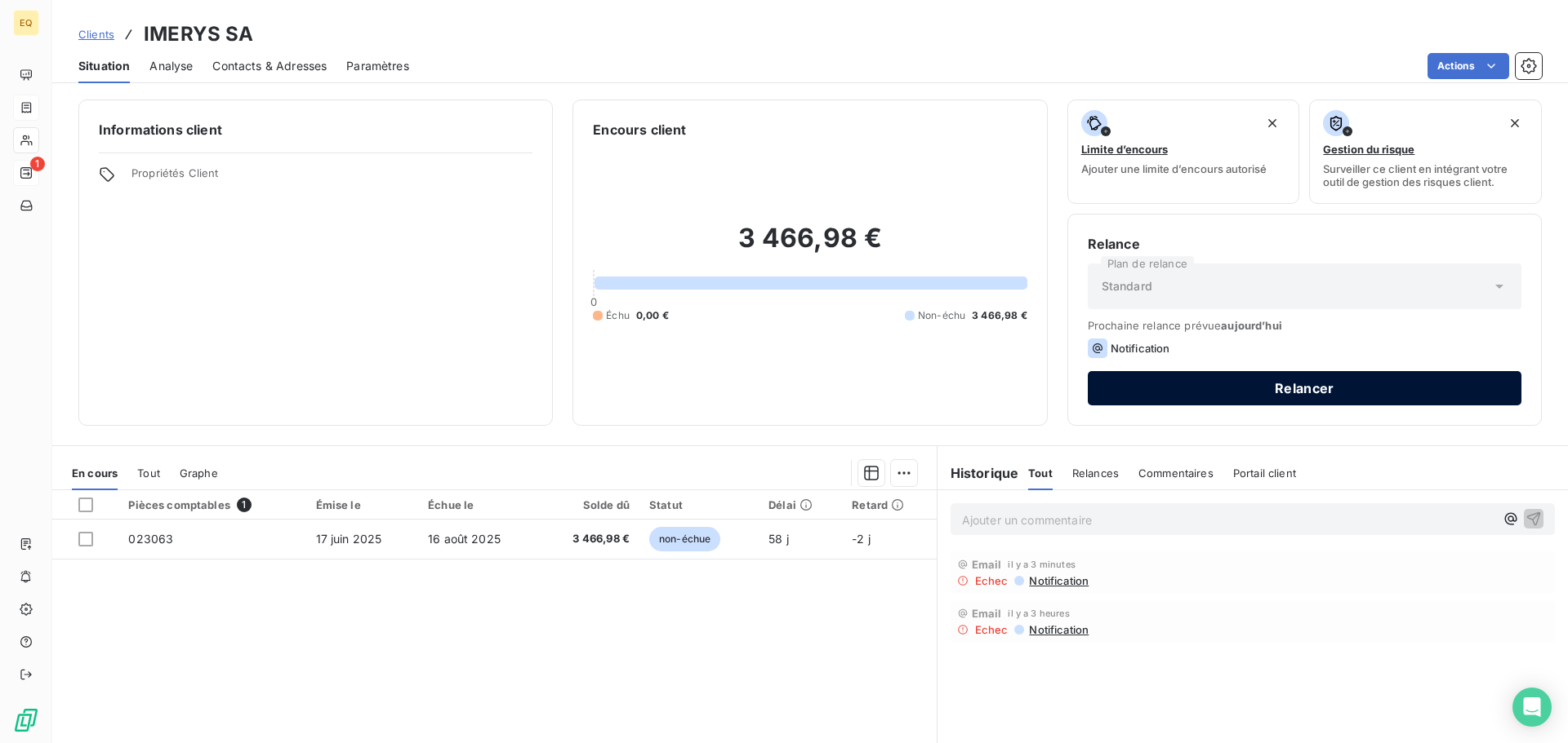
click at [1274, 393] on button "Relancer" at bounding box center [1304, 388] width 434 height 35
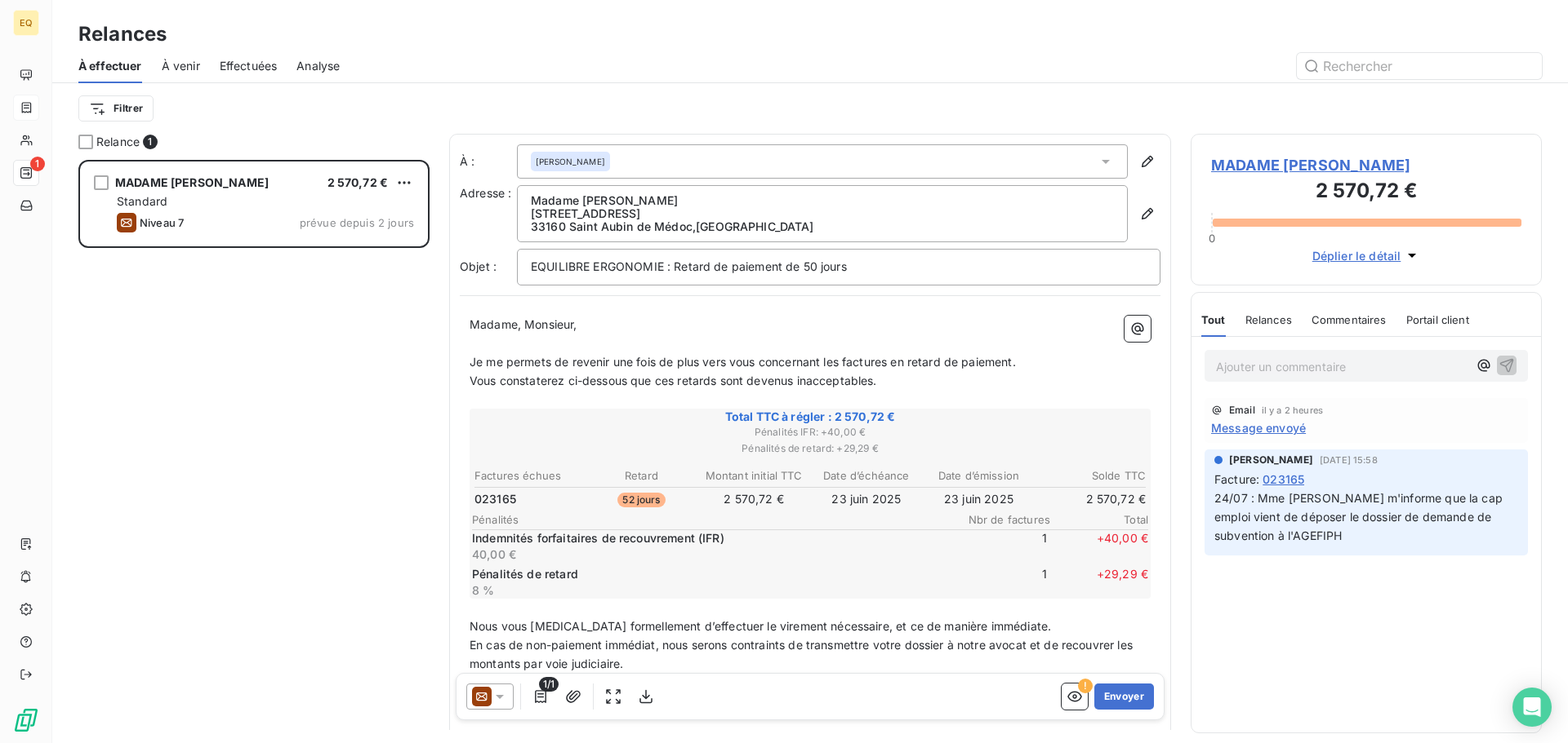
scroll to position [571, 338]
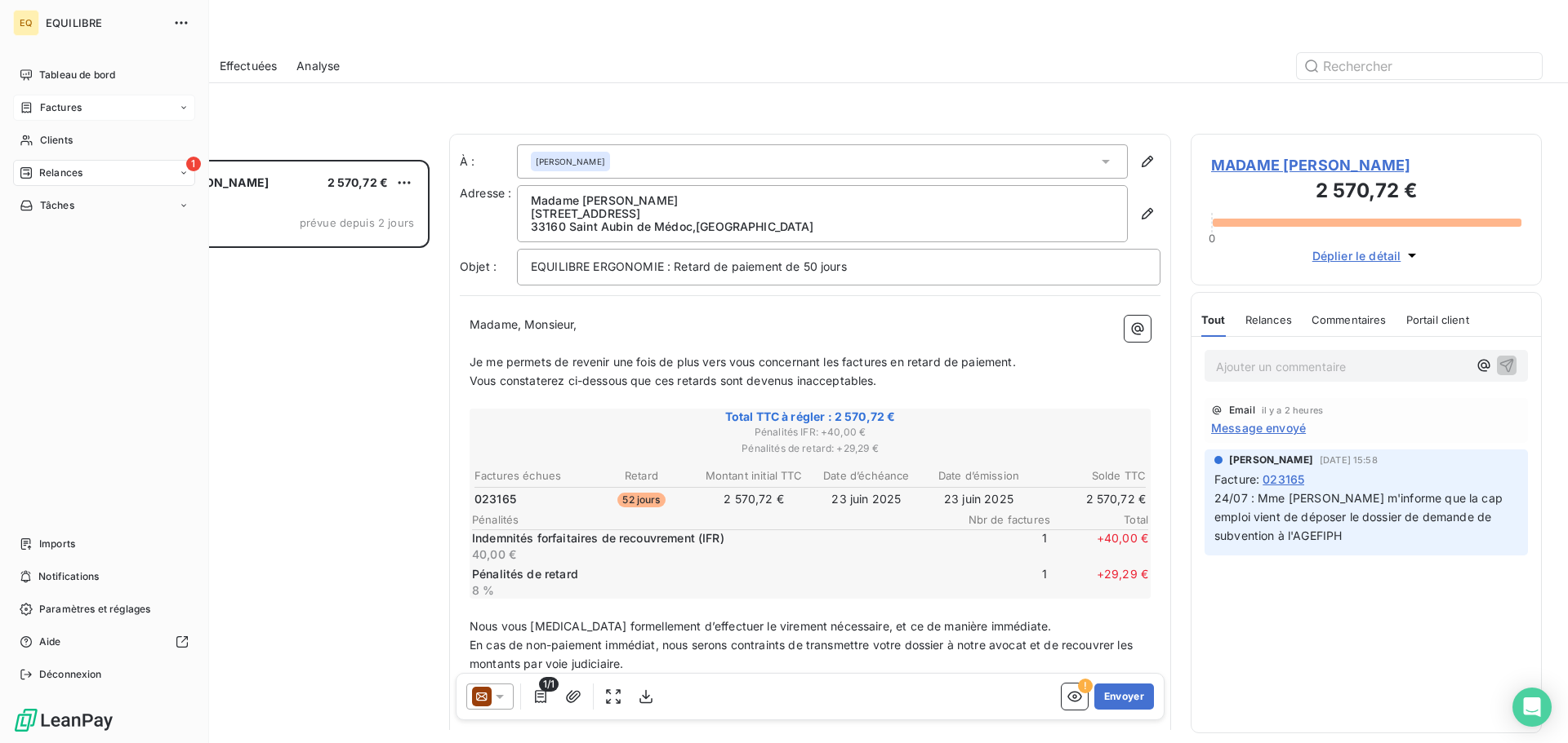
click at [81, 102] on div "Factures" at bounding box center [104, 107] width 182 height 26
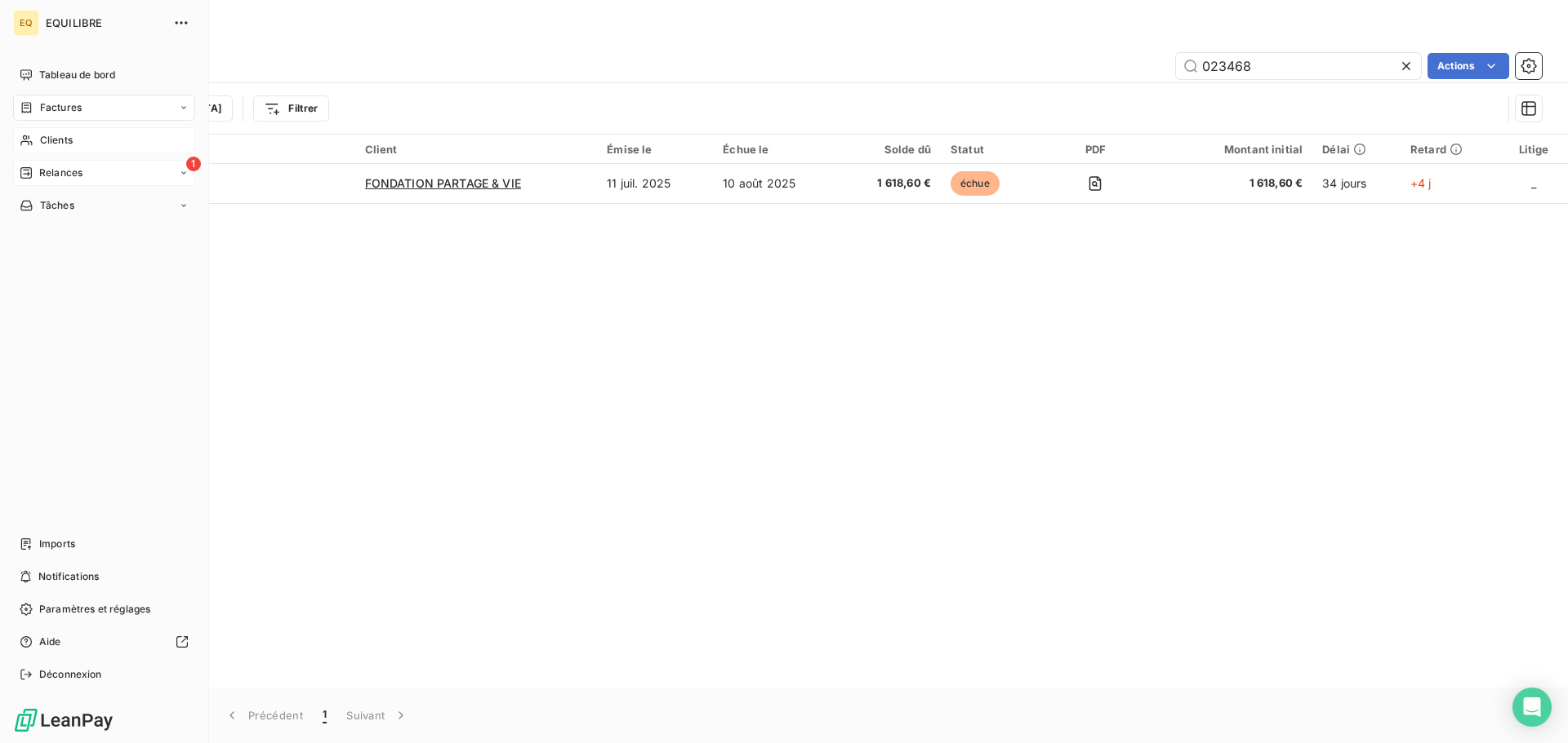
click at [63, 142] on span "Clients" at bounding box center [56, 140] width 33 height 15
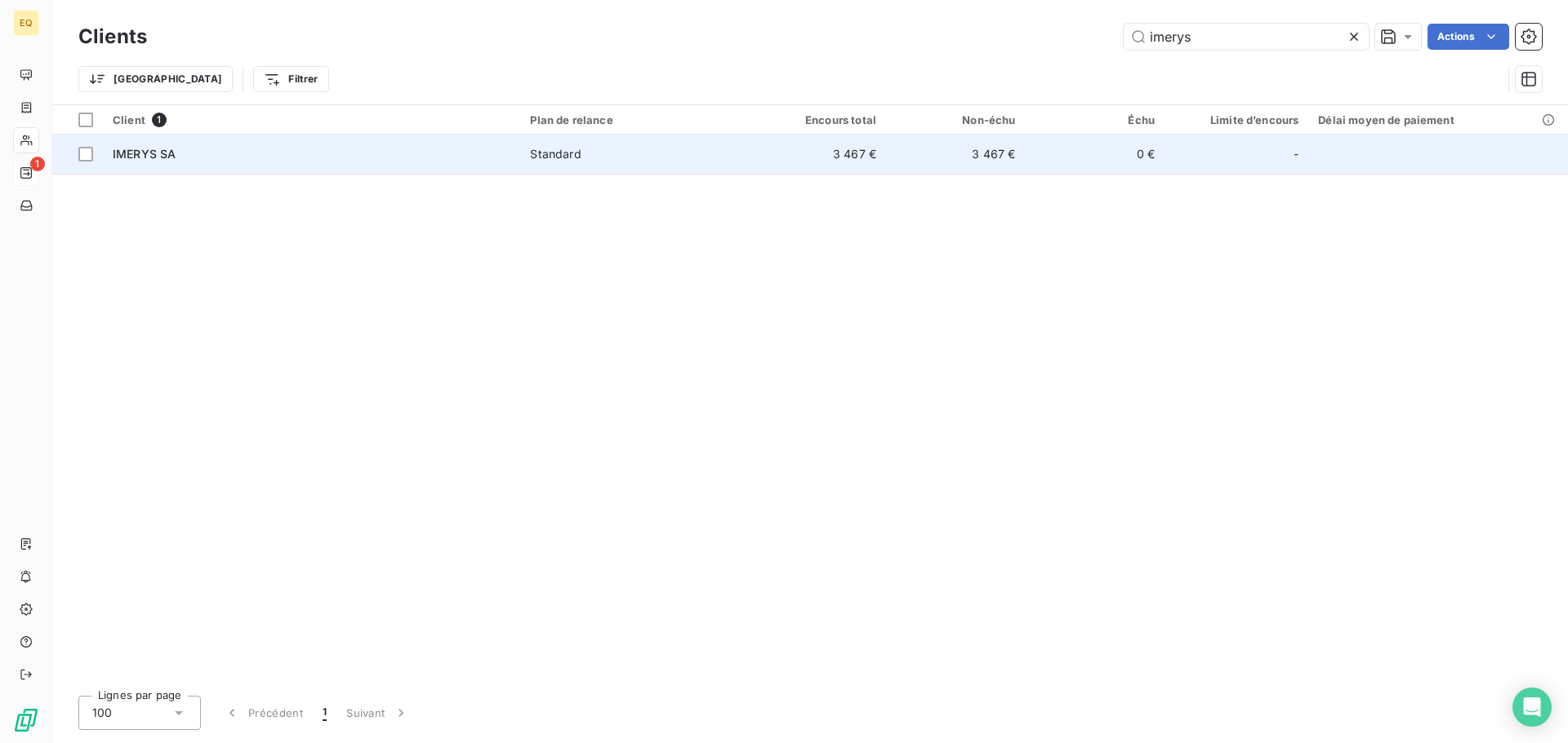
type input "imerys"
click at [565, 153] on div "Standard" at bounding box center [555, 153] width 50 height 16
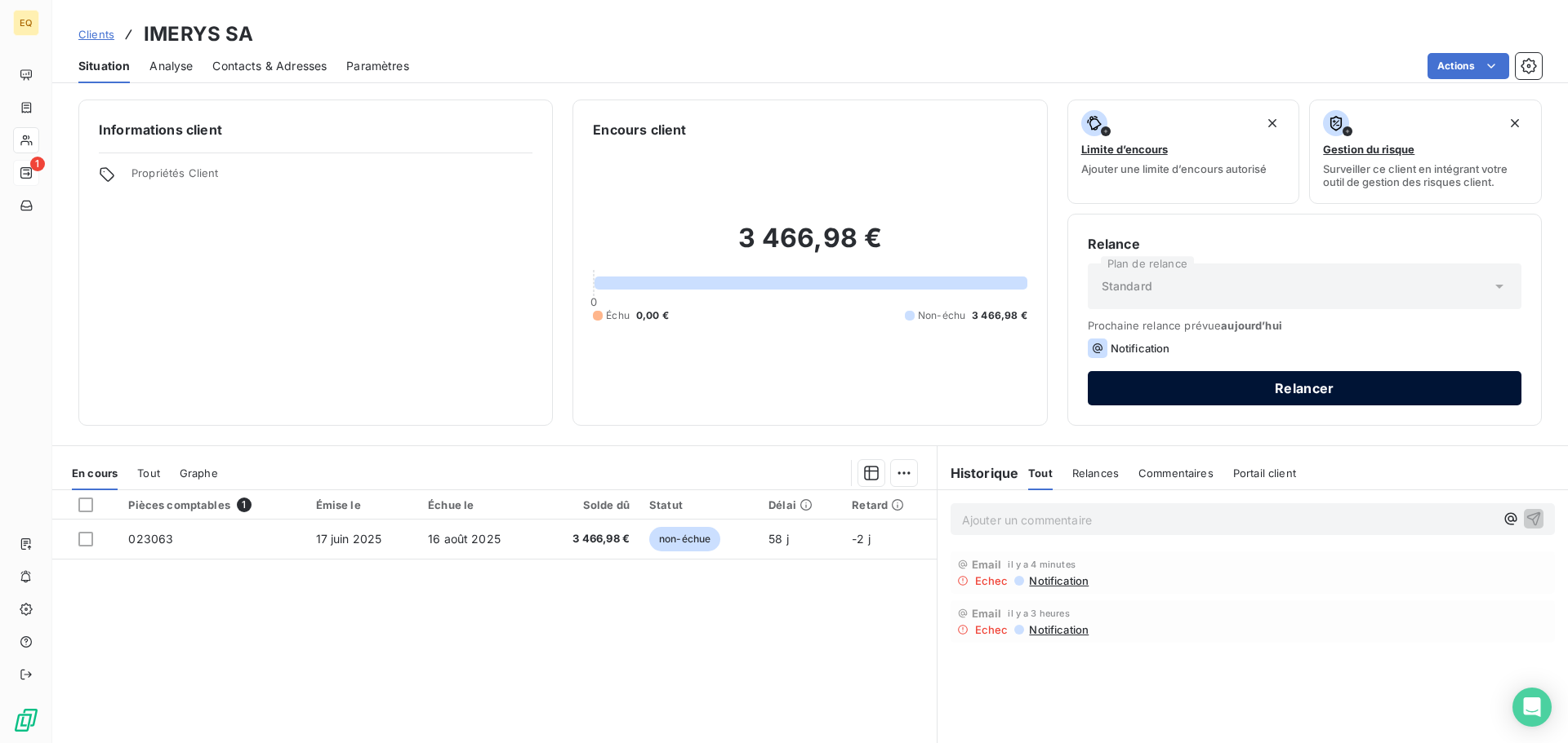
click at [1207, 392] on button "Relancer" at bounding box center [1304, 388] width 434 height 35
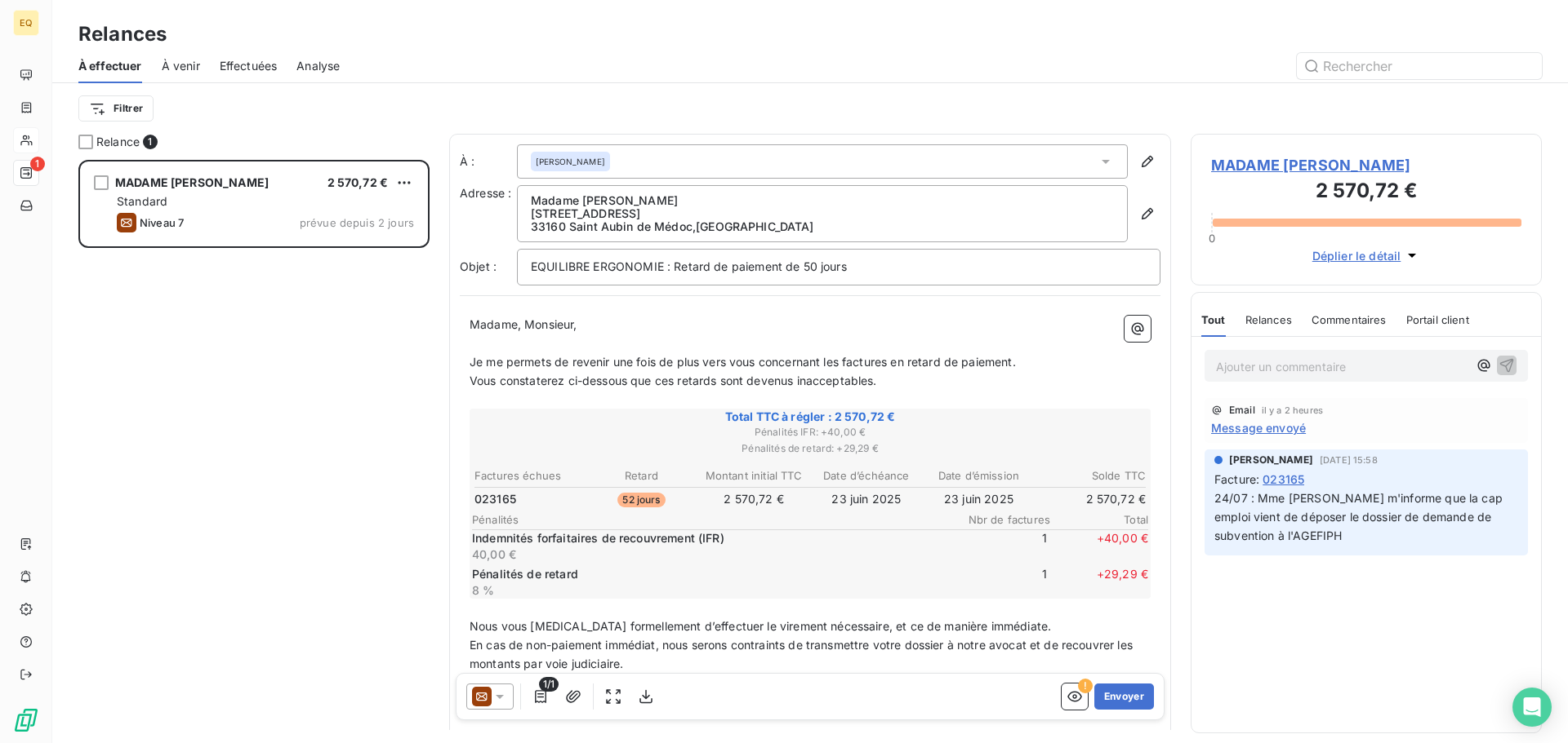
scroll to position [571, 338]
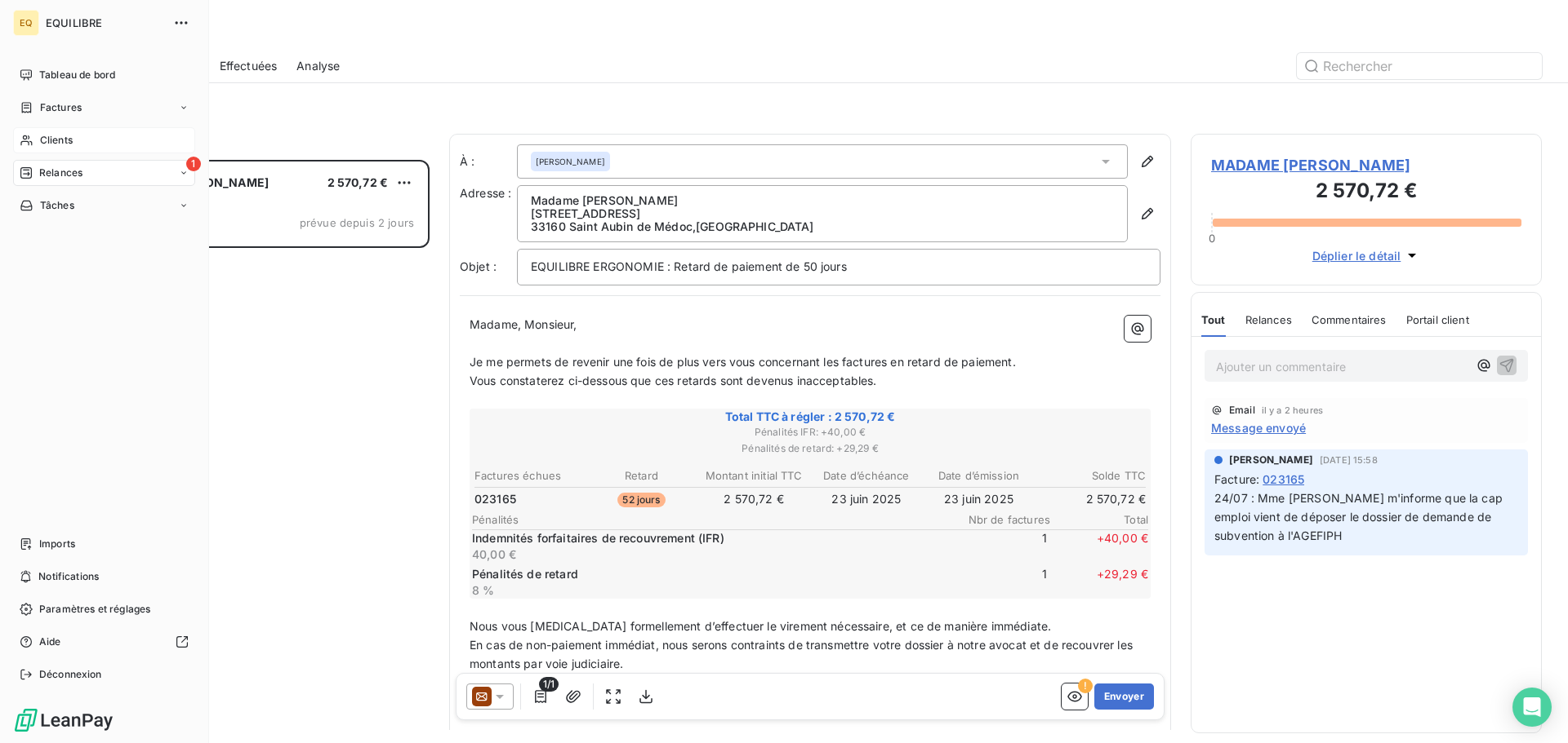
click at [66, 136] on span "Clients" at bounding box center [56, 140] width 33 height 15
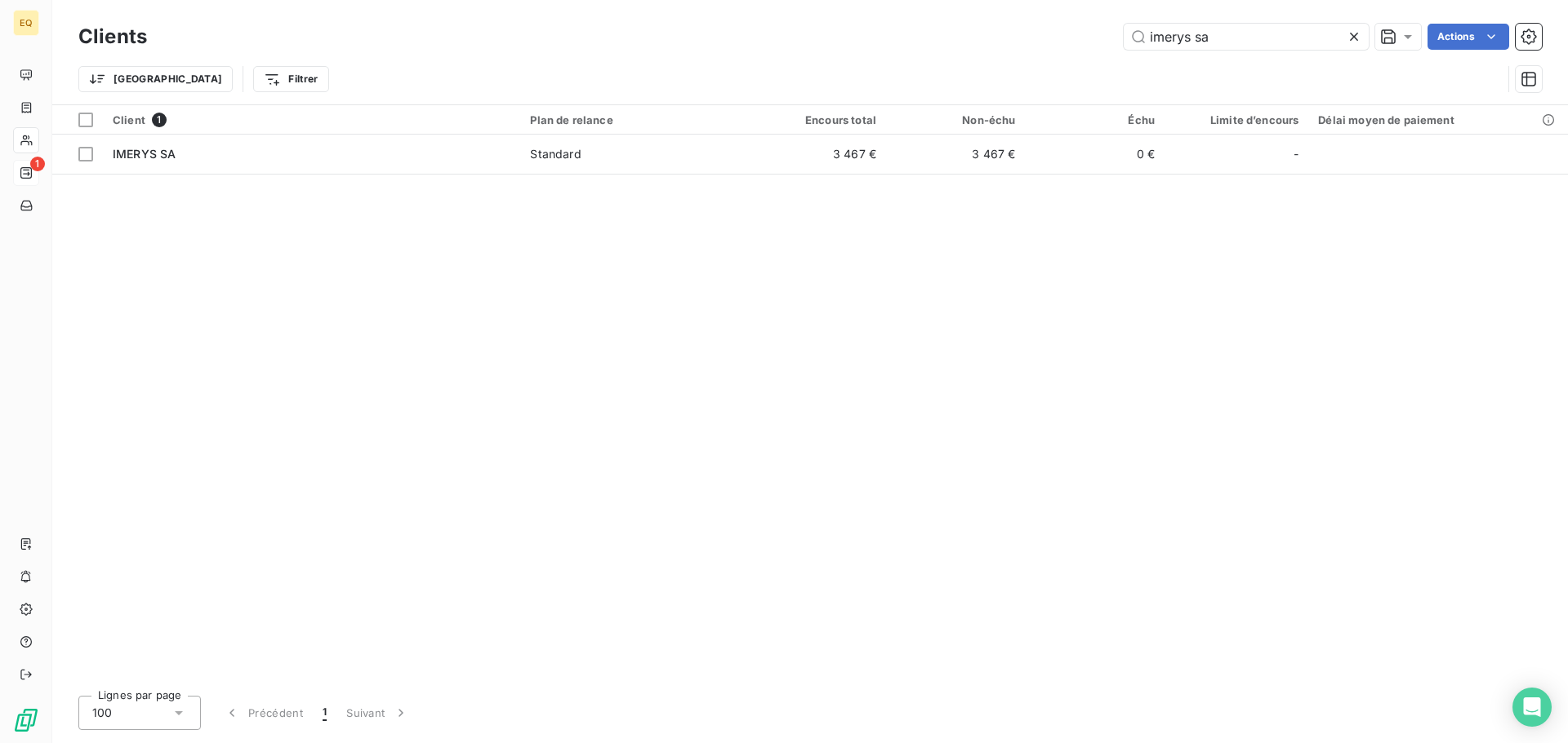
type input "imerys sa"
click at [139, 221] on div "Client 1 Plan de relance Encours total Non-échu Échu Limite d’encours Délai moy…" at bounding box center [810, 394] width 1516 height 578
drag, startPoint x: 1361, startPoint y: 40, endPoint x: 1348, endPoint y: 39, distance: 13.0
click at [1352, 39] on div at bounding box center [1357, 36] width 22 height 26
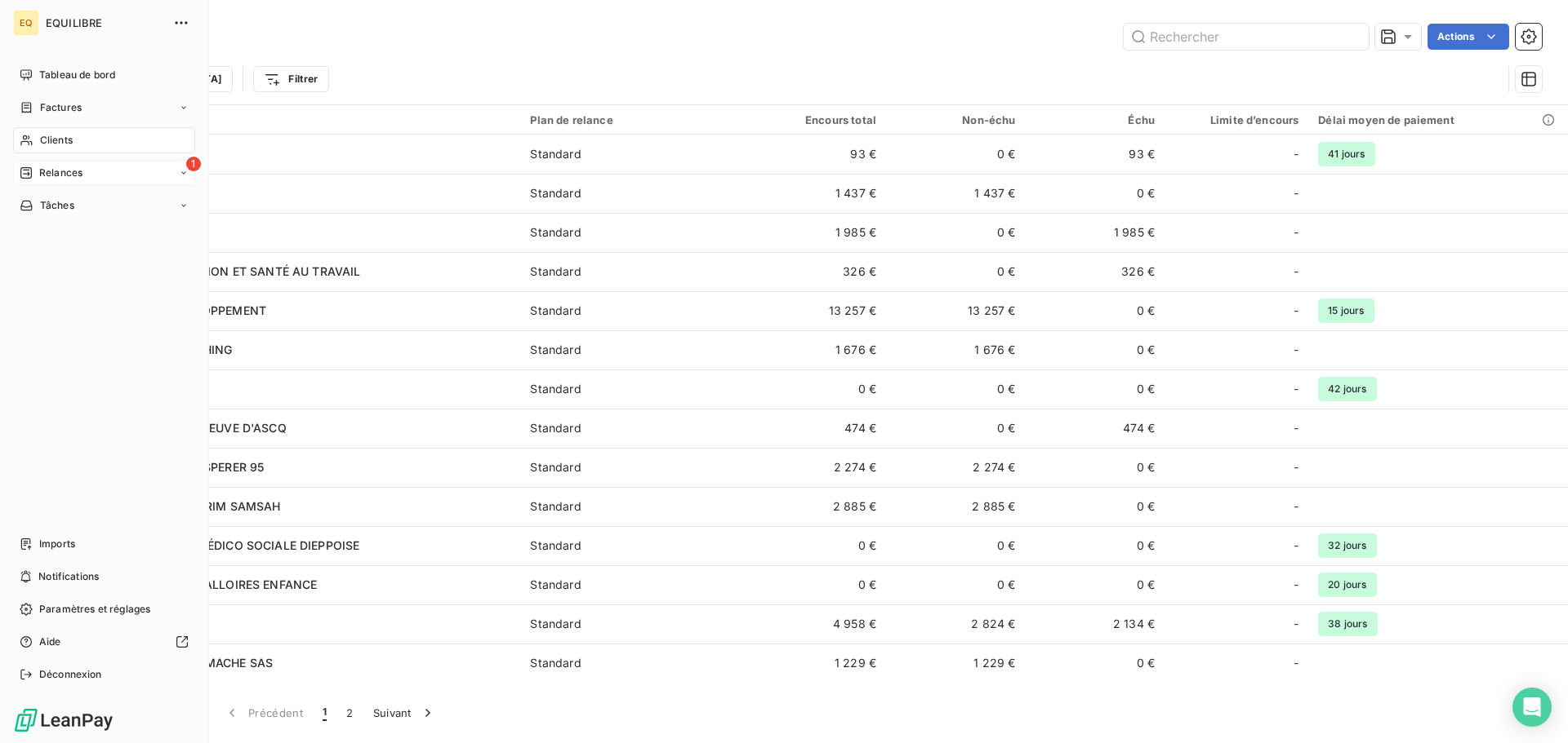
click at [68, 105] on span "Factures" at bounding box center [61, 107] width 42 height 15
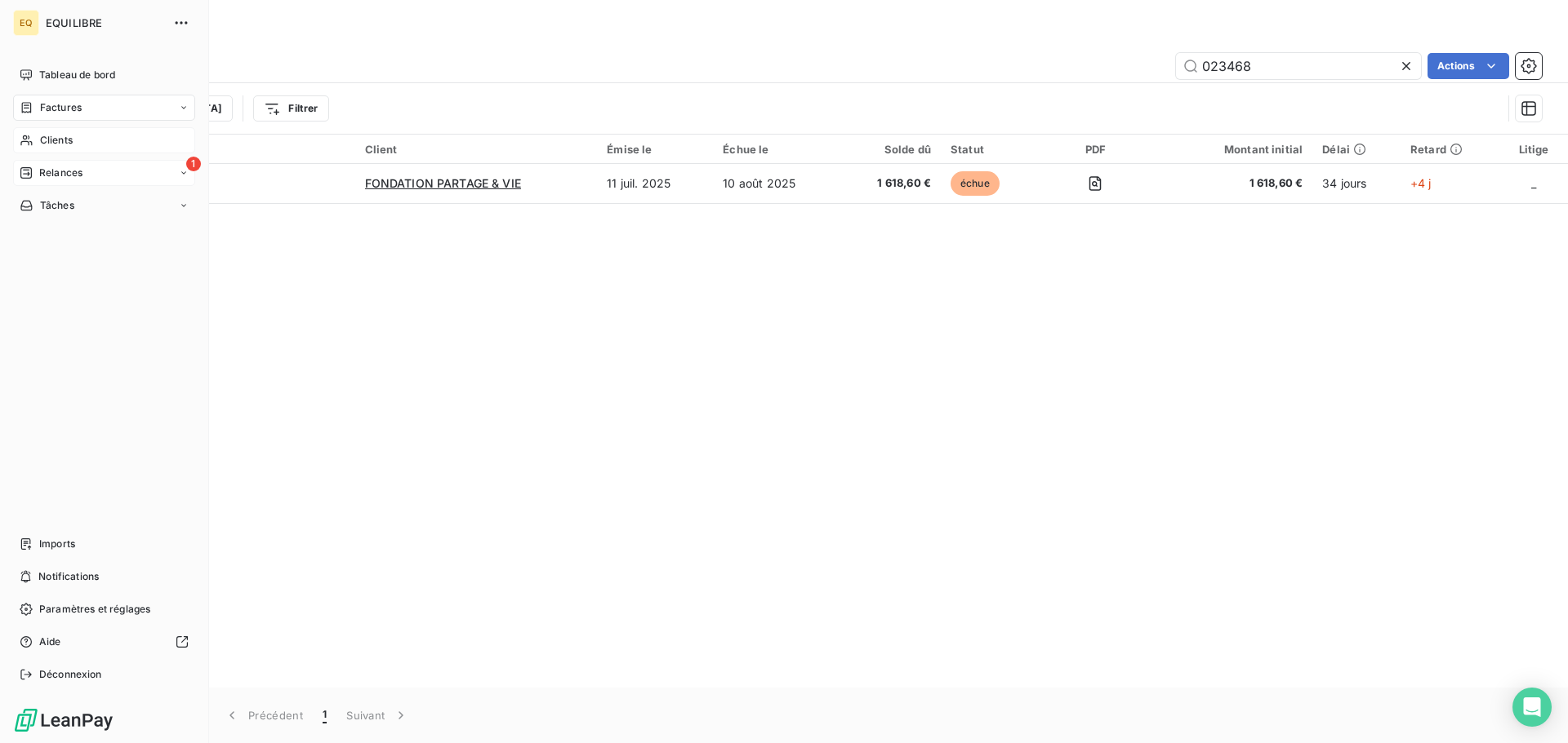
click at [80, 171] on span "Relances" at bounding box center [61, 173] width 43 height 15
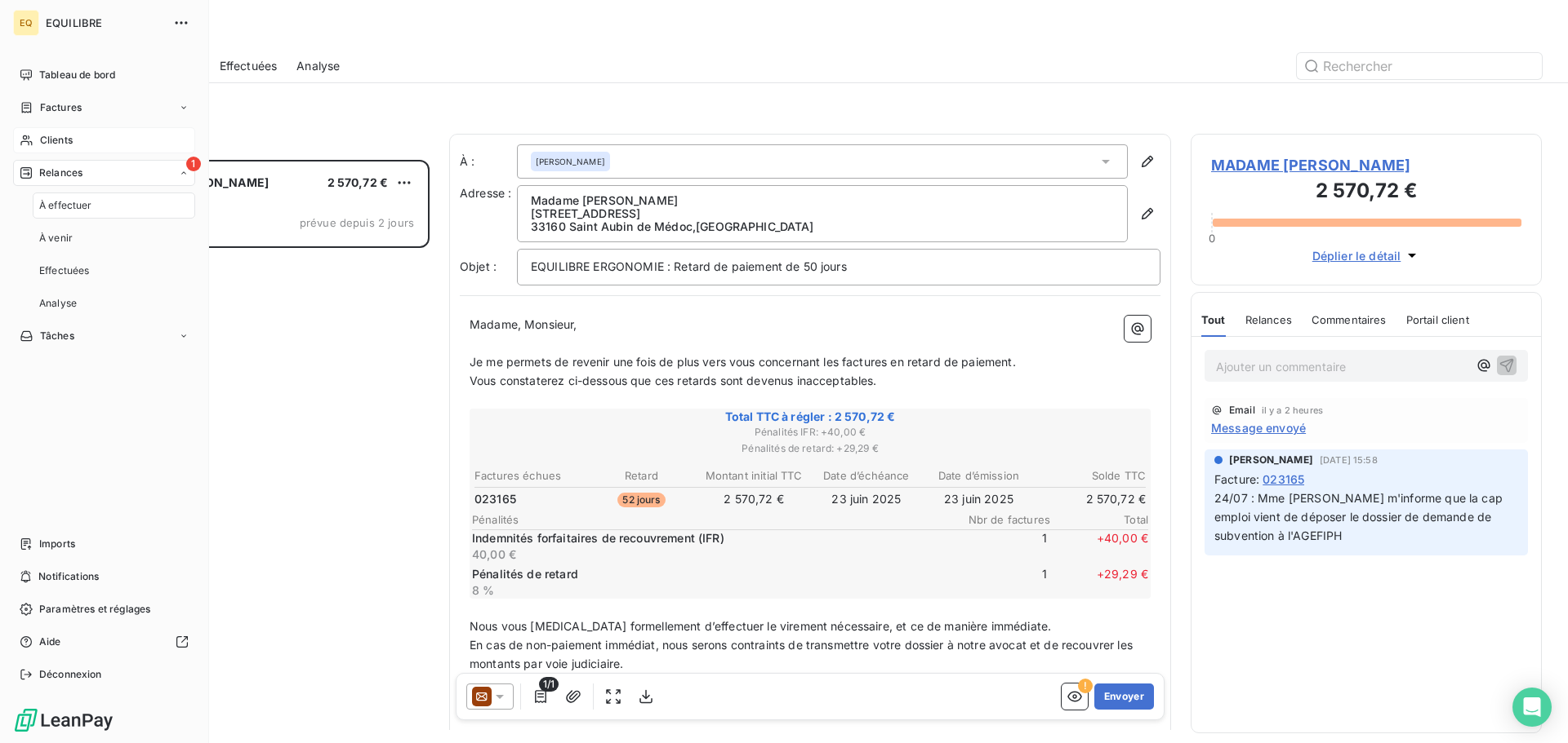
scroll to position [571, 338]
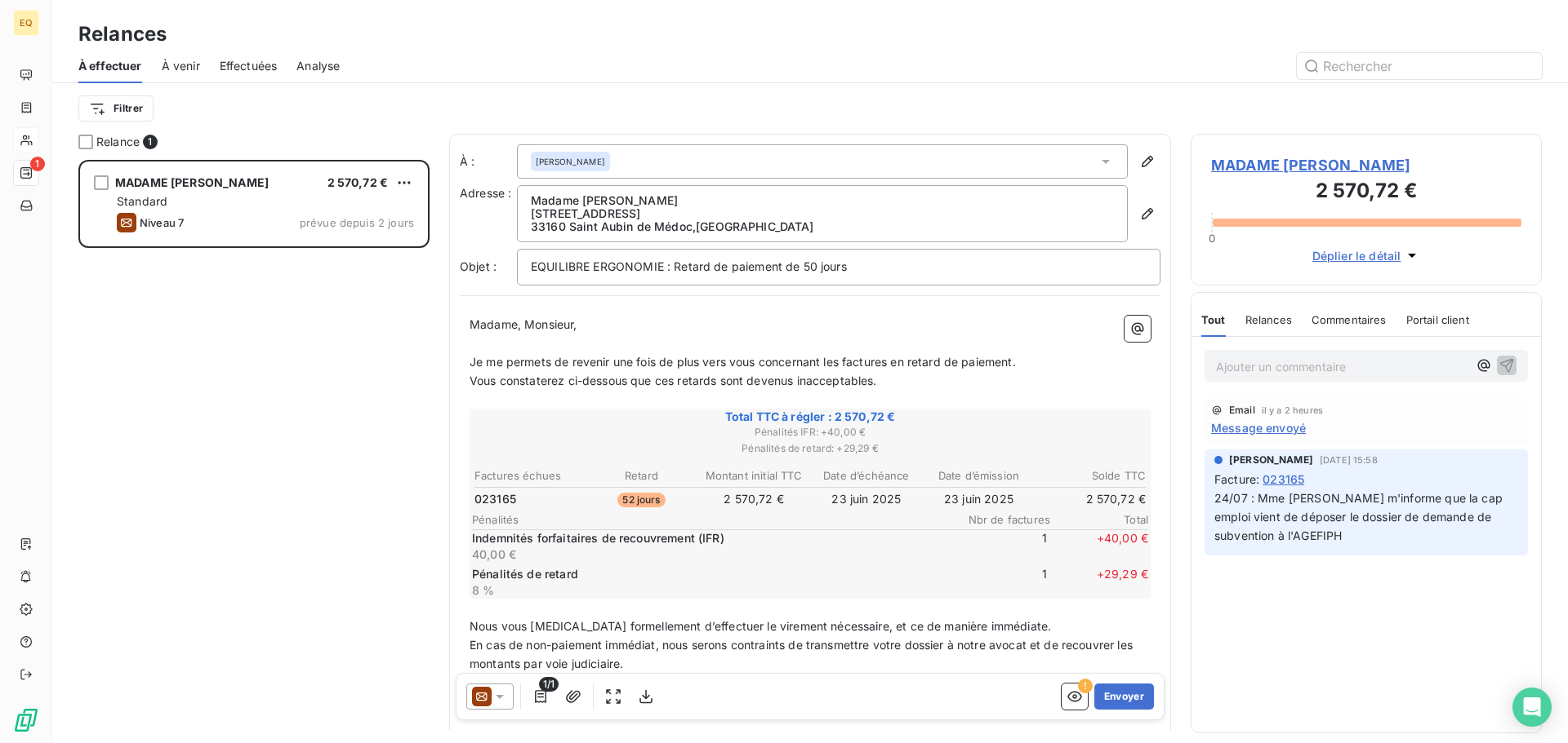
click at [177, 61] on span "À venir" at bounding box center [180, 65] width 38 height 16
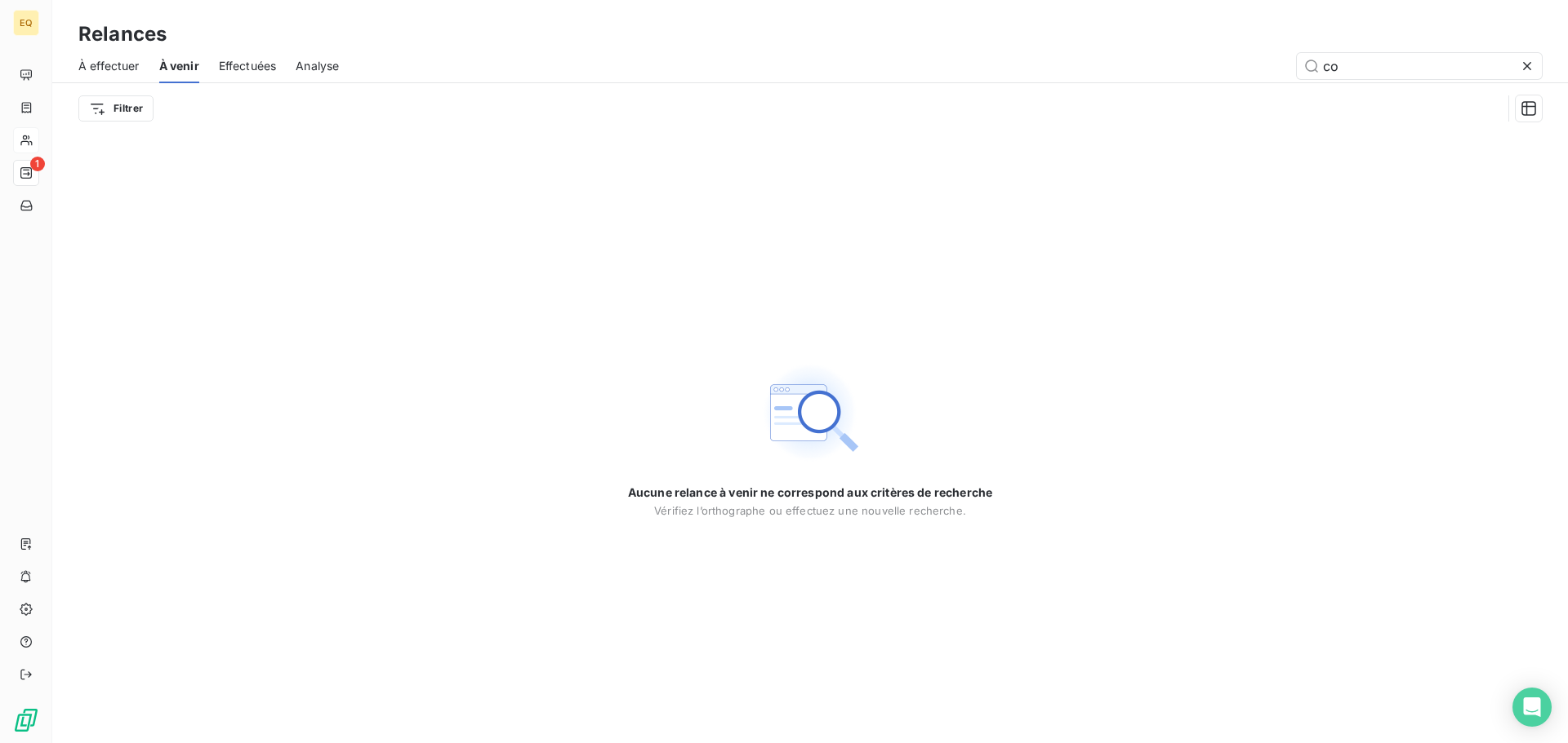
type input "c"
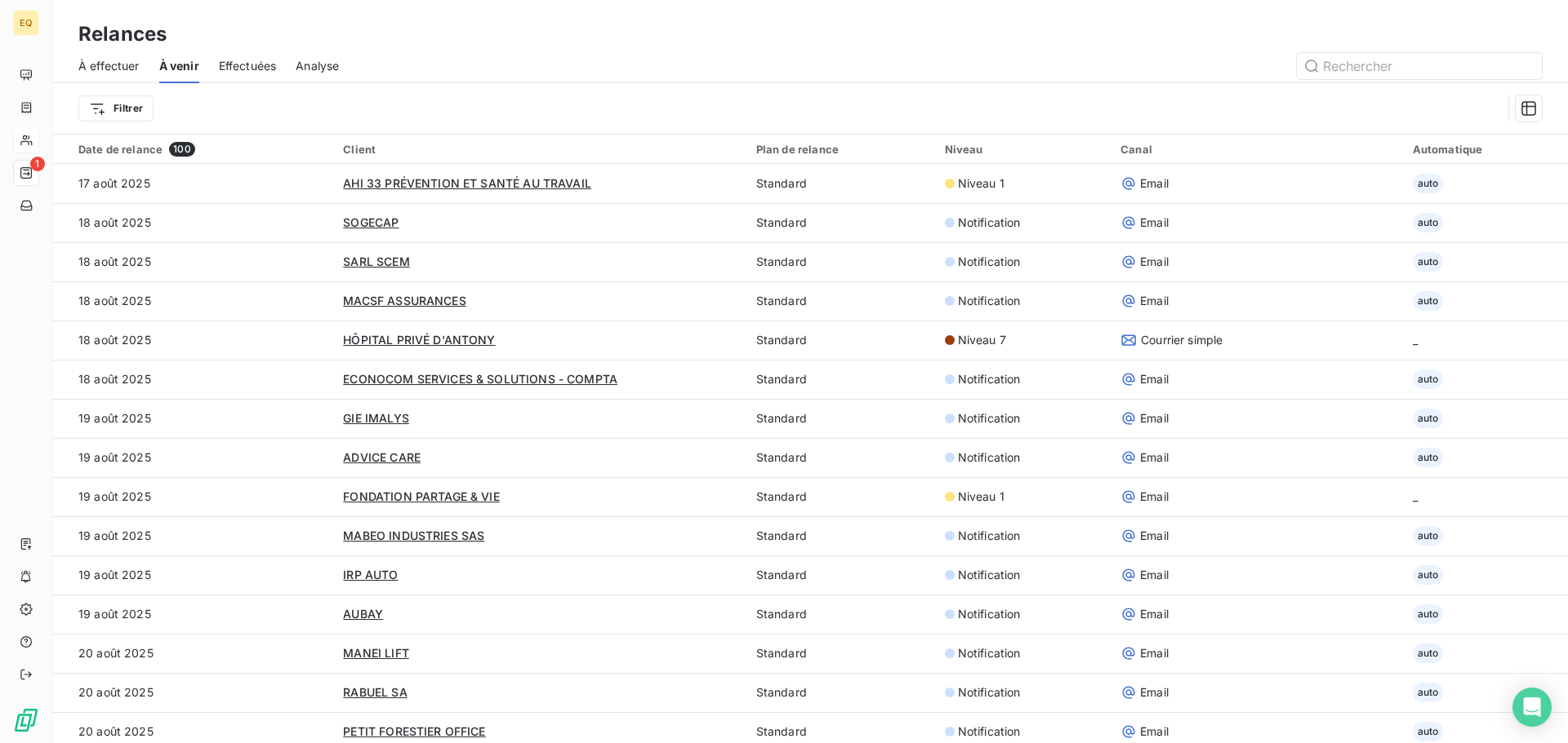
click at [249, 61] on span "Effectuées" at bounding box center [248, 65] width 58 height 16
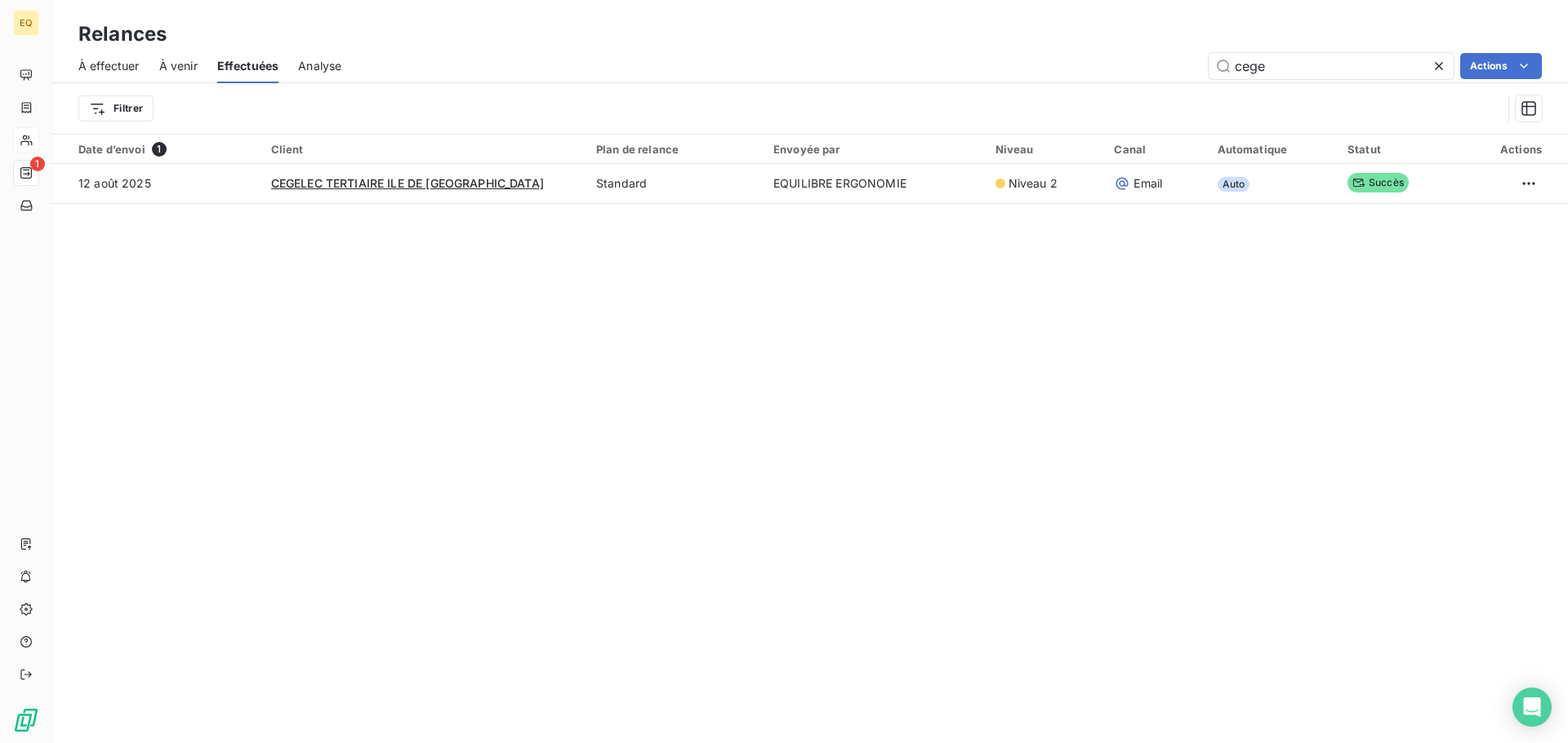
click at [1439, 66] on icon at bounding box center [1438, 65] width 16 height 16
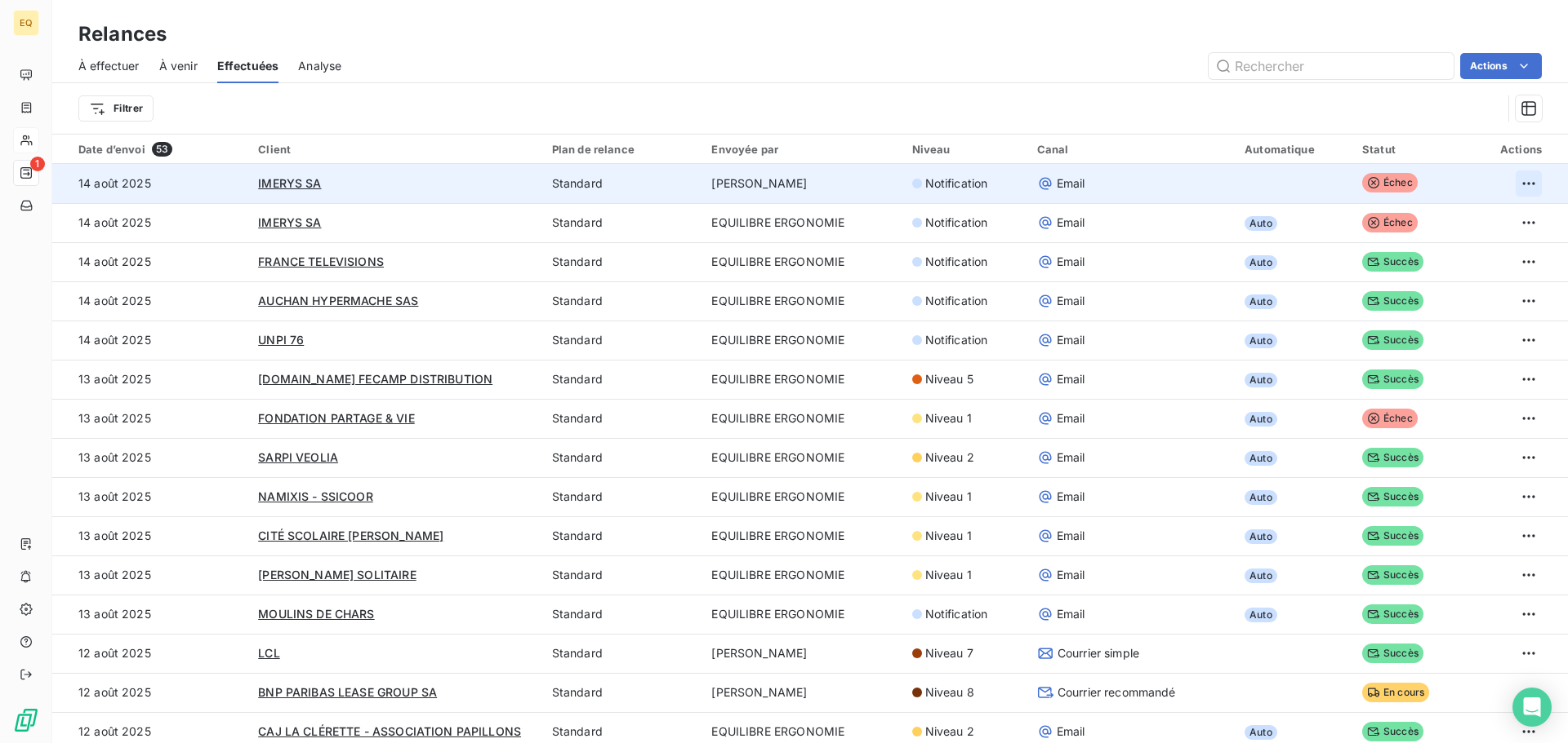
click at [1513, 178] on html "EQ 1 Relances À effectuer À venir Effectuées Analyse Actions Filtrer Date d’env…" at bounding box center [784, 371] width 1568 height 743
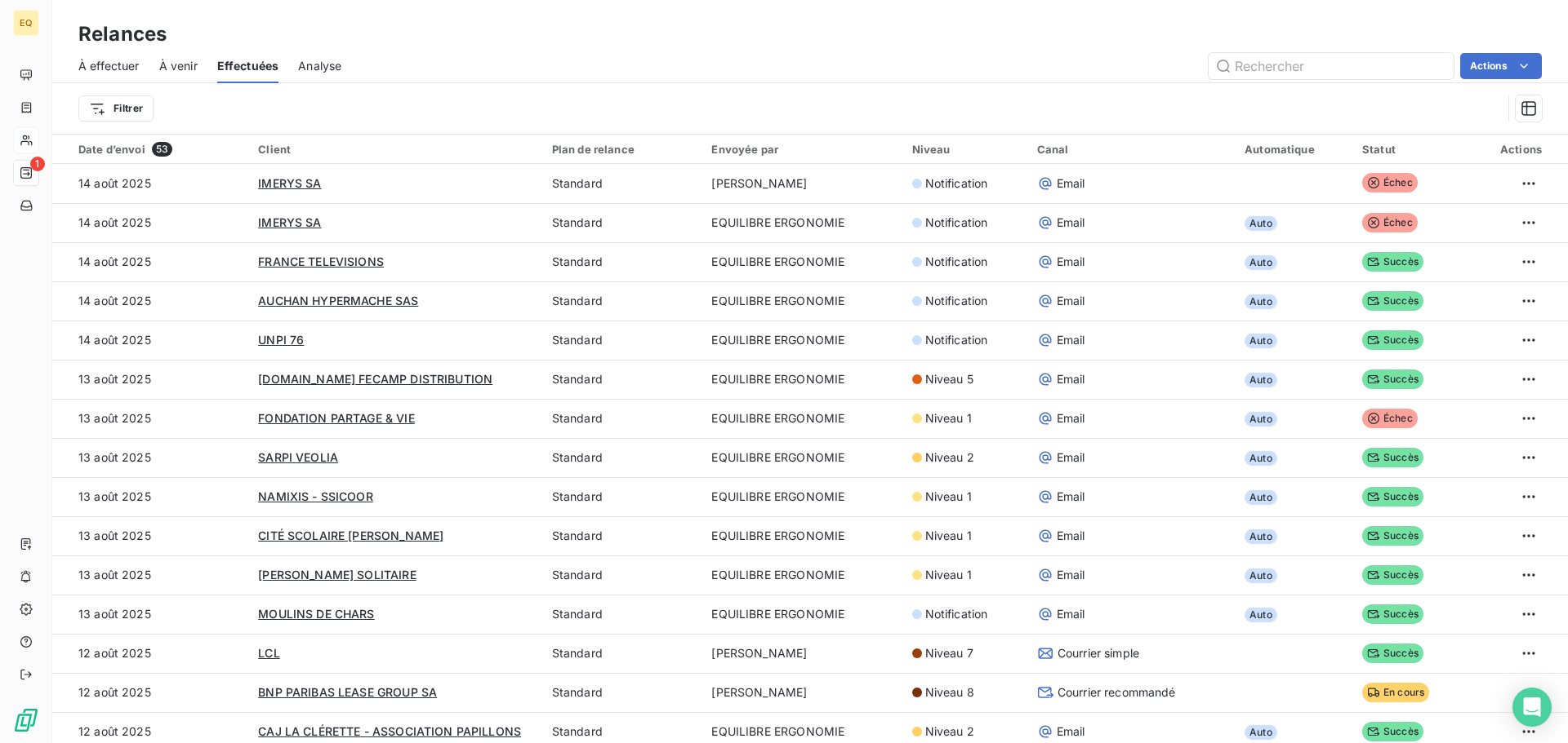
click at [1068, 103] on html "EQ 1 Relances À effectuer À venir Effectuées Analyse Actions Filtrer Date d’env…" at bounding box center [784, 371] width 1568 height 743
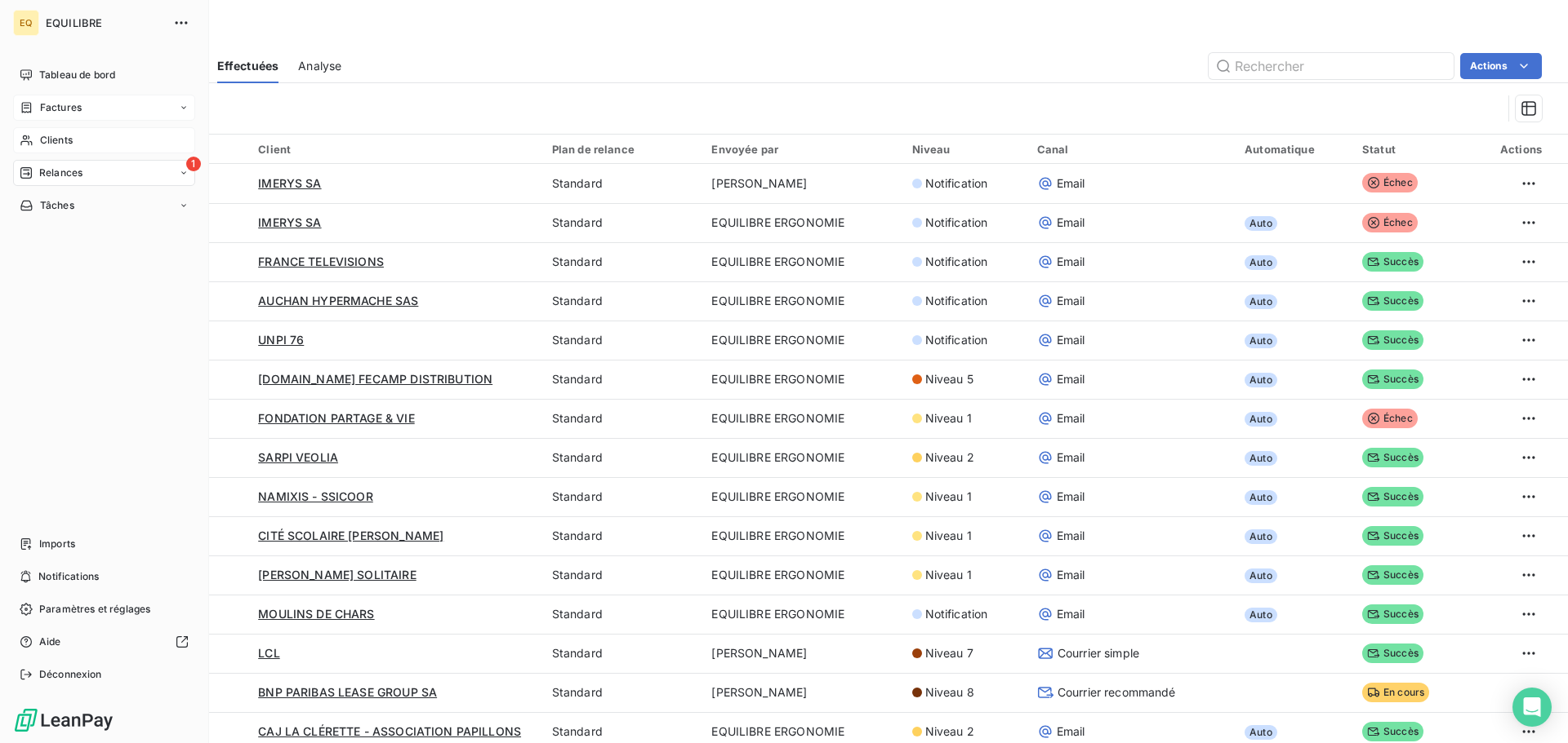
click at [94, 103] on div "Factures" at bounding box center [104, 107] width 182 height 26
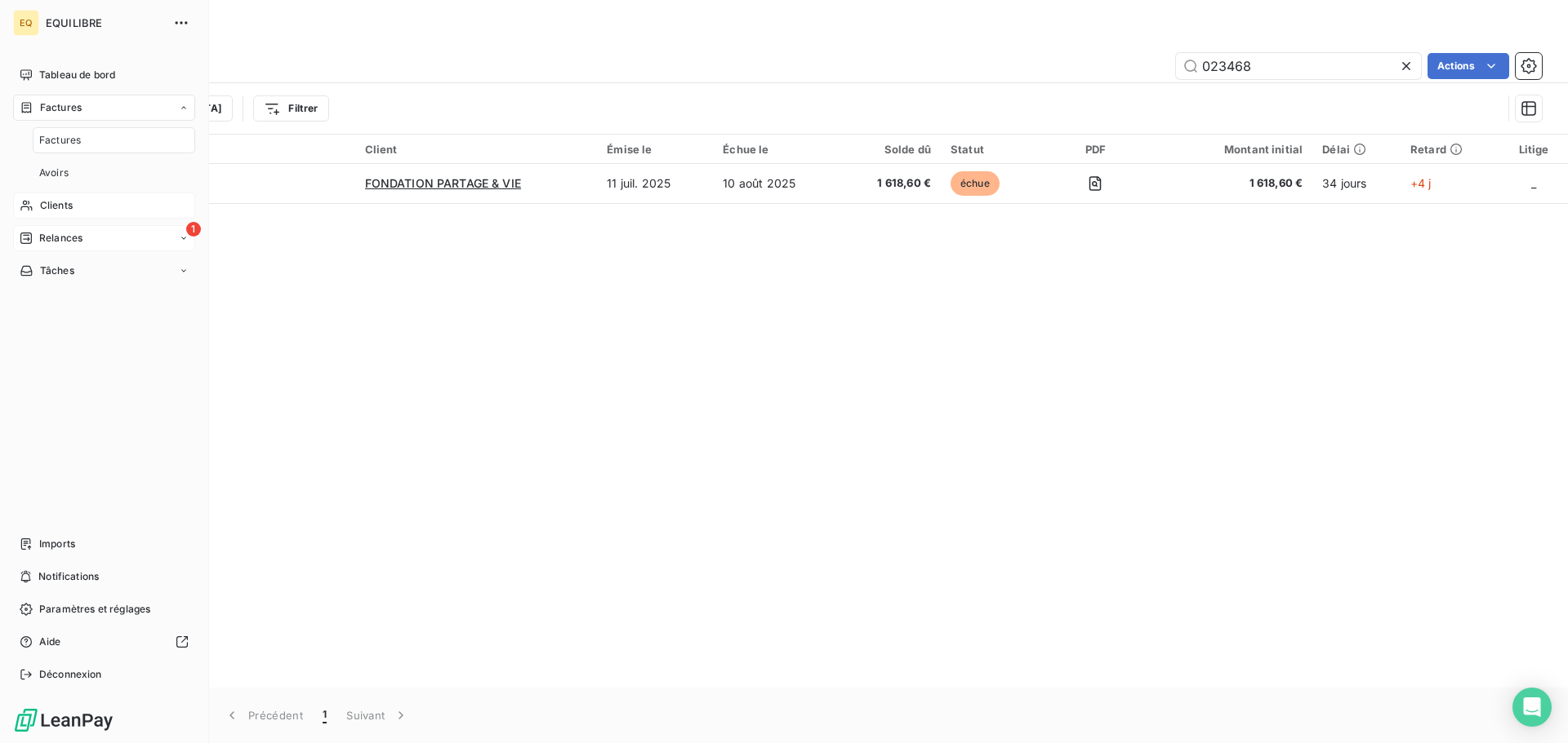
click at [95, 136] on div "Factures" at bounding box center [114, 140] width 163 height 26
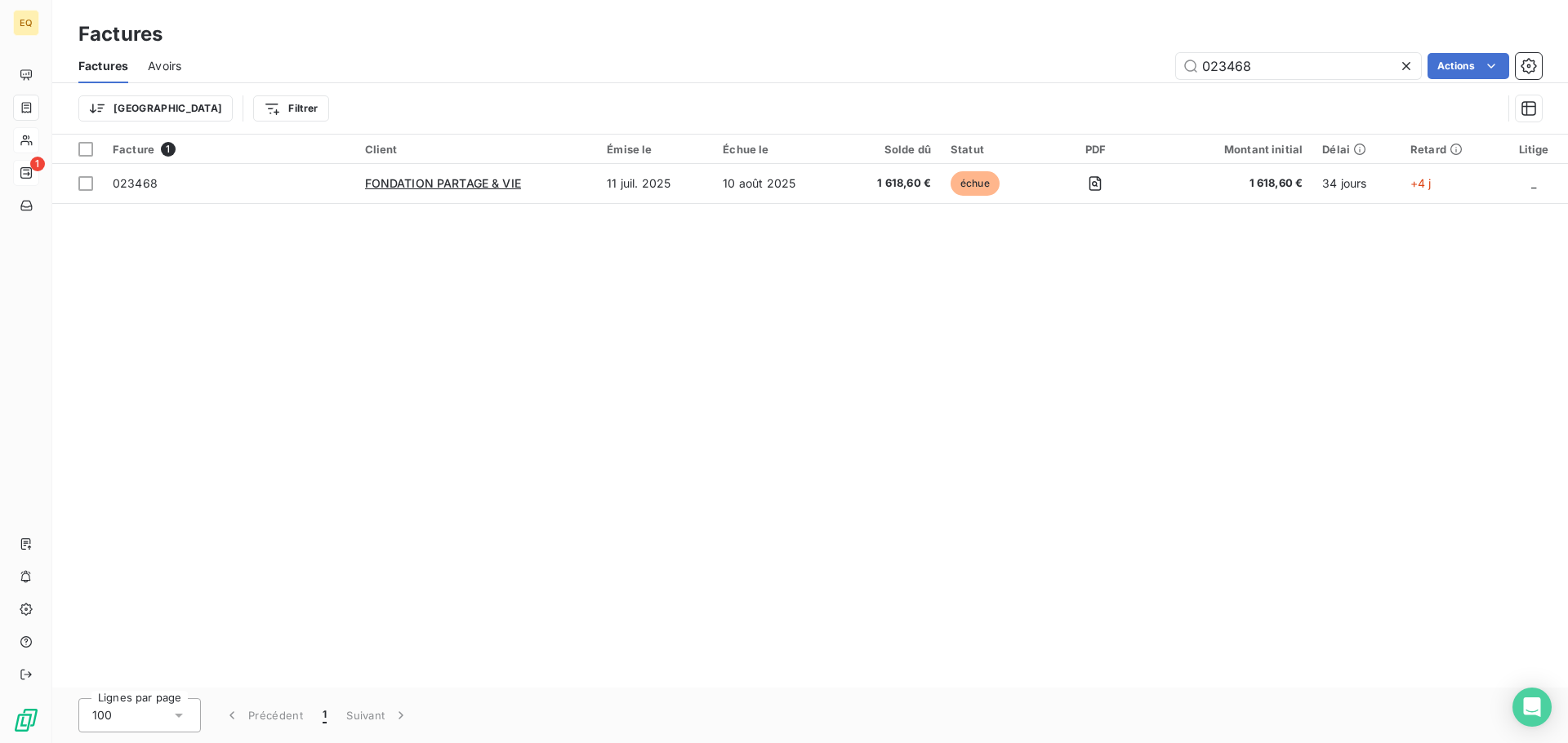
click at [1405, 63] on icon at bounding box center [1405, 65] width 16 height 16
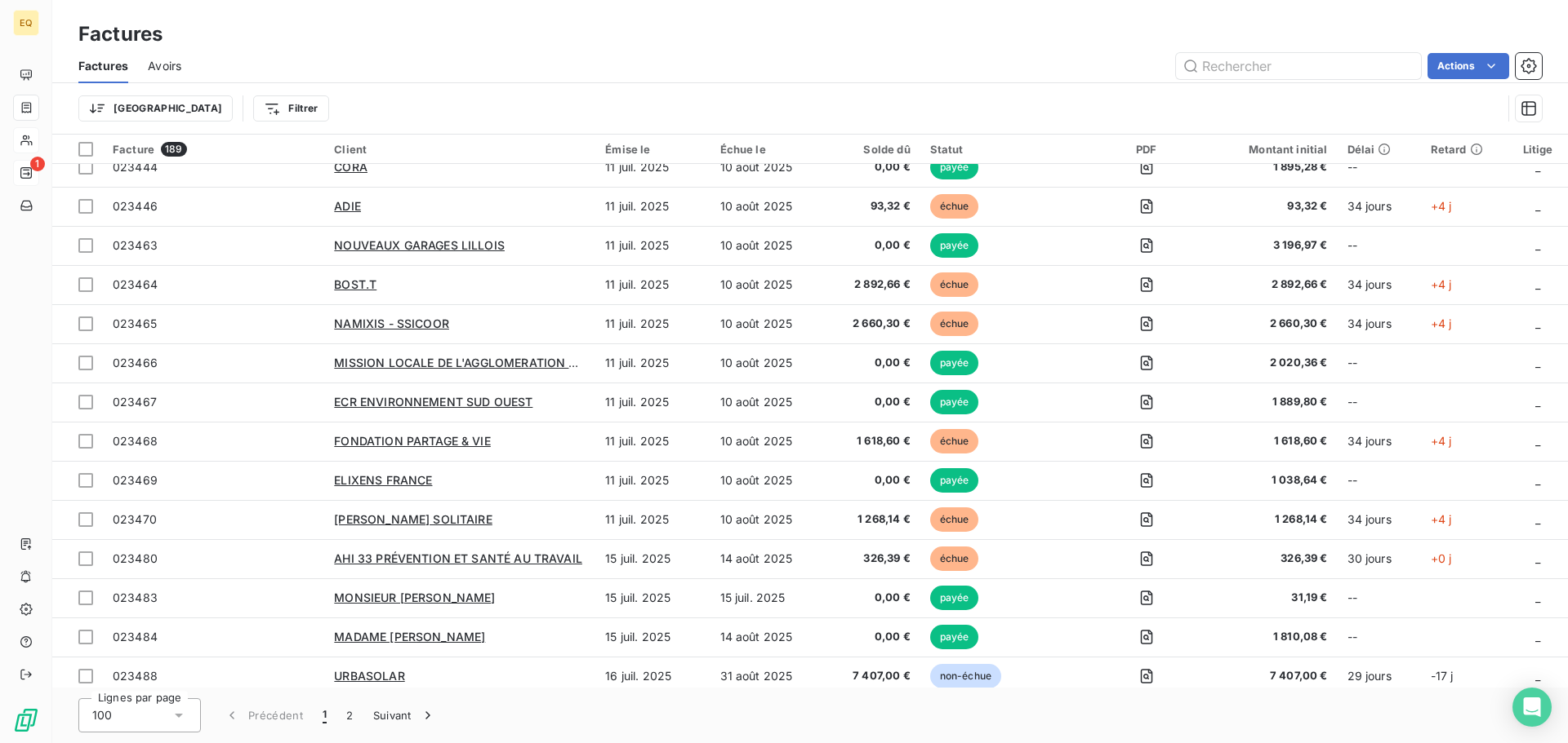
scroll to position [3394, 0]
